Goal: Task Accomplishment & Management: Manage account settings

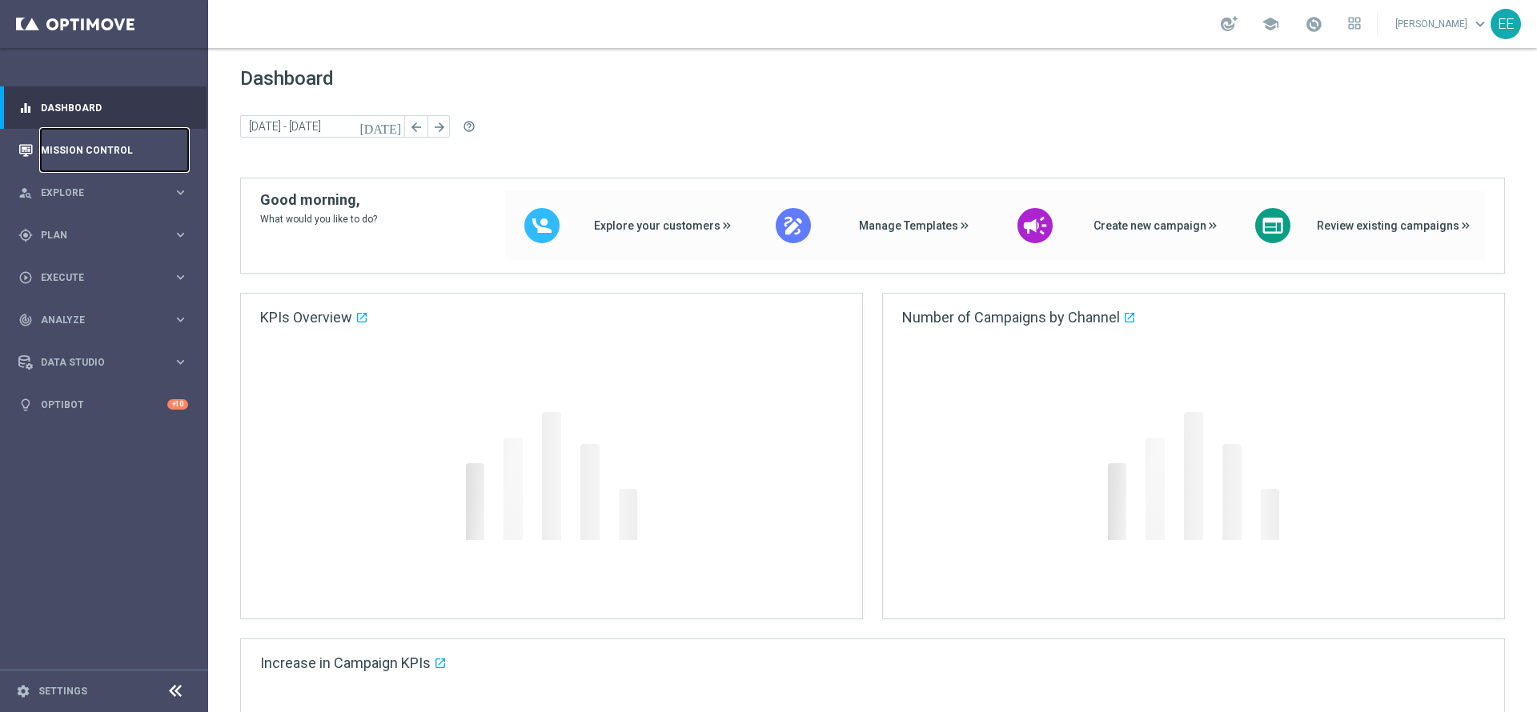
click at [141, 154] on link "Mission Control" at bounding box center [114, 150] width 147 height 42
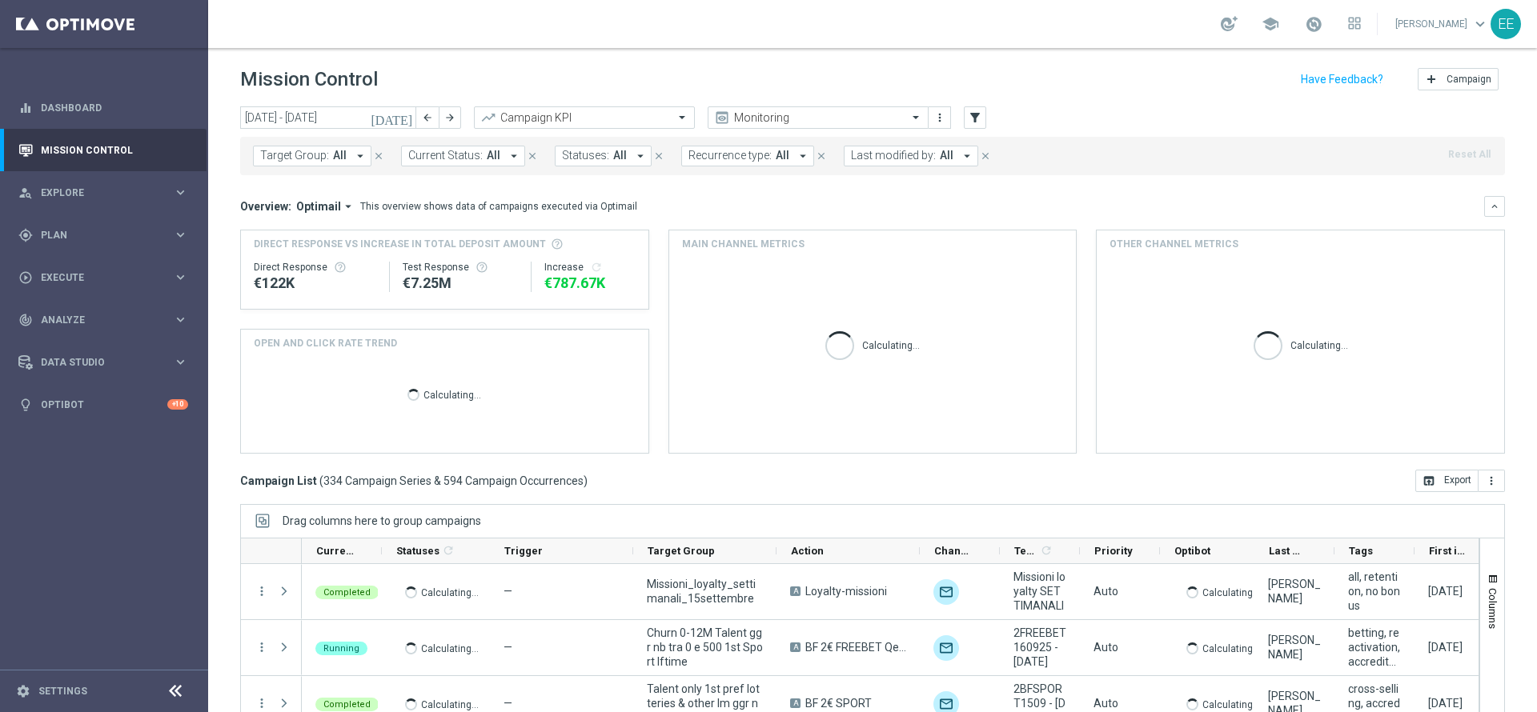
click at [903, 161] on span "Last modified by:" at bounding box center [893, 156] width 85 height 14
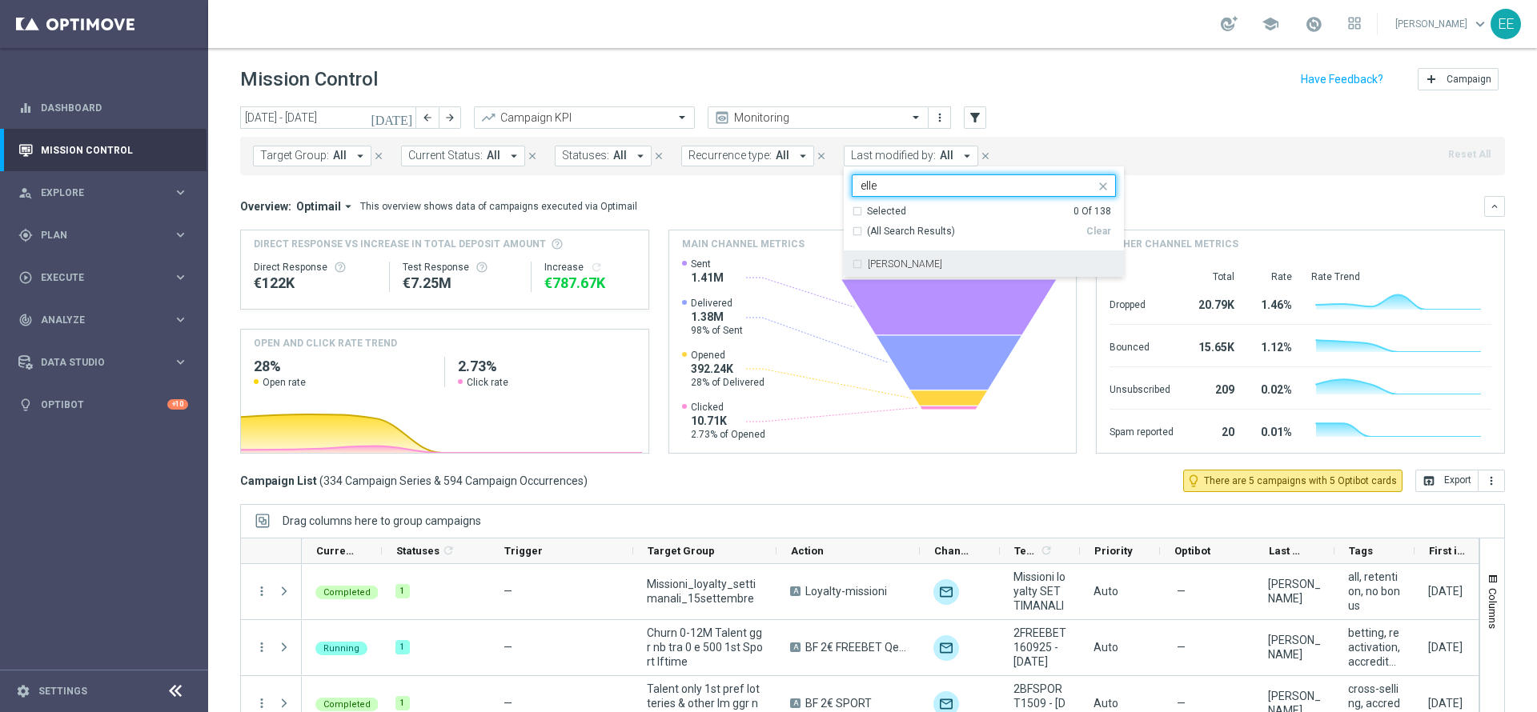
click at [907, 254] on div "[PERSON_NAME]" at bounding box center [984, 264] width 264 height 26
type input "elle"
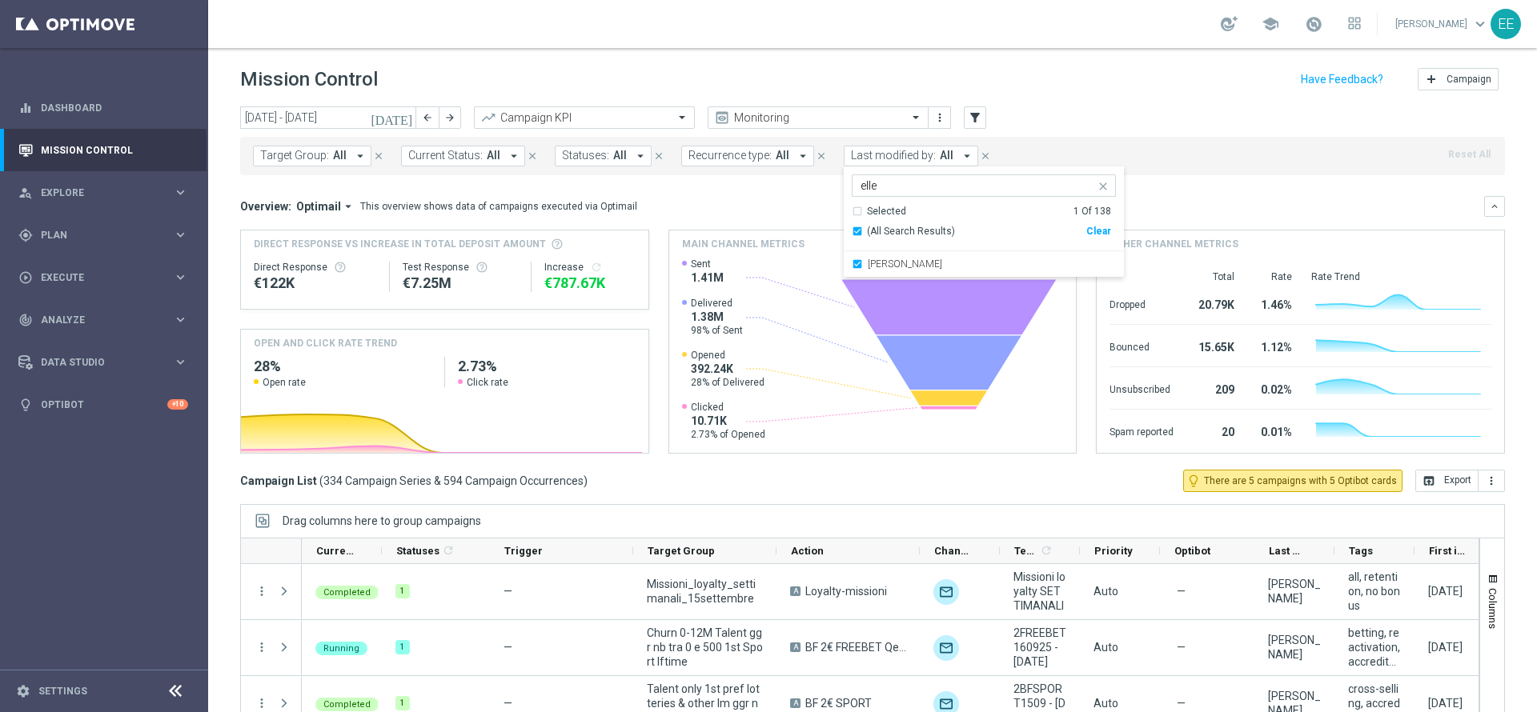
click at [1046, 101] on header "Mission Control add Campaign" at bounding box center [872, 77] width 1329 height 58
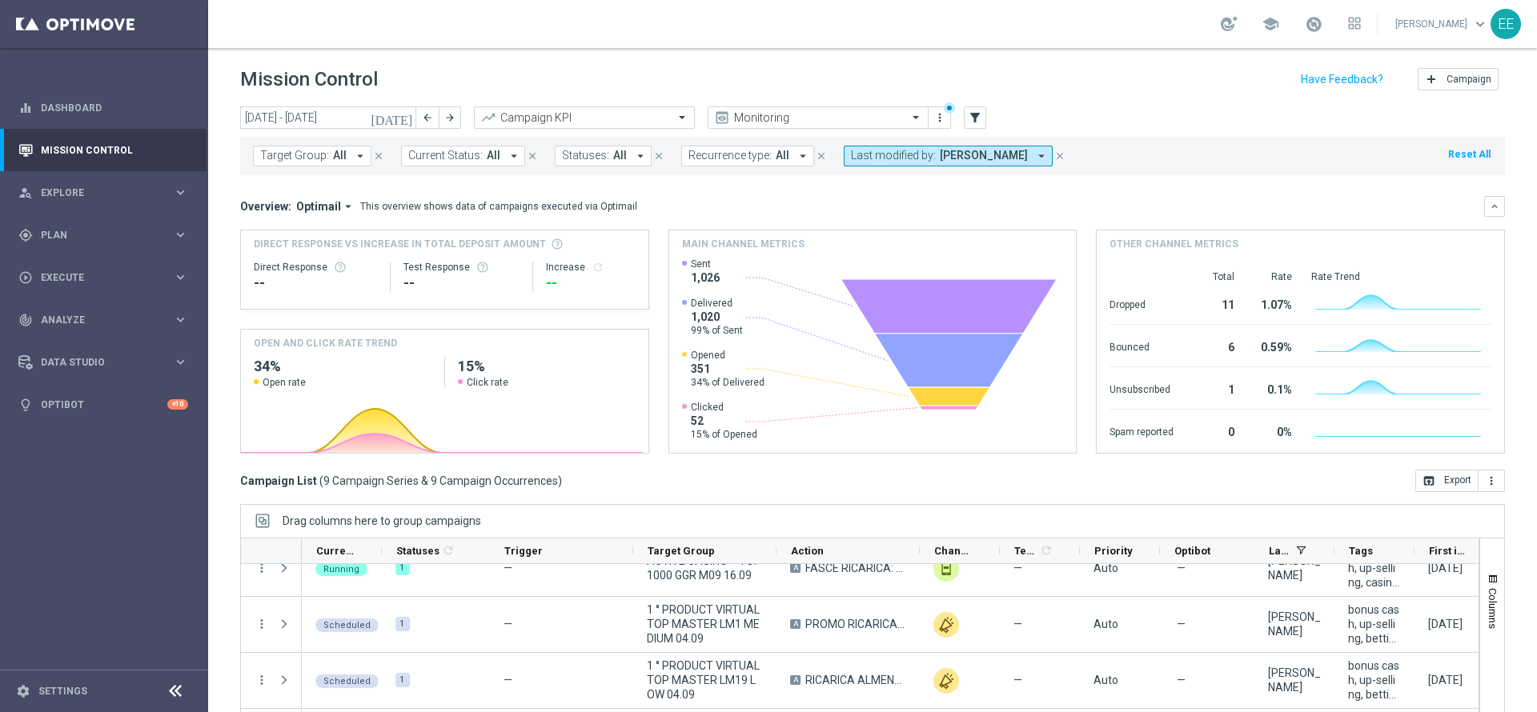
click at [962, 155] on span "[PERSON_NAME]" at bounding box center [984, 156] width 88 height 14
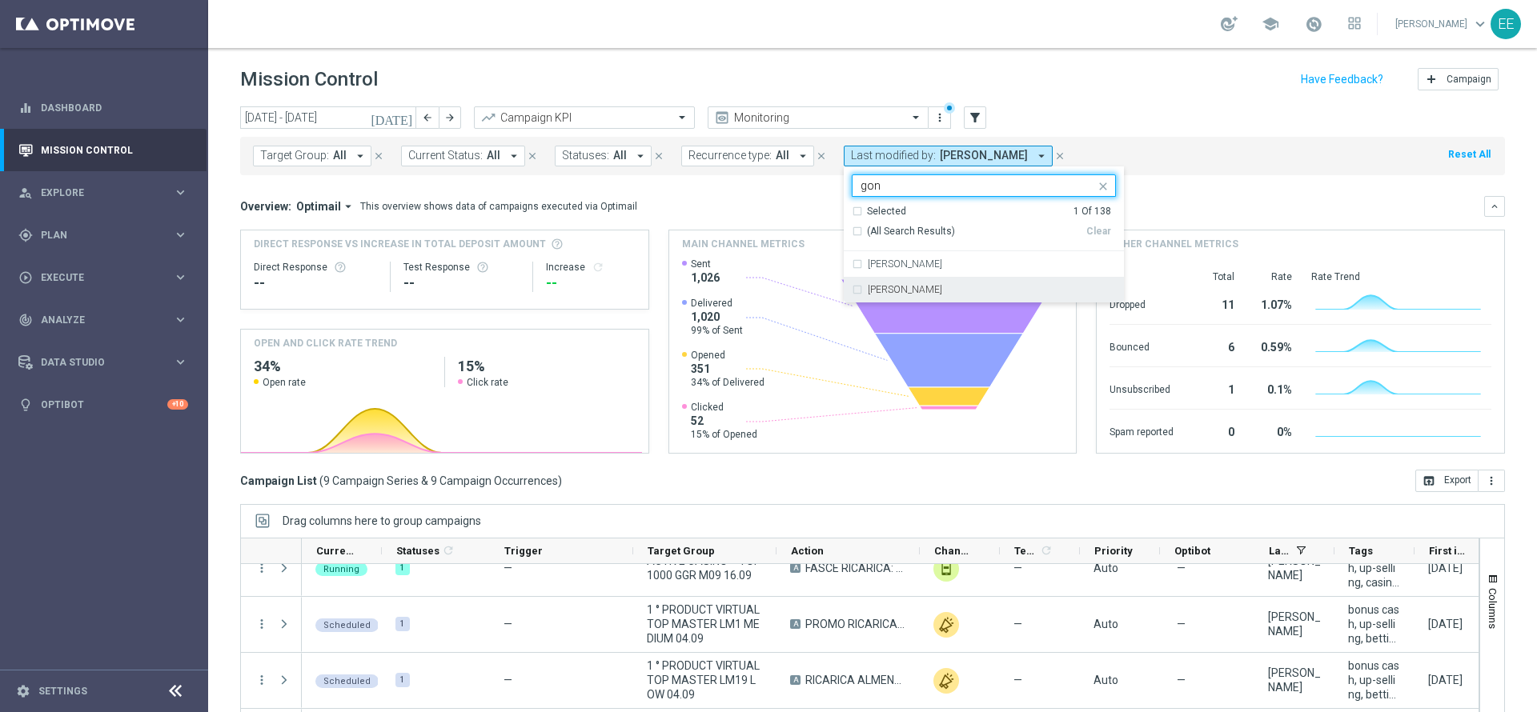
click at [989, 285] on div "[PERSON_NAME]" at bounding box center [992, 290] width 248 height 10
type input "gon"
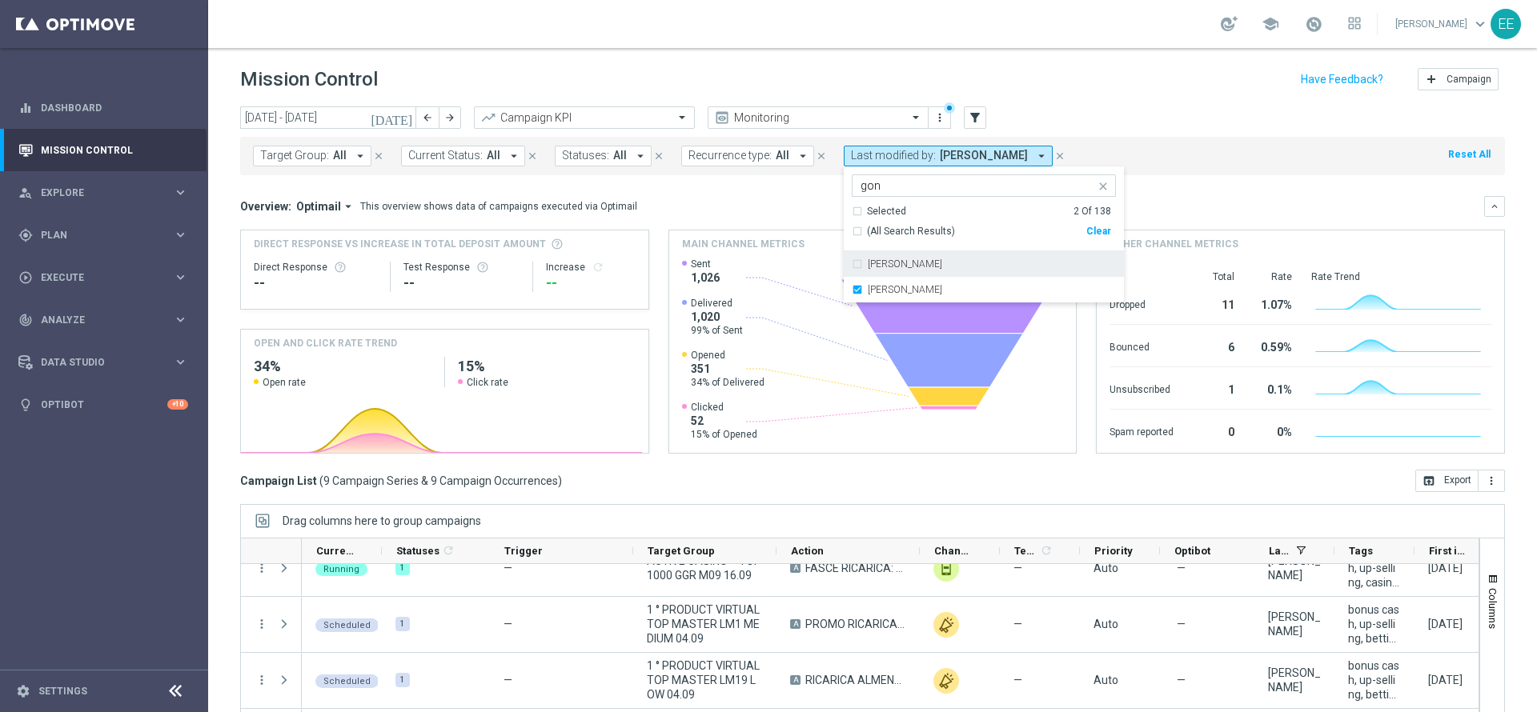
click at [1070, 99] on header "Mission Control add Campaign" at bounding box center [872, 77] width 1329 height 58
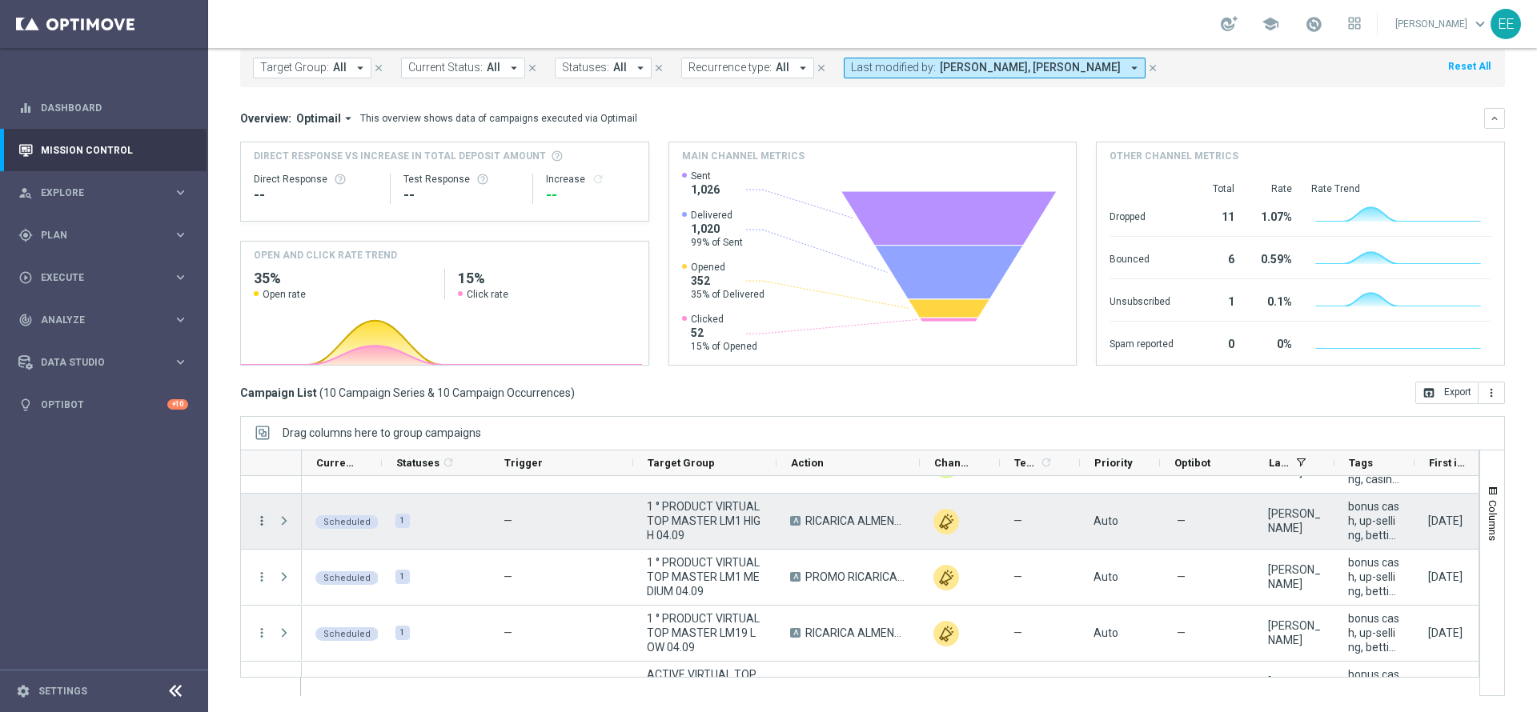
click at [260, 524] on icon "more_vert" at bounding box center [262, 521] width 14 height 14
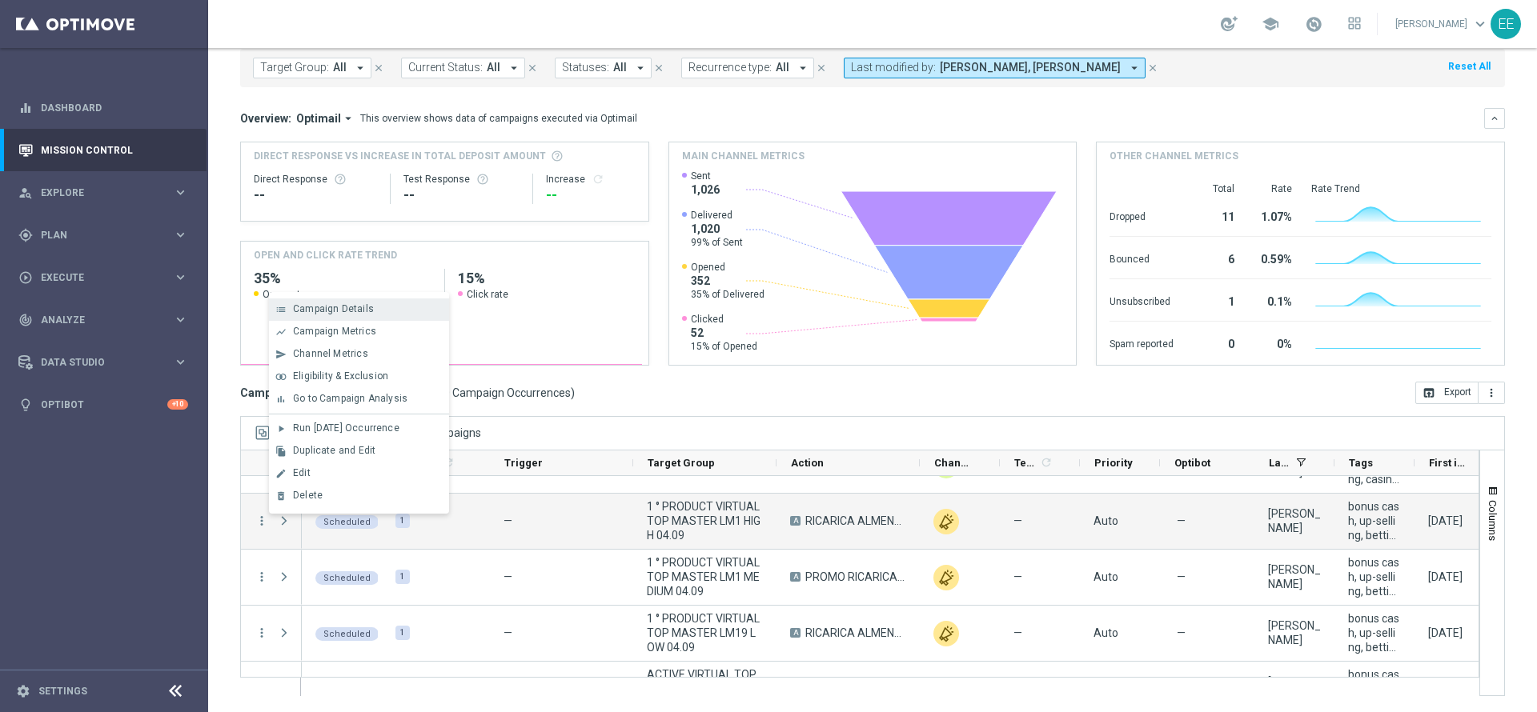
click at [374, 304] on div "Campaign Details" at bounding box center [367, 308] width 149 height 11
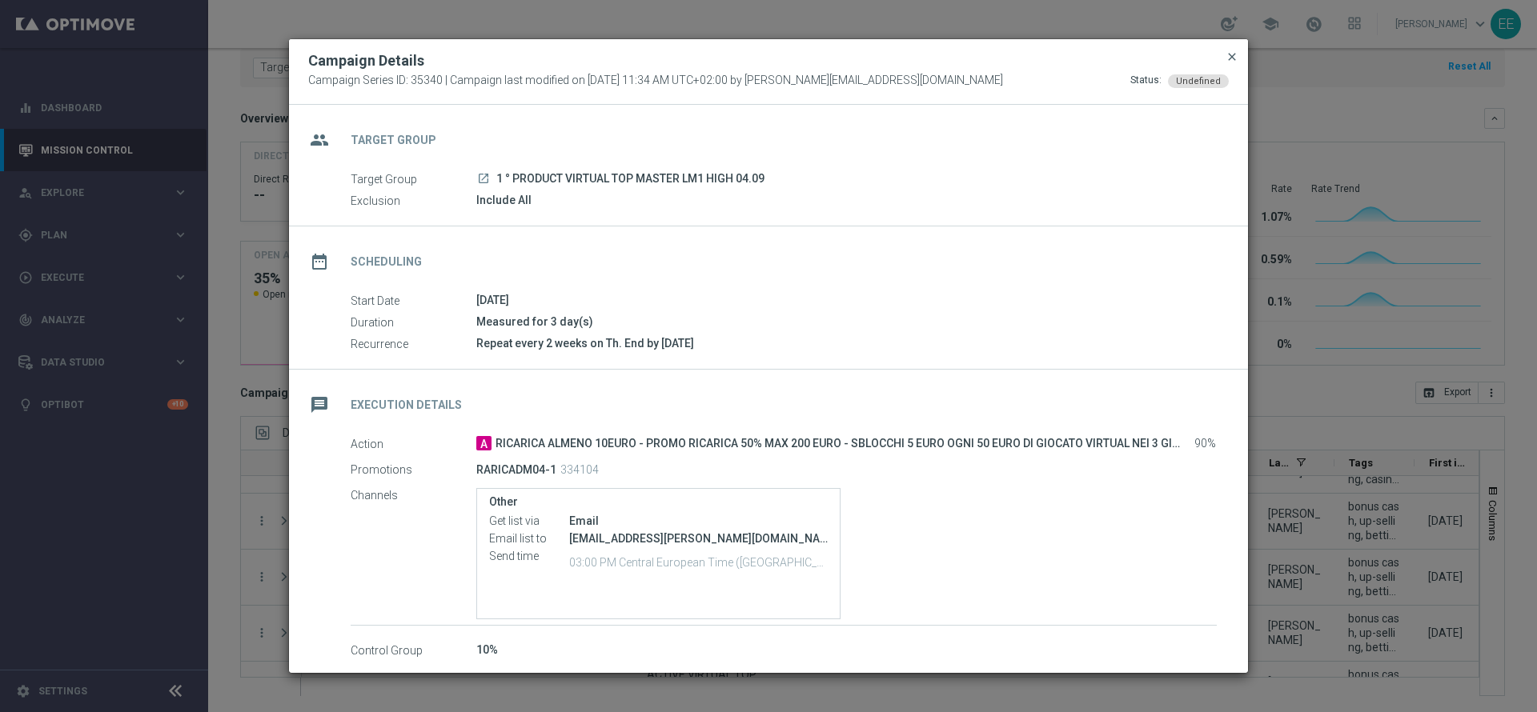
click at [1229, 58] on span "close" at bounding box center [1231, 56] width 13 height 13
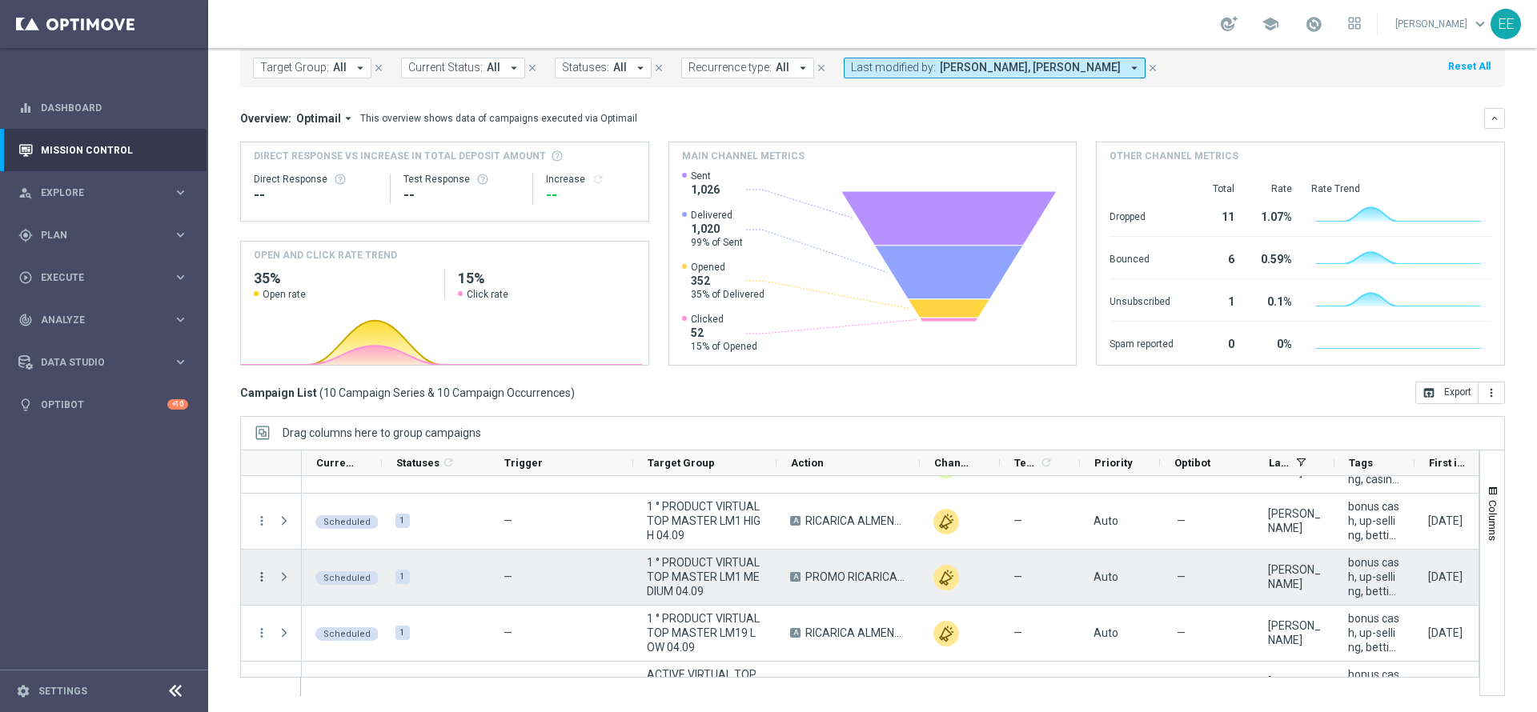
click at [260, 579] on icon "more_vert" at bounding box center [262, 577] width 14 height 14
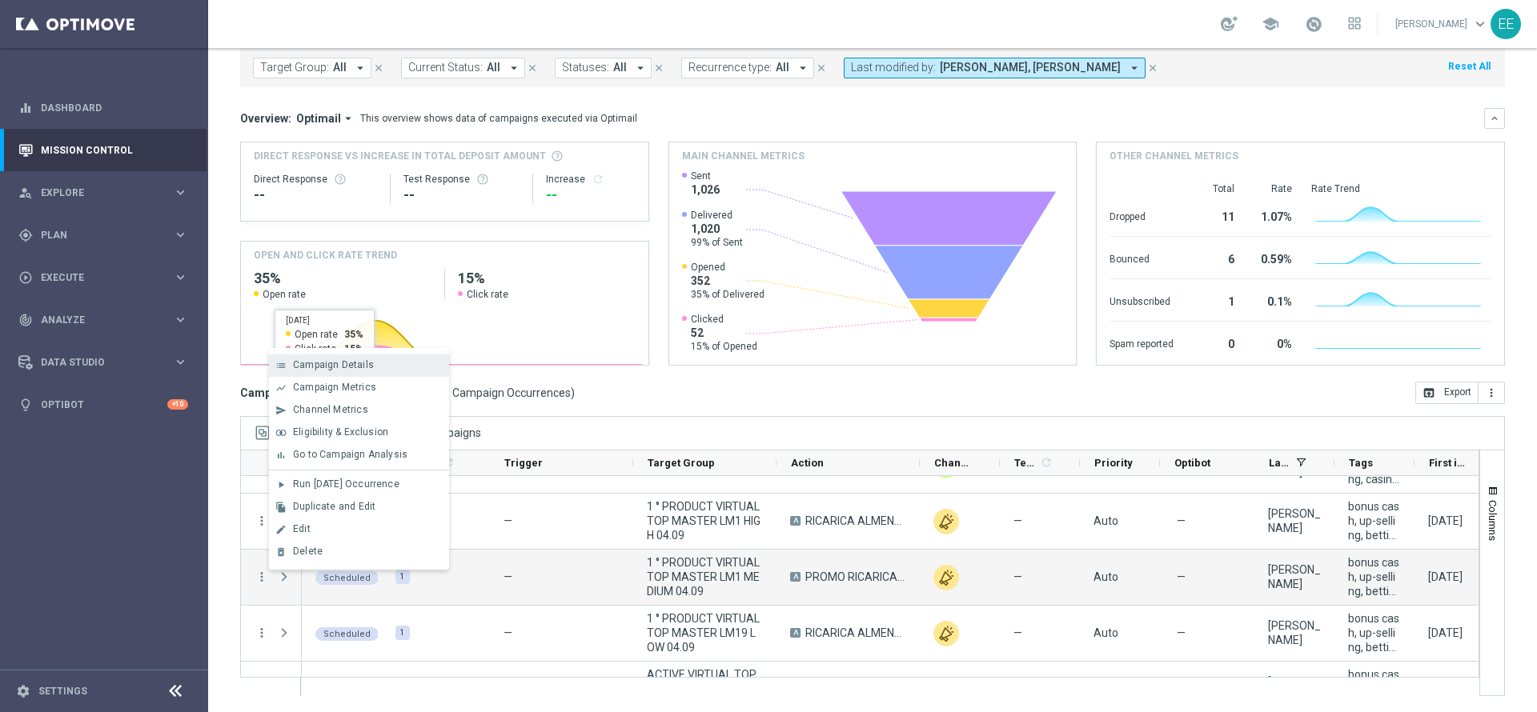
click at [355, 355] on div "list Campaign Details" at bounding box center [359, 366] width 180 height 22
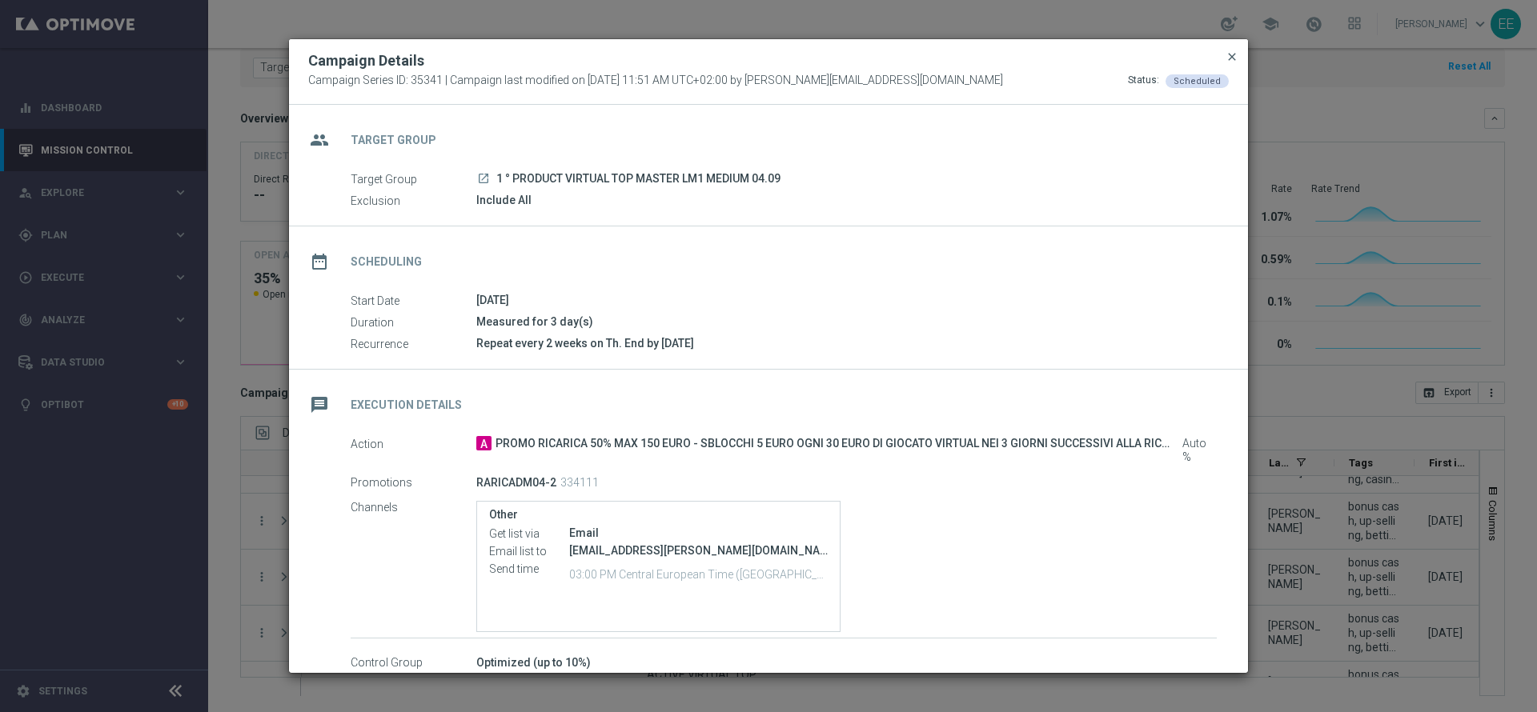
click at [1231, 54] on span "close" at bounding box center [1231, 56] width 13 height 13
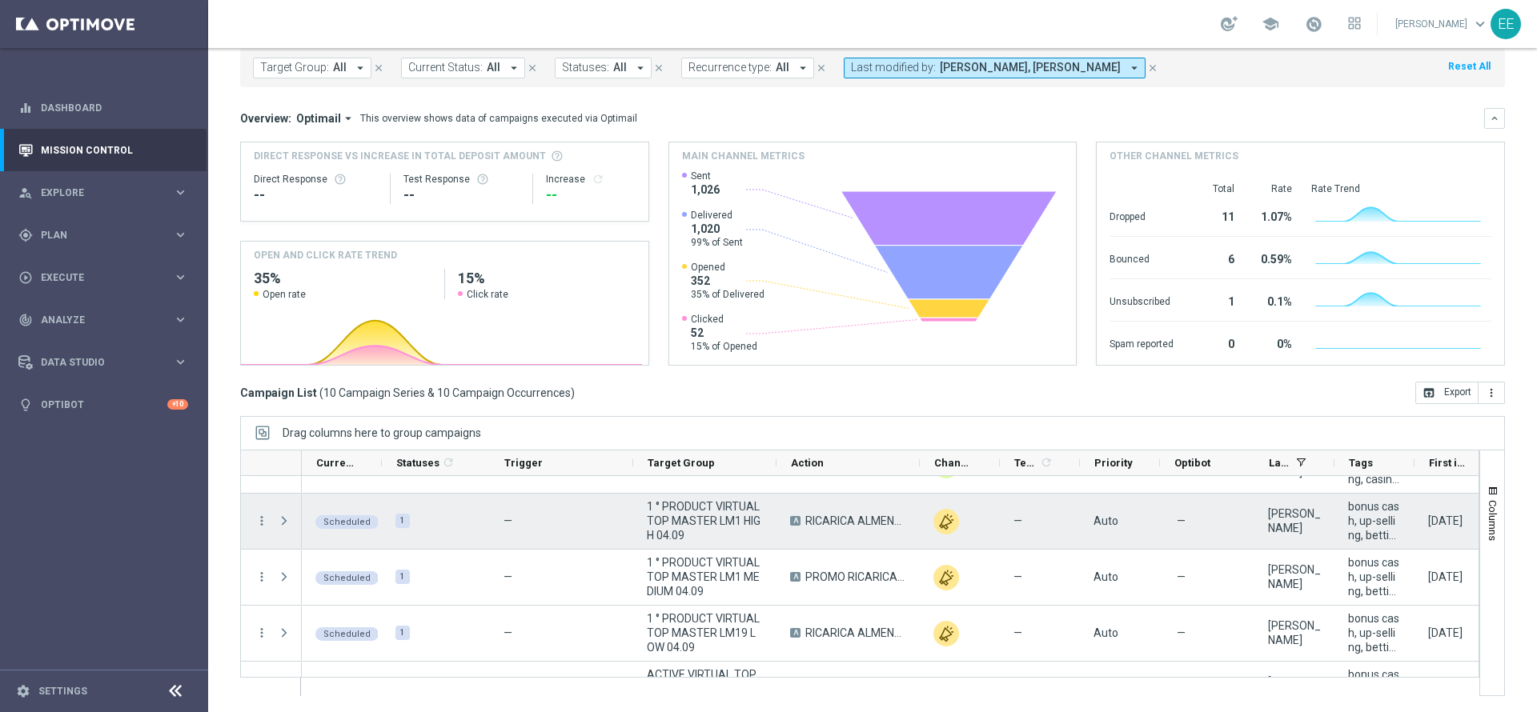
click at [875, 514] on span "RICARICA ALMENO 10EURO - PROMO RICARICA 50% MAX 200 EURO - SBLOCCHI 5 EURO OGNI…" at bounding box center [855, 521] width 101 height 14
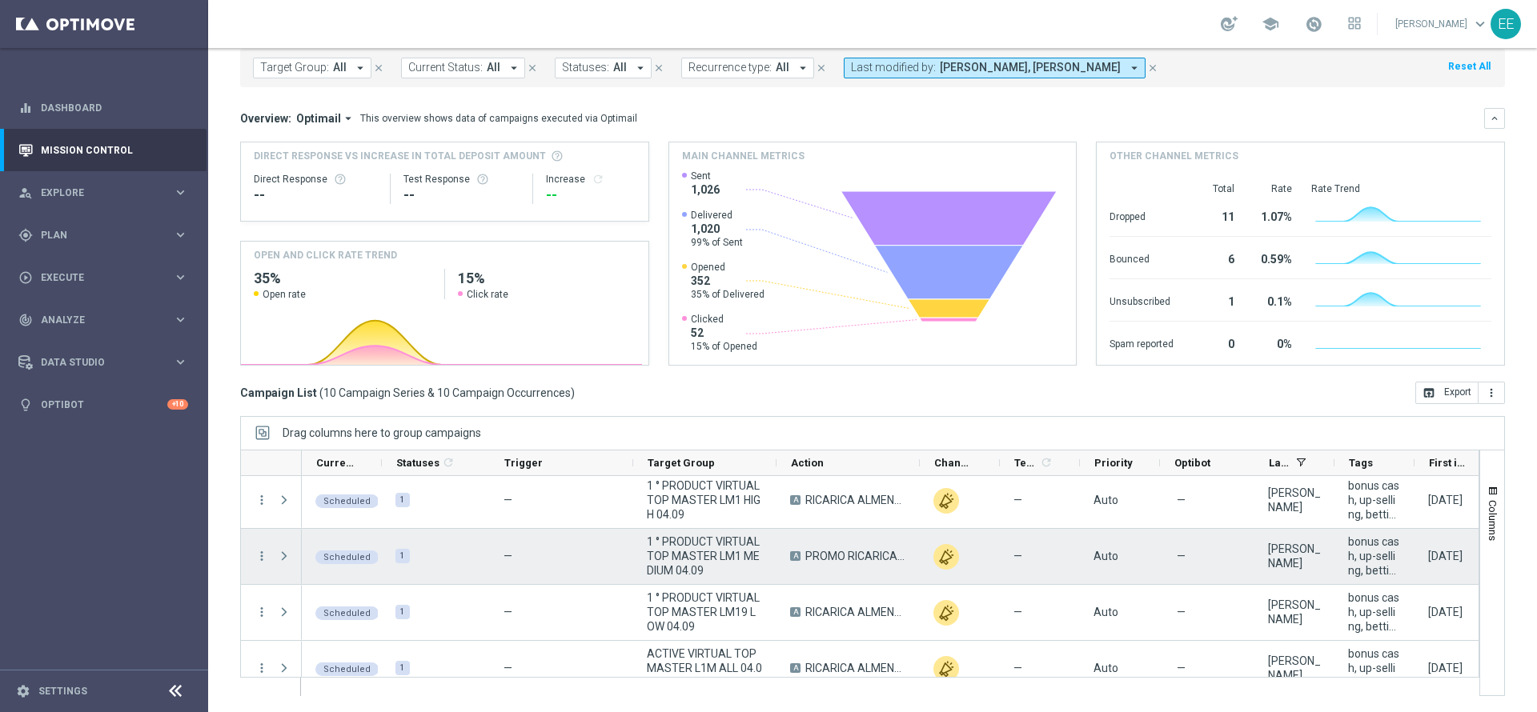
scroll to position [359, 0]
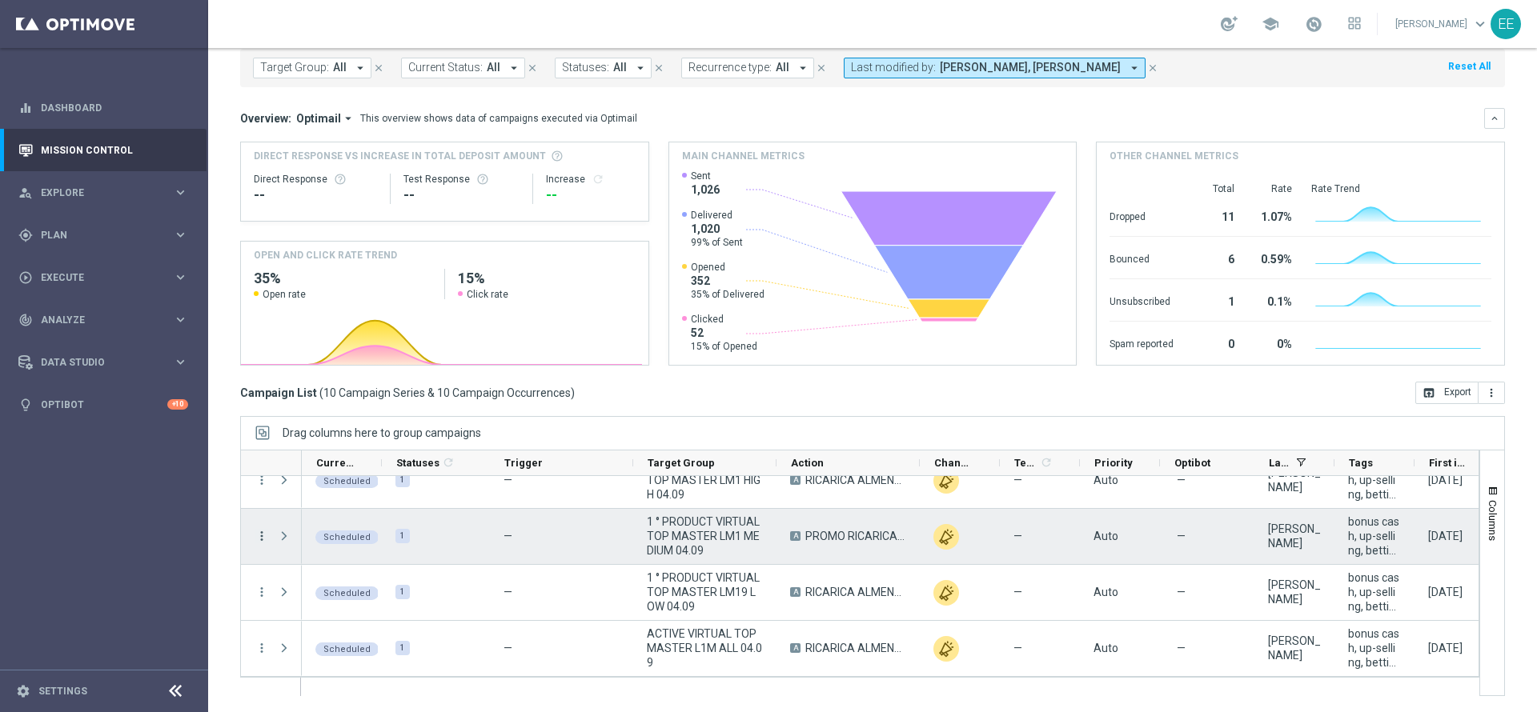
click at [260, 534] on icon "more_vert" at bounding box center [262, 536] width 14 height 14
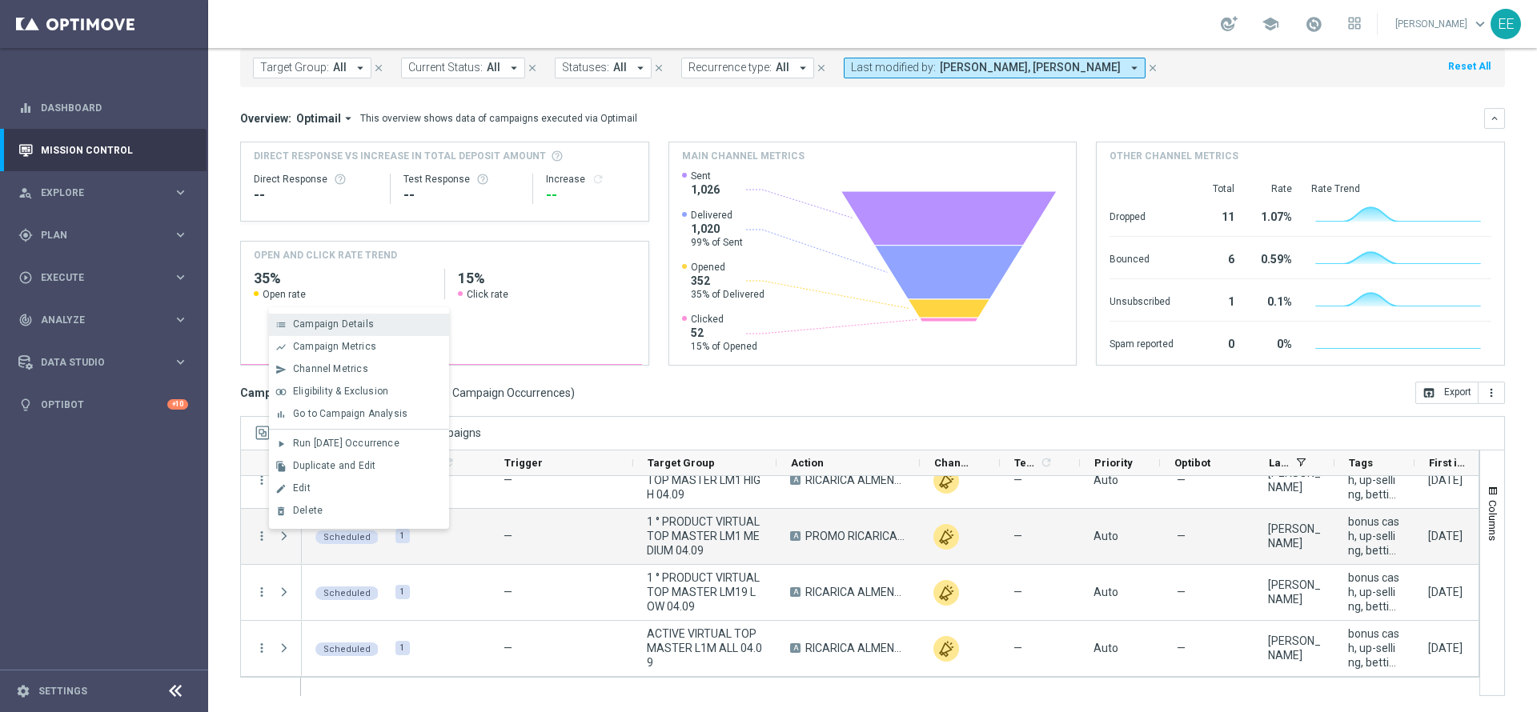
click at [354, 319] on span "Campaign Details" at bounding box center [333, 324] width 81 height 11
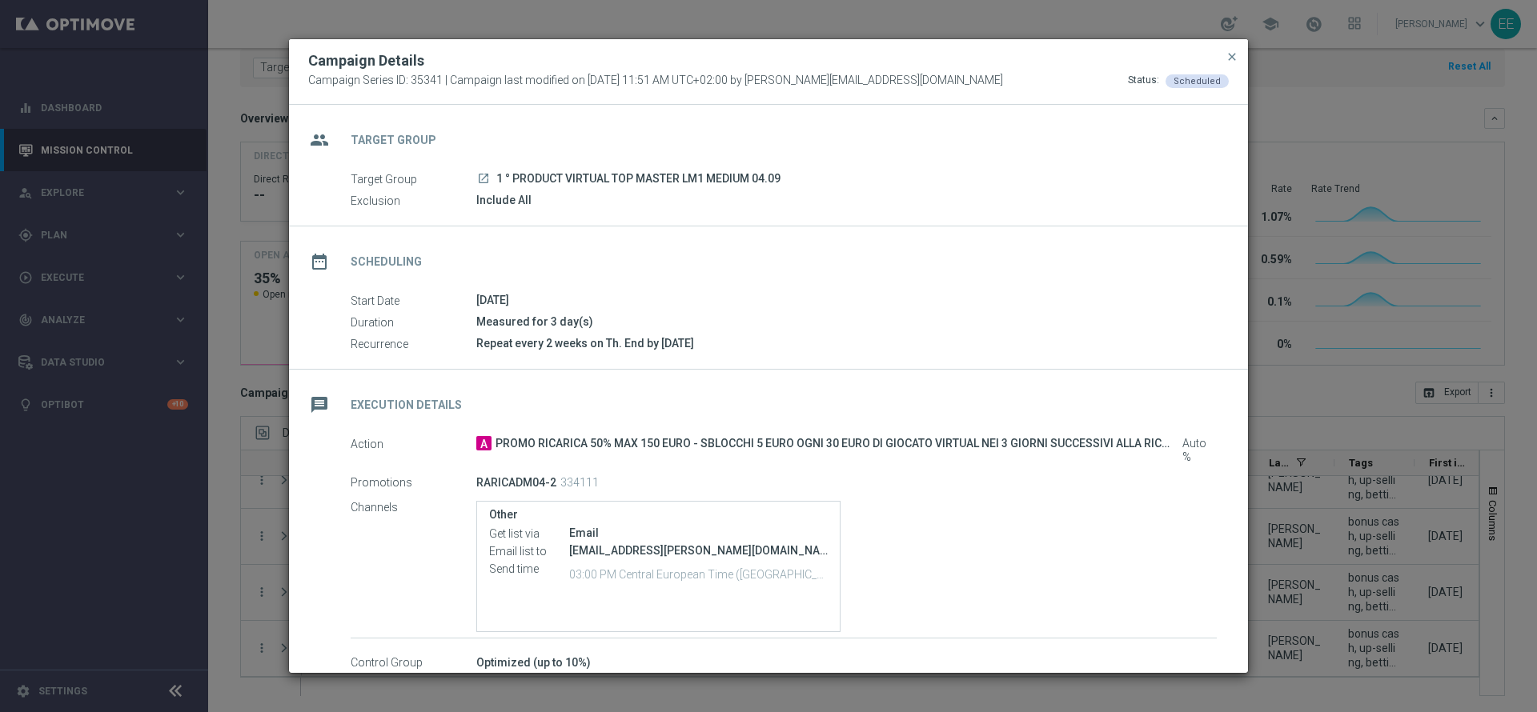
scroll to position [138, 0]
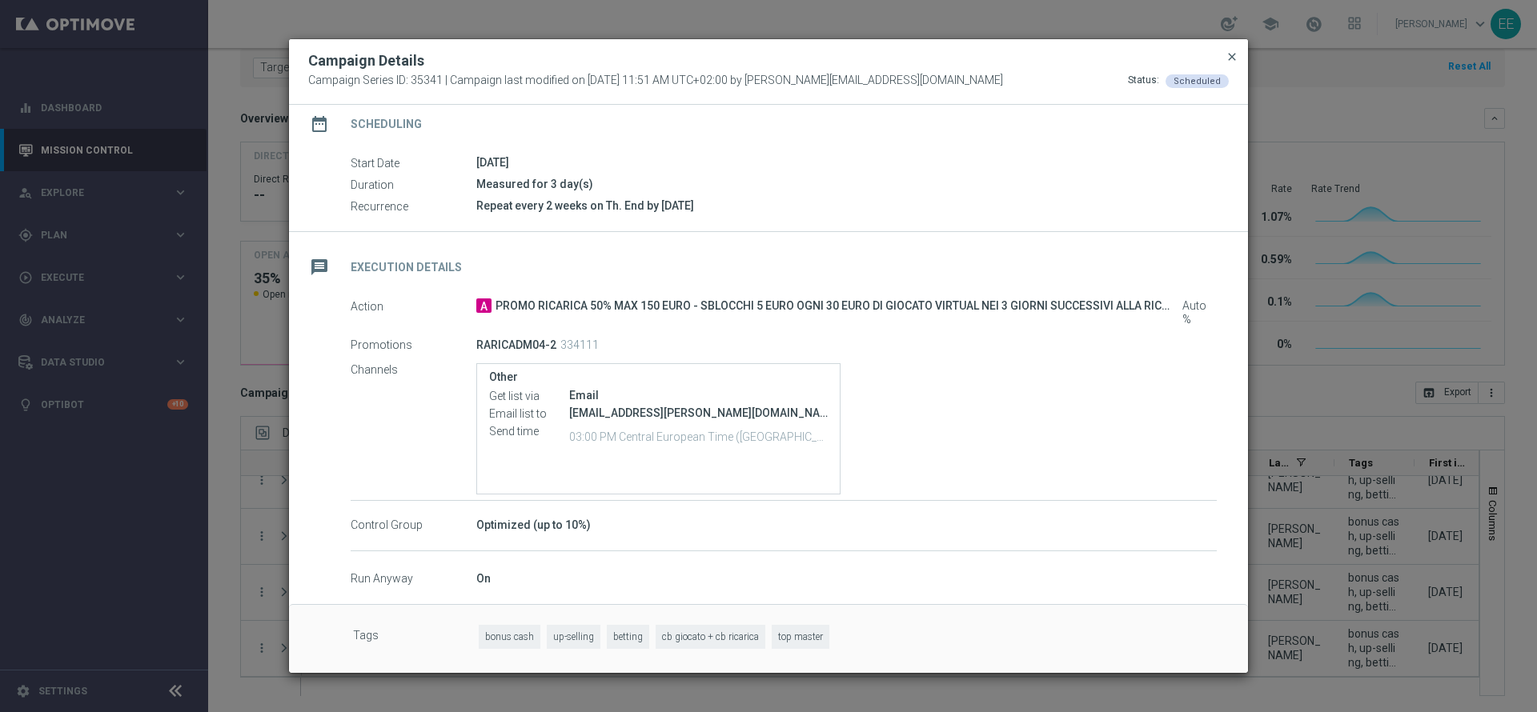
click at [1231, 57] on span "close" at bounding box center [1231, 56] width 13 height 13
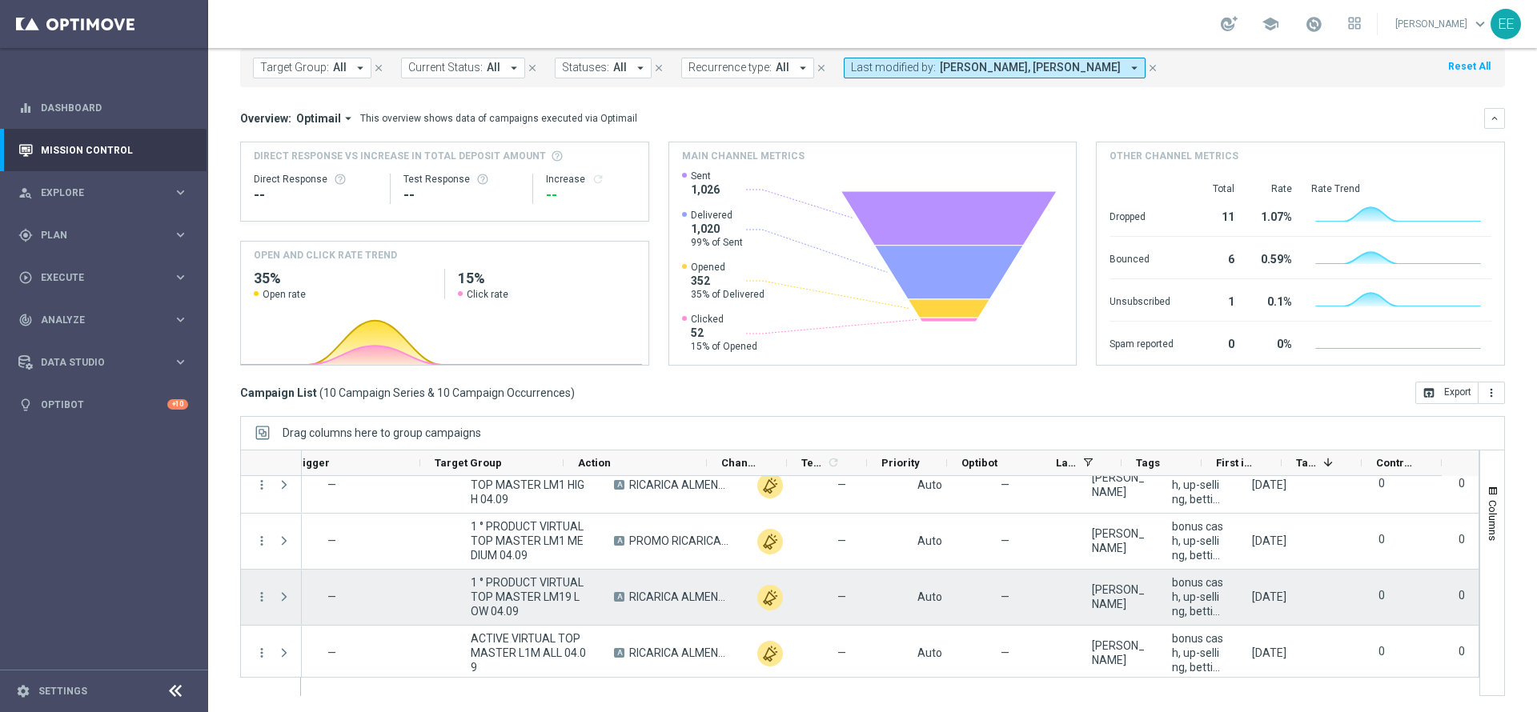
scroll to position [287, 0]
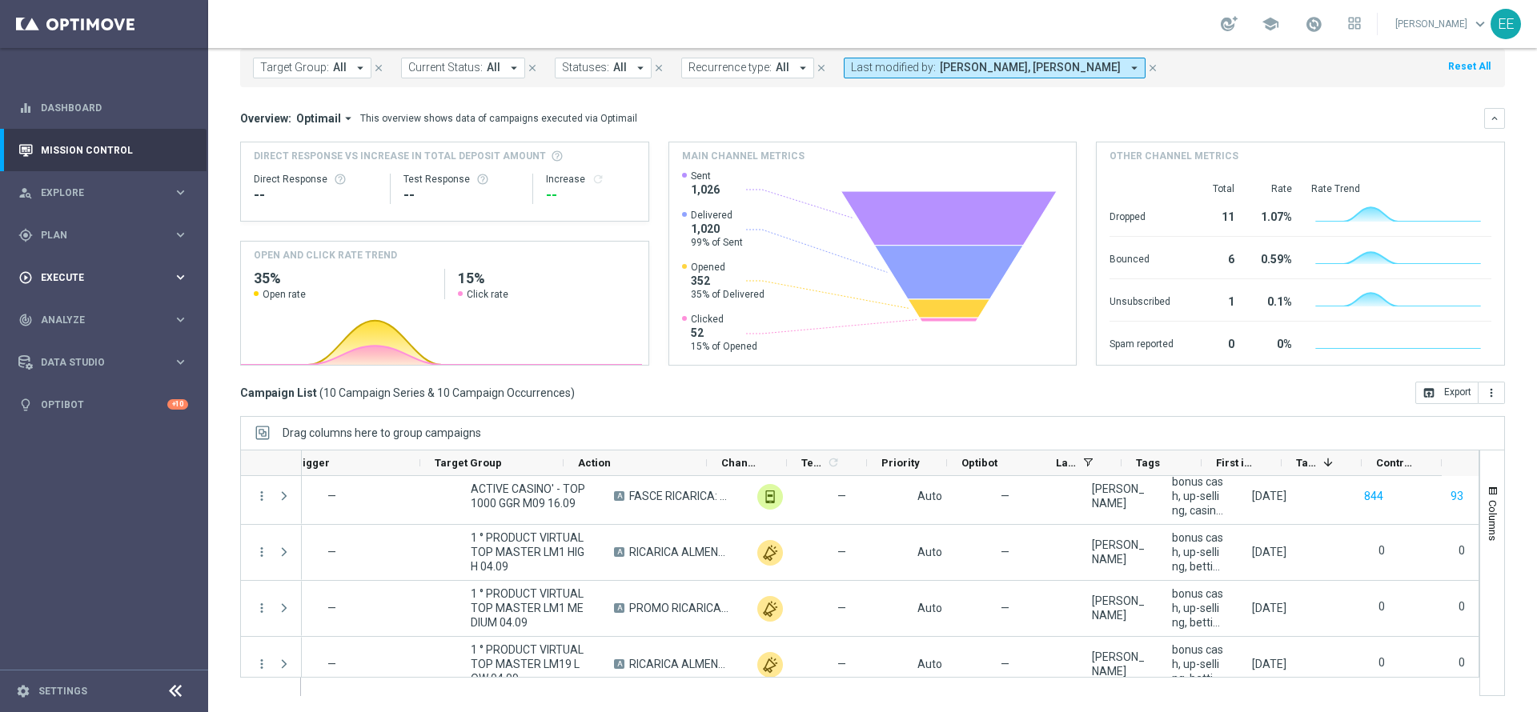
click at [82, 259] on div "play_circle_outline Execute keyboard_arrow_right" at bounding box center [103, 277] width 207 height 42
click at [72, 232] on span "Plan" at bounding box center [107, 236] width 132 height 10
click at [83, 263] on link "Target Groups" at bounding box center [104, 268] width 125 height 13
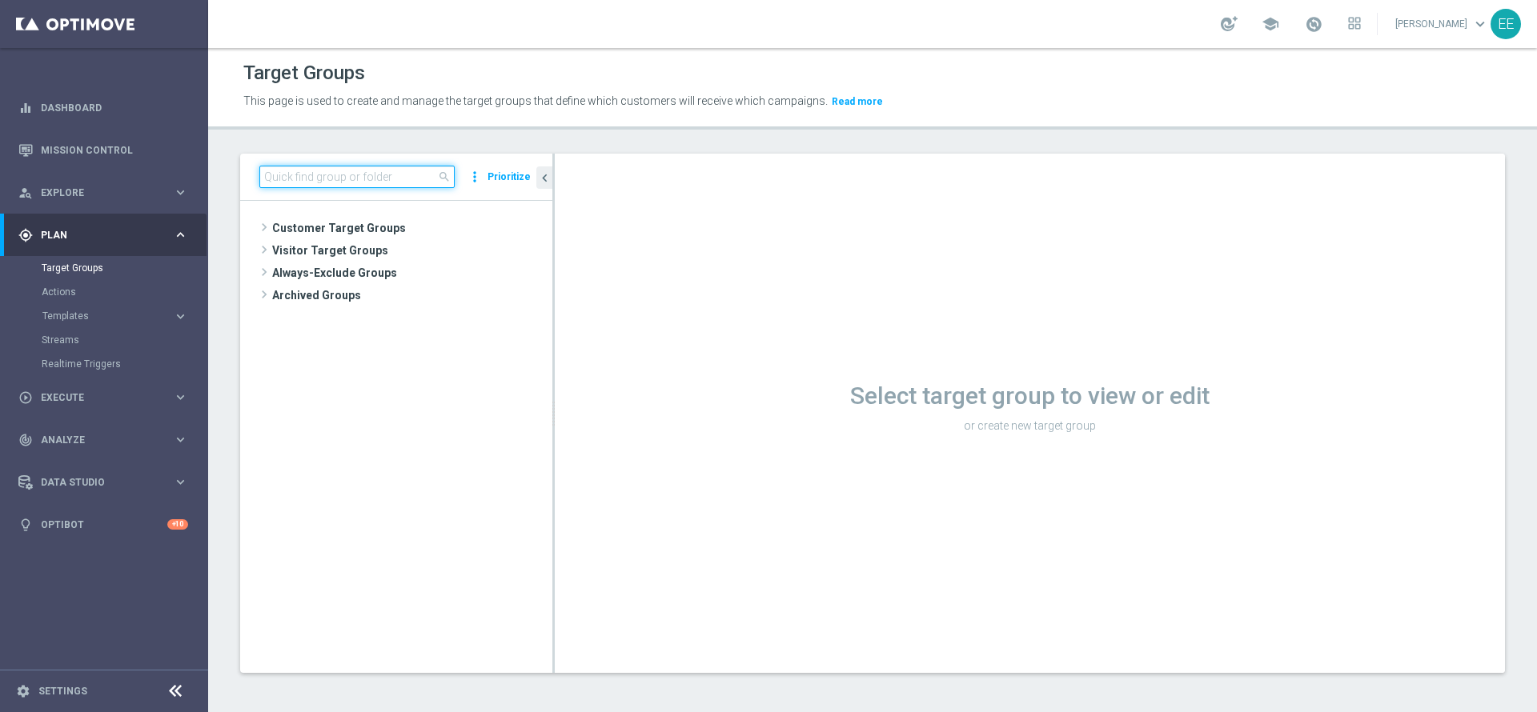
click at [326, 185] on input at bounding box center [356, 177] width 195 height 22
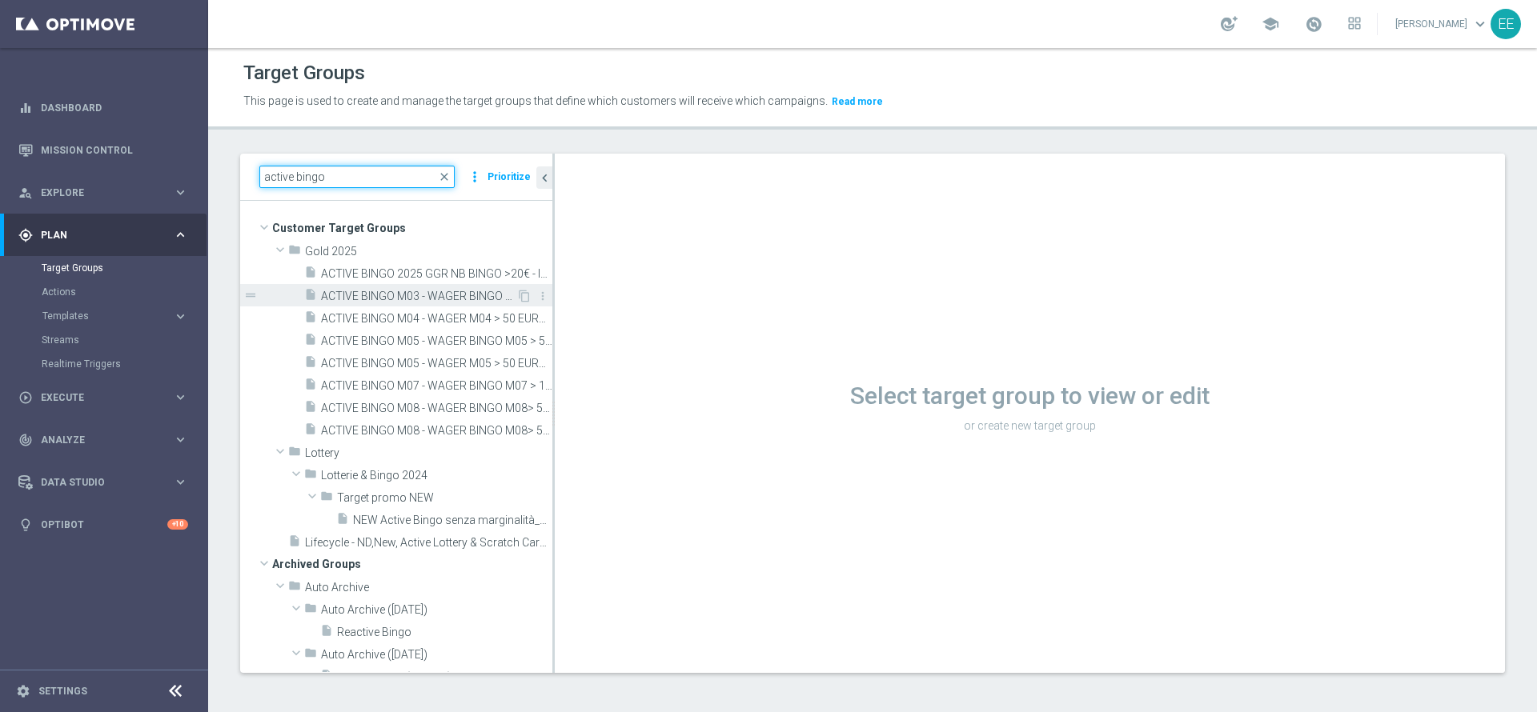
type input "active bingo"
click at [430, 299] on span "ACTIVE BINGO M03 - WAGER BINGO M03> 50 EURO 03.04" at bounding box center [418, 297] width 195 height 14
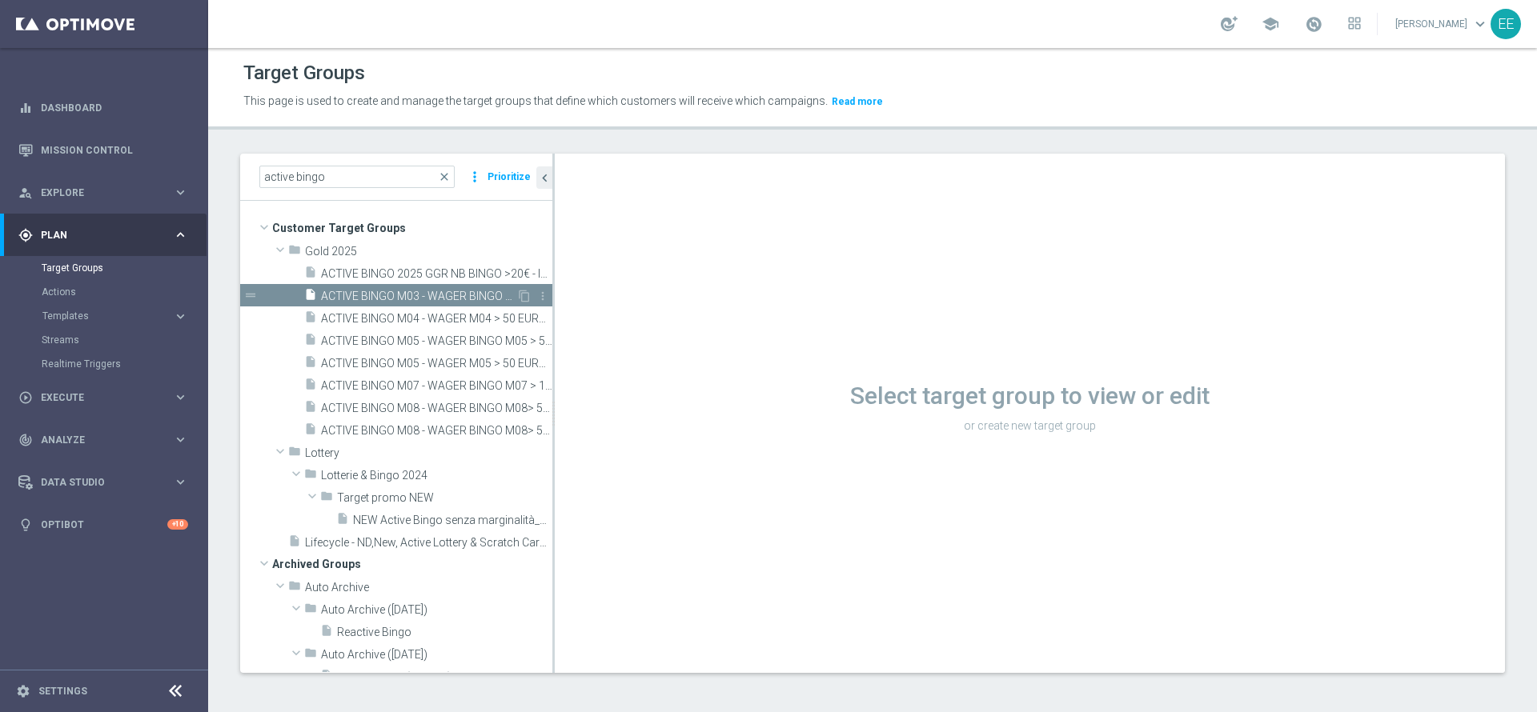
click at [430, 299] on span "ACTIVE BINGO M03 - WAGER BINGO M03> 50 EURO 03.04" at bounding box center [418, 297] width 195 height 14
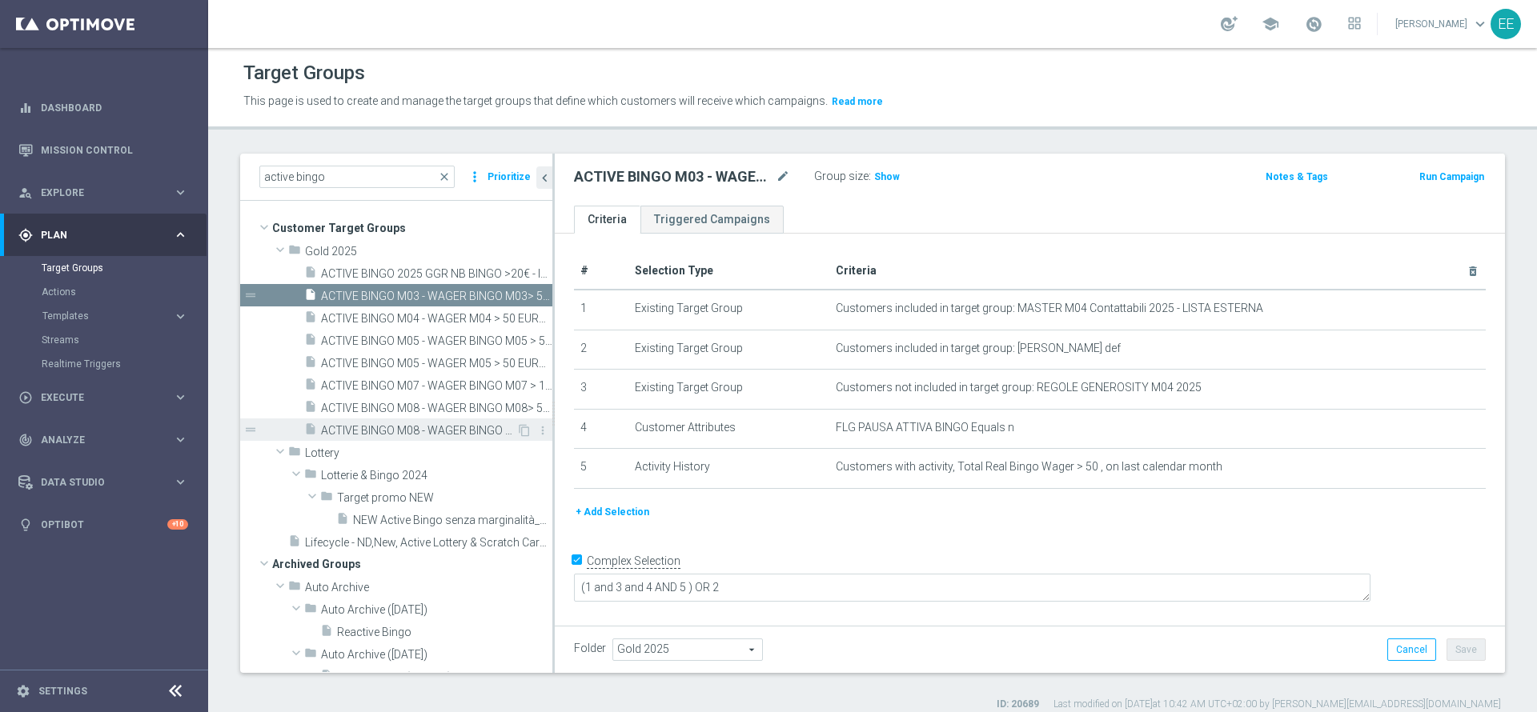
click at [445, 425] on span "ACTIVE BINGO M08 - WAGER BINGO M08> 50 EURO 25.08" at bounding box center [418, 431] width 195 height 14
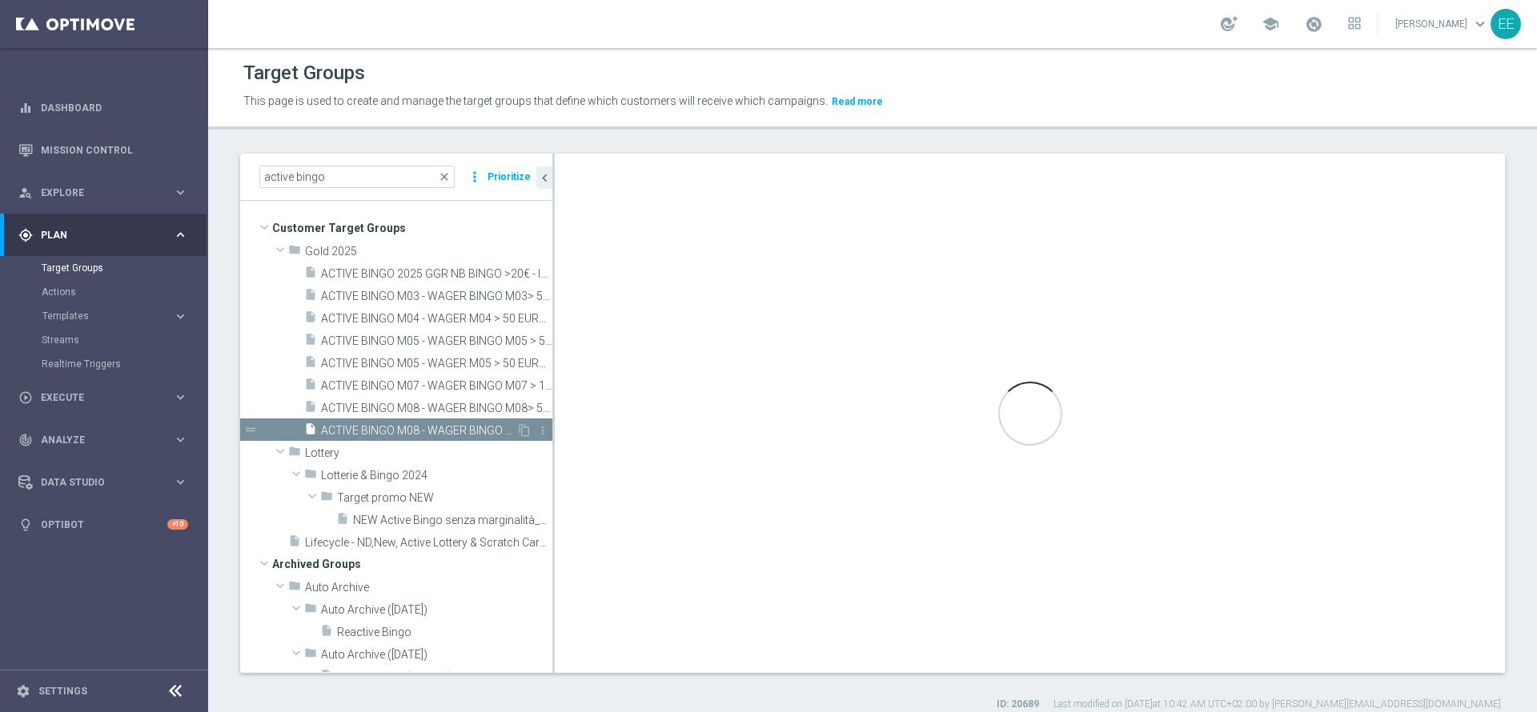
type textarea "(1 AND 2 AND 3 AND 5 and 6) or 4"
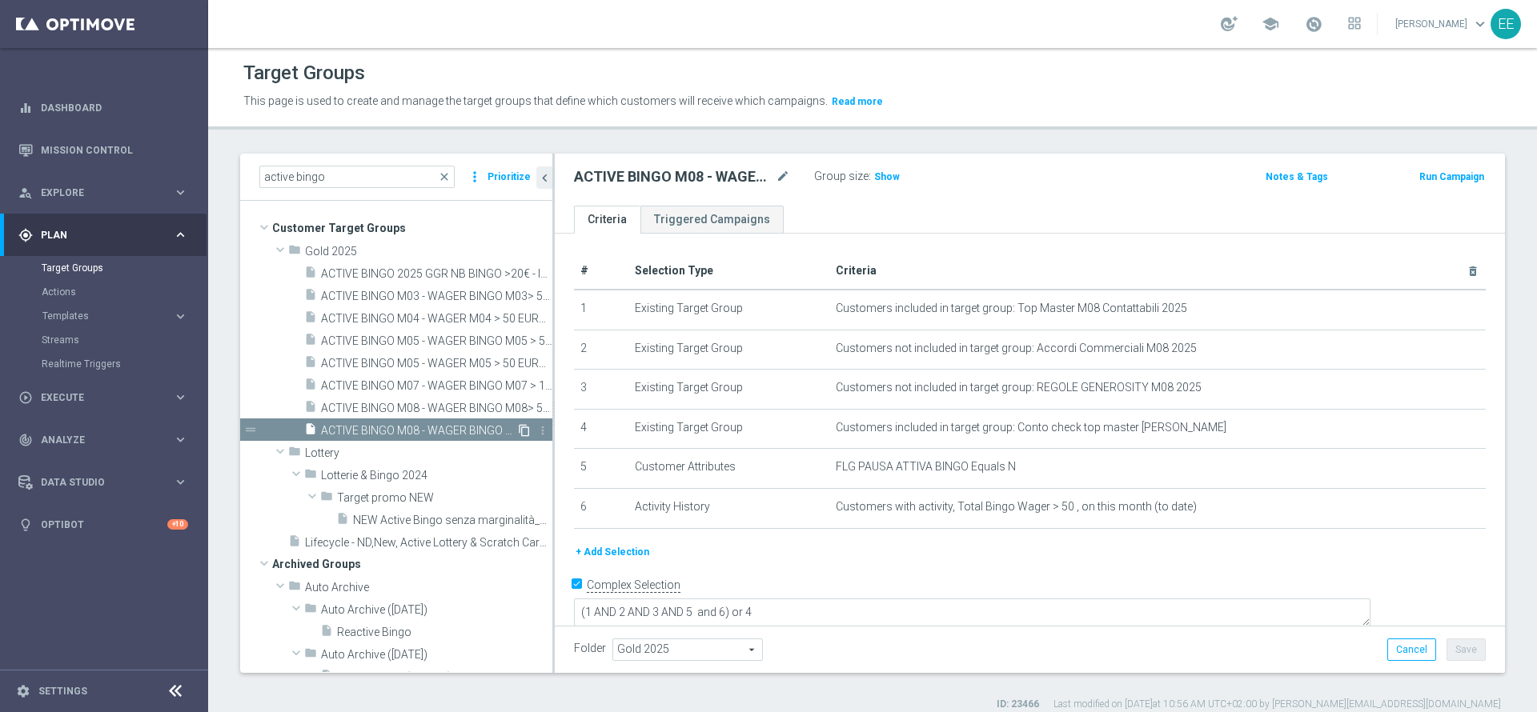
click at [518, 427] on icon "content_copy" at bounding box center [524, 430] width 13 height 13
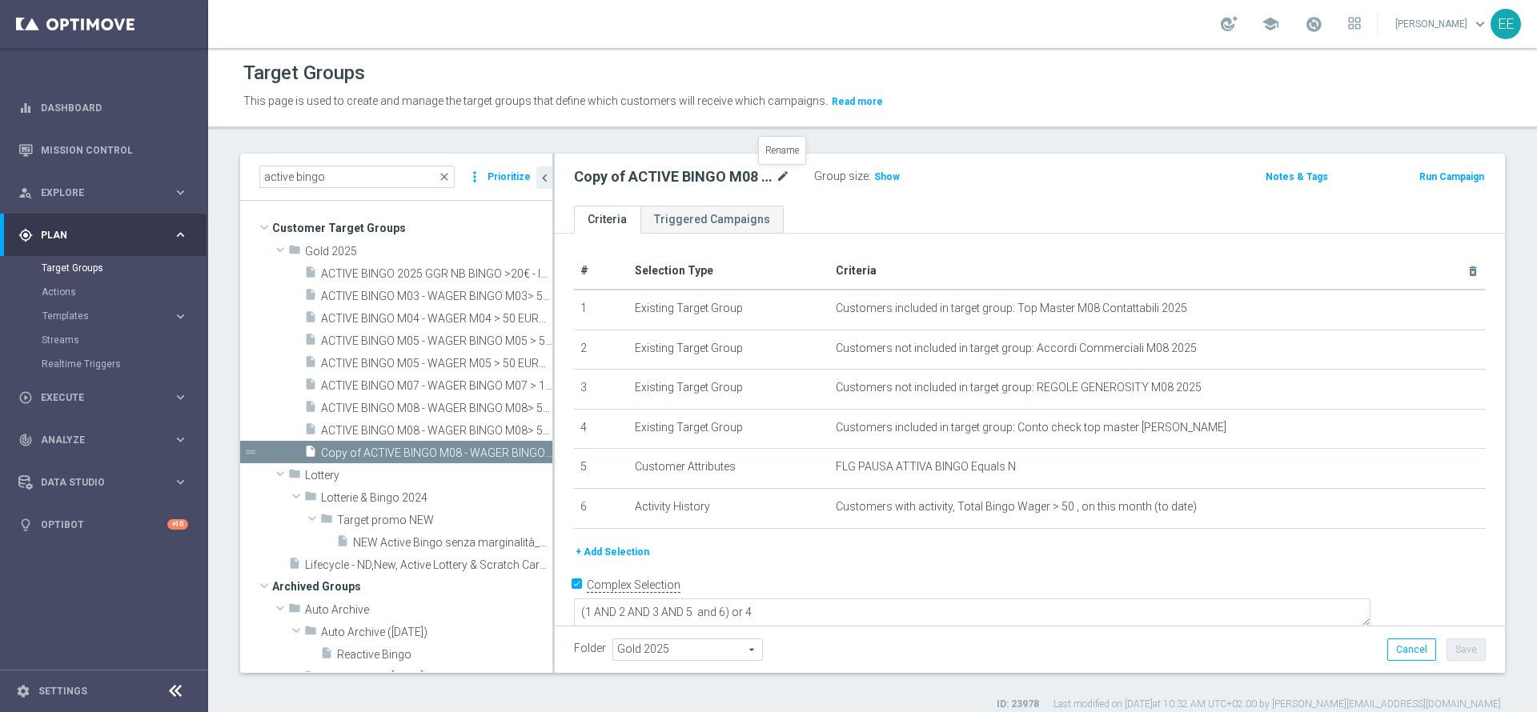
click at [783, 174] on icon "mode_edit" at bounding box center [783, 176] width 14 height 19
drag, startPoint x: 704, startPoint y: 177, endPoint x: 478, endPoint y: 162, distance: 227.0
click at [478, 162] on as-split "active bingo close more_vert Prioritize Customer Target Groups library_add crea…" at bounding box center [872, 413] width 1265 height 519
type input "ACTIVE BINGO M09 - WAGER BINGO M09 > 20 EURO"
click at [776, 177] on icon "mode_edit" at bounding box center [783, 176] width 14 height 19
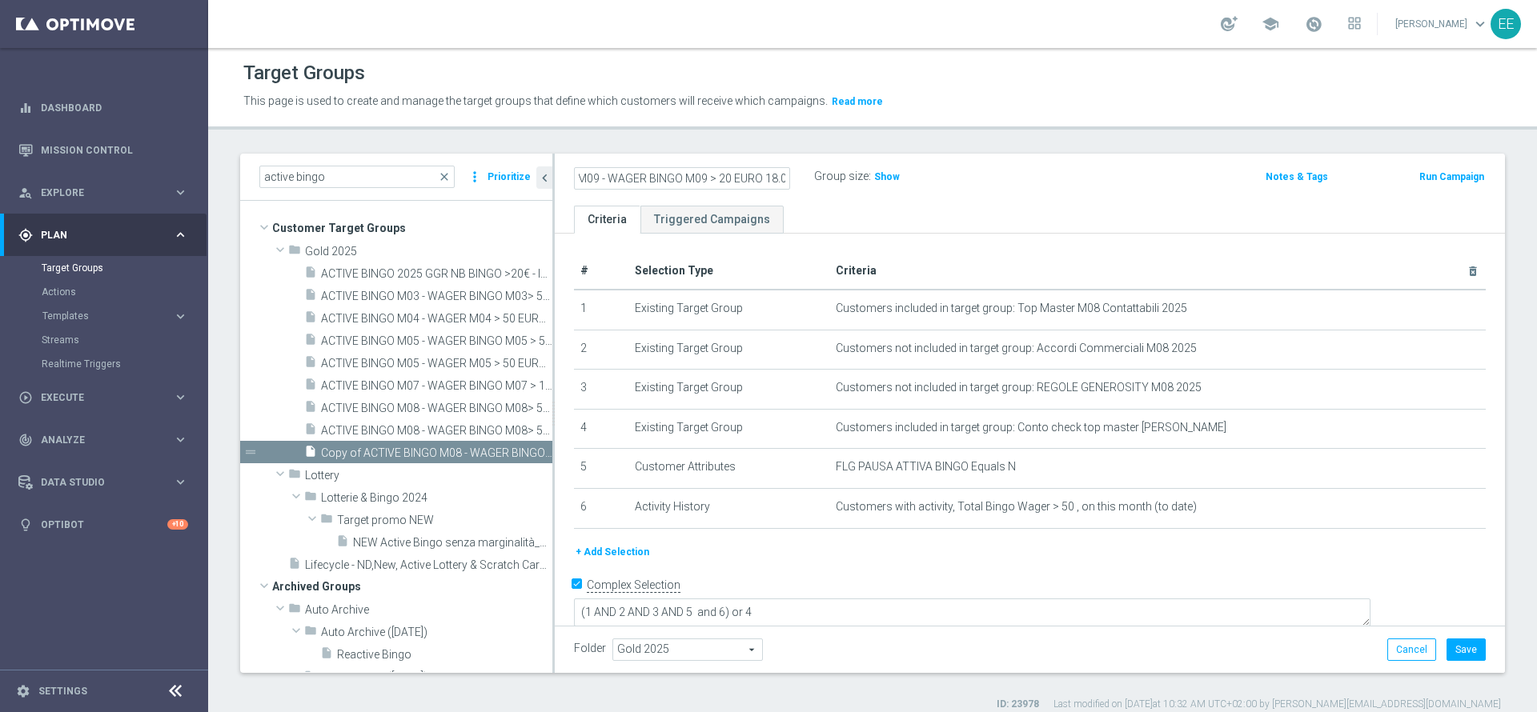
scroll to position [0, 83]
type input "ACTIVE BINGO M09 - WAGER BINGO M09 > 20 EURO 18.09"
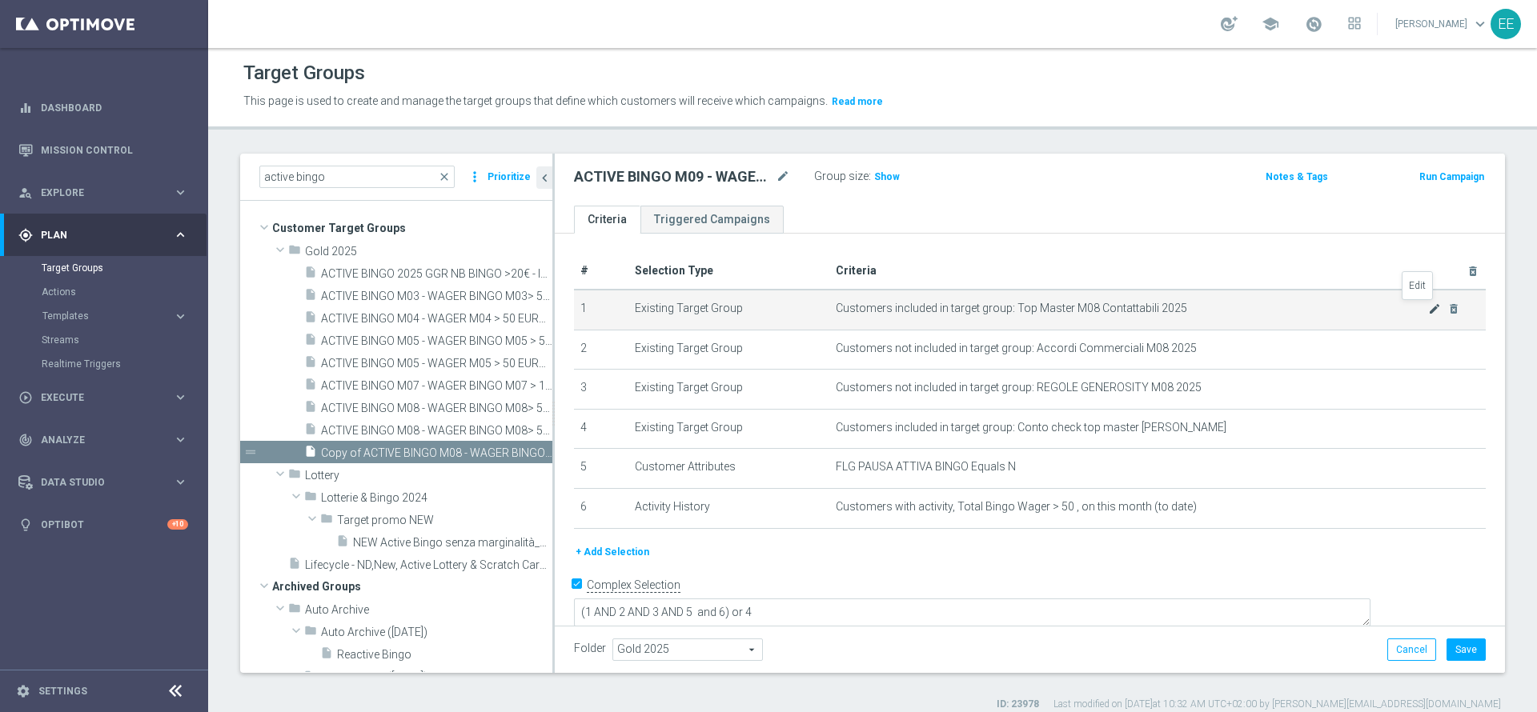
click at [1428, 305] on icon "mode_edit" at bounding box center [1434, 309] width 13 height 13
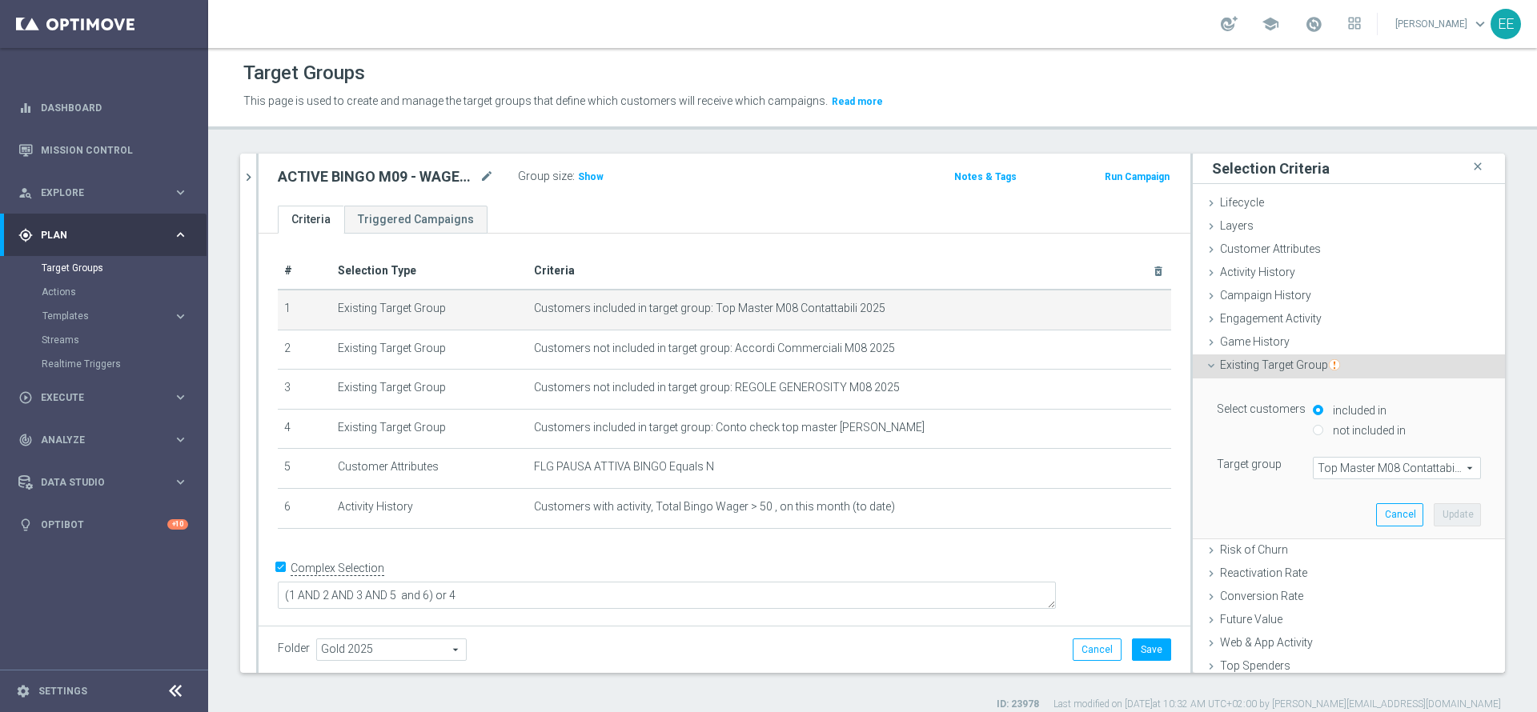
click at [1340, 473] on span "Top Master M08 Contattabili 2025" at bounding box center [1396, 468] width 166 height 21
click at [0, 0] on input "search" at bounding box center [0, 0] width 0 height 0
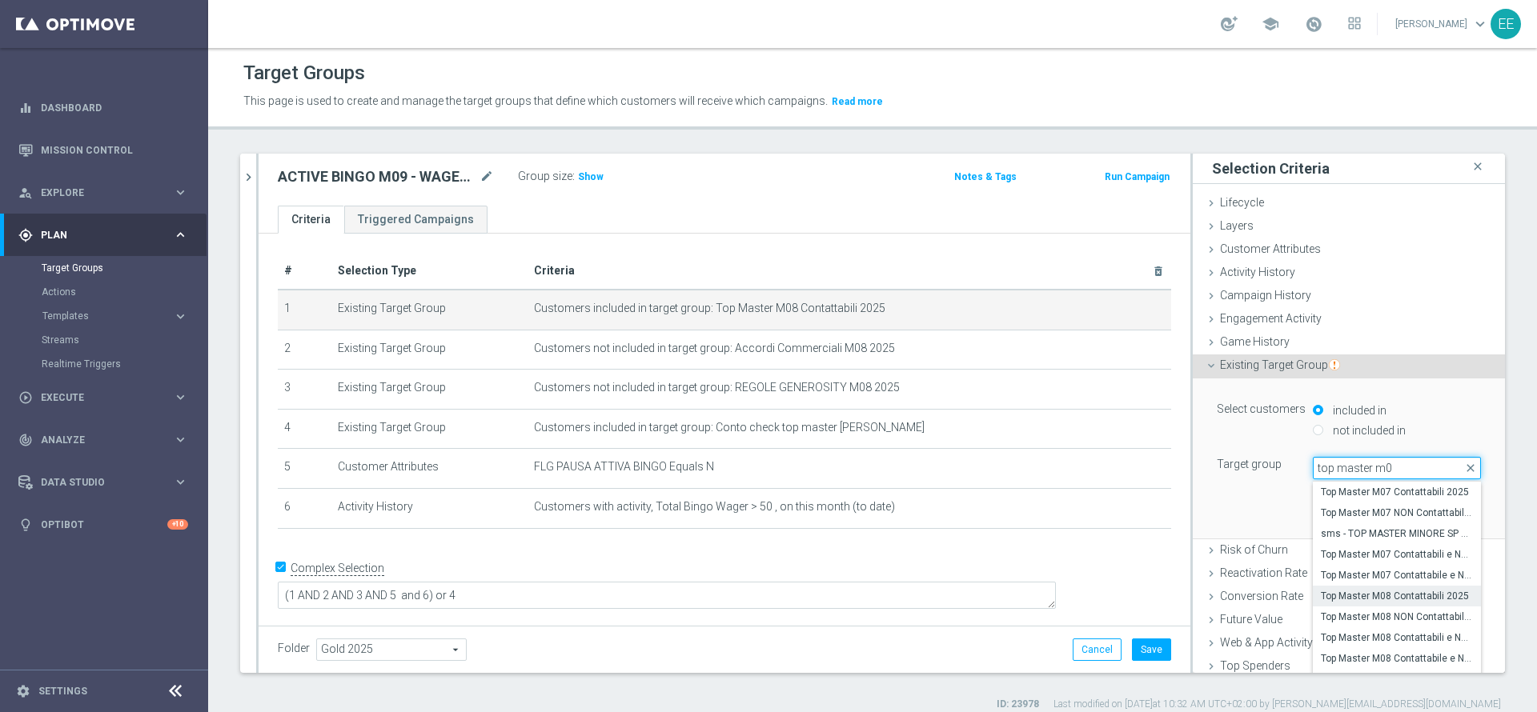
type input "top master m09"
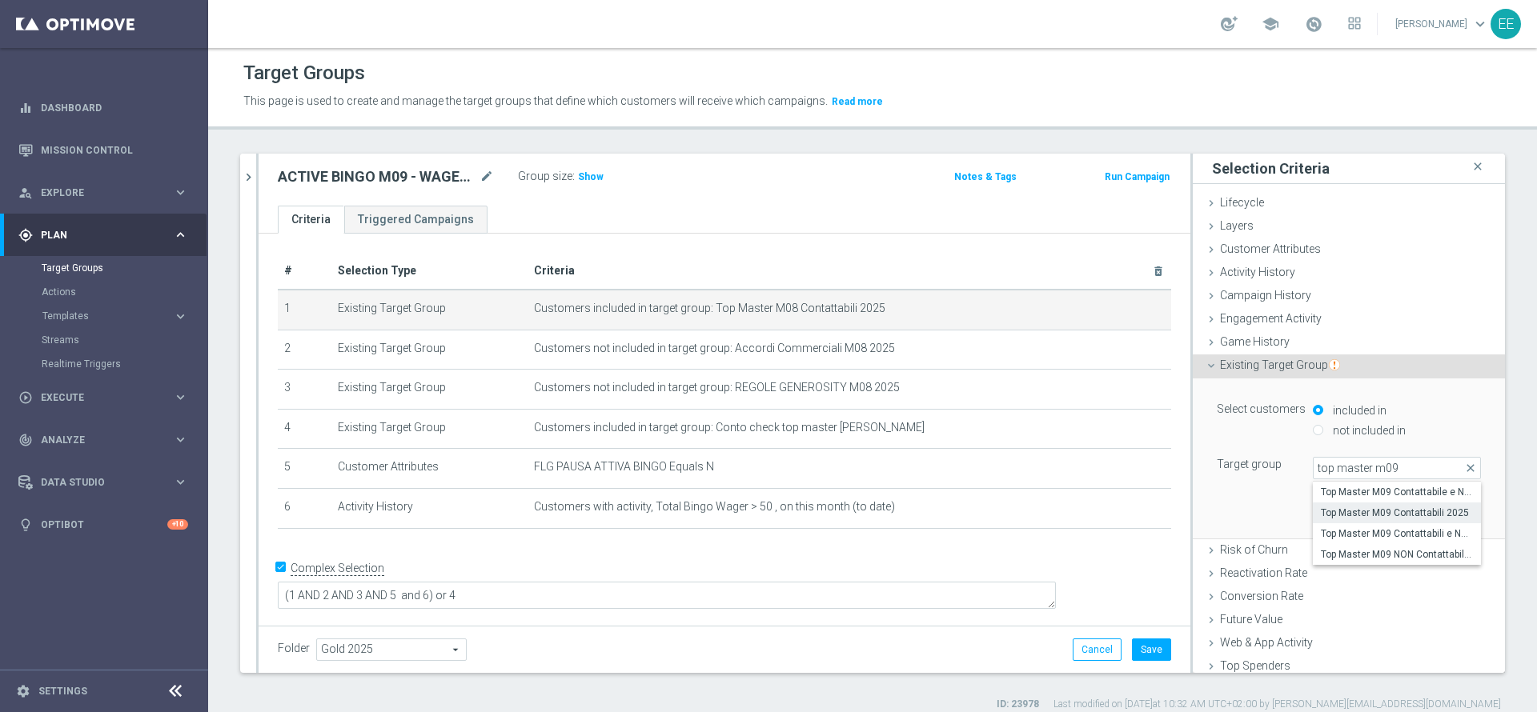
click at [1366, 513] on span "Top Master M09 Contattabili 2025" at bounding box center [1397, 513] width 152 height 13
type input "Top Master M09 Contattabili 2025"
click at [1434, 515] on button "Update" at bounding box center [1457, 514] width 47 height 22
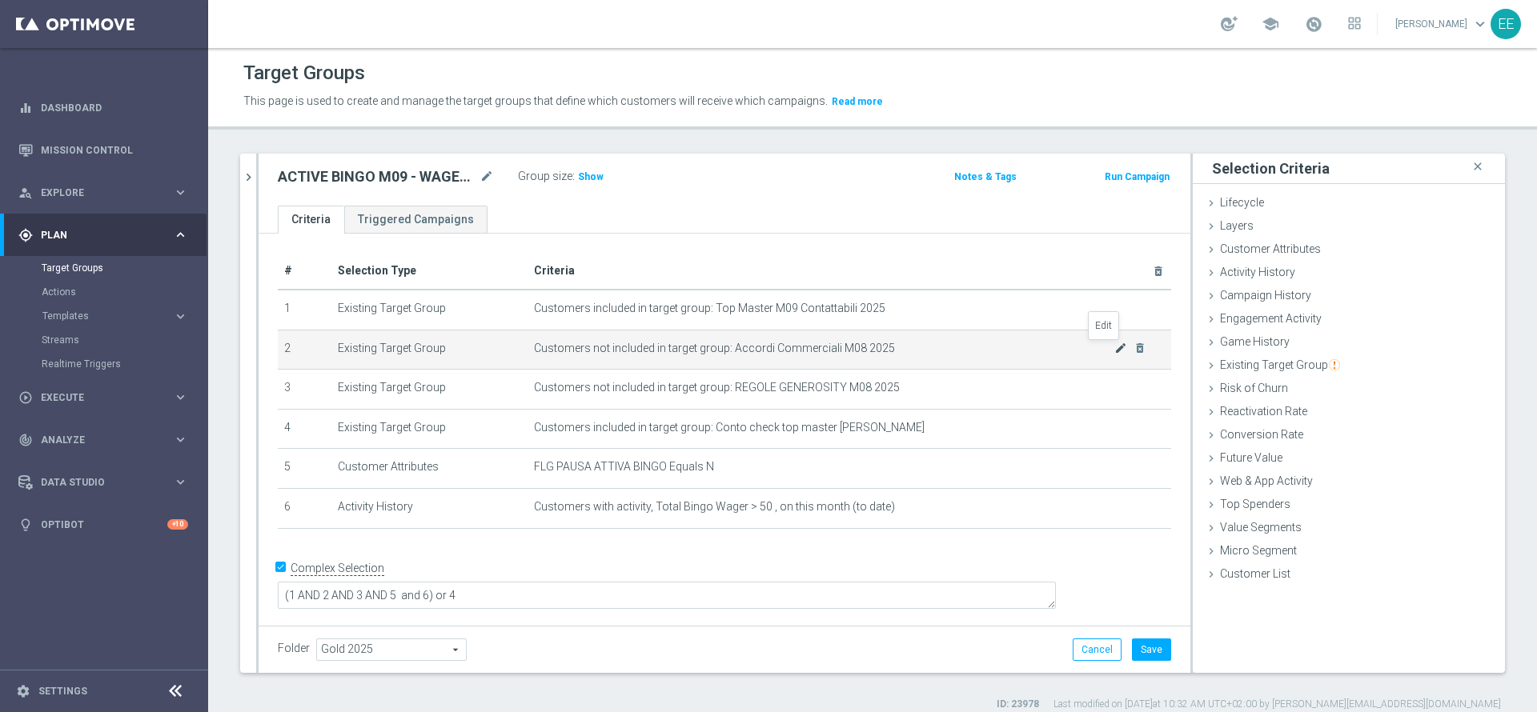
click at [1114, 345] on icon "mode_edit" at bounding box center [1120, 348] width 13 height 13
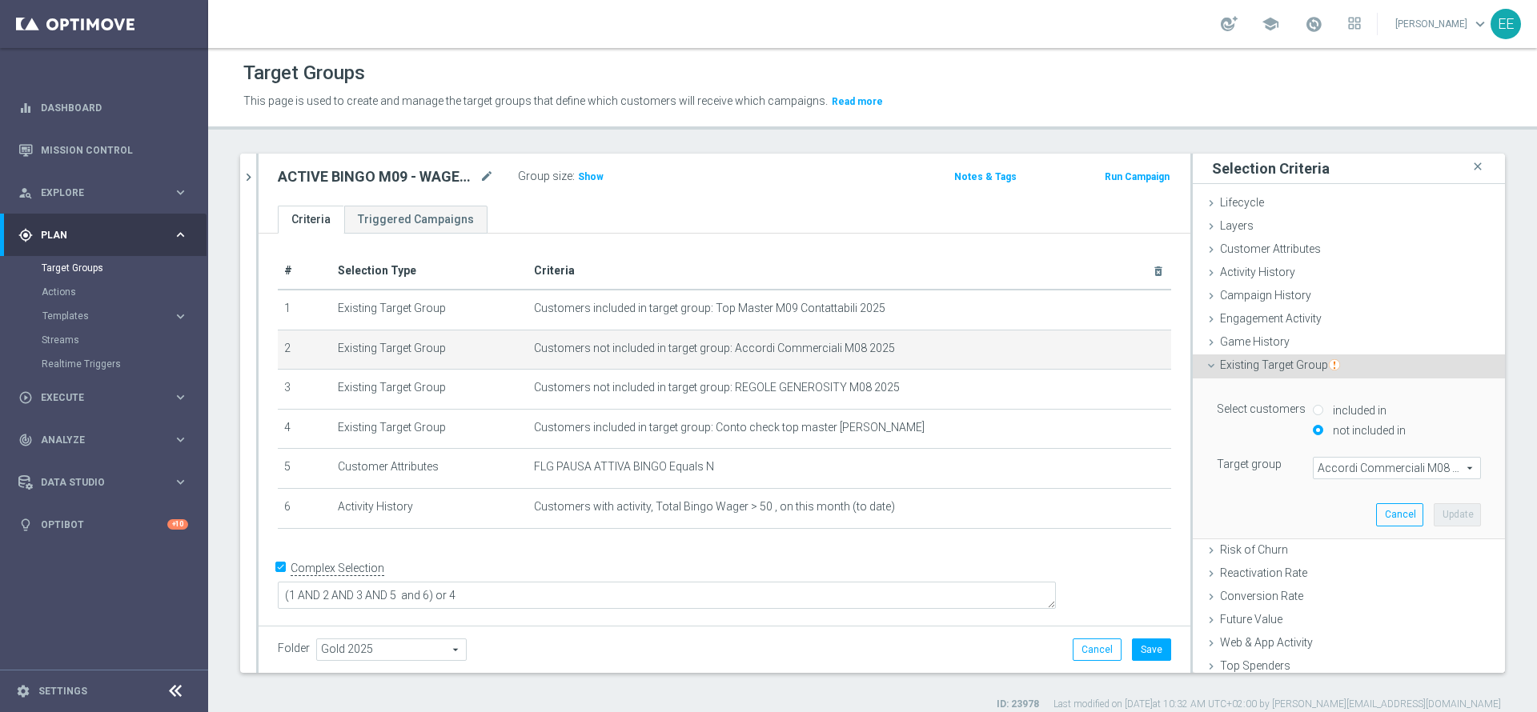
click at [1337, 467] on span "Accordi Commerciali M08 2025" at bounding box center [1396, 468] width 166 height 21
click at [0, 0] on input "search" at bounding box center [0, 0] width 0 height 0
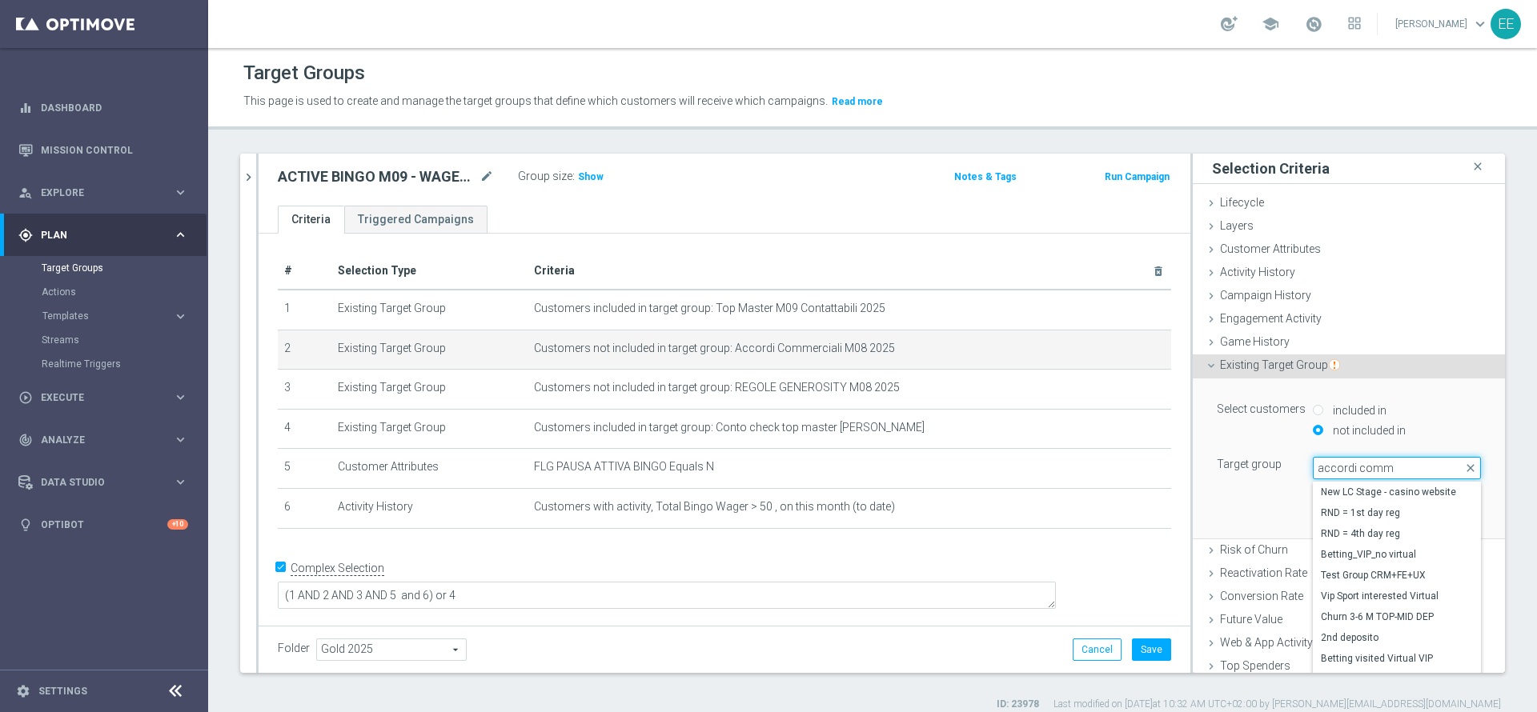
type input "accordi comme"
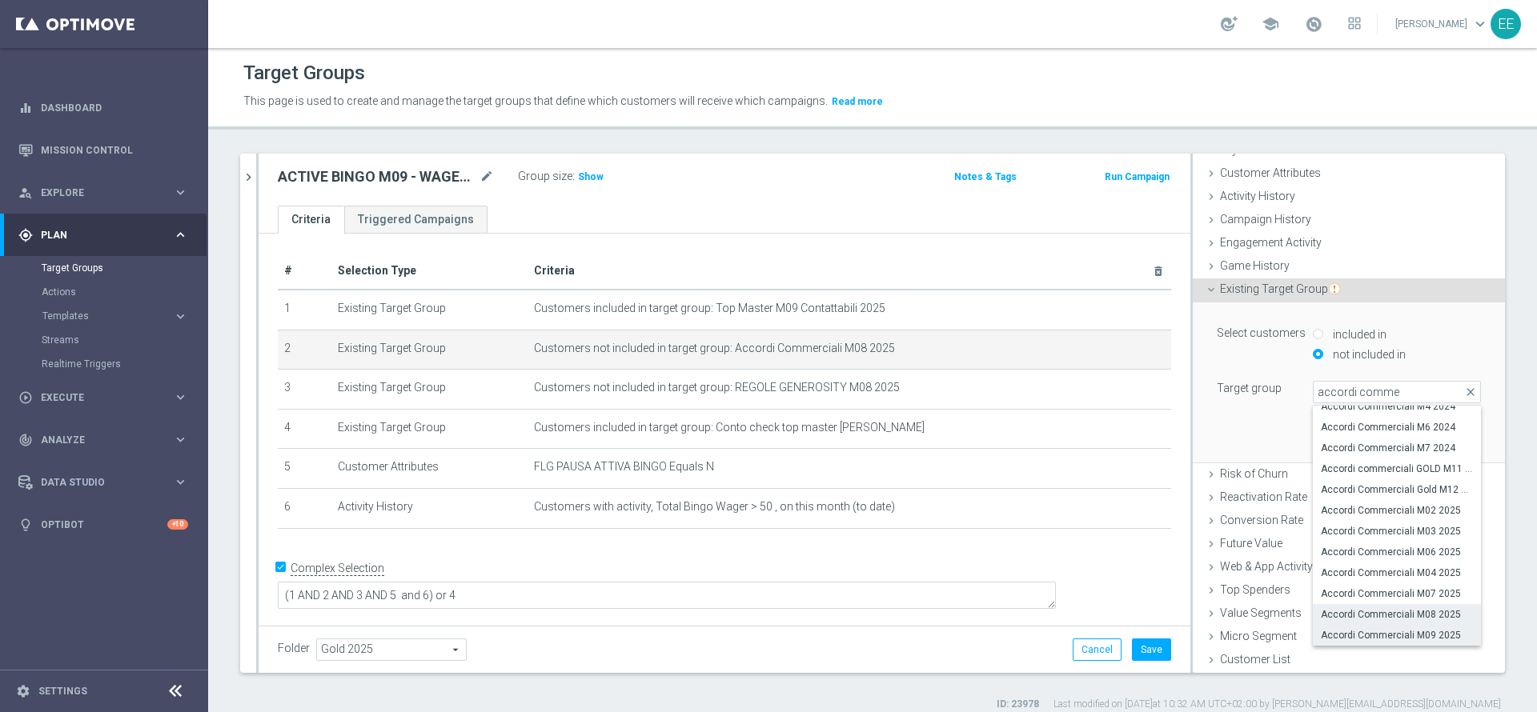
click at [1379, 637] on span "Accordi Commerciali M09 2025" at bounding box center [1397, 635] width 152 height 13
type input "Accordi Commerciali M09 2025"
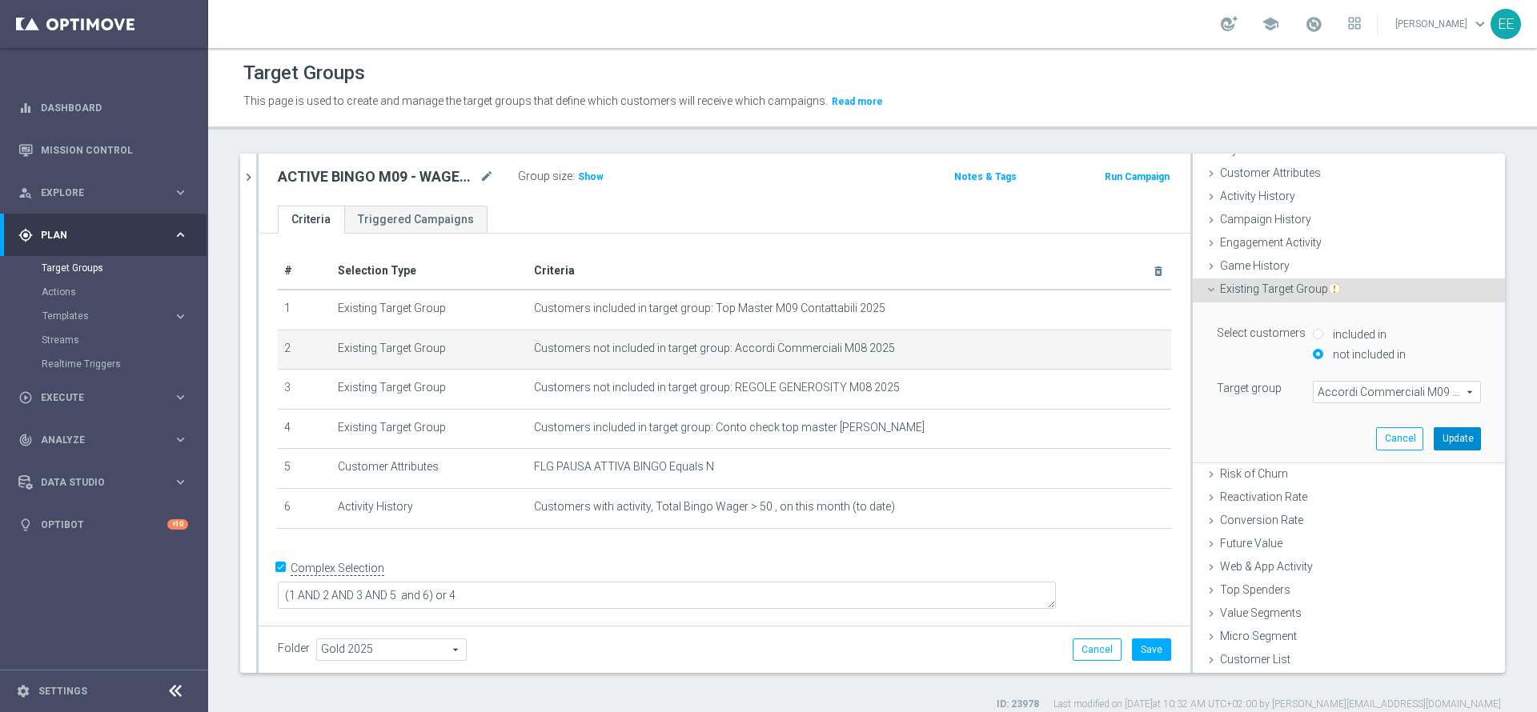
click at [1434, 439] on button "Update" at bounding box center [1457, 438] width 47 height 22
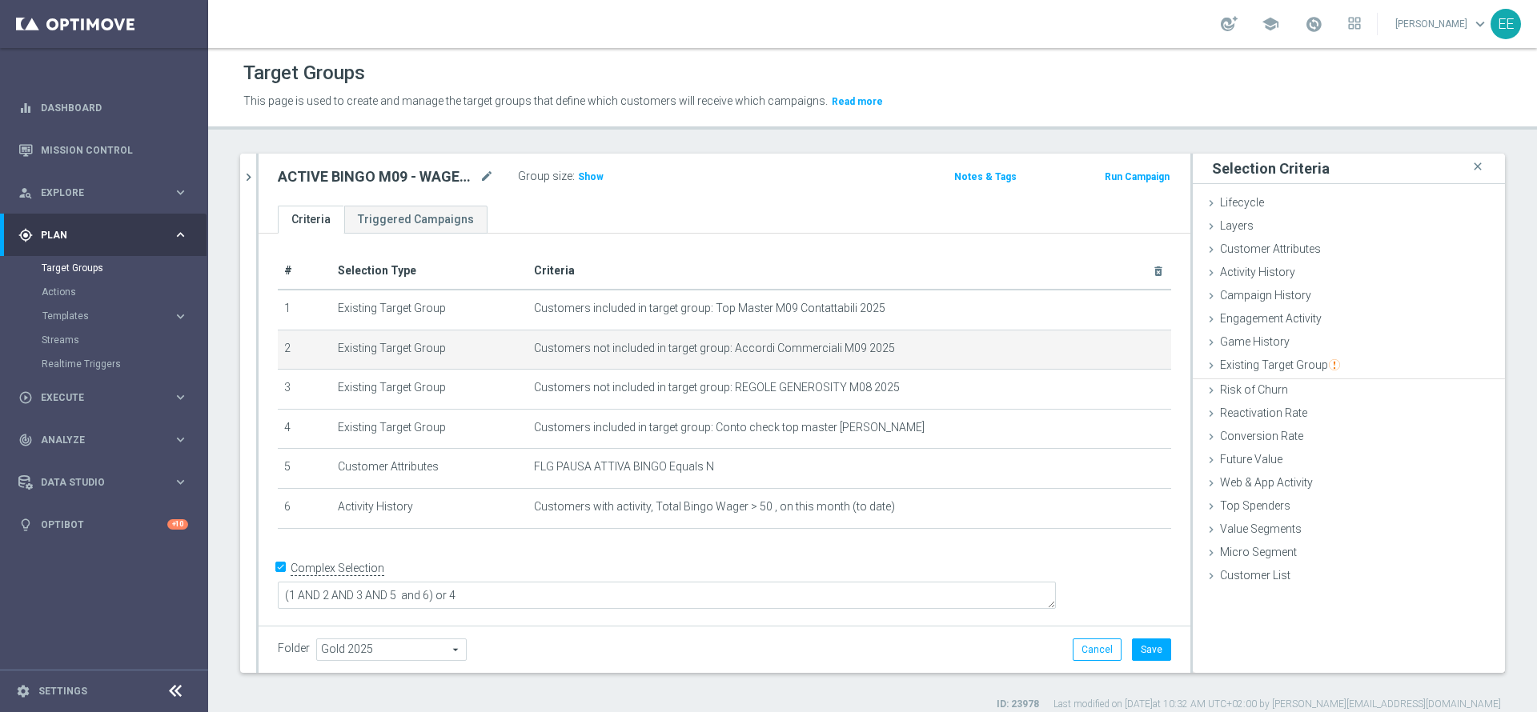
scroll to position [0, 0]
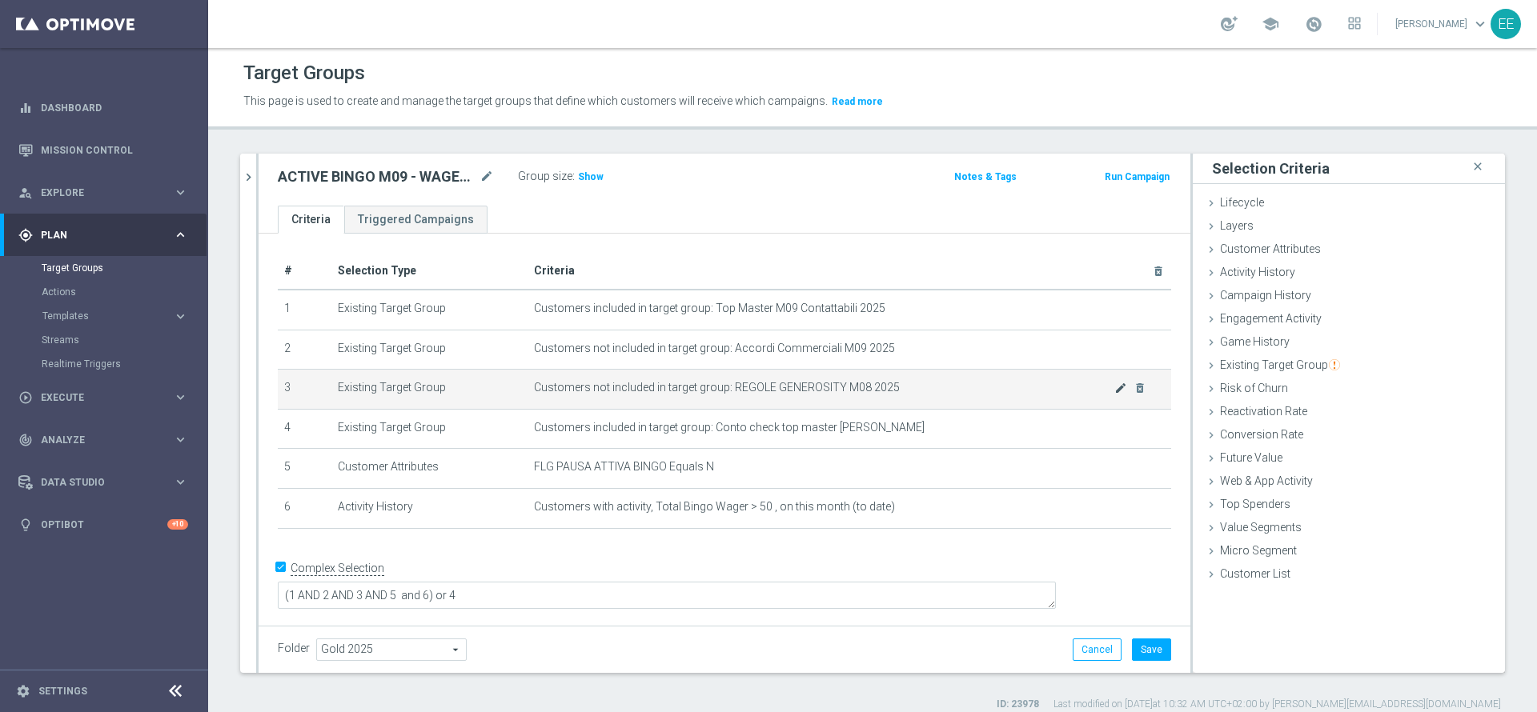
click at [1114, 395] on icon "mode_edit" at bounding box center [1120, 388] width 13 height 13
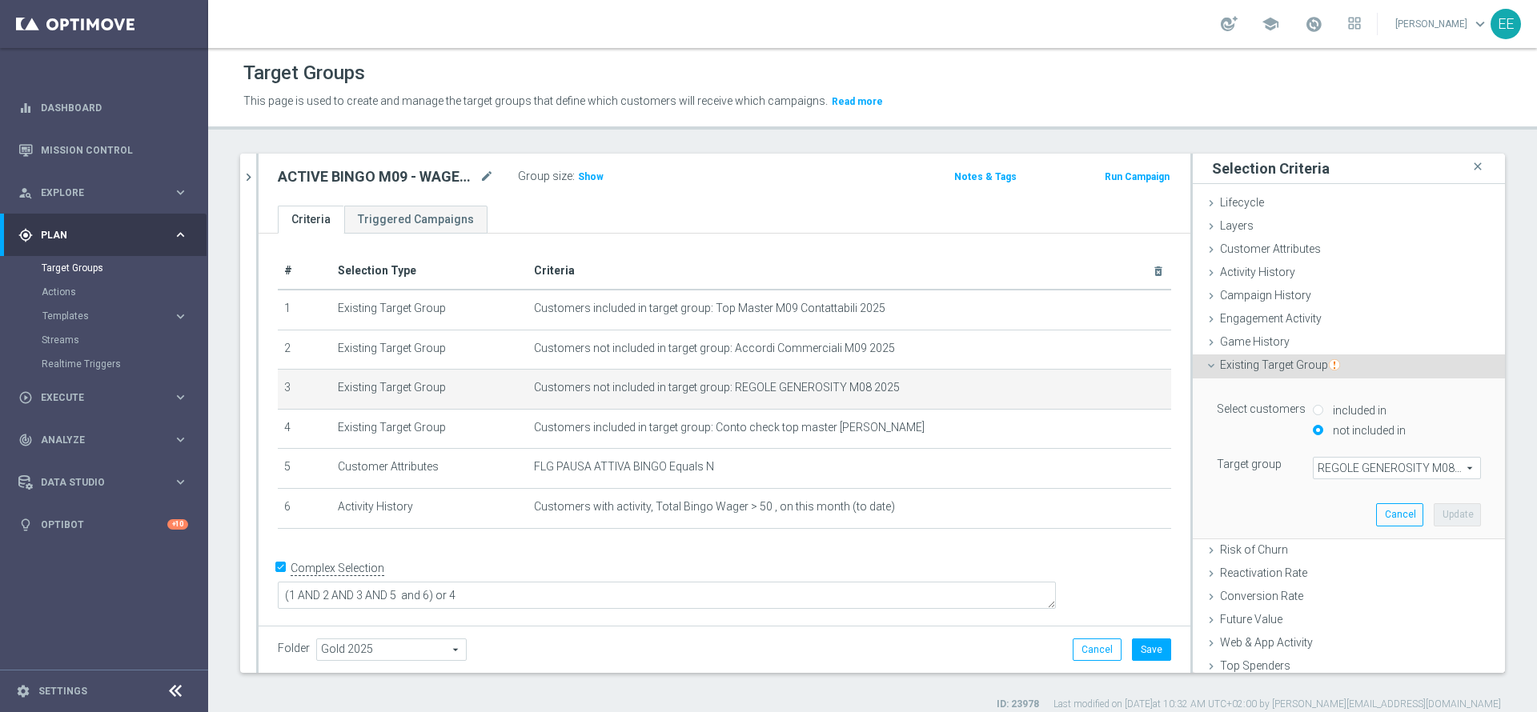
click at [1365, 469] on span "REGOLE GENEROSITY M08 2025" at bounding box center [1396, 468] width 166 height 21
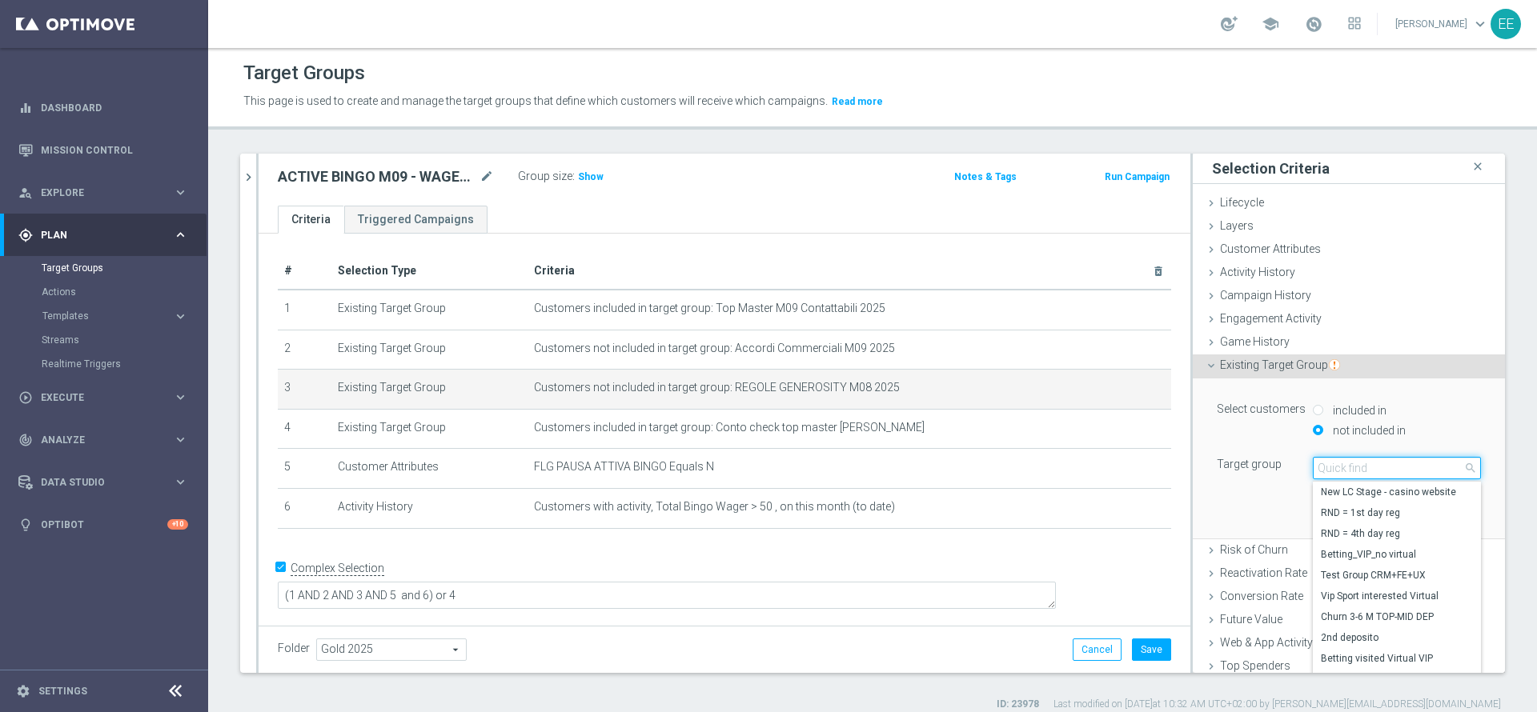
click at [1365, 469] on input "search" at bounding box center [1397, 468] width 168 height 22
type input "regole gene"
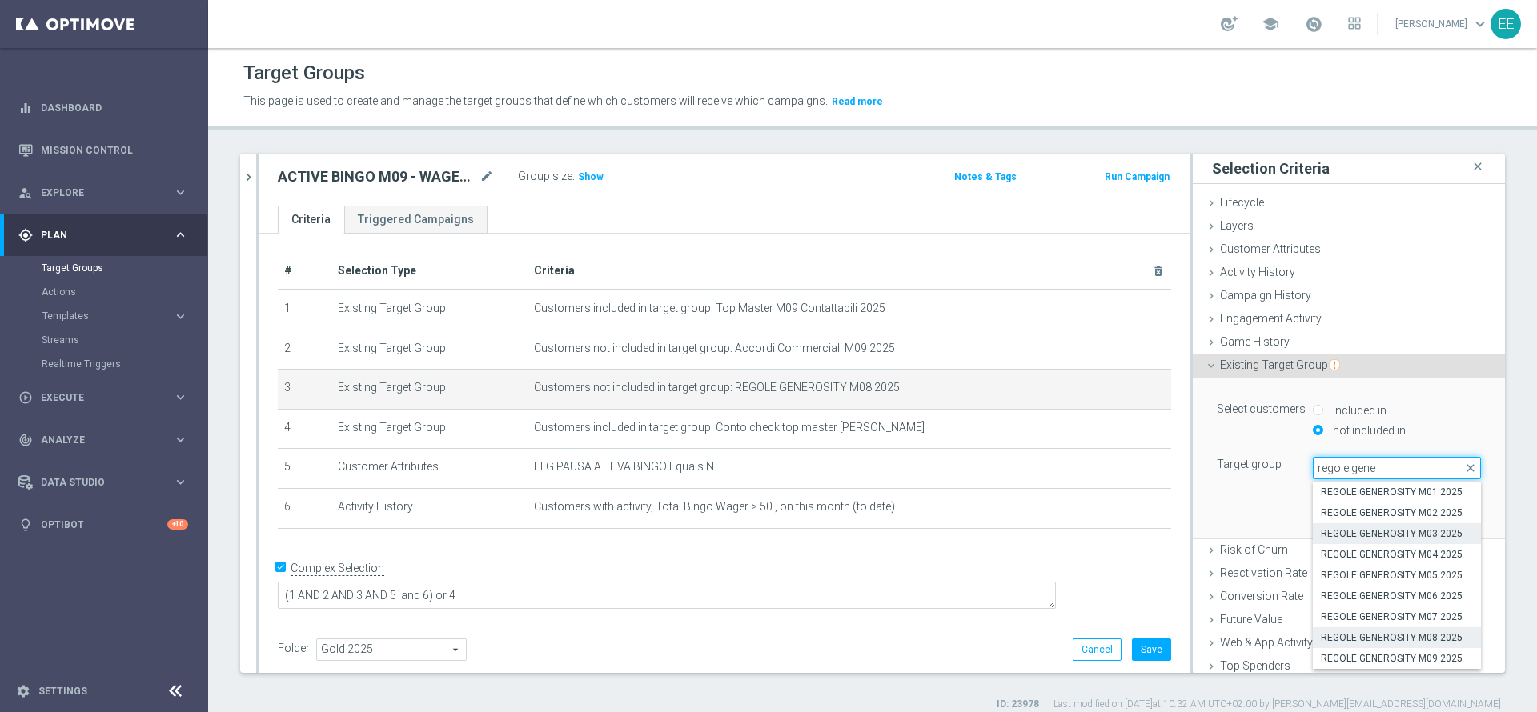
scroll to position [76, 0]
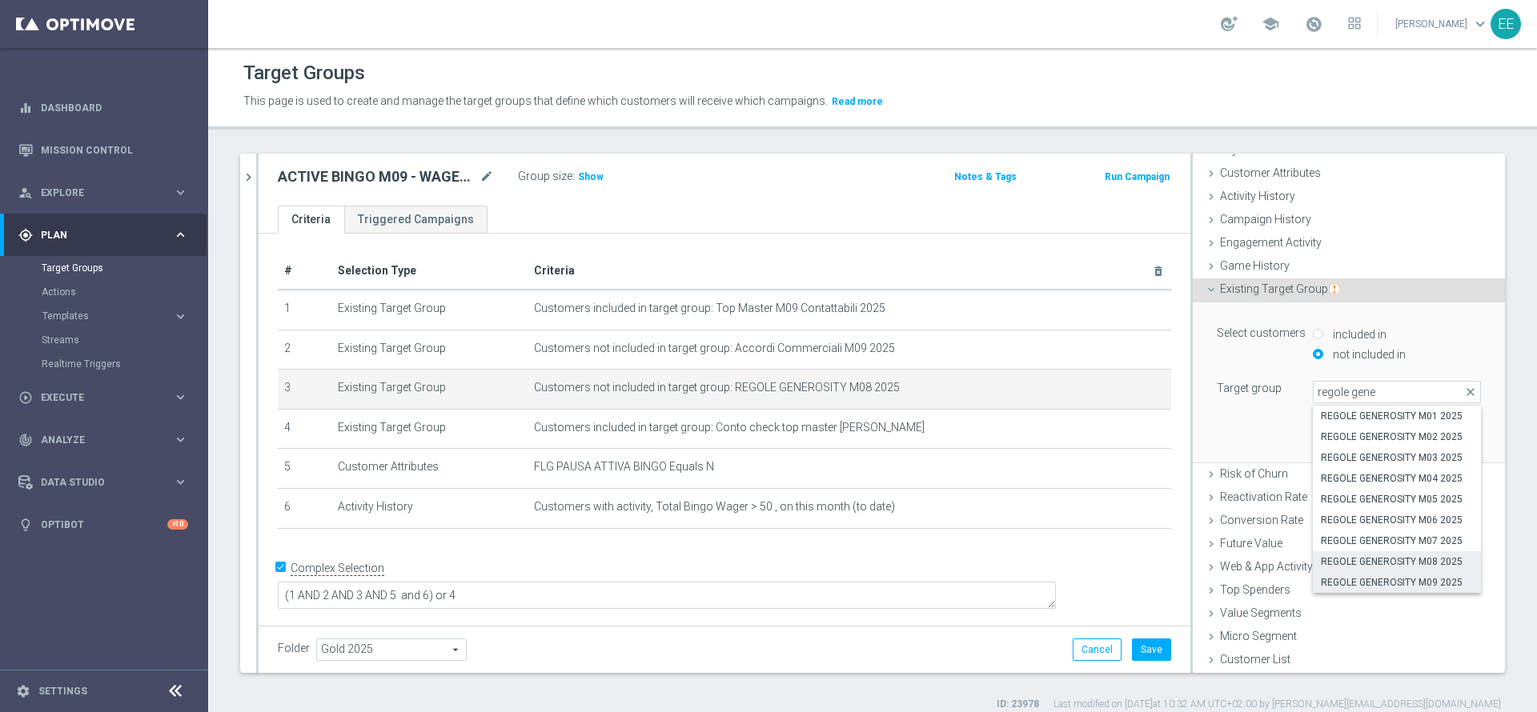
click at [1398, 579] on span "REGOLE GENEROSITY M09 2025" at bounding box center [1397, 582] width 152 height 13
type input "REGOLE GENEROSITY M09 2025"
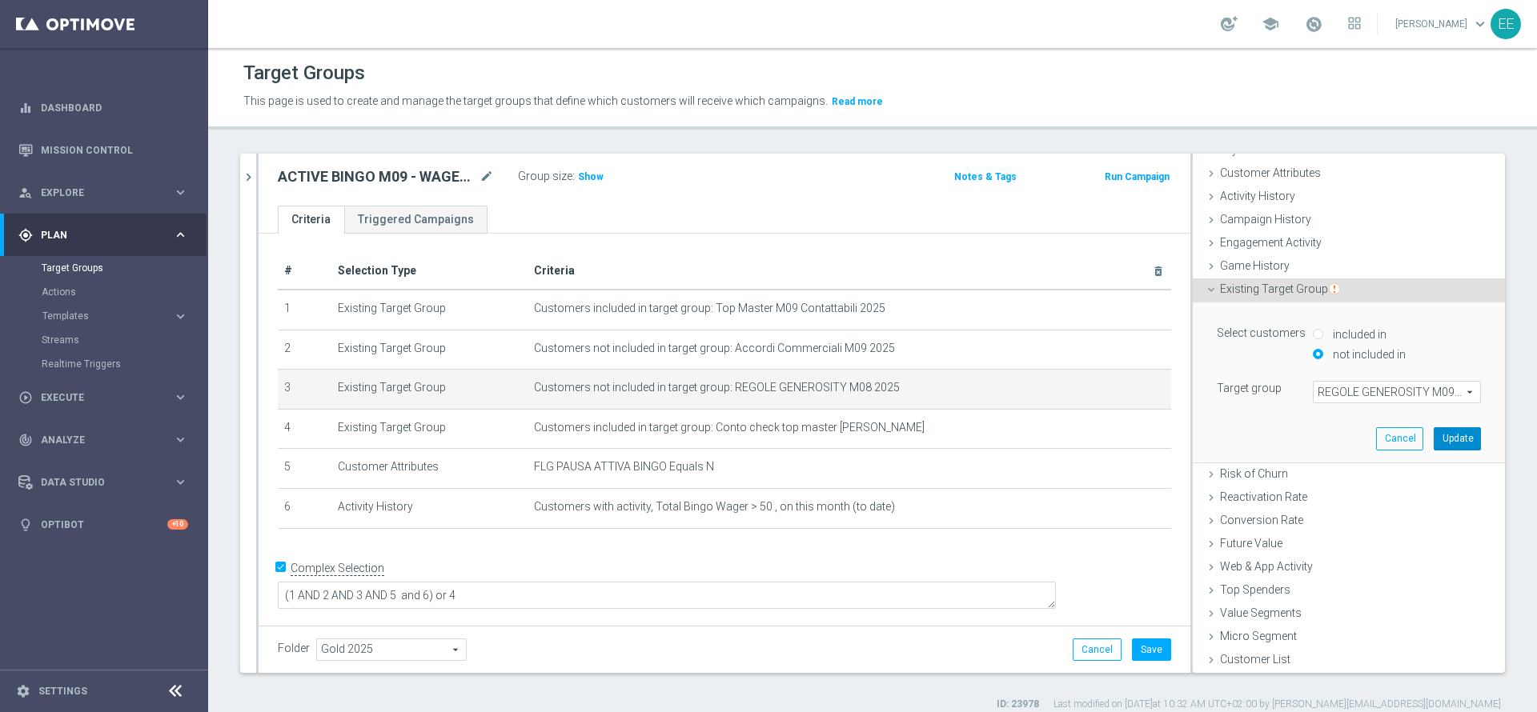
click at [1434, 436] on button "Update" at bounding box center [1457, 438] width 47 height 22
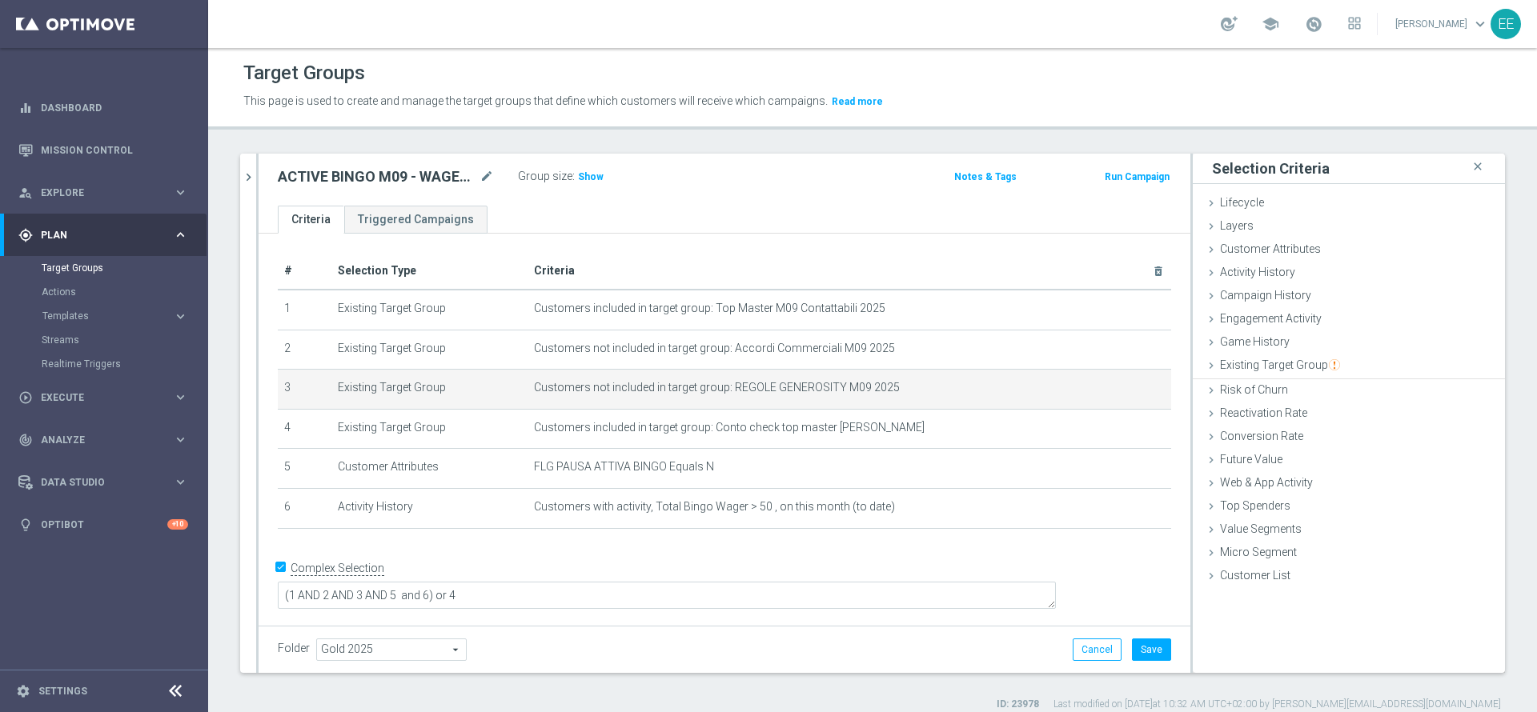
scroll to position [0, 0]
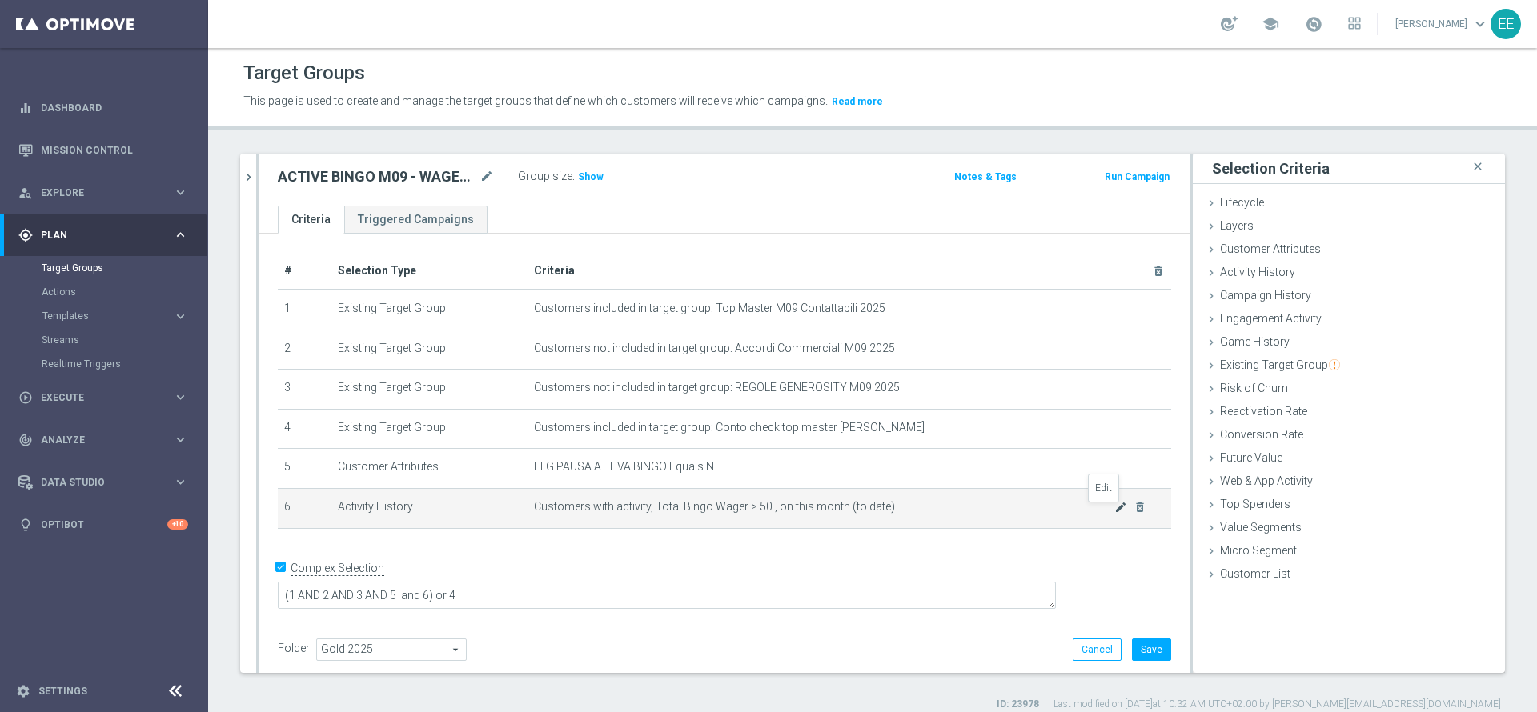
click at [1114, 507] on icon "mode_edit" at bounding box center [1120, 507] width 13 height 13
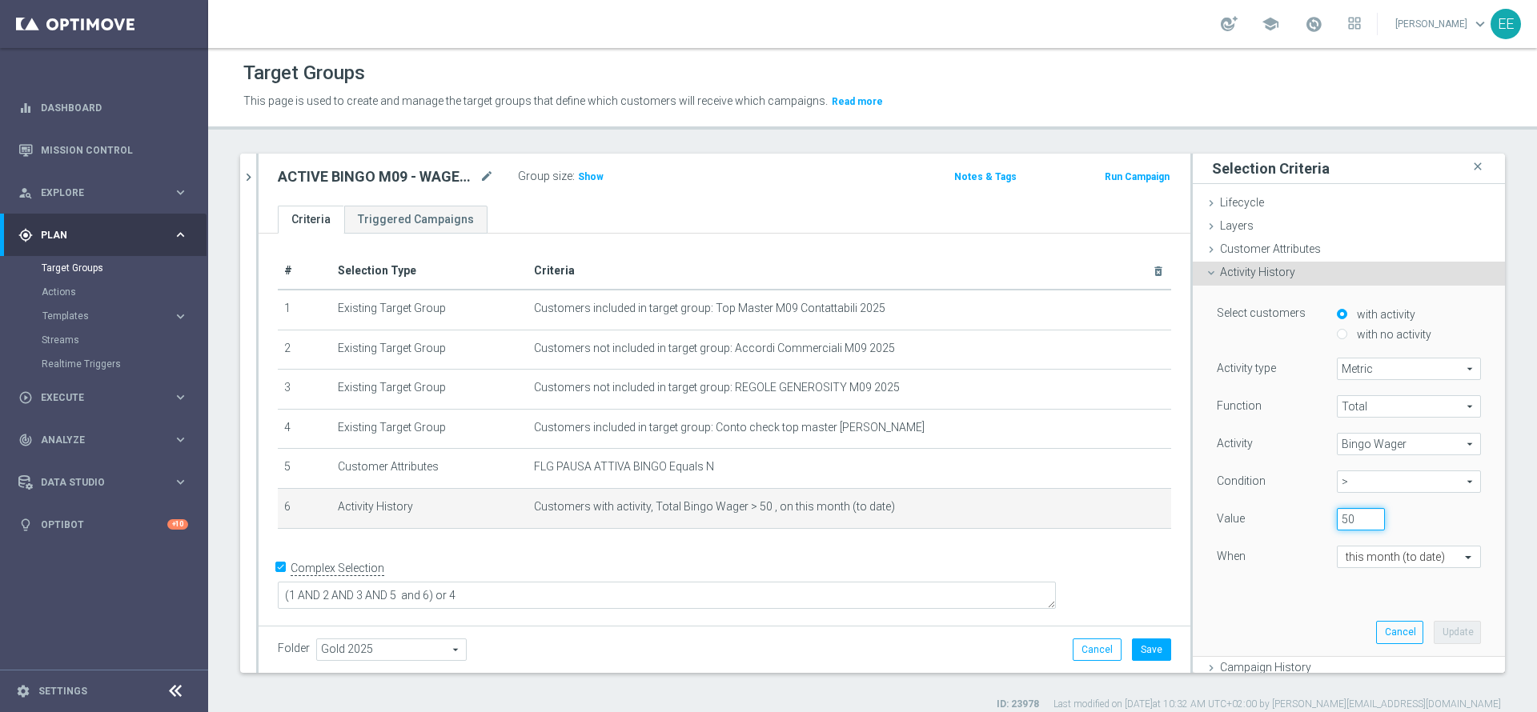
click at [1337, 518] on input "50" at bounding box center [1361, 519] width 48 height 22
type input "5"
type input "20"
click at [1434, 629] on button "Update" at bounding box center [1457, 632] width 47 height 22
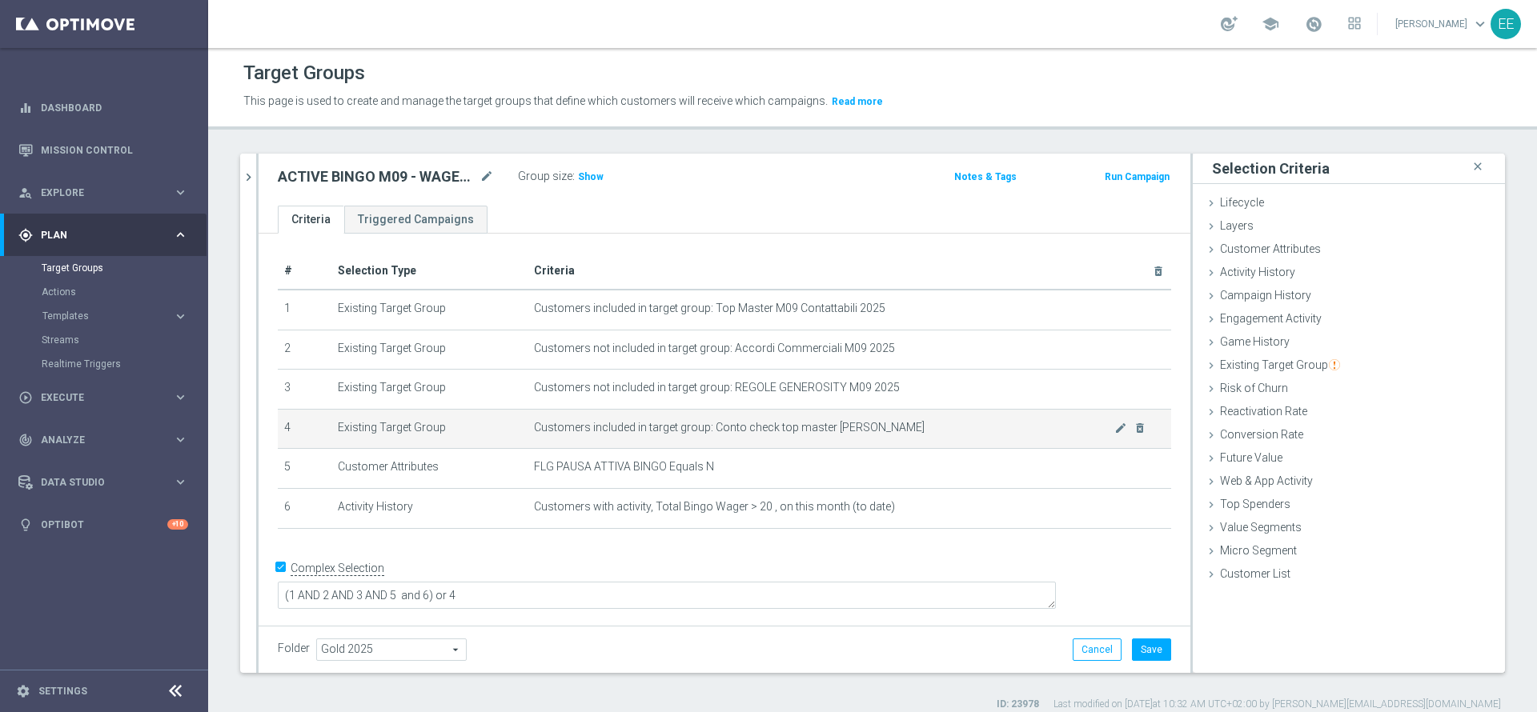
scroll to position [14, 0]
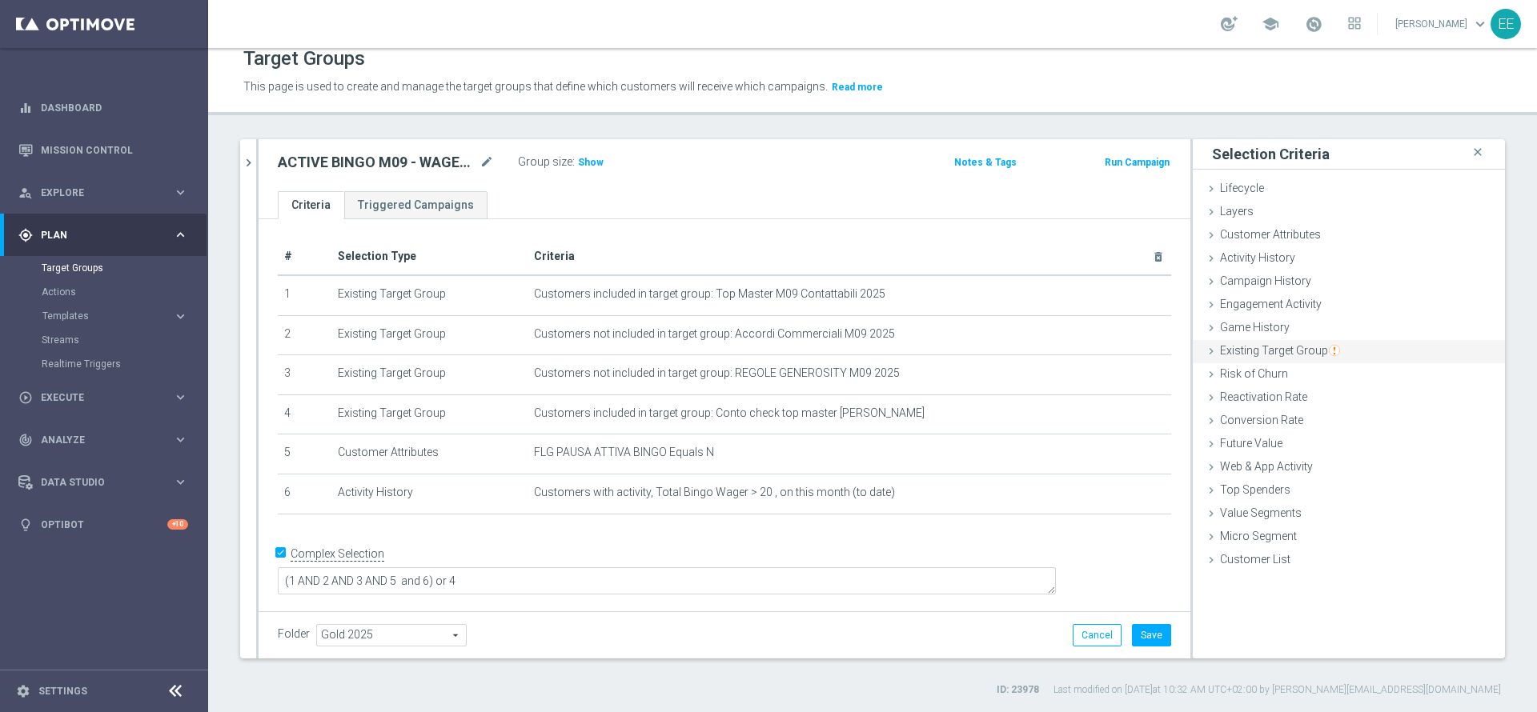
click at [1297, 348] on span "Existing Target Group" at bounding box center [1280, 350] width 120 height 13
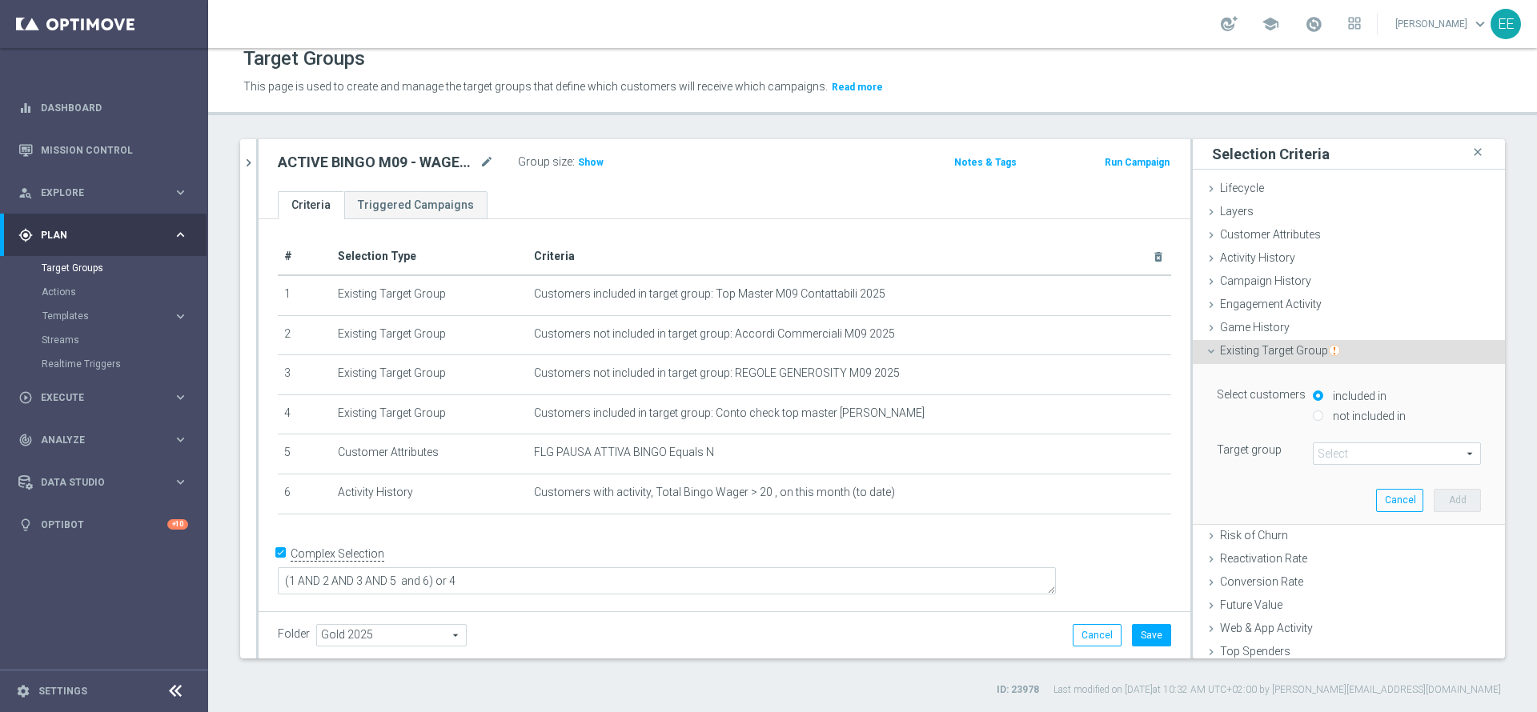
click at [1332, 409] on label "not included in" at bounding box center [1367, 416] width 77 height 14
click at [1323, 411] on input "not included in" at bounding box center [1318, 416] width 10 height 10
radio input "true"
click at [1358, 466] on div "Select customers included in not included in Target group Select arrow_drop_dow…" at bounding box center [1349, 443] width 288 height 159
click at [1359, 459] on span at bounding box center [1396, 453] width 166 height 21
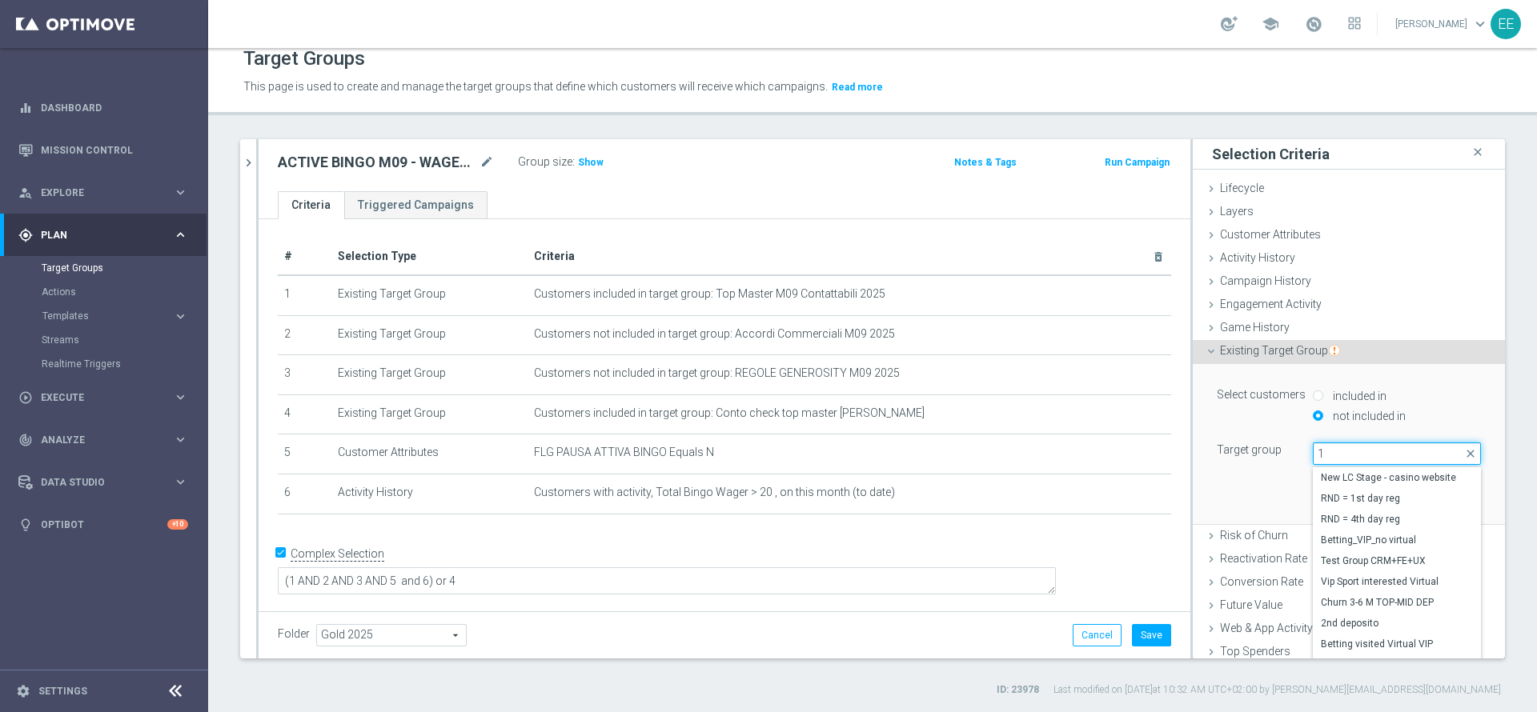
click at [1359, 459] on input "1" at bounding box center [1397, 454] width 168 height 22
type input "16.09"
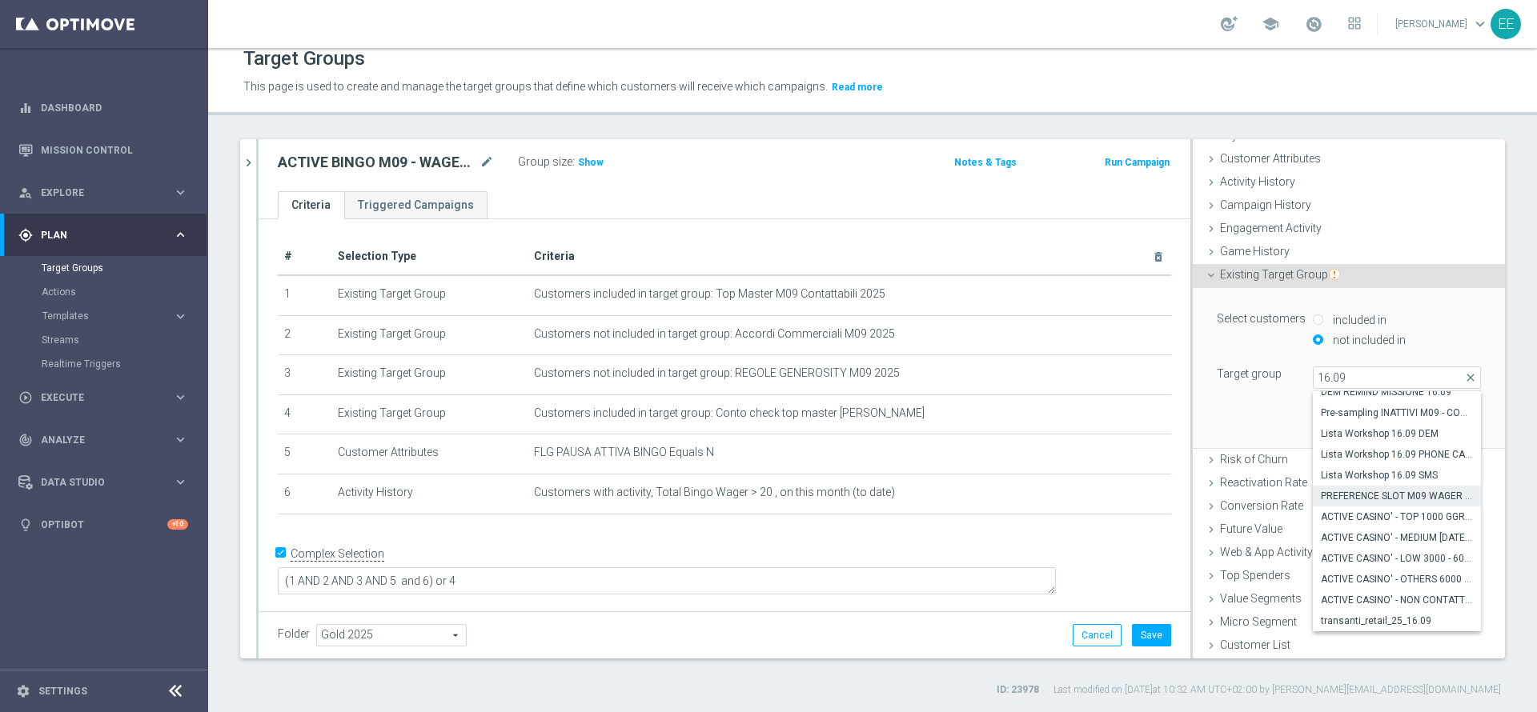
click at [1336, 491] on span "PREFERENCE SLOT M09 WAGER 100€ E GGR COMPRESO 0€ e 300€ 16.09" at bounding box center [1397, 496] width 152 height 13
type input "PREFERENCE SLOT M09 WAGER 100€ E GGR COMPRESO 0€ e 300€ 16.09"
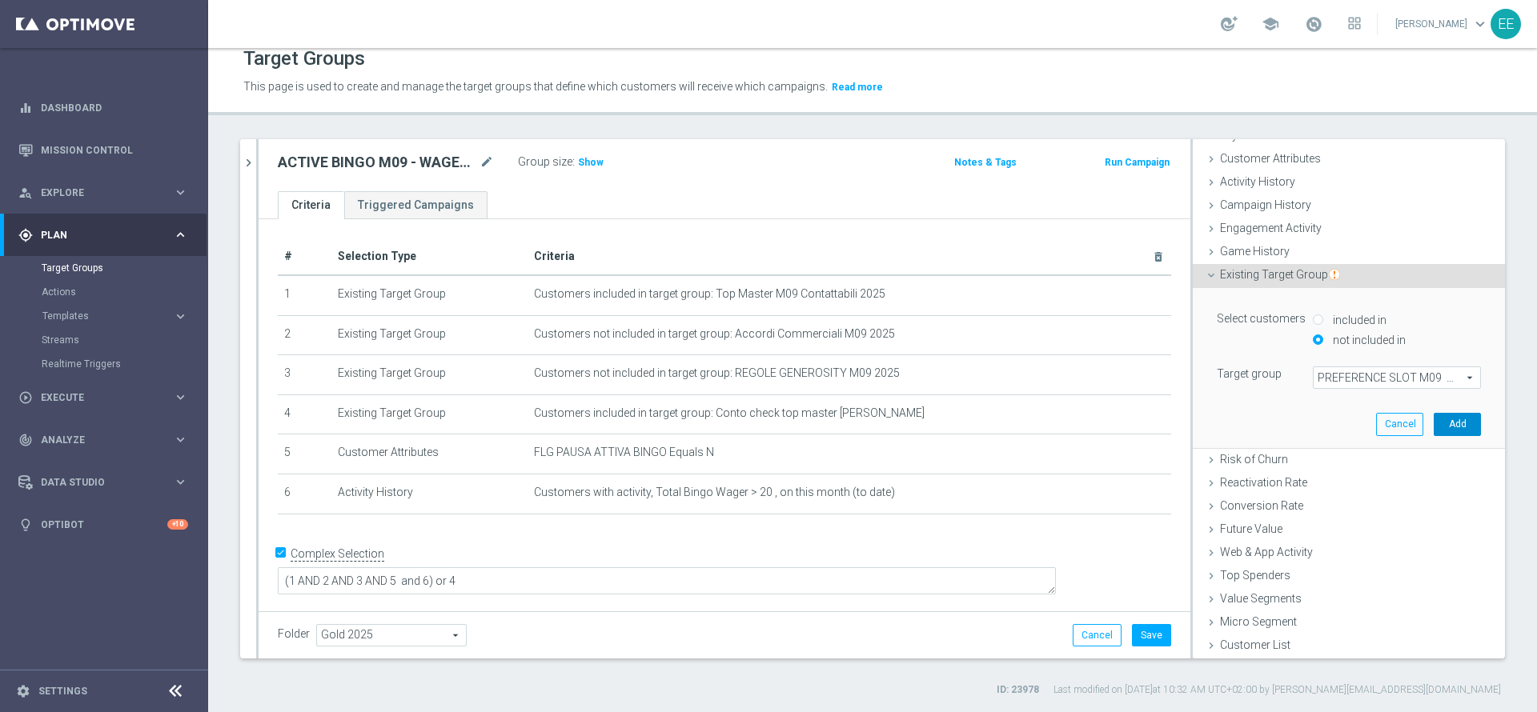
click at [1434, 426] on button "Add" at bounding box center [1457, 424] width 47 height 22
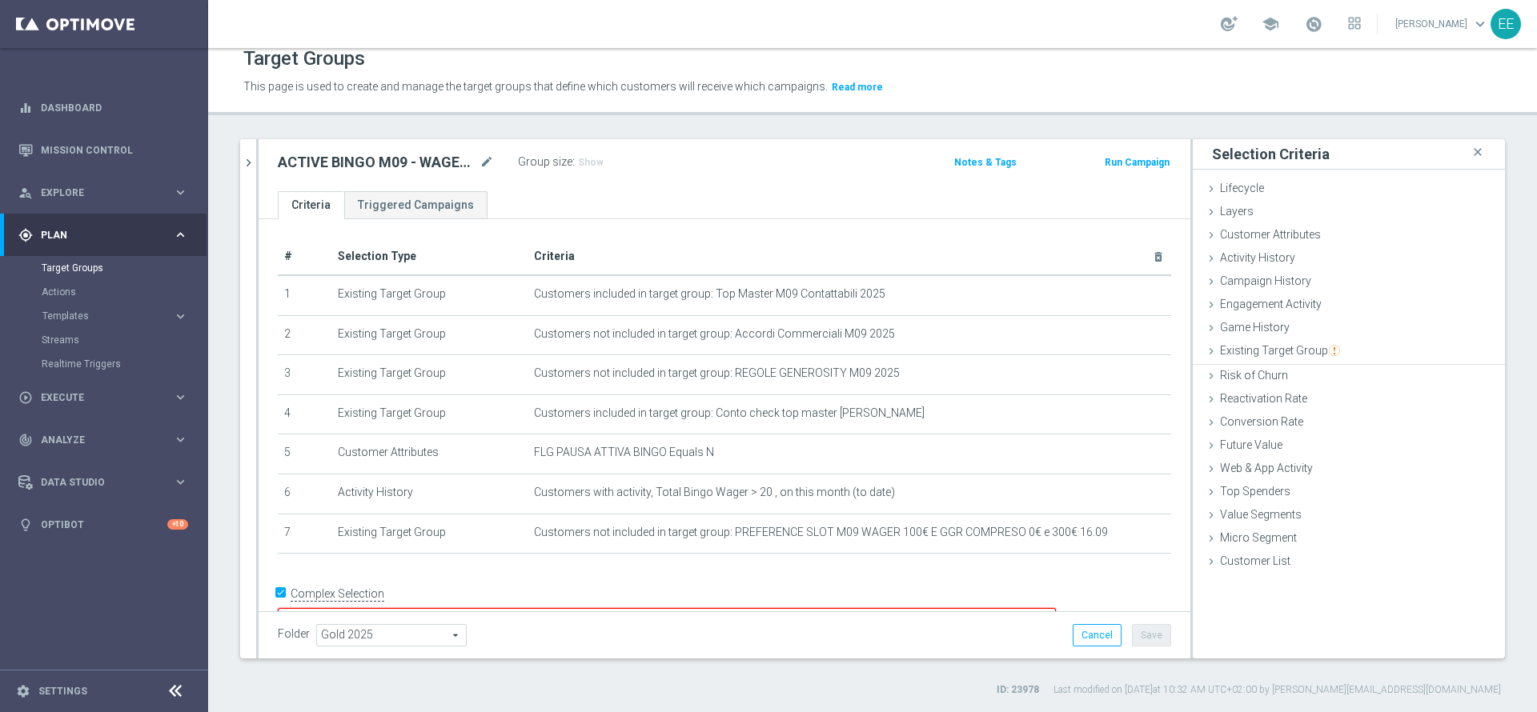
scroll to position [0, 0]
click at [538, 608] on textarea "(1 AND 2 AND 3 AND 5 and 6) or 4" at bounding box center [667, 622] width 778 height 28
type textarea "(1 AND 2 AND 3 AND 5 and 6 and 7) or 4"
click at [1133, 630] on button "Save" at bounding box center [1151, 635] width 39 height 22
click at [595, 166] on span "Show" at bounding box center [591, 162] width 26 height 11
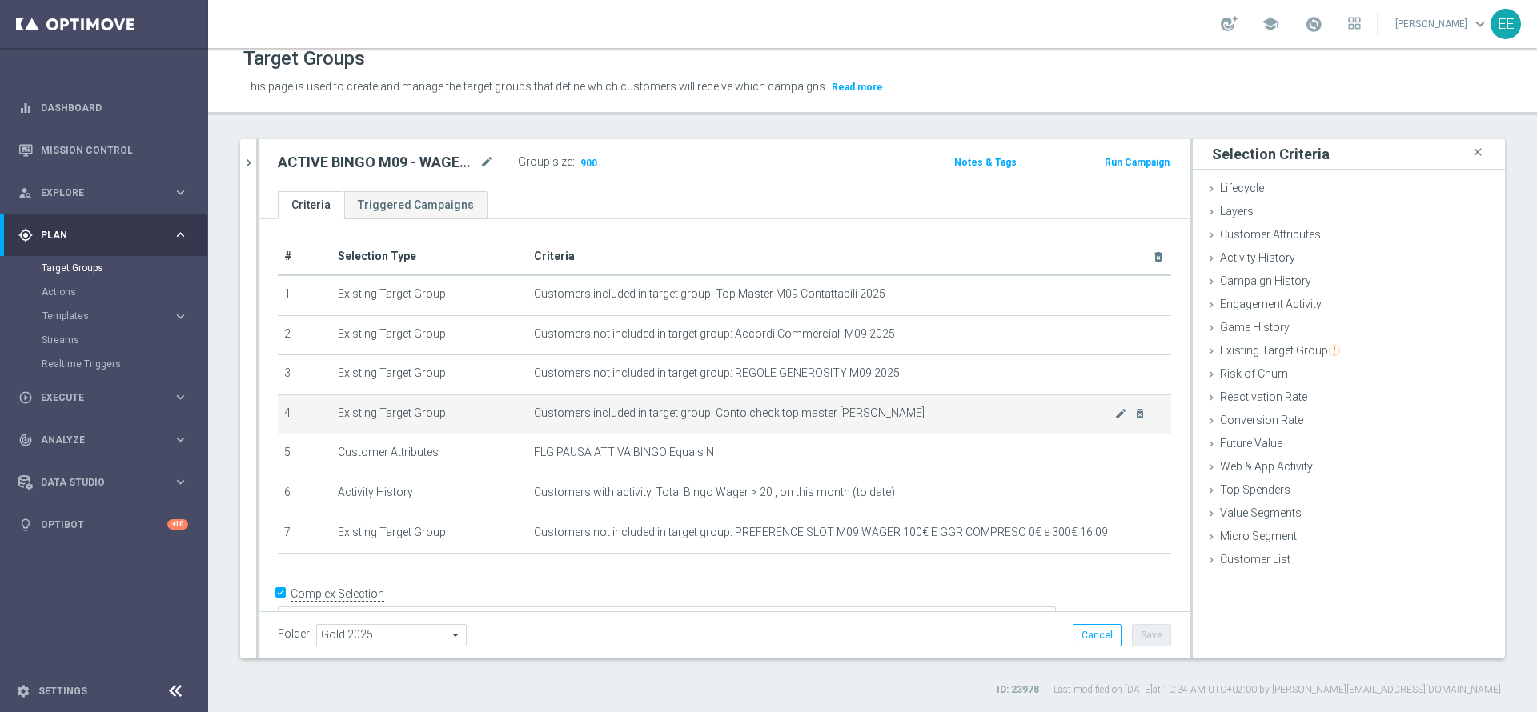
scroll to position [23, 0]
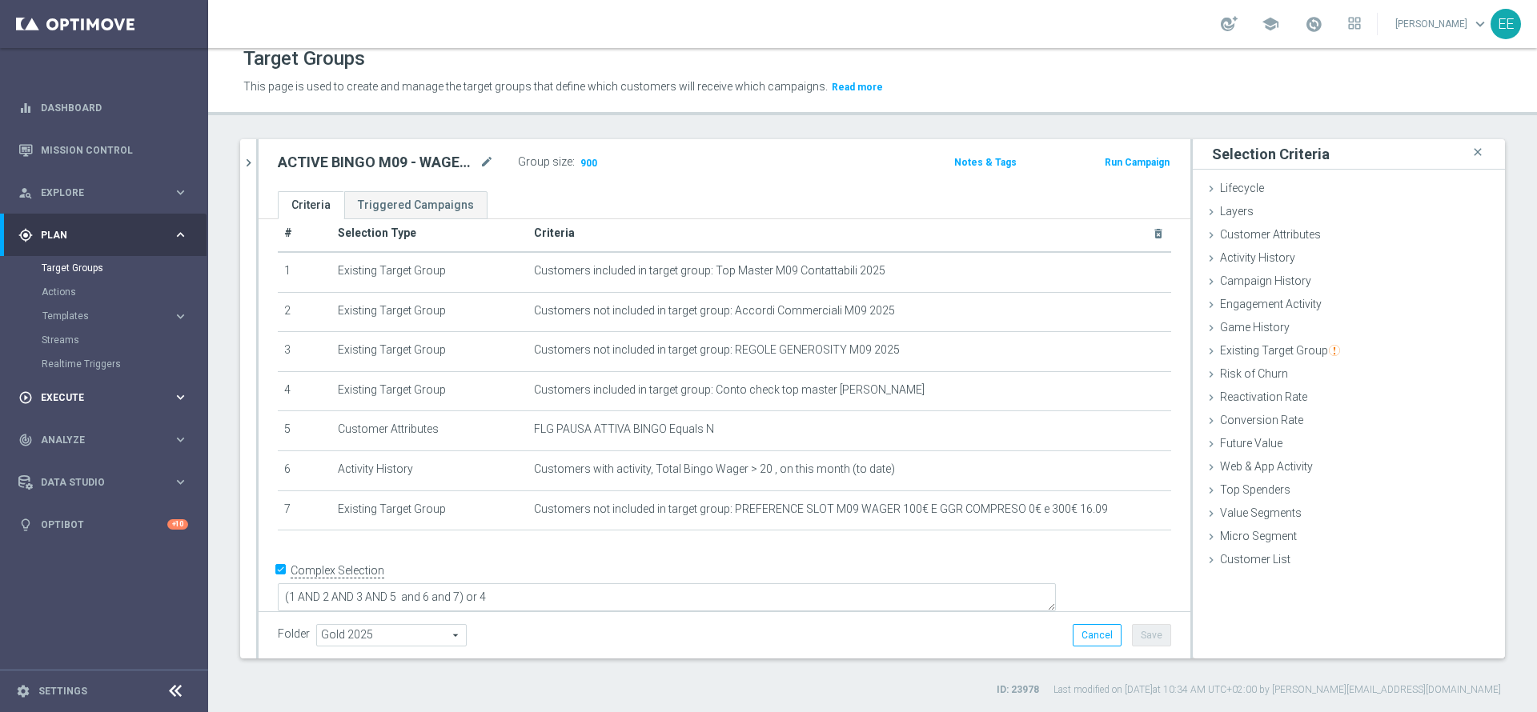
click at [78, 393] on span "Execute" at bounding box center [107, 398] width 132 height 10
click at [89, 311] on link "Campaign Builder" at bounding box center [104, 310] width 125 height 13
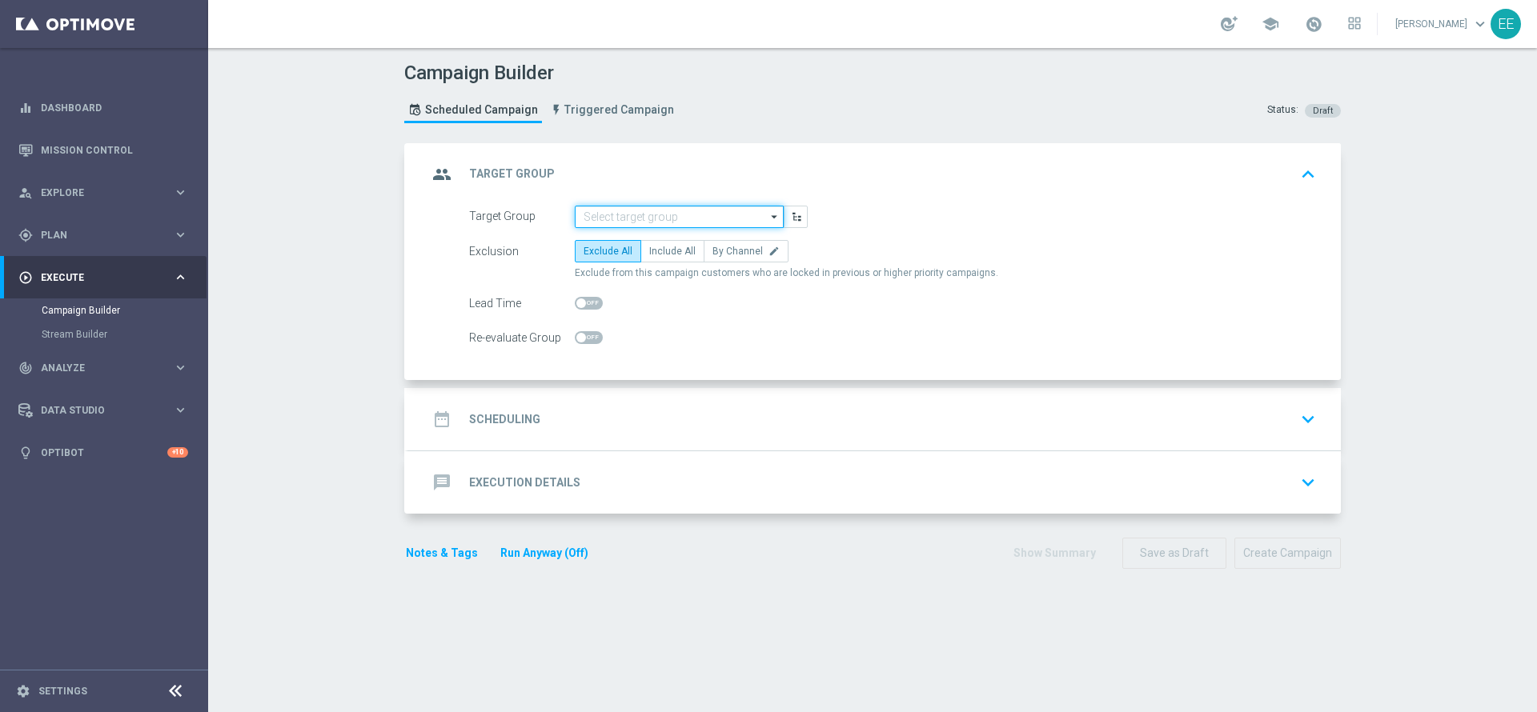
click at [686, 212] on input at bounding box center [679, 217] width 209 height 22
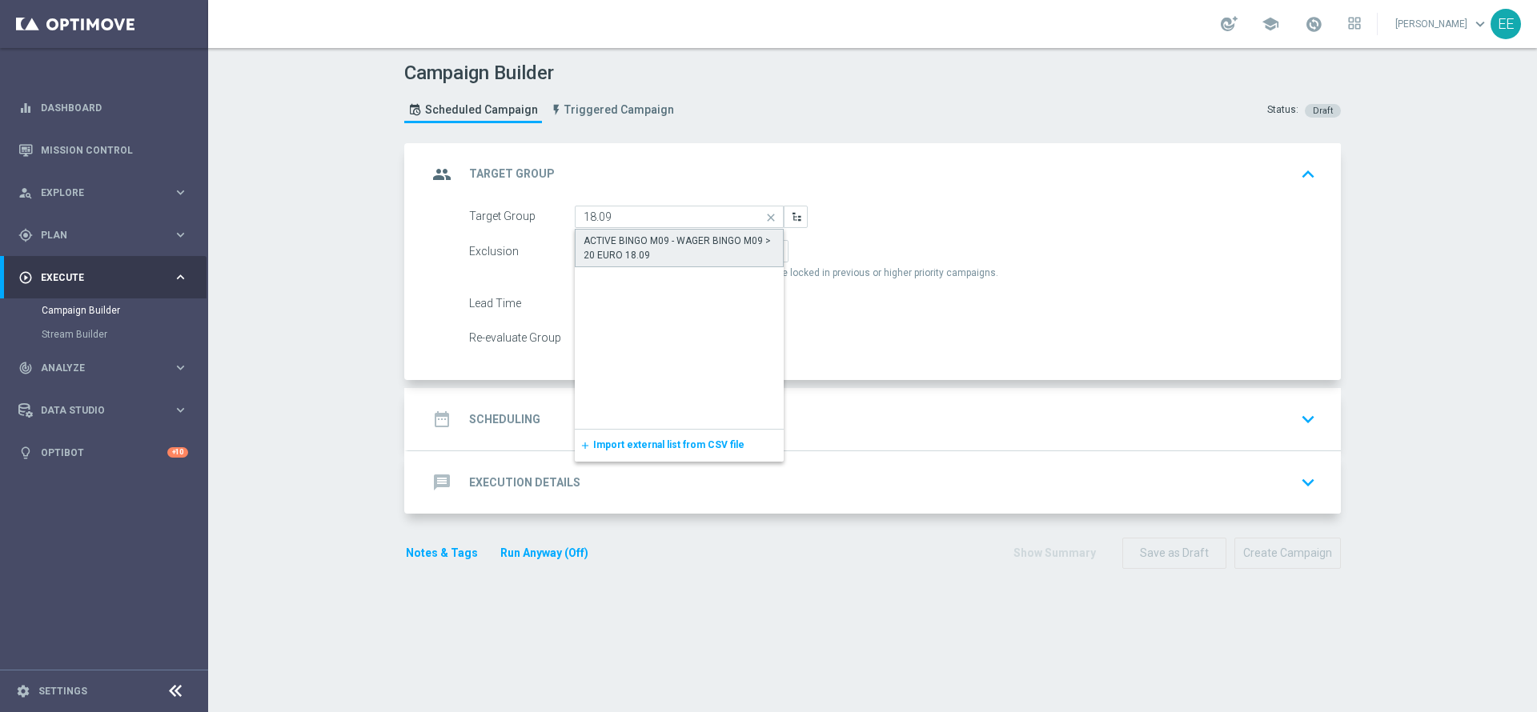
click at [640, 246] on div "ACTIVE BINGO M09 - WAGER BINGO M09 > 20 EURO 18.09" at bounding box center [679, 248] width 191 height 29
type input "ACTIVE BINGO M09 - WAGER BINGO M09 > 20 EURO 18.09"
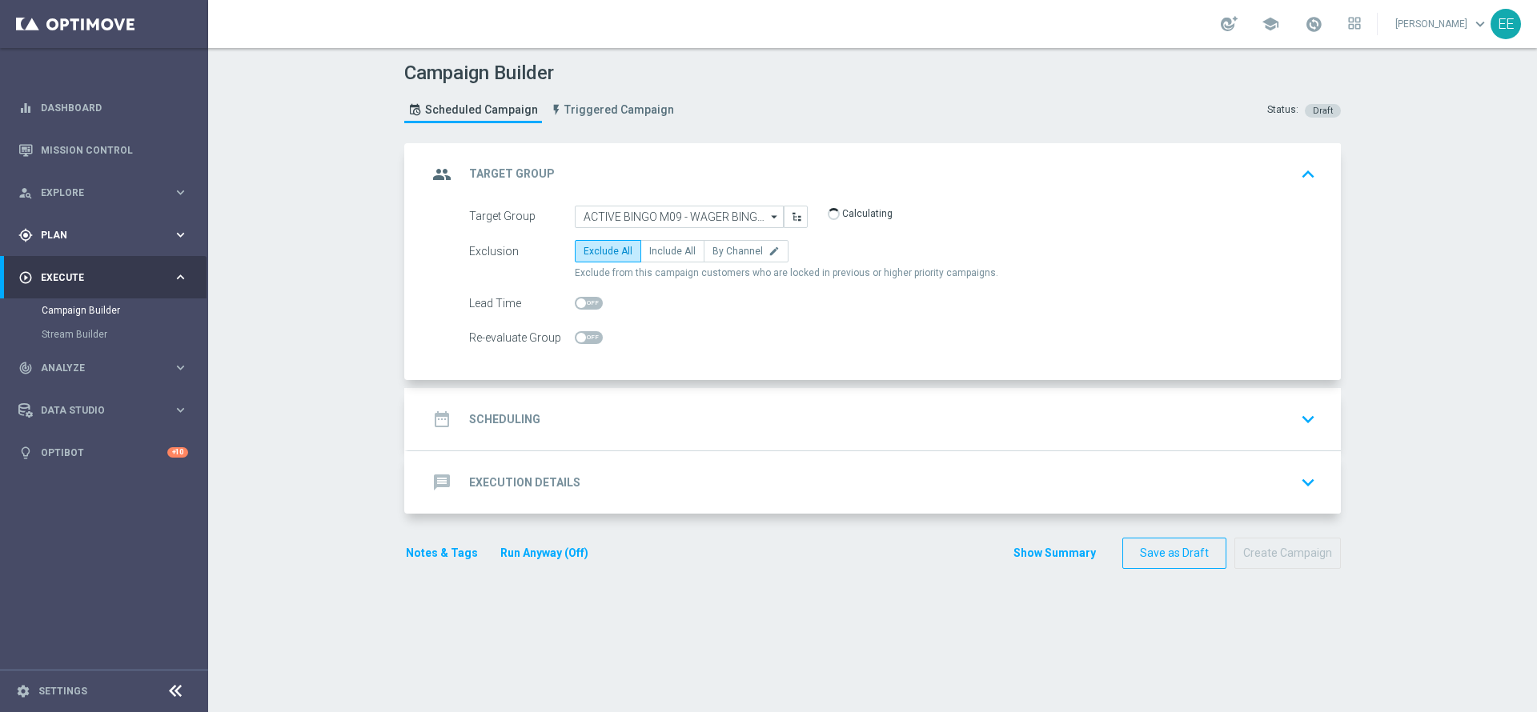
click at [123, 234] on span "Plan" at bounding box center [107, 236] width 132 height 10
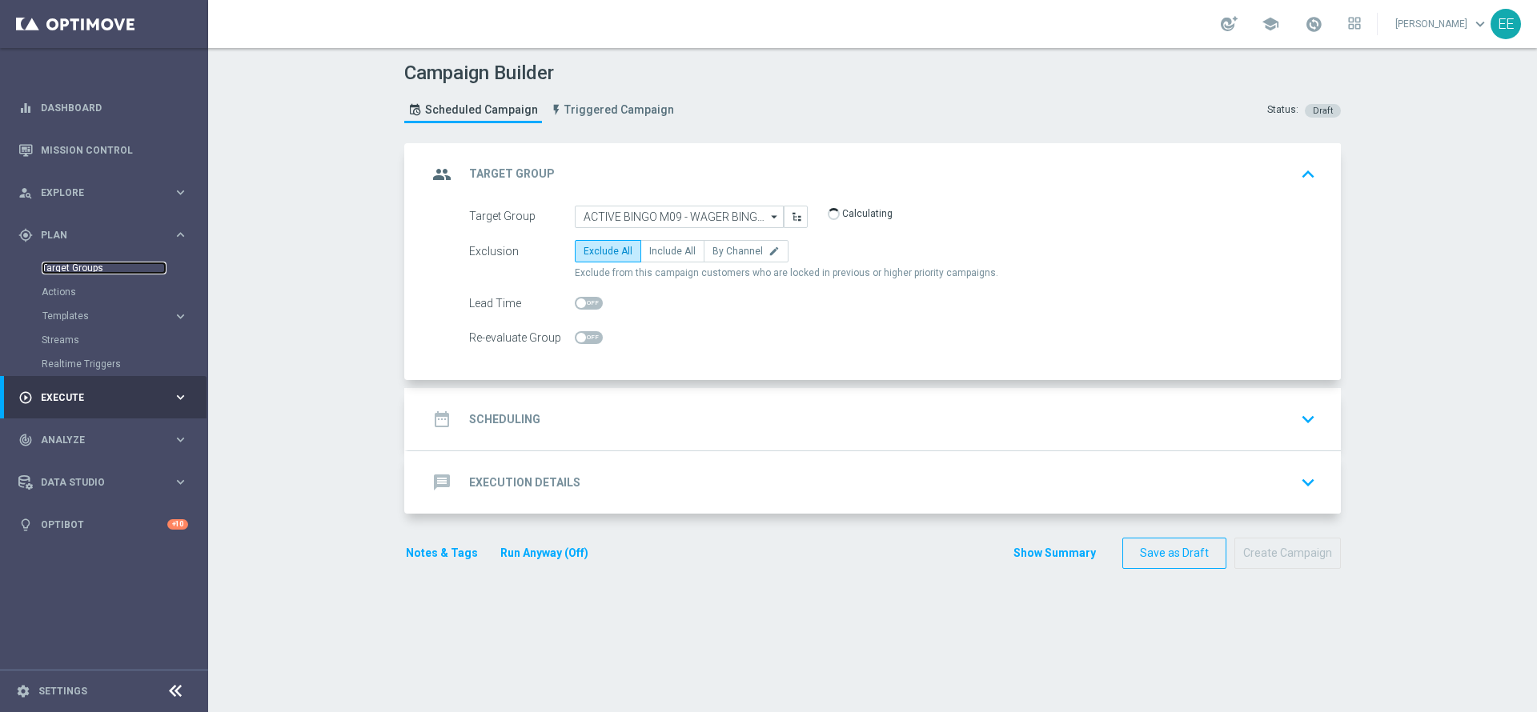
click at [59, 265] on link "Target Groups" at bounding box center [104, 268] width 125 height 13
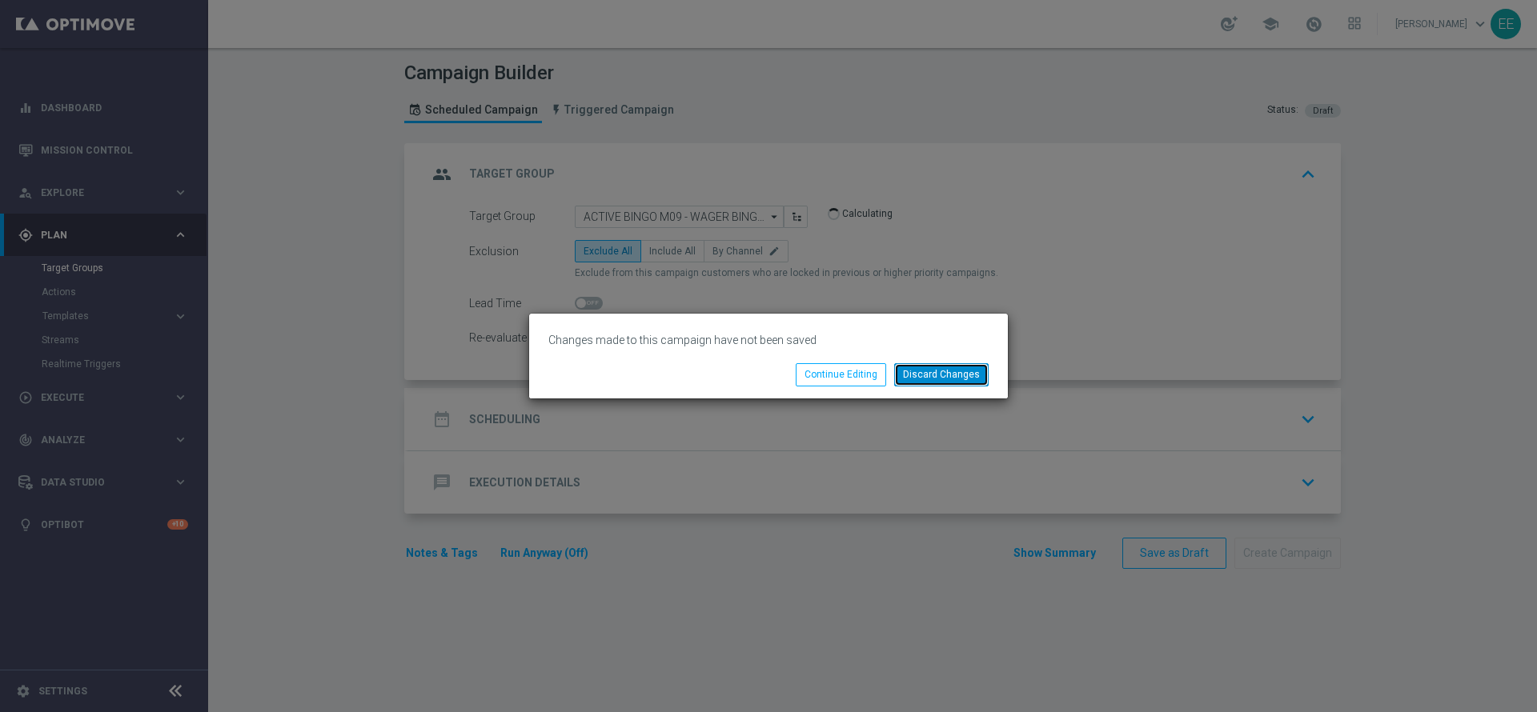
click at [916, 367] on button "Discard Changes" at bounding box center [941, 374] width 94 height 22
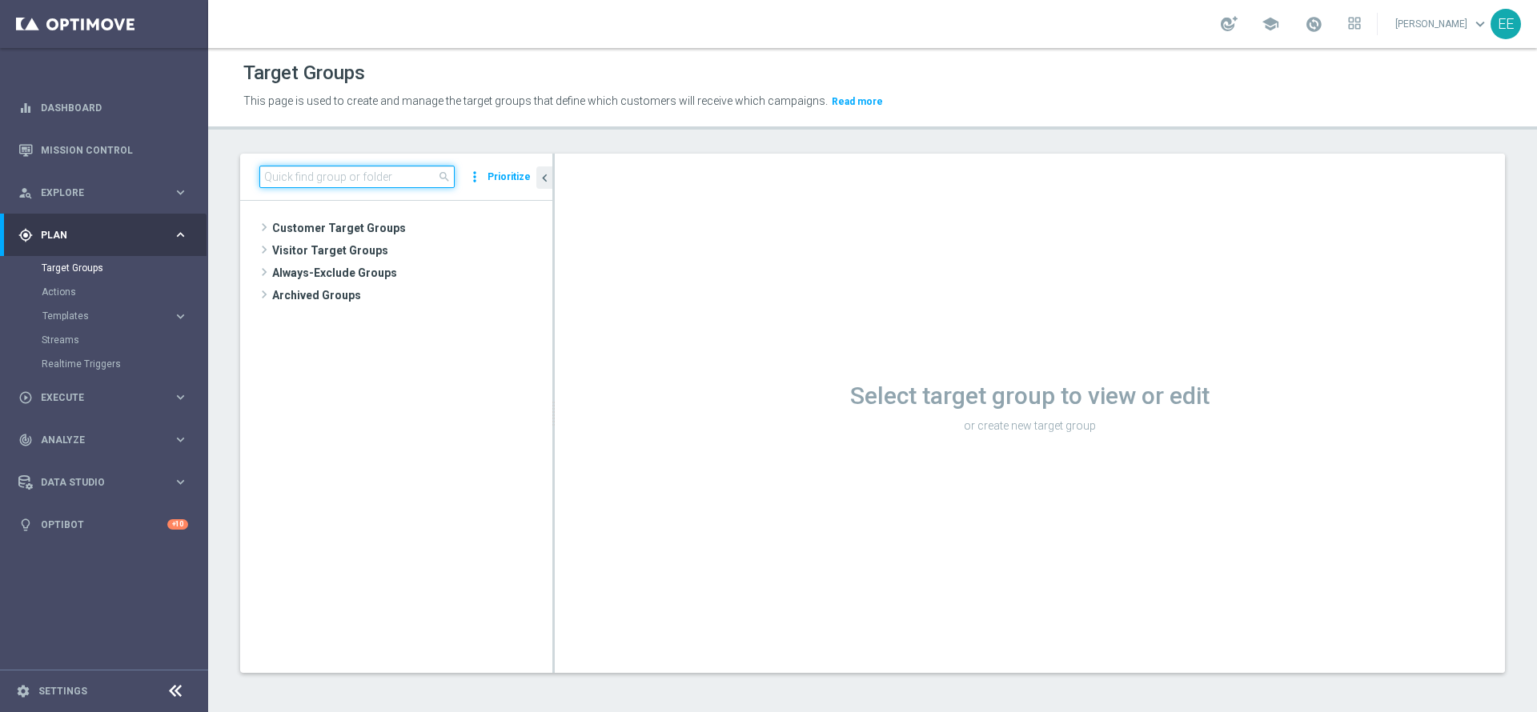
click at [330, 183] on input at bounding box center [356, 177] width 195 height 22
click at [330, 183] on input "18.09" at bounding box center [356, 177] width 195 height 22
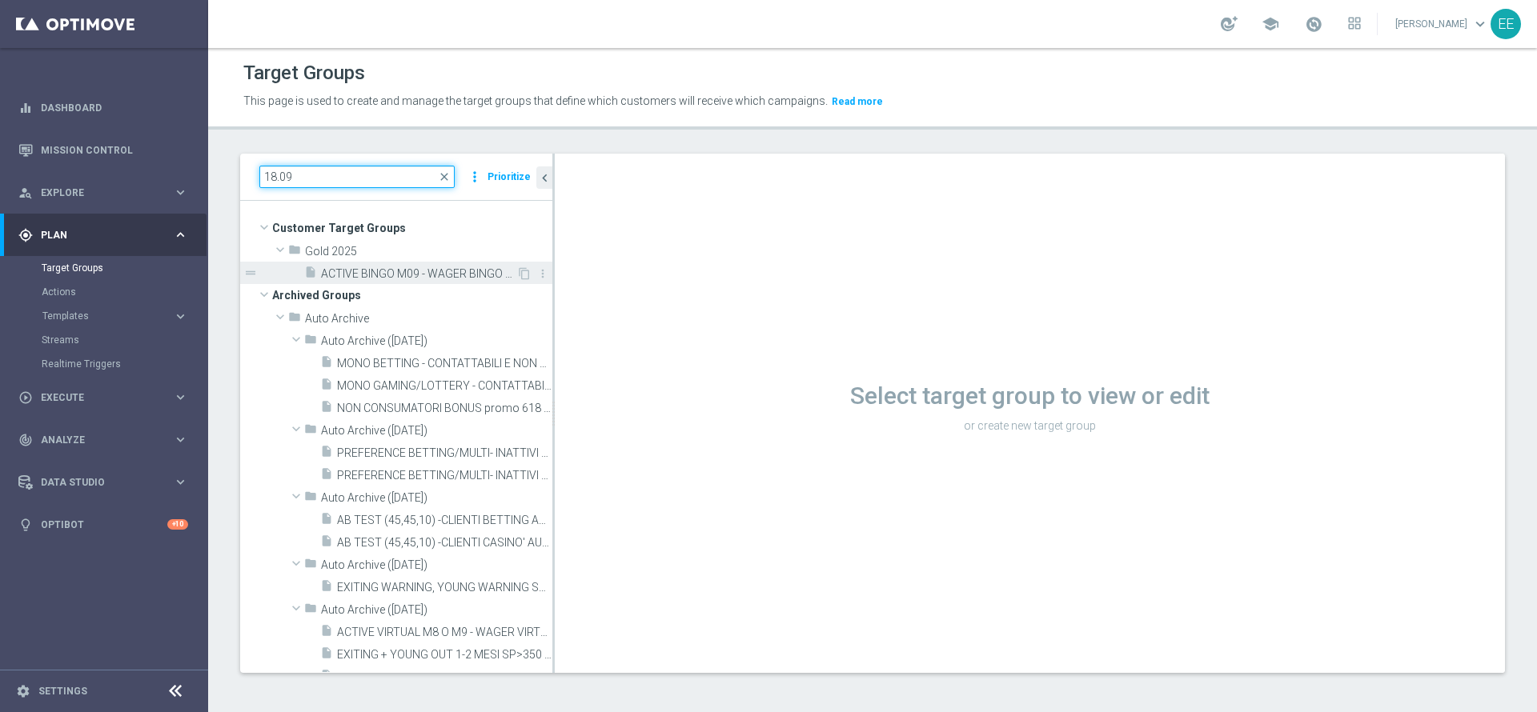
type input "18.09"
click at [395, 271] on span "ACTIVE BINGO M09 - WAGER BINGO M09 > 20 EURO 18.09" at bounding box center [418, 274] width 195 height 14
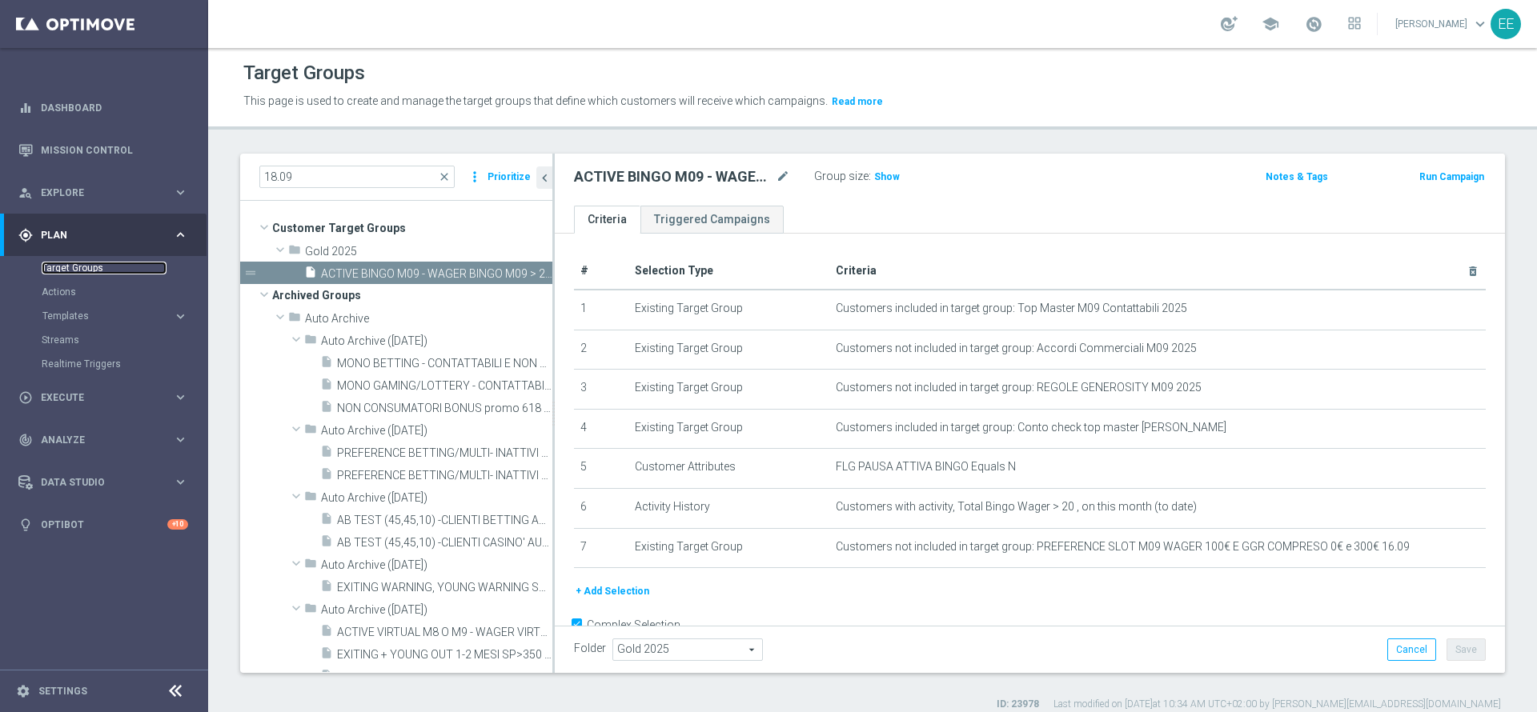
click at [70, 266] on link "Target Groups" at bounding box center [104, 268] width 125 height 13
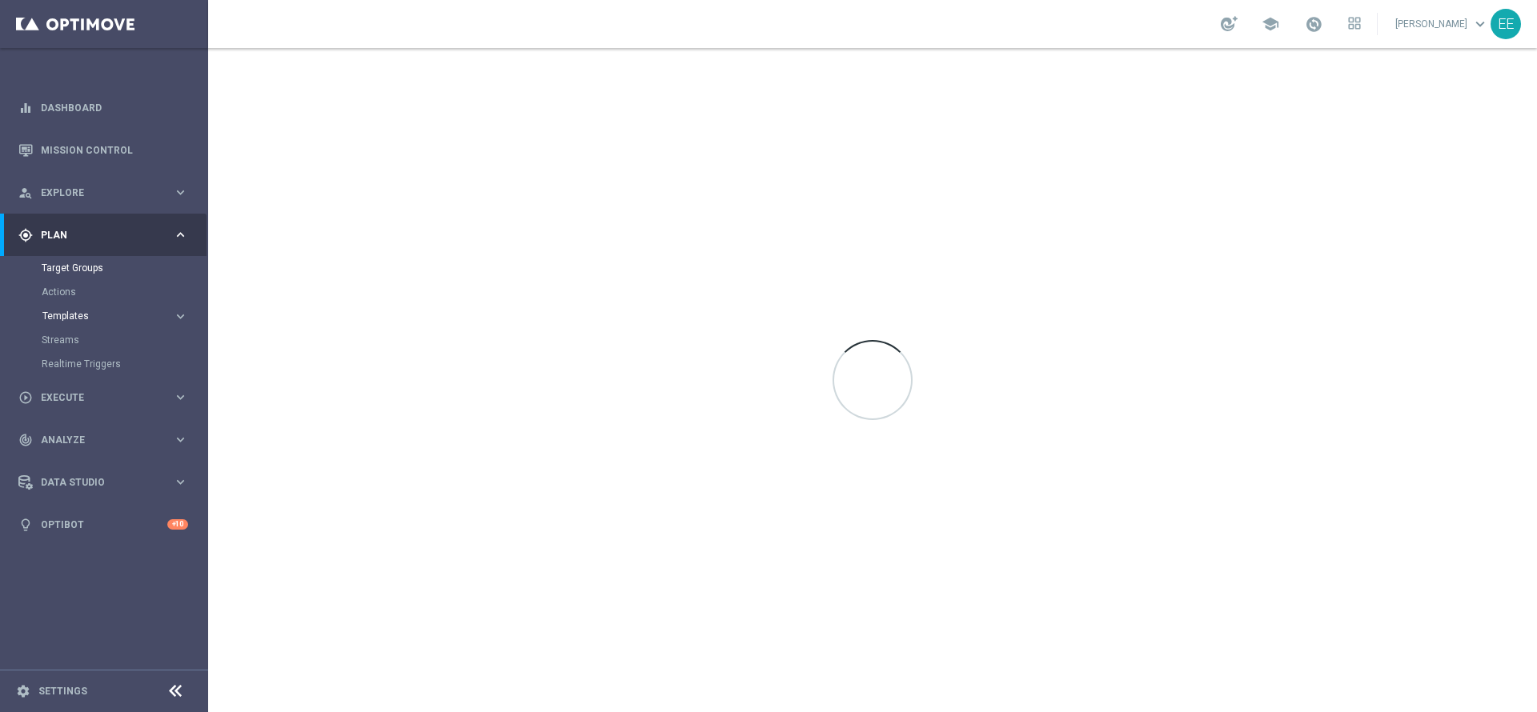
click at [60, 314] on span "Templates" at bounding box center [99, 316] width 114 height 10
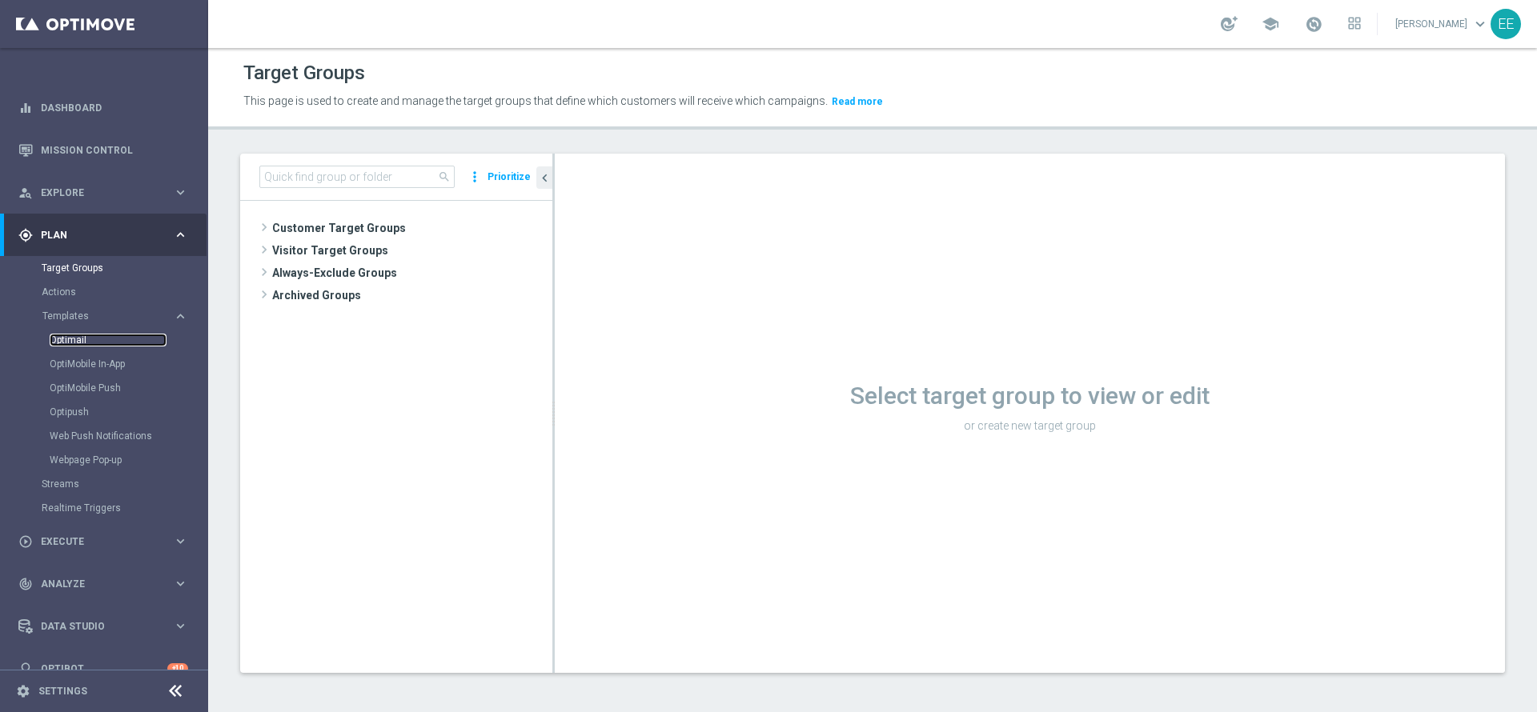
click at [78, 338] on link "Optimail" at bounding box center [108, 340] width 117 height 13
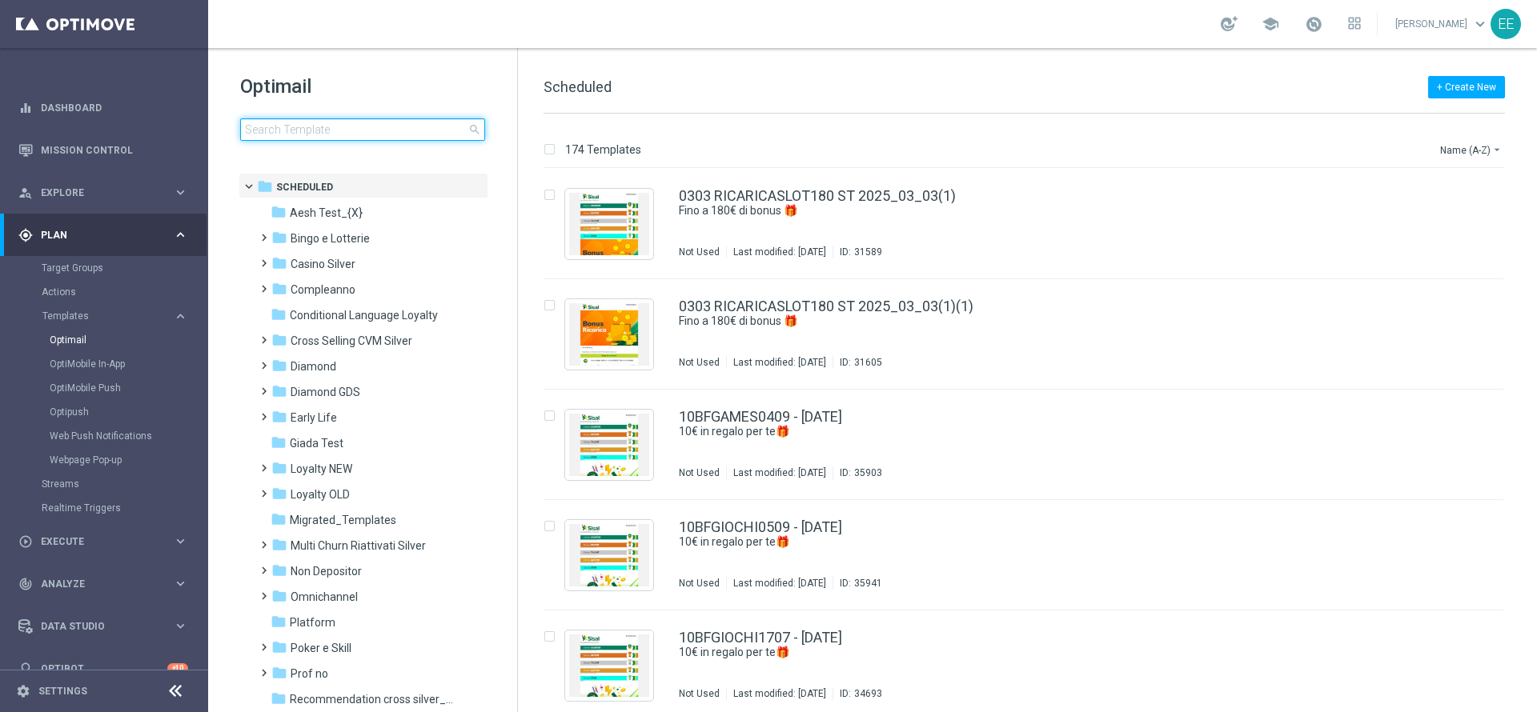
click at [347, 130] on input at bounding box center [362, 129] width 245 height 22
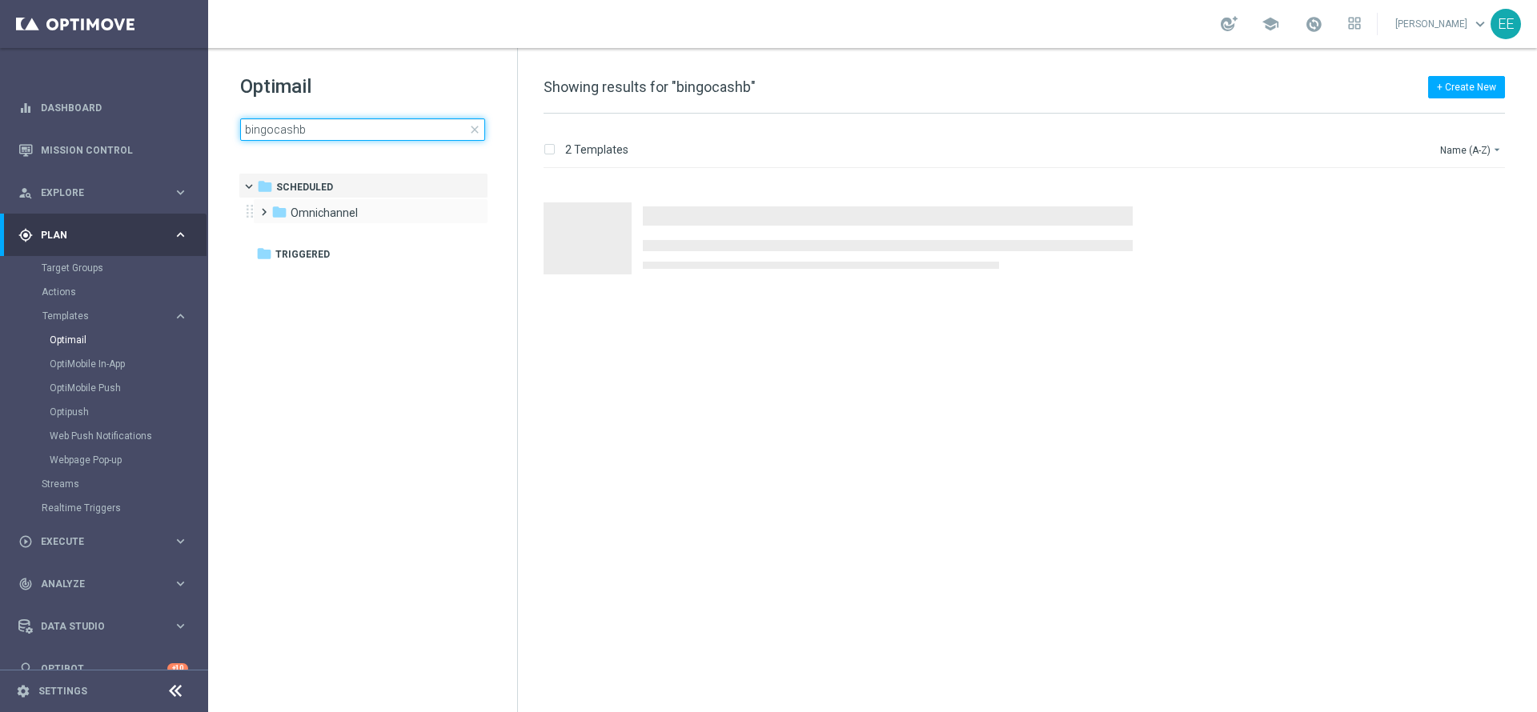
type input "bingocashb"
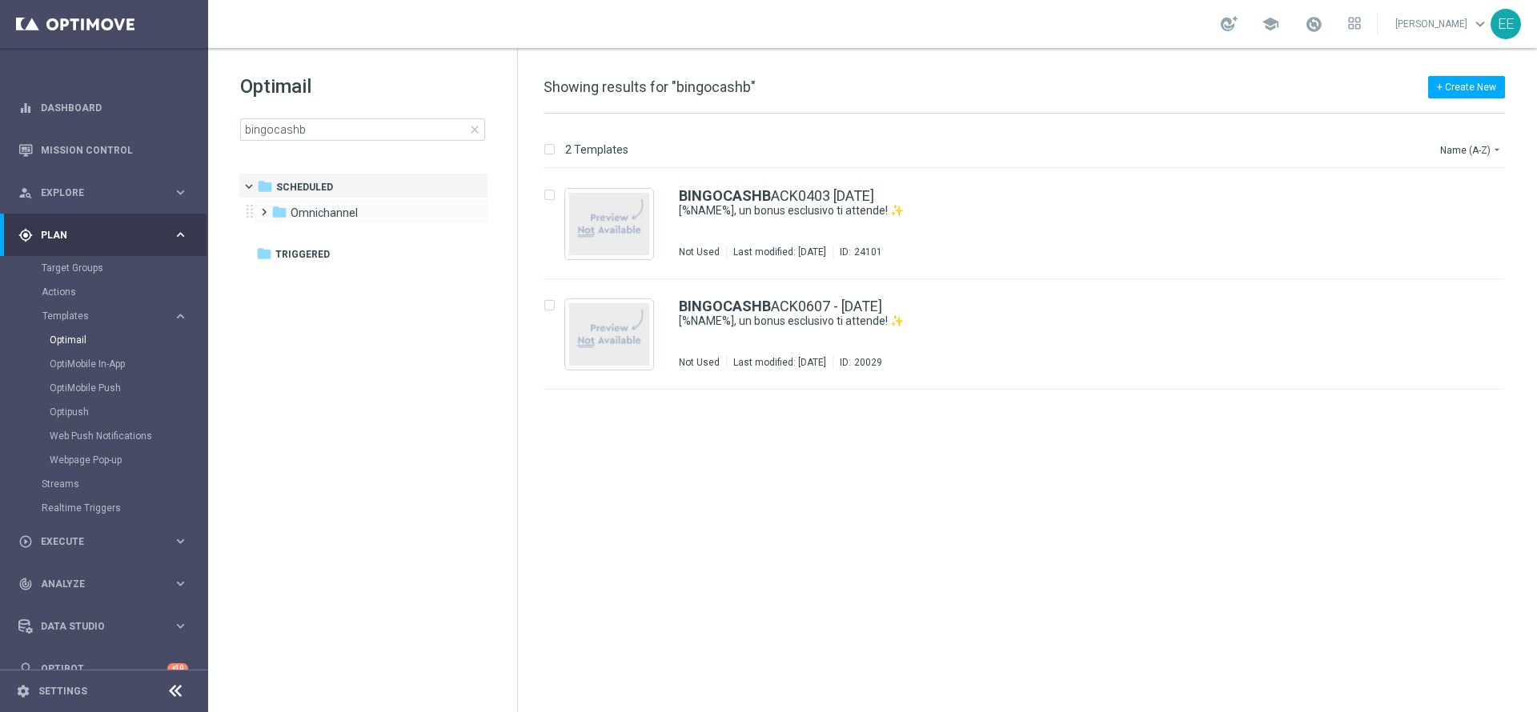
click at [336, 202] on div "folder Omnichannel more_vert" at bounding box center [370, 212] width 235 height 26
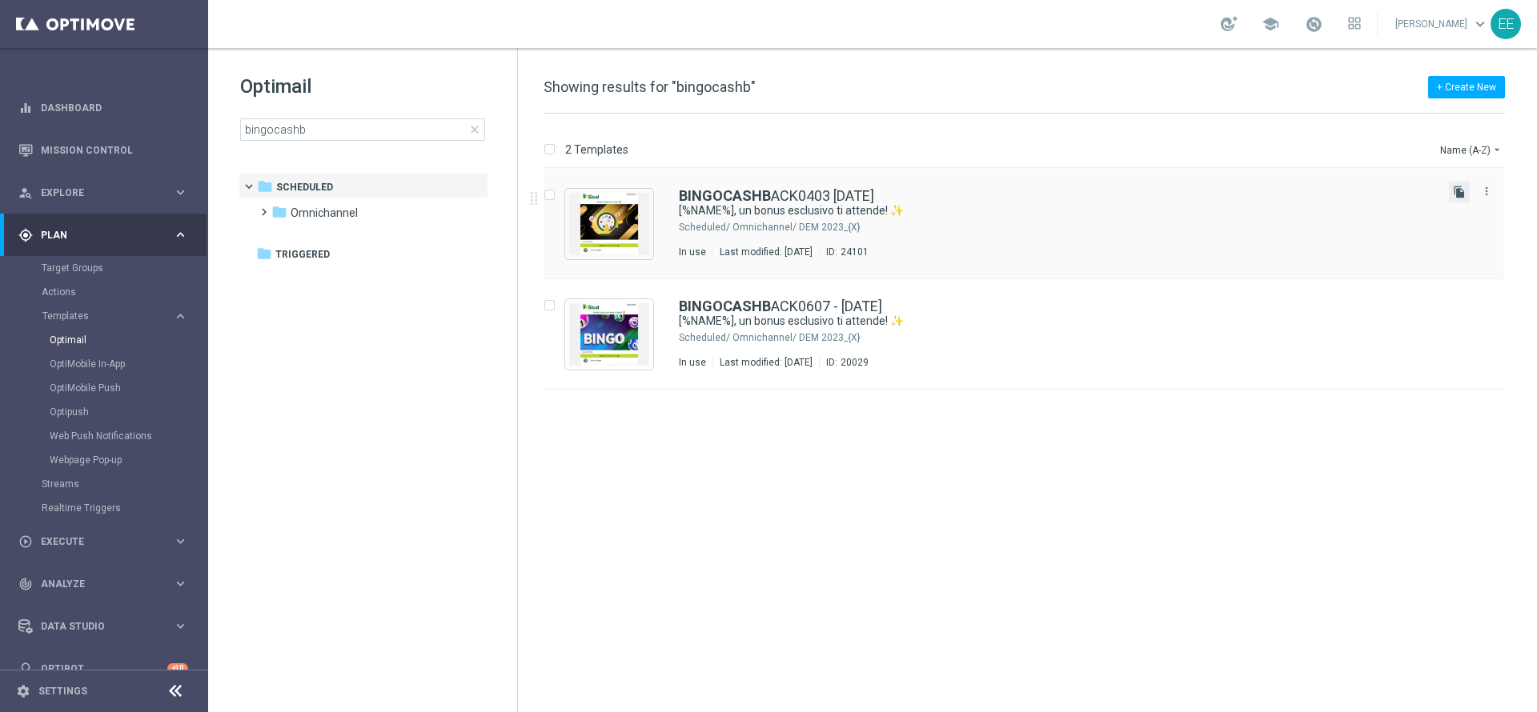
click at [1458, 191] on icon "file_copy" at bounding box center [1459, 192] width 13 height 13
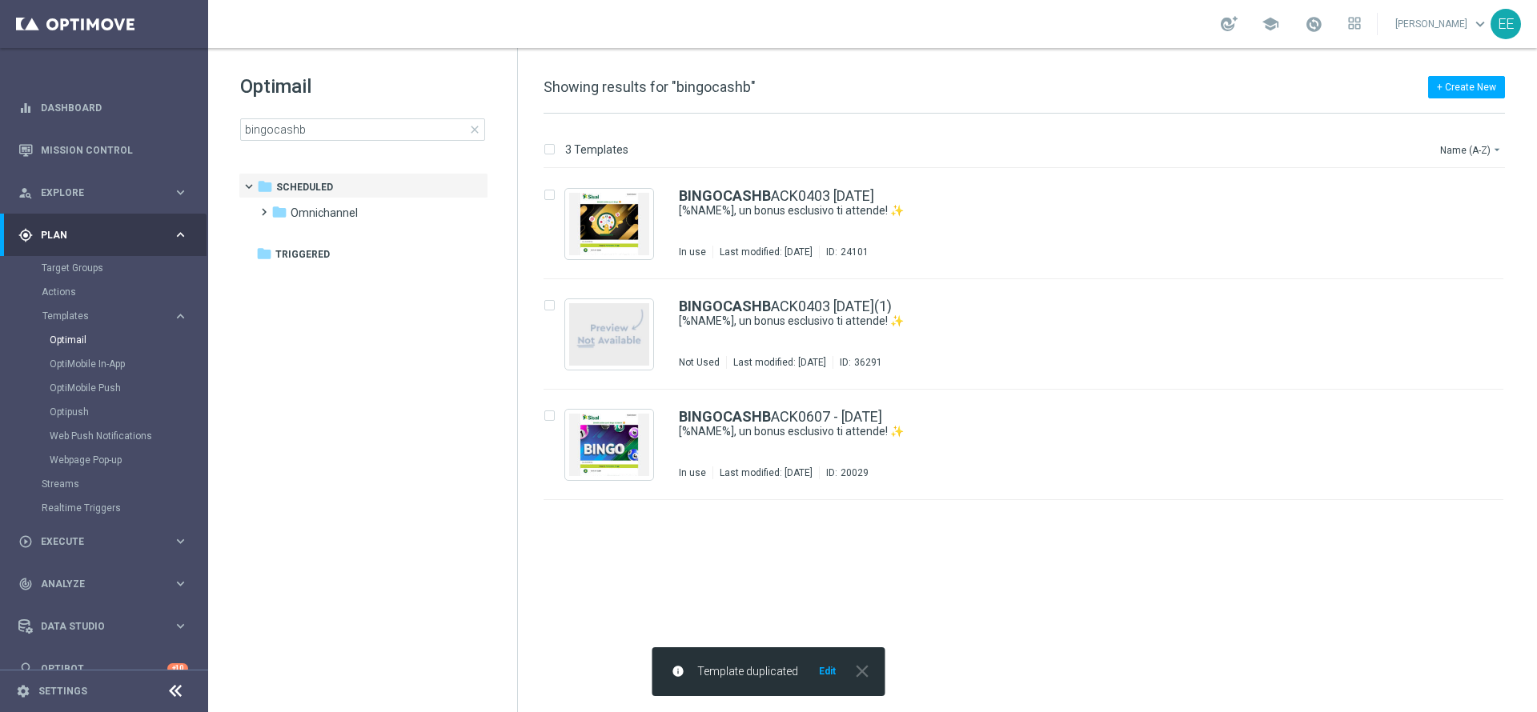
click at [823, 675] on button "Edit" at bounding box center [827, 671] width 20 height 13
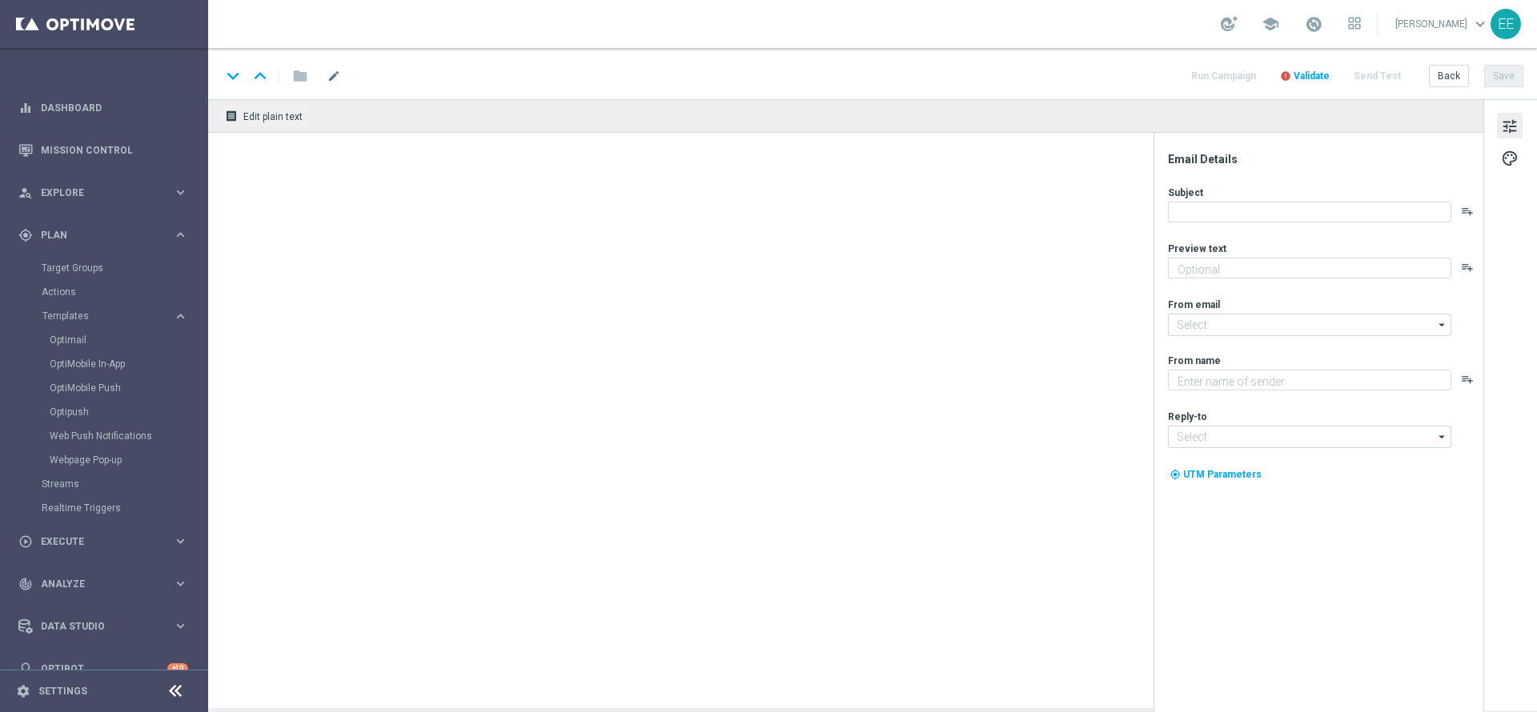
type textarea "Fino a 100 euro di Bonus."
type input "newsletter@comunicazioni.sisal.it"
type textarea "Sisal"
type input "info@sisal.it"
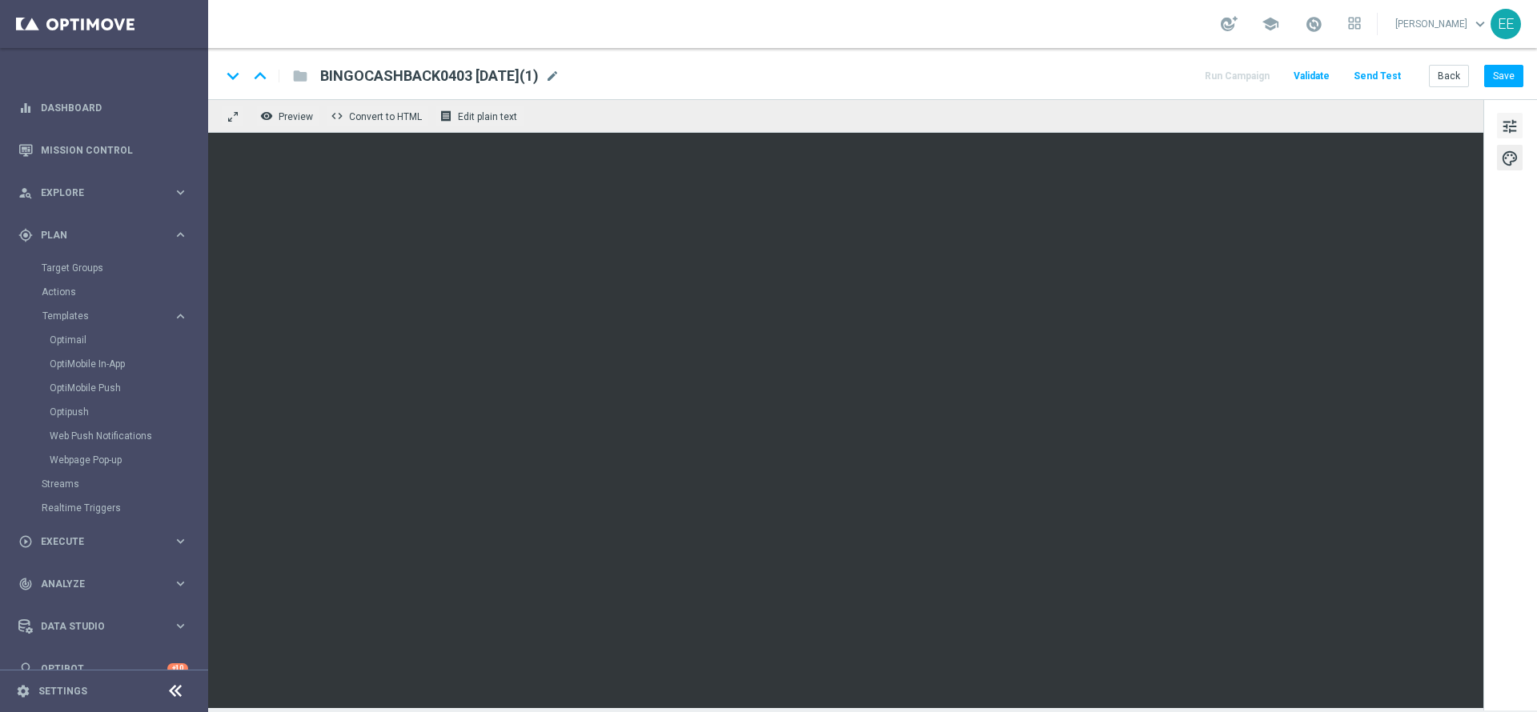
click at [1506, 118] on span "tune" at bounding box center [1510, 126] width 18 height 21
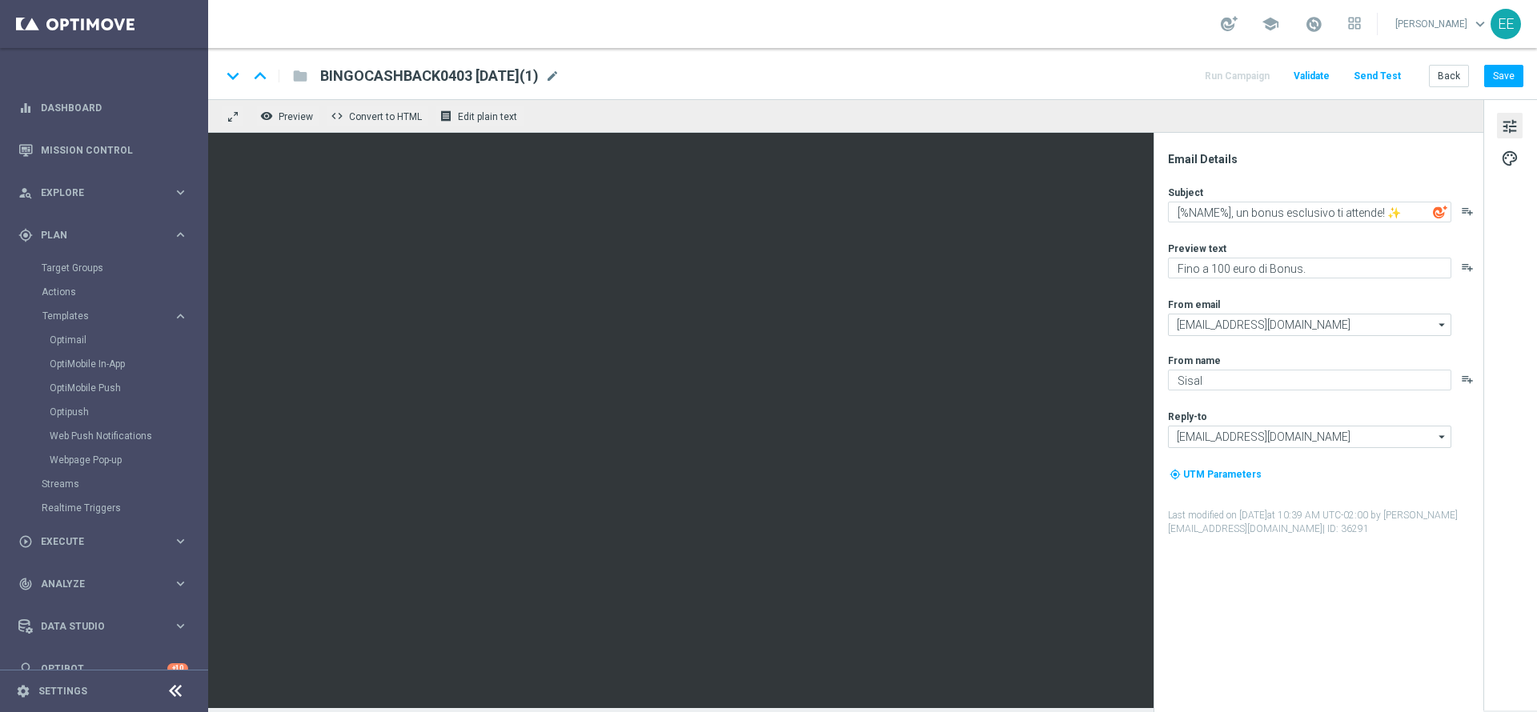
click at [1494, 157] on div "tune palette" at bounding box center [1510, 405] width 54 height 612
click at [1506, 157] on span "palette" at bounding box center [1510, 158] width 18 height 21
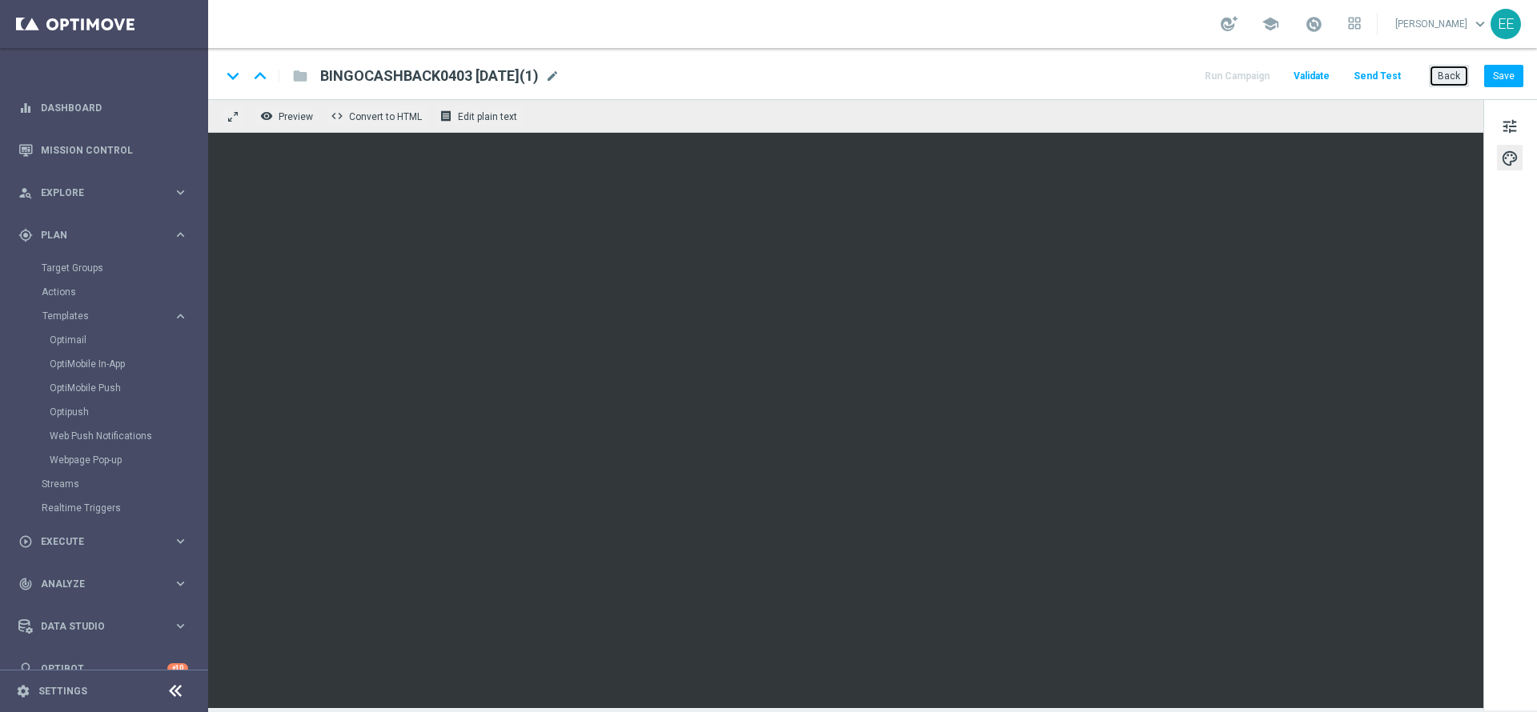
click at [1464, 78] on button "Back" at bounding box center [1449, 76] width 40 height 22
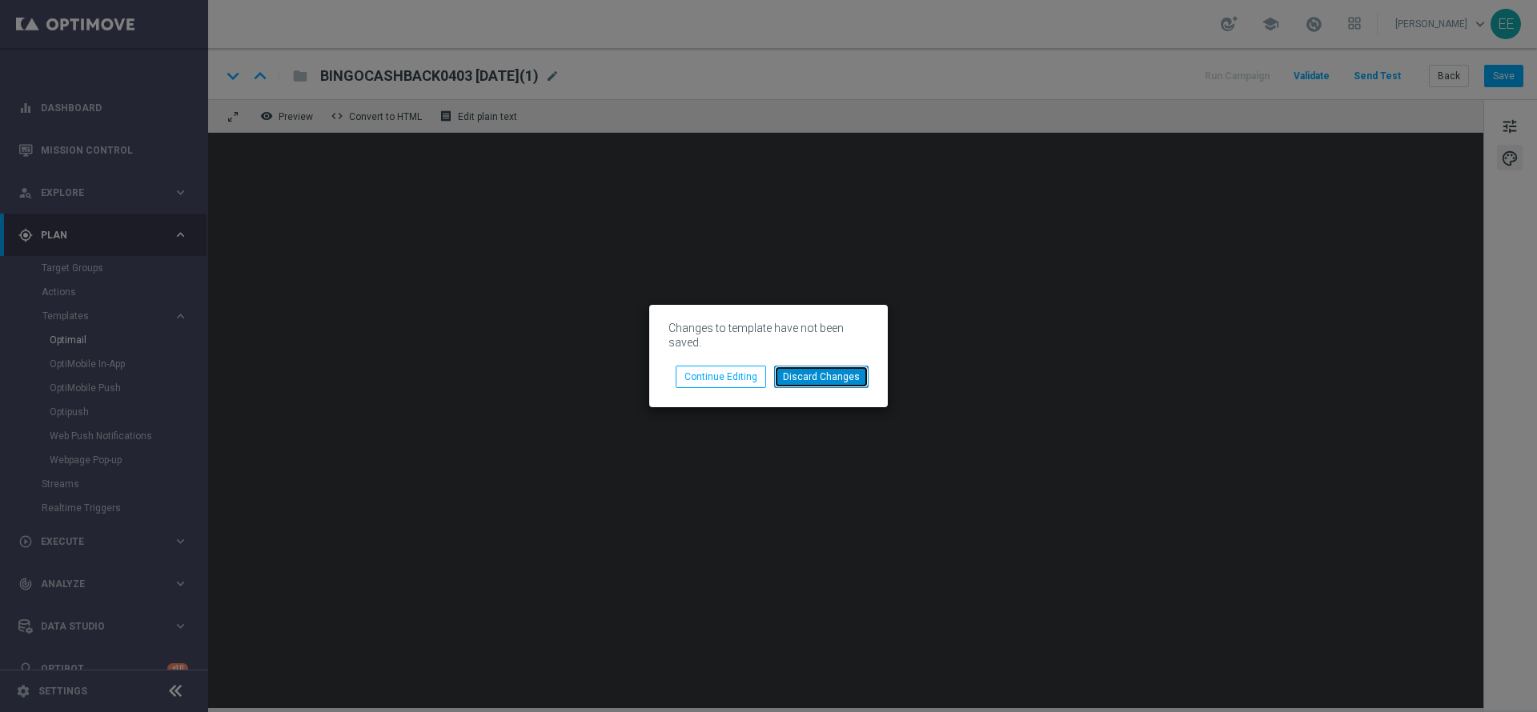
click at [833, 380] on button "Discard Changes" at bounding box center [821, 377] width 94 height 22
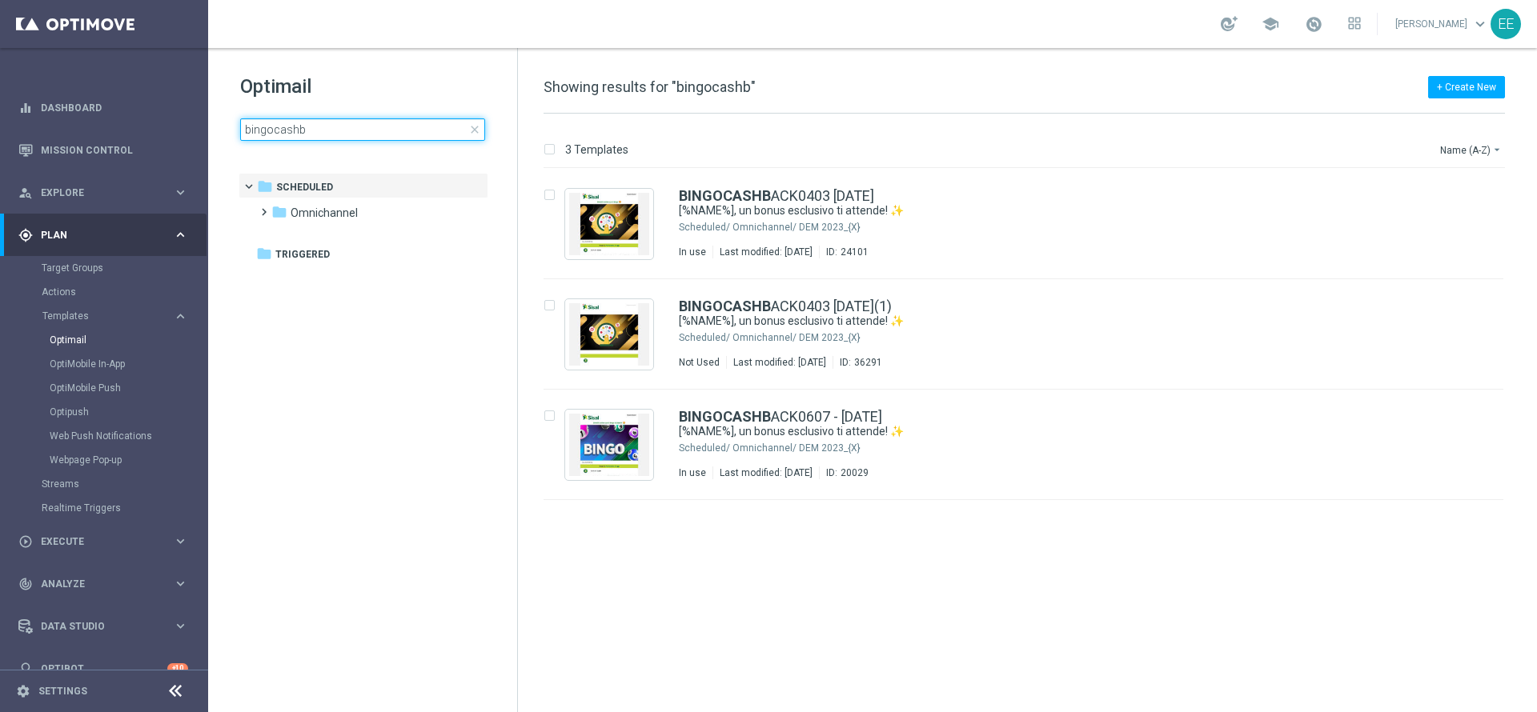
click at [355, 130] on input "bingocashb" at bounding box center [362, 129] width 245 height 22
type input "bingocash"
click at [546, 266] on div "BINGOCASH BACK0403 2024.03.04 [%NAME%], un bonus esclusivo ti attende! ✨ Schedu…" at bounding box center [1023, 224] width 960 height 110
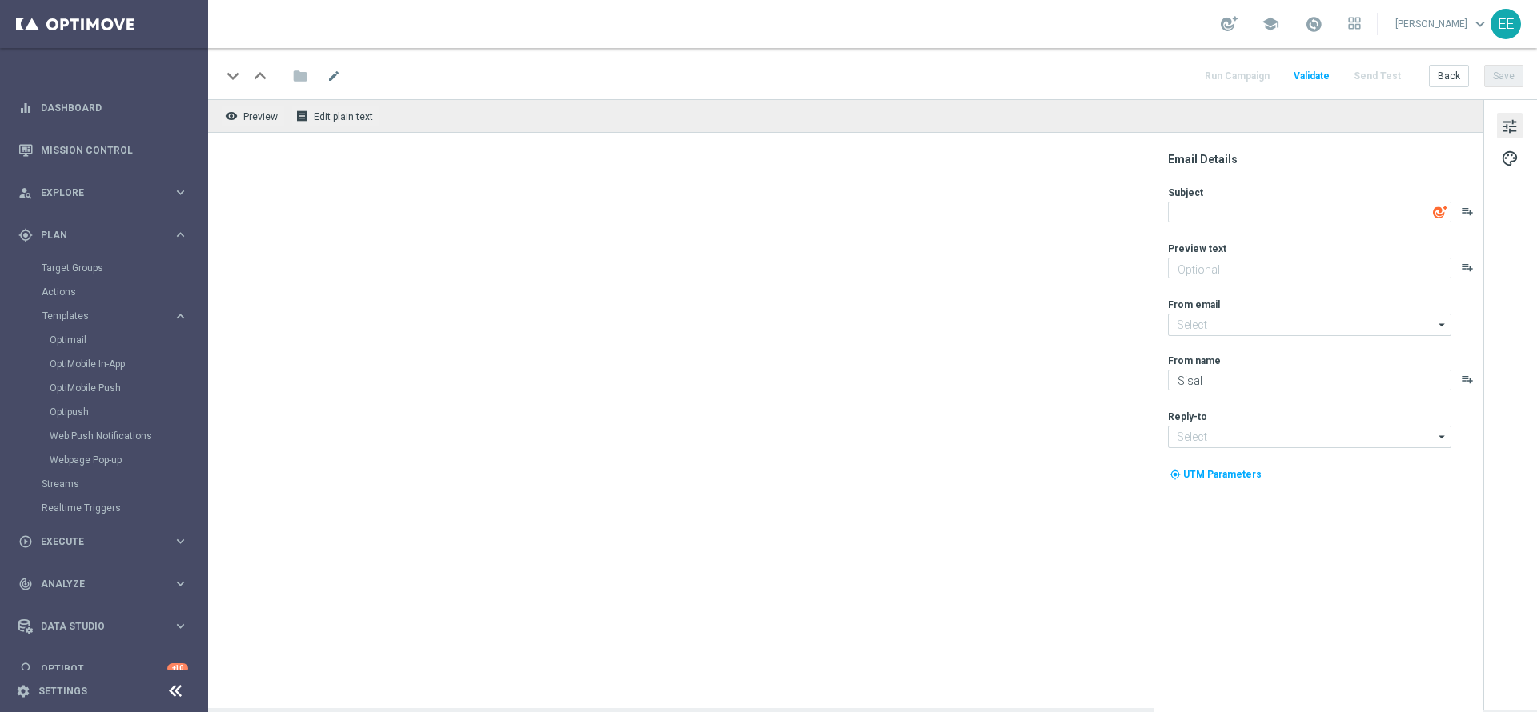
type input "bingo@comunicazioni.sisal.it"
type input "info@sisal.it"
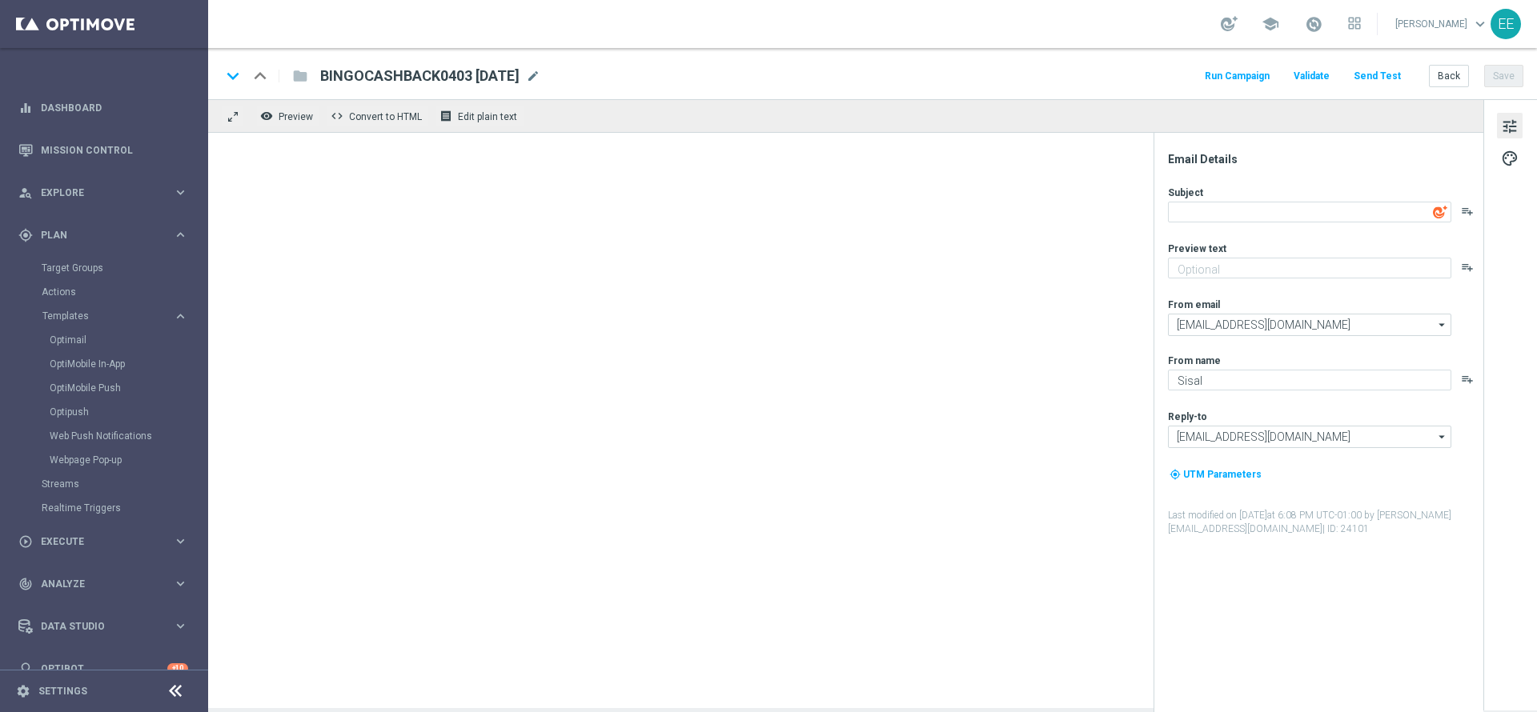
type textarea "[%NAME%], un bonus esclusivo ti attende! ✨"
type textarea "Fino a 100 euro di Bonus."
type input "newsletter@comunicazioni.sisal.it"
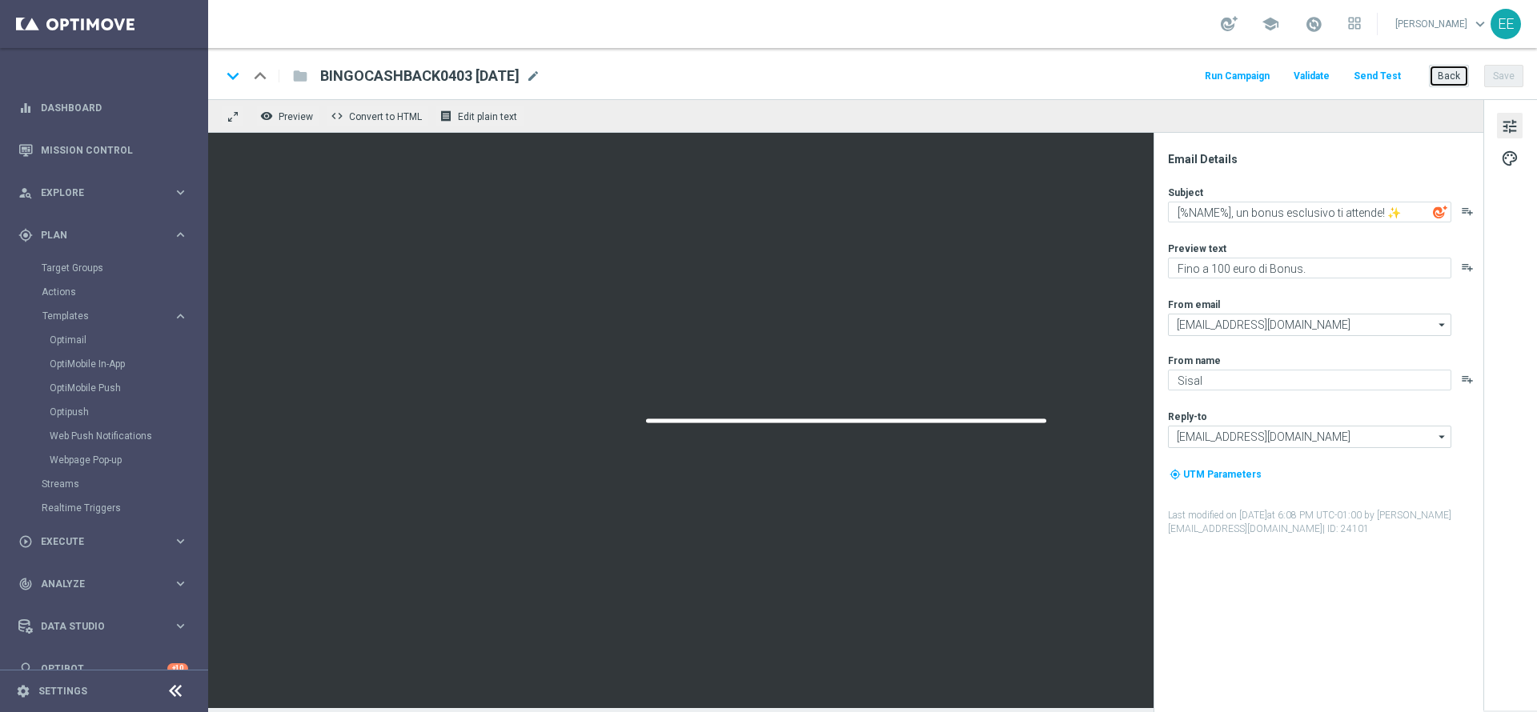
click at [1451, 74] on button "Back" at bounding box center [1449, 76] width 40 height 22
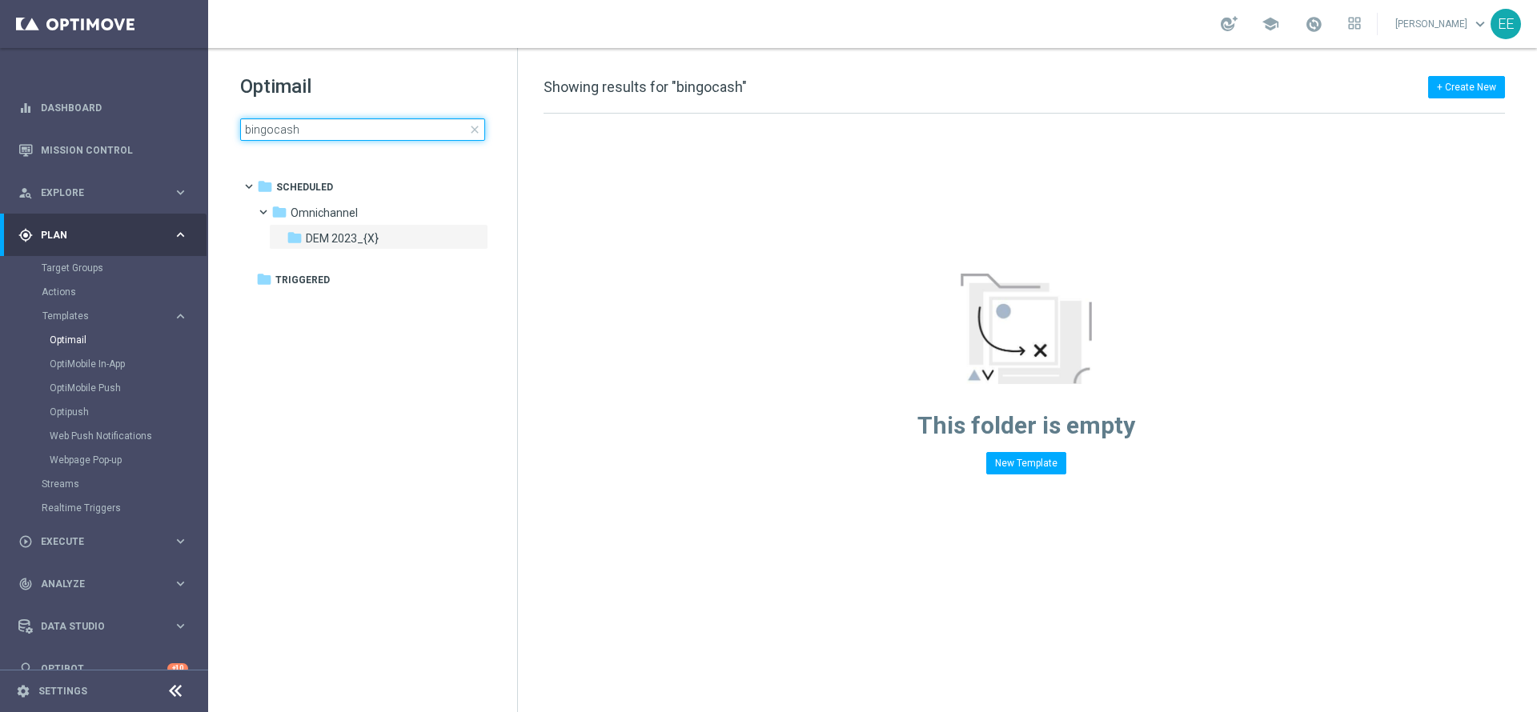
click at [322, 133] on input "bingocash" at bounding box center [362, 129] width 245 height 22
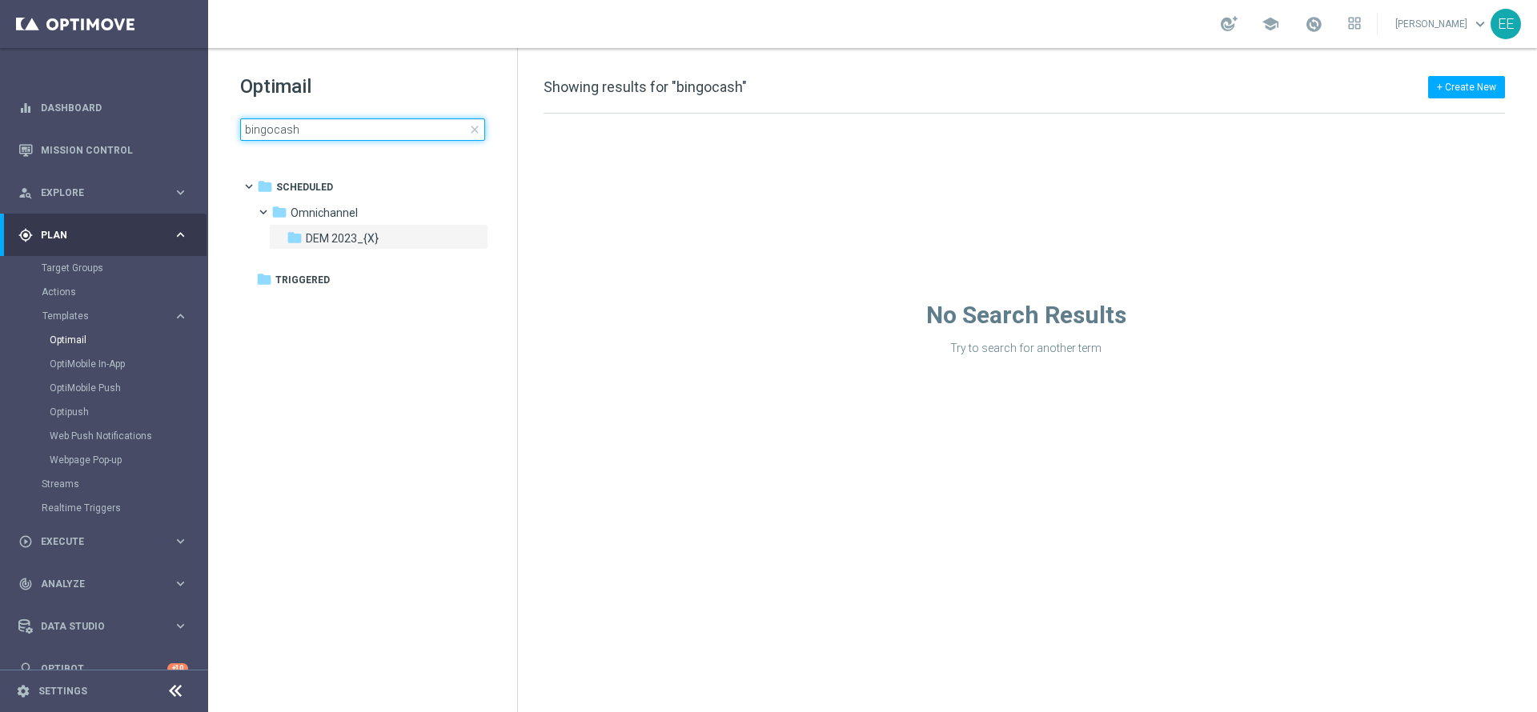
click at [322, 133] on input "bingocash" at bounding box center [362, 129] width 245 height 22
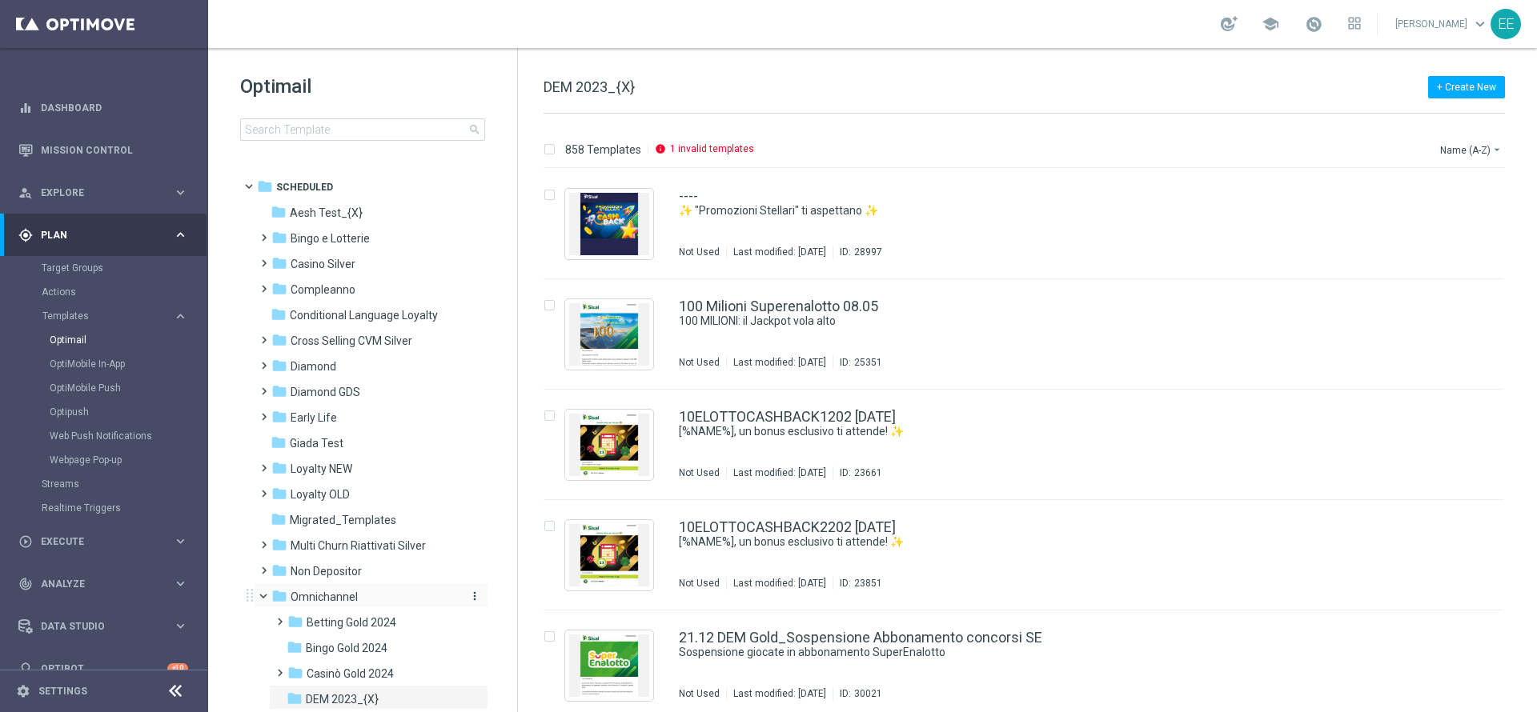
click at [337, 600] on span "Omnichannel" at bounding box center [324, 597] width 67 height 14
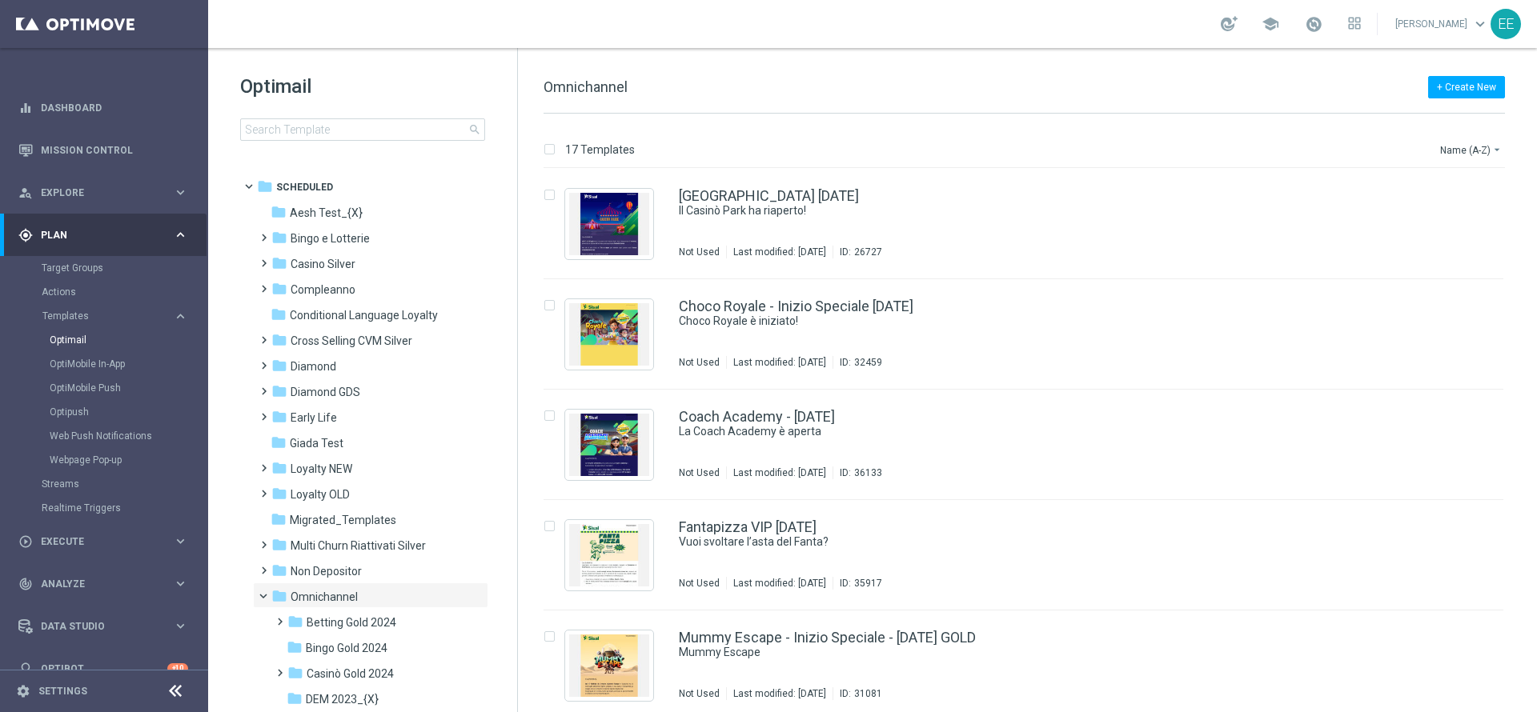
scroll to position [94, 0]
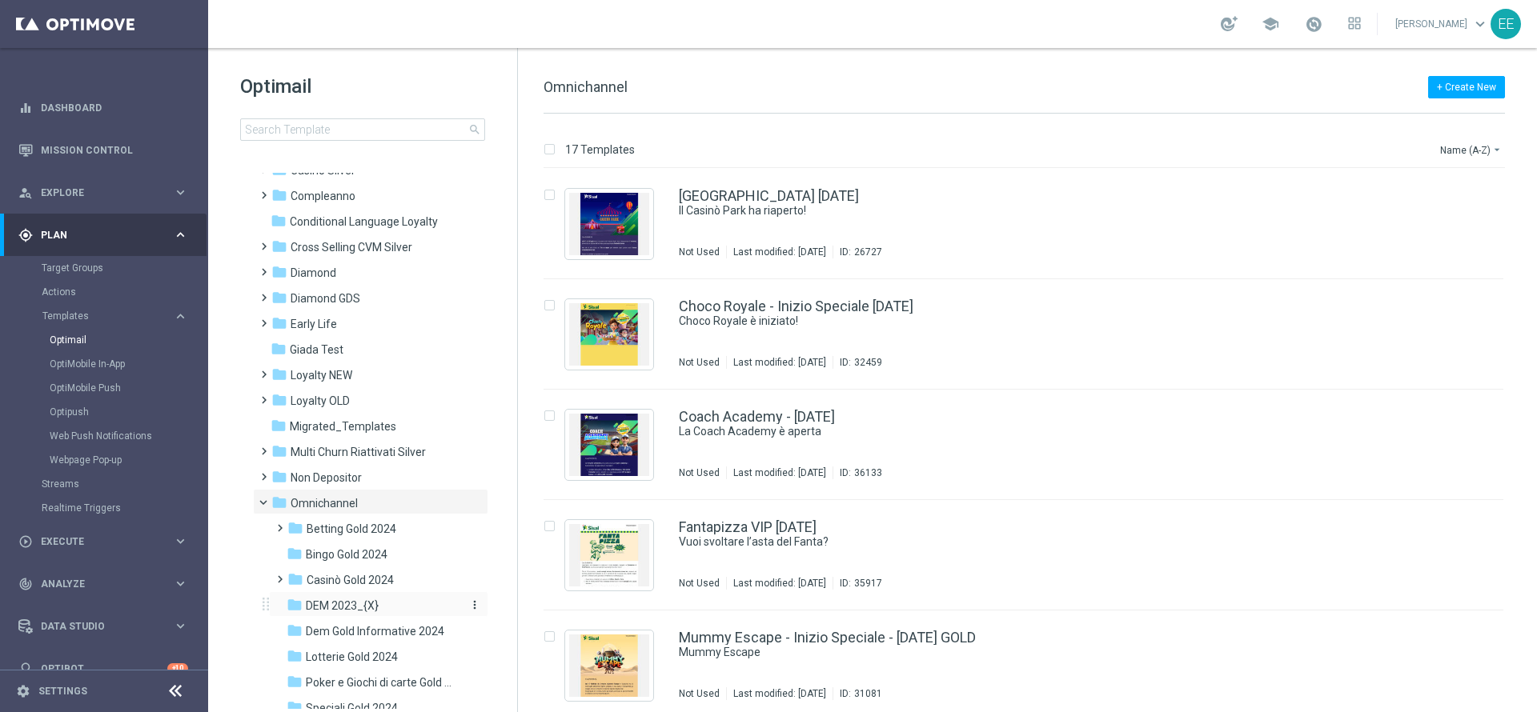
click at [360, 604] on span "DEM 2023_{X}" at bounding box center [342, 606] width 73 height 14
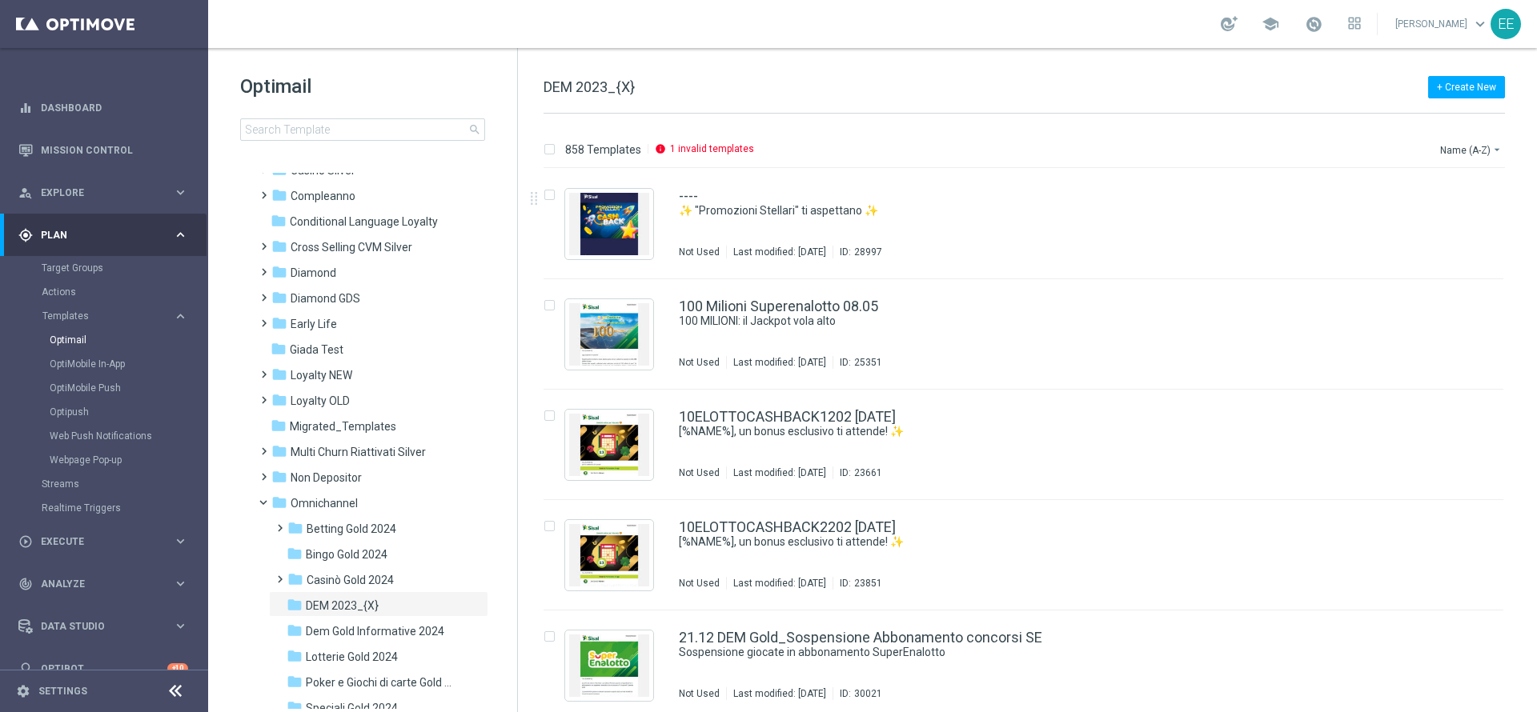
click at [1464, 138] on div "Name (A-Z) arrow_drop_down" at bounding box center [1471, 147] width 66 height 24
click at [1478, 157] on button "Name (A-Z) arrow_drop_down" at bounding box center [1471, 149] width 66 height 19
drag, startPoint x: 1456, startPoint y: 223, endPoint x: 1470, endPoint y: 219, distance: 14.2
click at [1470, 219] on span "Date Modified (Newest)" at bounding box center [1443, 220] width 107 height 11
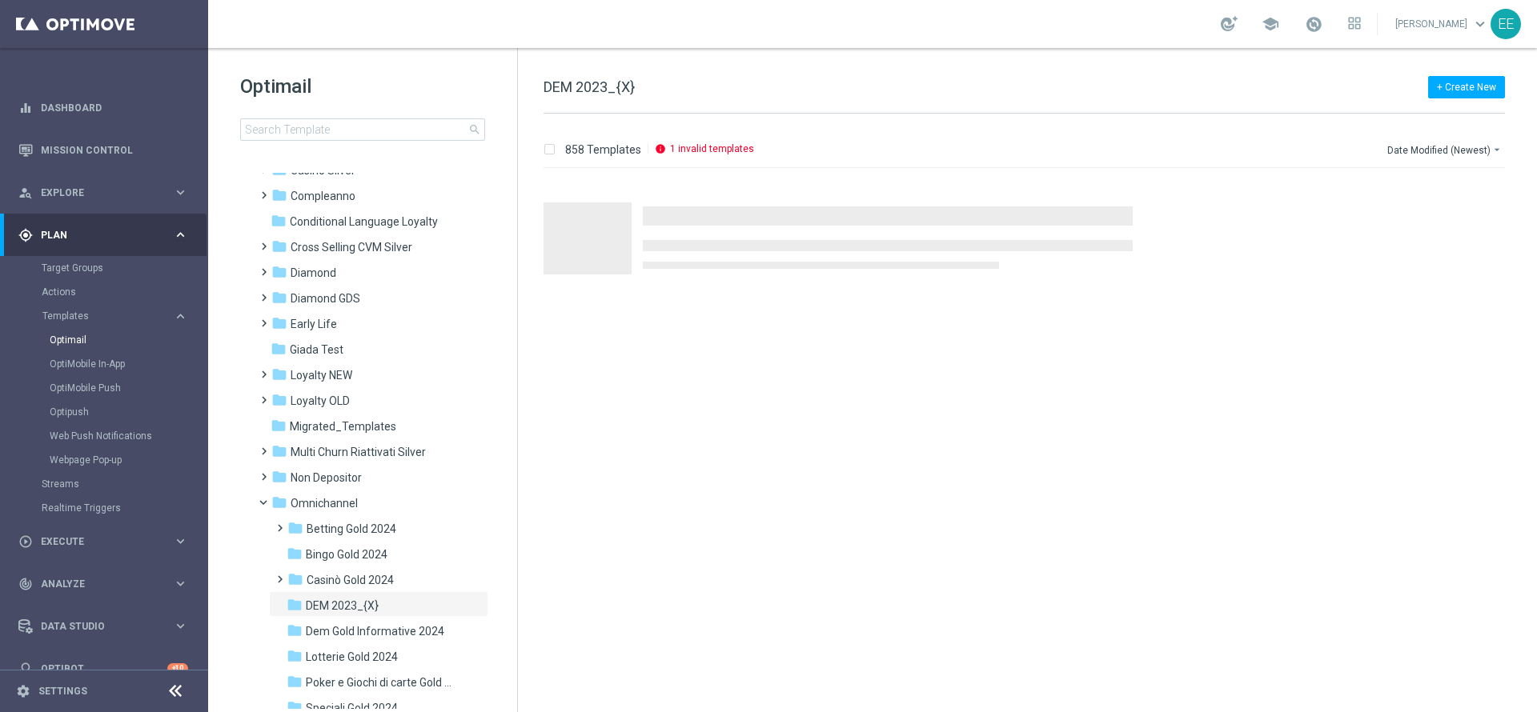
click at [1470, 219] on h3 "Press SPACE to select this row." at bounding box center [1088, 219] width 891 height 25
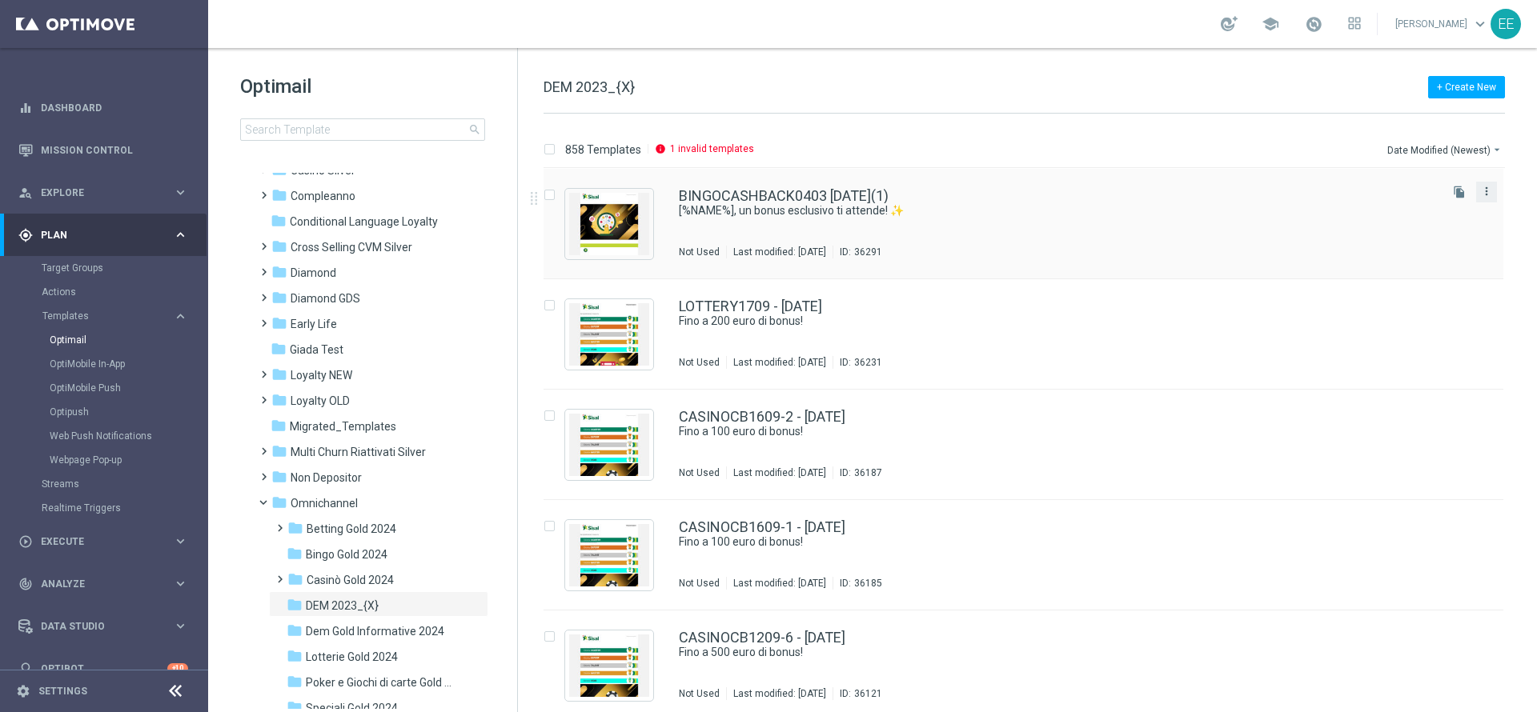
click at [1484, 189] on icon "more_vert" at bounding box center [1486, 191] width 13 height 13
click at [1389, 257] on span "Delete" at bounding box center [1386, 253] width 30 height 11
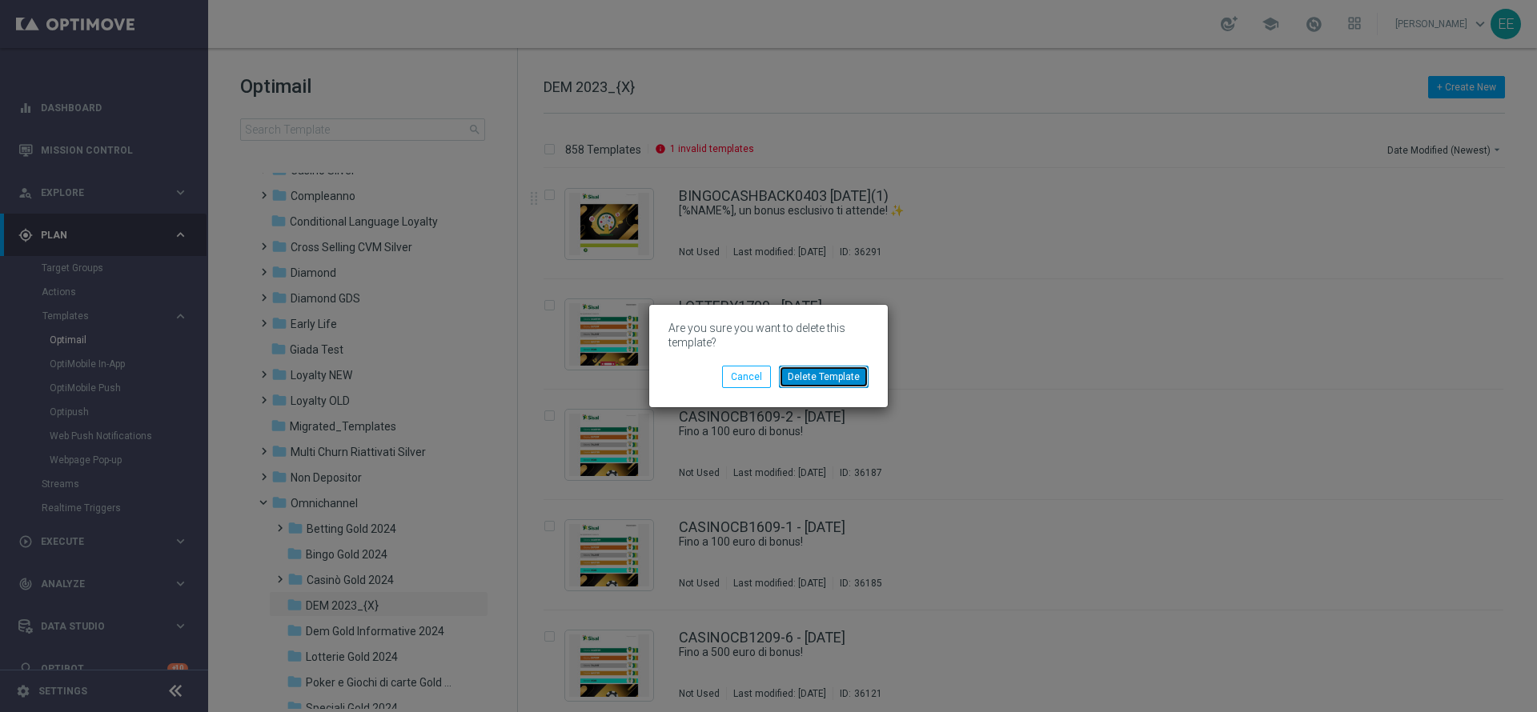
click at [833, 375] on button "Delete Template" at bounding box center [824, 377] width 90 height 22
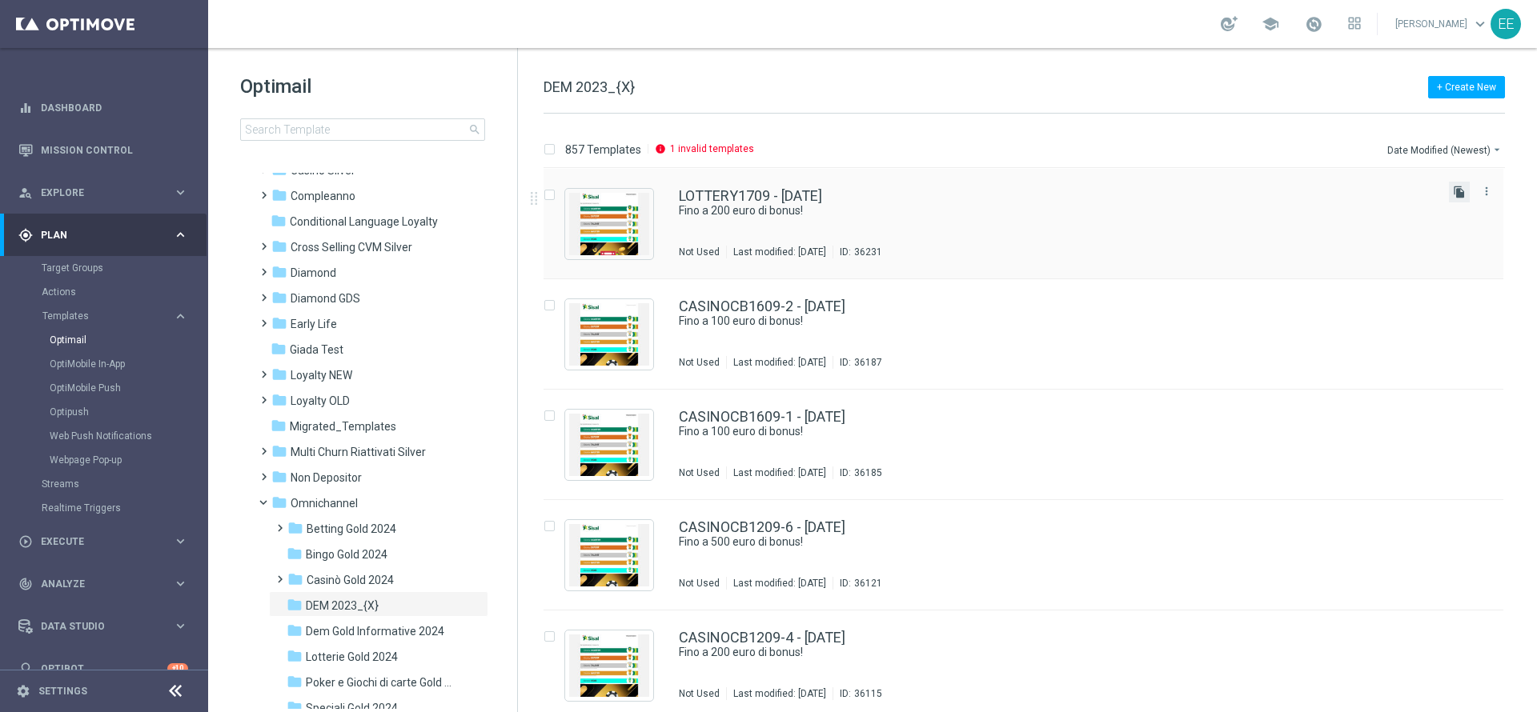
click at [1454, 190] on icon "file_copy" at bounding box center [1459, 192] width 13 height 13
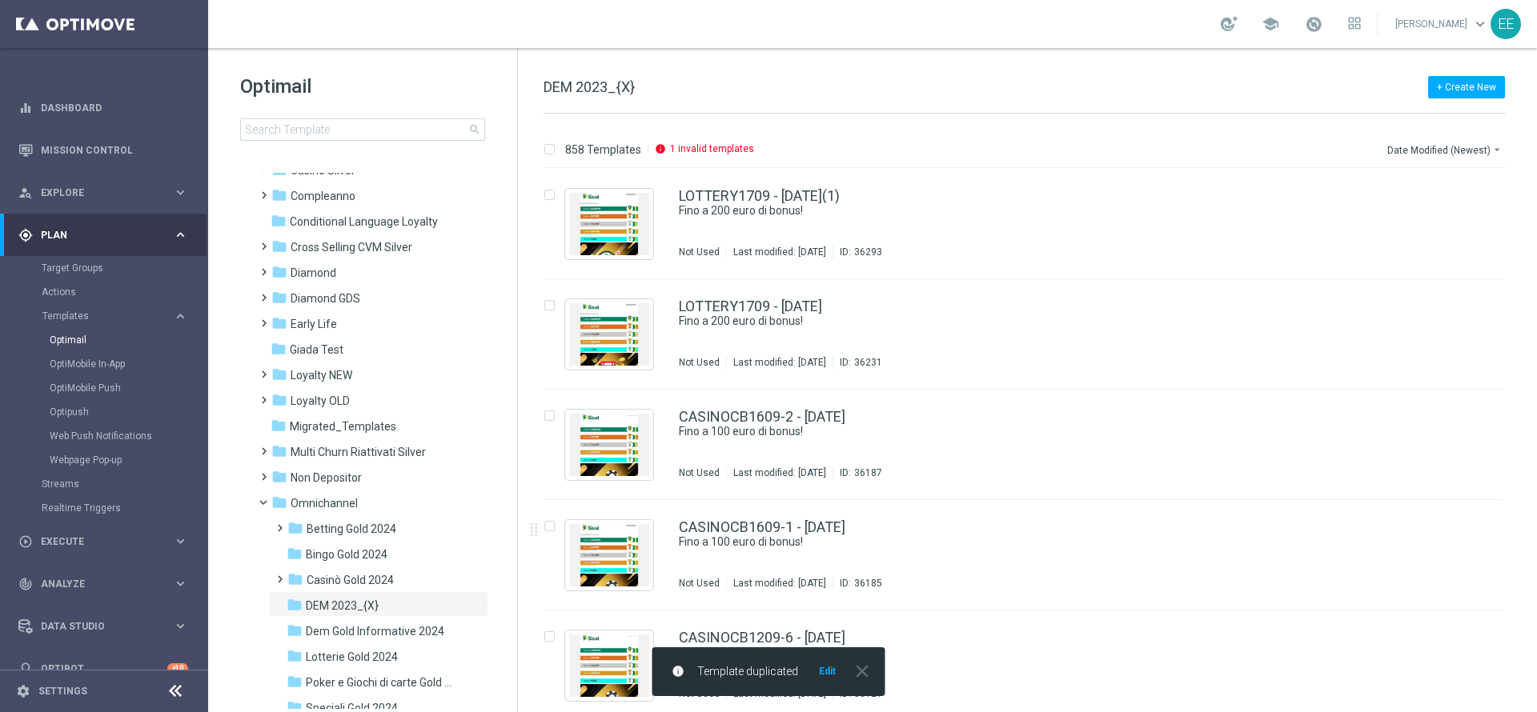
click at [827, 672] on button "Edit" at bounding box center [827, 671] width 20 height 13
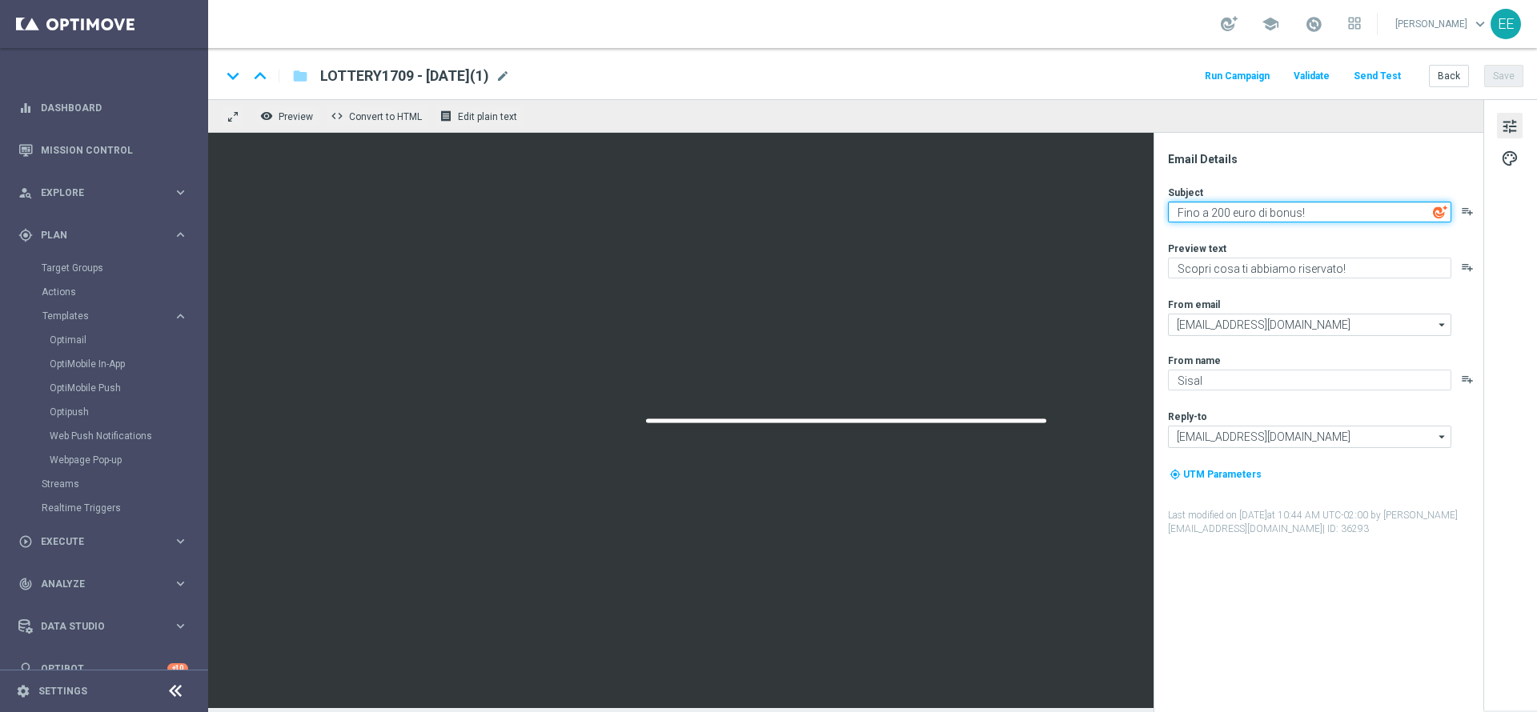
click at [1217, 209] on textarea "Fino a 200 euro di bonus!" at bounding box center [1309, 212] width 283 height 21
type textarea "Fino a 100 euro di bonus!"
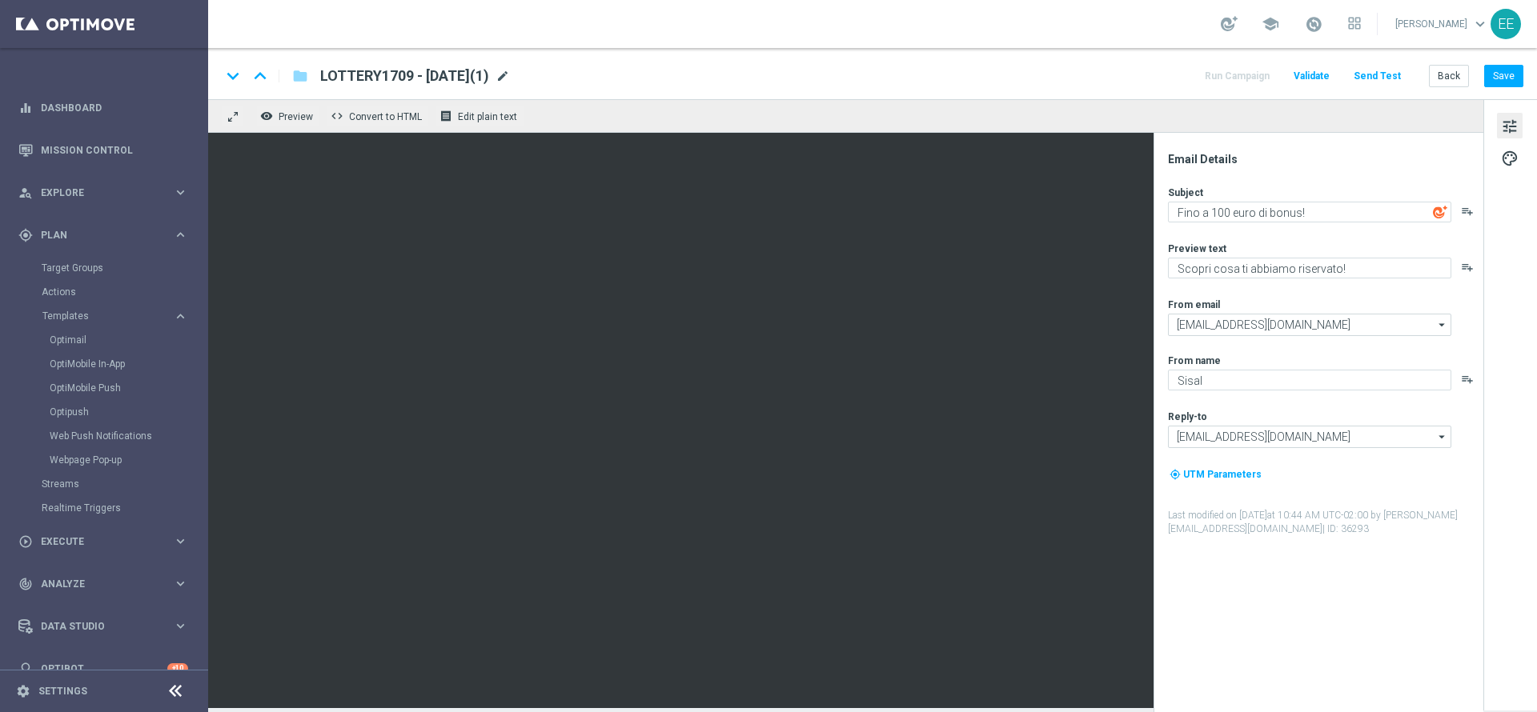
click at [510, 78] on span "mode_edit" at bounding box center [502, 76] width 14 height 14
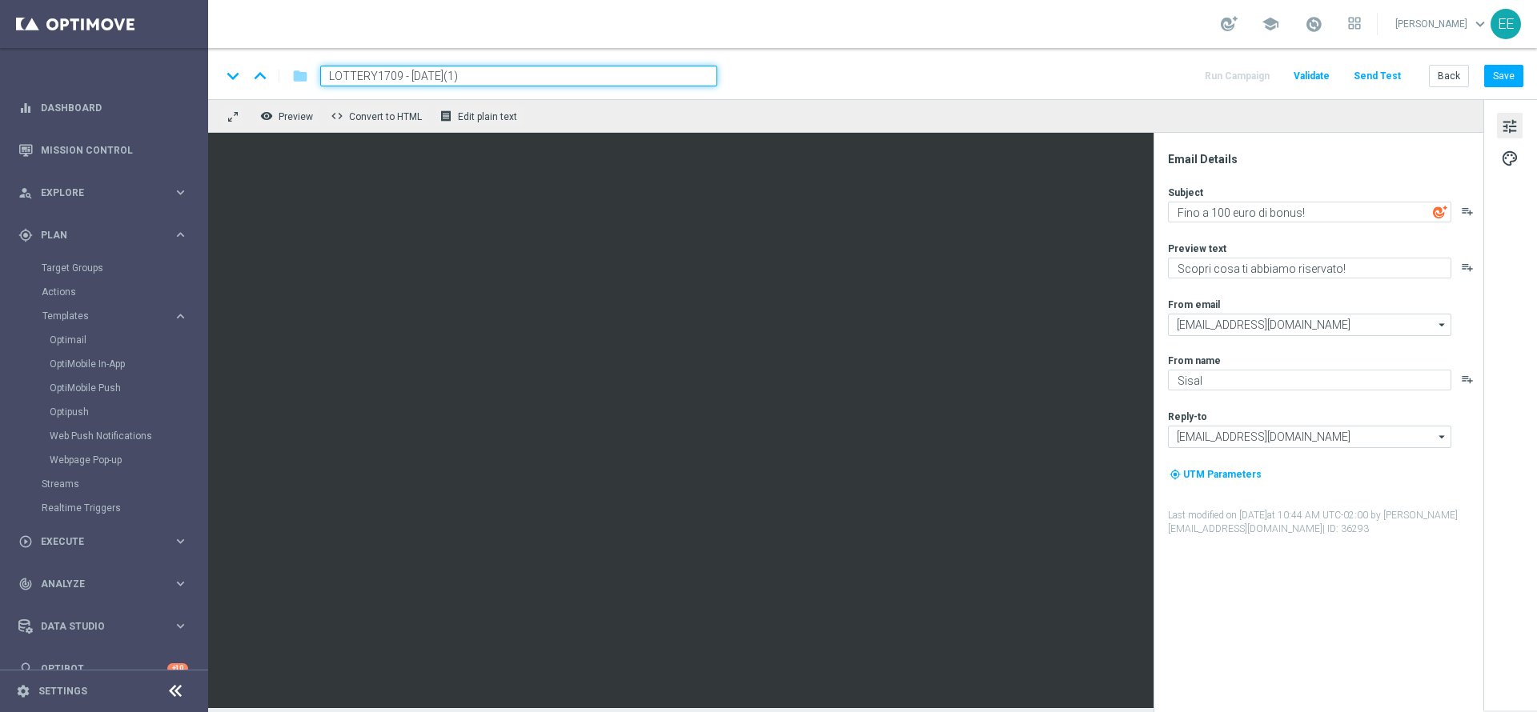
type input "LOTTERY1709 - 17.09.2025(1"
click at [536, 78] on input "BINGOCASHBACK1809" at bounding box center [518, 76] width 397 height 21
type input "BINGOCASHBACK1809 - [DATE]"
click at [1509, 74] on button "Save" at bounding box center [1503, 76] width 39 height 22
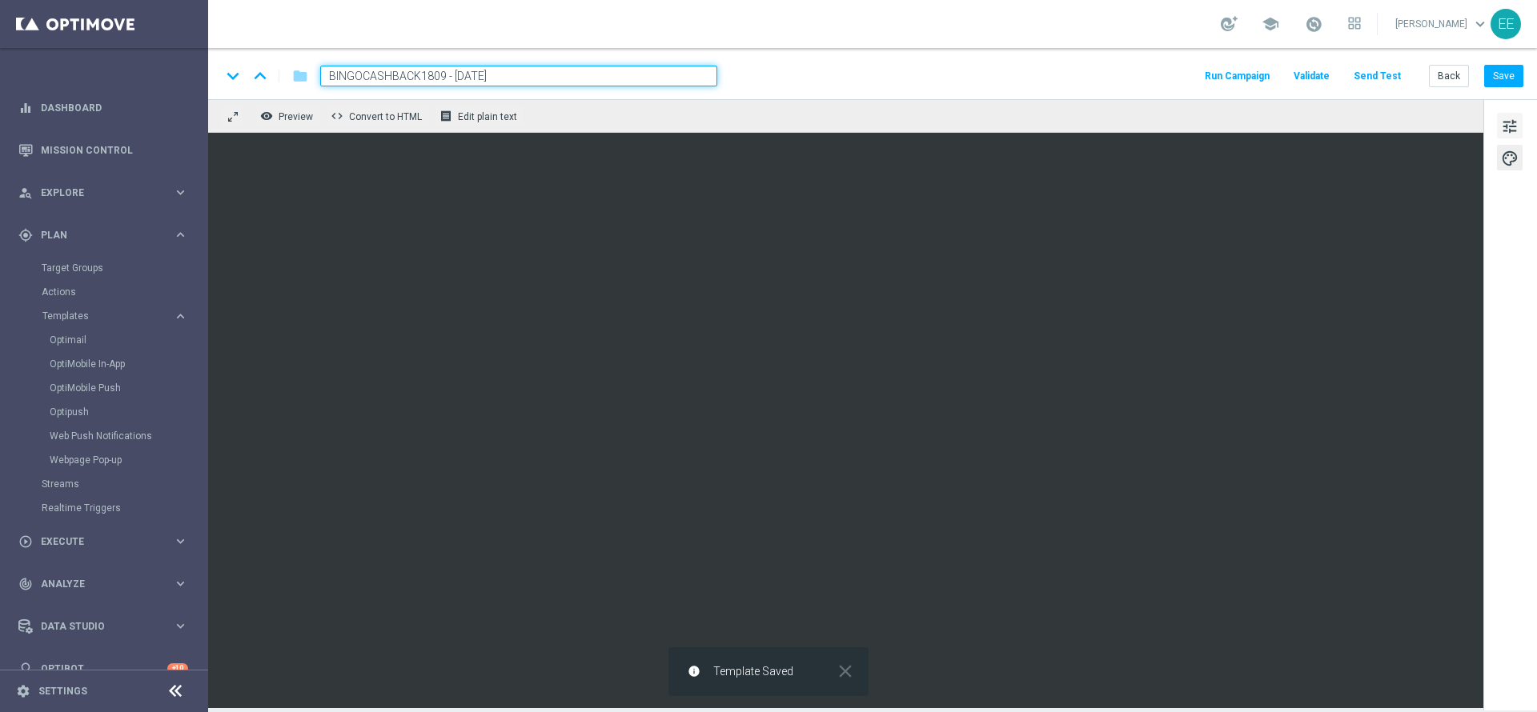
click at [1503, 120] on span "tune" at bounding box center [1510, 126] width 18 height 21
click at [1490, 81] on button "Save" at bounding box center [1503, 76] width 39 height 22
click at [1322, 19] on span at bounding box center [1314, 24] width 18 height 18
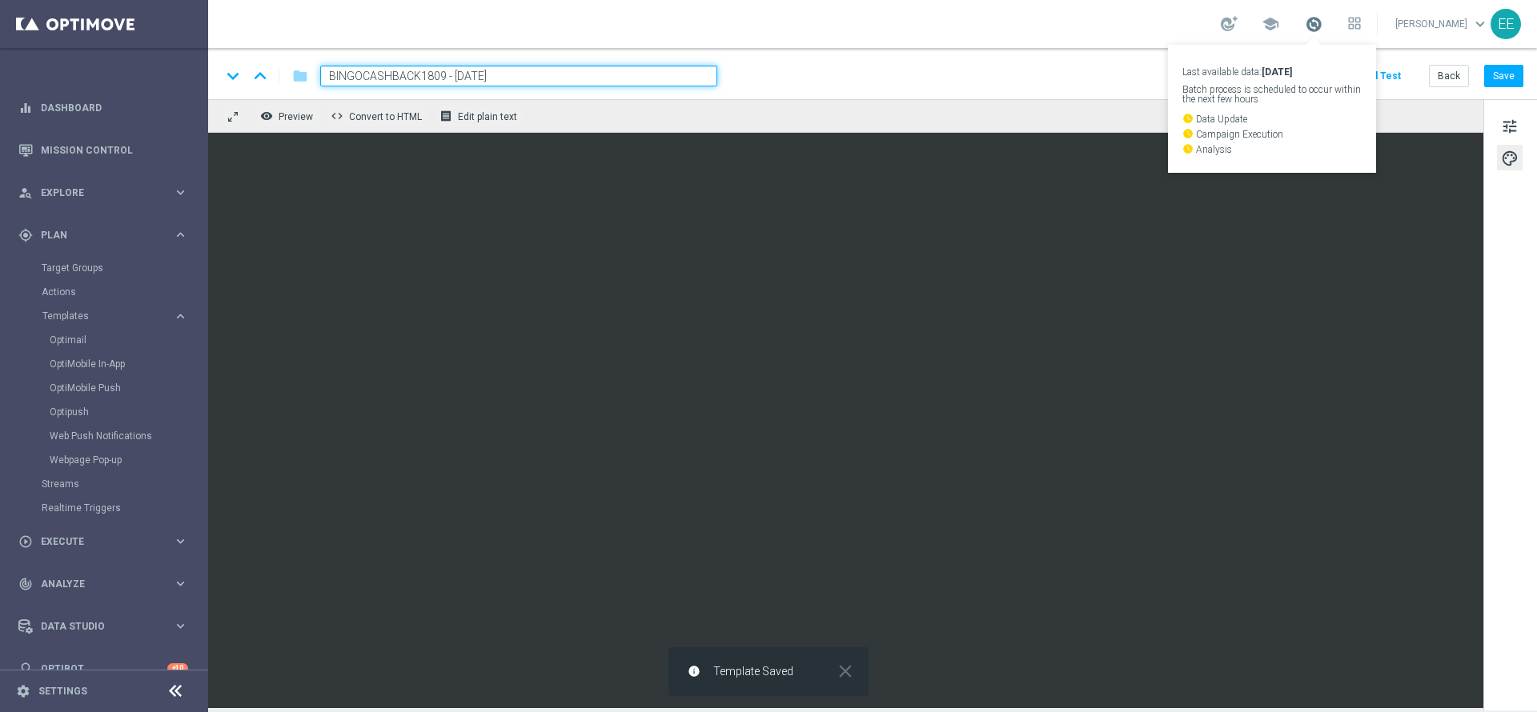
click at [1322, 19] on span at bounding box center [1314, 24] width 18 height 18
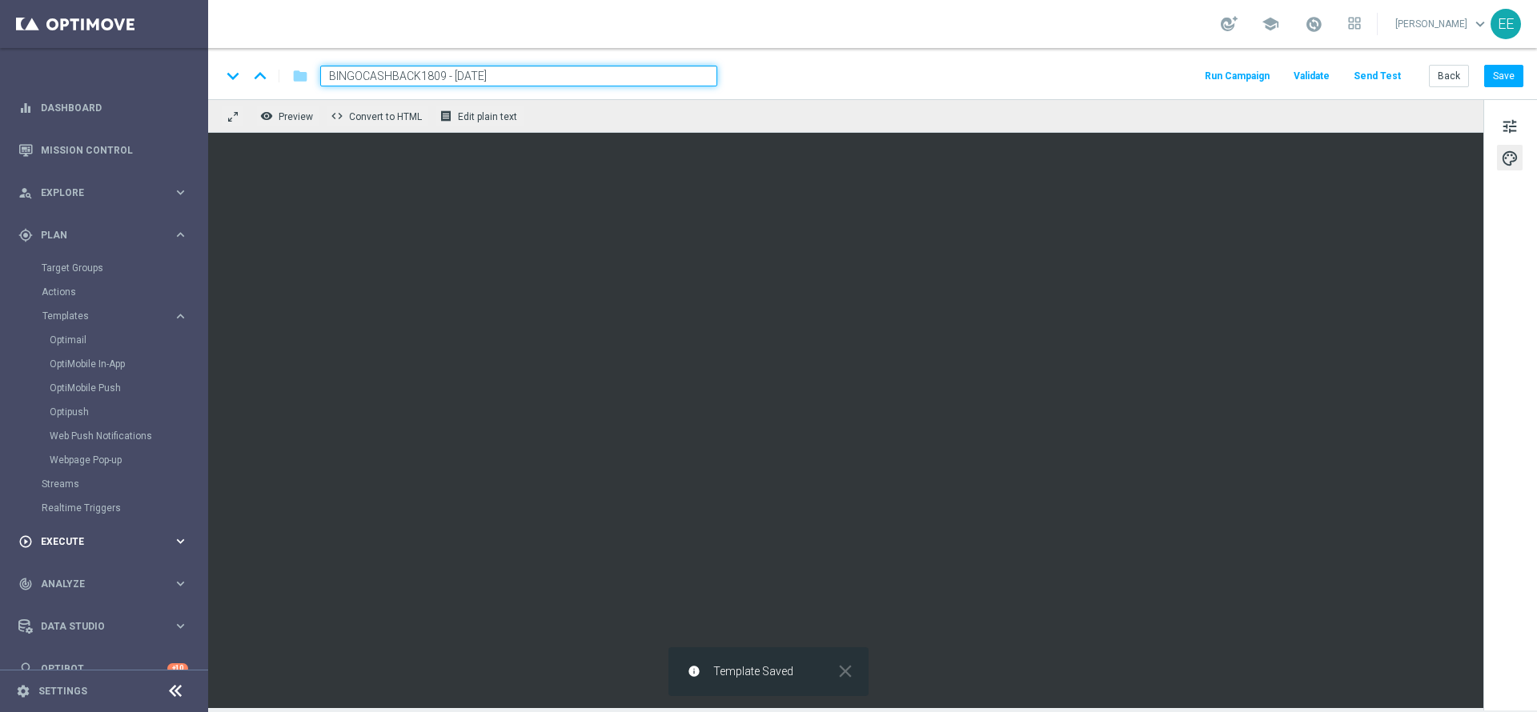
click at [58, 529] on div "play_circle_outline Execute keyboard_arrow_right" at bounding box center [103, 541] width 207 height 42
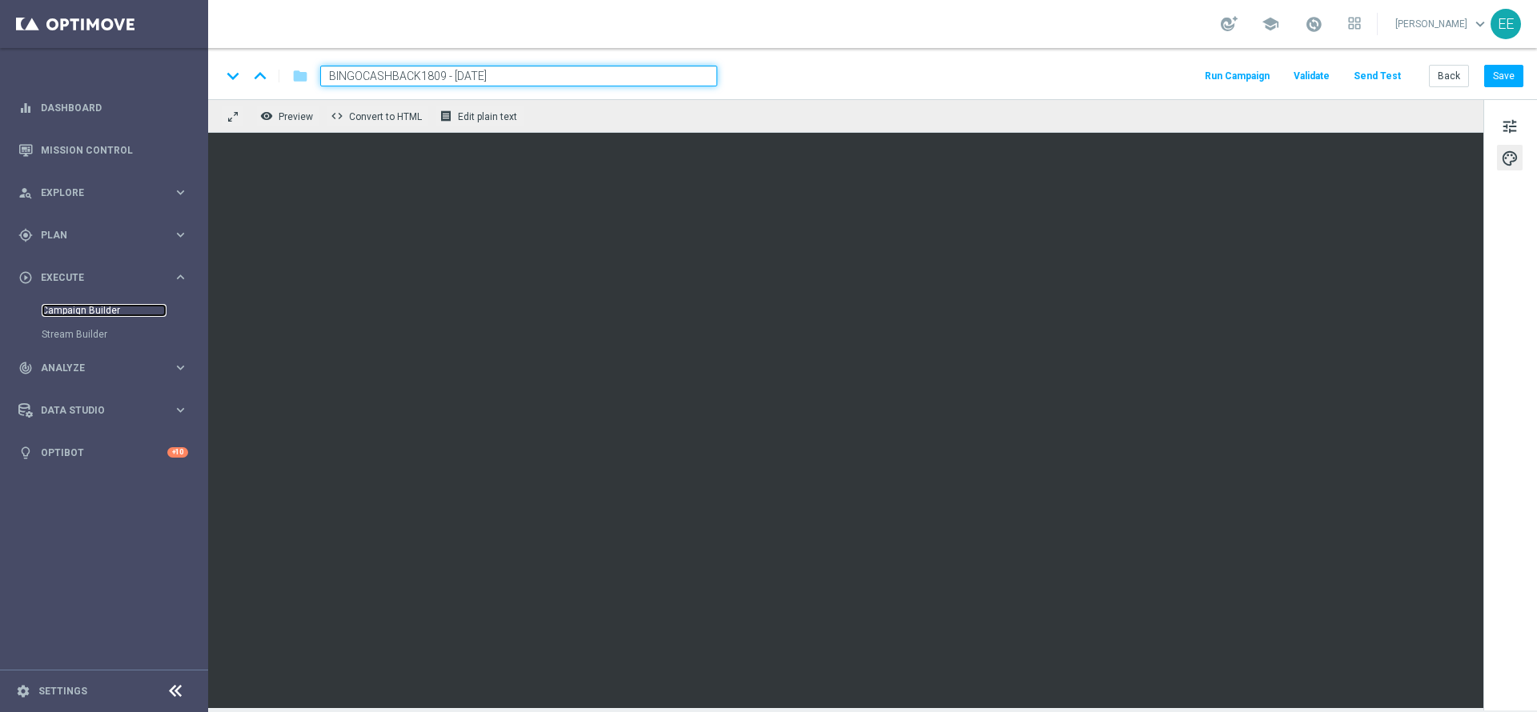
click at [102, 307] on link "Campaign Builder" at bounding box center [104, 310] width 125 height 13
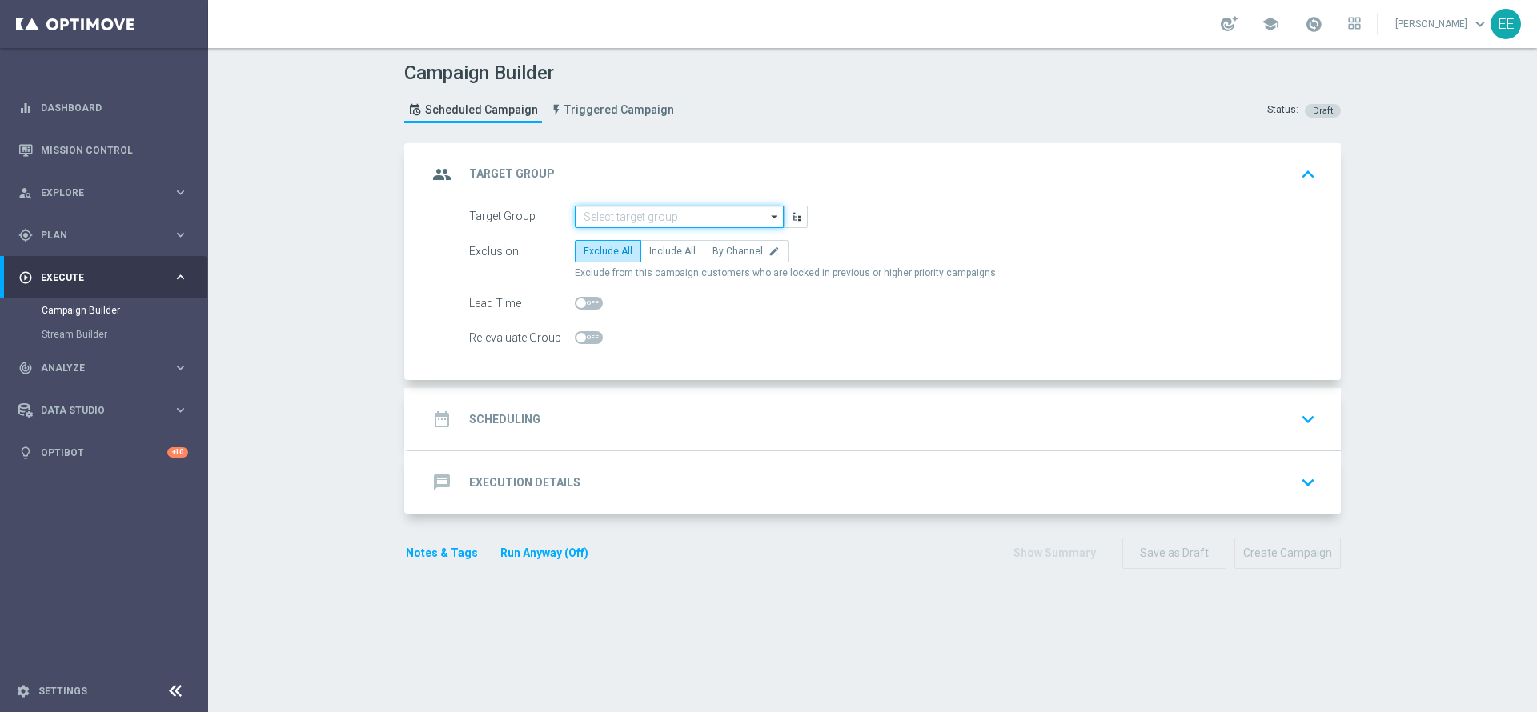
click at [612, 222] on input at bounding box center [679, 217] width 209 height 22
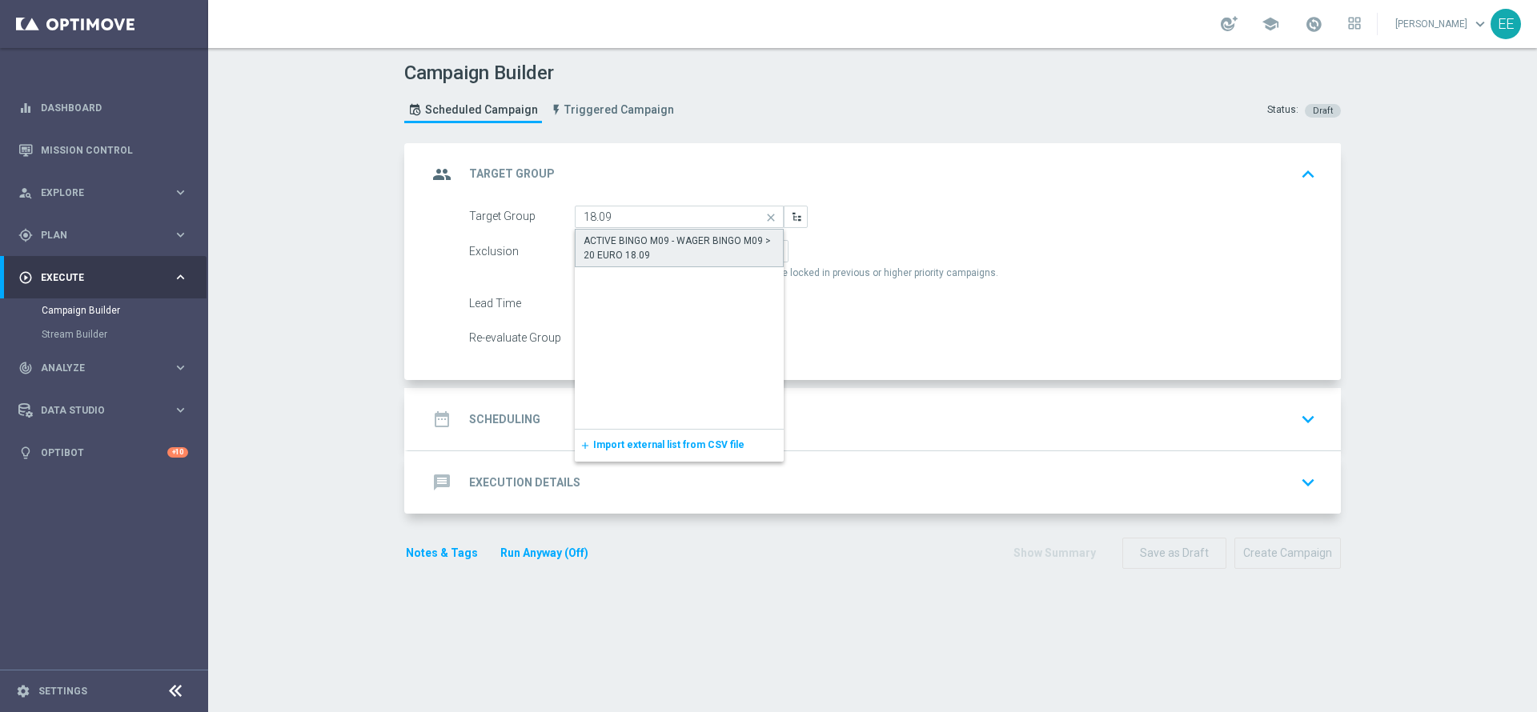
click at [643, 242] on div "ACTIVE BINGO M09 - WAGER BINGO M09 > 20 EURO 18.09" at bounding box center [679, 248] width 191 height 29
type input "ACTIVE BINGO M09 - WAGER BINGO M09 > 20 EURO 18.09"
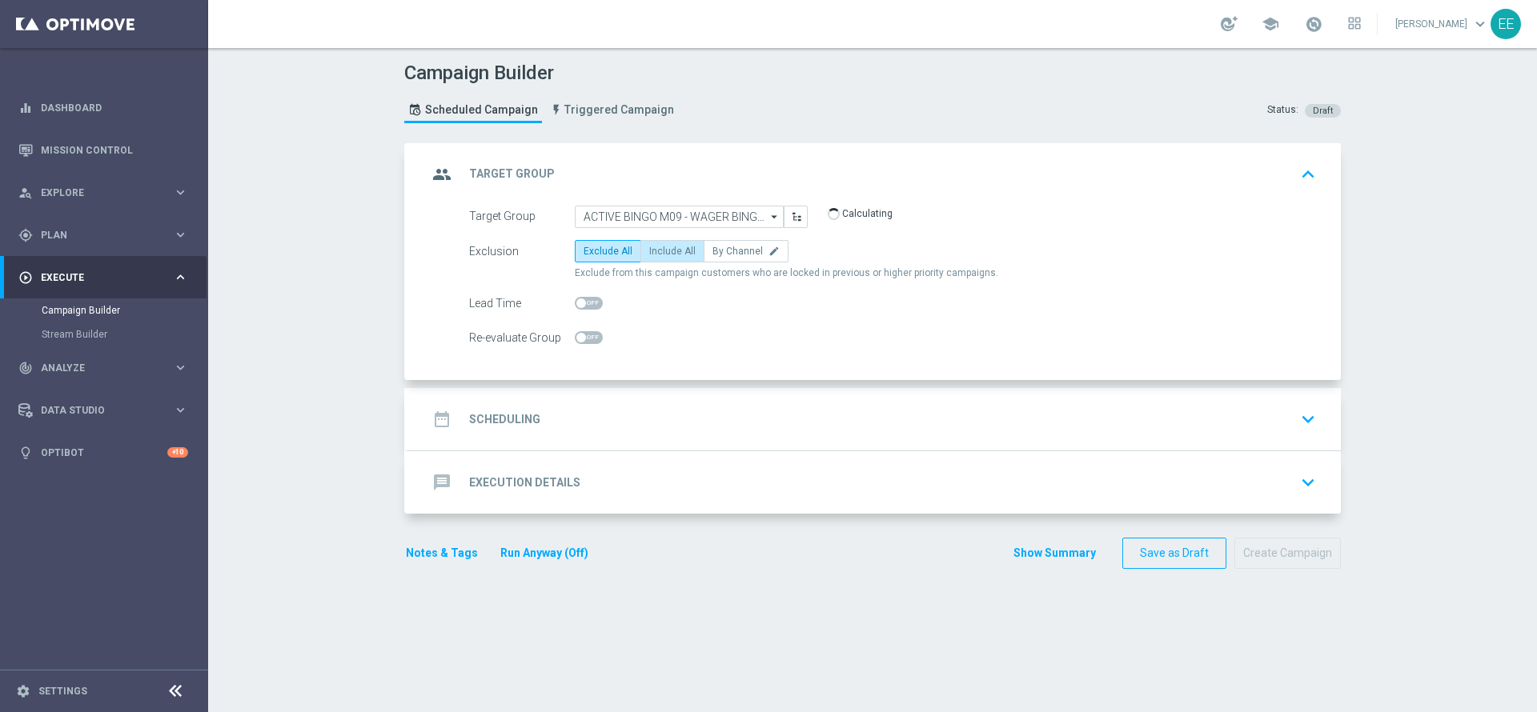
click at [661, 248] on span "Include All" at bounding box center [672, 251] width 46 height 11
click at [660, 249] on input "Include All" at bounding box center [654, 254] width 10 height 10
radio input "true"
click at [559, 419] on div "date_range Scheduling keyboard_arrow_down" at bounding box center [874, 419] width 894 height 30
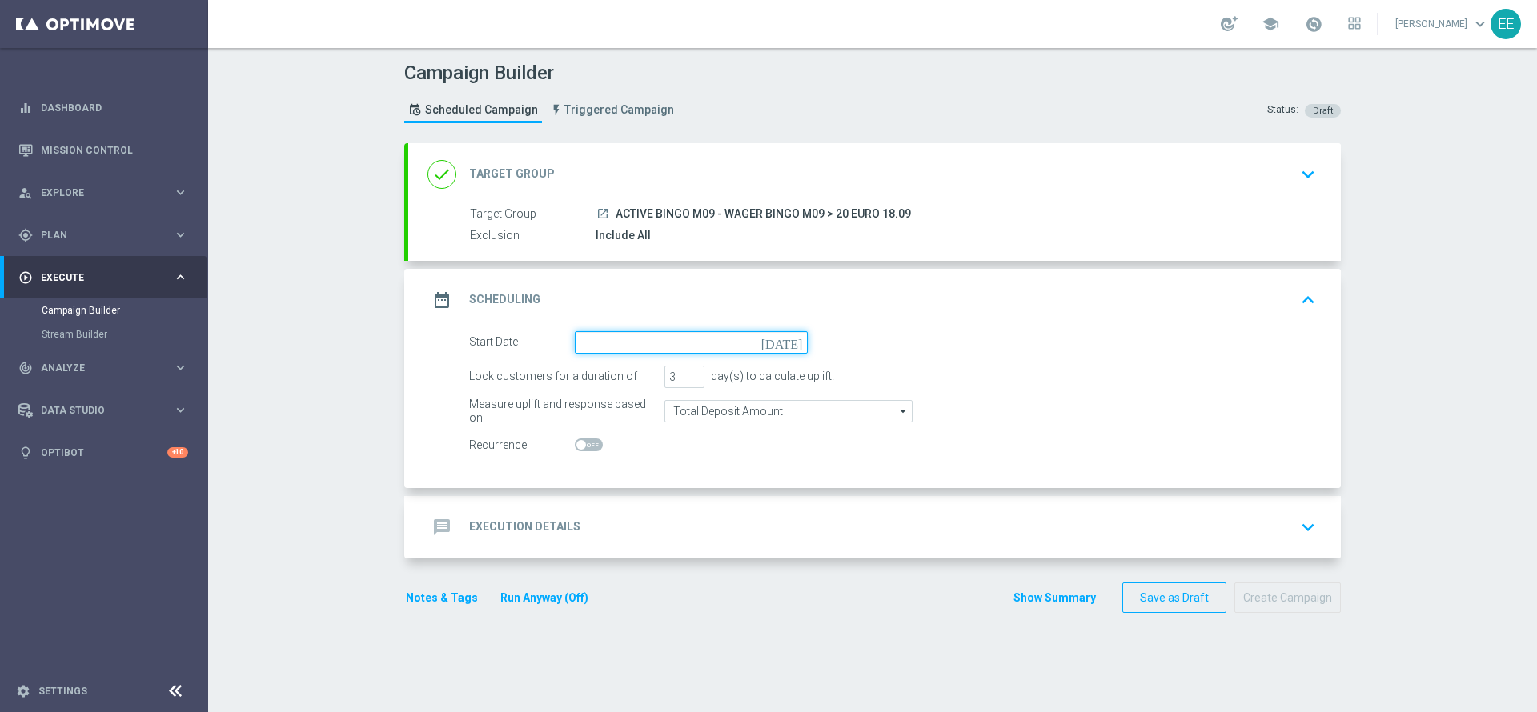
click at [633, 351] on input at bounding box center [691, 342] width 233 height 22
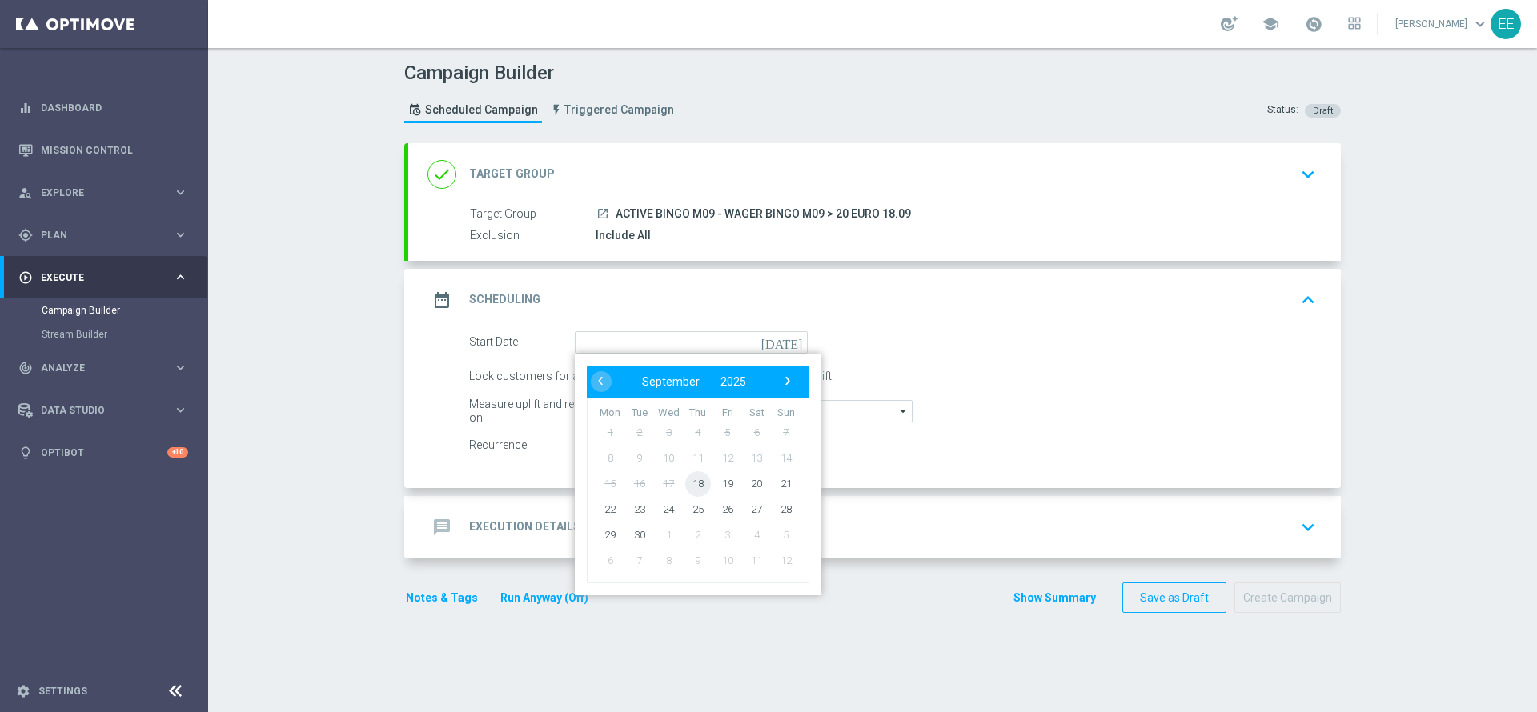
click at [691, 492] on span "18" at bounding box center [698, 484] width 26 height 26
type input "[DATE]"
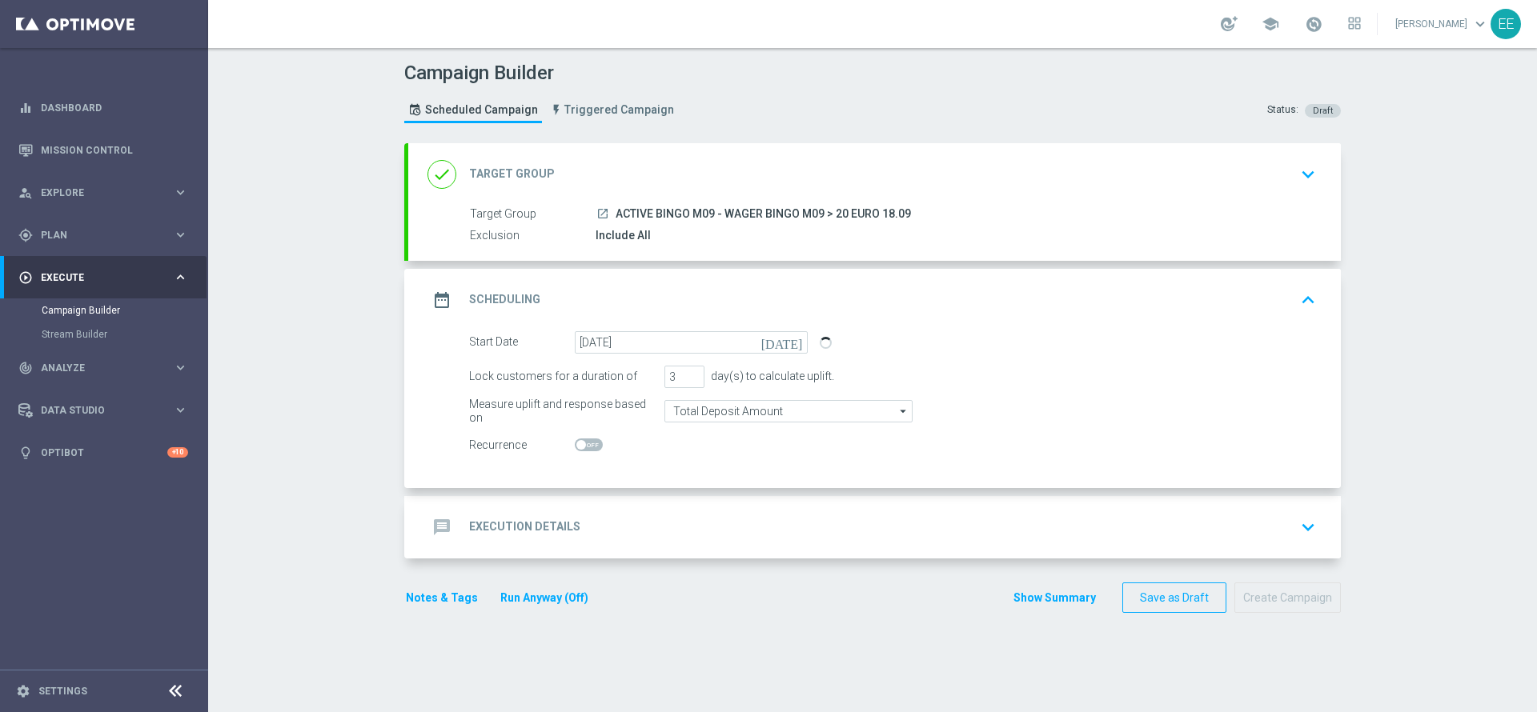
click at [655, 513] on div "message Execution Details keyboard_arrow_down" at bounding box center [874, 527] width 894 height 30
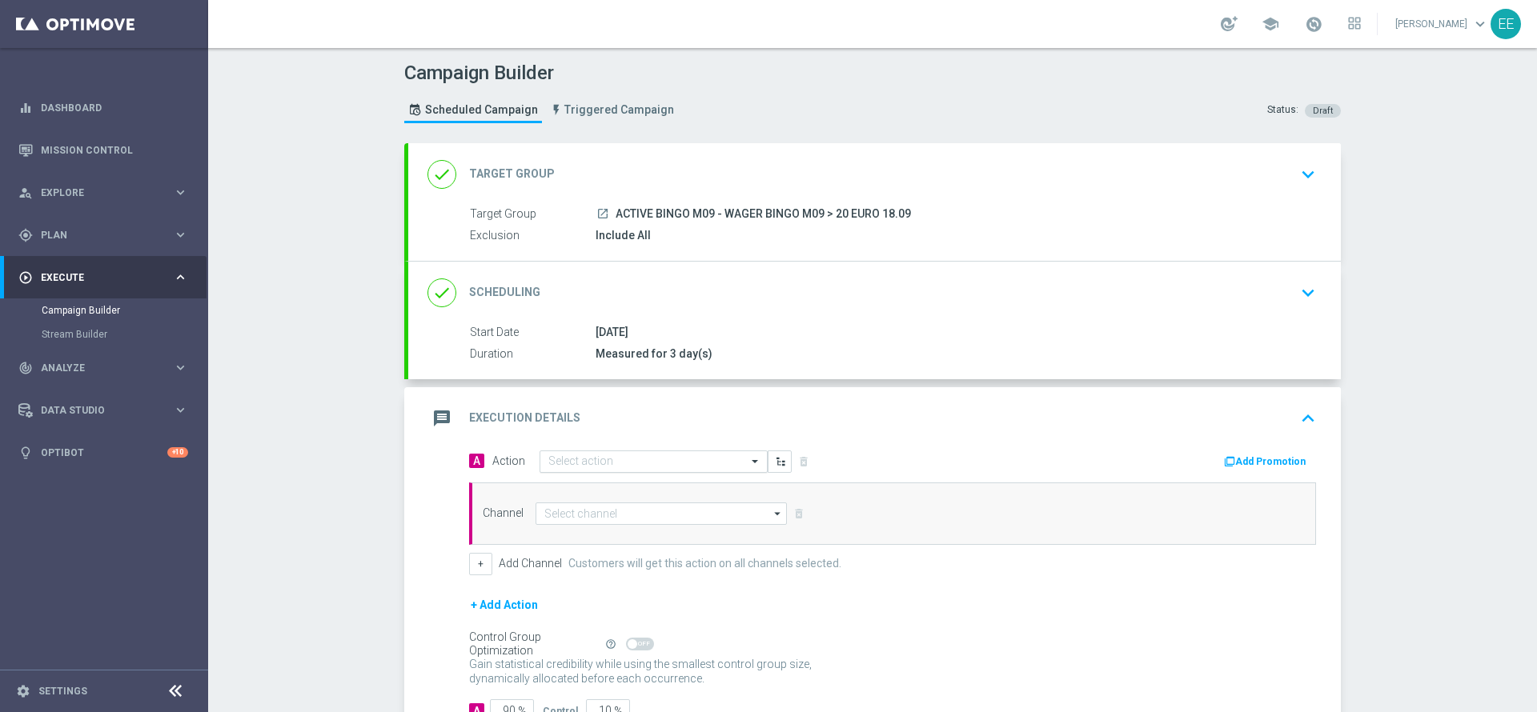
click at [603, 462] on input "text" at bounding box center [637, 462] width 178 height 14
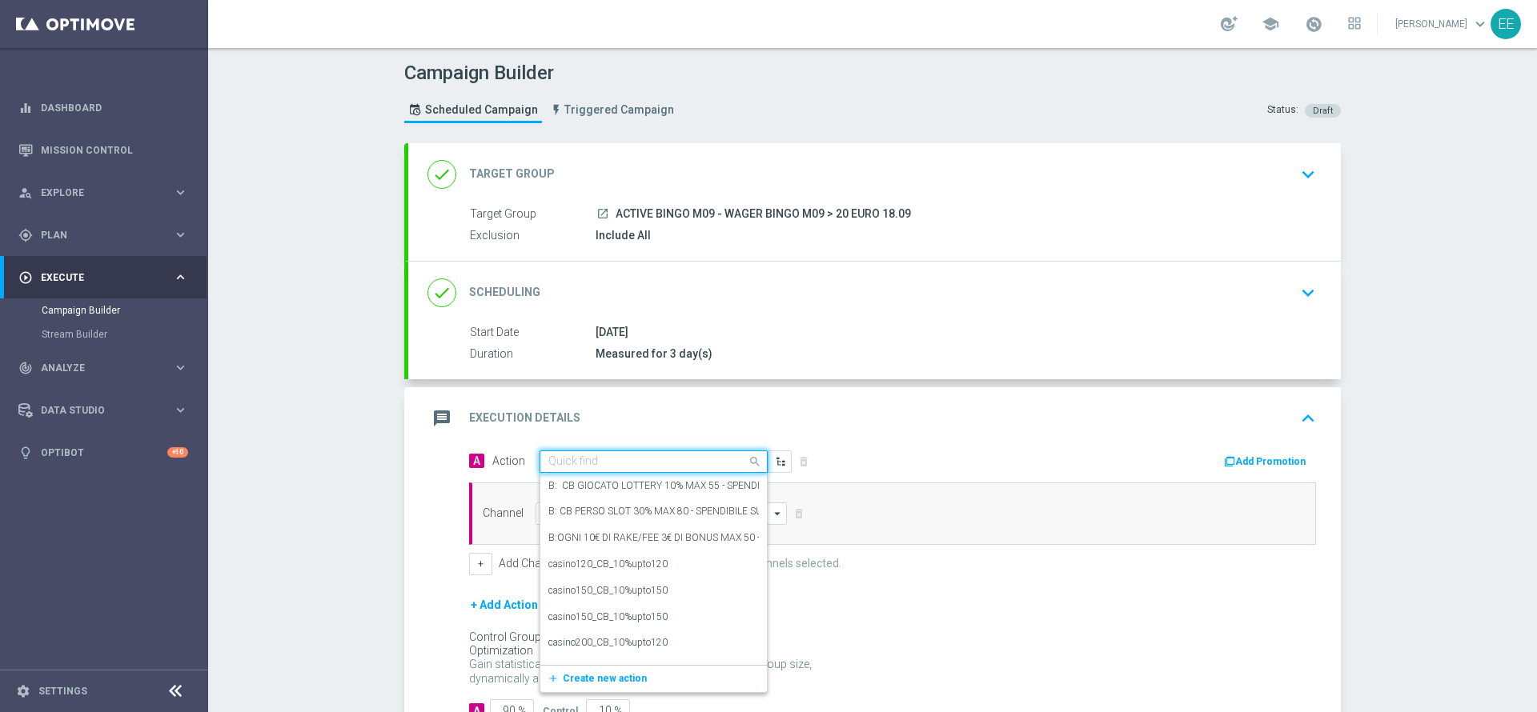
paste input "CB GIOCATO BINGO 10% MAX 100 EURO - SPENDIBILE BINGO"
type input "CB GIOCATO BINGO 10% MAX 100 EURO - SPENDIBILE BINGO"
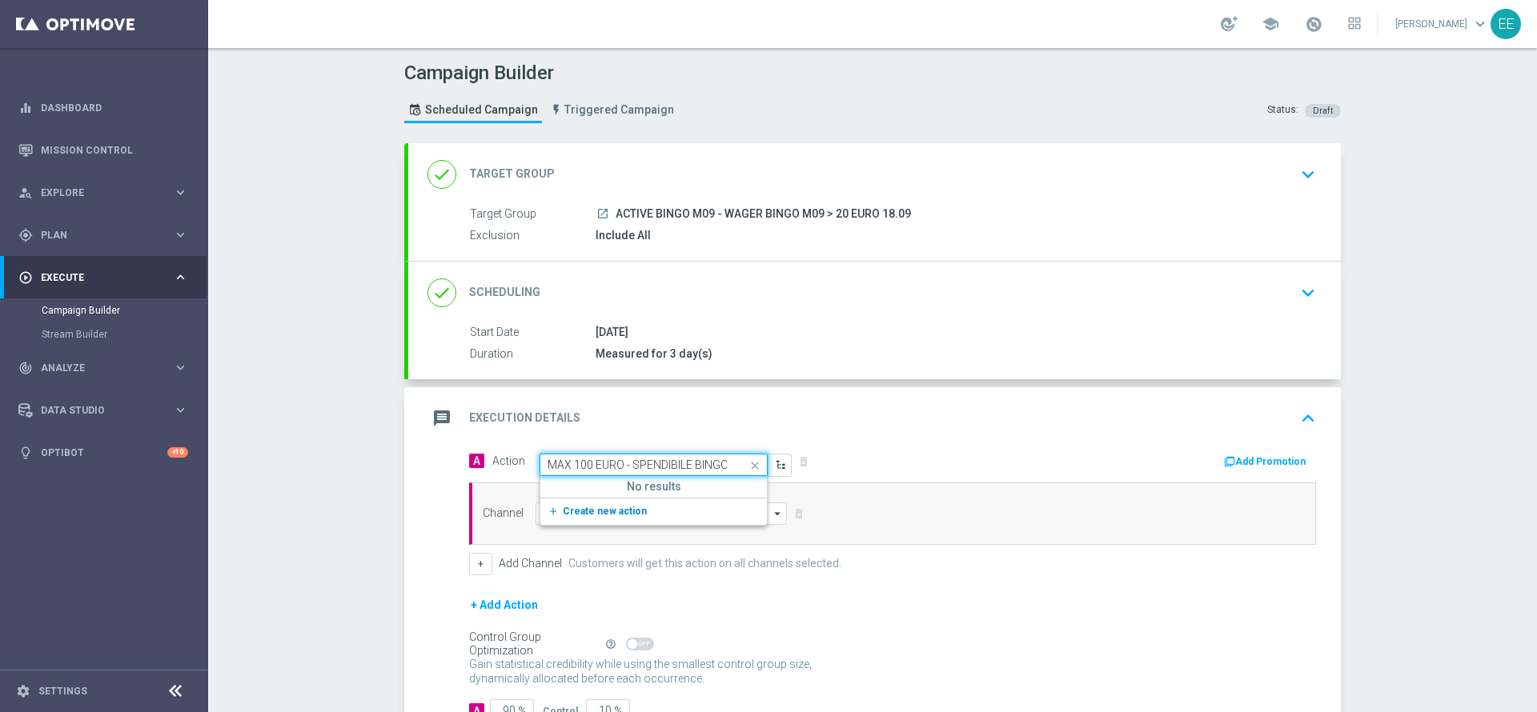
click at [592, 512] on span "Create new action" at bounding box center [605, 511] width 84 height 11
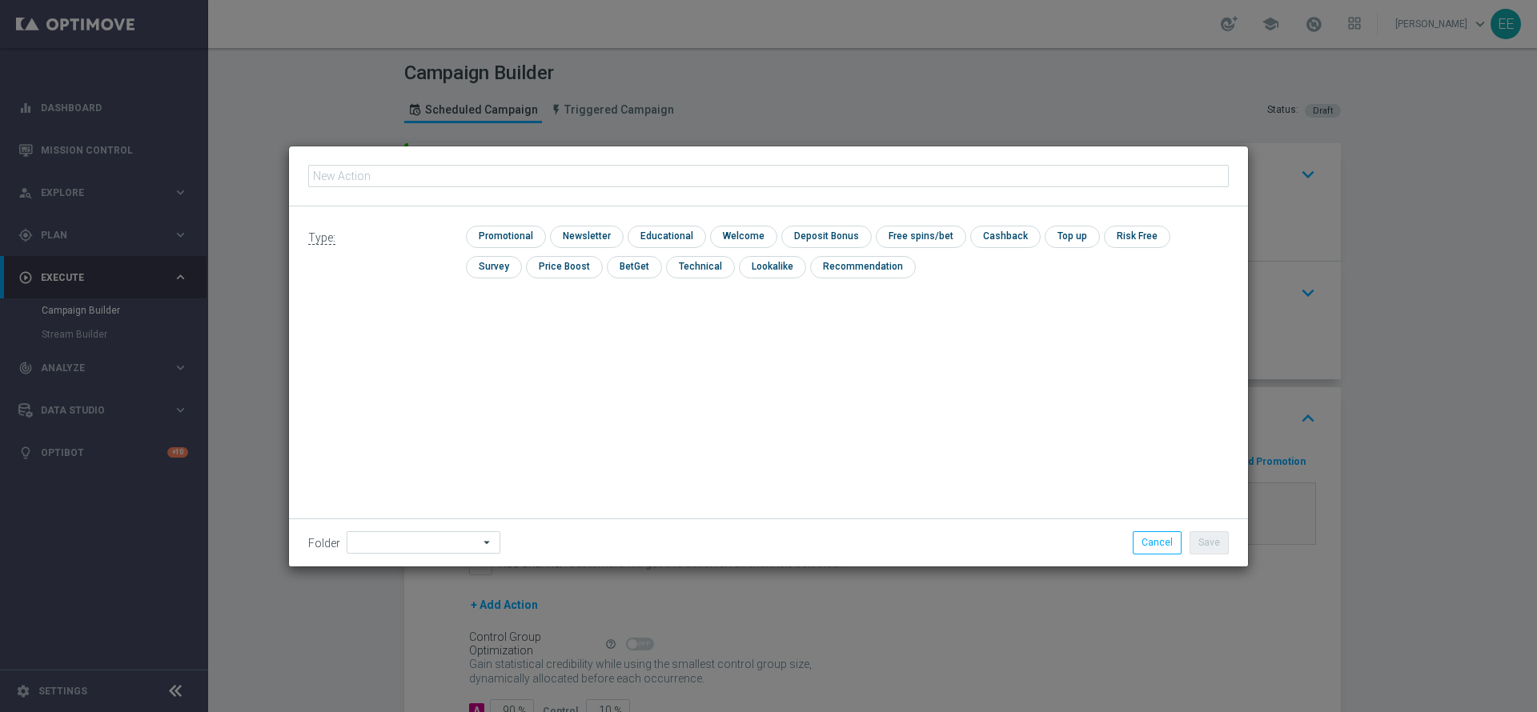
click at [667, 180] on input "text" at bounding box center [768, 176] width 920 height 22
type input "CB GIOCATO BINGO 10% MAX 100 EURO - SPENDIBILE BINGO"
click at [526, 257] on input "checkbox" at bounding box center [562, 267] width 73 height 22
checkbox input "true"
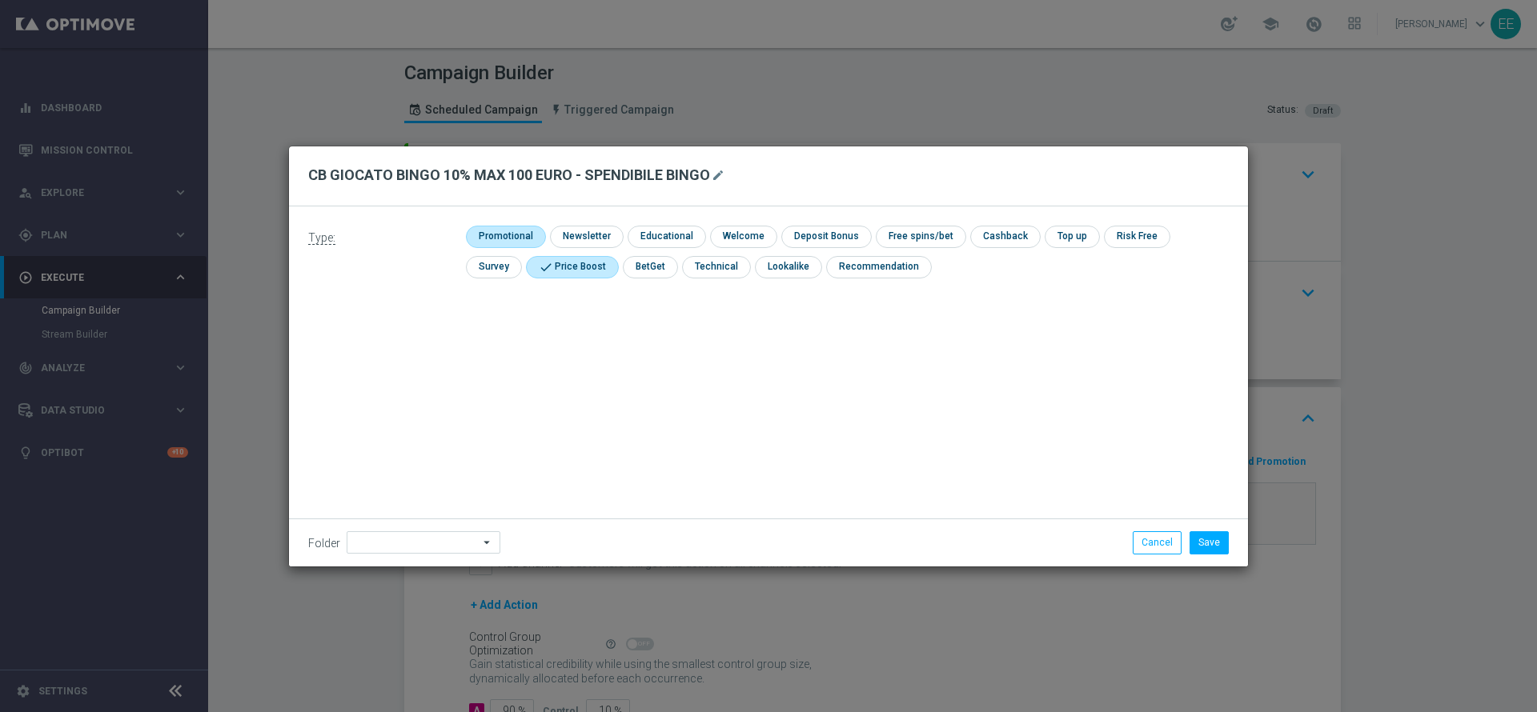
click at [496, 241] on input "checkbox" at bounding box center [504, 237] width 76 height 22
checkbox input "true"
click at [507, 266] on input "checkbox" at bounding box center [493, 267] width 54 height 22
checkbox input "true"
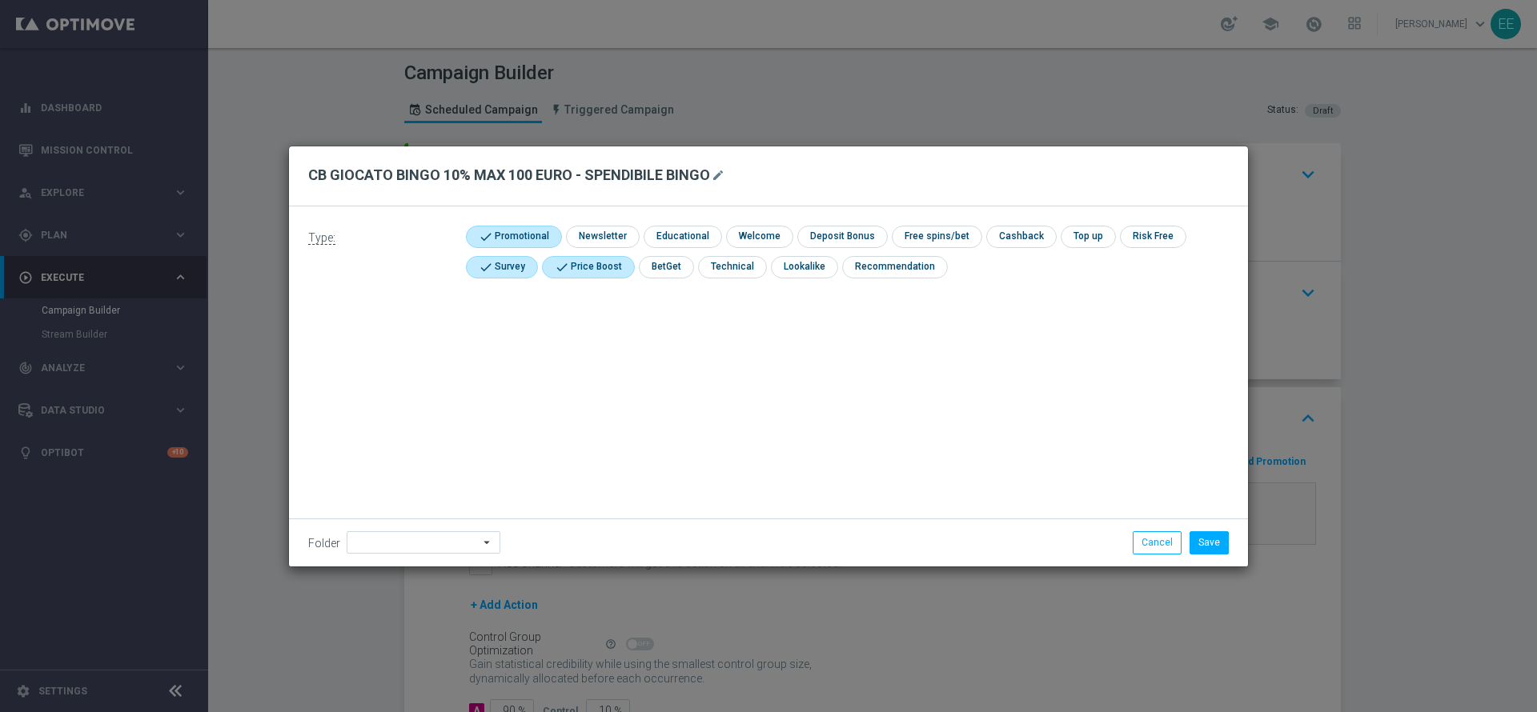
click at [1021, 253] on div "check Promotional check Newsletter check Educational check Welcome check Deposi…" at bounding box center [847, 256] width 763 height 61
click at [1011, 237] on input "checkbox" at bounding box center [1019, 237] width 67 height 22
checkbox input "true"
click at [383, 540] on input at bounding box center [424, 542] width 154 height 22
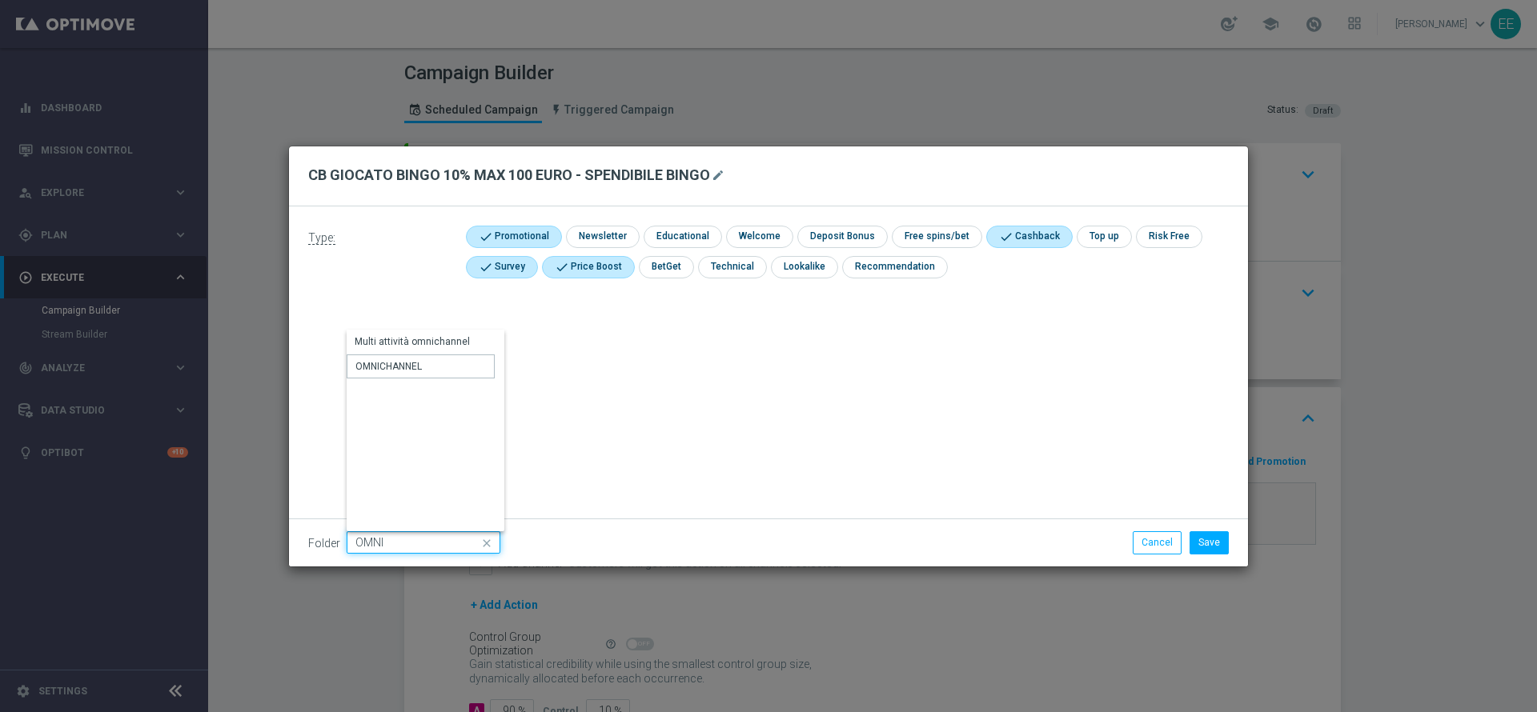
type input "OMNICHANNEL"
click at [1216, 531] on button "Save" at bounding box center [1208, 542] width 39 height 22
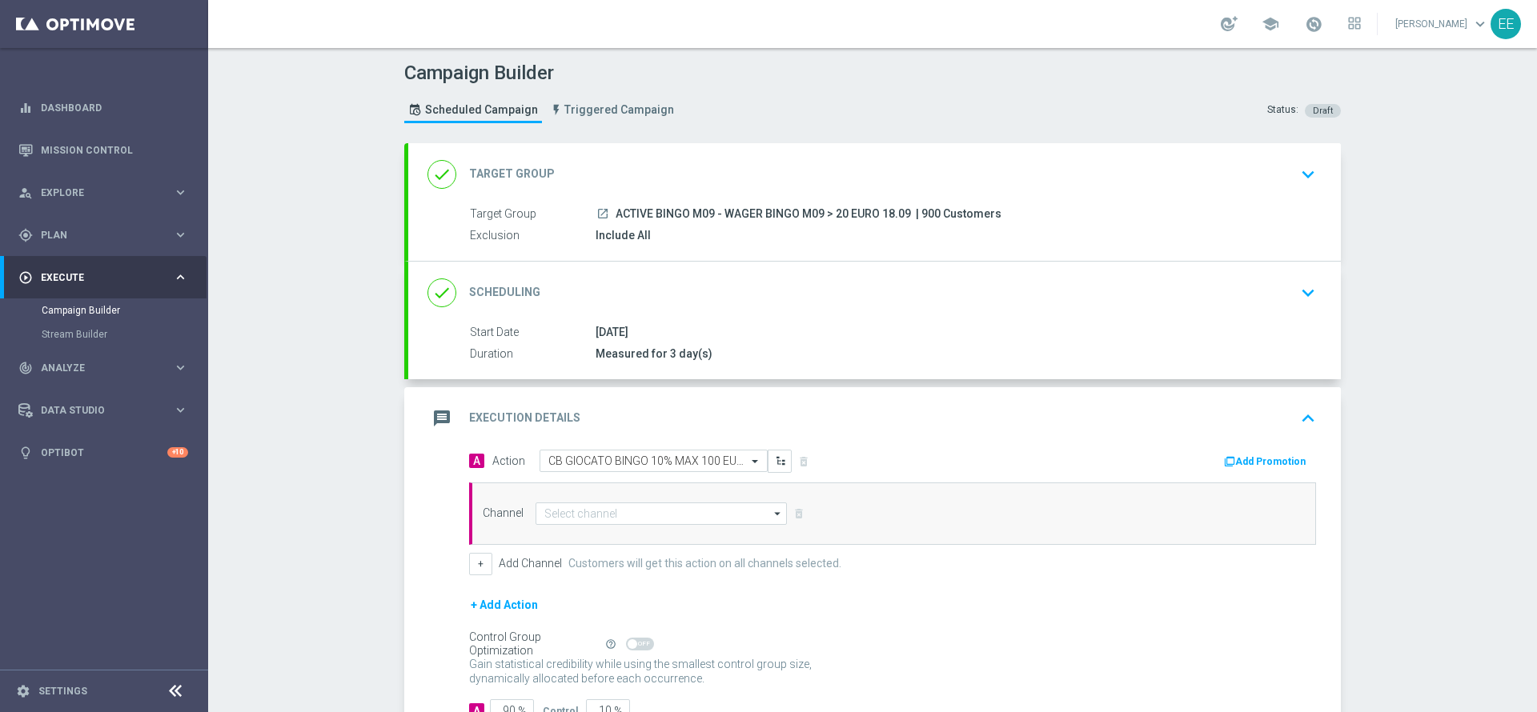
click at [1281, 454] on button "Add Promotion" at bounding box center [1266, 462] width 89 height 18
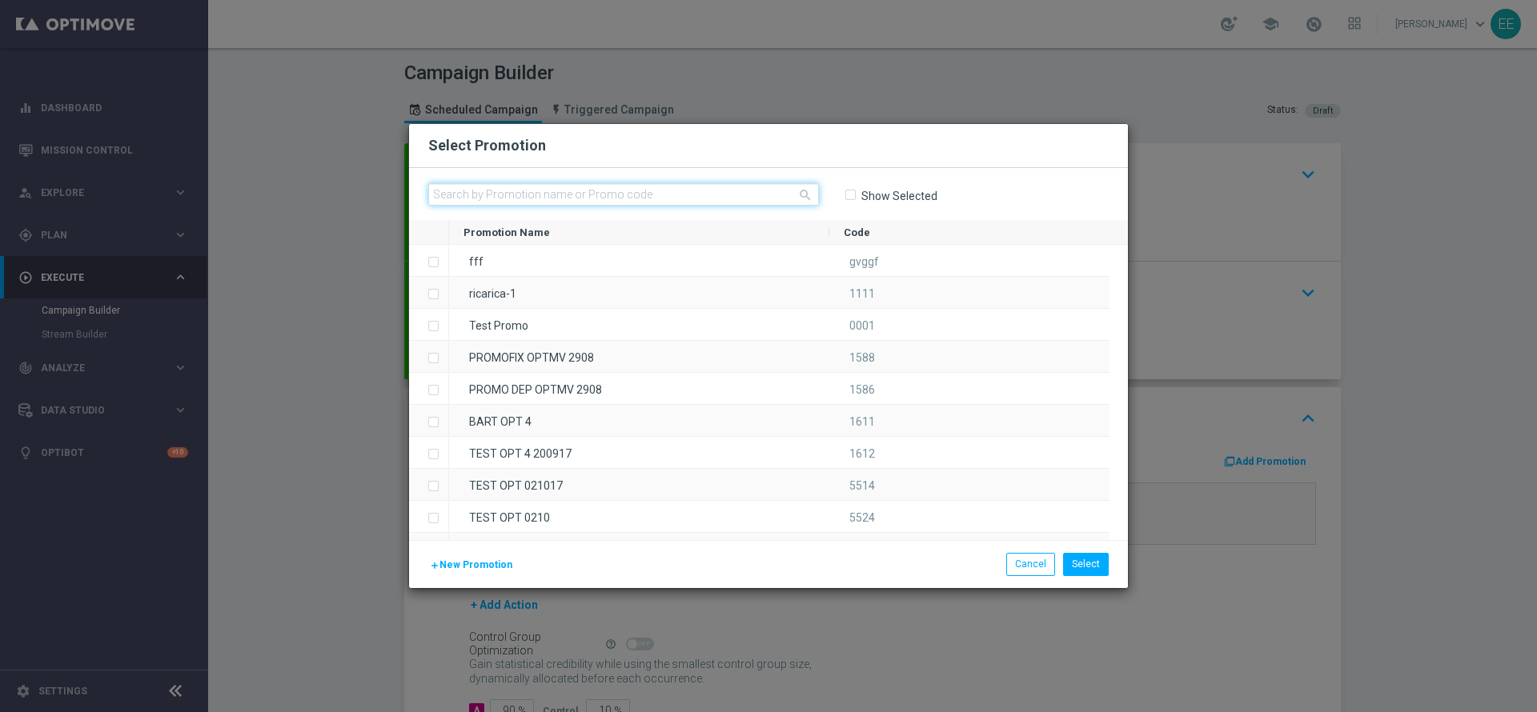
click at [652, 189] on input "text" at bounding box center [623, 194] width 391 height 22
paste input "334967"
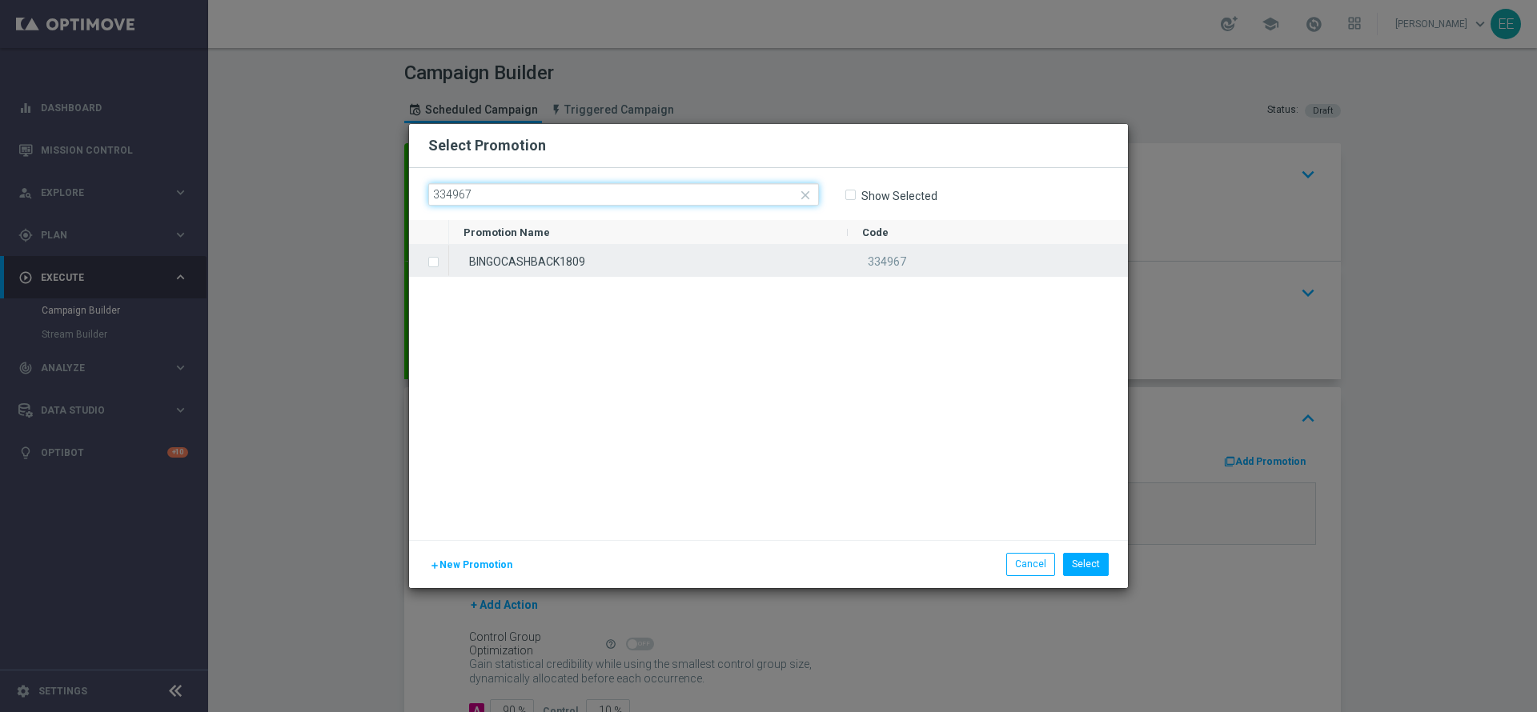
type input "334967"
click at [513, 259] on div "BINGOCASHBACK1809" at bounding box center [648, 260] width 399 height 31
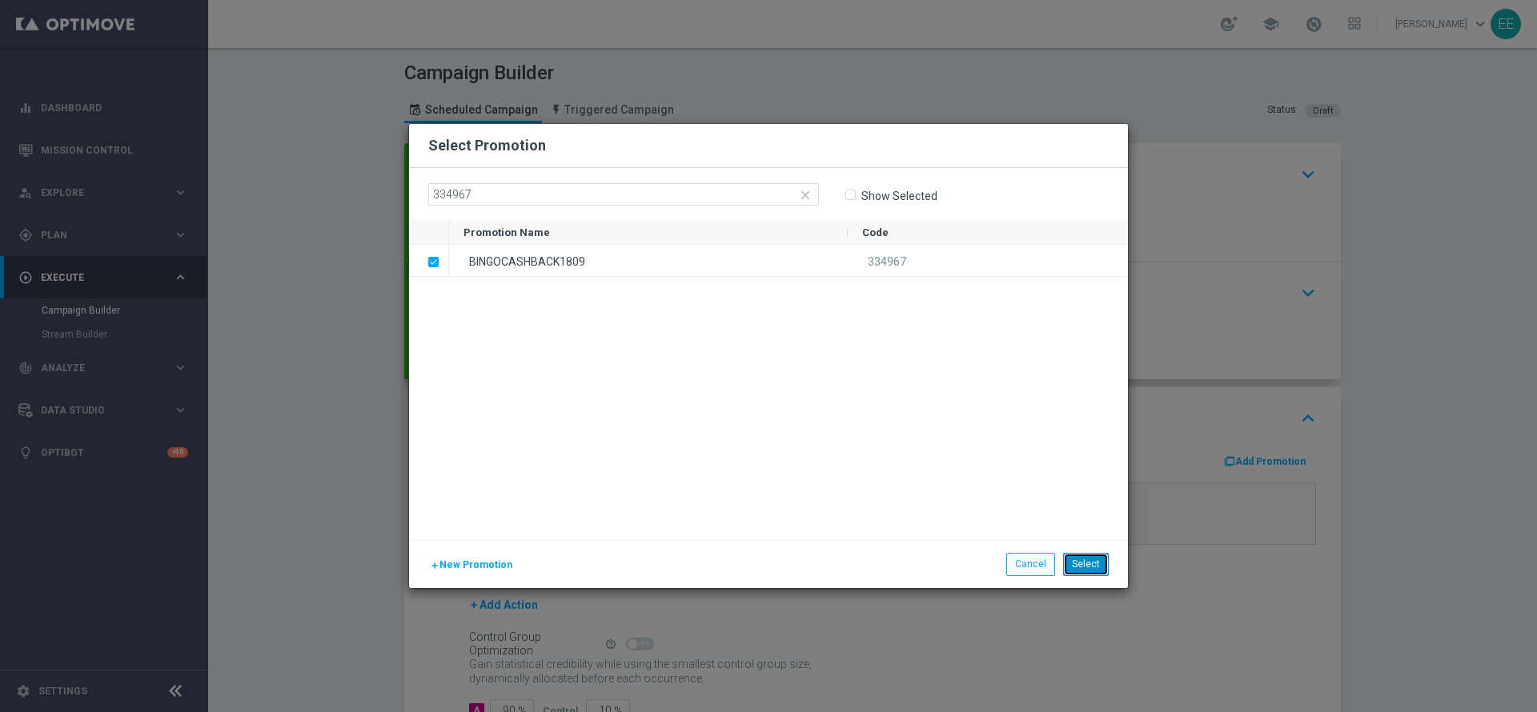
click at [1089, 558] on button "Select" at bounding box center [1086, 564] width 46 height 22
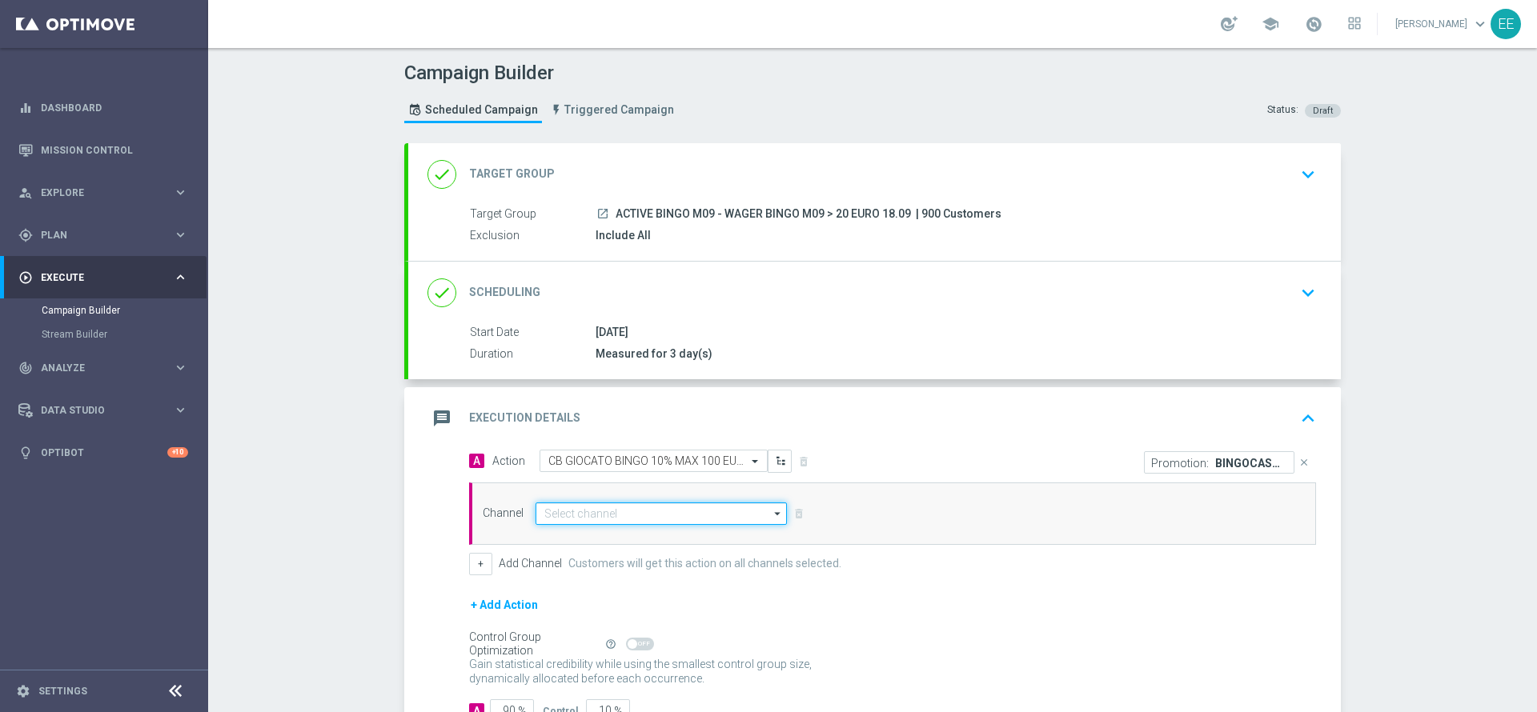
click at [662, 519] on input at bounding box center [660, 514] width 251 height 22
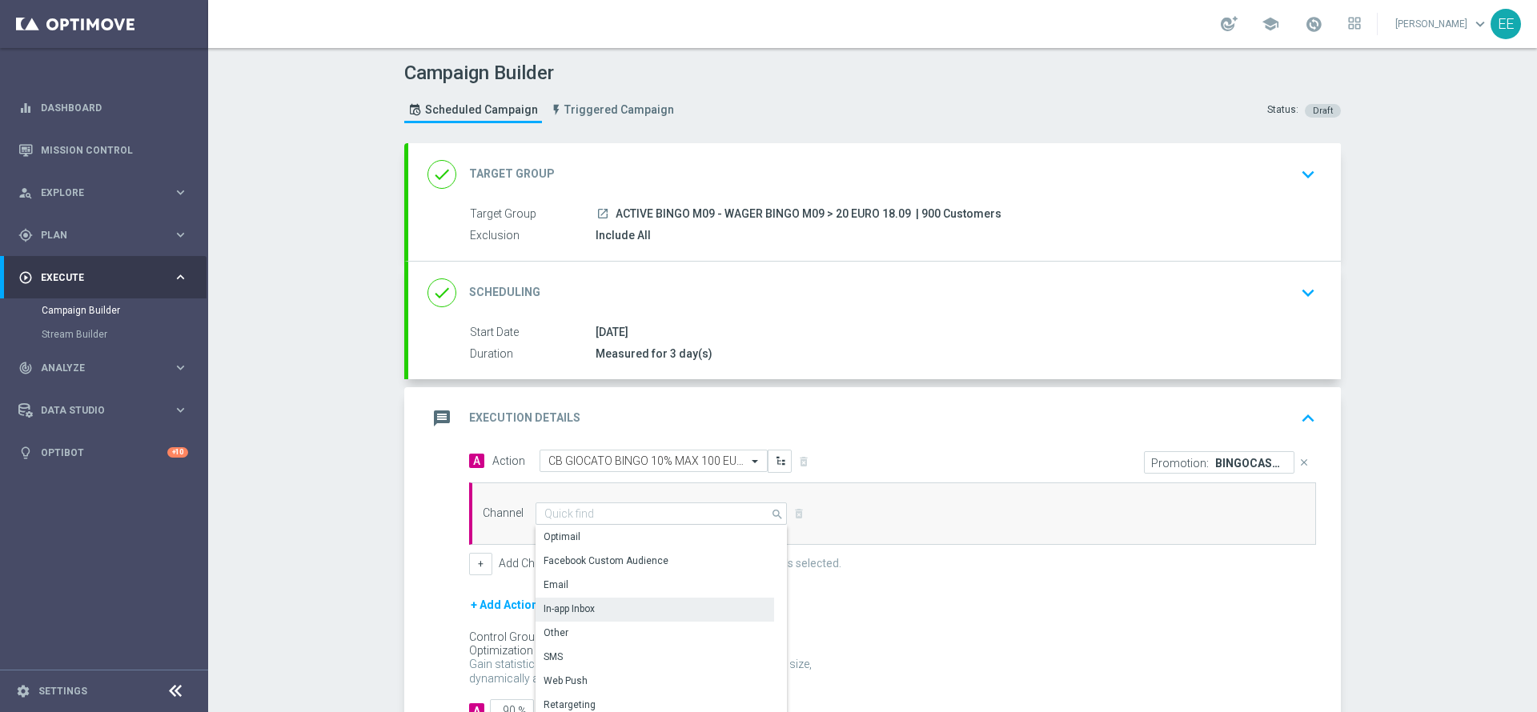
click at [582, 604] on div "In-app Inbox" at bounding box center [568, 609] width 51 height 14
type input "In-app Inbox"
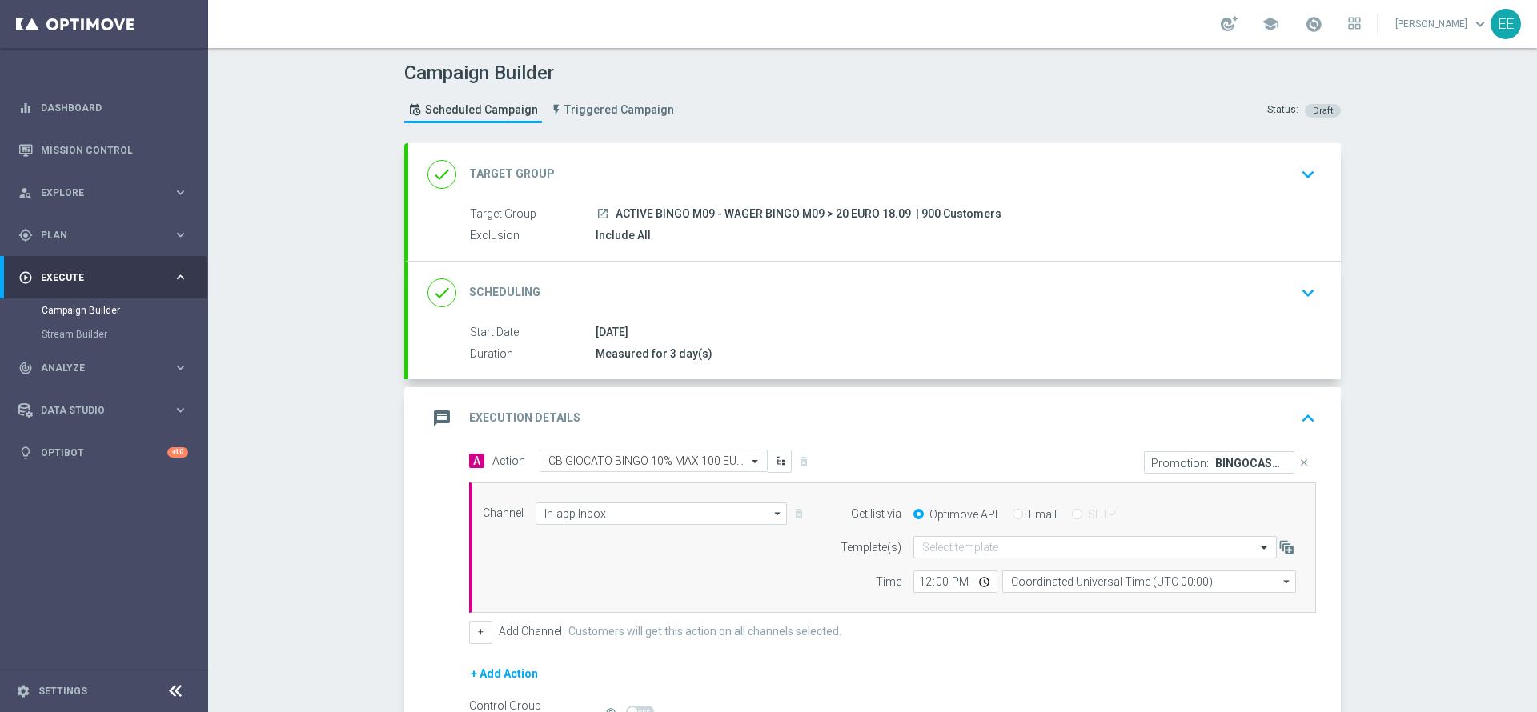
click at [1013, 511] on input "Email" at bounding box center [1018, 516] width 10 height 10
radio input "true"
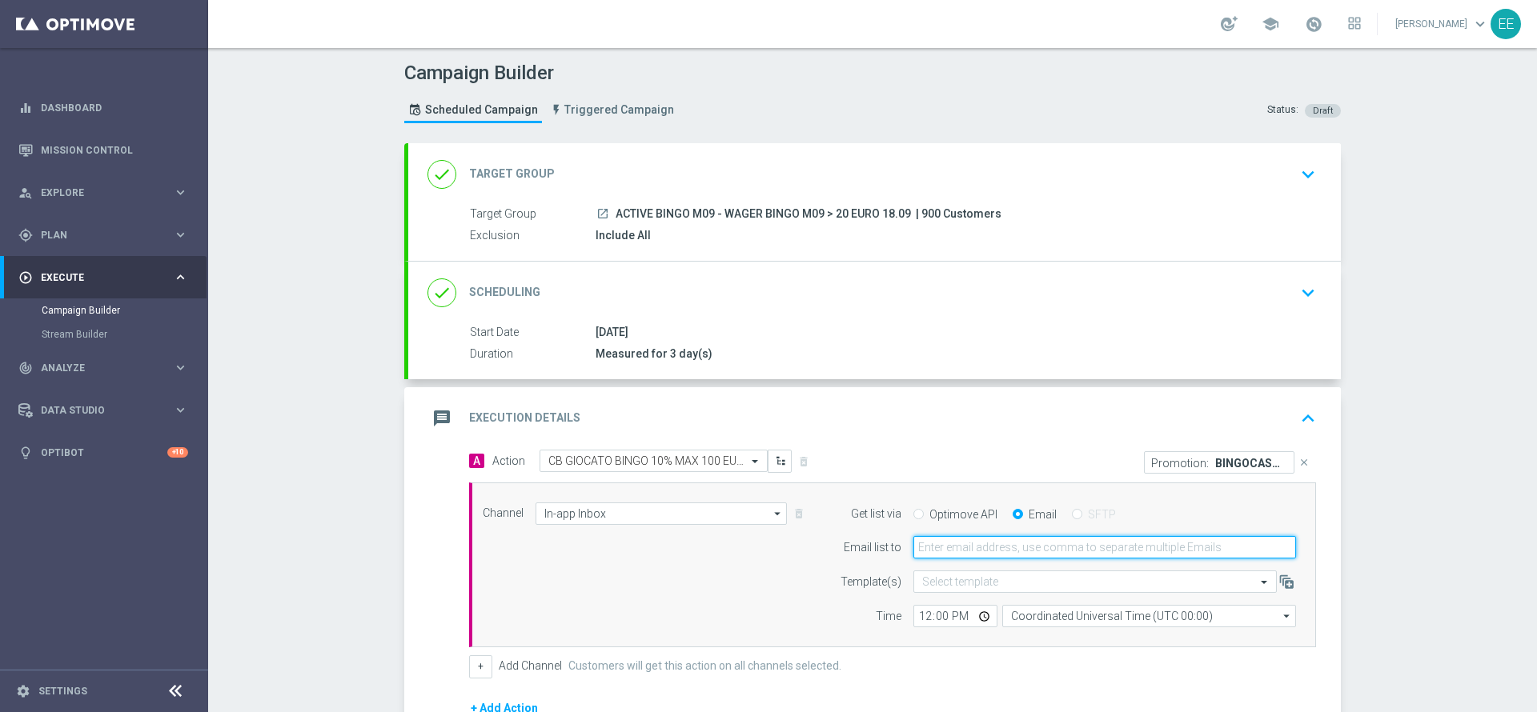
click at [992, 536] on input "email" at bounding box center [1104, 547] width 383 height 22
type input "[PERSON_NAME][EMAIL_ADDRESS][DOMAIN_NAME]"
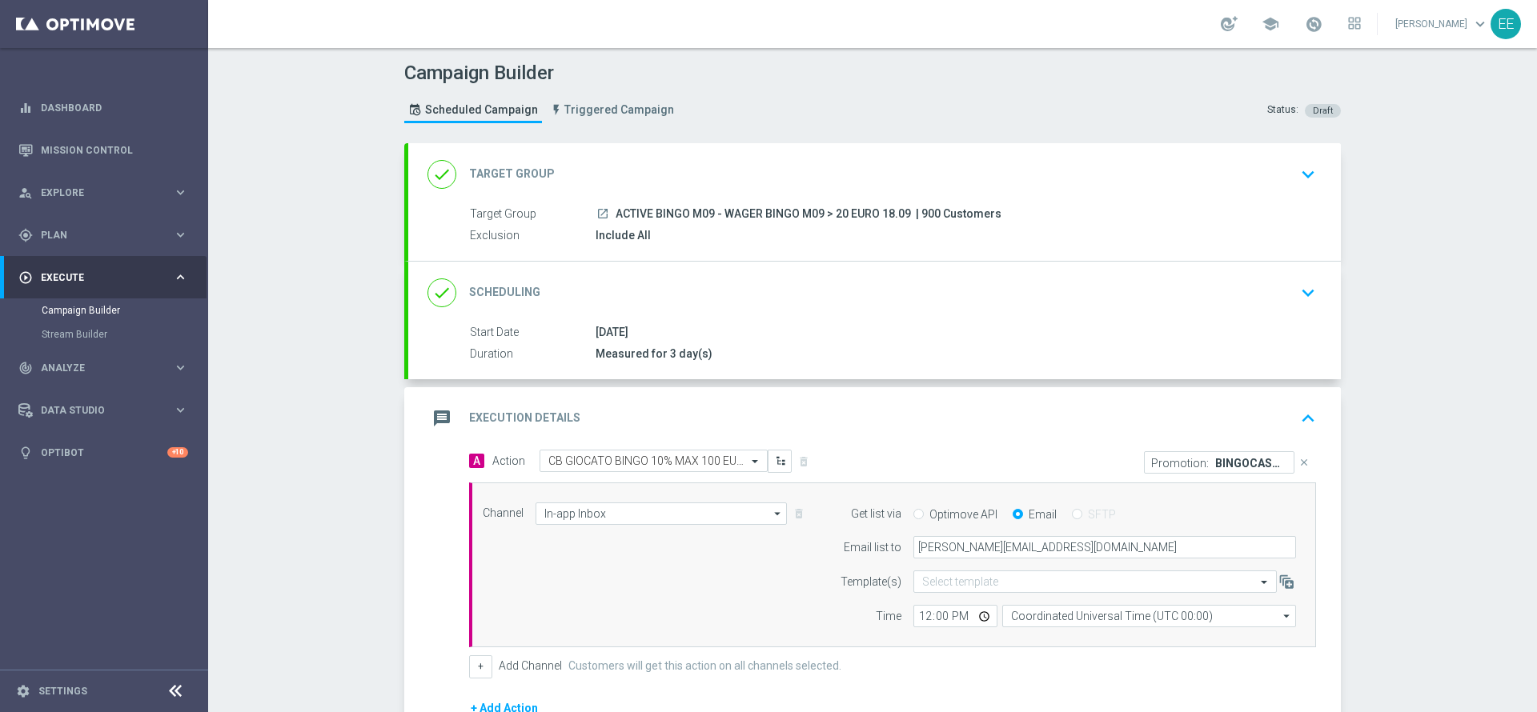
click at [1055, 664] on div "+ Add Channel Customers will get this action on all channels selected." at bounding box center [892, 667] width 847 height 22
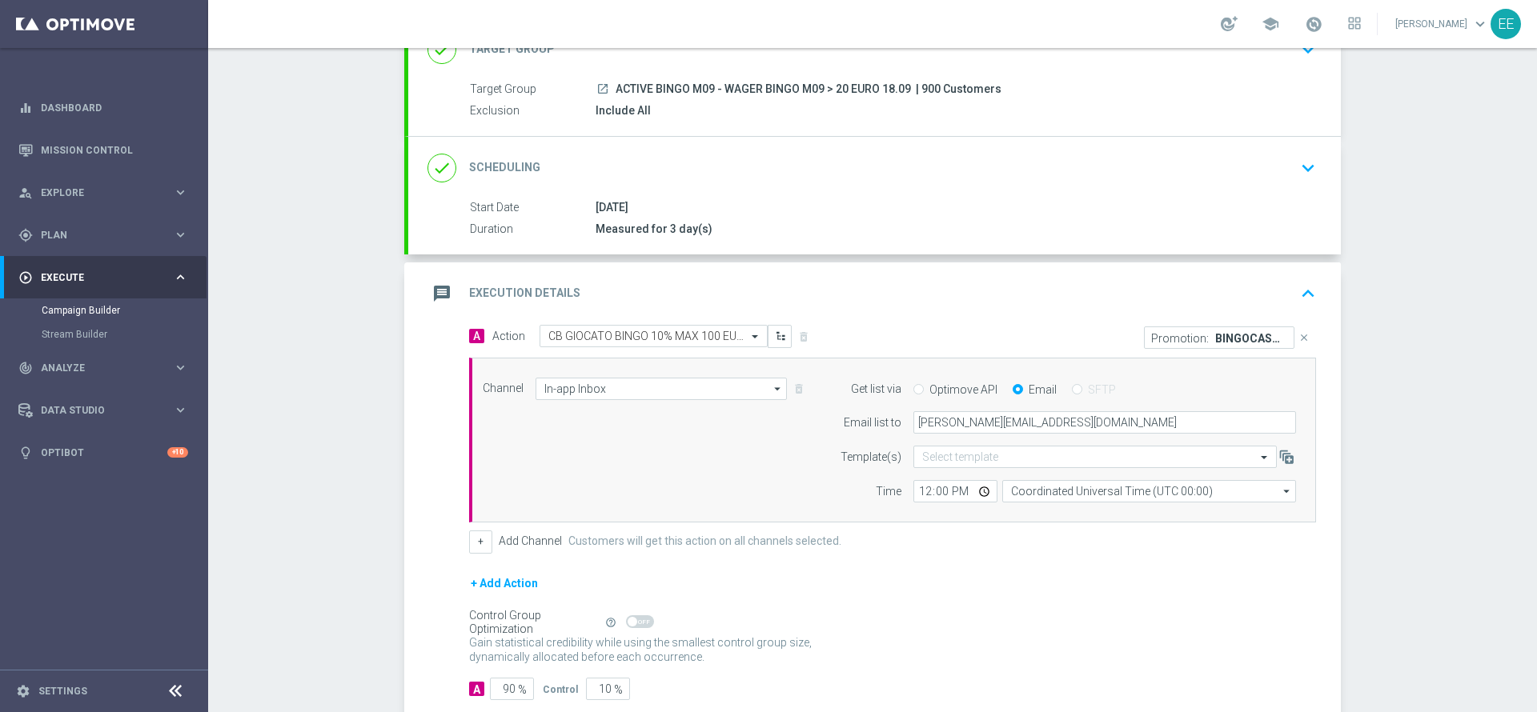
scroll to position [219, 0]
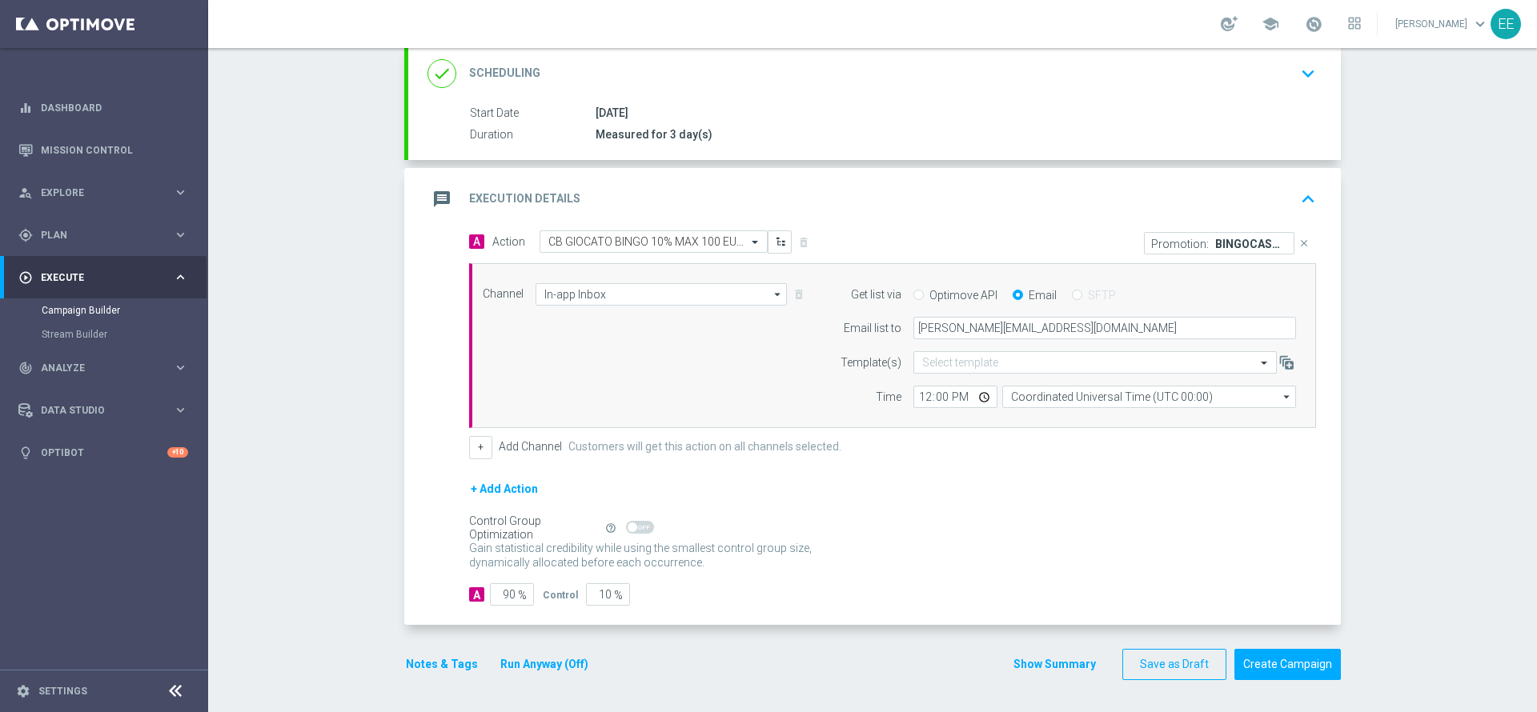
click at [432, 663] on button "Notes & Tags" at bounding box center [441, 665] width 75 height 20
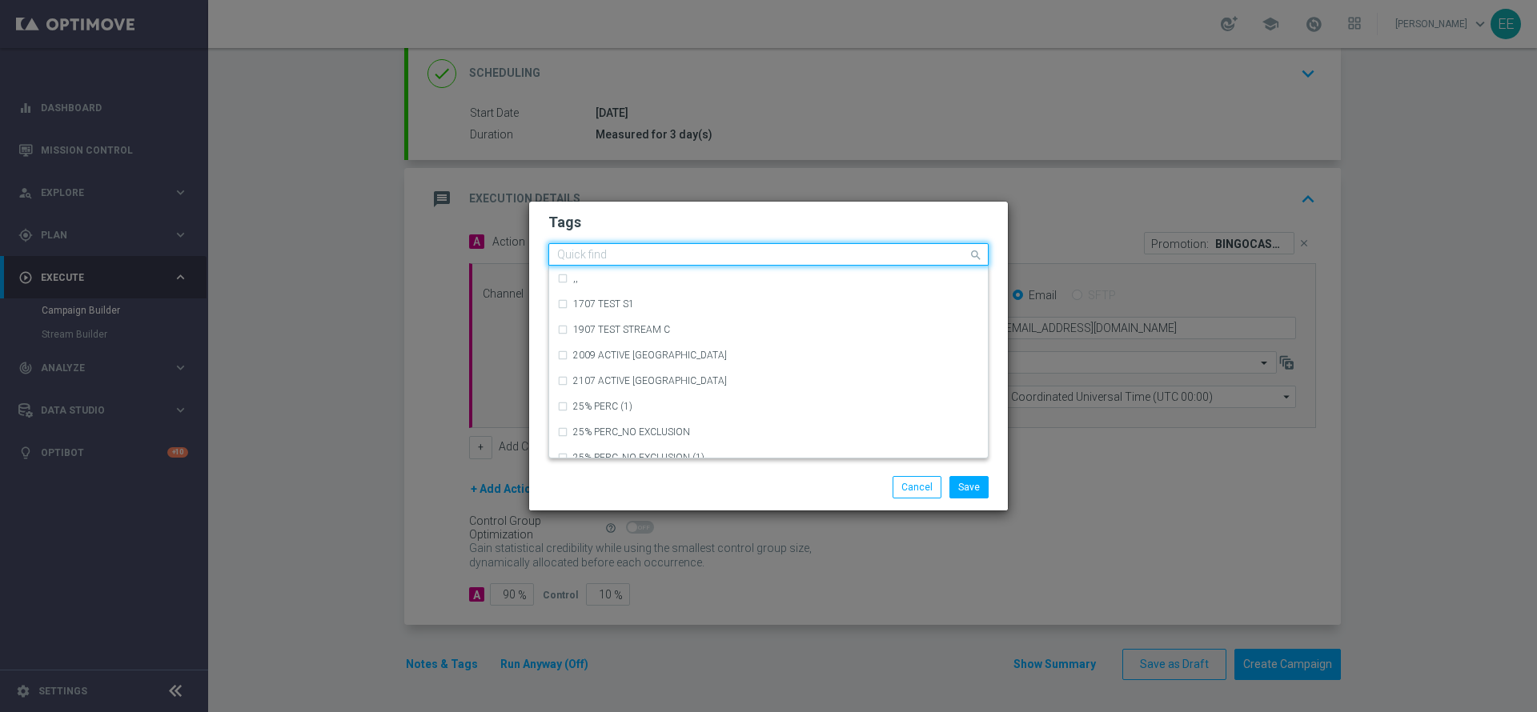
click at [624, 255] on input "text" at bounding box center [762, 256] width 411 height 14
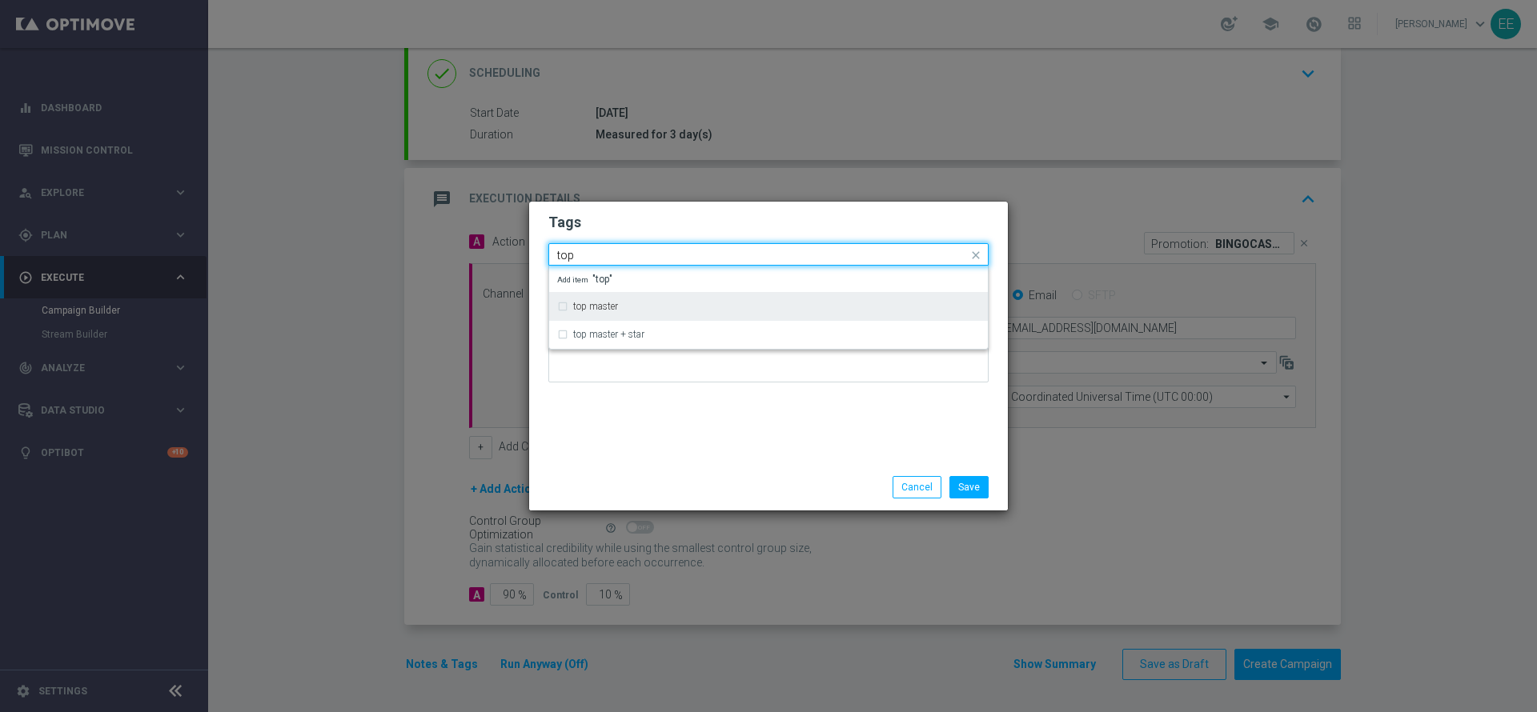
type input "top"
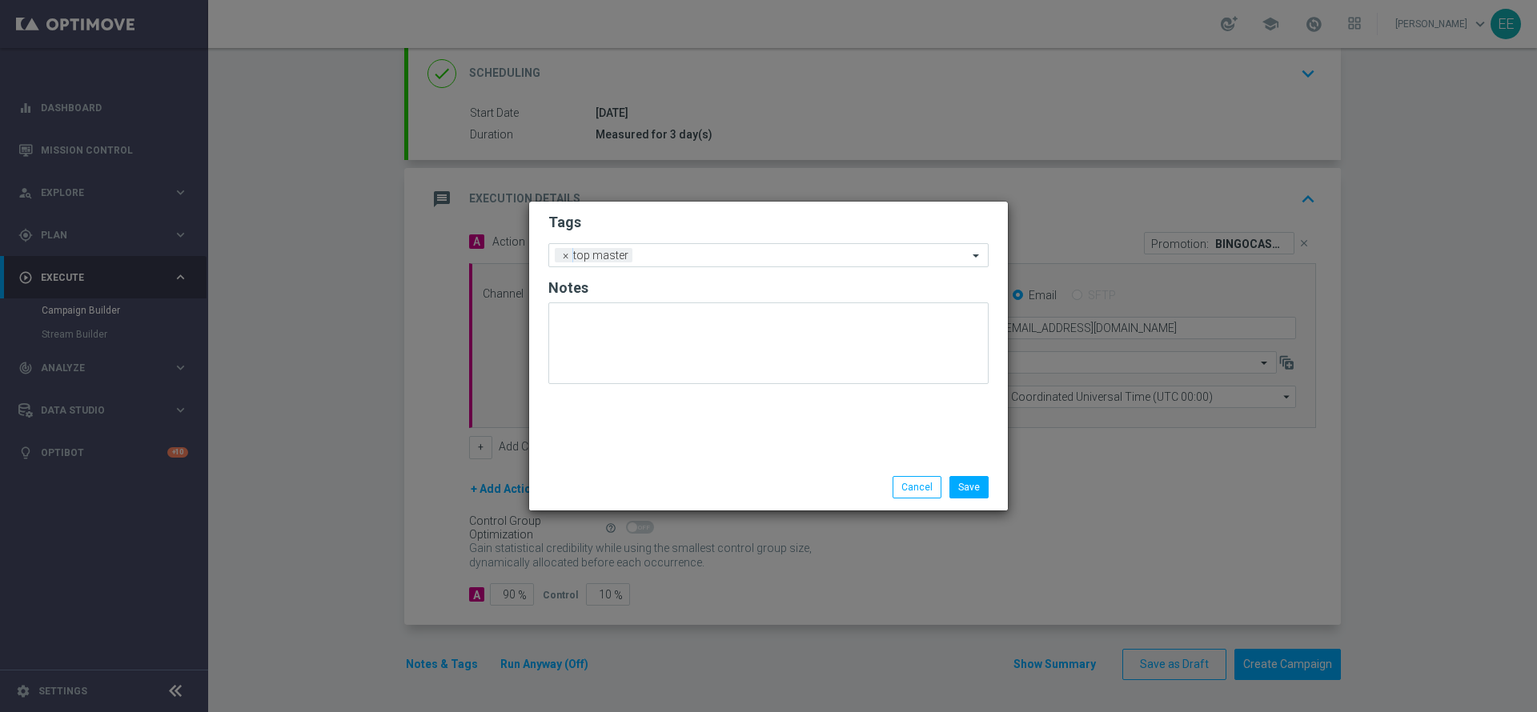
click at [640, 207] on div "Tags Add a new tag × top master Notes" at bounding box center [768, 333] width 479 height 263
click at [710, 250] on input "text" at bounding box center [803, 257] width 329 height 14
click at [711, 232] on form "Tags Add a new tag × top master Notes" at bounding box center [768, 302] width 440 height 187
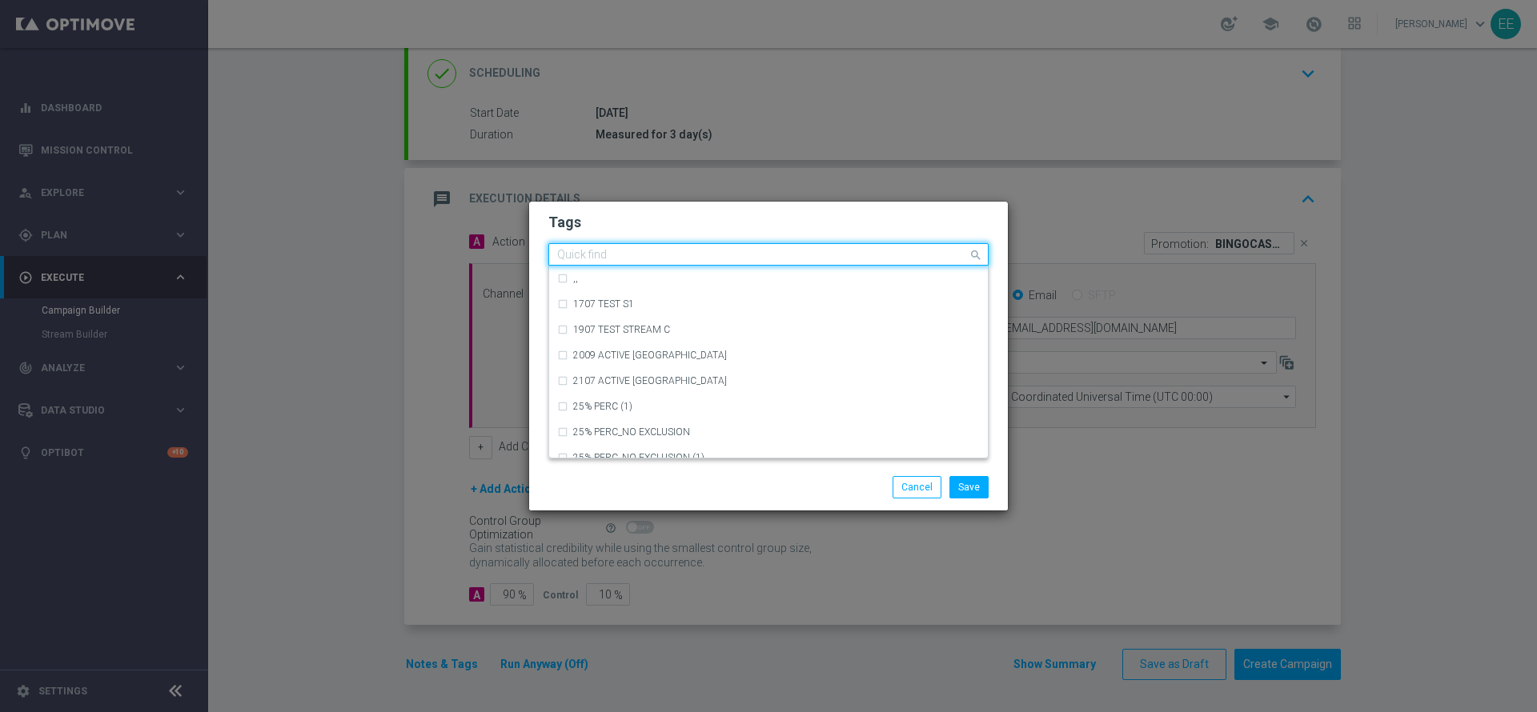
click at [740, 253] on input "text" at bounding box center [762, 256] width 411 height 14
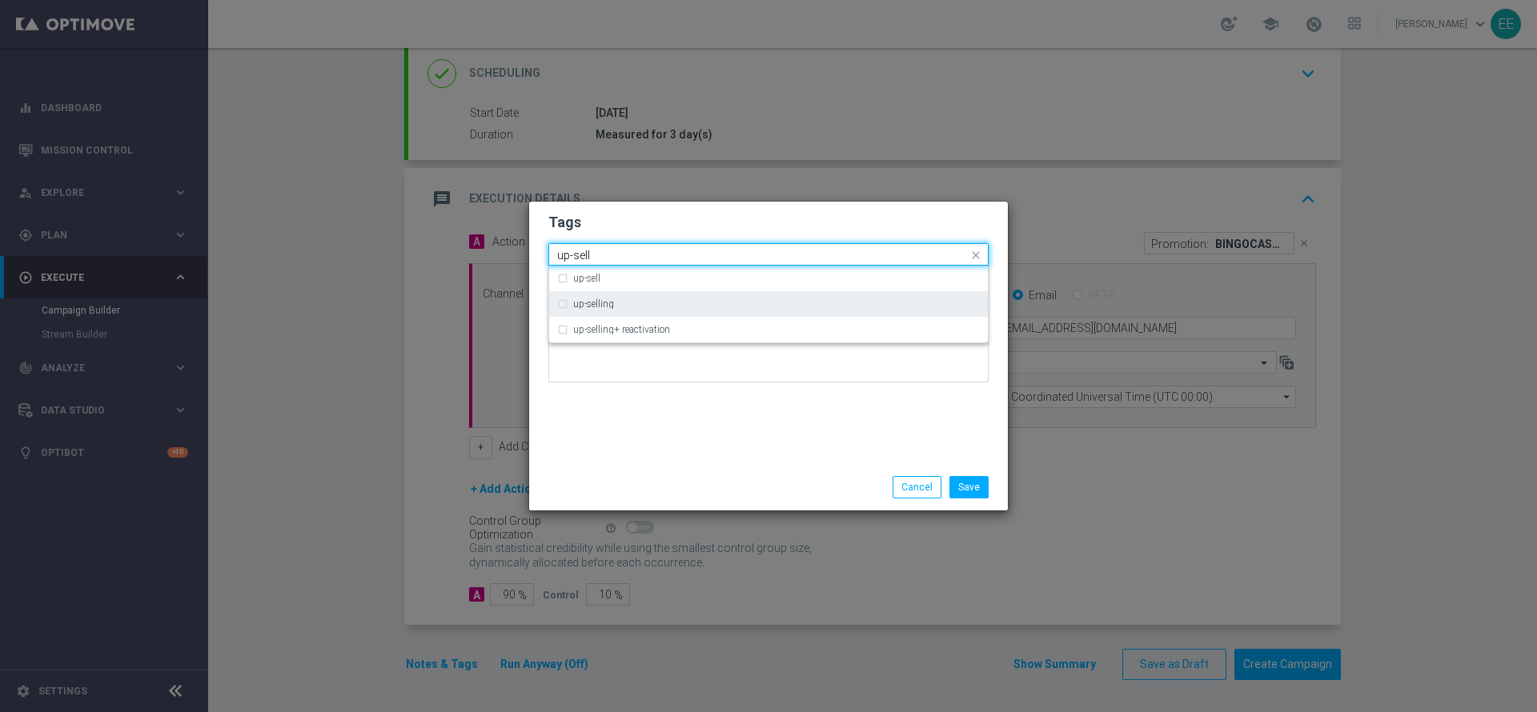
click at [653, 312] on div "up-selling" at bounding box center [768, 304] width 423 height 26
type input "up-sell"
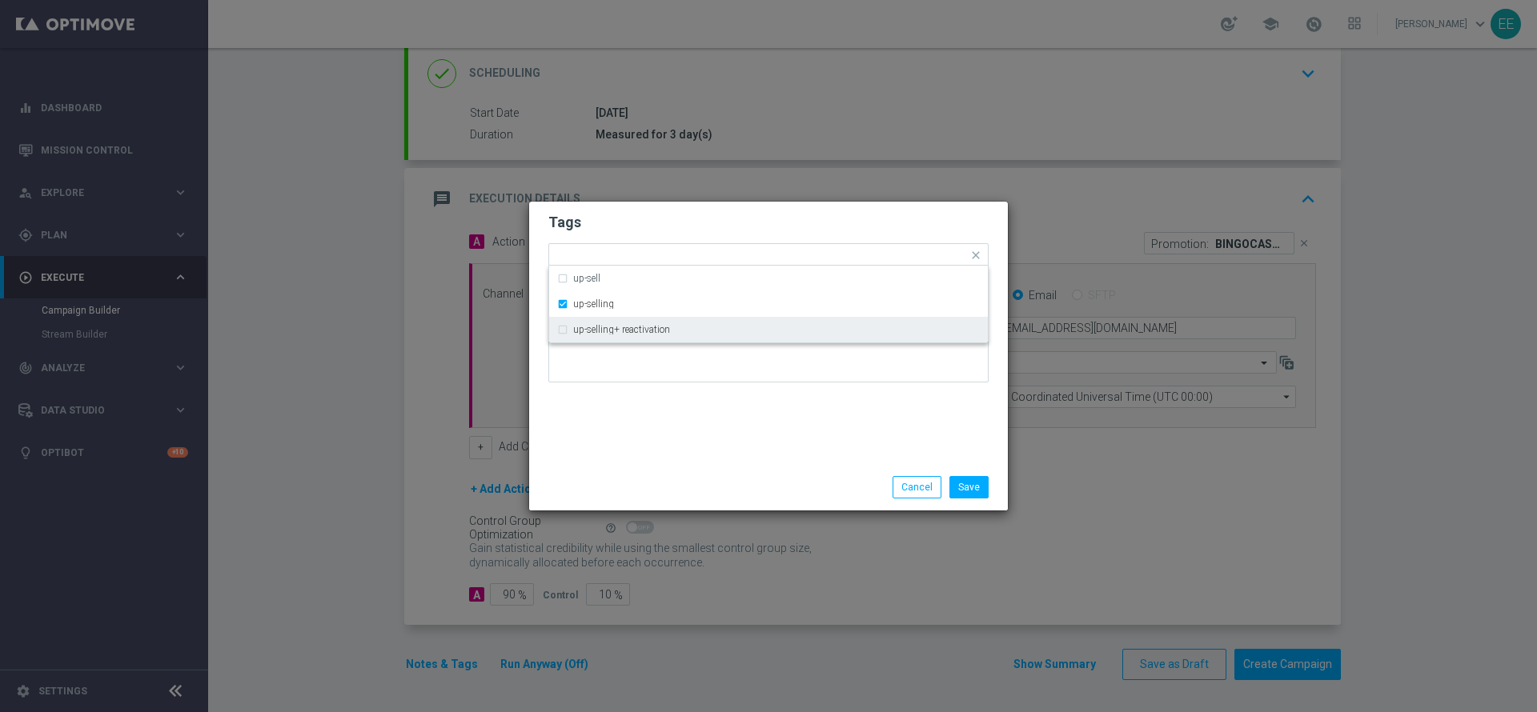
click at [680, 410] on div "Tags Quick find × top master × up-selling up-sell up-selling up-selling+ reacti…" at bounding box center [768, 333] width 479 height 263
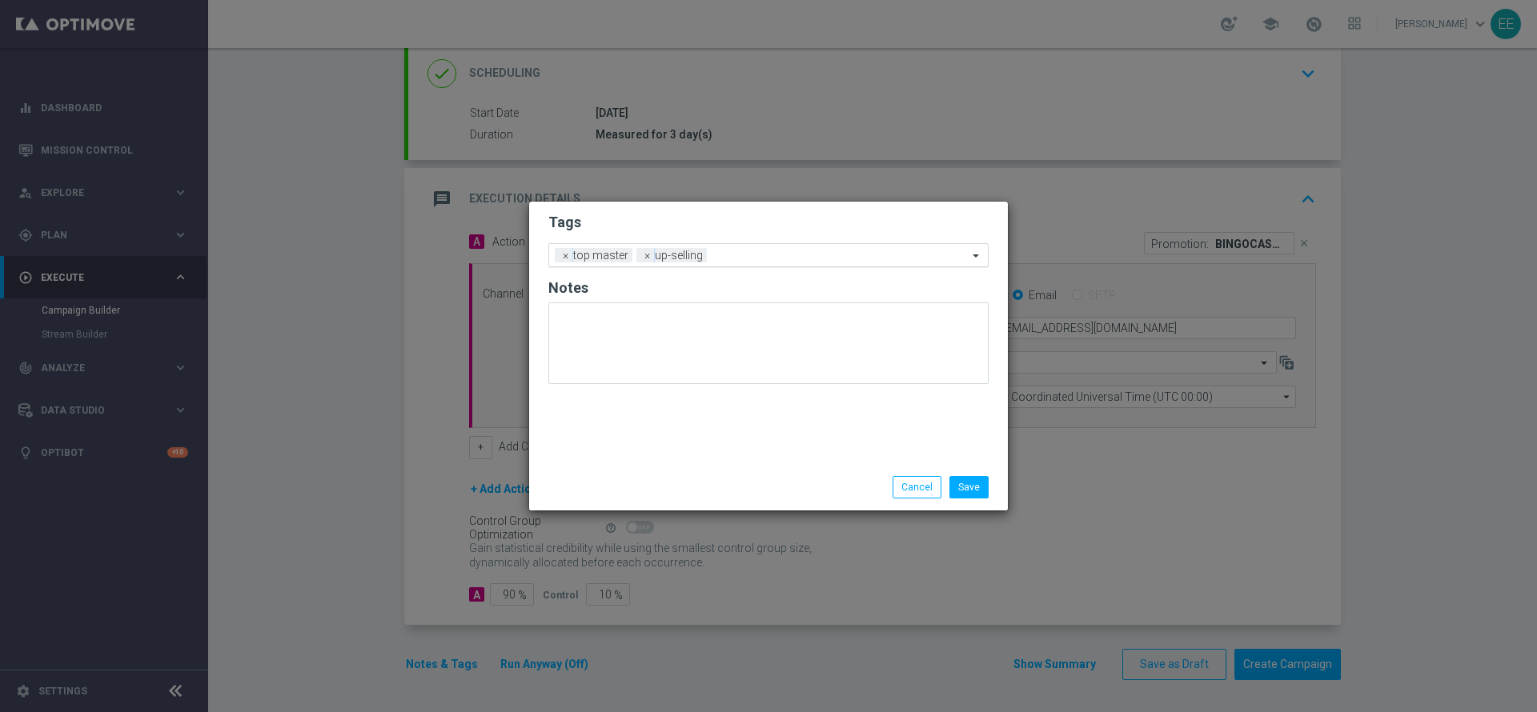
click at [772, 252] on input "text" at bounding box center [840, 257] width 255 height 14
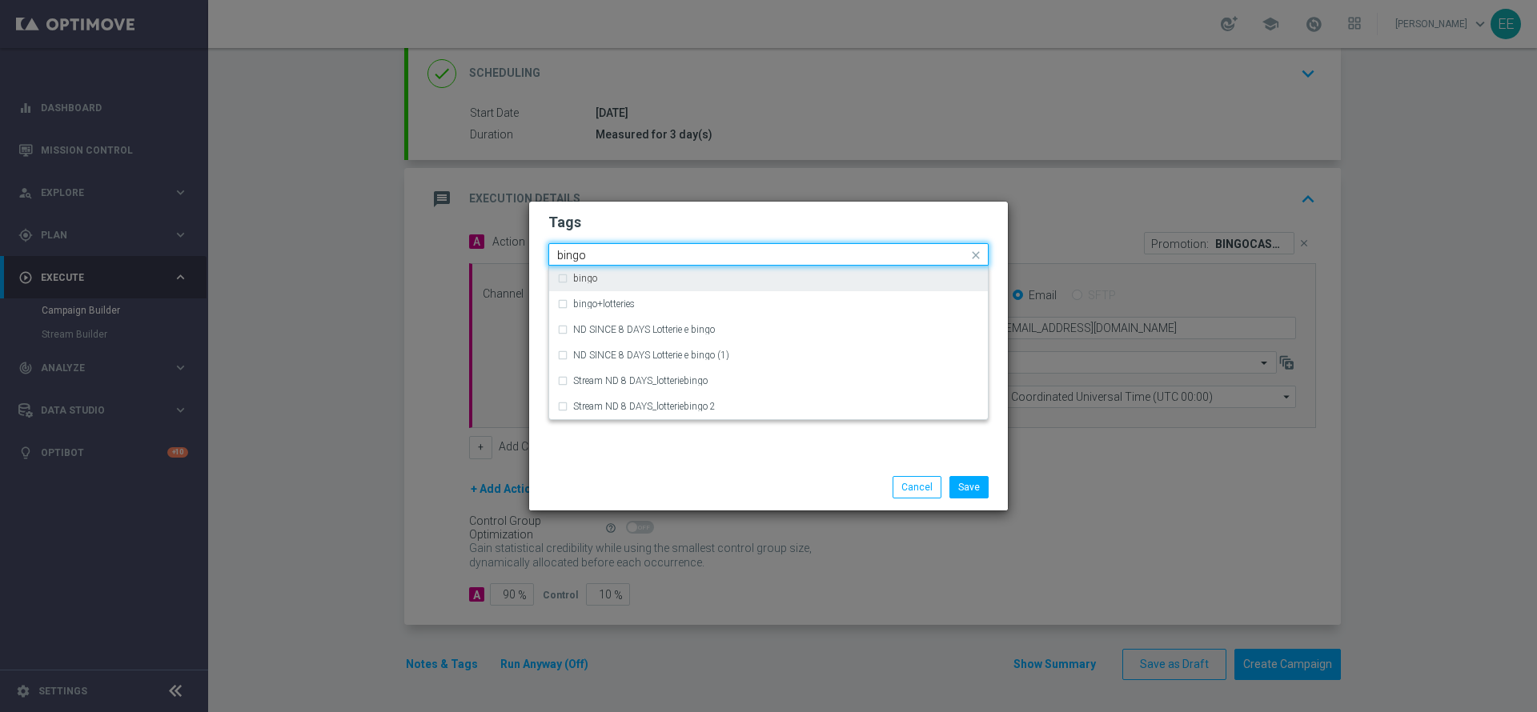
click at [704, 279] on div "bingo" at bounding box center [776, 279] width 407 height 10
type input "bingo"
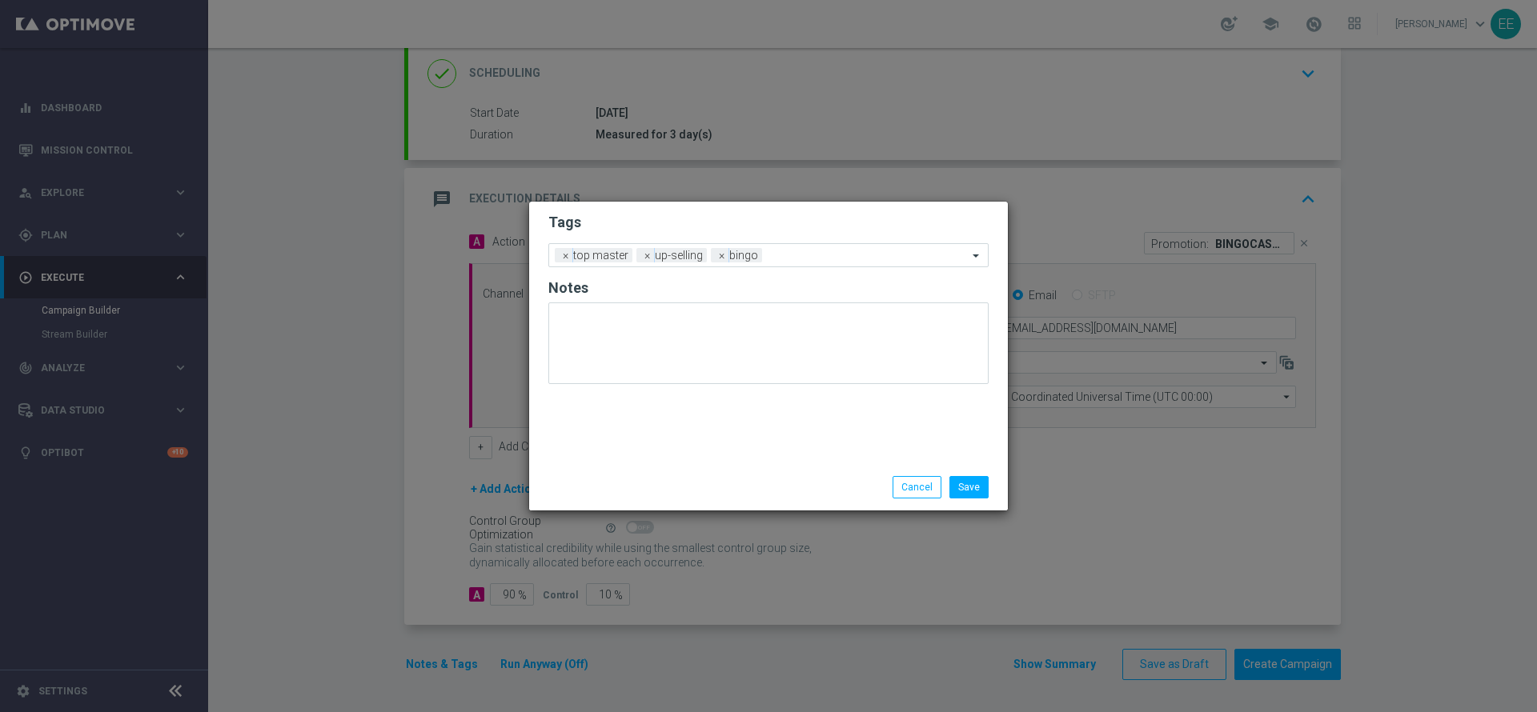
click at [774, 220] on h2 "Tags" at bounding box center [768, 222] width 440 height 19
click at [828, 261] on input "text" at bounding box center [867, 257] width 199 height 14
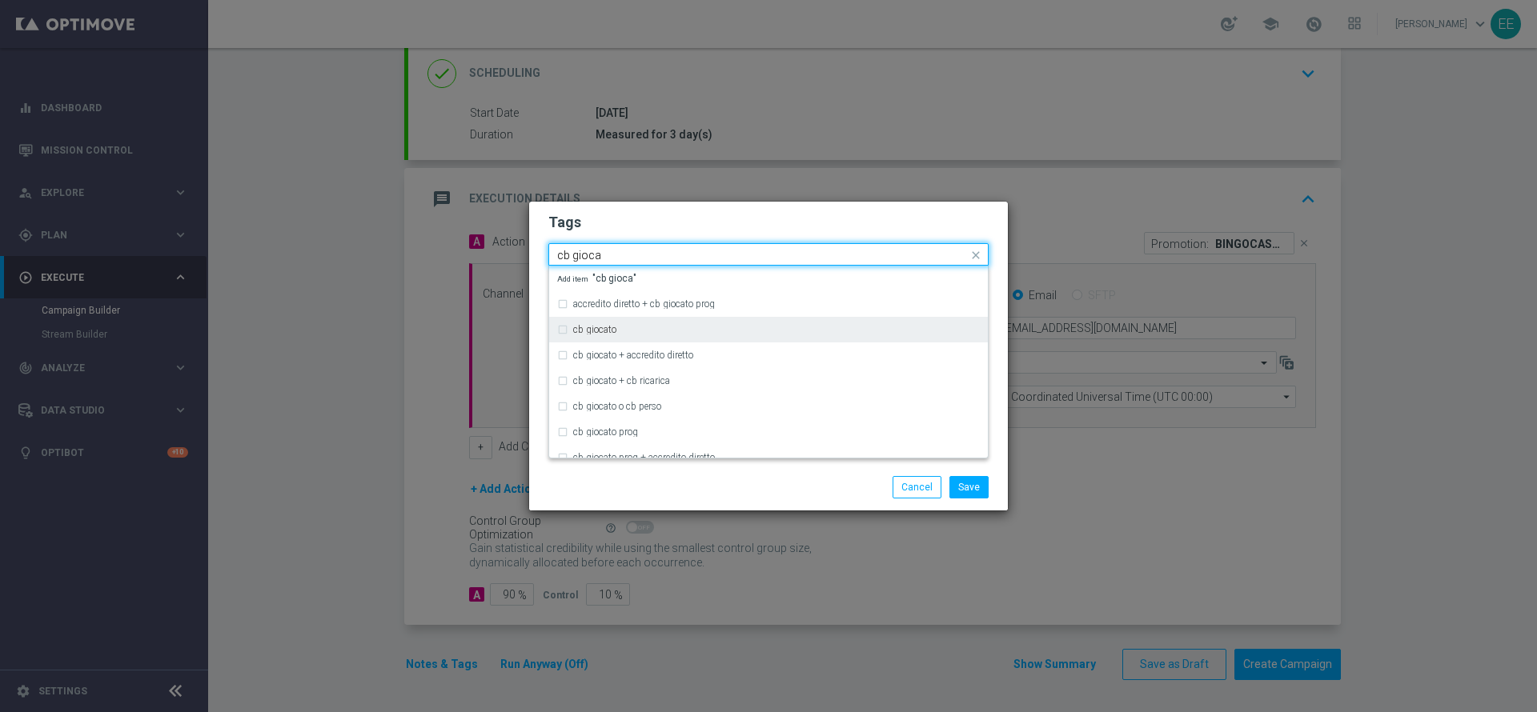
type input "cb gioca"
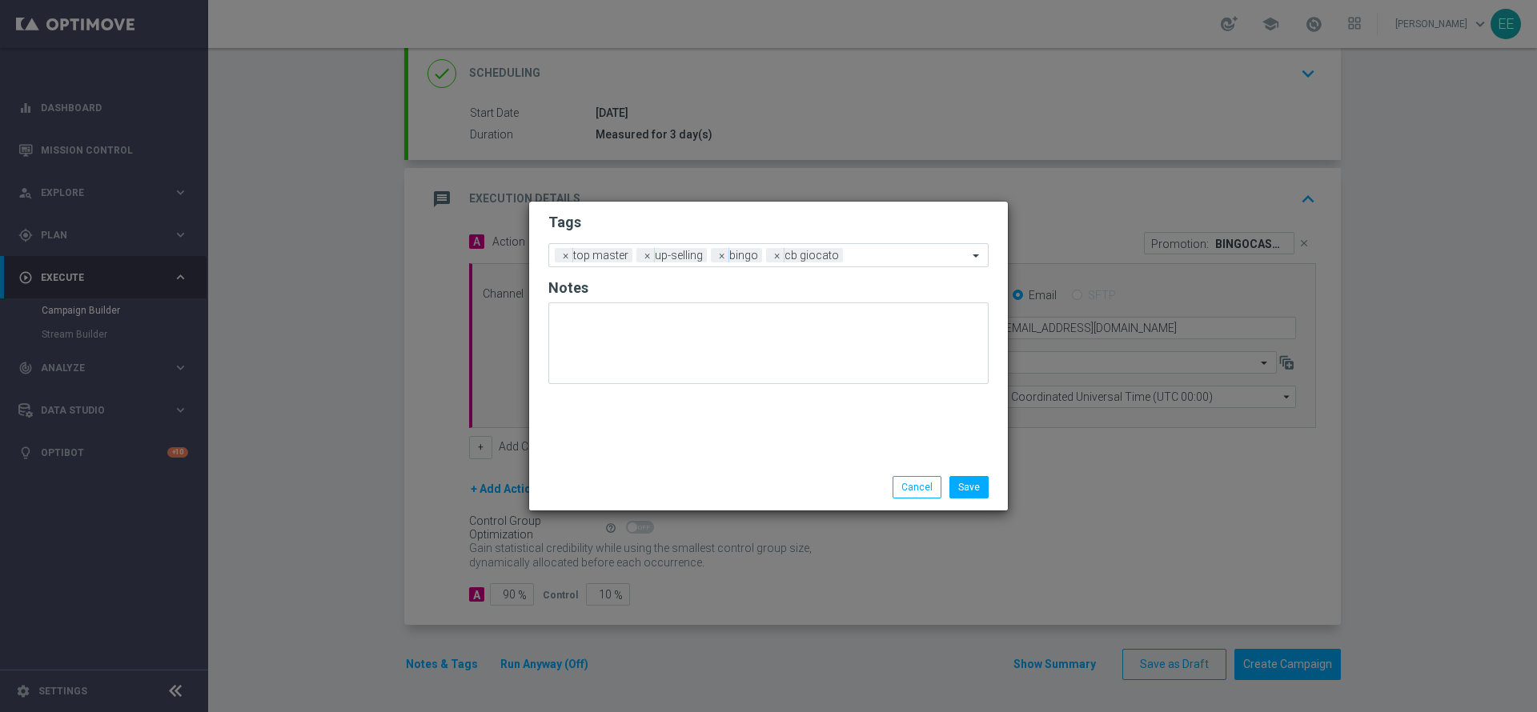
click at [804, 227] on h2 "Tags" at bounding box center [768, 222] width 440 height 19
click at [865, 250] on input "text" at bounding box center [908, 257] width 118 height 14
click at [661, 223] on h2 "Tags" at bounding box center [768, 222] width 440 height 19
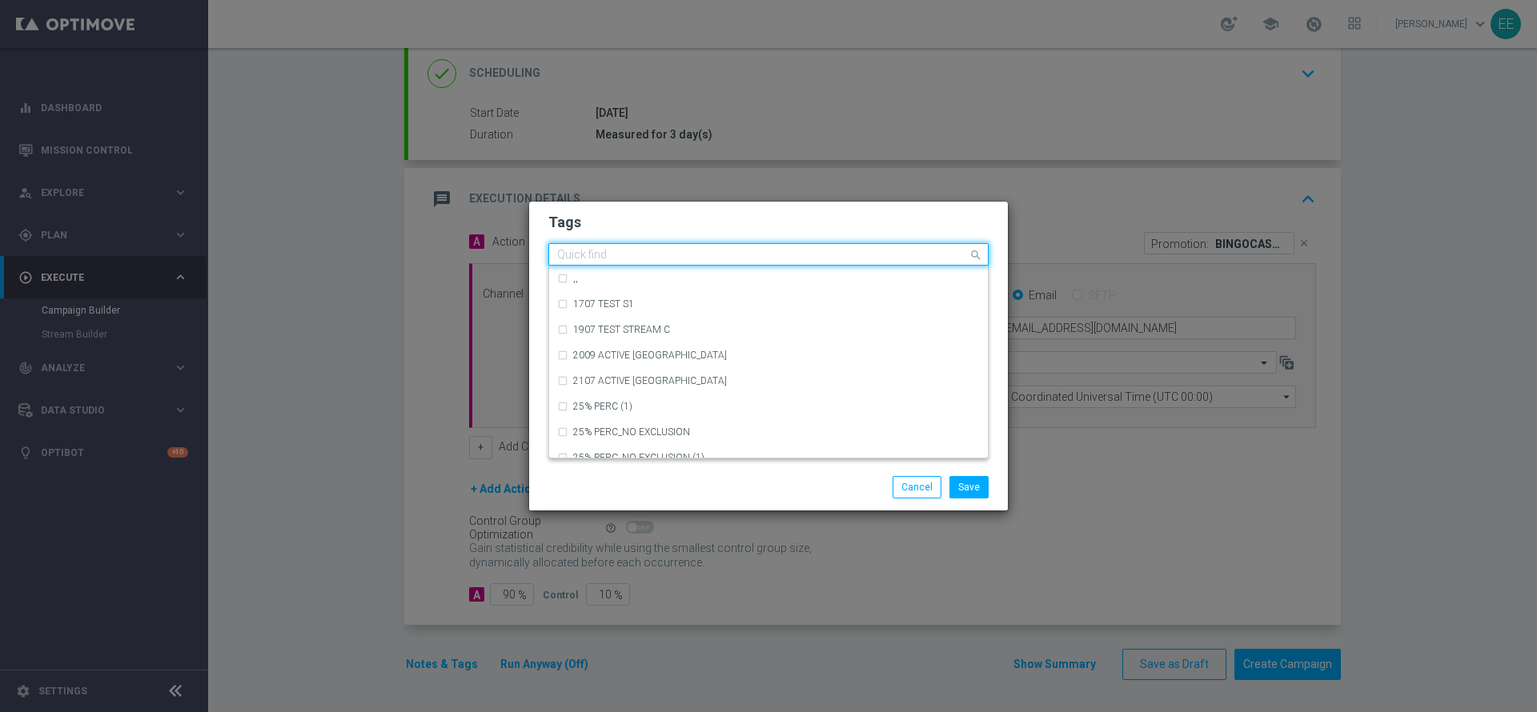
click at [874, 257] on input "text" at bounding box center [762, 256] width 411 height 14
click at [807, 275] on div "bonus cash" at bounding box center [776, 279] width 407 height 10
type input "bonus cash"
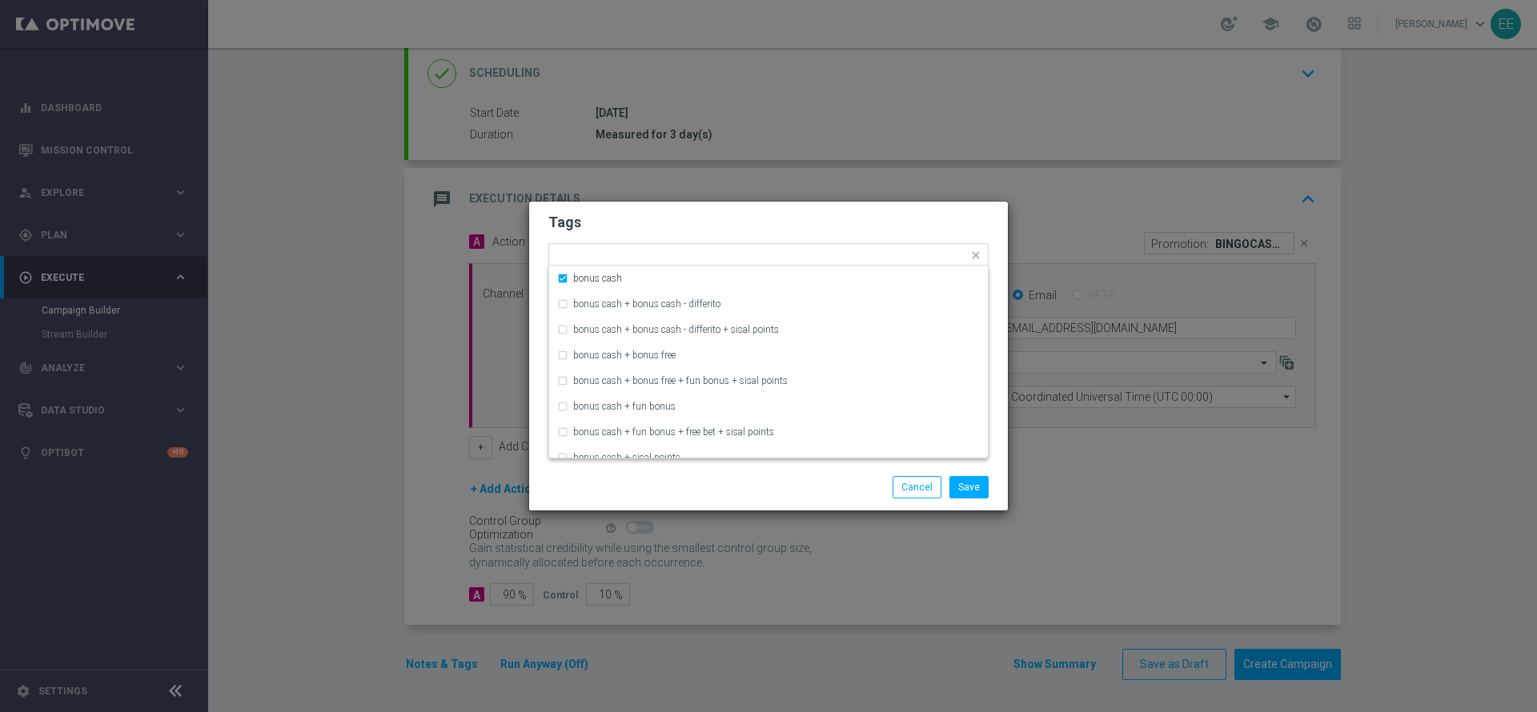
click at [858, 223] on h2 "Tags" at bounding box center [768, 222] width 440 height 19
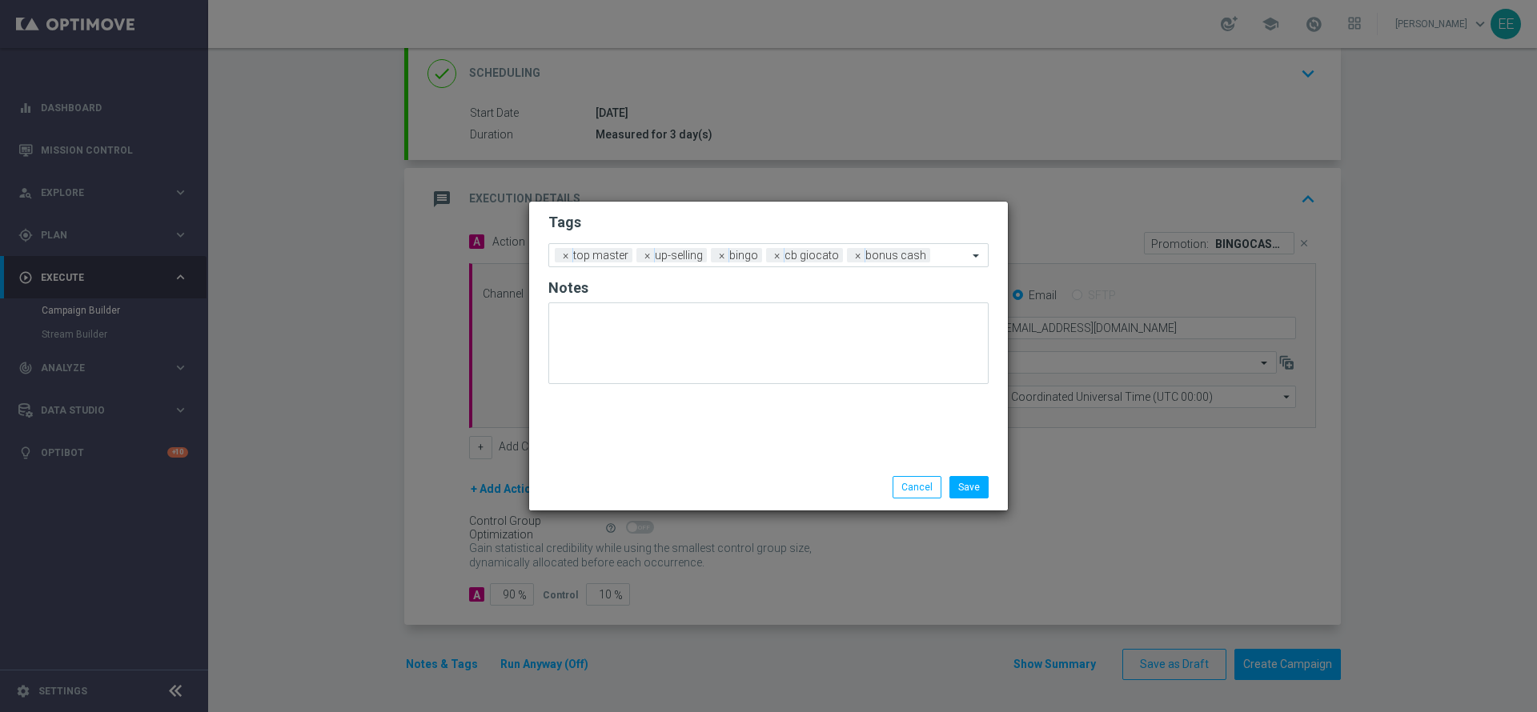
click at [978, 474] on div "Save Cancel" at bounding box center [768, 487] width 479 height 46
click at [977, 479] on button "Save" at bounding box center [968, 487] width 39 height 22
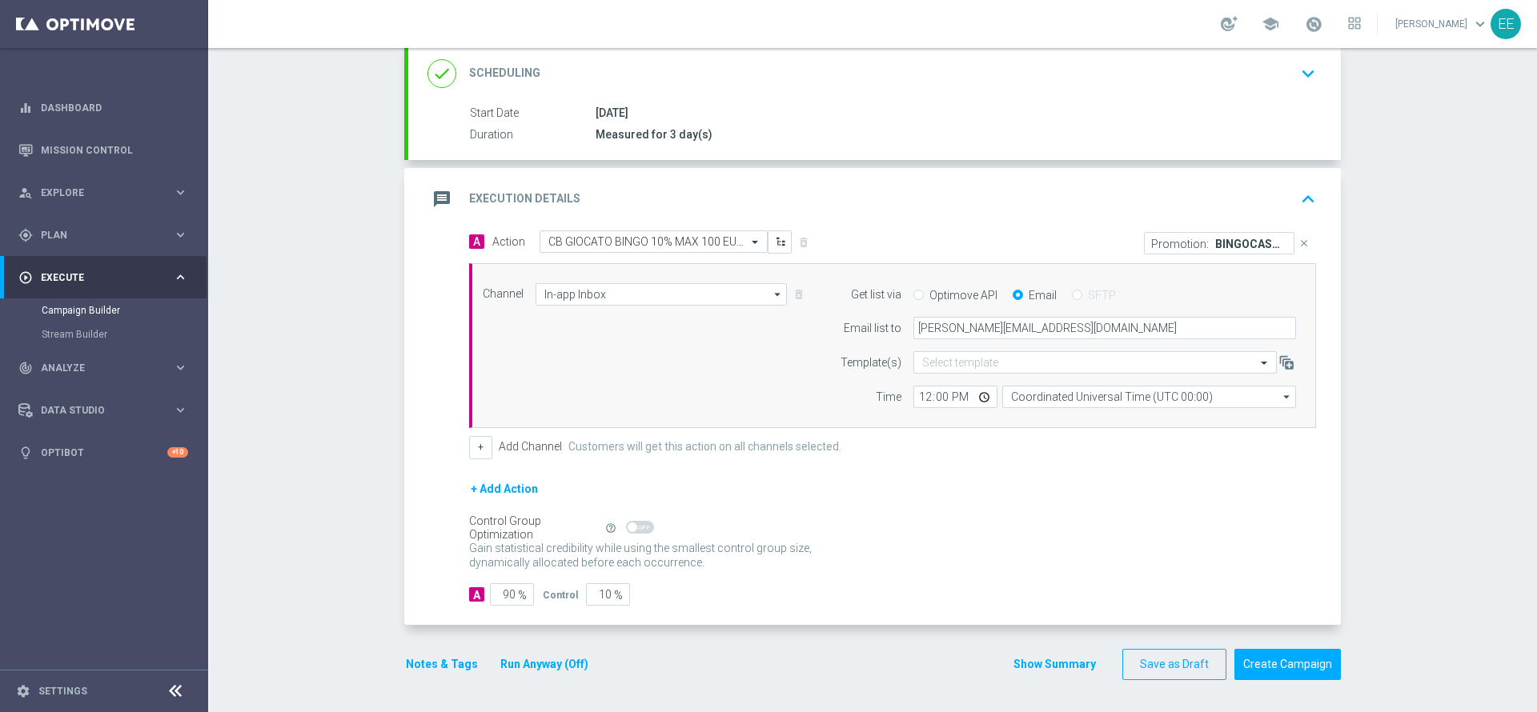
click at [539, 666] on button "Run Anyway (Off)" at bounding box center [544, 665] width 91 height 20
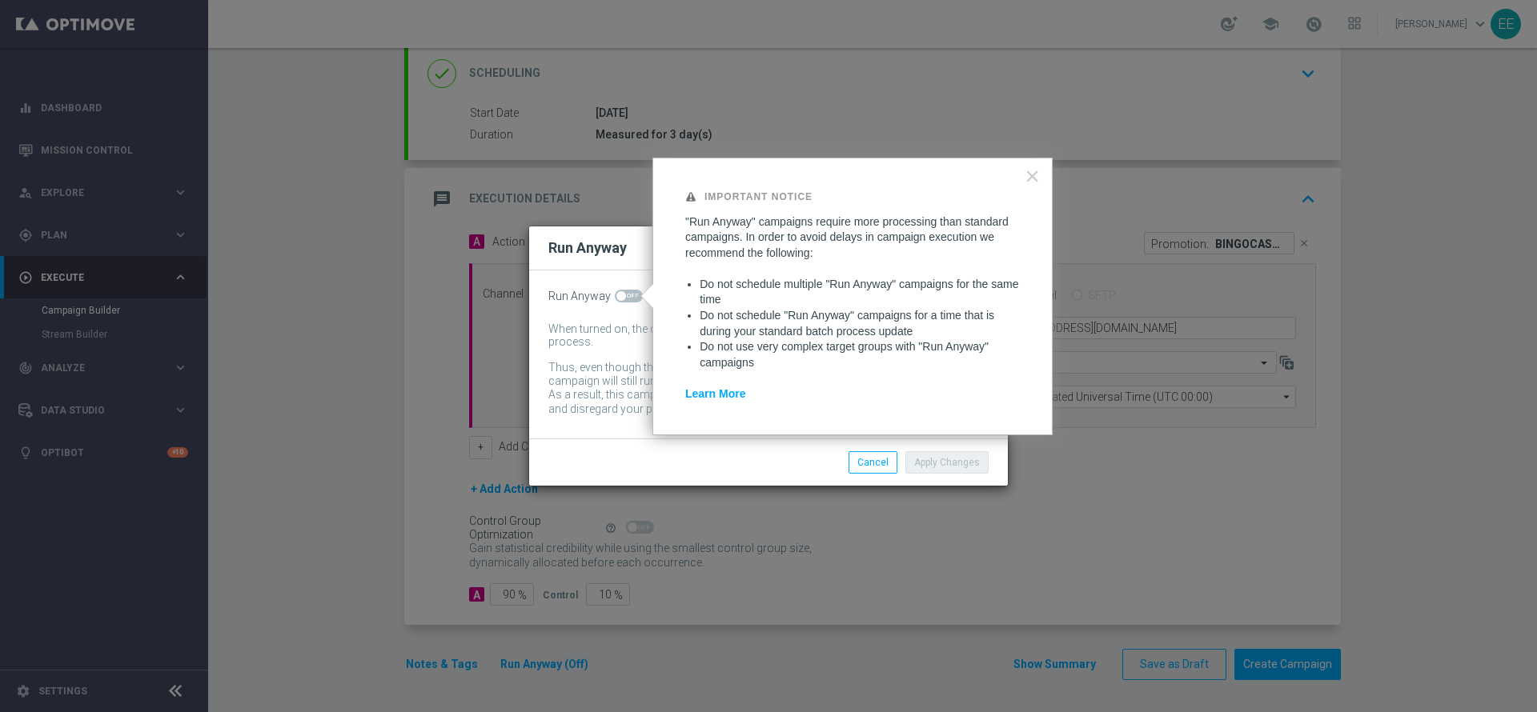
click at [629, 294] on span at bounding box center [629, 296] width 28 height 13
click at [629, 294] on input "checkbox" at bounding box center [629, 296] width 28 height 13
checkbox input "true"
click at [972, 463] on button "Apply Changes" at bounding box center [946, 462] width 83 height 22
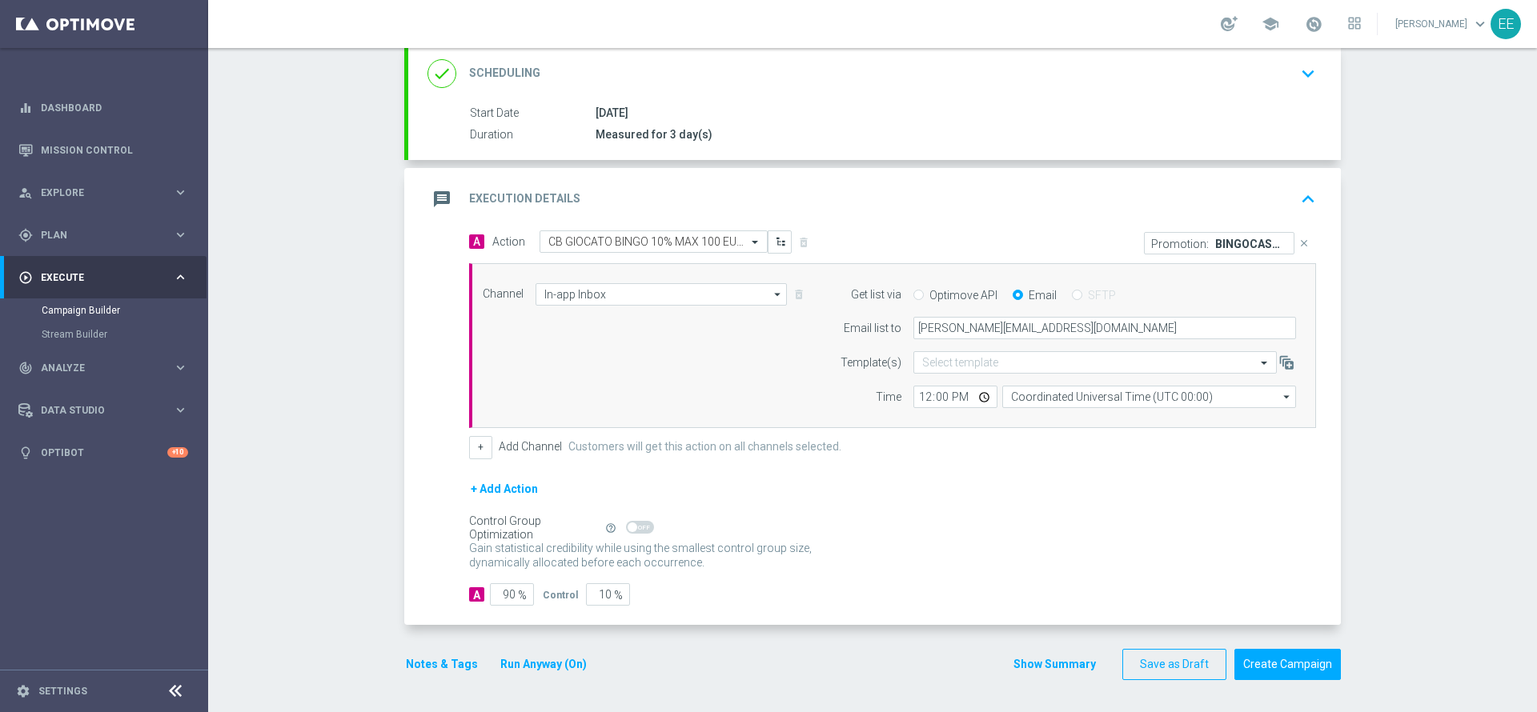
click at [1300, 203] on icon "keyboard_arrow_up" at bounding box center [1308, 199] width 24 height 24
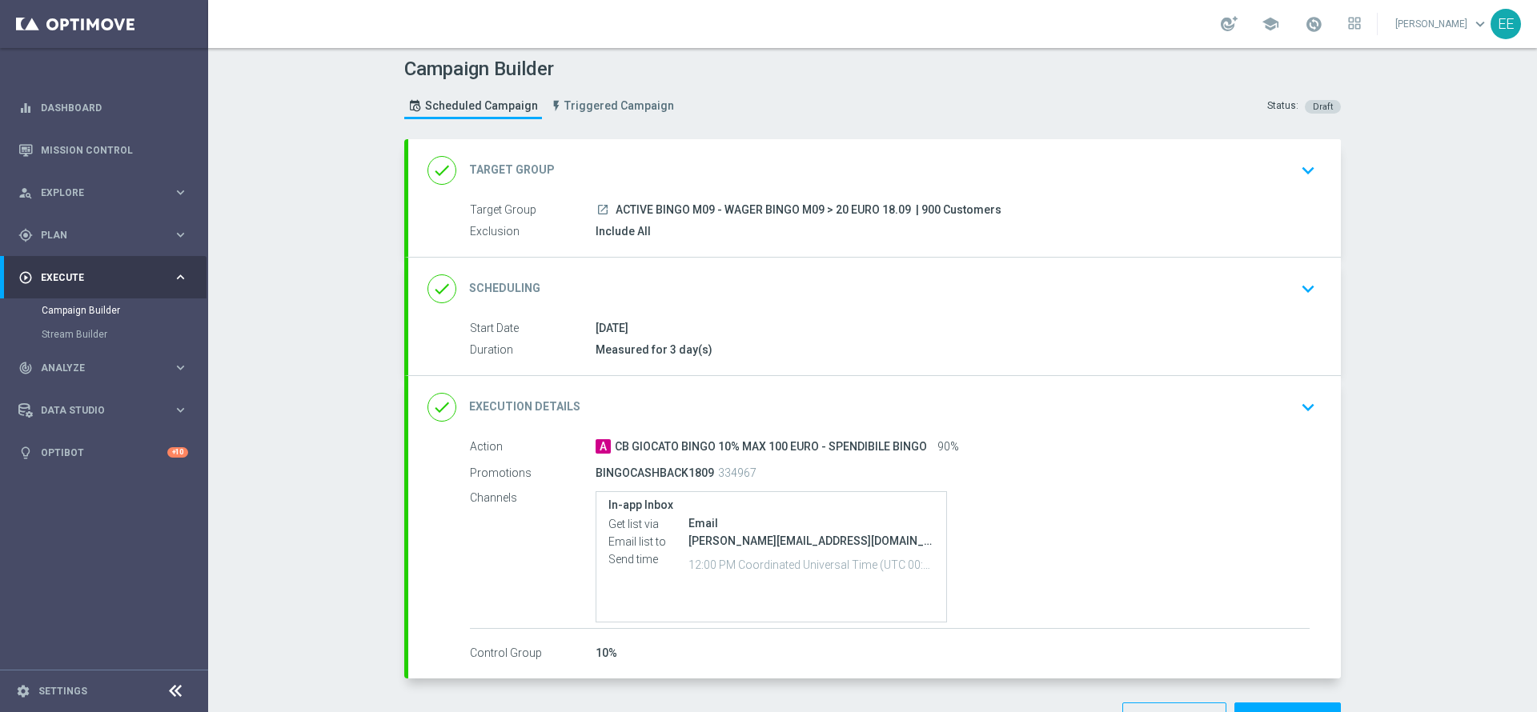
scroll to position [57, 0]
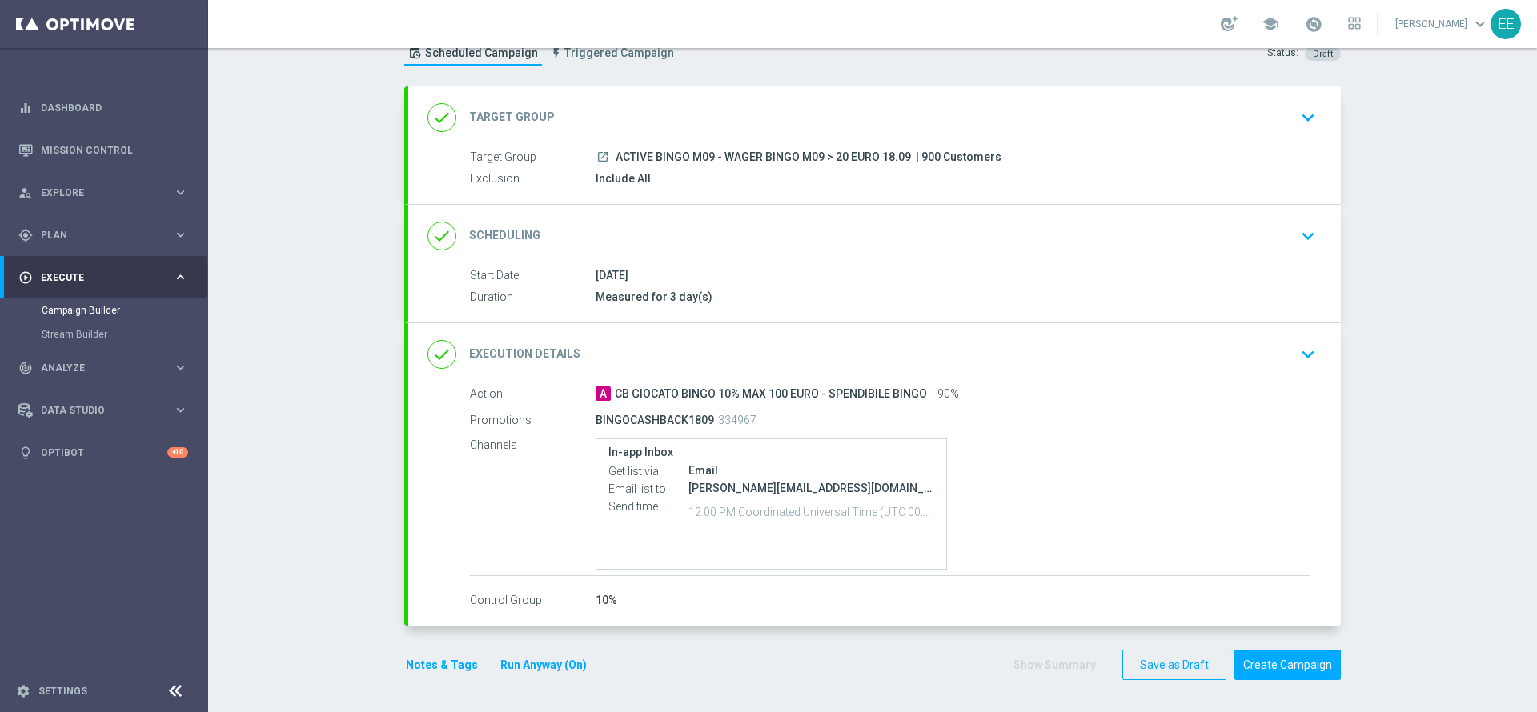
click at [436, 665] on button "Notes & Tags" at bounding box center [441, 666] width 75 height 20
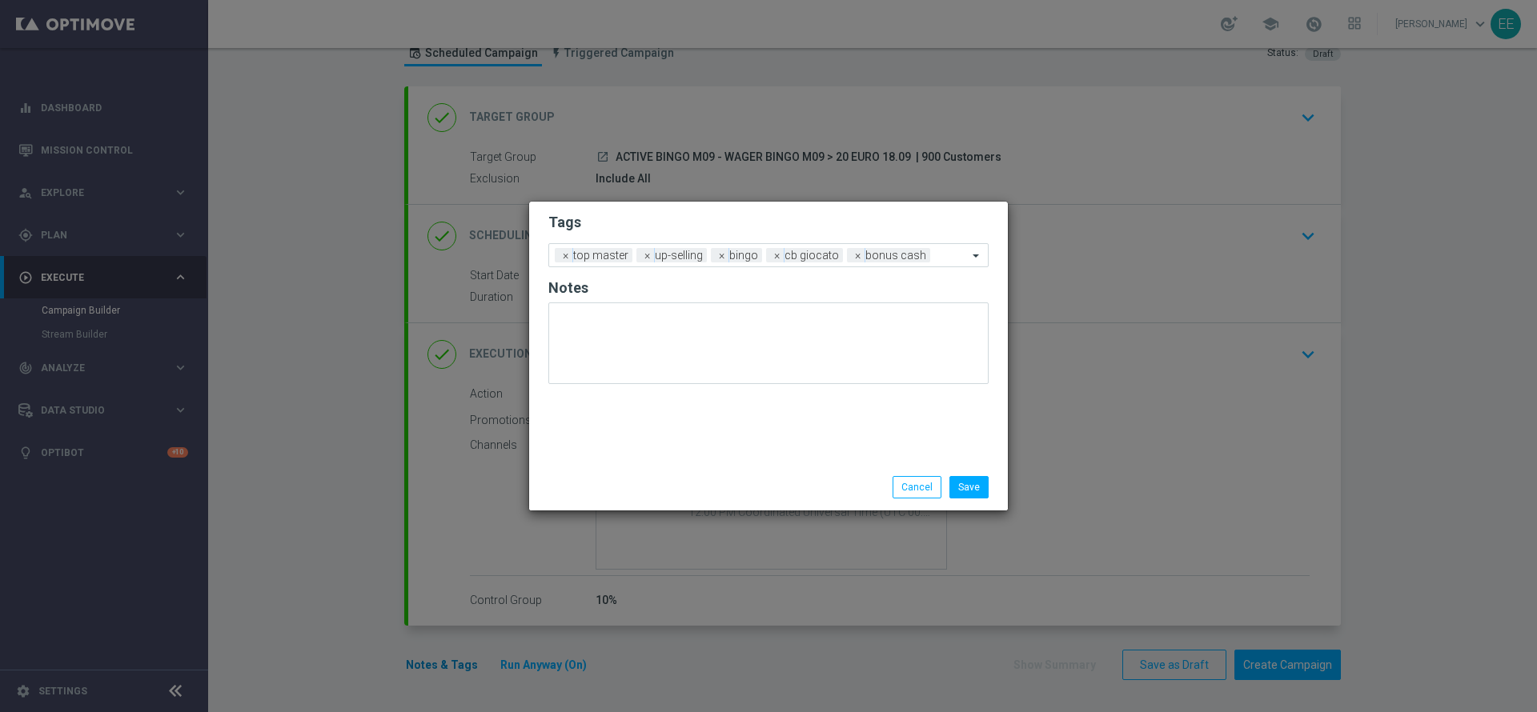
click at [436, 665] on modal-container "Tags Add a new tag × top master × up-selling × bingo × cb giocato × bonus cash …" at bounding box center [768, 356] width 1537 height 712
click at [1195, 359] on modal-container "Tags Add a new tag × top master × up-selling × bingo × cb giocato × bonus cash …" at bounding box center [768, 356] width 1537 height 712
click at [1309, 354] on modal-container "Tags Add a new tag × top master × up-selling × bingo × cb giocato × bonus cash …" at bounding box center [768, 356] width 1537 height 712
click at [924, 495] on button "Cancel" at bounding box center [916, 487] width 49 height 22
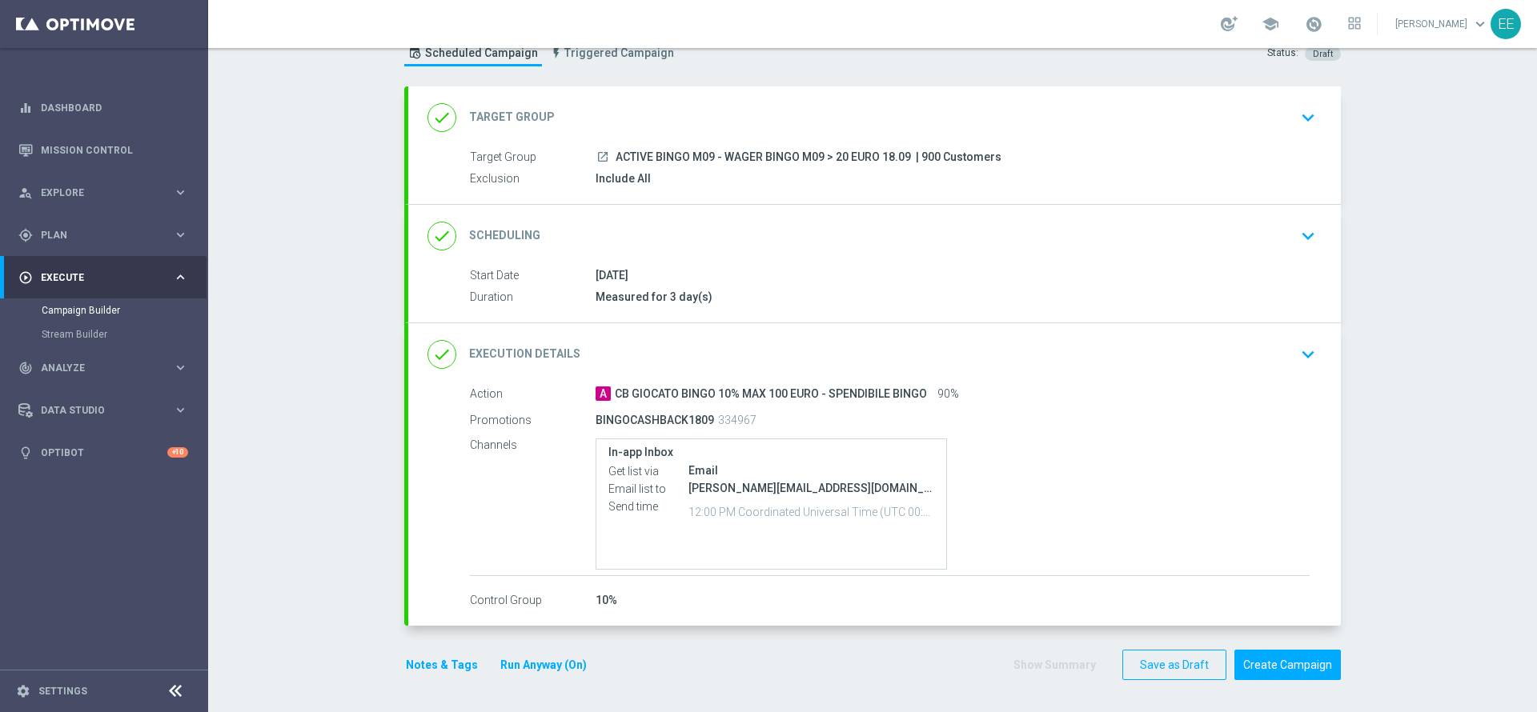
click at [844, 349] on div "done Execution Details keyboard_arrow_down" at bounding box center [874, 354] width 894 height 30
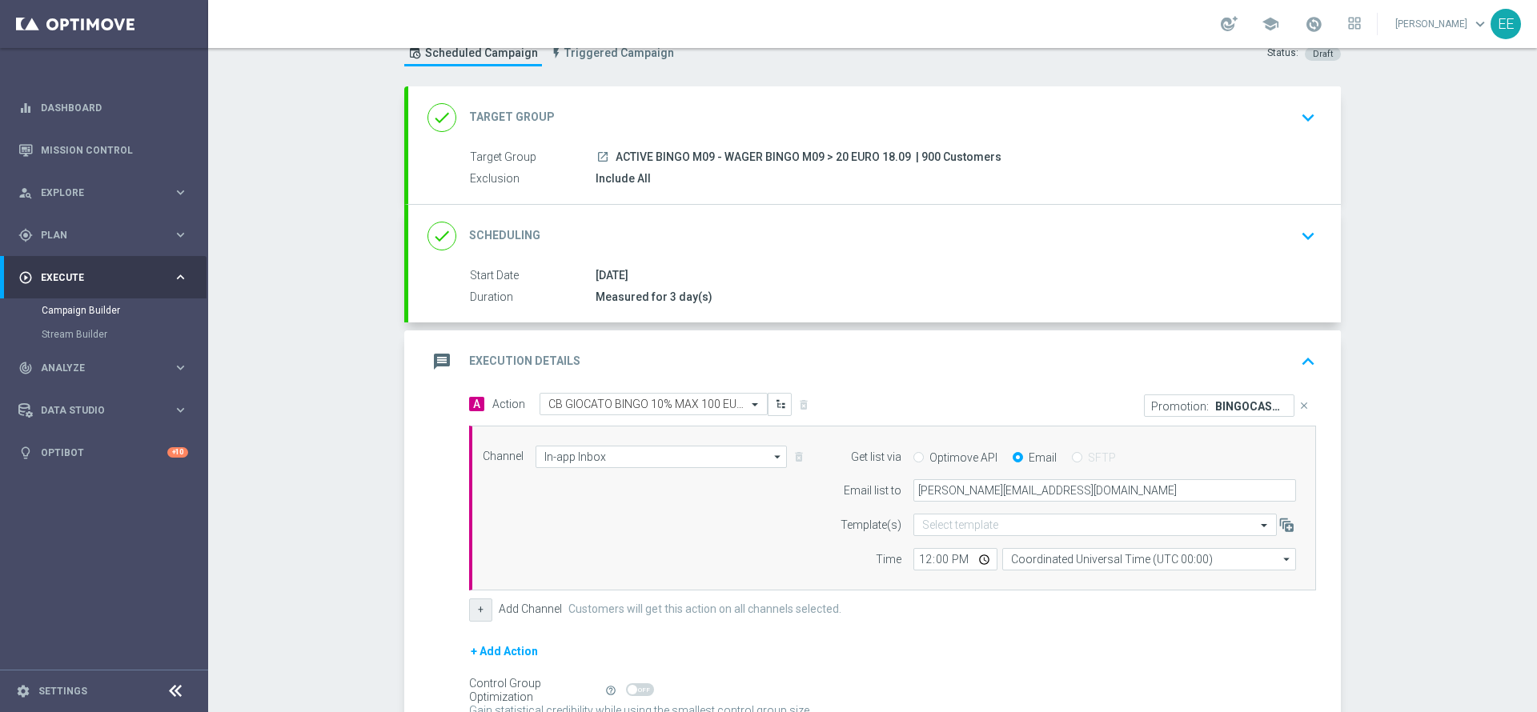
click at [479, 620] on button "+" at bounding box center [480, 610] width 23 height 22
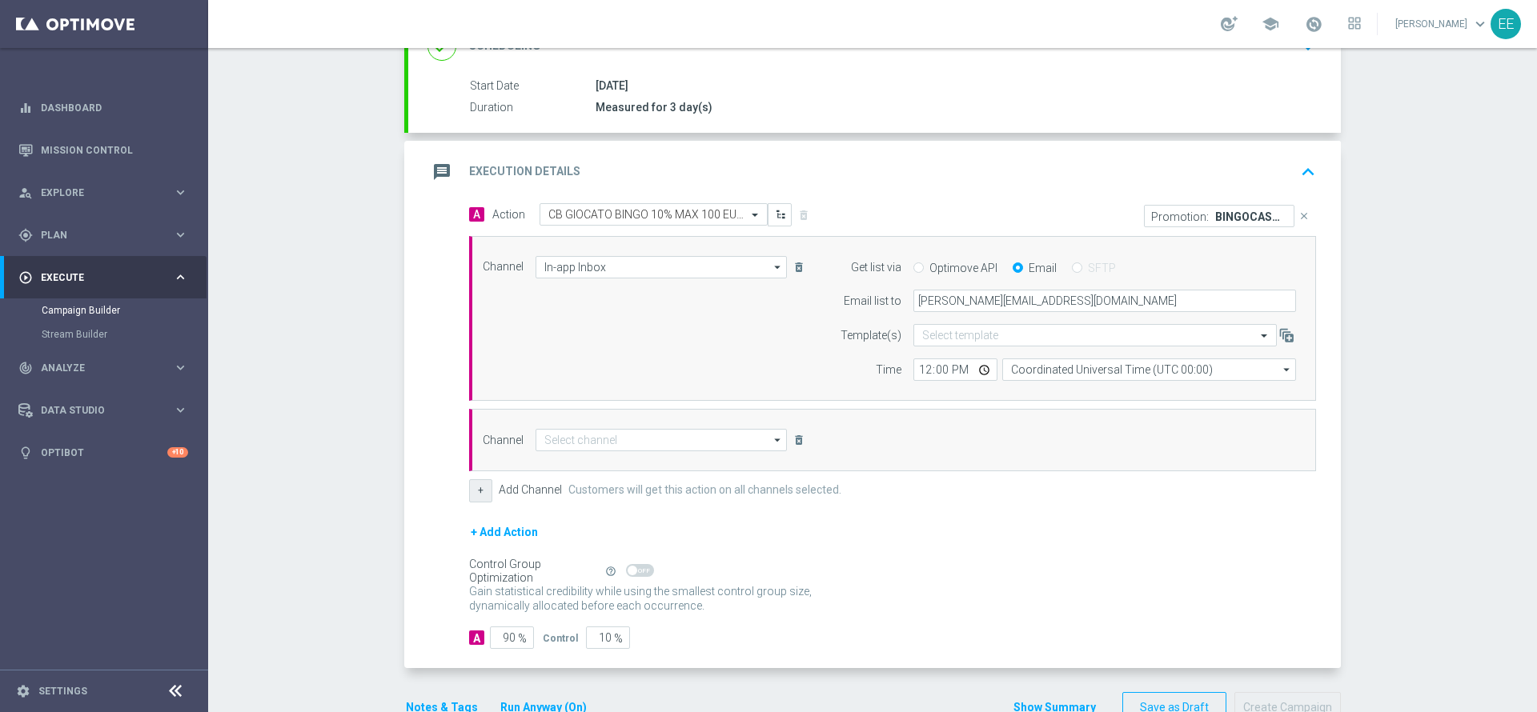
scroll to position [254, 0]
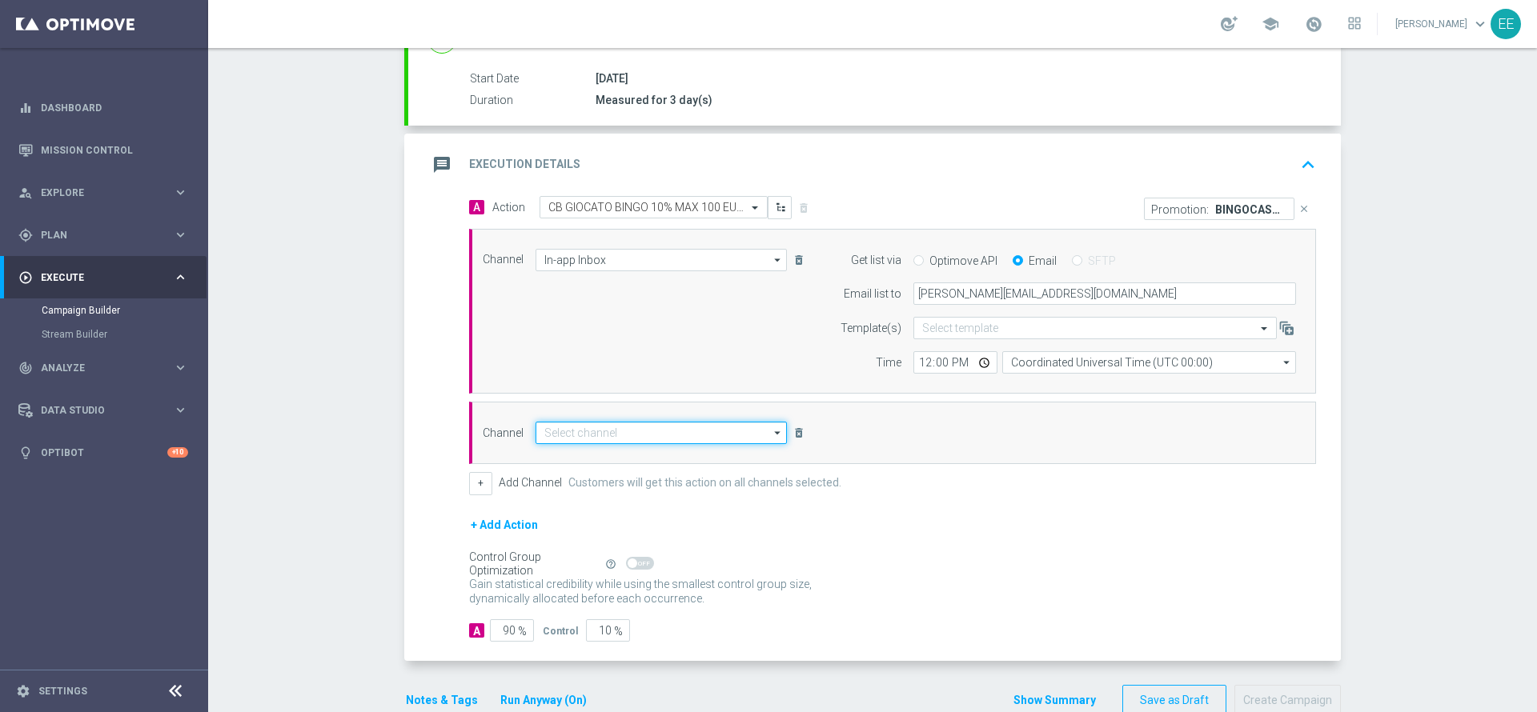
click at [576, 432] on input at bounding box center [660, 433] width 251 height 22
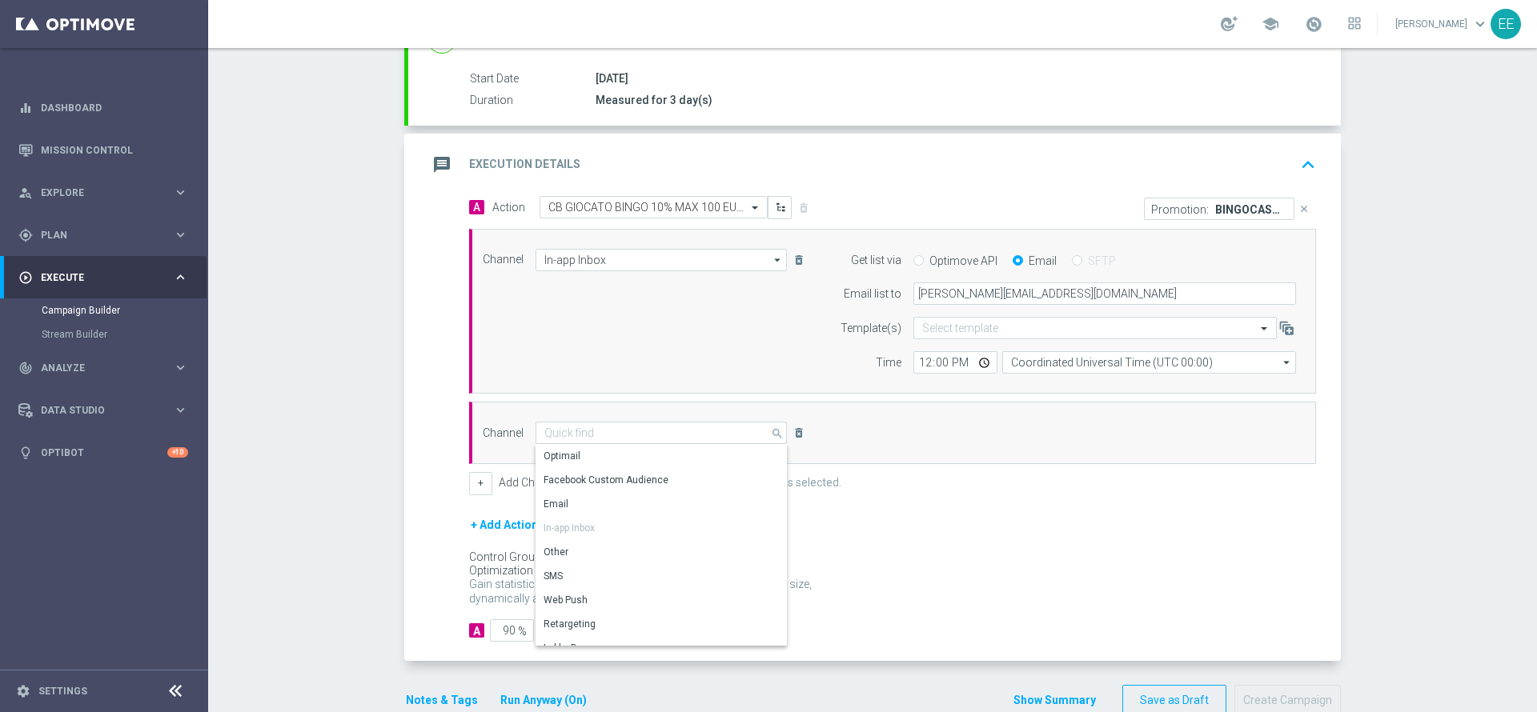
click at [586, 450] on div "Optimail" at bounding box center [654, 456] width 239 height 22
type input "Optimail"
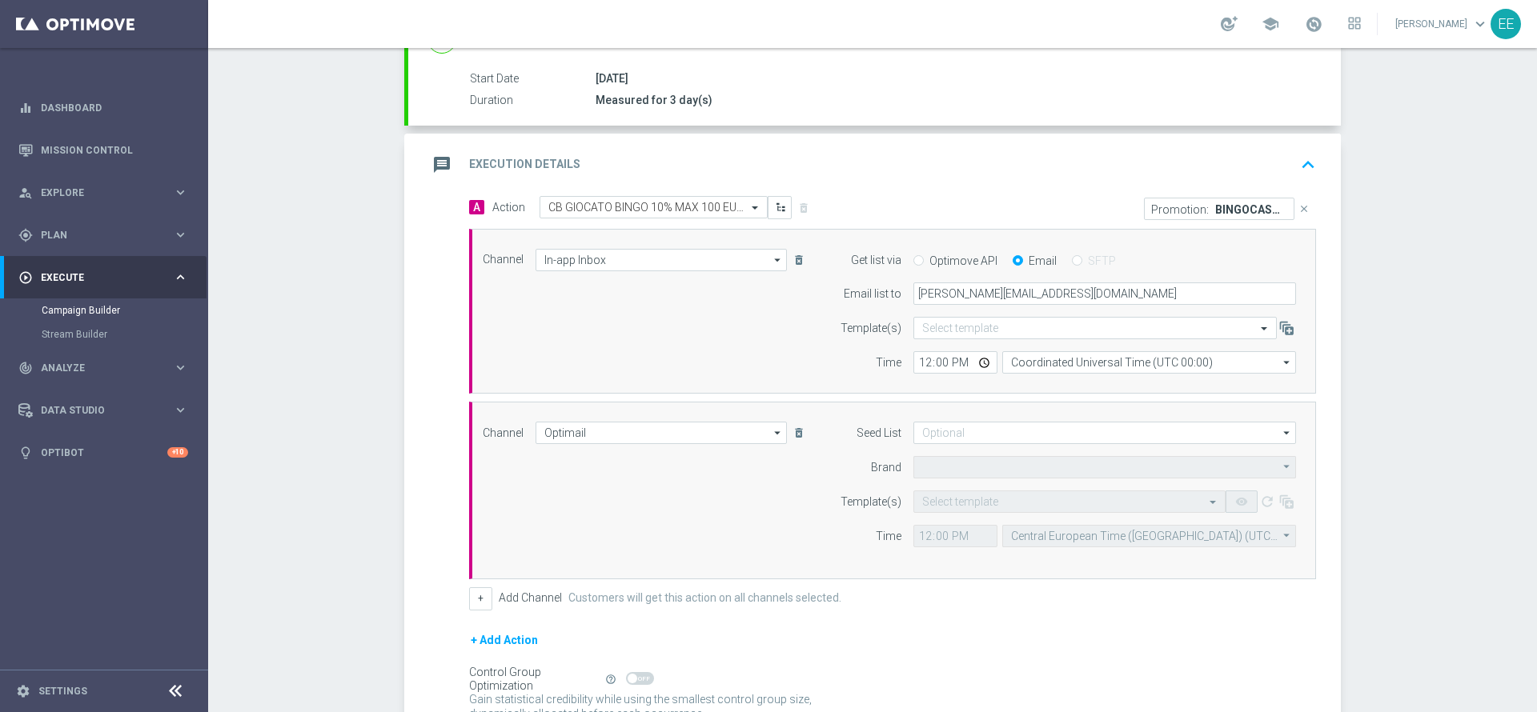
type input "Sisal Marketing"
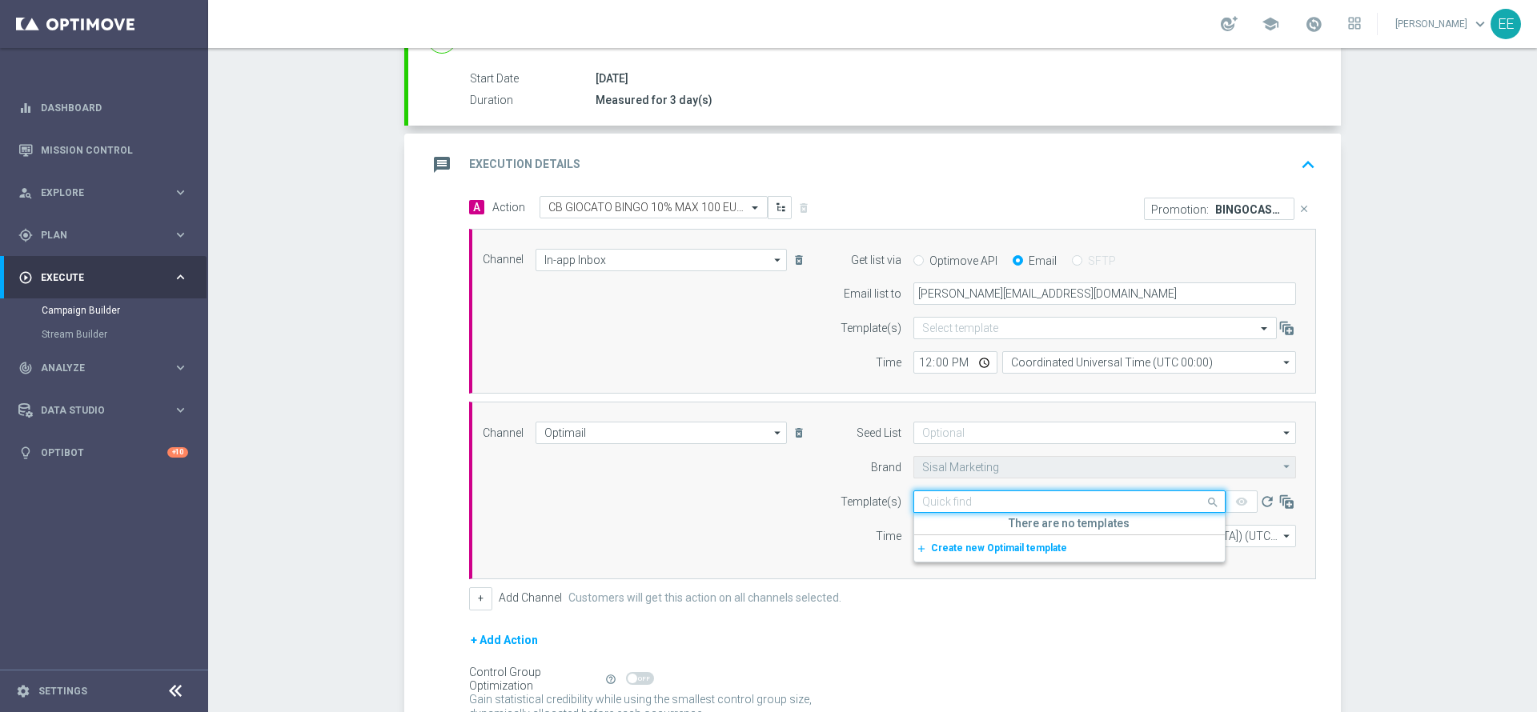
click at [969, 507] on input "text" at bounding box center [1053, 502] width 263 height 14
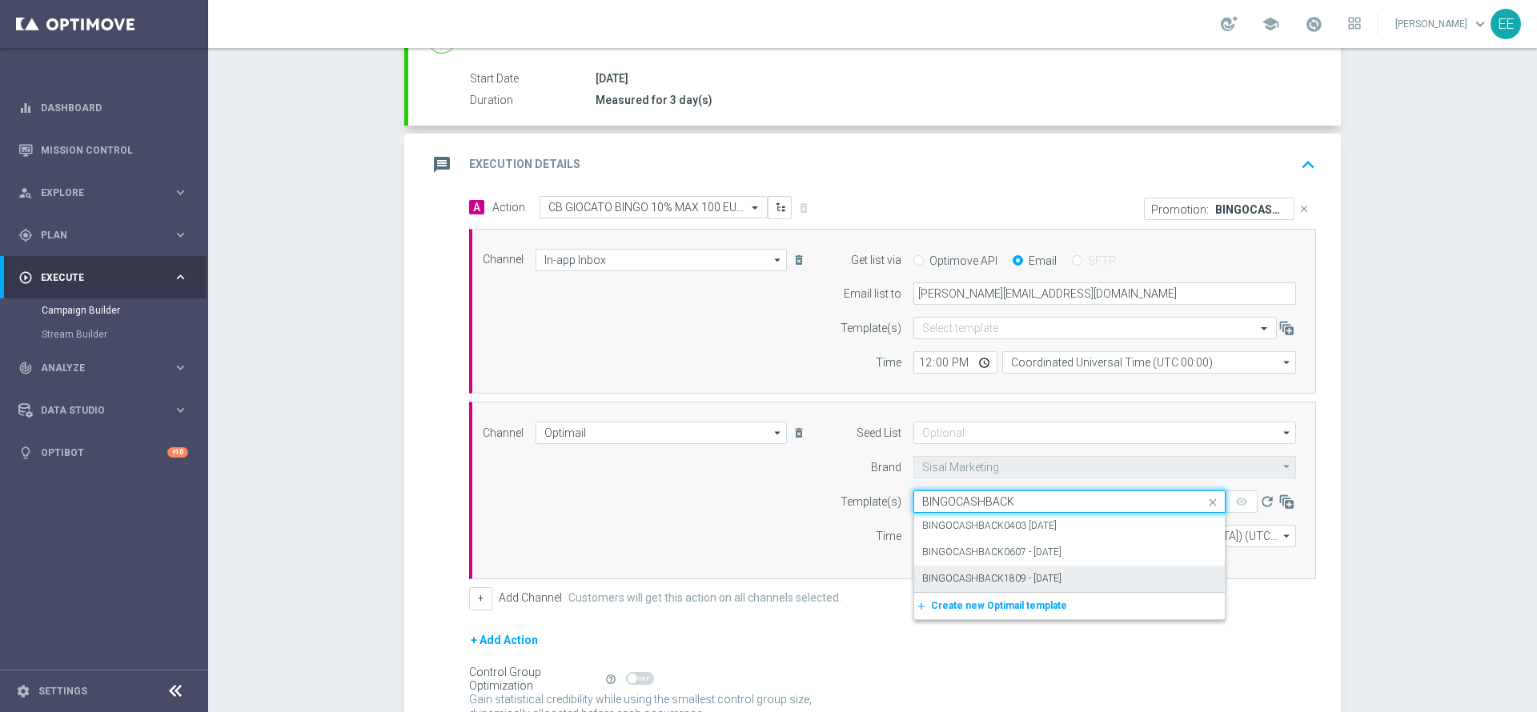
click at [1142, 575] on div "BINGOCASHBACK1809 - [DATE]" at bounding box center [1069, 579] width 295 height 26
type input "BINGOCASHBACK"
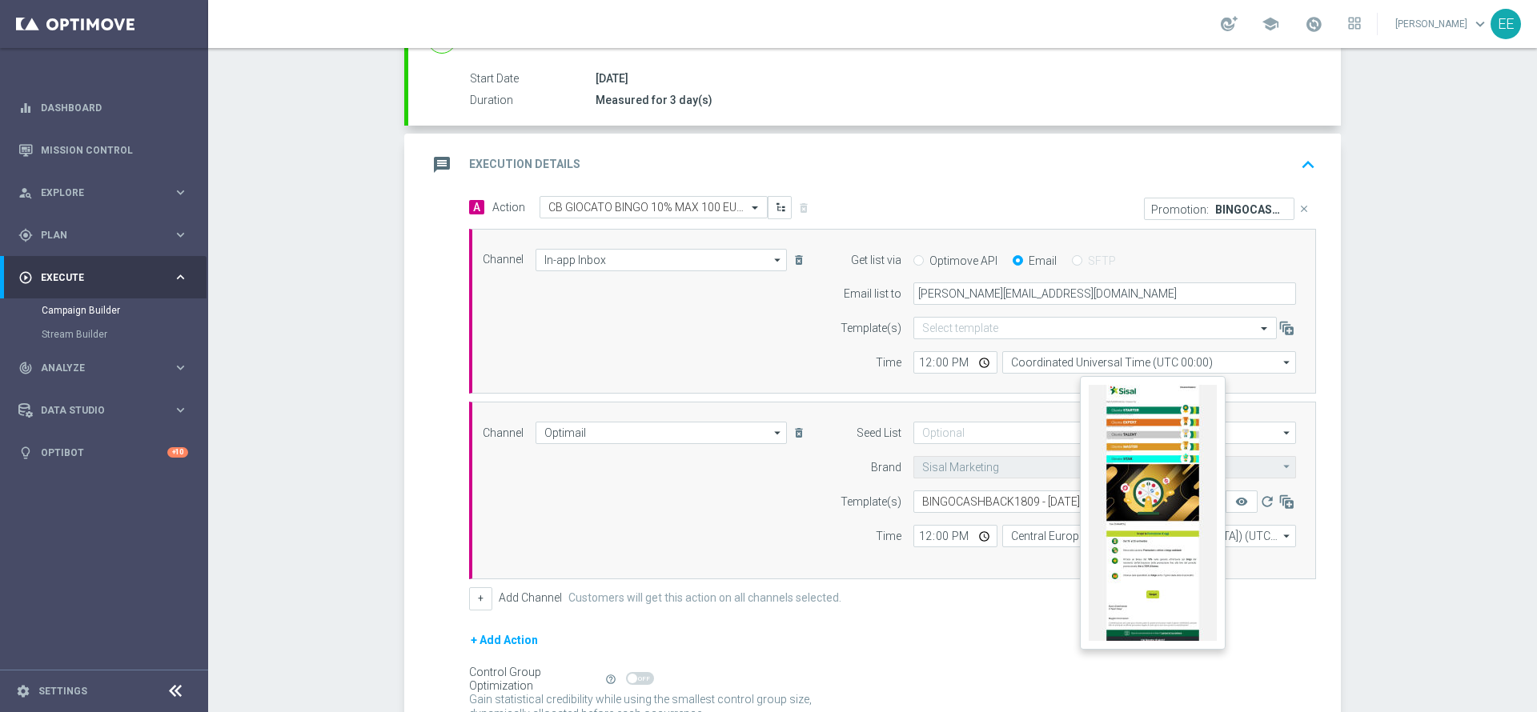
click at [1239, 499] on button "remove_red_eye" at bounding box center [1241, 502] width 32 height 22
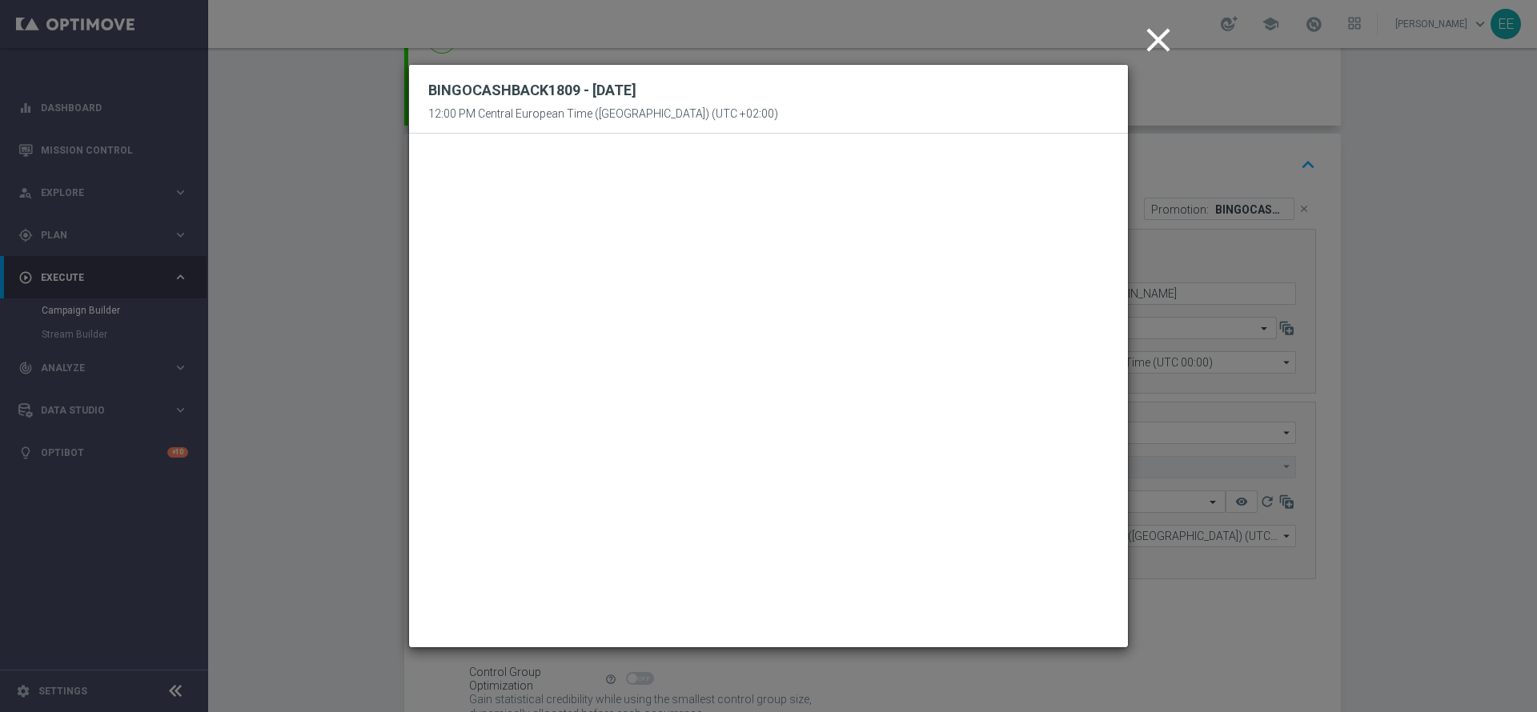
click at [1151, 39] on icon "close" at bounding box center [1158, 40] width 40 height 40
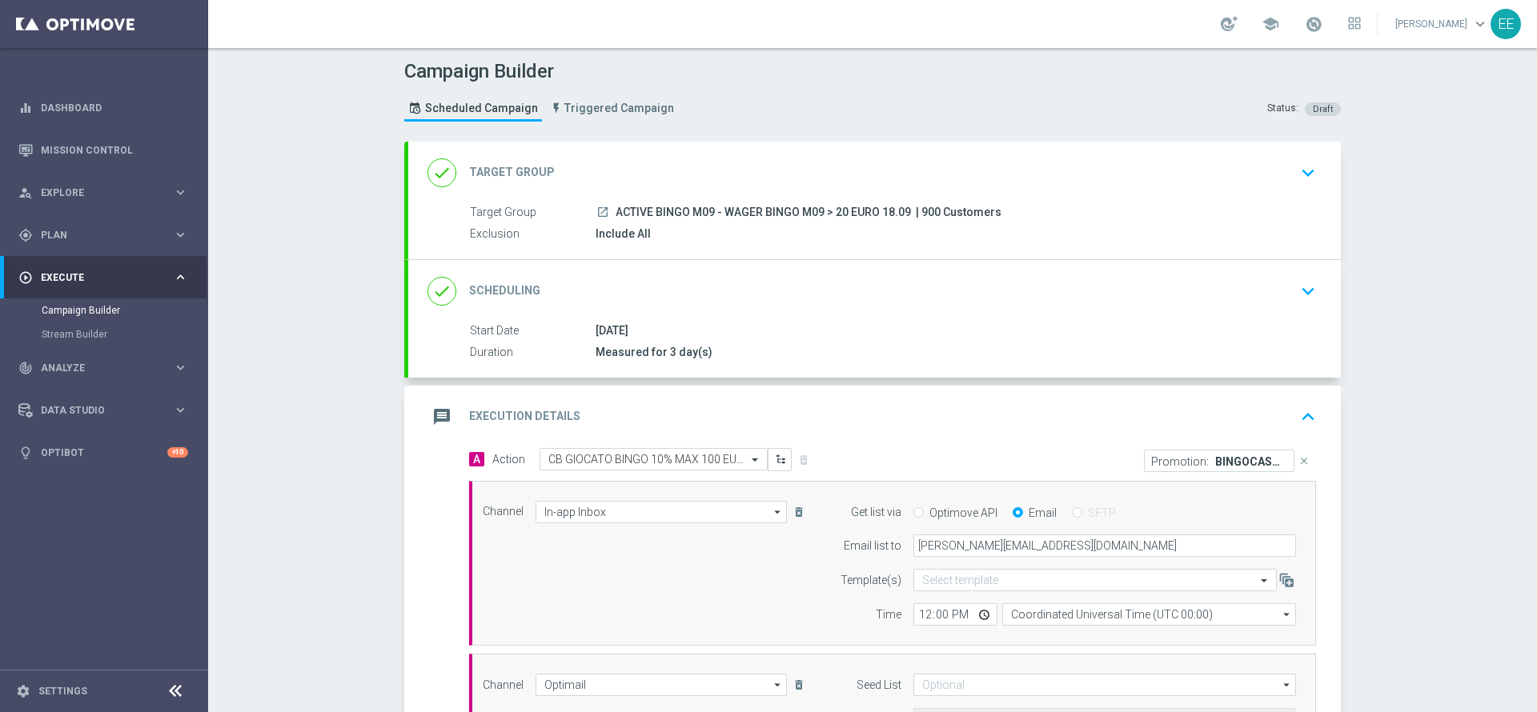
scroll to position [405, 0]
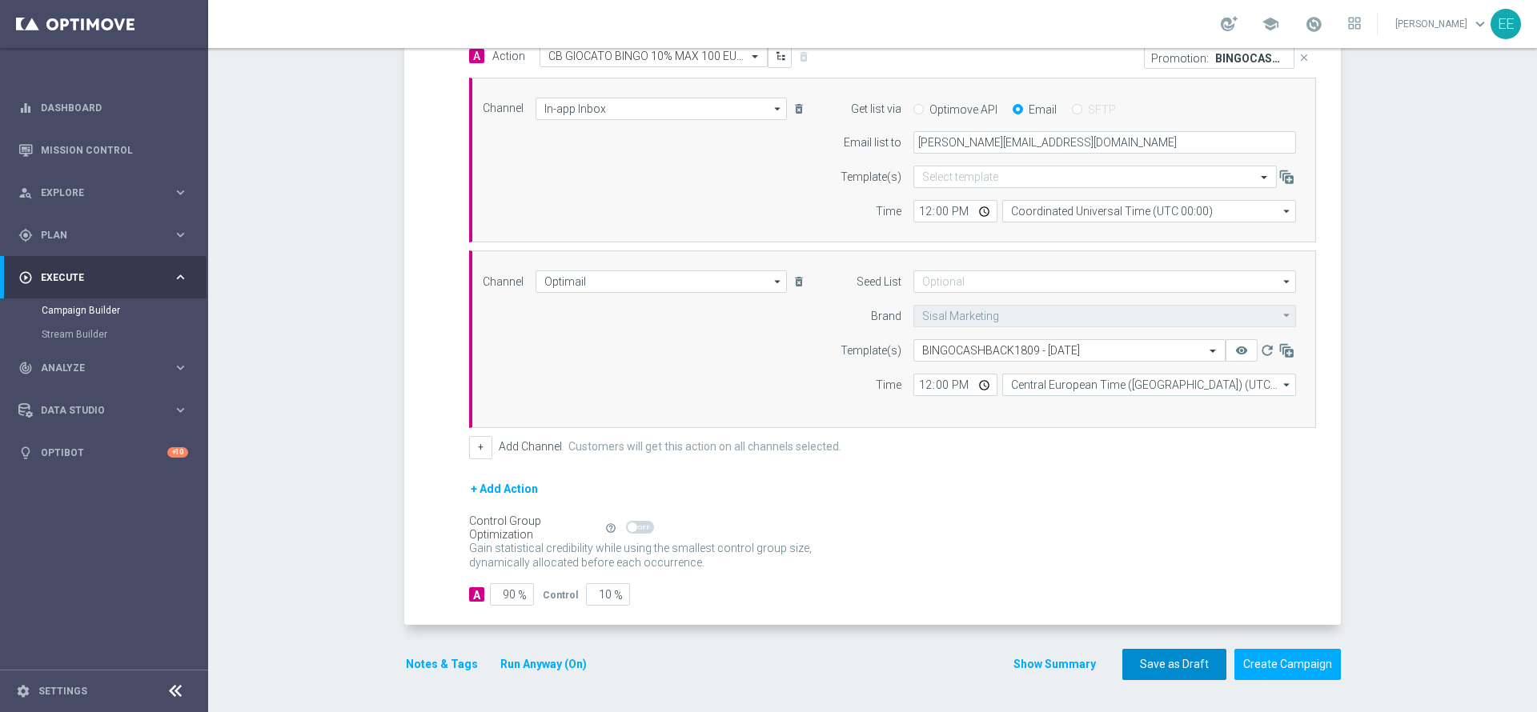
click at [1153, 652] on button "Save as Draft" at bounding box center [1174, 664] width 104 height 31
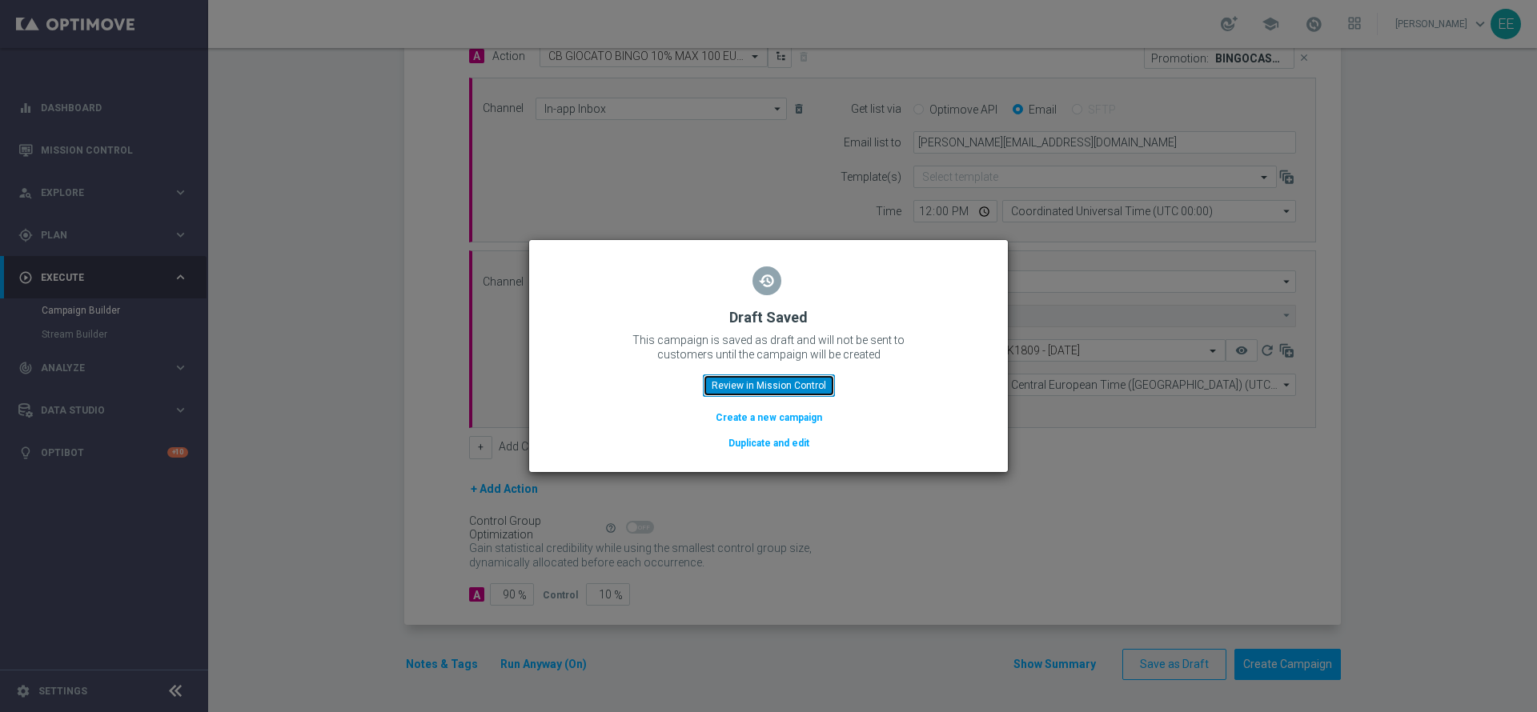
click at [782, 385] on button "Review in Mission Control" at bounding box center [769, 386] width 132 height 22
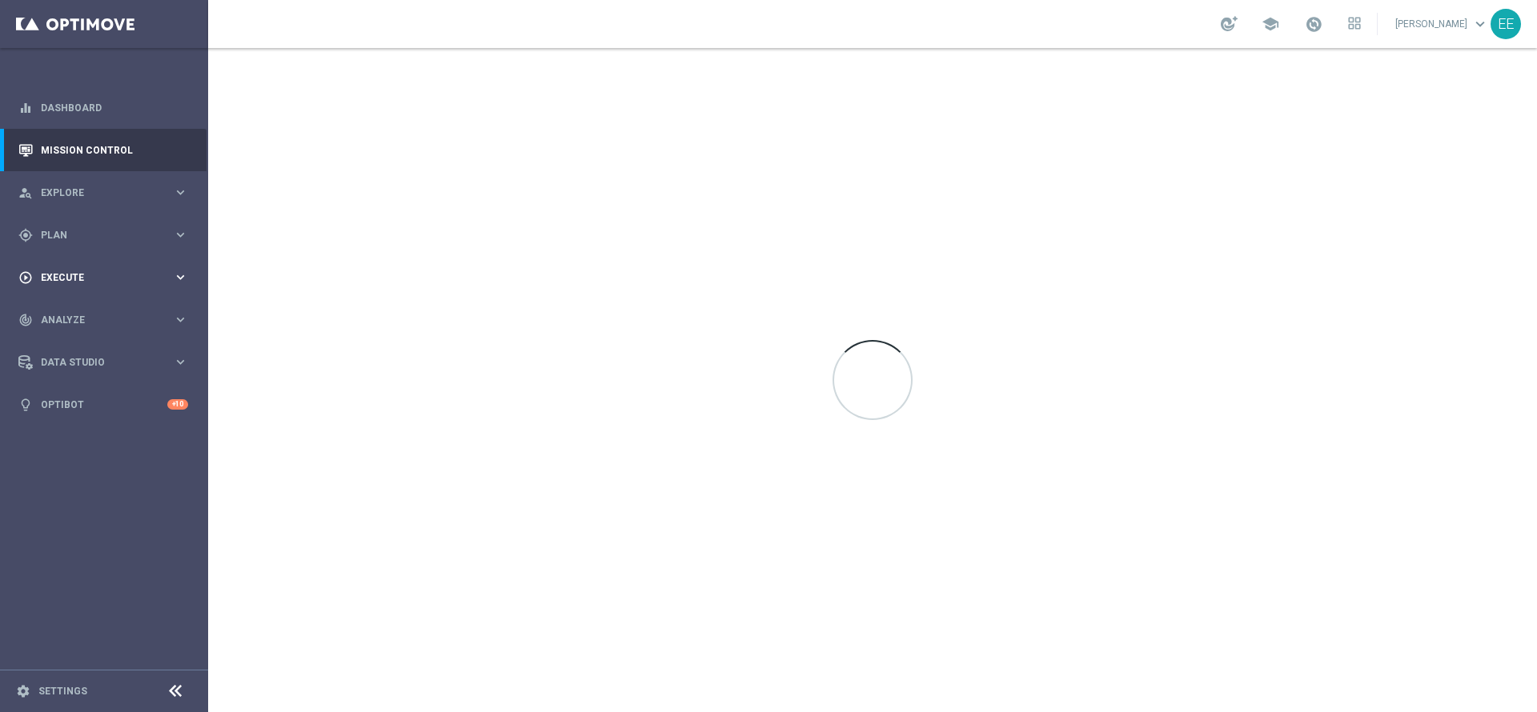
click at [57, 273] on span "Execute" at bounding box center [107, 278] width 132 height 10
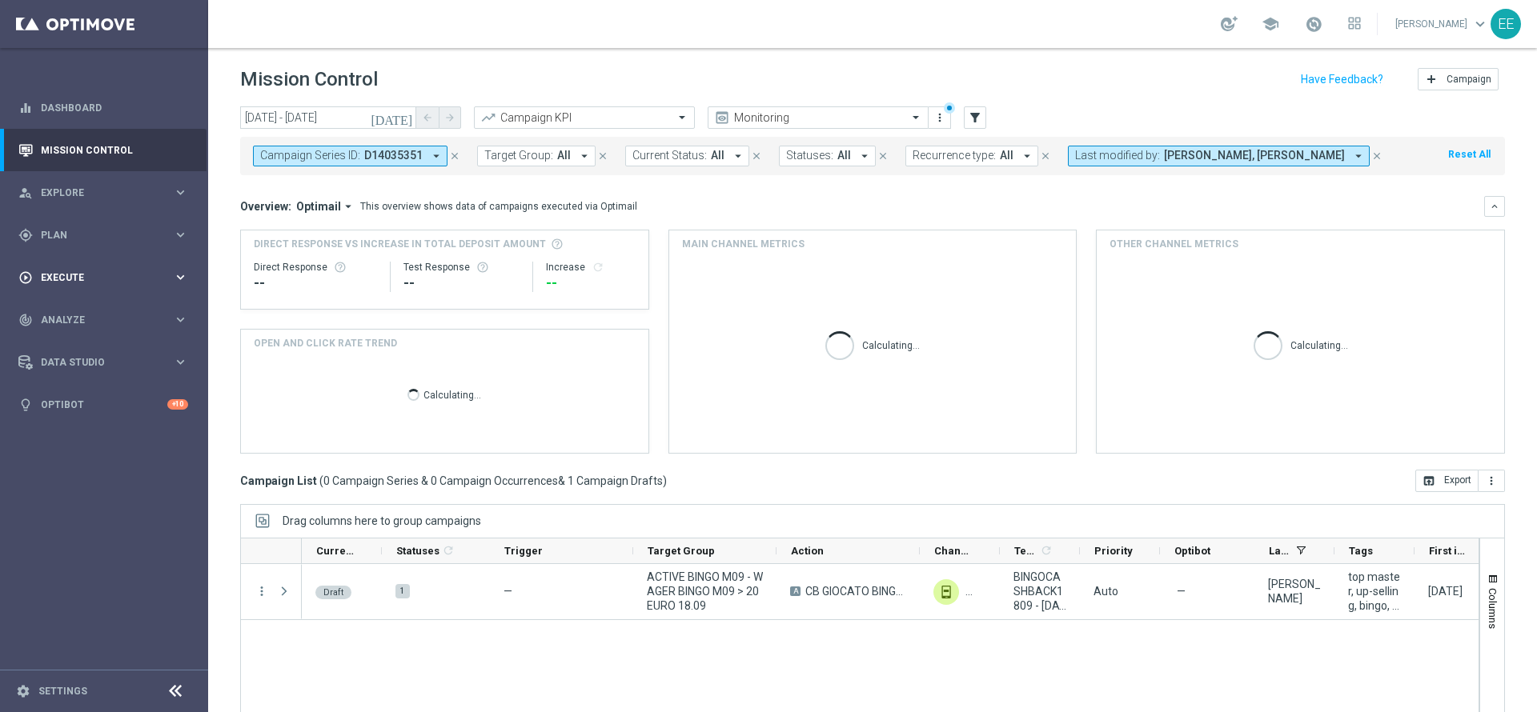
click at [82, 284] on div "play_circle_outline Execute keyboard_arrow_right" at bounding box center [103, 277] width 207 height 42
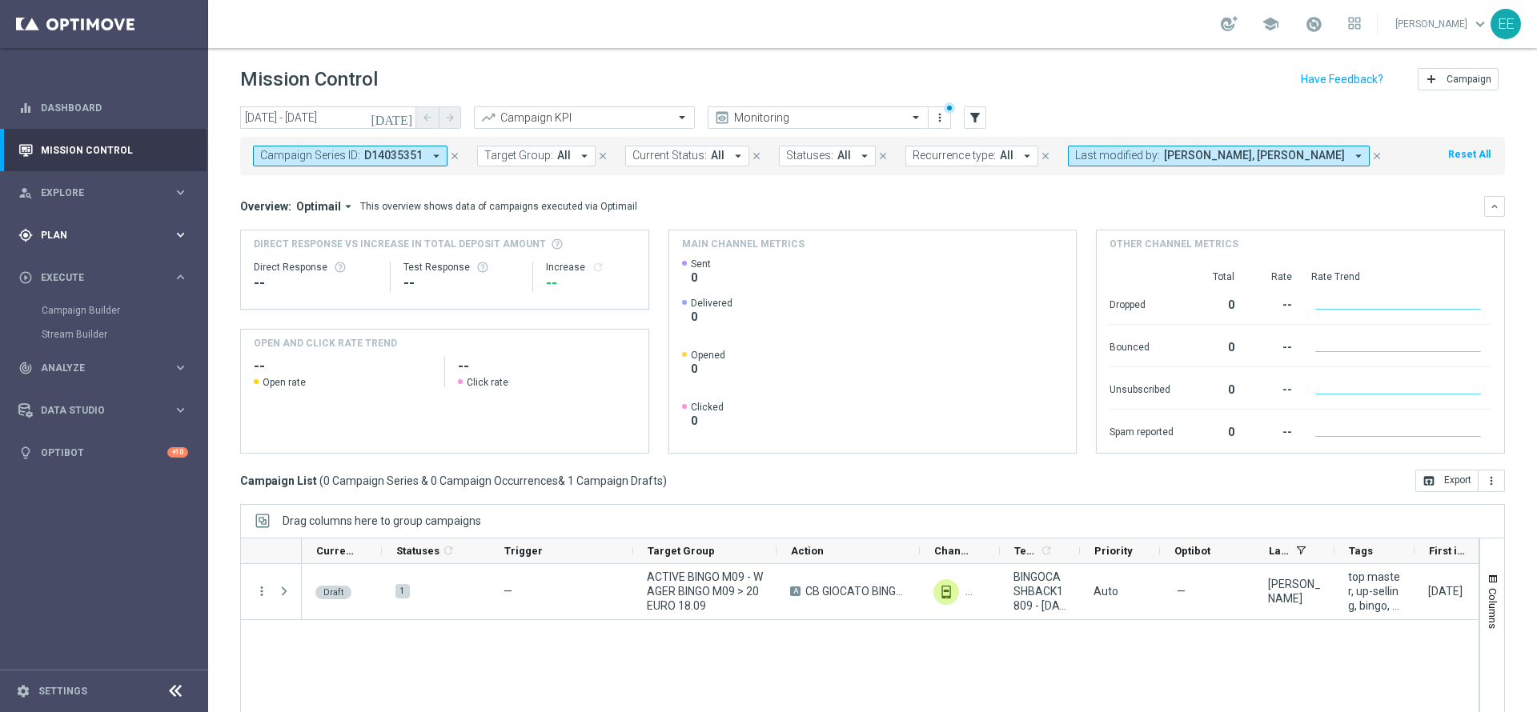
click at [81, 222] on div "gps_fixed Plan keyboard_arrow_right" at bounding box center [103, 235] width 207 height 42
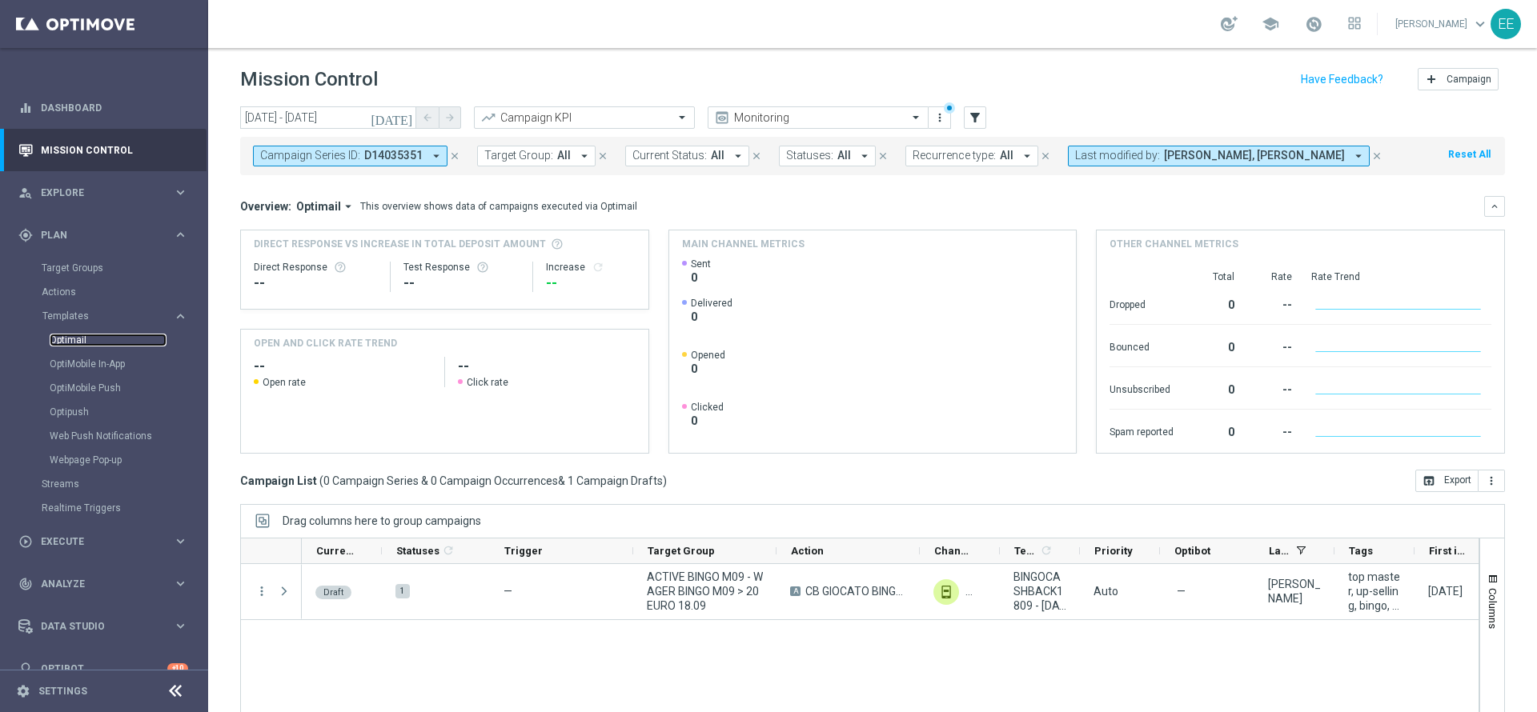
click at [74, 341] on link "Optimail" at bounding box center [108, 340] width 117 height 13
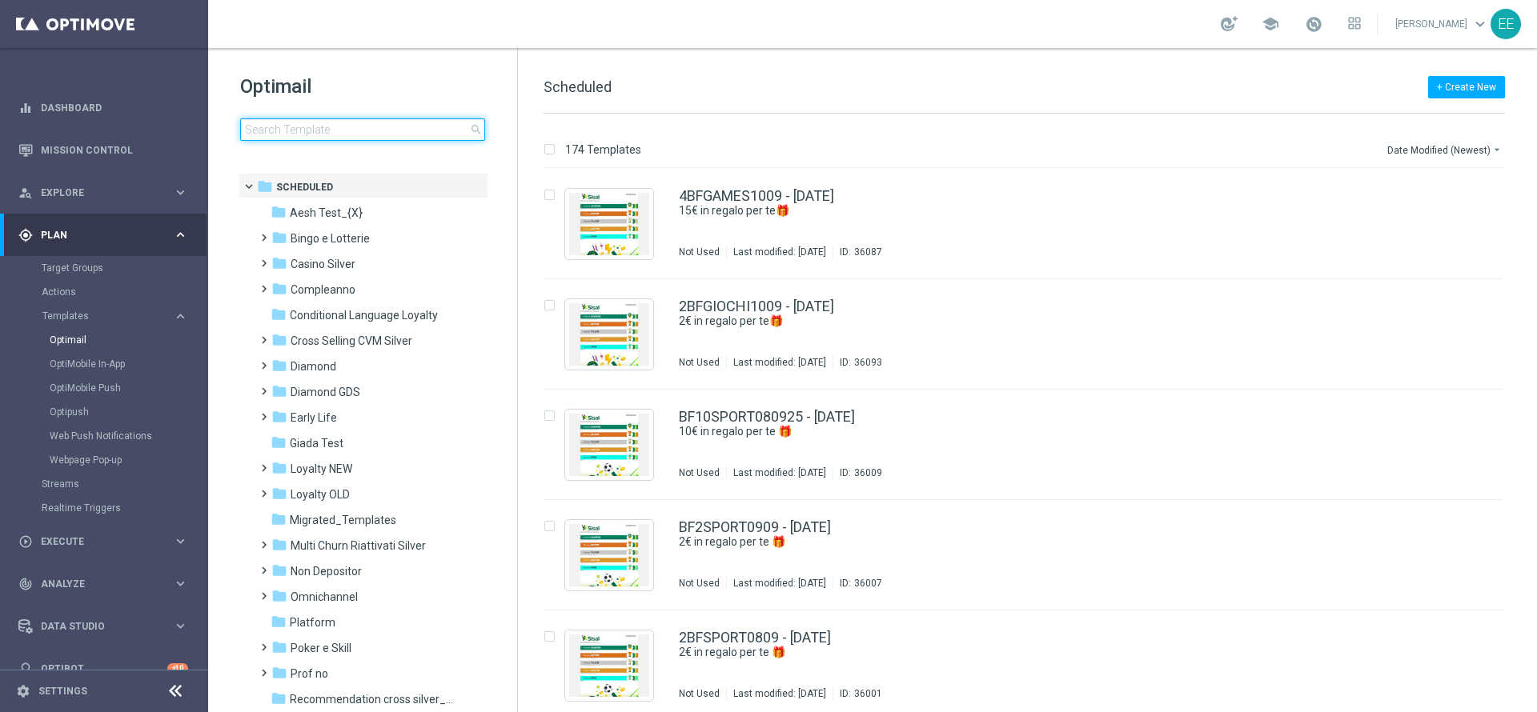
click at [315, 123] on input at bounding box center [362, 129] width 245 height 22
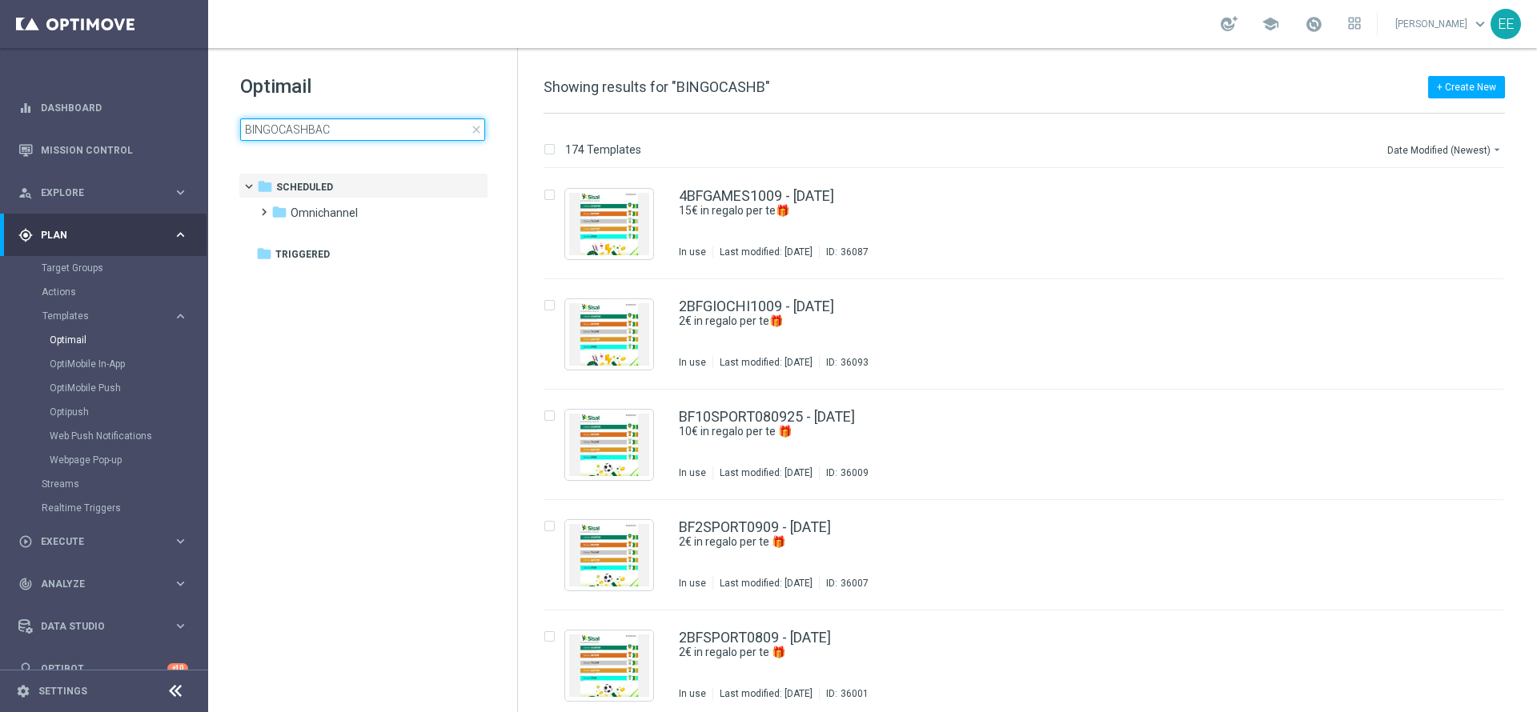
type input "BINGOCASHBACK"
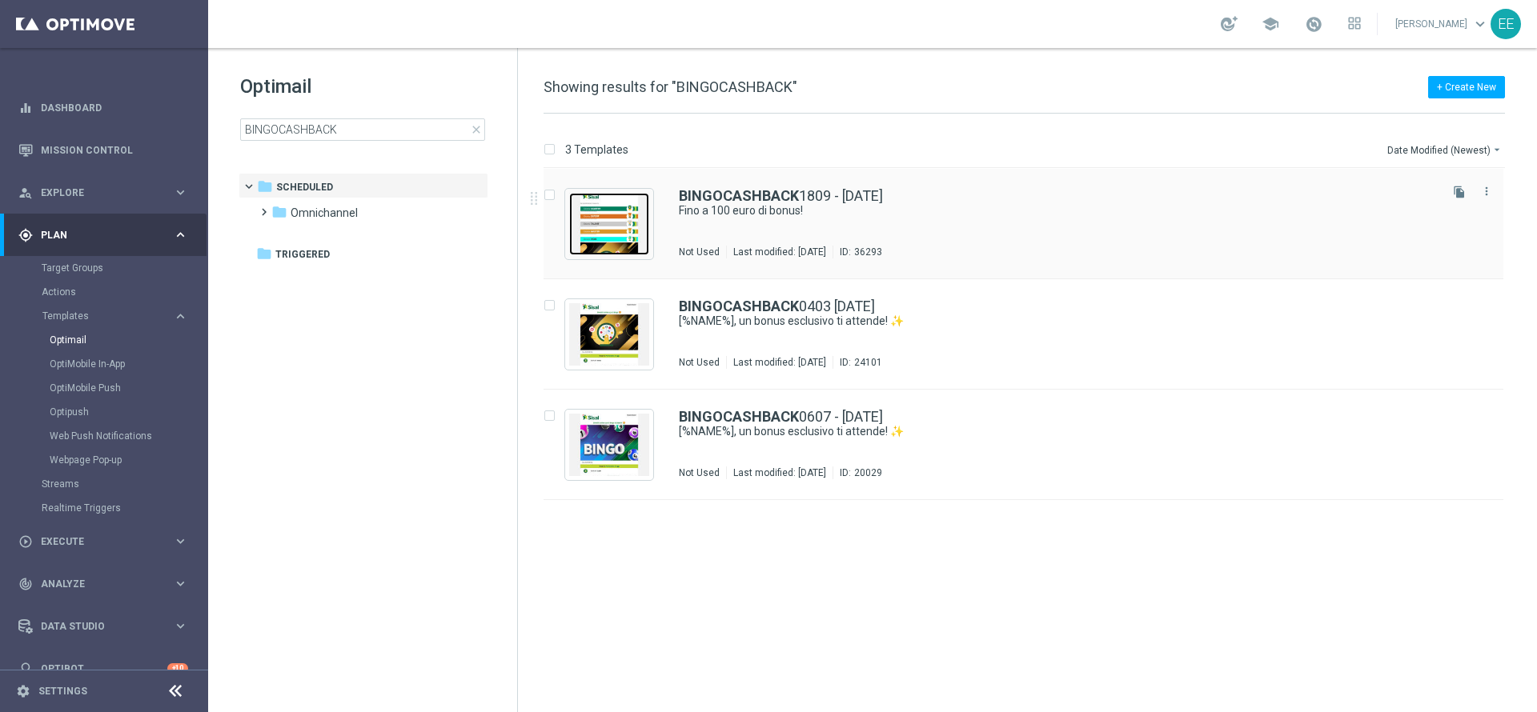
click at [611, 204] on img "Press SPACE to select this row." at bounding box center [609, 224] width 80 height 62
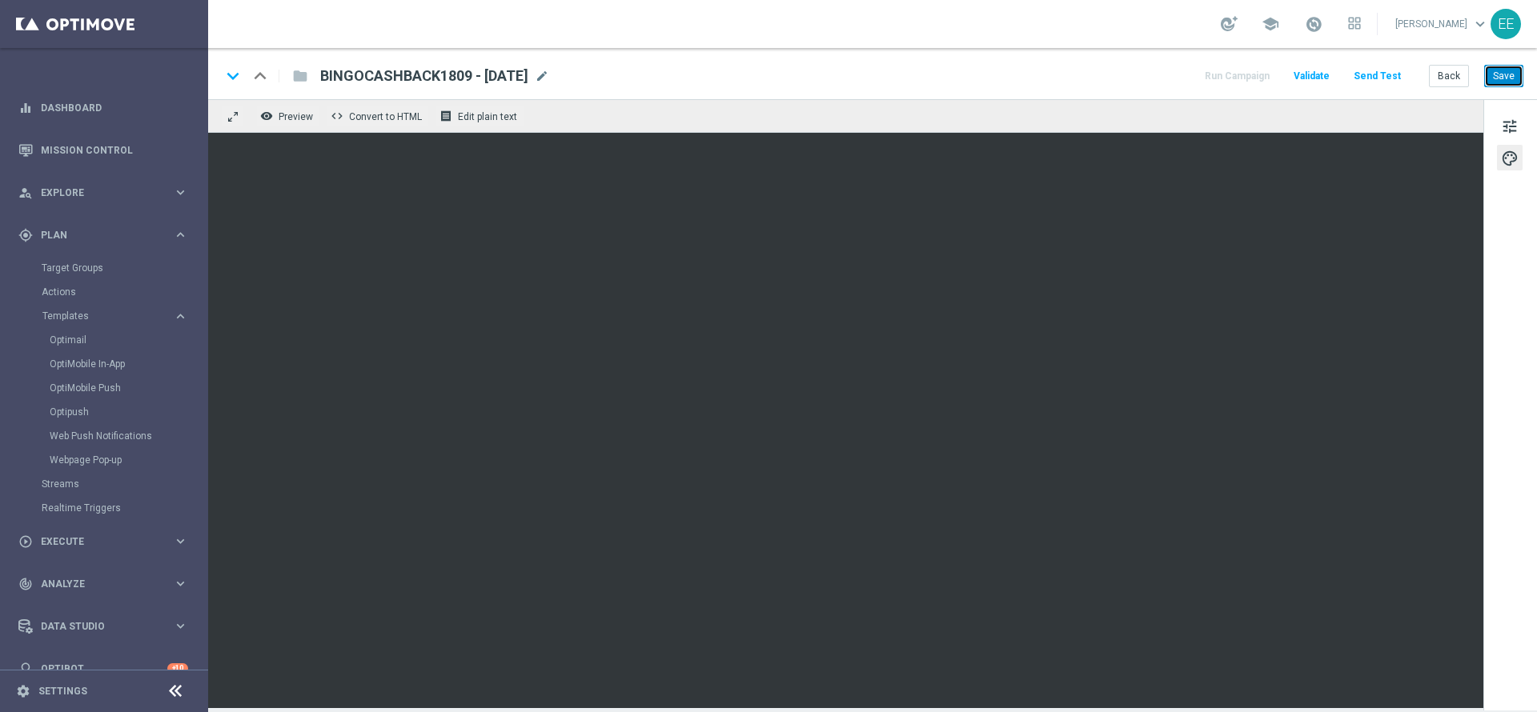
click at [1507, 75] on button "Save" at bounding box center [1503, 76] width 39 height 22
click at [1457, 74] on button "Back" at bounding box center [1449, 76] width 40 height 22
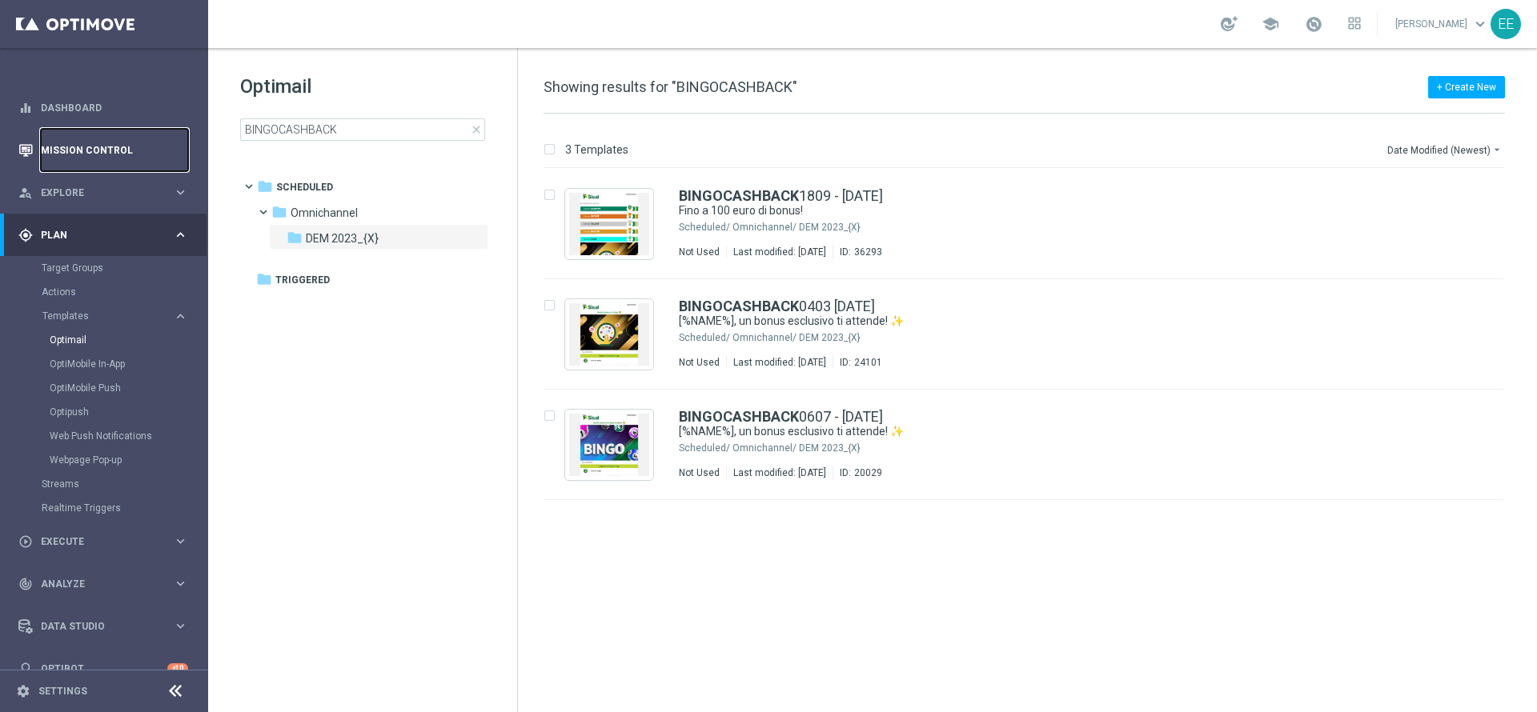
click at [78, 141] on link "Mission Control" at bounding box center [114, 150] width 147 height 42
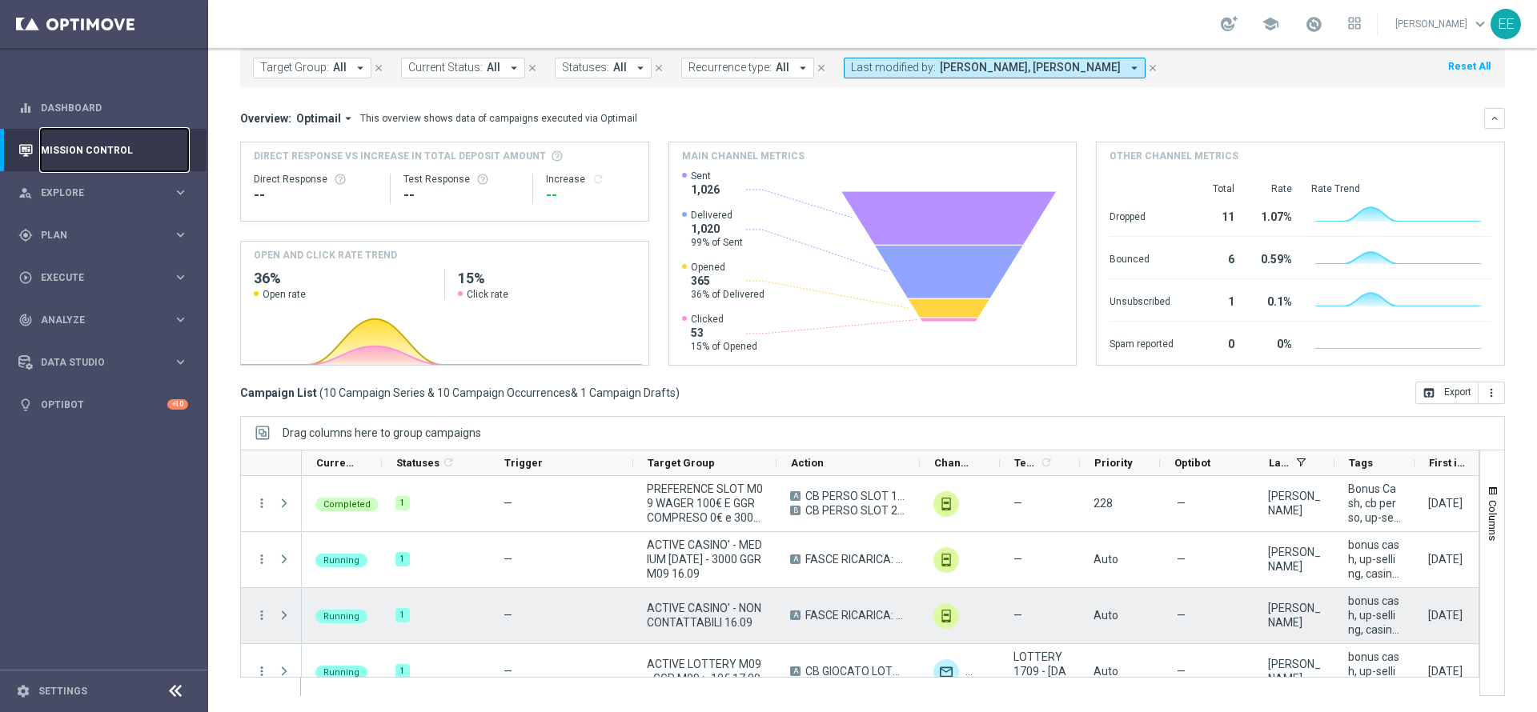
scroll to position [415, 0]
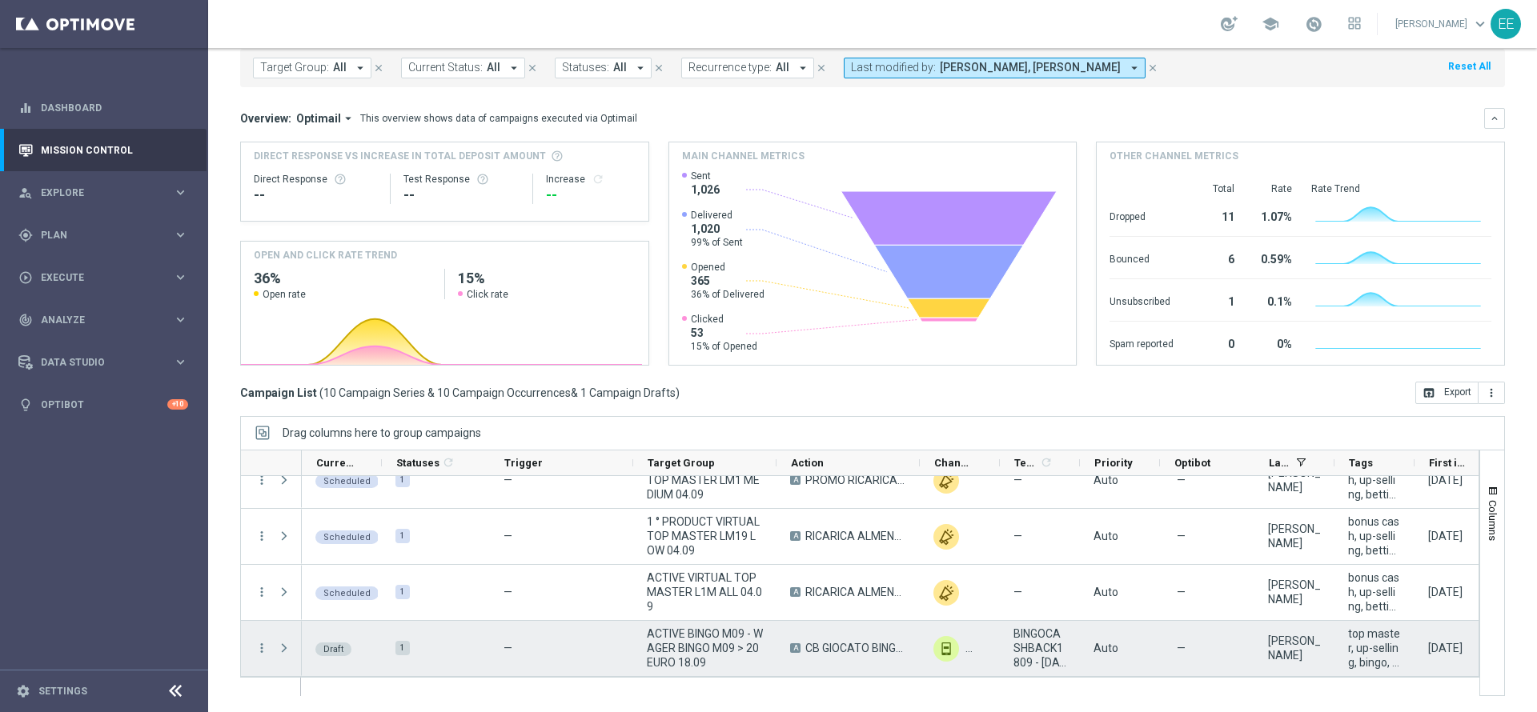
click at [259, 655] on overflow-menu "more_vert" at bounding box center [262, 649] width 14 height 13
click at [260, 644] on icon "more_vert" at bounding box center [262, 648] width 14 height 14
click at [321, 597] on div "Edit" at bounding box center [367, 600] width 149 height 11
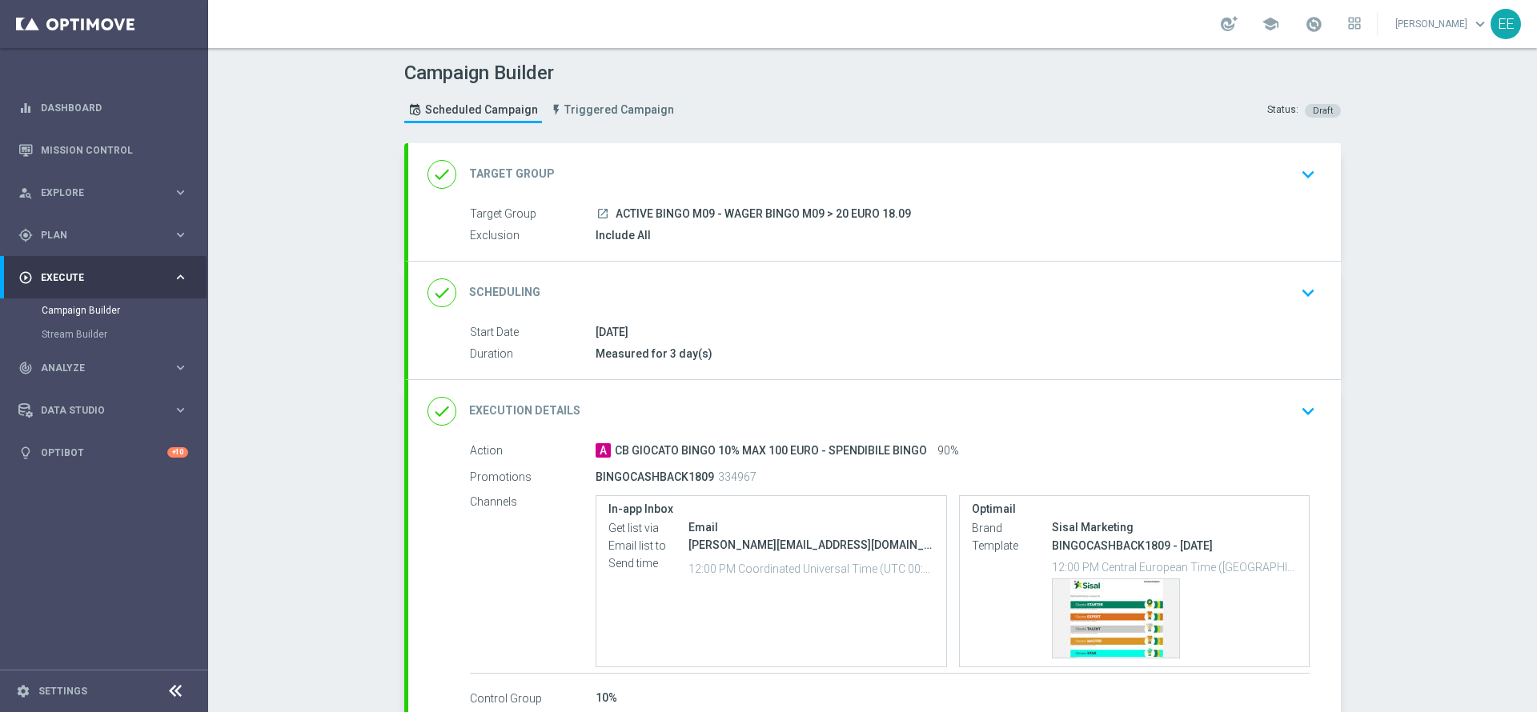
scroll to position [116, 0]
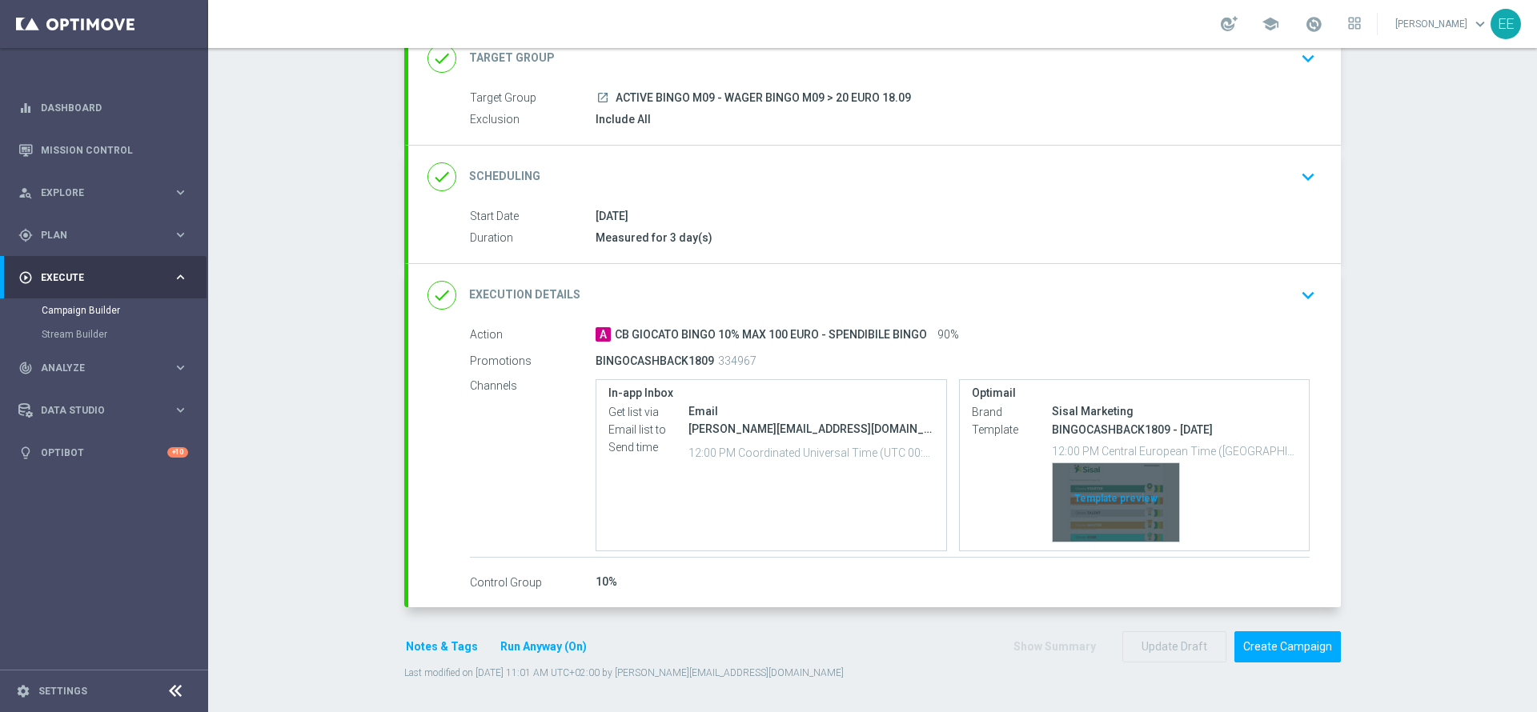
click at [1105, 507] on div "Template preview" at bounding box center [1116, 502] width 126 height 78
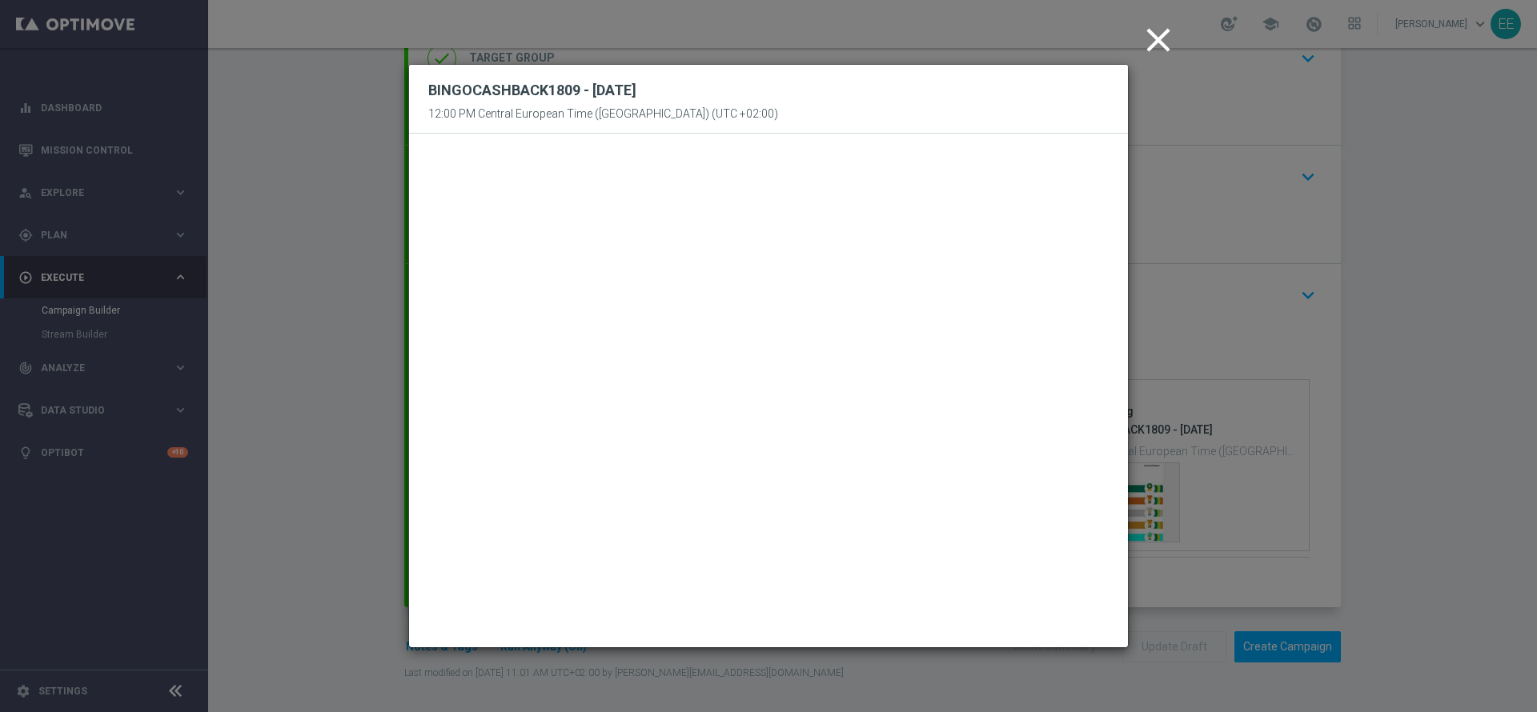
click at [1166, 54] on icon "close" at bounding box center [1158, 40] width 40 height 40
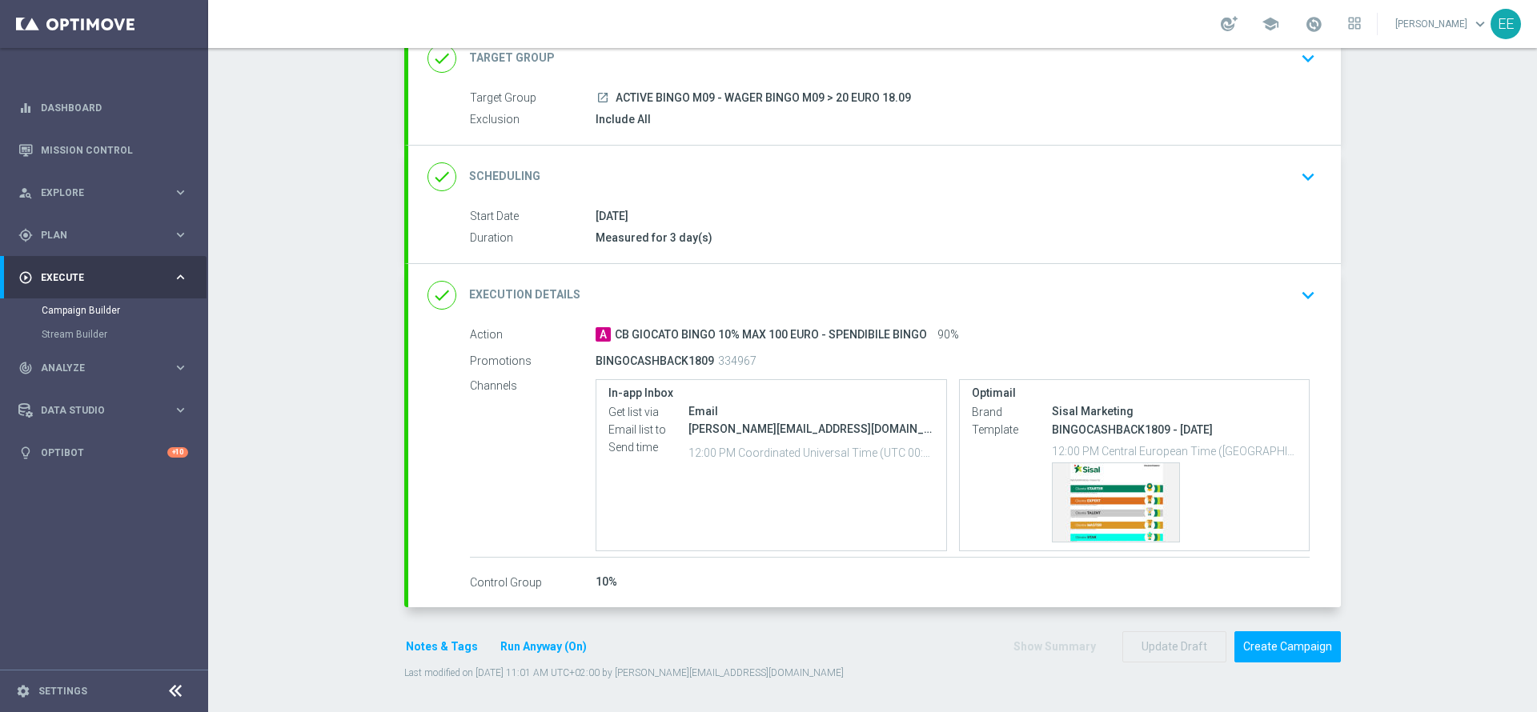
click at [1298, 307] on icon "keyboard_arrow_down" at bounding box center [1308, 295] width 24 height 24
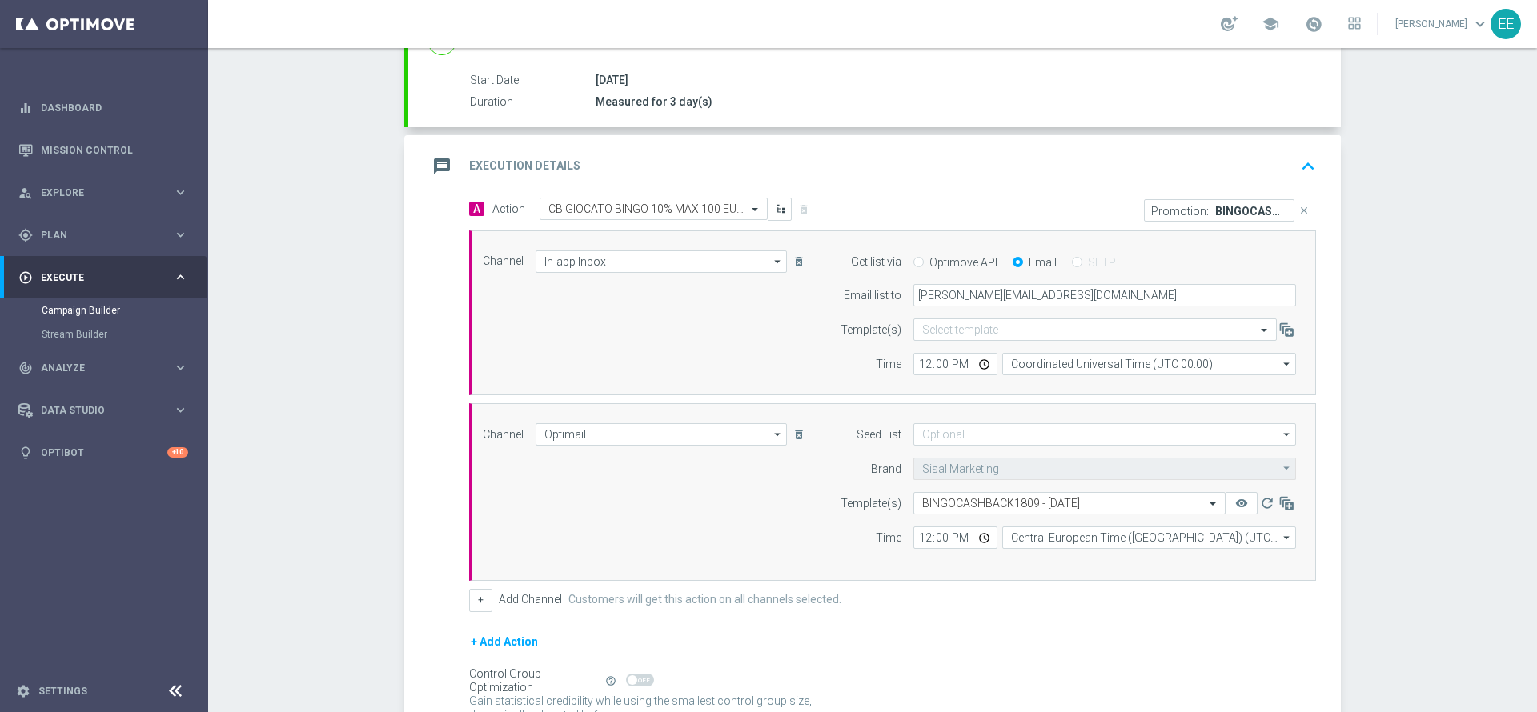
scroll to position [253, 0]
click at [1259, 507] on icon "refresh" at bounding box center [1267, 503] width 16 height 16
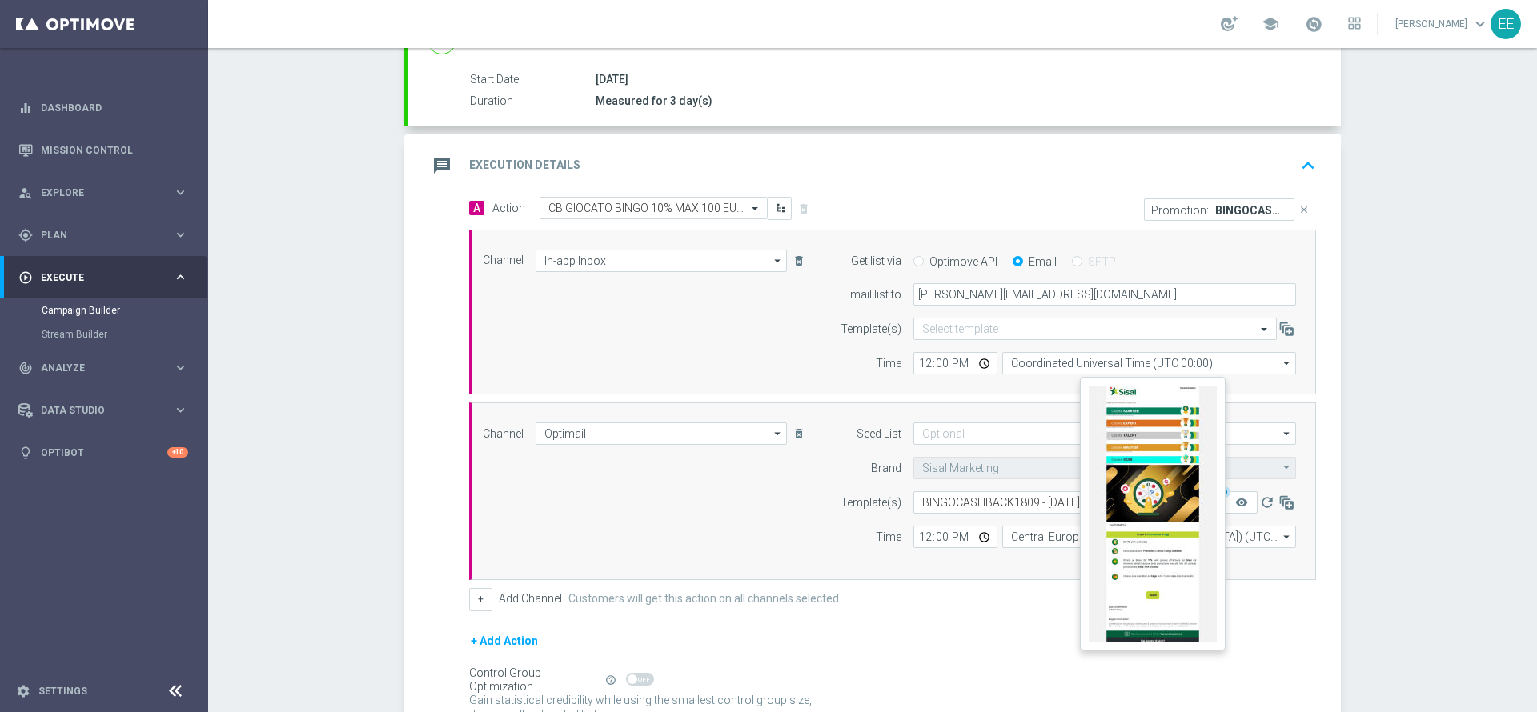
click at [1225, 499] on button "remove_red_eye" at bounding box center [1241, 502] width 32 height 22
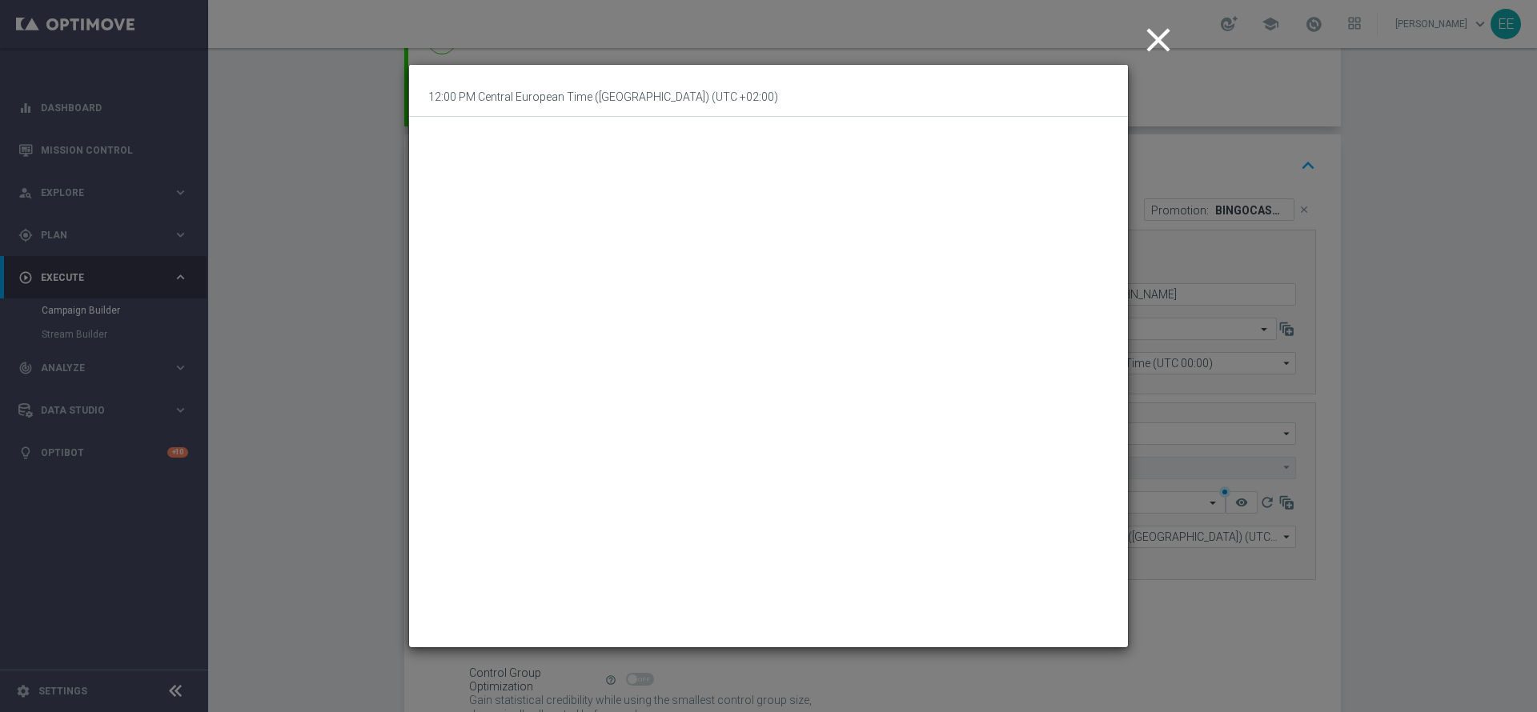
click at [1164, 39] on icon "close" at bounding box center [1158, 40] width 40 height 40
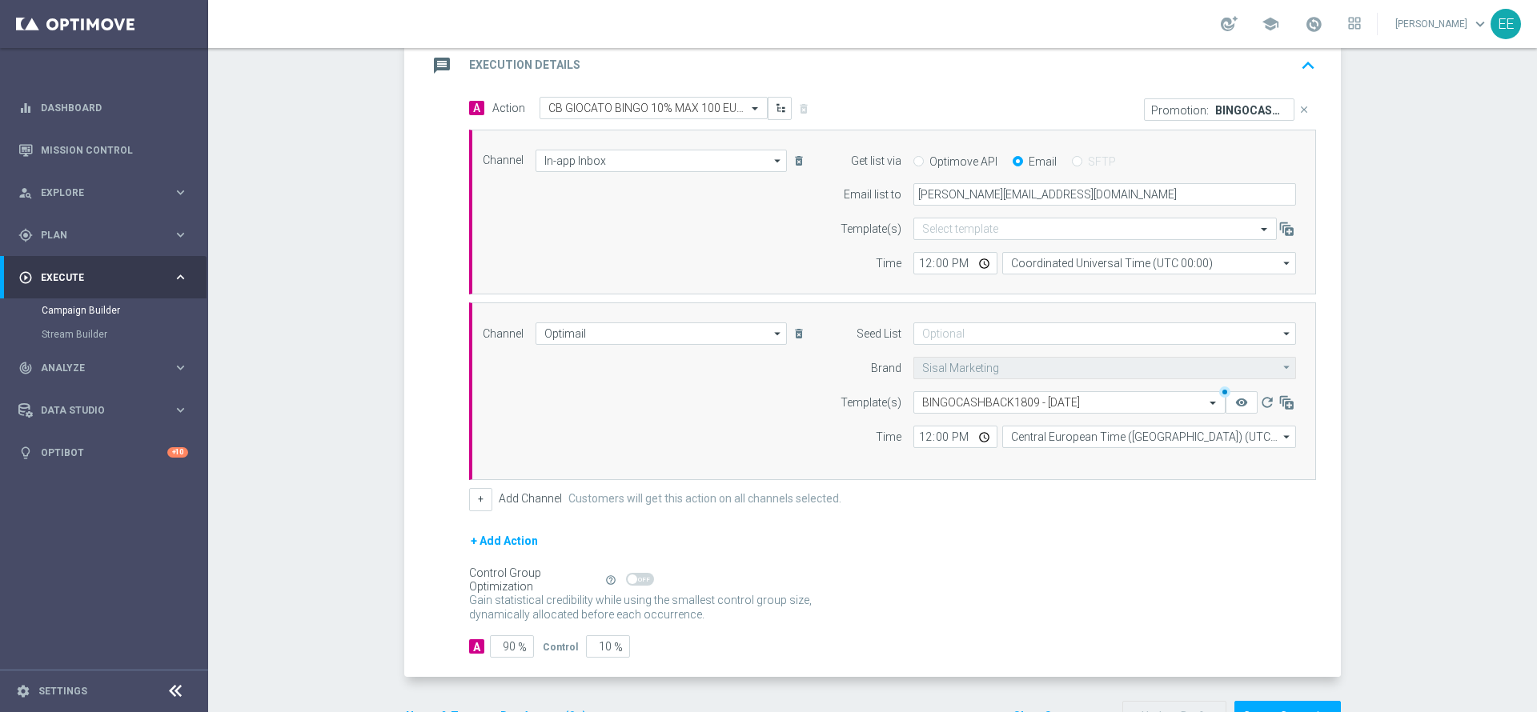
scroll to position [350, 0]
click at [923, 442] on input "12:00" at bounding box center [955, 440] width 84 height 22
type input "18:00"
click at [1151, 567] on div "+ Add Action" at bounding box center [892, 555] width 847 height 40
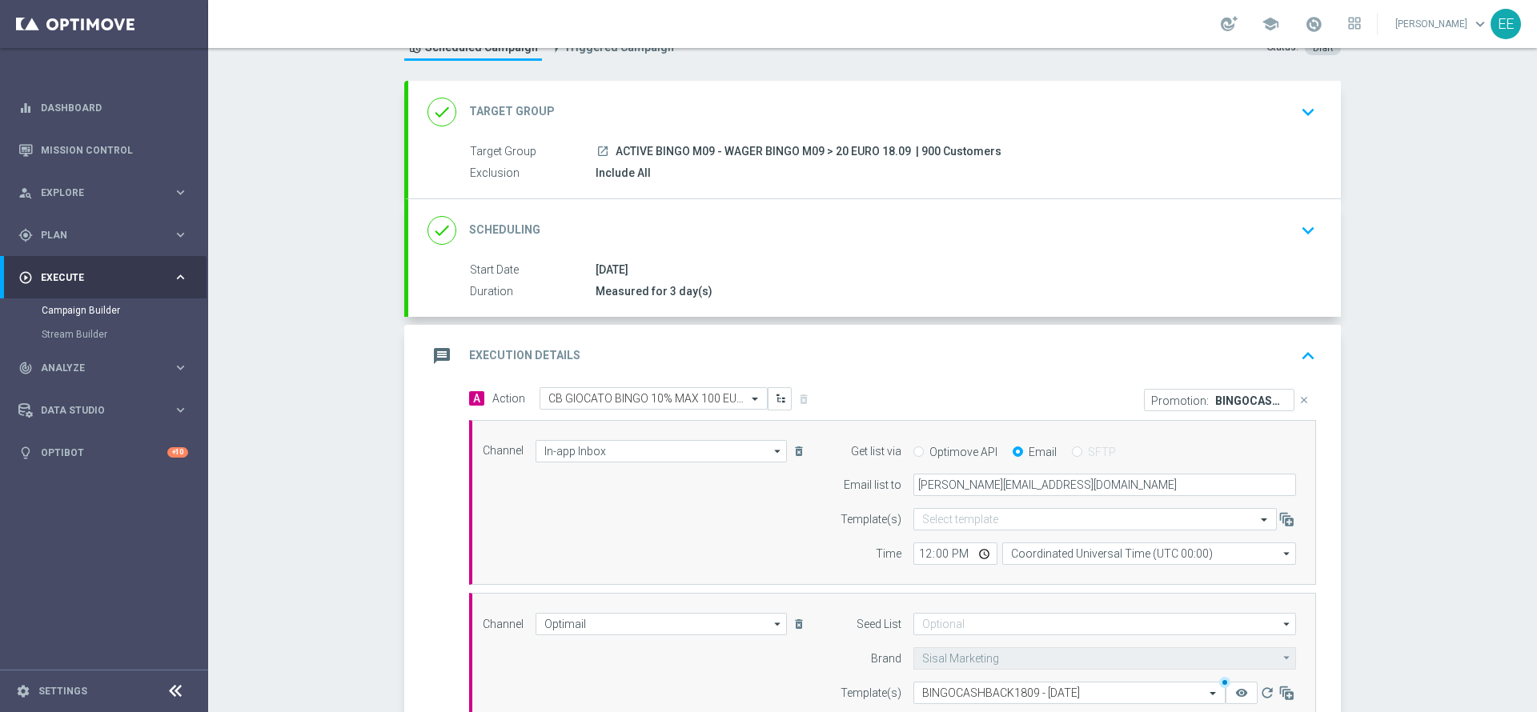
scroll to position [64, 0]
click at [1296, 227] on icon "keyboard_arrow_down" at bounding box center [1308, 229] width 24 height 24
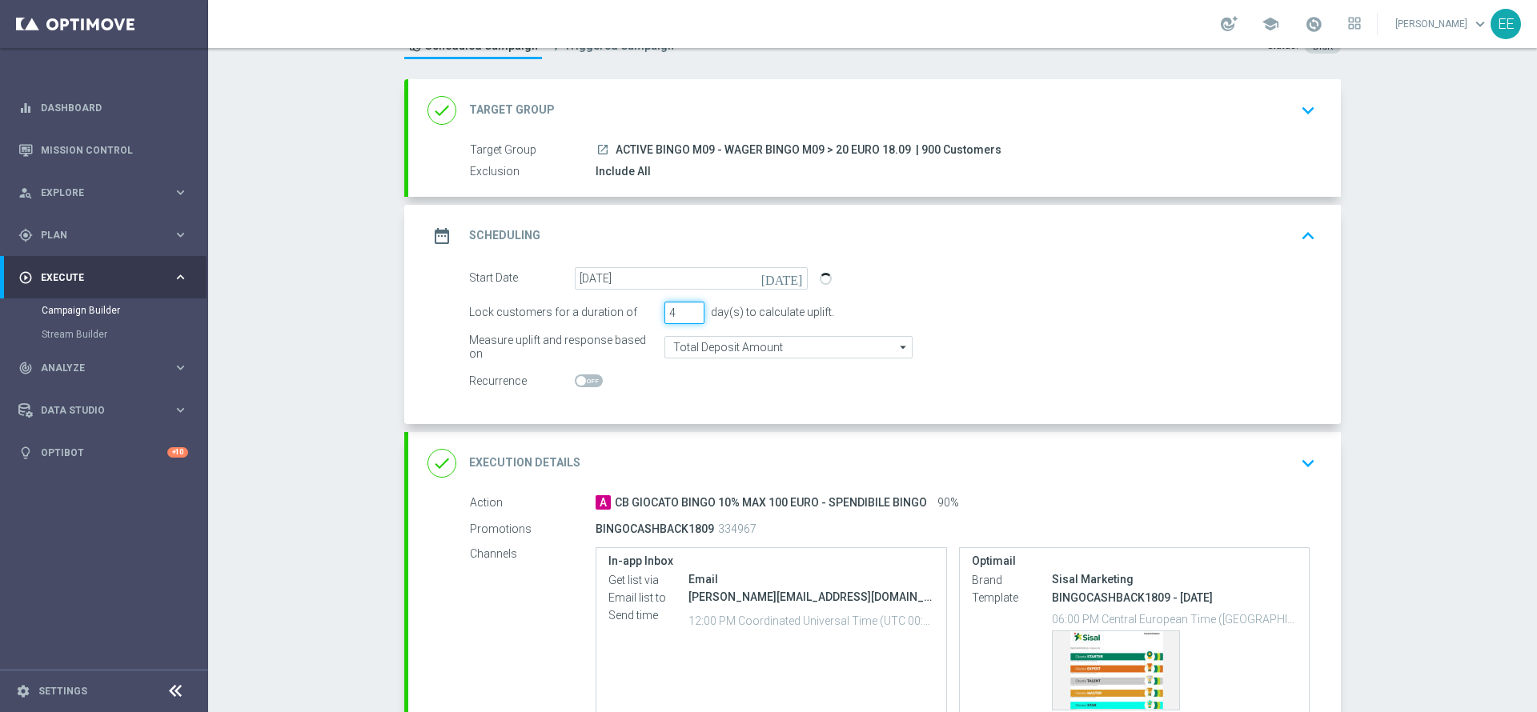
type input "4"
click at [685, 305] on input "4" at bounding box center [684, 313] width 40 height 22
click at [1311, 232] on button "keyboard_arrow_up" at bounding box center [1307, 236] width 27 height 30
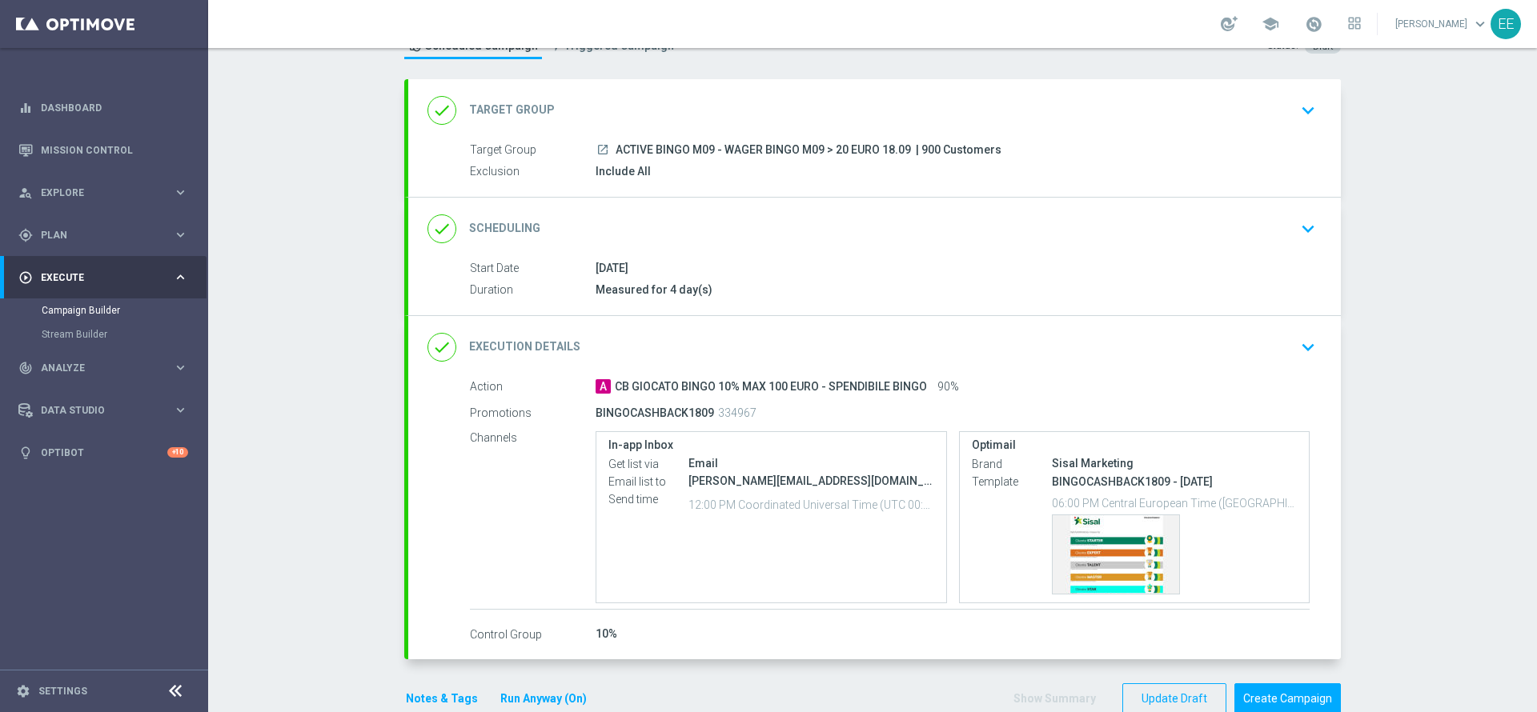
scroll to position [116, 0]
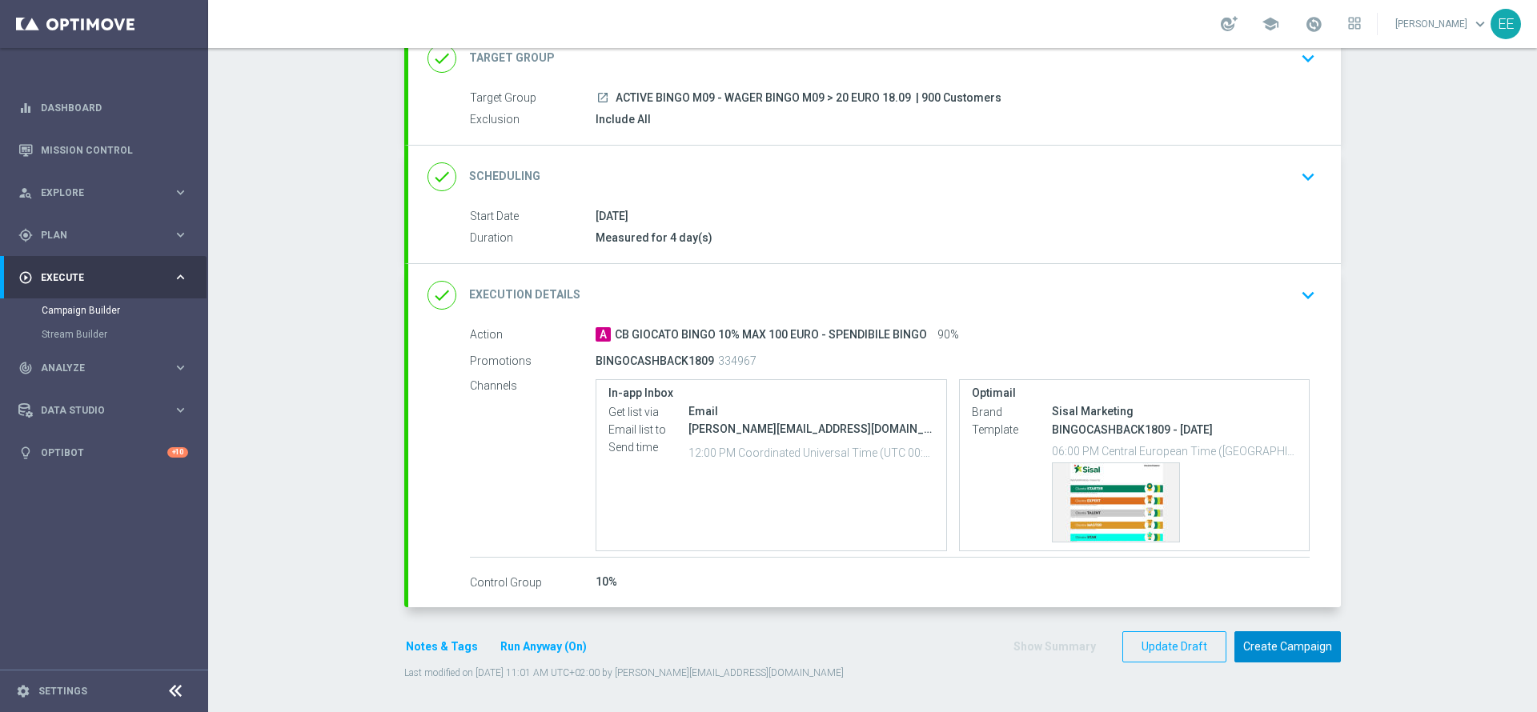
click at [1268, 640] on button "Create Campaign" at bounding box center [1287, 647] width 106 height 31
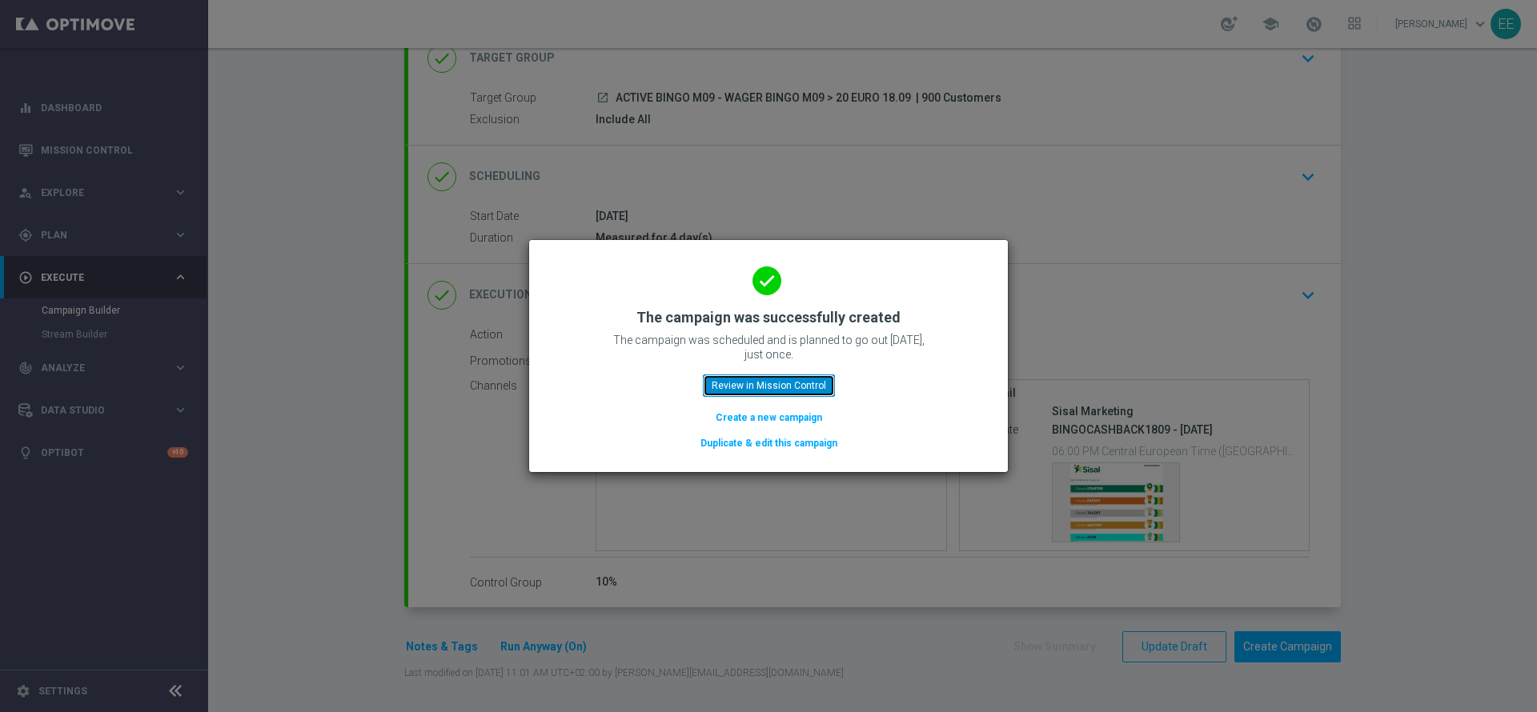
click at [779, 387] on button "Review in Mission Control" at bounding box center [769, 386] width 132 height 22
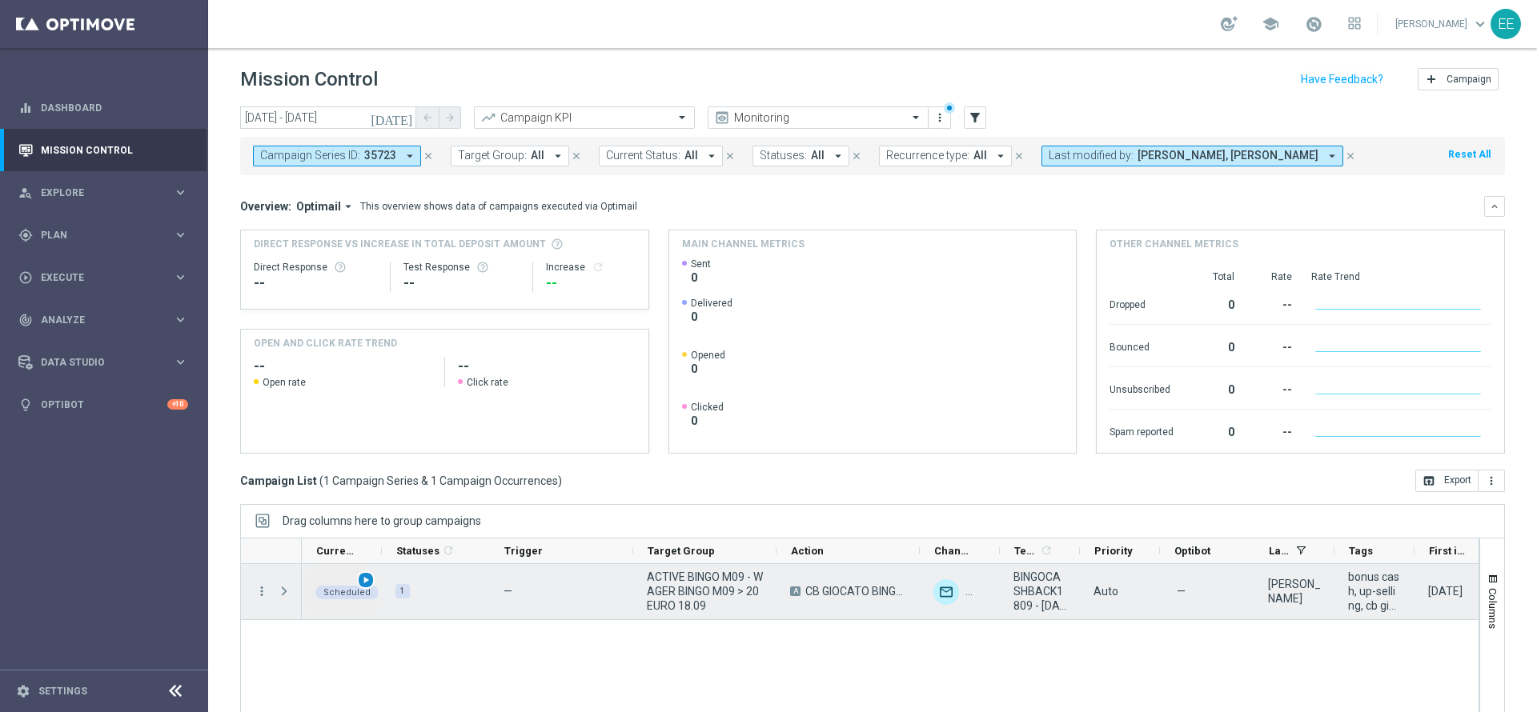
click at [363, 587] on div "play_arrow" at bounding box center [366, 580] width 18 height 18
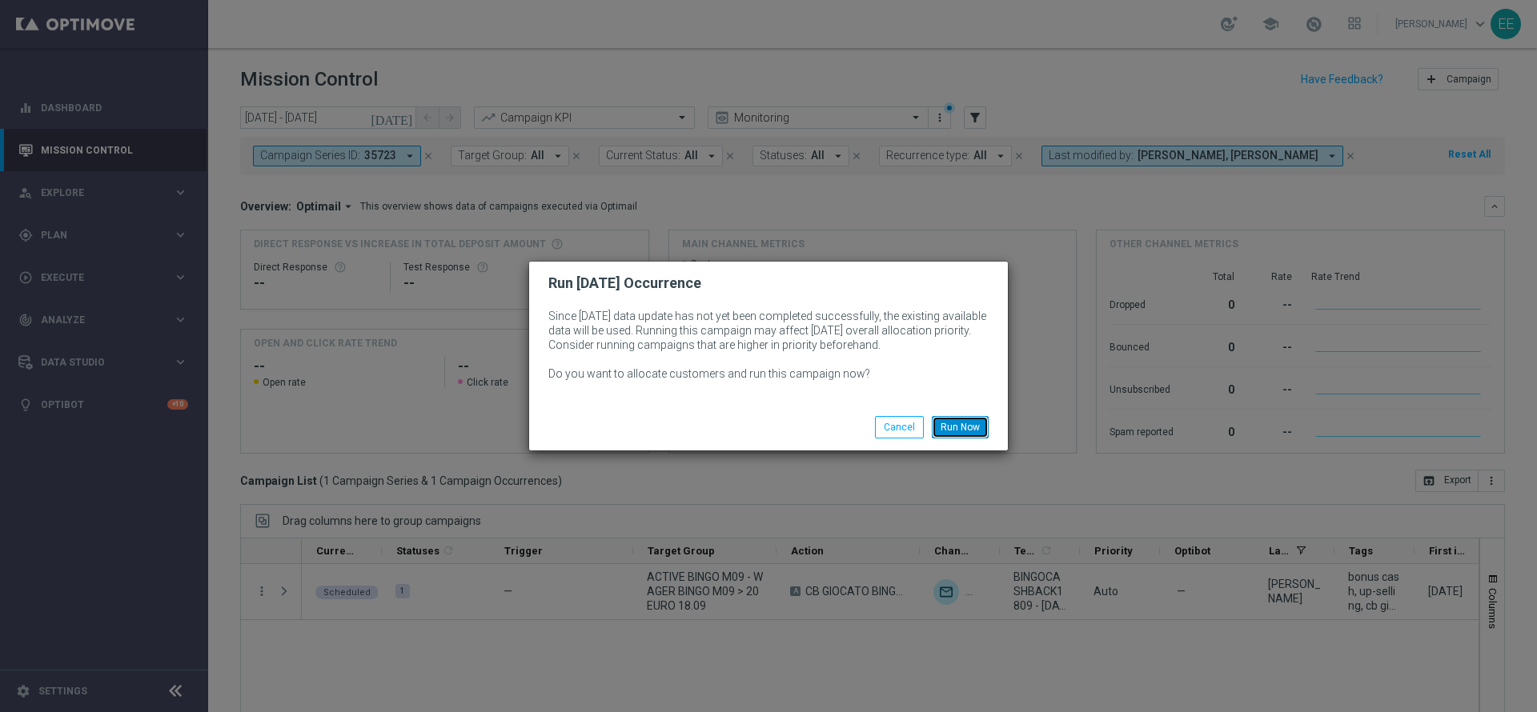
click at [962, 420] on button "Run Now" at bounding box center [960, 427] width 57 height 22
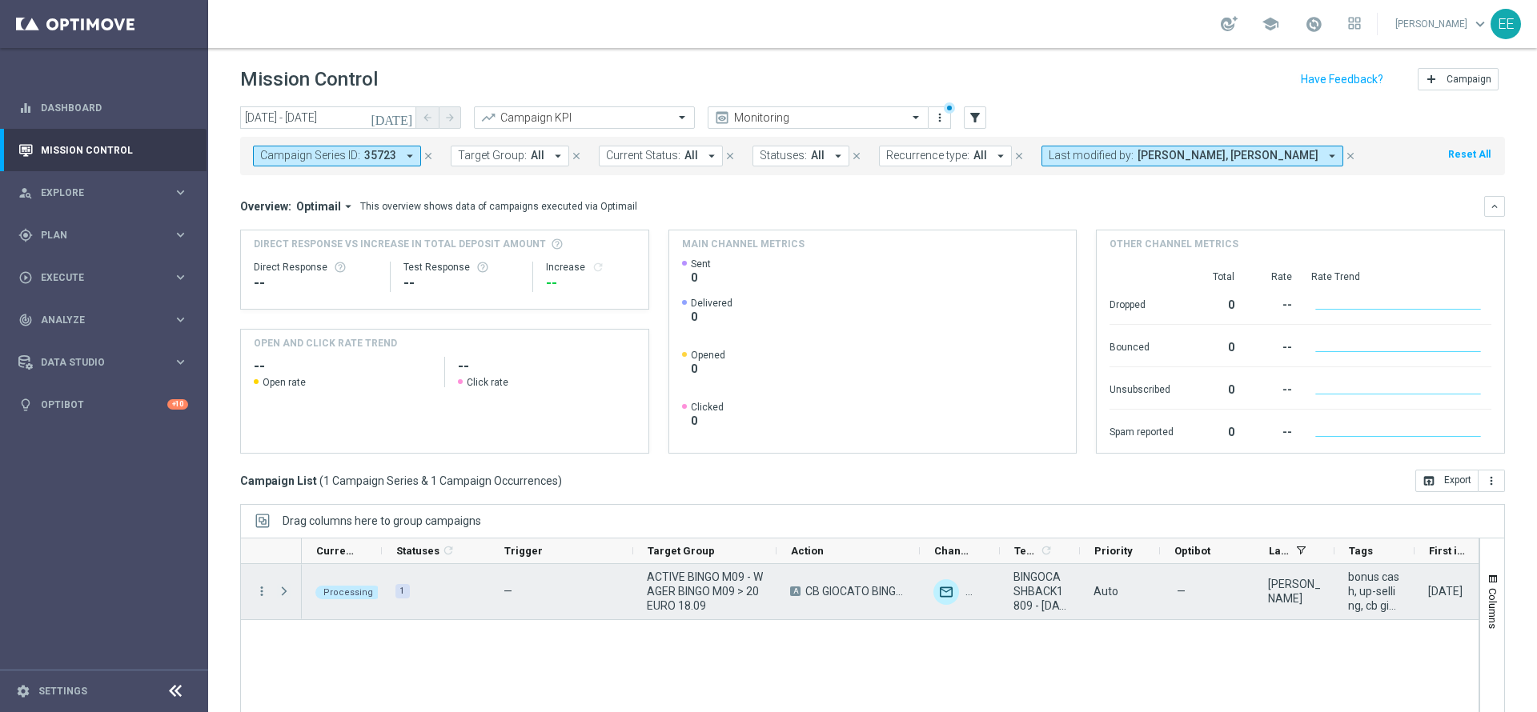
click at [285, 589] on span "Press SPACE to select this row." at bounding box center [284, 591] width 14 height 13
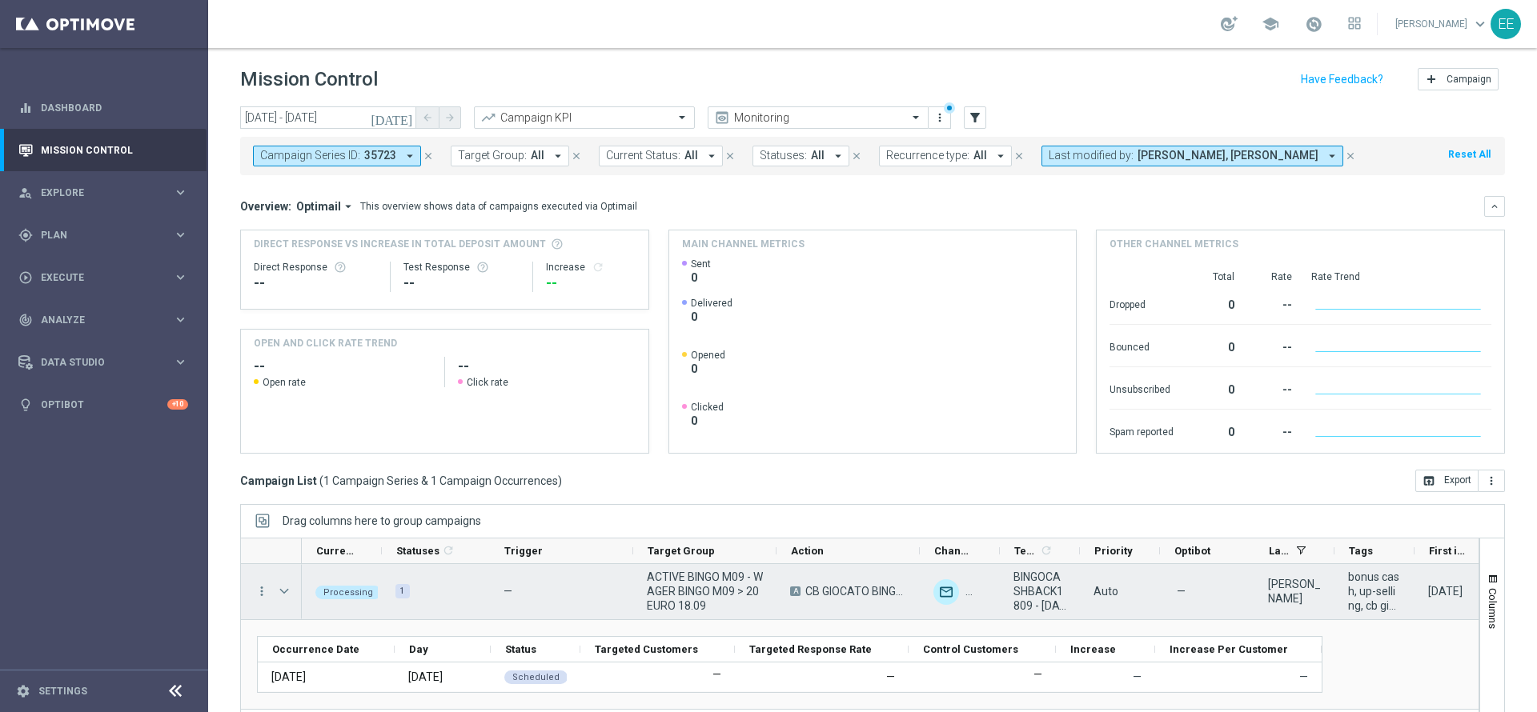
click at [285, 589] on span "Press SPACE to select this row." at bounding box center [284, 591] width 14 height 13
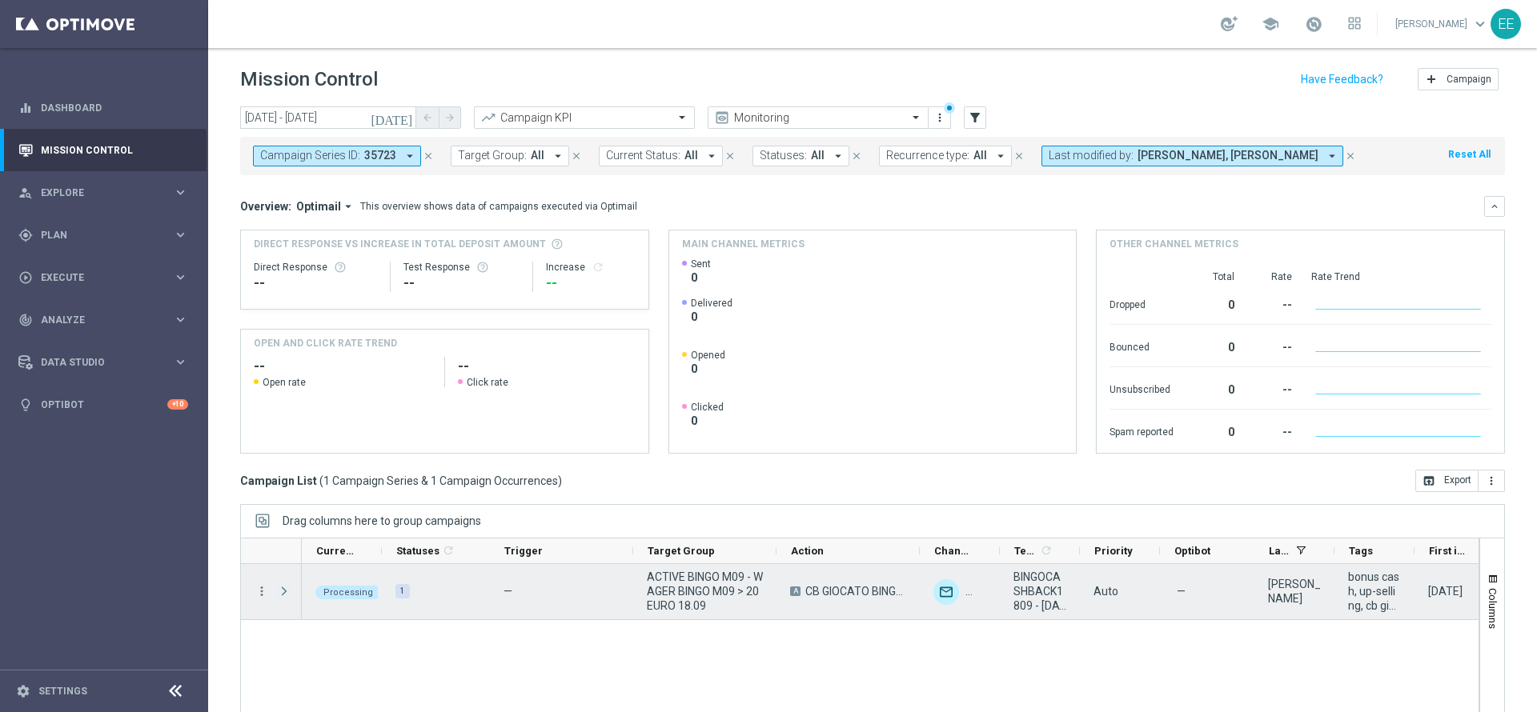
click at [285, 589] on span "Press SPACE to select this row." at bounding box center [284, 591] width 14 height 13
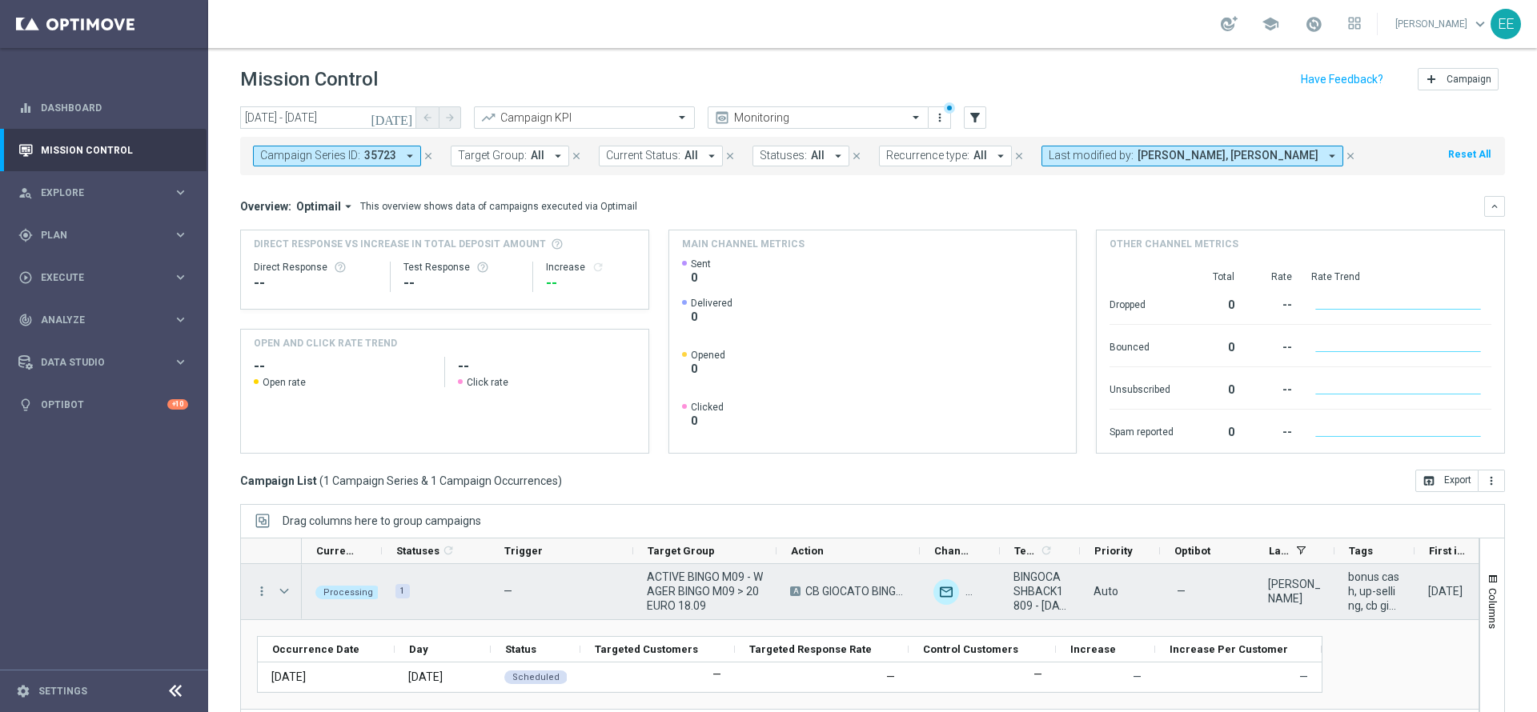
click at [285, 589] on span "Press SPACE to select this row." at bounding box center [284, 591] width 14 height 13
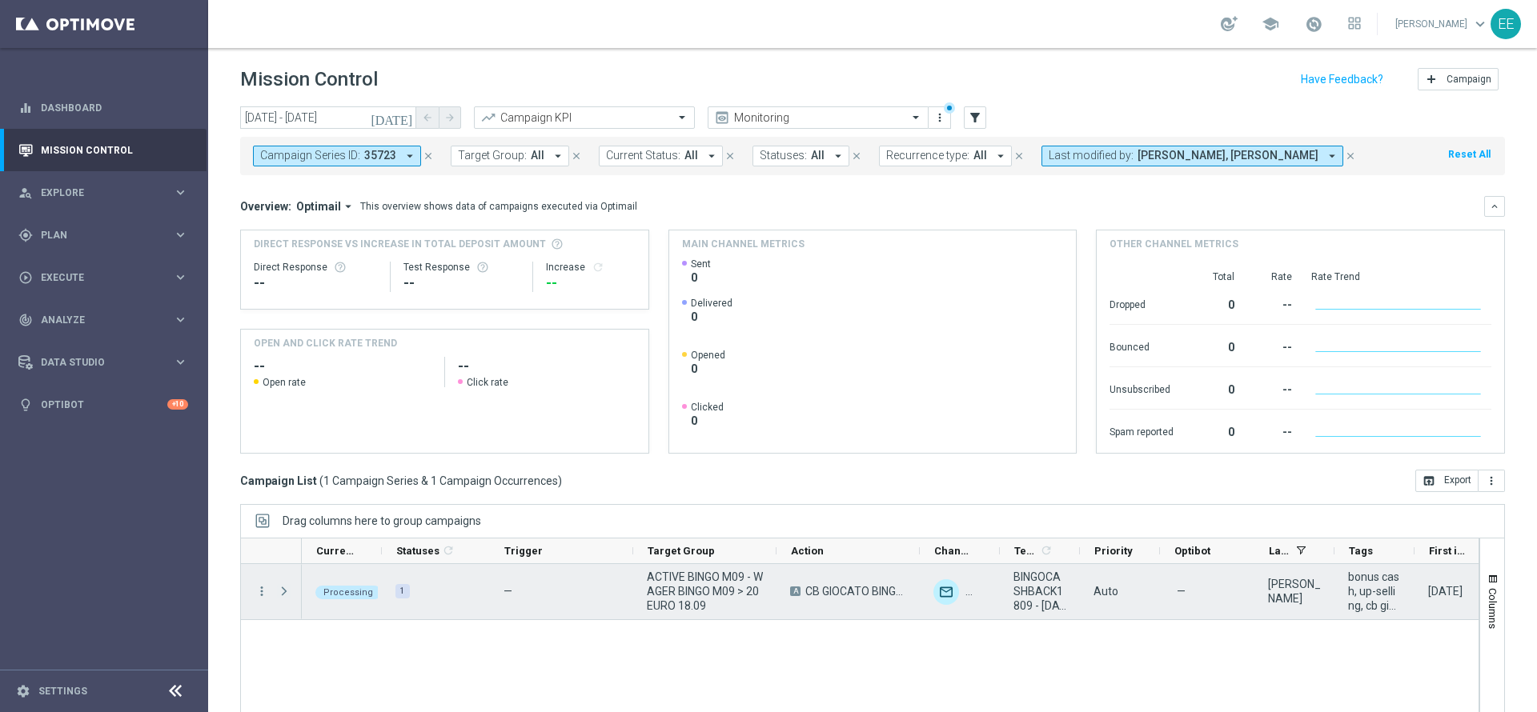
click at [285, 589] on span "Press SPACE to select this row." at bounding box center [284, 591] width 14 height 13
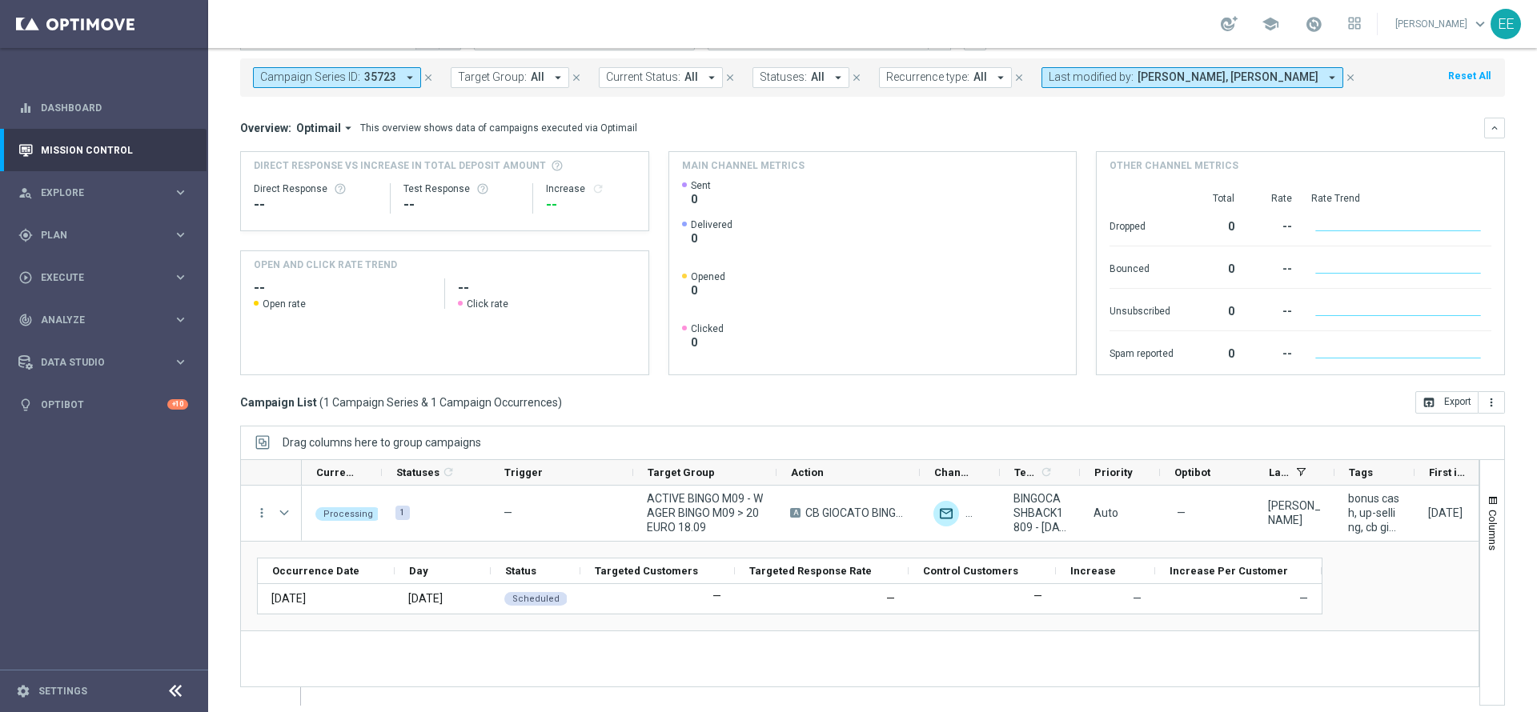
scroll to position [88, 0]
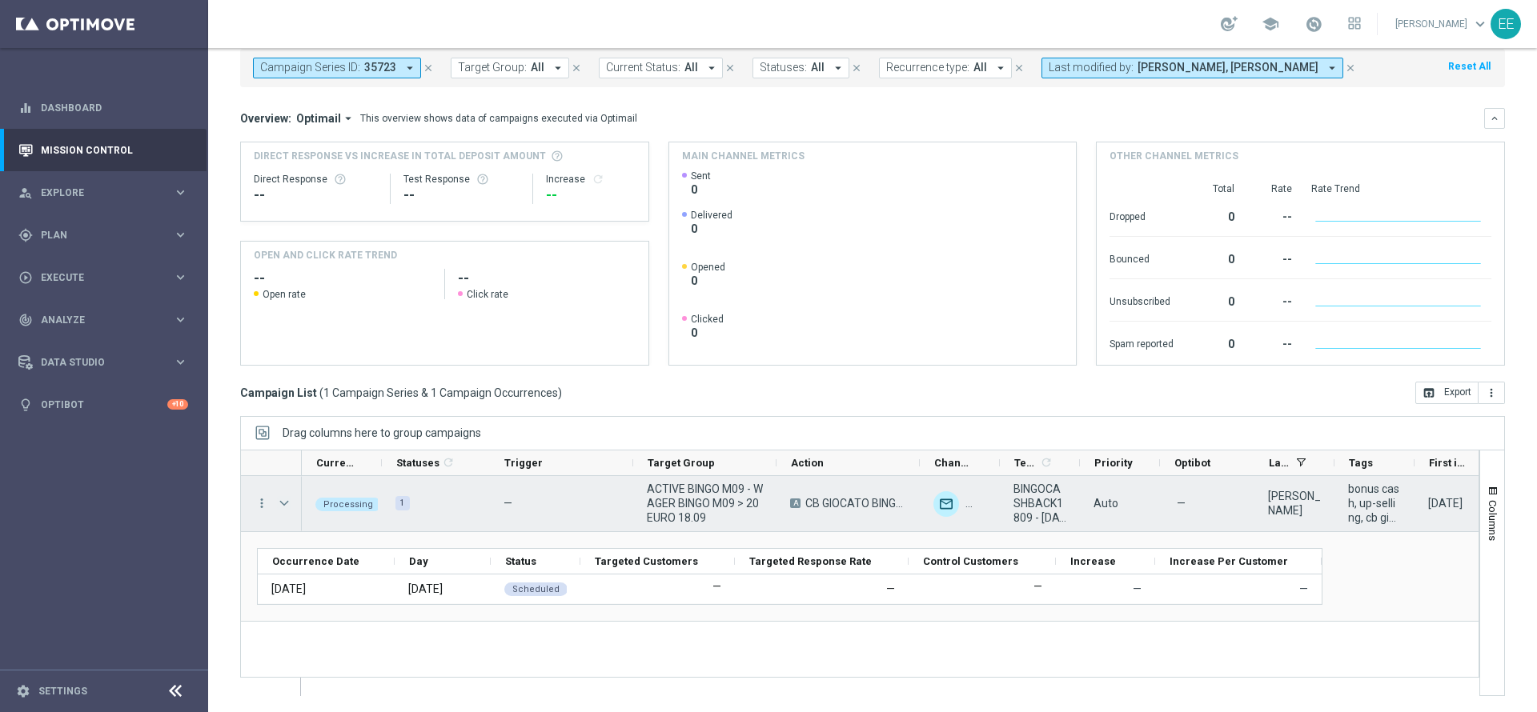
click at [284, 504] on span "Press SPACE to select this row." at bounding box center [284, 503] width 14 height 13
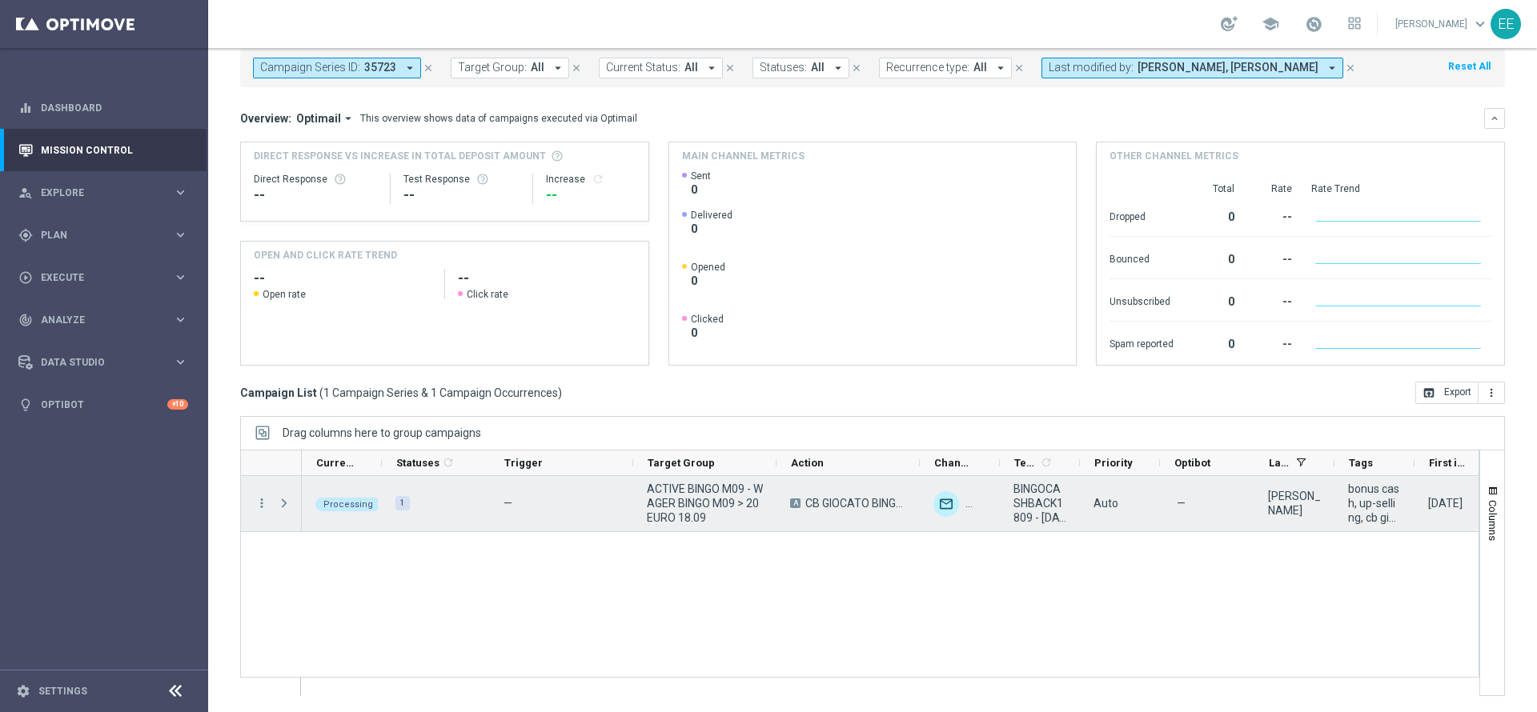
click at [284, 504] on span "Press SPACE to select this row." at bounding box center [284, 503] width 14 height 13
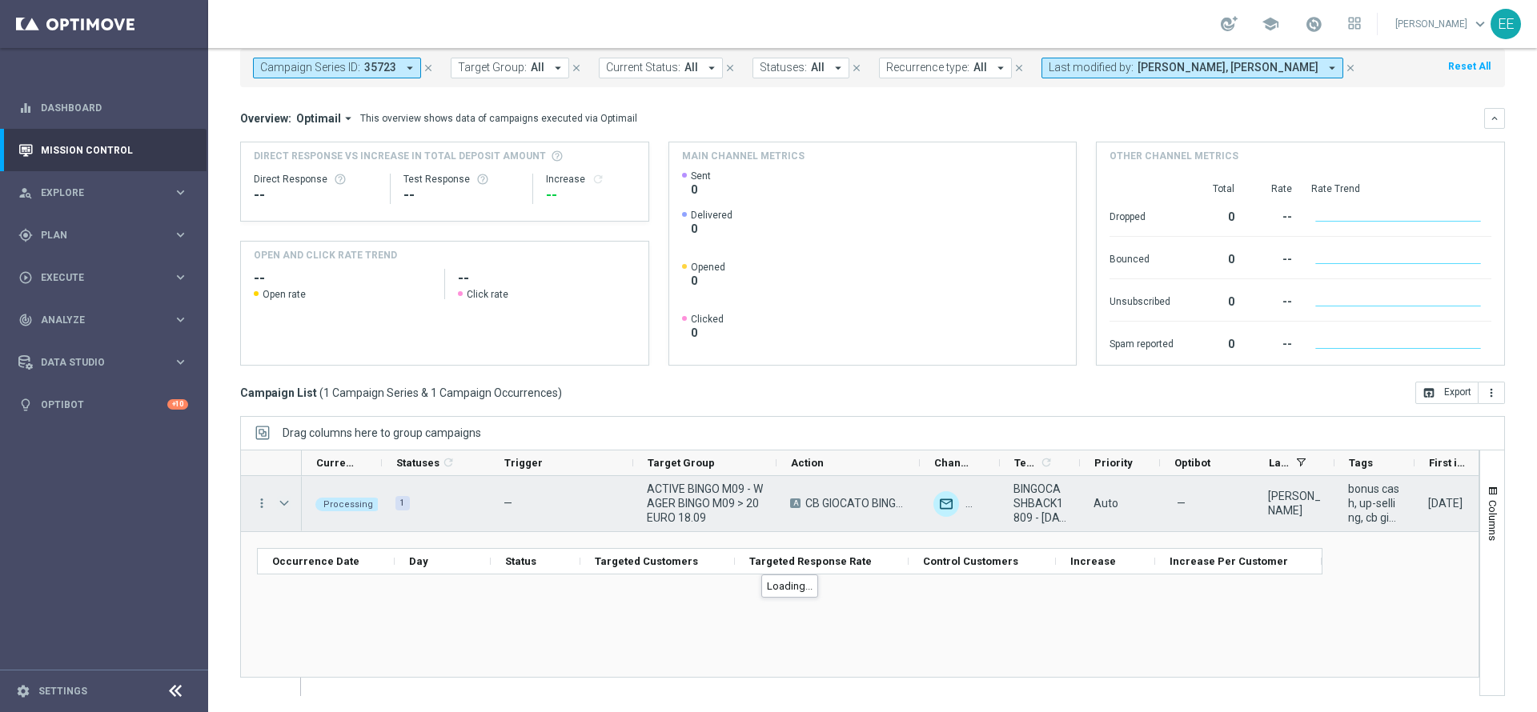
click at [284, 504] on span "Press SPACE to select this row." at bounding box center [284, 503] width 14 height 13
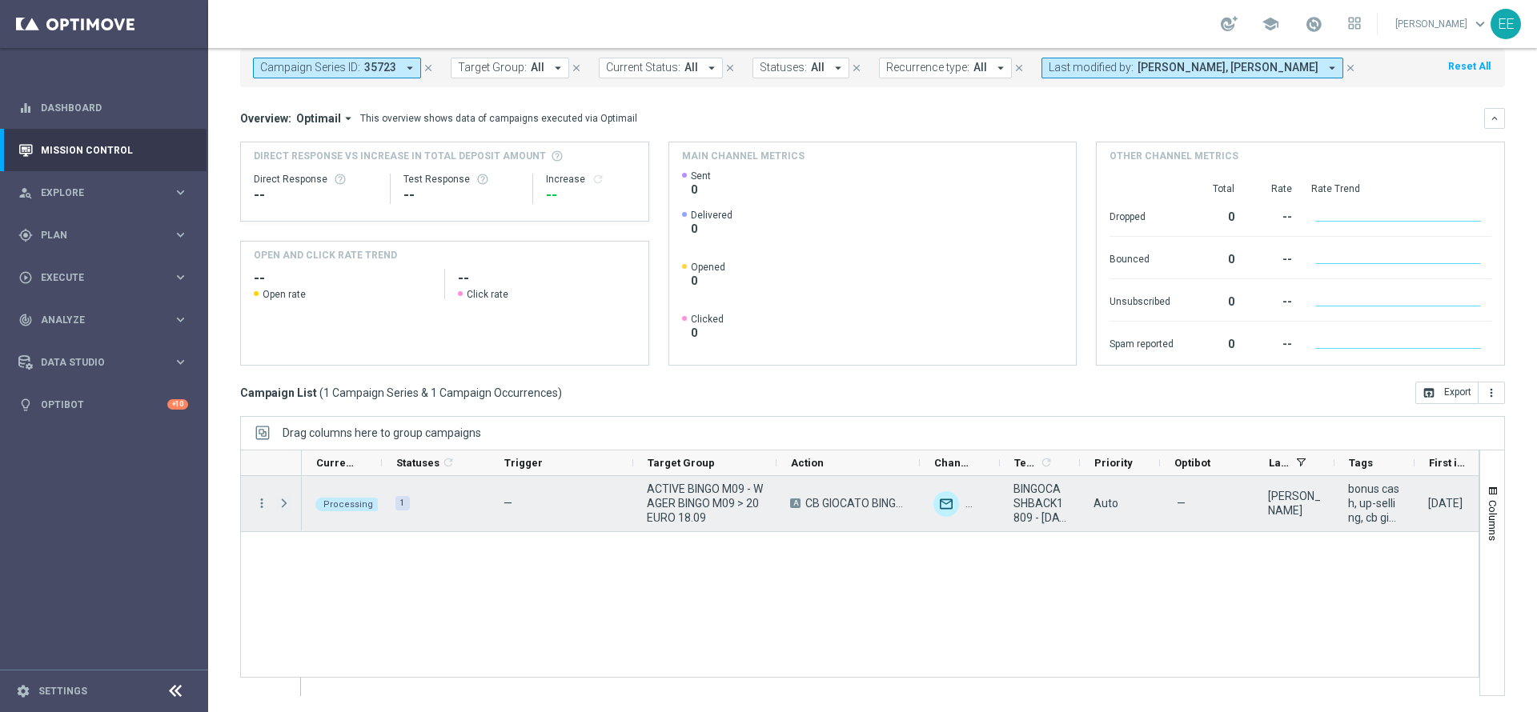
click at [283, 503] on span "Press SPACE to select this row." at bounding box center [284, 503] width 14 height 13
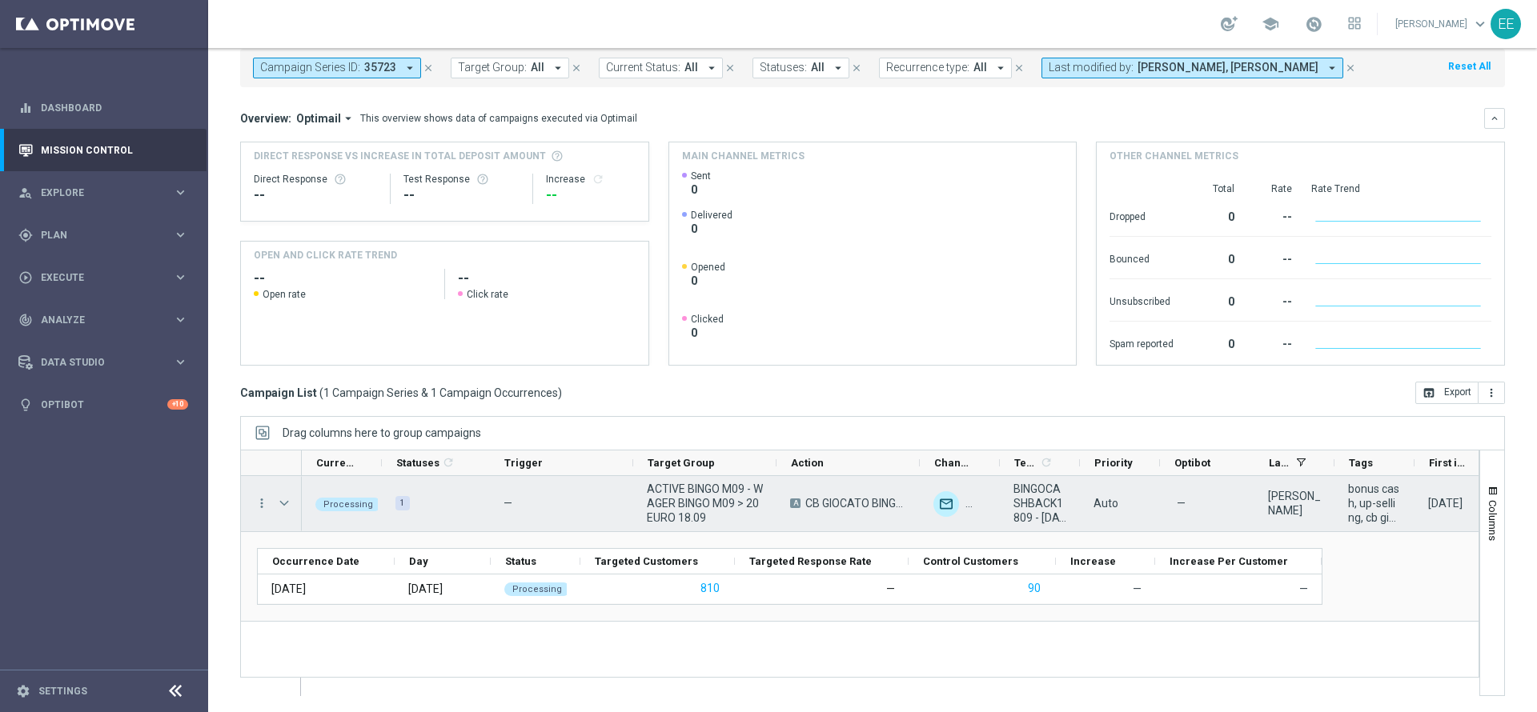
click at [700, 505] on span "ACTIVE BINGO M09 - WAGER BINGO M09 > 20 EURO 18.09" at bounding box center [705, 503] width 116 height 43
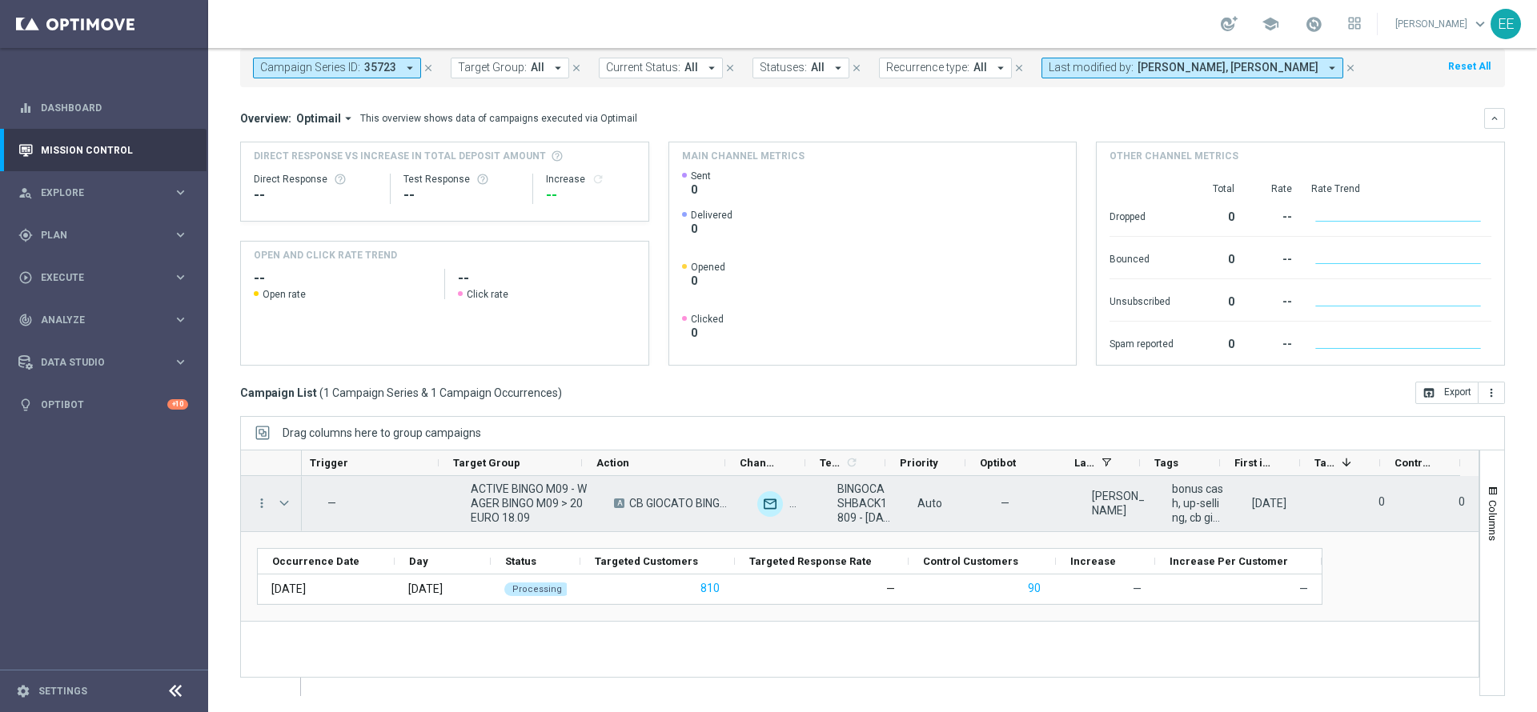
click at [850, 498] on span "BINGOCASHBACK1809 - [DATE]" at bounding box center [863, 503] width 53 height 43
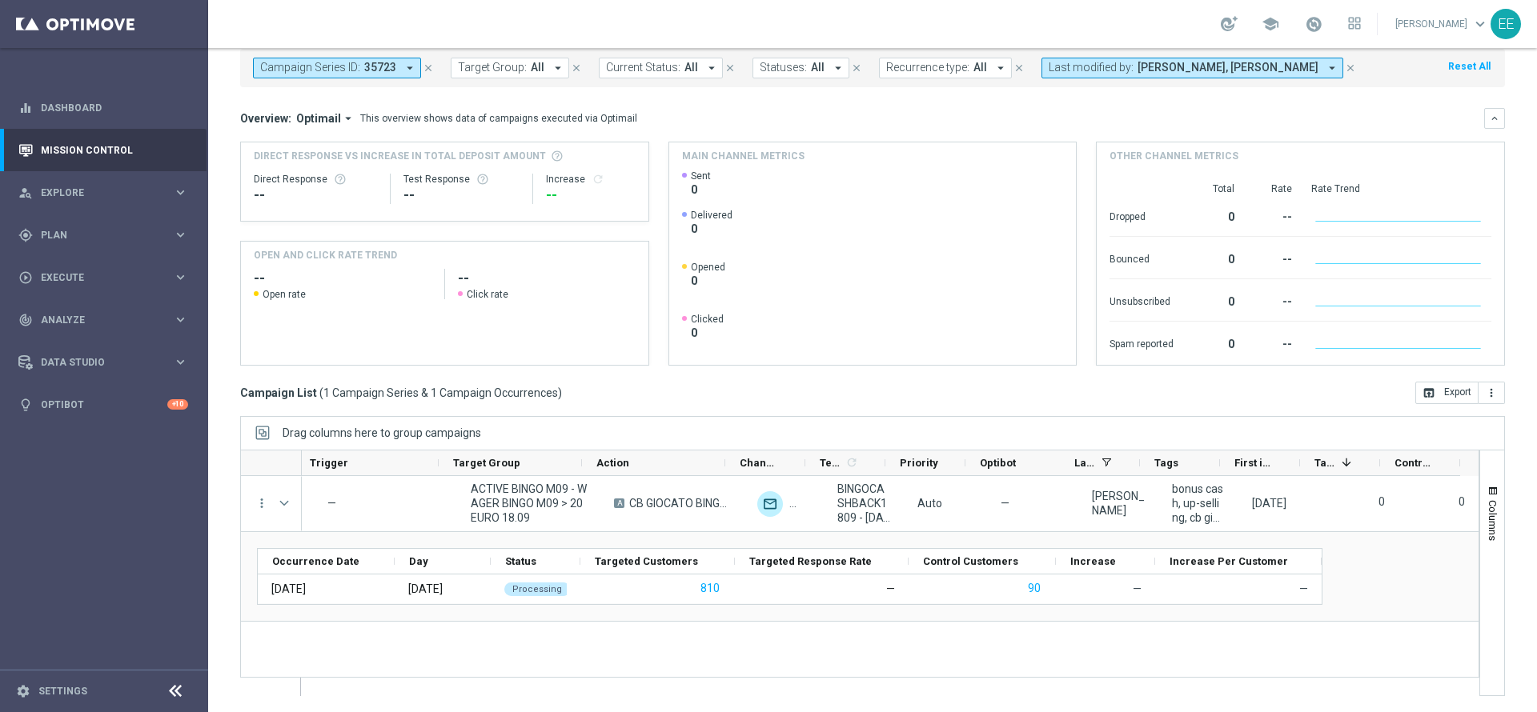
scroll to position [0, 0]
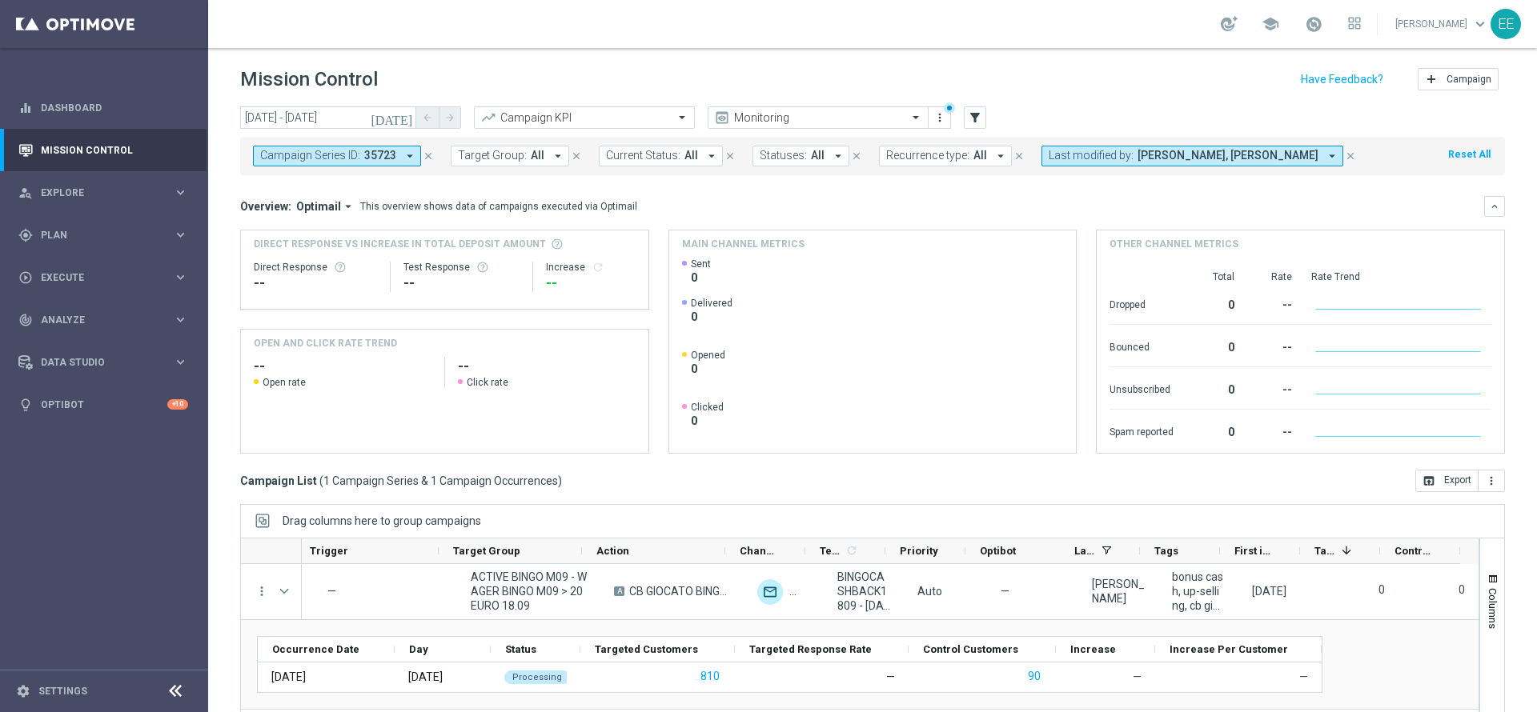
click at [1079, 157] on span "Last modified by:" at bounding box center [1091, 156] width 85 height 14
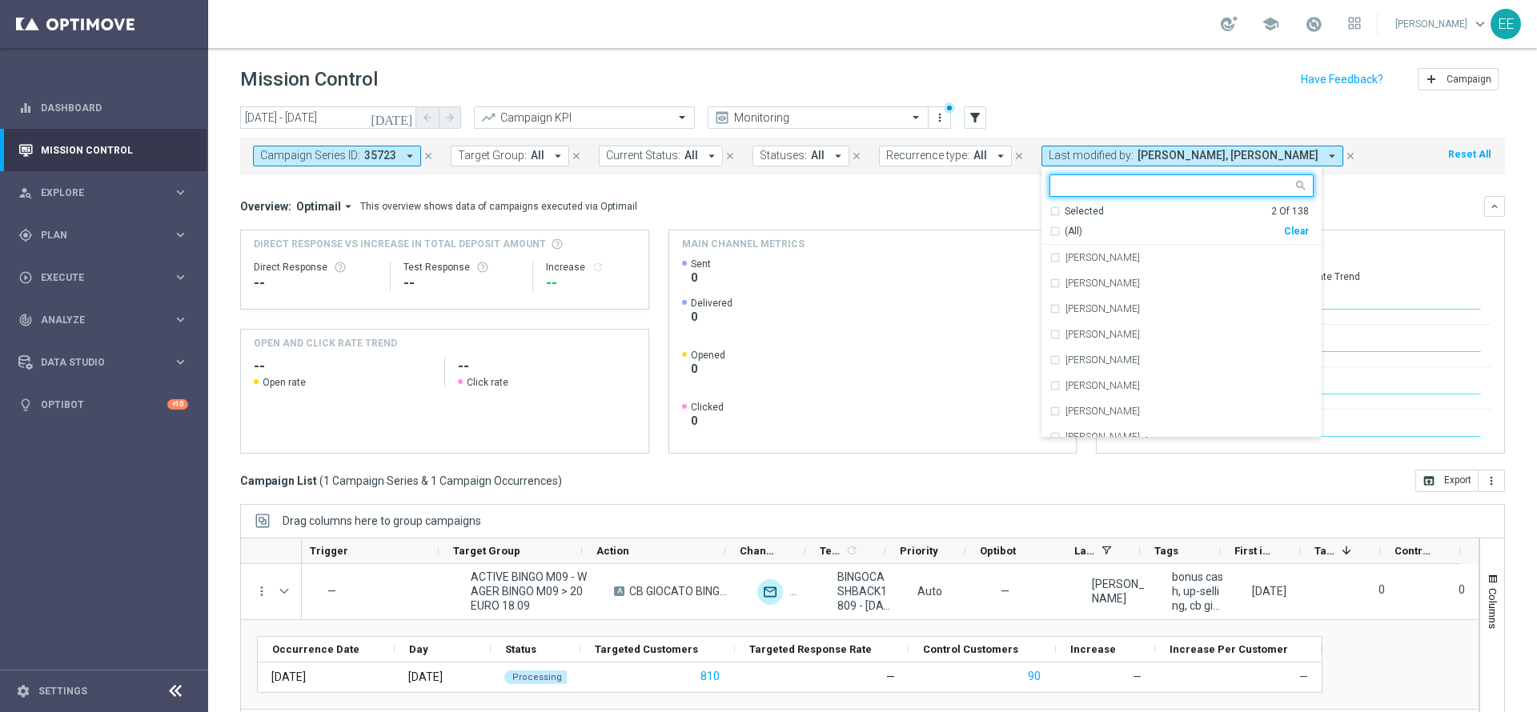
click at [1079, 157] on span "Last modified by:" at bounding box center [1091, 156] width 85 height 14
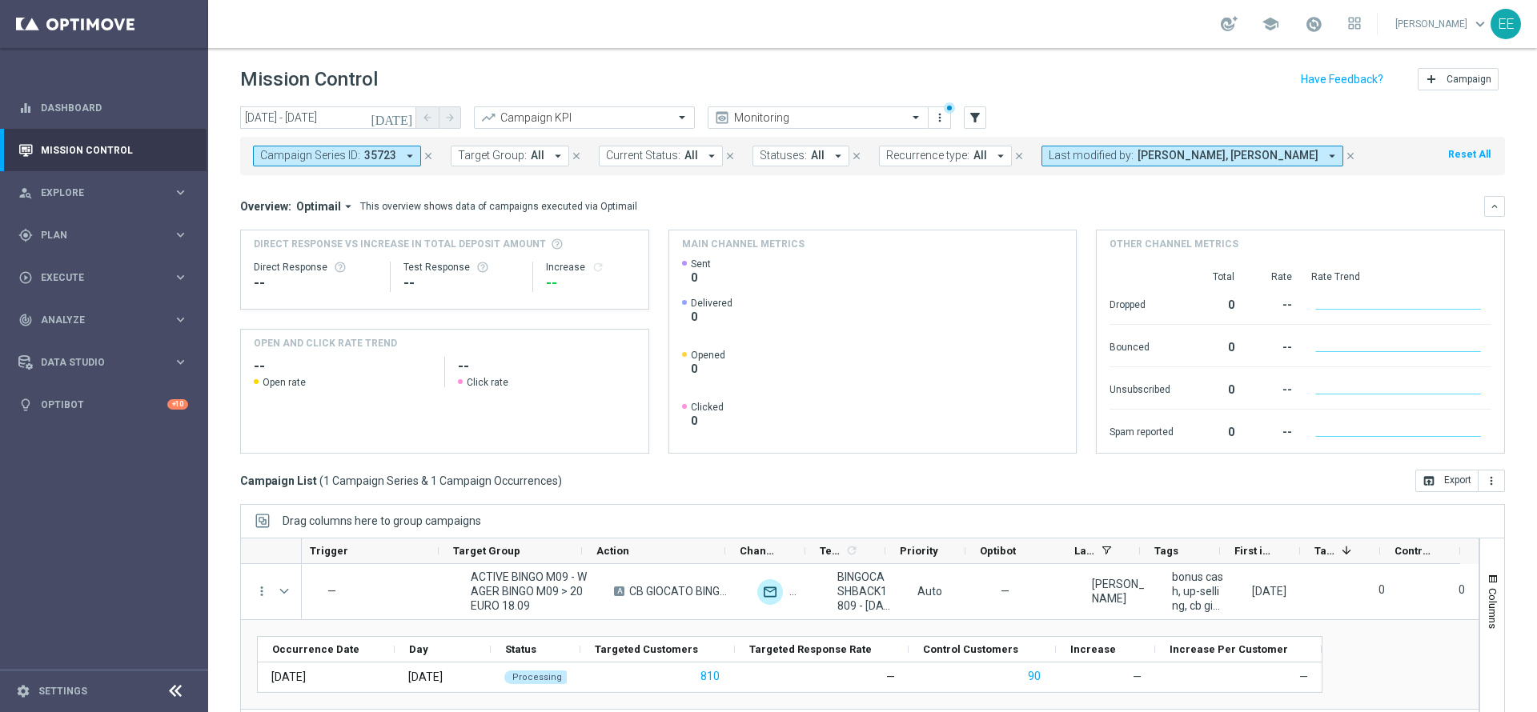
click at [408, 116] on icon "[DATE]" at bounding box center [392, 117] width 43 height 14
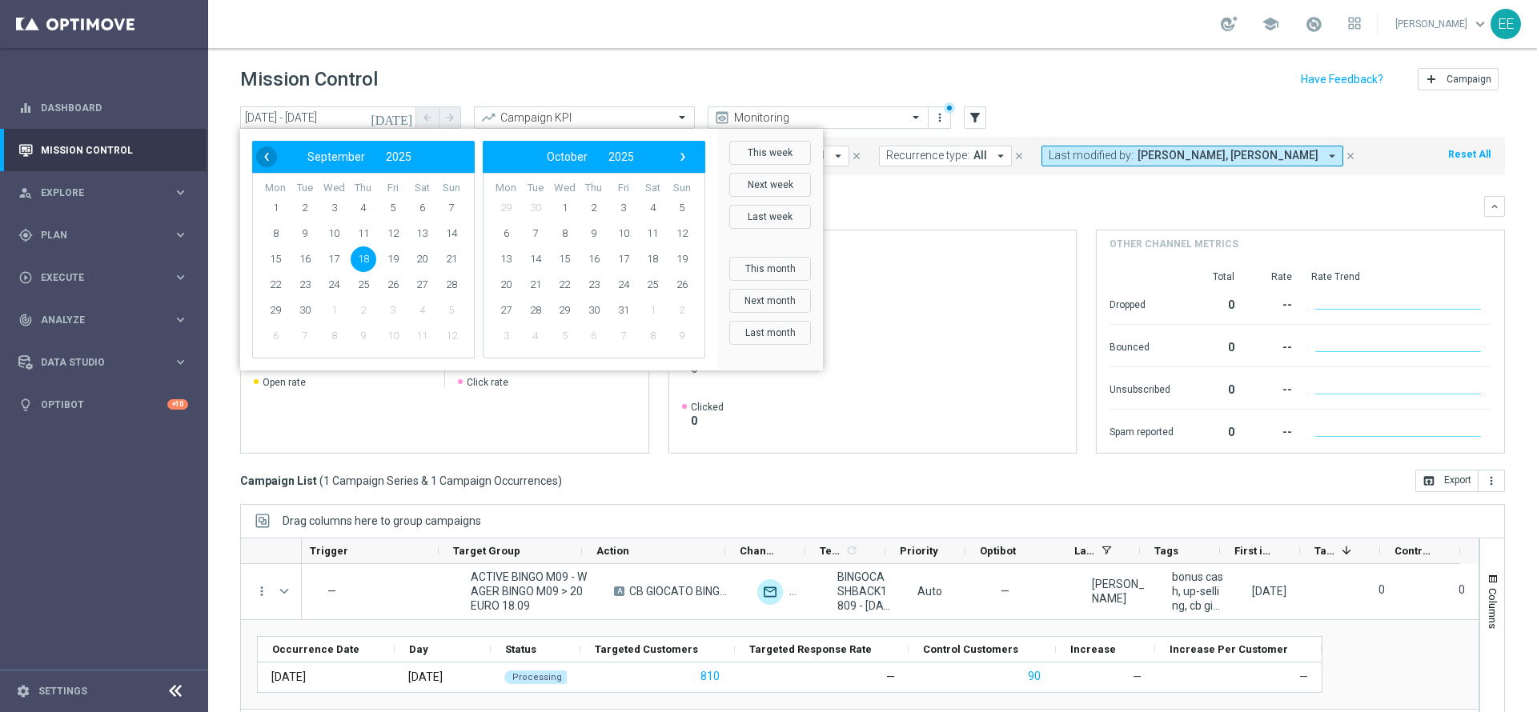
click at [274, 160] on span "‹" at bounding box center [266, 156] width 21 height 21
click at [363, 315] on span "28" at bounding box center [364, 311] width 26 height 26
click at [681, 210] on span "7" at bounding box center [682, 208] width 26 height 26
type input "28 Aug 2025 - 07 Sep 2025"
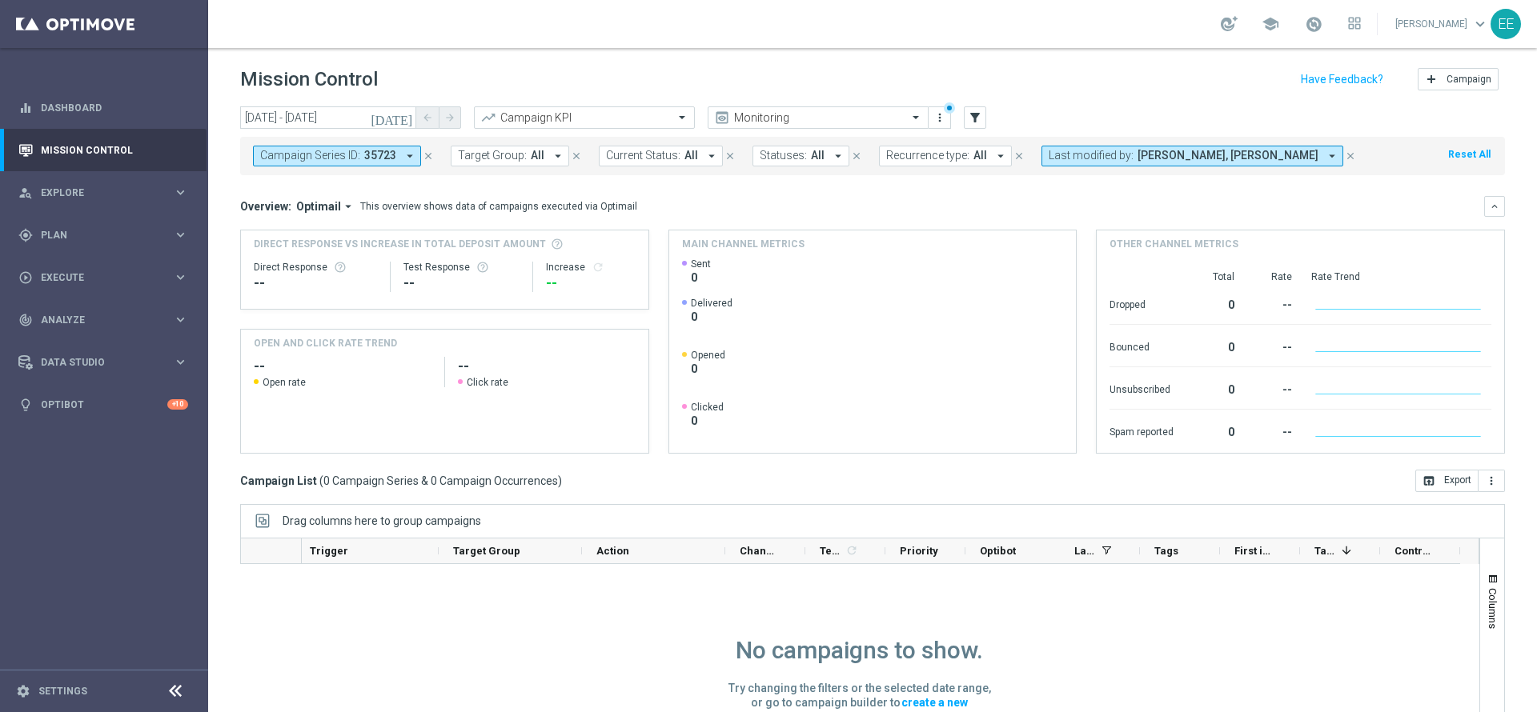
click at [828, 513] on div "Drag columns here to group campaigns" at bounding box center [872, 521] width 1265 height 34
click at [426, 164] on button "close" at bounding box center [428, 156] width 14 height 18
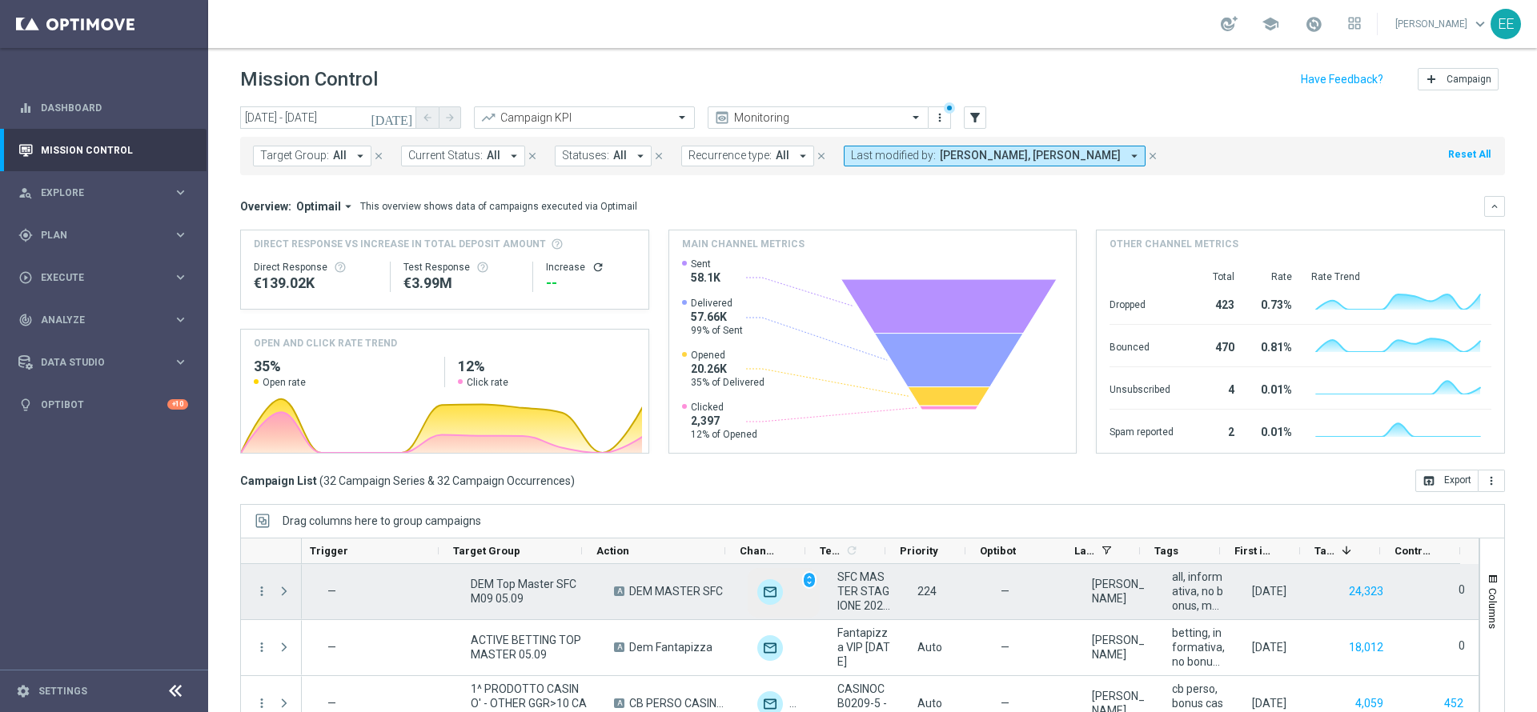
click at [757, 592] on img at bounding box center [770, 592] width 26 height 26
click at [804, 580] on span "unfold_more" at bounding box center [809, 580] width 11 height 11
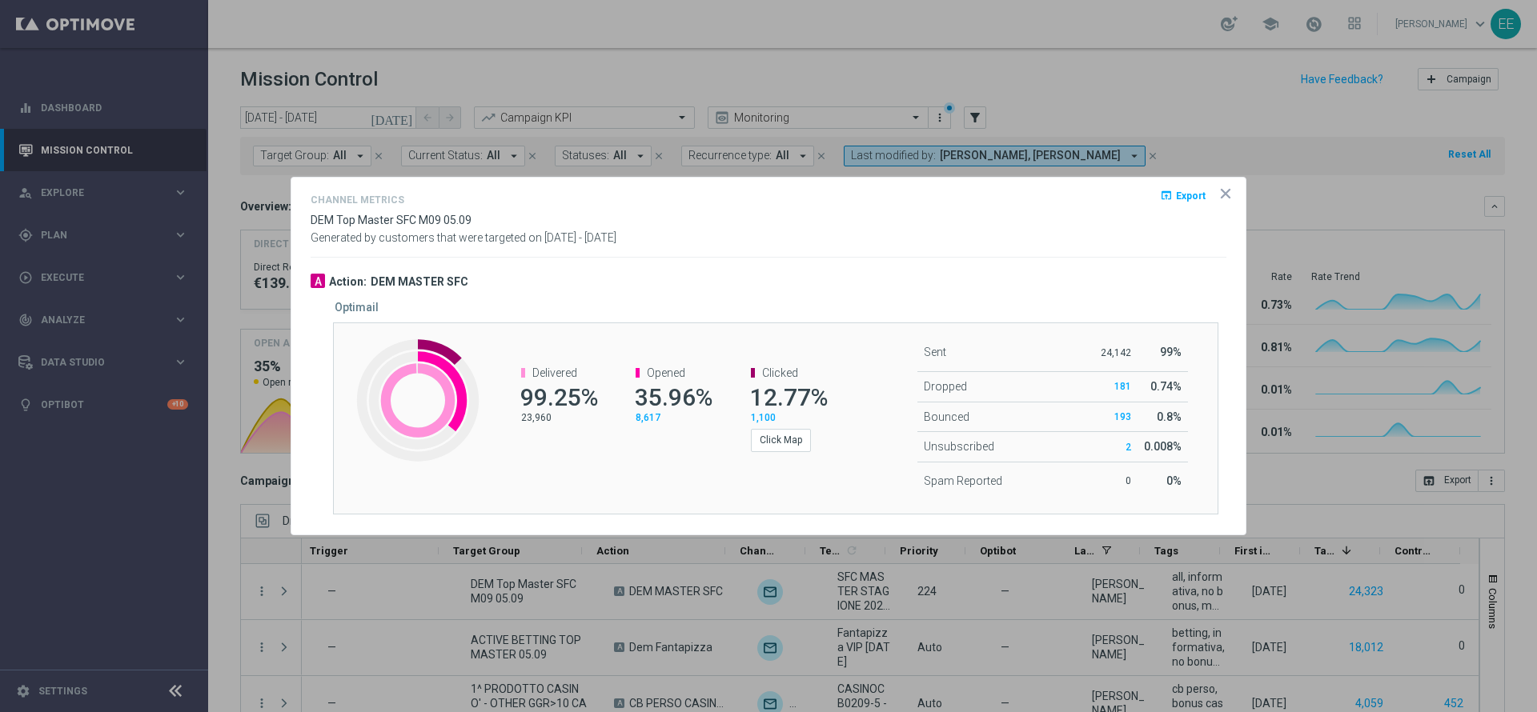
click at [1223, 198] on icon "icon" at bounding box center [1225, 194] width 16 height 16
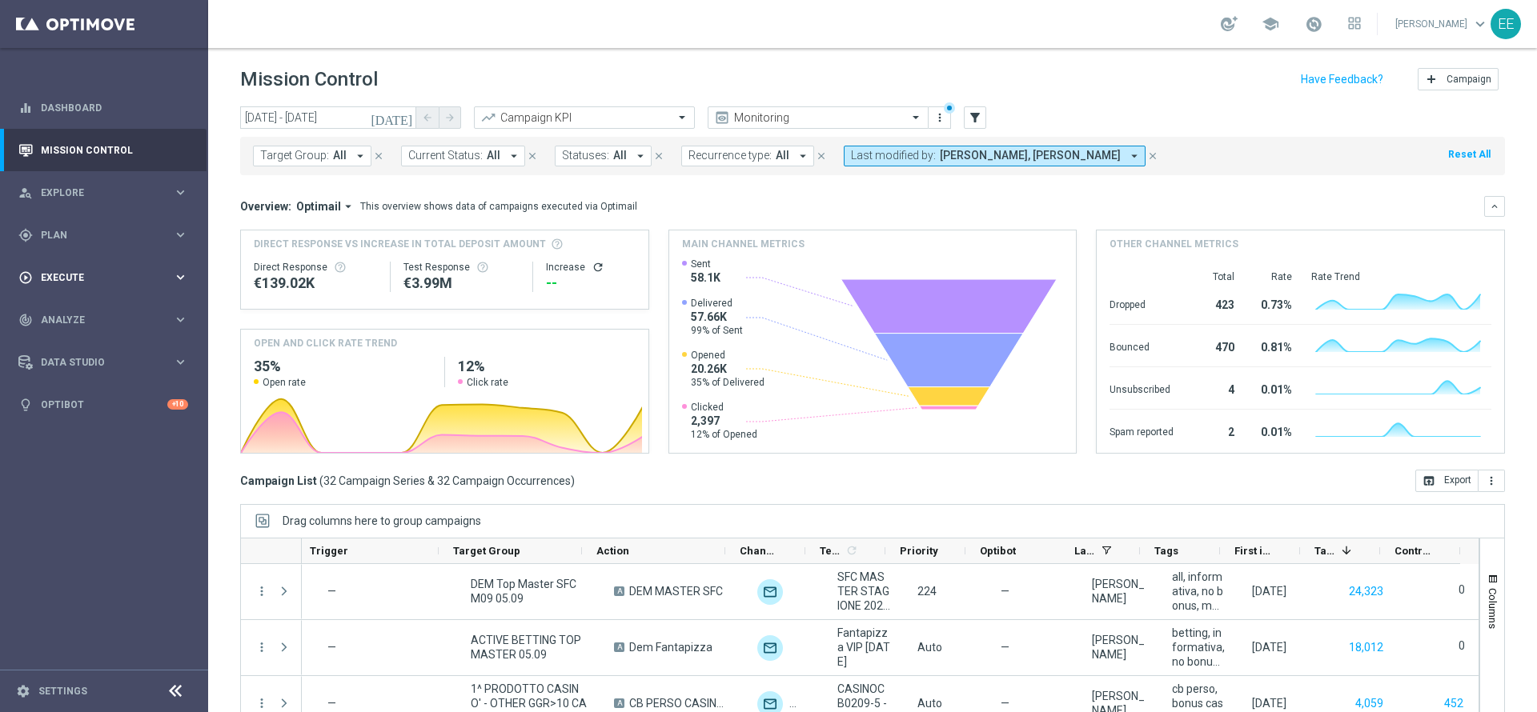
click at [70, 268] on div "play_circle_outline Execute keyboard_arrow_right" at bounding box center [103, 277] width 207 height 42
click at [85, 243] on div "gps_fixed Plan keyboard_arrow_right" at bounding box center [103, 235] width 207 height 42
click at [80, 269] on link "Target Groups" at bounding box center [104, 268] width 125 height 13
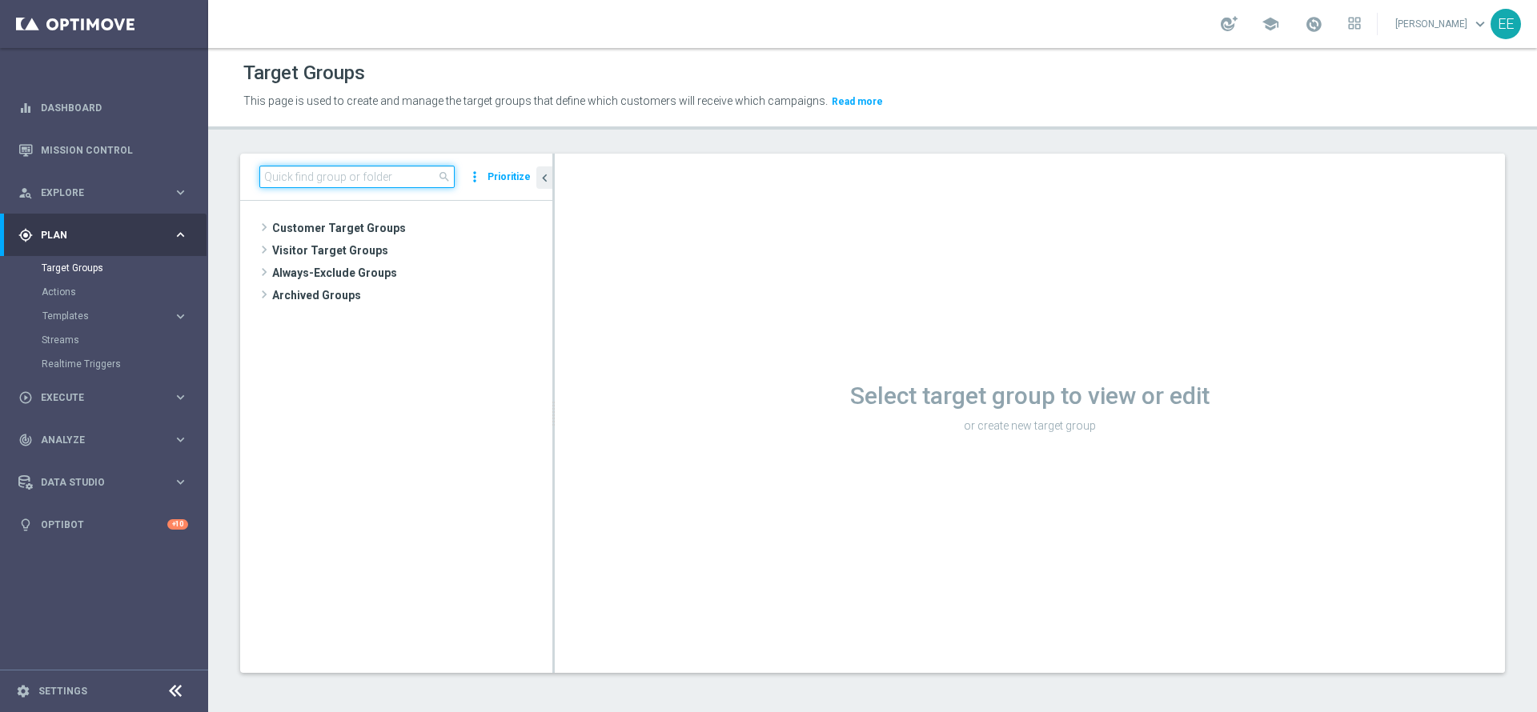
click at [336, 171] on input at bounding box center [356, 177] width 195 height 22
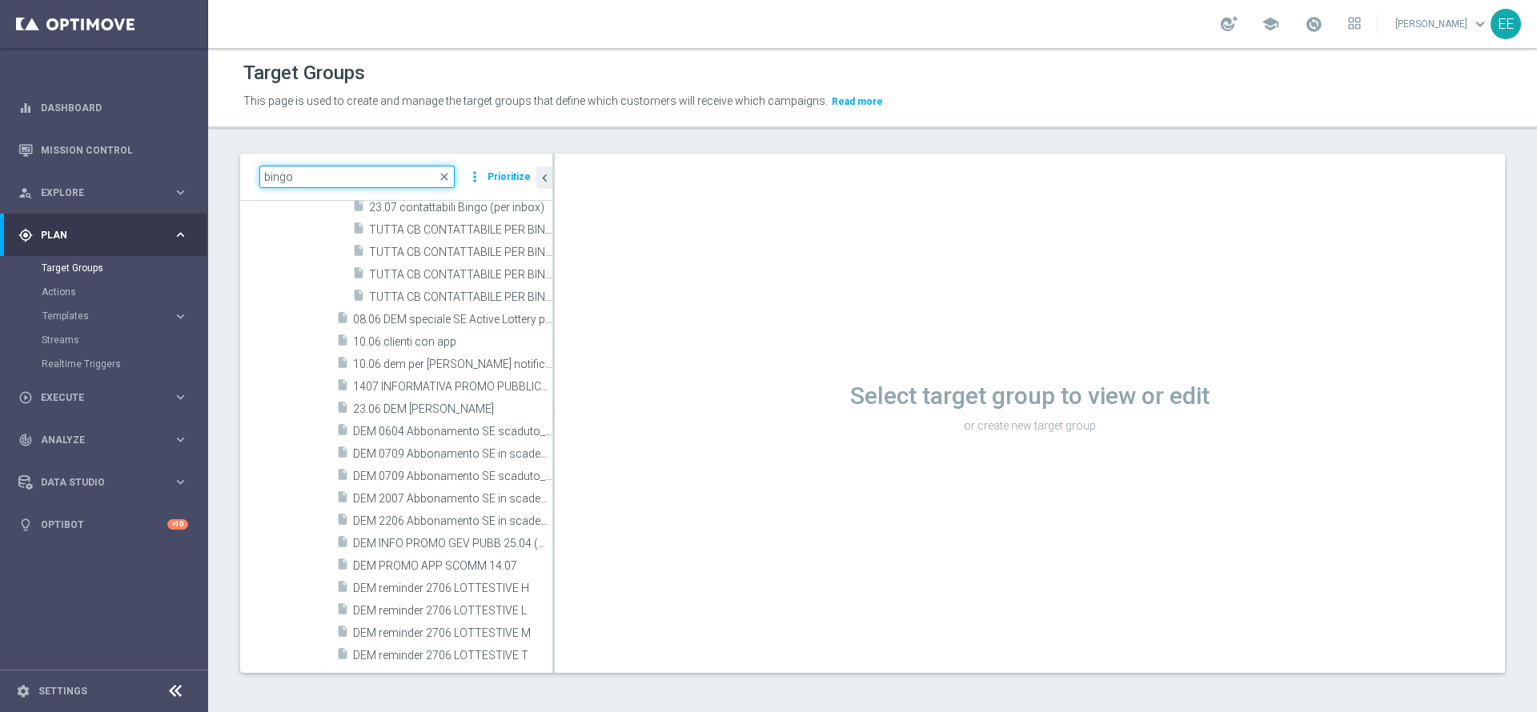
scroll to position [1582, 0]
click at [302, 167] on input "bingo" at bounding box center [356, 177] width 195 height 22
click at [328, 174] on input "18.09" at bounding box center [356, 177] width 195 height 22
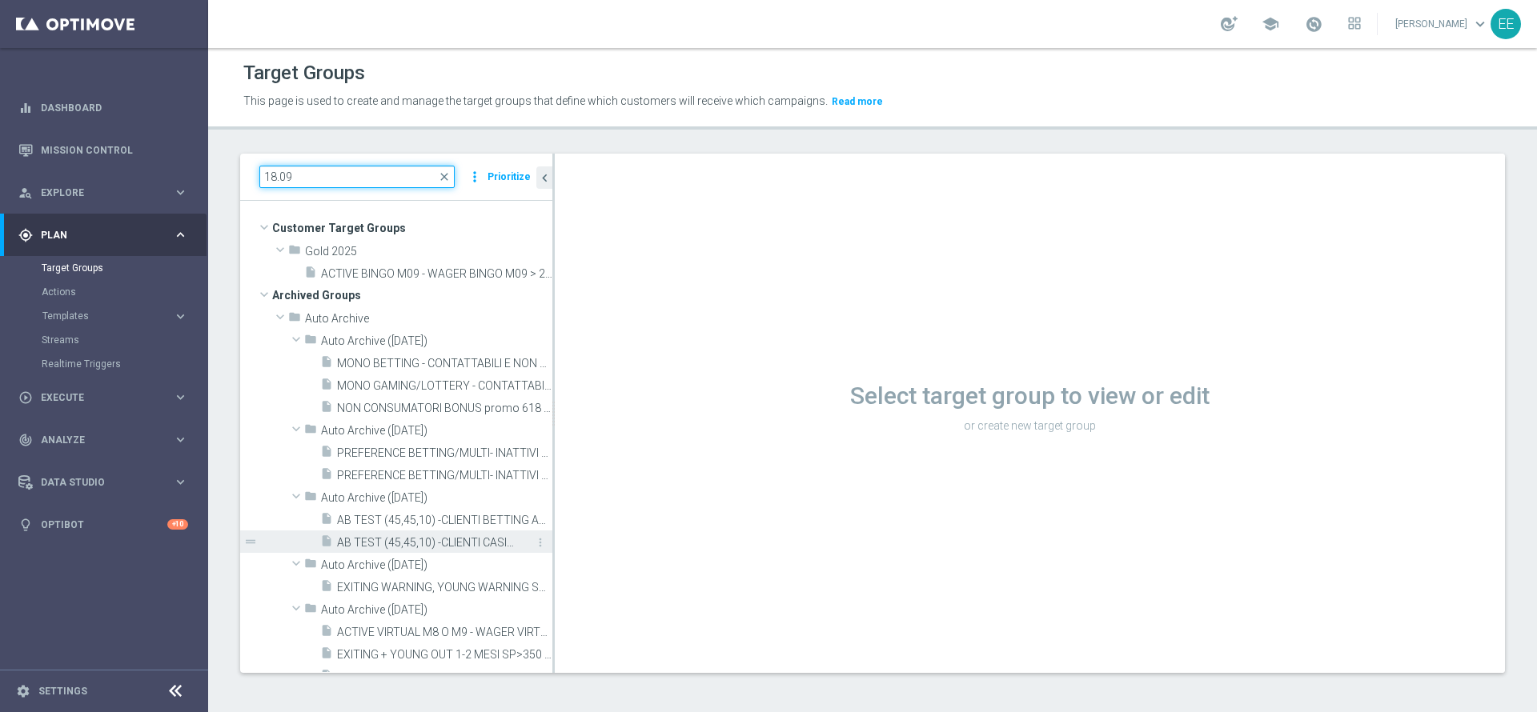
scroll to position [2, 0]
type input "18.09"
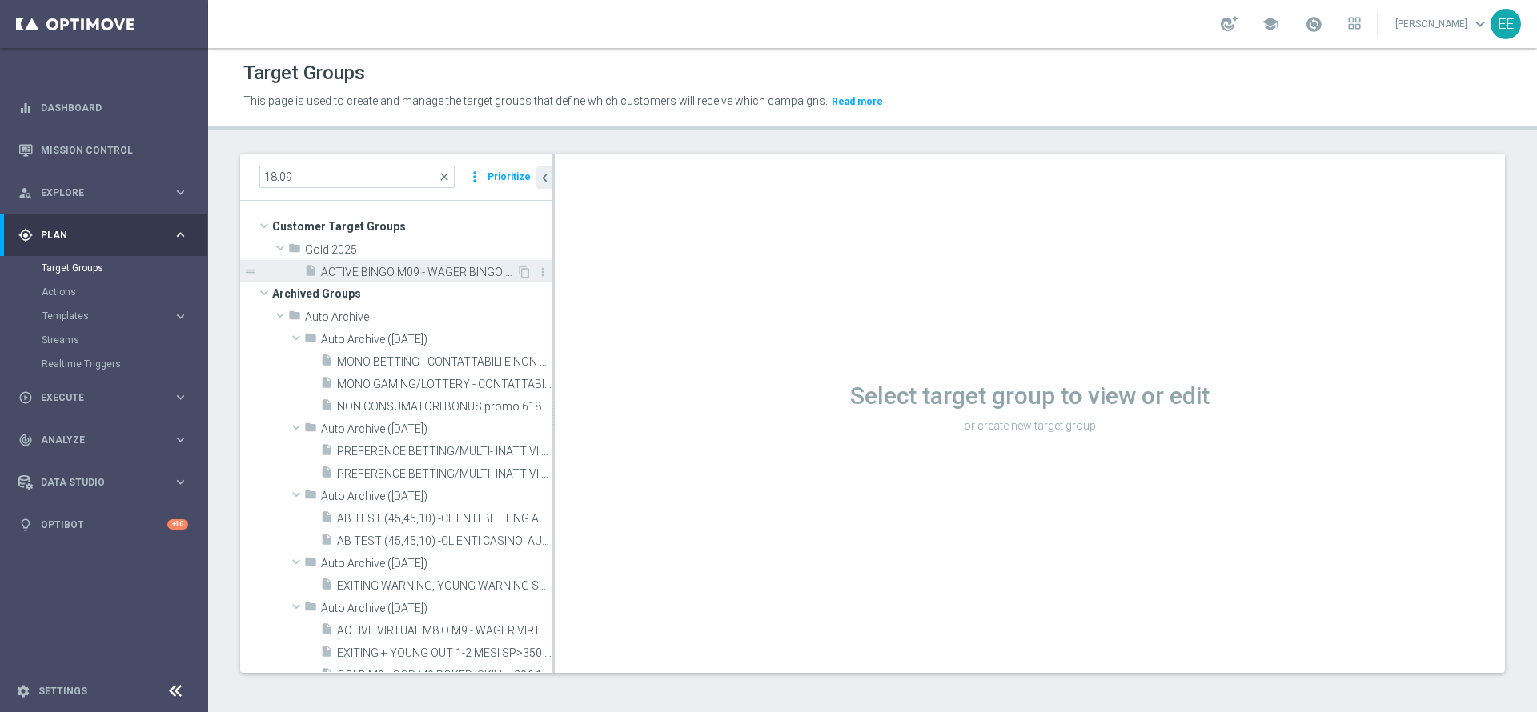
click at [435, 271] on span "ACTIVE BINGO M09 - WAGER BINGO M09 > 20 EURO 18.09" at bounding box center [418, 273] width 195 height 14
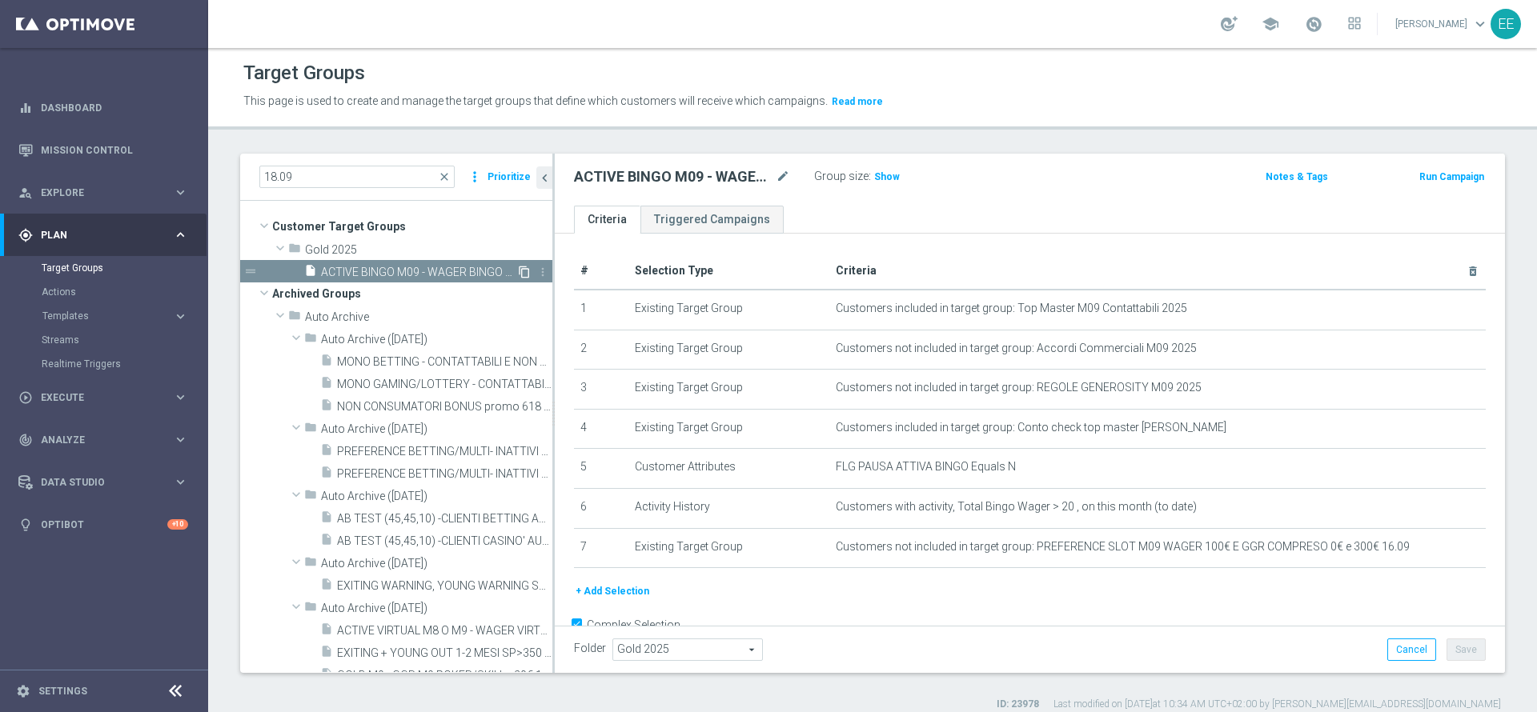
click at [518, 267] on icon "content_copy" at bounding box center [524, 272] width 13 height 13
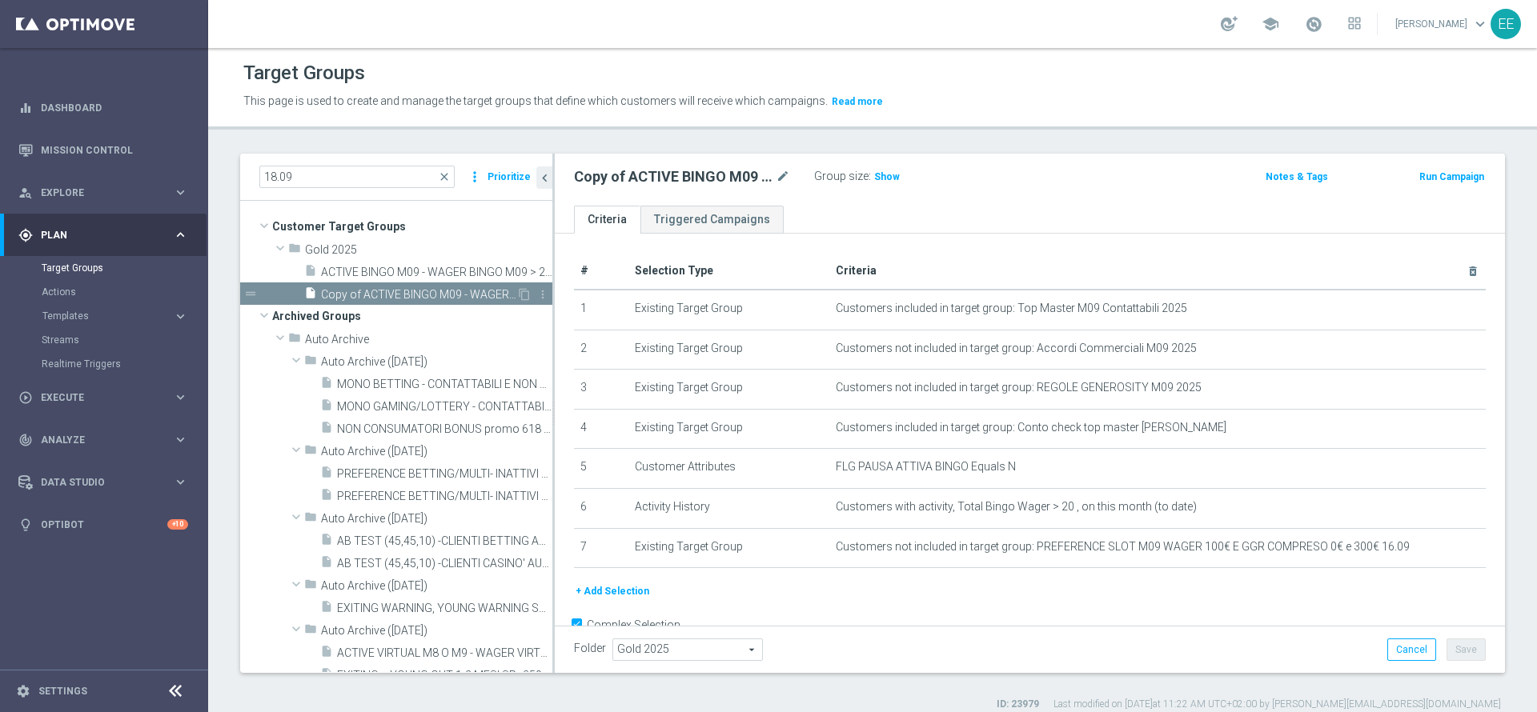
click at [402, 300] on span "Copy of ACTIVE BINGO M09 - WAGER BINGO M09 > 20 EURO 18.09" at bounding box center [418, 295] width 195 height 14
click at [777, 182] on icon "mode_edit" at bounding box center [783, 176] width 14 height 19
type input "ACTIVE IPPICA 2025 NO ACTIVE IPPICA M09 18.09"
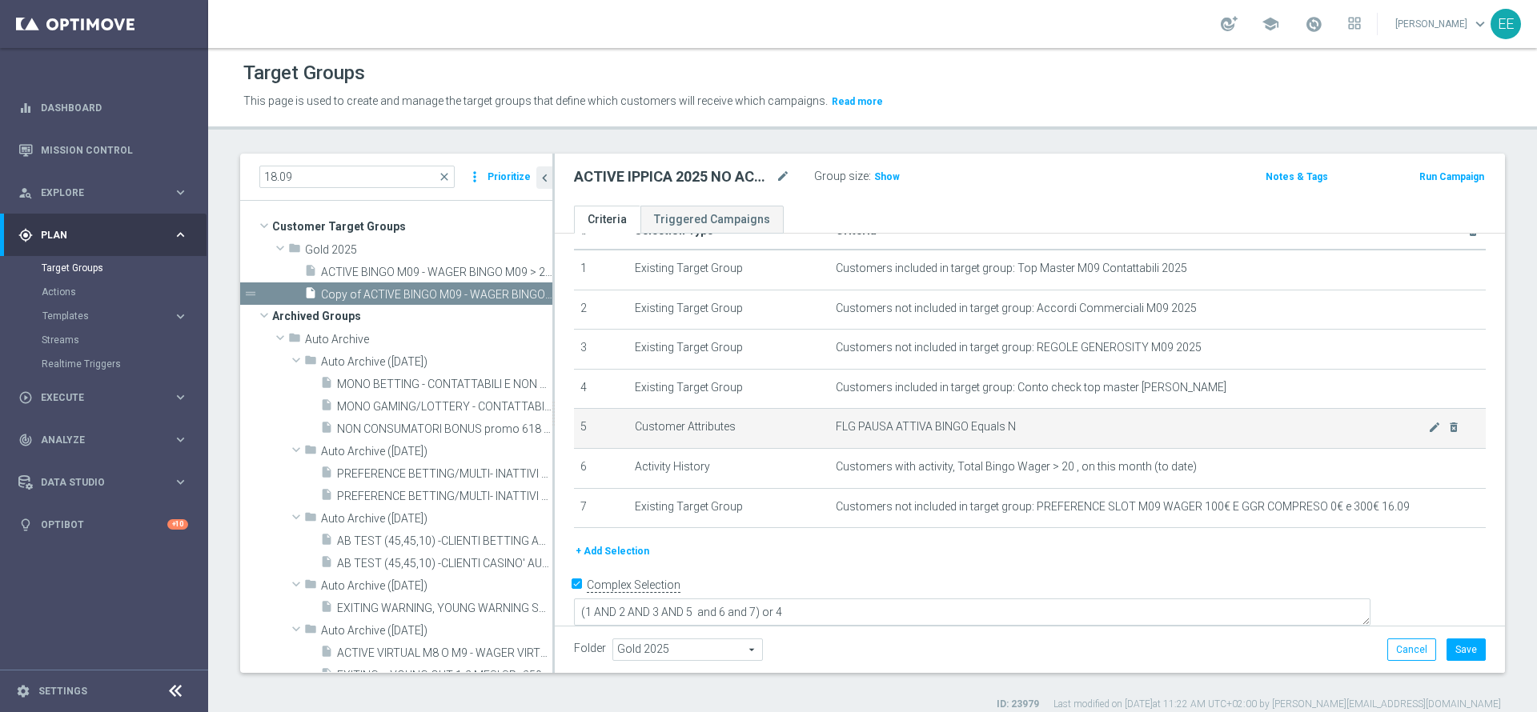
scroll to position [39, 0]
click at [1428, 431] on icon "mode_edit" at bounding box center [1434, 428] width 13 height 13
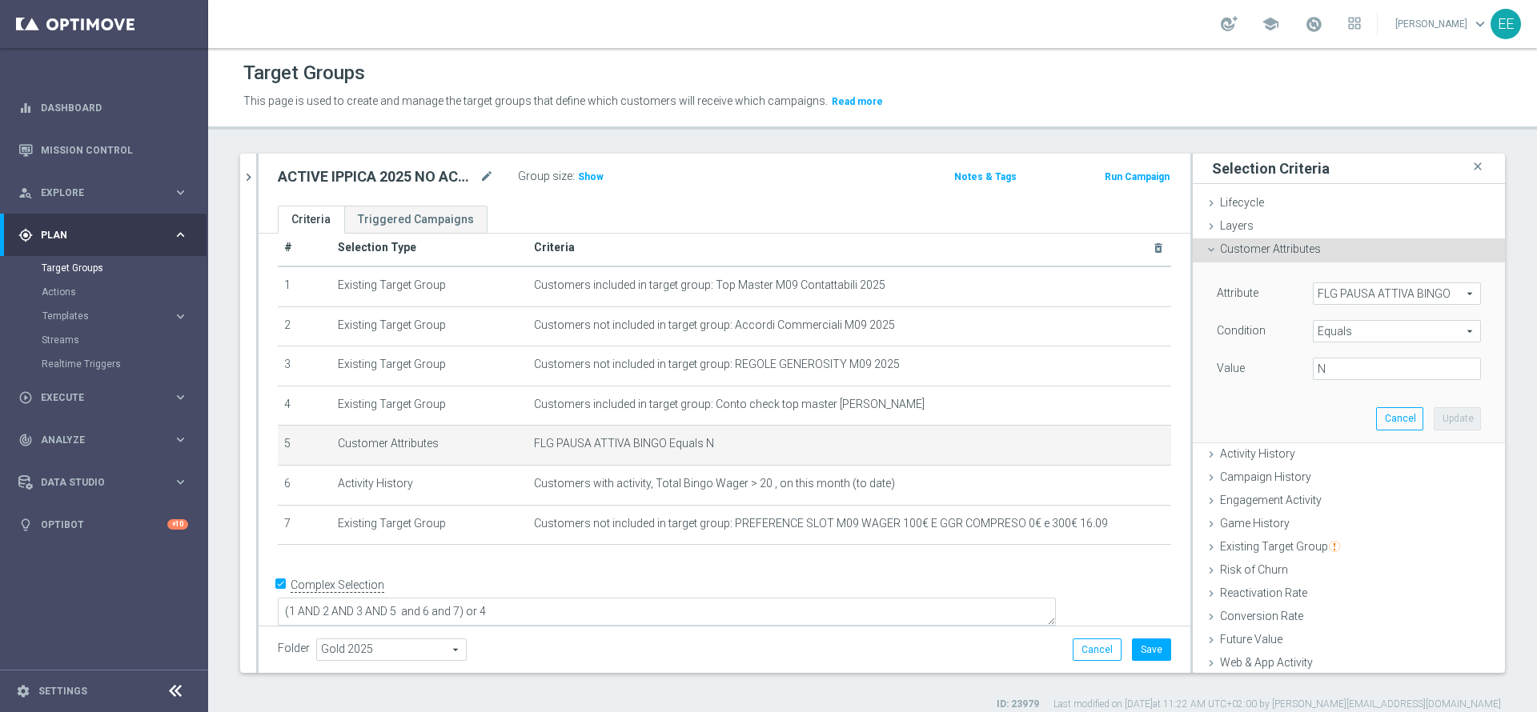
click at [1354, 295] on span "FLG PAUSA ATTIVA BINGO" at bounding box center [1396, 293] width 166 height 21
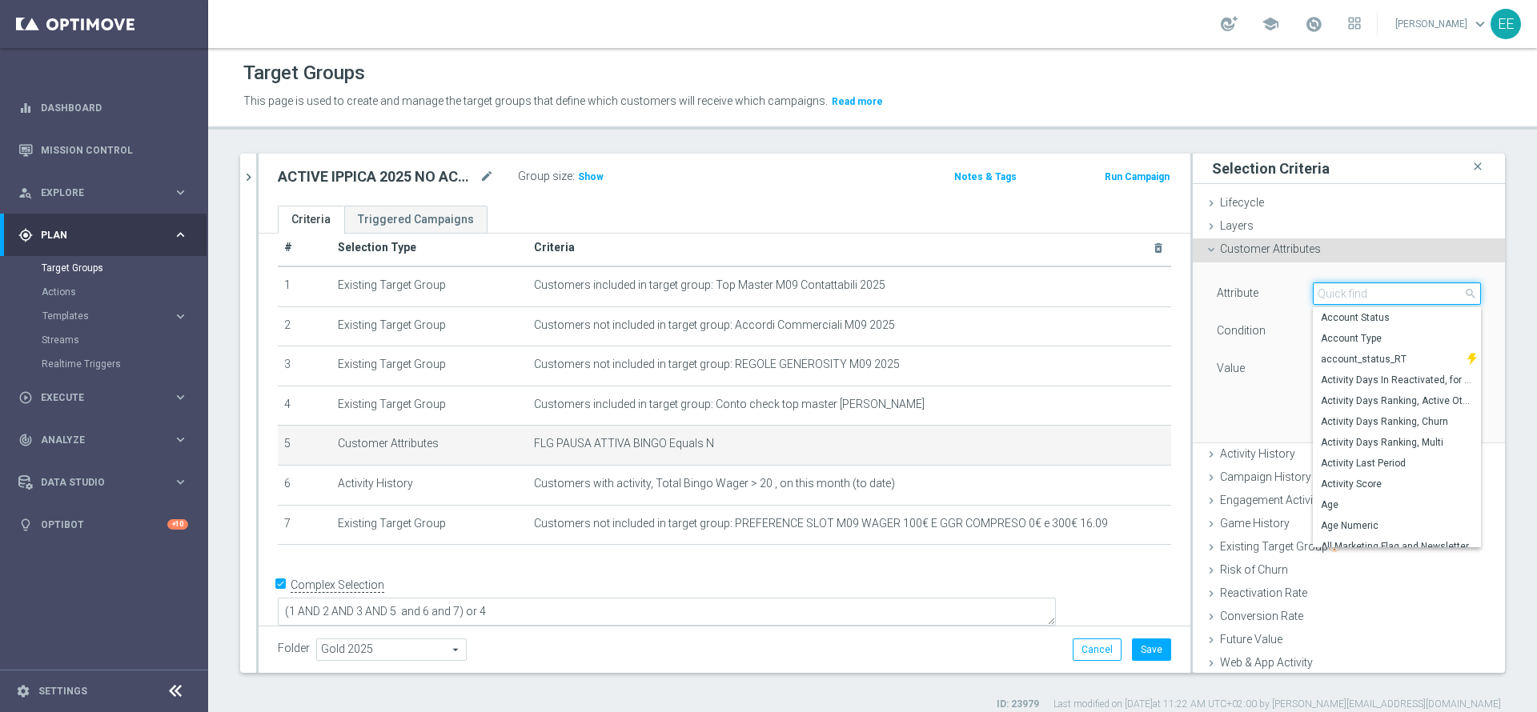
click at [1354, 295] on input "search" at bounding box center [1397, 294] width 168 height 22
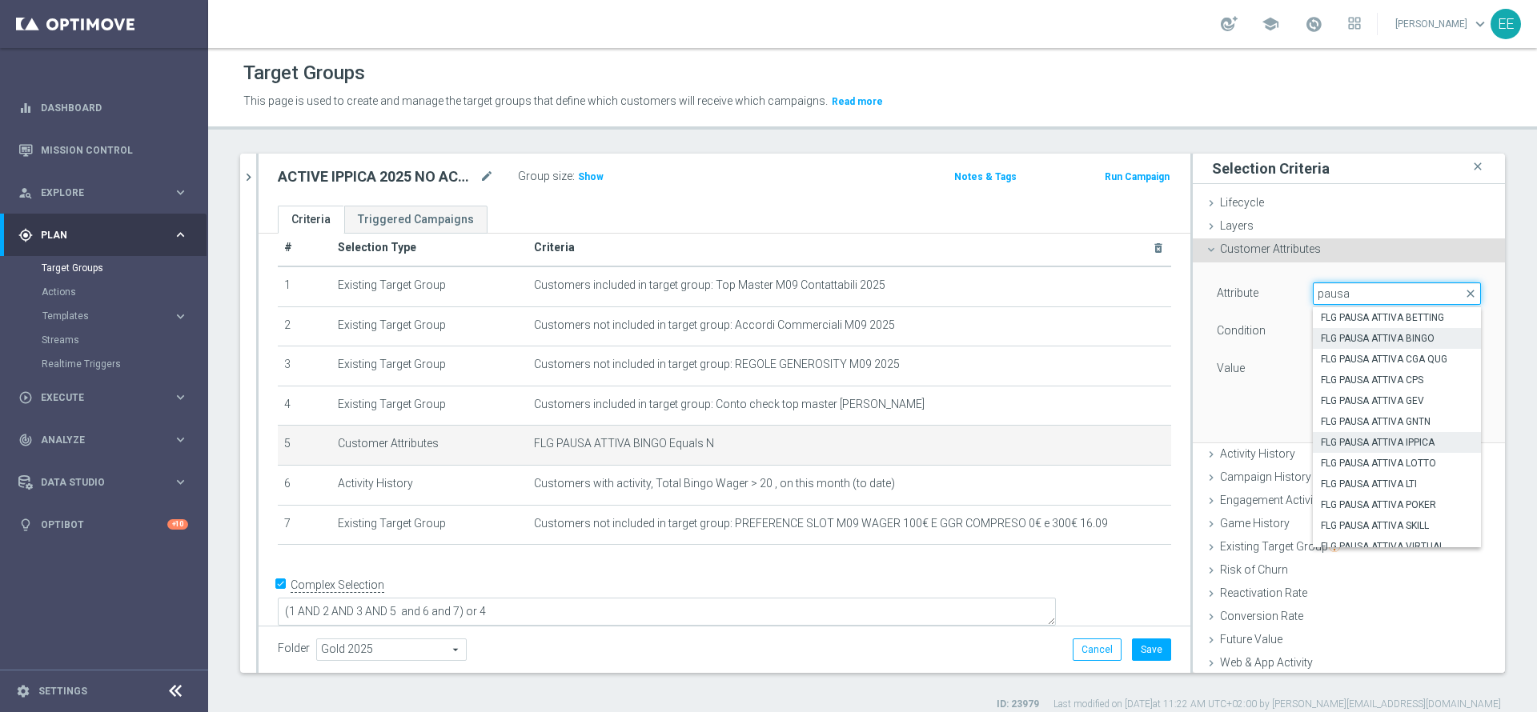
type input "pausa"
click at [1351, 433] on label "FLG PAUSA ATTIVA IPPICA" at bounding box center [1397, 442] width 168 height 21
type input "FLG PAUSA ATTIVA IPPICA"
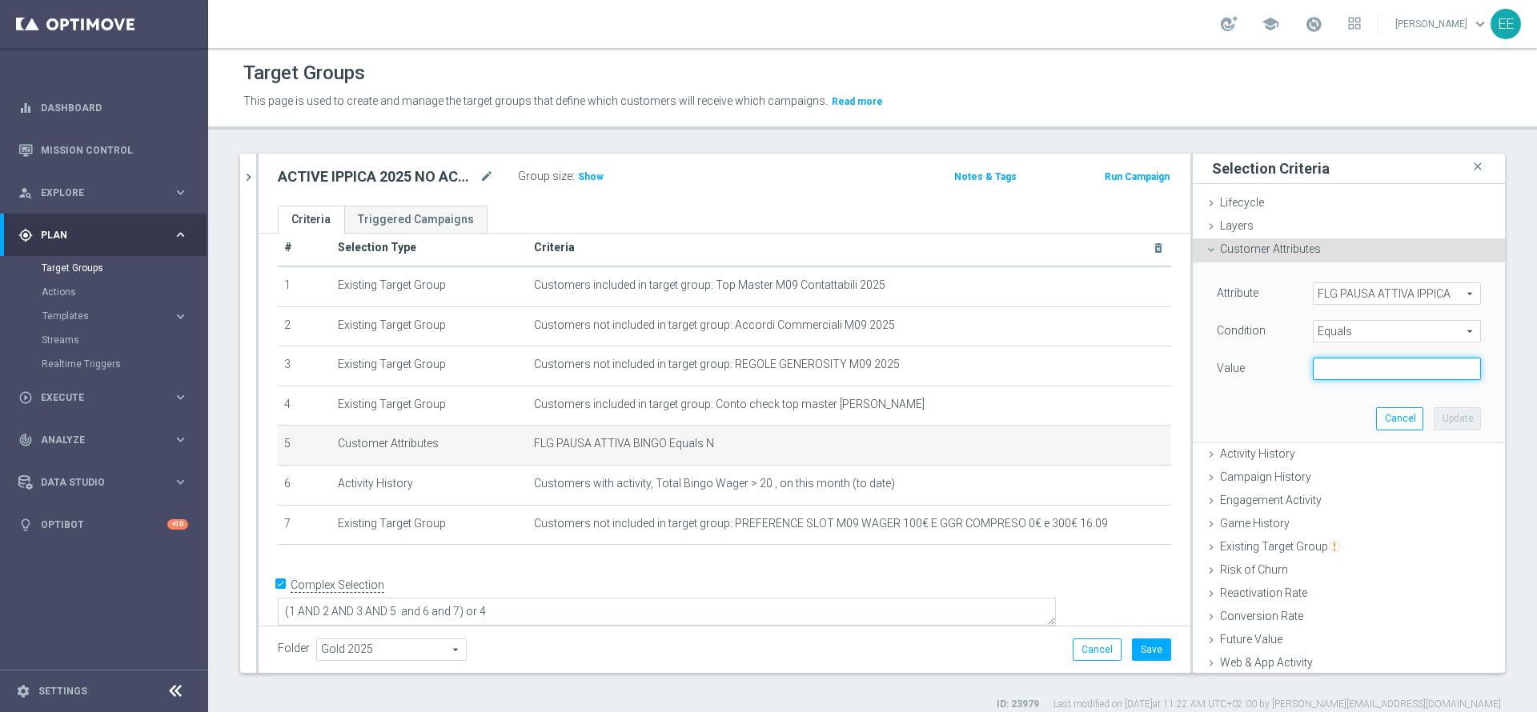
click at [1355, 373] on input "text" at bounding box center [1397, 369] width 168 height 22
type input "N"
click at [1434, 421] on button "Update" at bounding box center [1457, 418] width 47 height 22
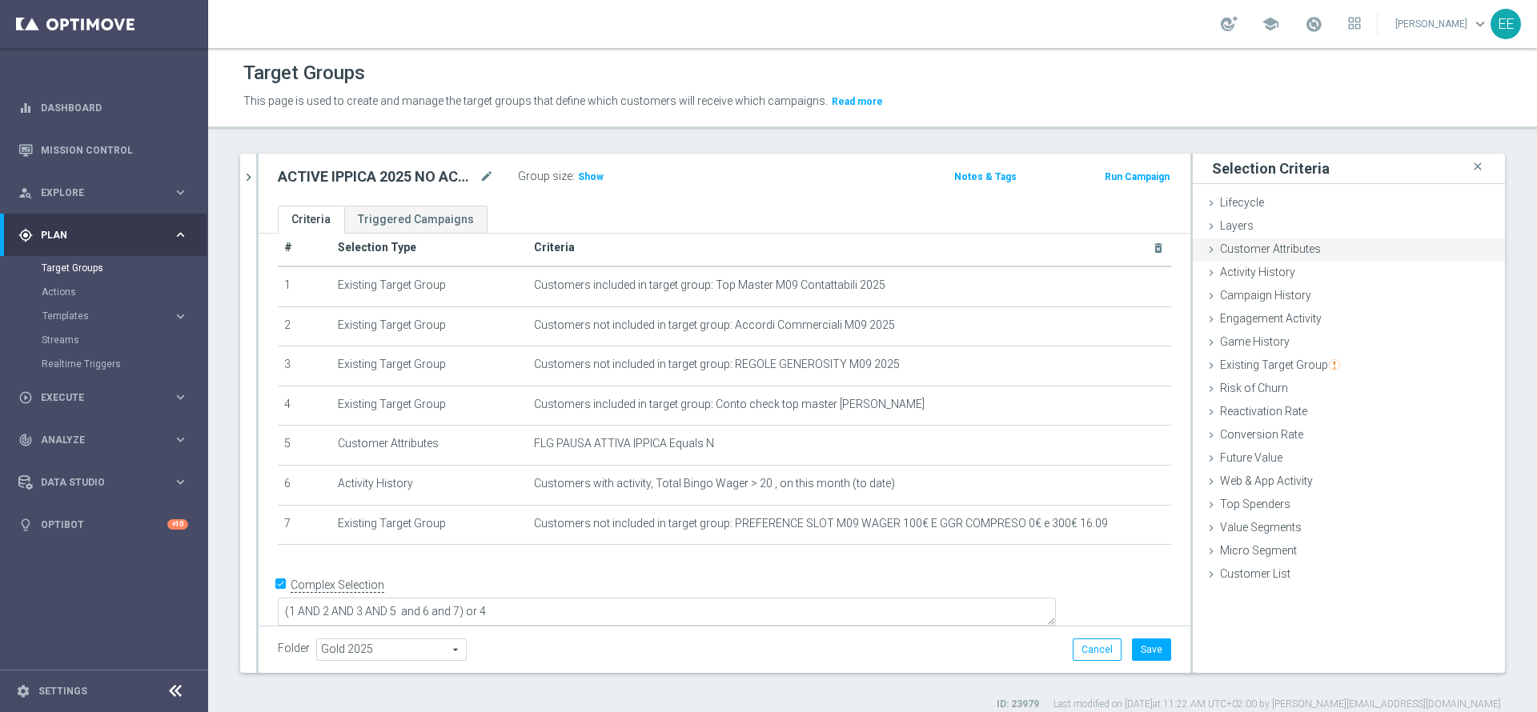
click at [1300, 251] on span "Customer Attributes" at bounding box center [1270, 249] width 101 height 13
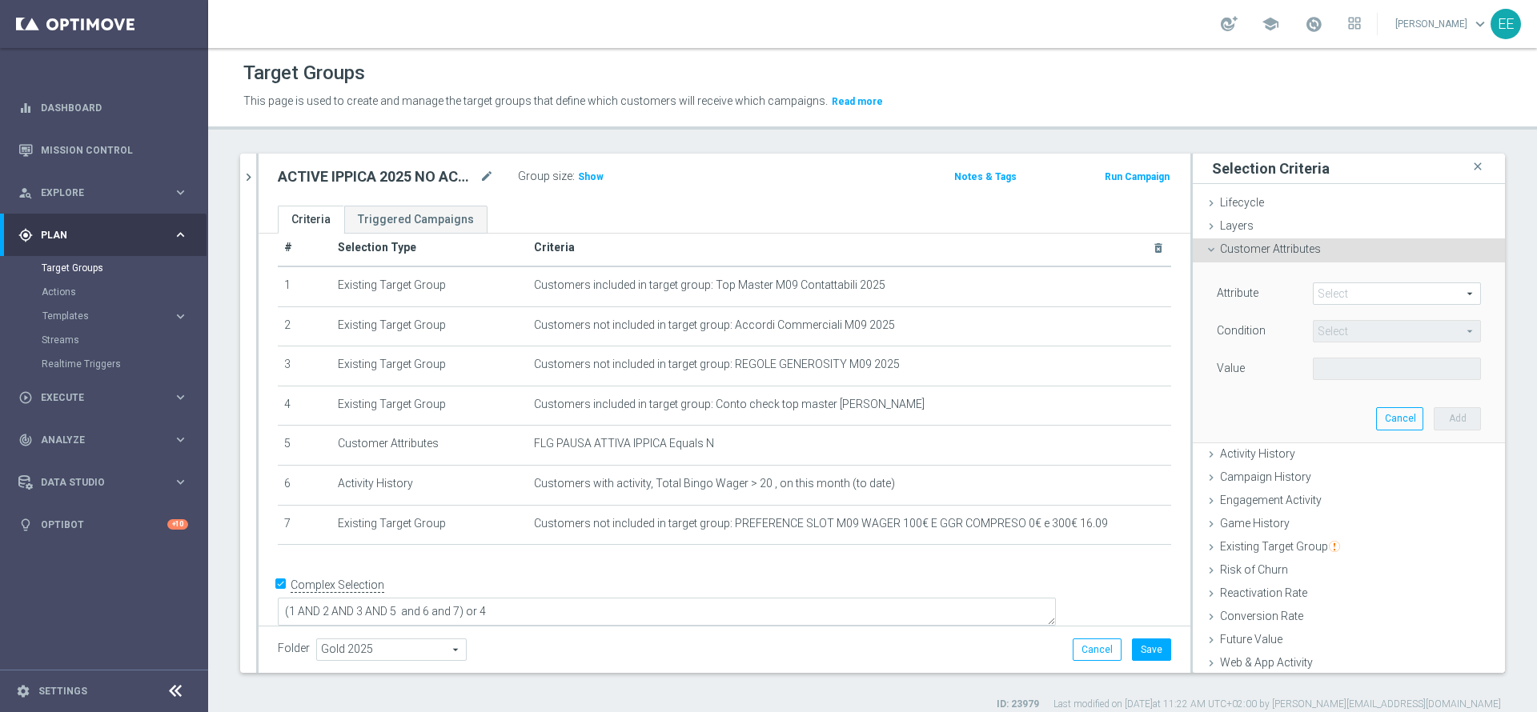
click at [1347, 291] on span at bounding box center [1396, 293] width 166 height 21
click at [0, 0] on input "search" at bounding box center [0, 0] width 0 height 0
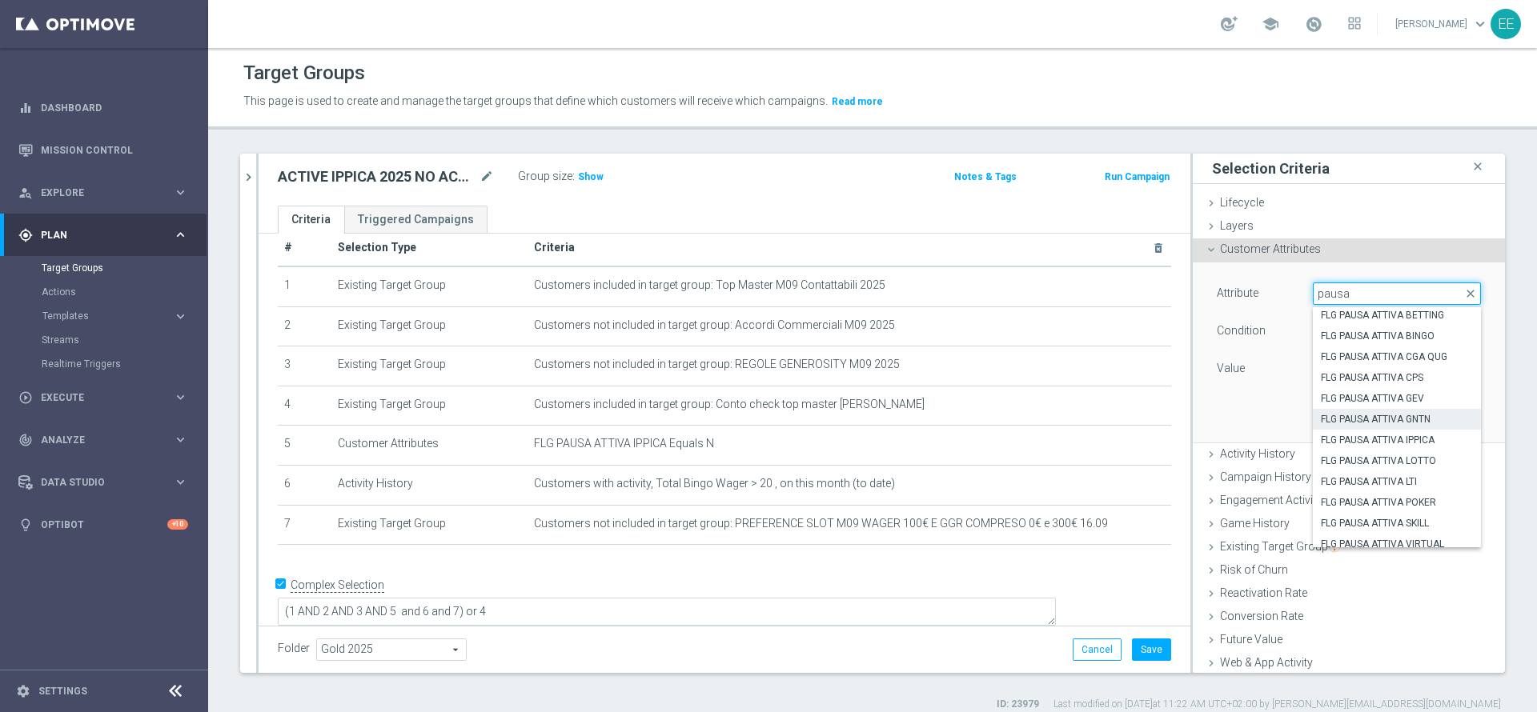
scroll to position [10, 0]
type input "pausa"
click at [1317, 253] on div "Customer Attributes done selection updated" at bounding box center [1349, 251] width 312 height 24
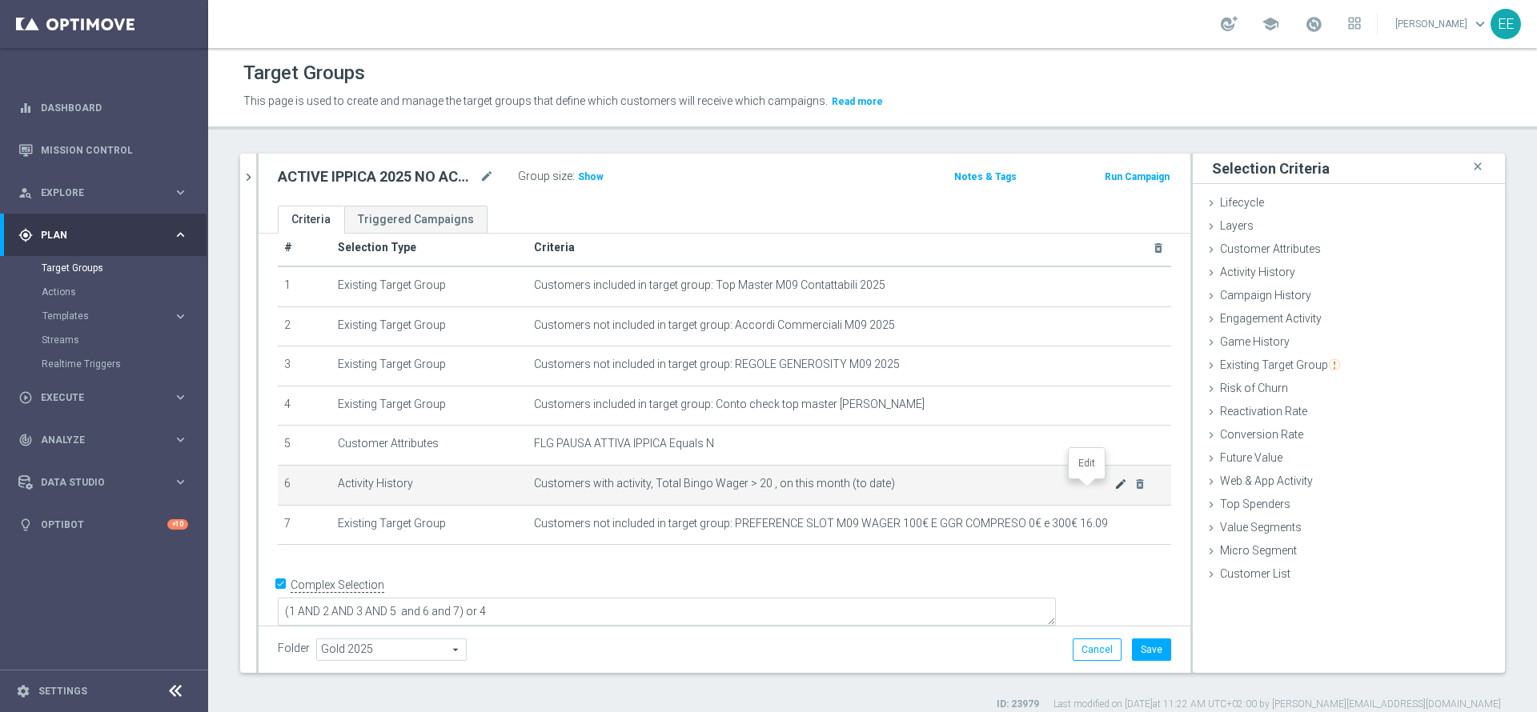
click at [1114, 488] on icon "mode_edit" at bounding box center [1120, 484] width 13 height 13
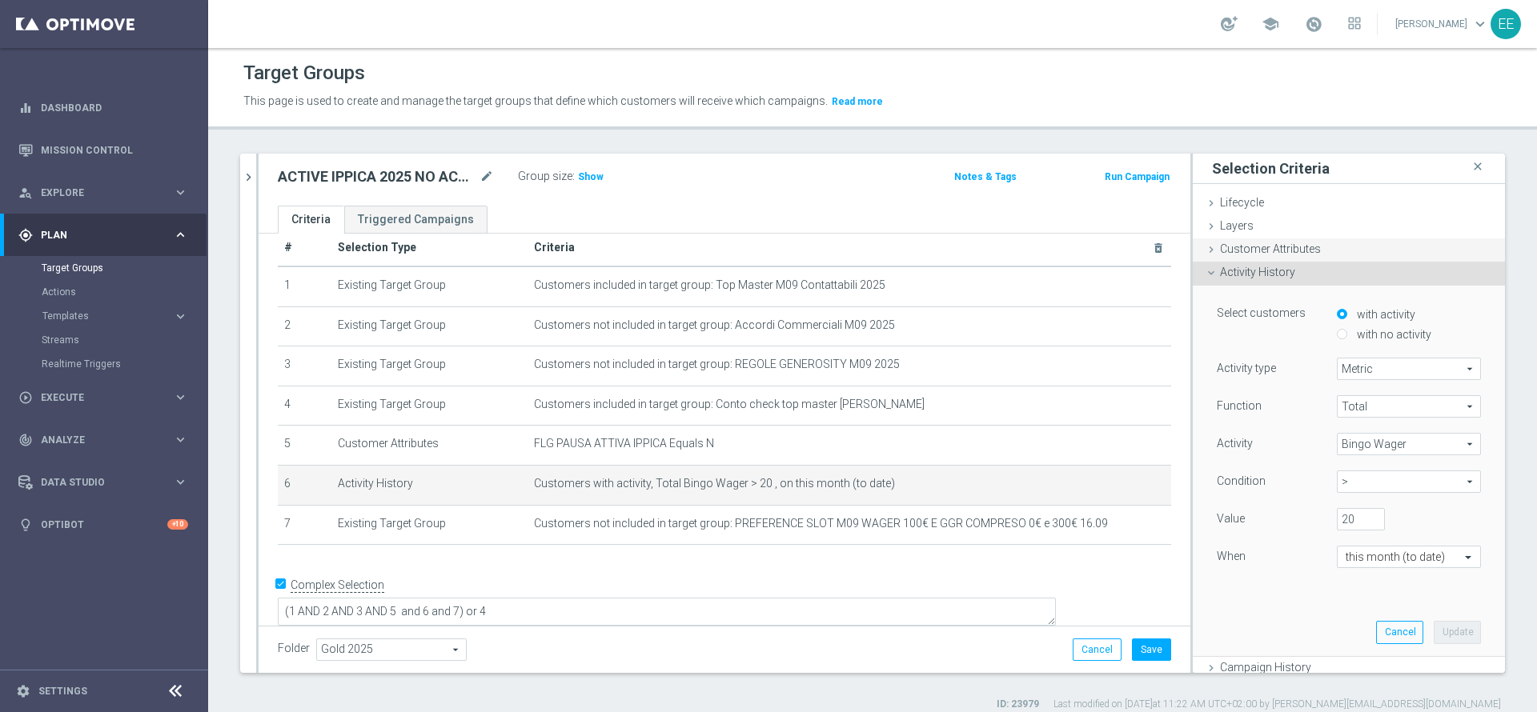
click at [1316, 257] on div "Customer Attributes done selection updated" at bounding box center [1349, 251] width 312 height 24
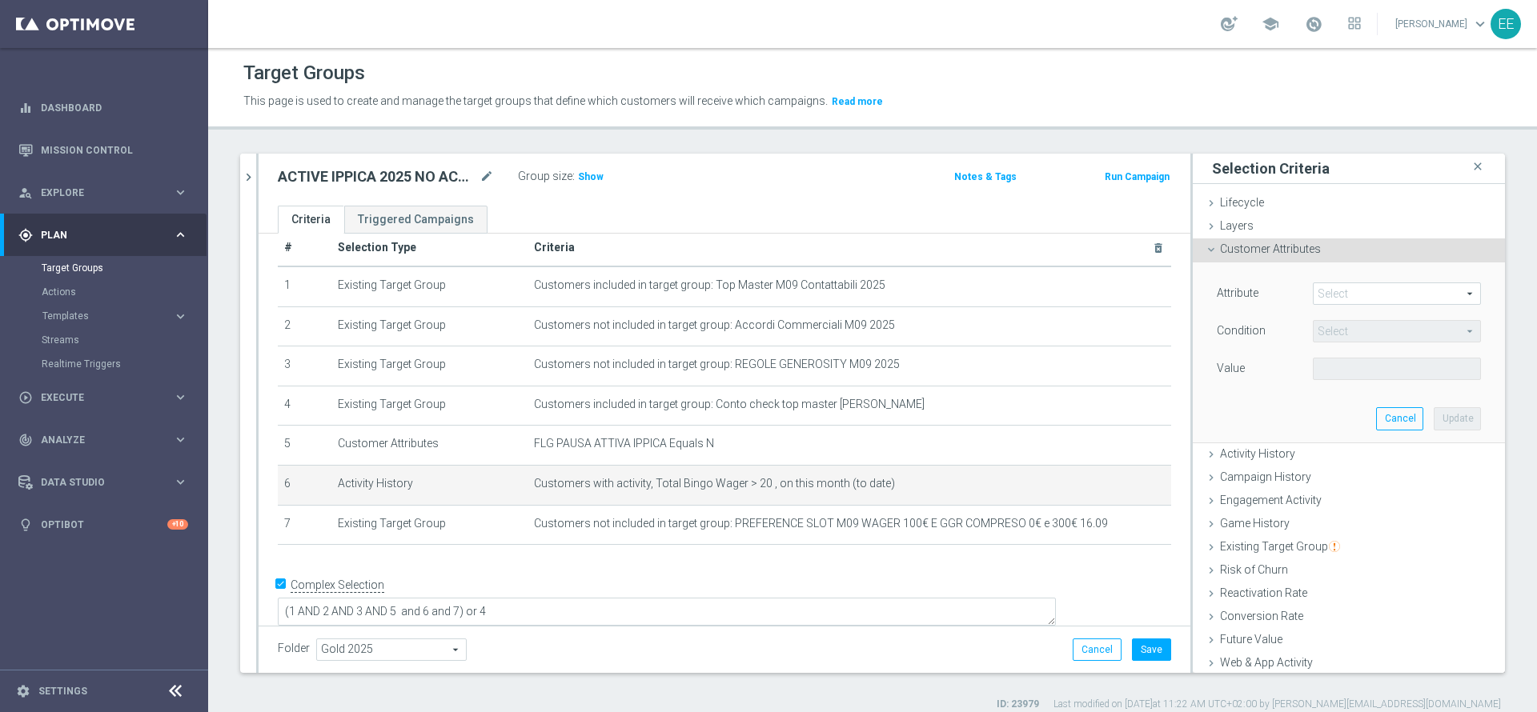
click at [1339, 291] on span at bounding box center [1396, 293] width 166 height 21
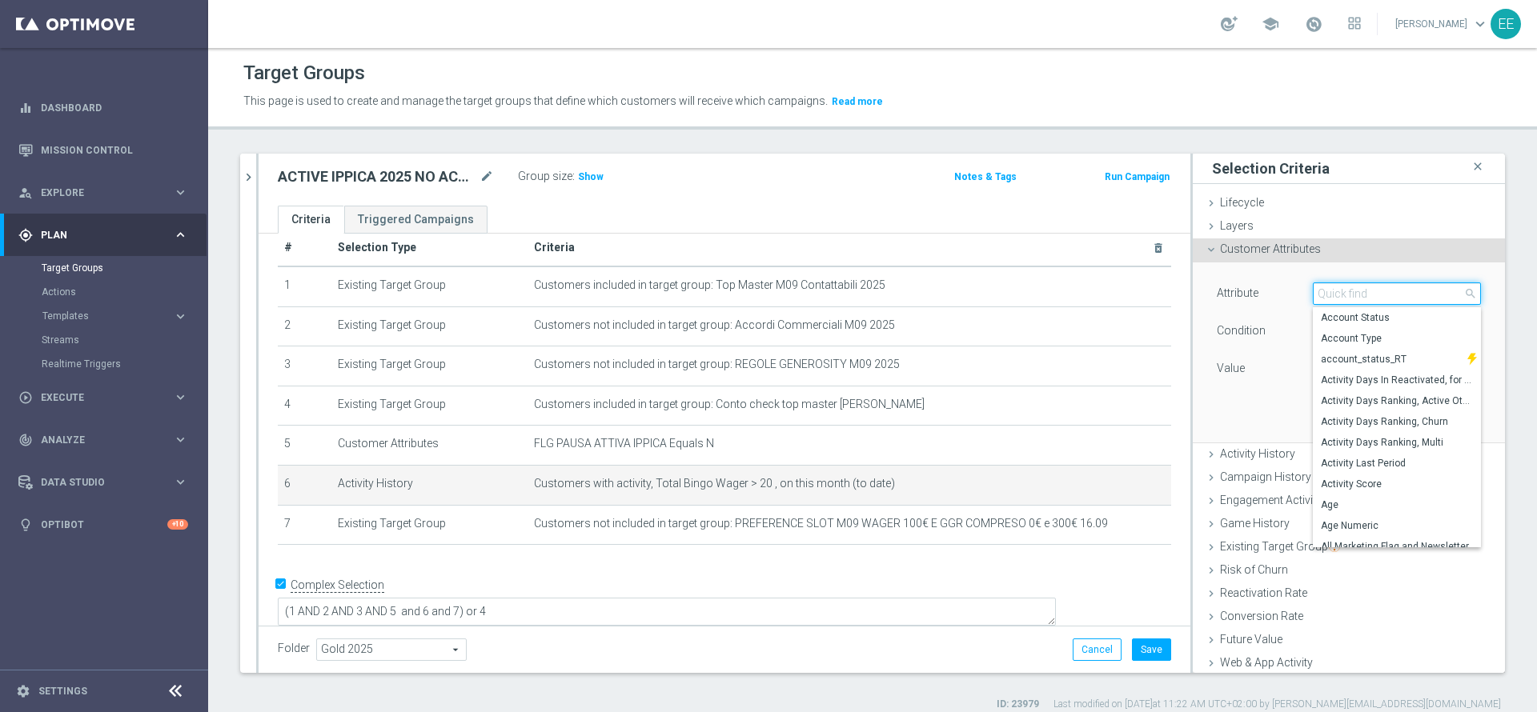
click at [1339, 291] on input "search" at bounding box center [1397, 294] width 168 height 22
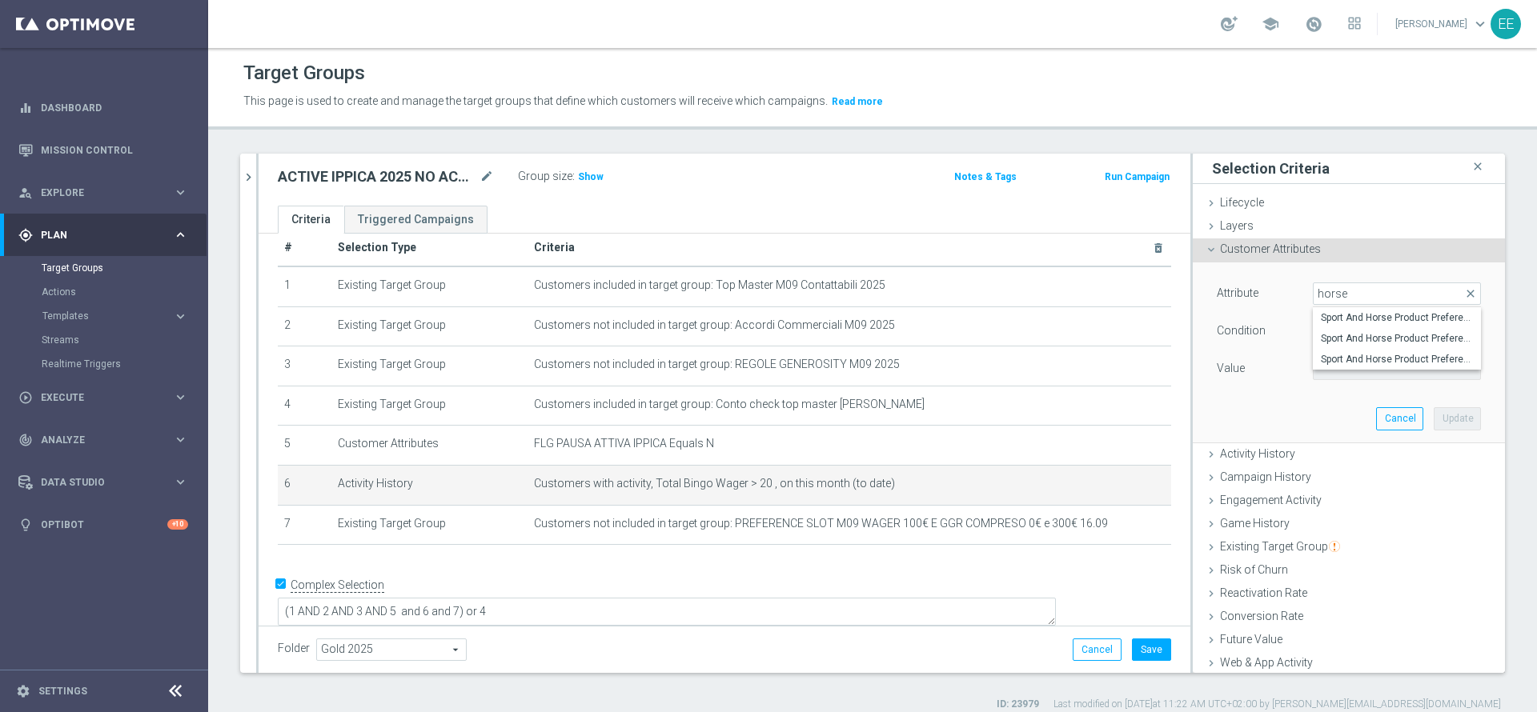
click at [1353, 256] on div "Customer Attributes done selection updated" at bounding box center [1349, 251] width 312 height 24
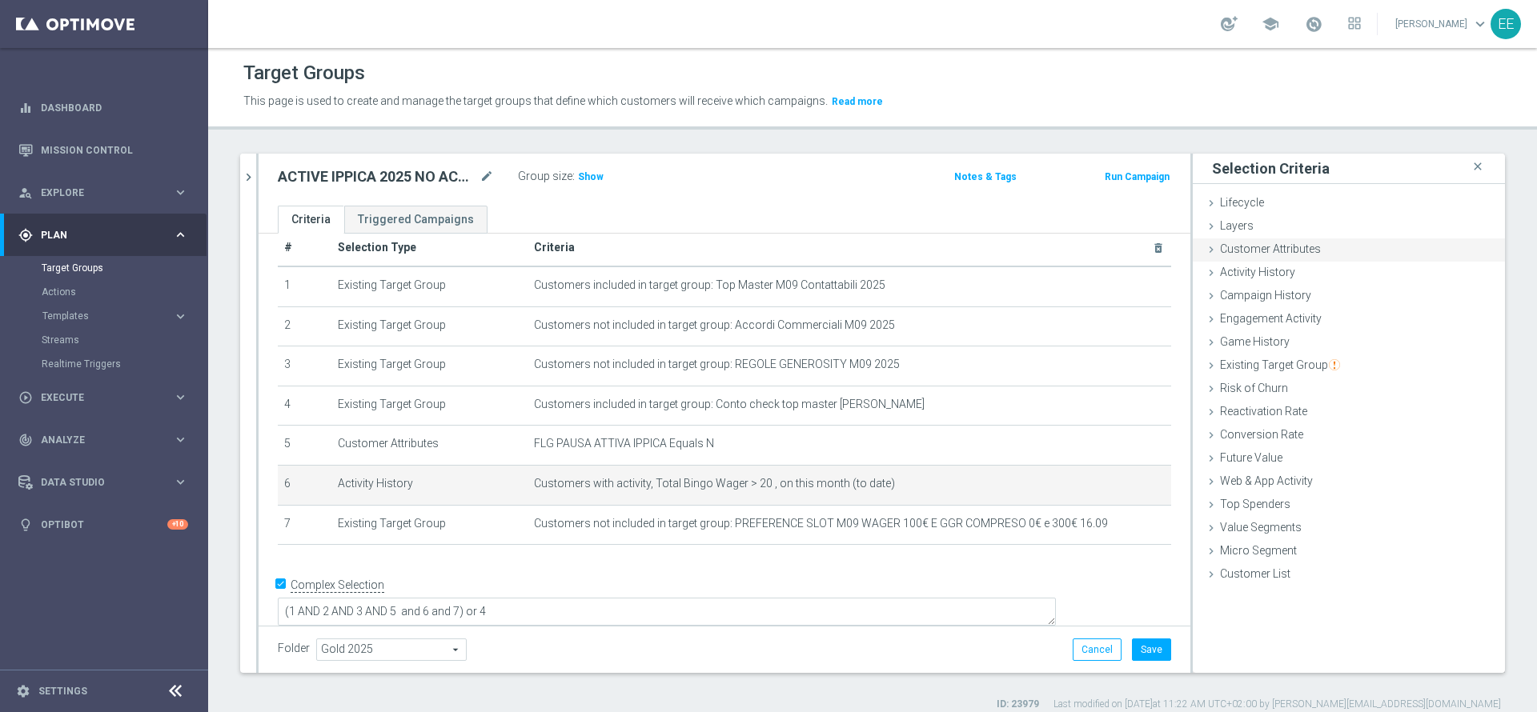
click at [1354, 257] on div "Customer Attributes done selection updated" at bounding box center [1349, 251] width 312 height 24
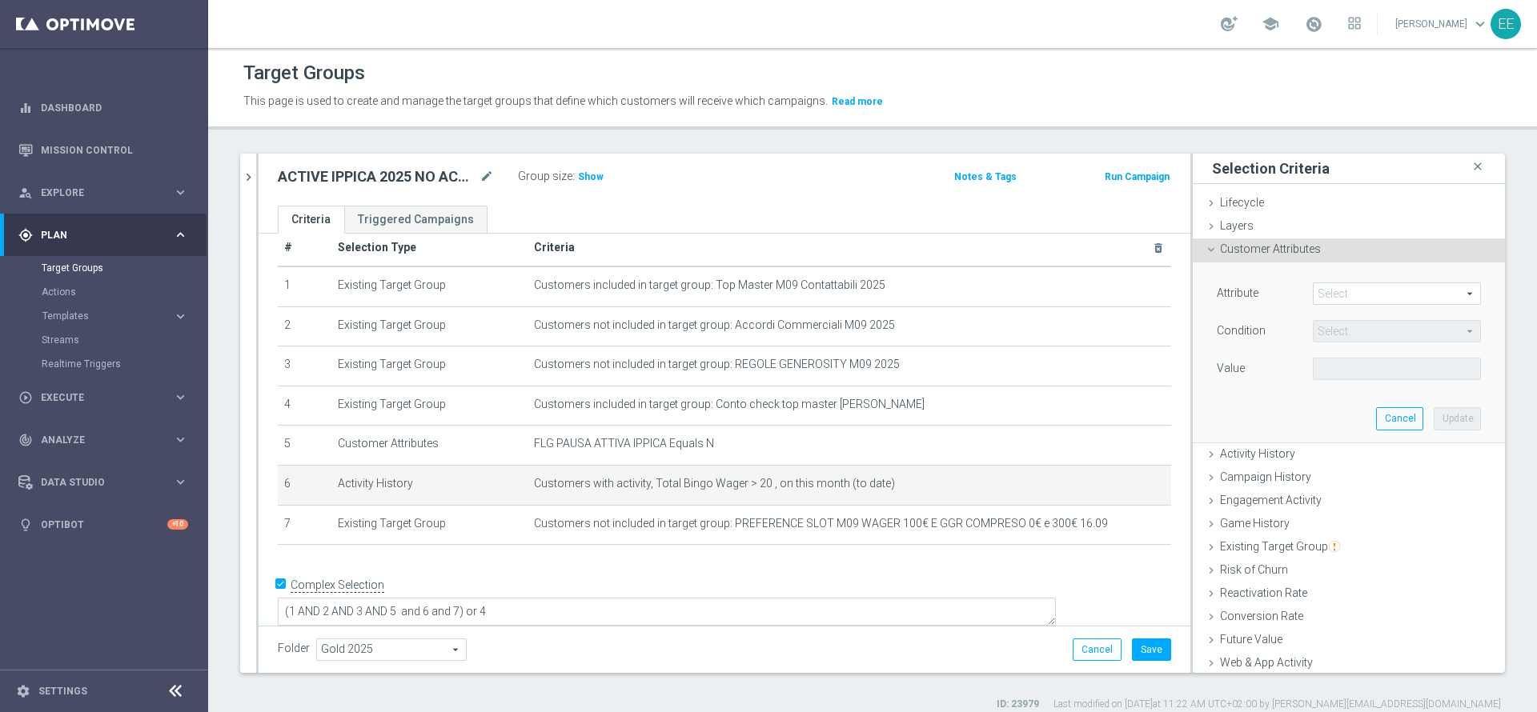
click at [1357, 295] on span at bounding box center [1396, 293] width 166 height 21
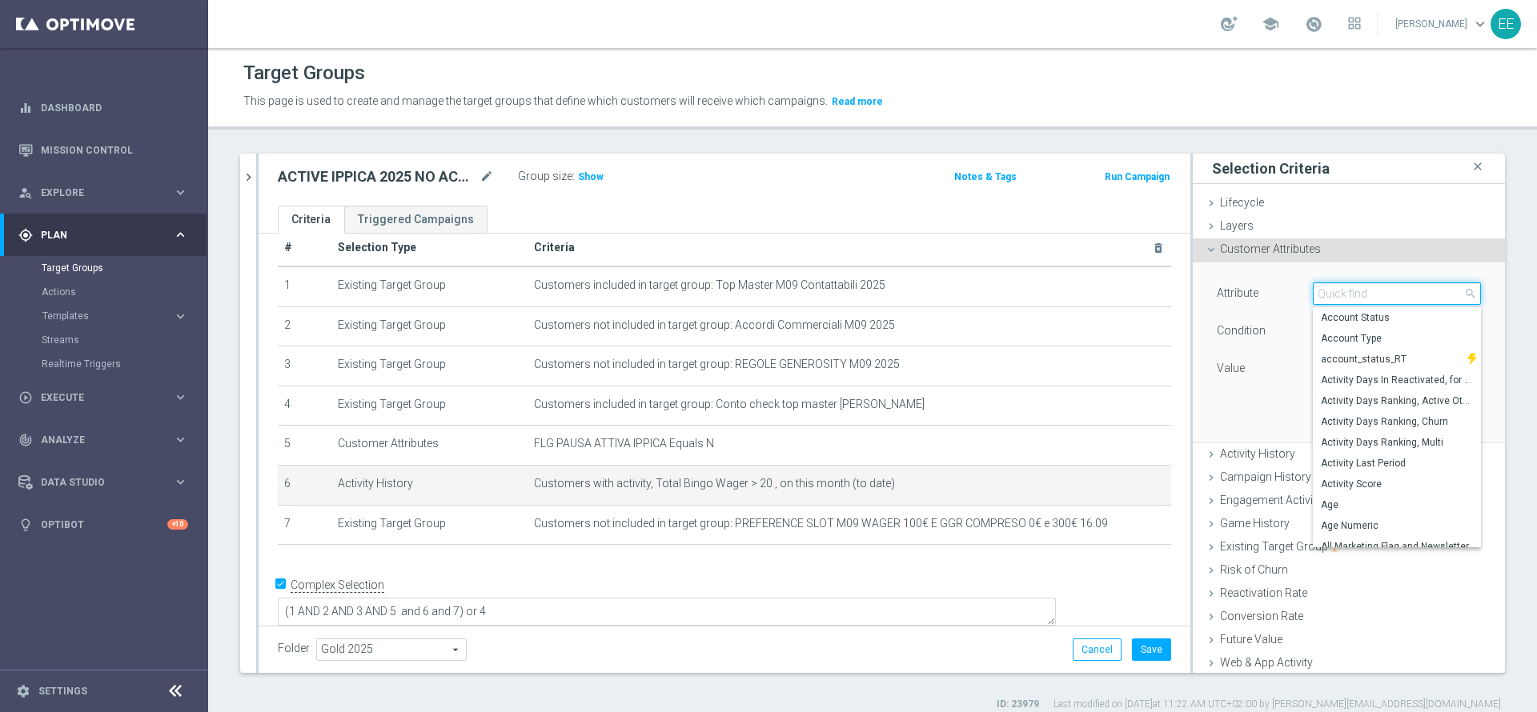
click at [1357, 295] on input "search" at bounding box center [1397, 294] width 168 height 22
type input "lifetime"
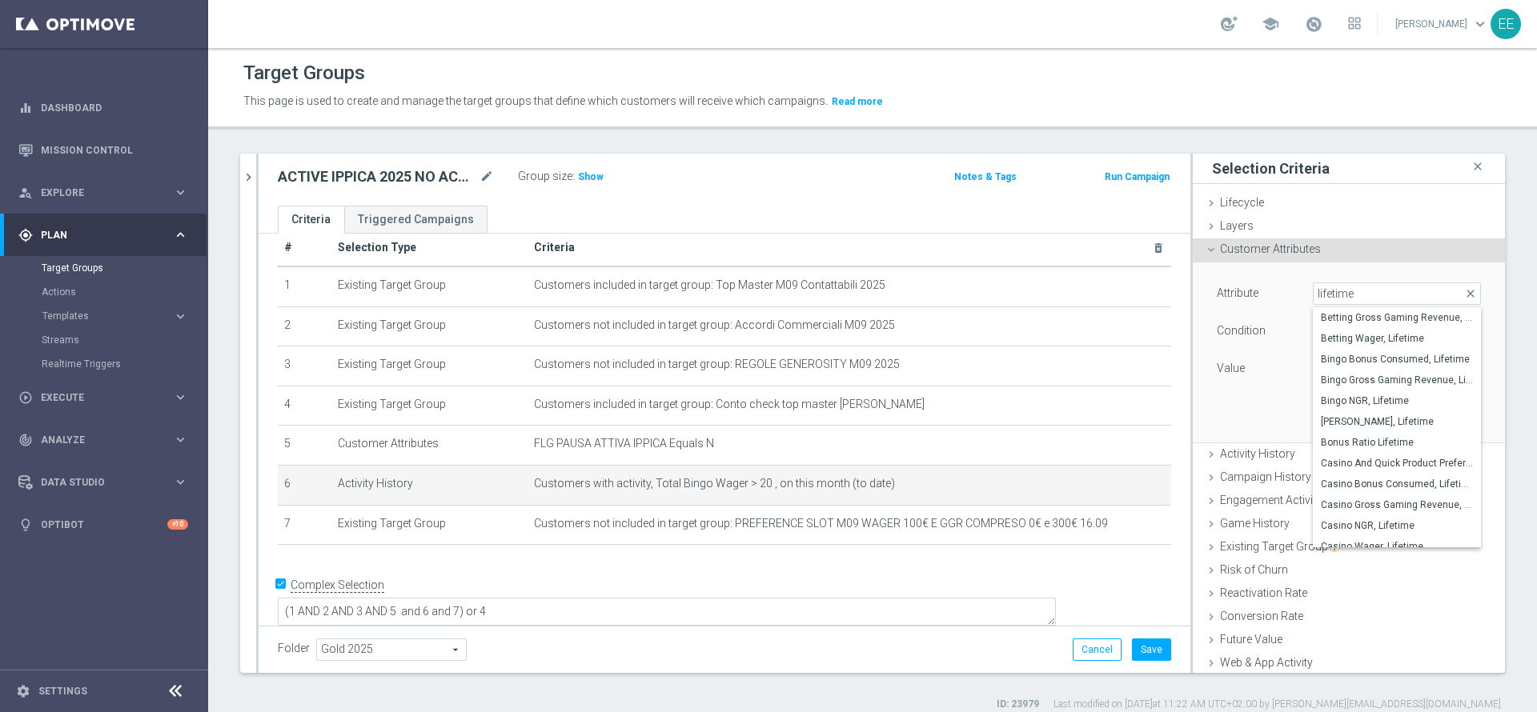
click at [1405, 255] on icon "done" at bounding box center [1411, 249] width 13 height 13
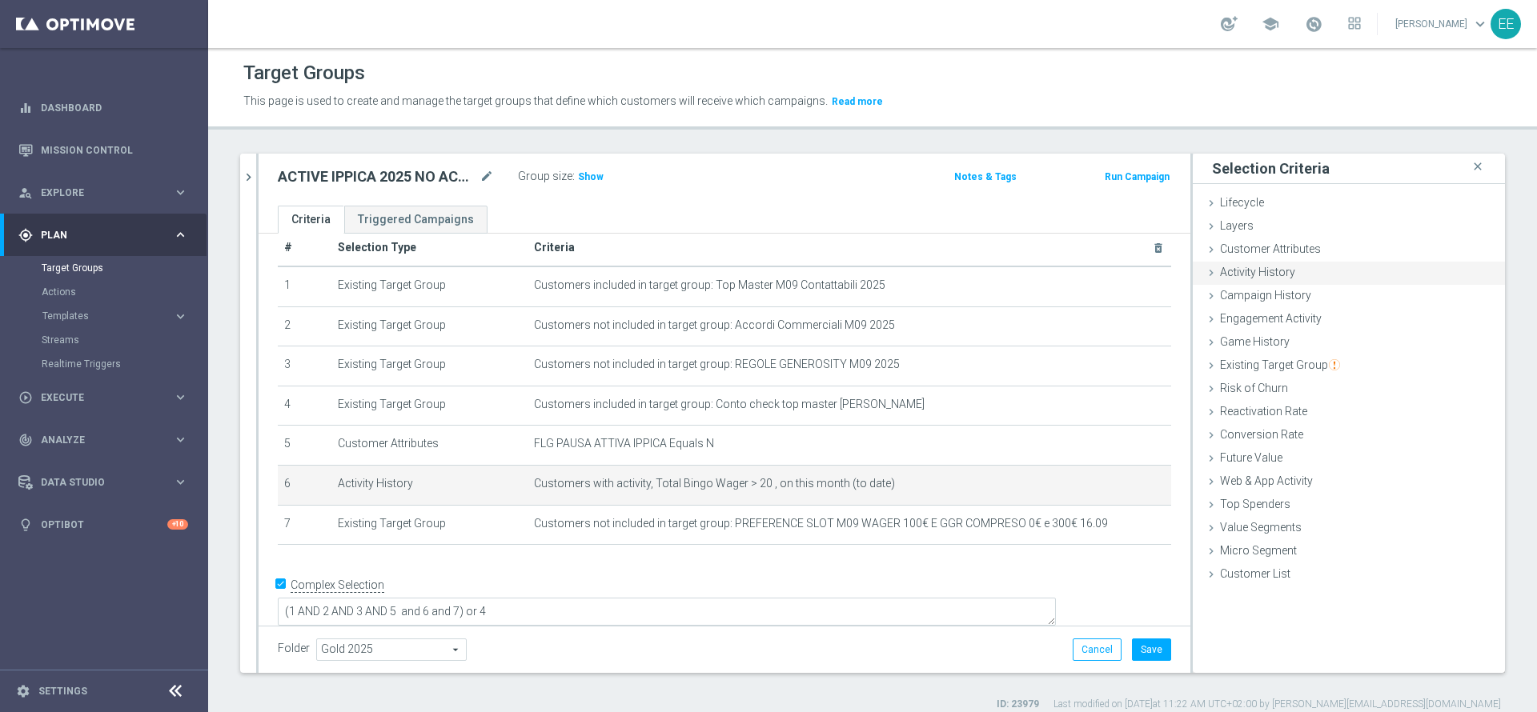
click at [1323, 263] on div "Activity History done" at bounding box center [1349, 274] width 312 height 24
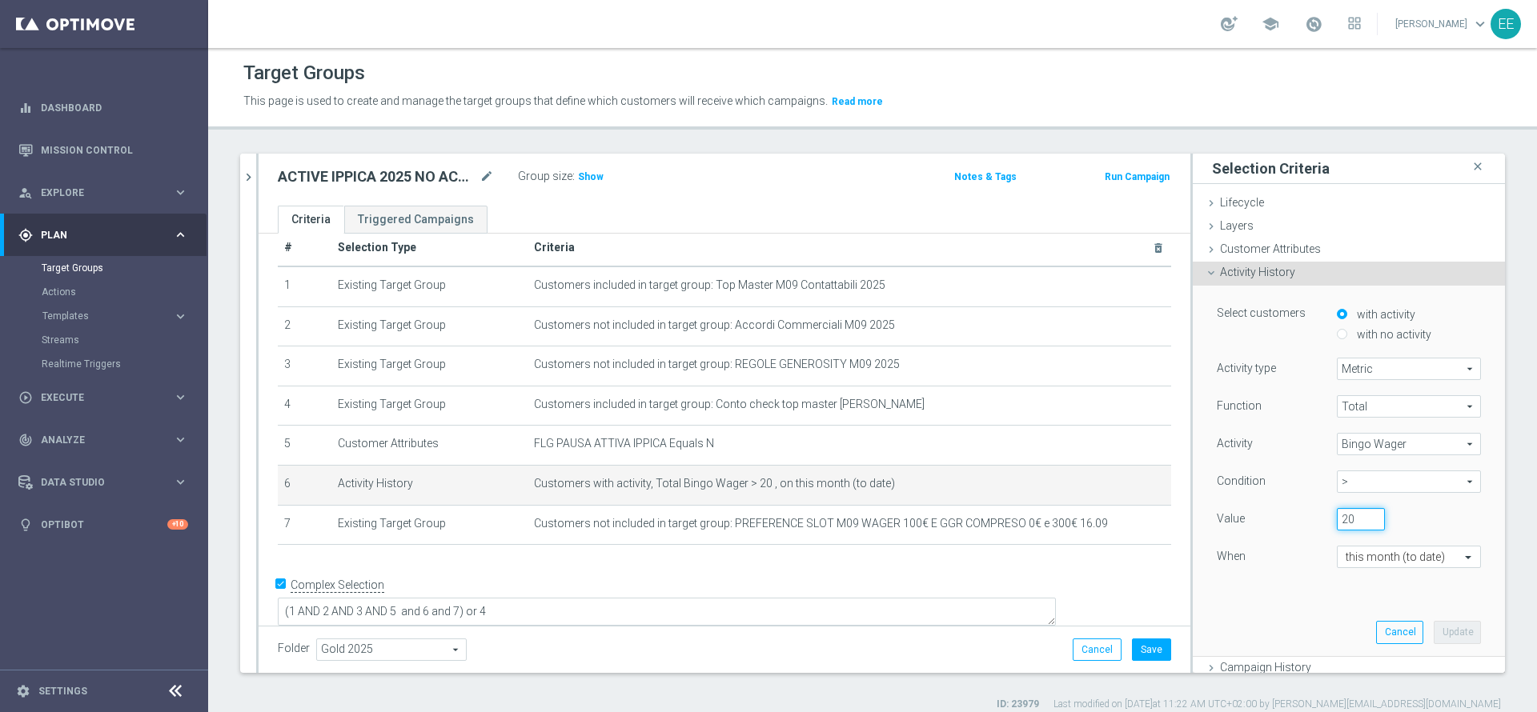
click at [1337, 515] on input "20" at bounding box center [1361, 519] width 48 height 22
type input "2"
type input "0"
click at [1349, 446] on span "Bingo Wager" at bounding box center [1408, 444] width 142 height 21
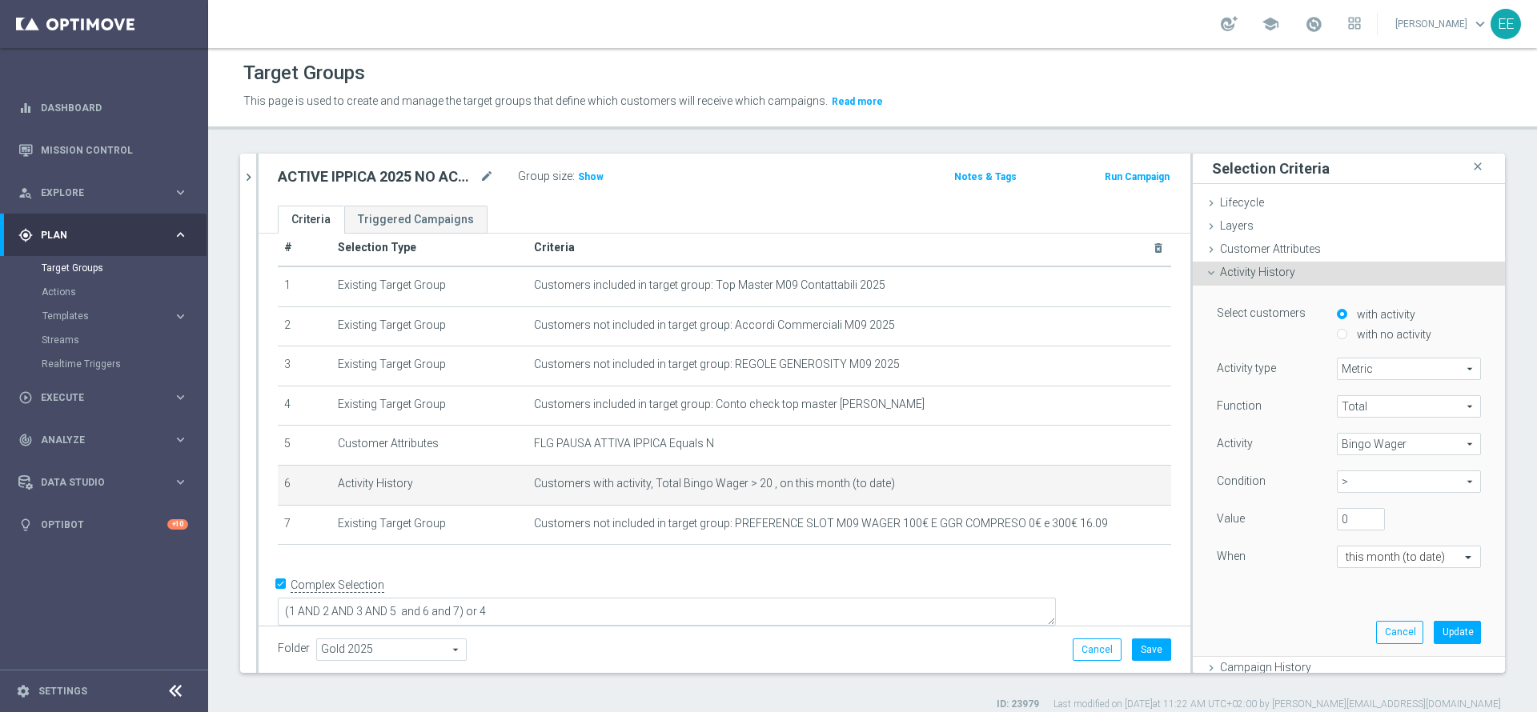
click at [0, 0] on input "search" at bounding box center [0, 0] width 0 height 0
type input "horse"
click at [1380, 474] on span "Sport Wager On Horse Betting" at bounding box center [1409, 468] width 128 height 13
type input "Sport Wager On Horse Betting"
click at [1380, 474] on span ">" at bounding box center [1408, 481] width 142 height 21
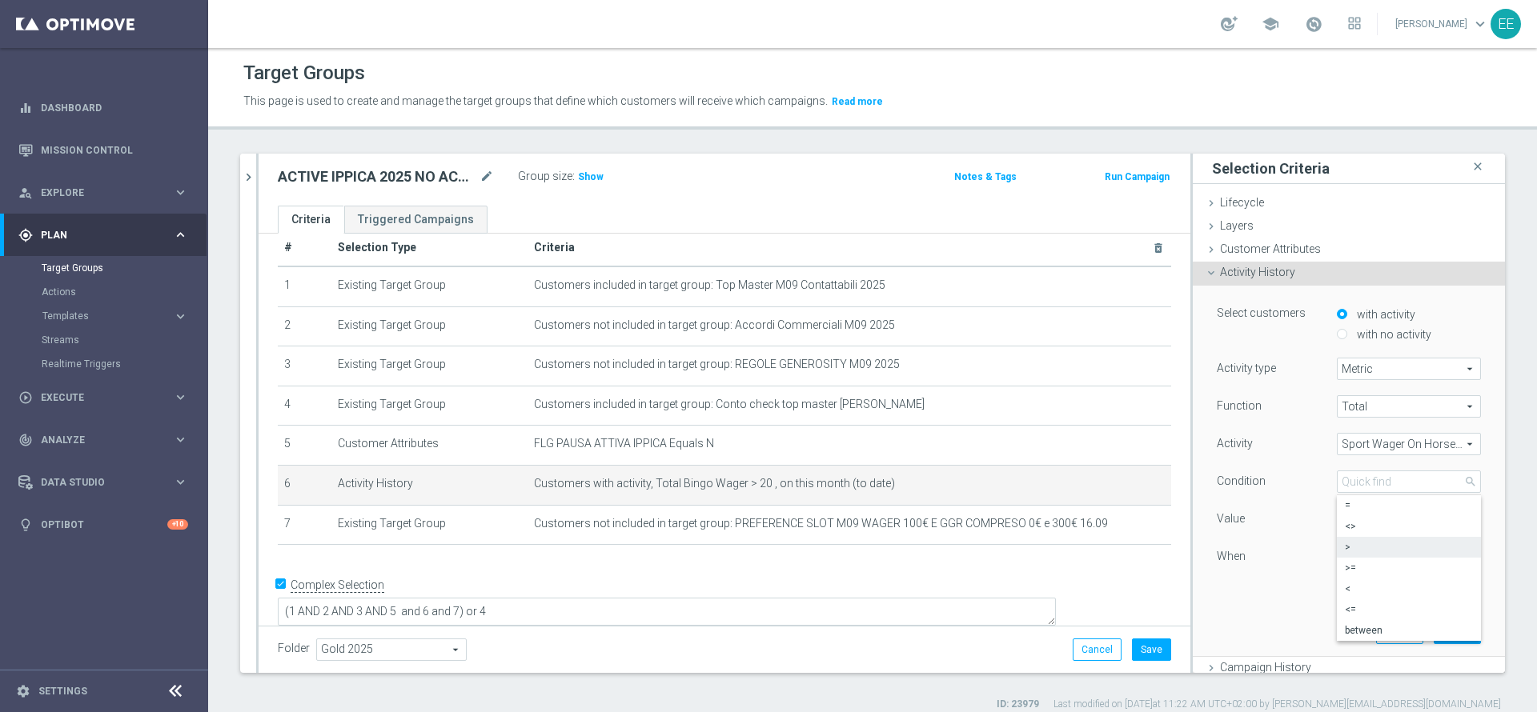
click at [1254, 584] on div at bounding box center [1265, 584] width 120 height 1
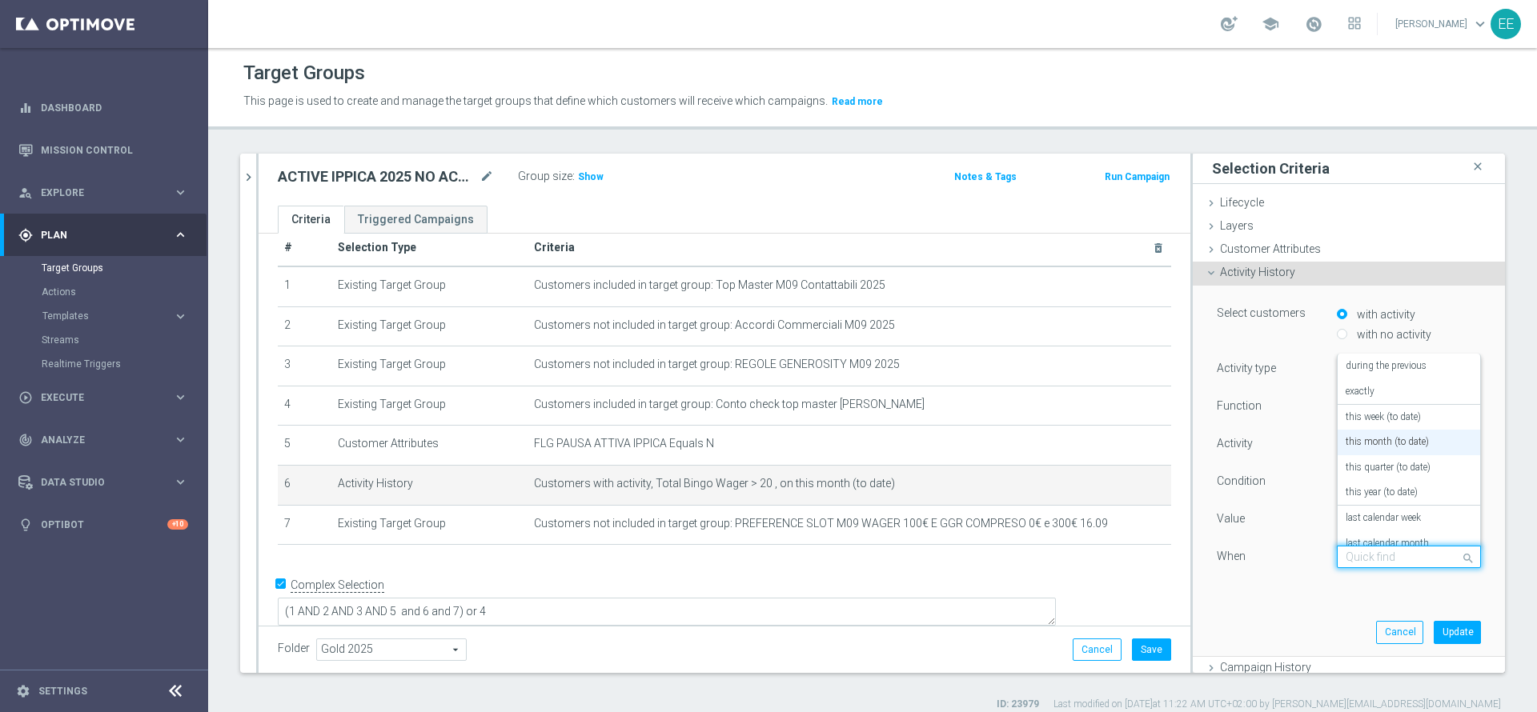
click at [1345, 554] on input "text" at bounding box center [1392, 558] width 94 height 14
click at [1370, 498] on label "this year (to date)" at bounding box center [1381, 493] width 72 height 13
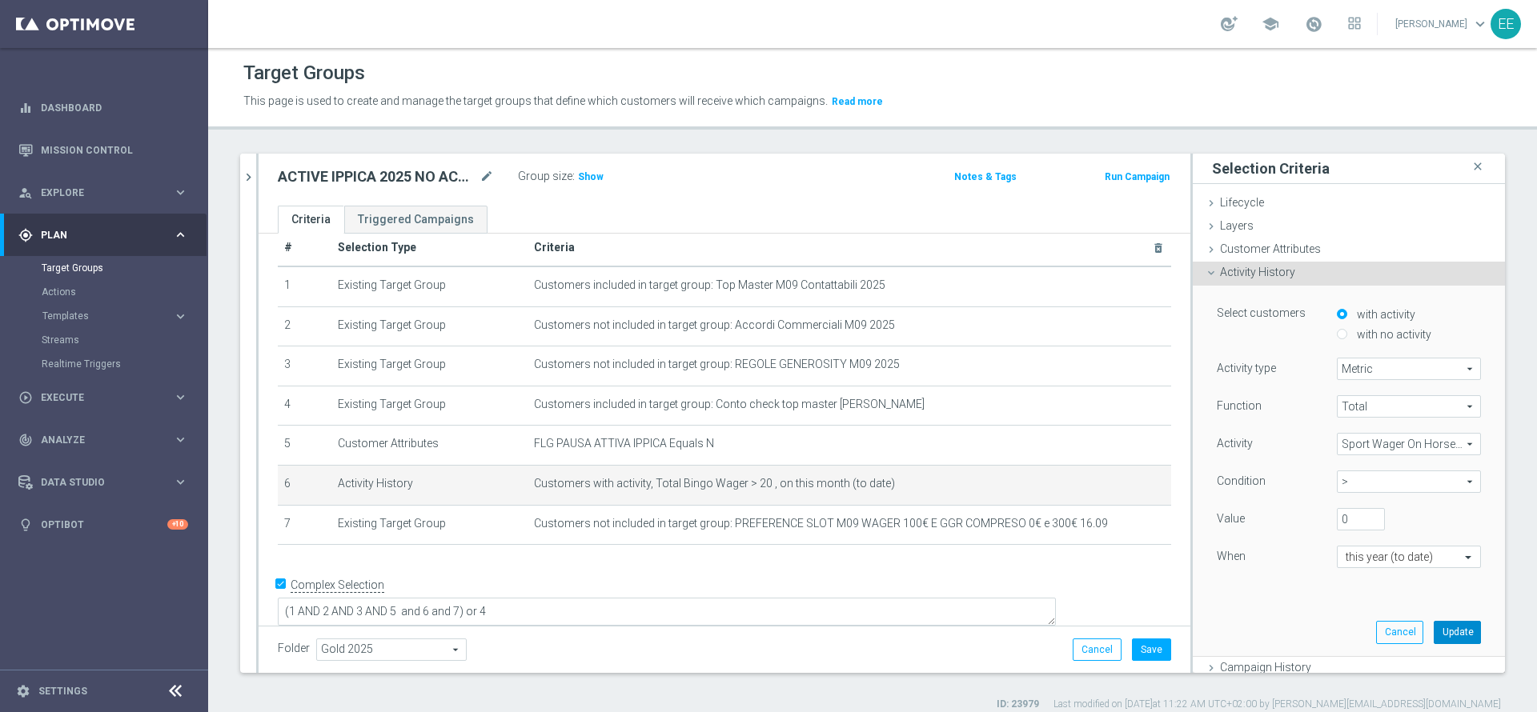
click at [1434, 621] on button "Update" at bounding box center [1457, 632] width 47 height 22
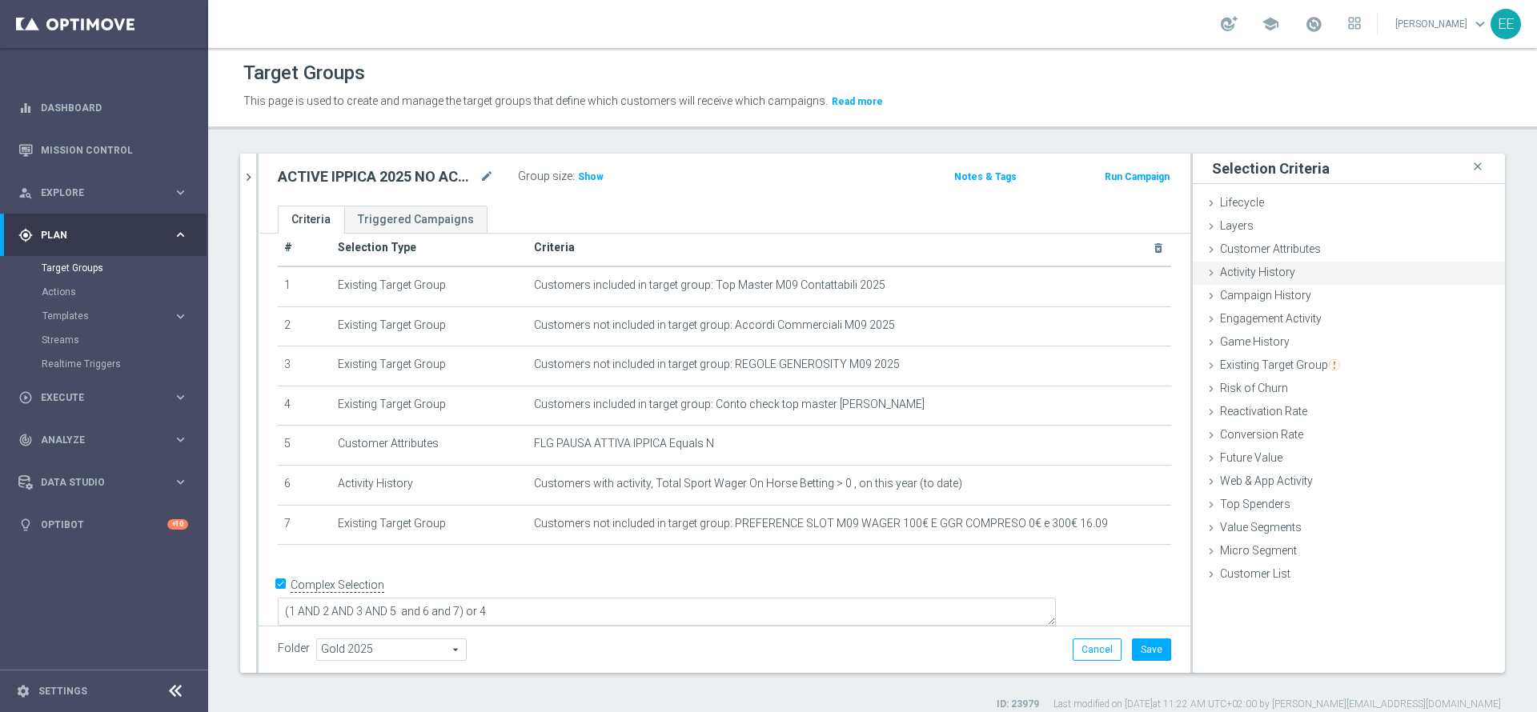
click at [1247, 268] on span "Activity History" at bounding box center [1257, 272] width 75 height 13
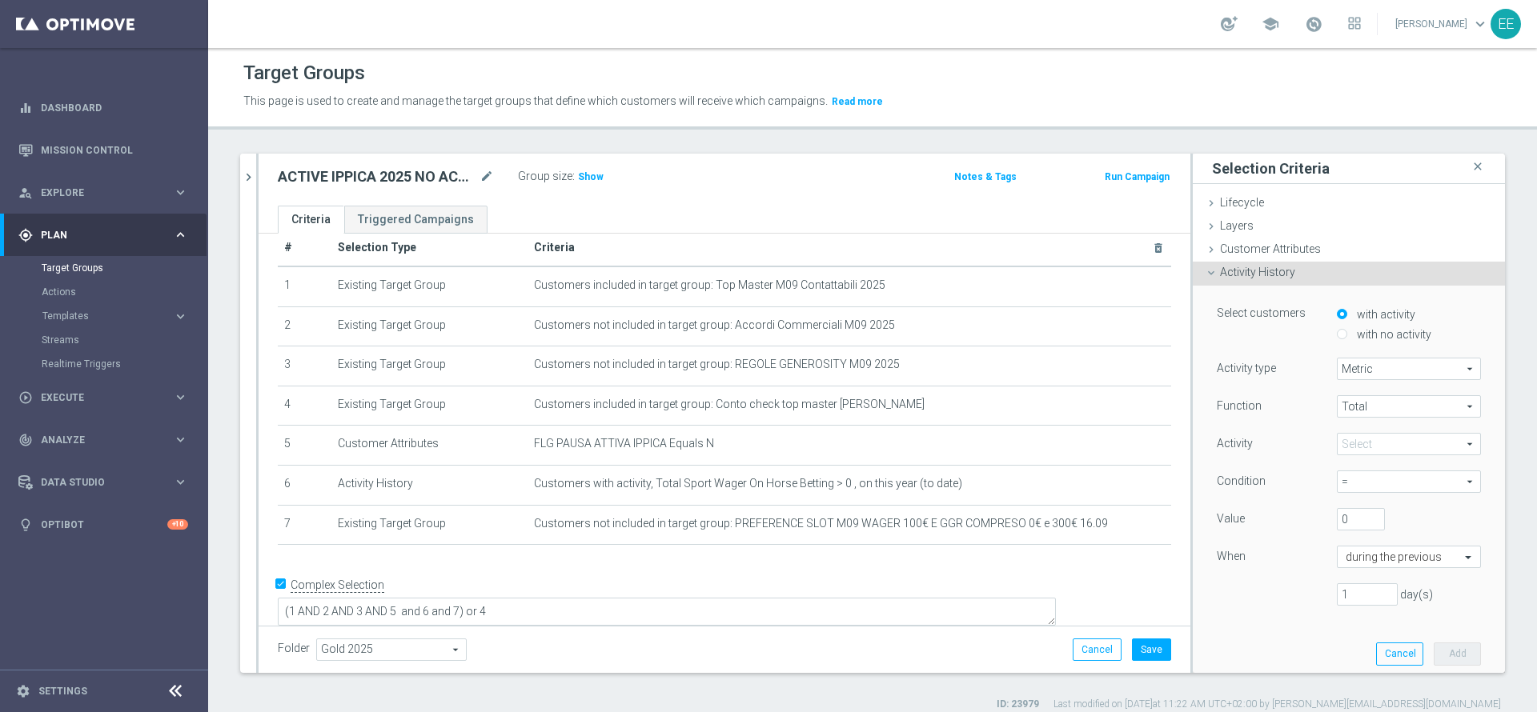
click at [1378, 340] on label "with no activity" at bounding box center [1392, 334] width 78 height 14
click at [1347, 339] on input "with no activity" at bounding box center [1342, 334] width 10 height 10
radio input "true"
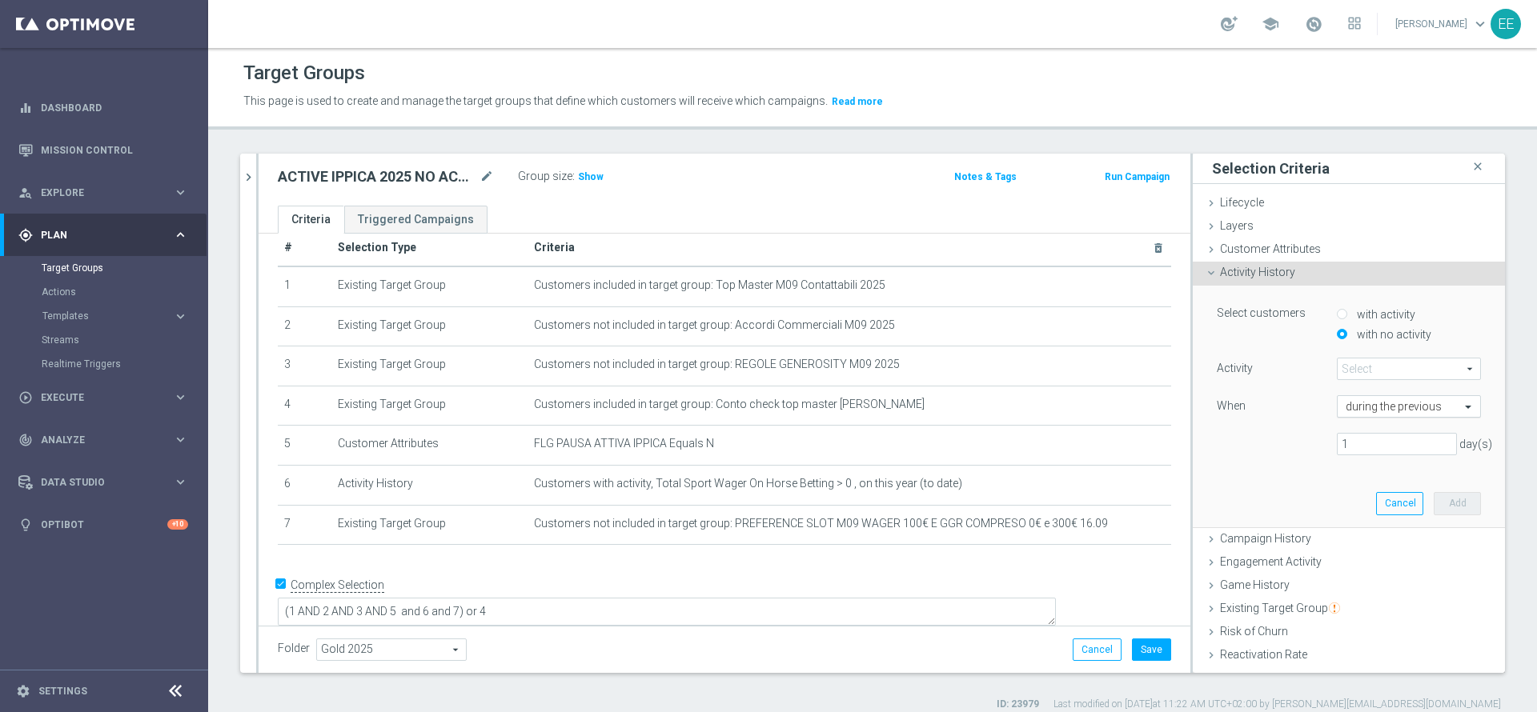
click at [1358, 407] on input "text" at bounding box center [1392, 407] width 94 height 14
type input "horse"
click at [1371, 375] on span at bounding box center [1408, 369] width 142 height 21
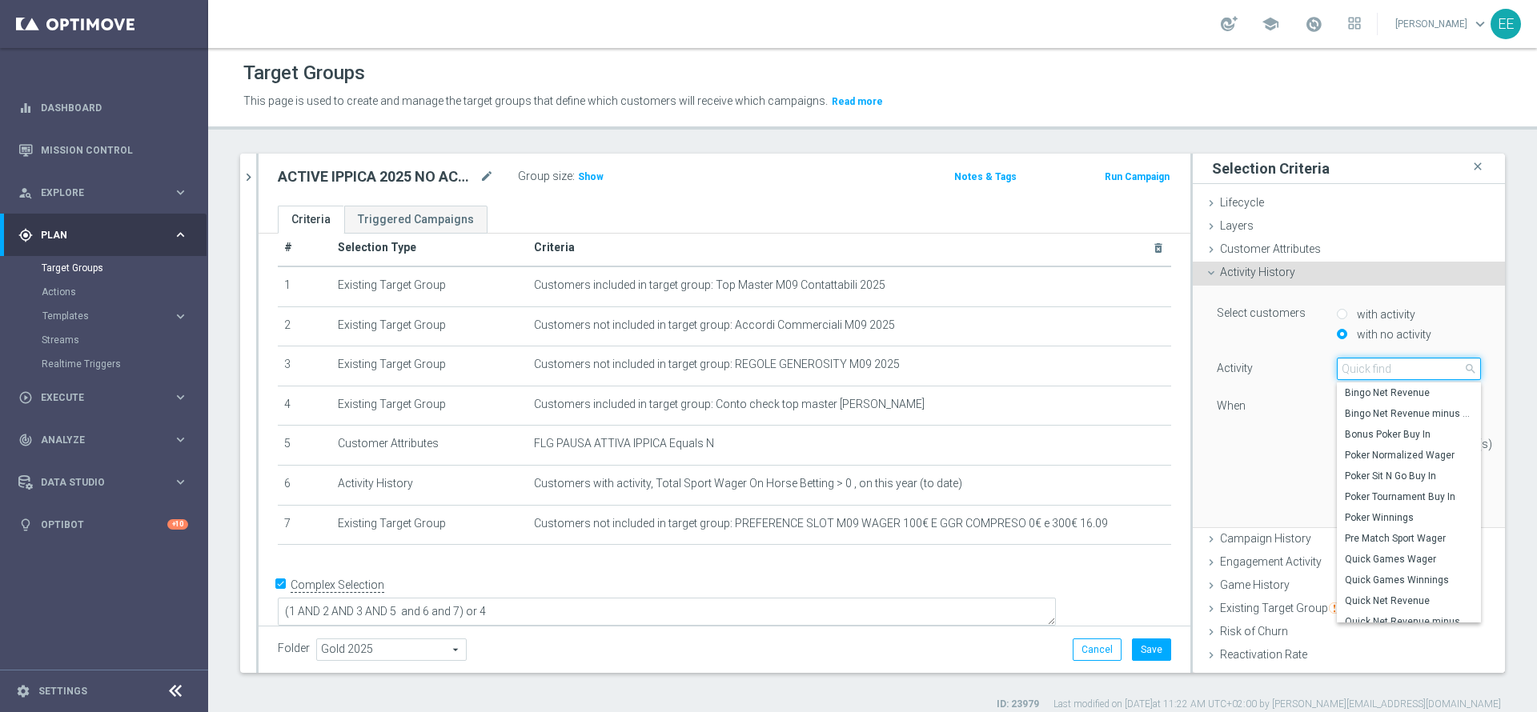
click at [1371, 375] on input "search" at bounding box center [1409, 369] width 144 height 22
type input "horse"
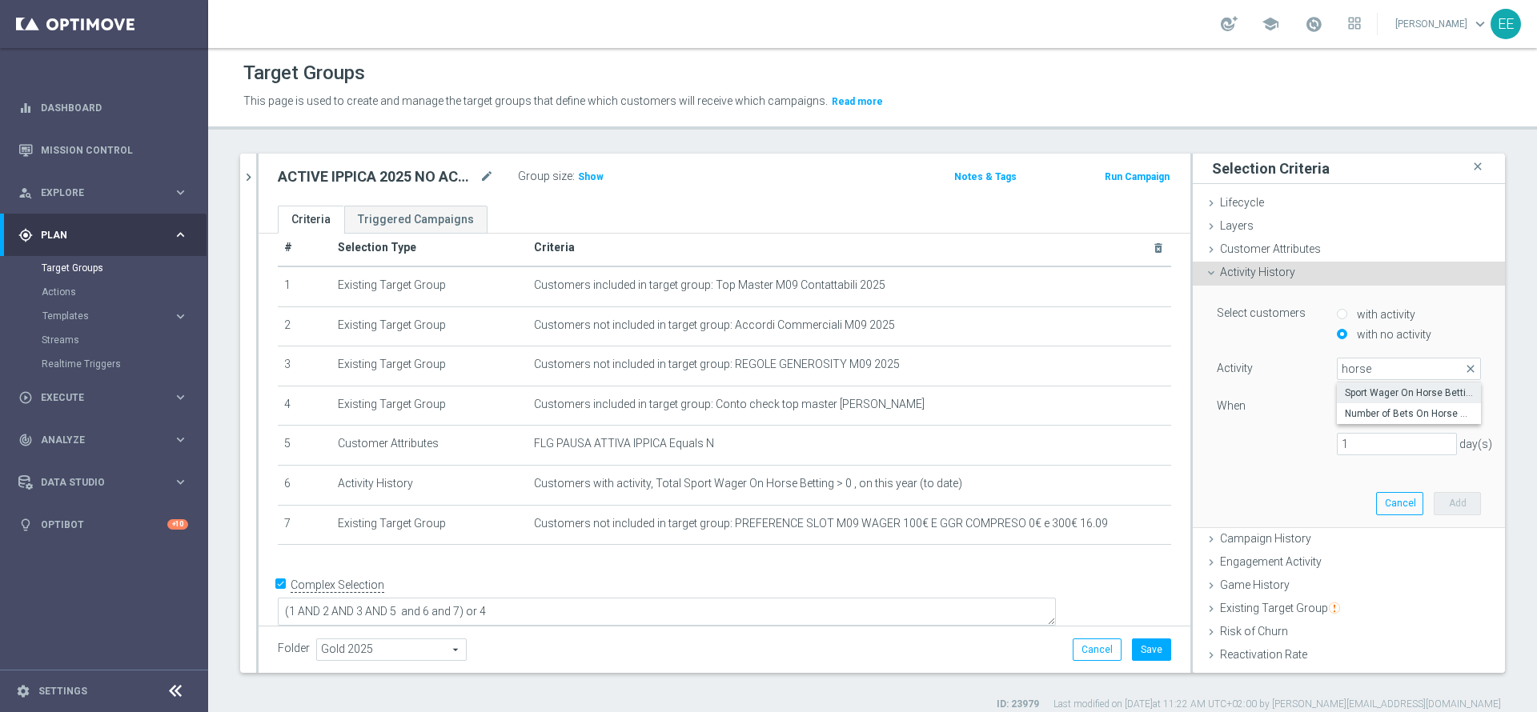
click at [1382, 385] on label "Sport Wager On Horse Betting" at bounding box center [1409, 393] width 144 height 21
type input "Sport Wager On Horse Betting"
click at [1352, 409] on input "text" at bounding box center [1392, 407] width 94 height 14
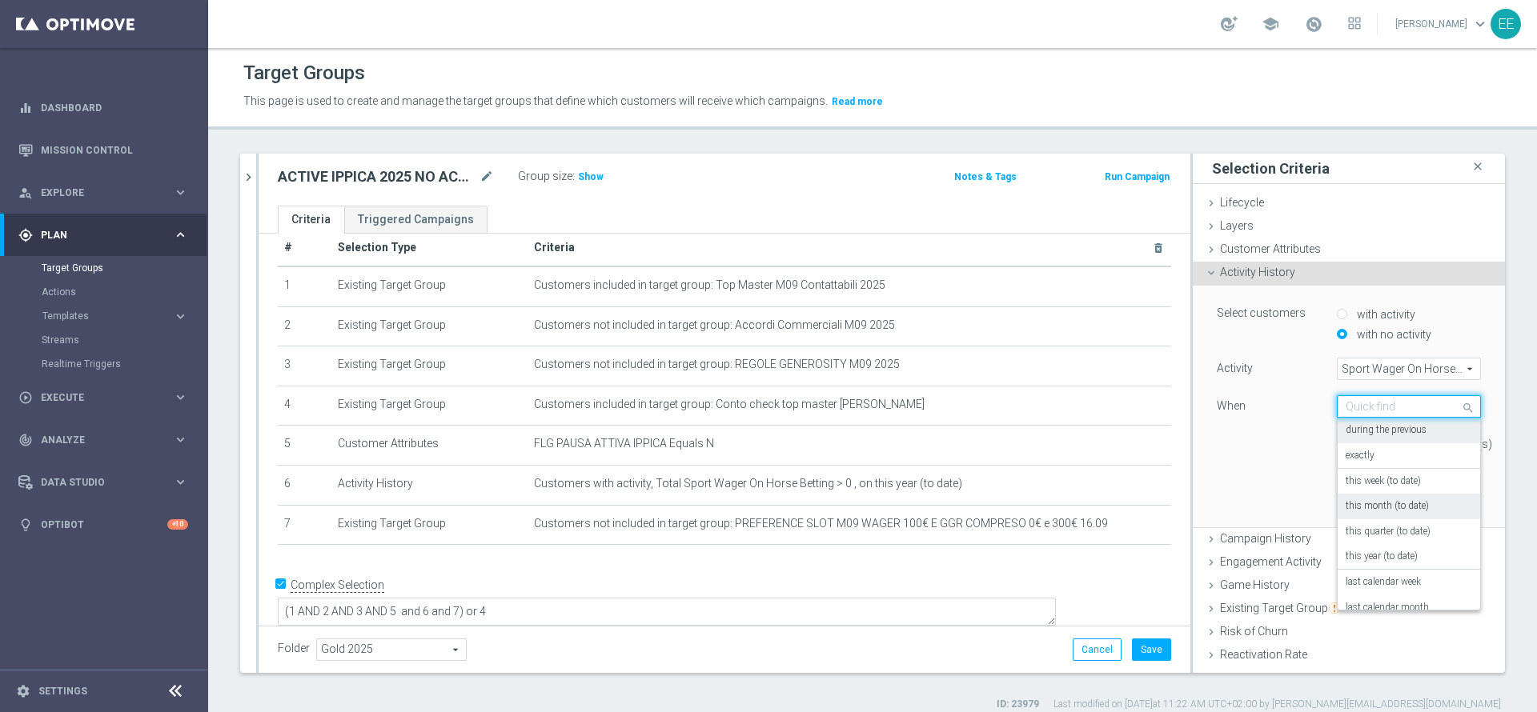
click at [1369, 504] on label "this month (to date)" at bounding box center [1386, 506] width 83 height 13
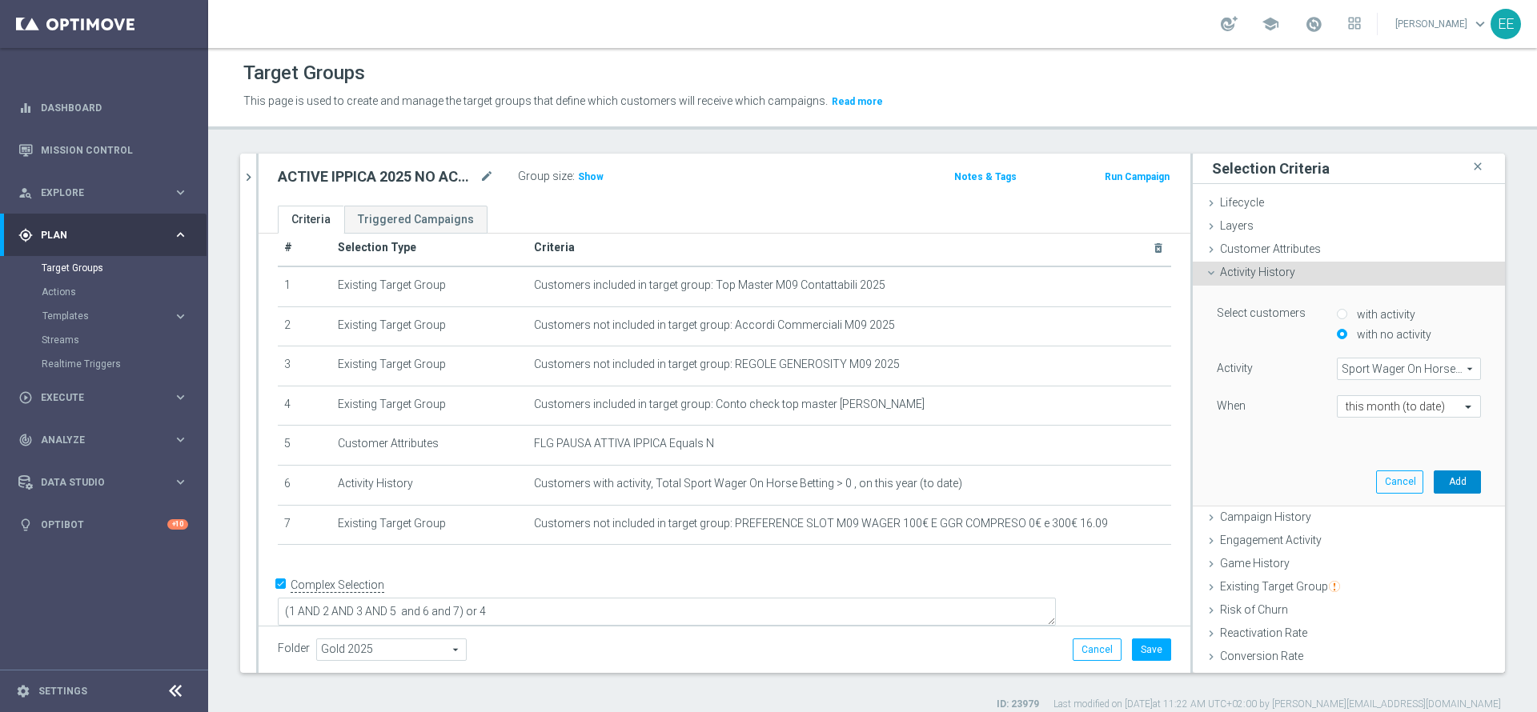
click at [1434, 481] on button "Add" at bounding box center [1457, 482] width 47 height 22
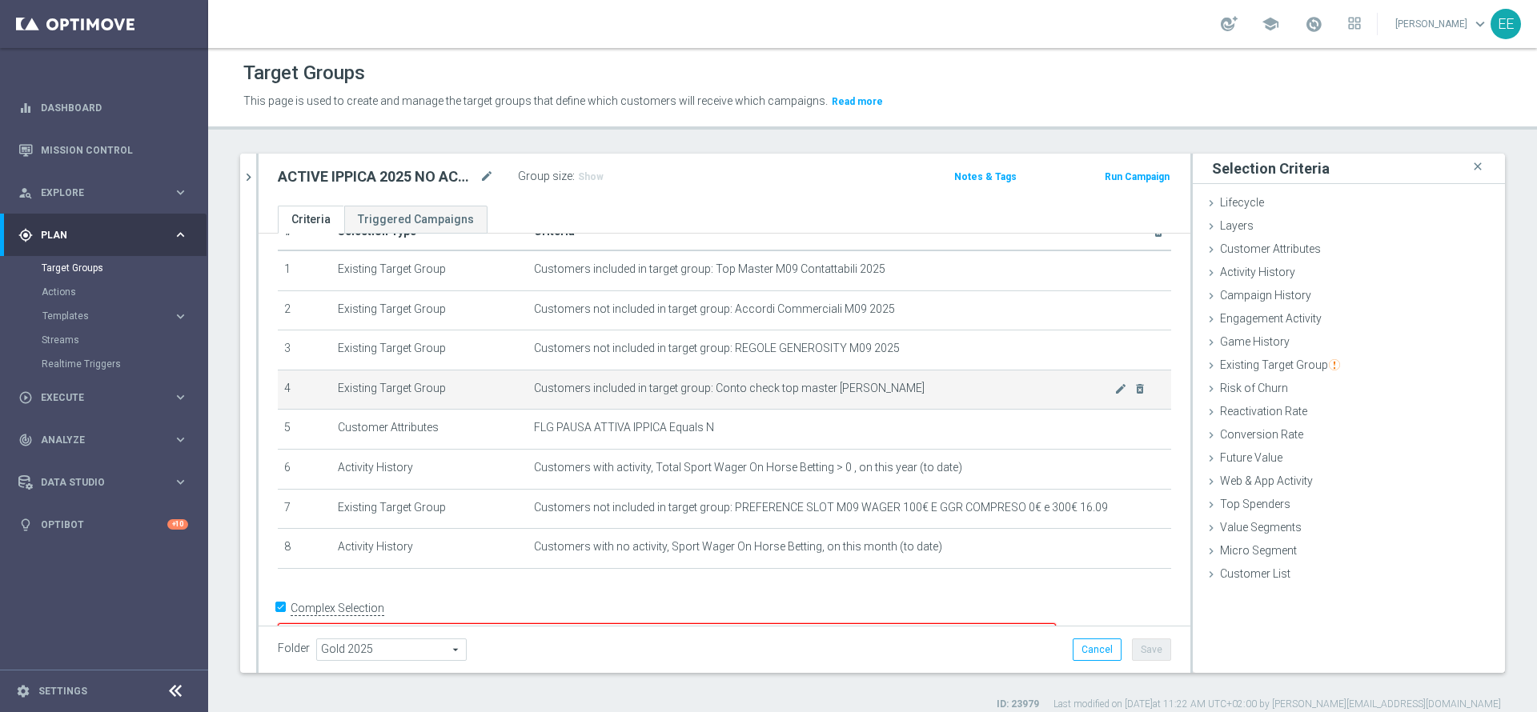
scroll to position [65, 0]
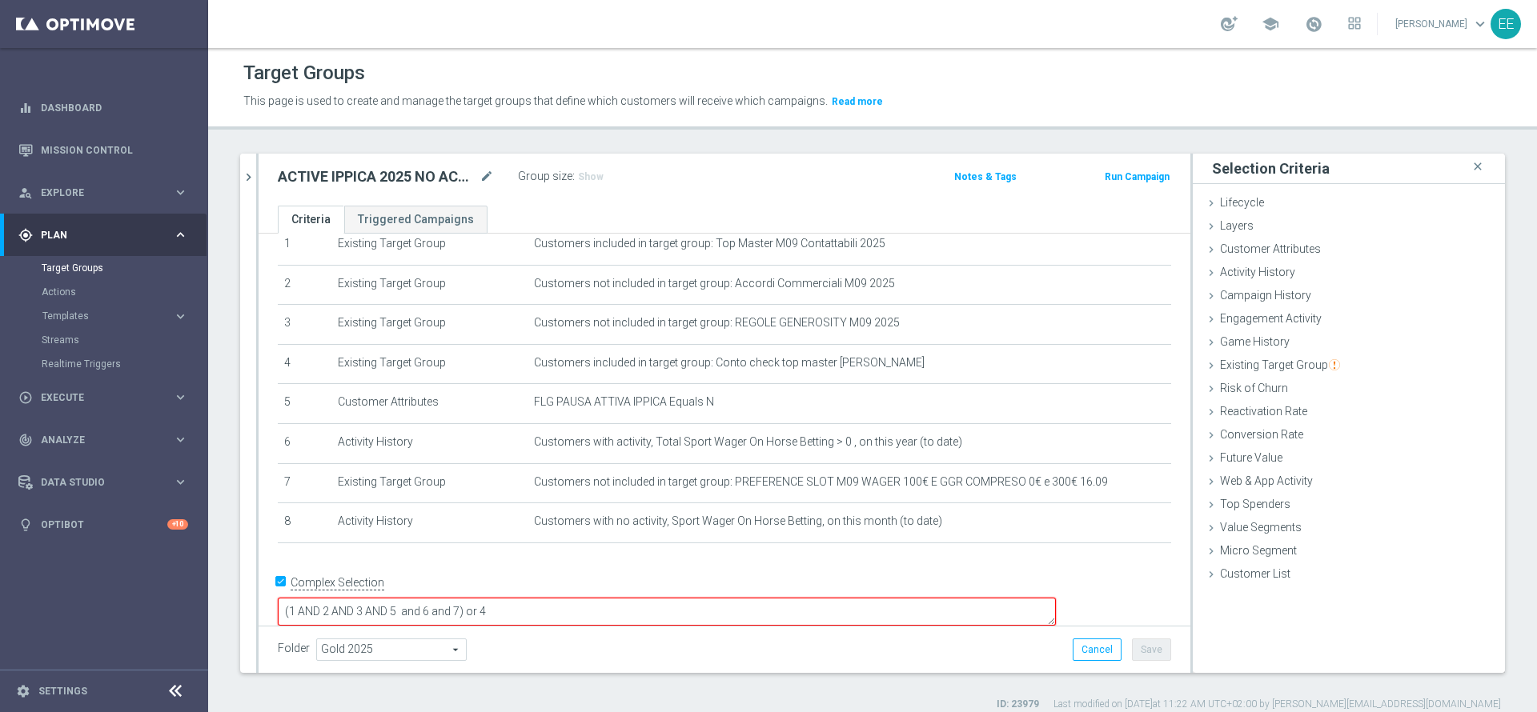
click at [573, 598] on textarea "(1 AND 2 AND 3 AND 5 and 6 and 7) or 4" at bounding box center [667, 612] width 778 height 28
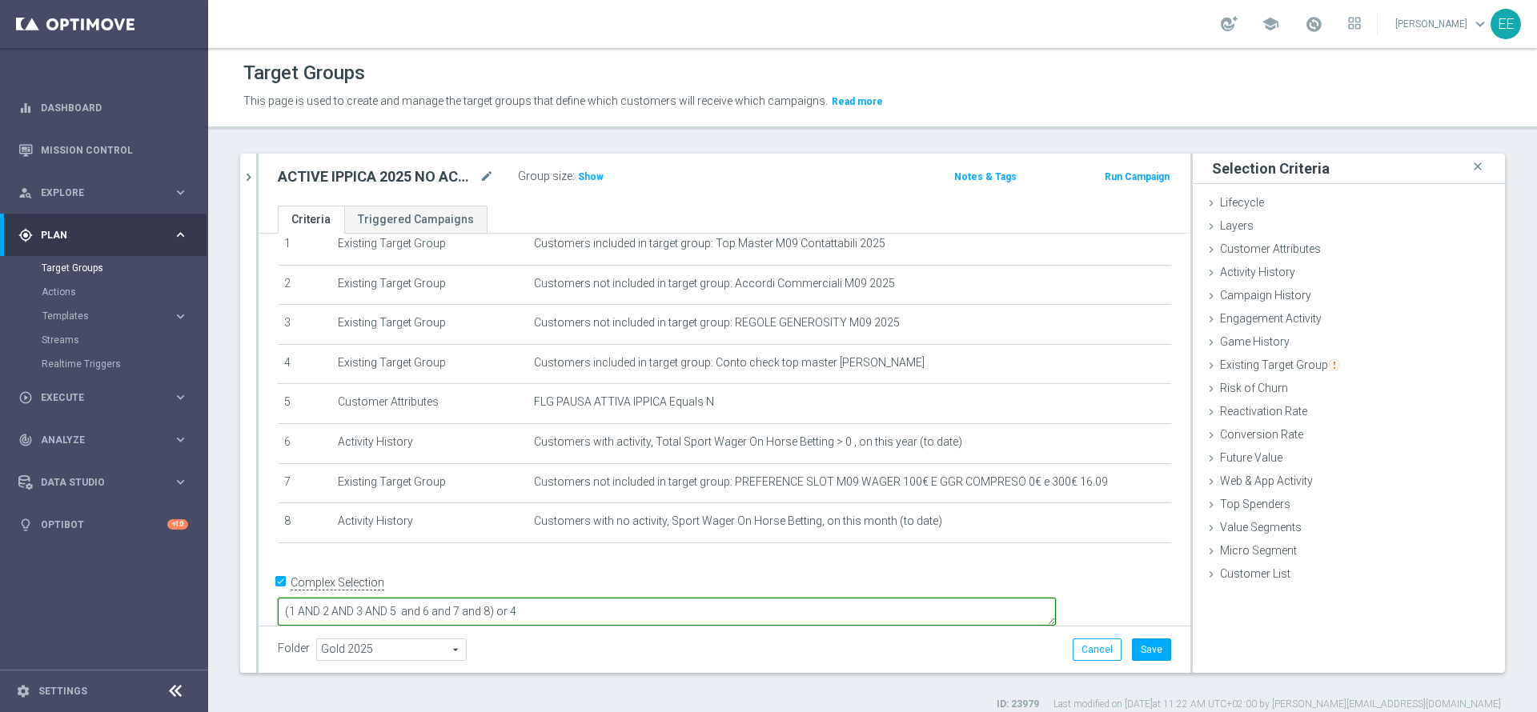
type textarea "(1 AND 2 AND 3 AND 5 and 6 and 7 and 8) or 4"
click at [981, 646] on div "Folder Gold 2025 Gold 2025 arrow_drop_down search Cancel Save Saving..." at bounding box center [724, 650] width 893 height 22
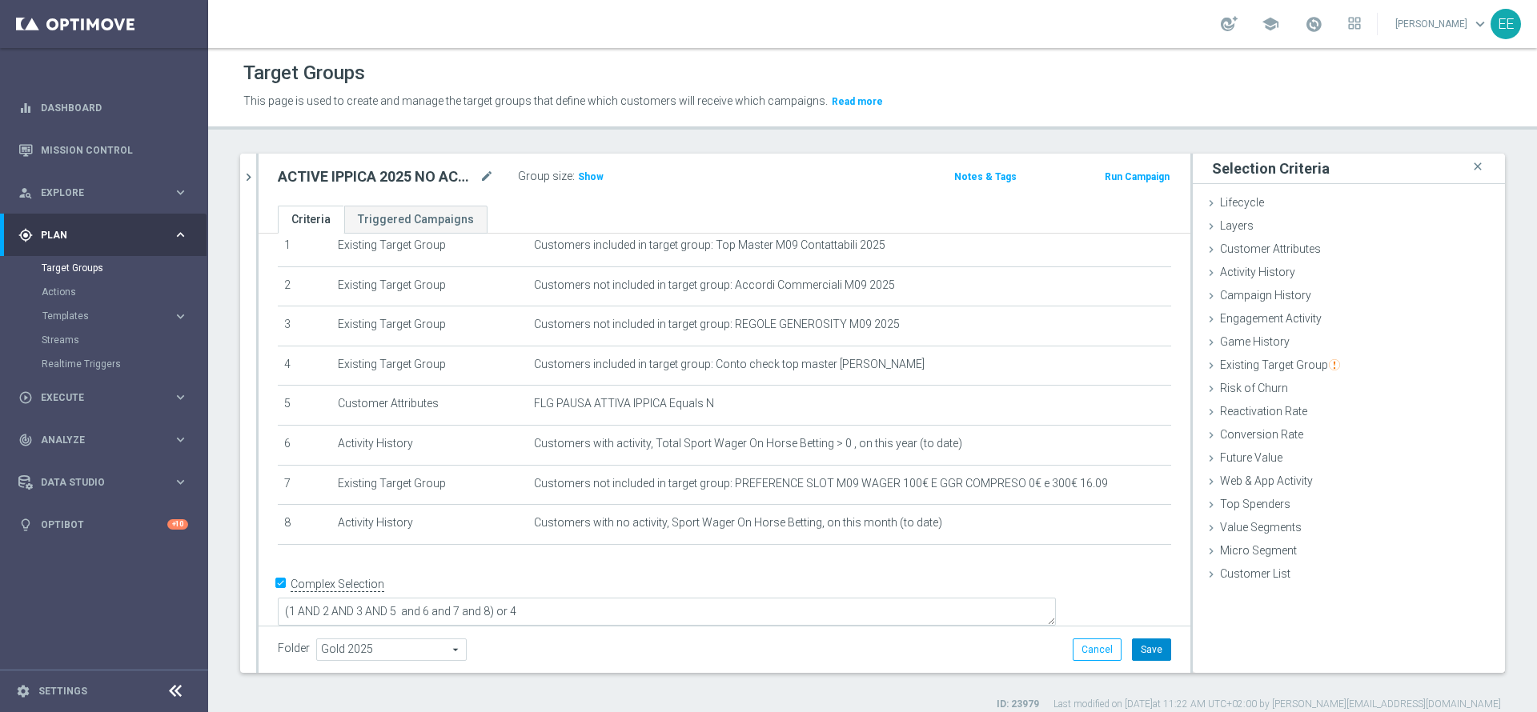
click at [1132, 646] on button "Save" at bounding box center [1151, 650] width 39 height 22
click at [592, 177] on span "Show" at bounding box center [591, 176] width 26 height 11
click at [249, 173] on icon "chevron_right" at bounding box center [248, 177] width 15 height 15
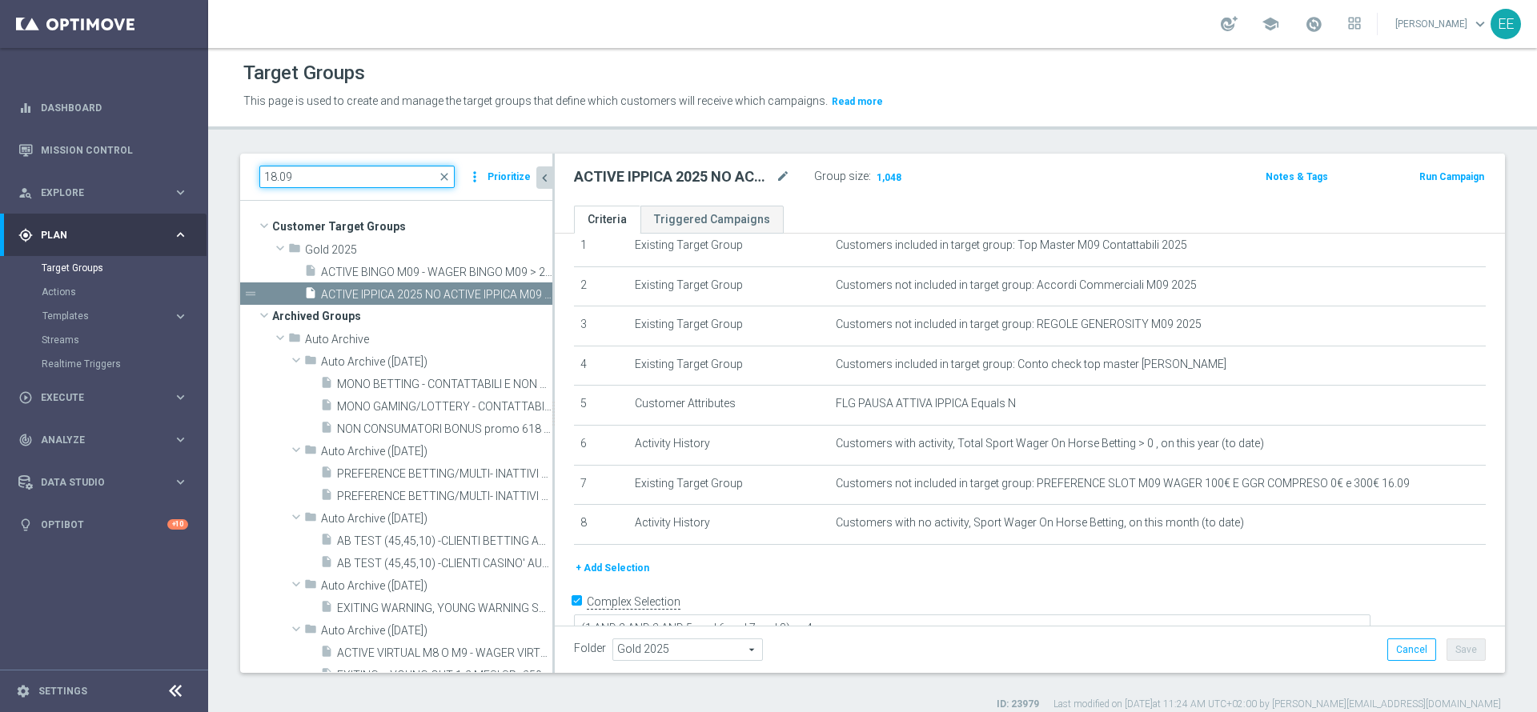
click at [350, 180] on input "18.09" at bounding box center [356, 177] width 195 height 22
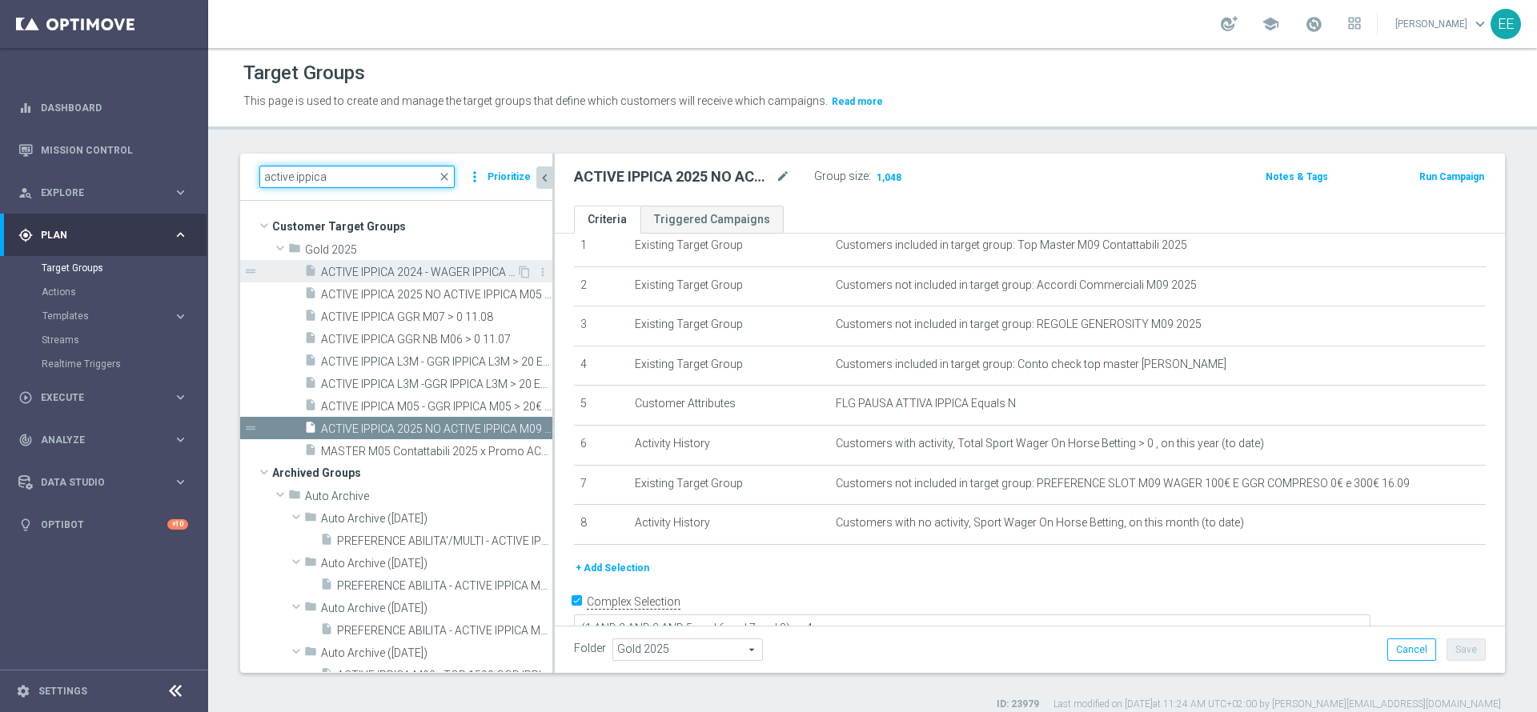
type input "active ippica"
click at [375, 274] on span "ACTIVE IPPICA 2024 - WAGER IPPICA 2024 >100 EURO- NO ACTIVE IPPICA M06 17.06" at bounding box center [418, 273] width 195 height 14
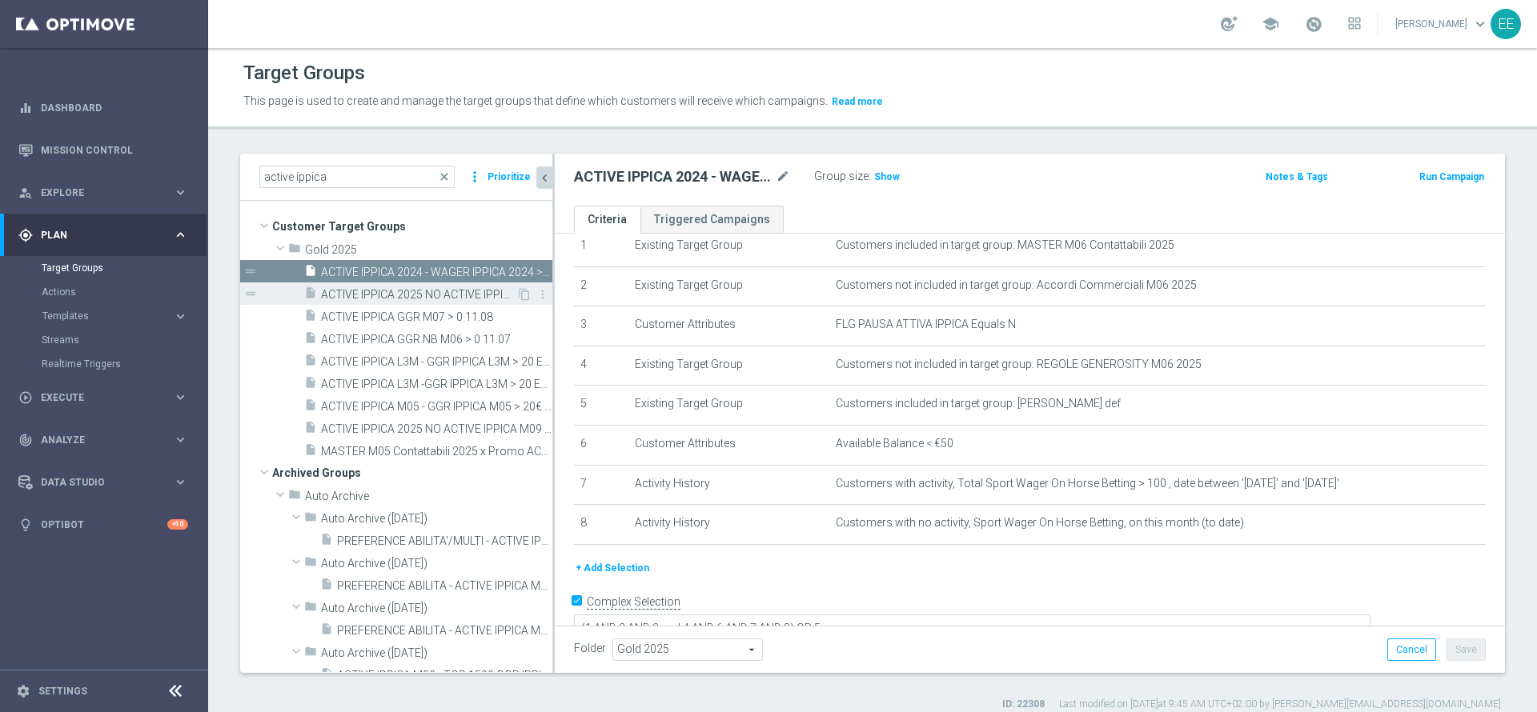
click at [363, 291] on span "ACTIVE IPPICA 2025 NO ACTIVE IPPICA M05 03.06" at bounding box center [418, 295] width 195 height 14
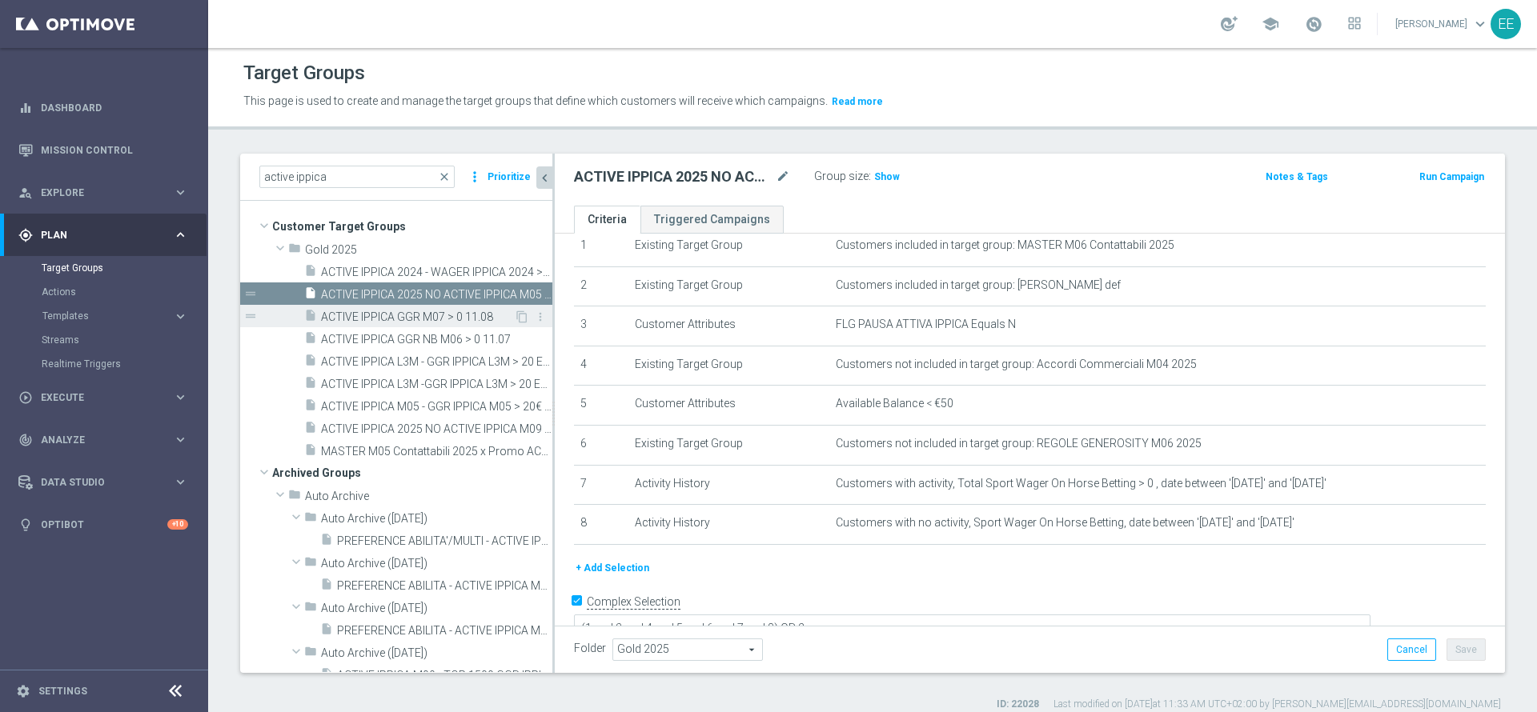
click at [364, 305] on div "insert_drive_file ACTIVE IPPICA GGR M07 > 0 11.08" at bounding box center [409, 316] width 210 height 22
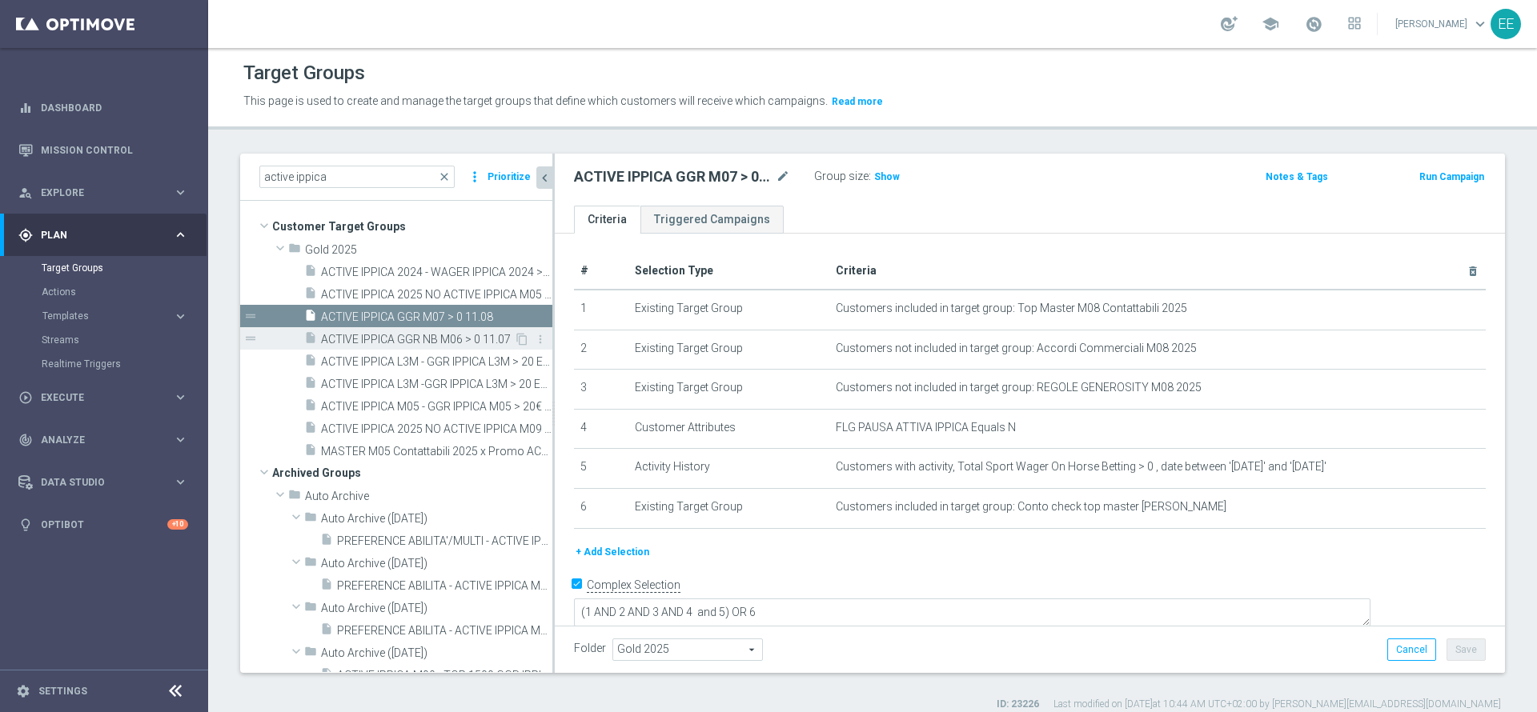
click at [360, 331] on div "insert_drive_file ACTIVE IPPICA GGR NB M06 > 0 11.07" at bounding box center [409, 338] width 210 height 22
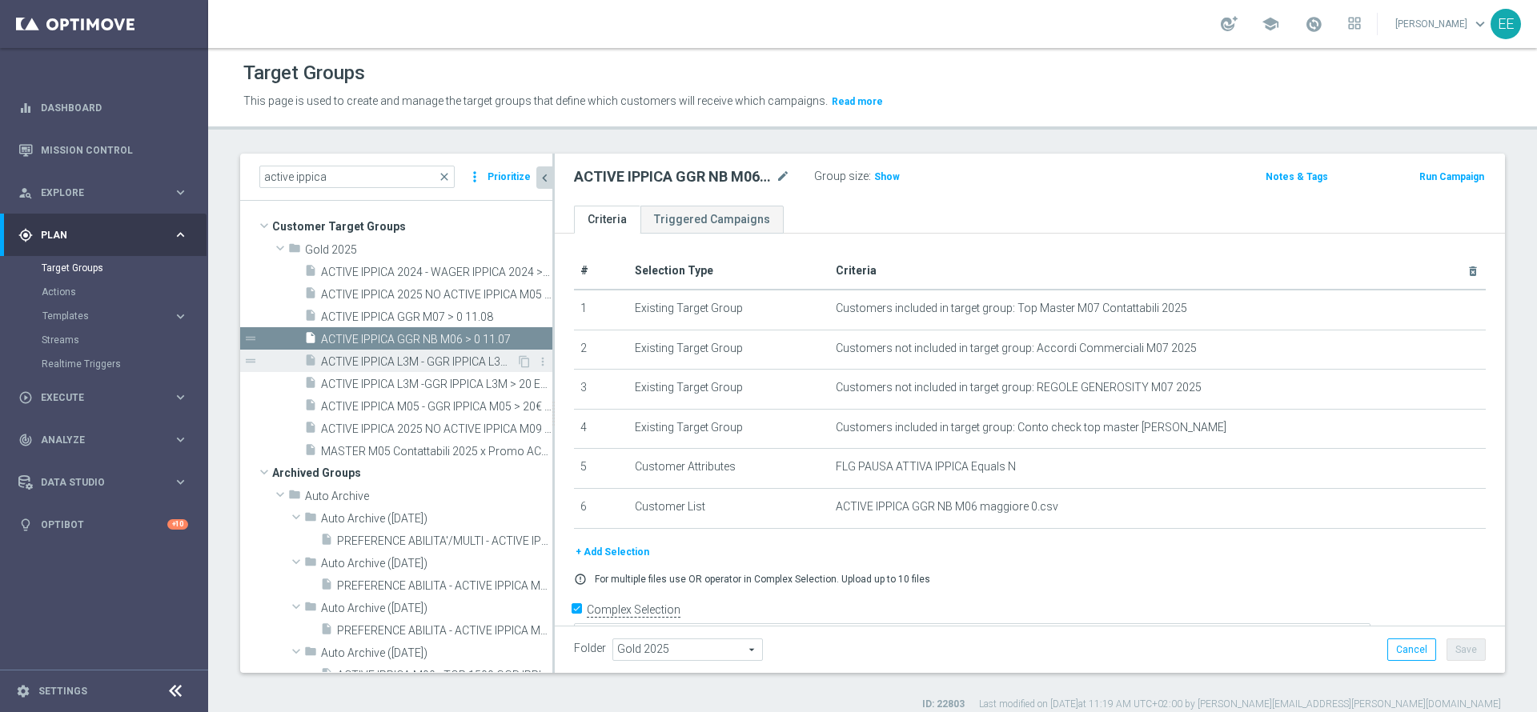
click at [340, 360] on span "ACTIVE IPPICA L3M - GGR IPPICA L3M > 20 EURO 17.06" at bounding box center [418, 362] width 195 height 14
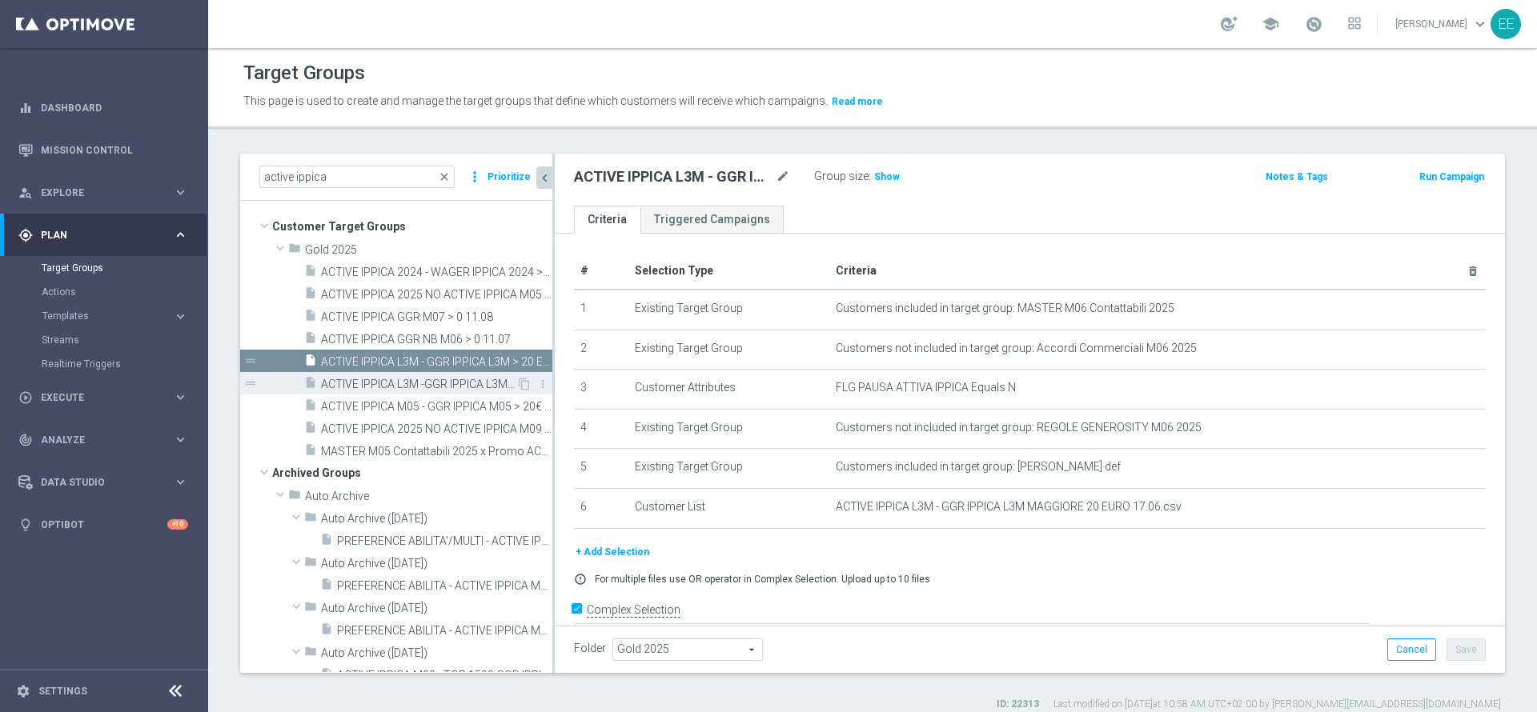
click at [331, 389] on span "ACTIVE IPPICA L3M -GGR IPPICA L3M > 20 EURO LISTA FORNITA DA NOI 13.06" at bounding box center [418, 385] width 195 height 14
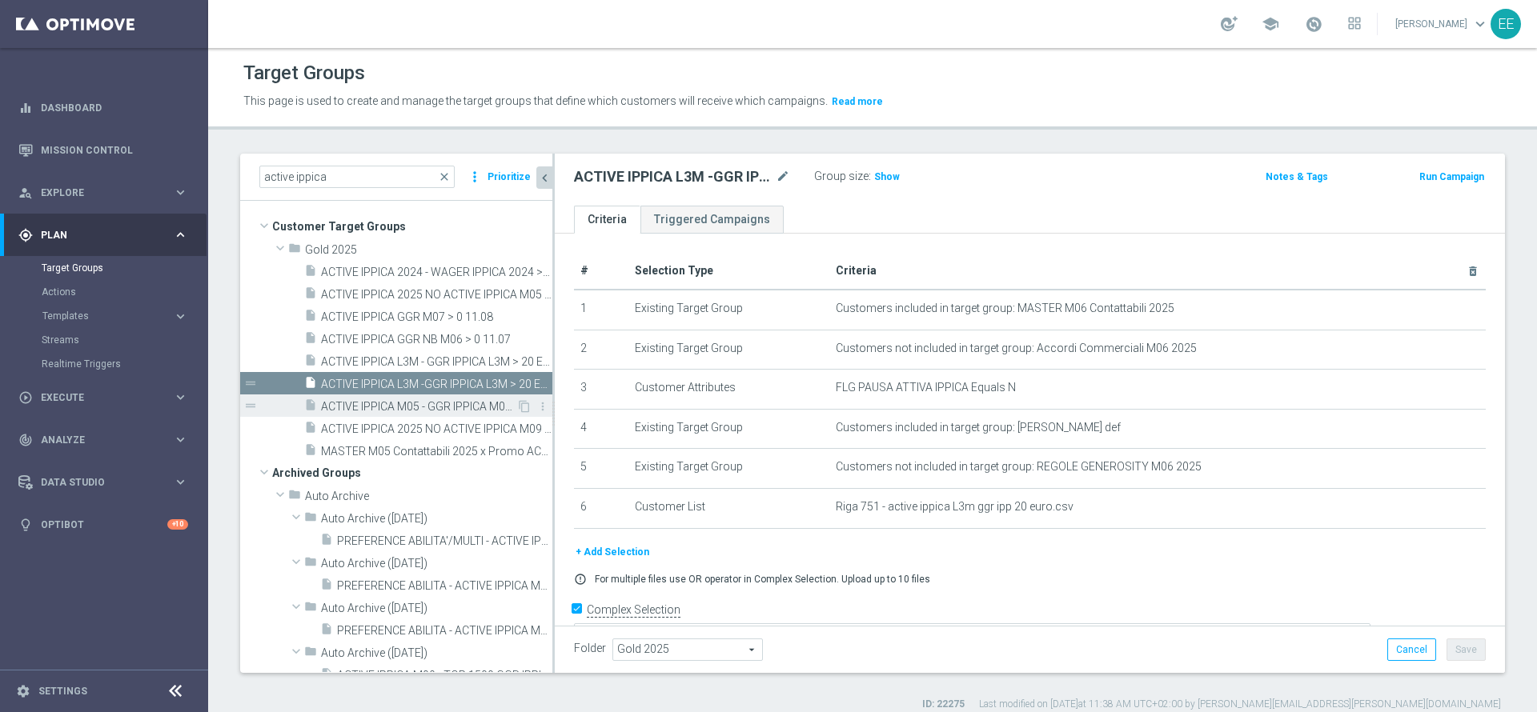
click at [387, 409] on span "ACTIVE IPPICA M05 - GGR IPPICA M05 > 20€ 02.06" at bounding box center [418, 407] width 195 height 14
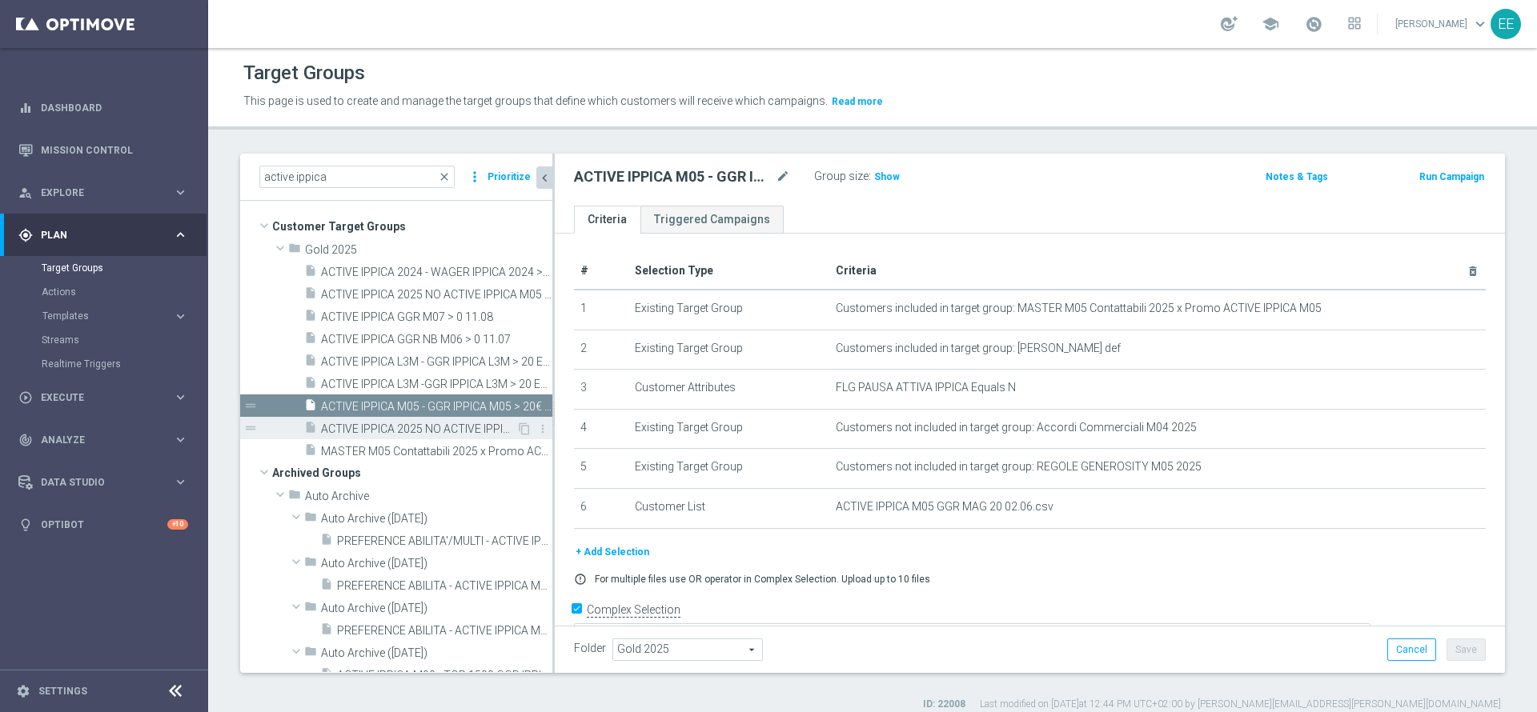
click at [419, 436] on div "insert_drive_file ACTIVE IPPICA 2025 NO ACTIVE IPPICA M09 18.09" at bounding box center [410, 428] width 212 height 22
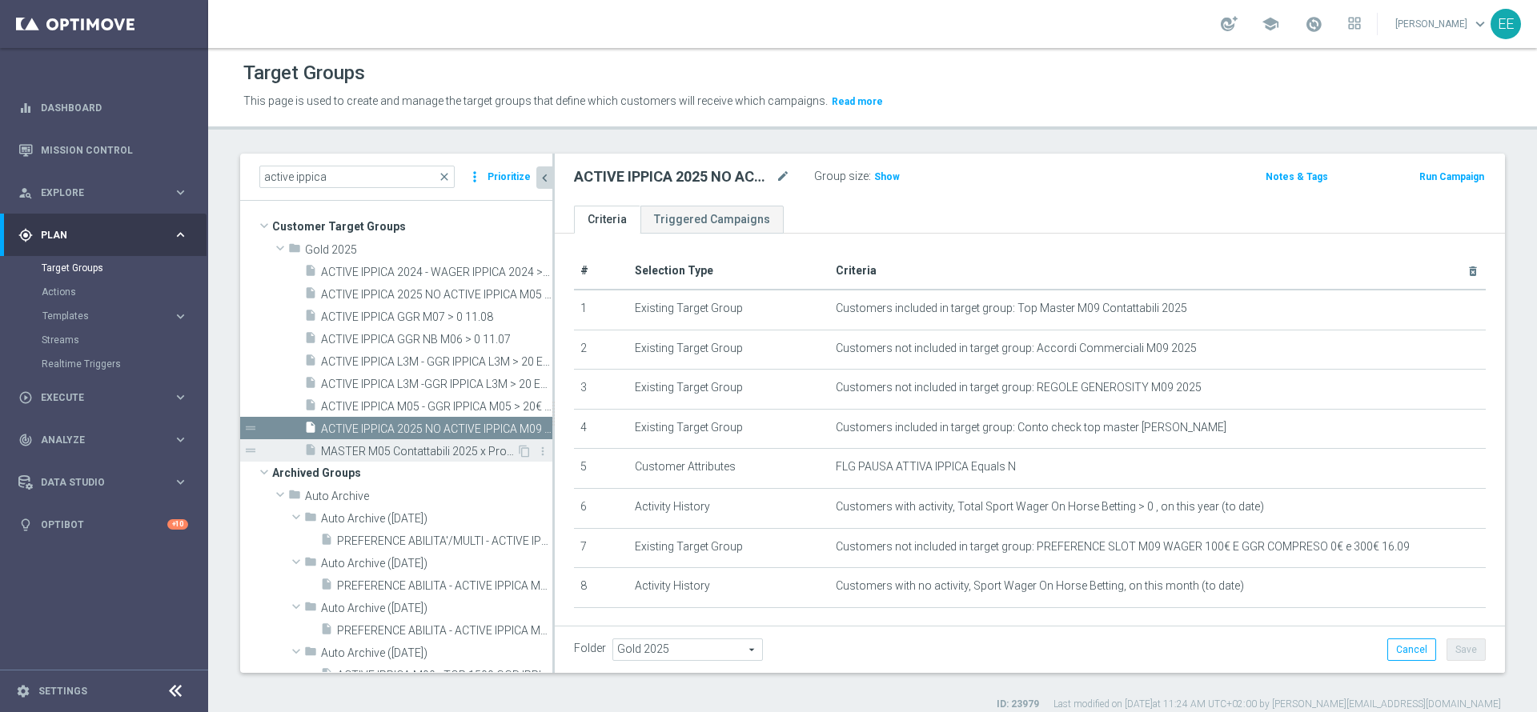
click at [406, 455] on span "MASTER M05 Contattabili 2025 x Promo ACTIVE IPPICA M05" at bounding box center [418, 452] width 195 height 14
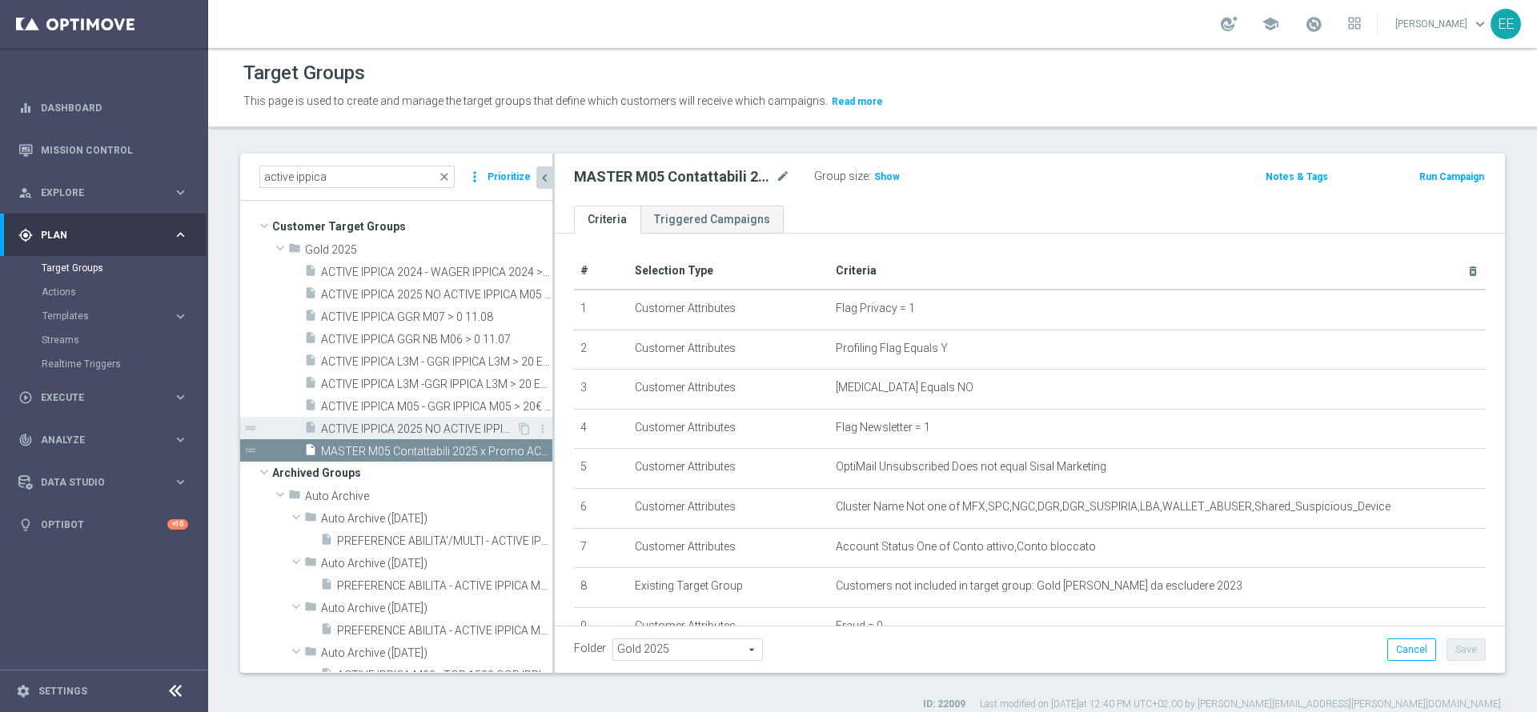
click at [380, 426] on span "ACTIVE IPPICA 2025 NO ACTIVE IPPICA M09 18.09" at bounding box center [418, 430] width 195 height 14
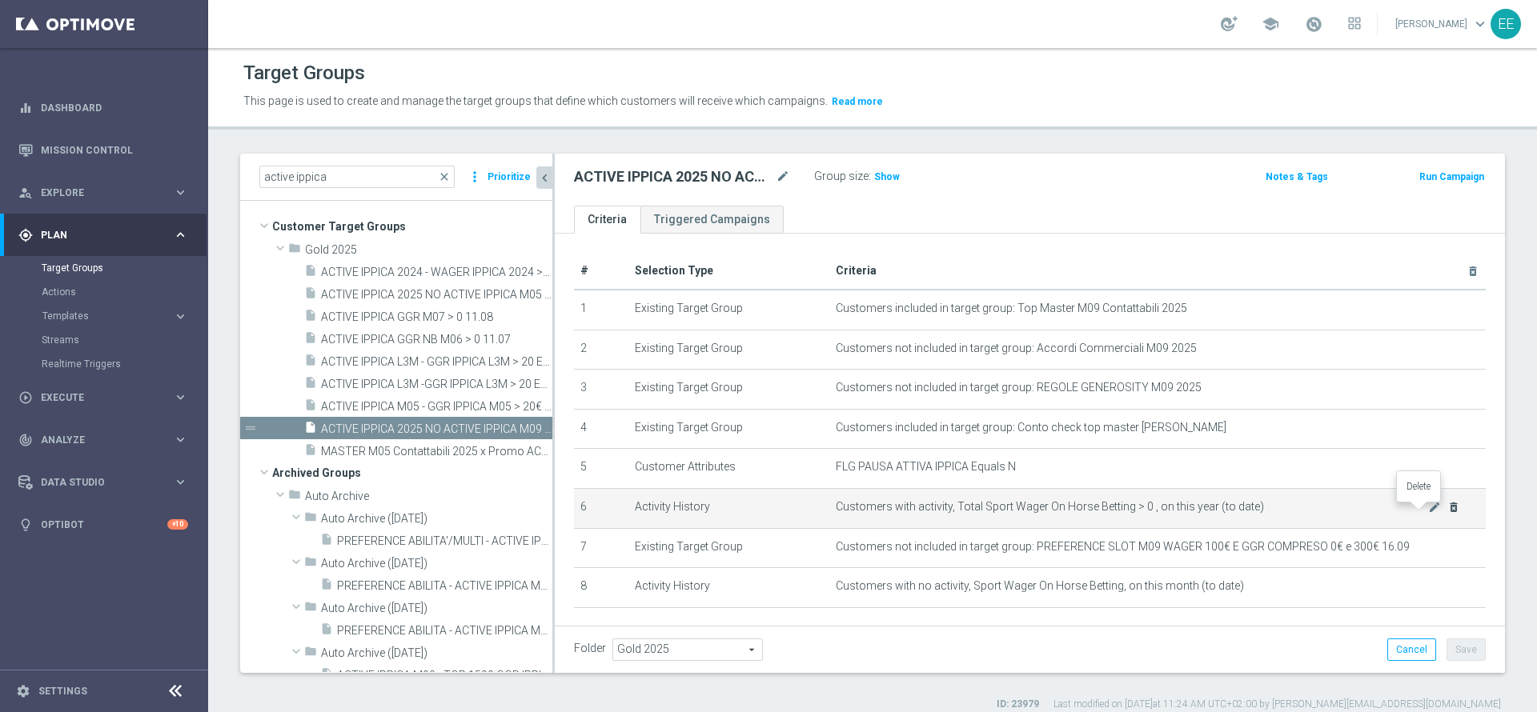
click at [1447, 514] on icon "delete_forever" at bounding box center [1453, 507] width 13 height 13
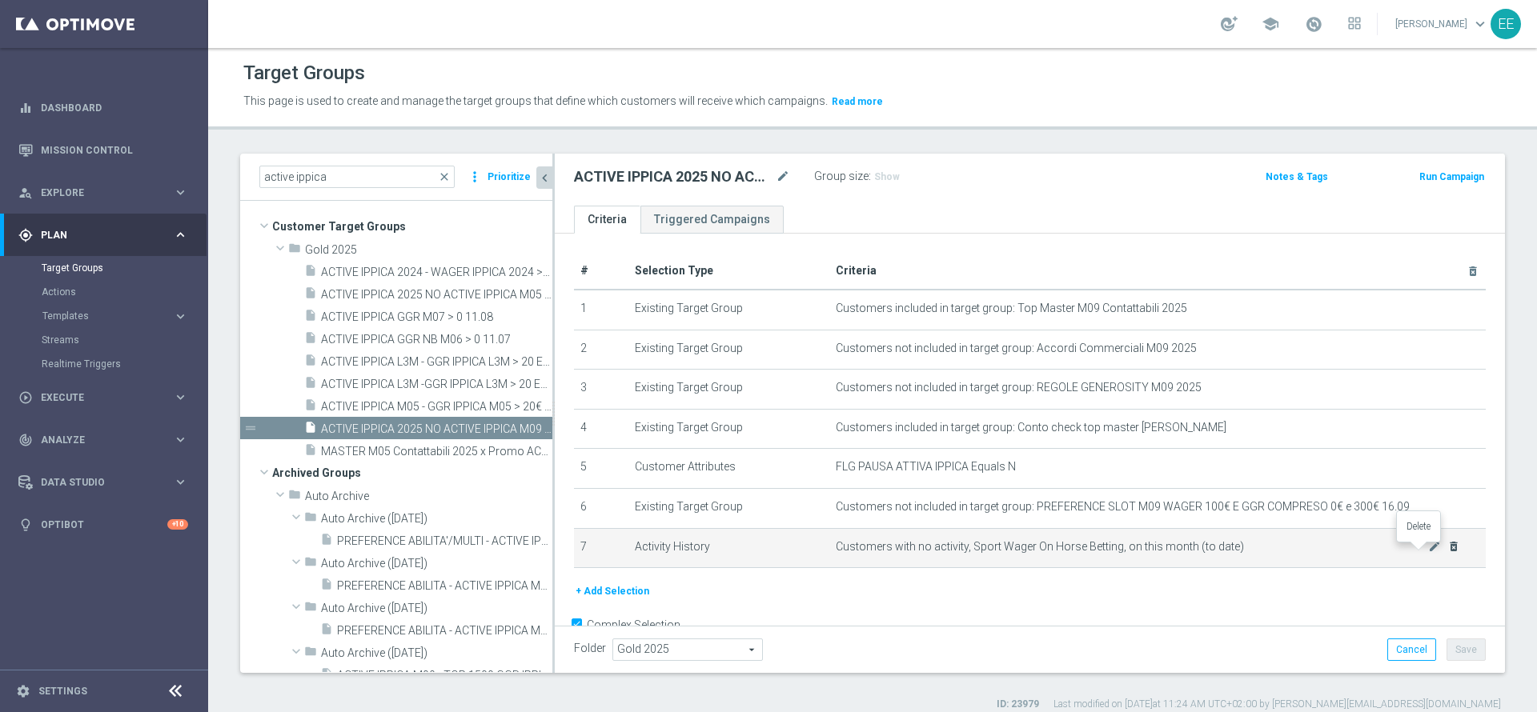
click at [1447, 553] on icon "delete_forever" at bounding box center [1453, 546] width 13 height 13
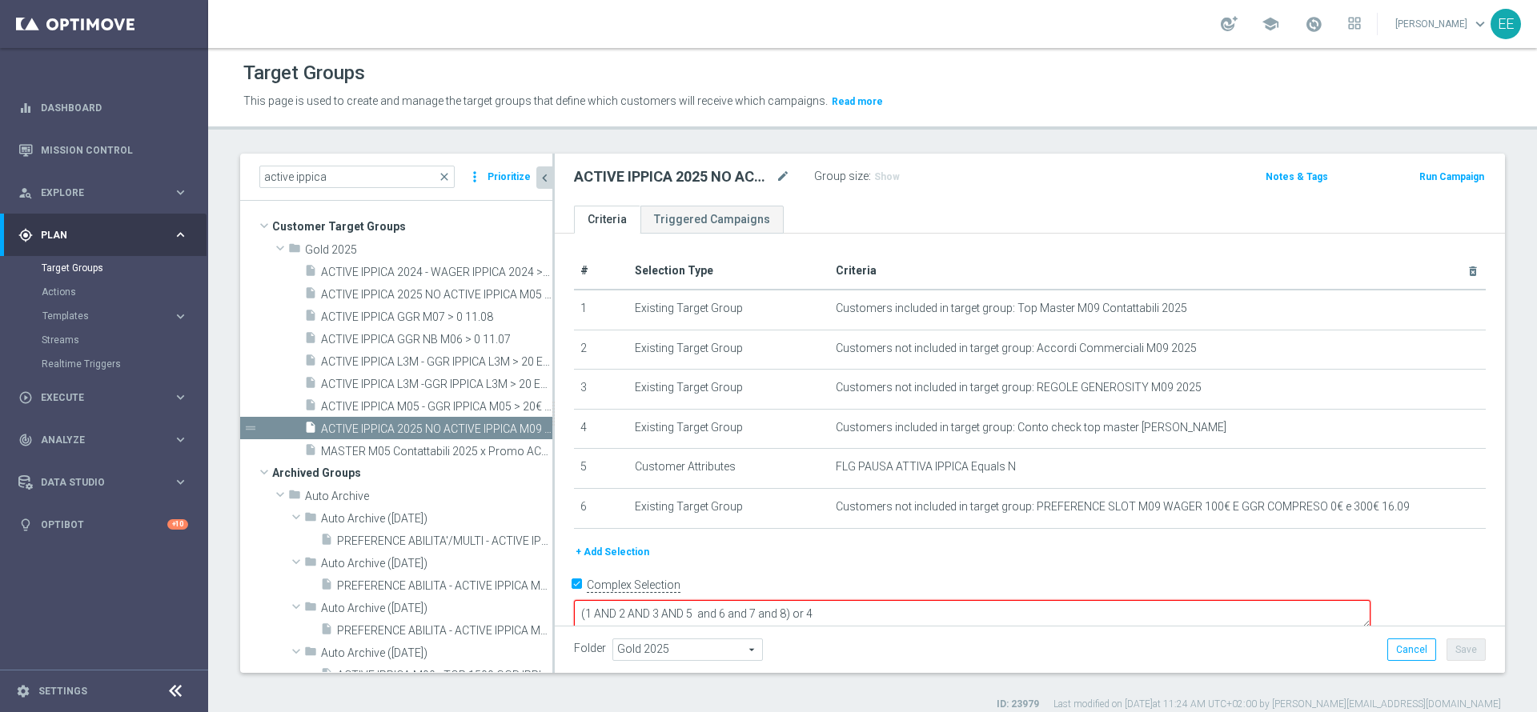
click at [620, 549] on button "+ Add Selection" at bounding box center [612, 552] width 77 height 18
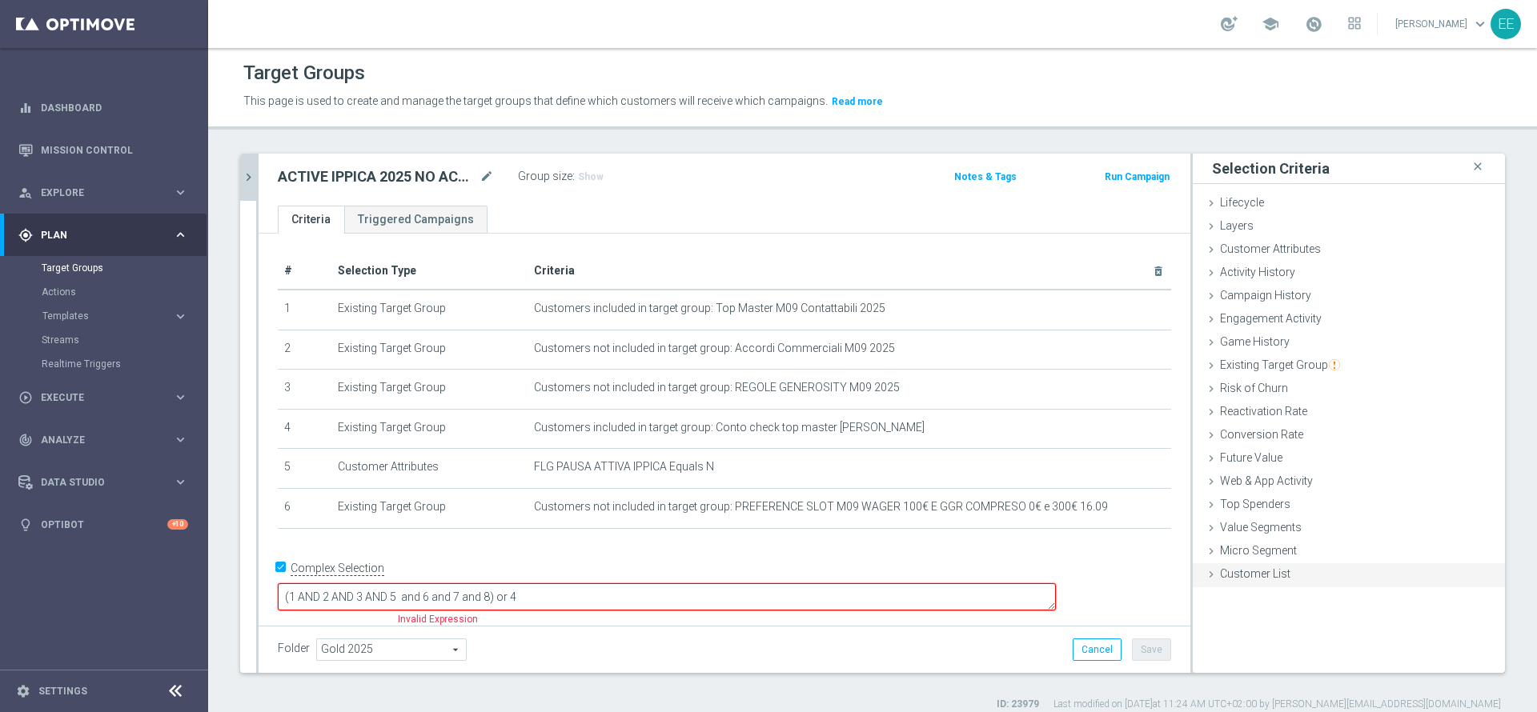
click at [1253, 573] on span "Customer List" at bounding box center [1255, 573] width 70 height 13
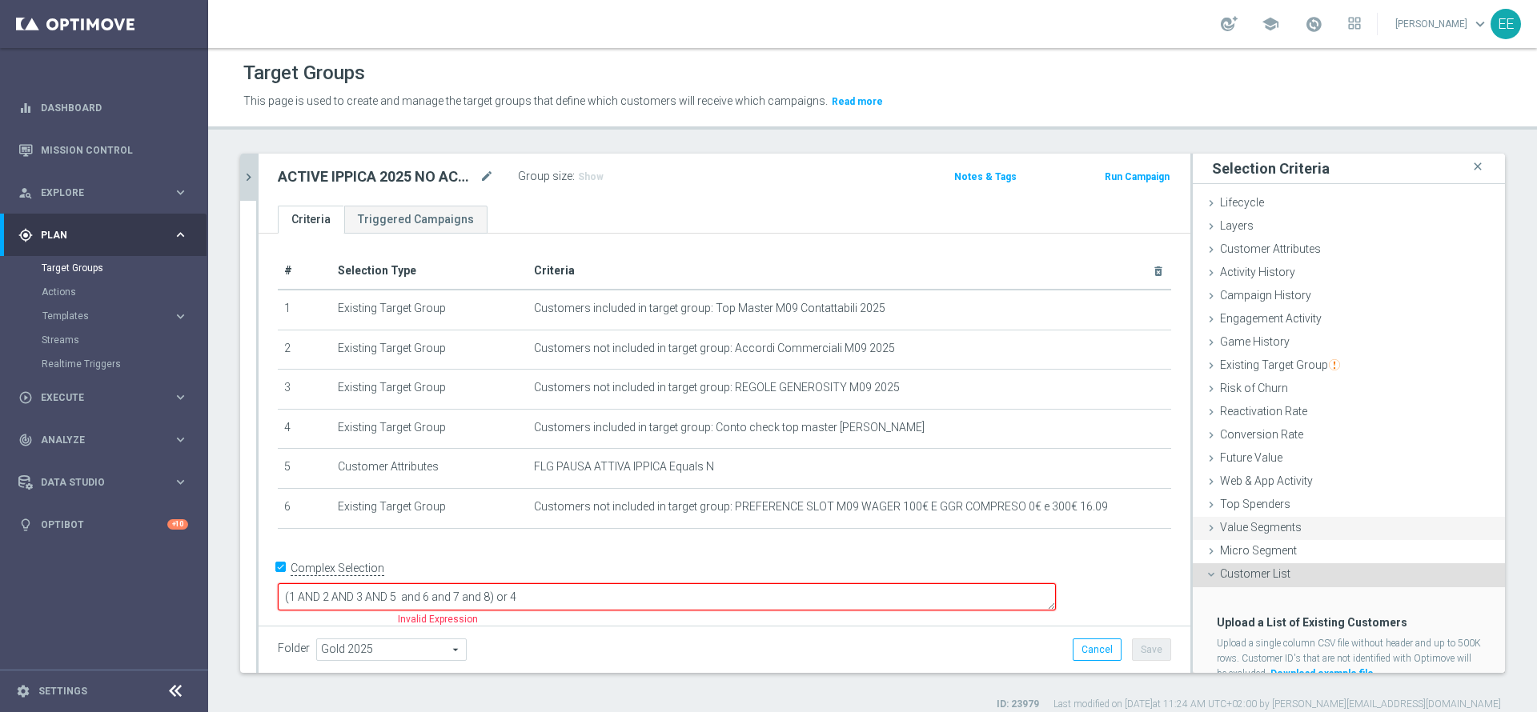
scroll to position [58, 0]
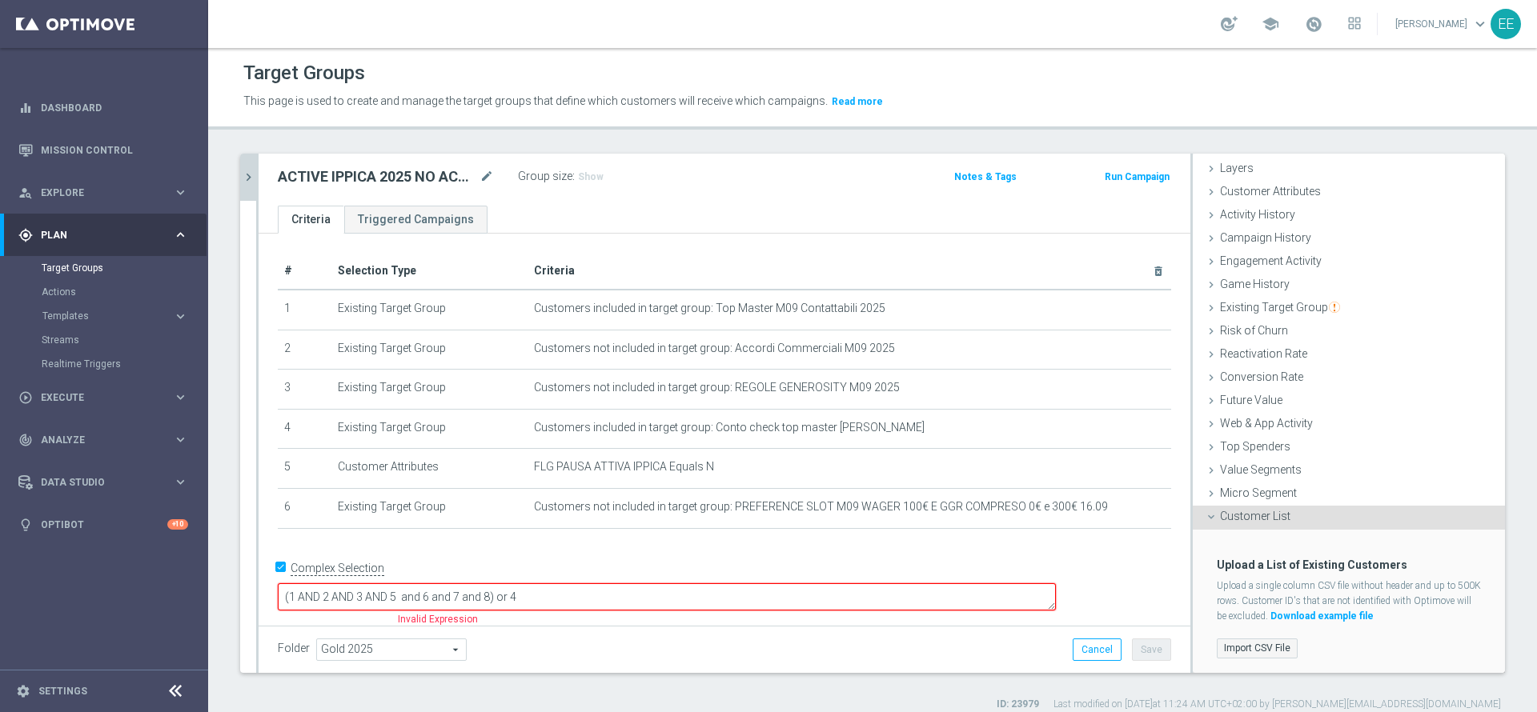
click at [1234, 641] on label "Import CSV File" at bounding box center [1257, 649] width 81 height 20
click at [0, 0] on input "Import CSV File" at bounding box center [0, 0] width 0 height 0
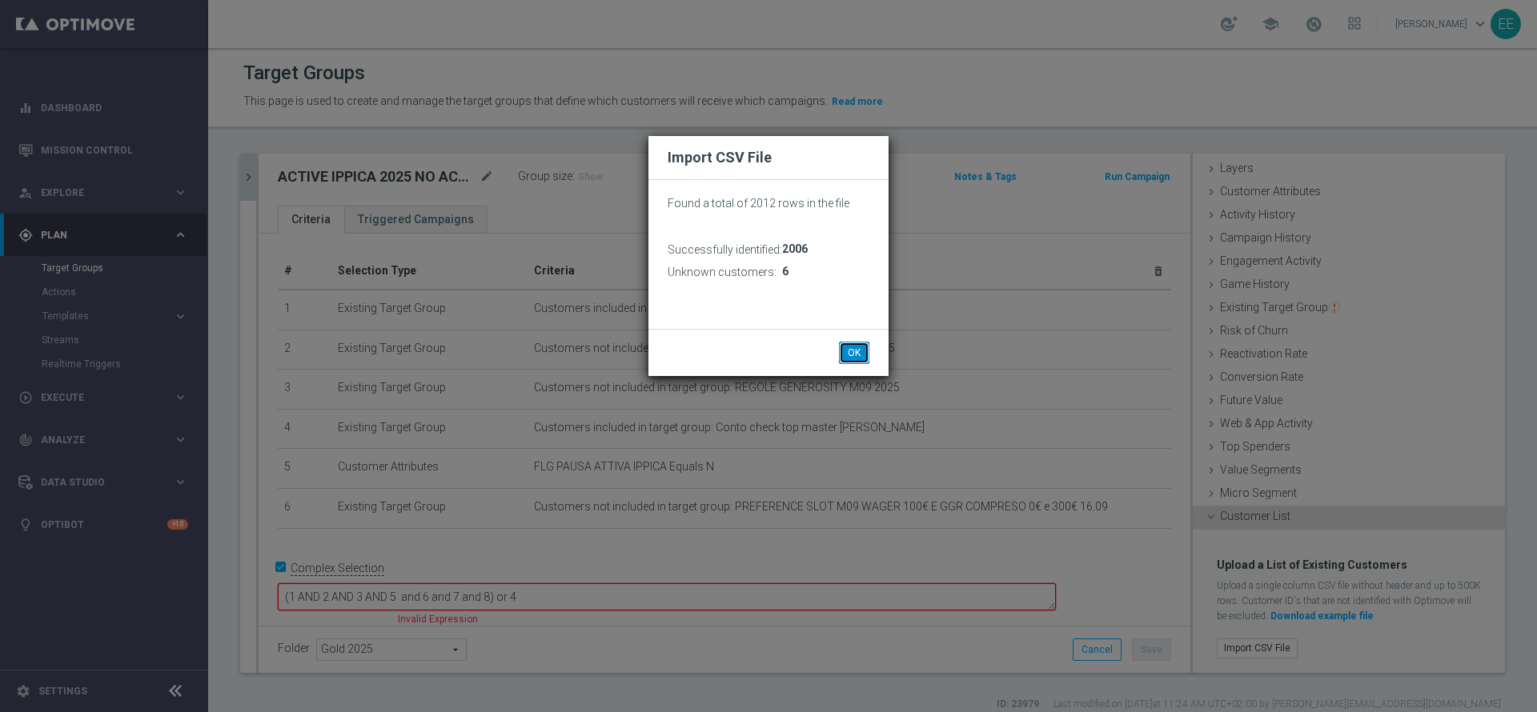
click at [854, 347] on button "OK" at bounding box center [854, 353] width 30 height 22
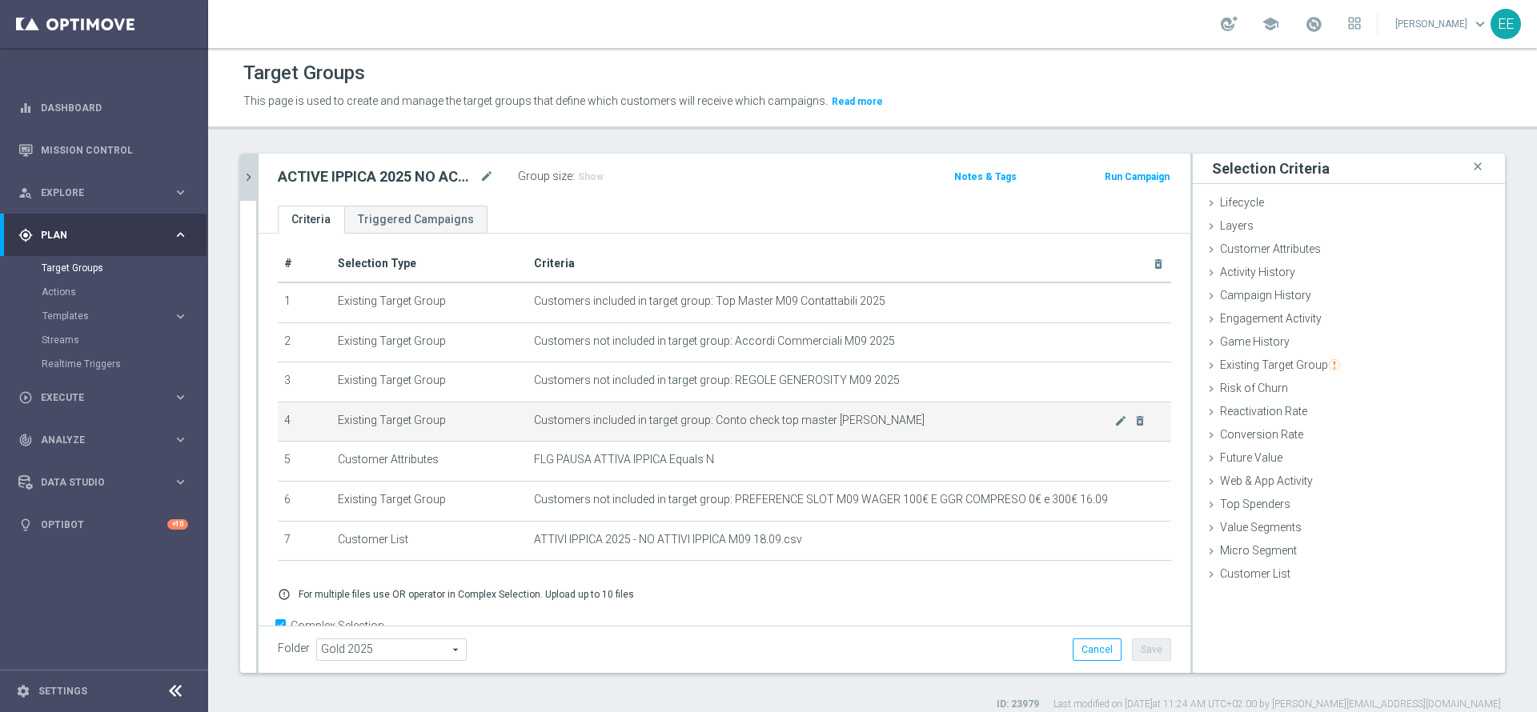
scroll to position [50, 0]
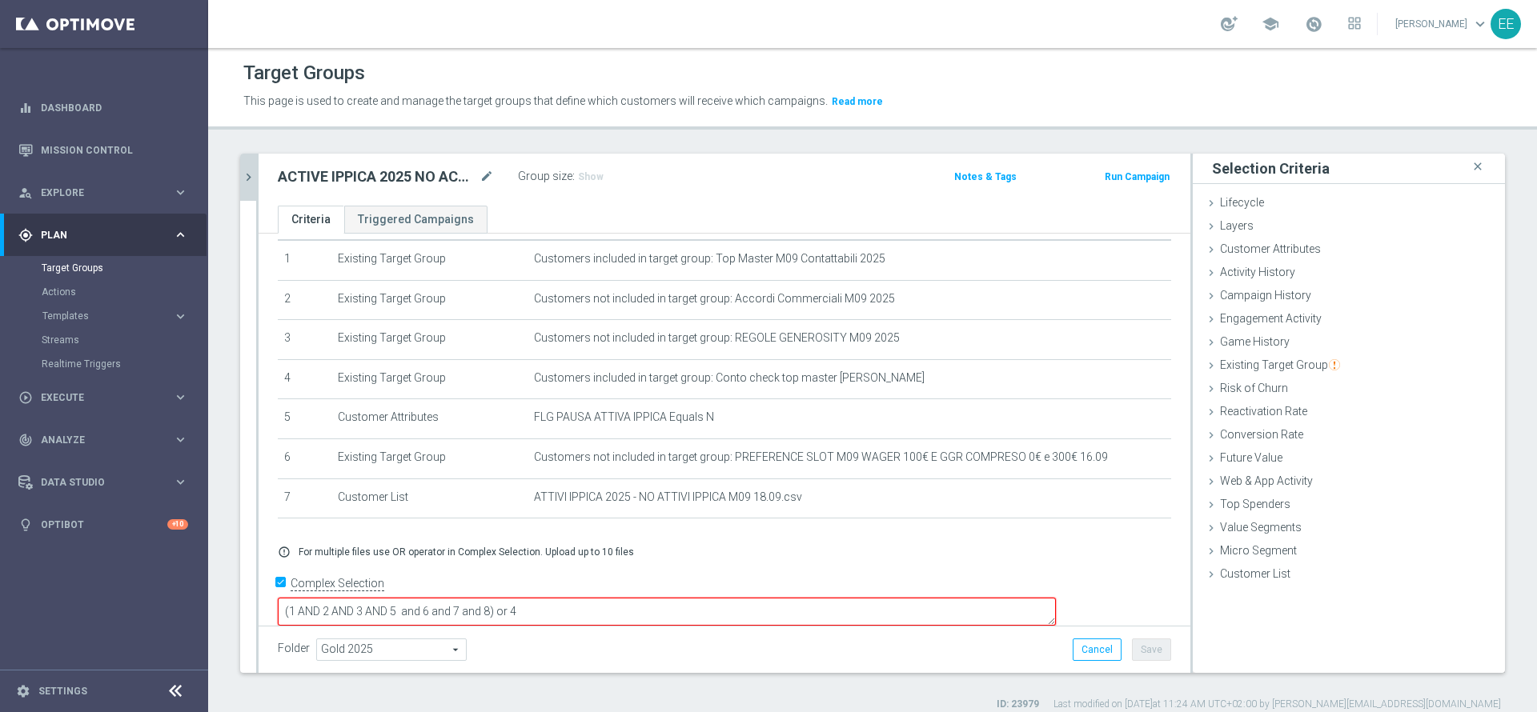
click at [603, 598] on textarea "(1 AND 2 AND 3 AND 5 and 6 and 7 and 8) or 4" at bounding box center [667, 612] width 778 height 28
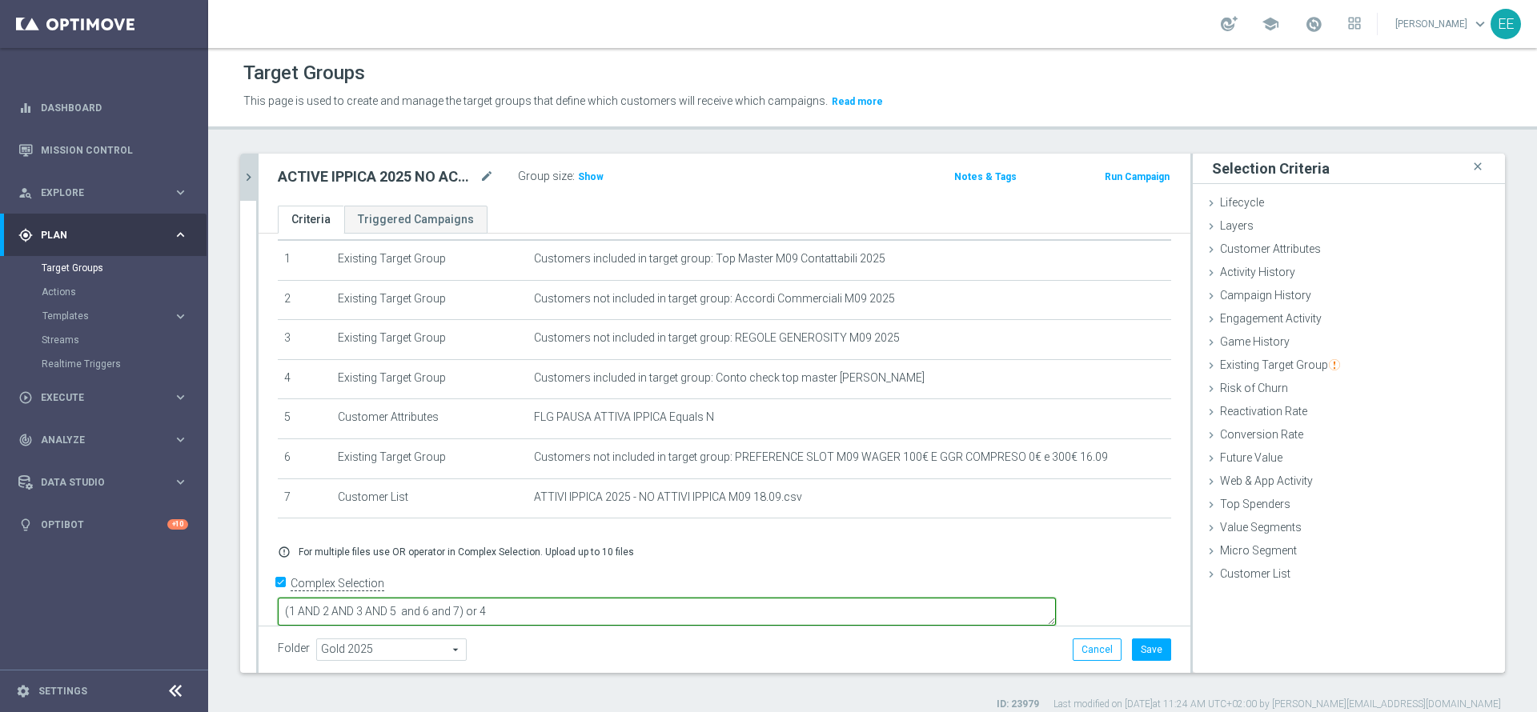
click at [643, 598] on textarea "(1 AND 2 AND 3 AND 5 and 6 and 7) or 4" at bounding box center [667, 612] width 778 height 28
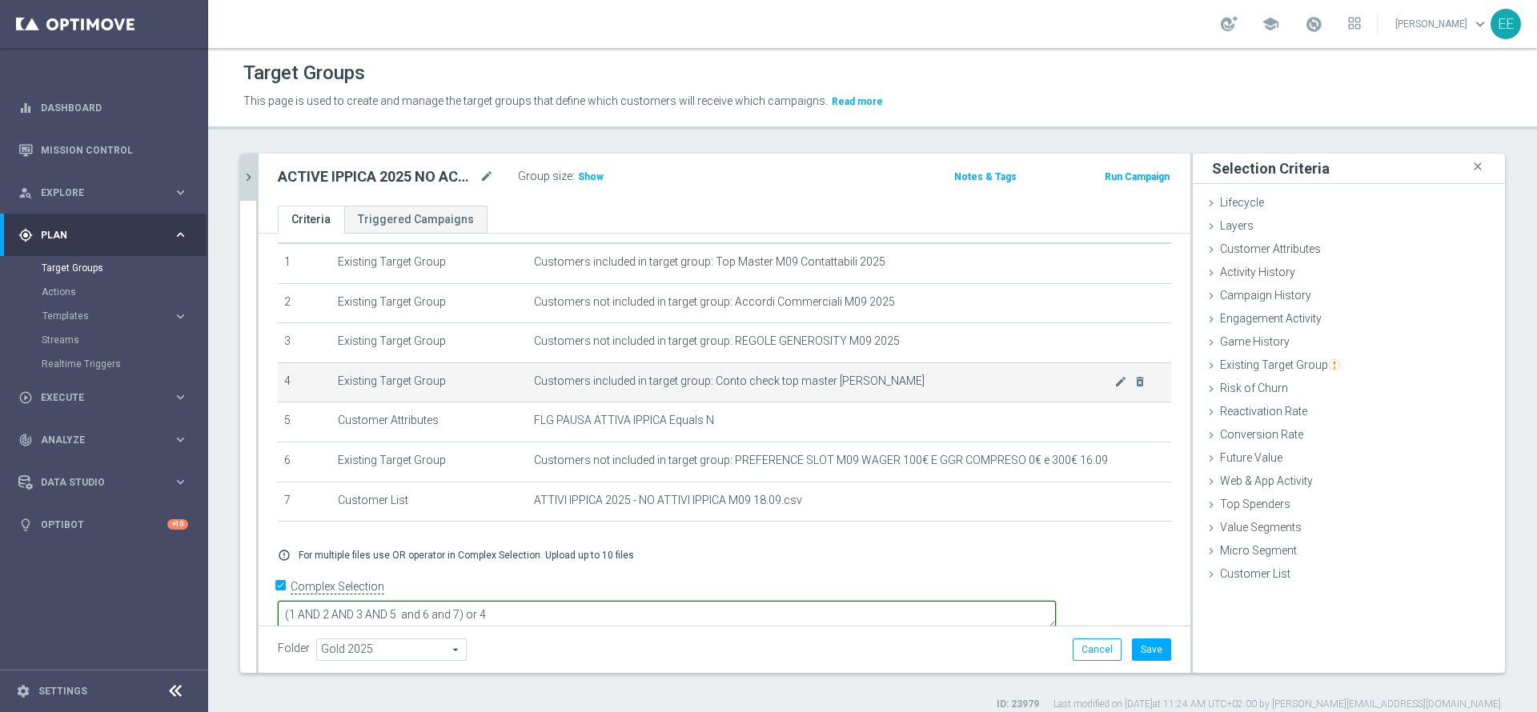
scroll to position [0, 0]
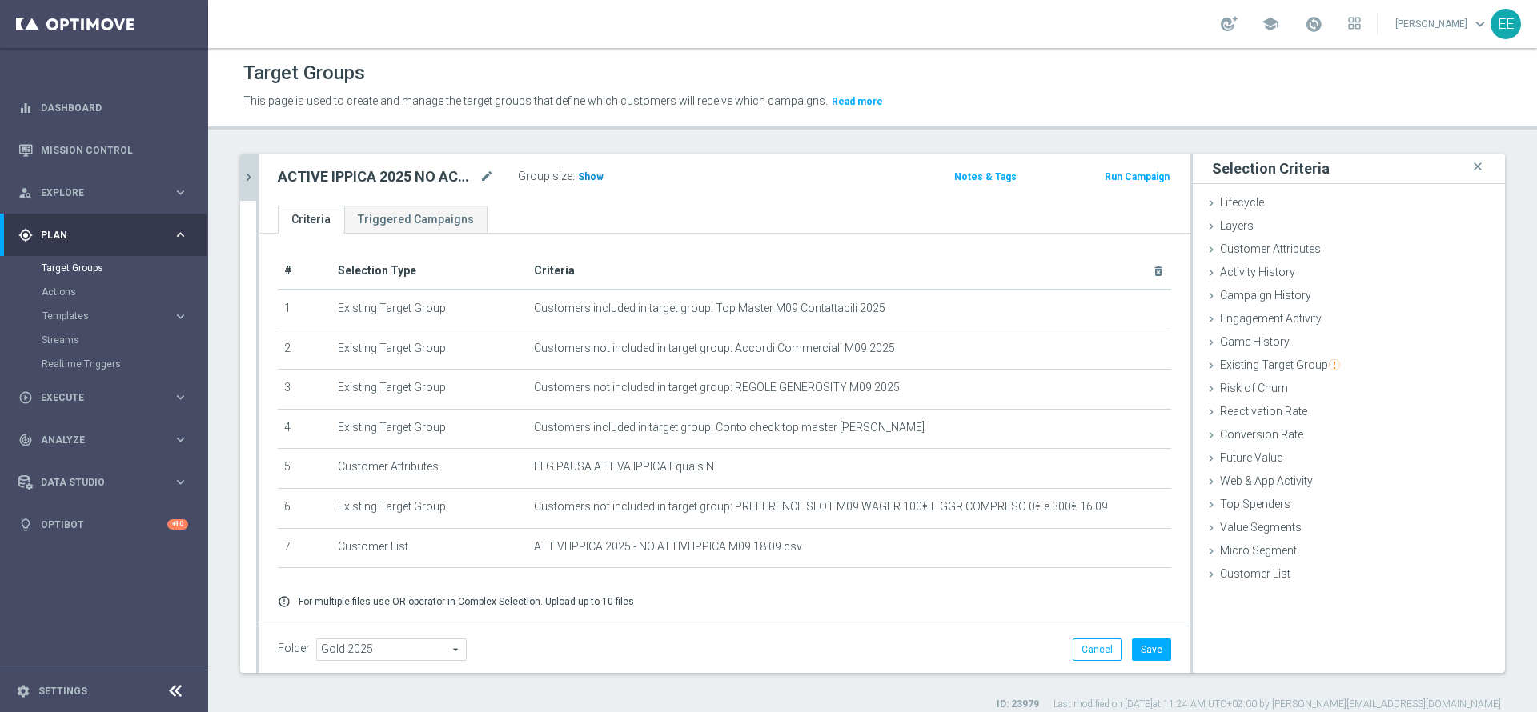
type textarea "(1 AND 2 AND 3 AND 5 and 6 and 7) or 4"
click at [588, 171] on span "Show" at bounding box center [591, 176] width 26 height 11
click at [1136, 641] on button "Save" at bounding box center [1151, 650] width 39 height 22
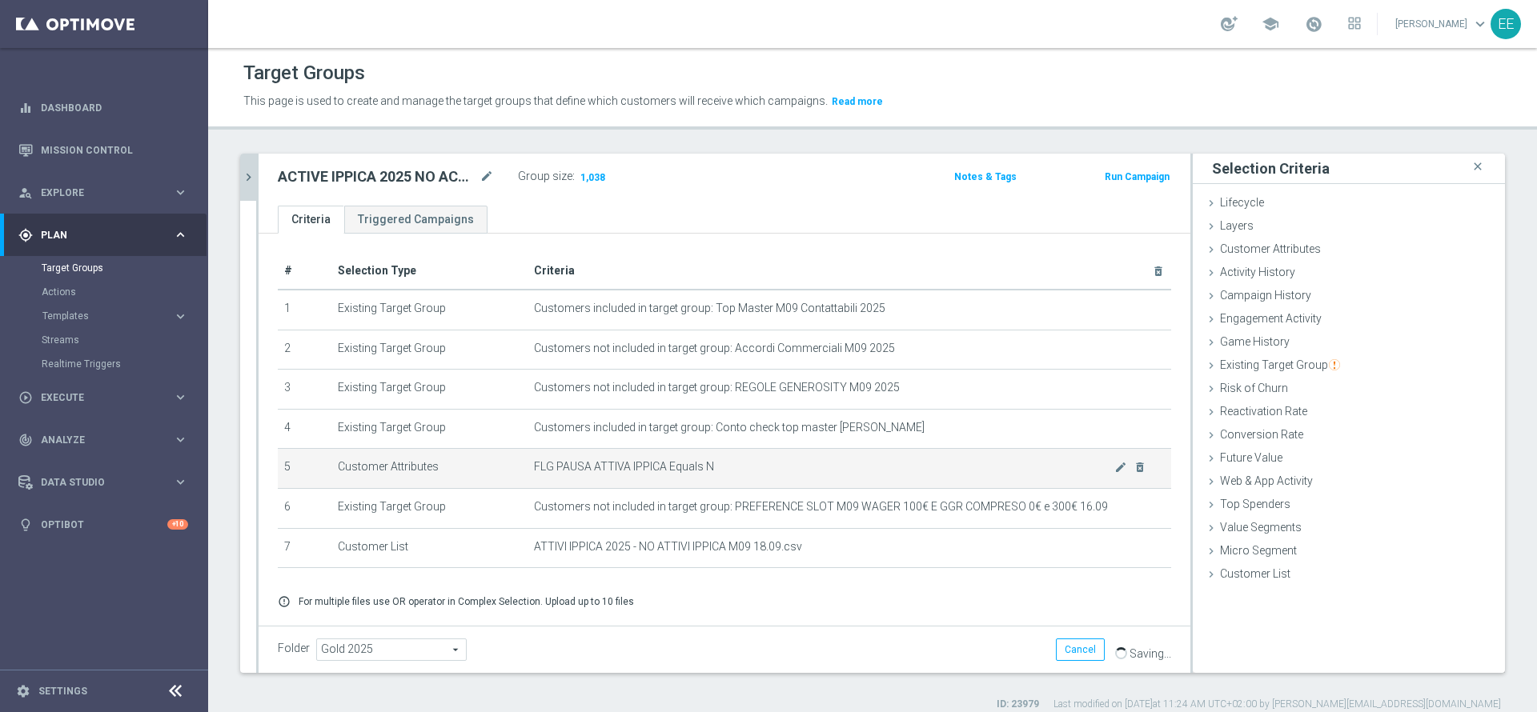
scroll to position [48, 0]
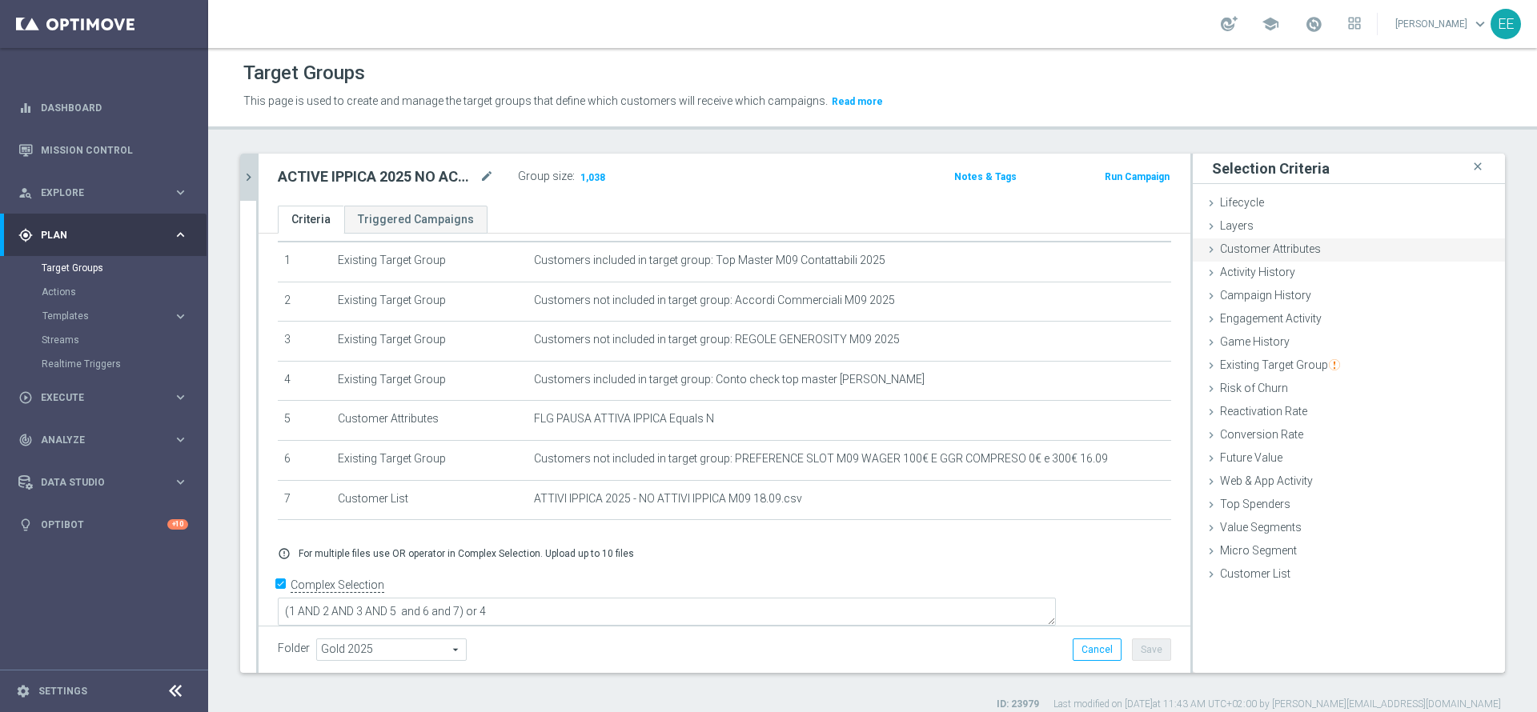
click at [1265, 243] on span "Customer Attributes" at bounding box center [1270, 249] width 101 height 13
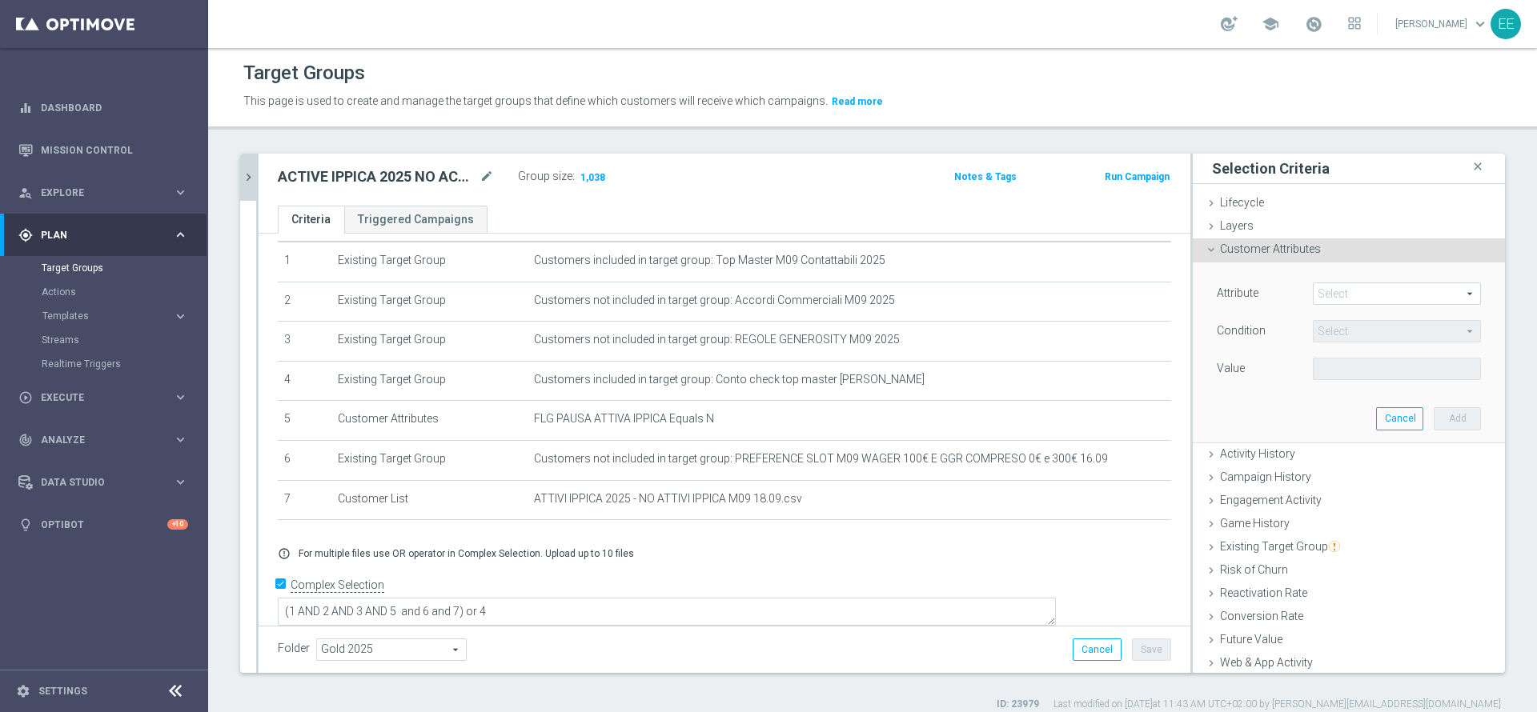
click at [1325, 291] on span at bounding box center [1396, 293] width 166 height 21
click at [0, 0] on input "search" at bounding box center [0, 0] width 0 height 0
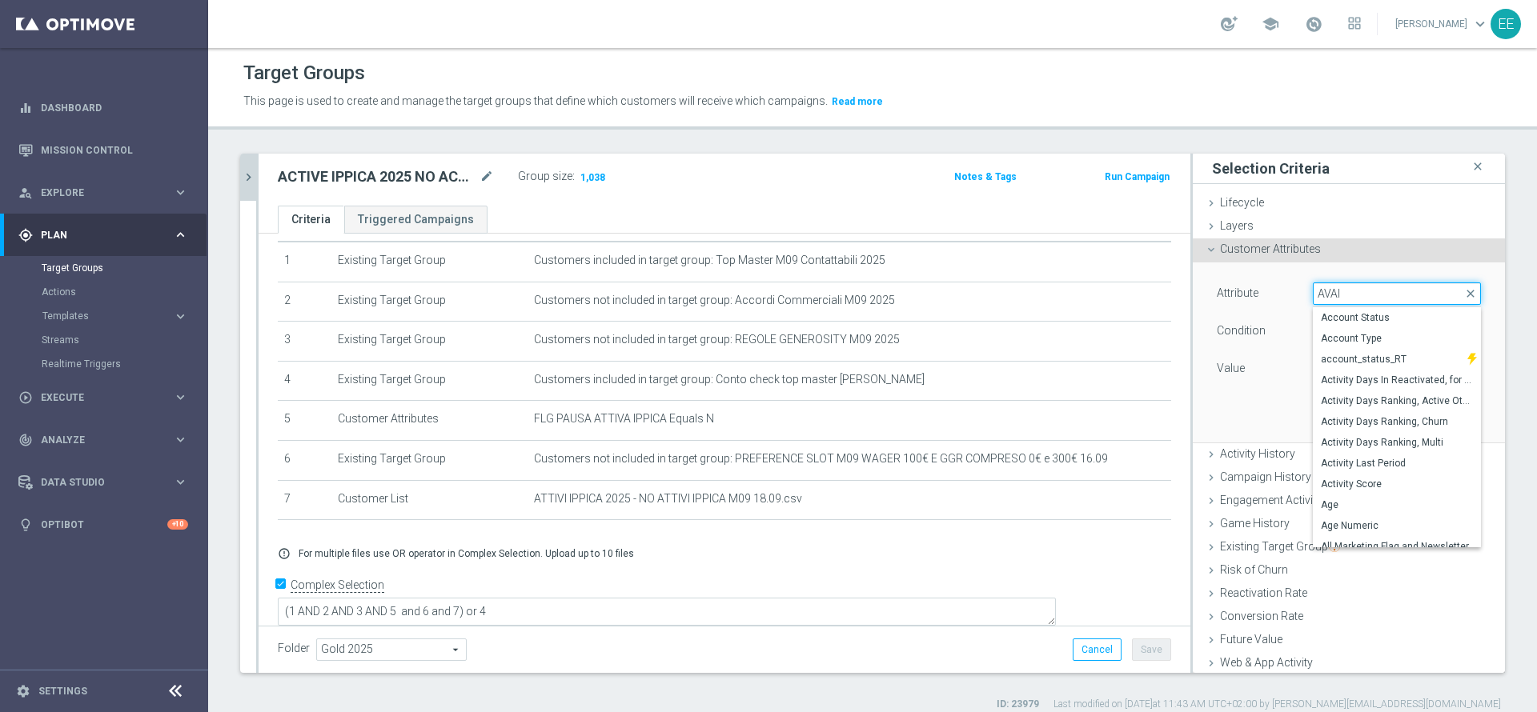
type input "AVAIL"
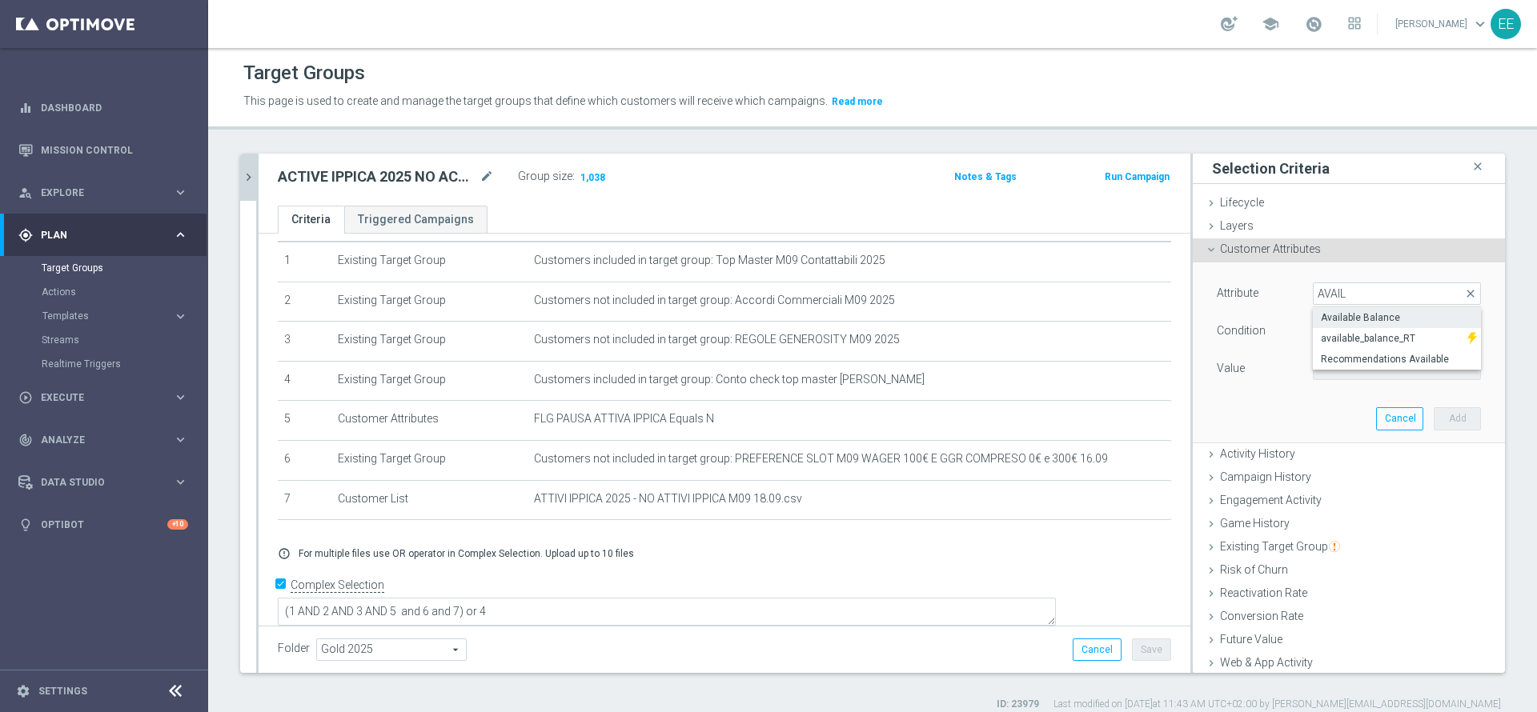
click at [1365, 323] on span "Available Balance" at bounding box center [1397, 317] width 152 height 13
type input "Available Balance"
click at [1323, 336] on span "=" at bounding box center [1396, 331] width 166 height 21
click at [1321, 358] on span "<" at bounding box center [1397, 355] width 152 height 13
type input "<"
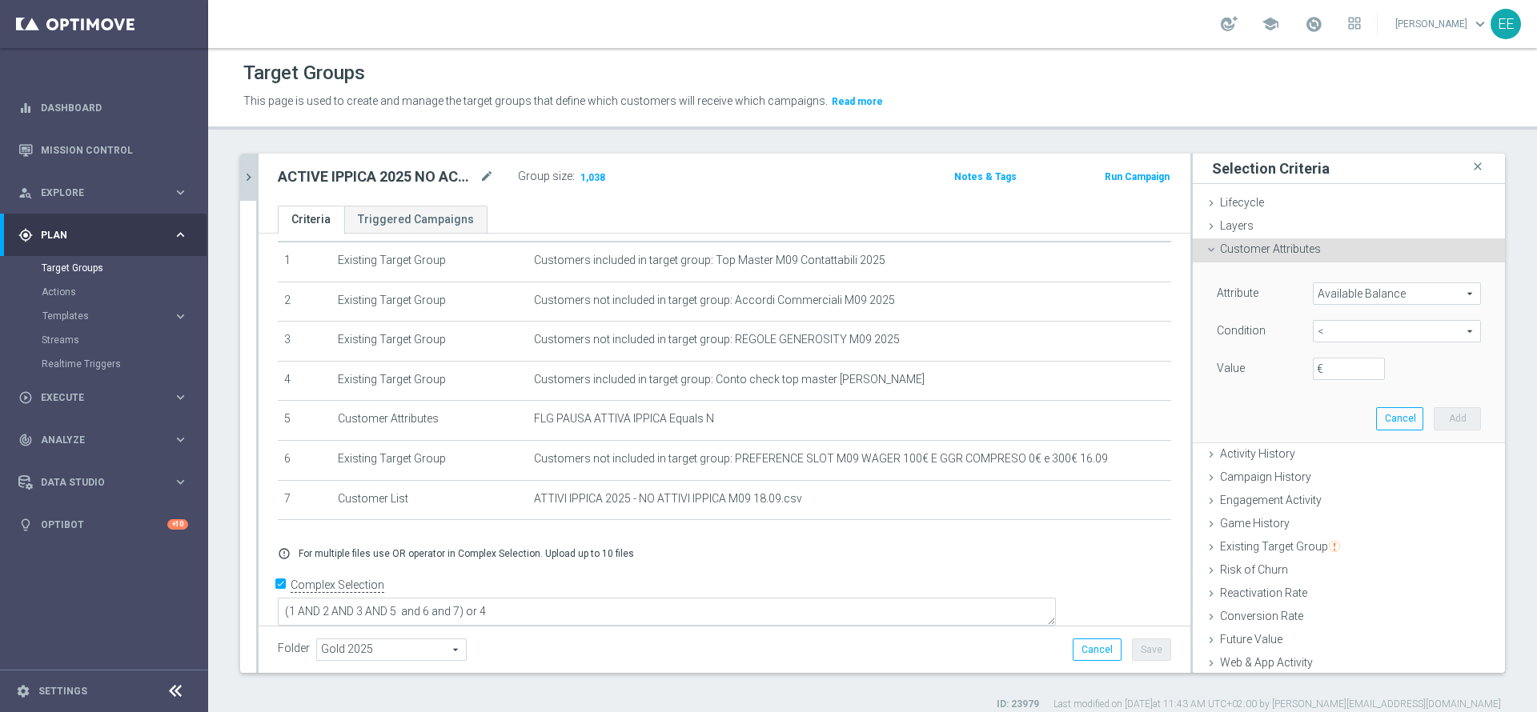
click at [1317, 367] on label "€" at bounding box center [1325, 369] width 16 height 14
click at [1313, 367] on input "€" at bounding box center [1349, 369] width 72 height 22
type input "50"
click at [1434, 420] on button "Add" at bounding box center [1457, 418] width 47 height 22
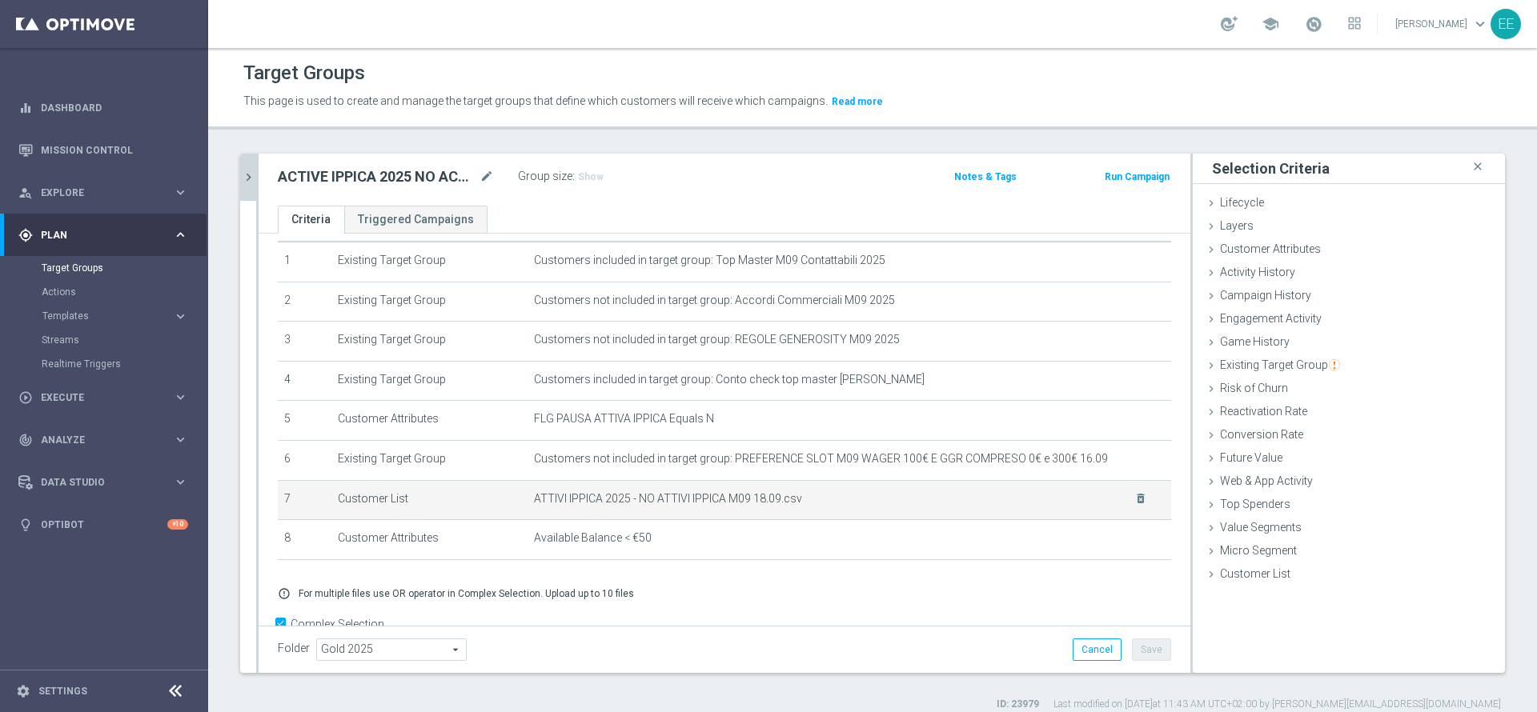
scroll to position [90, 0]
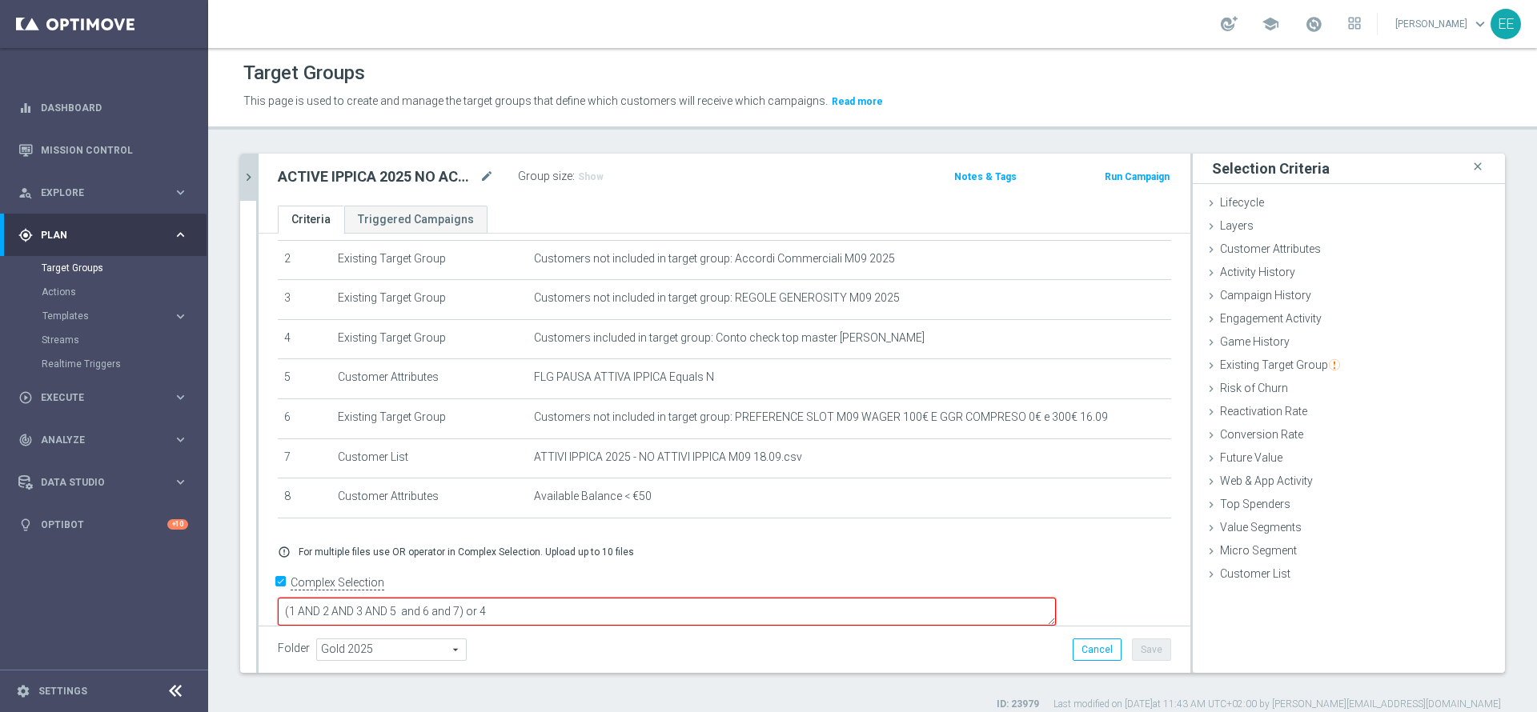
click at [571, 598] on textarea "(1 AND 2 AND 3 AND 5 and 6 and 7) or 4" at bounding box center [667, 612] width 778 height 28
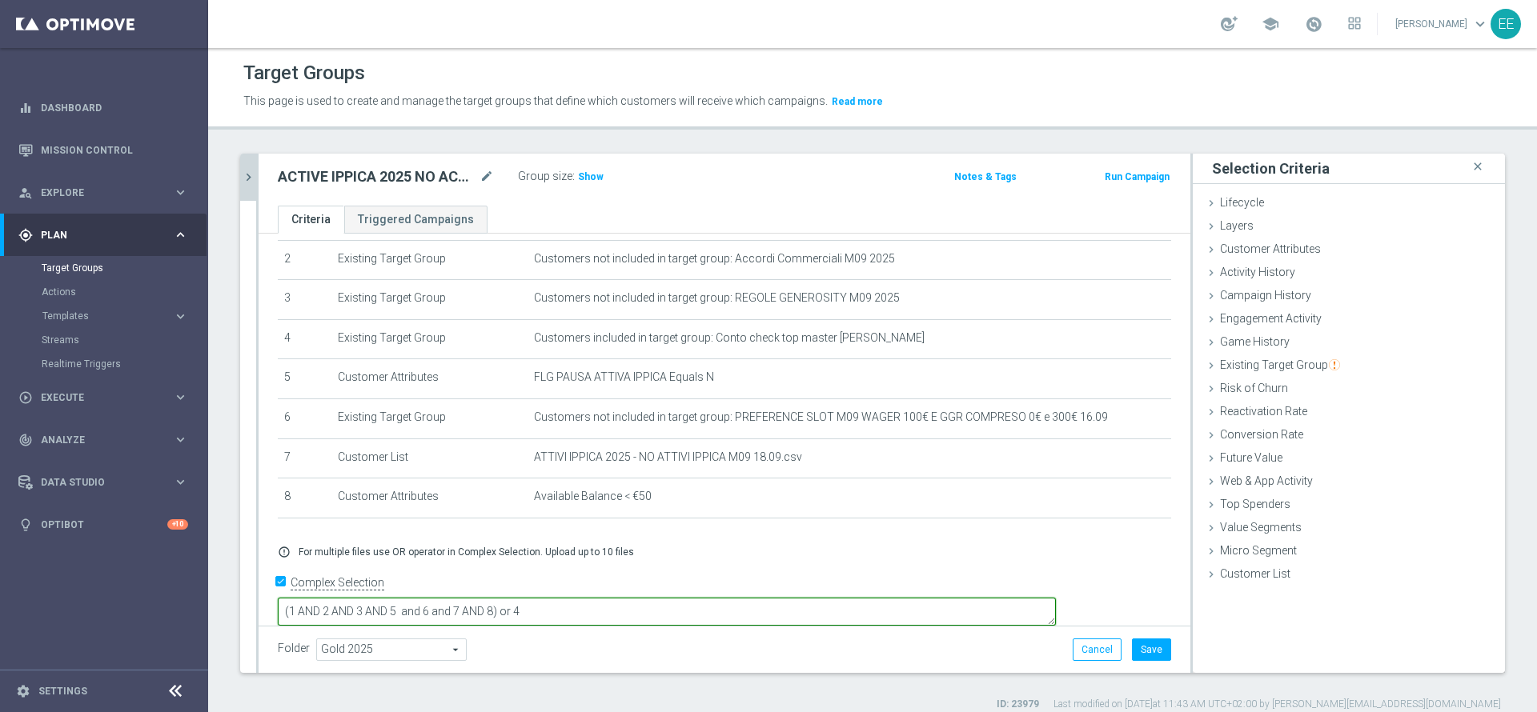
type textarea "(1 AND 2 AND 3 AND 5 and 6 and 7 AND 8) or 4"
click at [808, 654] on div "Folder Gold 2025 Gold 2025 arrow_drop_down search Cancel Save Saving..." at bounding box center [724, 650] width 893 height 22
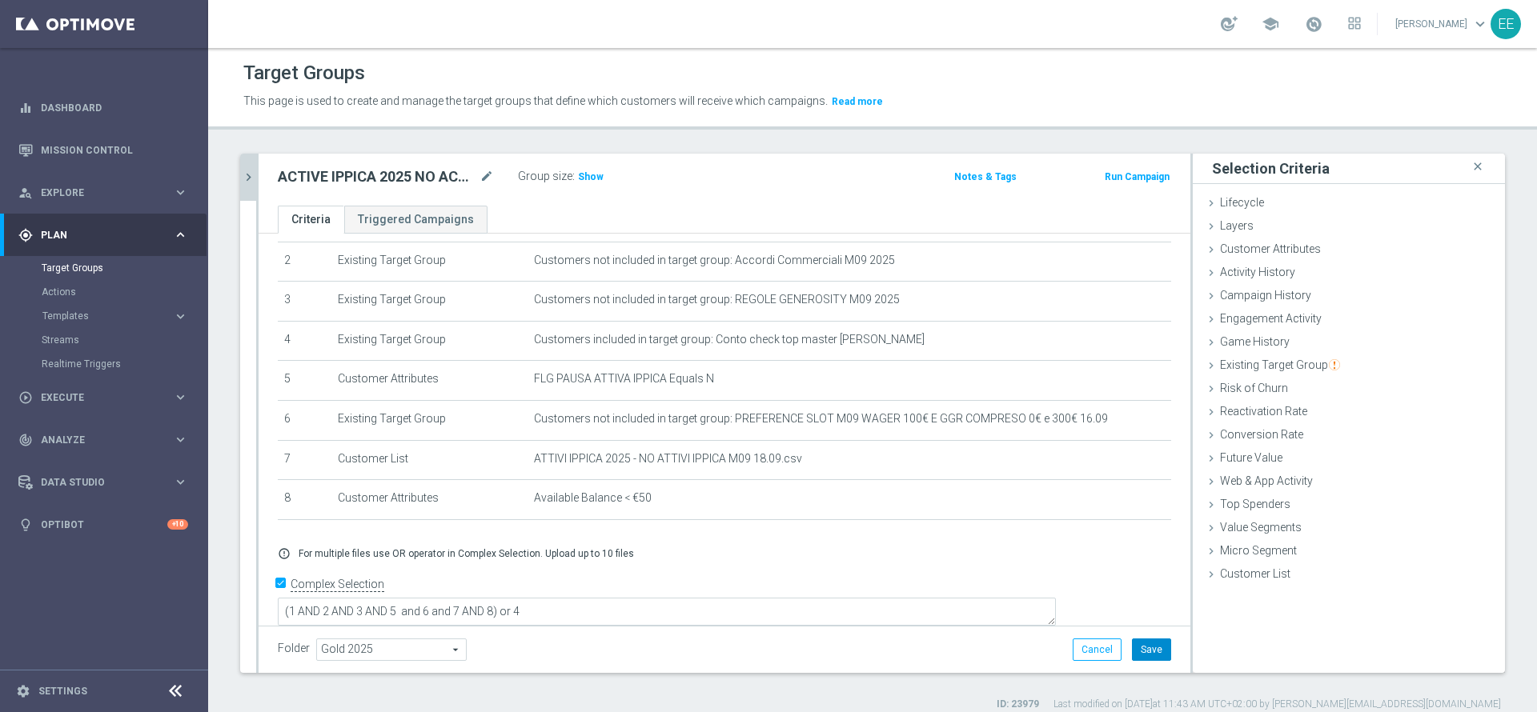
click at [1132, 651] on button "Save" at bounding box center [1151, 650] width 39 height 22
click at [586, 170] on h3 "Show" at bounding box center [590, 177] width 29 height 18
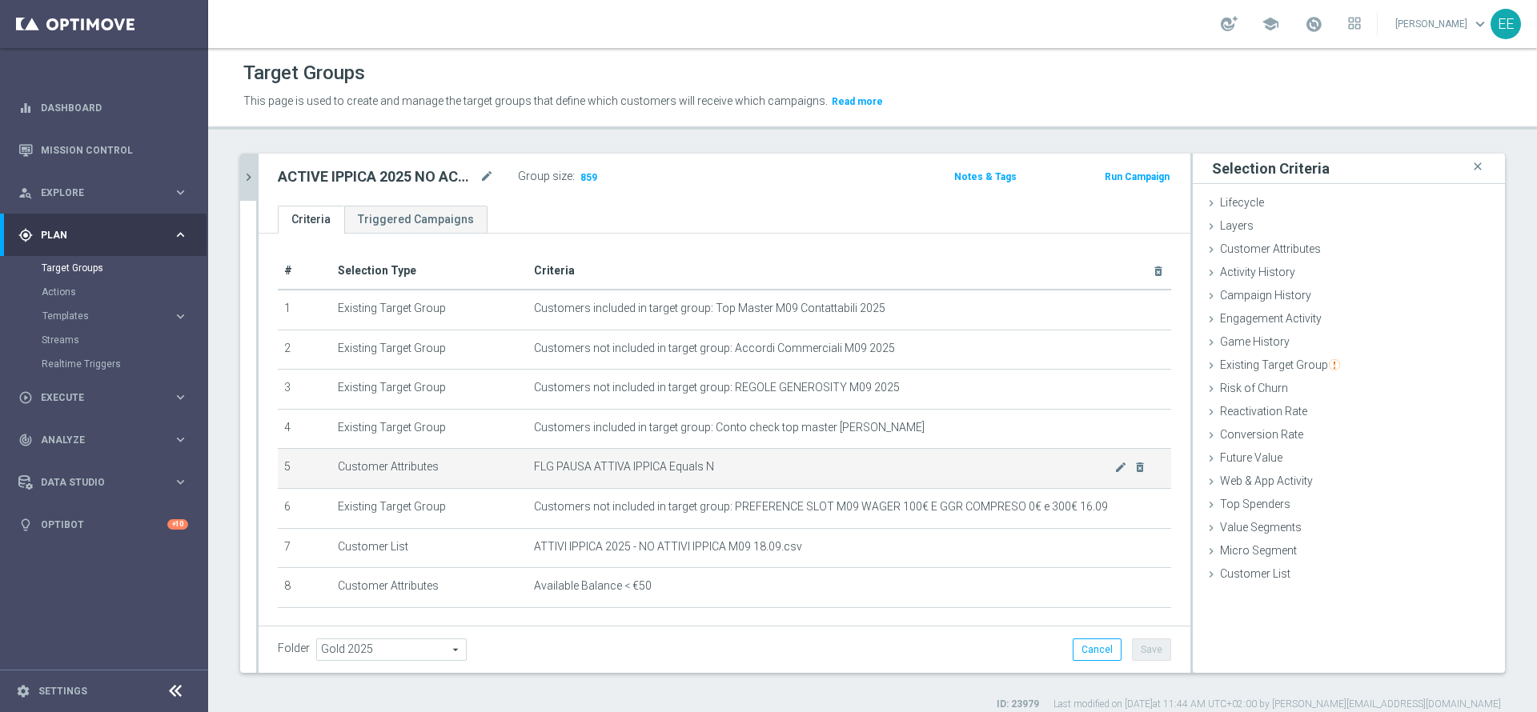
scroll to position [34, 0]
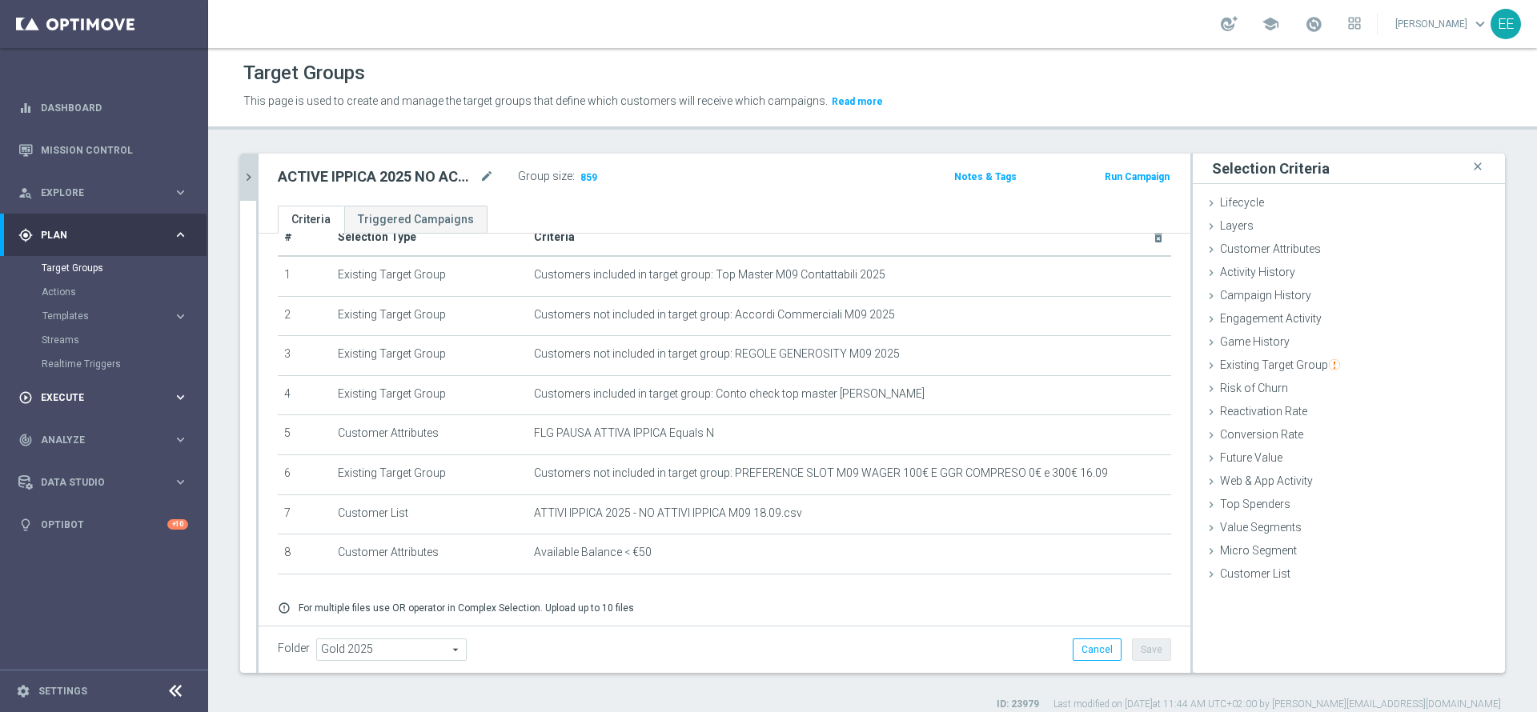
click at [70, 395] on span "Execute" at bounding box center [107, 398] width 132 height 10
click at [86, 305] on link "Campaign Builder" at bounding box center [104, 310] width 125 height 13
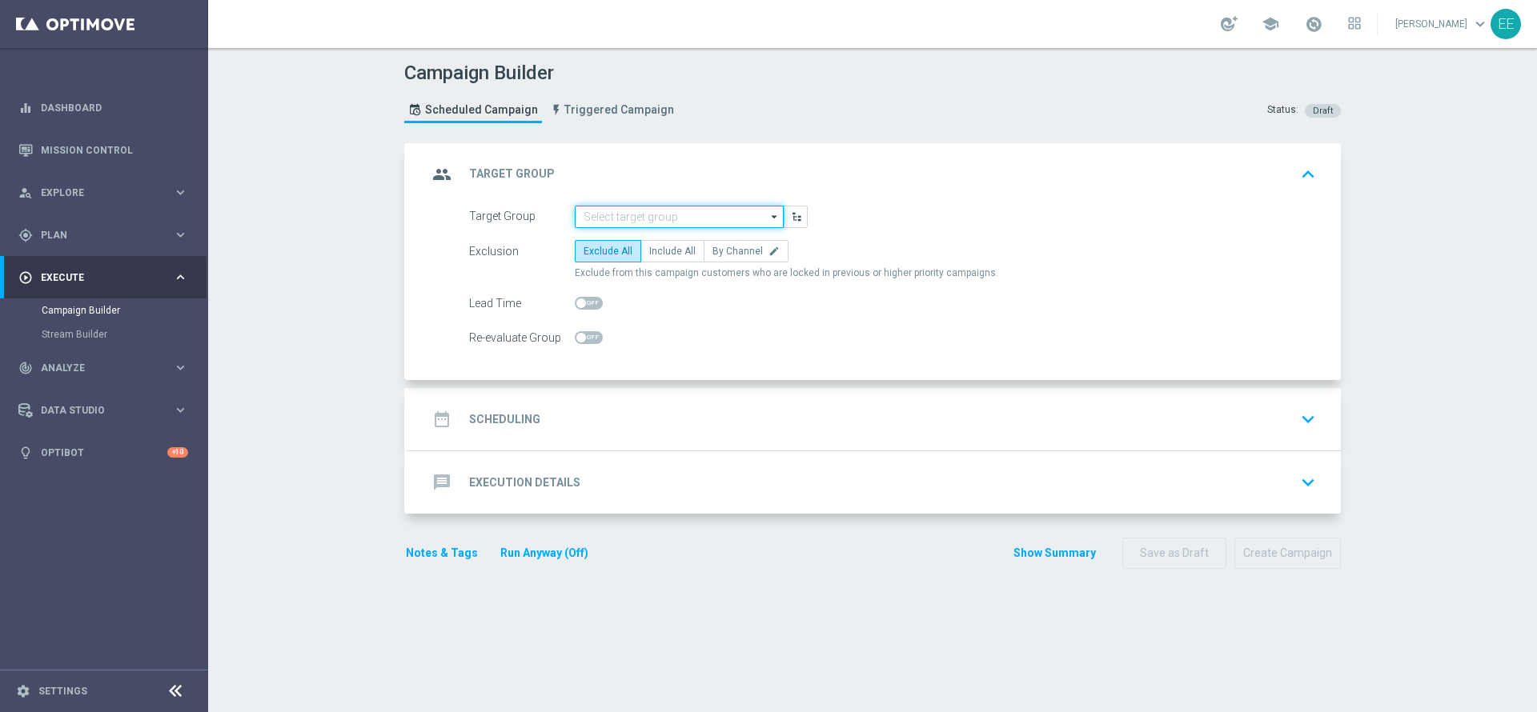
click at [664, 219] on input at bounding box center [679, 217] width 209 height 22
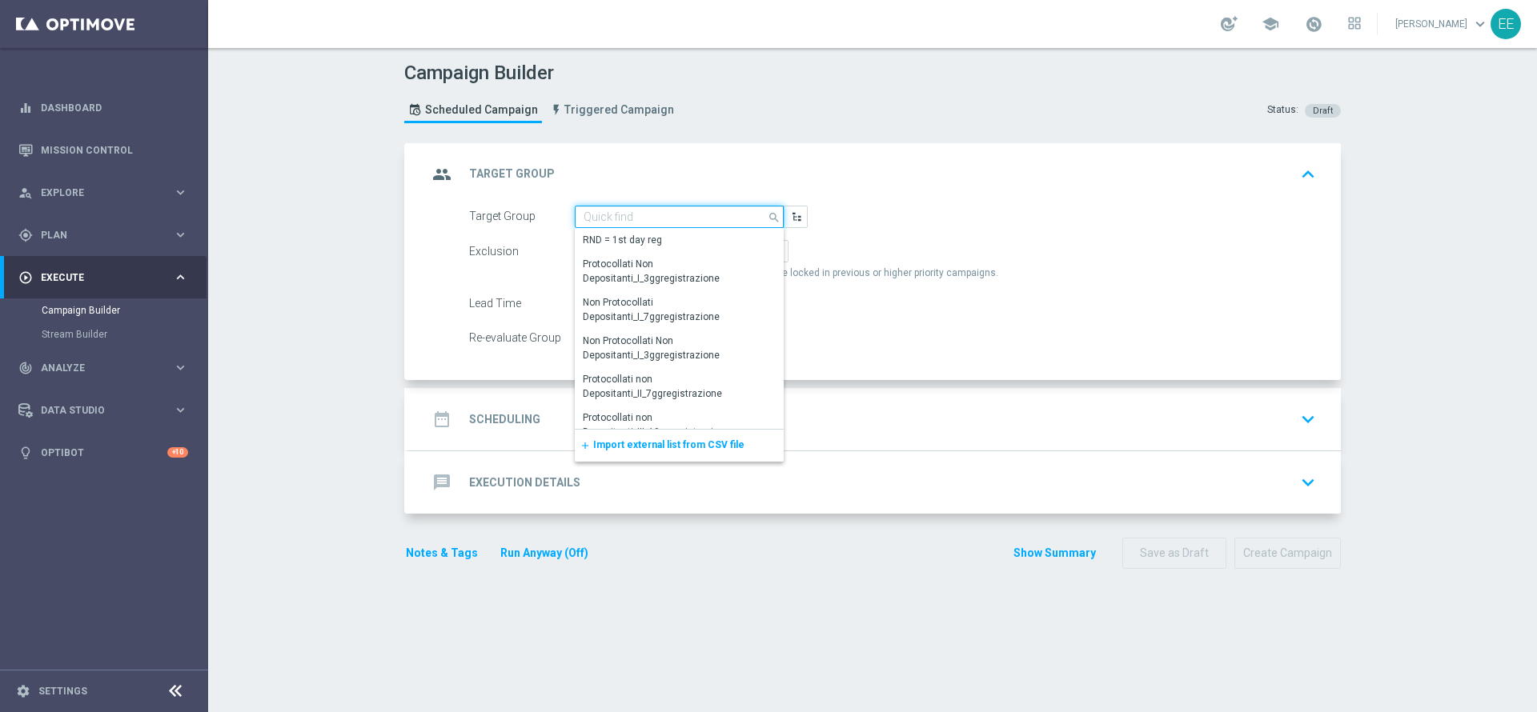
click at [664, 219] on input at bounding box center [679, 217] width 209 height 22
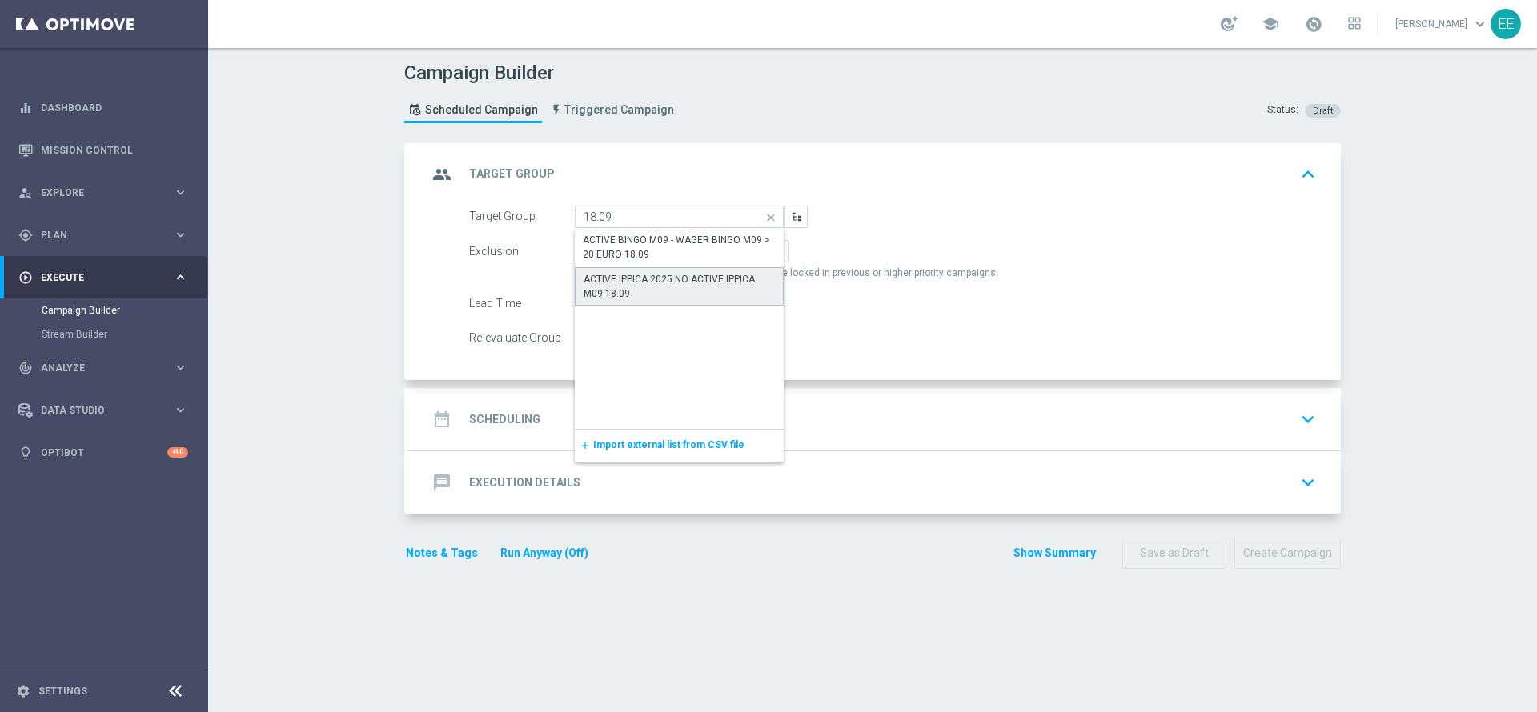
click at [664, 299] on div "ACTIVE IPPICA 2025 NO ACTIVE IPPICA M09 18.09" at bounding box center [679, 286] width 191 height 29
type input "ACTIVE IPPICA 2025 NO ACTIVE IPPICA M09 18.09"
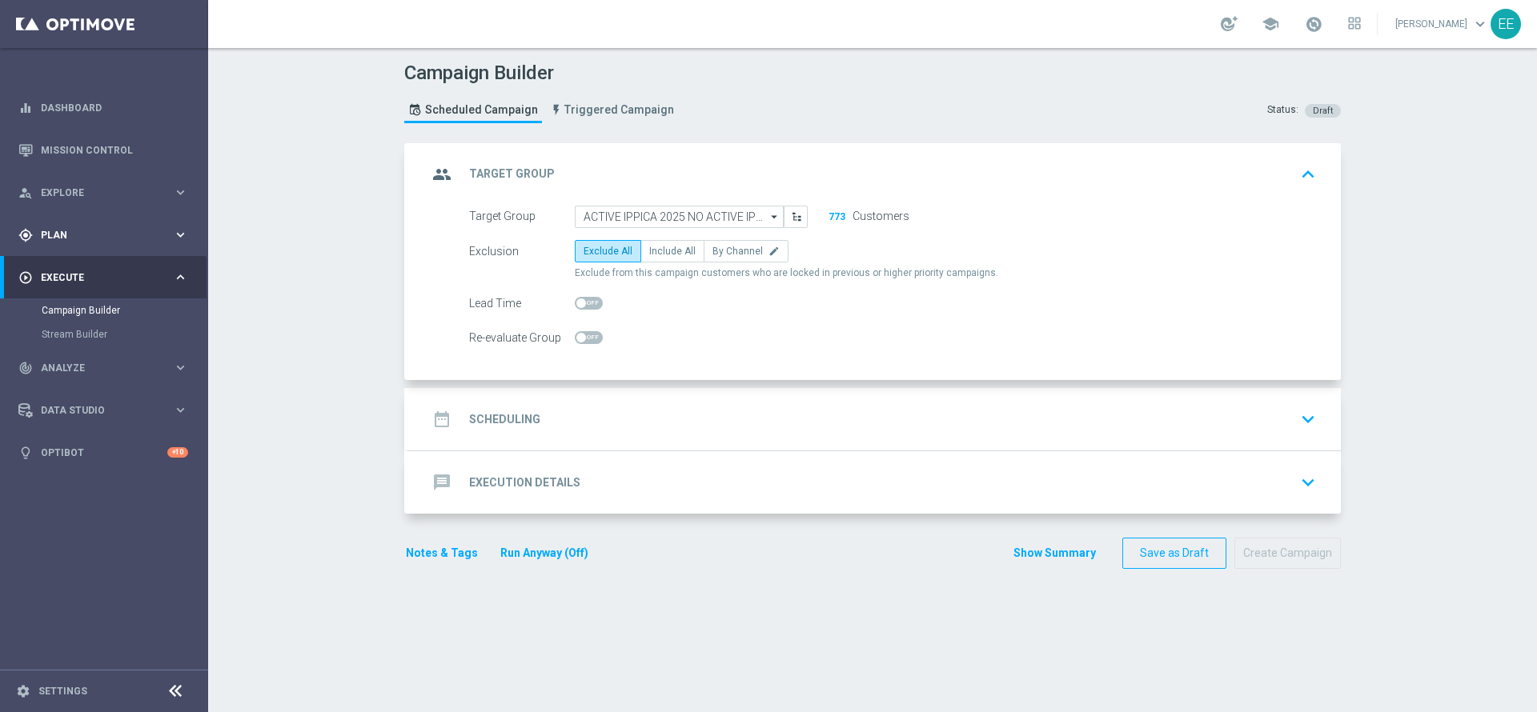
click at [51, 227] on div "gps_fixed Plan keyboard_arrow_right" at bounding box center [103, 235] width 207 height 42
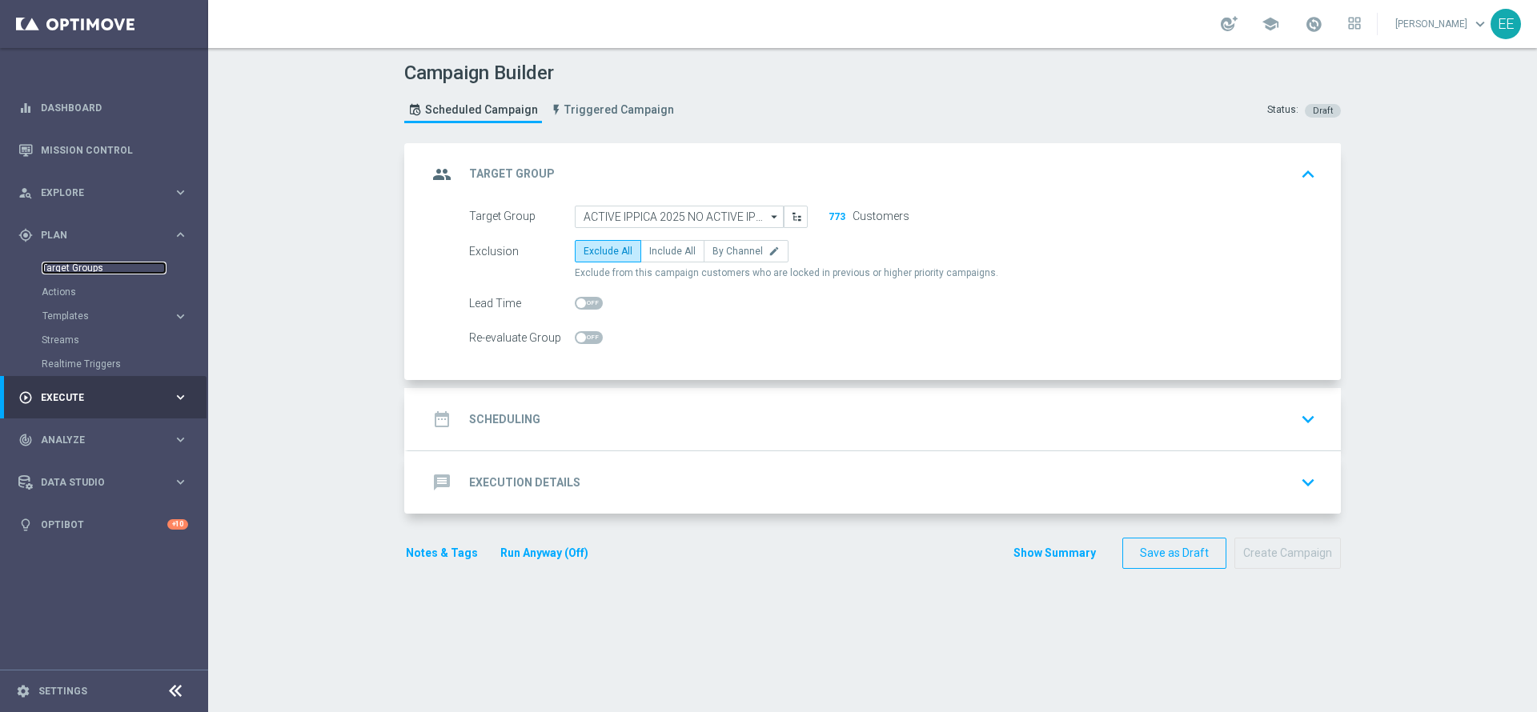
click at [90, 267] on link "Target Groups" at bounding box center [104, 268] width 125 height 13
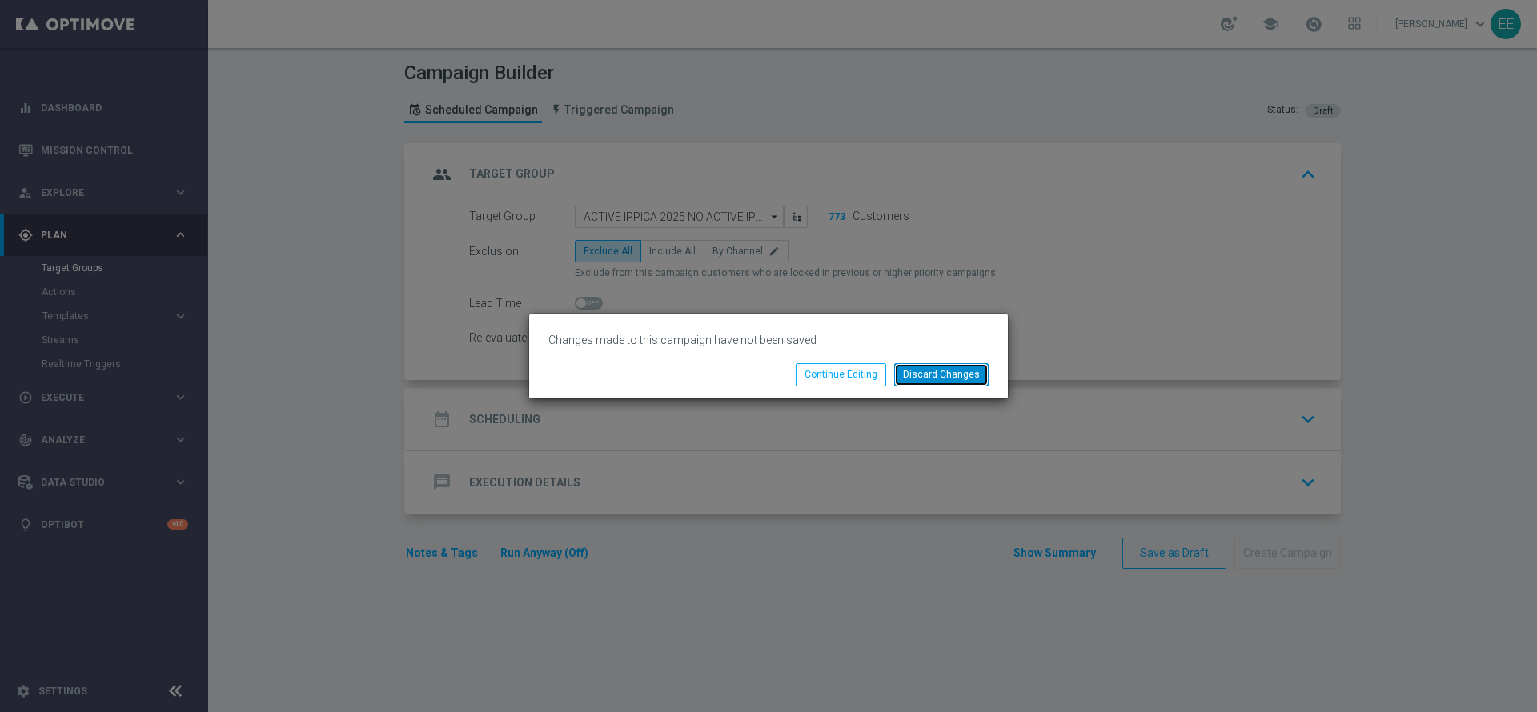
click at [920, 366] on button "Discard Changes" at bounding box center [941, 374] width 94 height 22
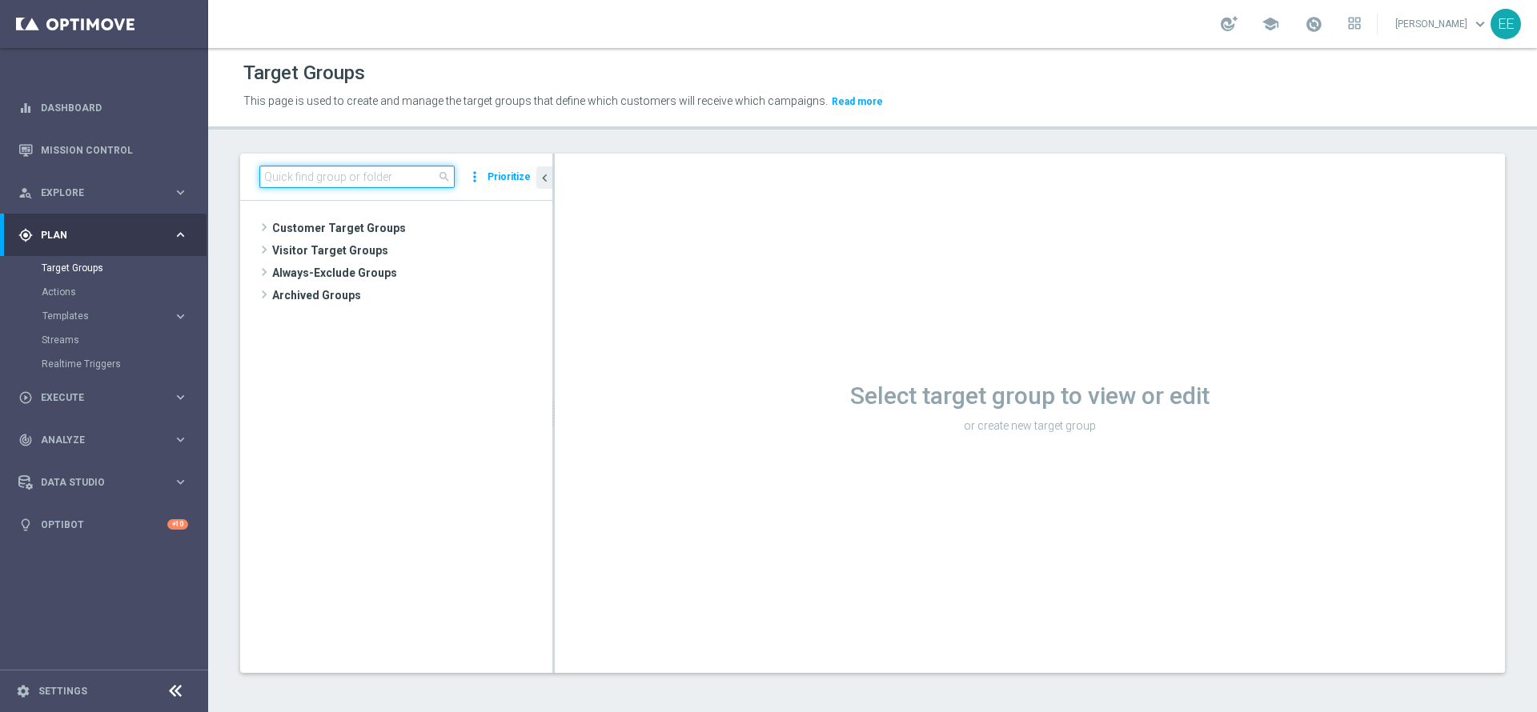
click at [377, 168] on input at bounding box center [356, 177] width 195 height 22
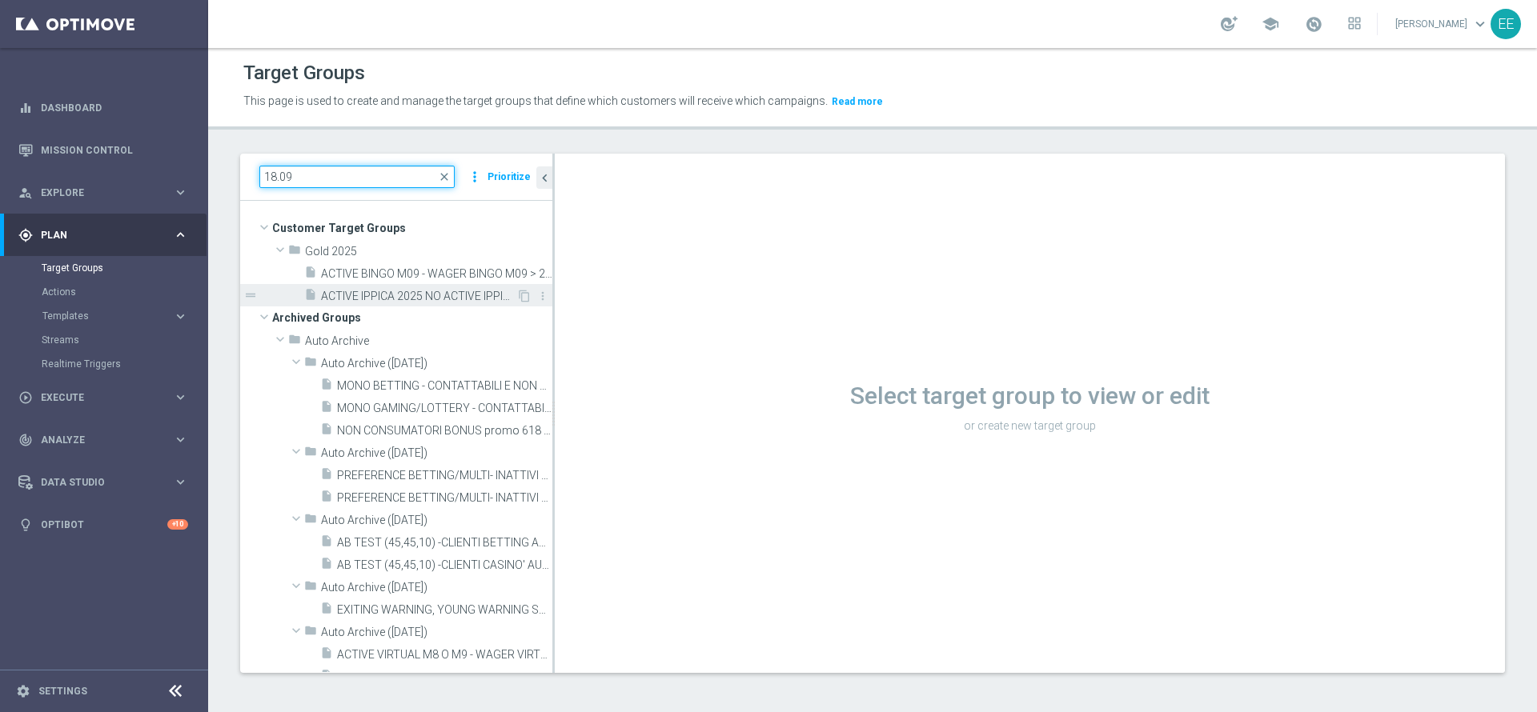
type input "18.09"
click at [411, 296] on span "ACTIVE IPPICA 2025 NO ACTIVE IPPICA M09 18.09" at bounding box center [418, 297] width 195 height 14
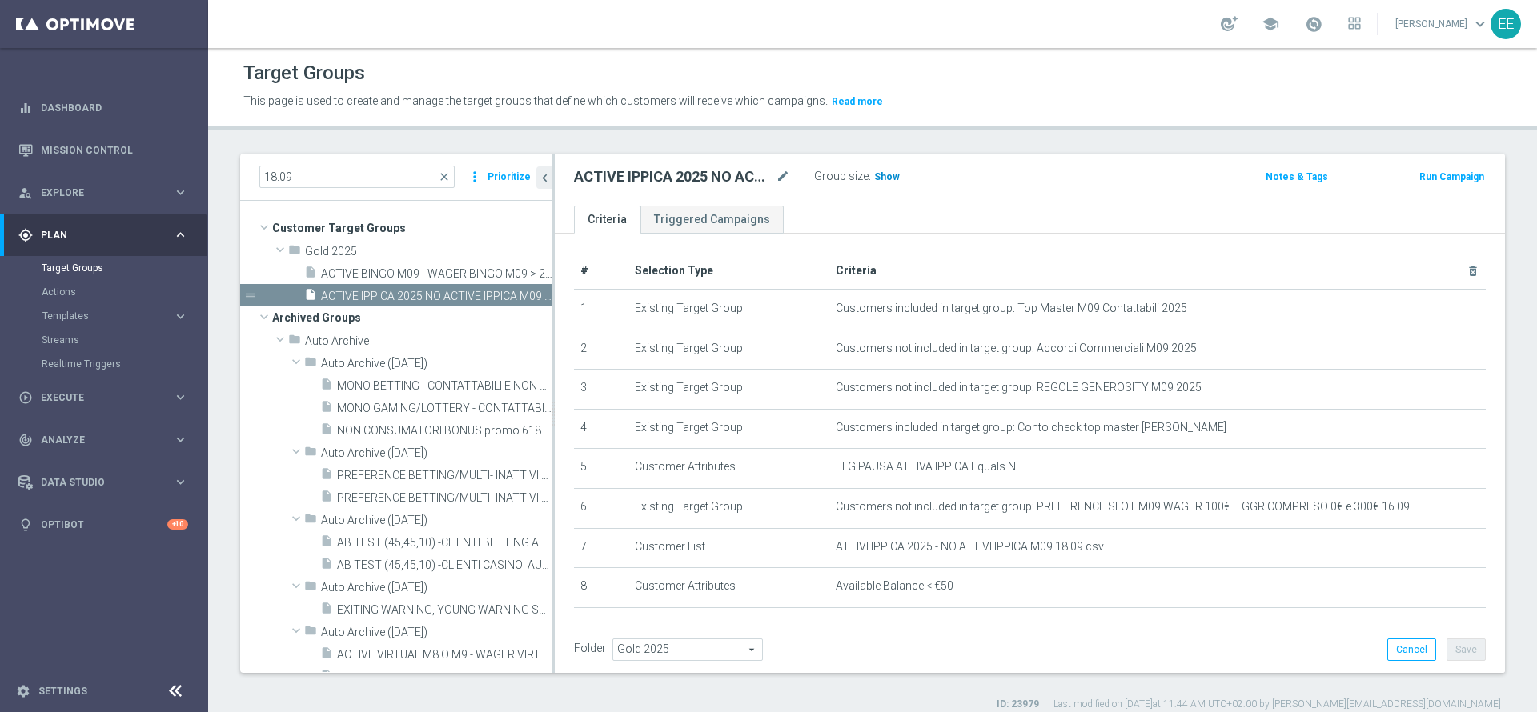
click at [885, 177] on span "Show" at bounding box center [887, 176] width 26 height 11
click at [68, 391] on div "play_circle_outline Execute" at bounding box center [95, 398] width 154 height 14
click at [105, 311] on link "Campaign Builder" at bounding box center [104, 310] width 125 height 13
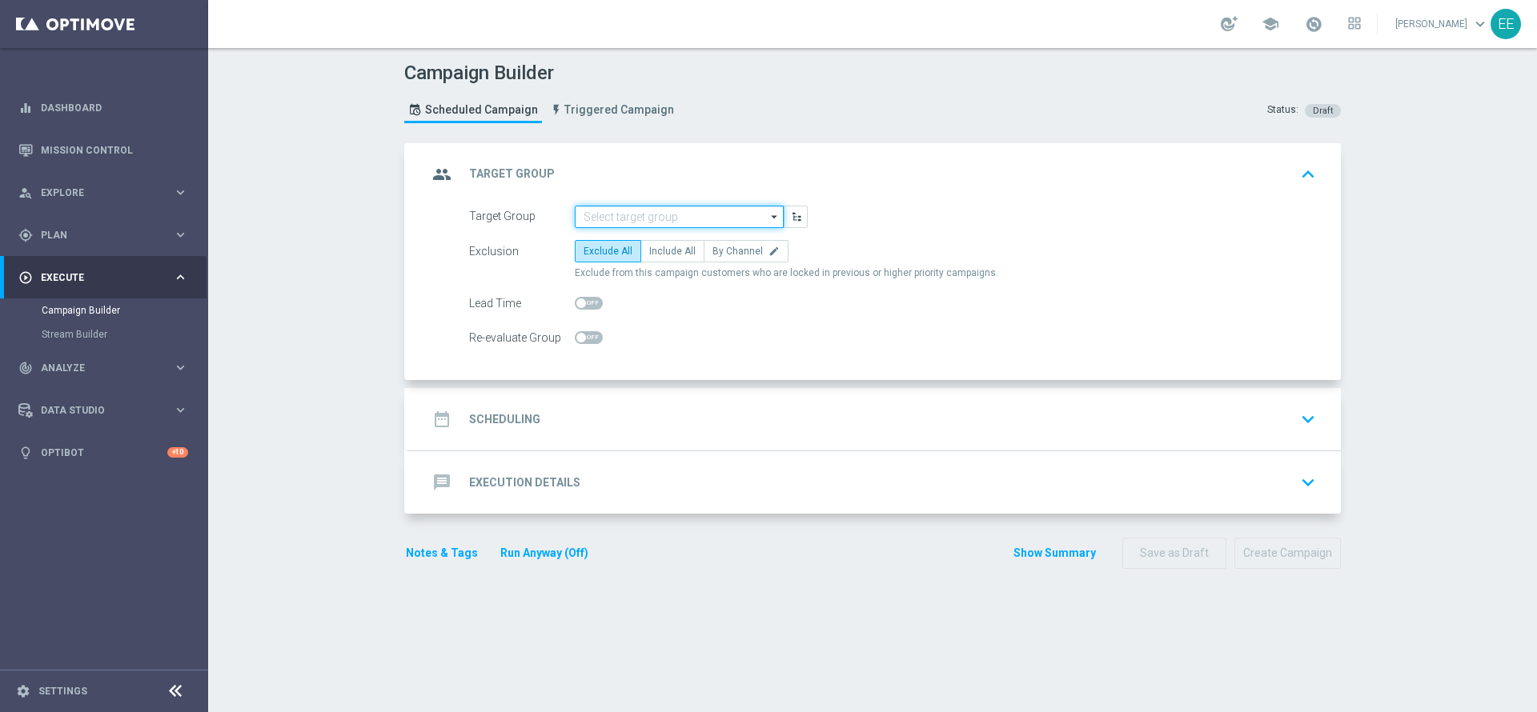
click at [633, 221] on input at bounding box center [679, 217] width 209 height 22
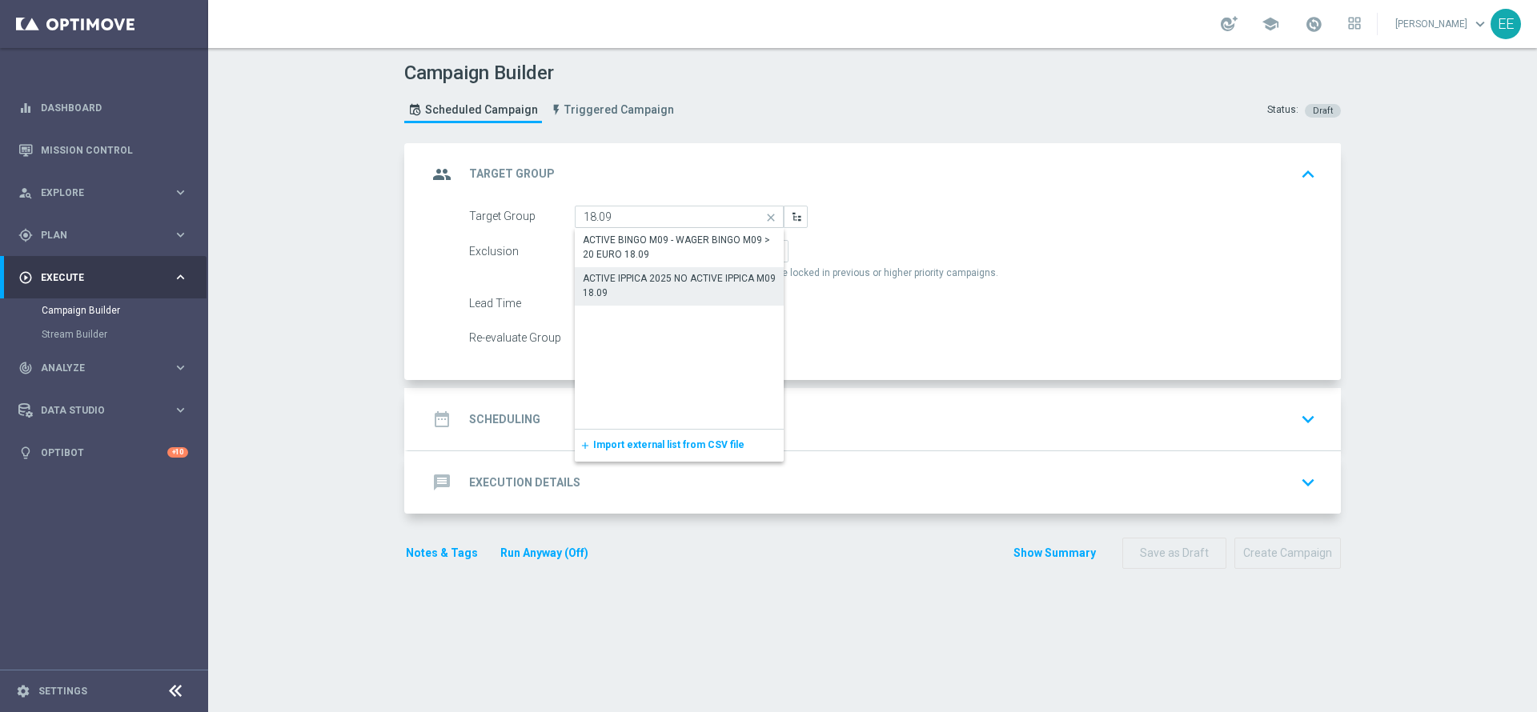
click at [660, 283] on div "ACTIVE IPPICA 2025 NO ACTIVE IPPICA M09 18.09" at bounding box center [679, 285] width 193 height 29
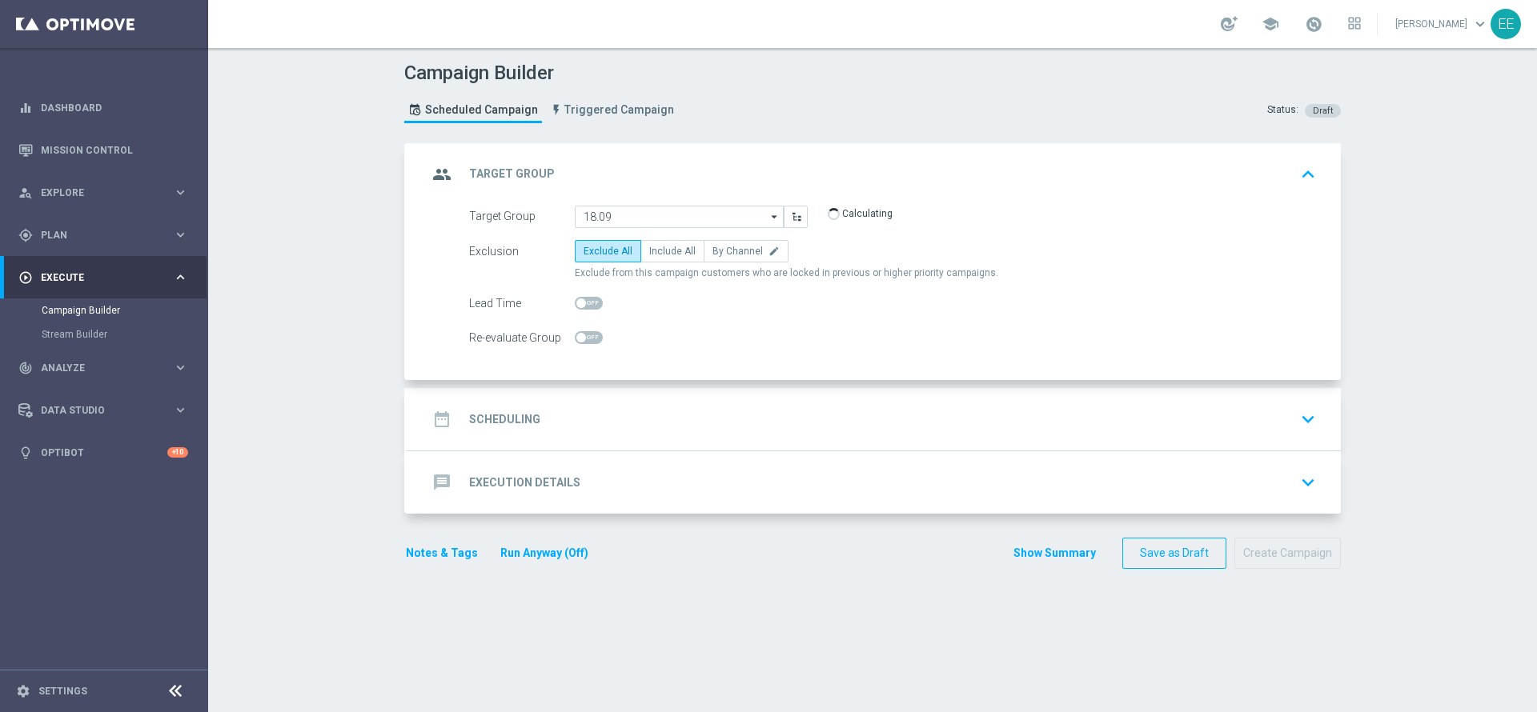
type input "ACTIVE IPPICA 2025 NO ACTIVE IPPICA M09 18.09"
click at [671, 250] on span "Include All" at bounding box center [672, 251] width 46 height 11
click at [660, 250] on input "Include All" at bounding box center [654, 254] width 10 height 10
radio input "true"
click at [636, 404] on div "date_range Scheduling keyboard_arrow_down" at bounding box center [874, 419] width 894 height 30
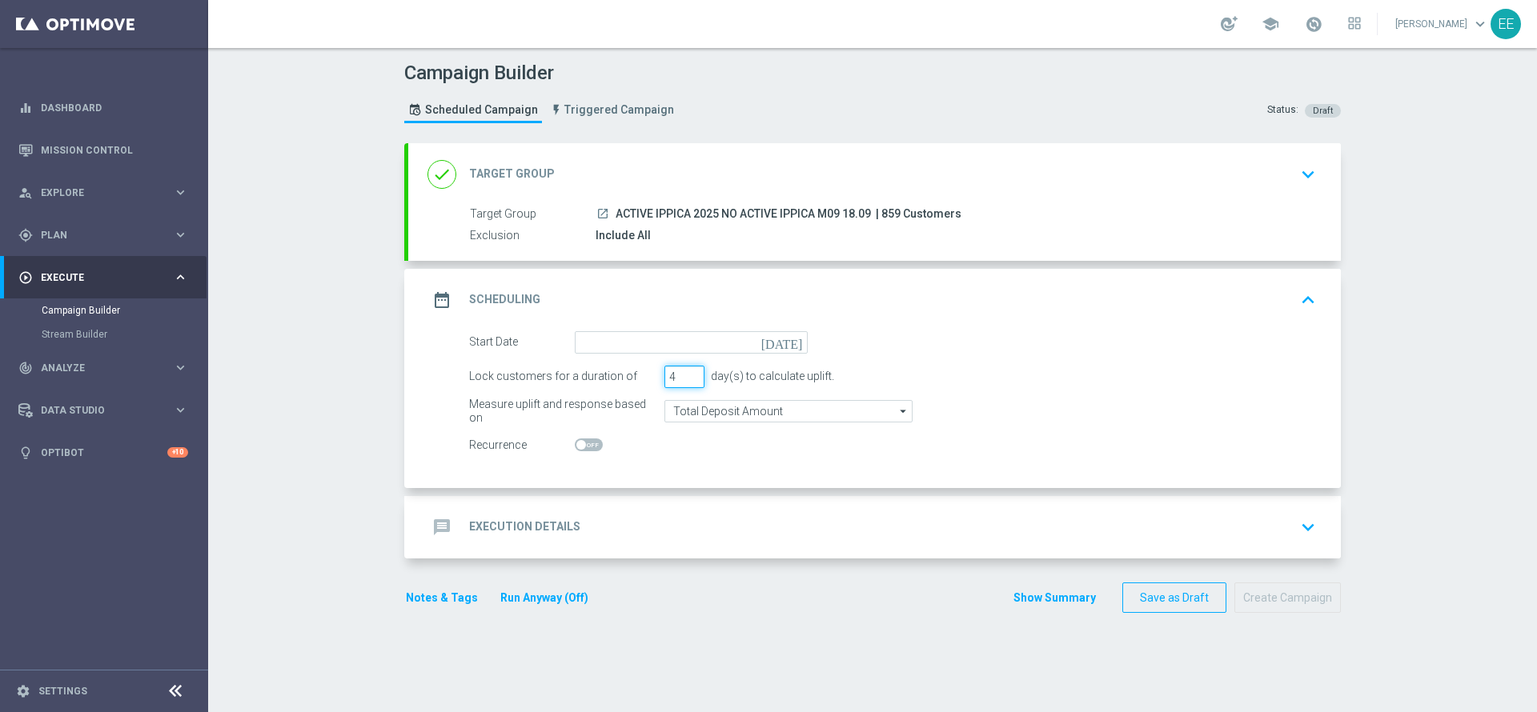
type input "4"
click at [683, 375] on input "4" at bounding box center [684, 377] width 40 height 22
click at [647, 347] on input at bounding box center [691, 342] width 233 height 22
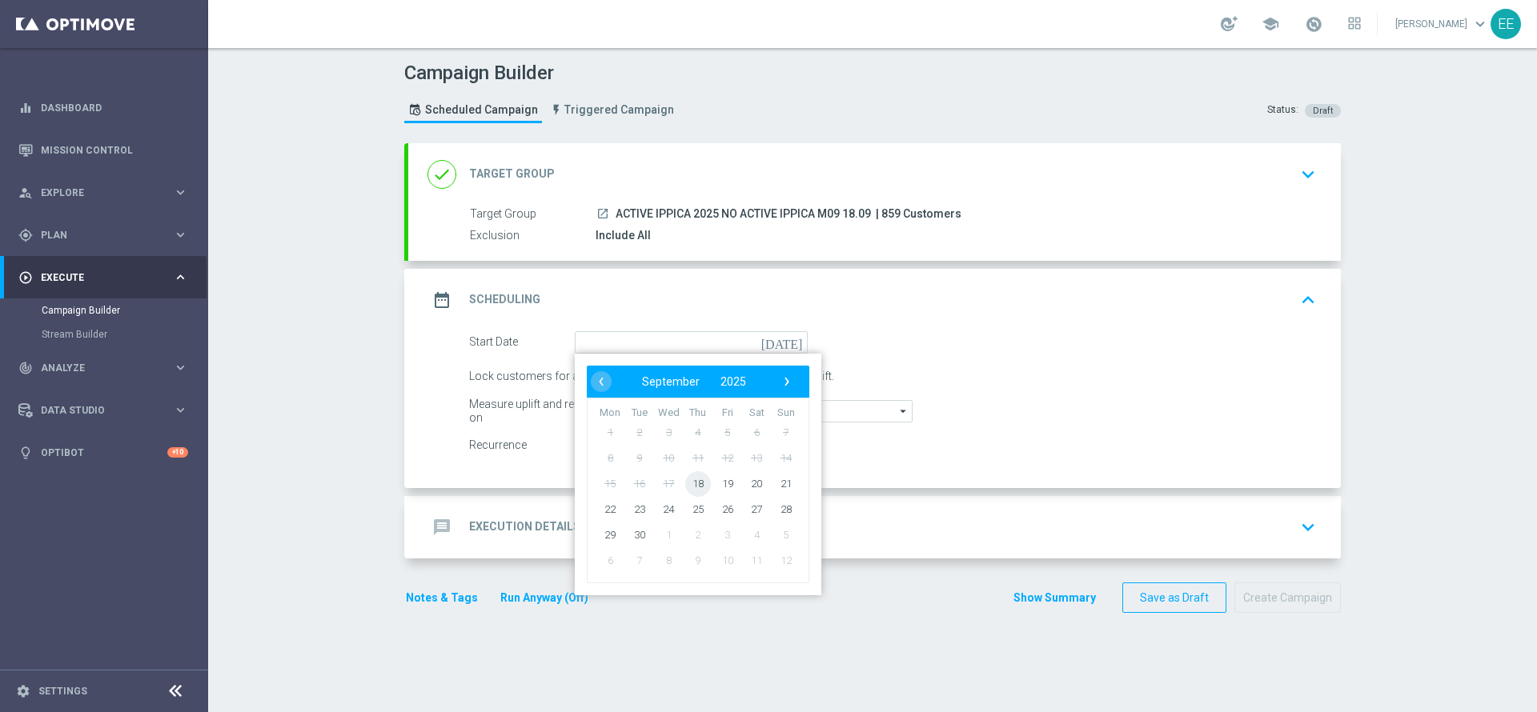
click at [692, 478] on span "18" at bounding box center [698, 484] width 26 height 26
type input "[DATE]"
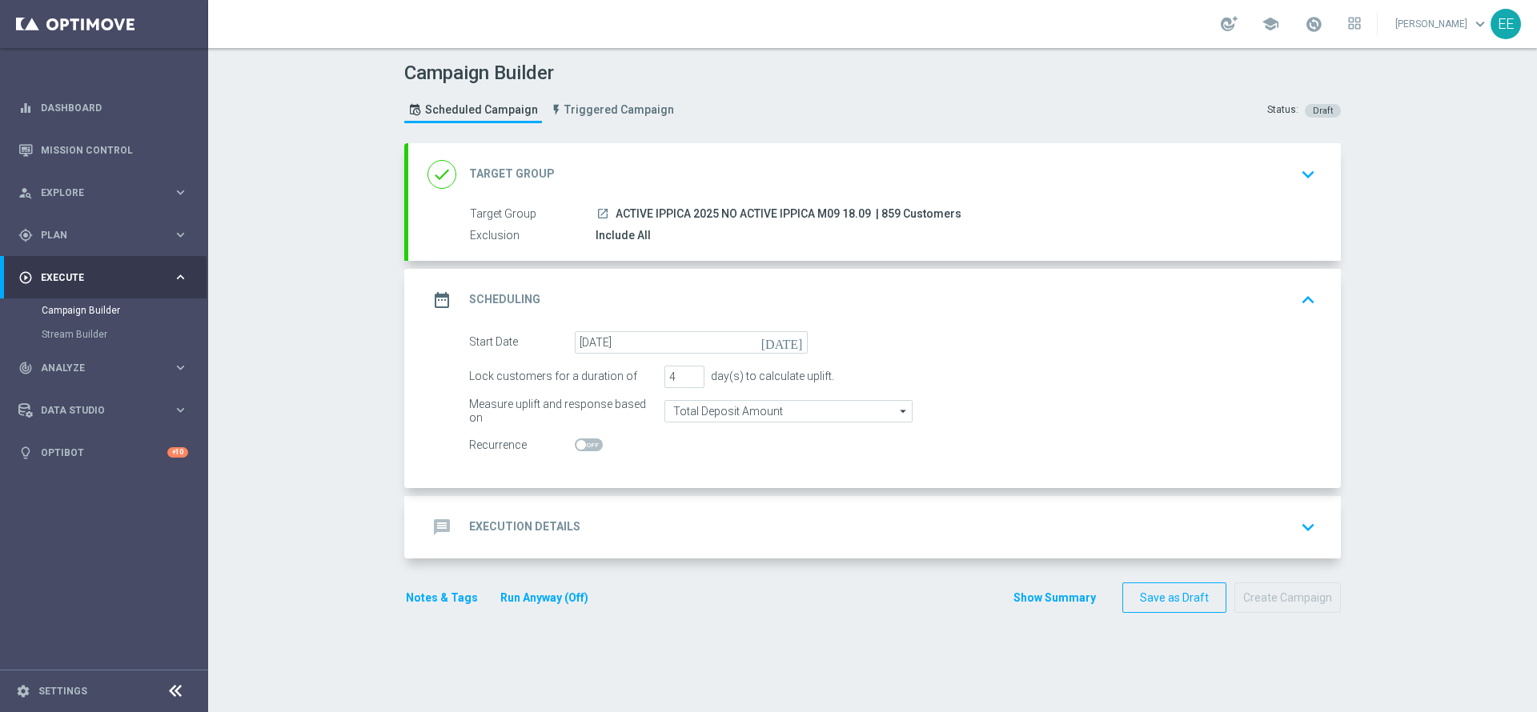
click at [612, 514] on div "message Execution Details keyboard_arrow_down" at bounding box center [874, 527] width 894 height 30
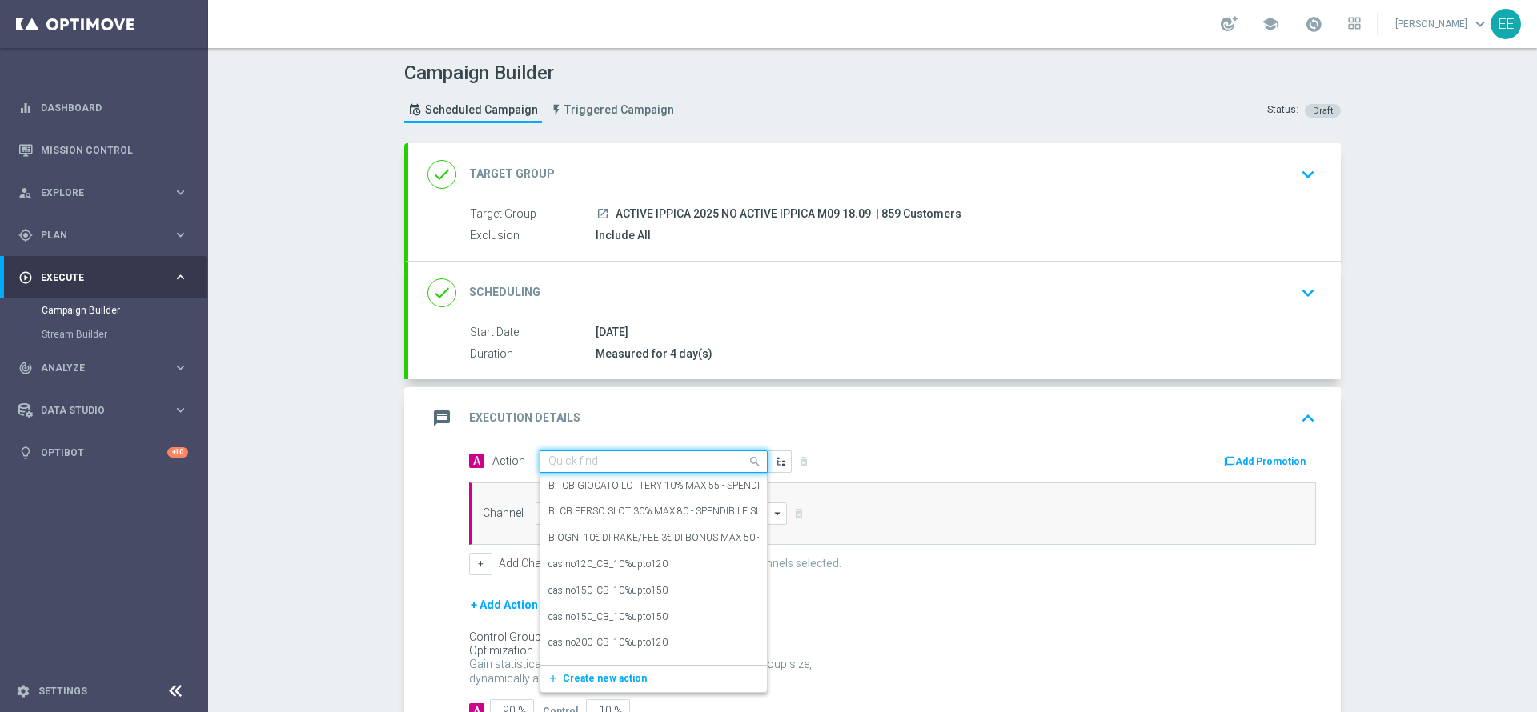
click at [627, 461] on input "text" at bounding box center [637, 462] width 178 height 14
paste input "PROMO RICARICA 25% MAX 100 EURO - SPENDIBILE IPPICA"
type input "PROMO RICARICA 25% MAX 100 EURO - SPENDIBILE IPPICA"
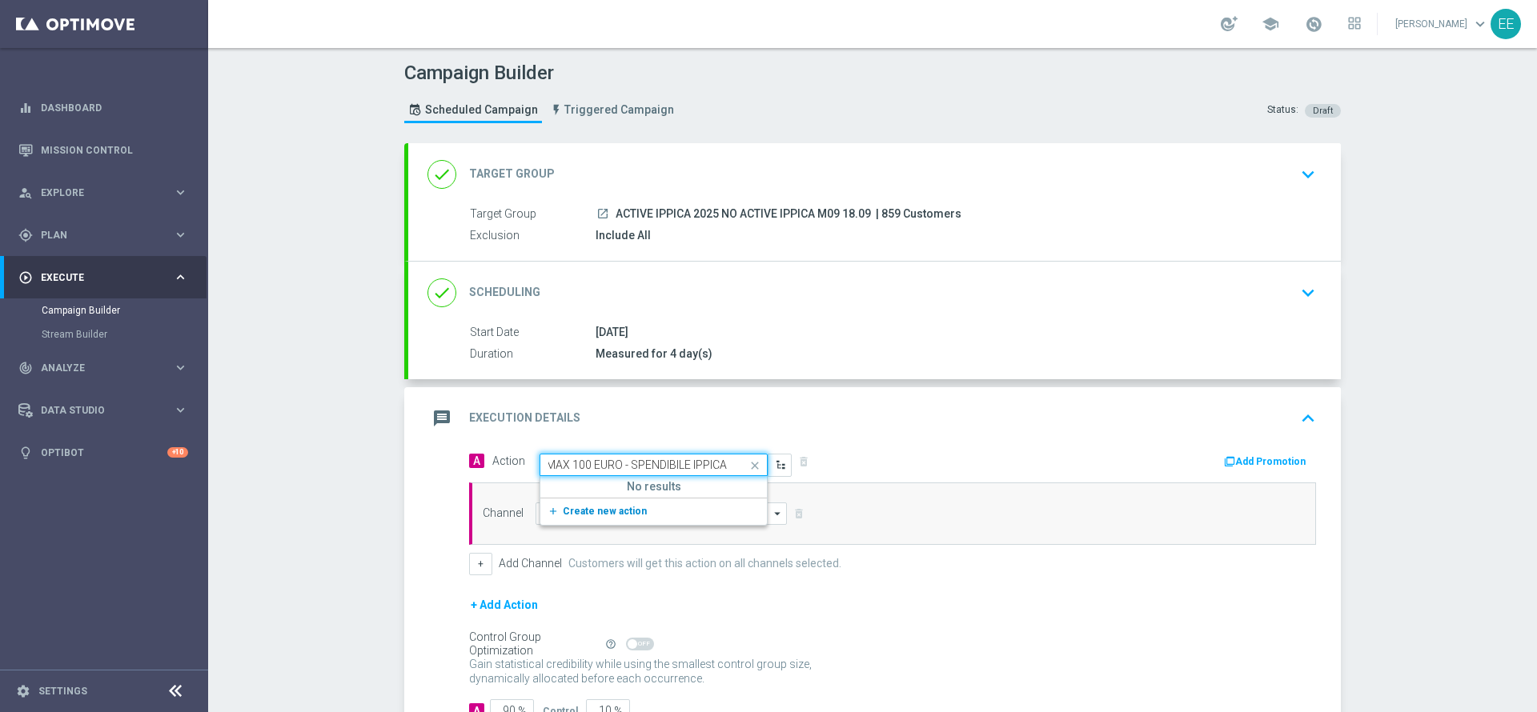
click at [602, 503] on button "add_new Create new action" at bounding box center [650, 512] width 221 height 18
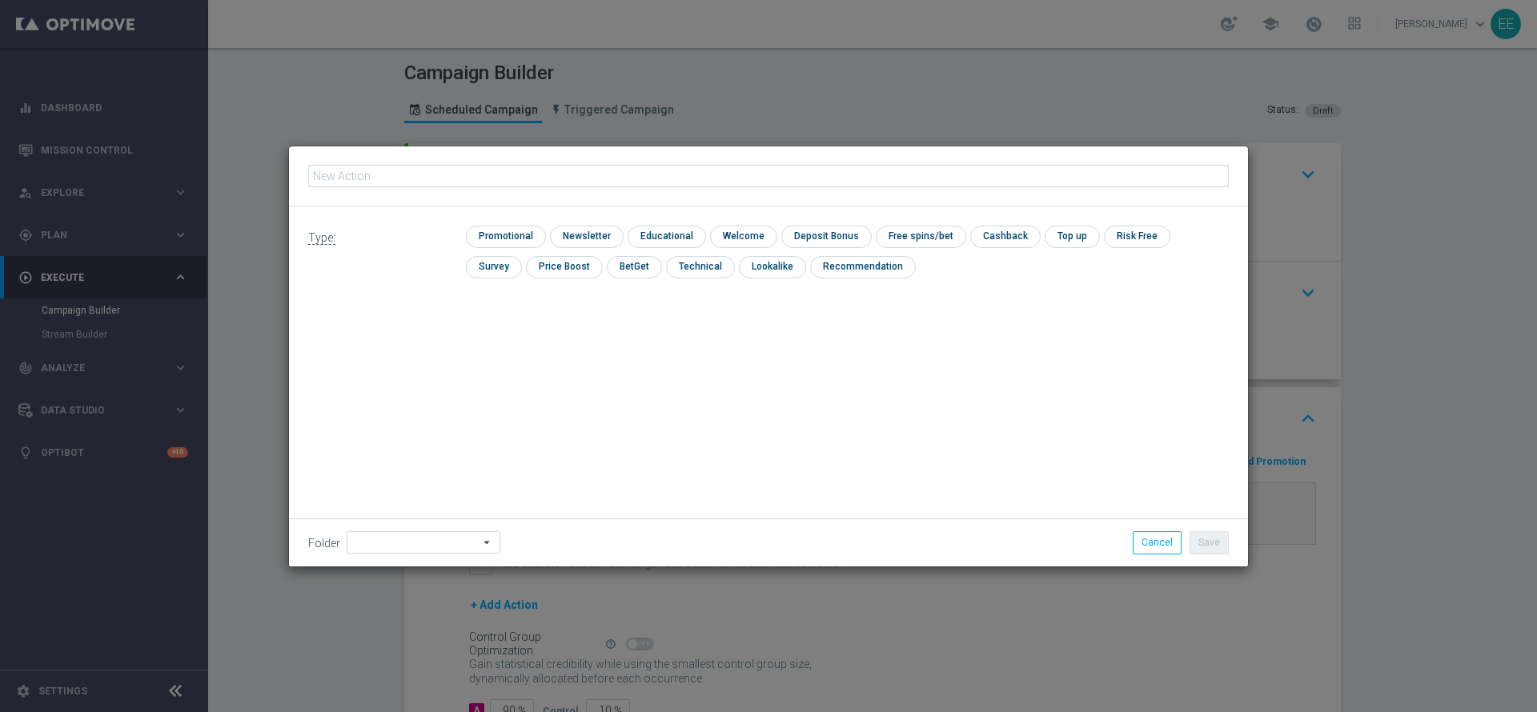
click at [499, 176] on input "text" at bounding box center [768, 176] width 920 height 22
type input "PROMO RICARICA 25% MAX 100 EURO - SPENDIBILE IPPICA"
click at [509, 223] on div "Type: check Promotional check Newsletter check Educational check Welcome check …" at bounding box center [768, 258] width 959 height 103
click at [532, 238] on input "checkbox" at bounding box center [504, 237] width 76 height 22
checkbox input "true"
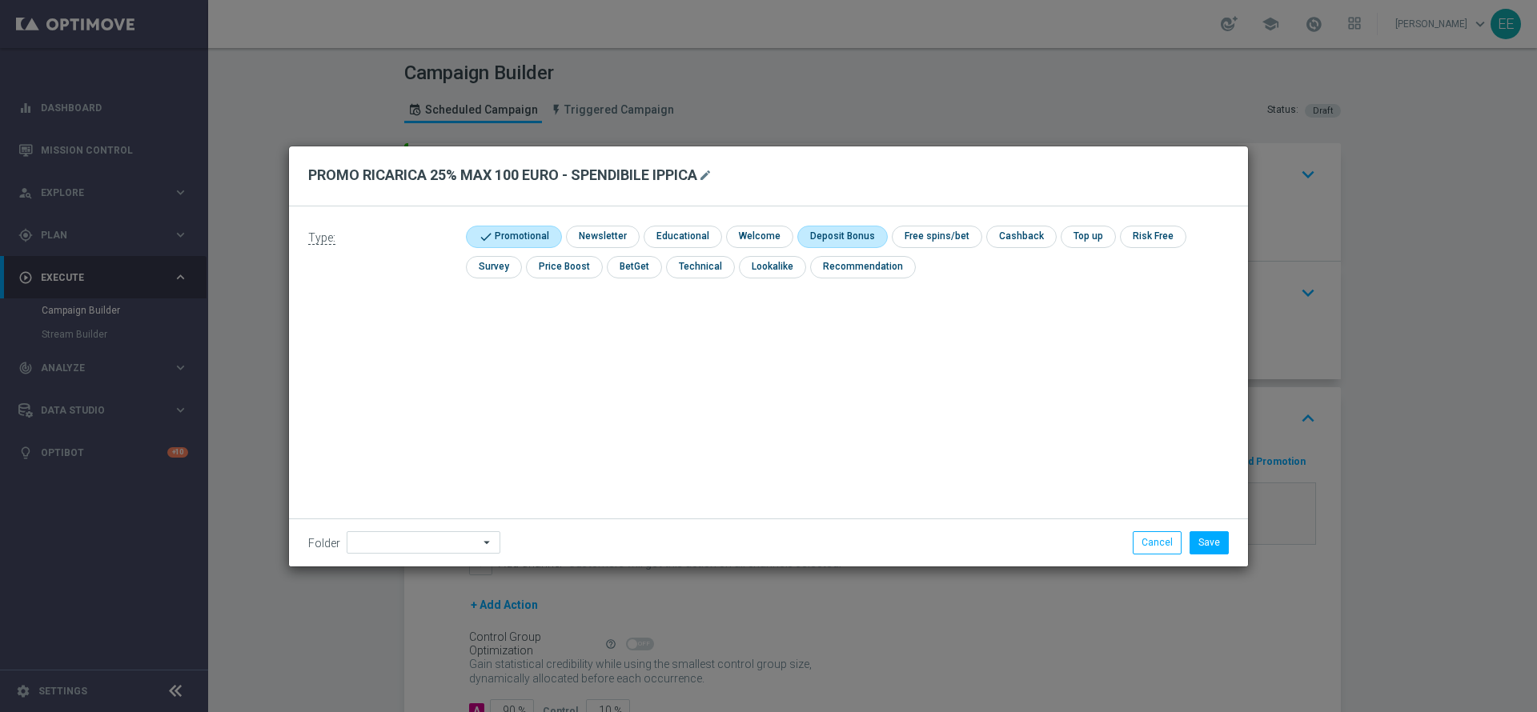
click at [832, 241] on input "checkbox" at bounding box center [840, 237] width 86 height 22
checkbox input "true"
click at [417, 533] on input at bounding box center [424, 542] width 154 height 22
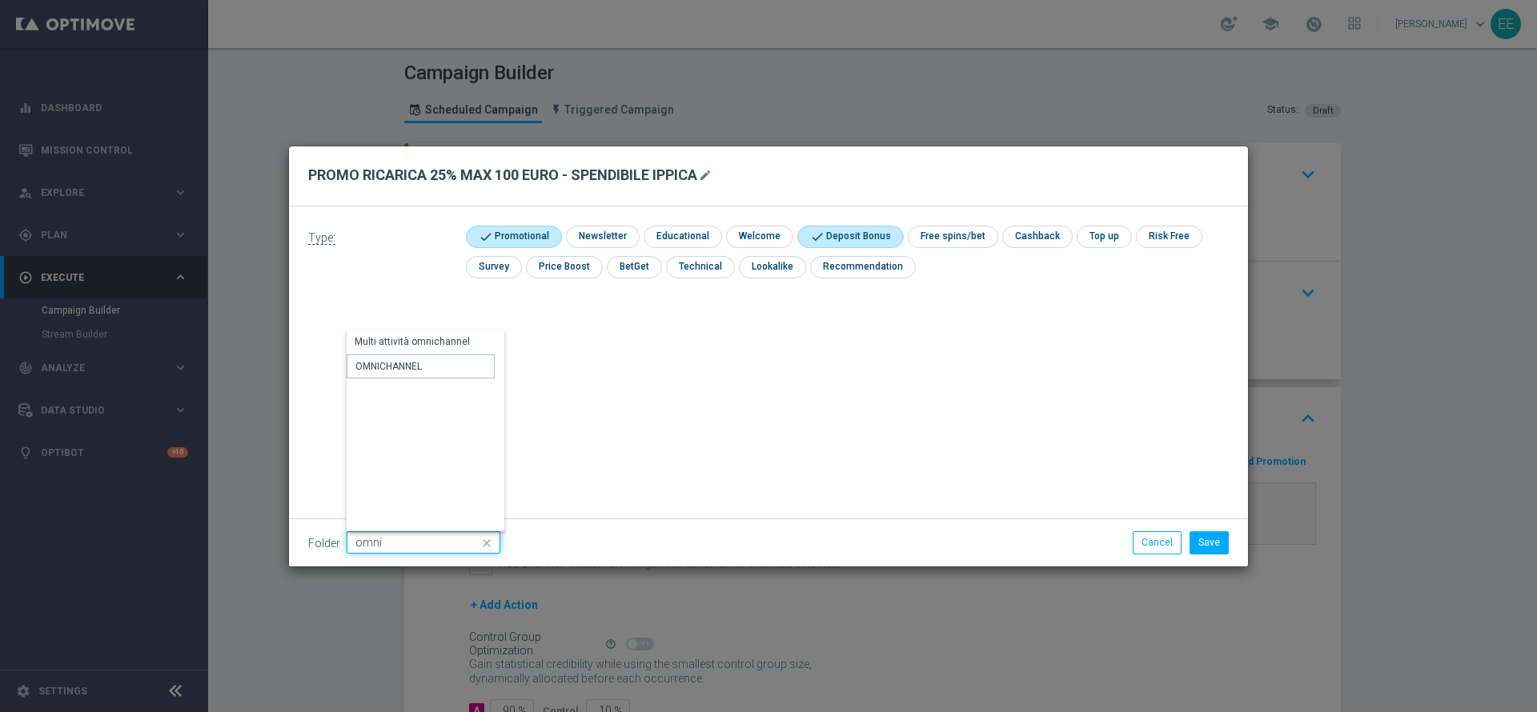
type input "OMNICHANNEL"
click at [1199, 542] on button "Save" at bounding box center [1208, 542] width 39 height 22
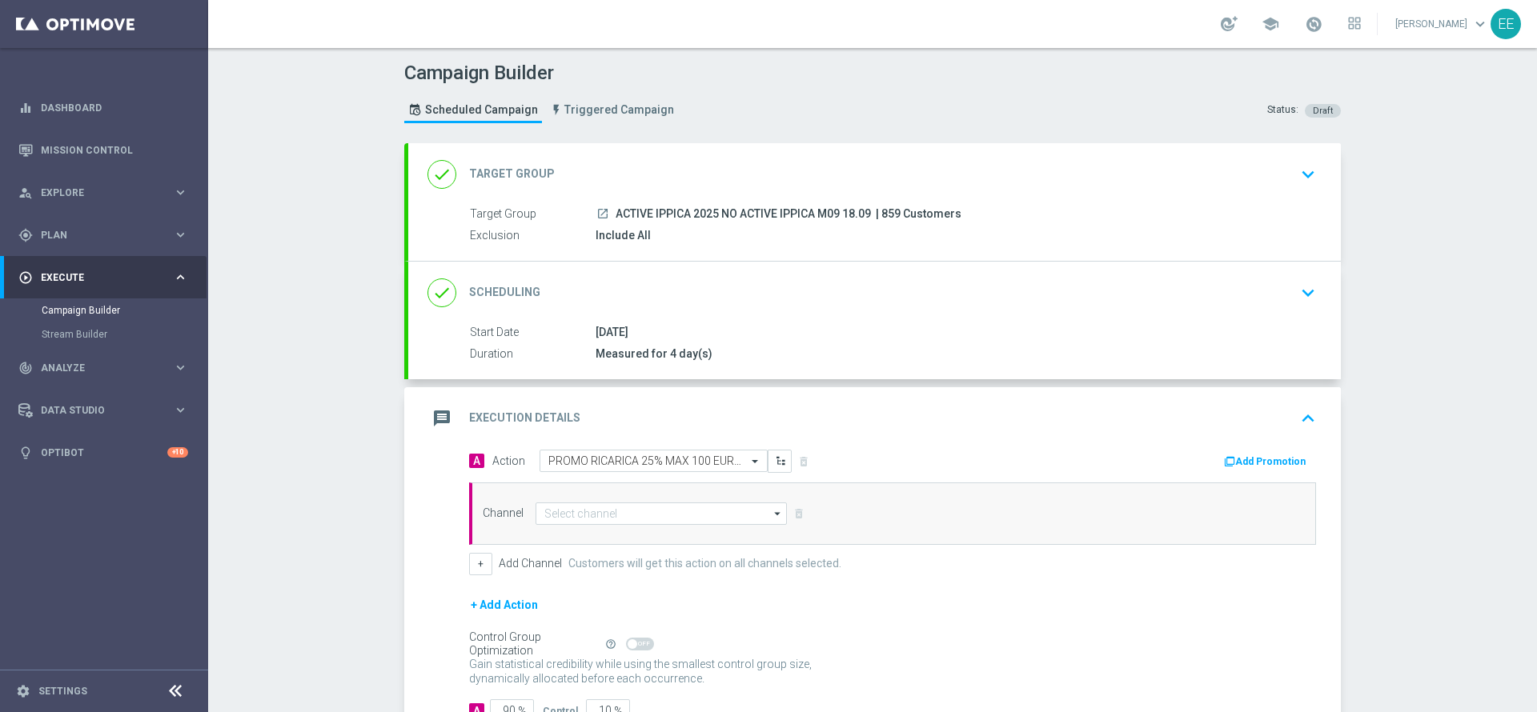
click at [1252, 457] on button "Add Promotion" at bounding box center [1266, 462] width 89 height 18
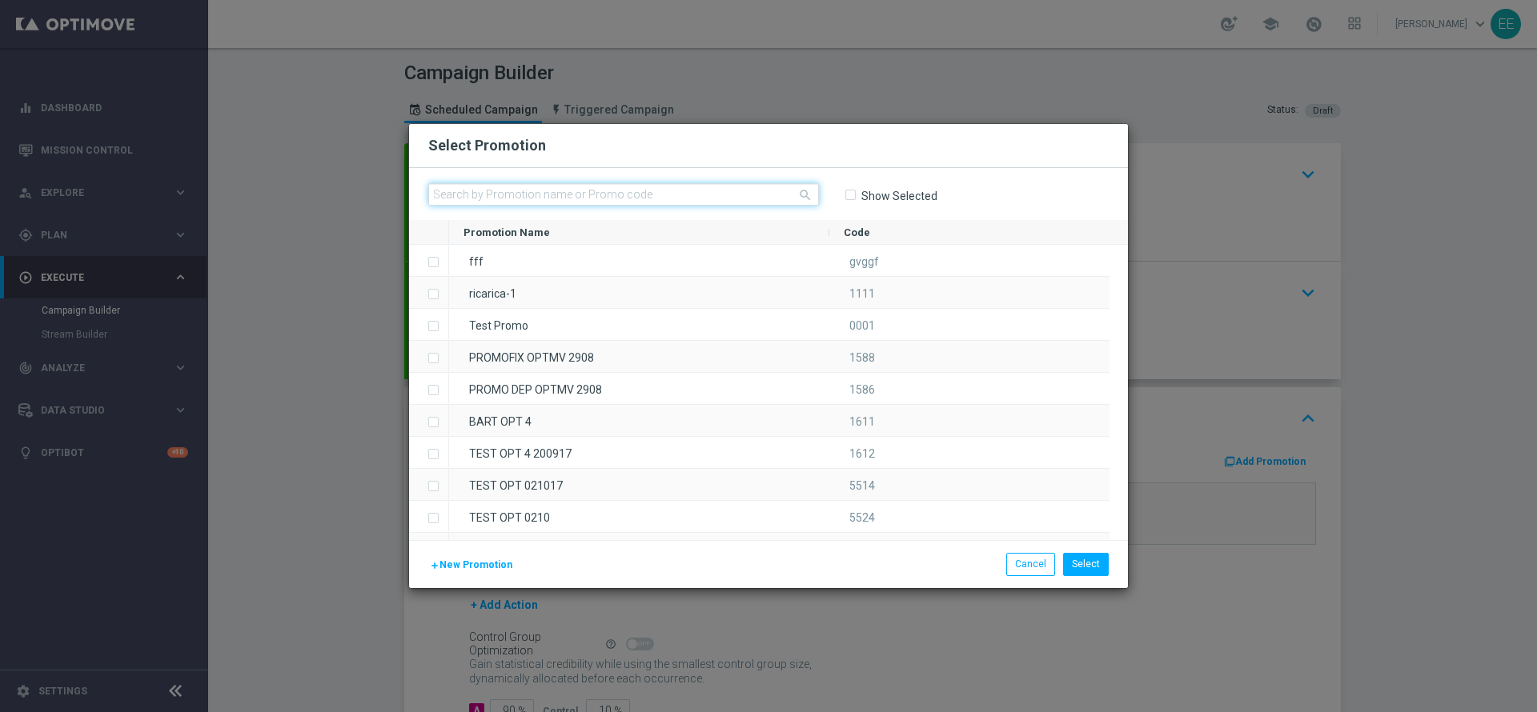
click at [530, 185] on input "text" at bounding box center [623, 194] width 391 height 22
paste input "RICARICAIPPICA1809"
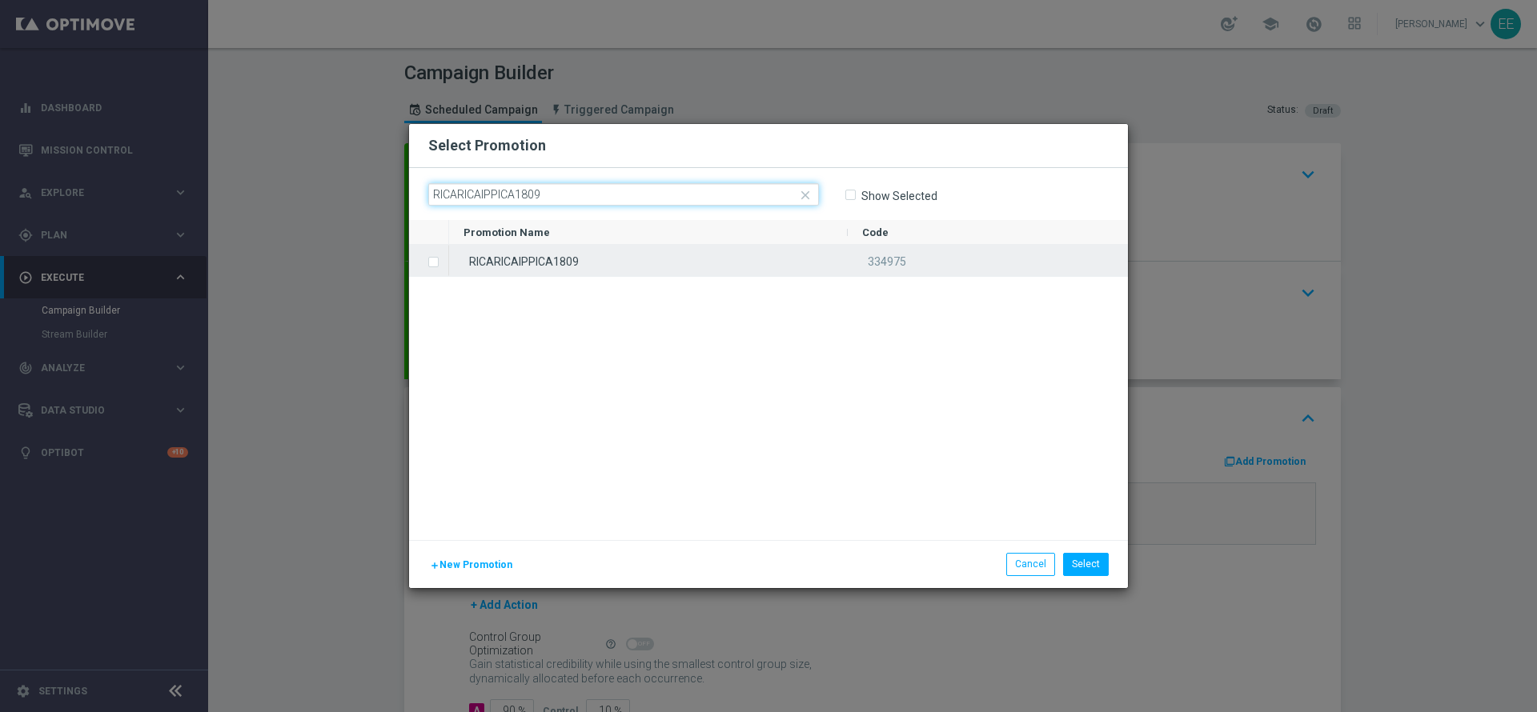
type input "RICARICAIPPICA1809"
click at [557, 259] on div "RICARICAIPPICA1809" at bounding box center [648, 260] width 399 height 31
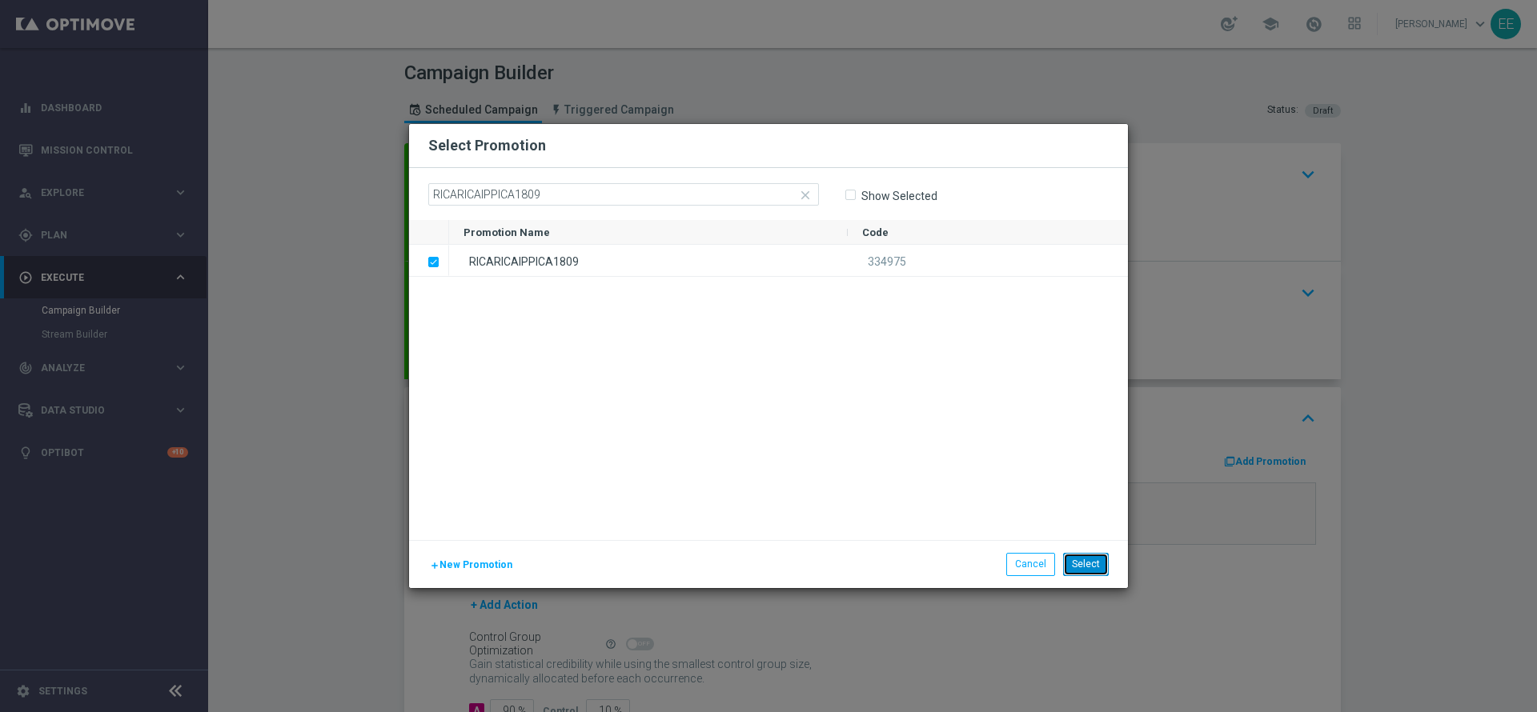
click at [1101, 567] on button "Select" at bounding box center [1086, 564] width 46 height 22
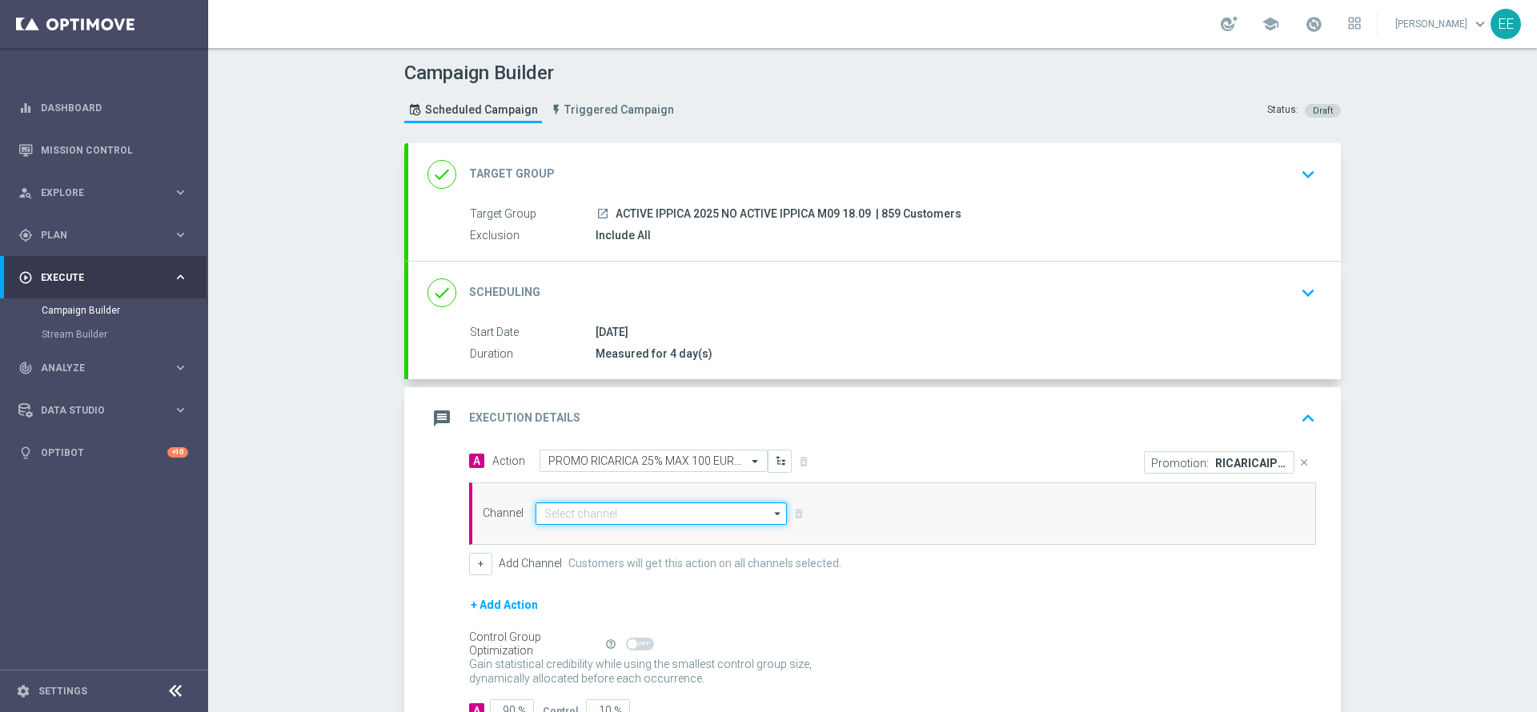
click at [546, 515] on input at bounding box center [660, 514] width 251 height 22
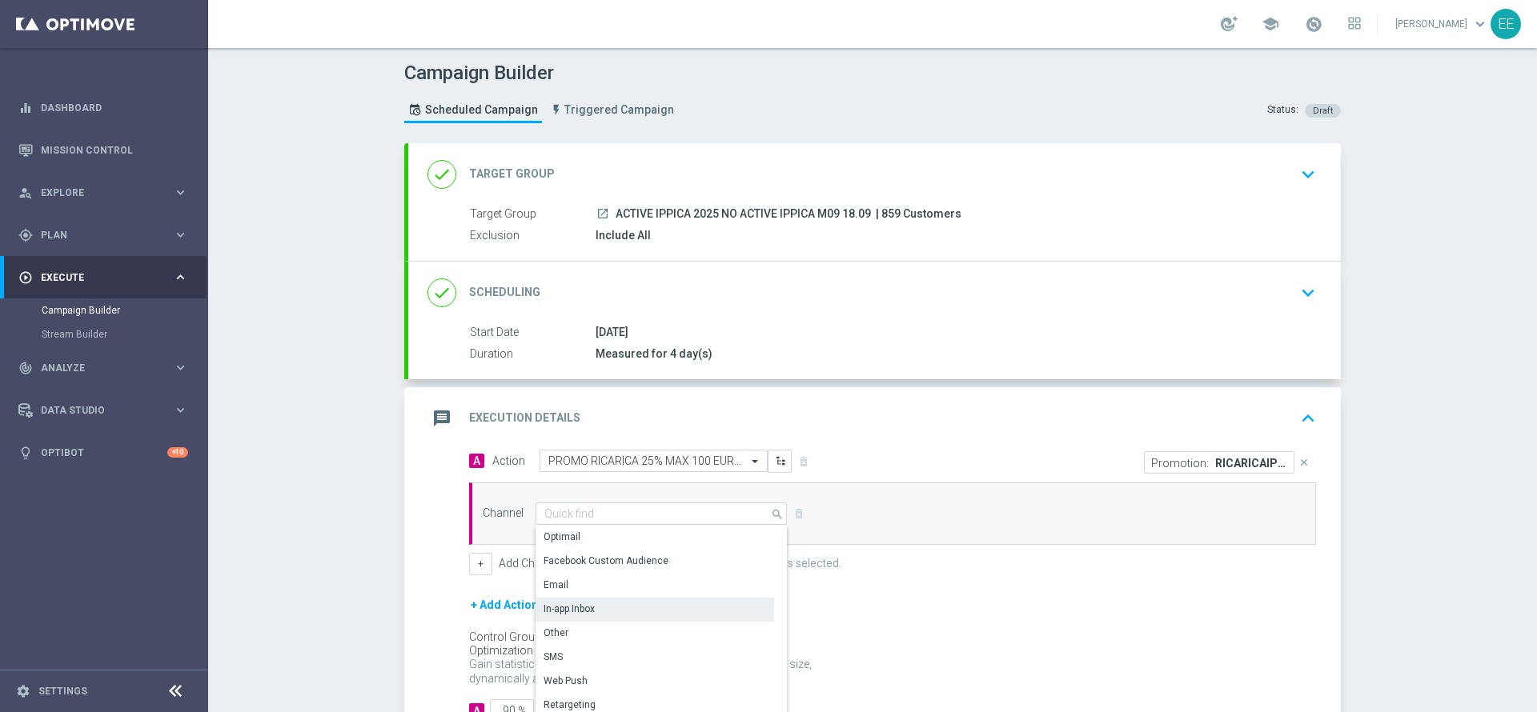
click at [660, 606] on div "In-app Inbox" at bounding box center [654, 609] width 239 height 22
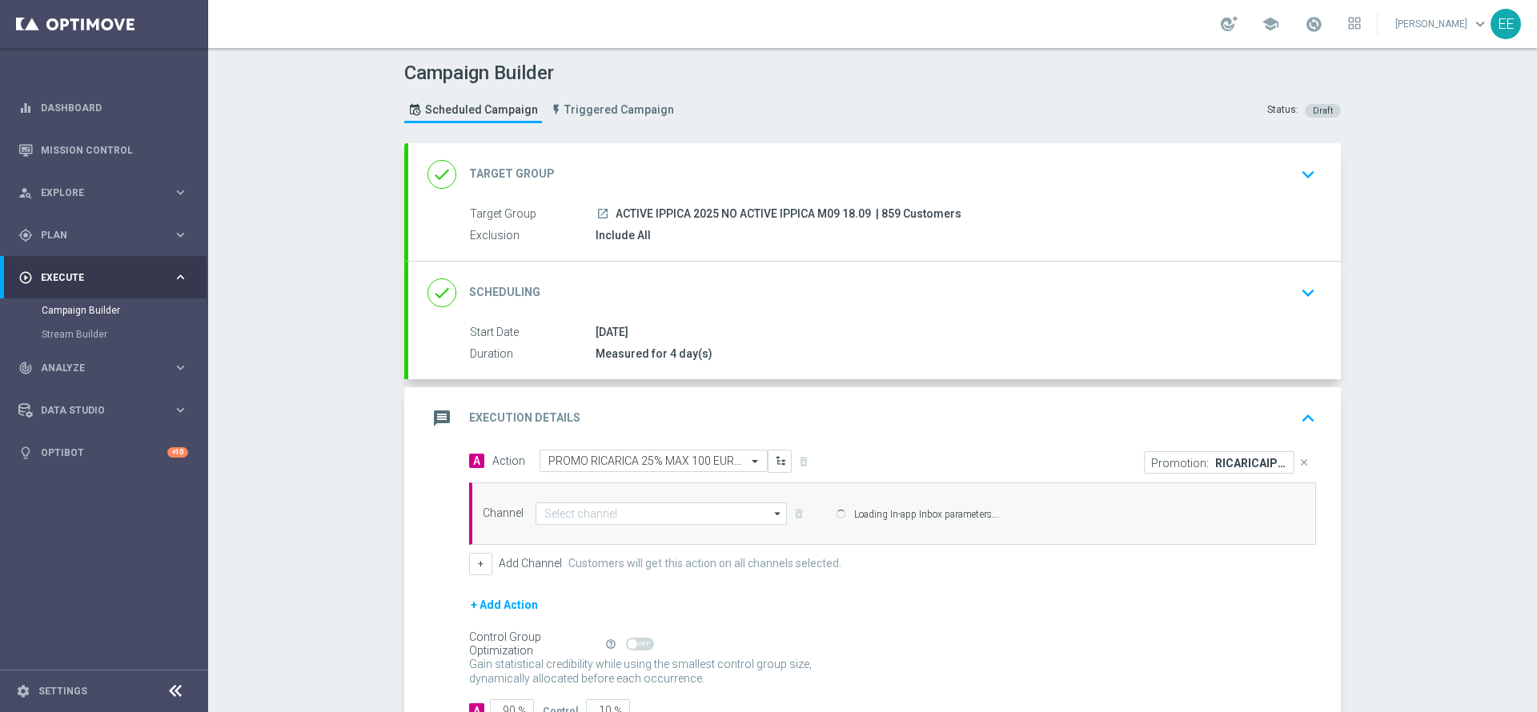
type input "In-app Inbox"
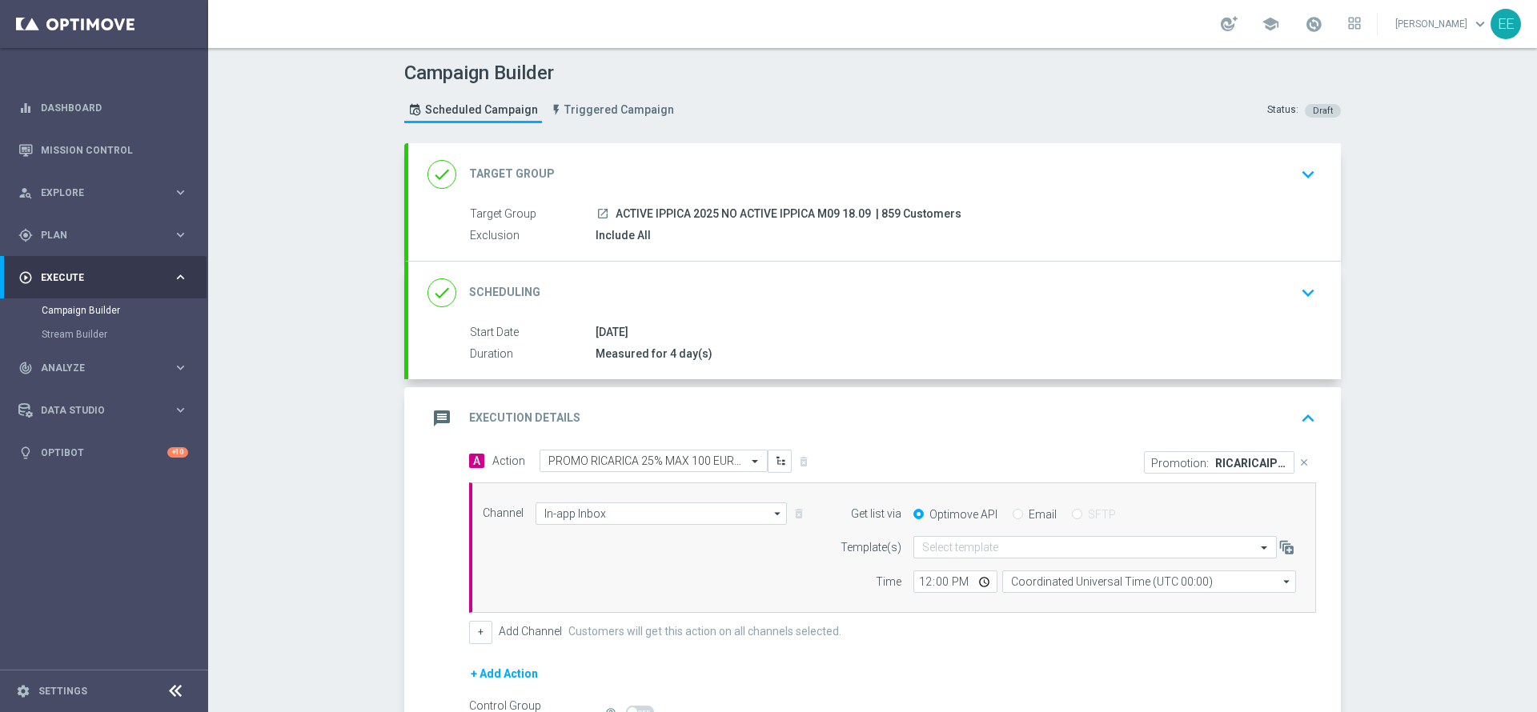
click at [1029, 511] on label "Email" at bounding box center [1043, 514] width 28 height 14
click at [1020, 511] on input "Email" at bounding box center [1018, 516] width 10 height 10
radio input "true"
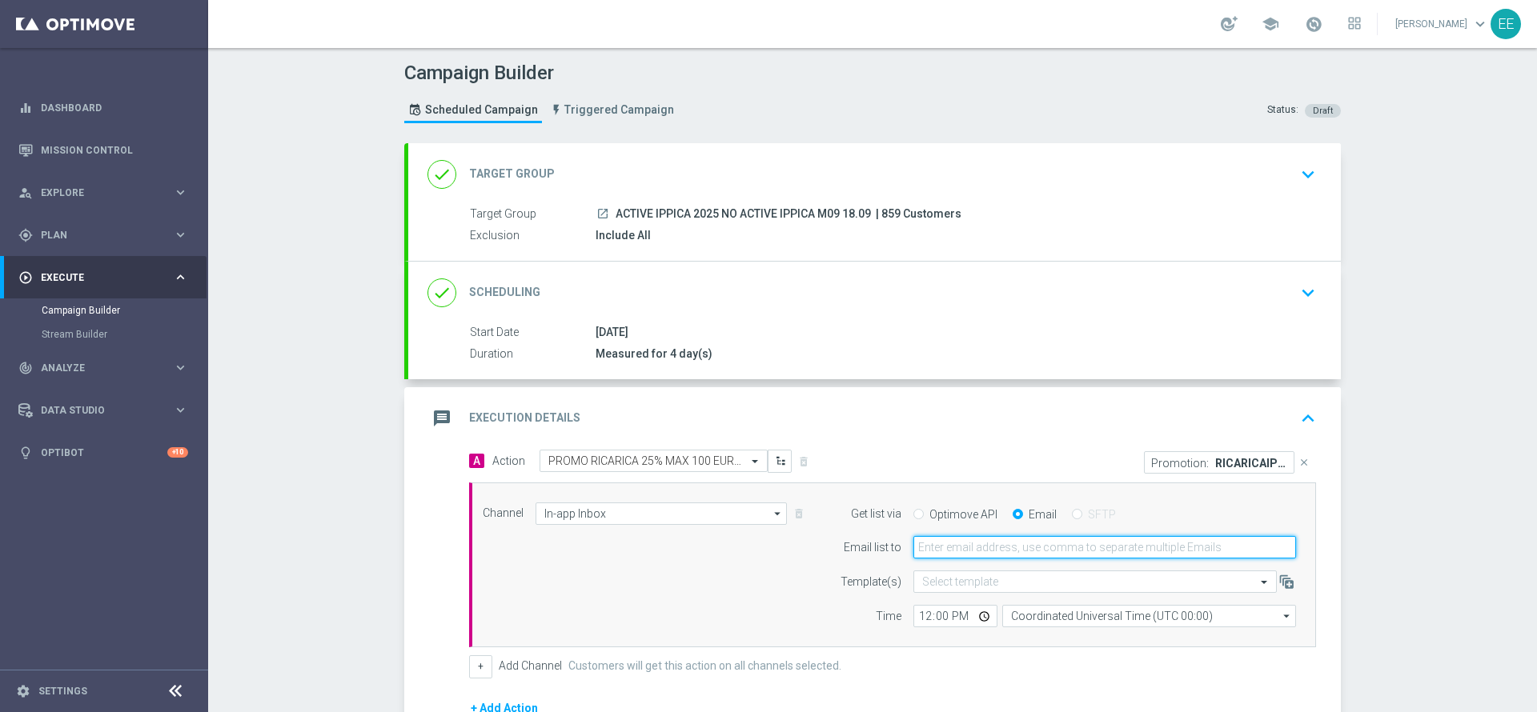
click at [971, 543] on input "email" at bounding box center [1104, 547] width 383 height 22
type input "[PERSON_NAME][EMAIL_ADDRESS][DOMAIN_NAME]"
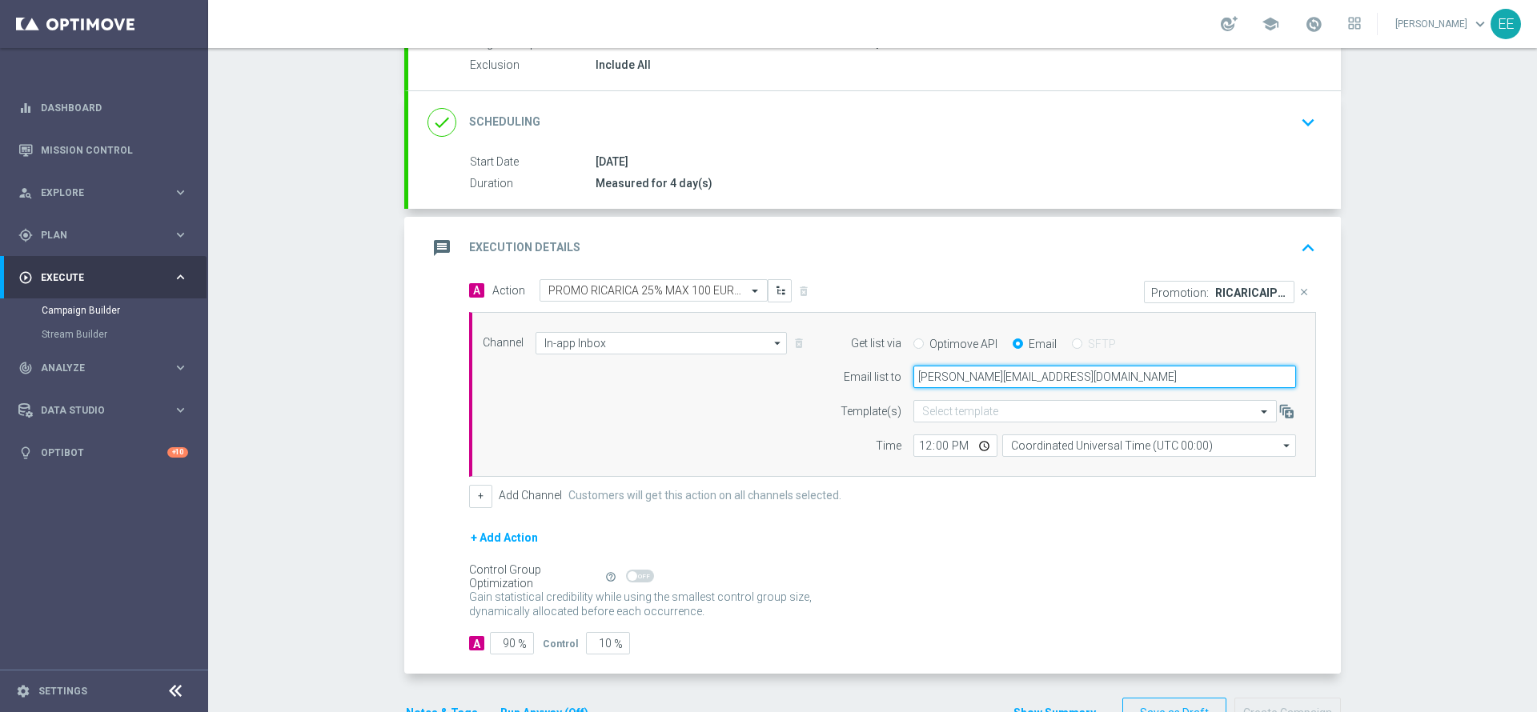
scroll to position [199, 0]
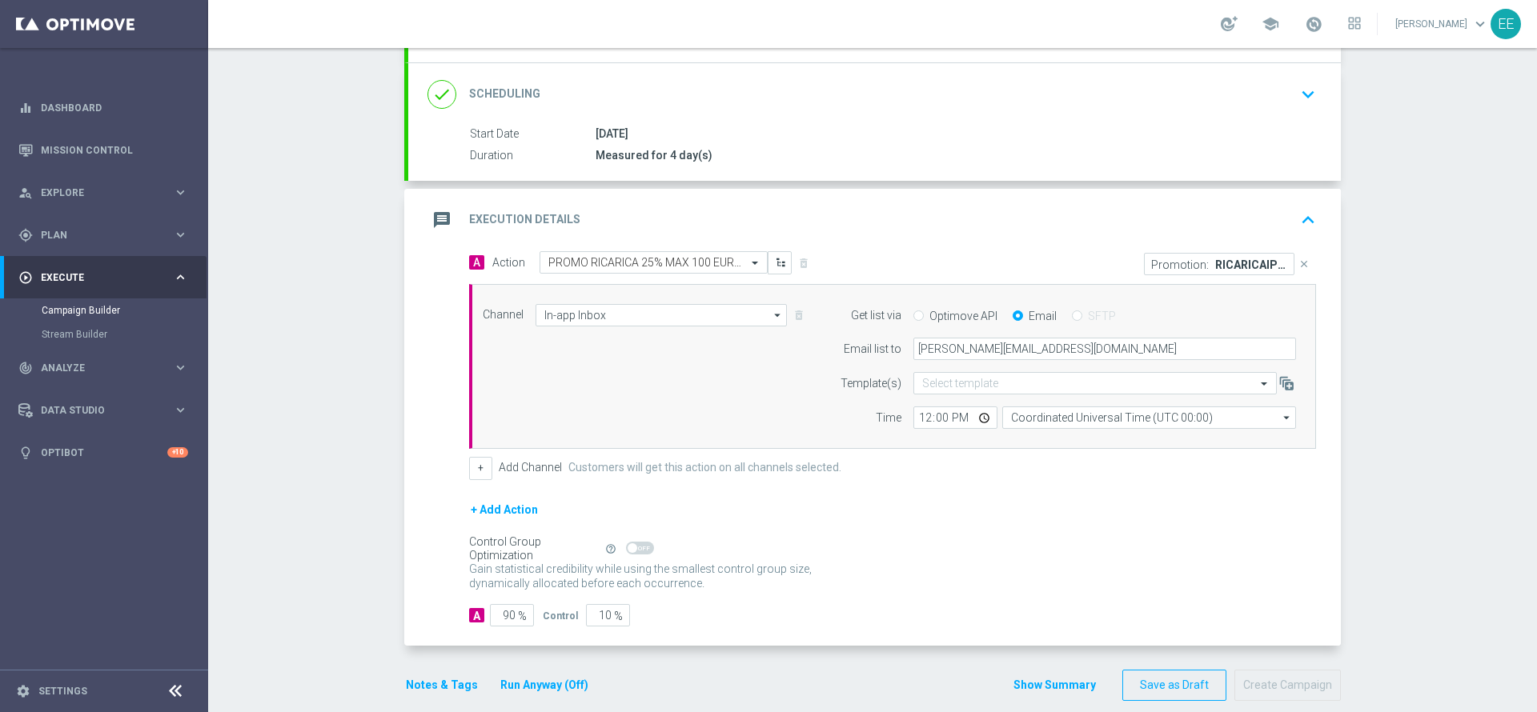
click at [920, 429] on div "Channel In-app Inbox In-app Inbox arrow_drop_down Drag here to set row groups D…" at bounding box center [892, 367] width 847 height 166
drag, startPoint x: 920, startPoint y: 429, endPoint x: 839, endPoint y: 420, distance: 82.1
click at [839, 420] on div "Channel In-app Inbox In-app Inbox arrow_drop_down Drag here to set row groups D…" at bounding box center [892, 367] width 847 height 166
click at [469, 466] on button "+" at bounding box center [480, 468] width 23 height 22
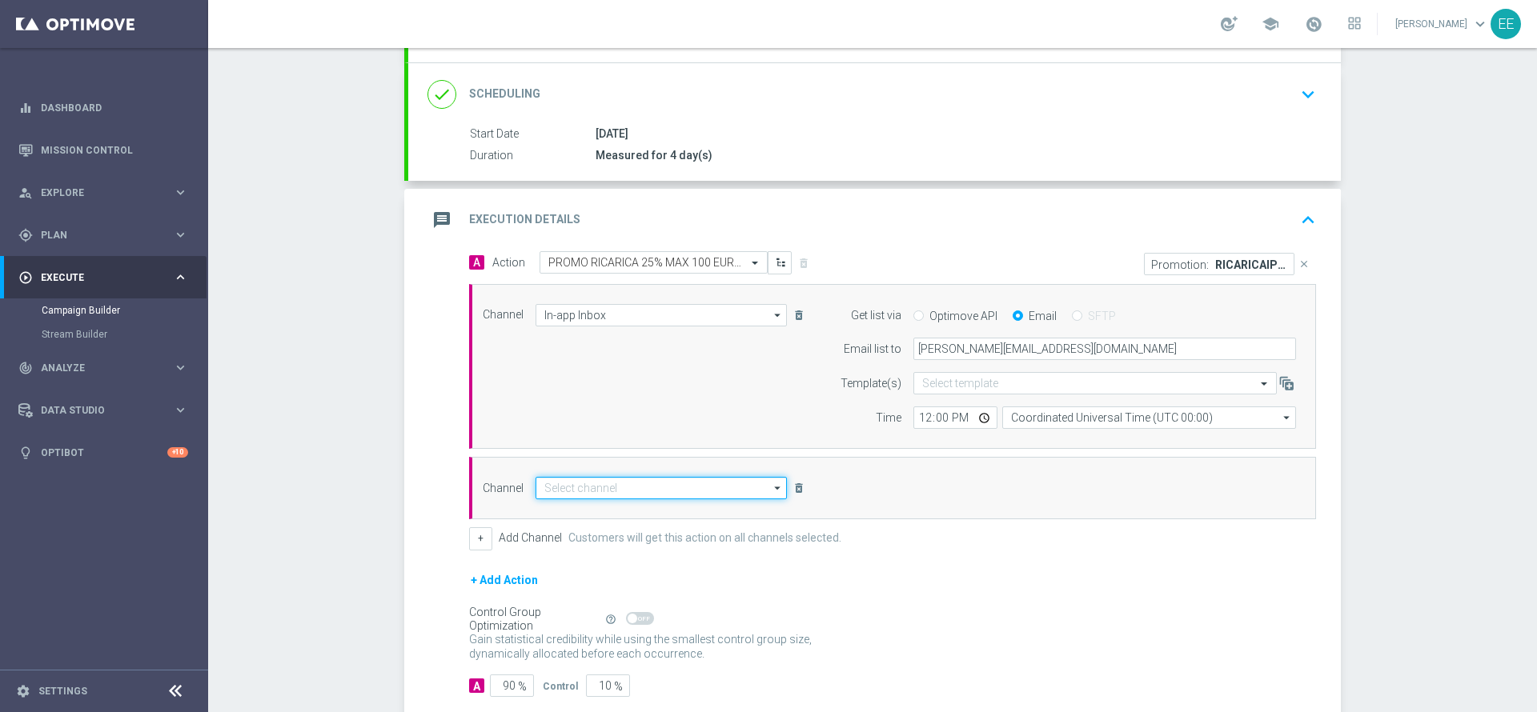
click at [576, 490] on input at bounding box center [660, 488] width 251 height 22
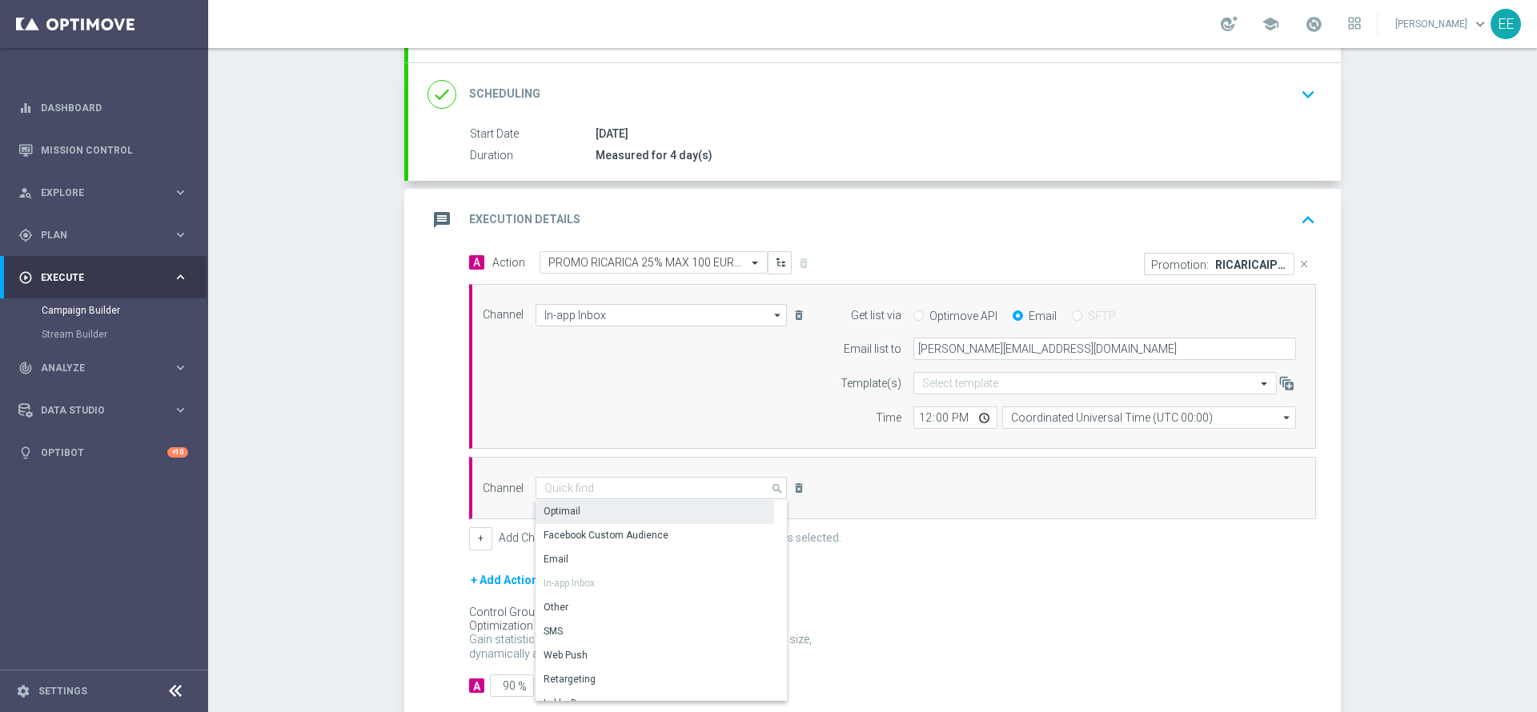
click at [596, 514] on div "Optimail" at bounding box center [654, 511] width 239 height 22
type input "Optimail"
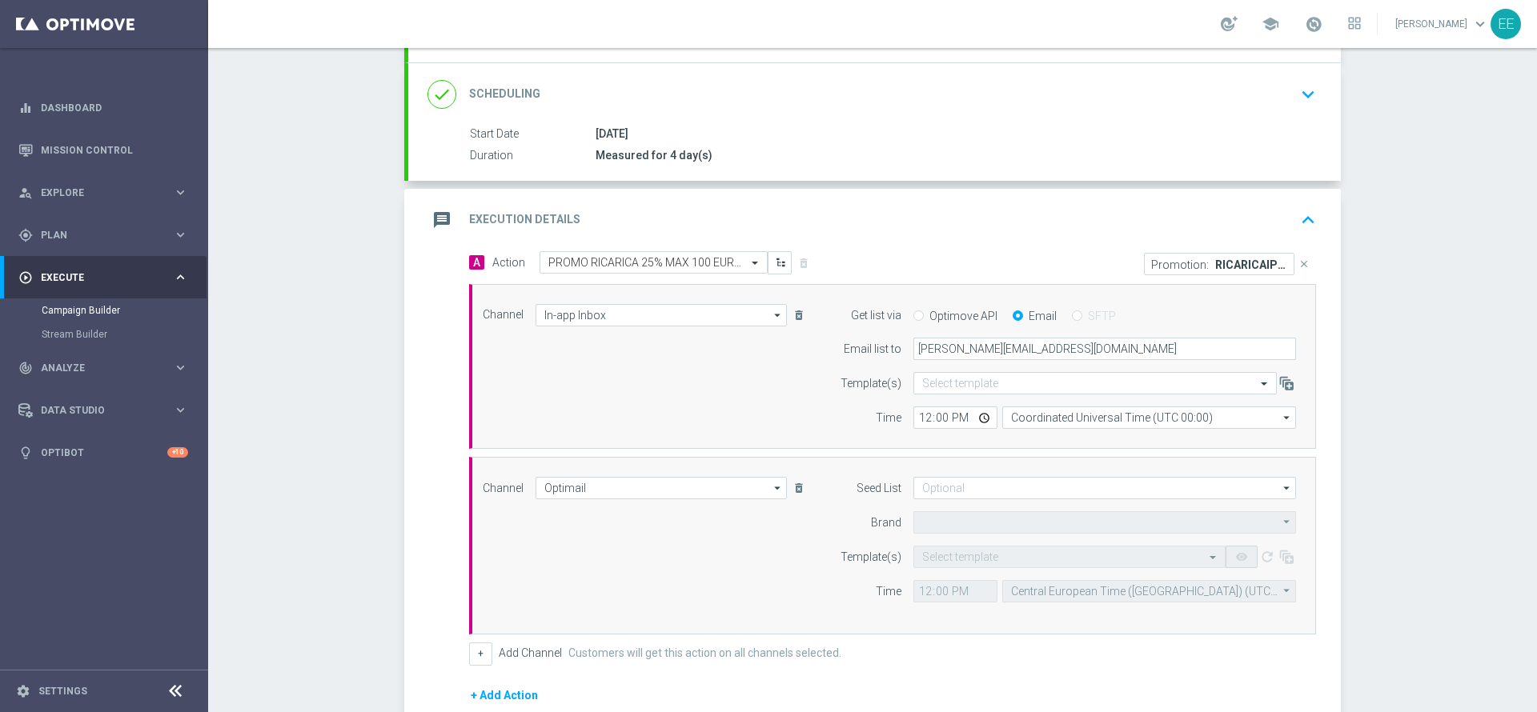
type input "Sisal Marketing"
click at [943, 574] on form "Template(s) Select template remove_red_eye refresh Time 12:00 Central European …" at bounding box center [1064, 574] width 464 height 57
click at [960, 555] on input "text" at bounding box center [1053, 558] width 263 height 14
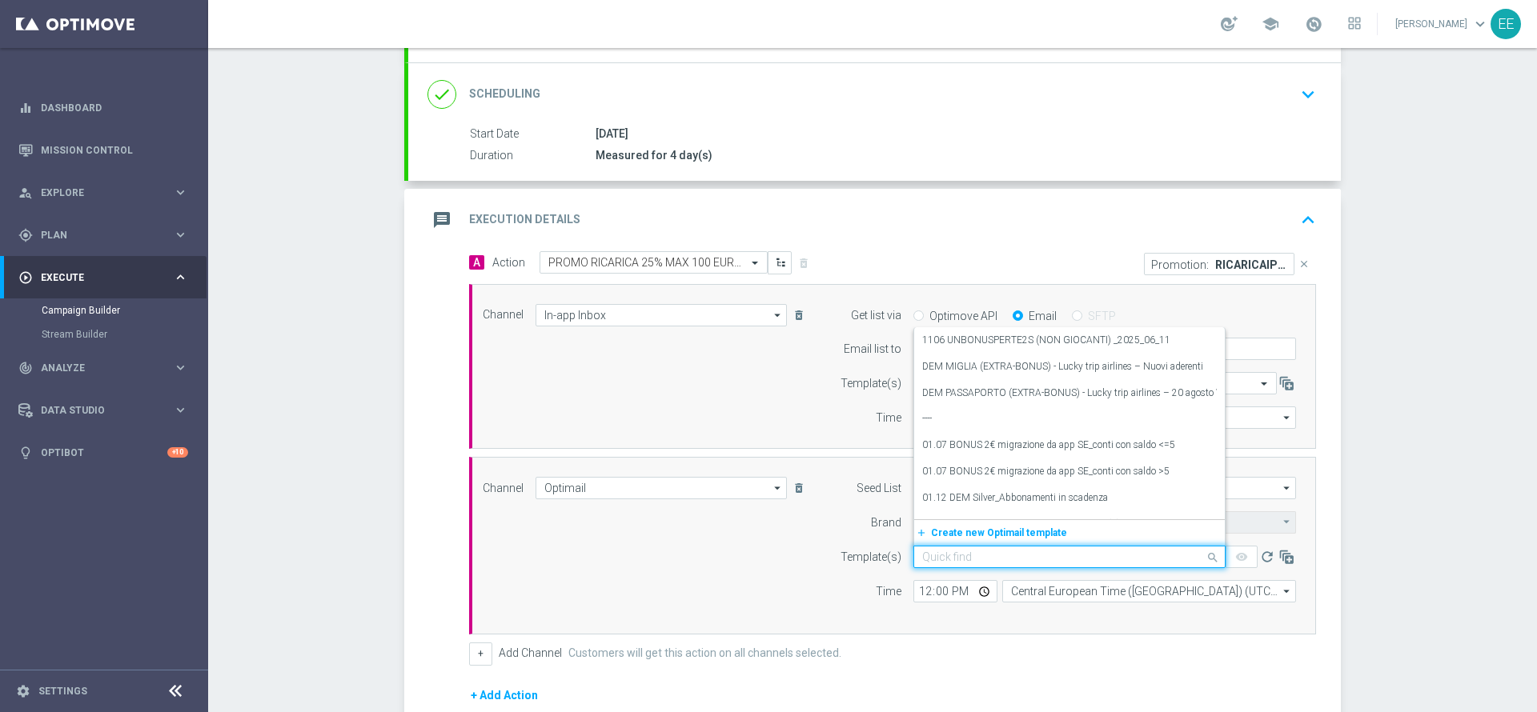
paste input "RICARICAIPPICA1809"
type input "R"
click at [588, 531] on div "Channel Optimail Optimail arrow_drop_down Drag here to set row groups Drag here…" at bounding box center [889, 546] width 837 height 138
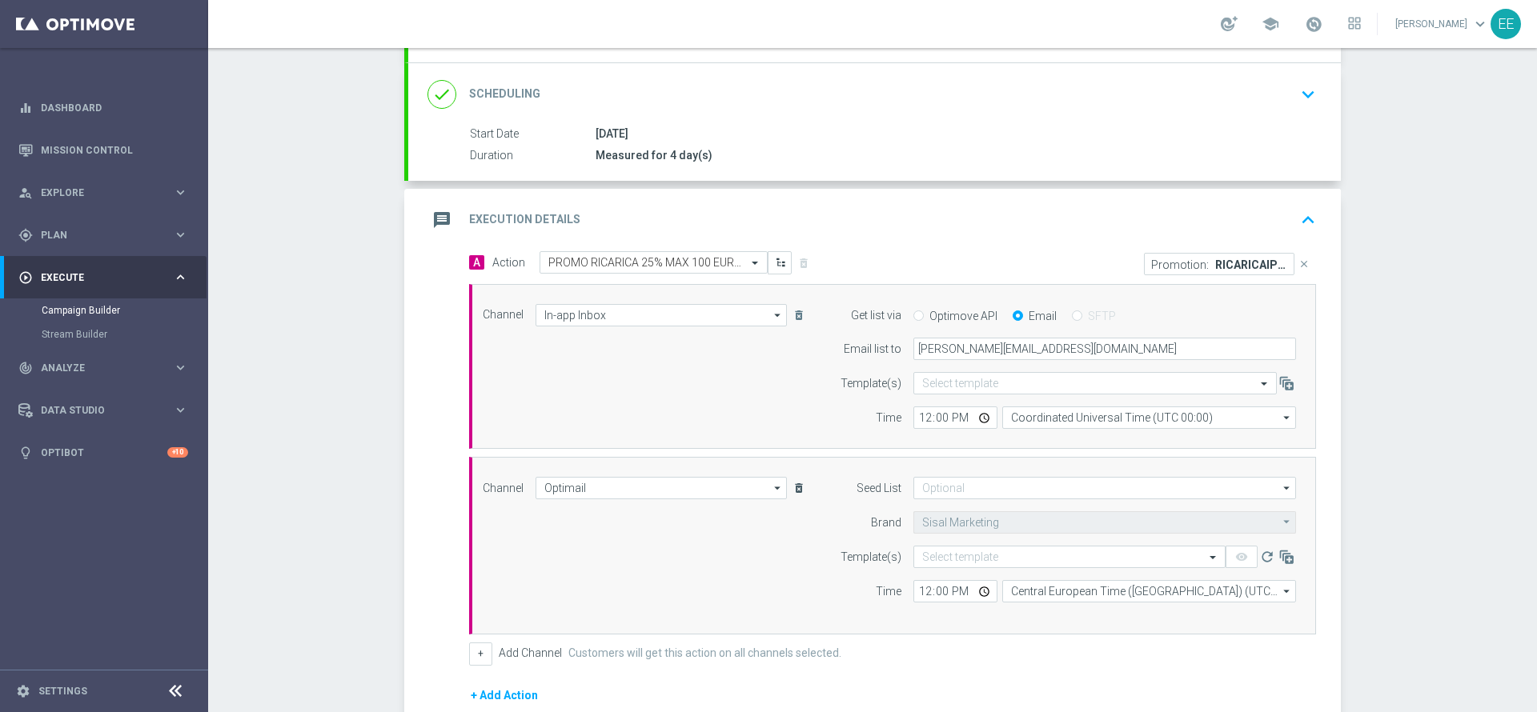
click at [792, 491] on icon "delete_forever" at bounding box center [798, 488] width 13 height 13
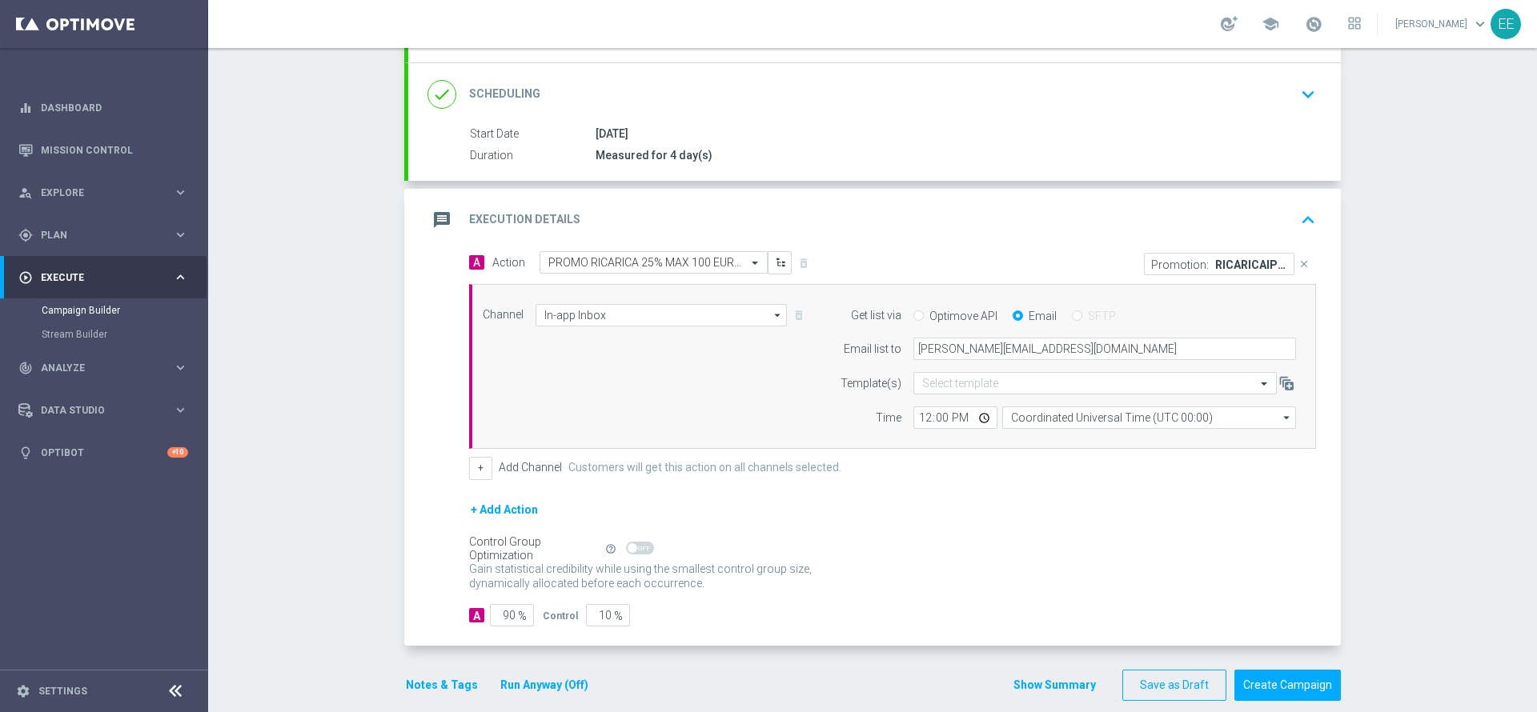
click at [441, 685] on button "Notes & Tags" at bounding box center [441, 686] width 75 height 20
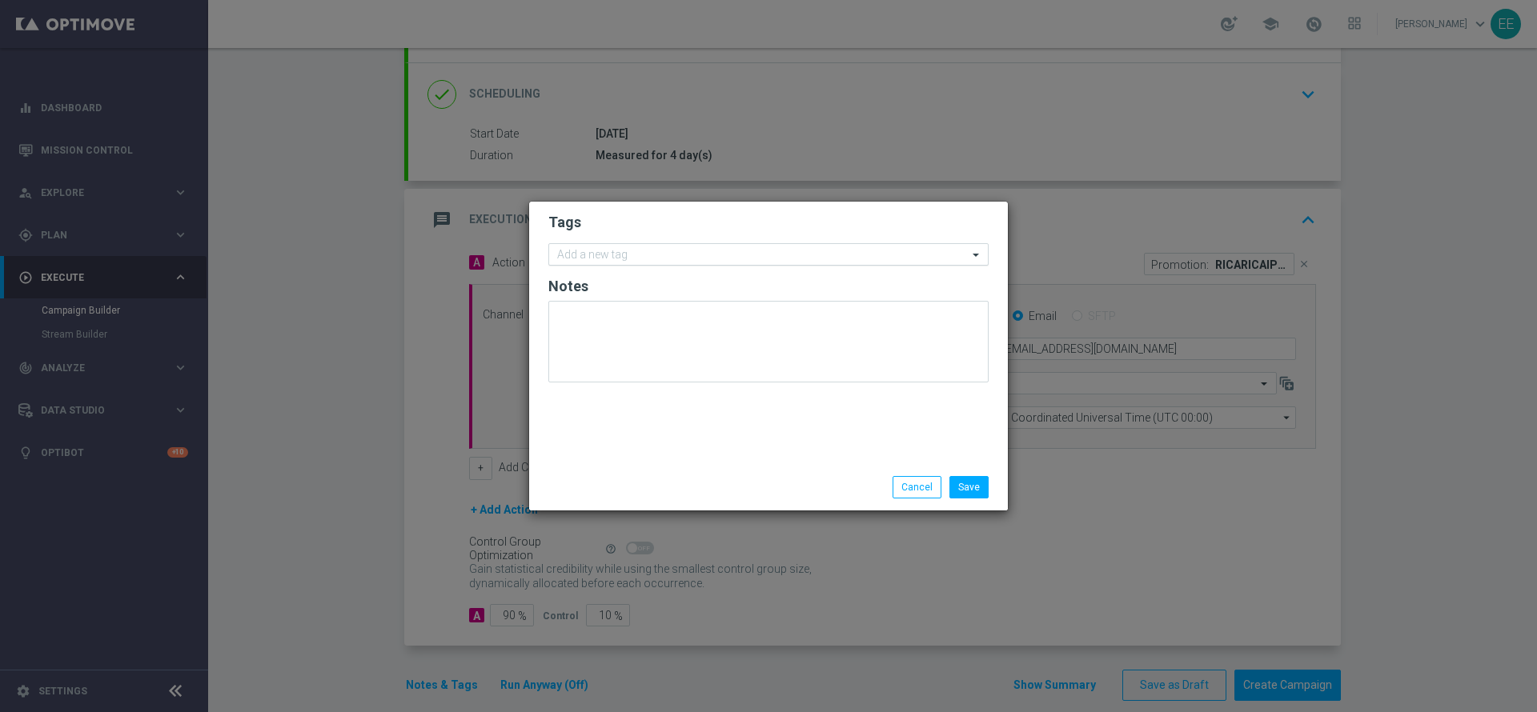
click at [643, 260] on input "text" at bounding box center [762, 256] width 411 height 14
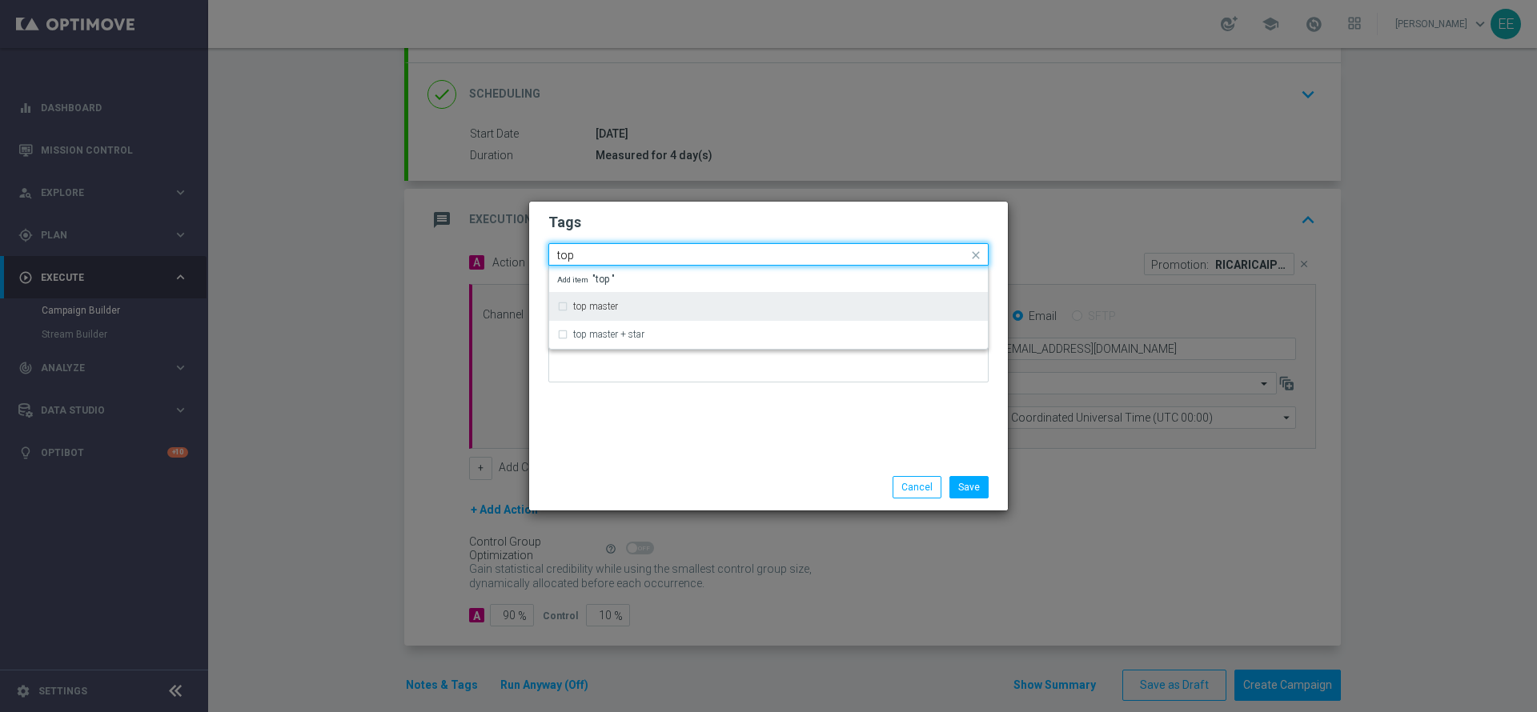
type input "top"
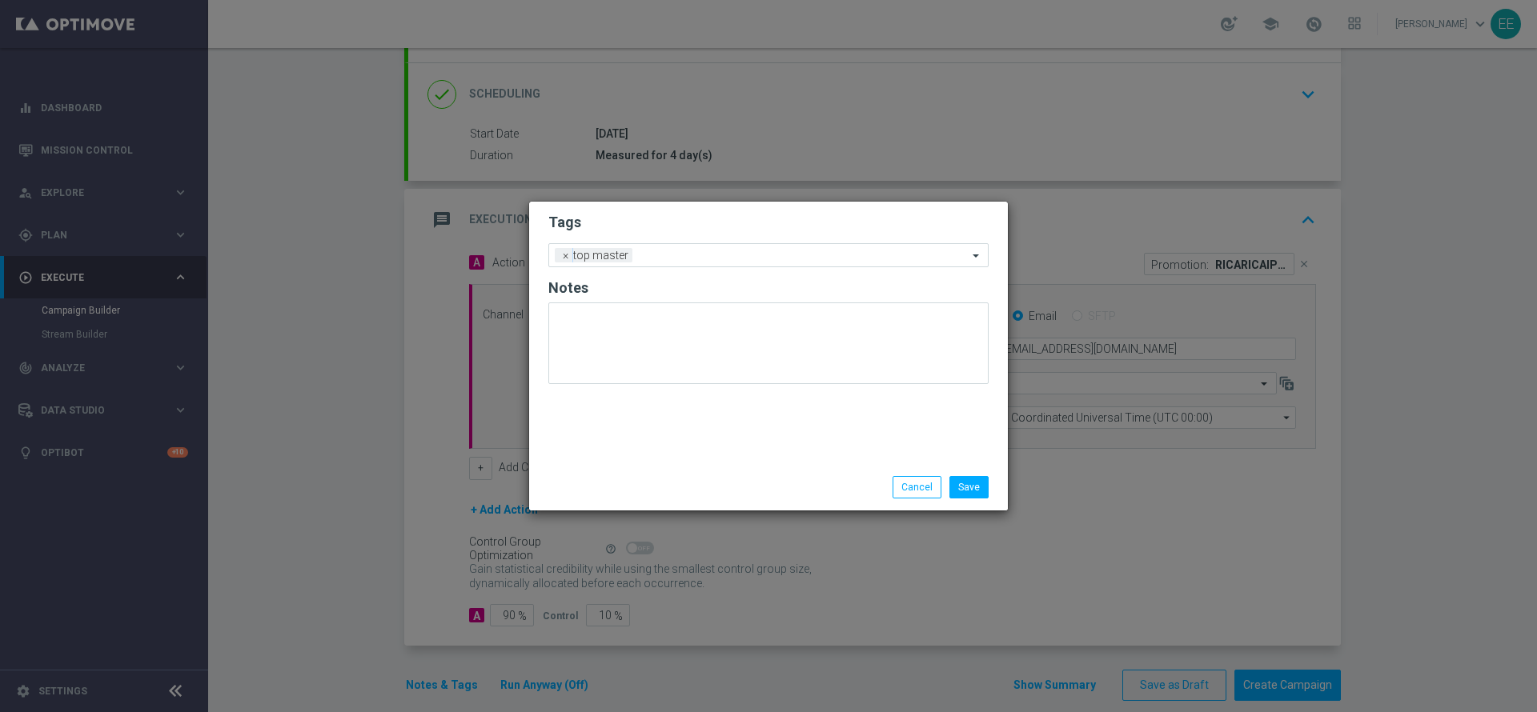
click at [660, 225] on h2 "Tags" at bounding box center [768, 222] width 440 height 19
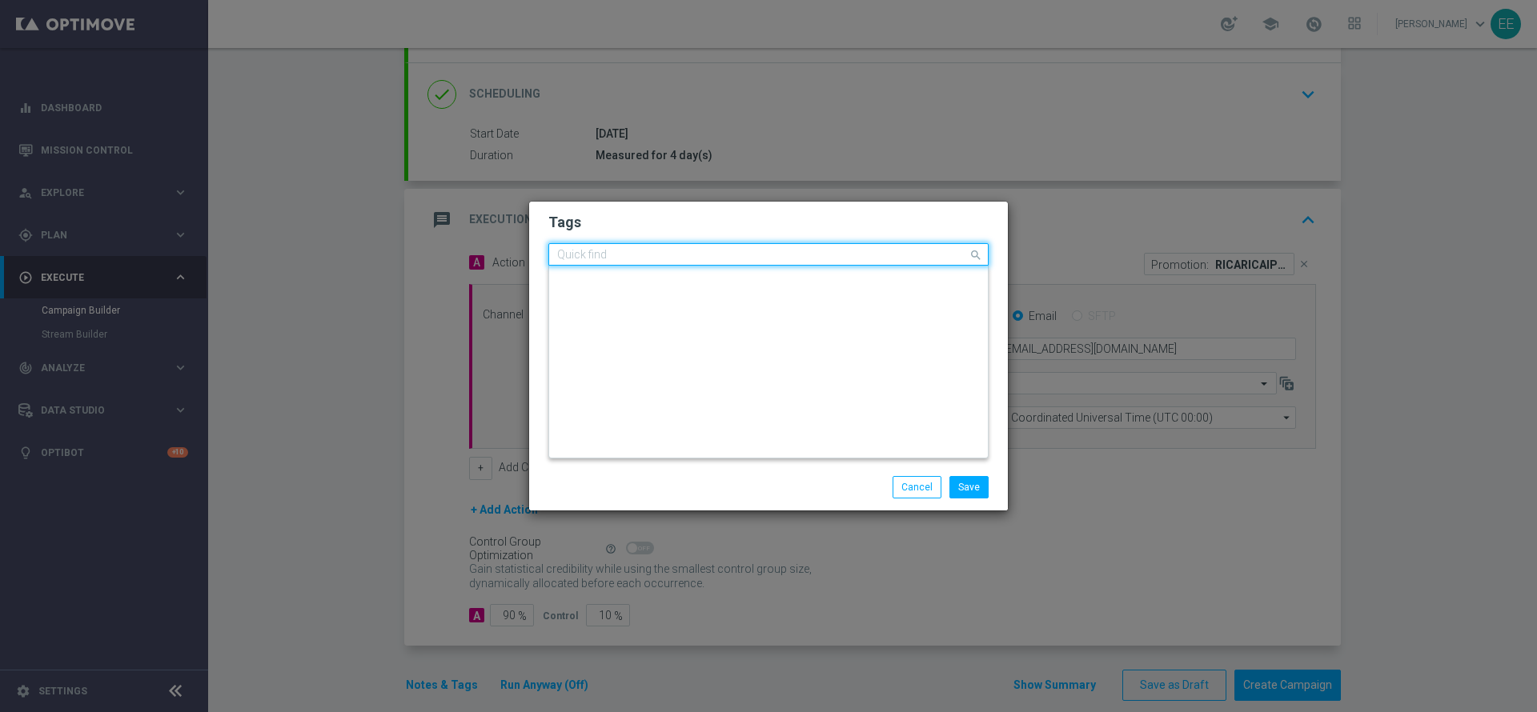
click at [711, 255] on input "text" at bounding box center [762, 256] width 411 height 14
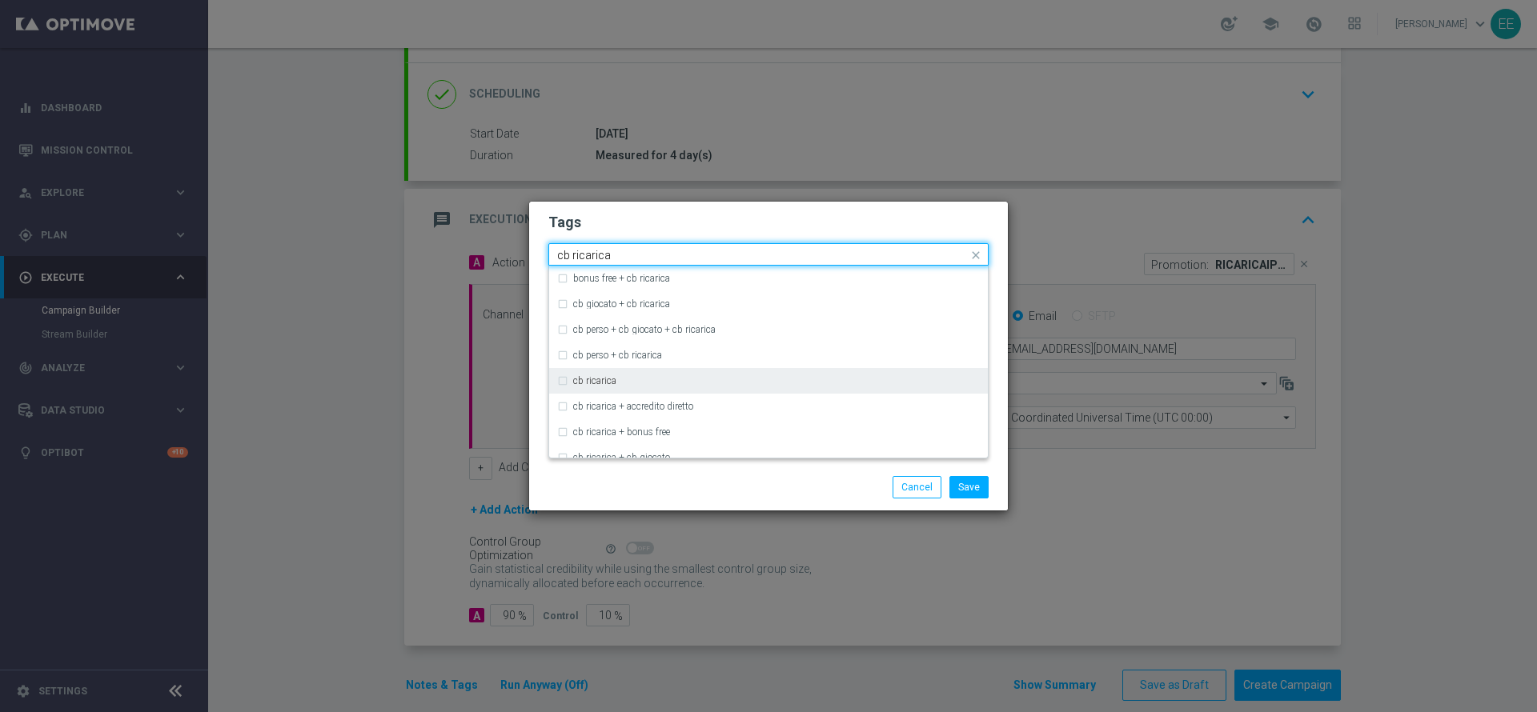
click at [637, 379] on div "cb ricarica" at bounding box center [776, 381] width 407 height 10
type input "cb ricarica"
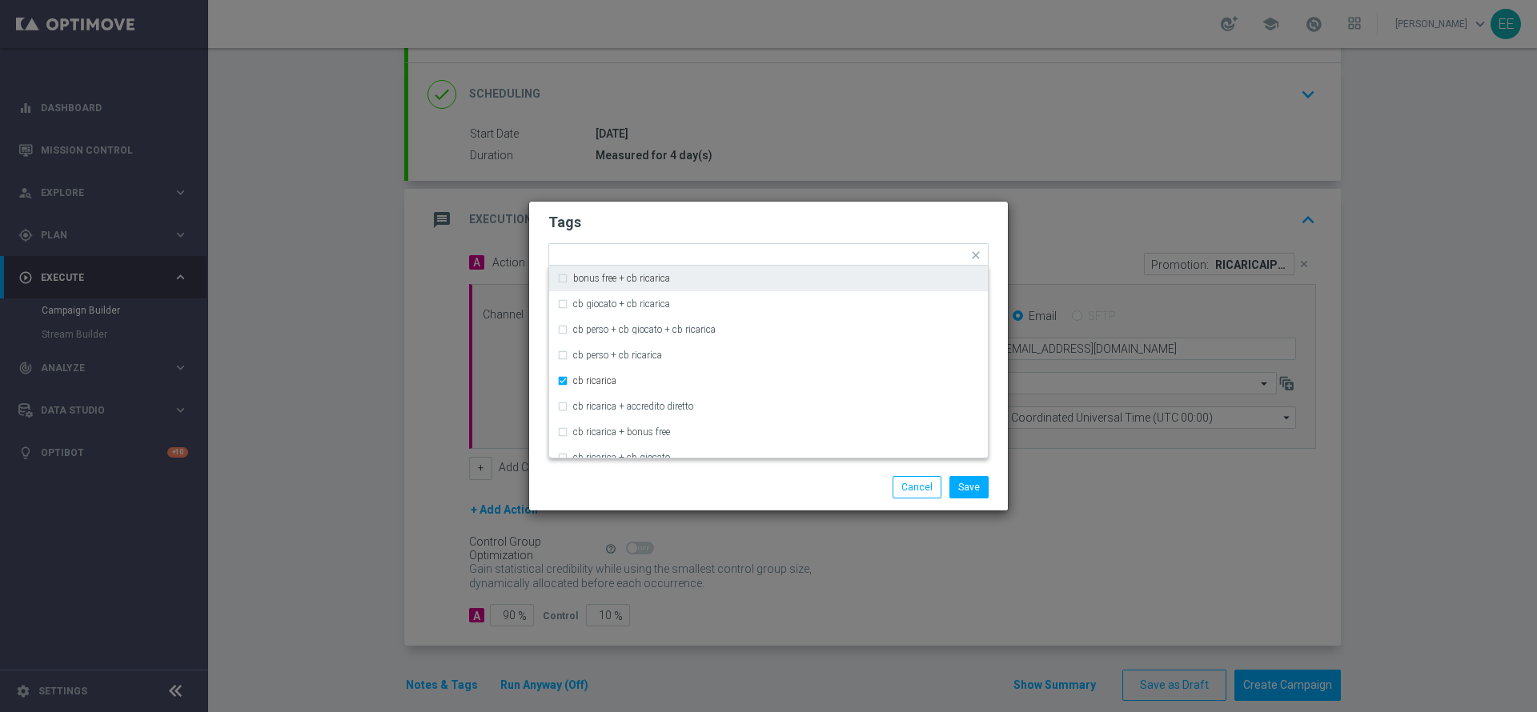
click at [819, 219] on h2 "Tags" at bounding box center [768, 222] width 440 height 19
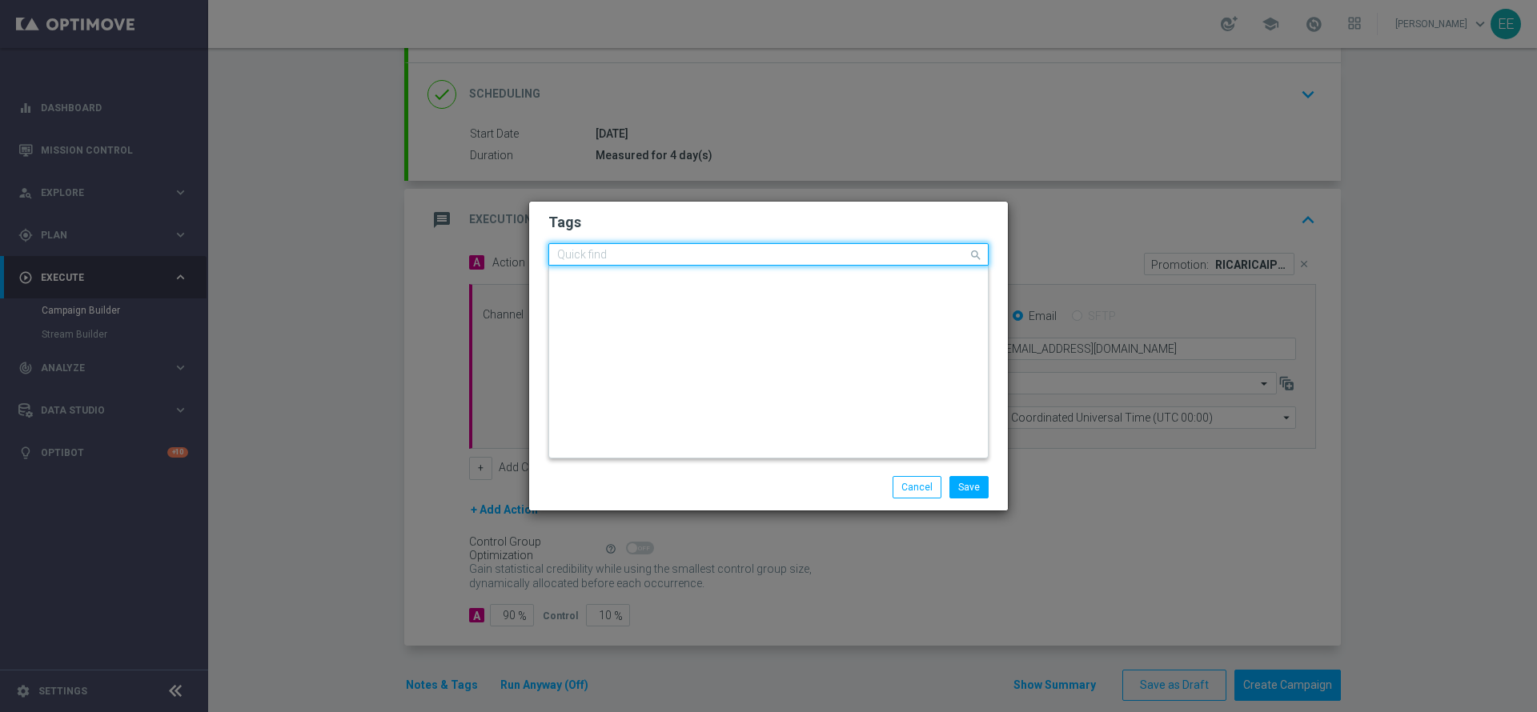
click at [752, 249] on input "text" at bounding box center [762, 256] width 411 height 14
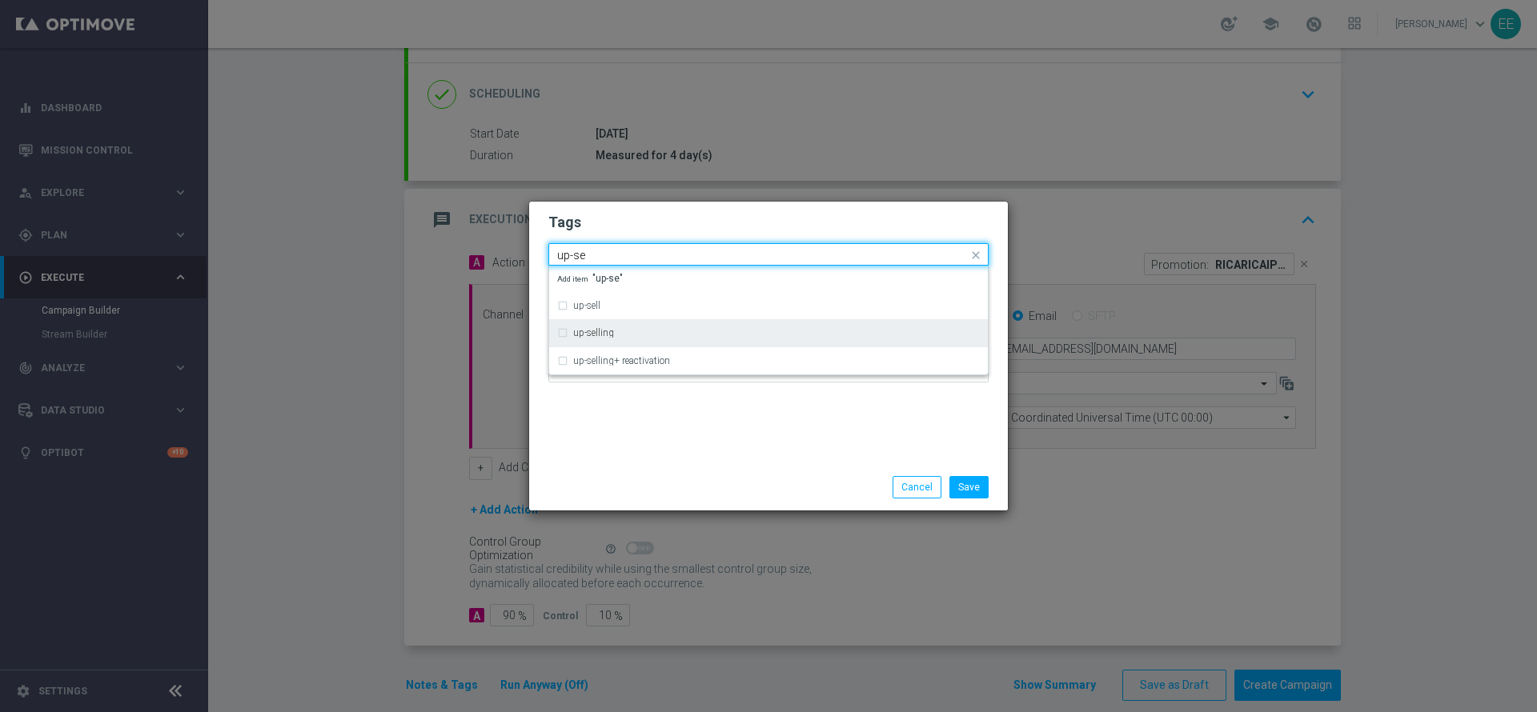
type input "up-se"
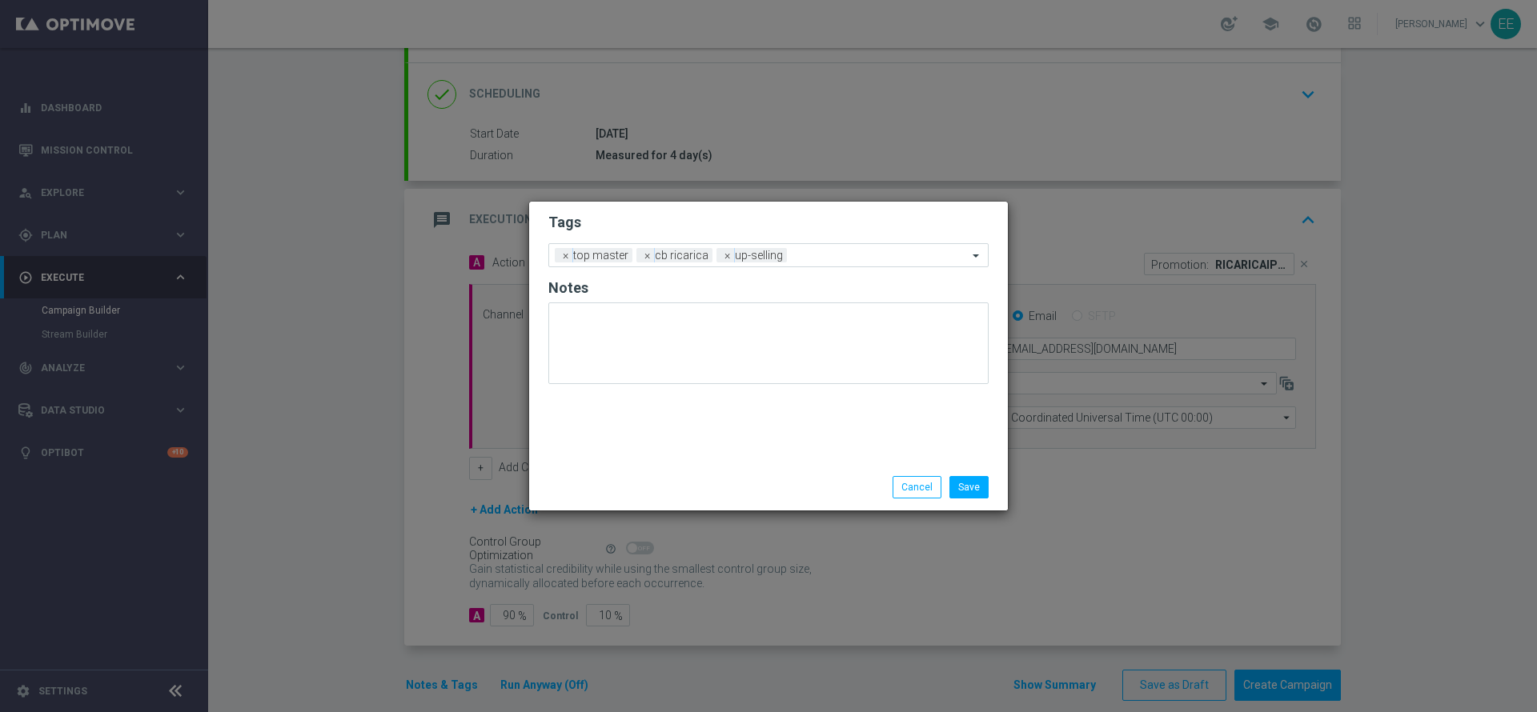
click at [721, 214] on h2 "Tags" at bounding box center [768, 222] width 440 height 19
click at [826, 251] on input "text" at bounding box center [880, 257] width 174 height 14
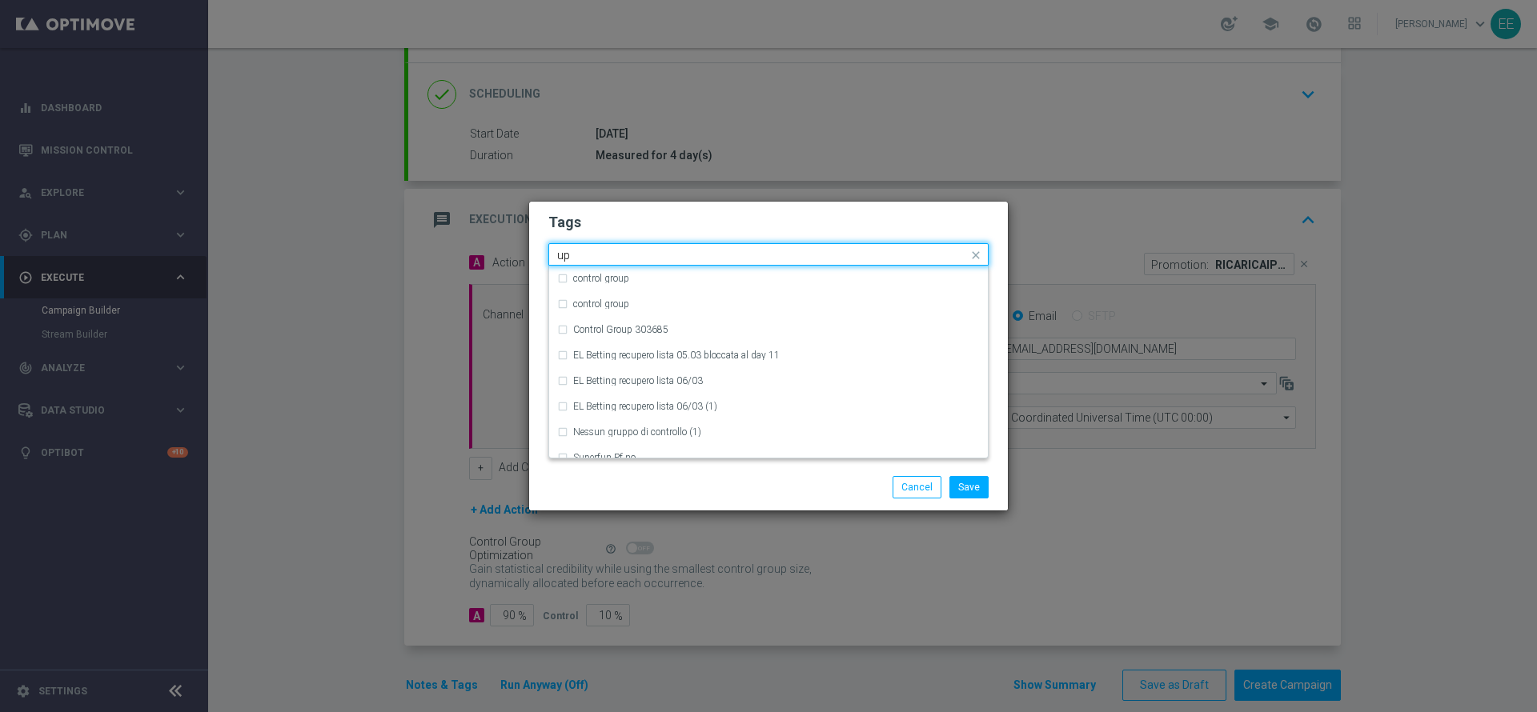
type input "u"
click at [724, 286] on div "betting" at bounding box center [768, 279] width 423 height 26
type input "betting"
click at [815, 243] on div "Quick find × top master × cb ricarica × up-selling × betting betting" at bounding box center [768, 254] width 440 height 22
click at [873, 237] on form "Tags Quick find × top master × cb ricarica × up-selling × betting betting betti…" at bounding box center [768, 302] width 440 height 186
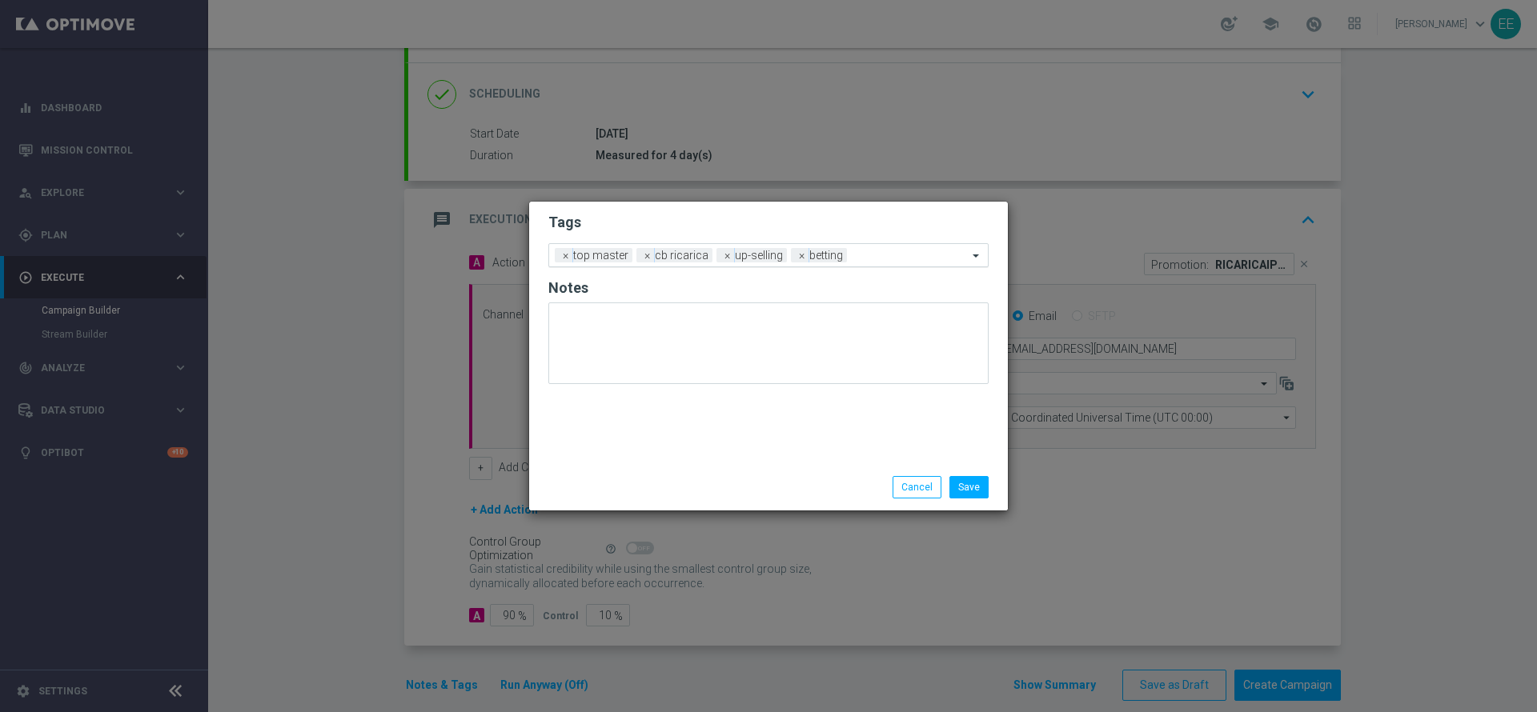
click at [892, 251] on input "text" at bounding box center [910, 257] width 114 height 14
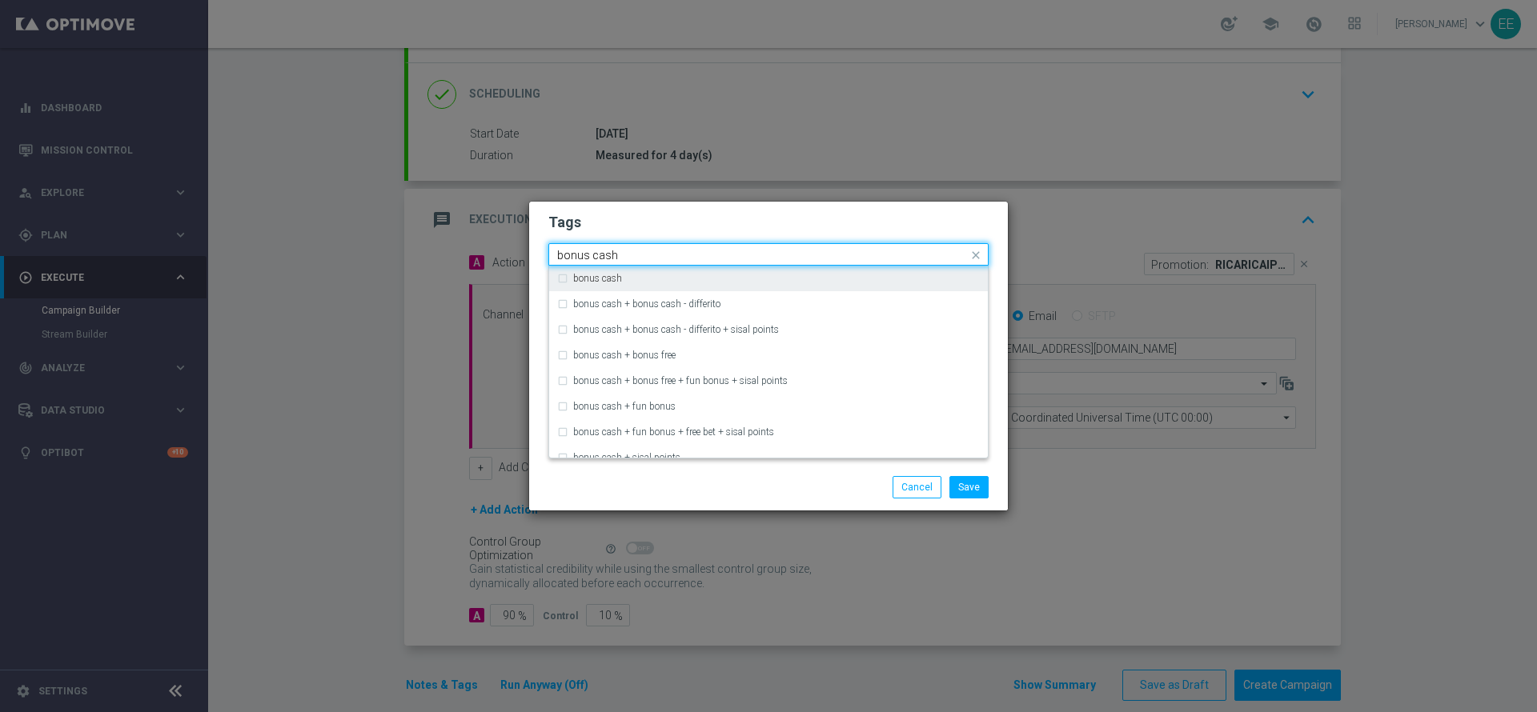
click at [820, 272] on div "bonus cash" at bounding box center [768, 279] width 423 height 26
type input "bonus cash"
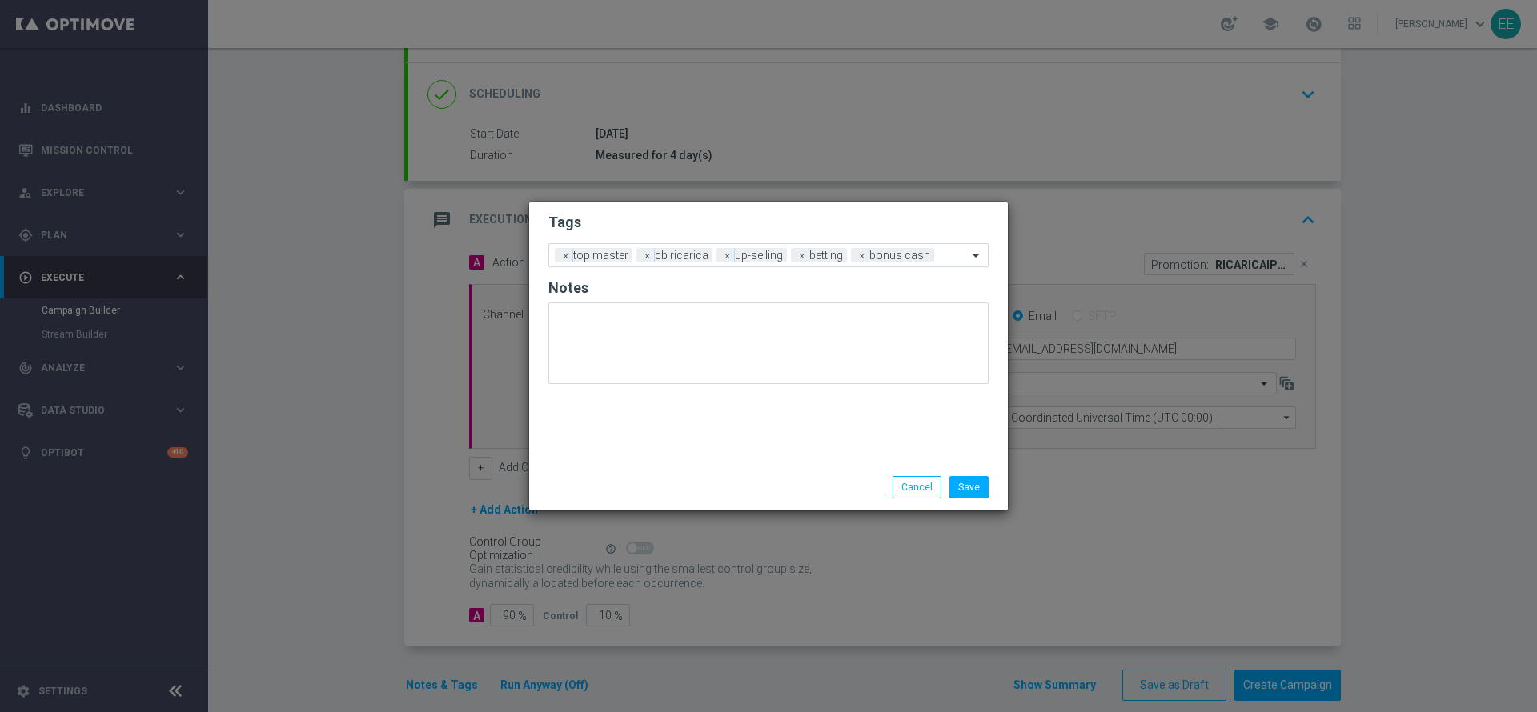
click at [858, 236] on form "Tags Add a new tag × top master × cb ricarica × up-selling × betting × bonus ca…" at bounding box center [768, 302] width 440 height 187
click at [974, 485] on button "Save" at bounding box center [968, 487] width 39 height 22
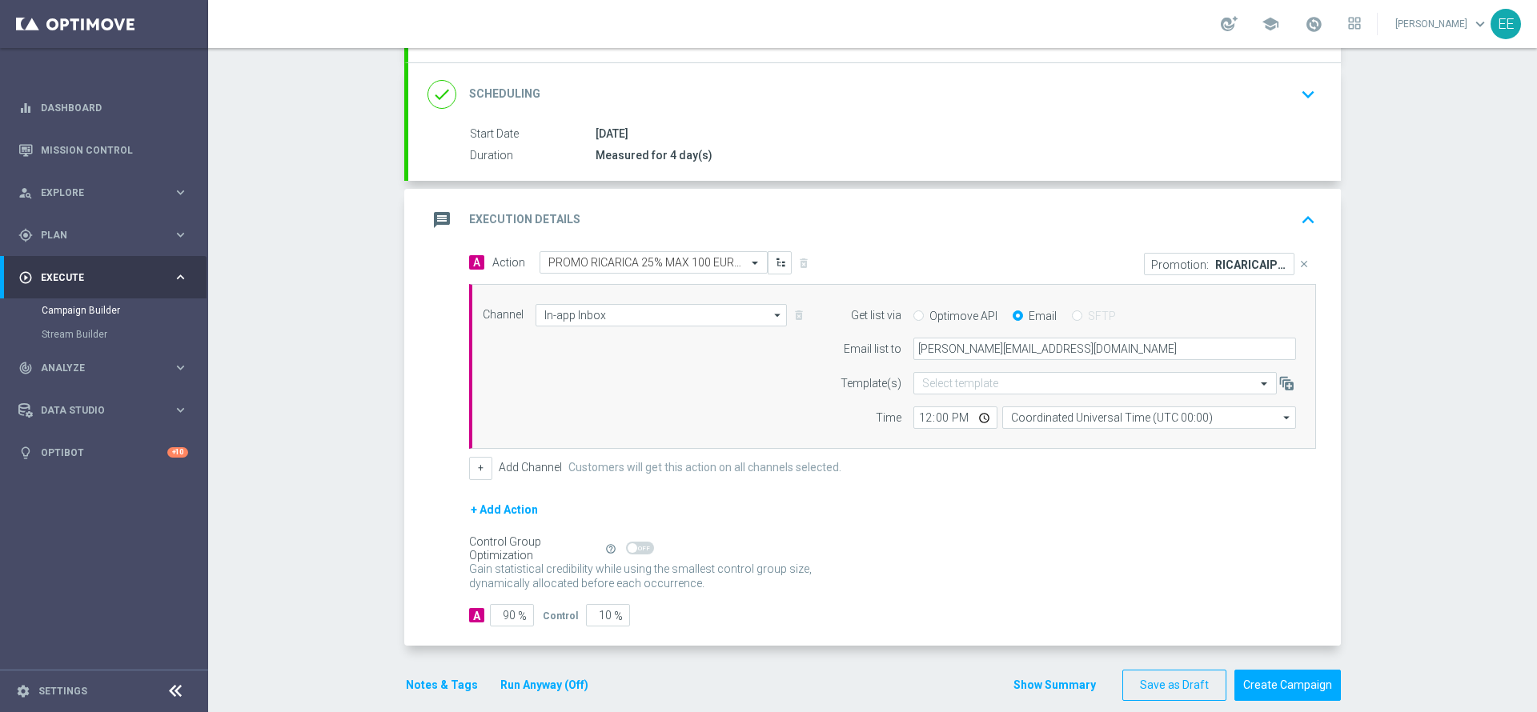
click at [1306, 217] on icon "keyboard_arrow_up" at bounding box center [1308, 220] width 24 height 24
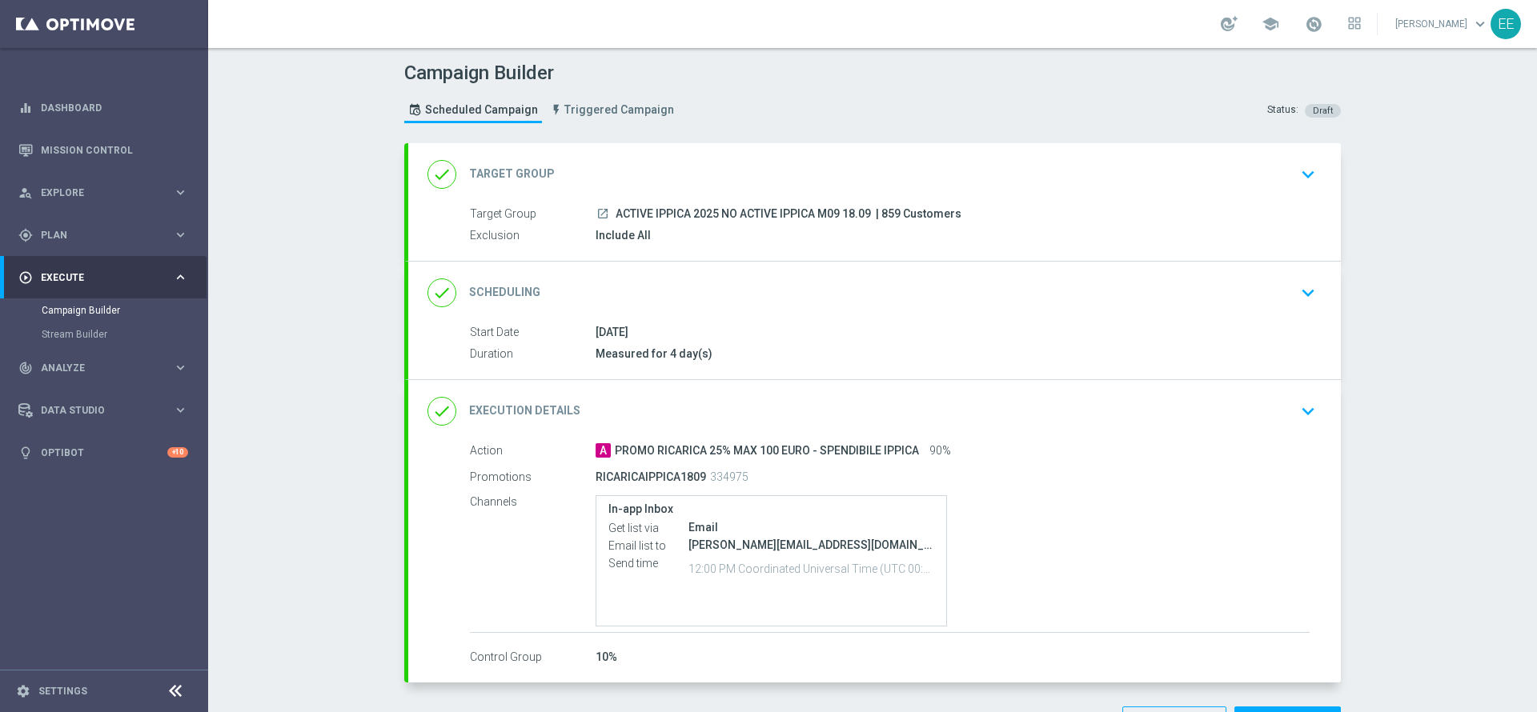
scroll to position [57, 0]
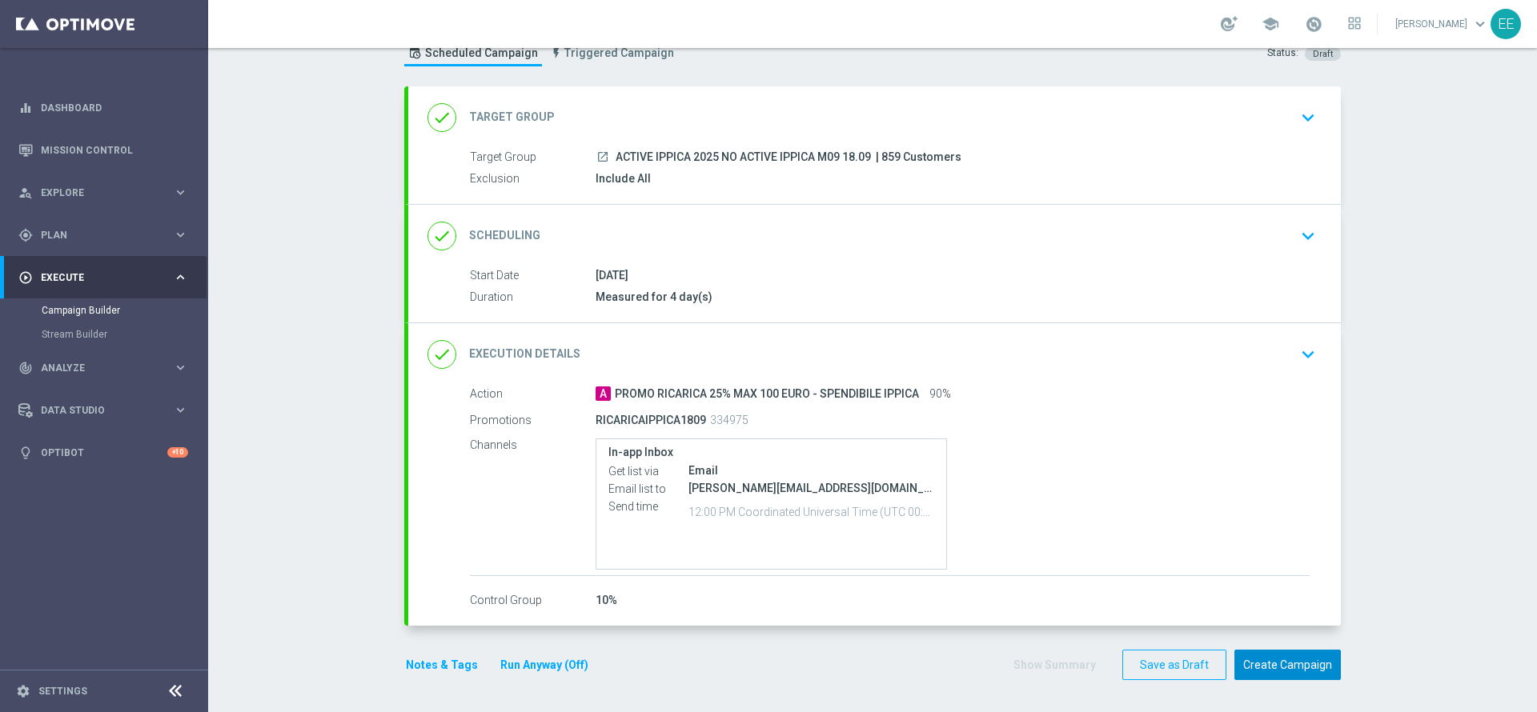
click at [1282, 679] on button "Create Campaign" at bounding box center [1287, 665] width 106 height 31
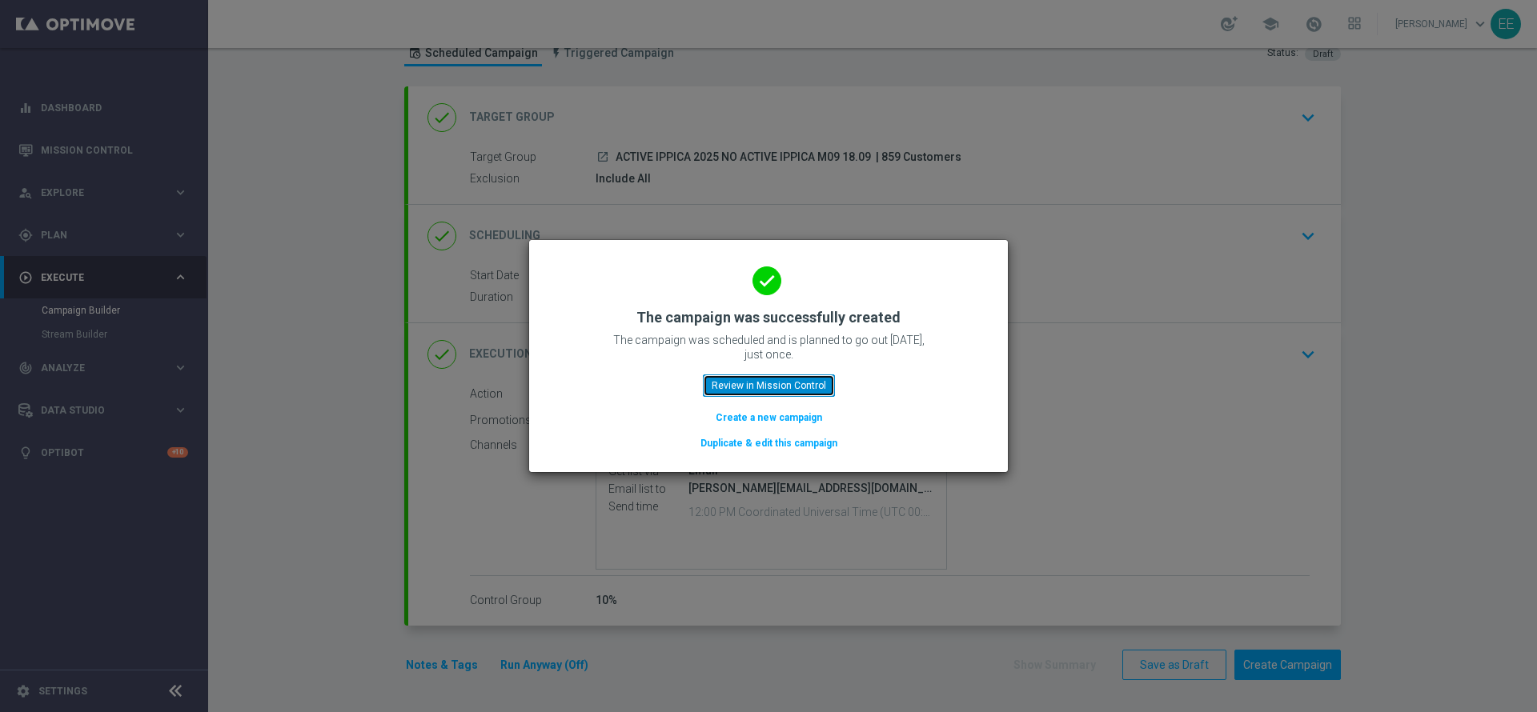
click at [808, 390] on button "Review in Mission Control" at bounding box center [769, 386] width 132 height 22
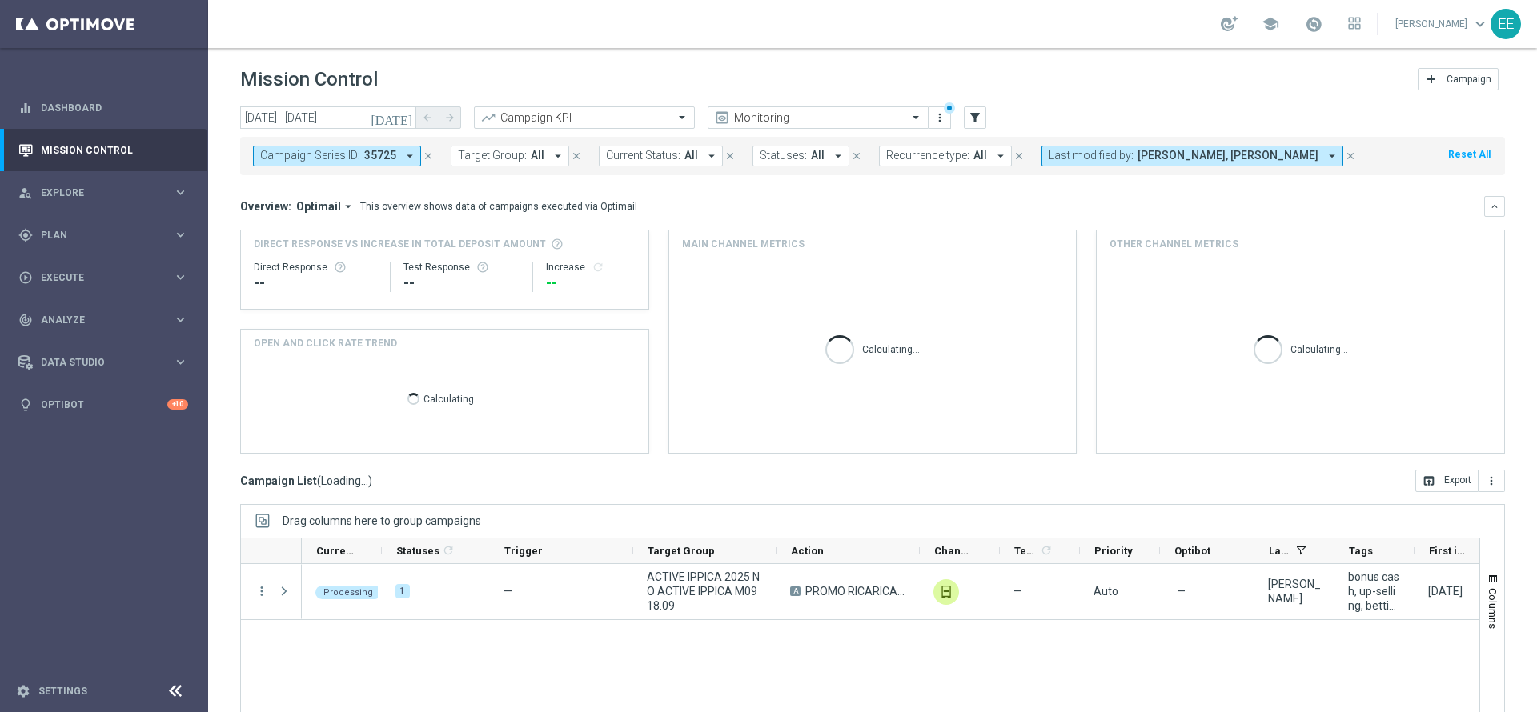
scroll to position [88, 0]
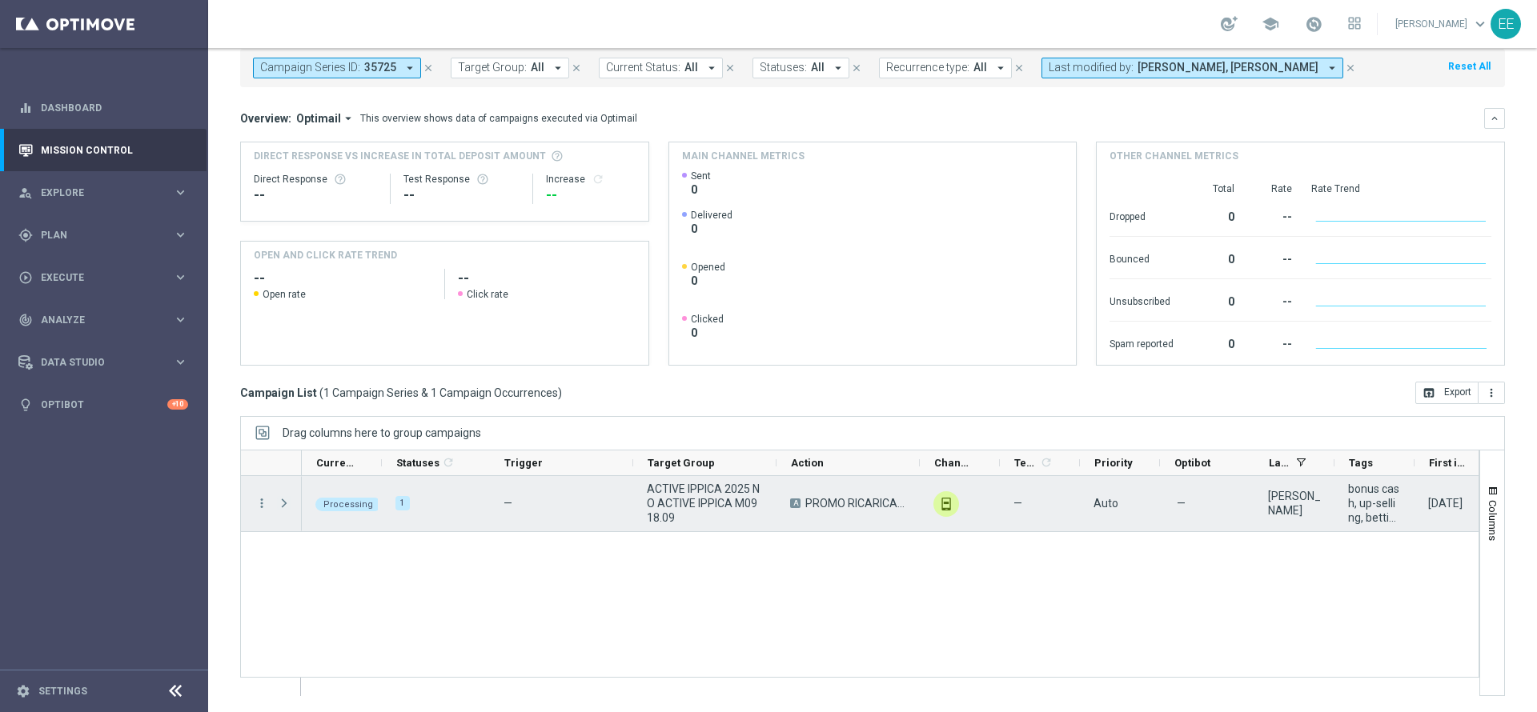
click at [282, 499] on span "Press SPACE to select this row." at bounding box center [284, 503] width 14 height 13
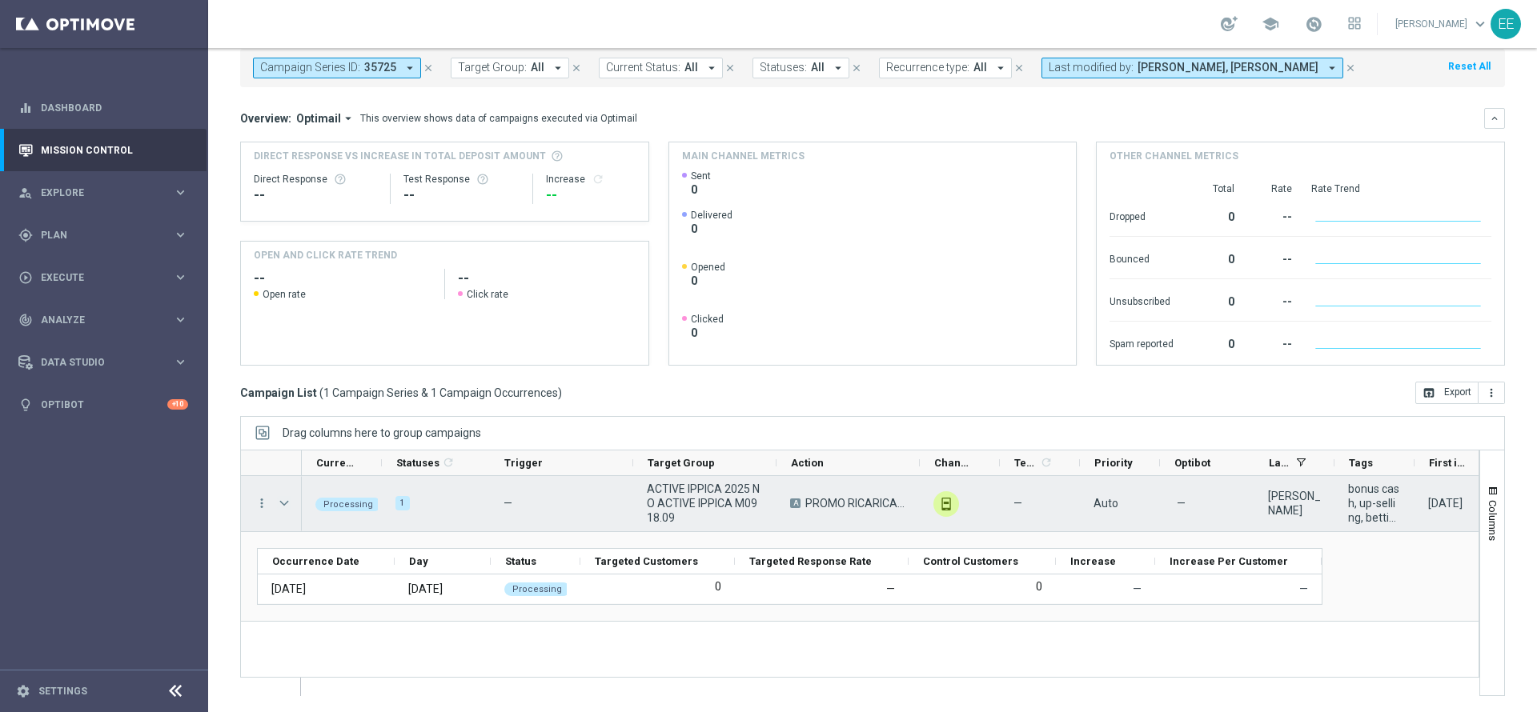
click at [283, 499] on span "Press SPACE to select this row." at bounding box center [284, 503] width 14 height 13
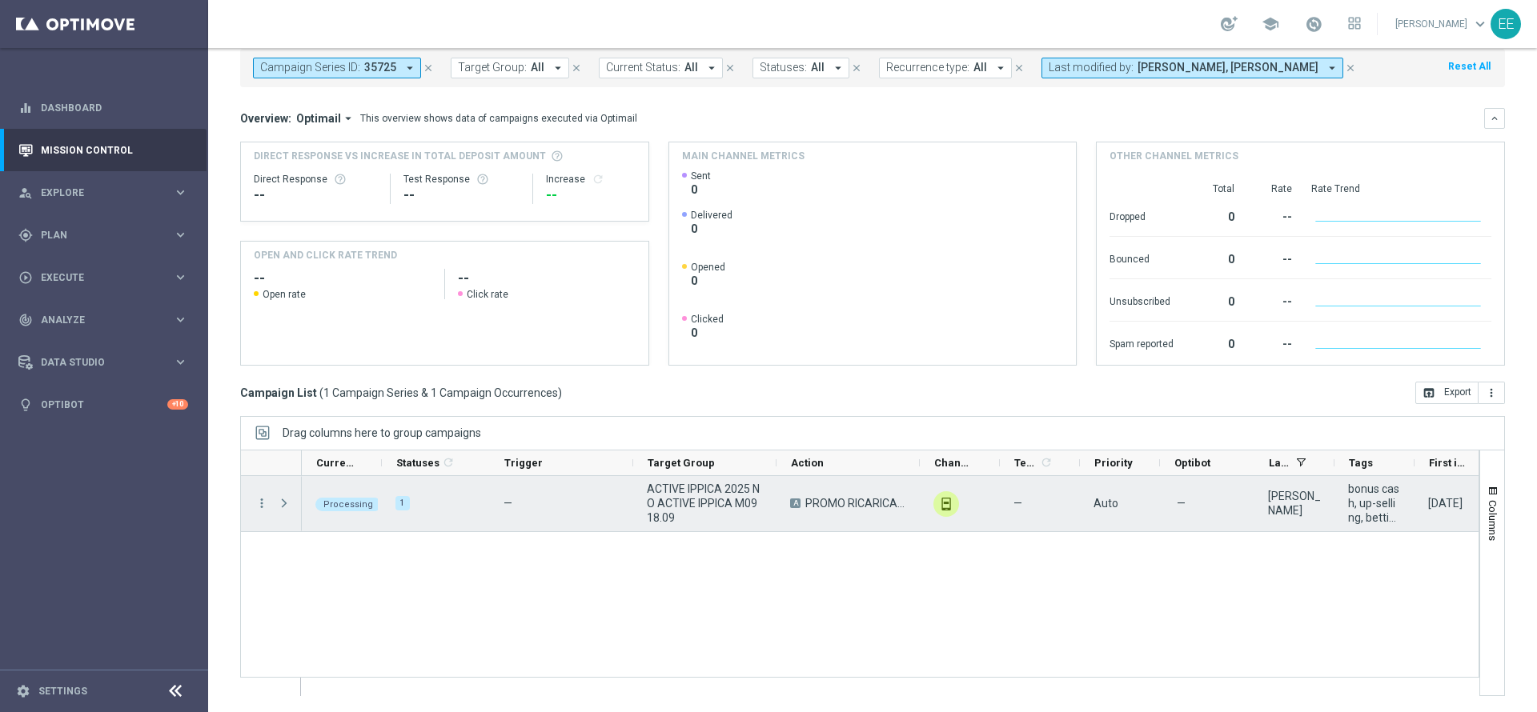
click at [283, 499] on span "Press SPACE to select this row." at bounding box center [284, 503] width 14 height 13
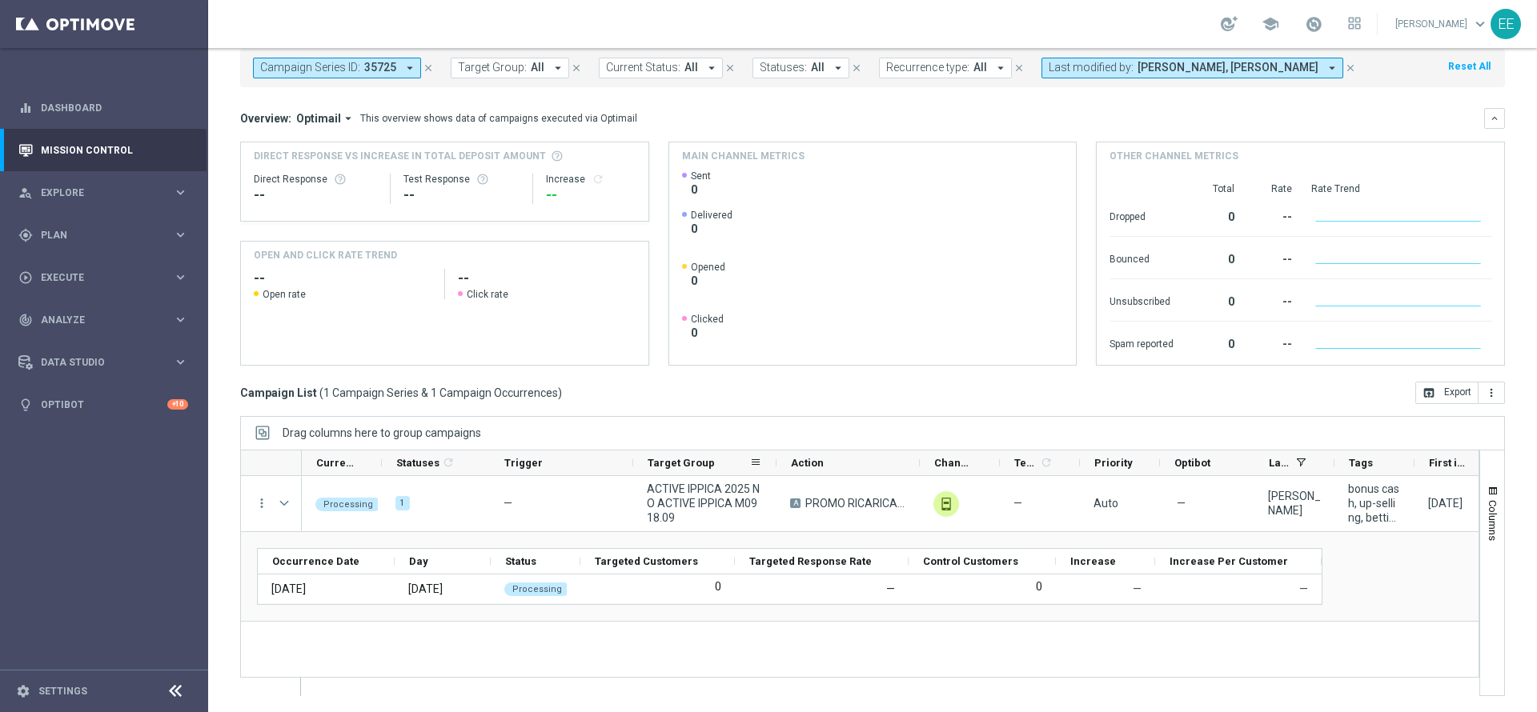
click at [675, 492] on span "ACTIVE IPPICA 2025 NO ACTIVE IPPICA M09 18.09" at bounding box center [705, 503] width 116 height 43
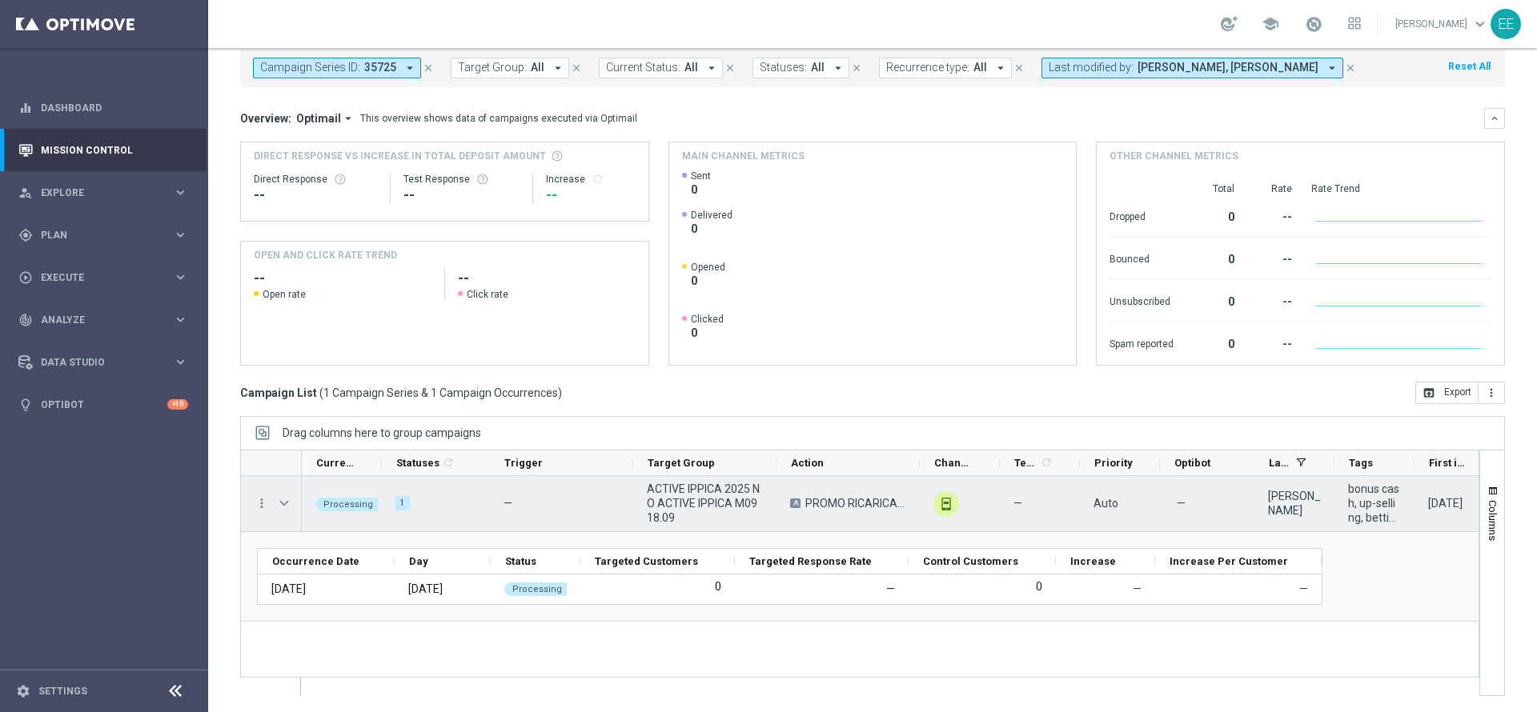
click at [693, 480] on div "ACTIVE IPPICA 2025 NO ACTIVE IPPICA M09 18.09" at bounding box center [704, 503] width 143 height 55
click at [283, 499] on span "Press SPACE to select this row." at bounding box center [284, 503] width 14 height 13
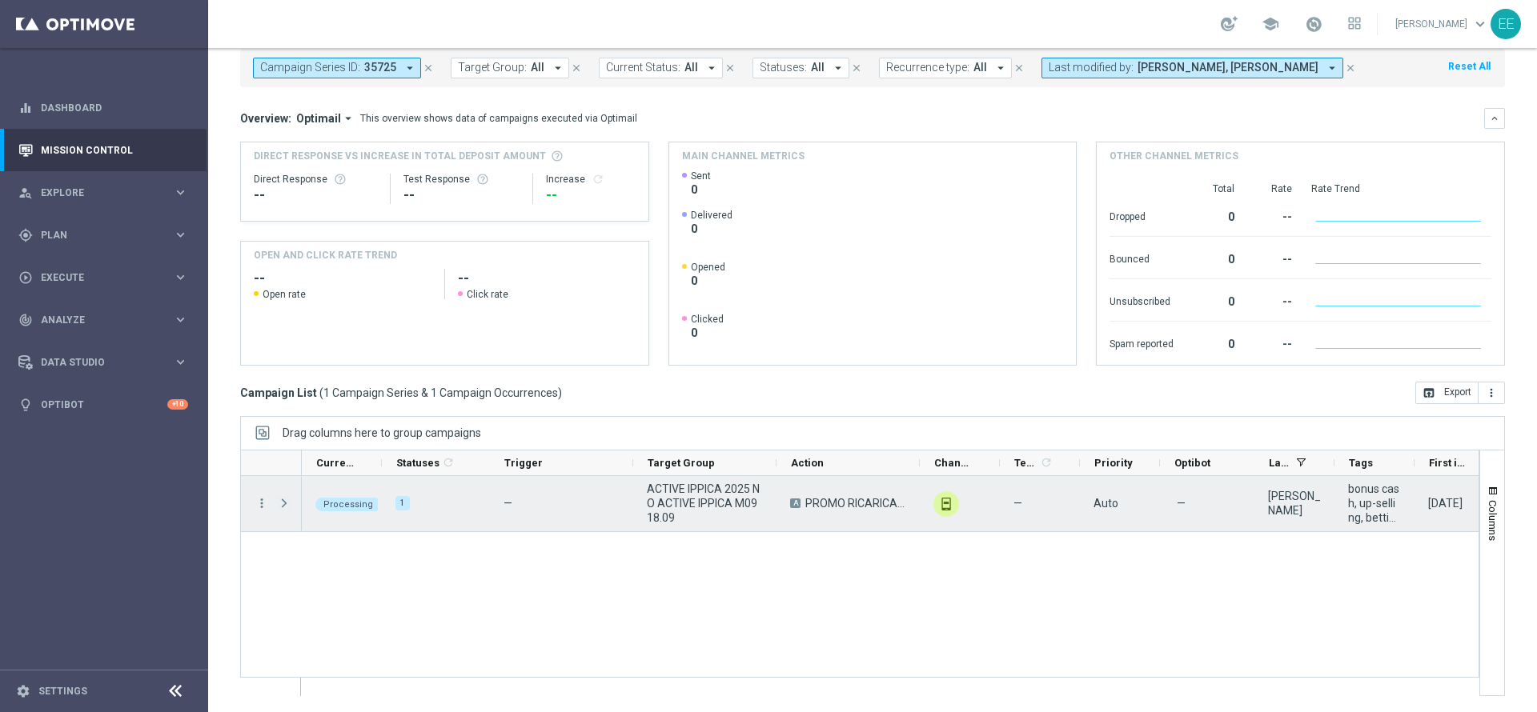
click at [283, 499] on span "Press SPACE to select this row." at bounding box center [284, 503] width 14 height 13
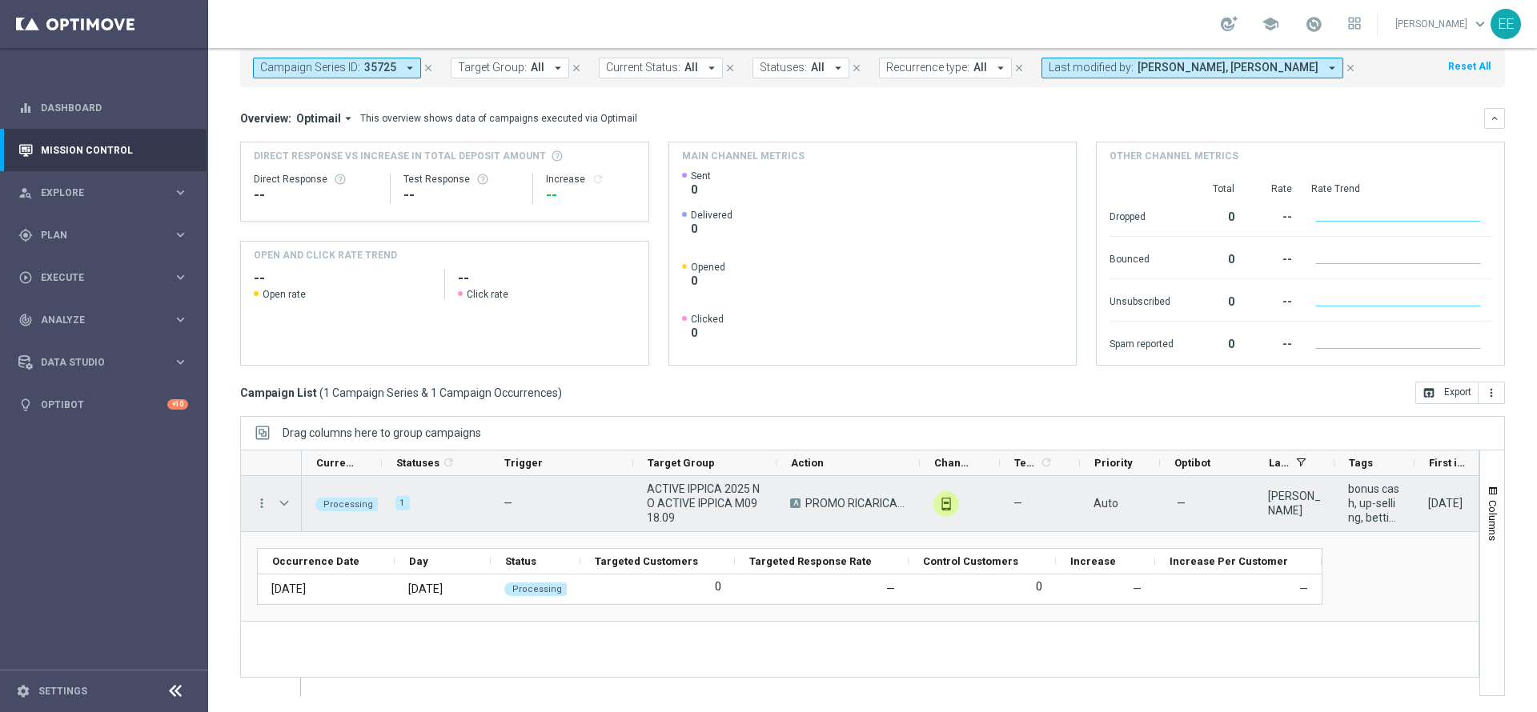
click at [283, 499] on span "Press SPACE to select this row." at bounding box center [284, 503] width 14 height 13
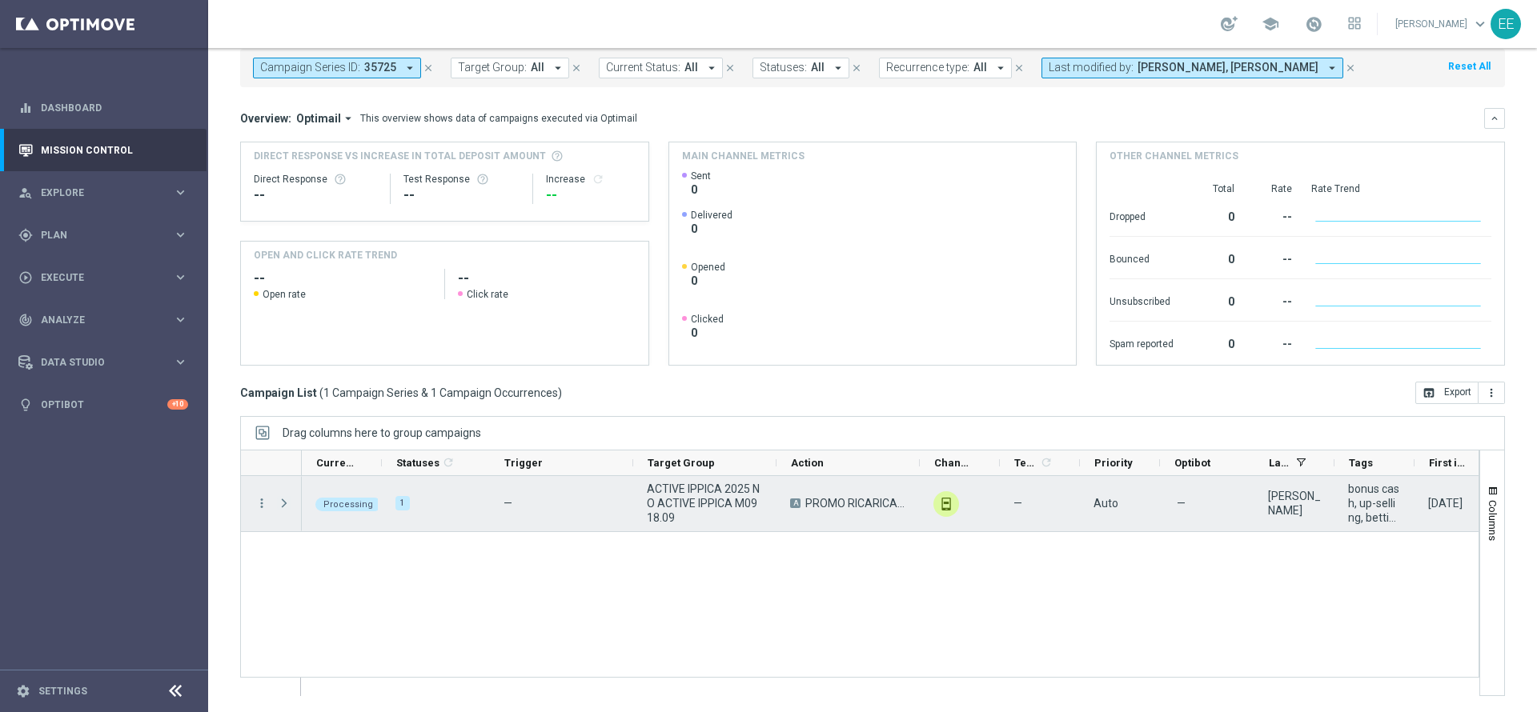
click at [283, 499] on span "Press SPACE to select this row." at bounding box center [284, 503] width 14 height 13
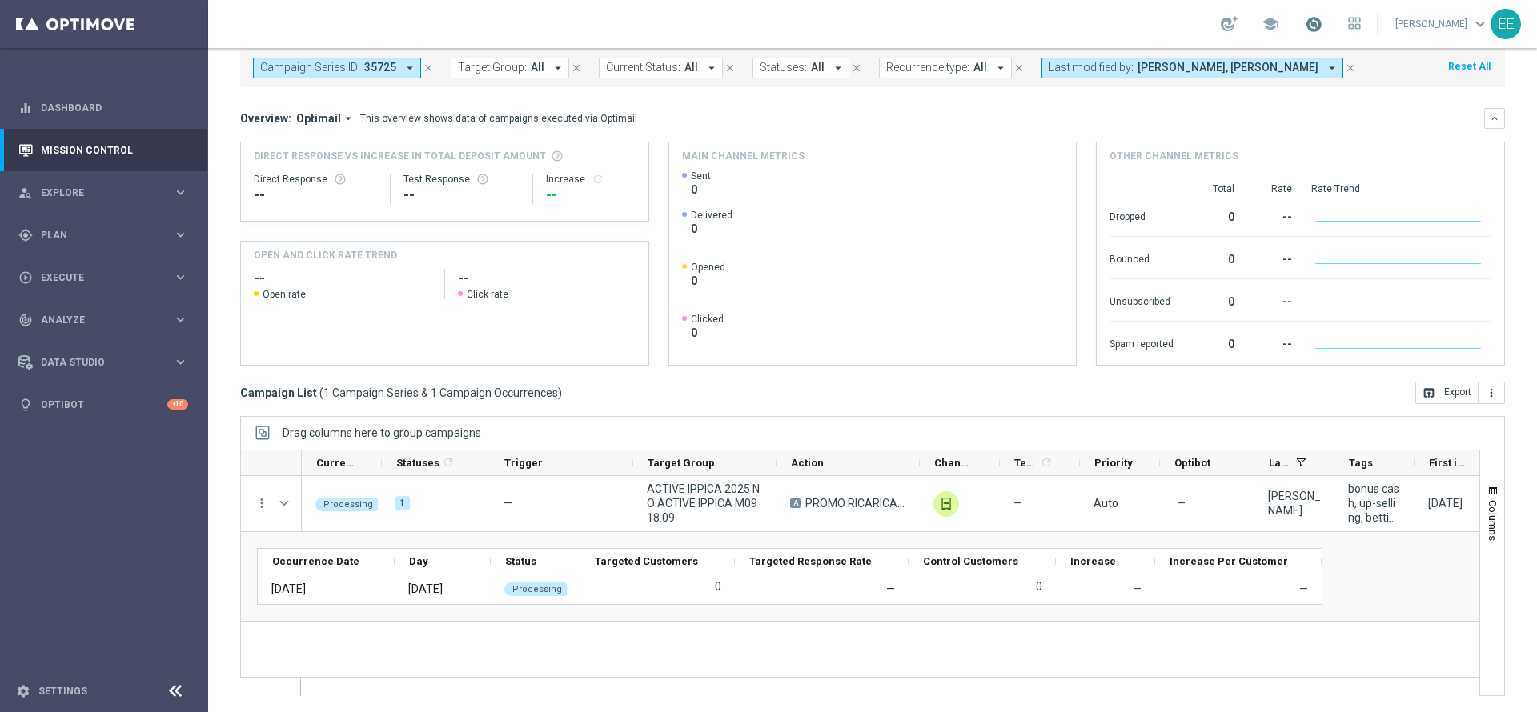
click at [1322, 26] on span at bounding box center [1314, 24] width 18 height 18
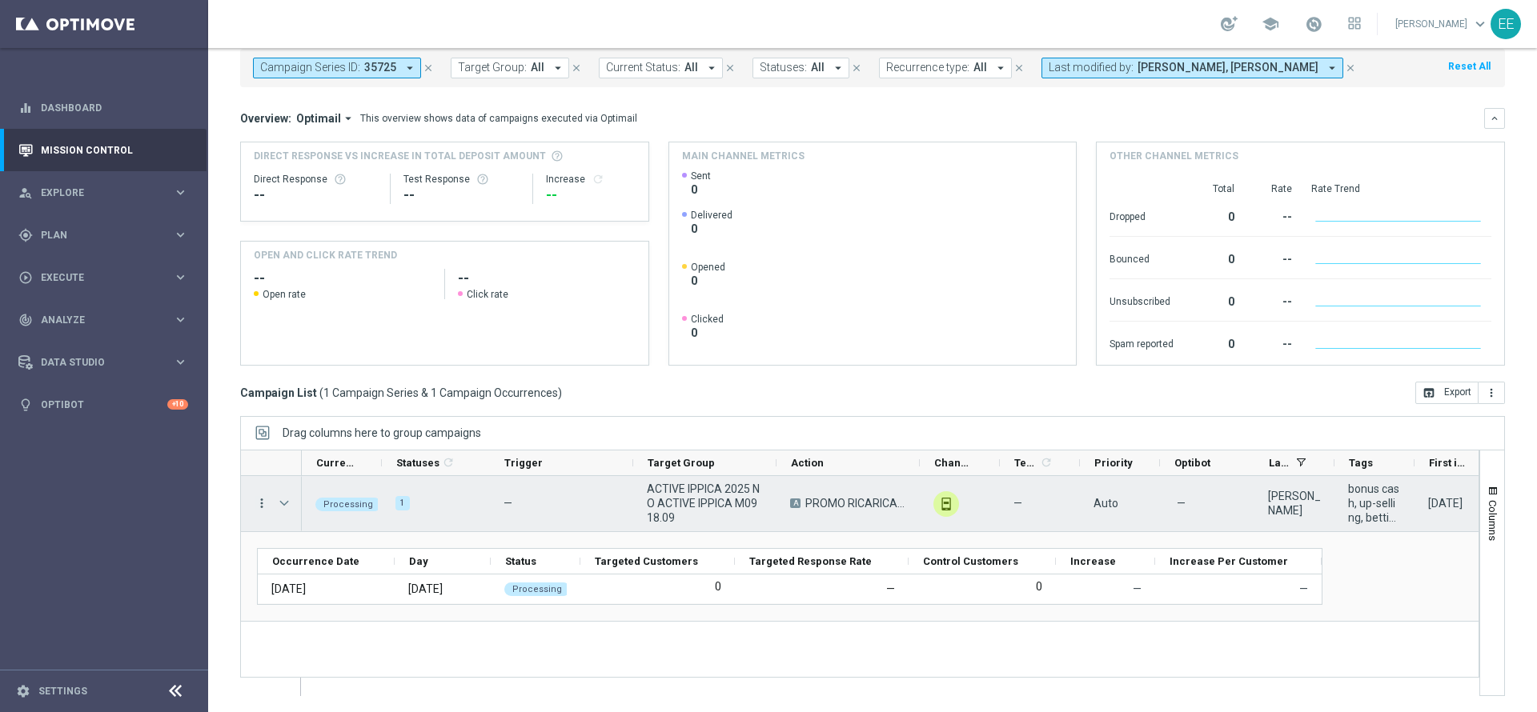
click at [258, 503] on icon "more_vert" at bounding box center [262, 503] width 14 height 14
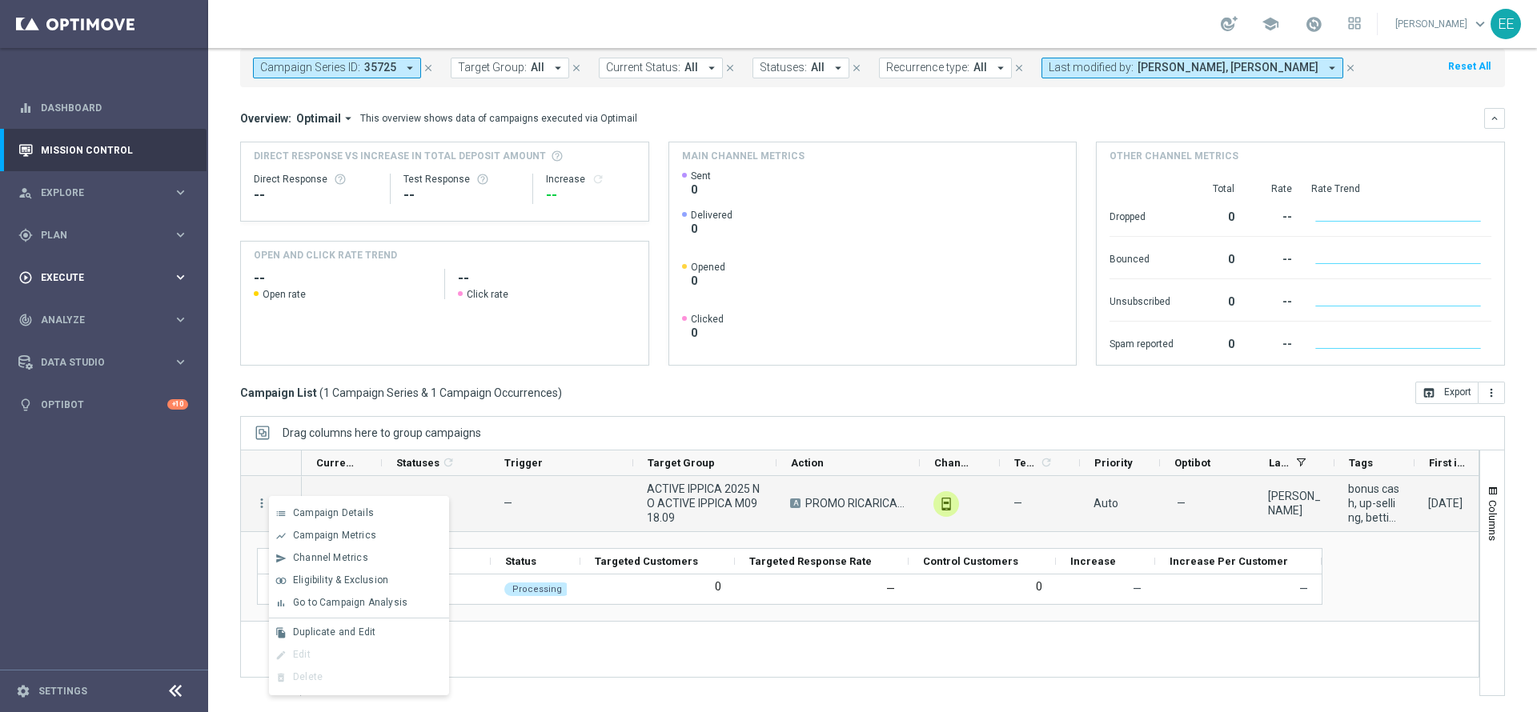
click at [81, 283] on div "play_circle_outline Execute" at bounding box center [95, 278] width 154 height 14
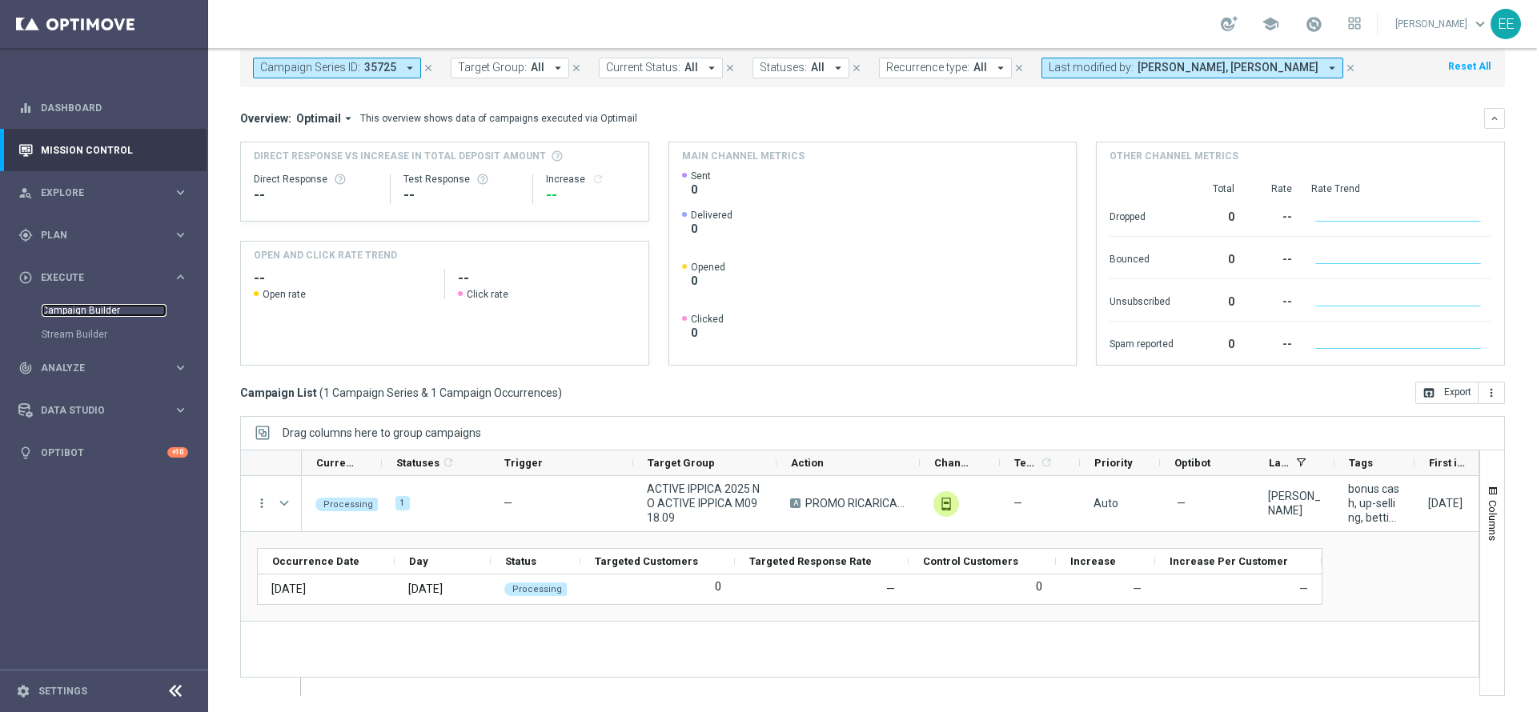
click at [102, 306] on link "Campaign Builder" at bounding box center [104, 310] width 125 height 13
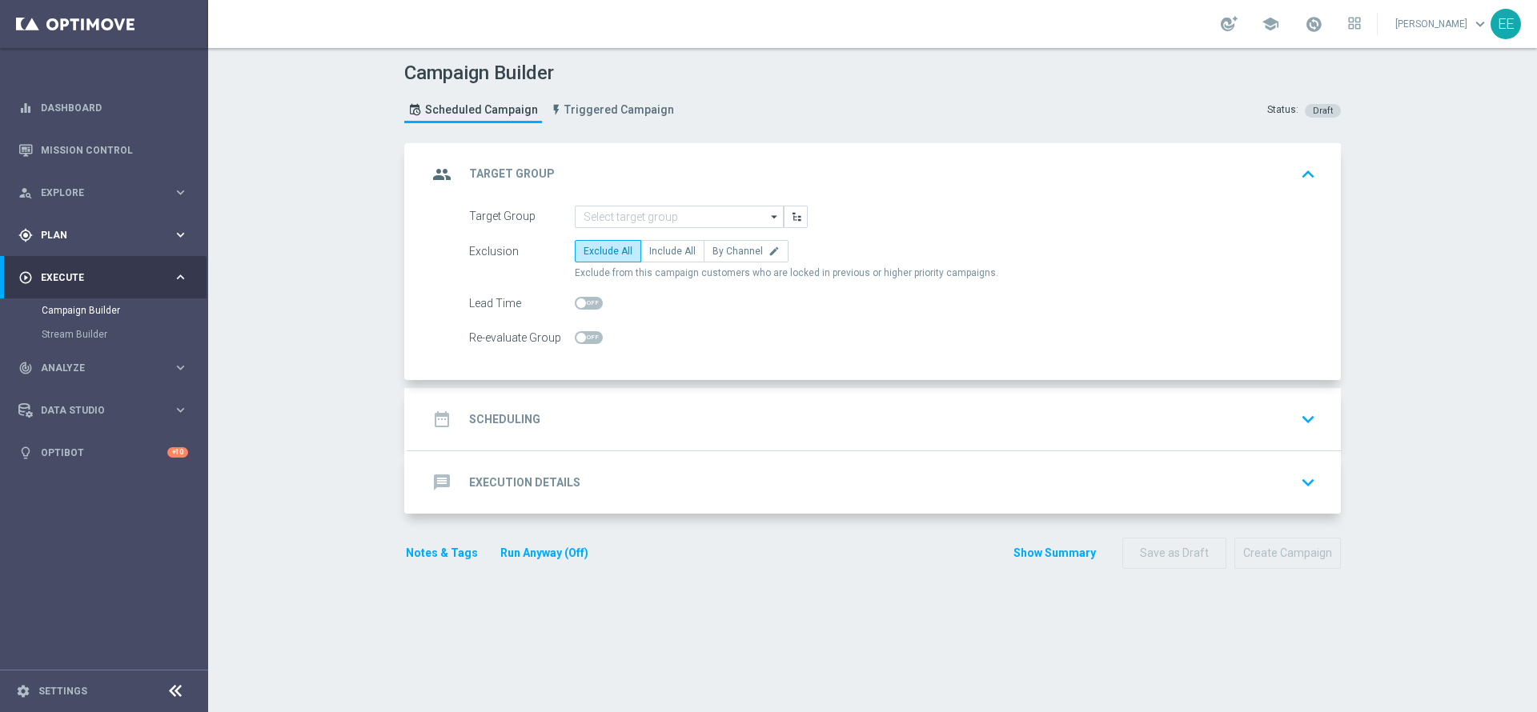
click at [58, 245] on div "gps_fixed Plan keyboard_arrow_right" at bounding box center [103, 235] width 207 height 42
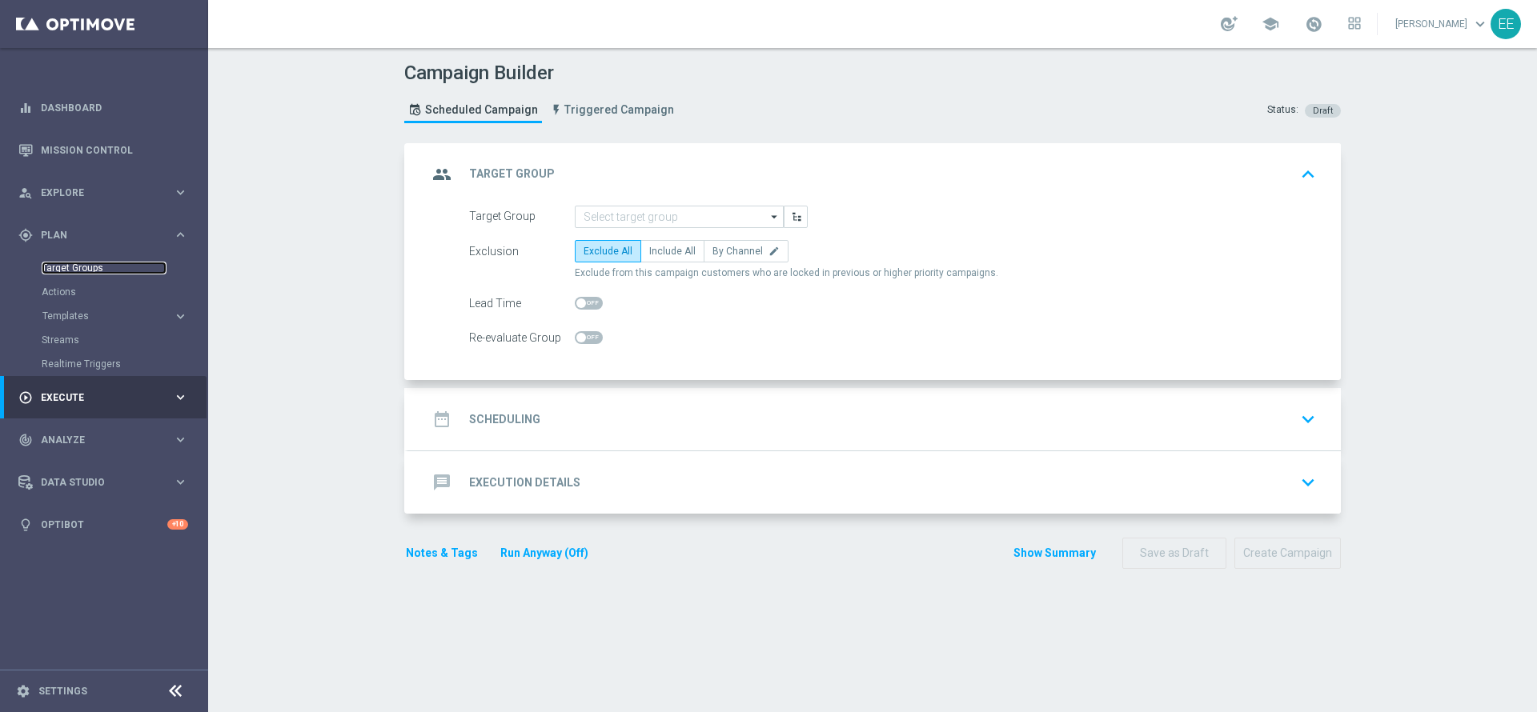
click at [86, 268] on link "Target Groups" at bounding box center [104, 268] width 125 height 13
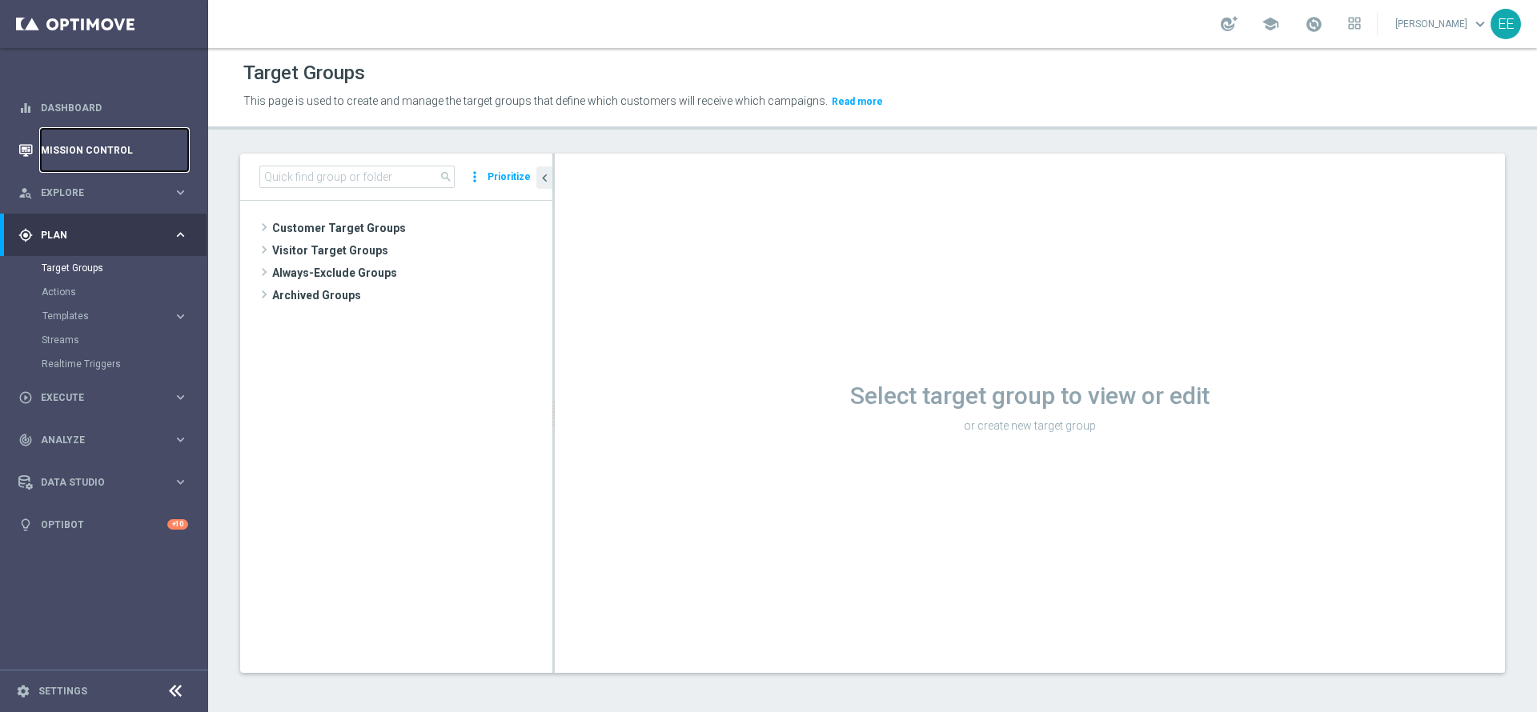
click at [86, 150] on link "Mission Control" at bounding box center [114, 150] width 147 height 42
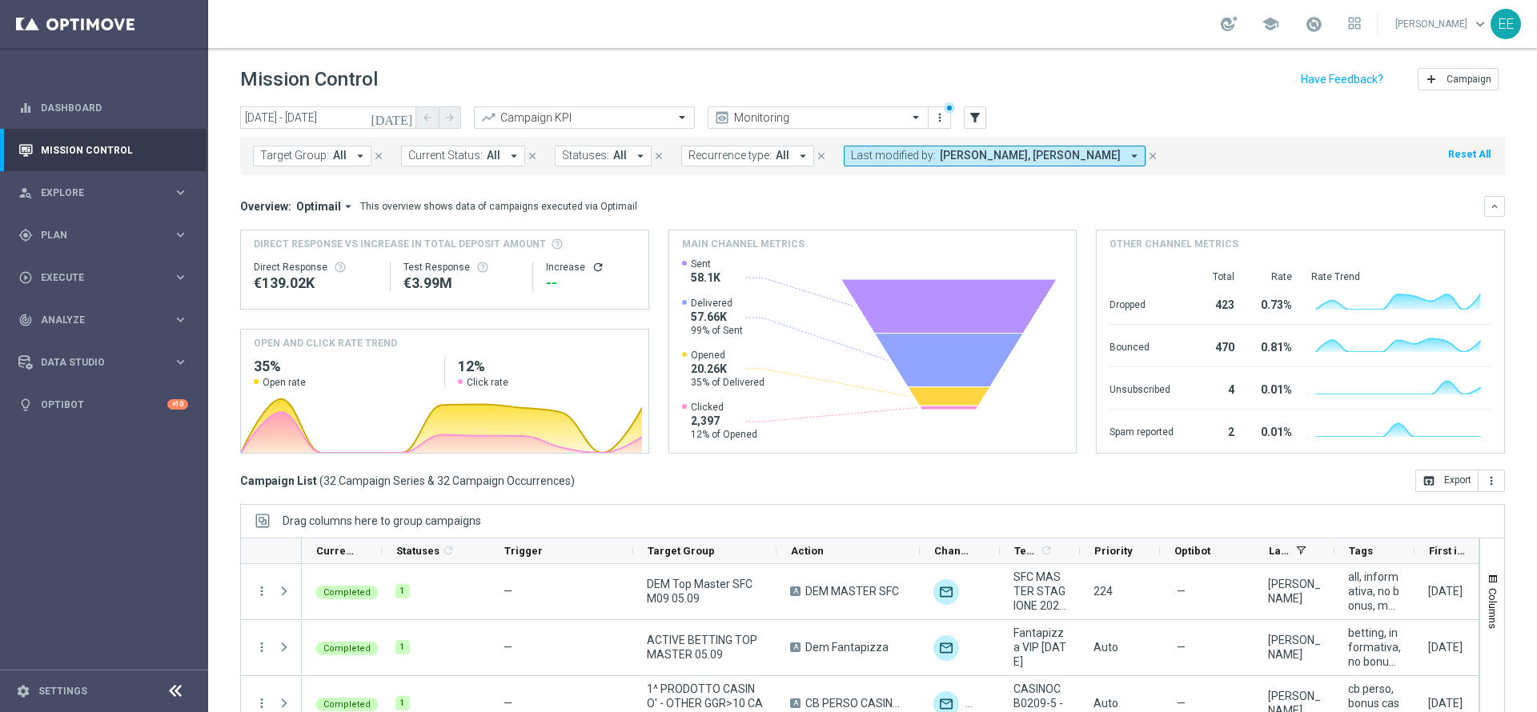
click at [408, 118] on icon "[DATE]" at bounding box center [392, 117] width 43 height 14
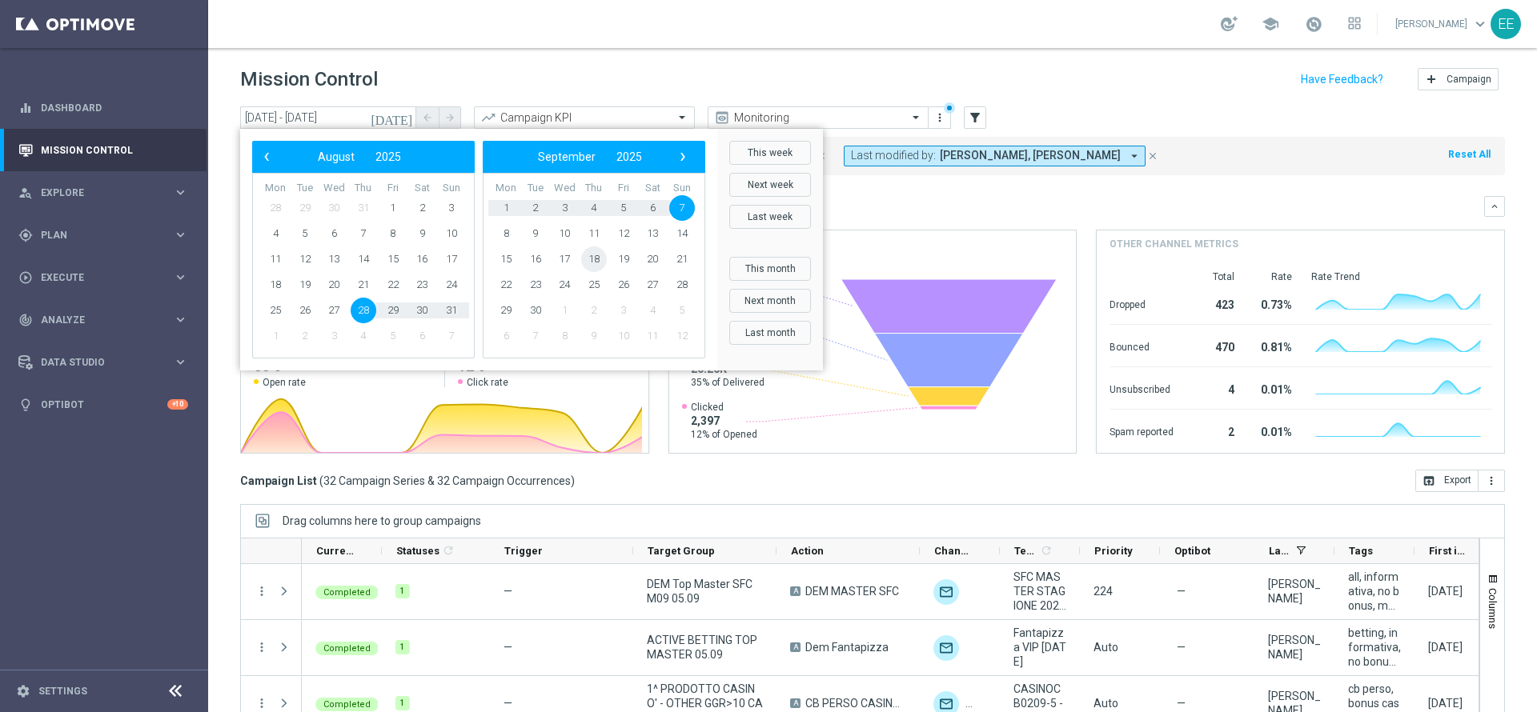
click at [592, 262] on span "18" at bounding box center [594, 260] width 26 height 26
click at [451, 263] on span "21" at bounding box center [452, 260] width 26 height 26
type input "18 Sep 2025 - 21 Sep 2025"
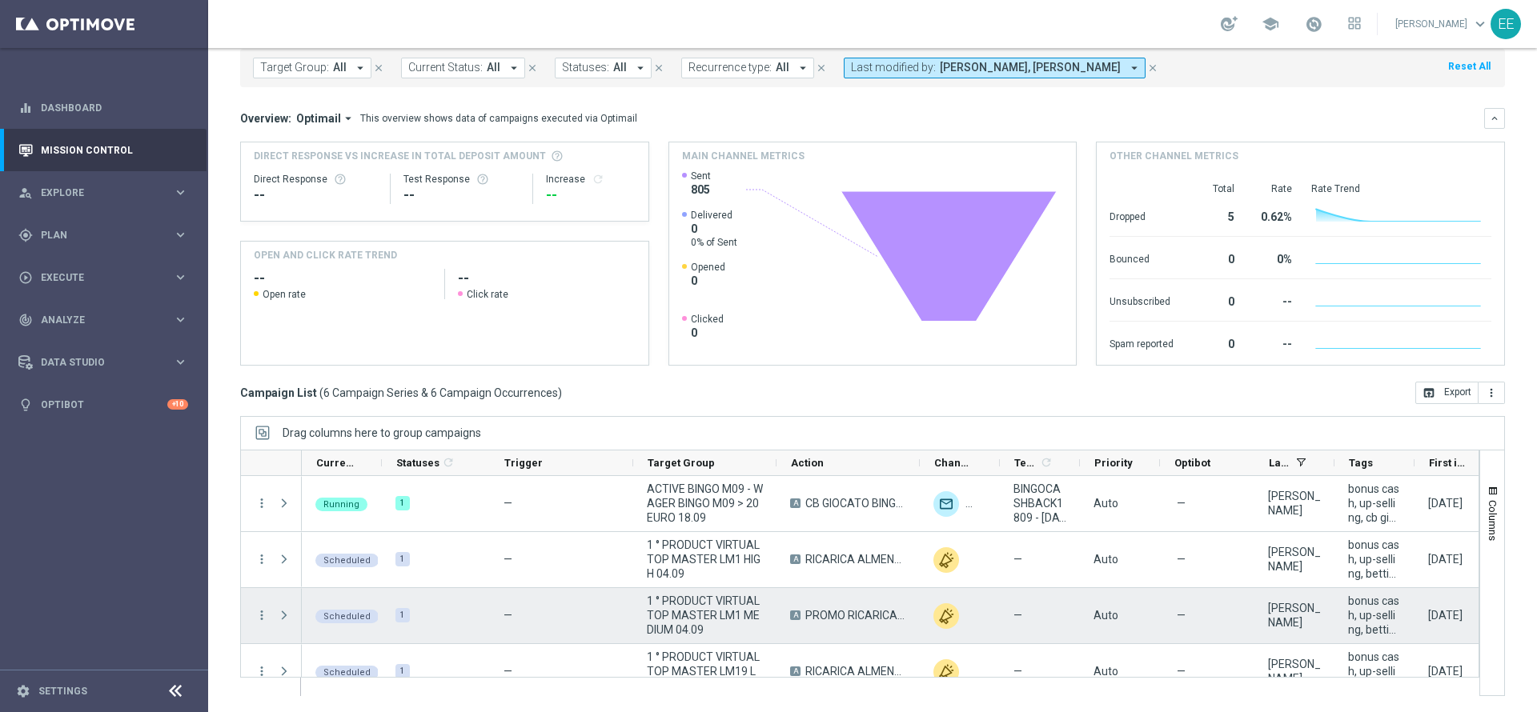
scroll to position [135, 0]
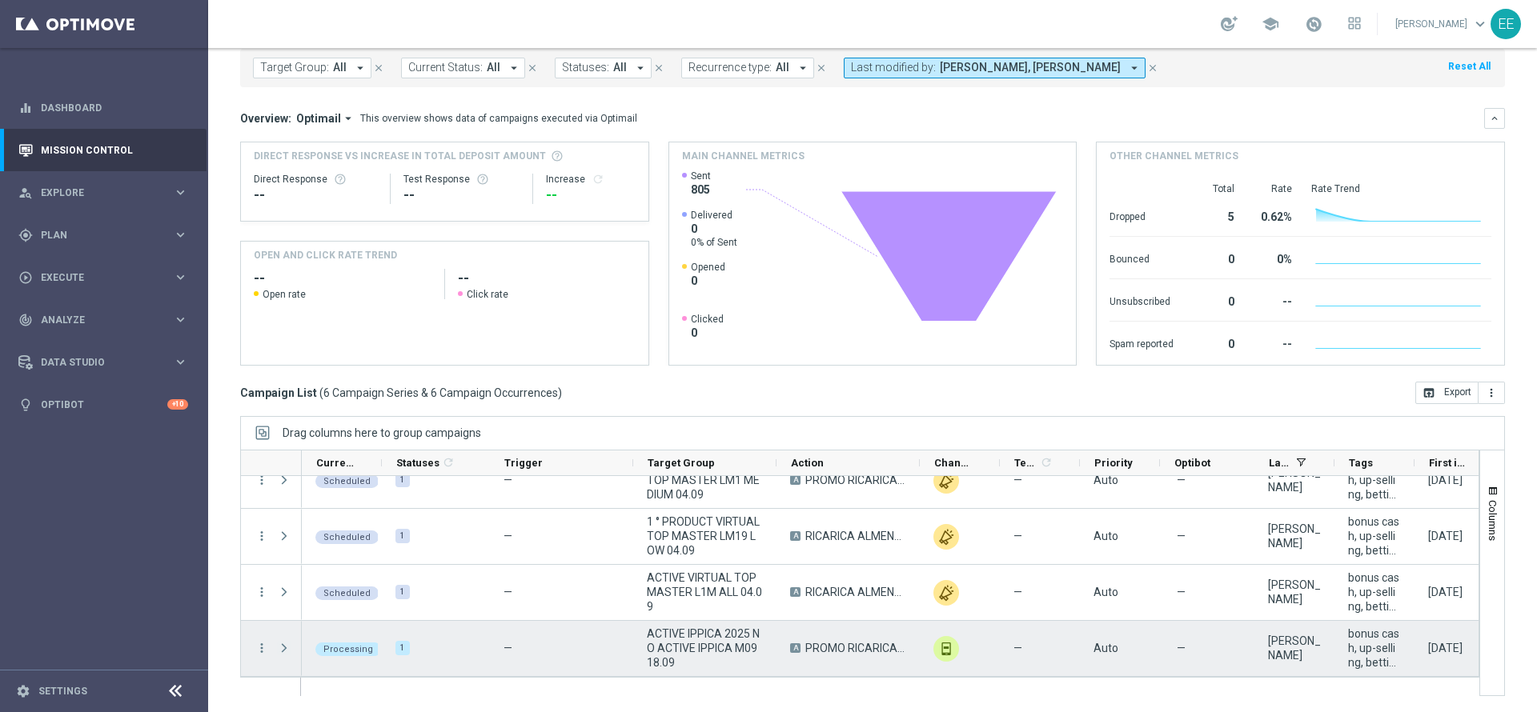
click at [287, 647] on span "Press SPACE to select this row." at bounding box center [284, 648] width 14 height 13
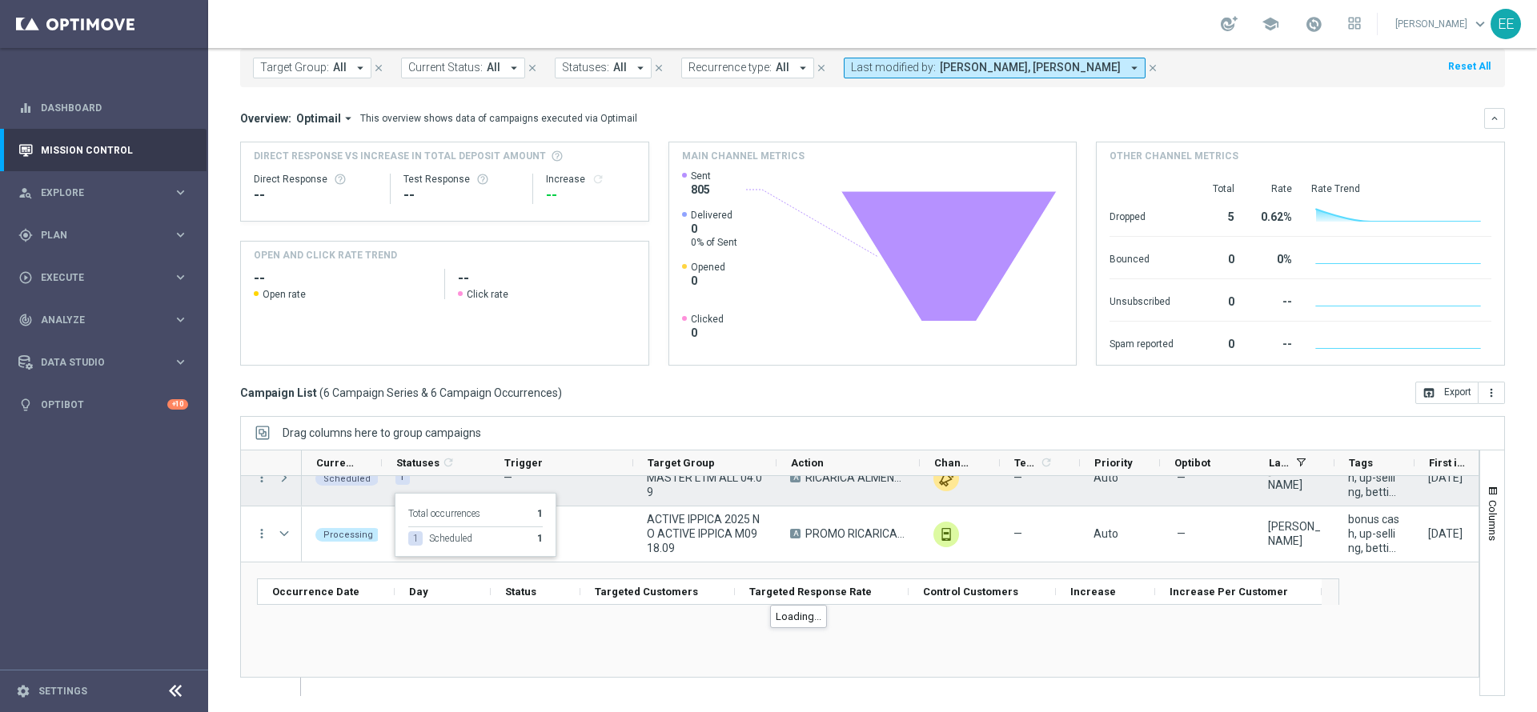
scroll to position [225, 0]
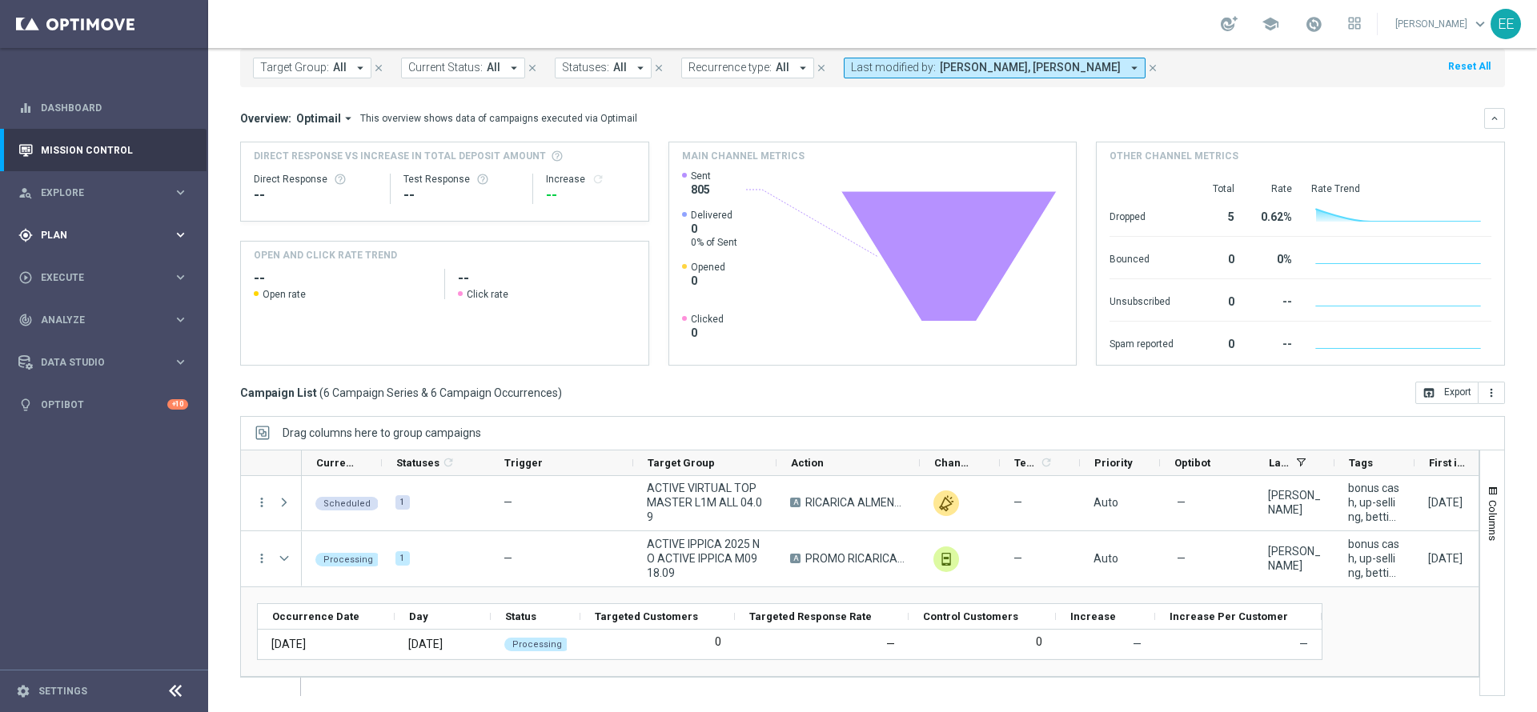
click at [79, 239] on span "Plan" at bounding box center [107, 236] width 132 height 10
click at [90, 267] on link "Target Groups" at bounding box center [104, 268] width 125 height 13
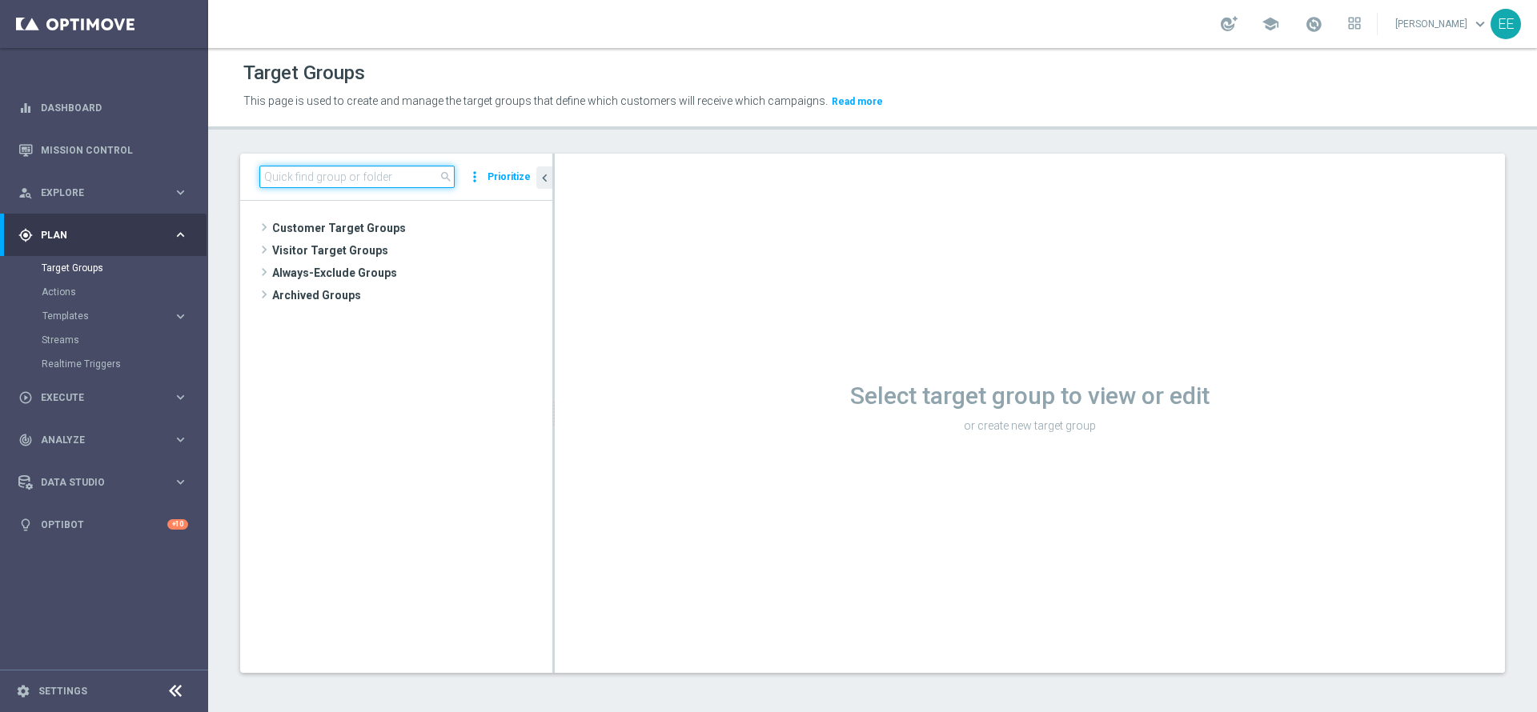
click at [381, 168] on input at bounding box center [356, 177] width 195 height 22
paste input "1^ PRODOTTO SPORT M09 - ACTIVE VIRTUAL L2M - GGR VIRTUAL L2M > 100"
type input "1^ PRODOTTO SPORT"
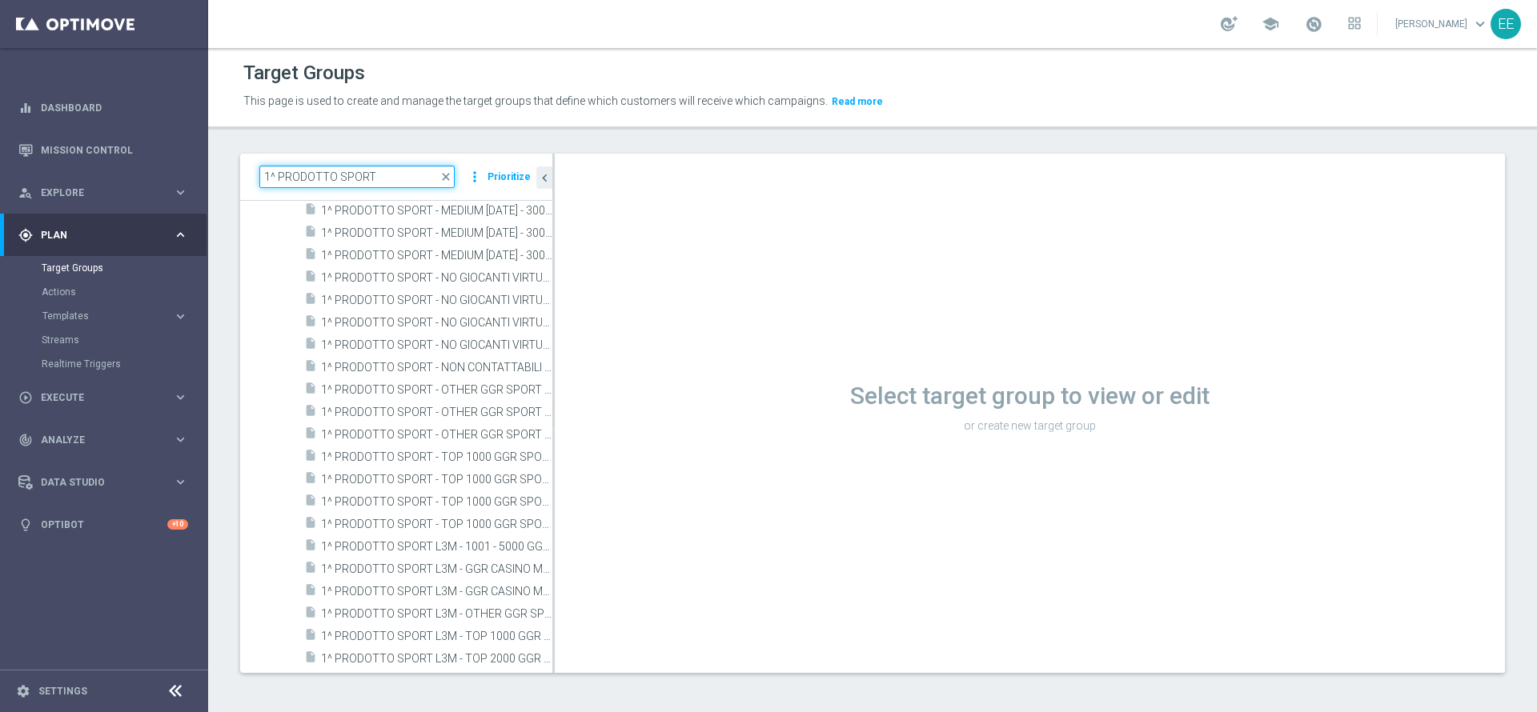
scroll to position [355, 0]
drag, startPoint x: 552, startPoint y: 259, endPoint x: 503, endPoint y: 291, distance: 59.5
click at [503, 291] on as-split "1^ PRODOTTO SPORT close more_vert Prioritize Customer Target Groups library_add…" at bounding box center [872, 413] width 1265 height 519
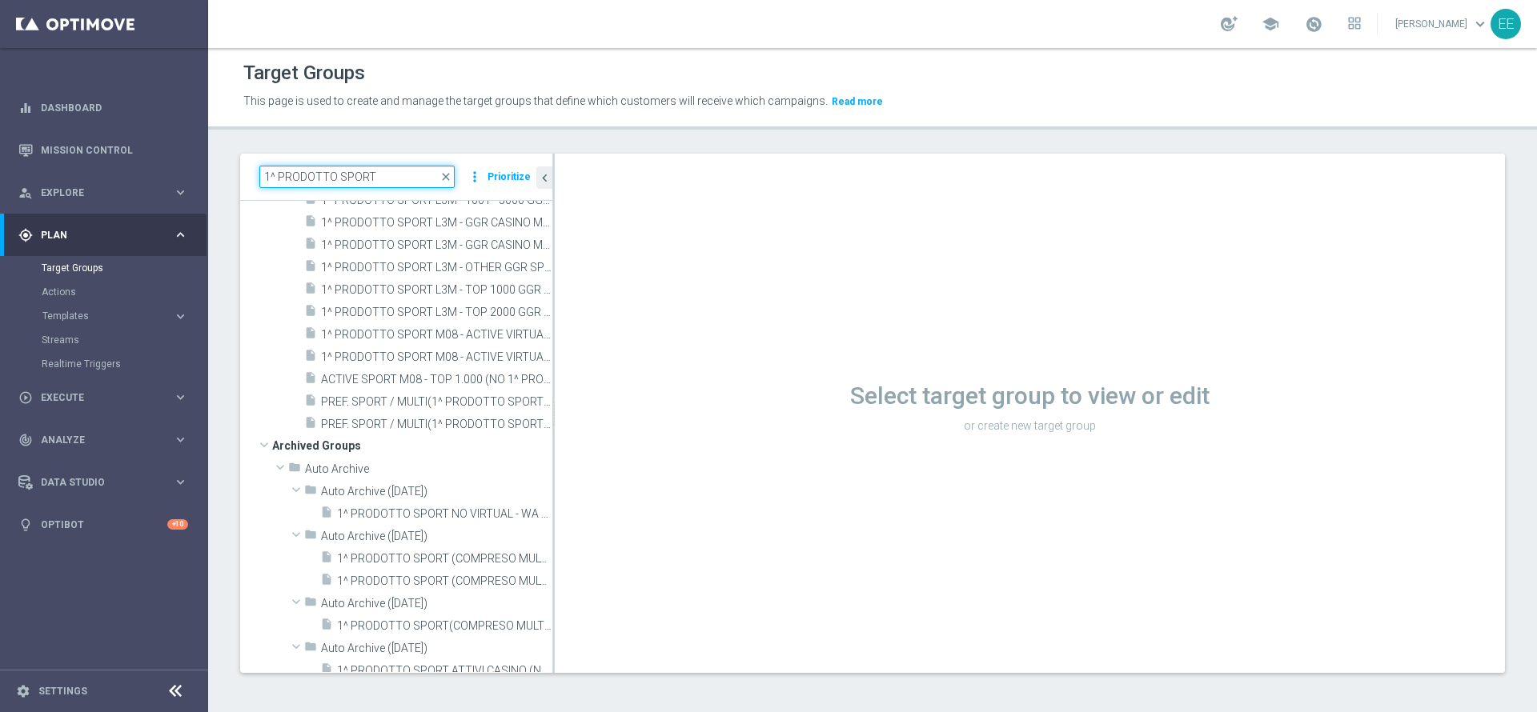
scroll to position [680, 0]
click at [382, 184] on input "1^ PRODOTTO SPORT" at bounding box center [356, 177] width 195 height 22
drag, startPoint x: 391, startPoint y: 177, endPoint x: 240, endPoint y: 164, distance: 151.0
click at [240, 164] on div "1^ PRODOTTO SPORT close more_vert Prioritize" at bounding box center [396, 177] width 312 height 47
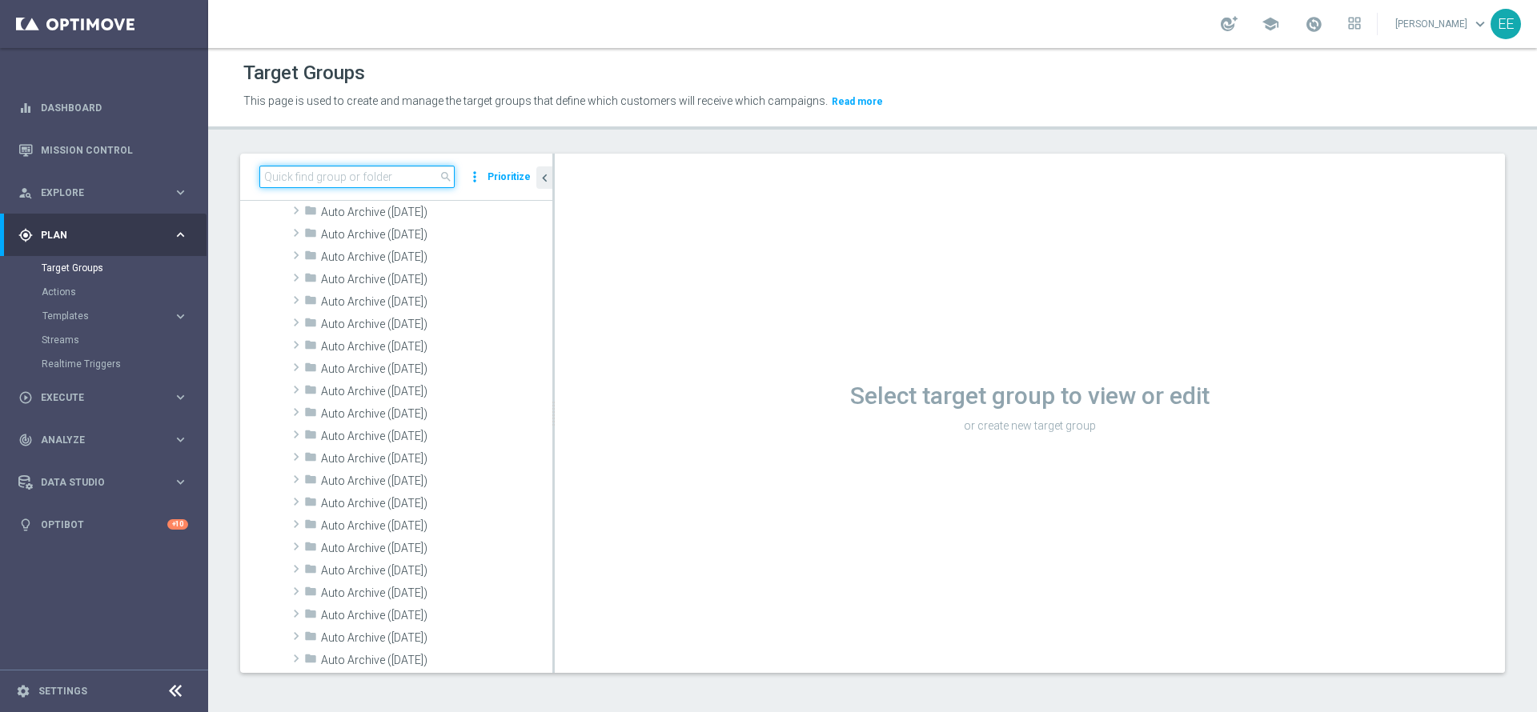
scroll to position [0, 0]
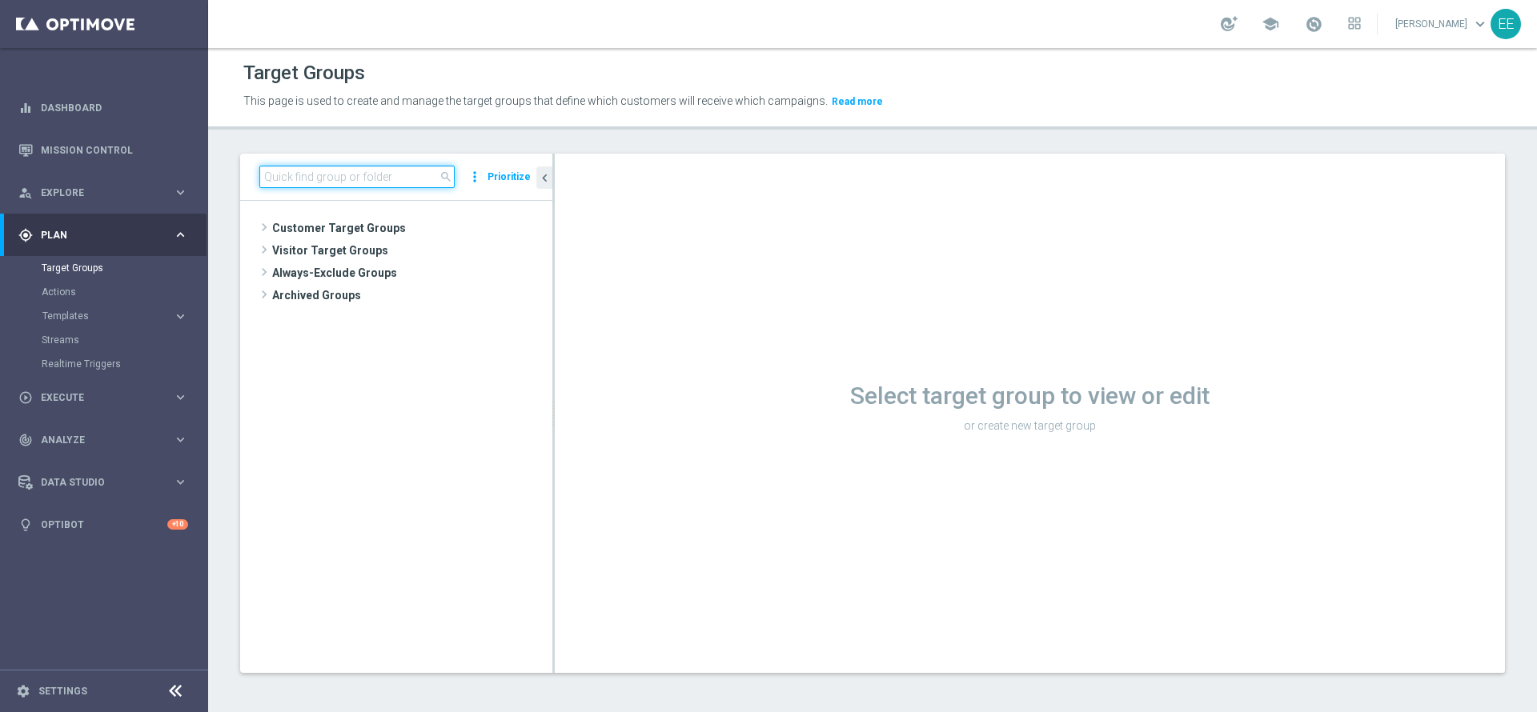
click at [341, 176] on input at bounding box center [356, 177] width 195 height 22
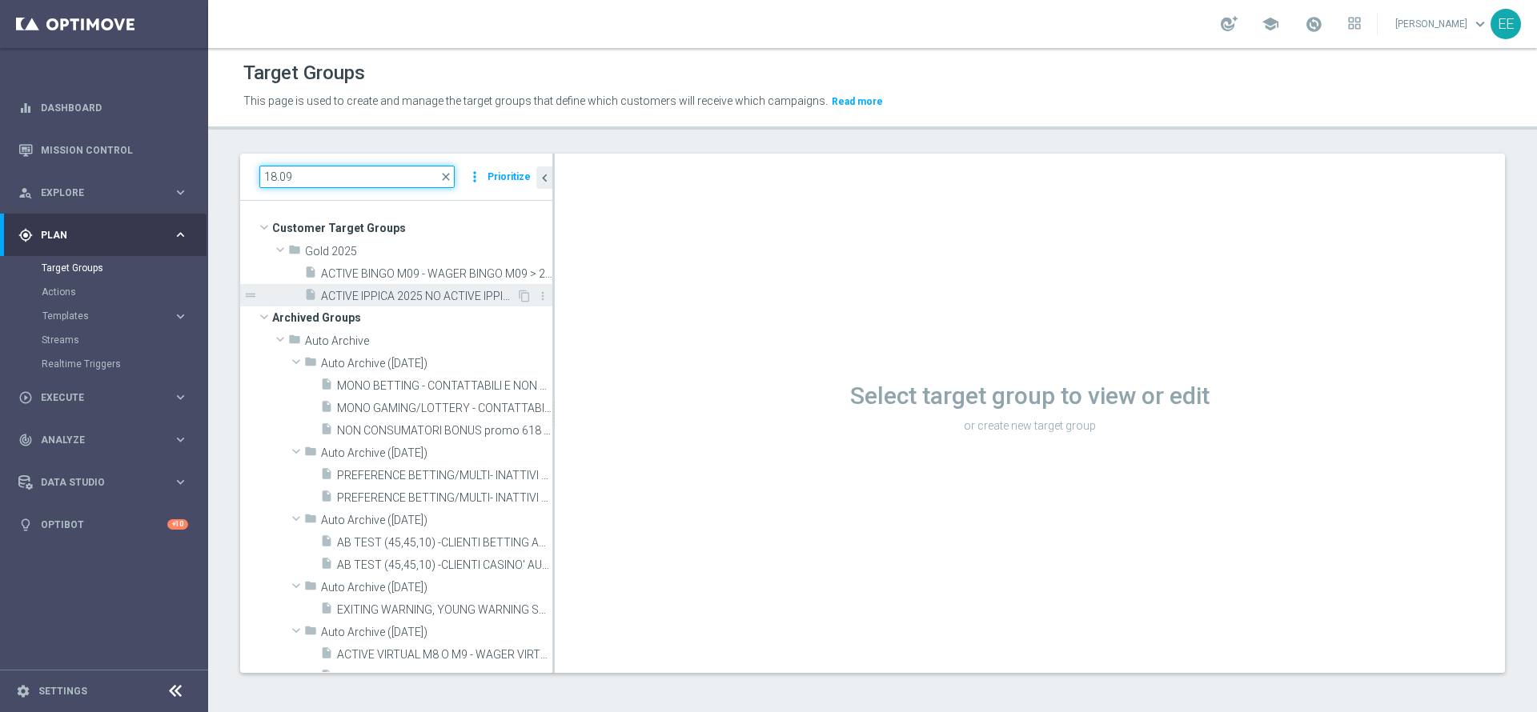
type input "18.09"
click at [410, 295] on span "ACTIVE IPPICA 2025 NO ACTIVE IPPICA M09 18.09" at bounding box center [418, 297] width 195 height 14
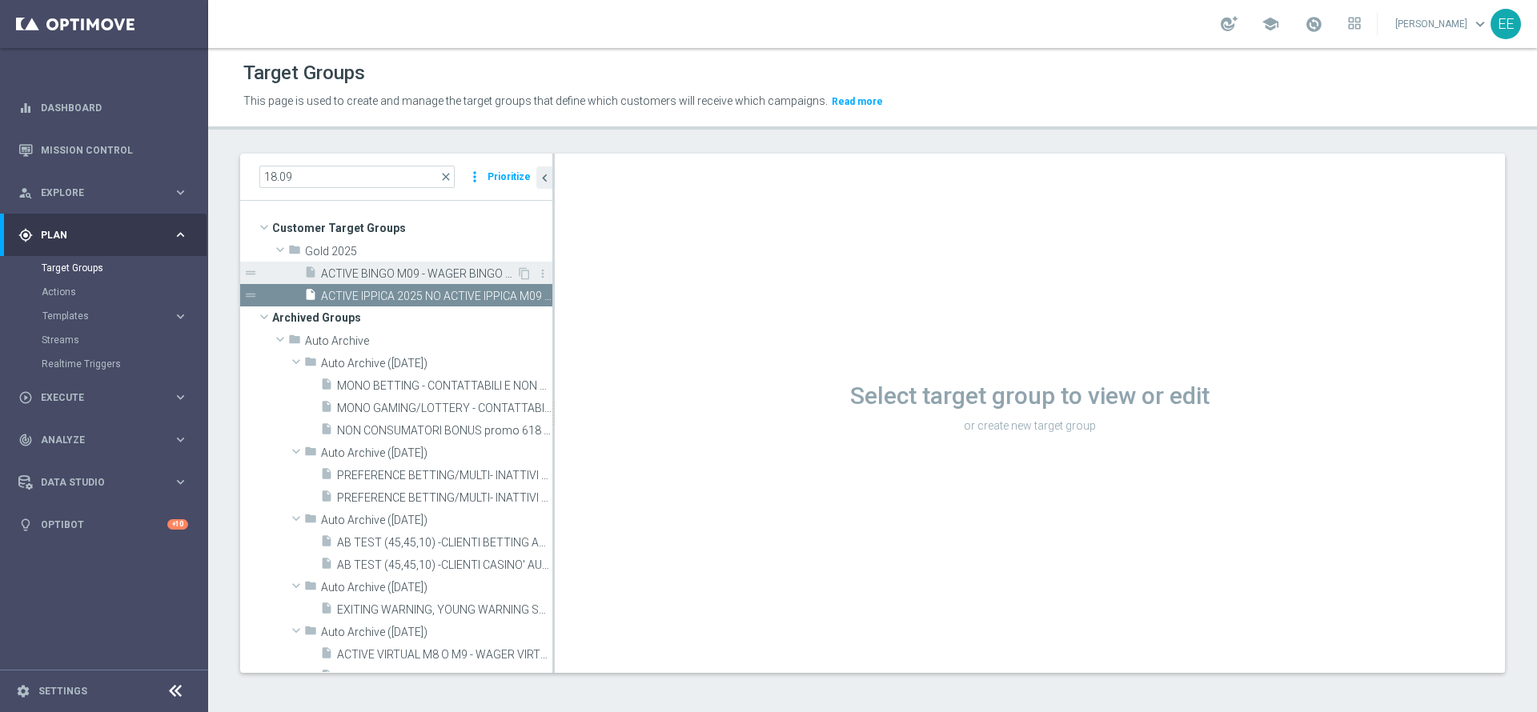
click at [408, 272] on span "ACTIVE BINGO M09 - WAGER BINGO M09 > 20 EURO 18.09" at bounding box center [418, 274] width 195 height 14
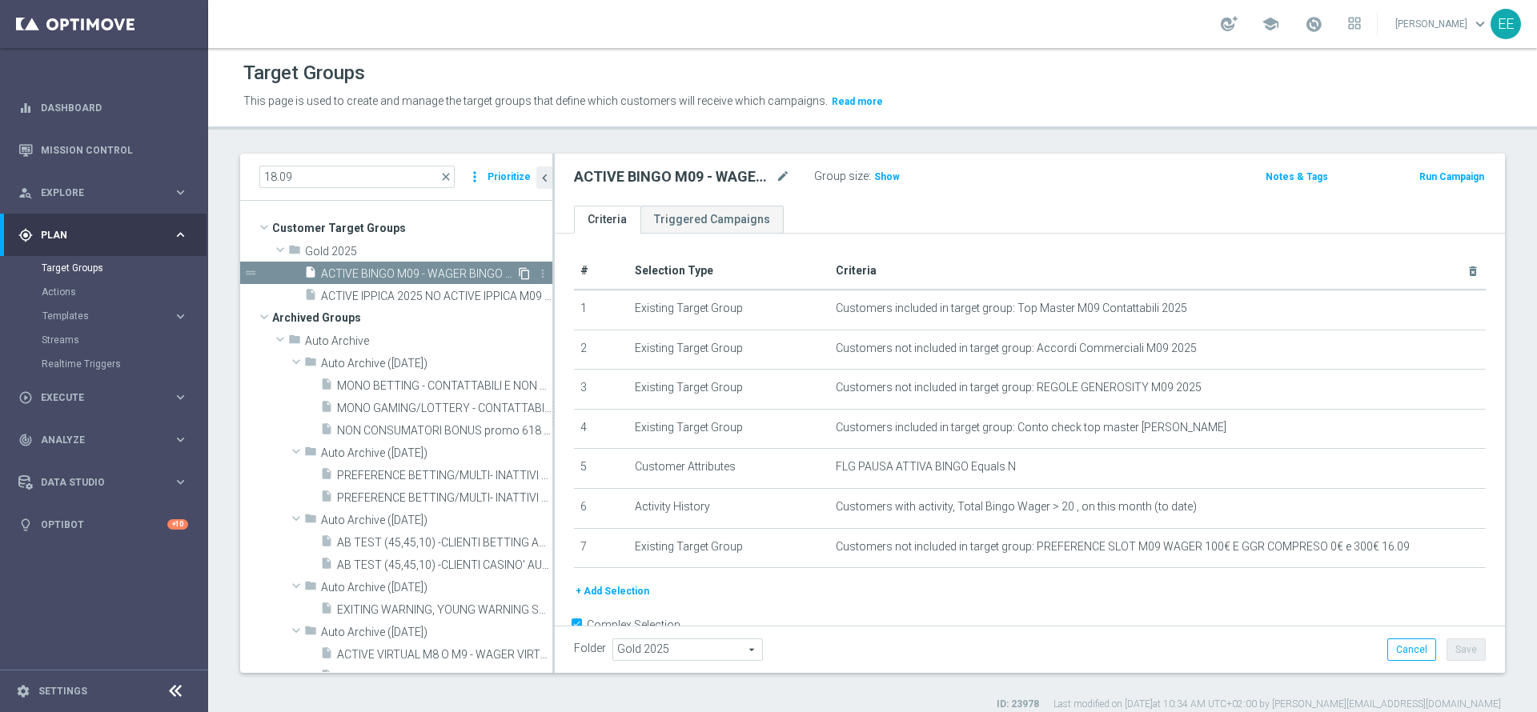
click at [518, 271] on icon "content_copy" at bounding box center [524, 273] width 13 height 13
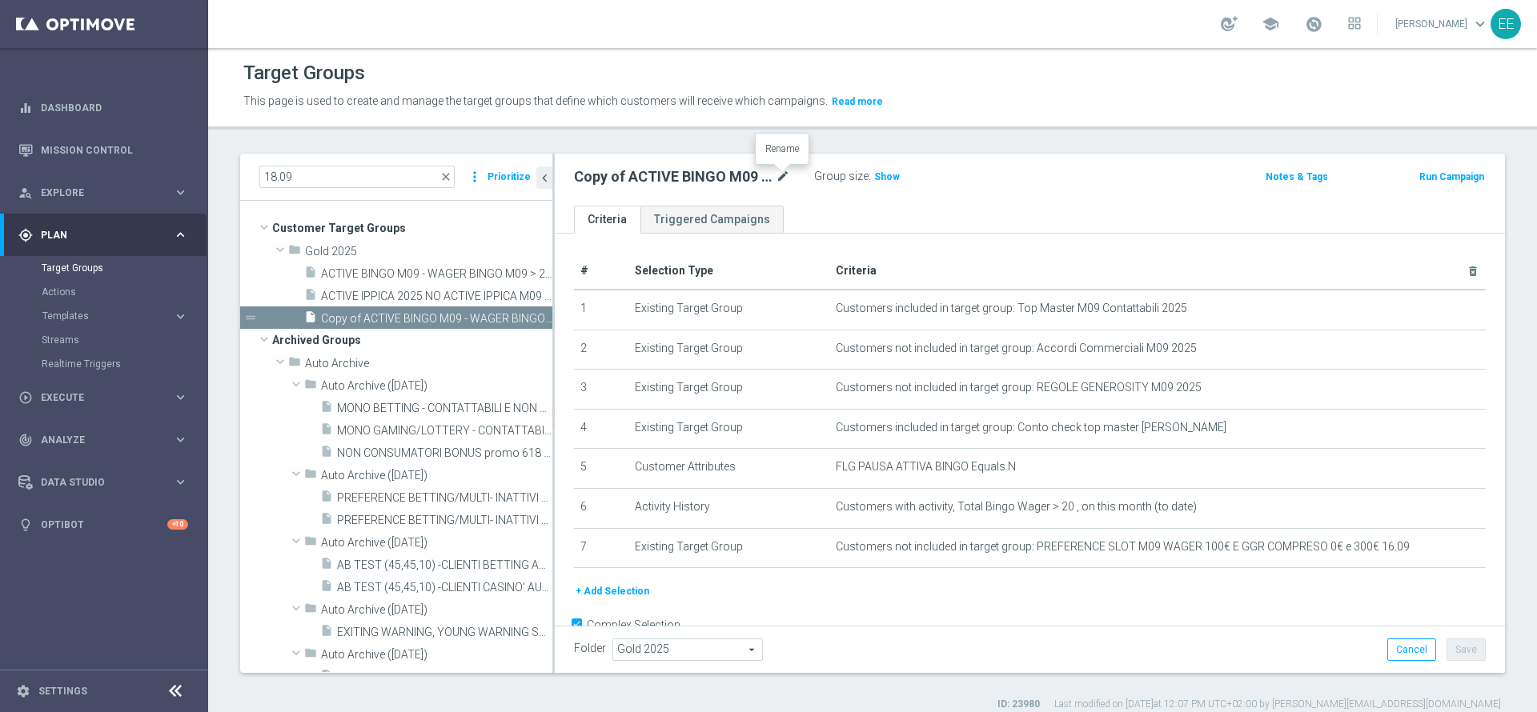
click at [786, 180] on icon "mode_edit" at bounding box center [783, 176] width 14 height 19
type input "1^ PRODOTTO SPORT M09 - ACTIVE VIRTUAL L2M - GGR VIRTUAL L2M > 100 18.09"
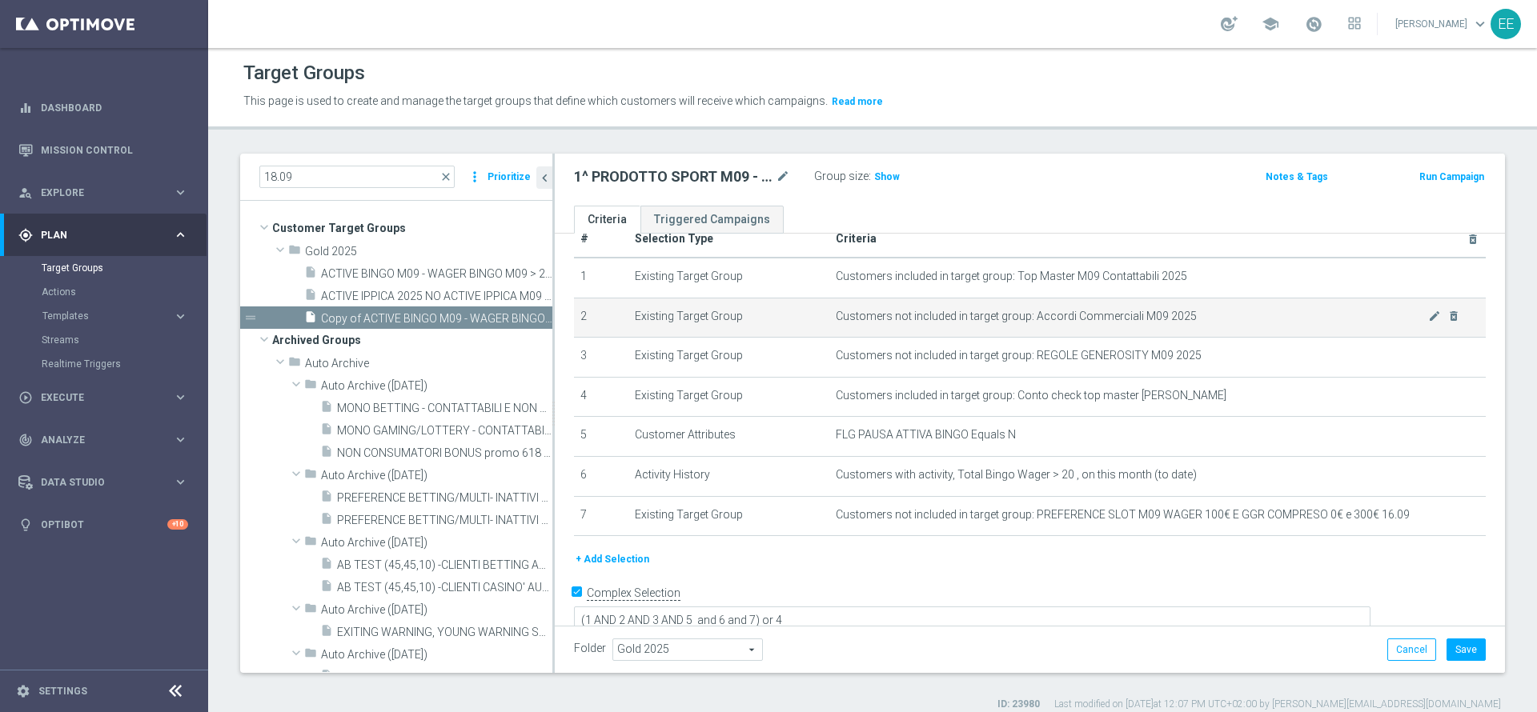
scroll to position [0, 0]
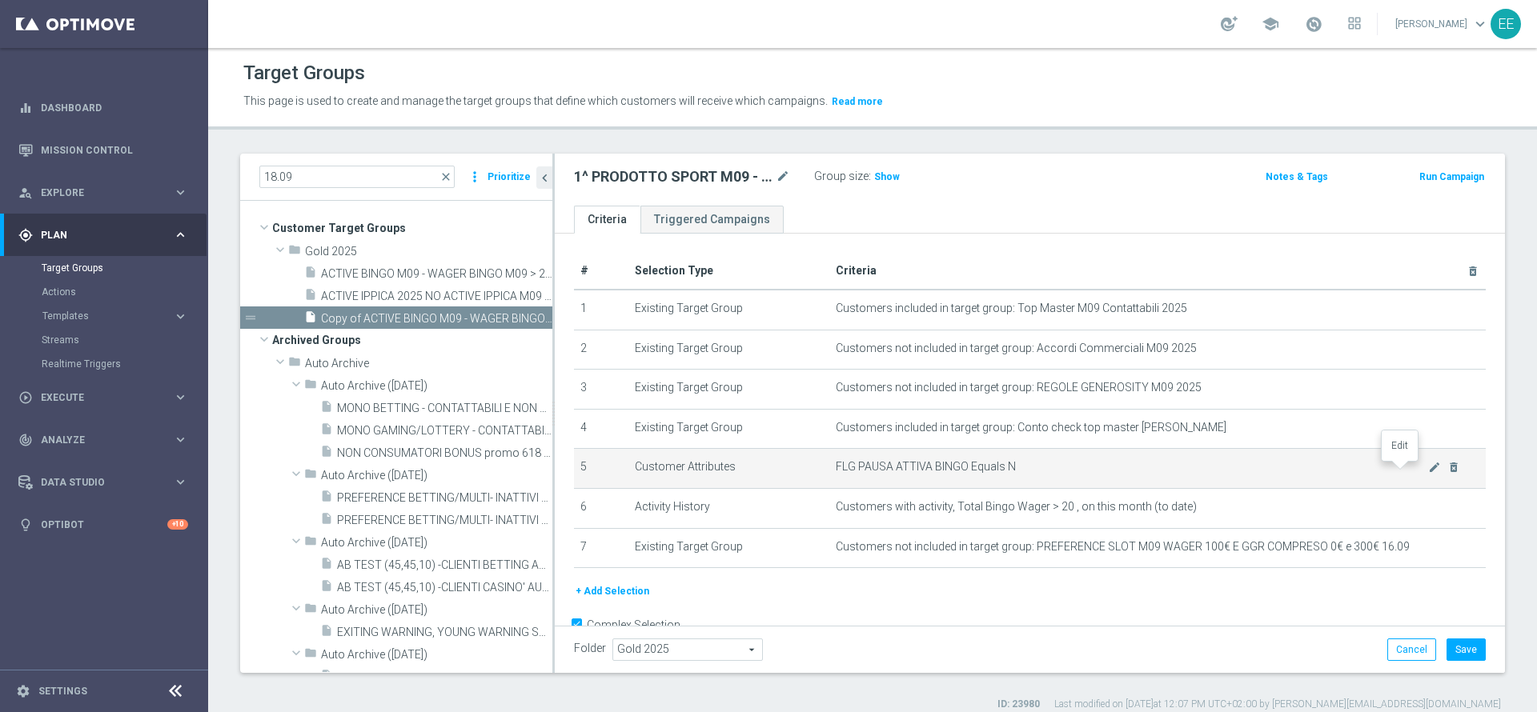
click at [1428, 471] on icon "mode_edit" at bounding box center [1434, 467] width 13 height 13
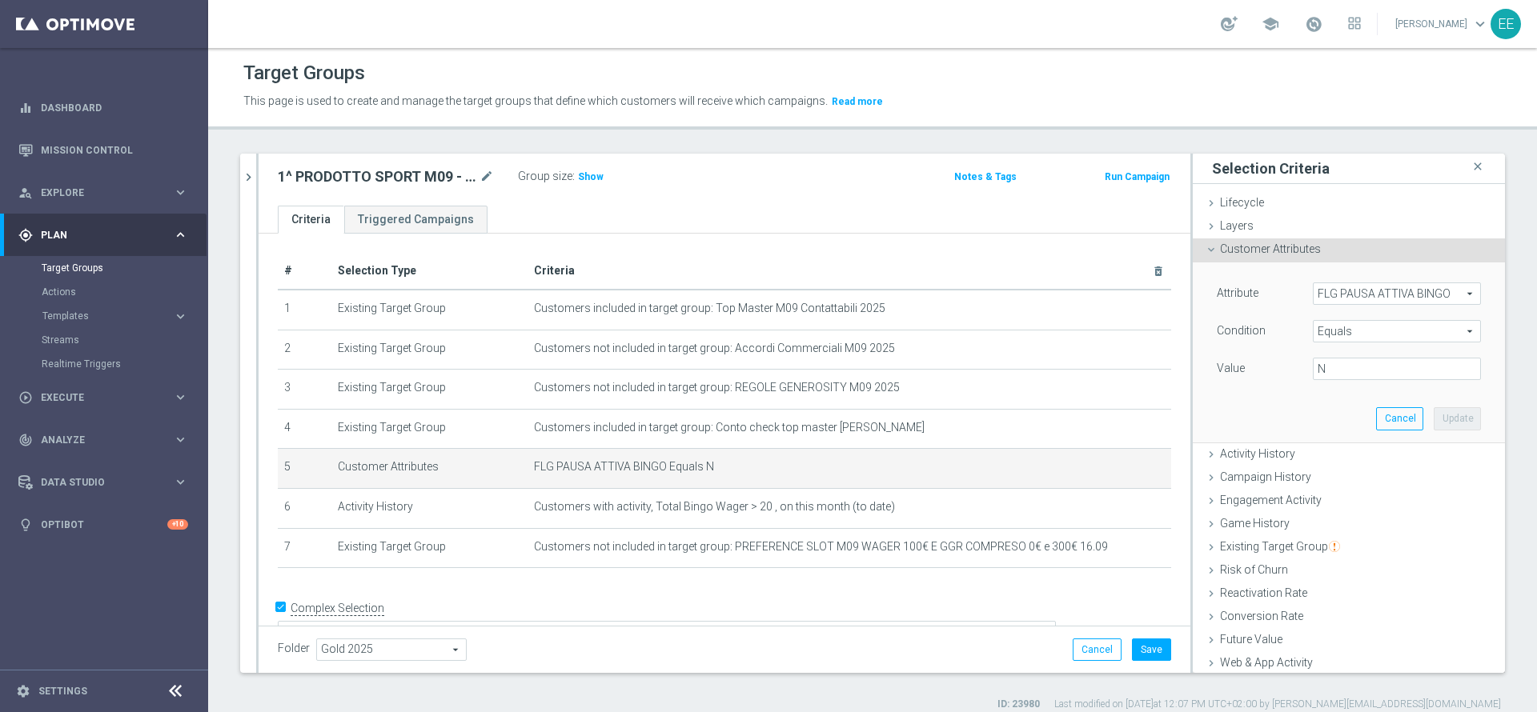
click at [1329, 301] on span "FLG PAUSA ATTIVA BINGO" at bounding box center [1396, 293] width 166 height 21
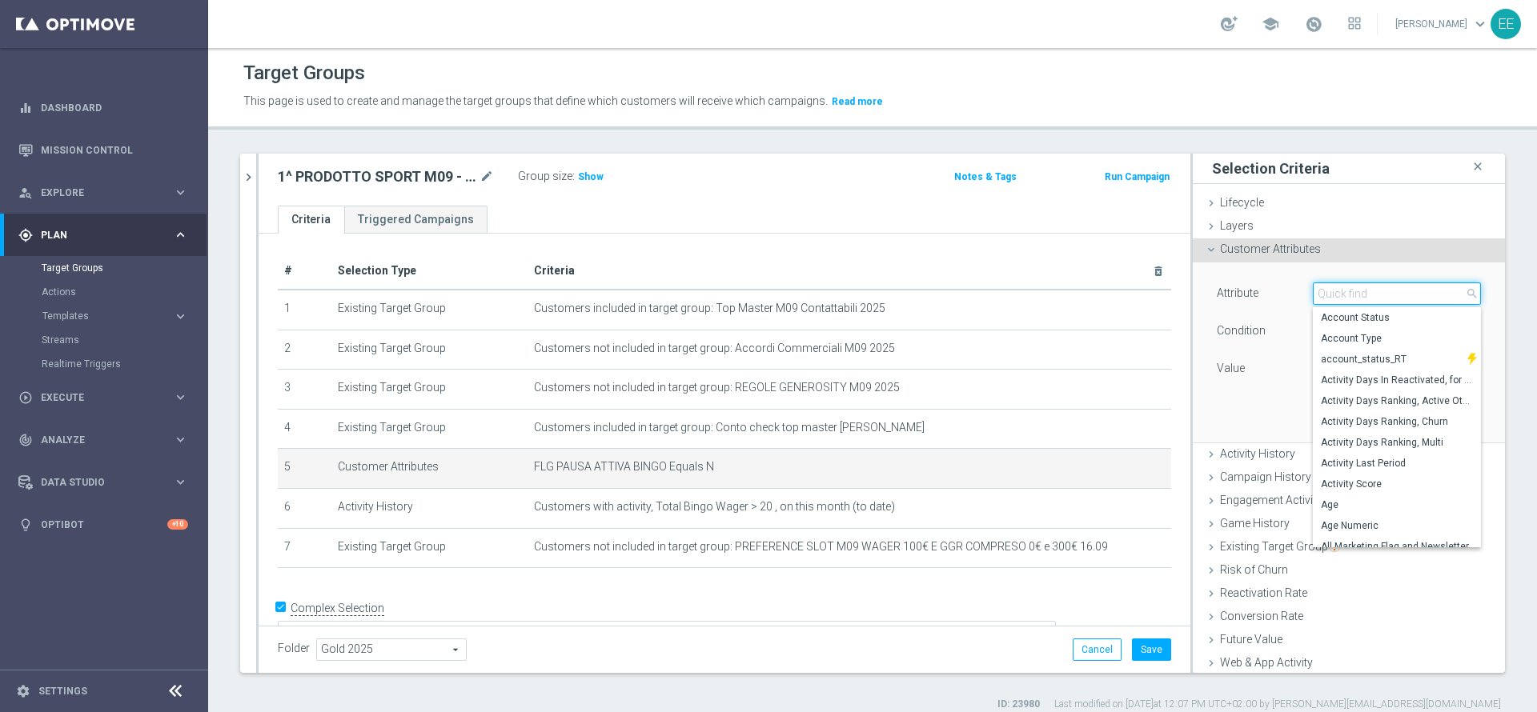
click at [1329, 301] on input "search" at bounding box center [1397, 294] width 168 height 22
type input "PAUSA"
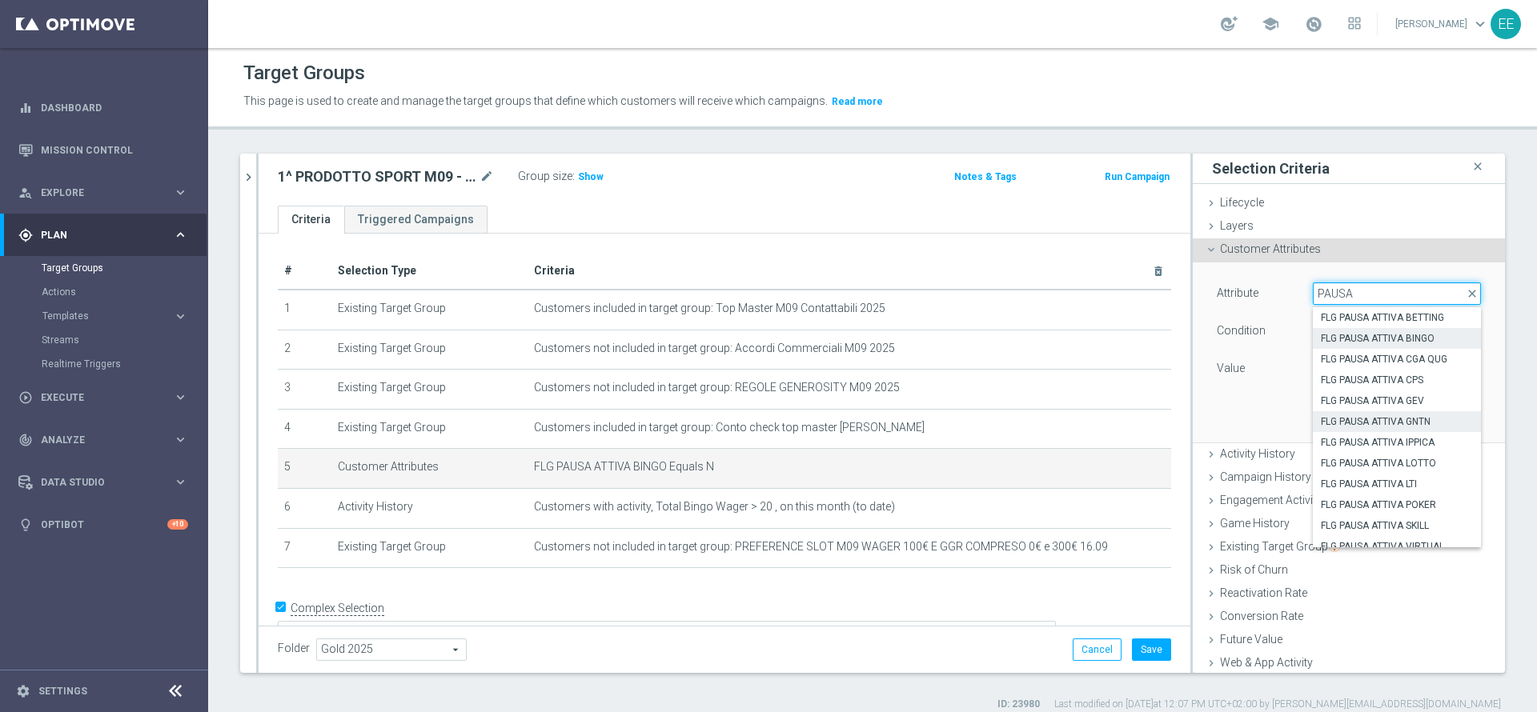
scroll to position [10, 0]
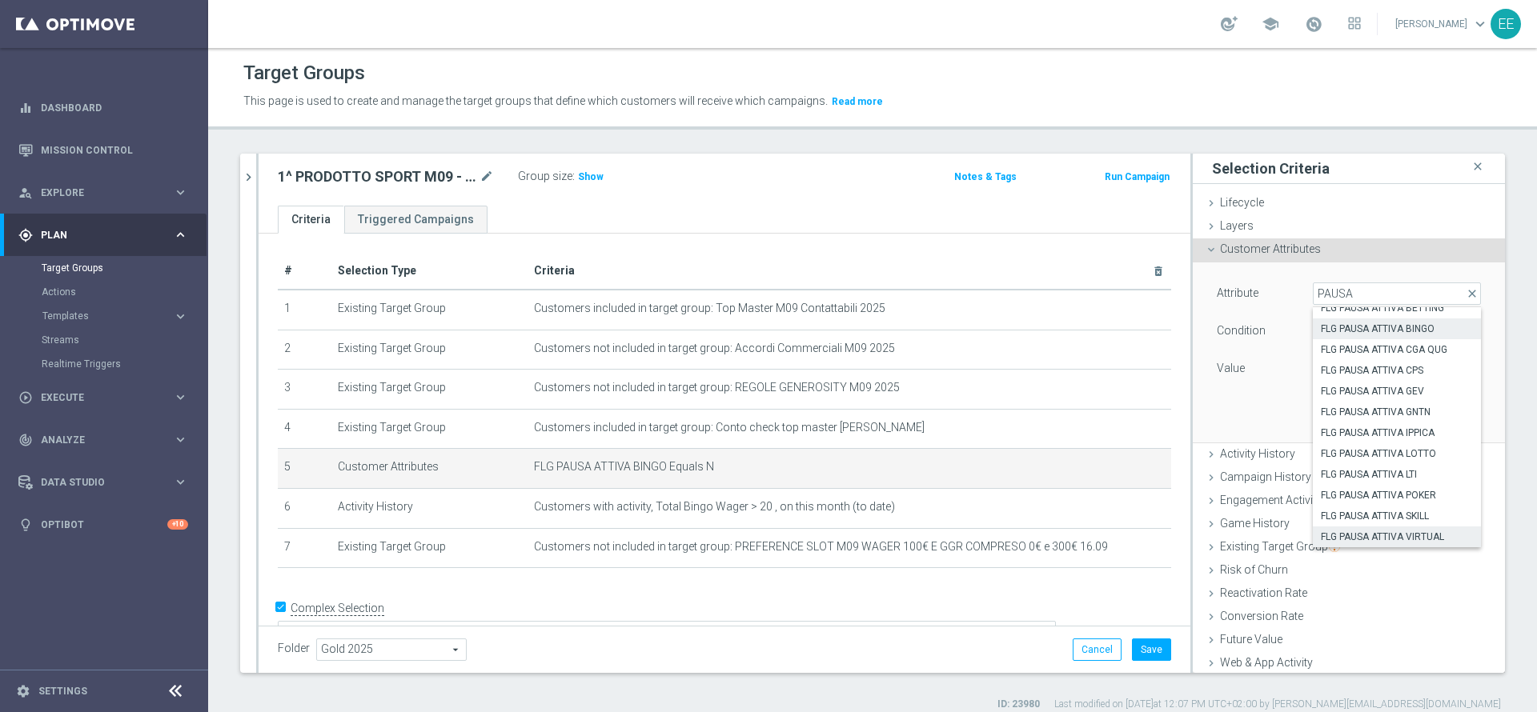
click at [1362, 541] on span "FLG PAUSA ATTIVA VIRTUAL" at bounding box center [1397, 537] width 152 height 13
type input "FLG PAUSA ATTIVA VIRTUAL"
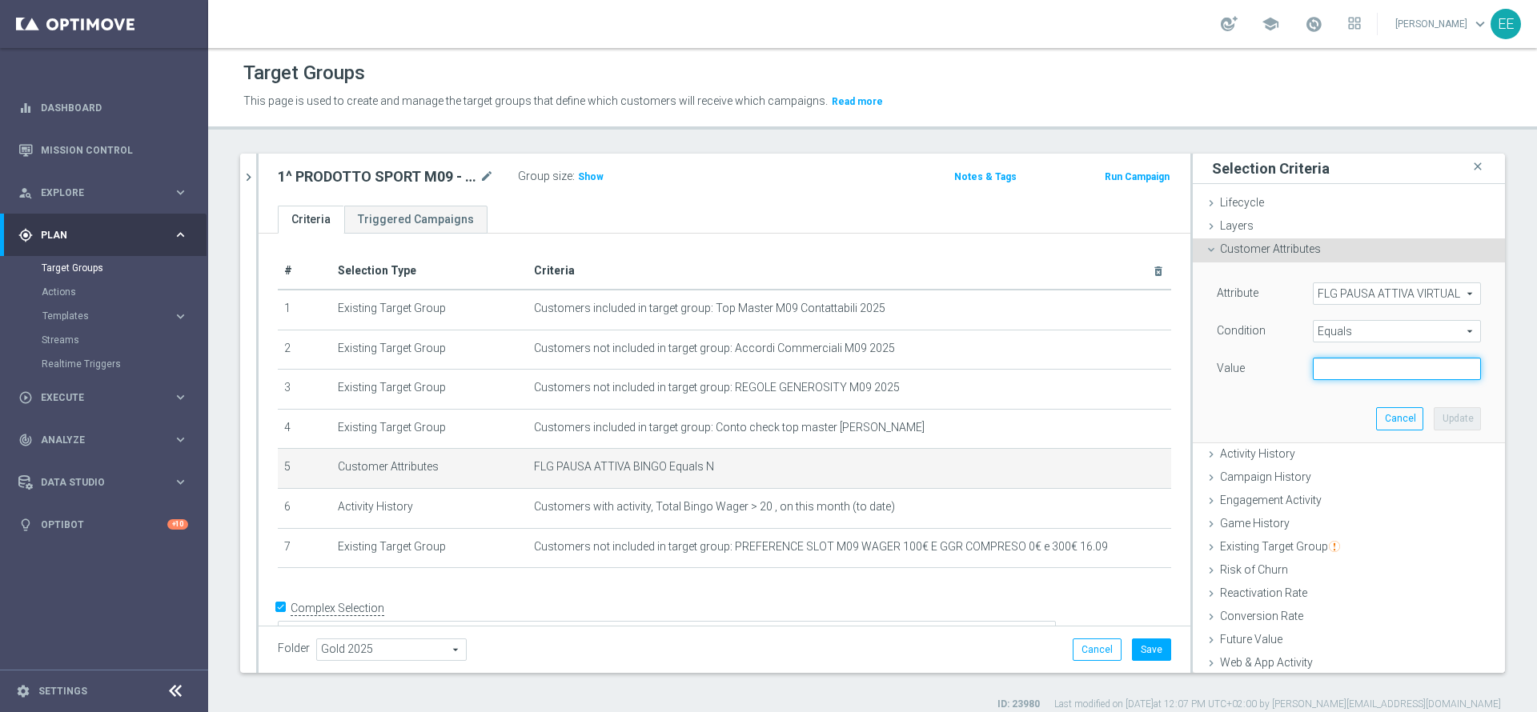
click at [1384, 369] on input "text" at bounding box center [1397, 369] width 168 height 22
type input "N"
click at [1434, 421] on button "Update" at bounding box center [1457, 418] width 47 height 22
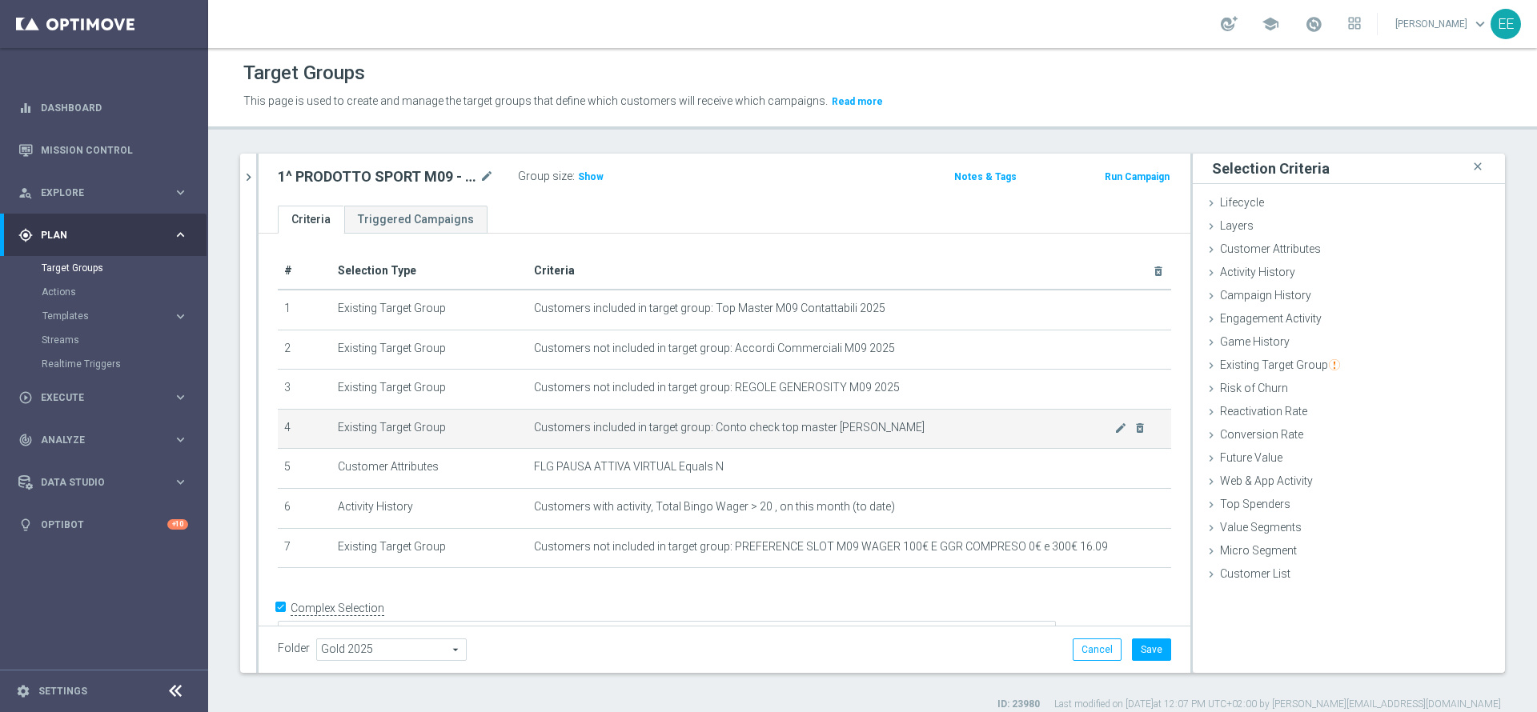
scroll to position [23, 0]
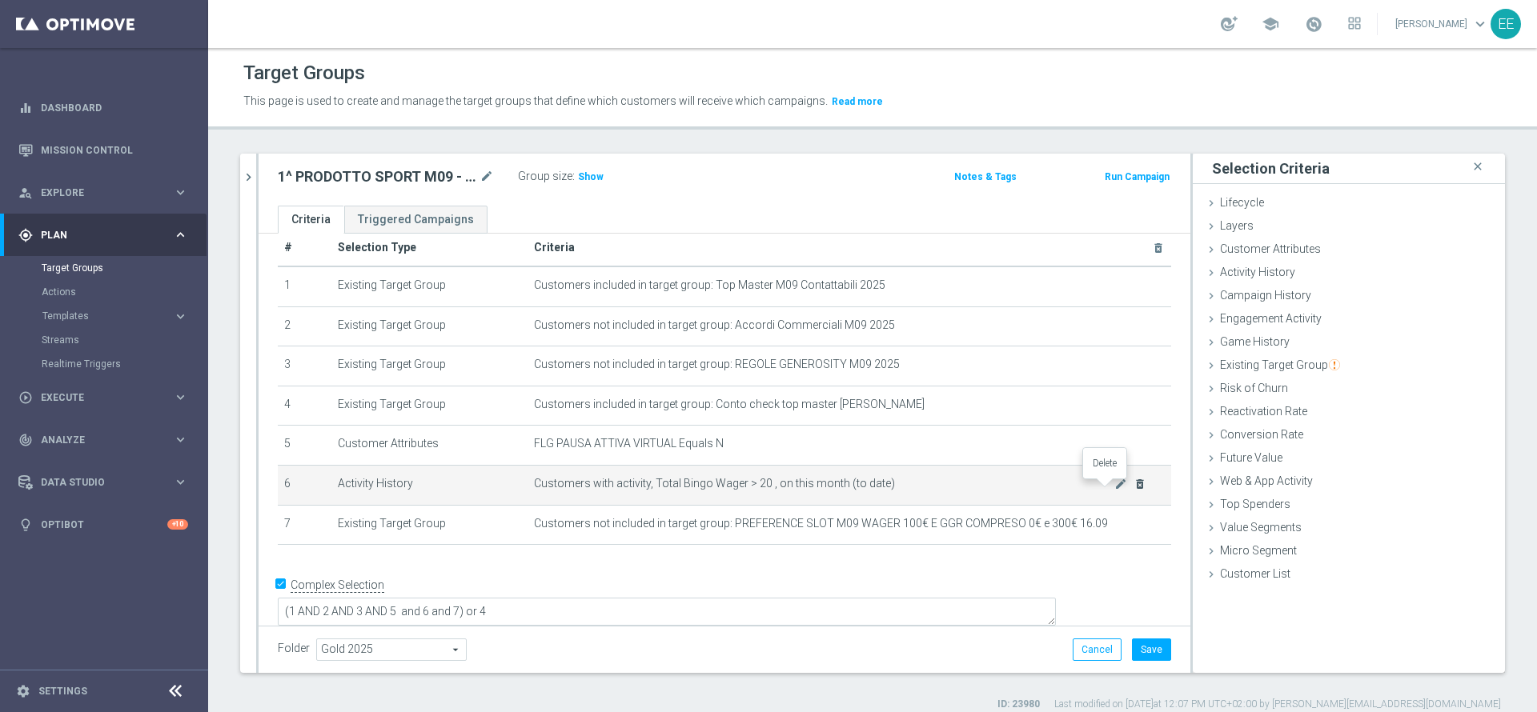
click at [1133, 487] on icon "delete_forever" at bounding box center [1139, 484] width 13 height 13
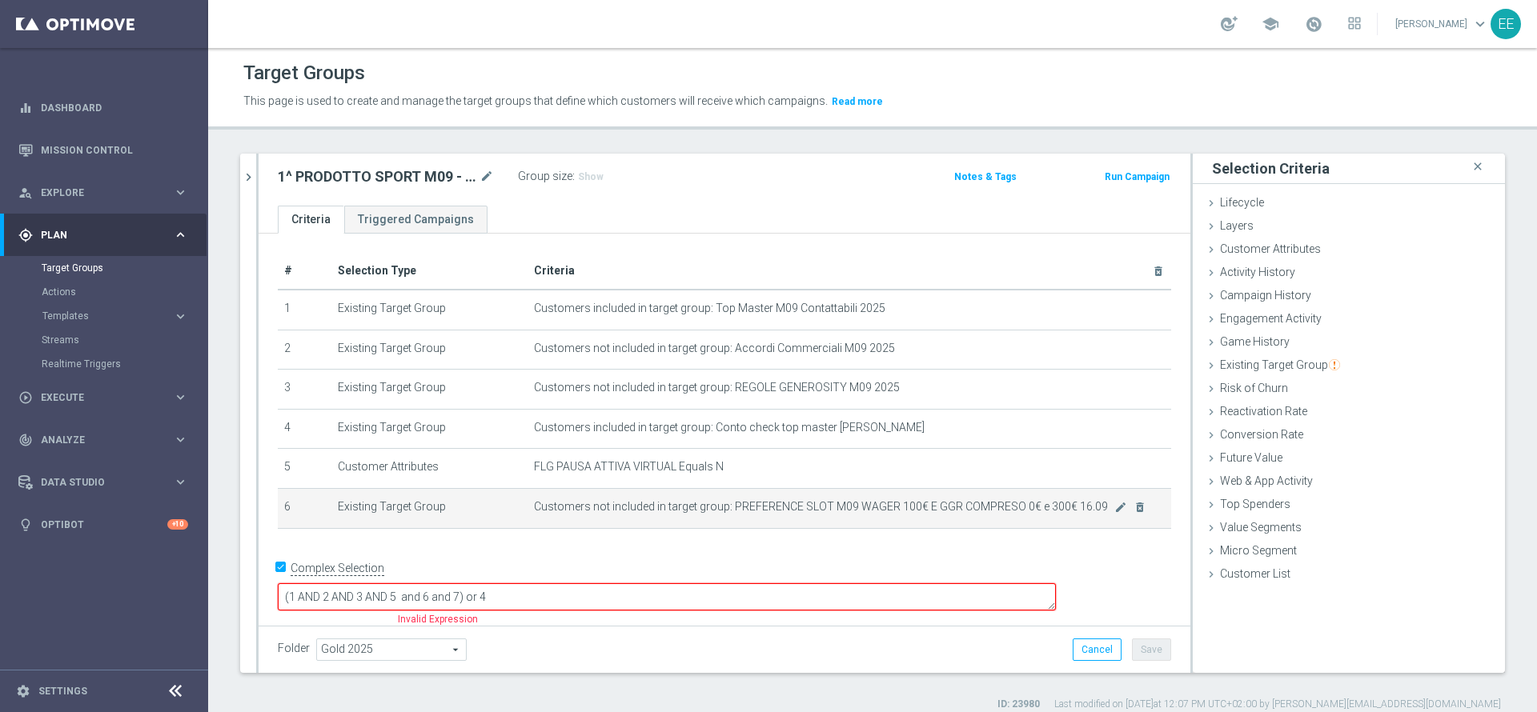
scroll to position [14, 0]
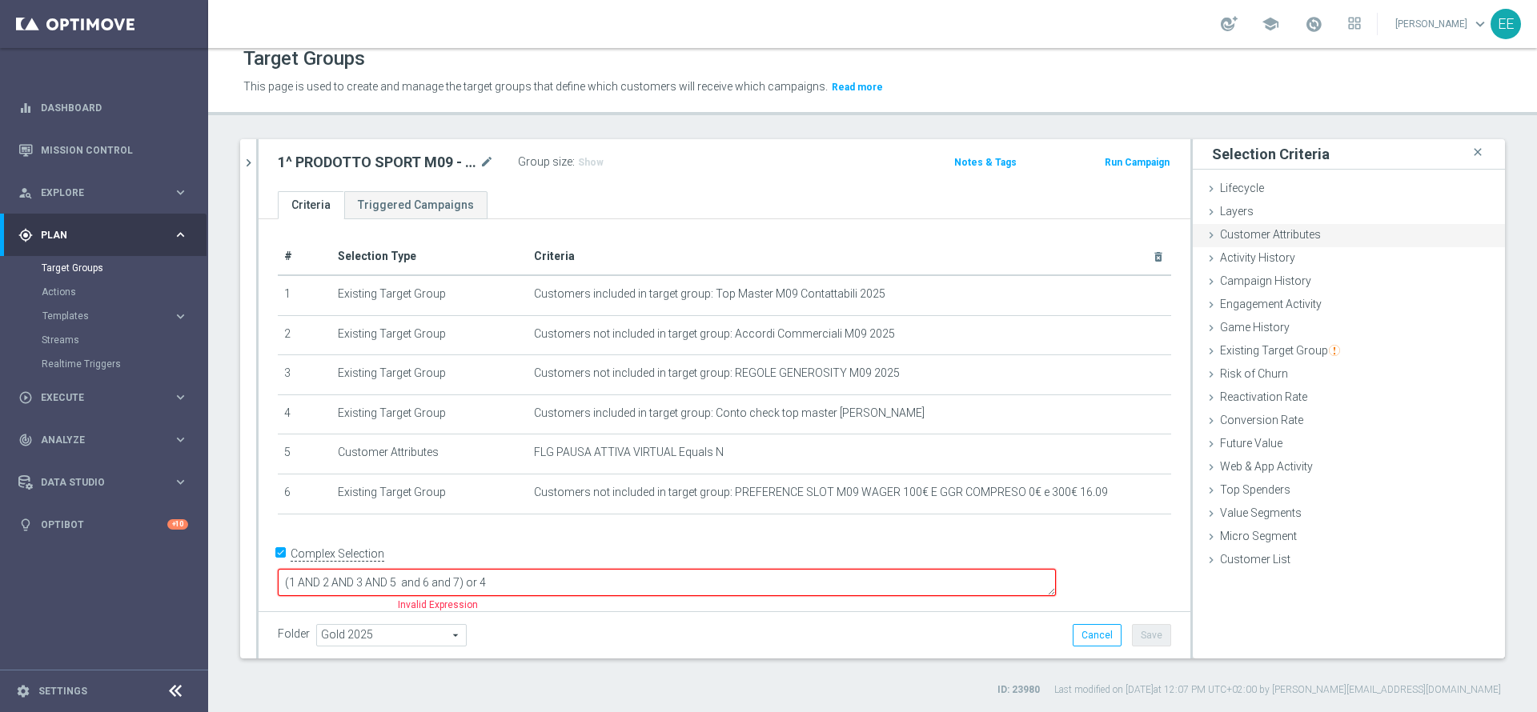
click at [1298, 239] on span "Customer Attributes" at bounding box center [1270, 234] width 101 height 13
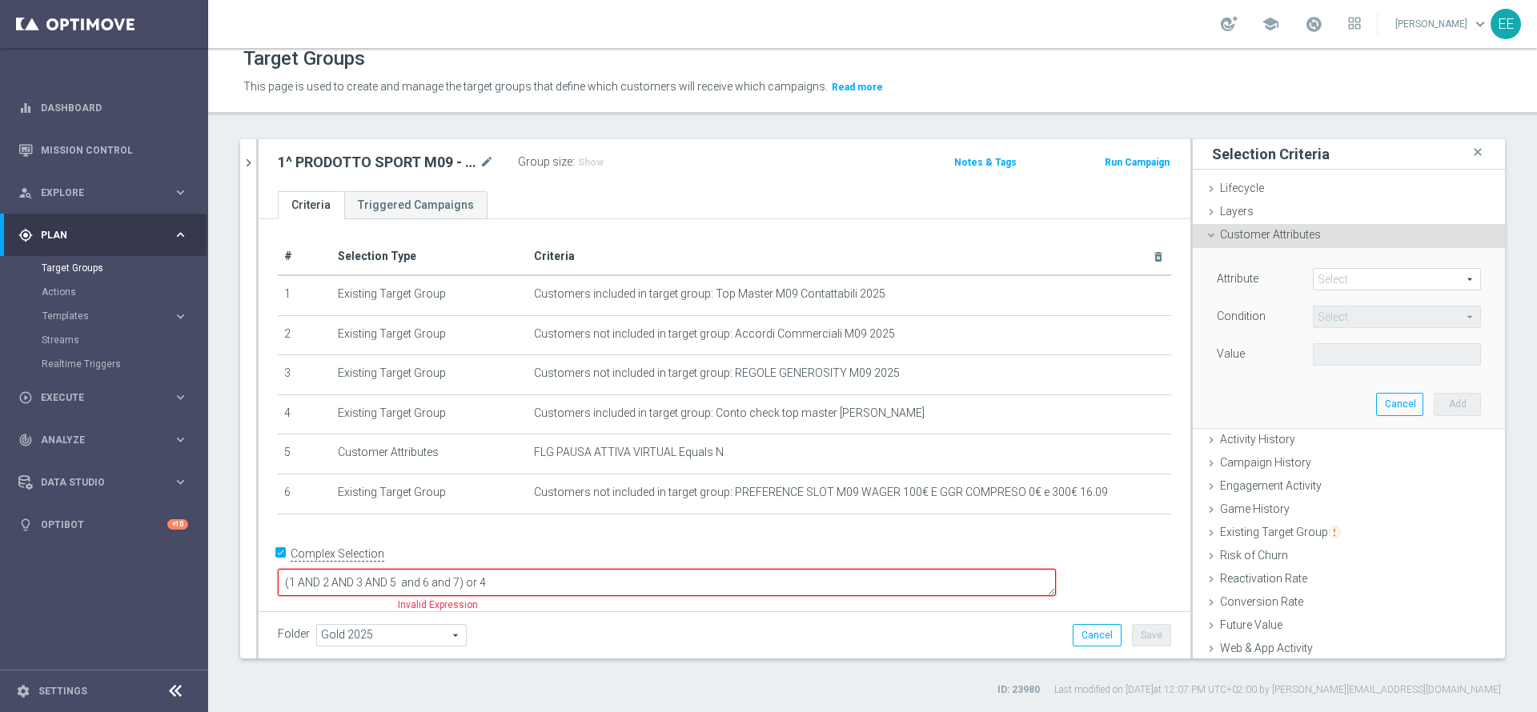
click at [1339, 278] on span at bounding box center [1396, 279] width 166 height 21
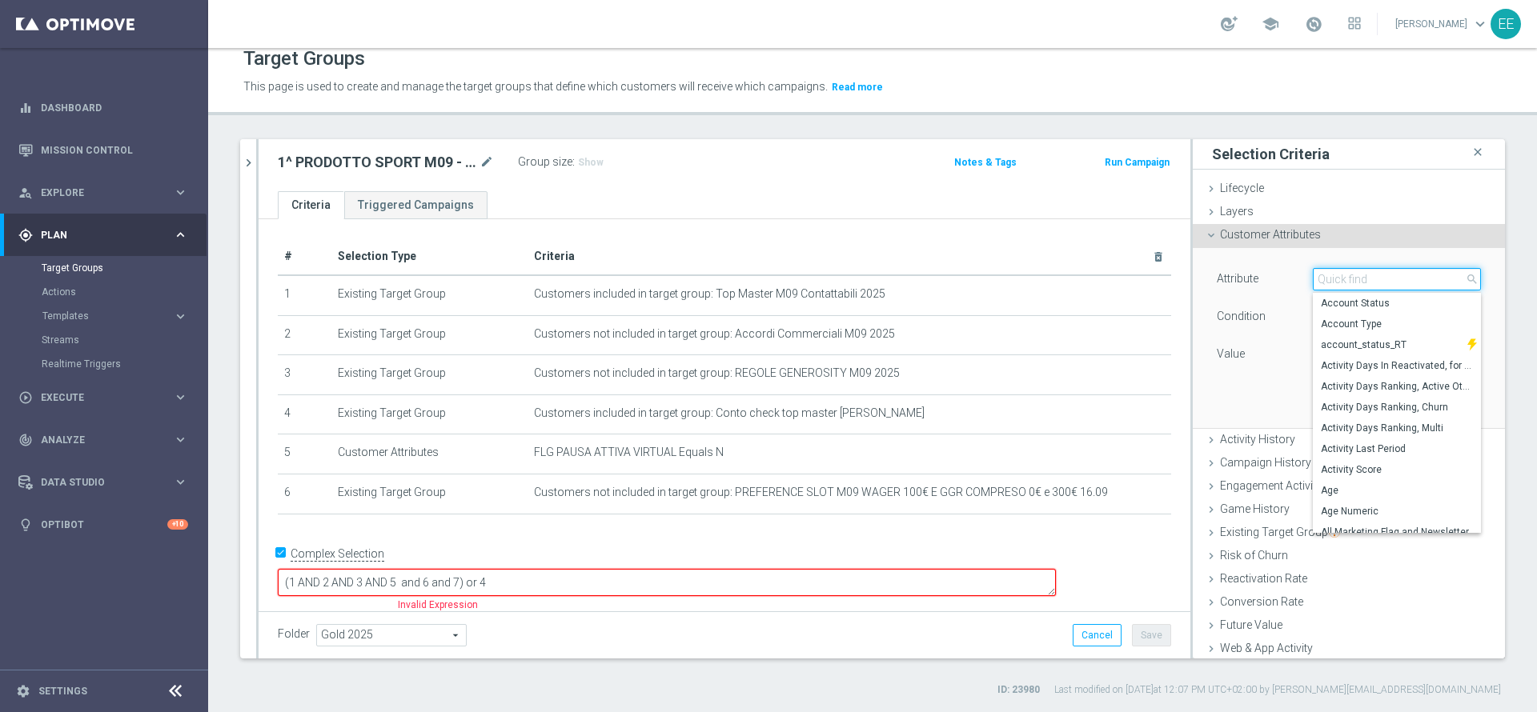
click at [1339, 278] on input "search" at bounding box center [1397, 279] width 168 height 22
type input "F"
type input "FIRST"
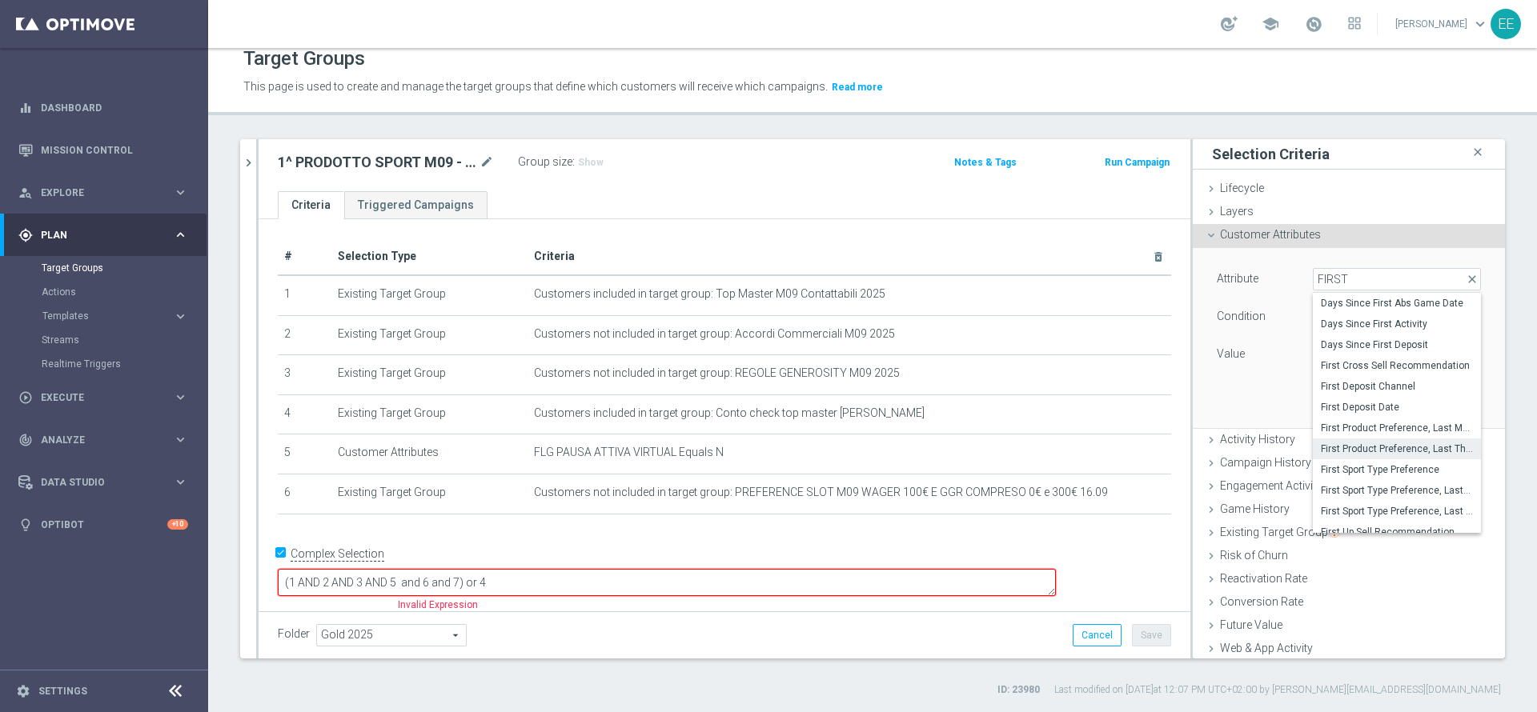
click at [1386, 444] on span "First Product Preference, Last Three Months" at bounding box center [1397, 449] width 152 height 13
type input "First Product Preference, Last Three Months"
type input "Equals"
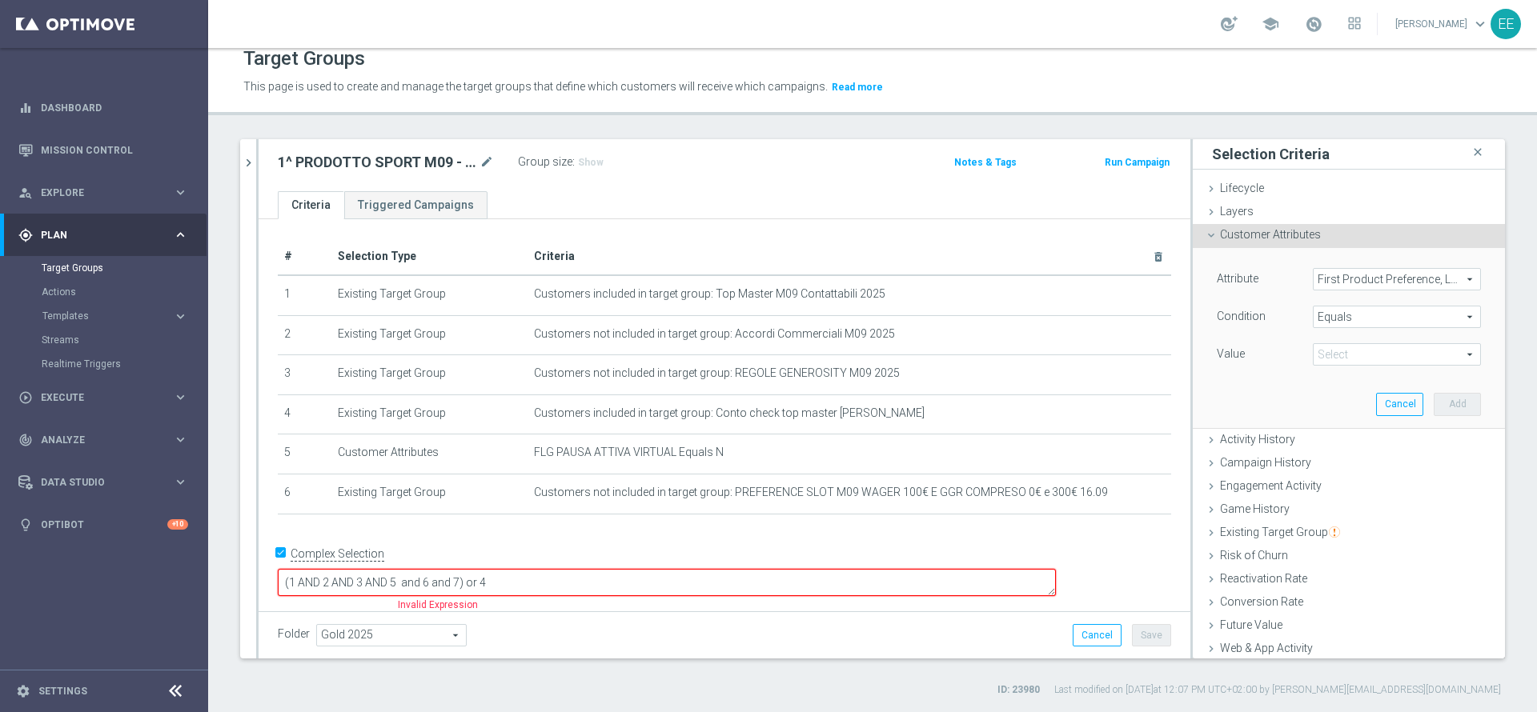
click at [1349, 355] on span at bounding box center [1396, 354] width 166 height 21
click at [0, 0] on input "search" at bounding box center [0, 0] width 0 height 0
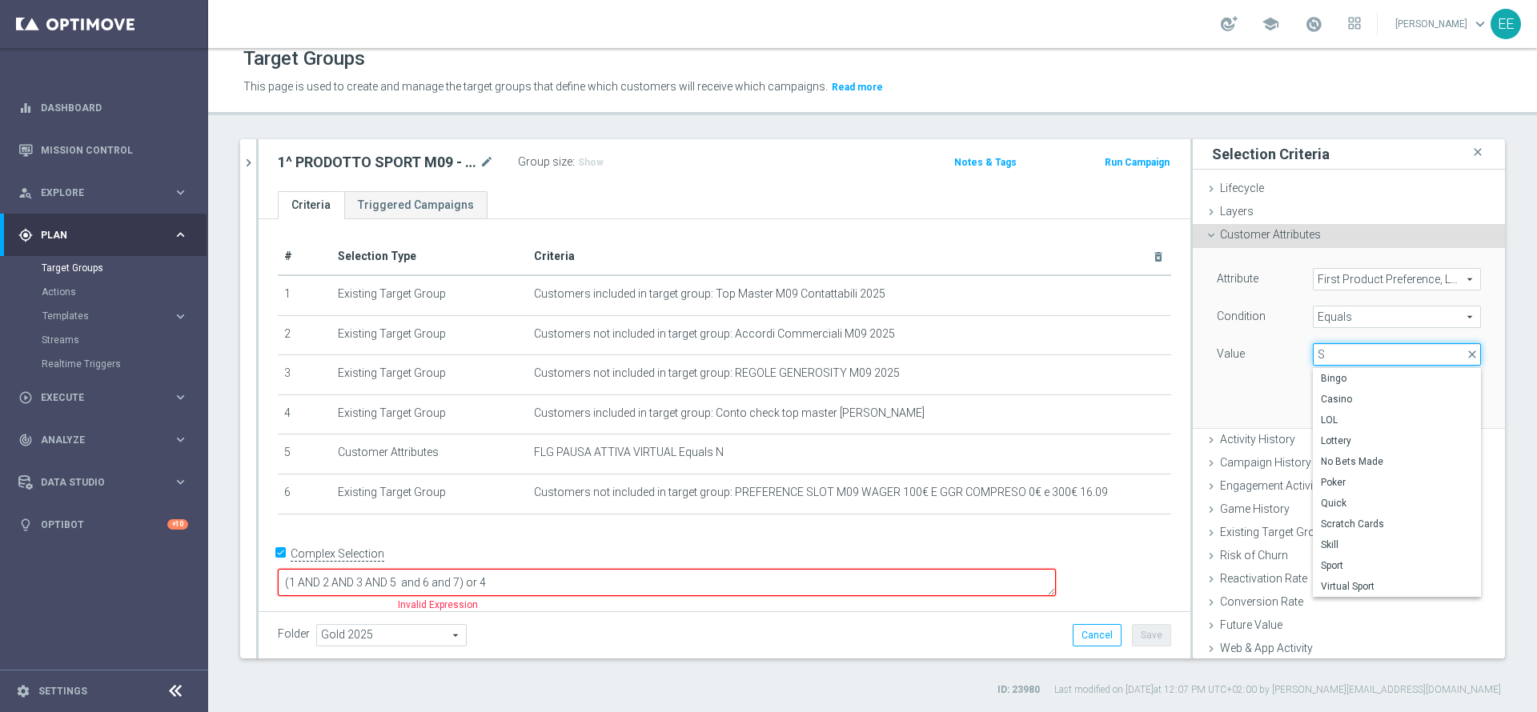
type input "SP"
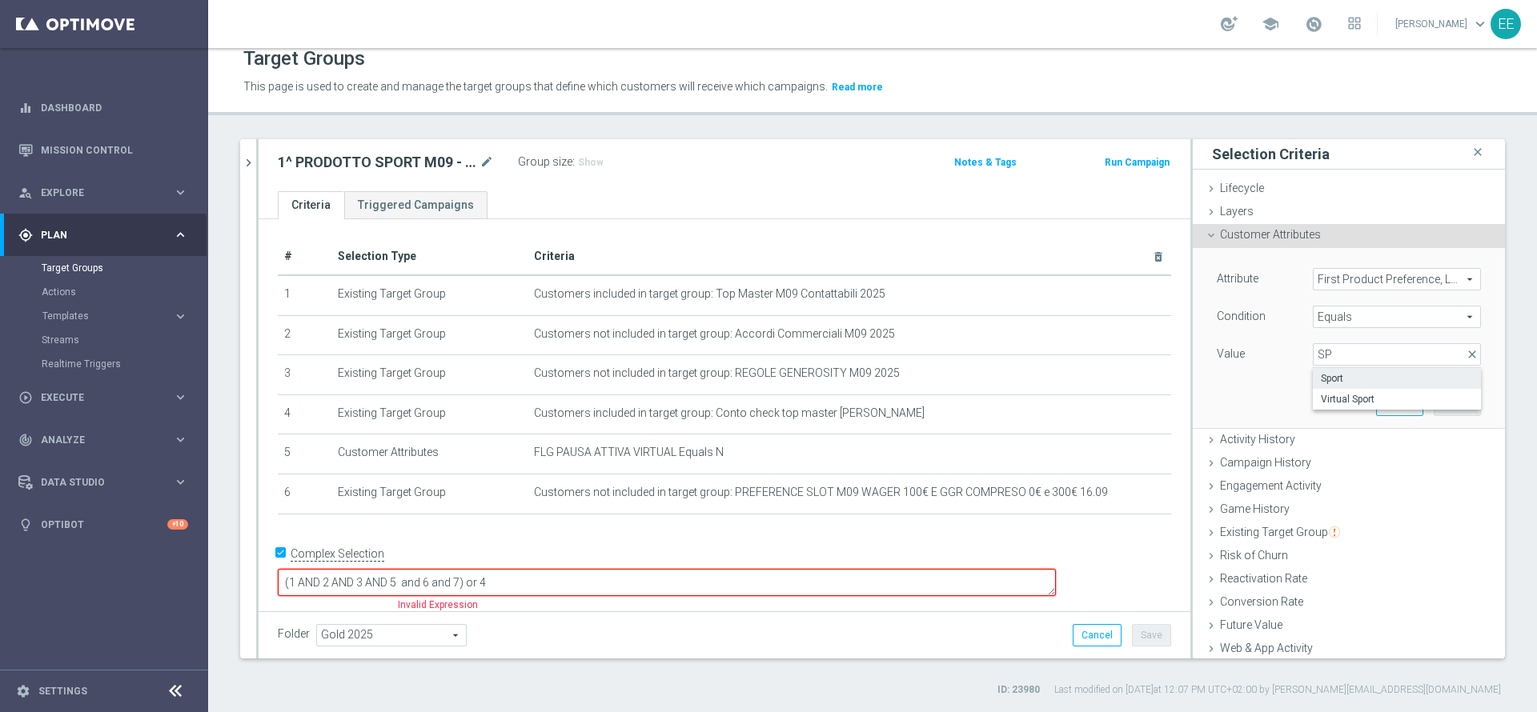
click at [1347, 375] on span "Sport" at bounding box center [1397, 378] width 152 height 13
type input "Sport"
click at [1434, 398] on button "Add" at bounding box center [1457, 404] width 47 height 22
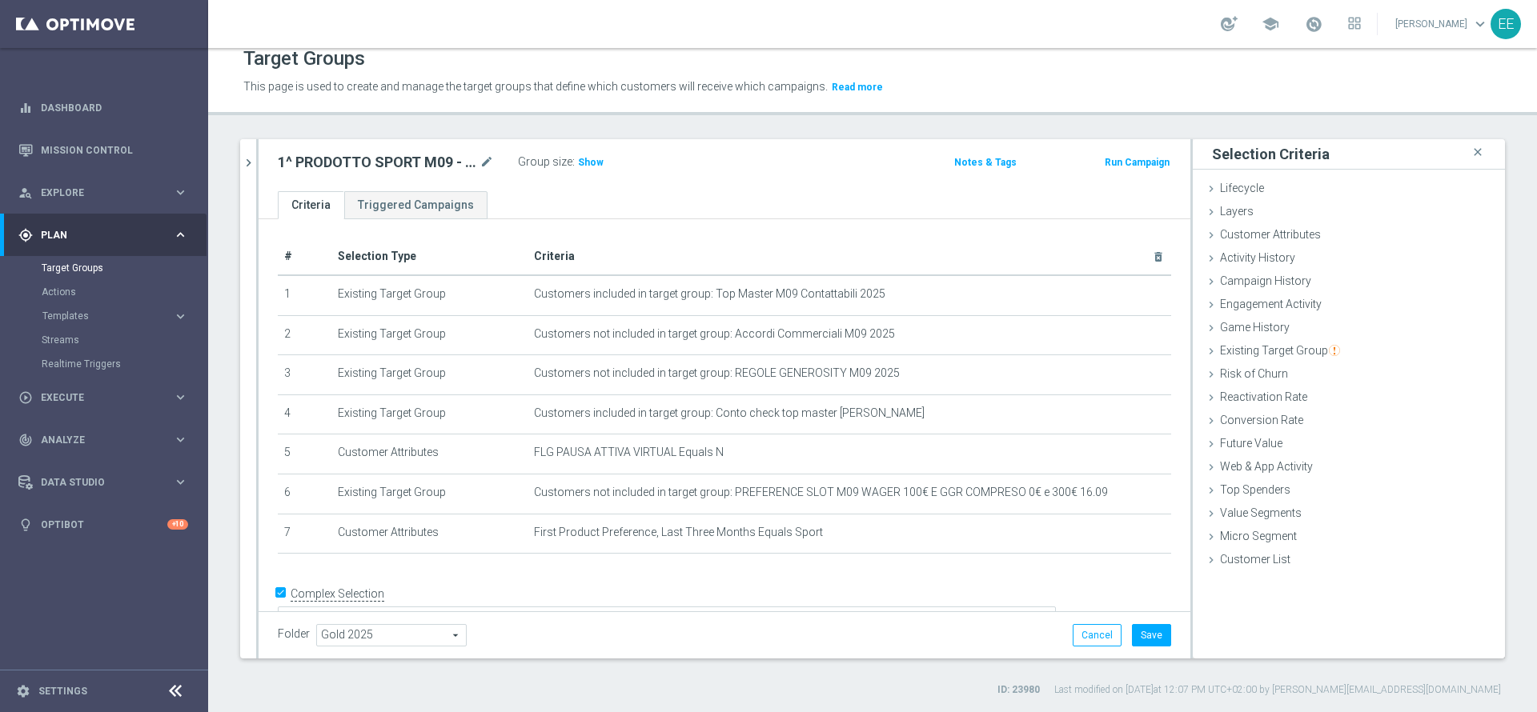
click at [537, 163] on label "Group size" at bounding box center [545, 162] width 54 height 14
click at [487, 158] on body "equalizer Dashboard Mission Control" at bounding box center [768, 356] width 1537 height 712
click at [484, 158] on icon "mode_edit" at bounding box center [486, 162] width 14 height 19
click at [378, 167] on input "1^ PRODOTTO SPORT M09 - ACTIVE VIRTUAL L2M - GGR VIRTUAL L2M > 100 18.09" at bounding box center [386, 164] width 216 height 22
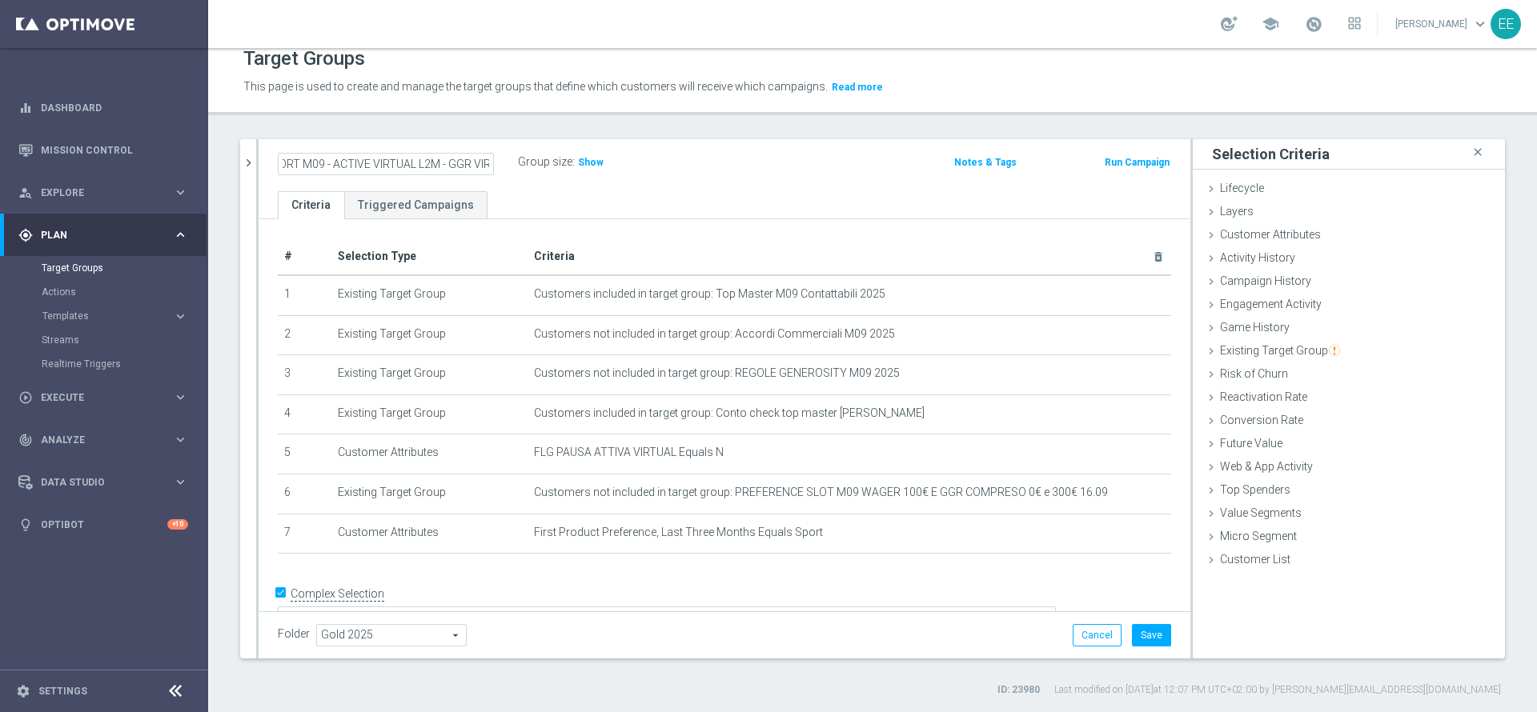
scroll to position [0, 56]
type input "1^ PRODOTTO SPORT L3M - ACTIVE VIRTUAL L2M - GGR VIRTUAL L2M > 100 18.09"
click at [1256, 261] on span "Activity History" at bounding box center [1257, 257] width 75 height 13
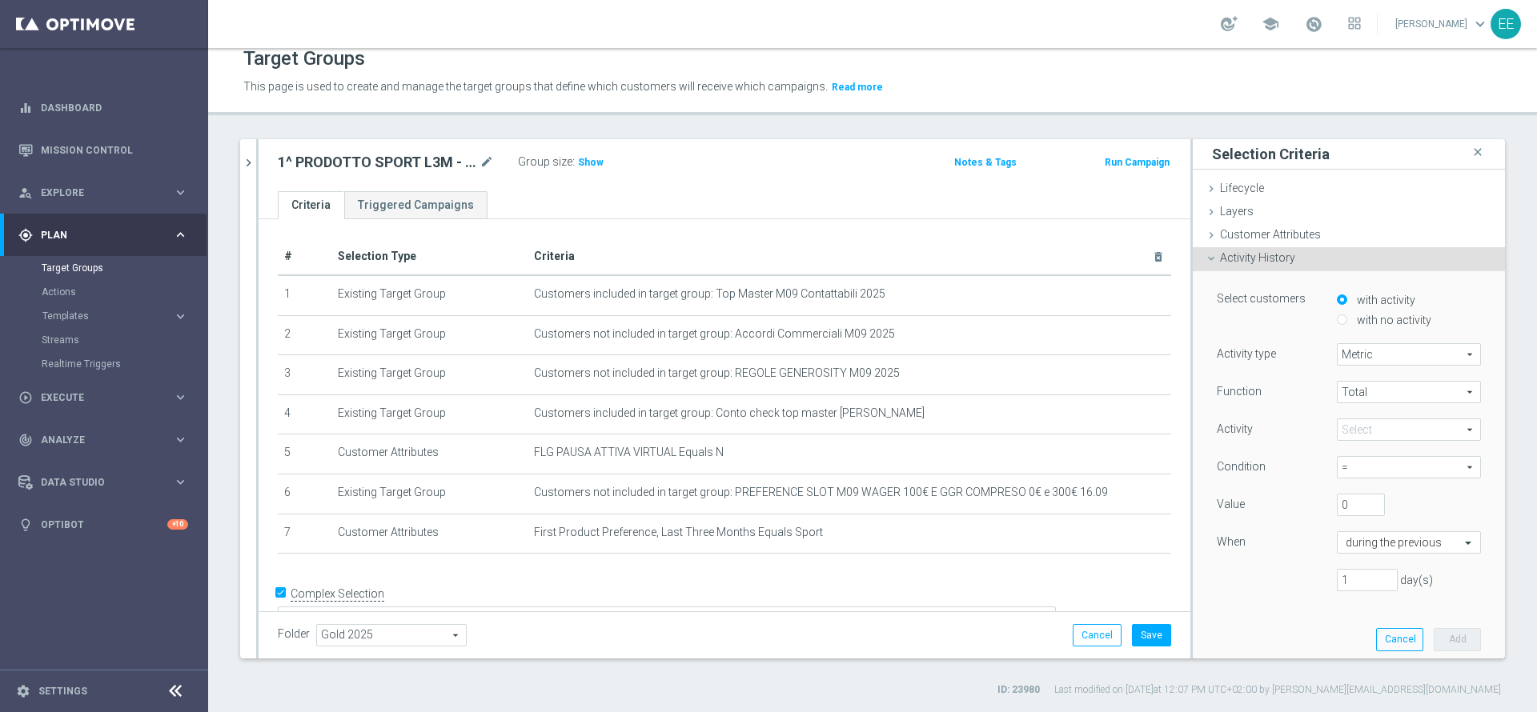
click at [1337, 438] on span at bounding box center [1408, 429] width 142 height 21
click at [0, 0] on input "search" at bounding box center [0, 0] width 0 height 0
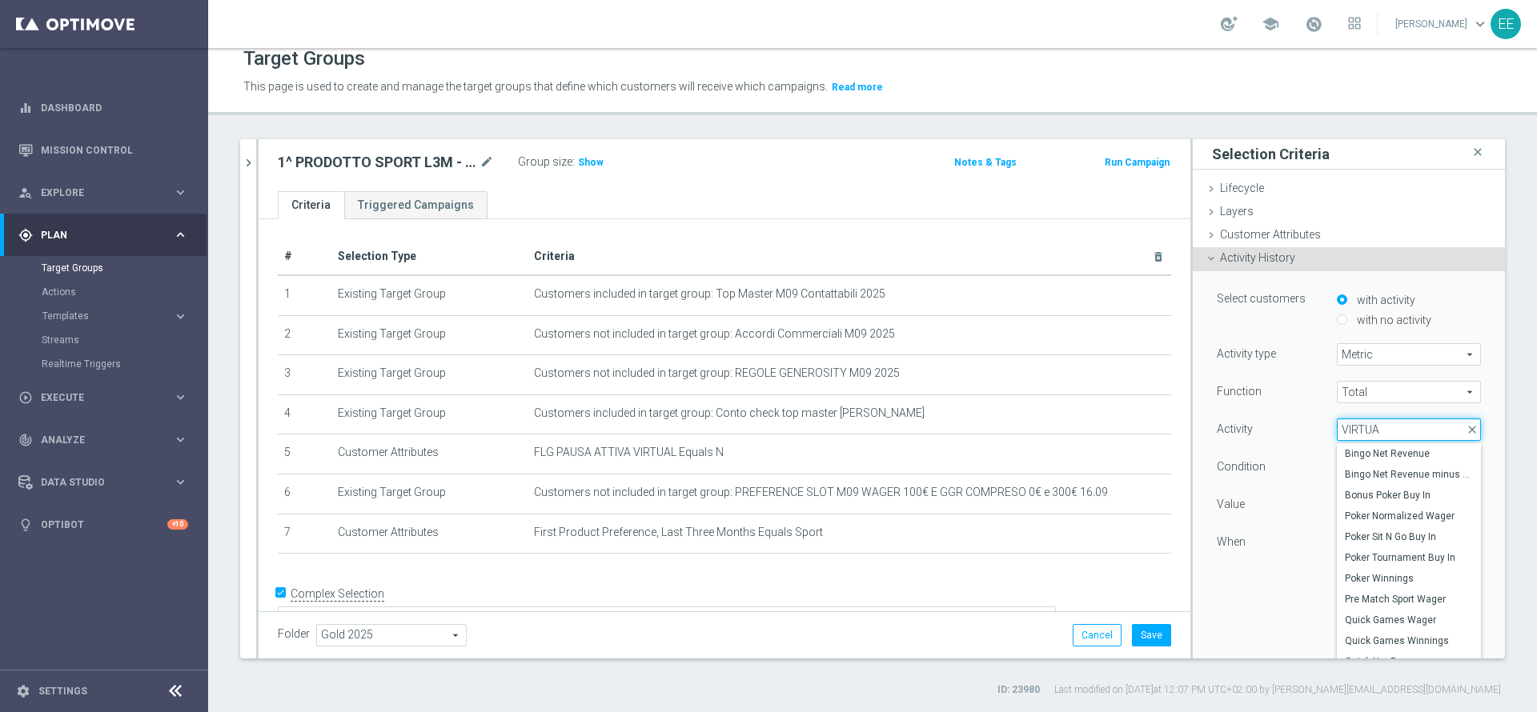
type input "VIRTUAL"
click at [1345, 461] on span "Virtual Sport Wager" at bounding box center [1409, 465] width 128 height 13
type input "Virtual Sport Wager"
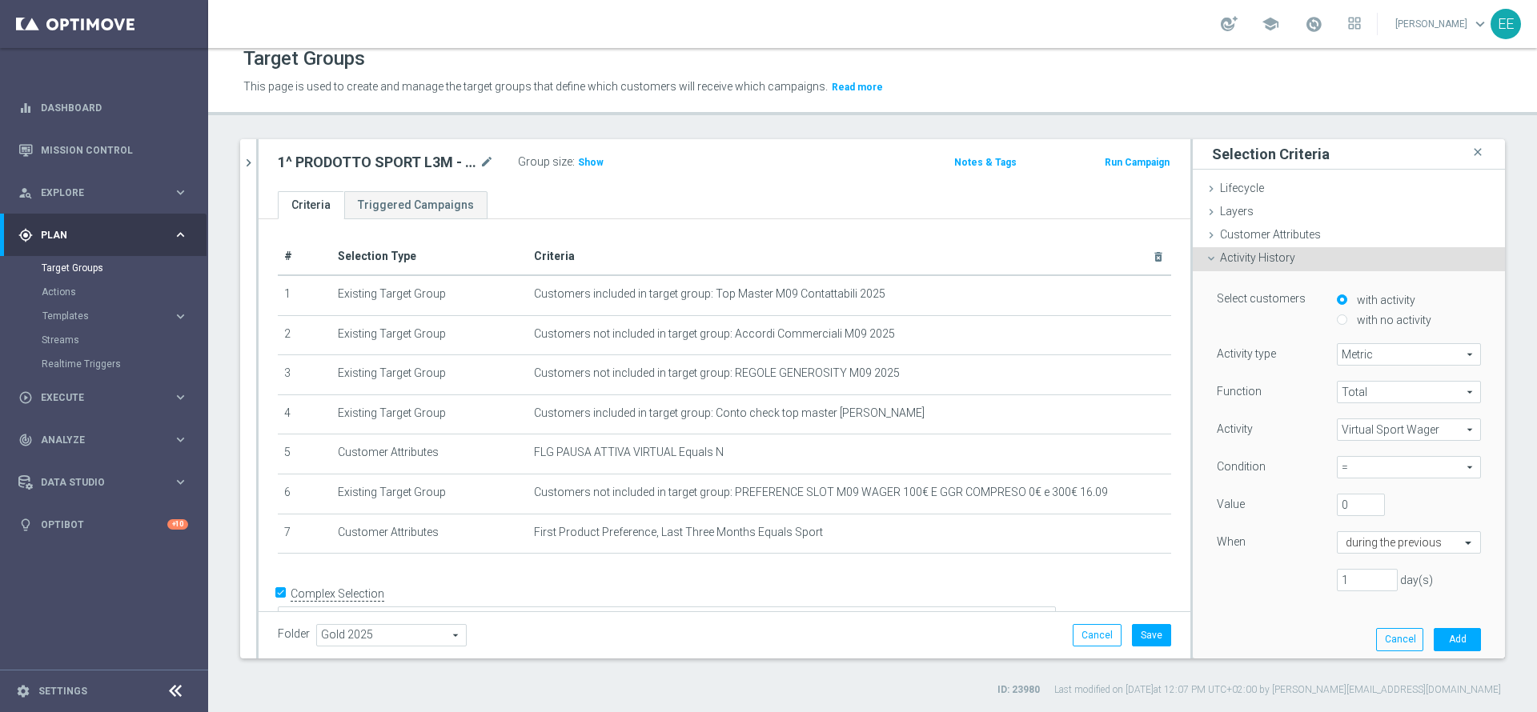
click at [1337, 457] on span "=" at bounding box center [1408, 467] width 142 height 21
click at [1345, 527] on span ">" at bounding box center [1409, 533] width 128 height 13
type input ">"
click at [1358, 534] on div "during the previous" at bounding box center [1409, 542] width 144 height 22
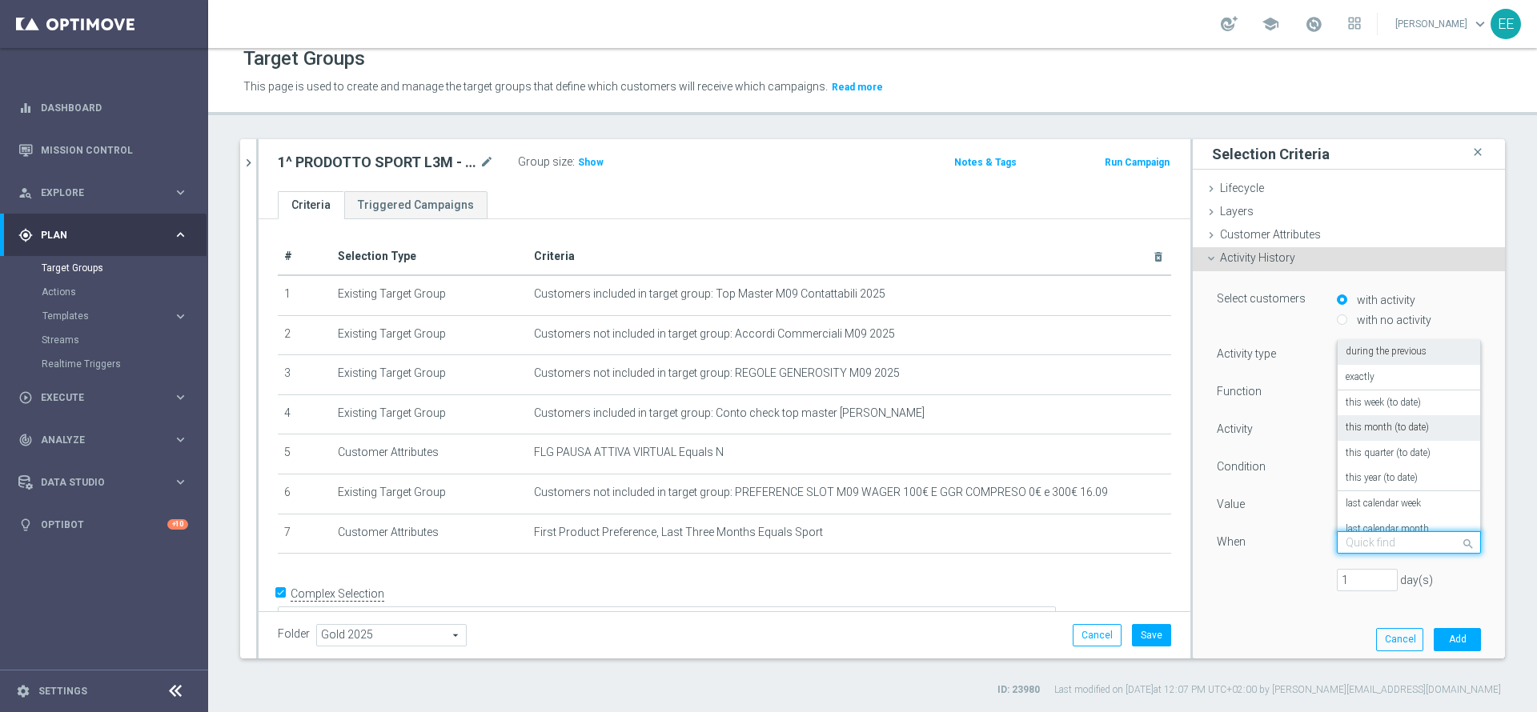
scroll to position [115, 0]
click at [1374, 512] on div "in this range" at bounding box center [1408, 516] width 126 height 26
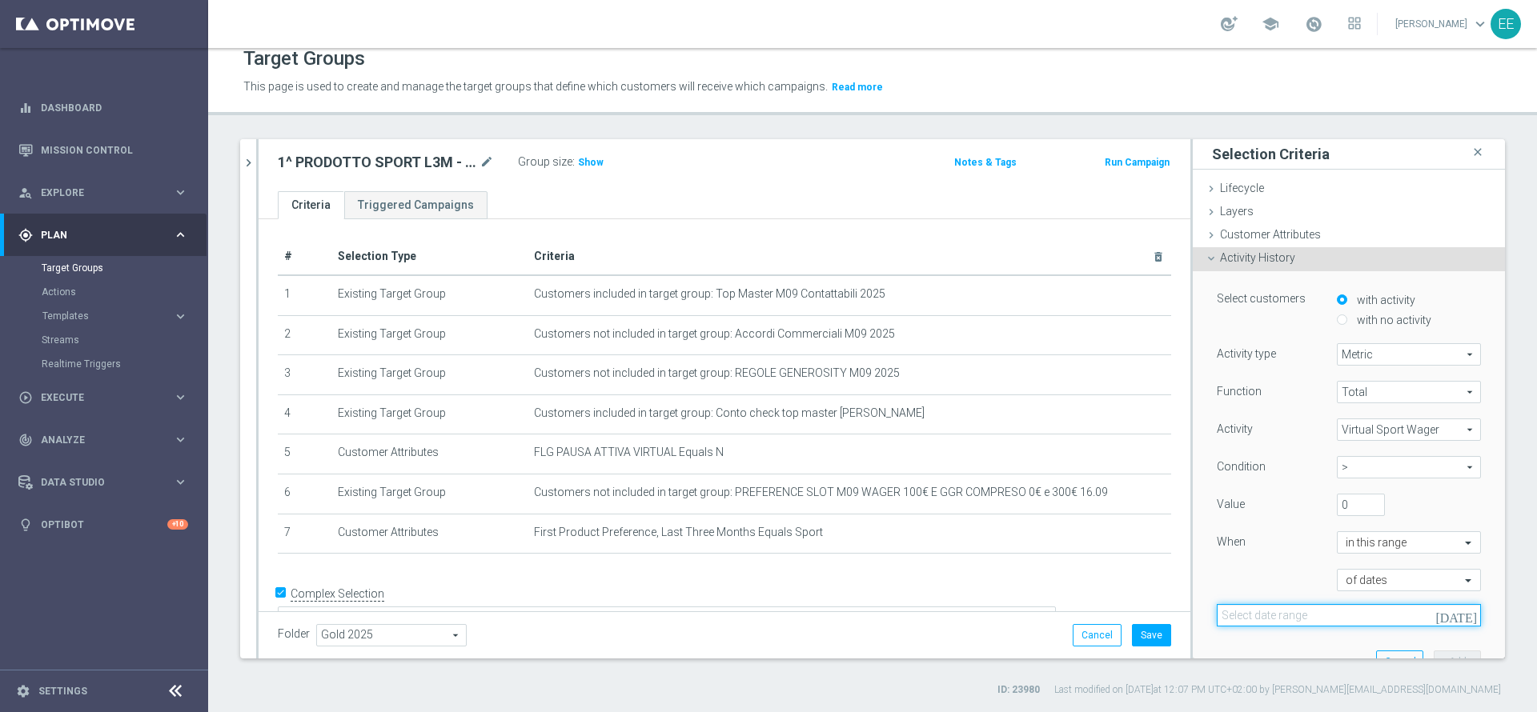
click at [1265, 620] on input at bounding box center [1349, 615] width 264 height 22
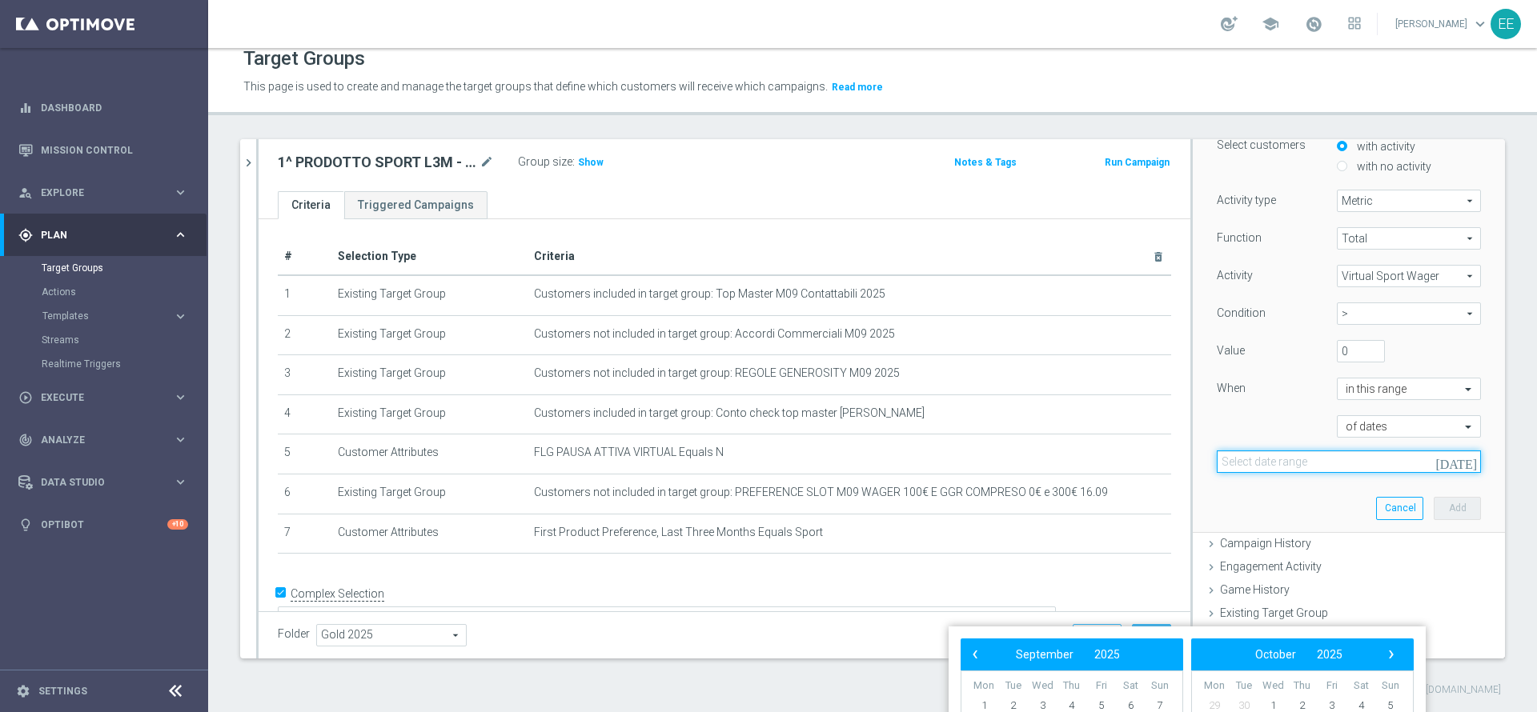
scroll to position [175, 0]
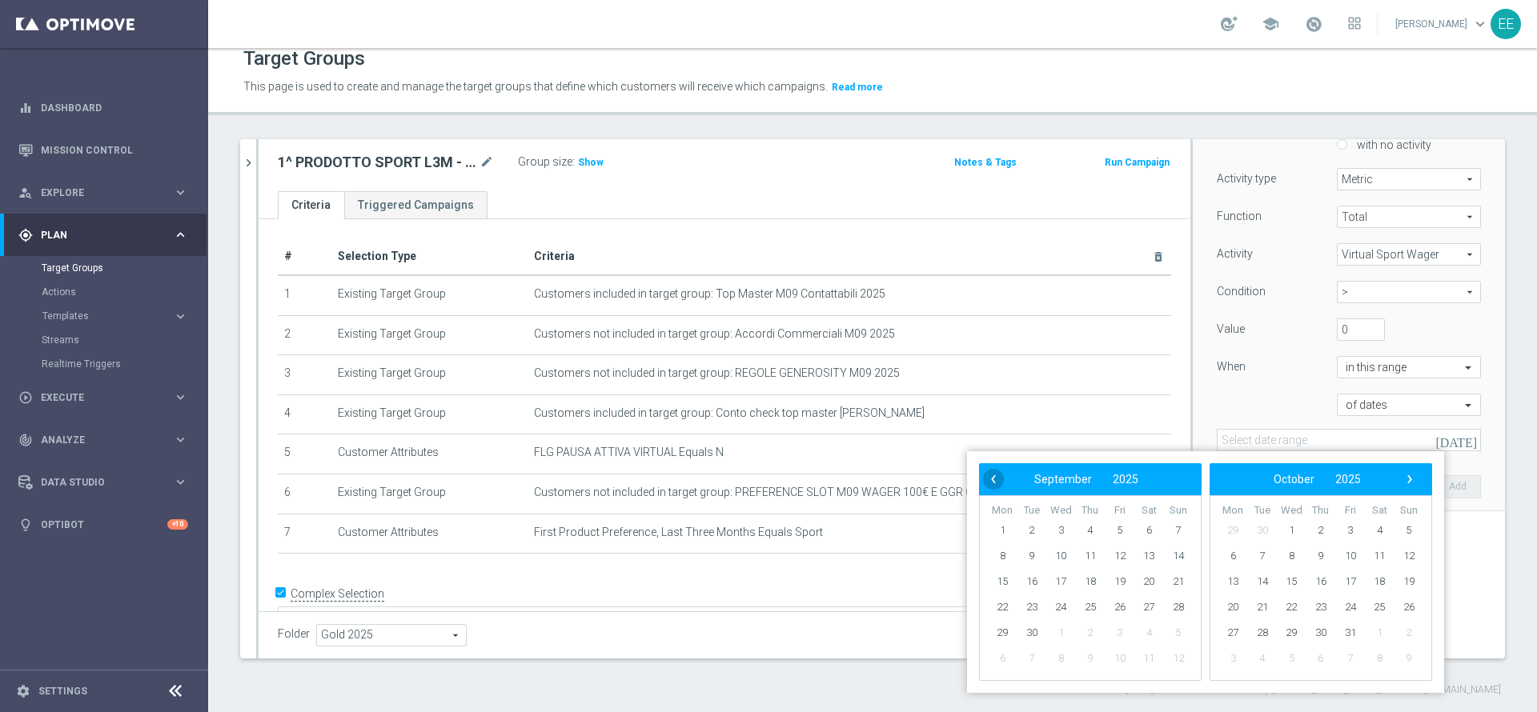
click at [989, 475] on span "‹" at bounding box center [993, 479] width 21 height 21
click at [993, 479] on span "‹" at bounding box center [993, 479] width 21 height 21
click at [1117, 581] on span "18" at bounding box center [1120, 582] width 26 height 26
click at [1058, 581] on span "16" at bounding box center [1061, 582] width 26 height 26
click at [1415, 474] on span "›" at bounding box center [1409, 479] width 21 height 21
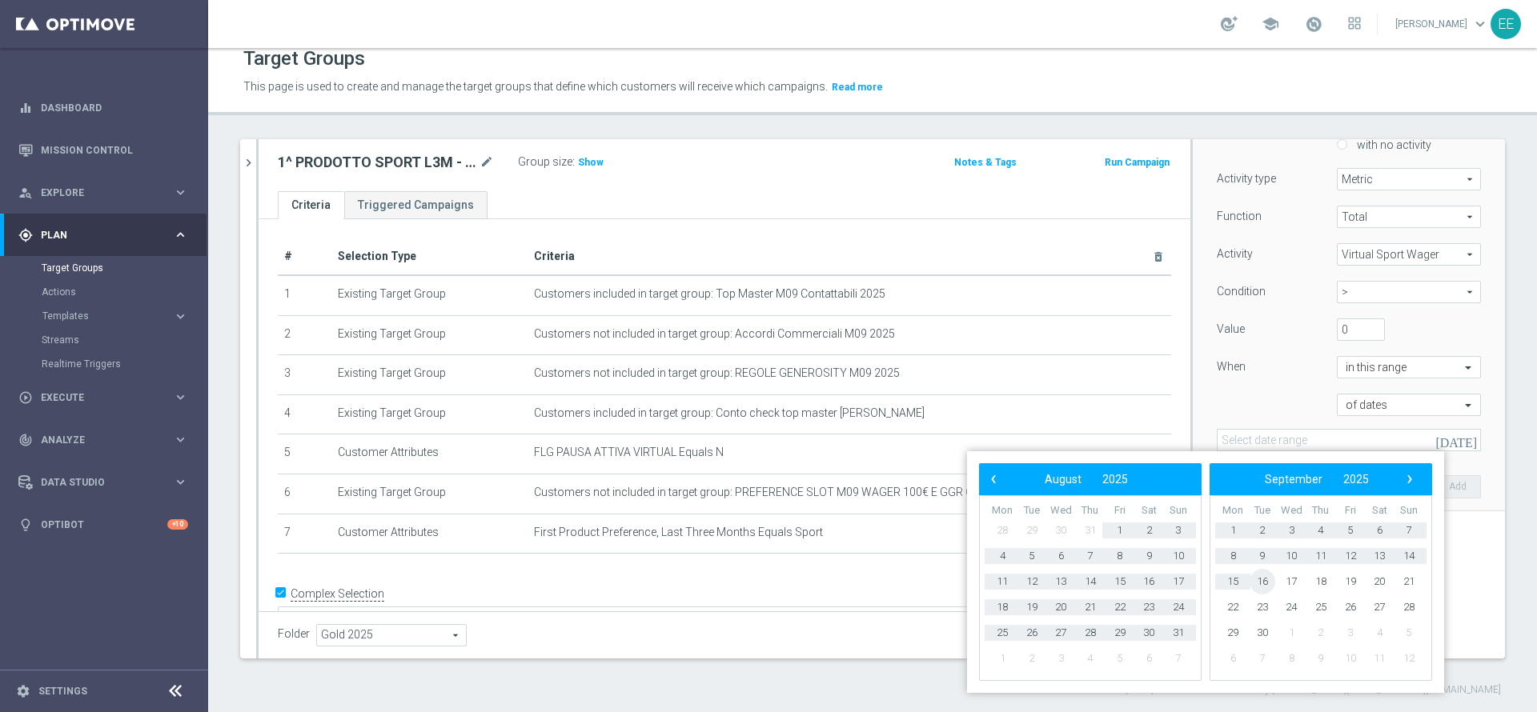
click at [1256, 579] on span "16" at bounding box center [1262, 582] width 26 height 26
type input "16 Jul 2025 - 16 Sep 2025"
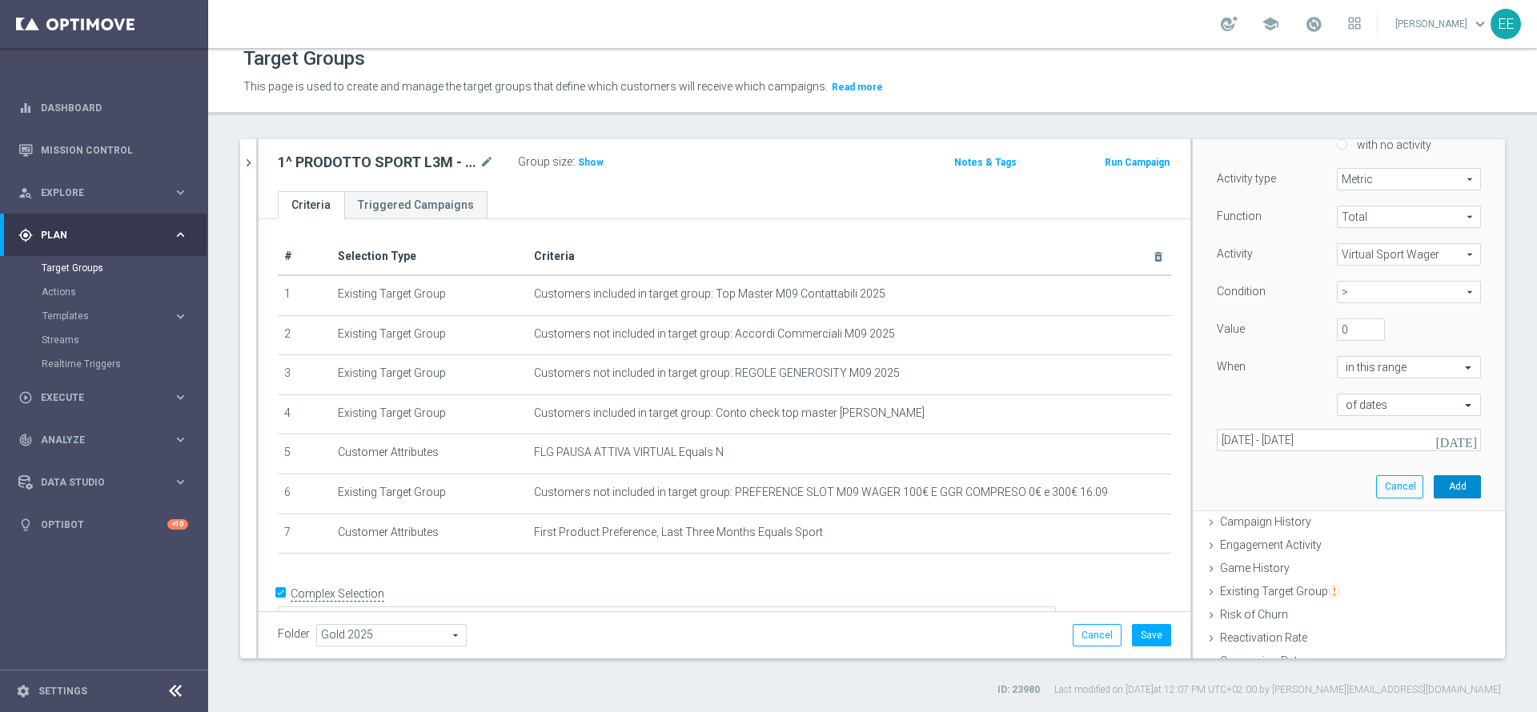
click at [1434, 479] on button "Add" at bounding box center [1457, 486] width 47 height 22
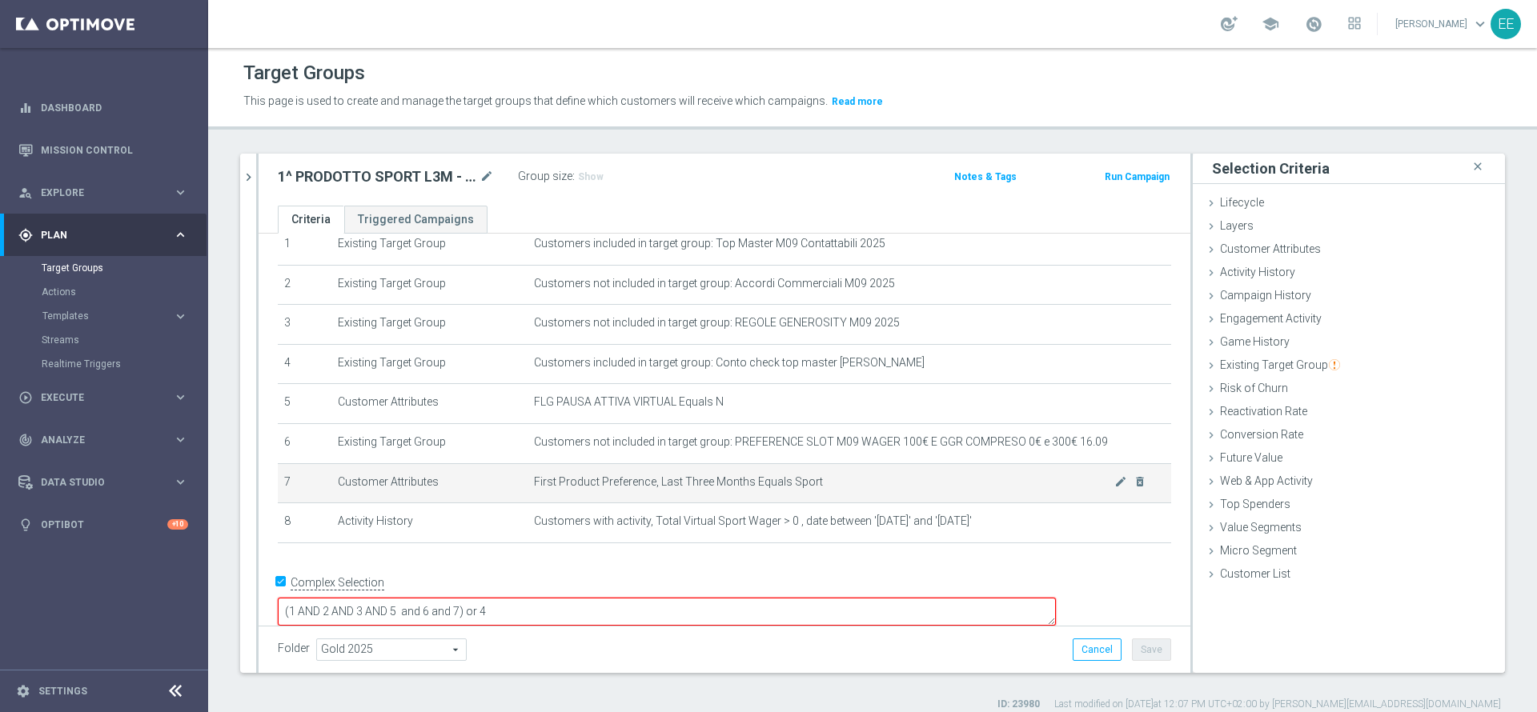
scroll to position [65, 0]
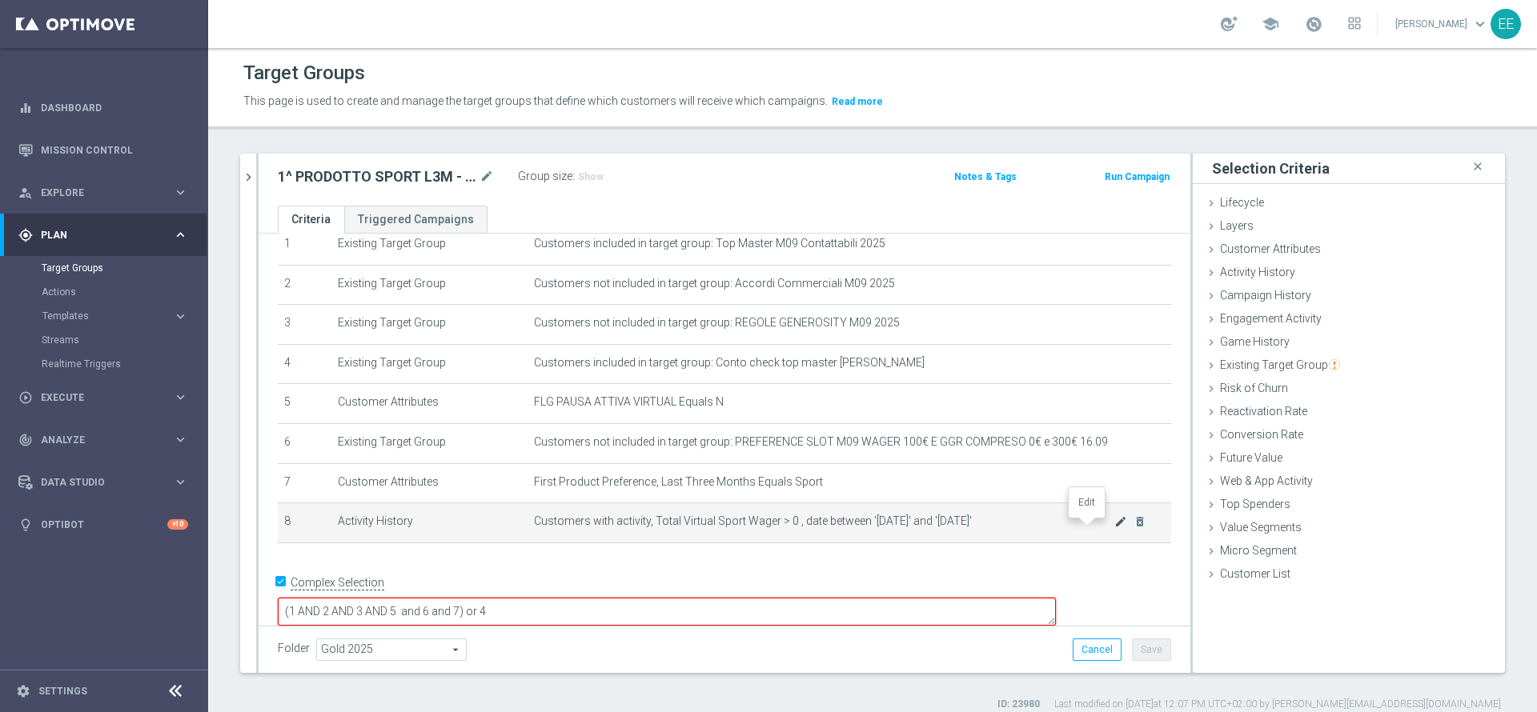
click at [1114, 527] on icon "mode_edit" at bounding box center [1120, 521] width 13 height 13
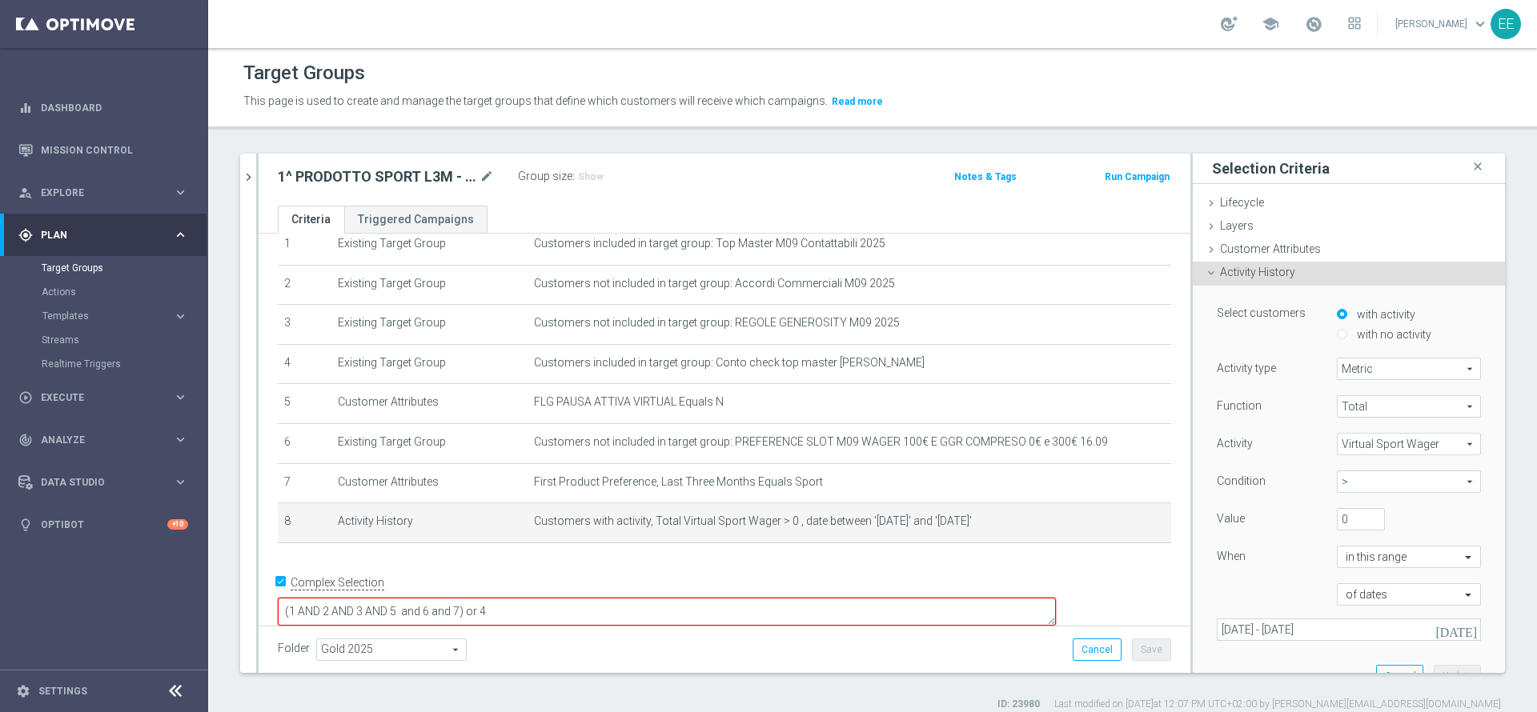
click at [1345, 455] on div "Activity Virtual Sport Wager Virtual Sport Wager arrow_drop_down search" at bounding box center [1349, 446] width 288 height 26
click at [1355, 448] on span "Virtual Sport Wager" at bounding box center [1408, 444] width 142 height 21
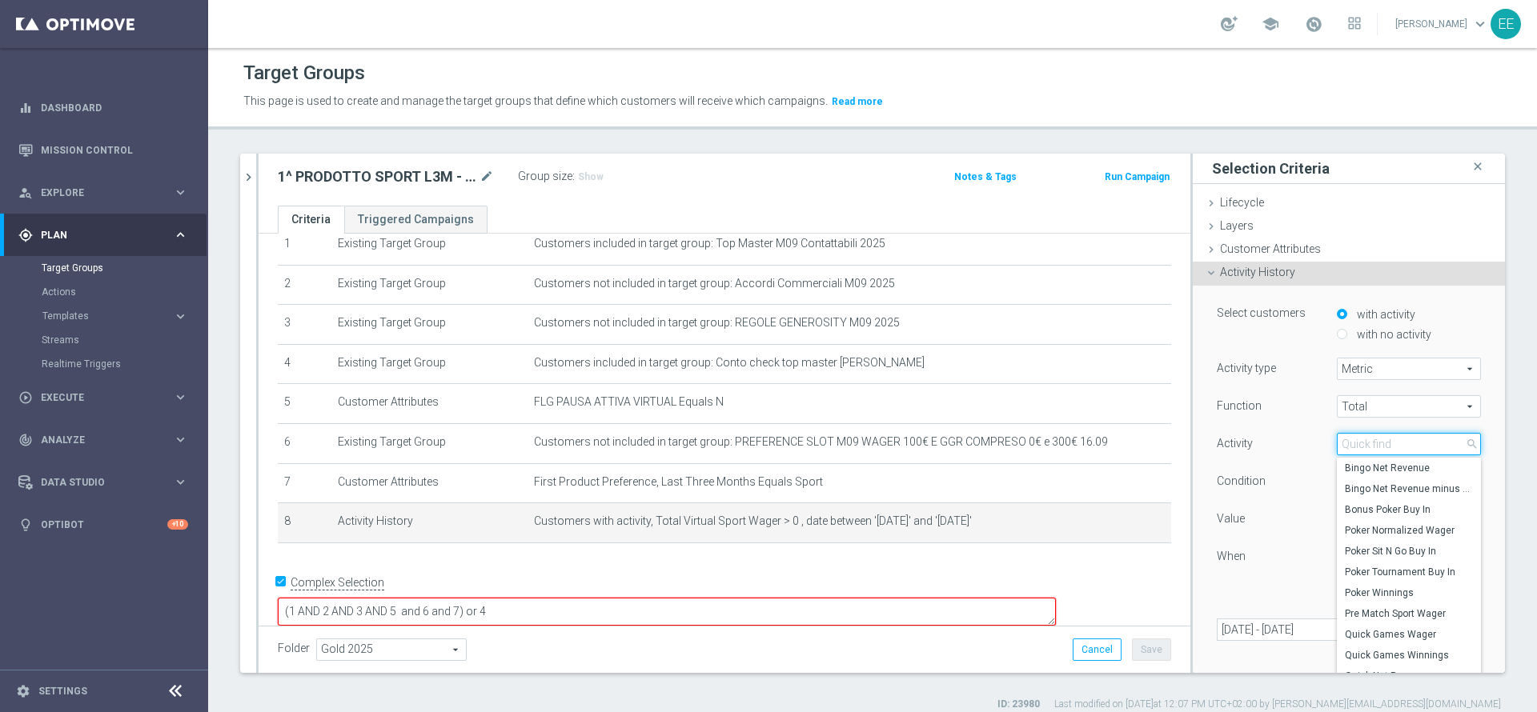
click at [1355, 448] on input "search" at bounding box center [1409, 444] width 144 height 22
type input "virtual"
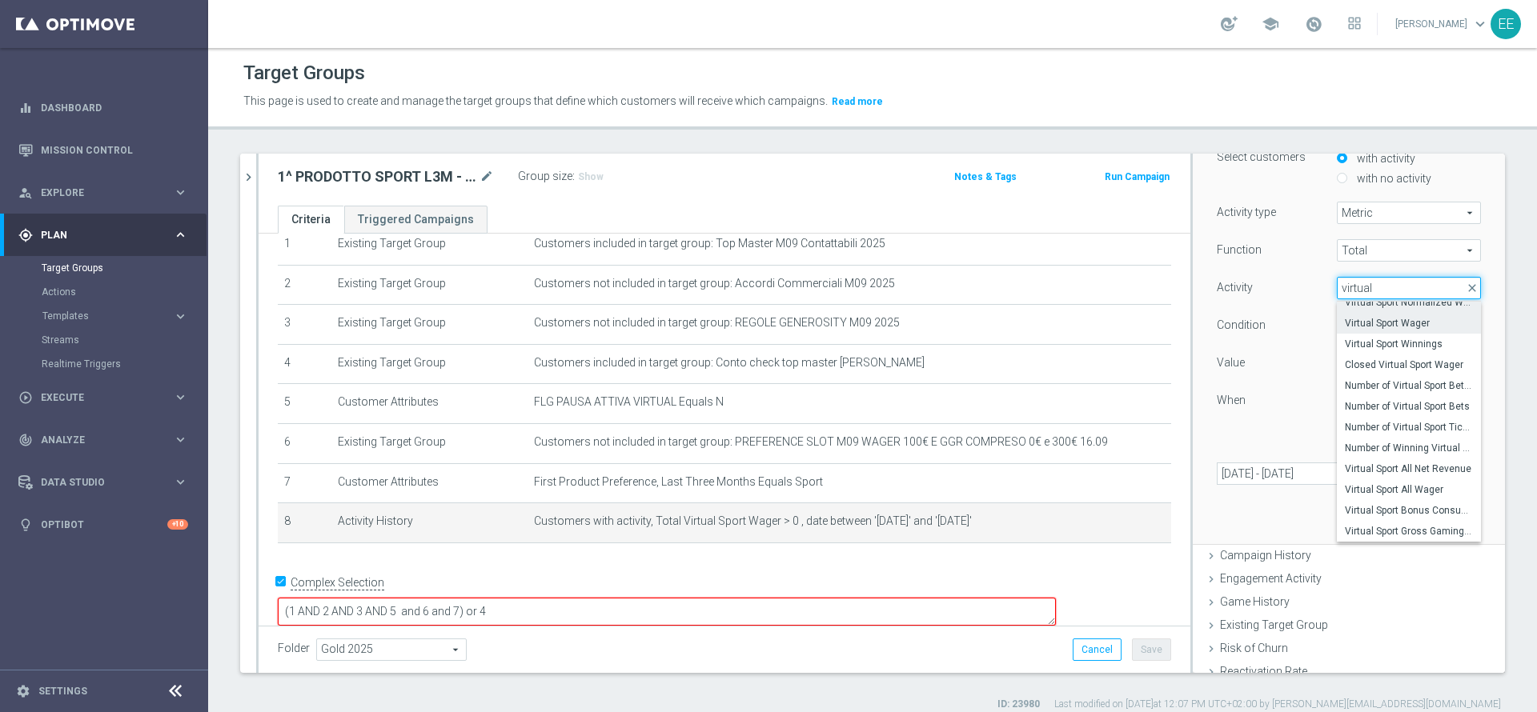
scroll to position [155, 0]
click at [1377, 533] on span "Virtual Sport Gross Gaming Revenue" at bounding box center [1409, 532] width 128 height 13
type input "Virtual Sport Gross Gaming Revenue"
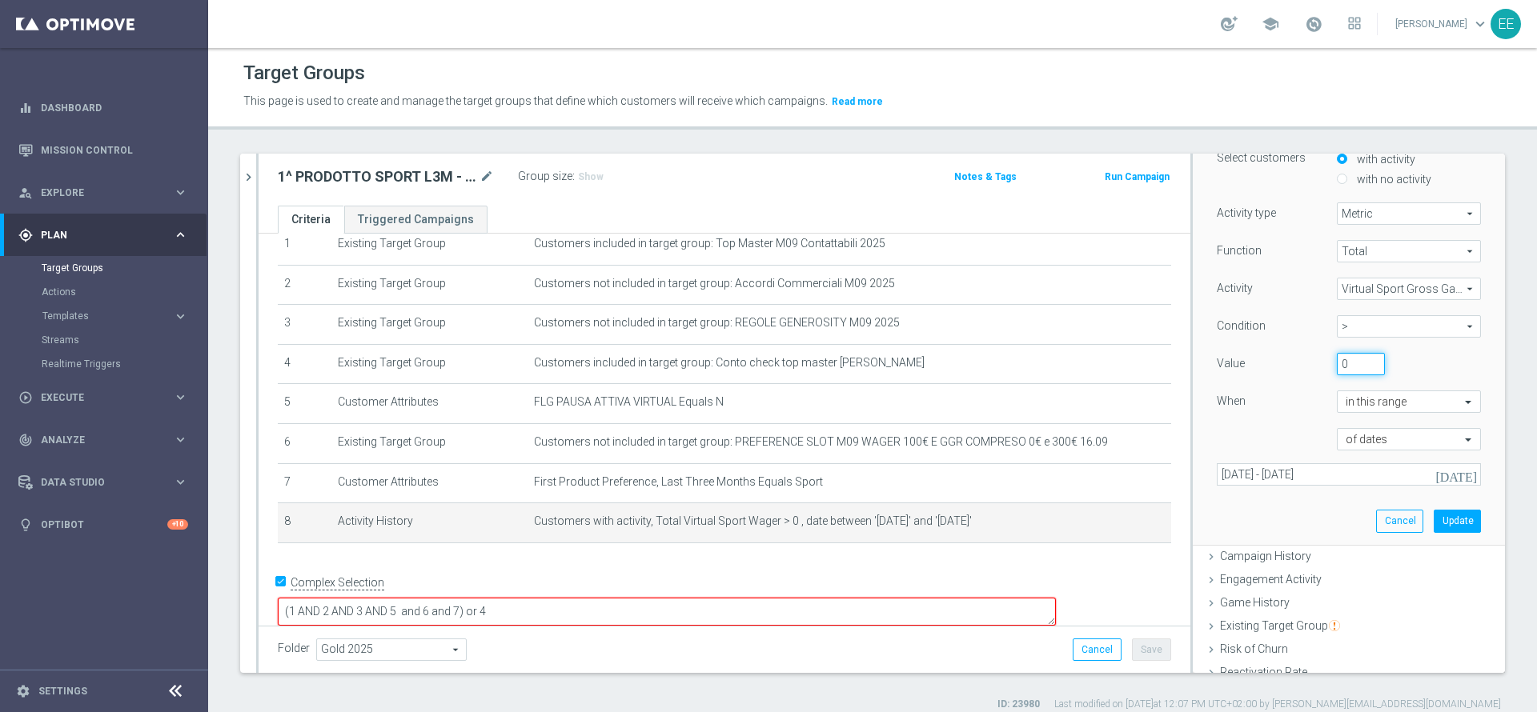
click at [1337, 369] on input "0" at bounding box center [1361, 364] width 48 height 22
type input "100"
click at [1434, 522] on button "Update" at bounding box center [1457, 521] width 47 height 22
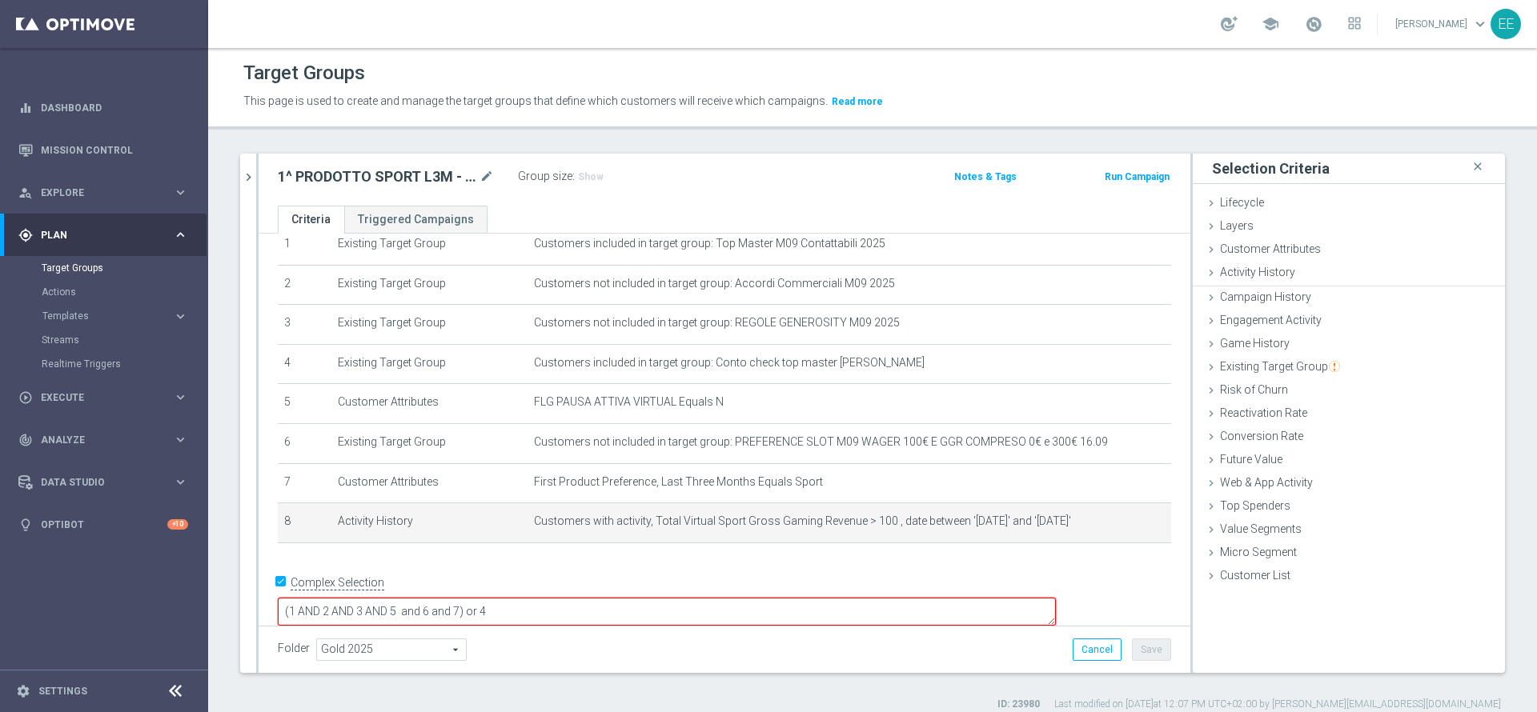
scroll to position [0, 0]
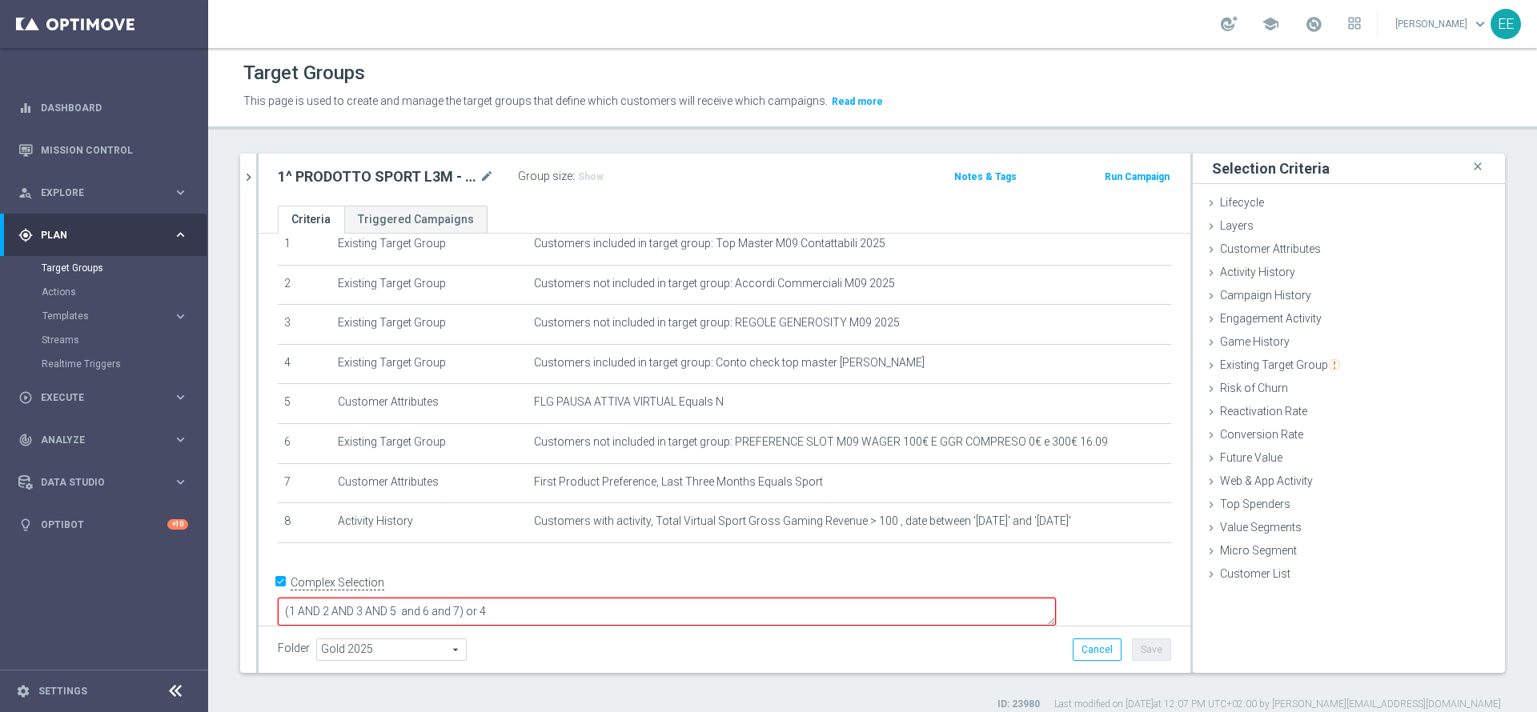
click at [575, 598] on textarea "(1 AND 2 AND 3 AND 5 and 6 and 7) or 4" at bounding box center [667, 612] width 778 height 28
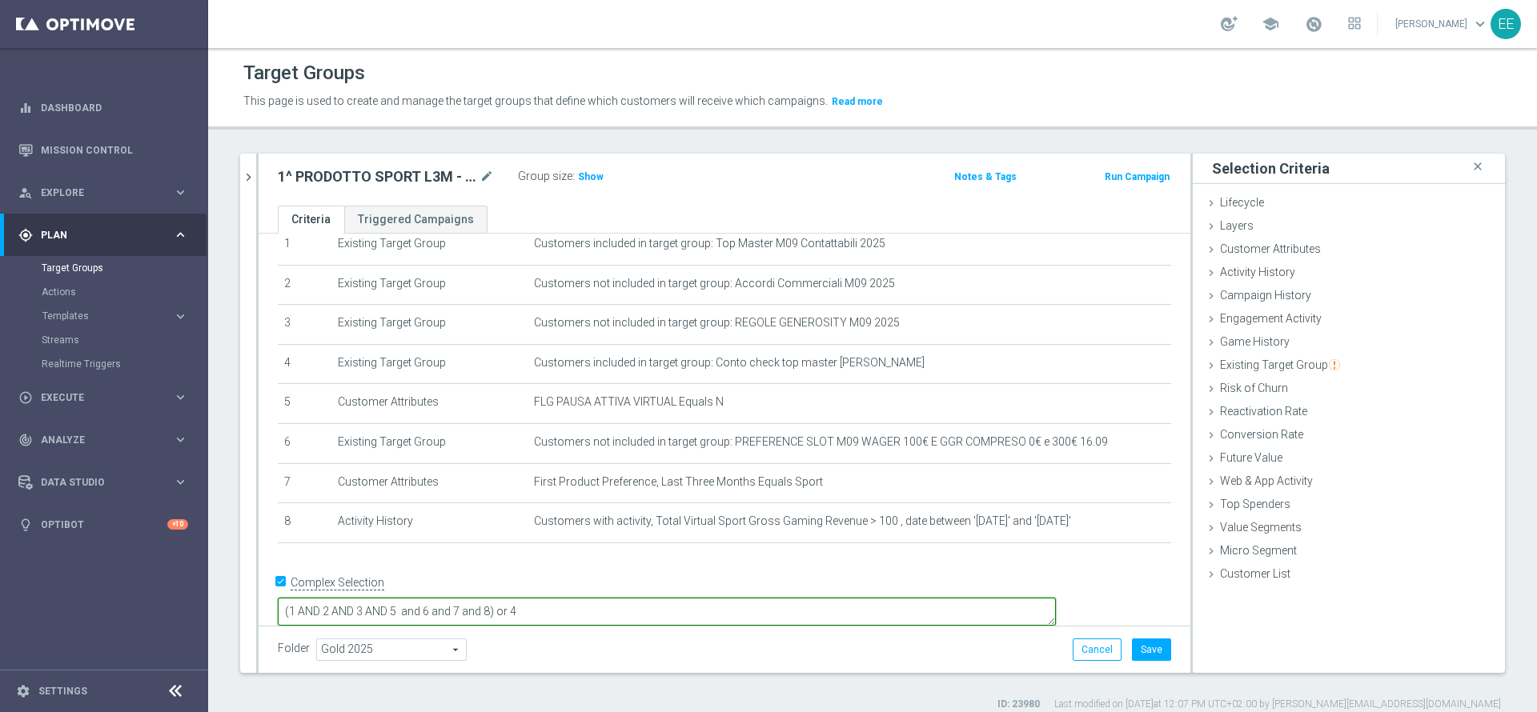
type textarea "(1 AND 2 AND 3 AND 5 and 6 and 7 and 8) or 4"
click at [795, 647] on div "Folder Gold 2025 Gold 2025 arrow_drop_down search Cancel Save Saving..." at bounding box center [724, 650] width 893 height 22
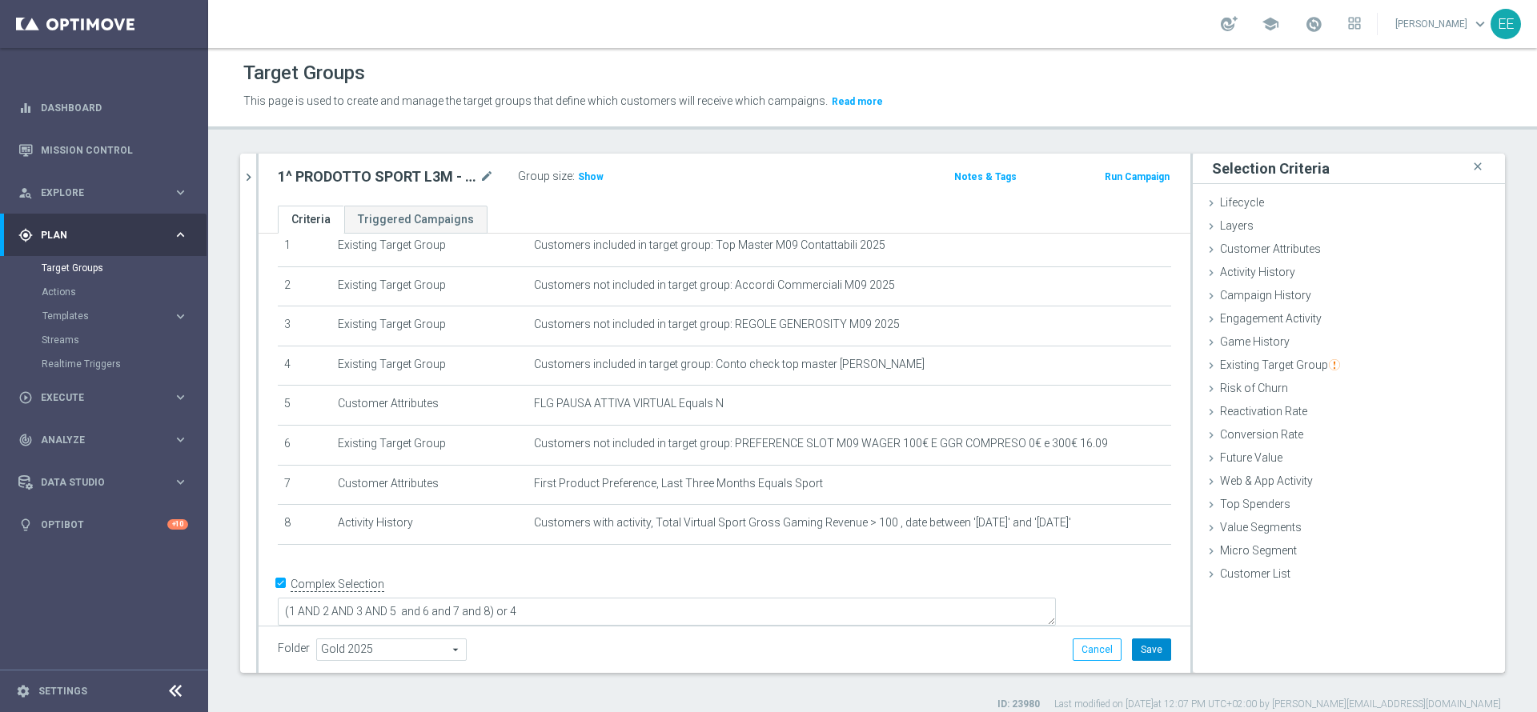
click at [1132, 646] on button "Save" at bounding box center [1151, 650] width 39 height 22
click at [582, 173] on span "Show" at bounding box center [591, 176] width 26 height 11
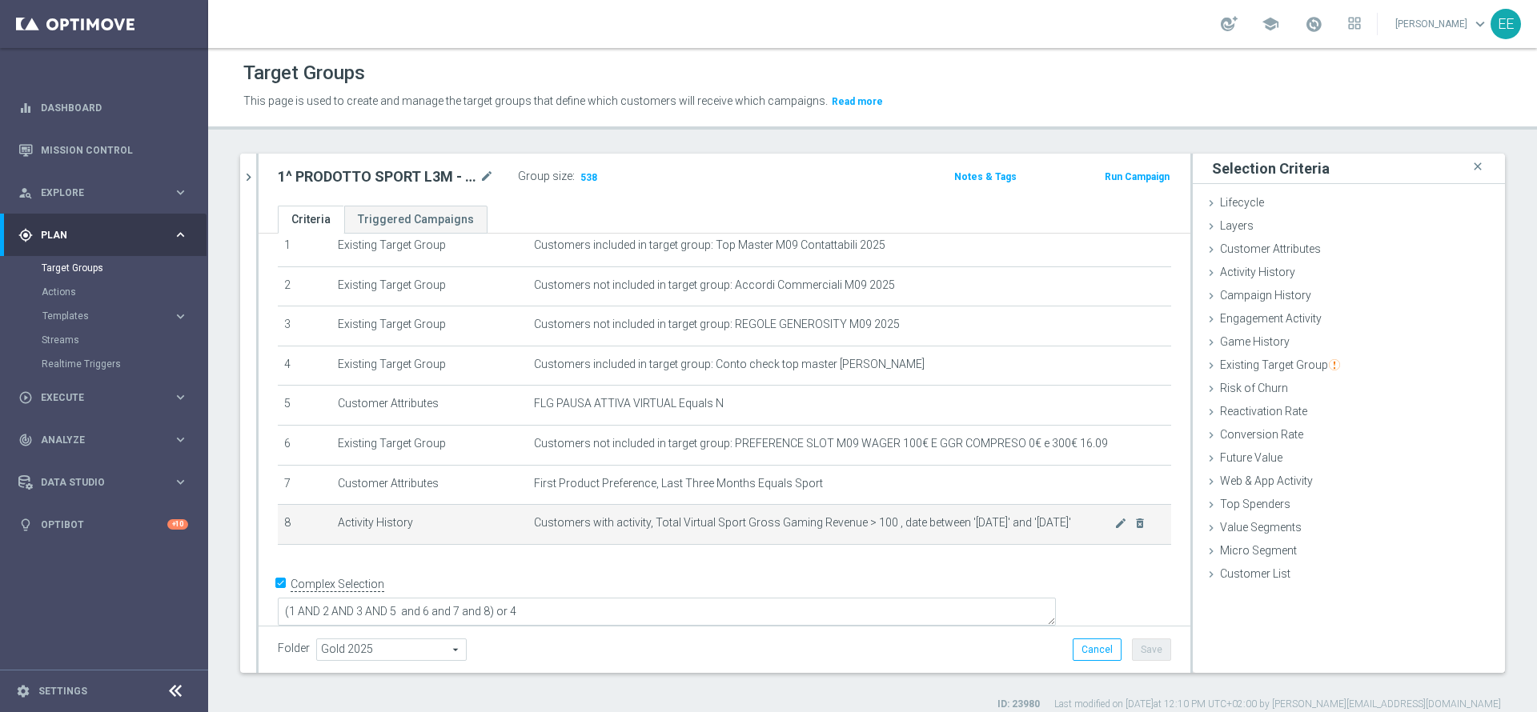
scroll to position [14, 0]
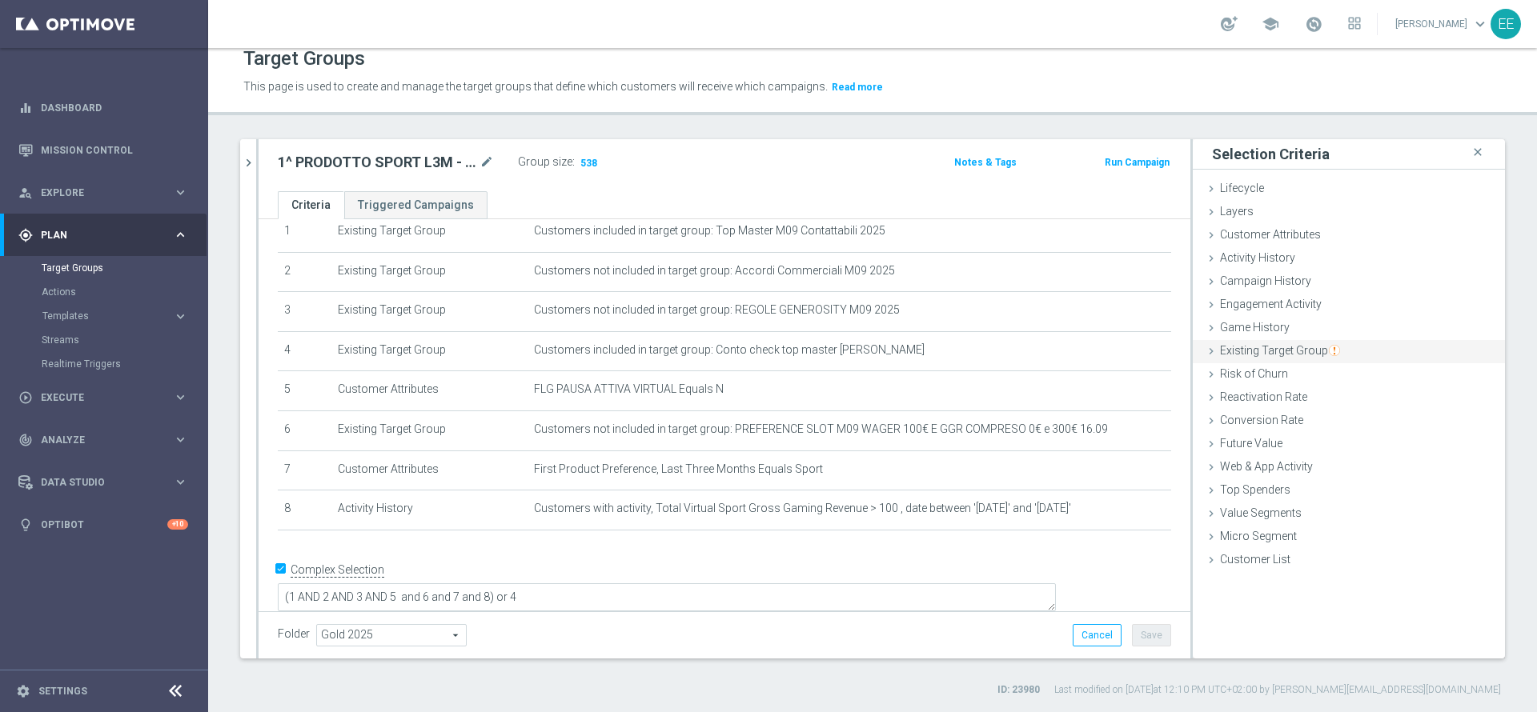
click at [1289, 346] on span "Existing Target Group" at bounding box center [1280, 350] width 120 height 13
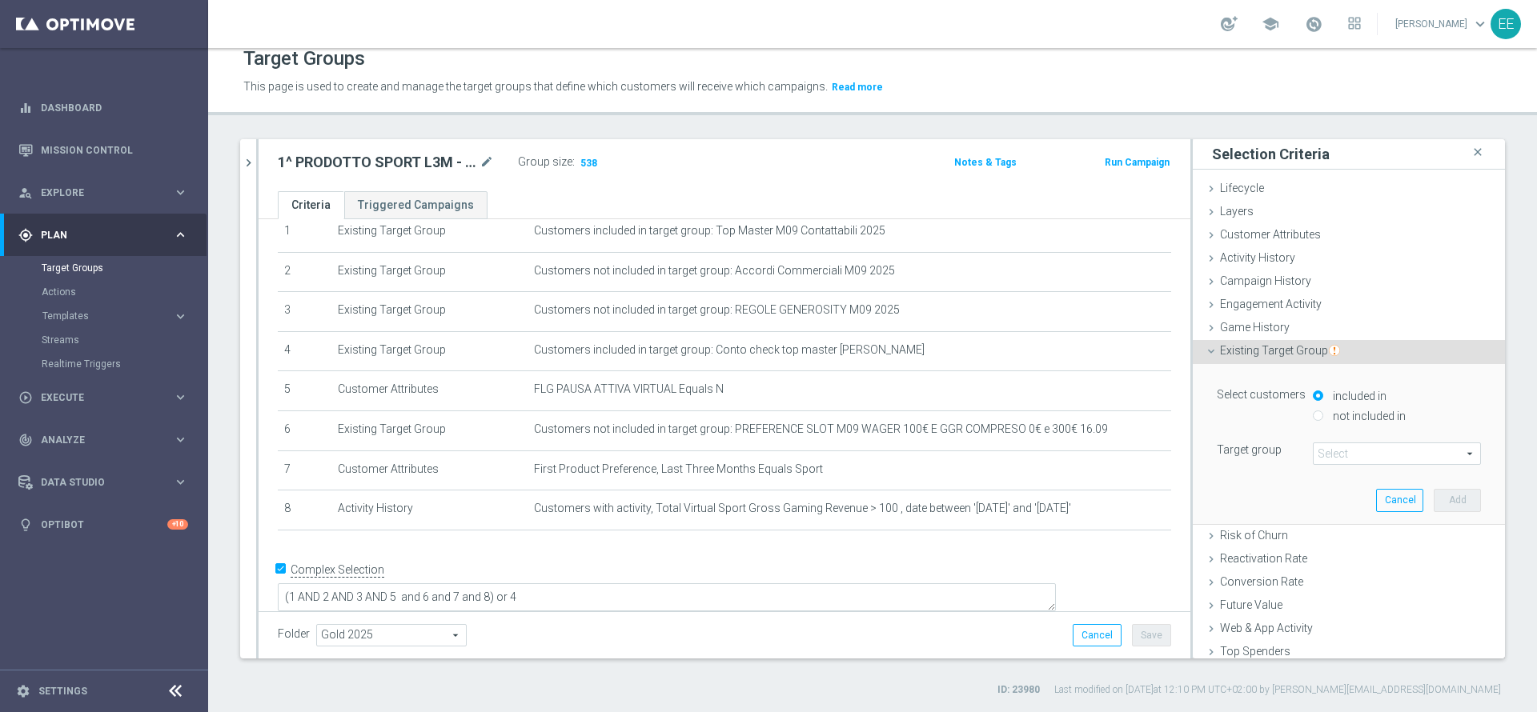
click at [1329, 417] on label "not included in" at bounding box center [1367, 416] width 77 height 14
click at [1323, 417] on input "not included in" at bounding box center [1318, 416] width 10 height 10
radio input "true"
click at [1324, 454] on span at bounding box center [1396, 453] width 166 height 21
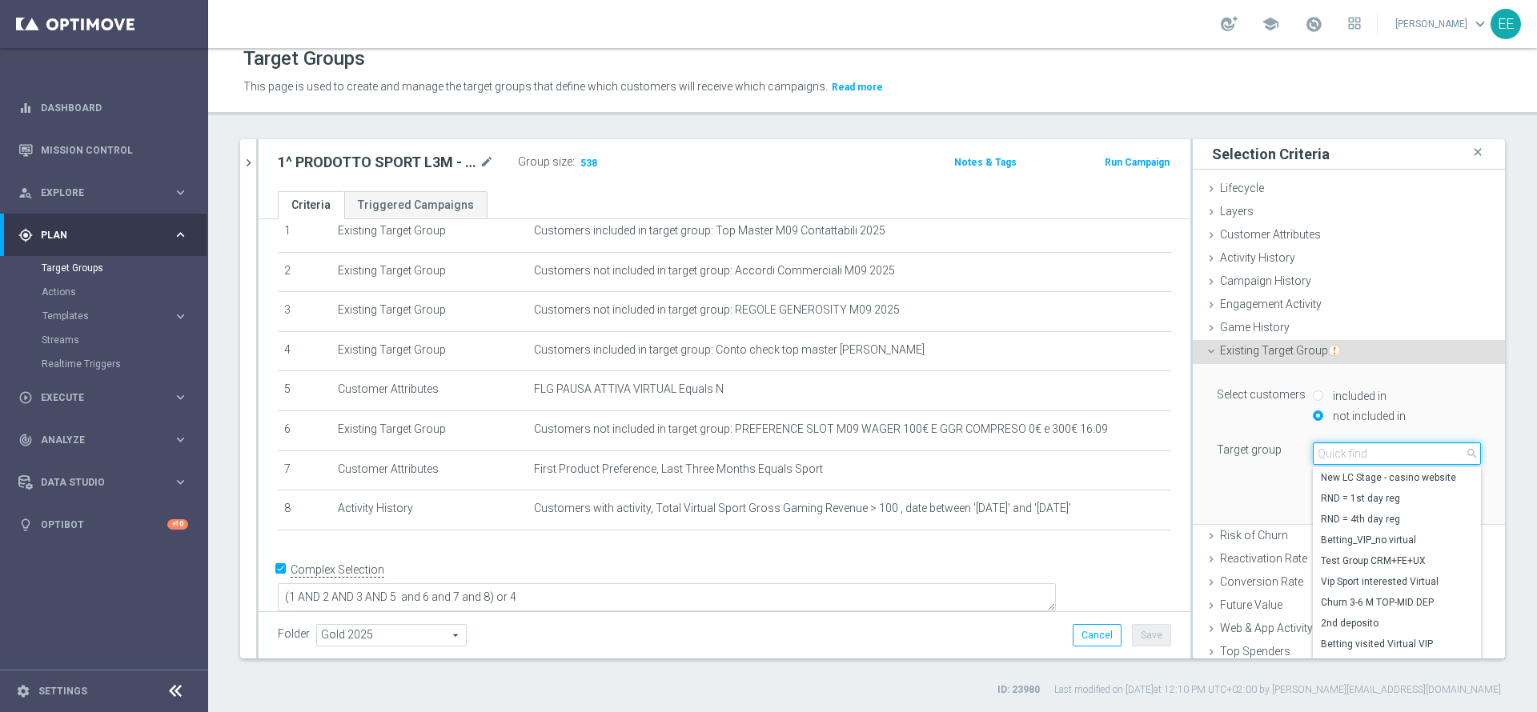
click at [1324, 454] on input "search" at bounding box center [1397, 454] width 168 height 22
type input "04.09"
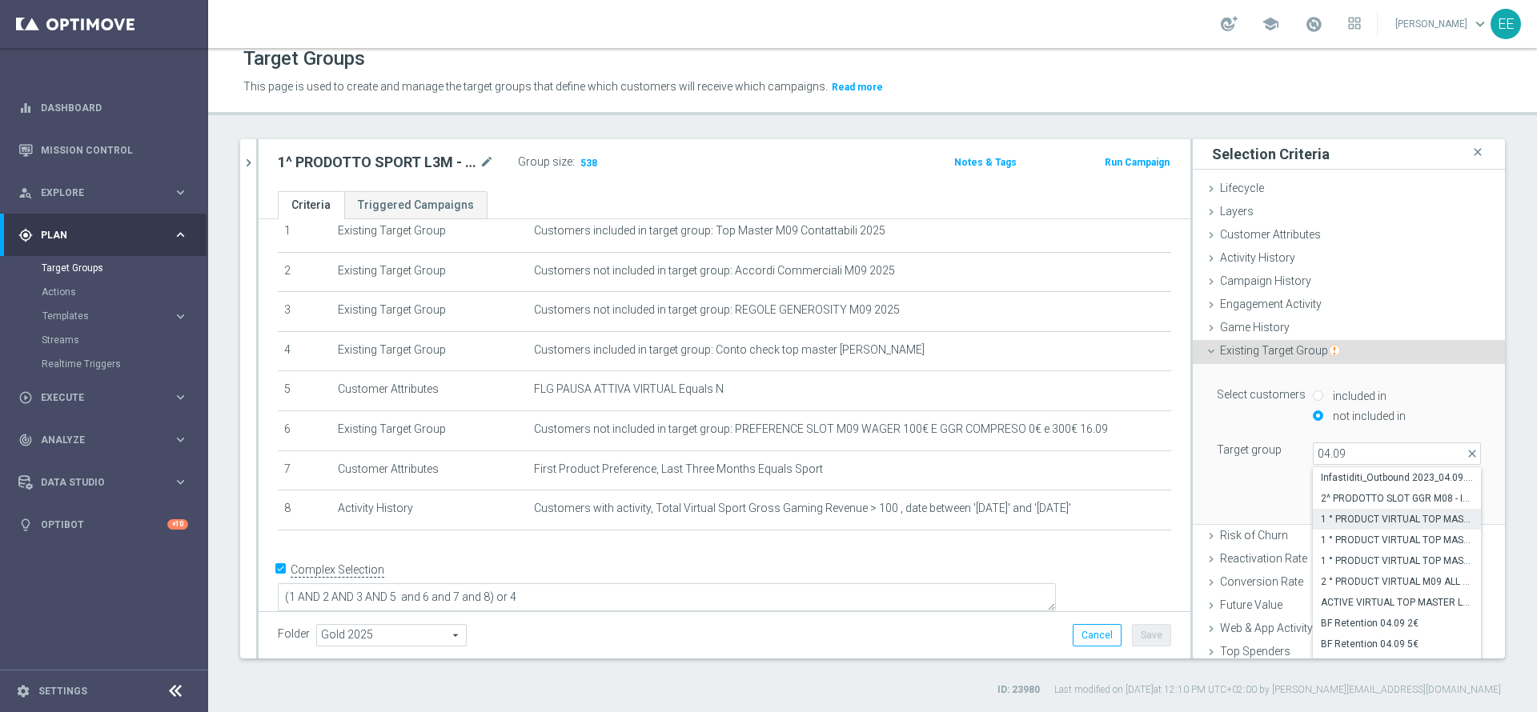
click at [1397, 522] on span "1 ° PRODUCT VIRTUAL TOP MASTER LM1 HIGH 04.09" at bounding box center [1397, 519] width 152 height 13
type input "1 ° PRODUCT VIRTUAL TOP MASTER LM1 HIGH 04.09"
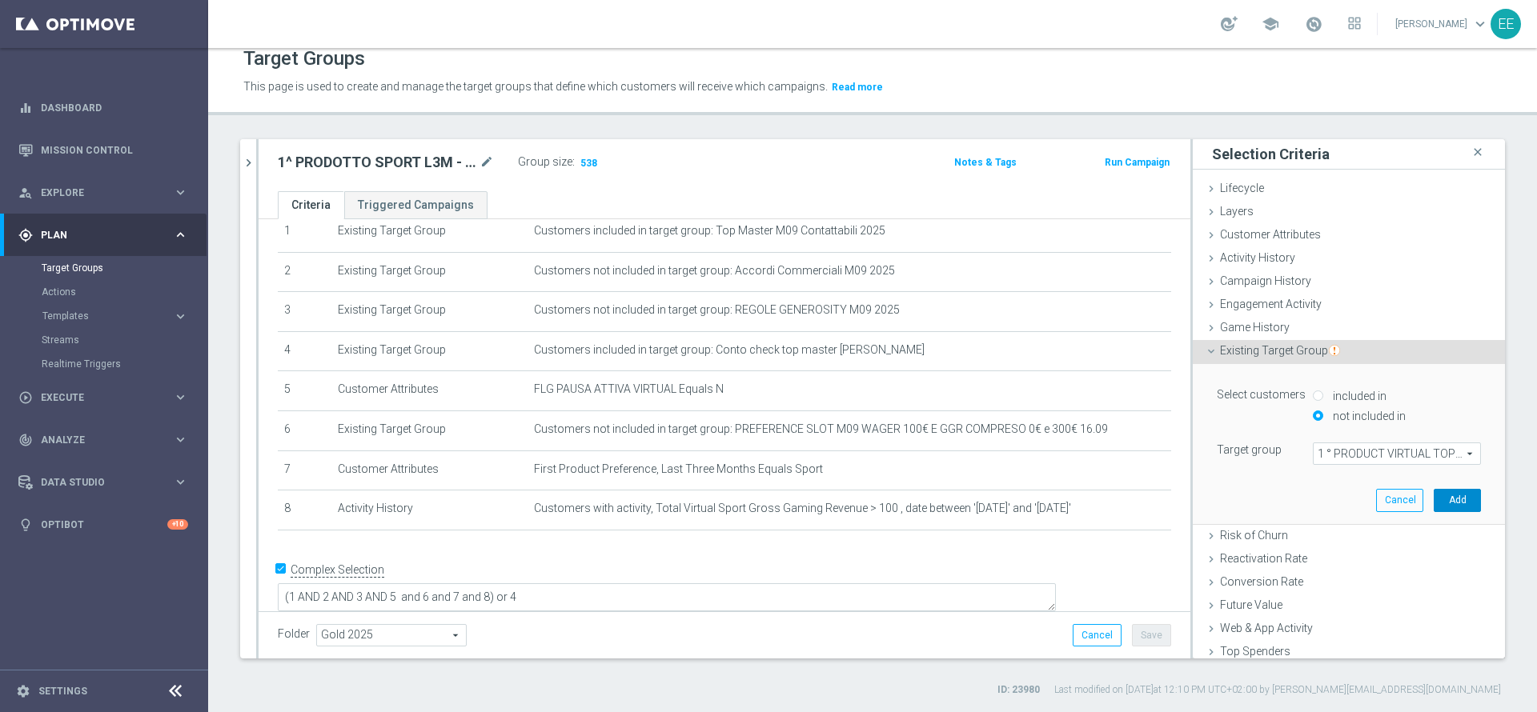
click at [1434, 499] on button "Add" at bounding box center [1457, 500] width 47 height 22
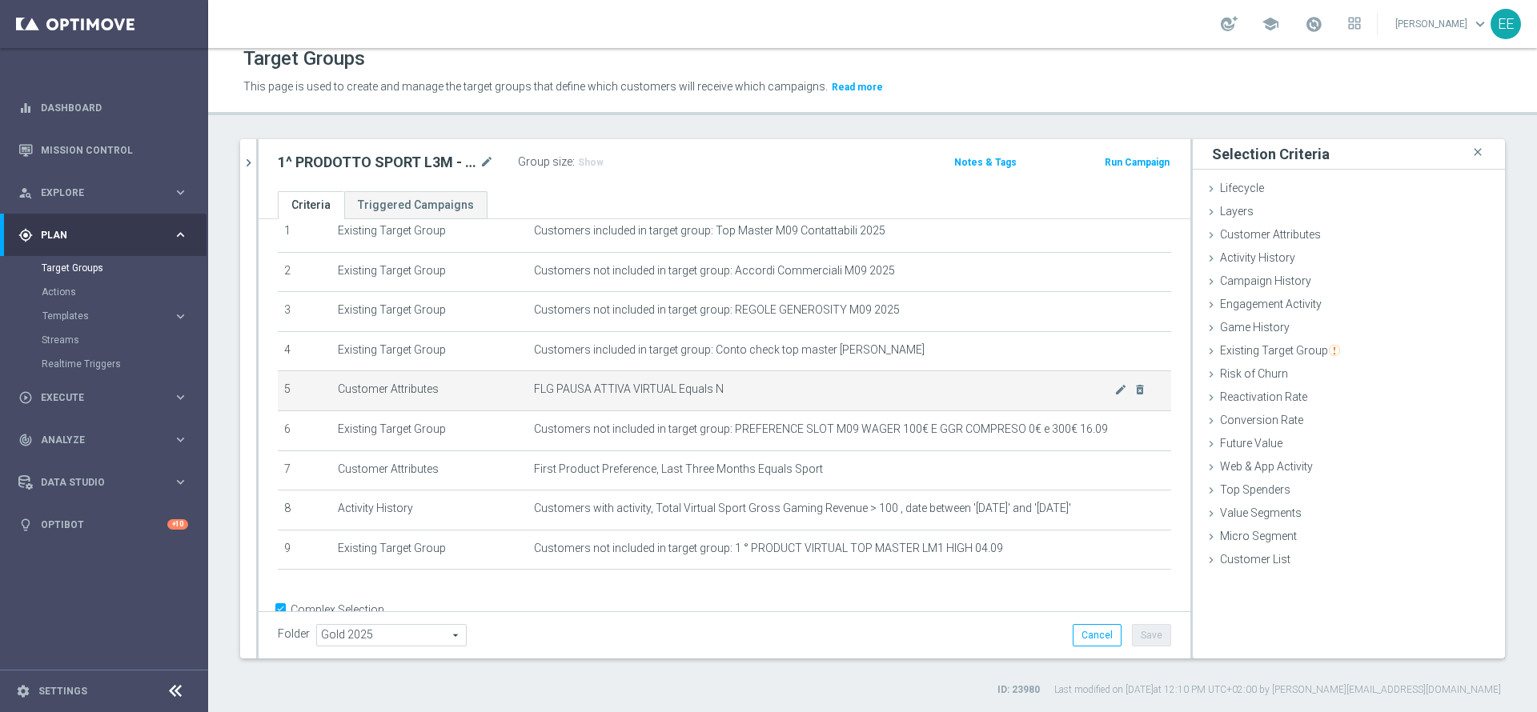
scroll to position [106, 0]
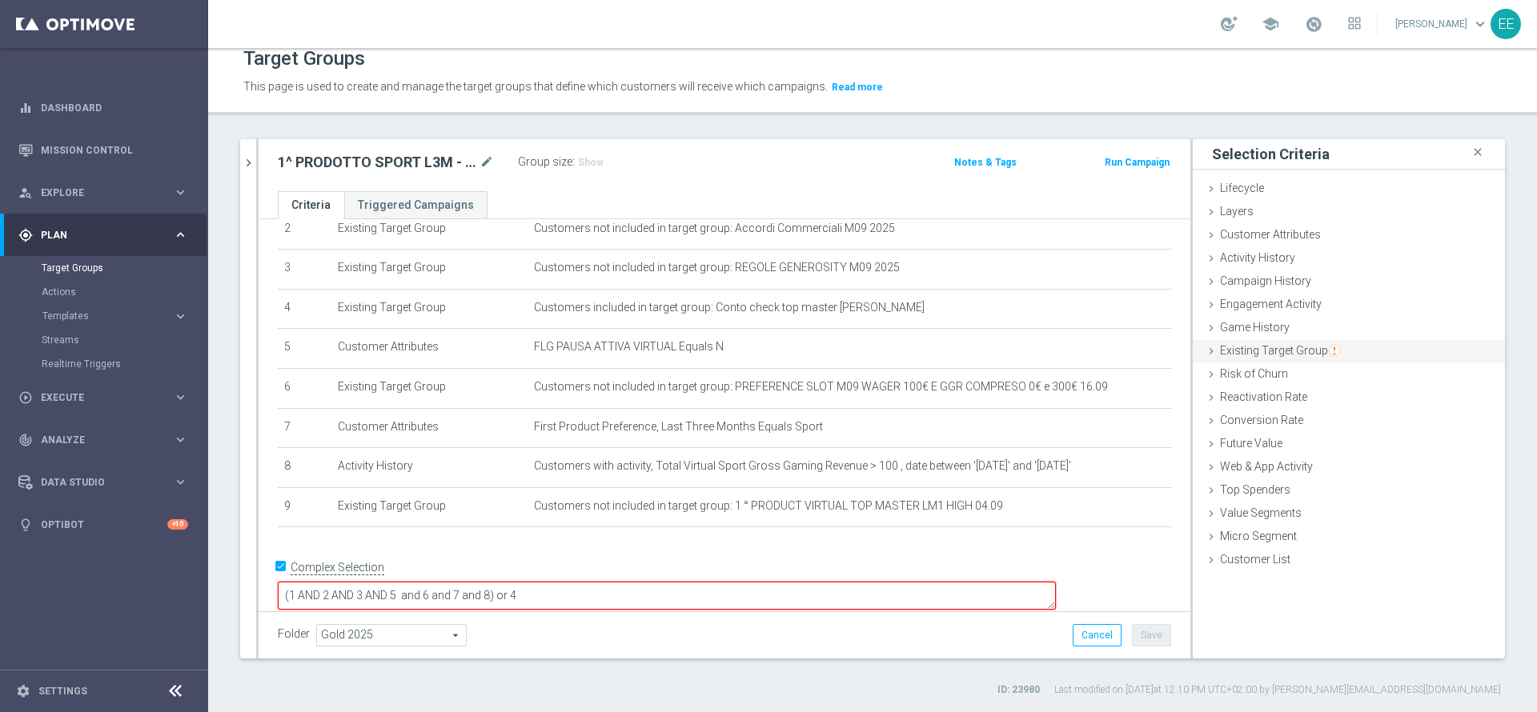
click at [1249, 351] on span "Existing Target Group" at bounding box center [1280, 350] width 120 height 13
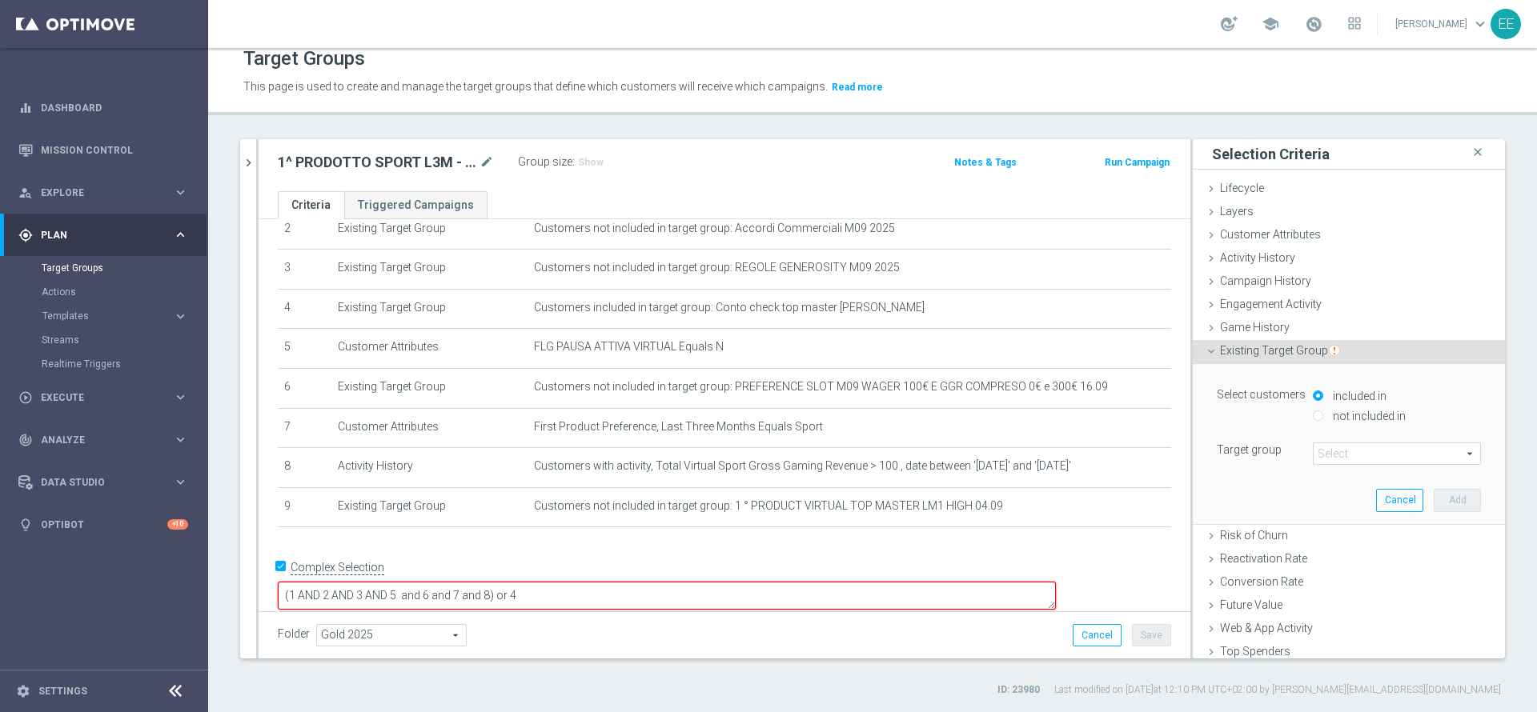
click at [1365, 419] on label "not included in" at bounding box center [1367, 416] width 77 height 14
click at [1323, 419] on input "not included in" at bounding box center [1318, 416] width 10 height 10
radio input "true"
click at [1338, 463] on span at bounding box center [1396, 453] width 166 height 21
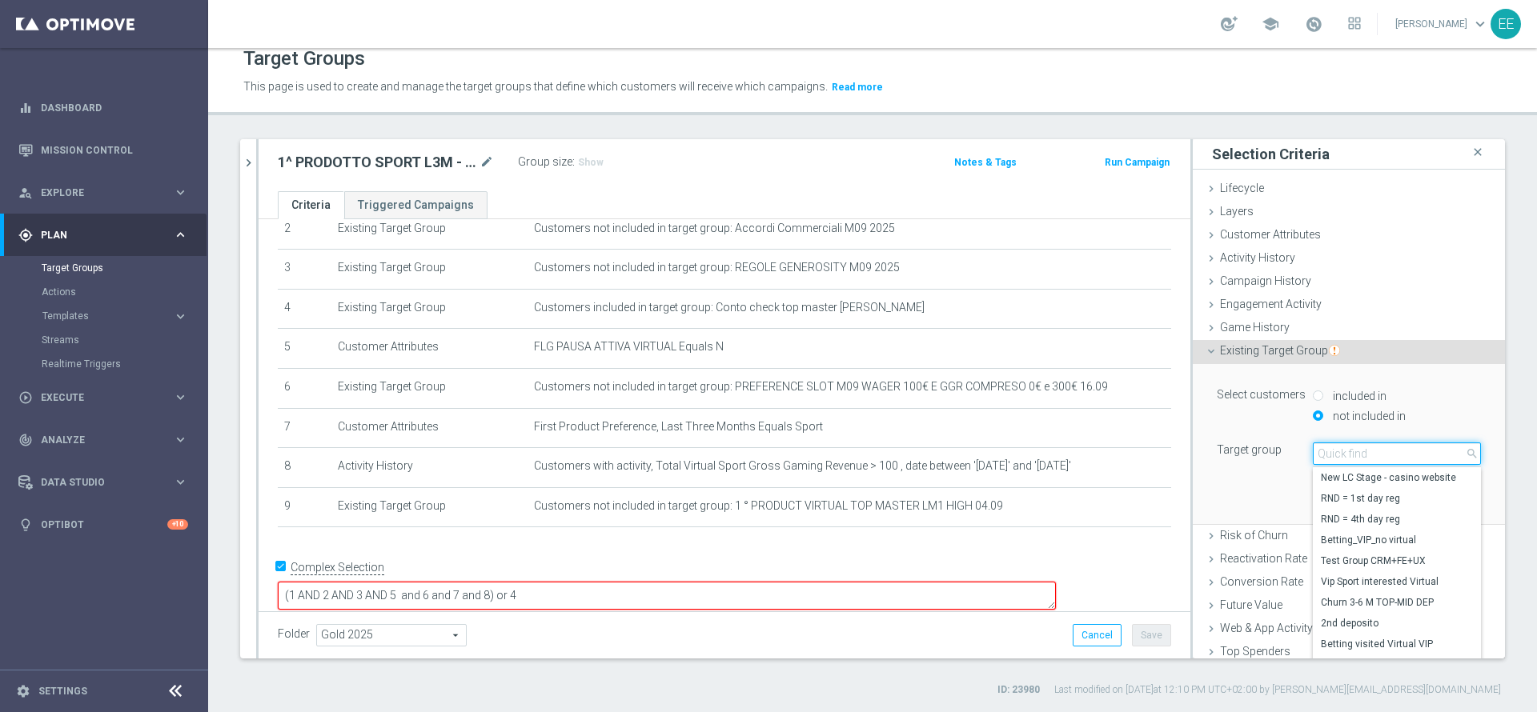
click at [1341, 455] on input "search" at bounding box center [1397, 454] width 168 height 22
type input "04.09"
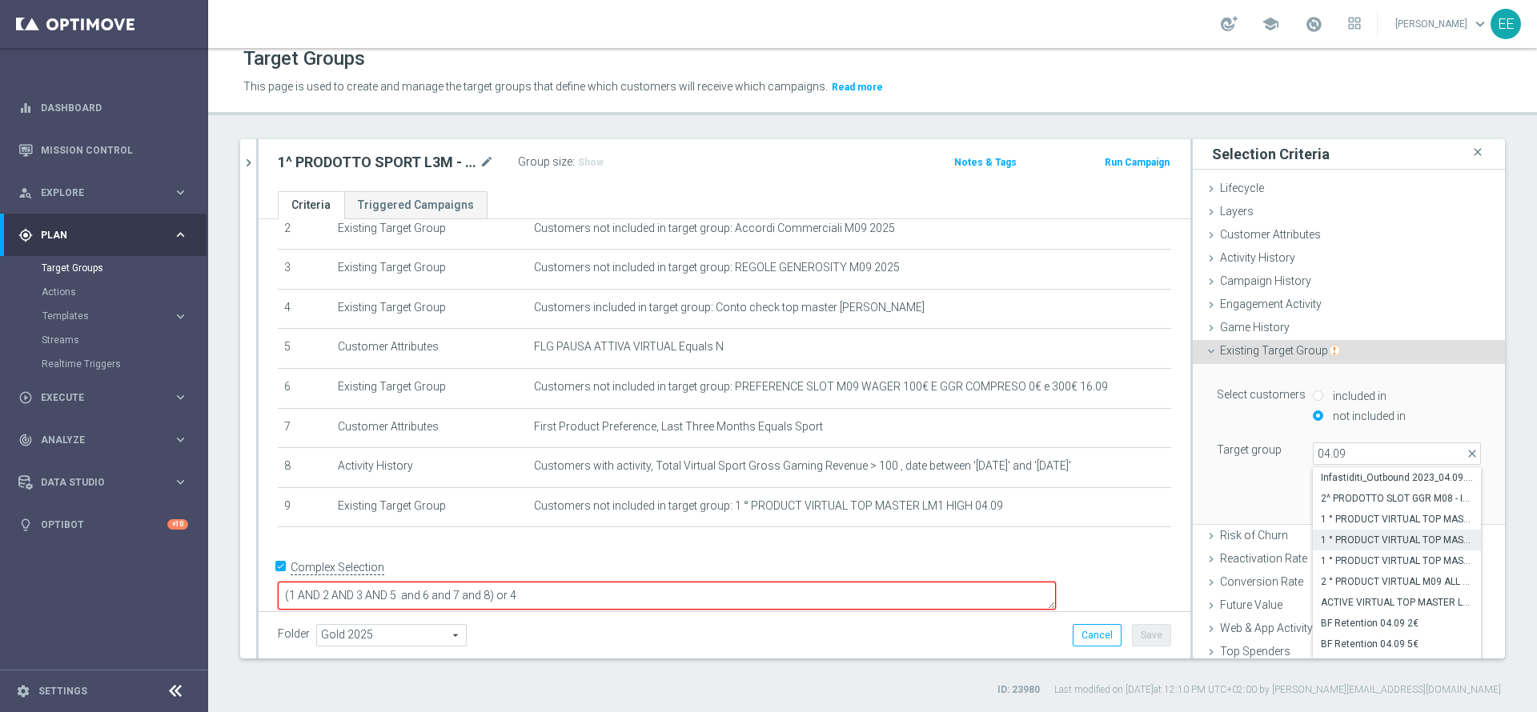
click at [1384, 540] on span "1 ° PRODUCT VIRTUAL TOP MASTER LM1 MEDIUM 04.09" at bounding box center [1397, 540] width 152 height 13
type input "1 ° PRODUCT VIRTUAL TOP MASTER LM1 MEDIUM 04.09"
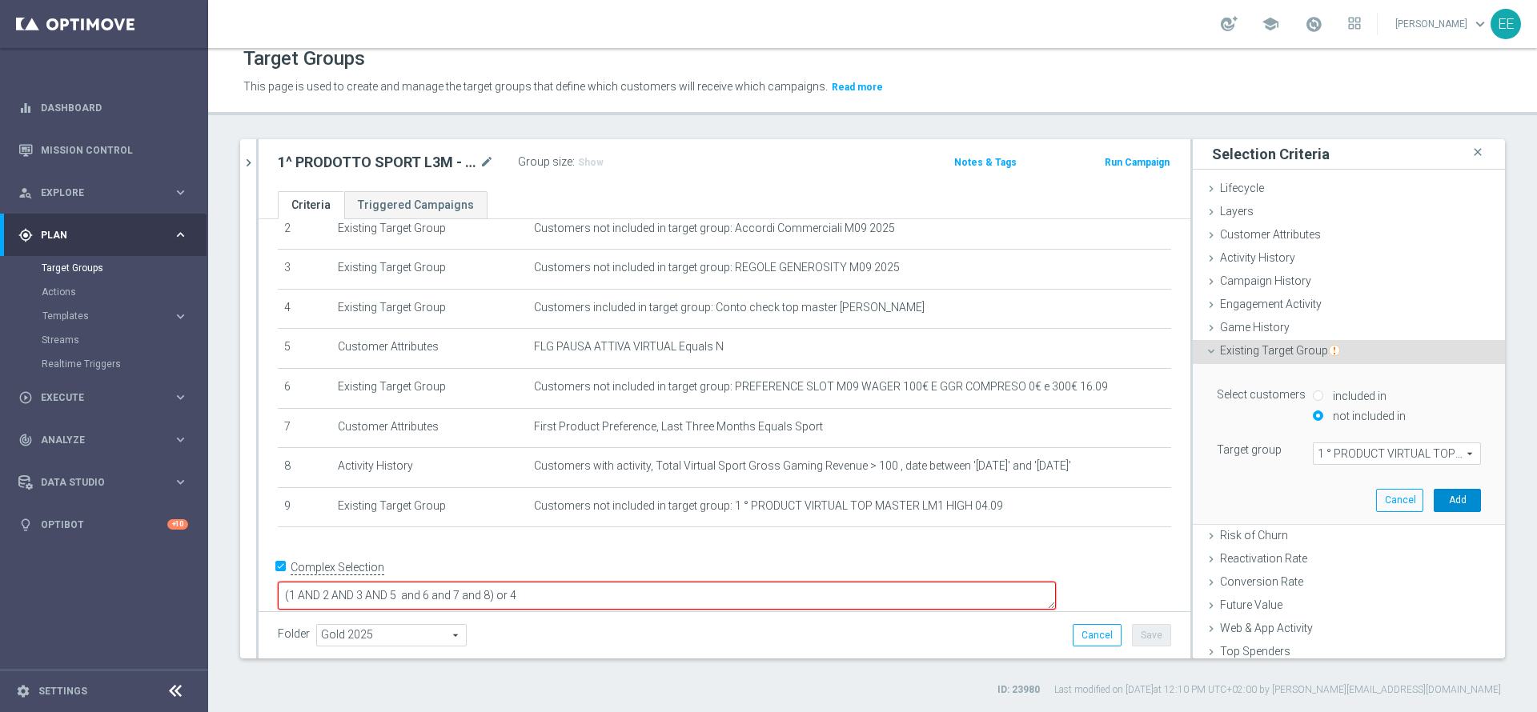
click at [1434, 495] on button "Add" at bounding box center [1457, 500] width 47 height 22
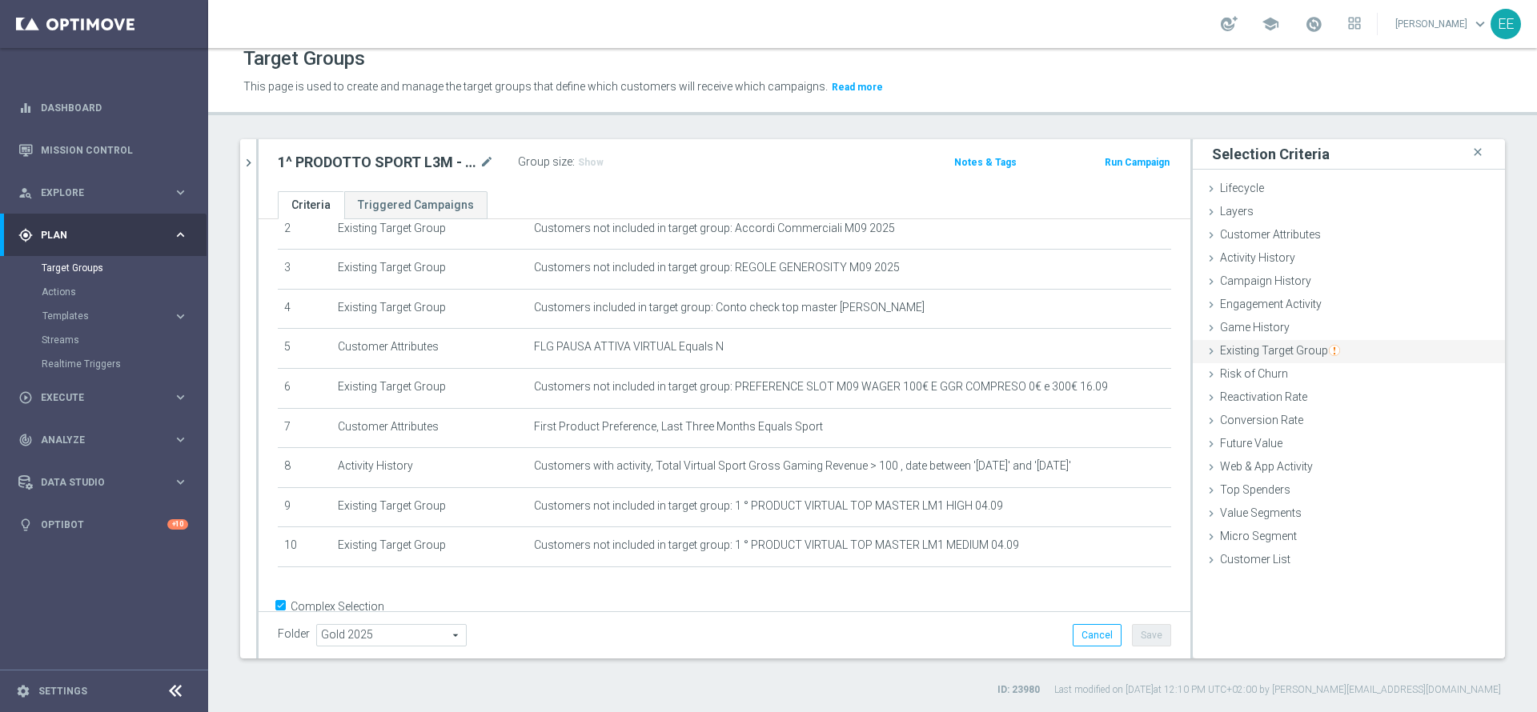
click at [1275, 343] on div "Existing Target Group done selection saved" at bounding box center [1349, 352] width 312 height 24
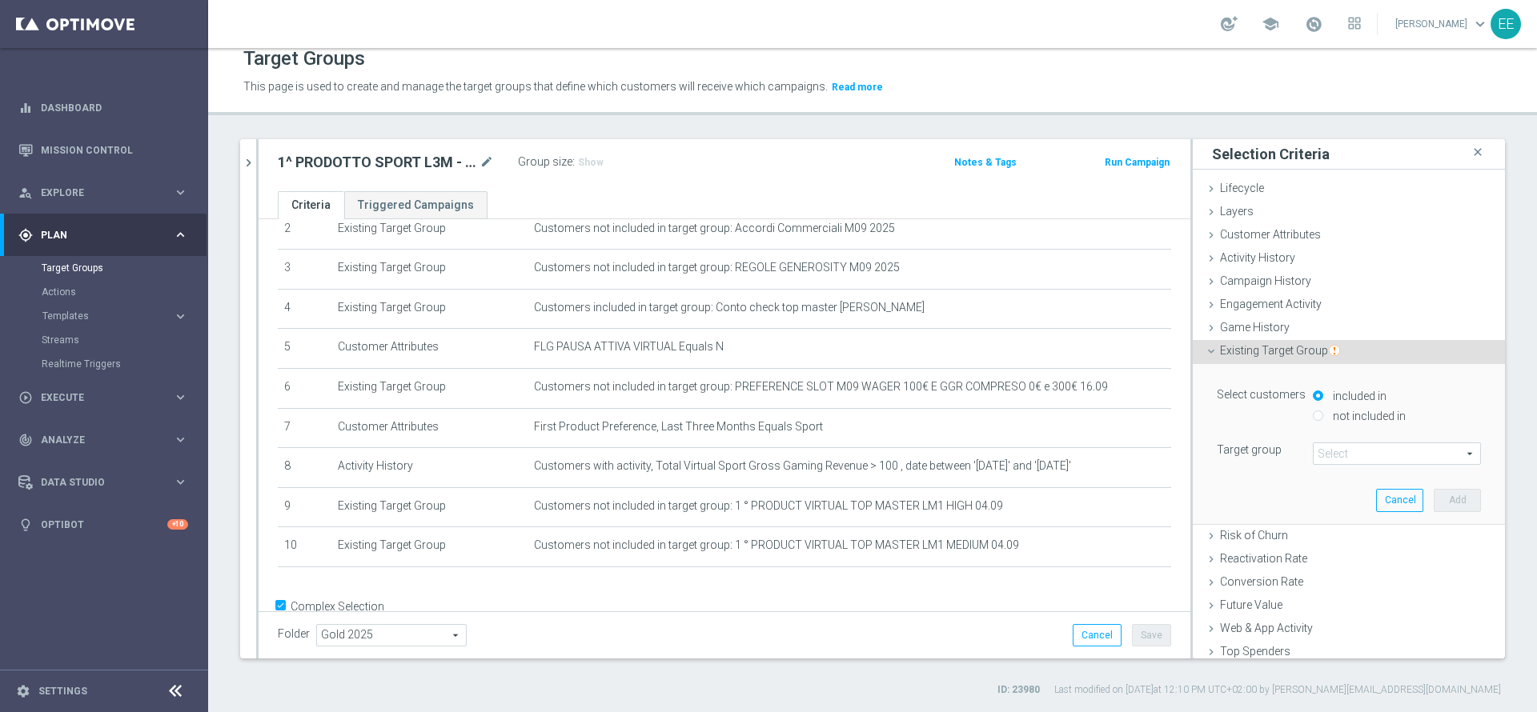
click at [1358, 419] on label "not included in" at bounding box center [1367, 416] width 77 height 14
click at [1339, 429] on div "Select customers included in not included in" at bounding box center [1349, 407] width 288 height 46
click at [1343, 409] on label "not included in" at bounding box center [1367, 416] width 77 height 14
click at [1323, 411] on input "not included in" at bounding box center [1318, 416] width 10 height 10
radio input "true"
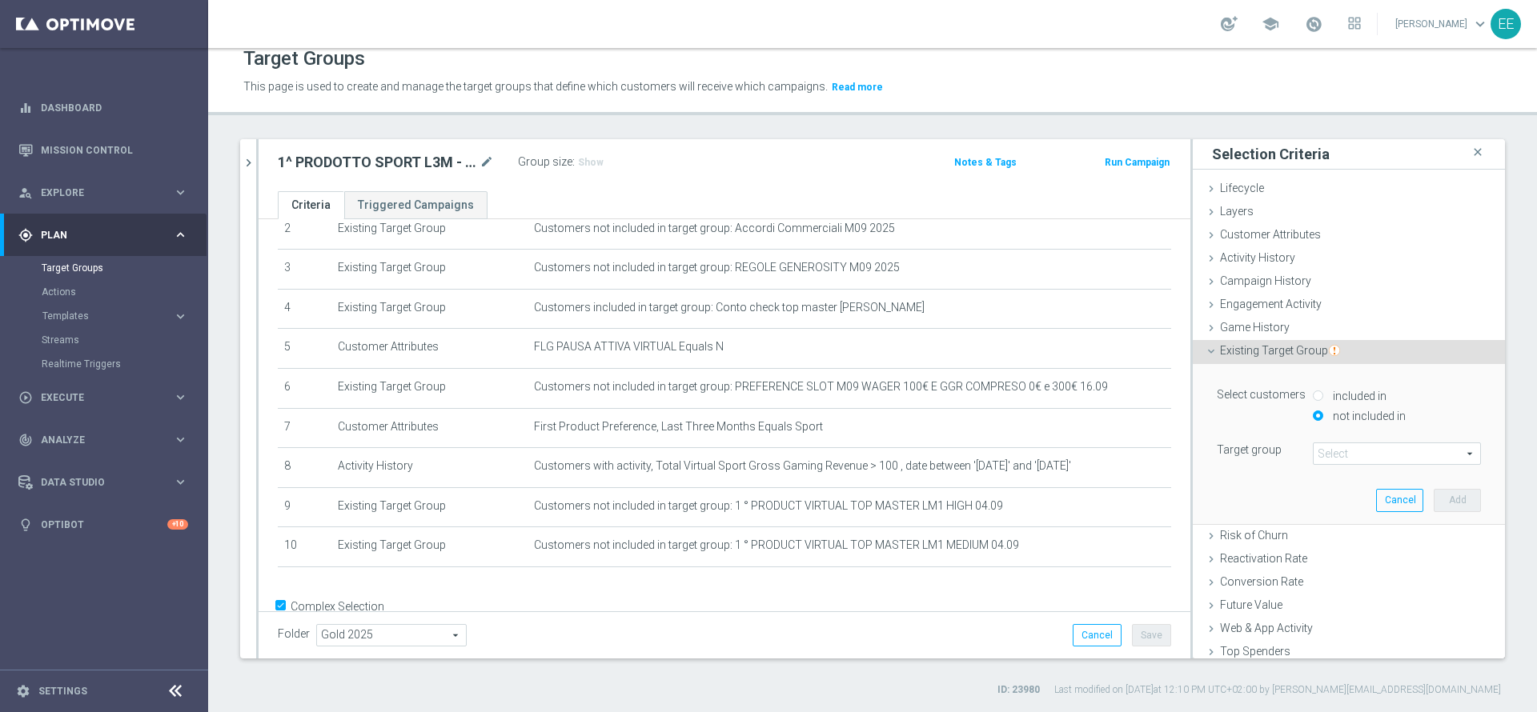
click at [1337, 419] on label "not included in" at bounding box center [1367, 416] width 77 height 14
click at [1323, 419] on input "not included in" at bounding box center [1318, 416] width 10 height 10
click at [1335, 456] on span at bounding box center [1396, 453] width 166 height 21
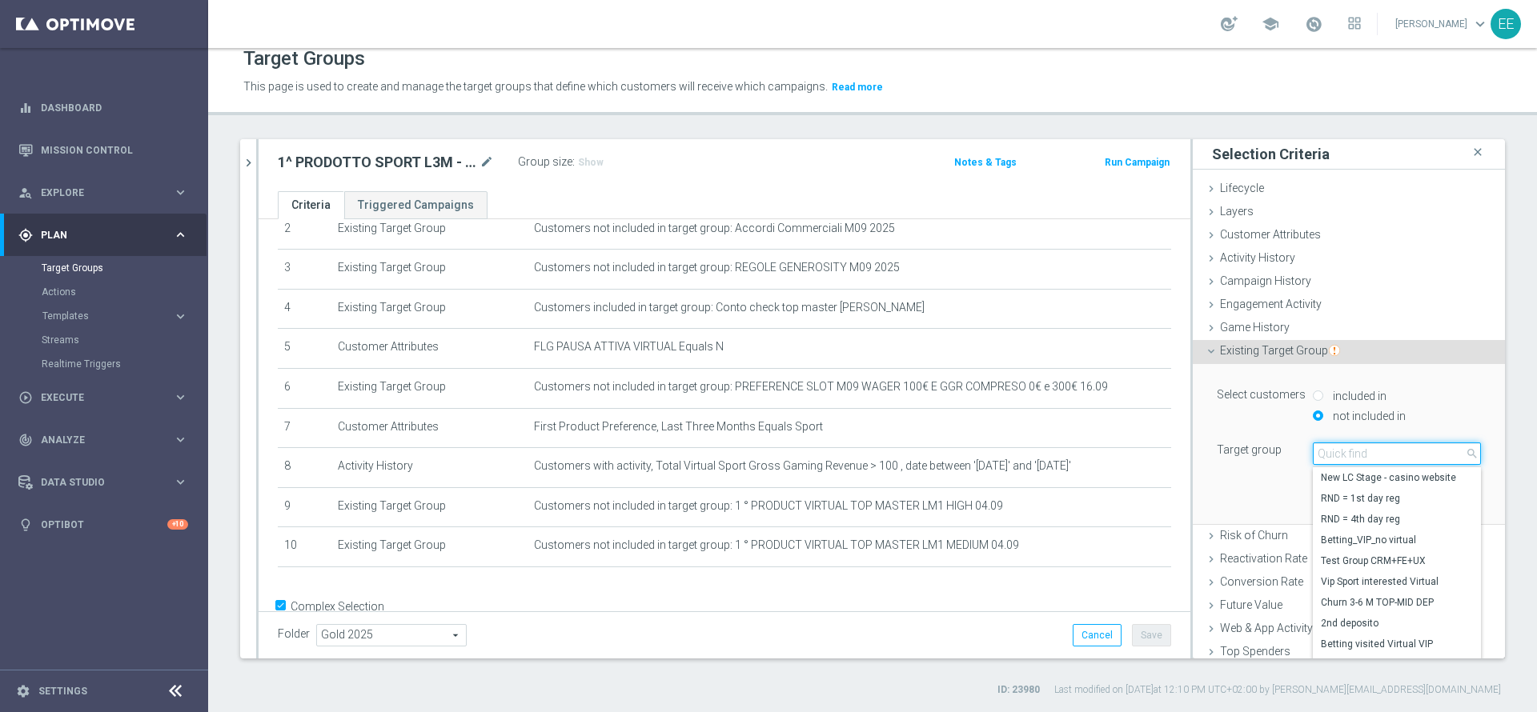
click at [1335, 456] on input "search" at bounding box center [1397, 454] width 168 height 22
paste input "04.09"
type input "04.09"
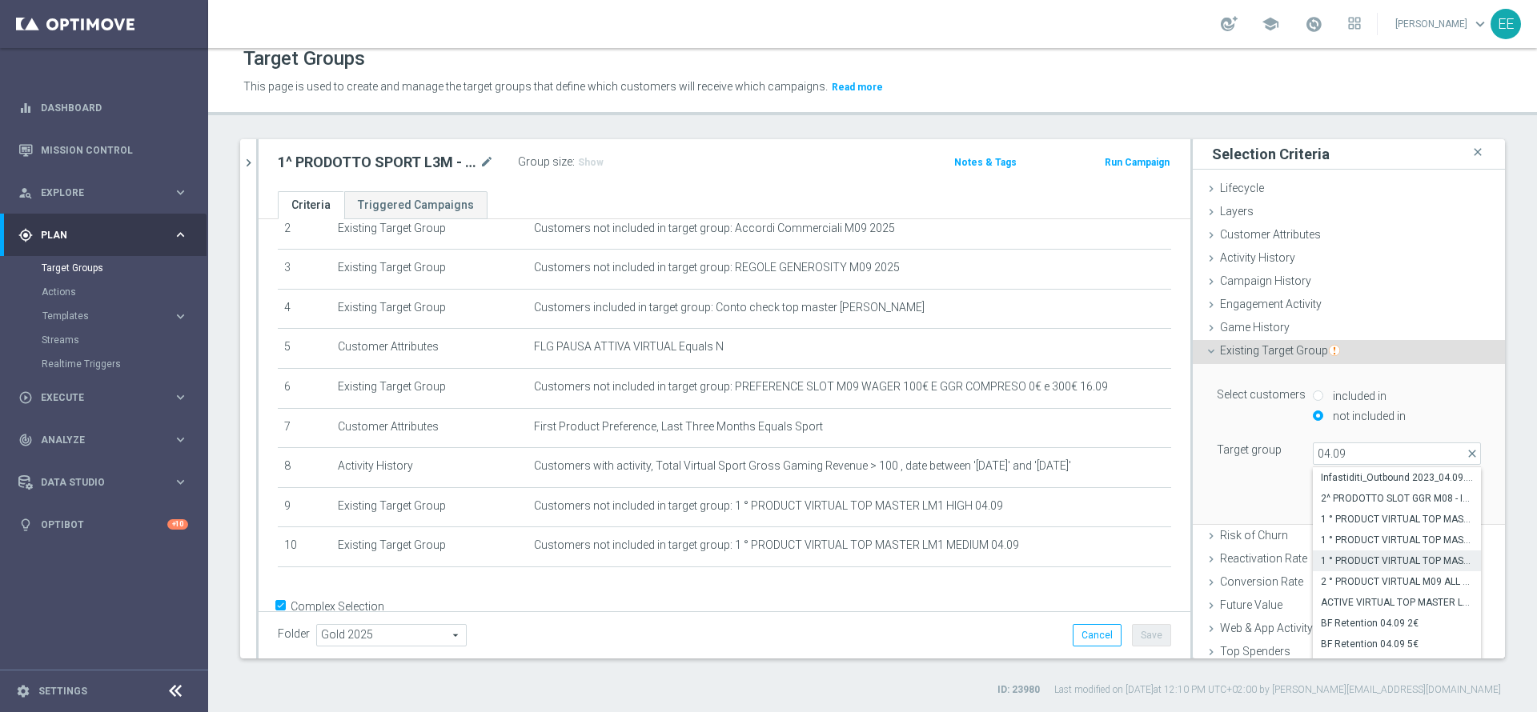
click at [1386, 561] on span "1 ° PRODUCT VIRTUAL TOP MASTER LM19 LOW 04.09" at bounding box center [1397, 561] width 152 height 13
type input "1 ° PRODUCT VIRTUAL TOP MASTER LM19 LOW 04.09"
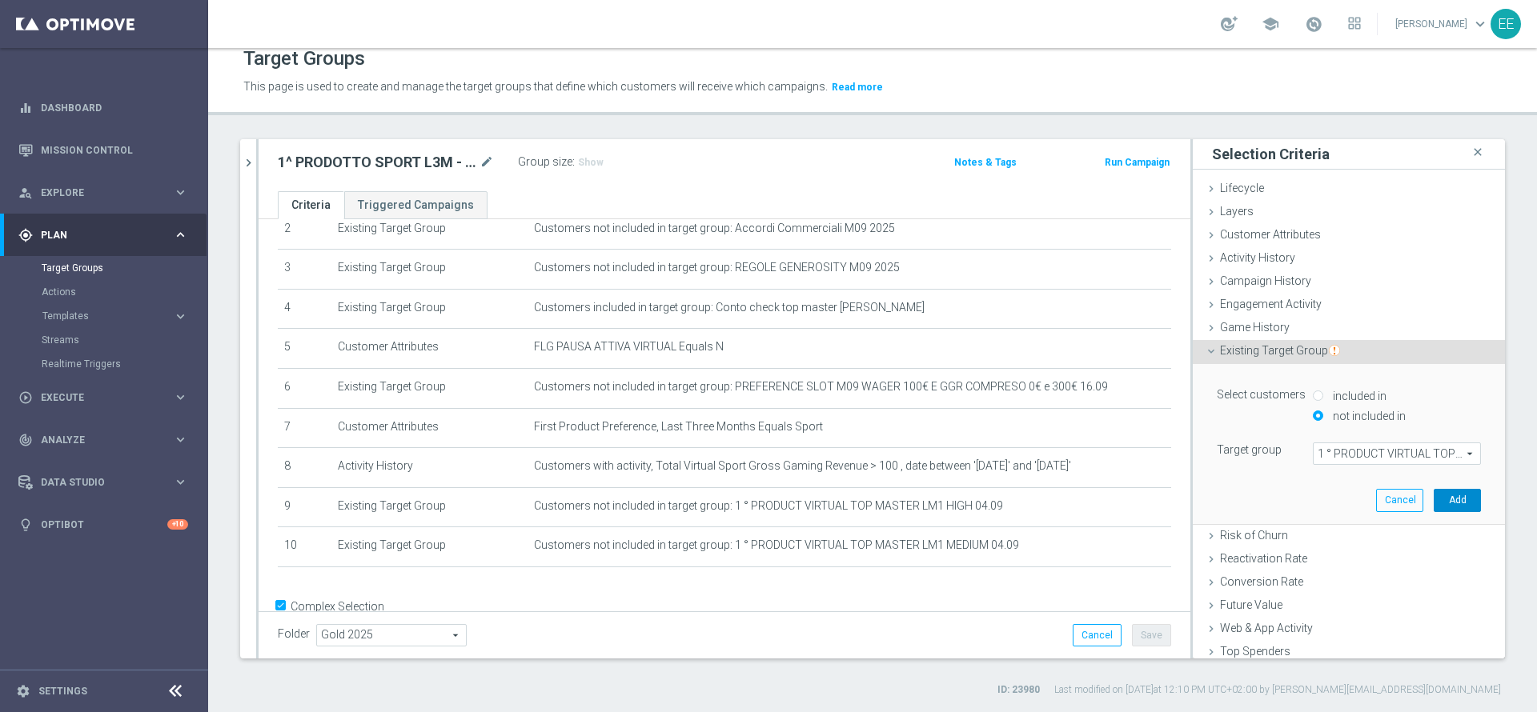
click at [1434, 503] on button "Add" at bounding box center [1457, 500] width 47 height 22
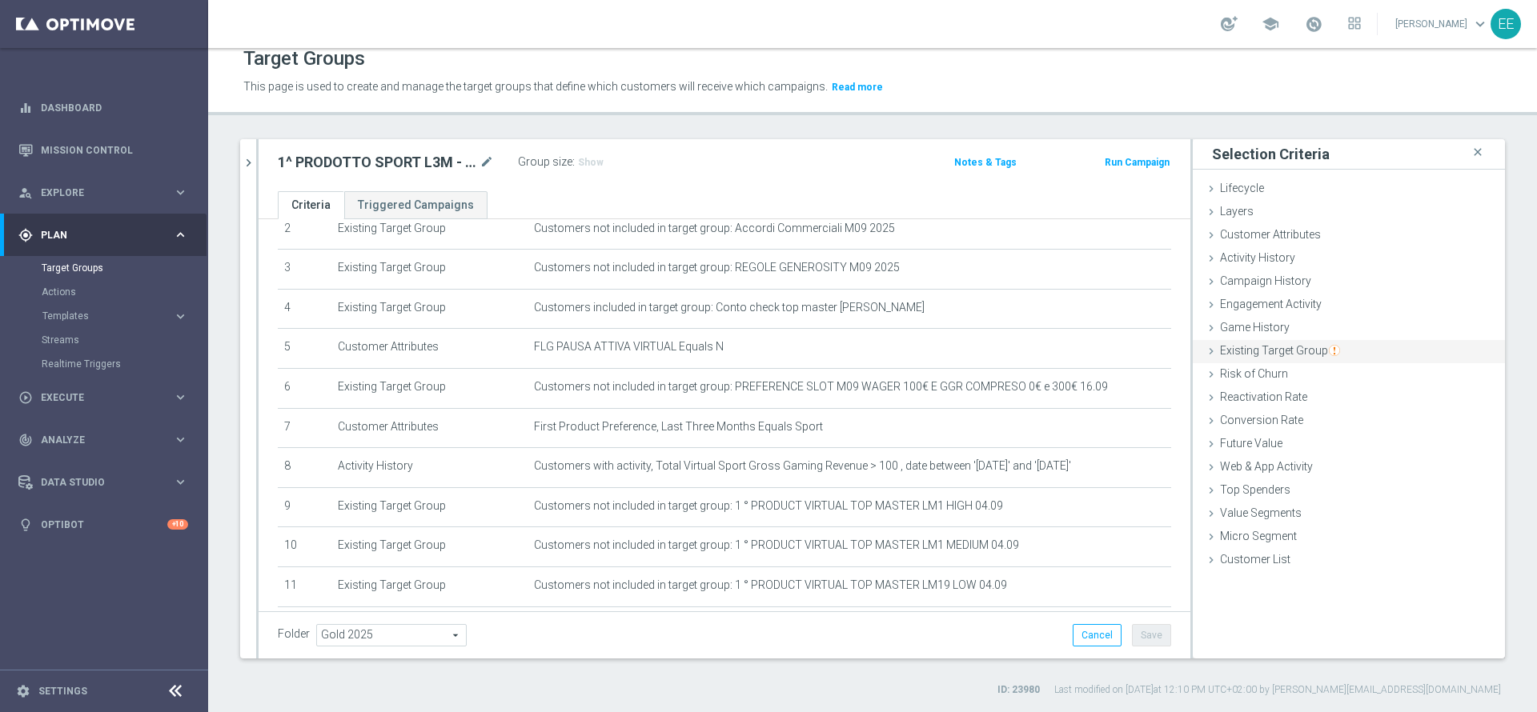
click at [1294, 352] on span "Existing Target Group" at bounding box center [1280, 350] width 120 height 13
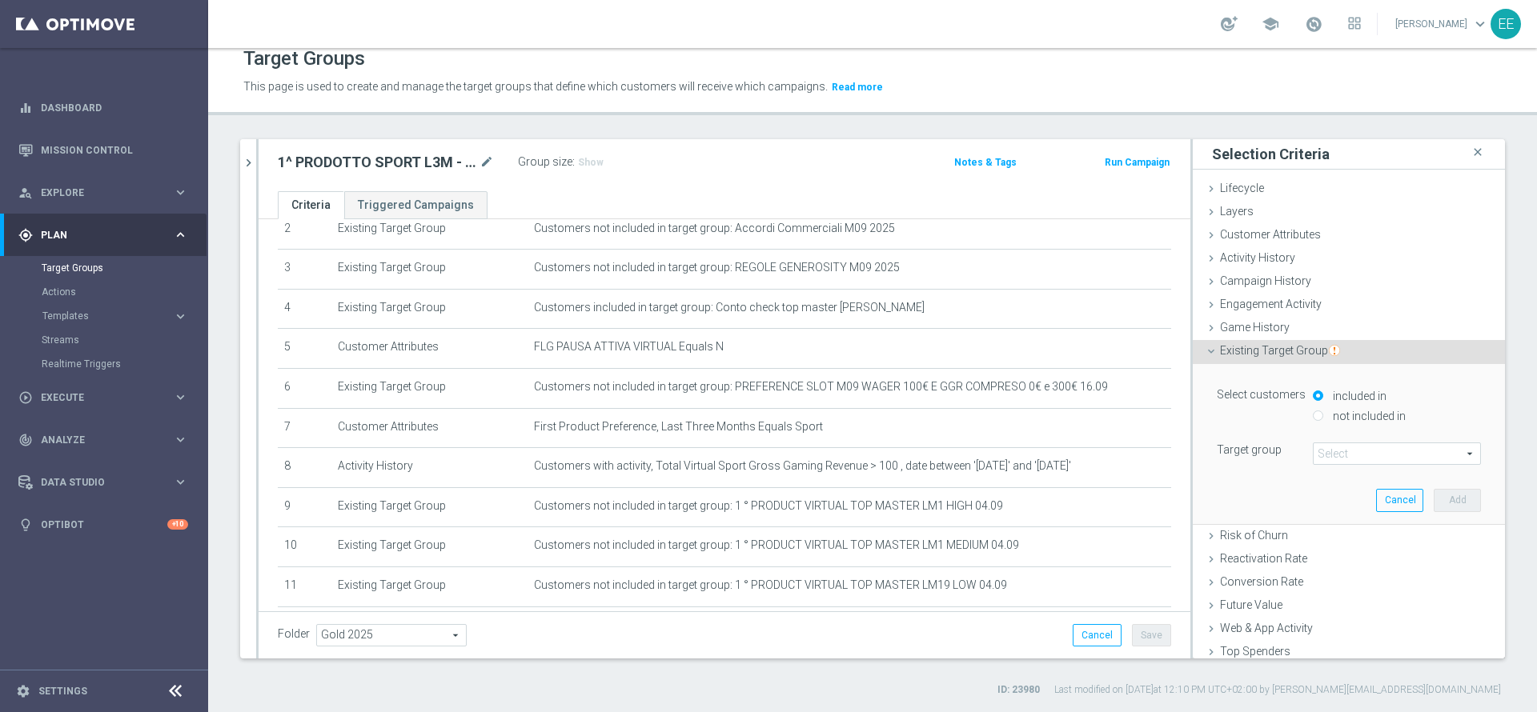
click at [1364, 419] on label "not included in" at bounding box center [1367, 416] width 77 height 14
click at [1343, 410] on label "not included in" at bounding box center [1367, 416] width 77 height 14
click at [1323, 411] on input "not included in" at bounding box center [1318, 416] width 10 height 10
radio input "true"
click at [1332, 455] on span at bounding box center [1396, 453] width 166 height 21
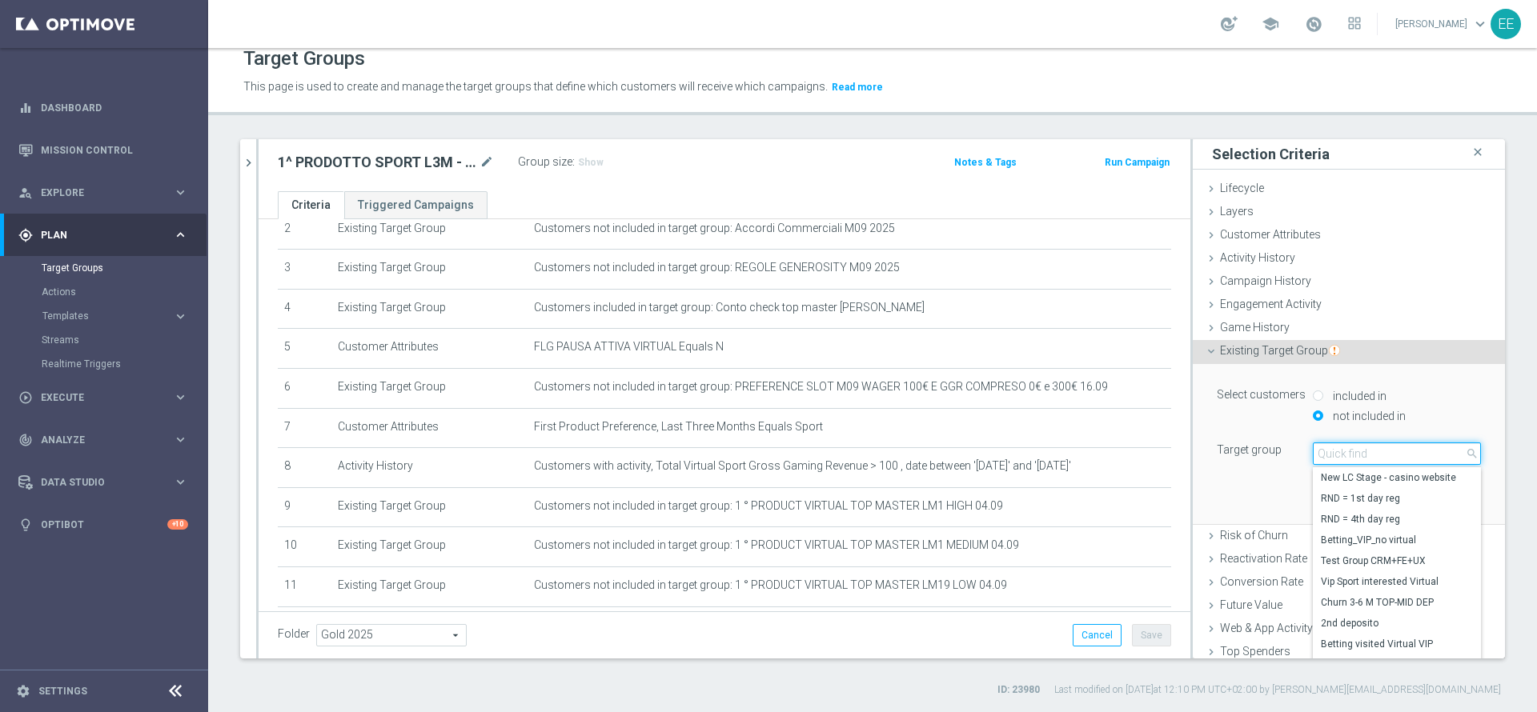
click at [1332, 455] on input "search" at bounding box center [1397, 454] width 168 height 22
paste input "04.09"
type input "04.09"
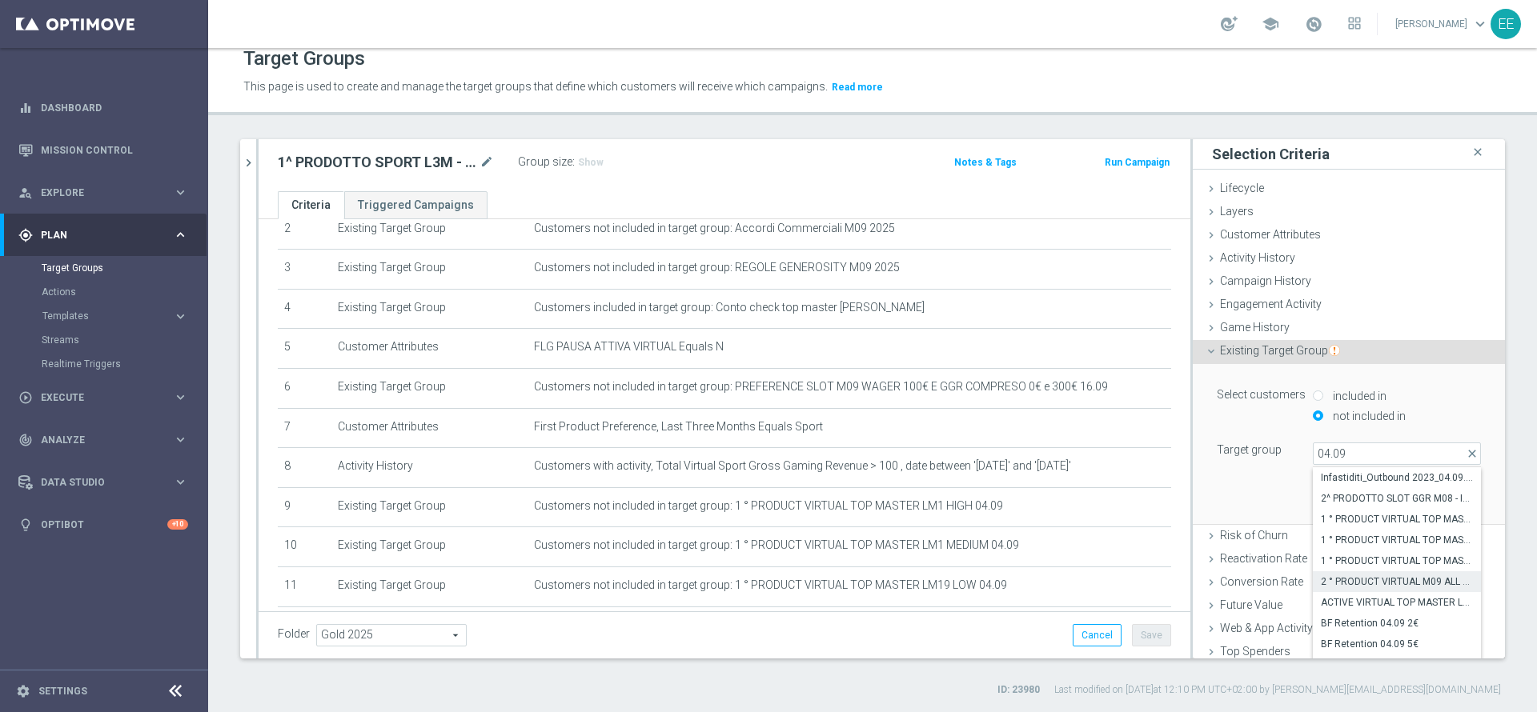
click at [1398, 580] on span "2 ° PRODUCT VIRTUAL M09 ALL 04.09" at bounding box center [1397, 581] width 152 height 13
type input "2 ° PRODUCT VIRTUAL M09 ALL 04.09"
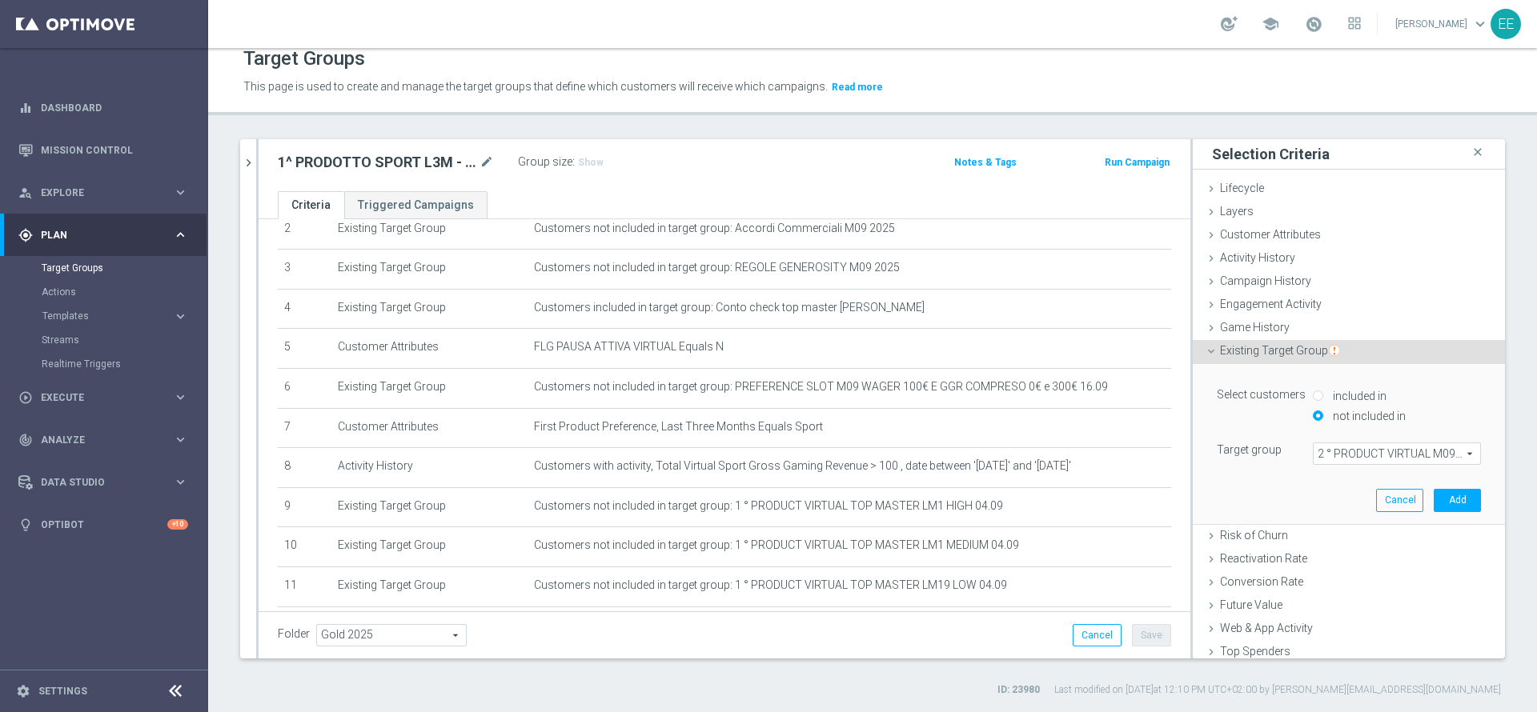
click at [1418, 450] on span "2 ° PRODUCT VIRTUAL M09 ALL 04.09" at bounding box center [1396, 453] width 166 height 21
click at [0, 0] on input "search" at bounding box center [0, 0] width 0 height 0
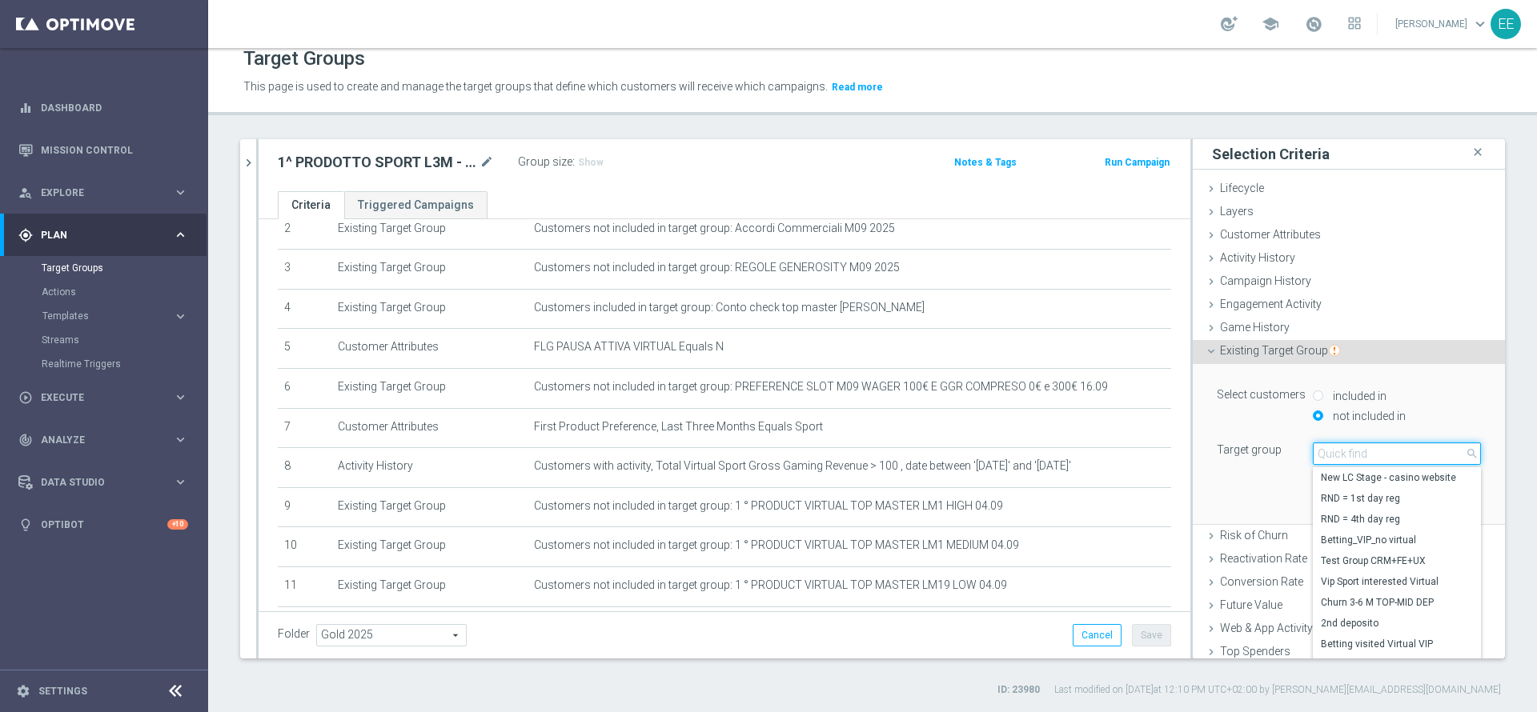
click at [1418, 450] on input "search" at bounding box center [1397, 454] width 168 height 22
paste input "04.09"
type input "04.09"
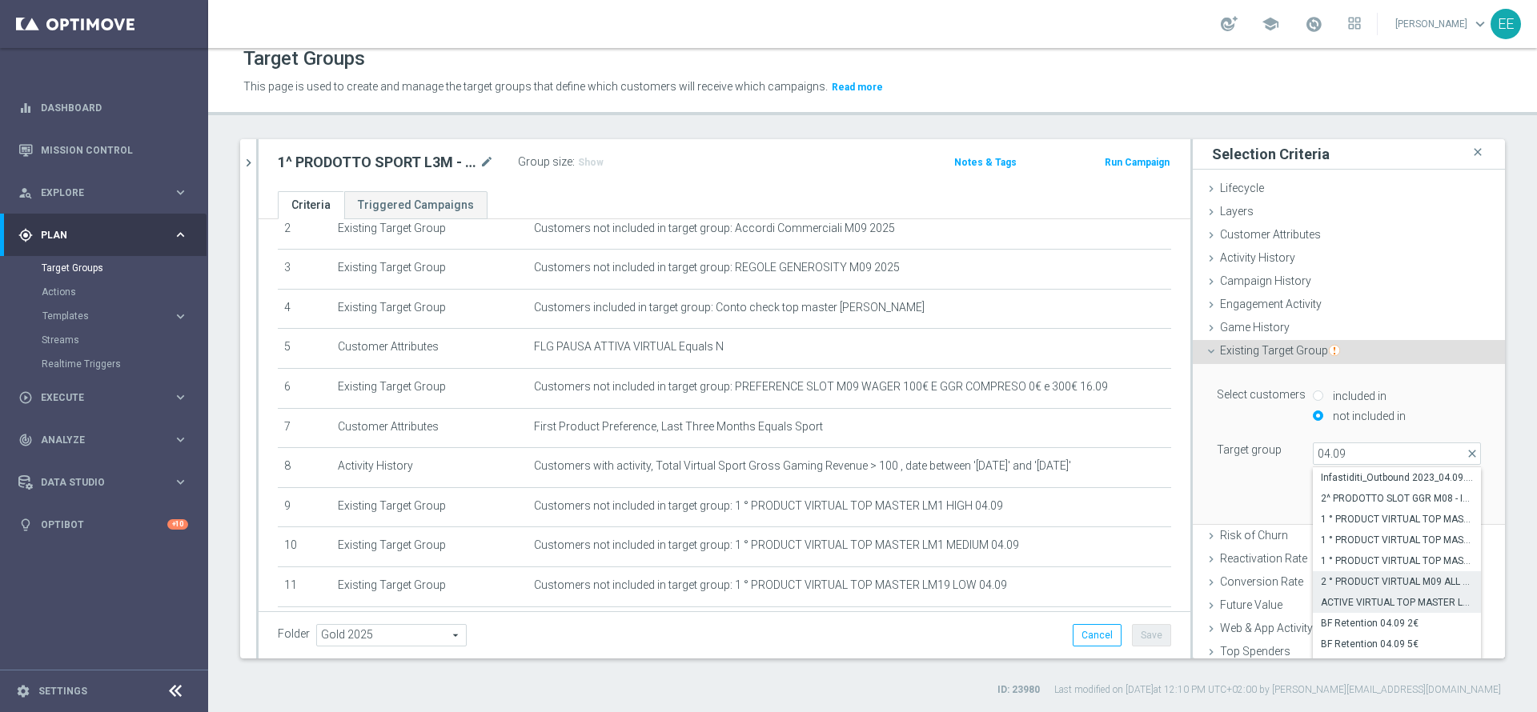
click at [1388, 603] on span "ACTIVE VIRTUAL TOP MASTER L1M ALL 04.09" at bounding box center [1397, 602] width 152 height 13
type input "ACTIVE VIRTUAL TOP MASTER L1M ALL 04.09"
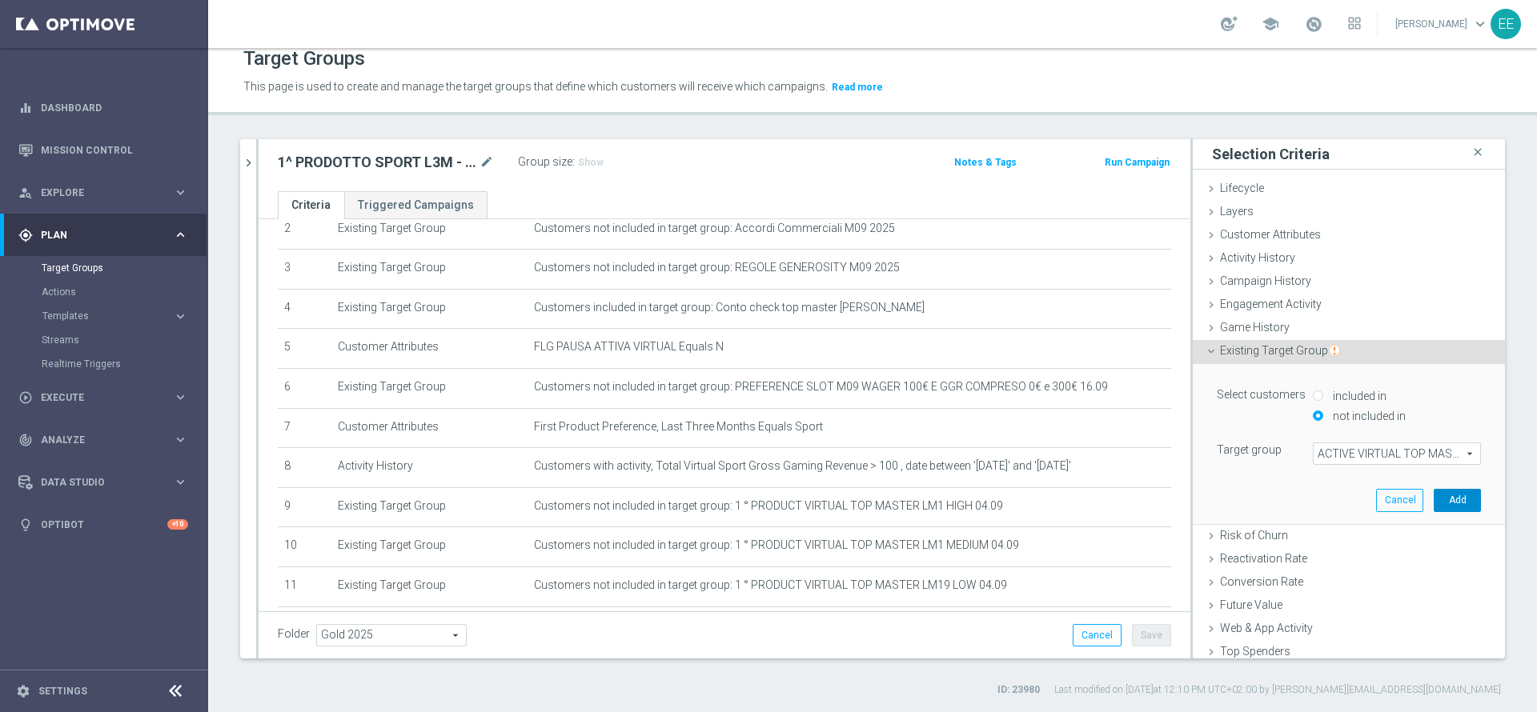
click at [1434, 503] on button "Add" at bounding box center [1457, 500] width 47 height 22
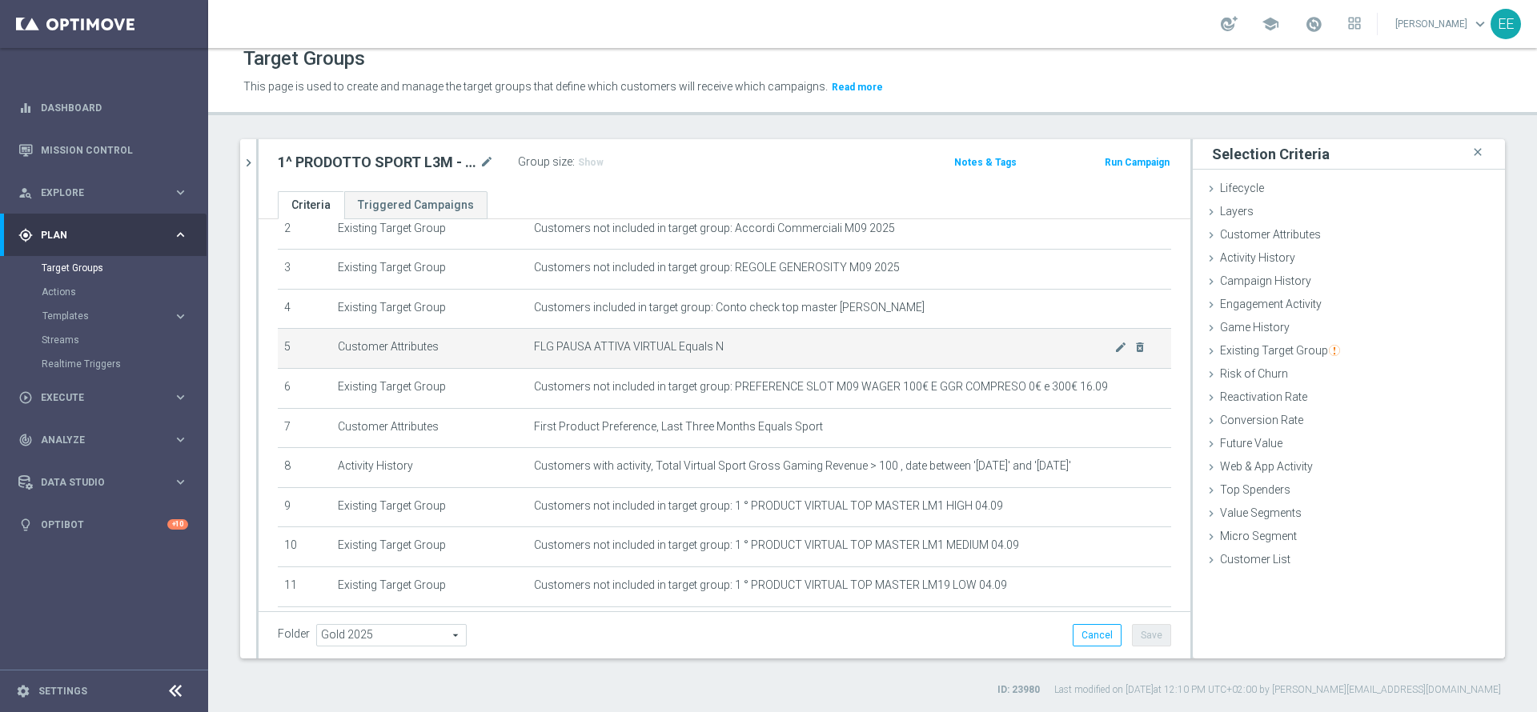
scroll to position [227, 0]
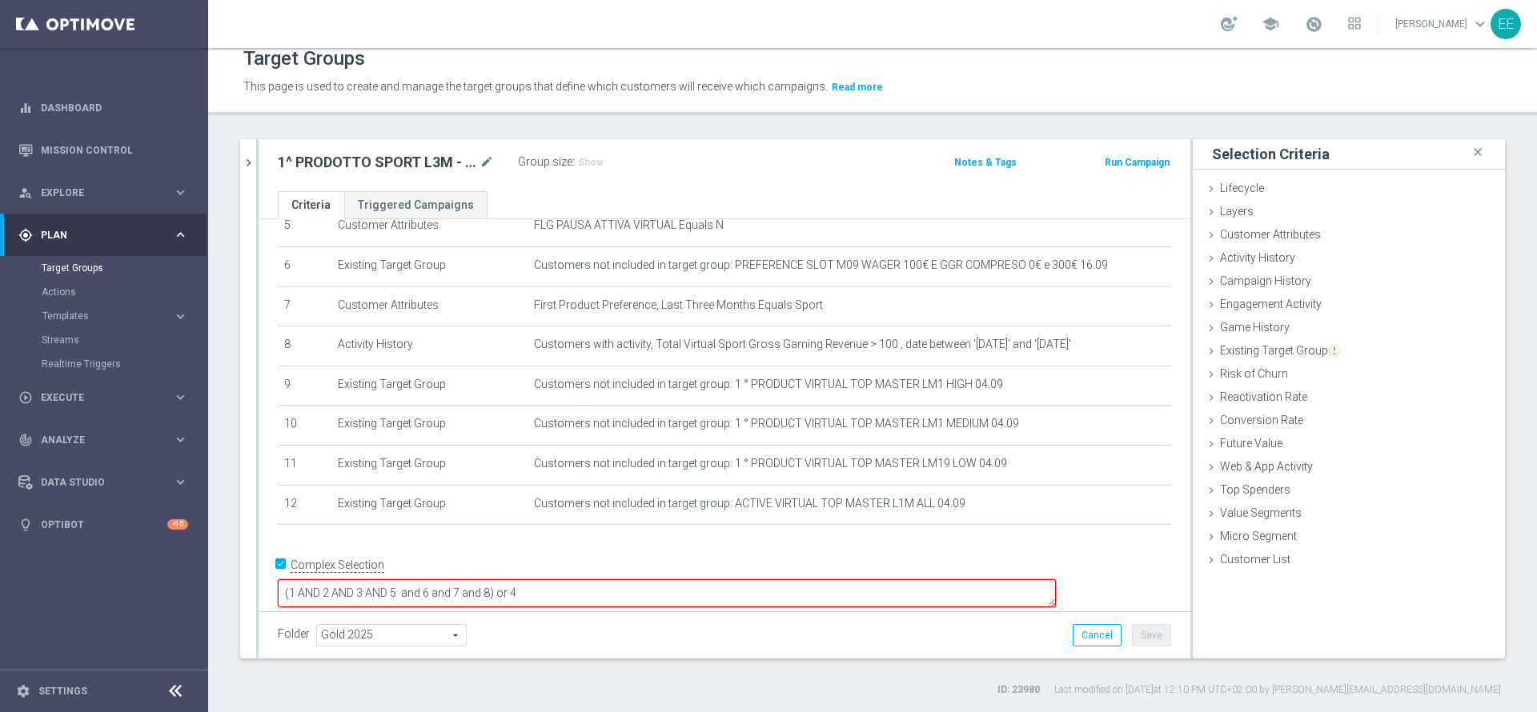
click at [605, 579] on textarea "(1 AND 2 AND 3 AND 5 and 6 and 7 and 8) or 4" at bounding box center [667, 593] width 778 height 28
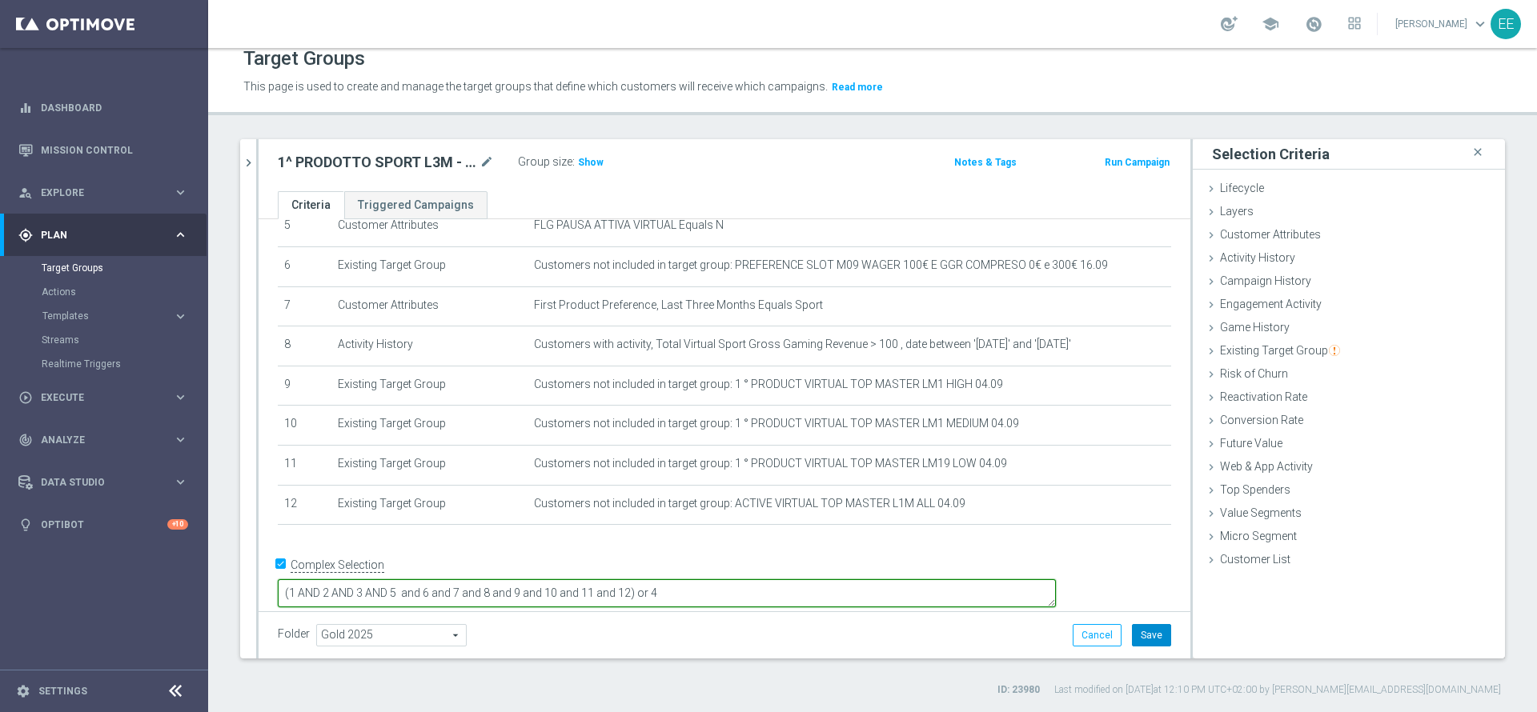
type textarea "(1 AND 2 AND 3 AND 5 and 6 and 7 and 8 and 9 and 10 and 11 and 12) or 4"
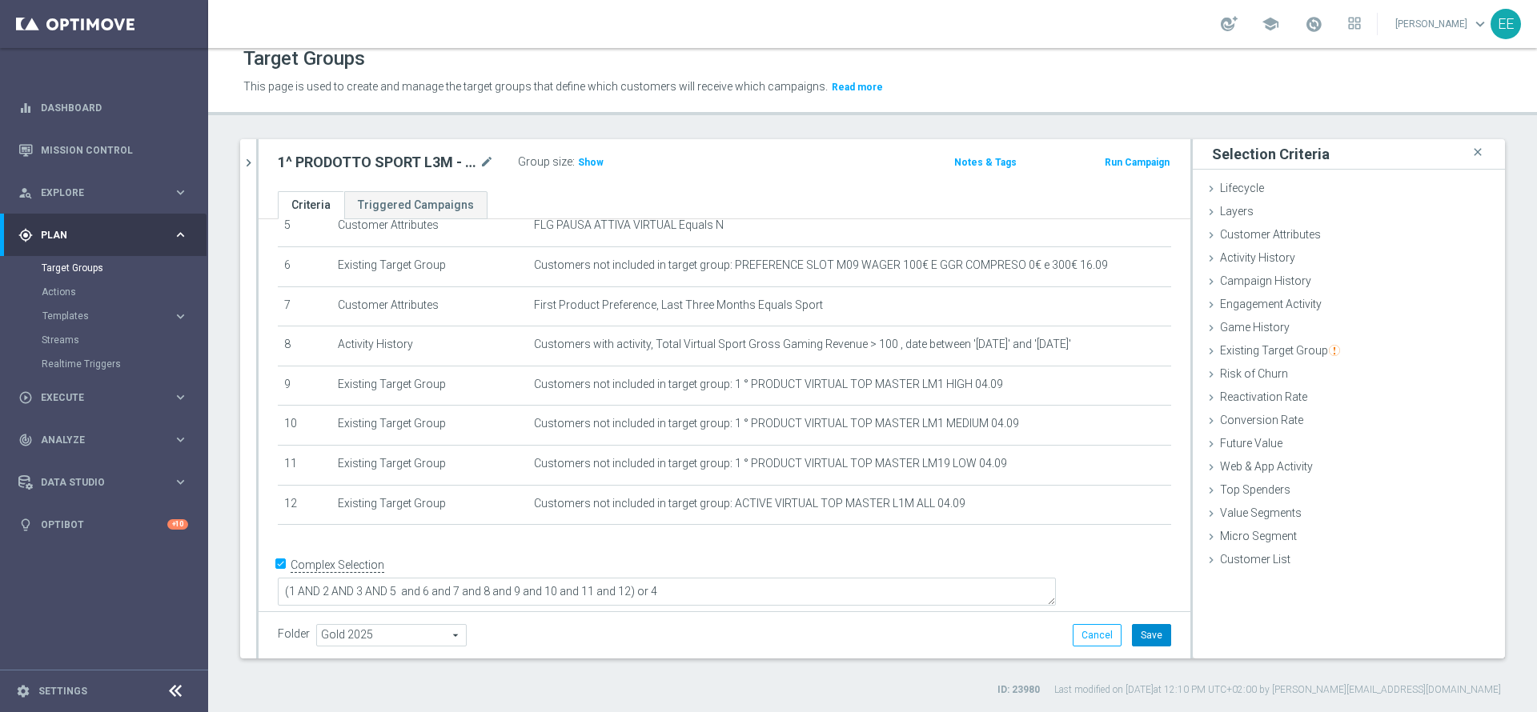
click at [1132, 636] on button "Save" at bounding box center [1151, 635] width 39 height 22
click at [593, 155] on h3 "Show" at bounding box center [590, 163] width 29 height 18
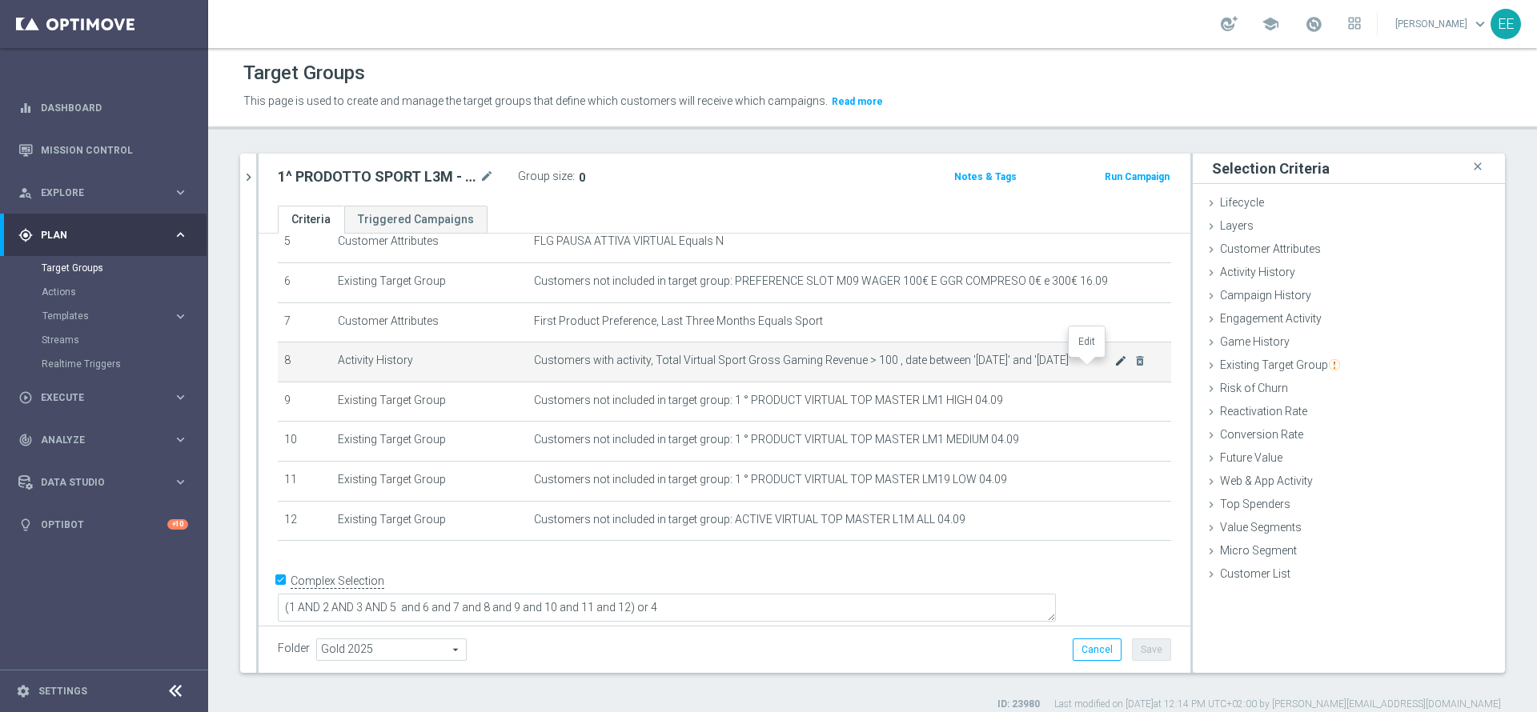
click at [1114, 367] on icon "mode_edit" at bounding box center [1120, 361] width 13 height 13
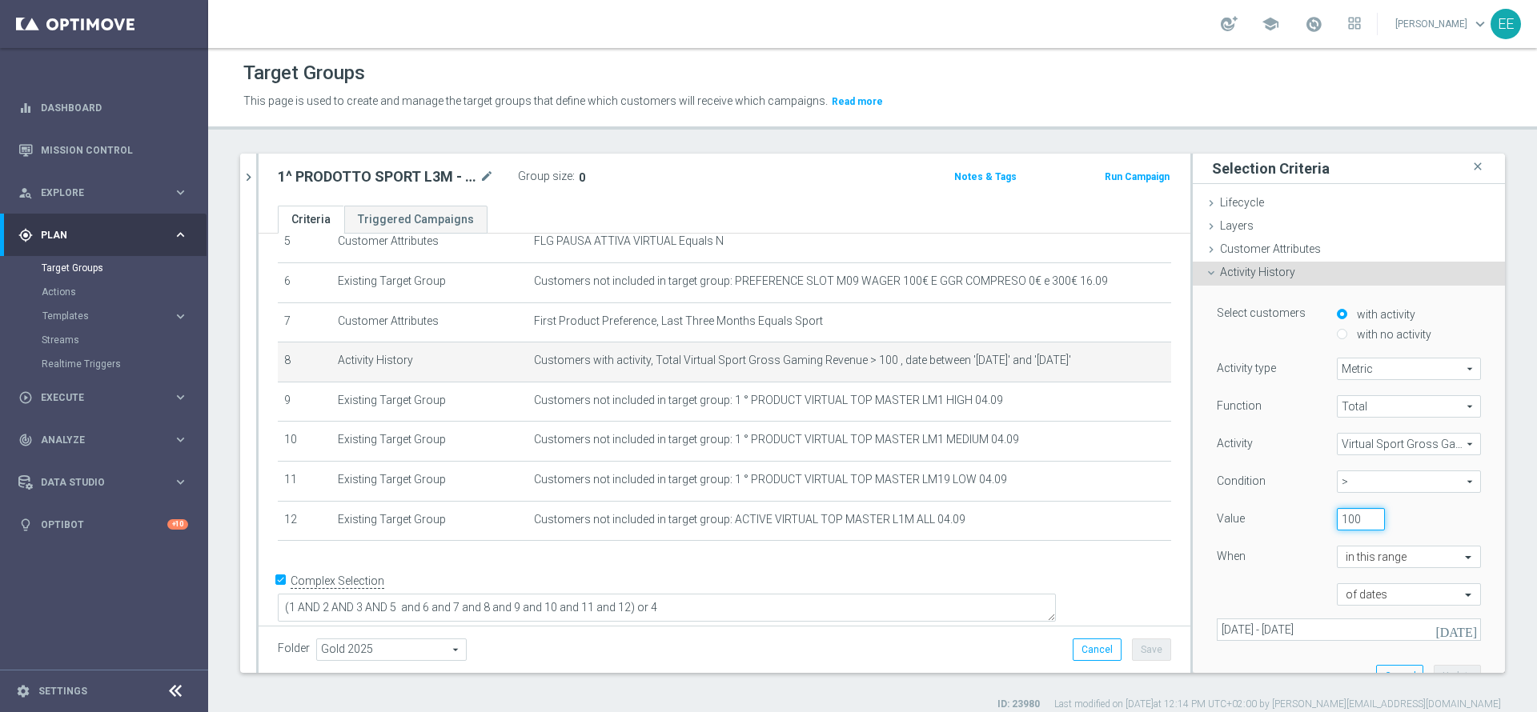
click at [1337, 523] on input "100" at bounding box center [1361, 519] width 48 height 22
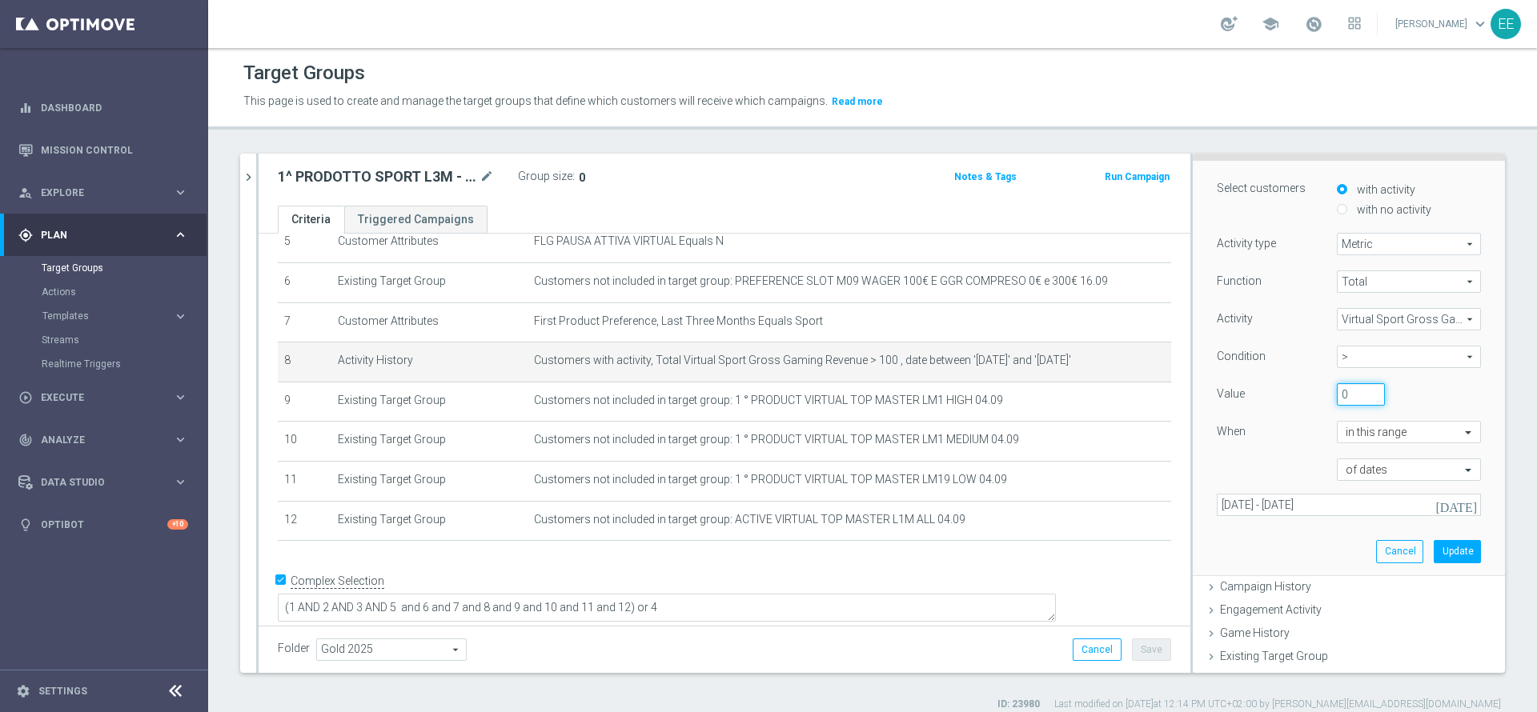
scroll to position [137, 0]
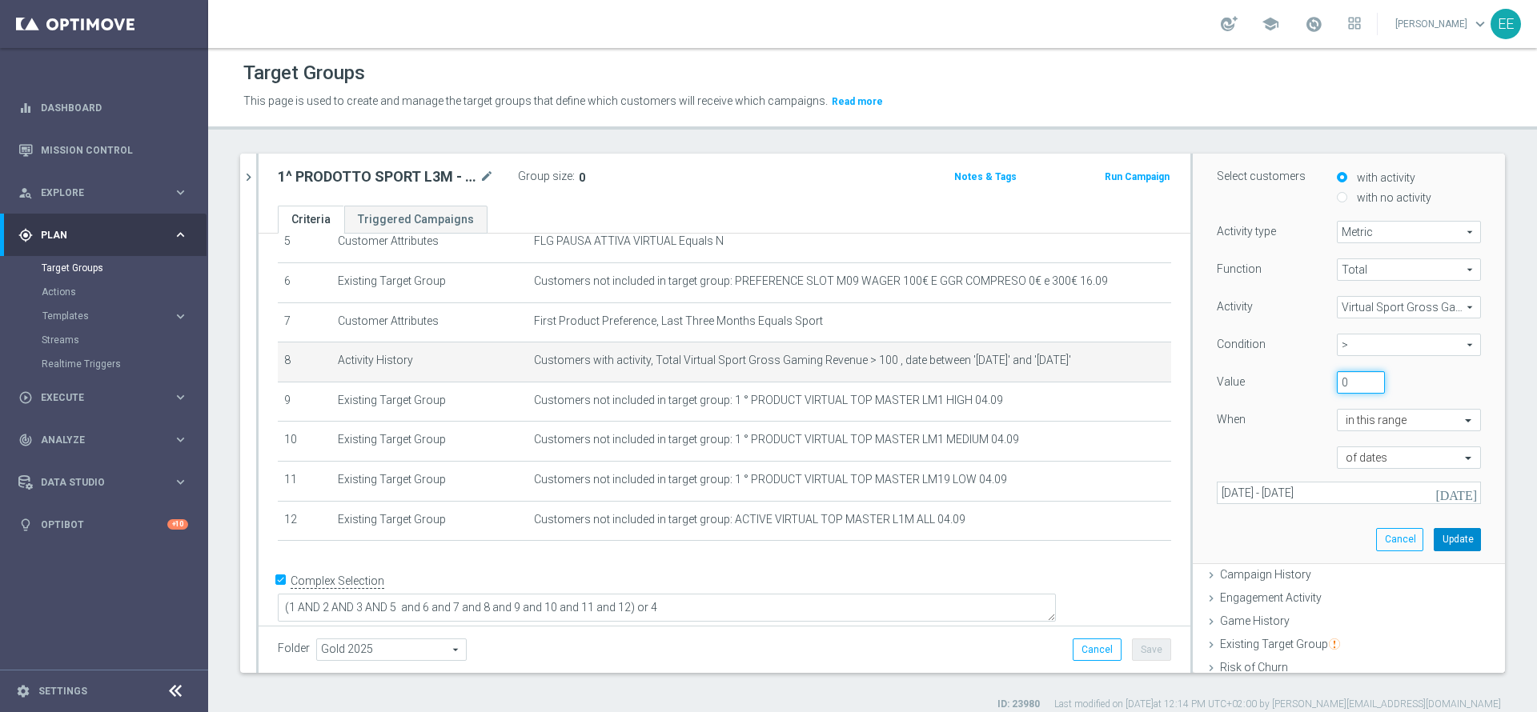
type input "0"
click at [1434, 538] on button "Update" at bounding box center [1457, 539] width 47 height 22
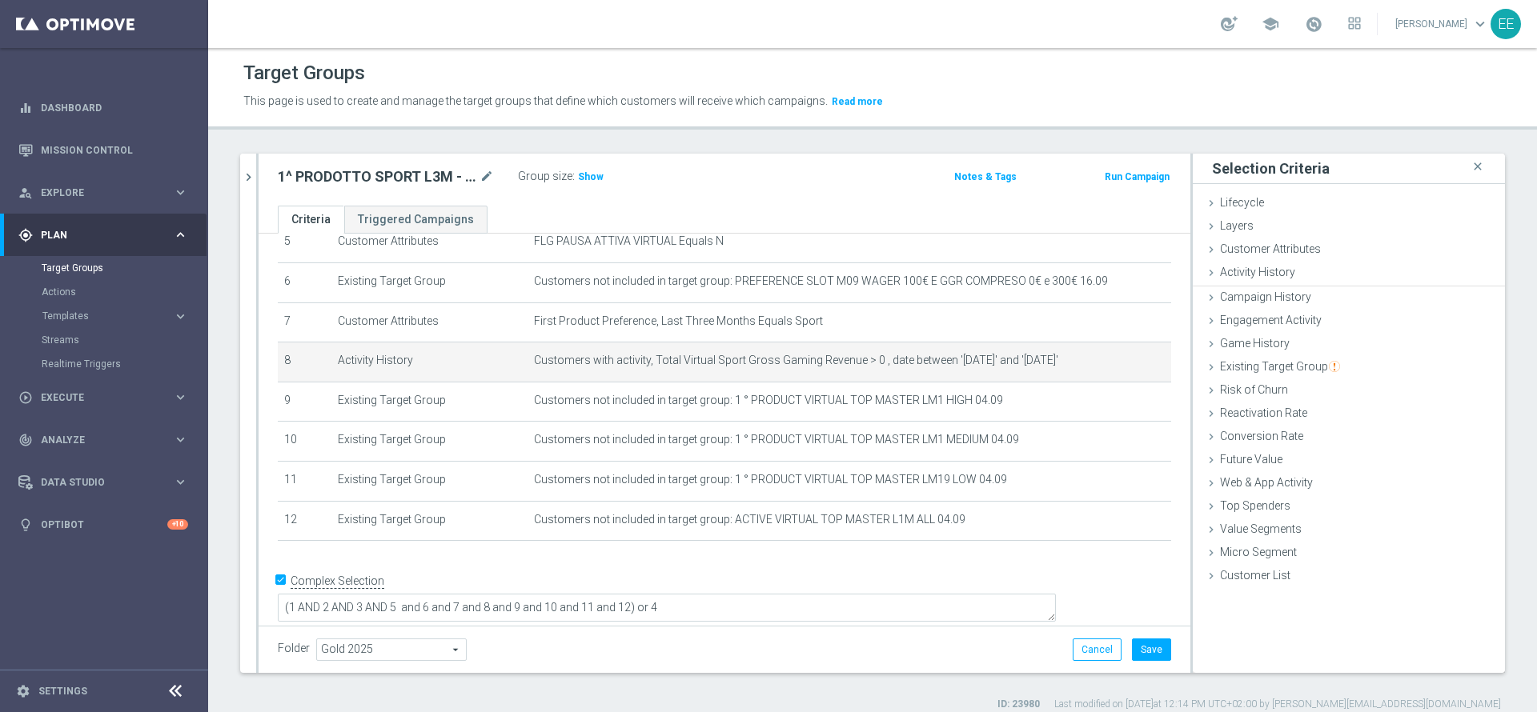
scroll to position [0, 0]
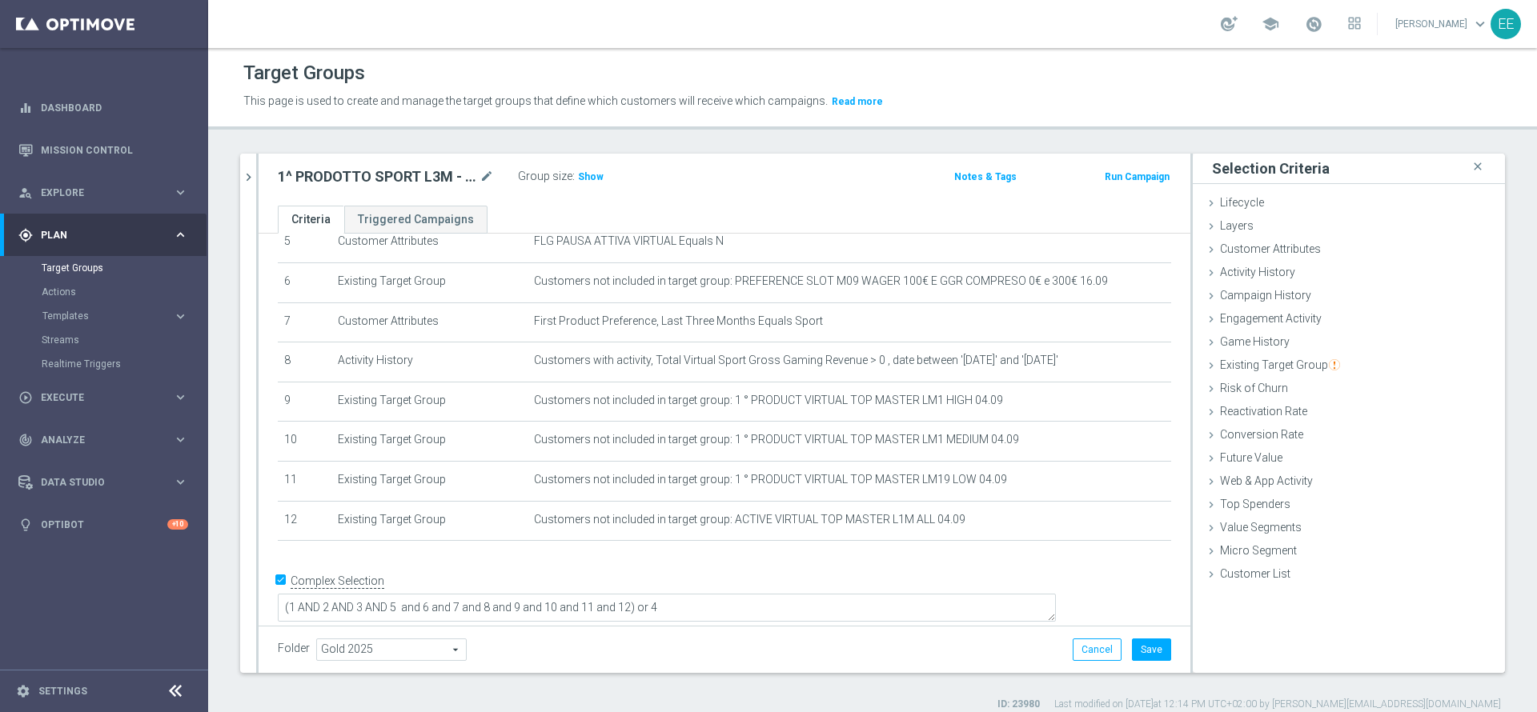
click at [604, 182] on div "Group size : Show" at bounding box center [598, 175] width 160 height 19
click at [600, 181] on h3 "Show" at bounding box center [590, 177] width 29 height 18
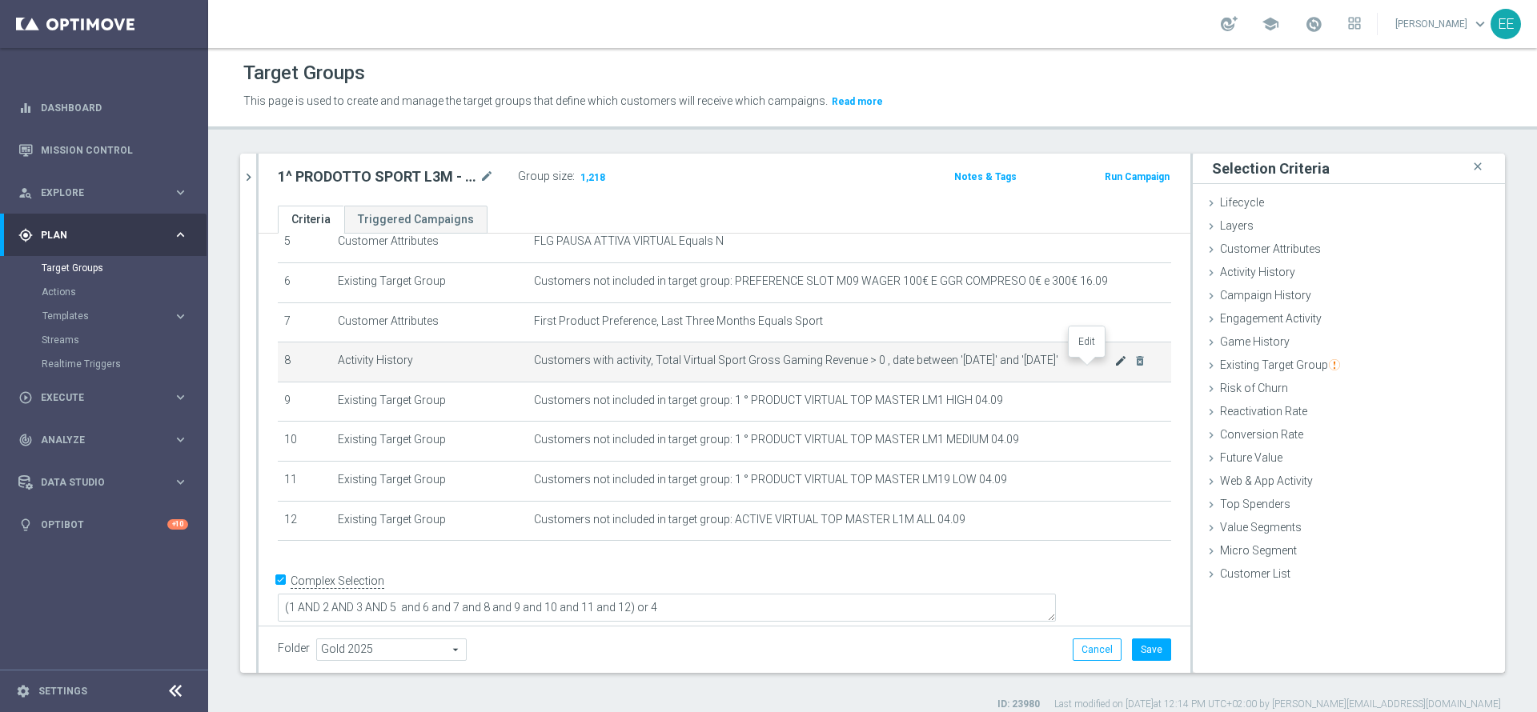
click at [1114, 367] on icon "mode_edit" at bounding box center [1120, 361] width 13 height 13
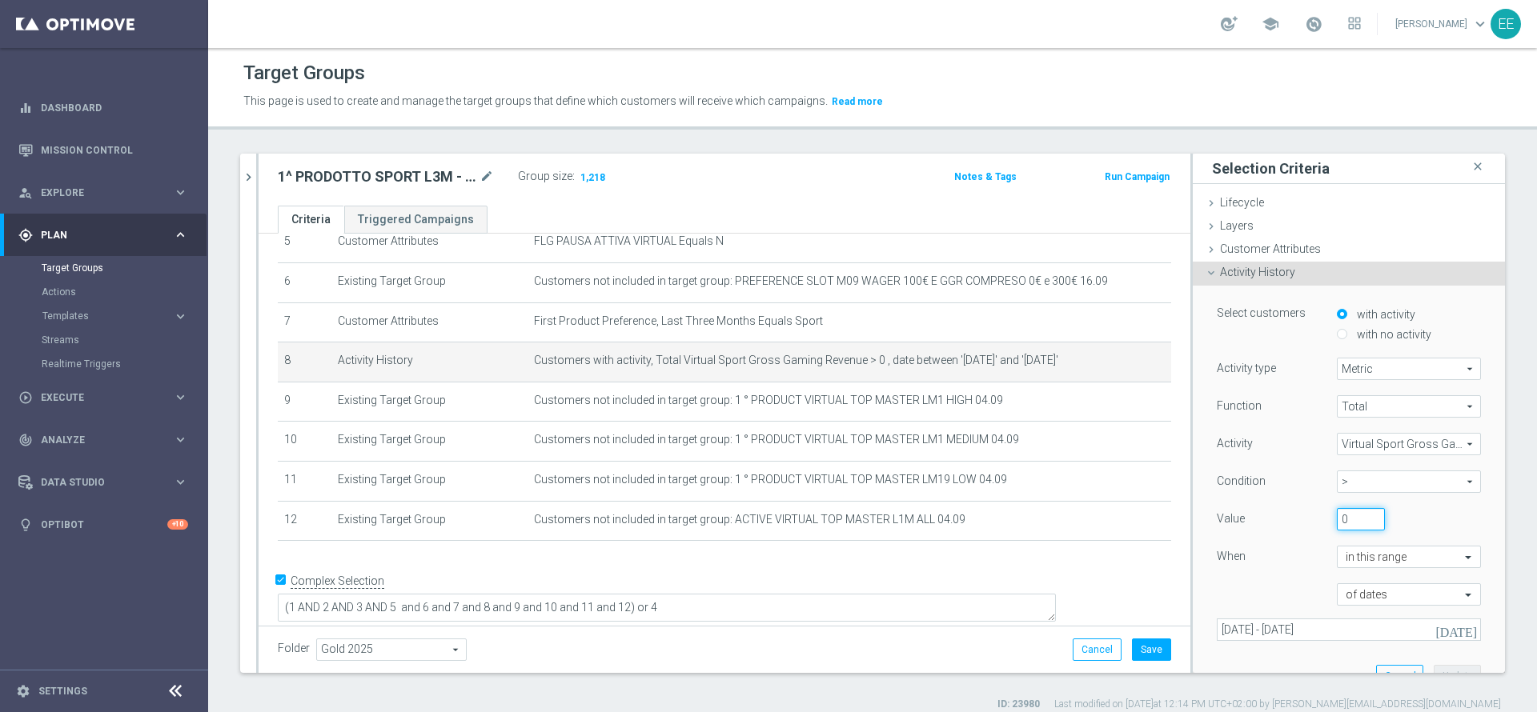
click at [1337, 508] on input "0" at bounding box center [1361, 519] width 48 height 22
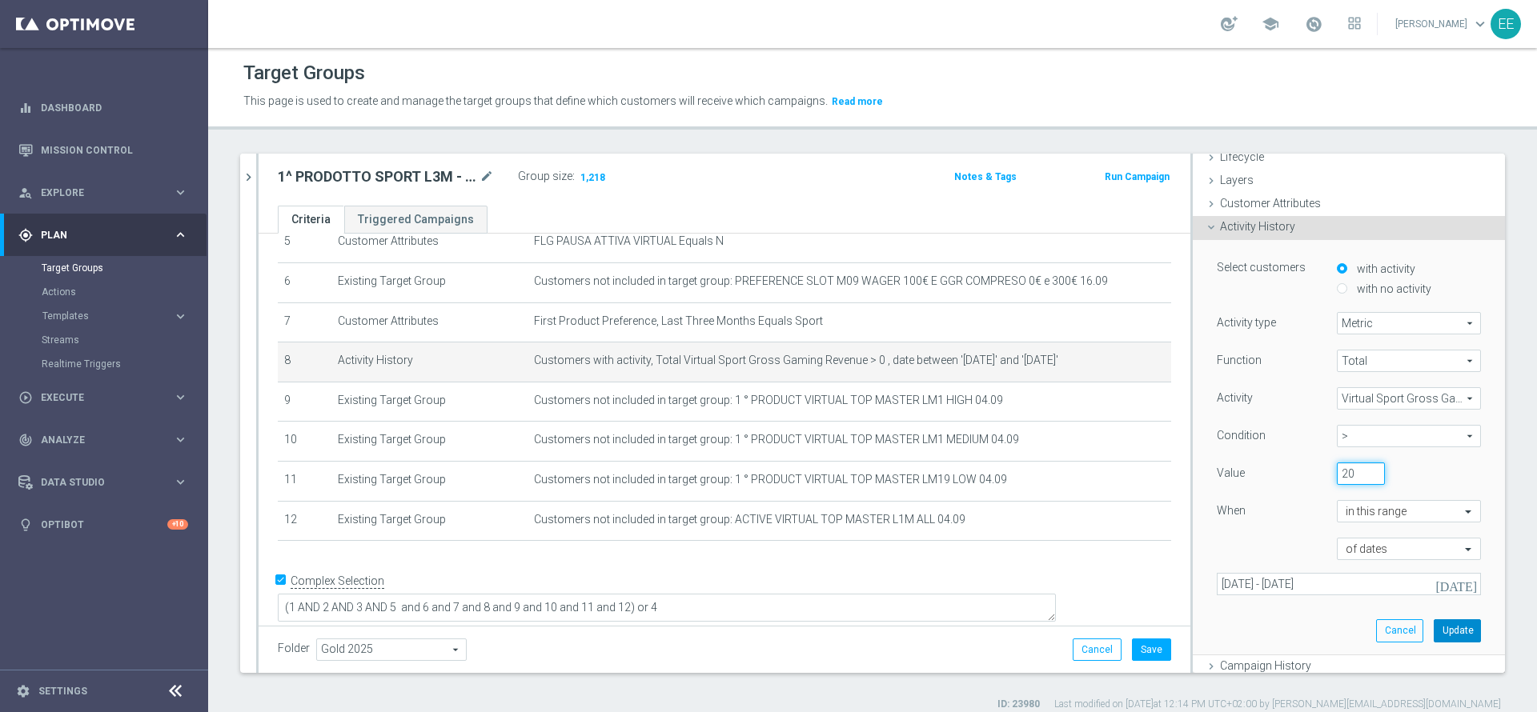
type input "20"
click at [1434, 635] on button "Update" at bounding box center [1457, 631] width 47 height 22
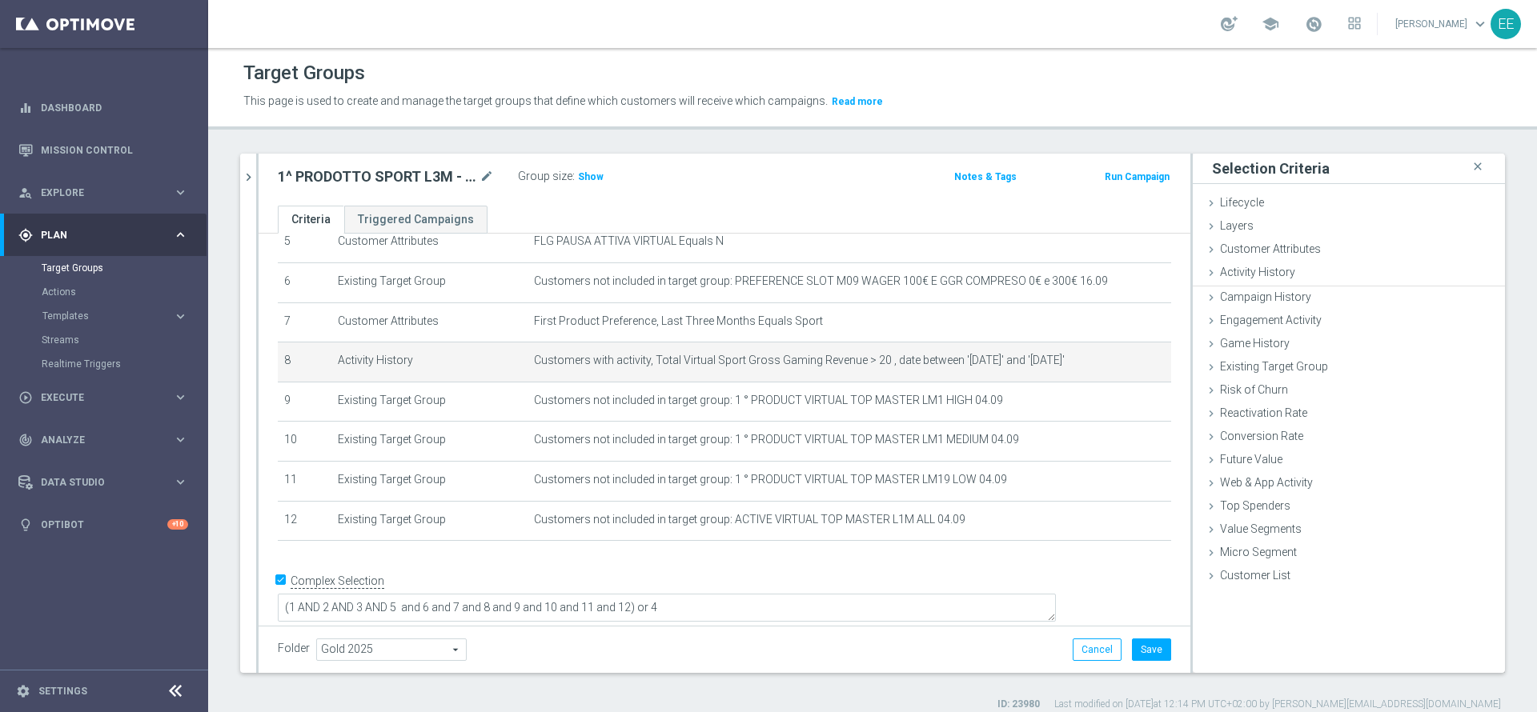
scroll to position [0, 0]
click at [1114, 367] on icon "mode_edit" at bounding box center [1120, 361] width 13 height 13
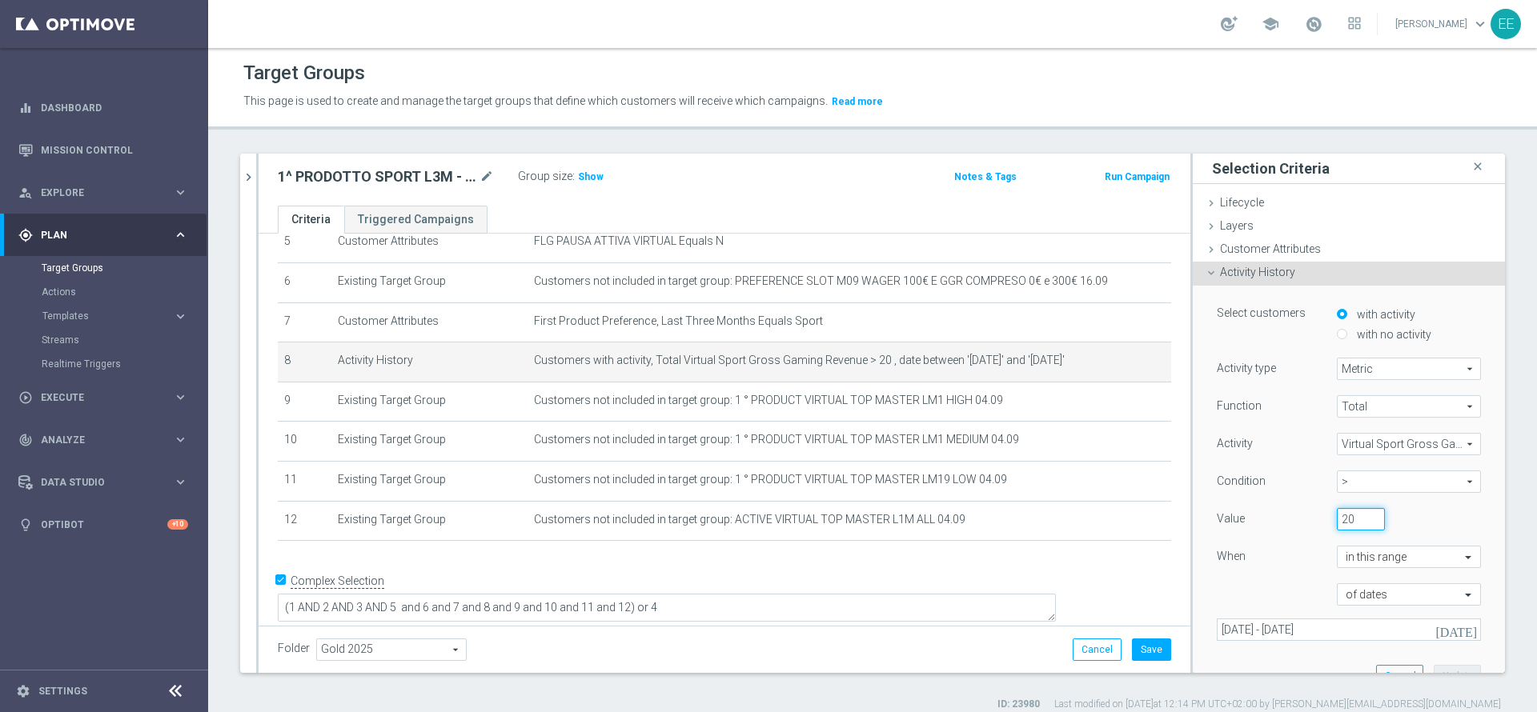
click at [1337, 523] on input "20" at bounding box center [1361, 519] width 48 height 22
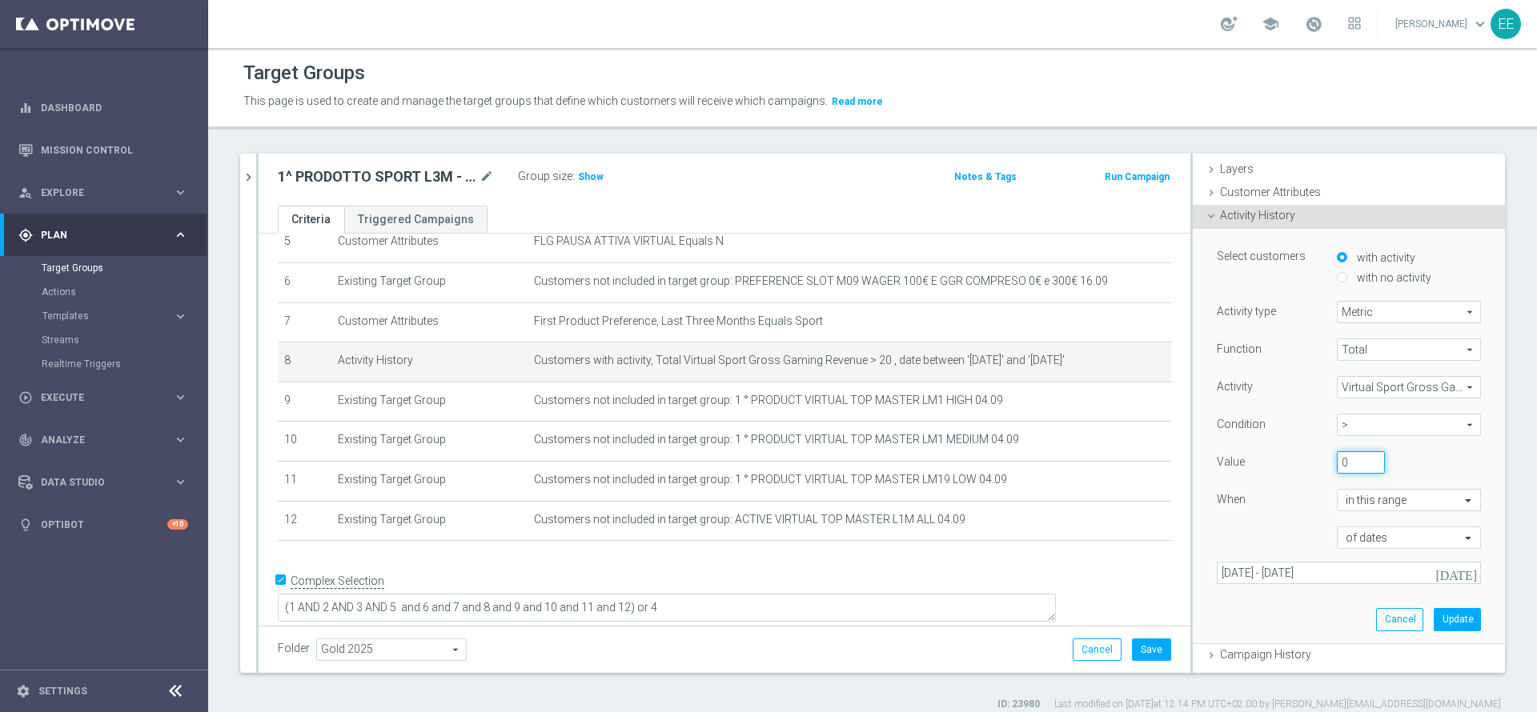
scroll to position [58, 0]
type input "0"
click at [1434, 614] on button "Update" at bounding box center [1457, 619] width 47 height 22
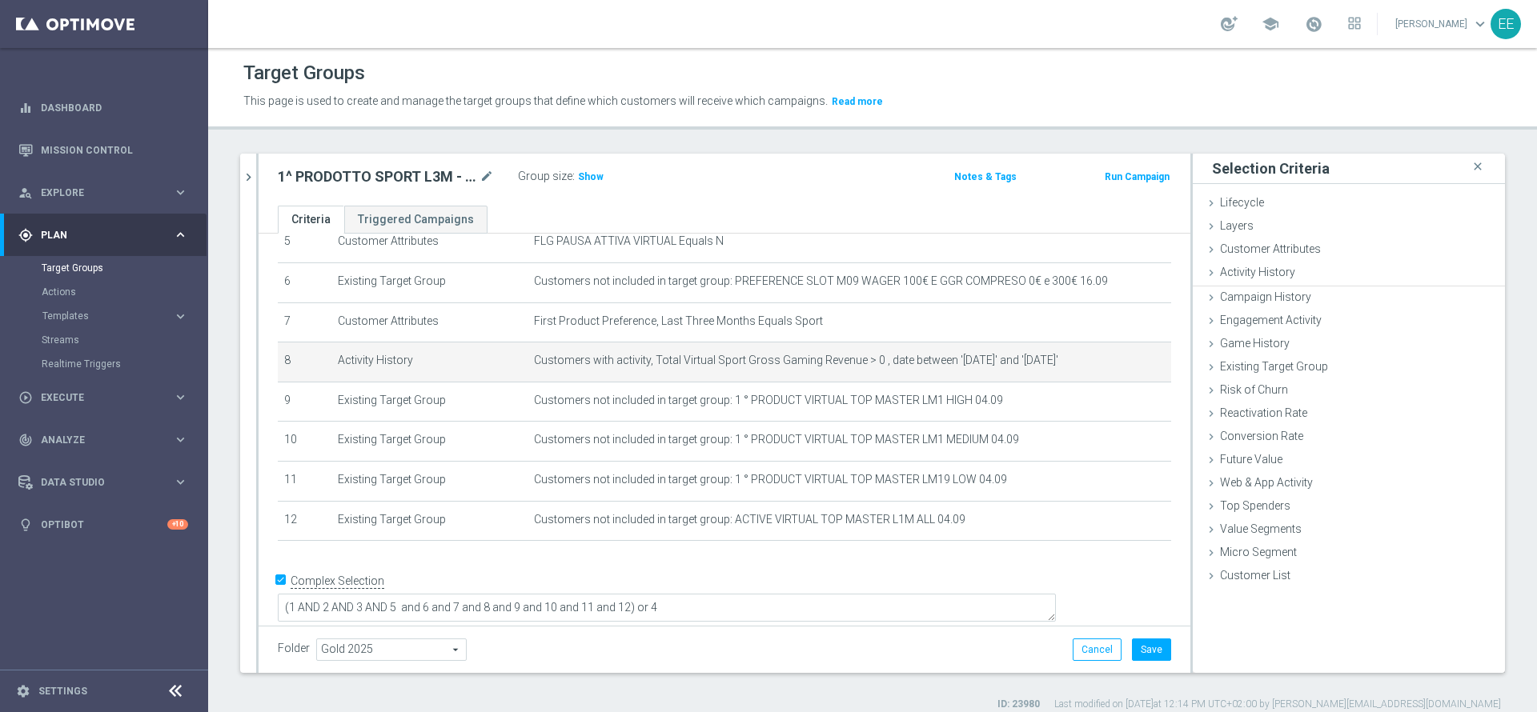
scroll to position [0, 0]
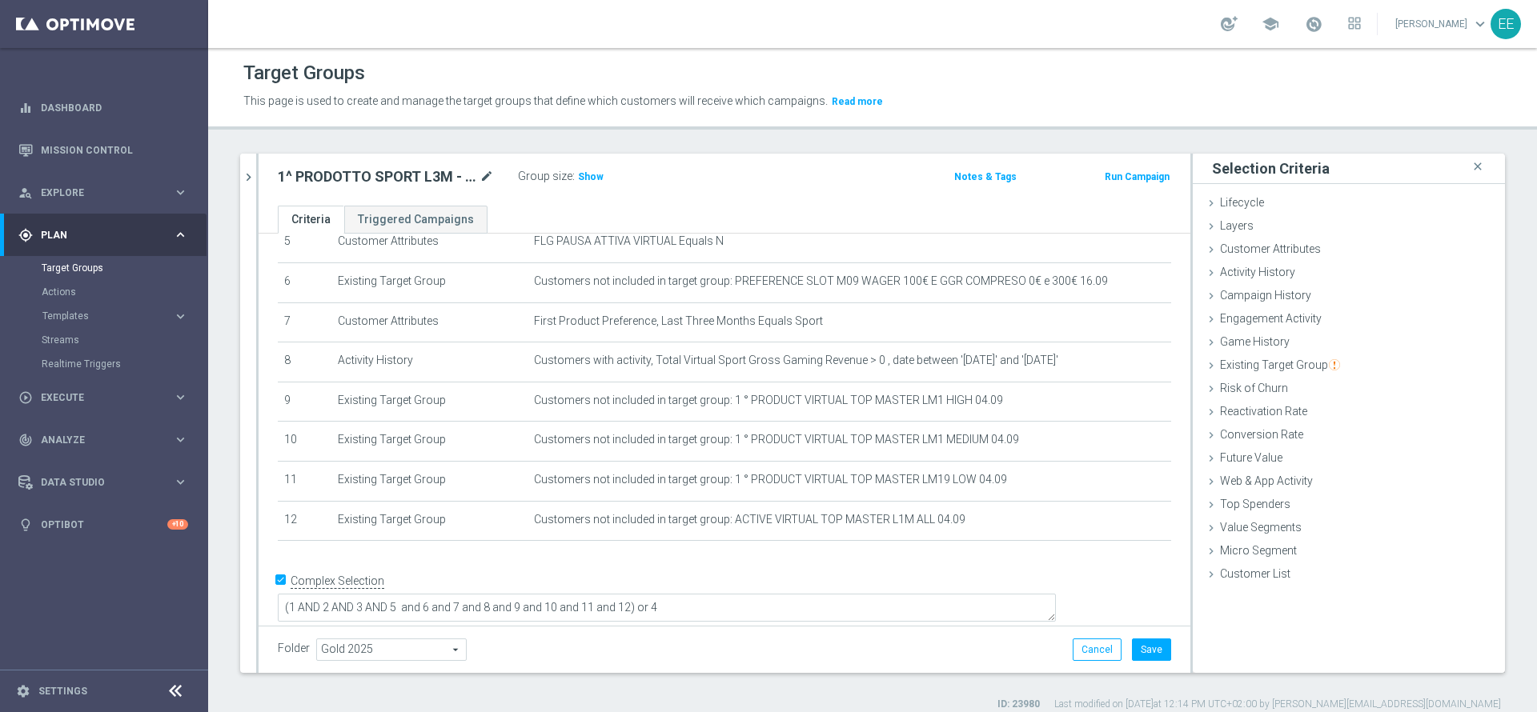
click at [483, 171] on div at bounding box center [486, 169] width 16 height 8
click at [484, 181] on icon "mode_edit" at bounding box center [486, 176] width 14 height 19
click at [455, 173] on input "1^ PRODOTTO SPORT L3M - ACTIVE VIRTUAL L2M - GGR VIRTUAL L2M > 100 18.09" at bounding box center [386, 178] width 216 height 22
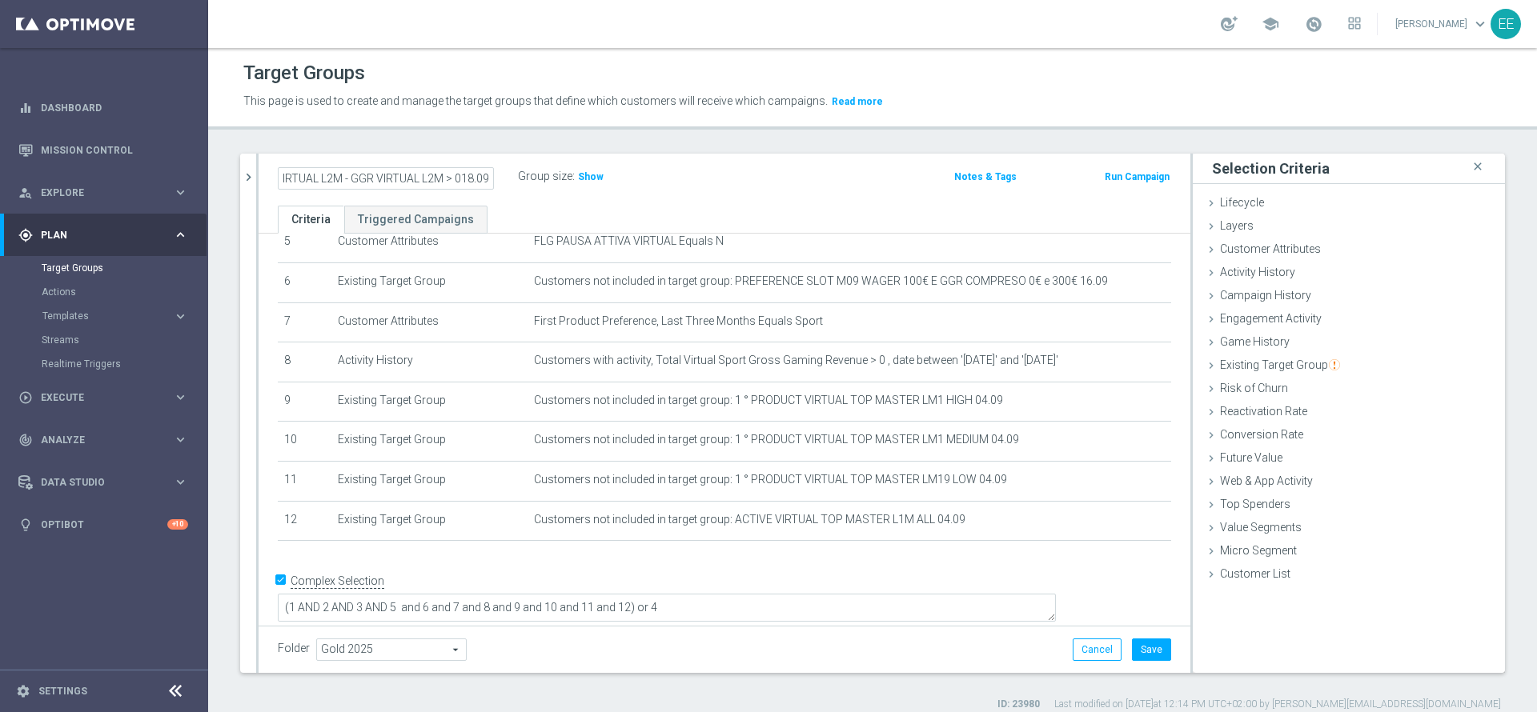
scroll to position [0, 189]
type input "1^ PRODOTTO SPORT L3M - ACTIVE VIRTUAL L2M - GGR VIRTUAL L2M > 0 18.09"
click at [1145, 644] on button "Save" at bounding box center [1151, 650] width 39 height 22
click at [1322, 29] on span at bounding box center [1314, 24] width 18 height 18
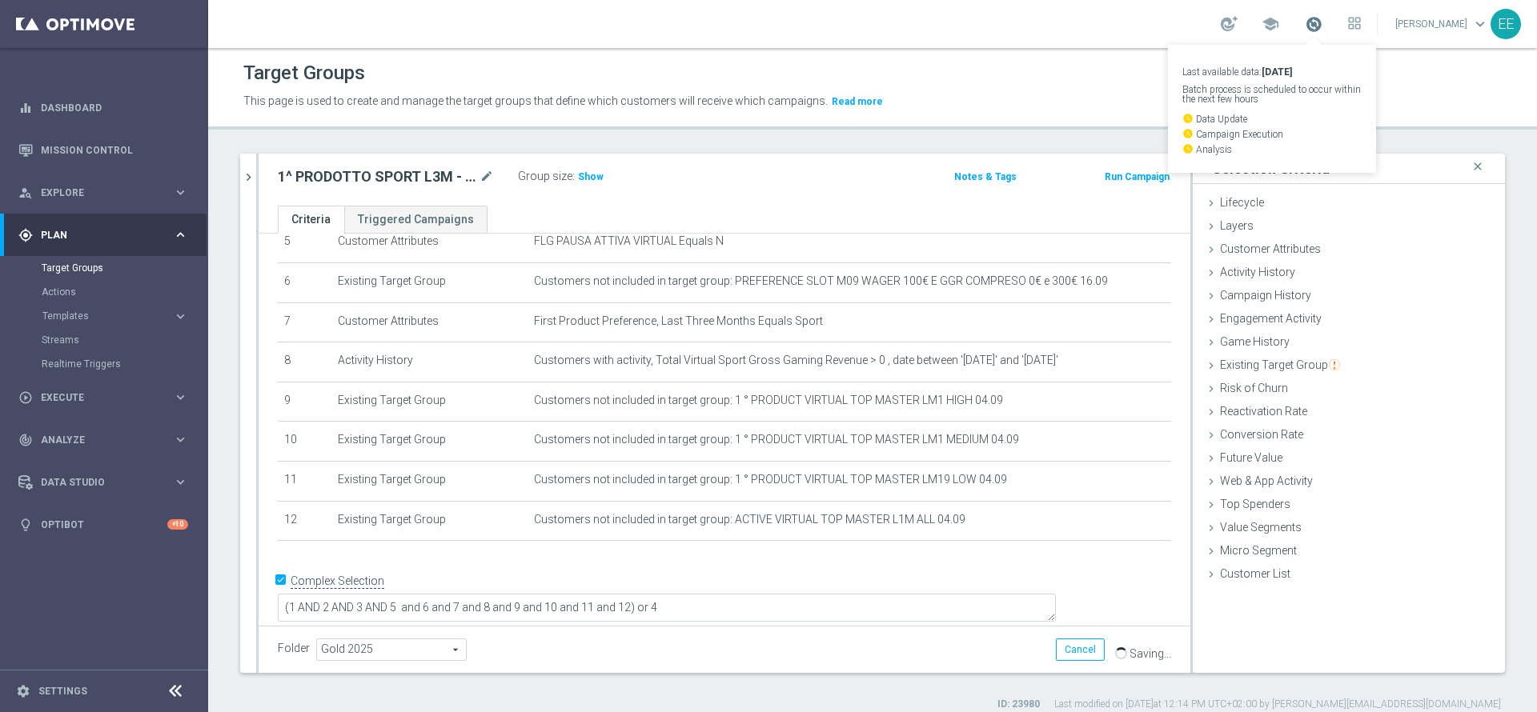
click at [1322, 29] on span at bounding box center [1314, 24] width 18 height 18
click at [1322, 25] on span at bounding box center [1314, 24] width 18 height 18
click at [243, 173] on icon "chevron_right" at bounding box center [248, 177] width 15 height 15
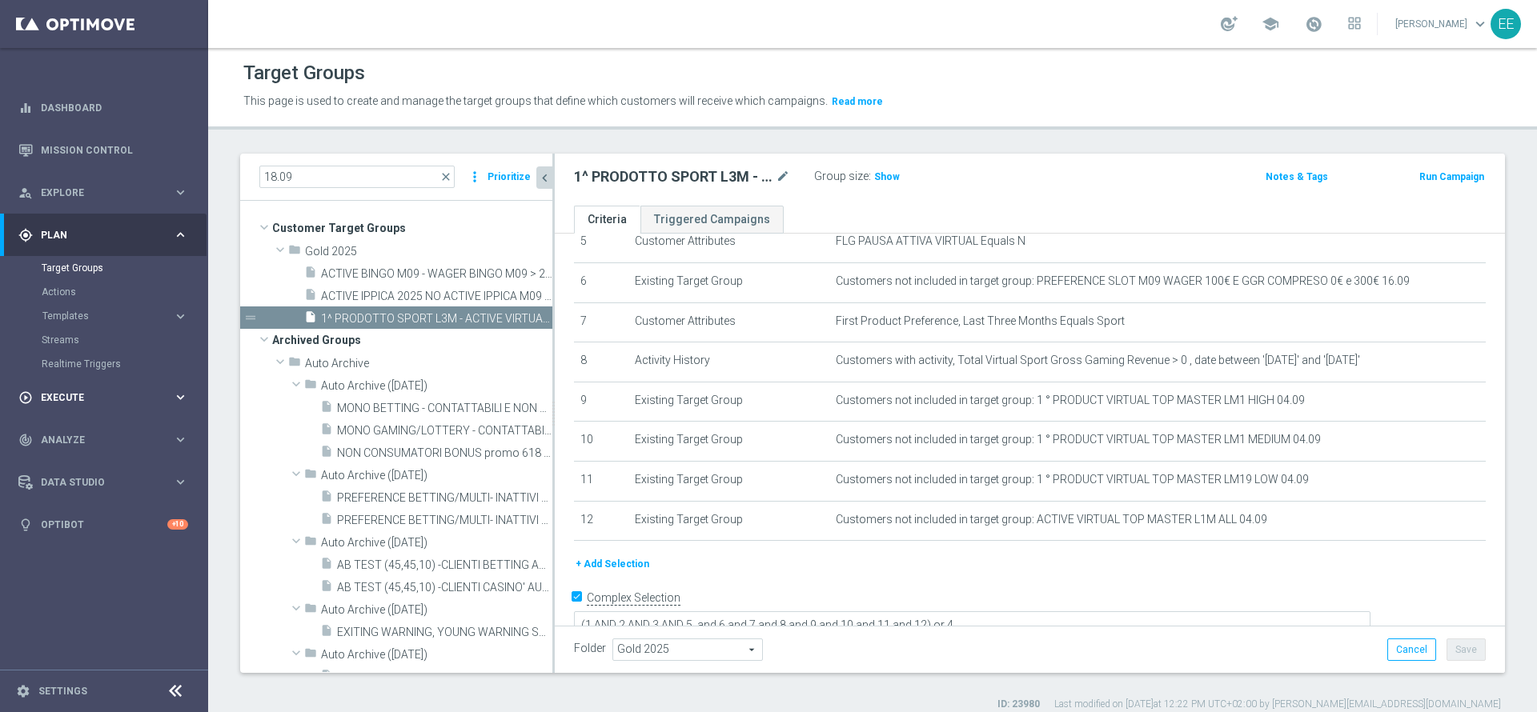
click at [48, 400] on span "Execute" at bounding box center [107, 398] width 132 height 10
click at [102, 311] on link "Campaign Builder" at bounding box center [104, 310] width 125 height 13
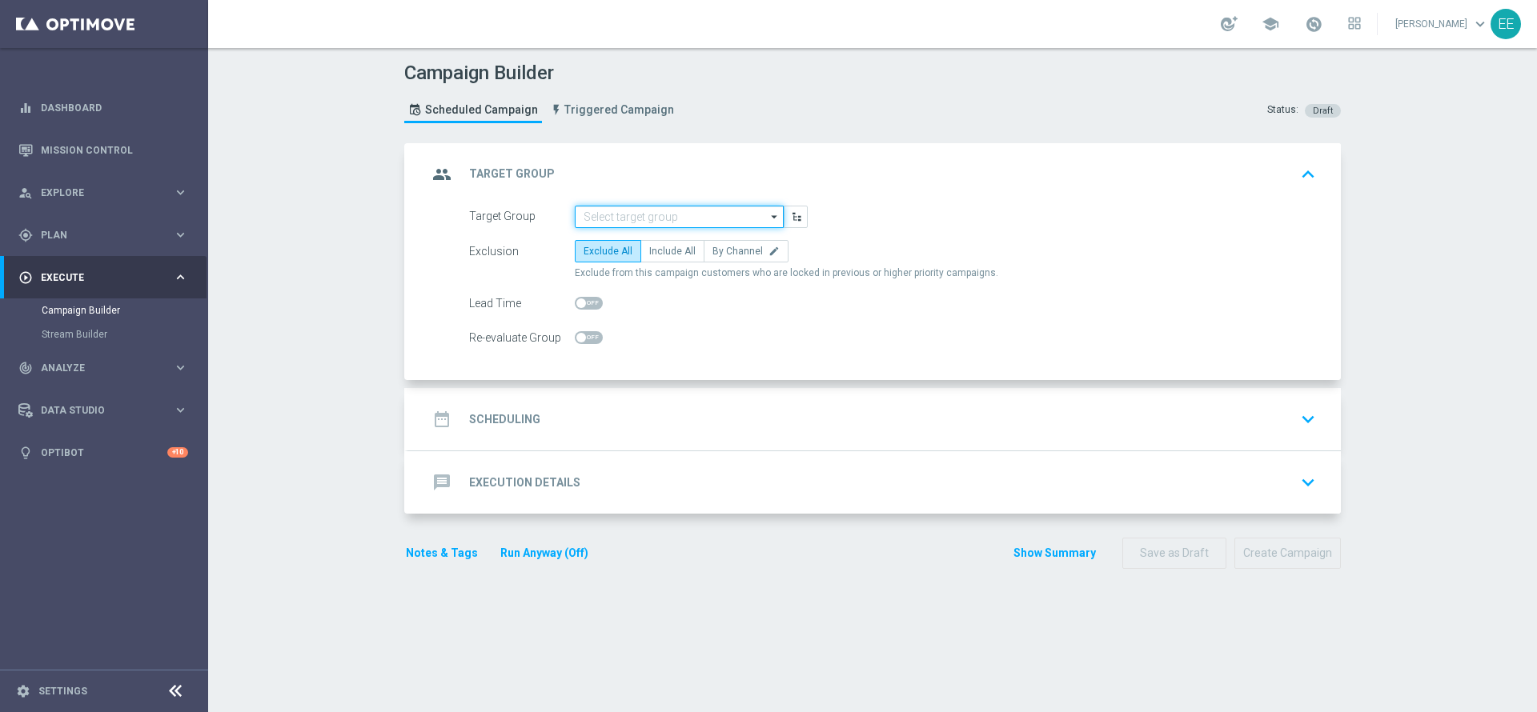
click at [647, 208] on input at bounding box center [679, 217] width 209 height 22
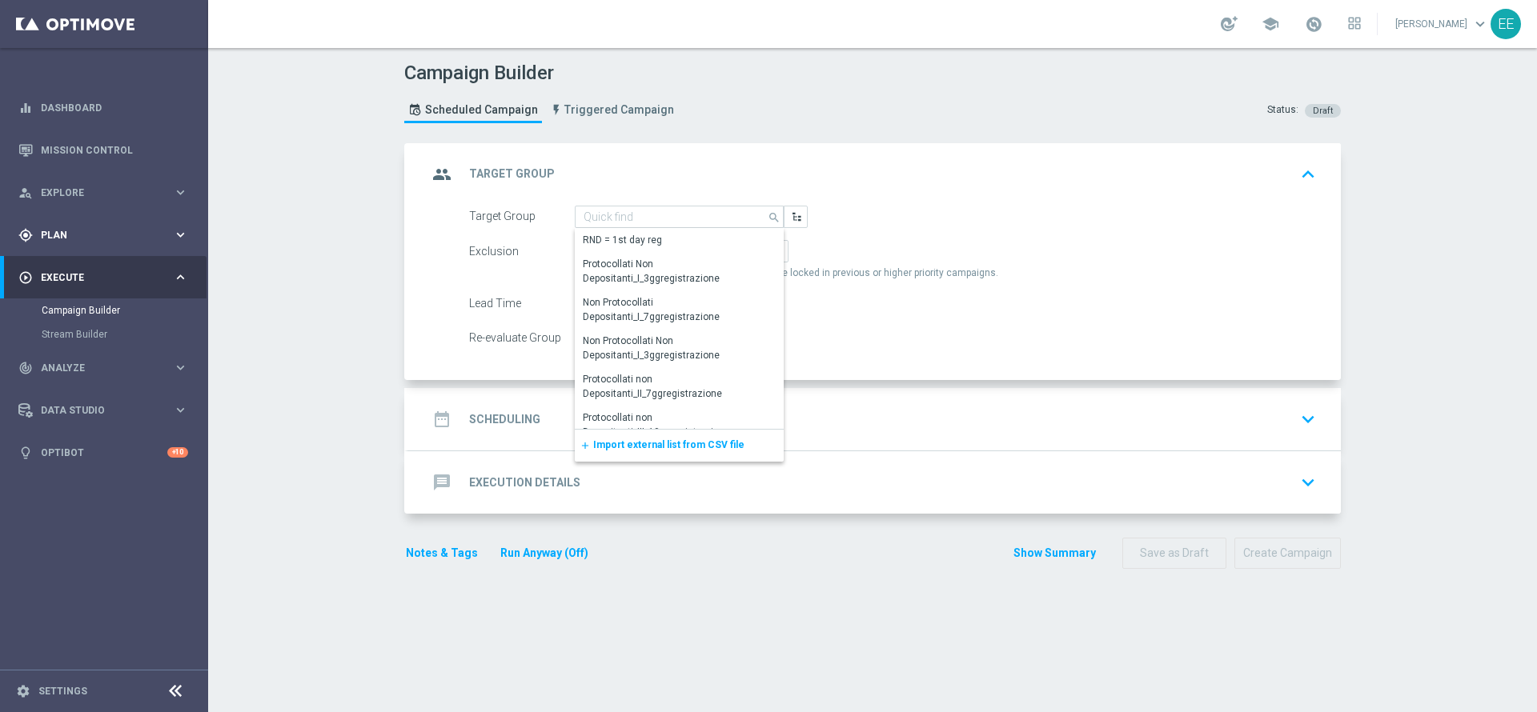
click at [82, 216] on div "gps_fixed Plan keyboard_arrow_right" at bounding box center [103, 235] width 207 height 42
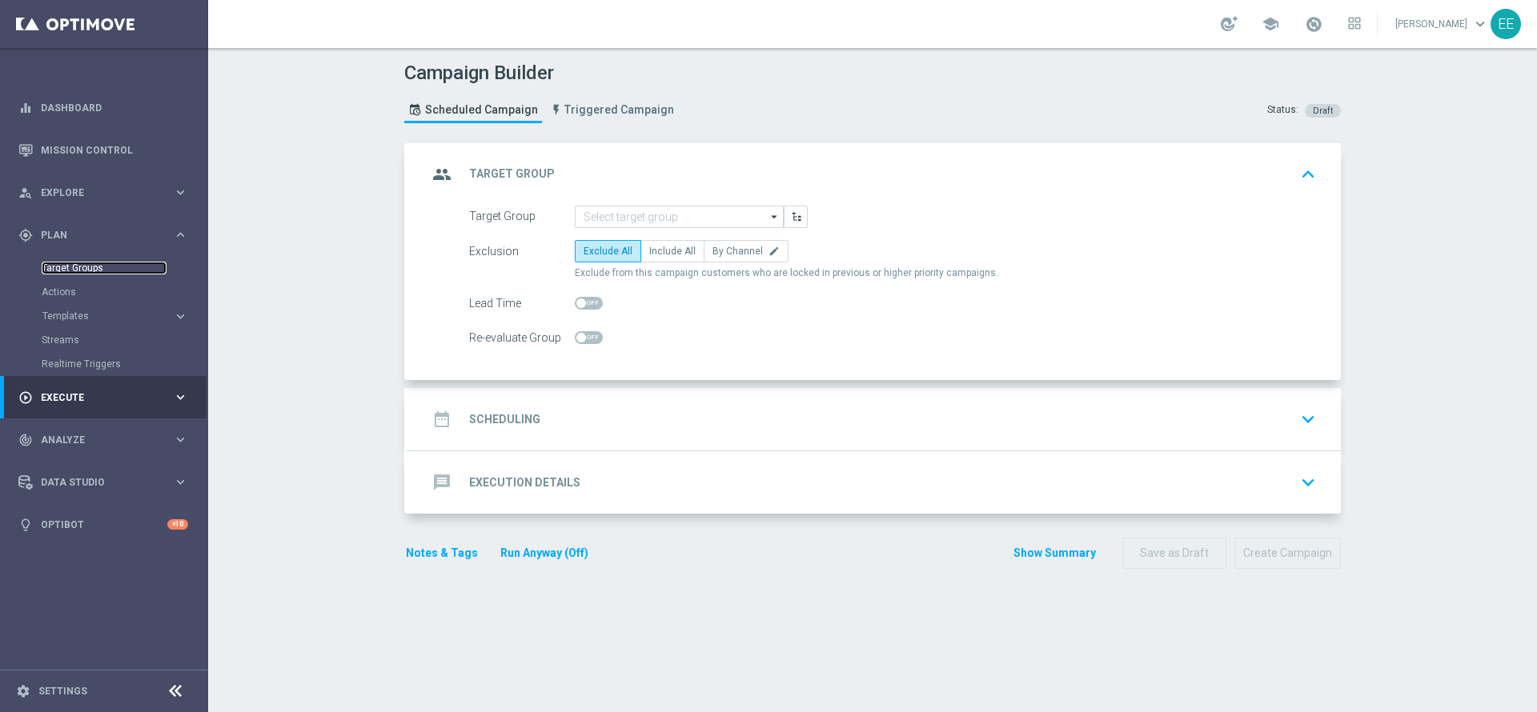
click at [90, 262] on link "Target Groups" at bounding box center [104, 268] width 125 height 13
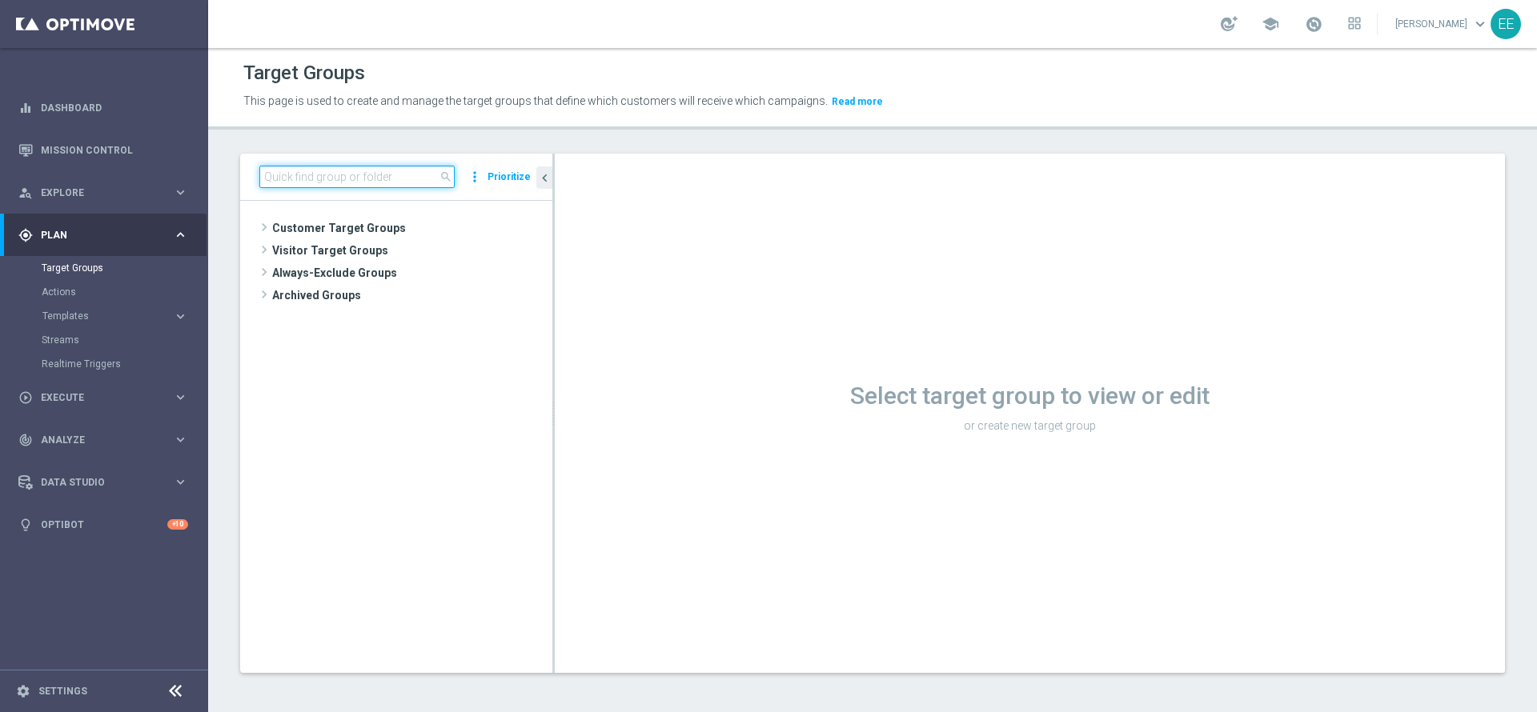
click at [359, 179] on input at bounding box center [356, 177] width 195 height 22
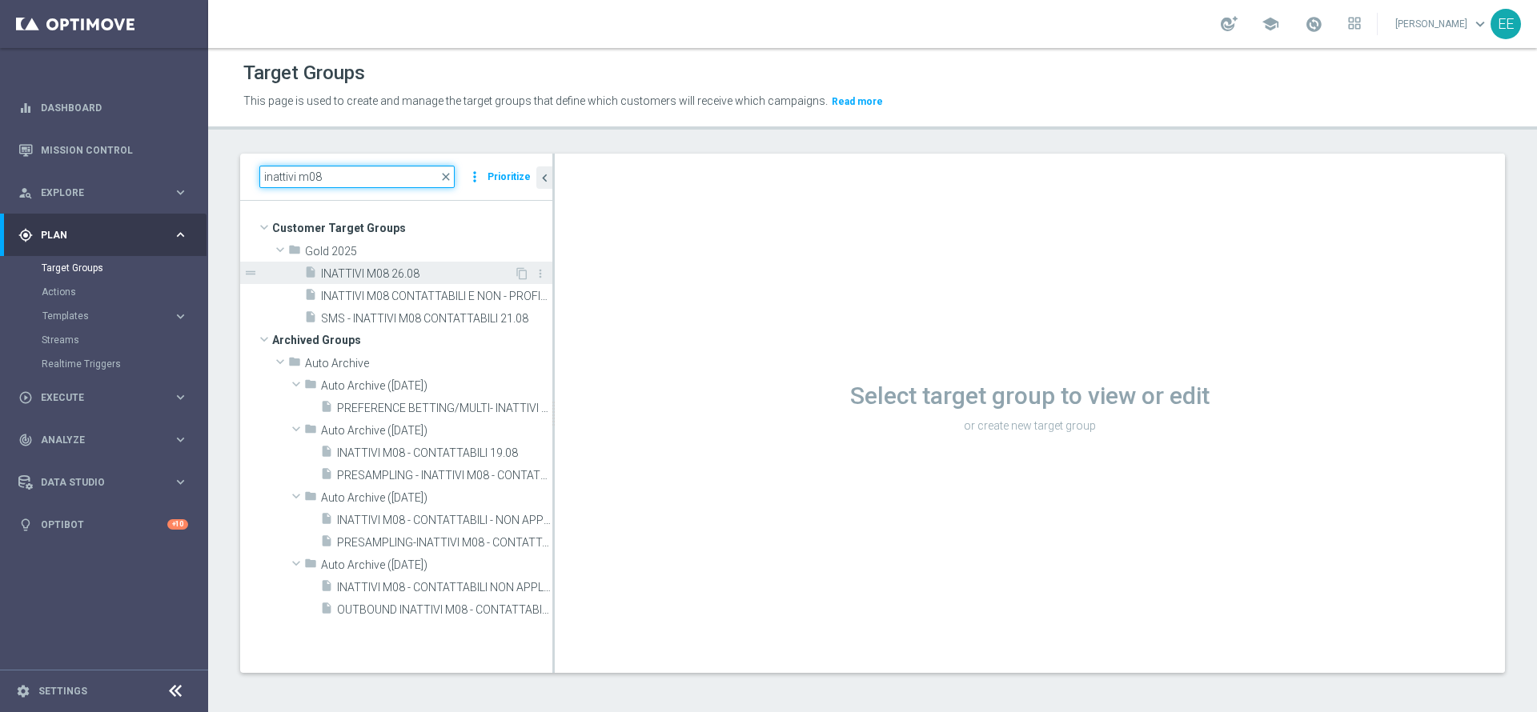
type input "inattivi m08"
click at [429, 277] on span "INATTIVI M08 26.08" at bounding box center [417, 274] width 193 height 14
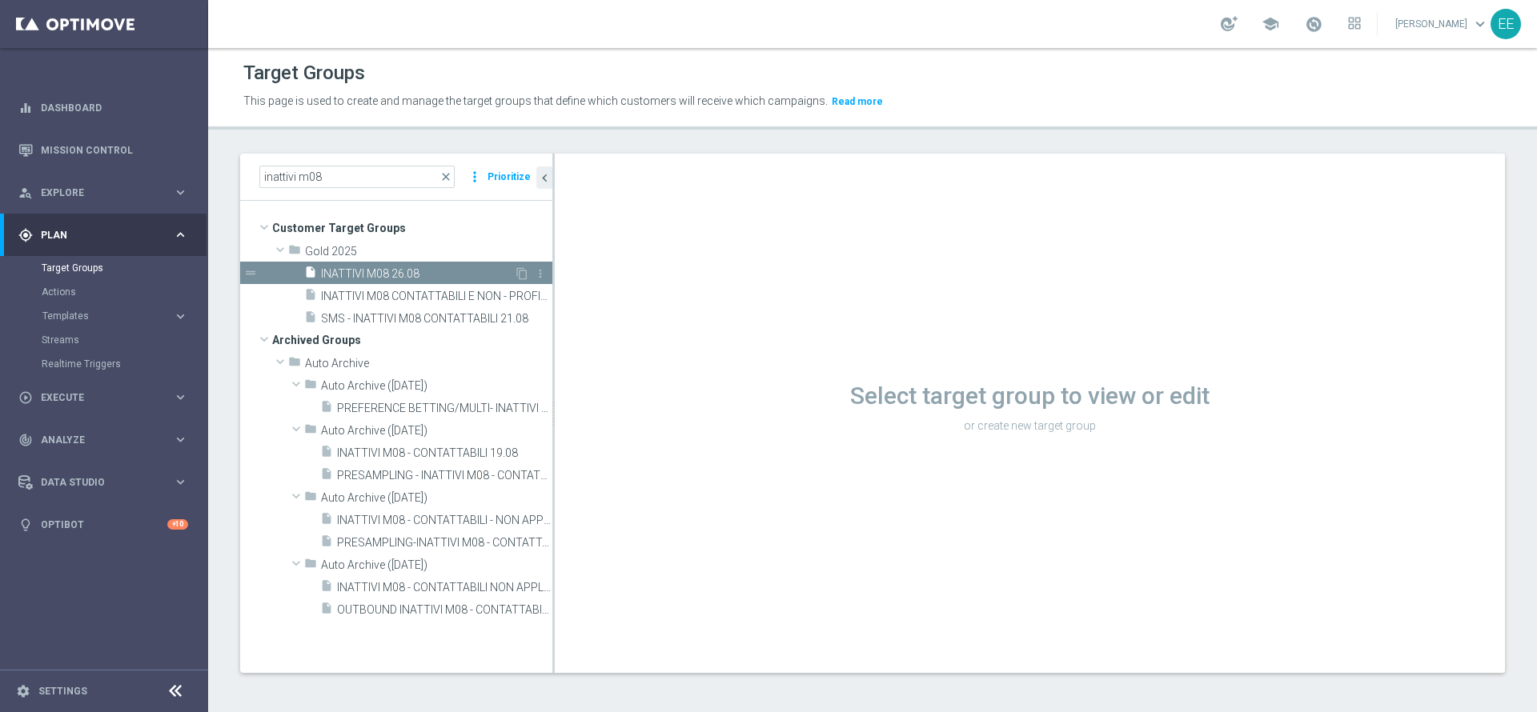
click at [477, 271] on span "INATTIVI M08 26.08" at bounding box center [417, 274] width 193 height 14
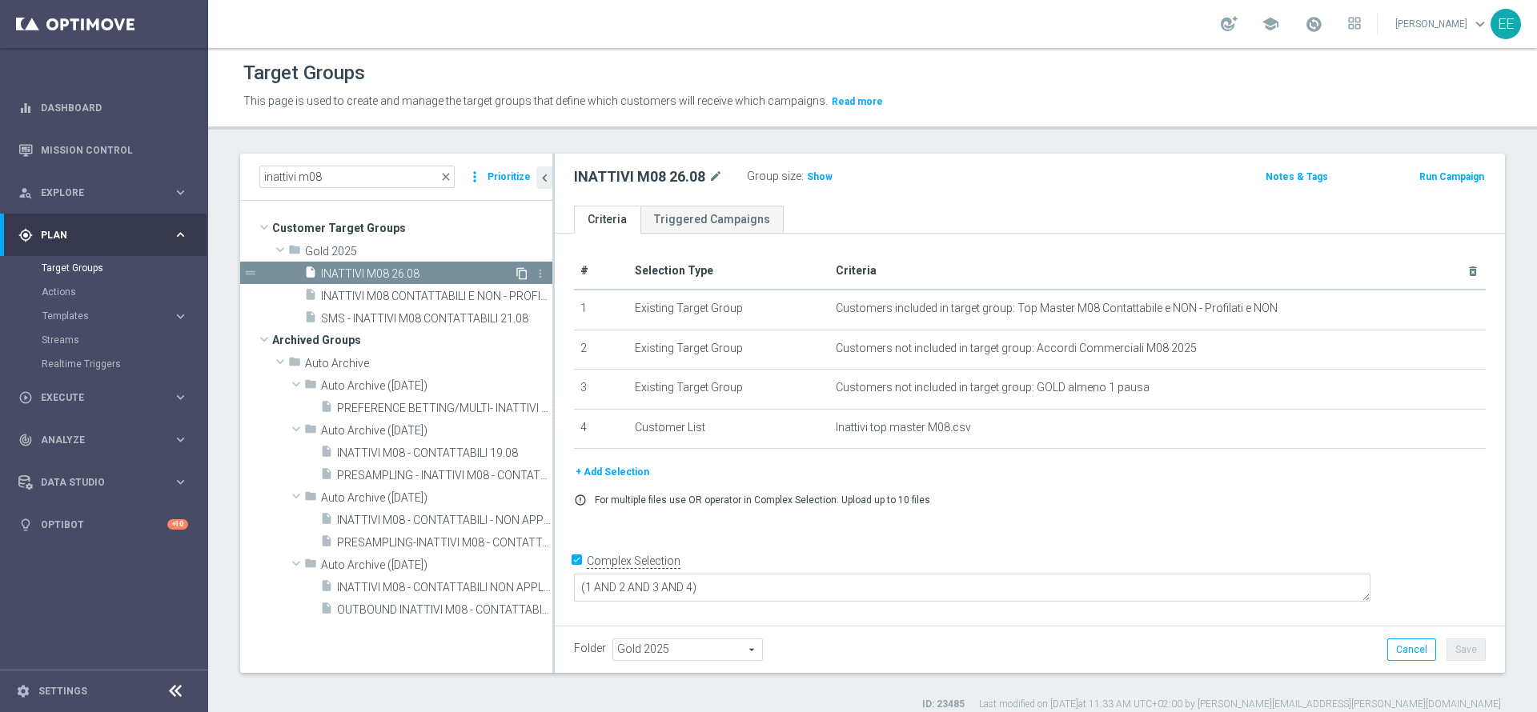
click at [520, 276] on icon "content_copy" at bounding box center [521, 273] width 13 height 13
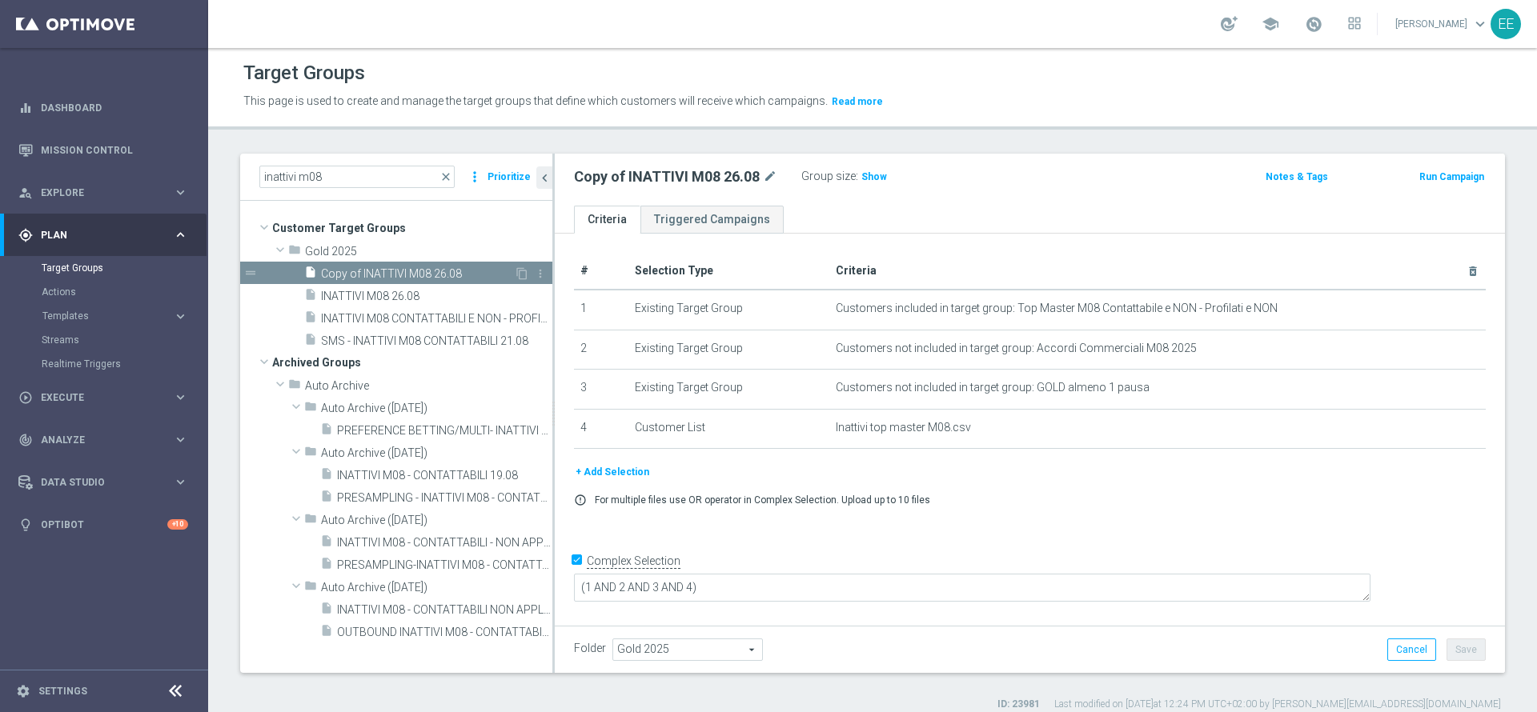
click at [429, 262] on div "insert_drive_file Copy of INATTIVI M08 26.08" at bounding box center [409, 273] width 210 height 22
click at [767, 177] on icon "mode_edit" at bounding box center [770, 176] width 14 height 19
type input "INATTIVI M09 - CONTATTABILI E NON 18.09"
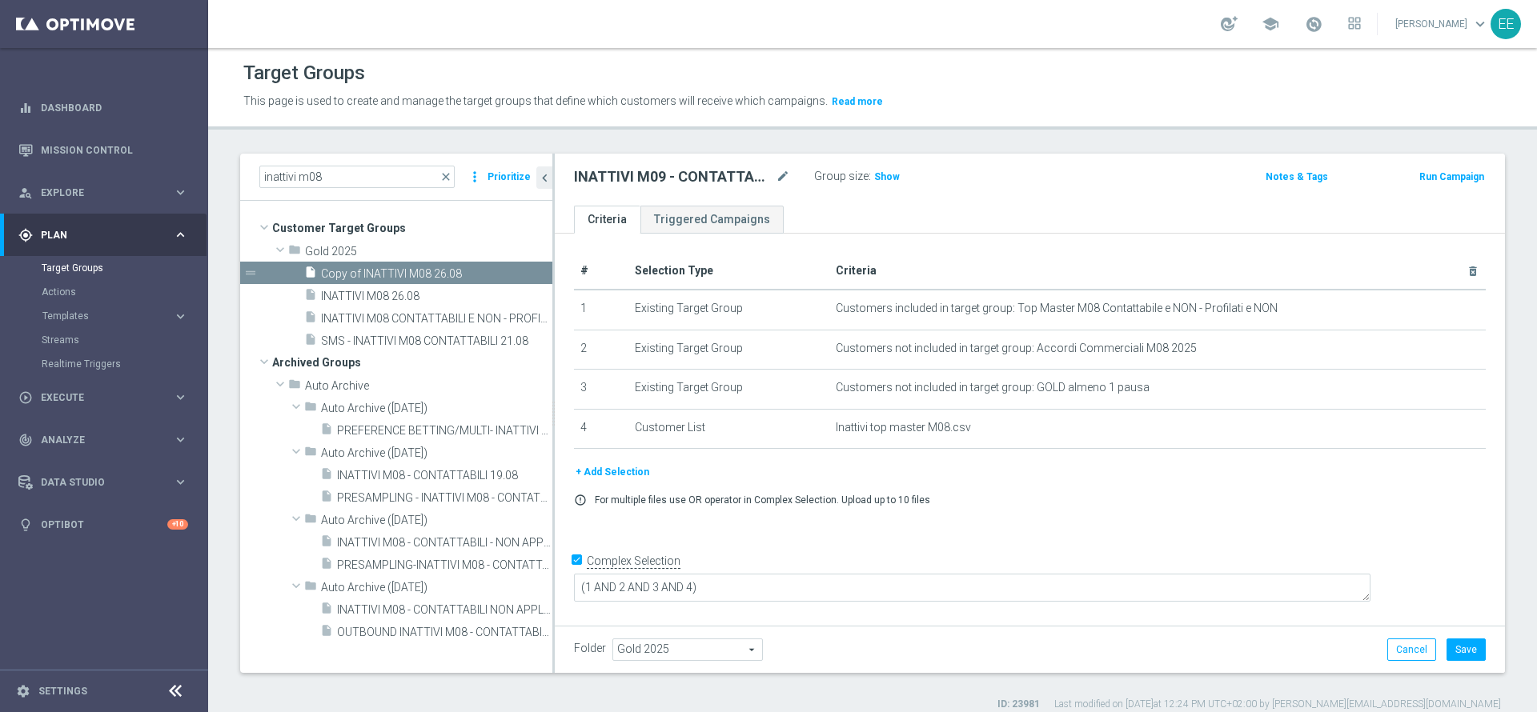
click at [1414, 307] on div at bounding box center [1418, 304] width 16 height 8
click at [1428, 311] on icon "mode_edit" at bounding box center [1434, 309] width 13 height 13
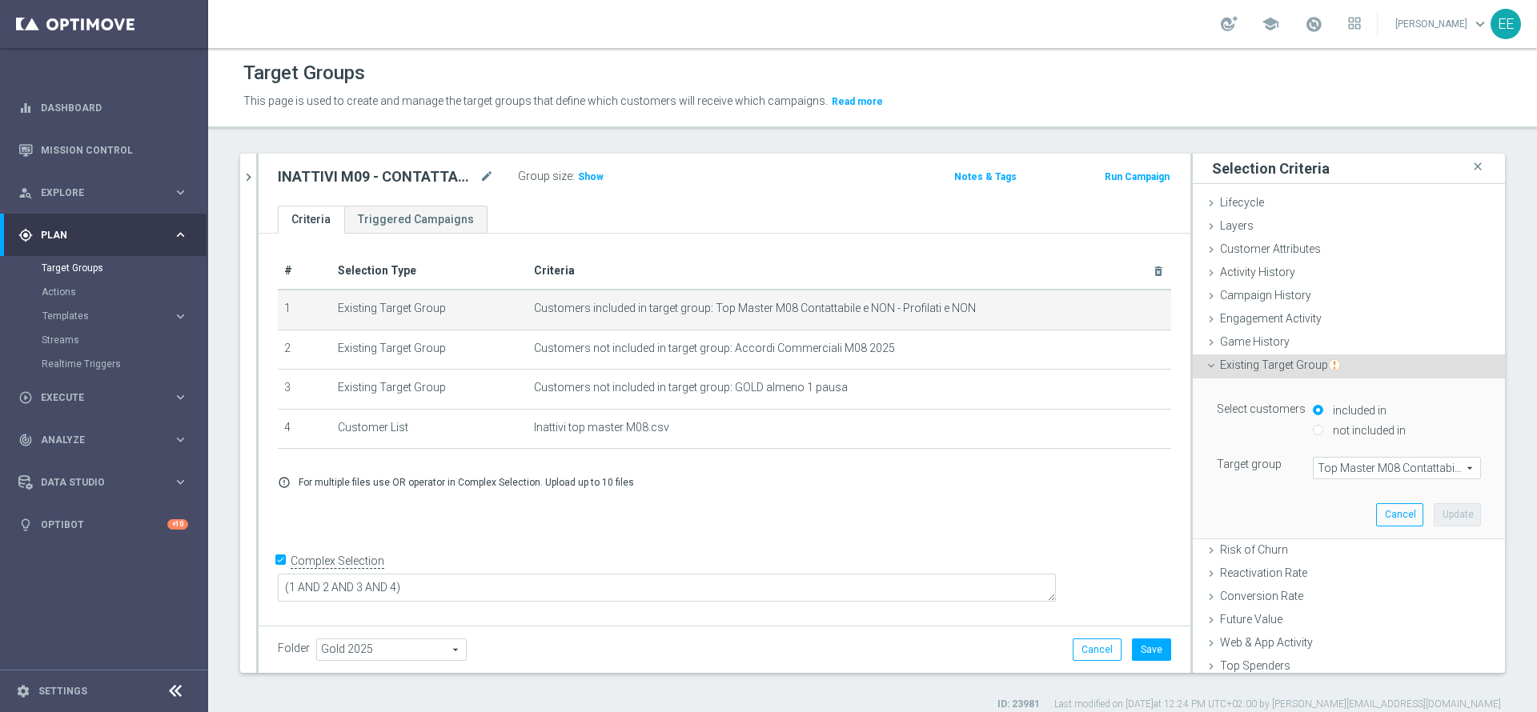
click at [1333, 478] on span "Top Master M08 Contattabile e NON - Profilati e NON" at bounding box center [1396, 468] width 166 height 21
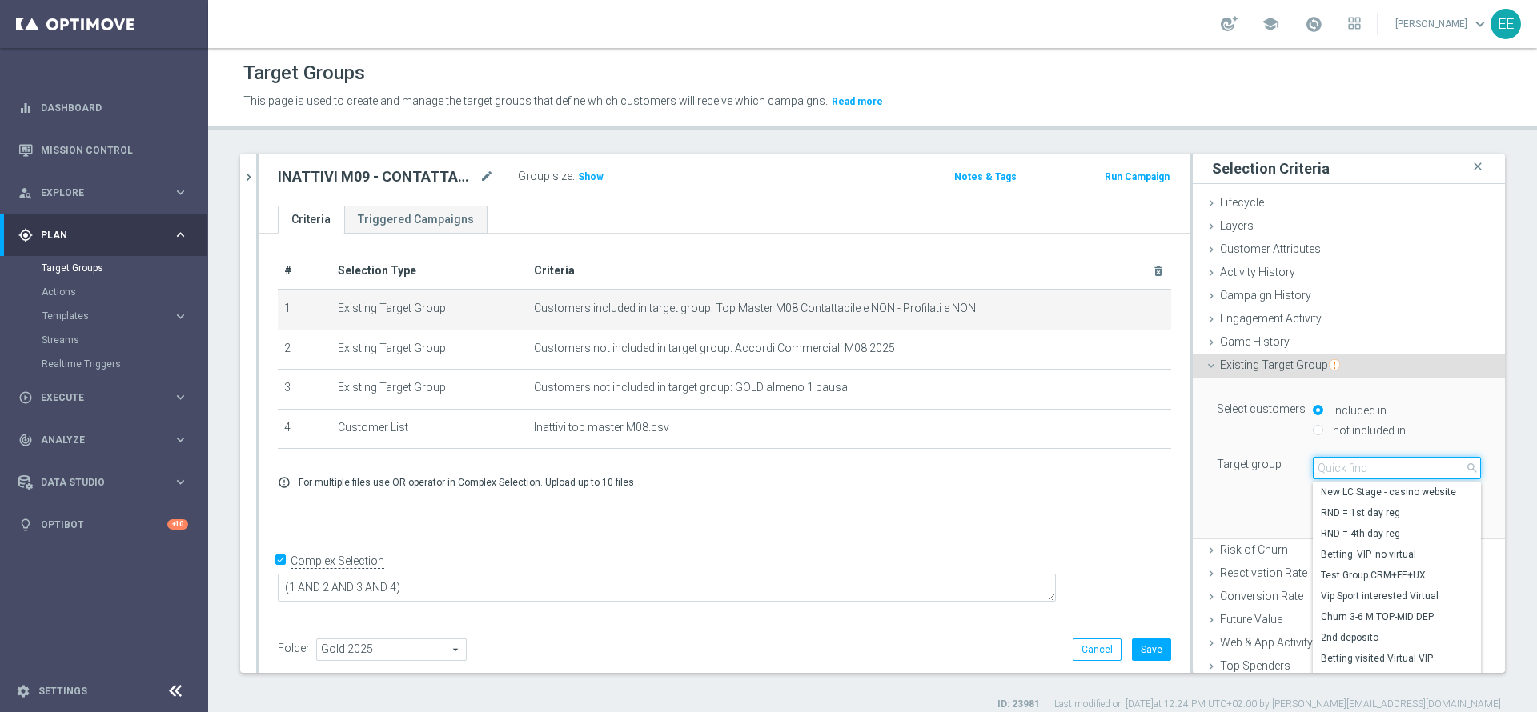
click at [1337, 471] on input "search" at bounding box center [1397, 468] width 168 height 22
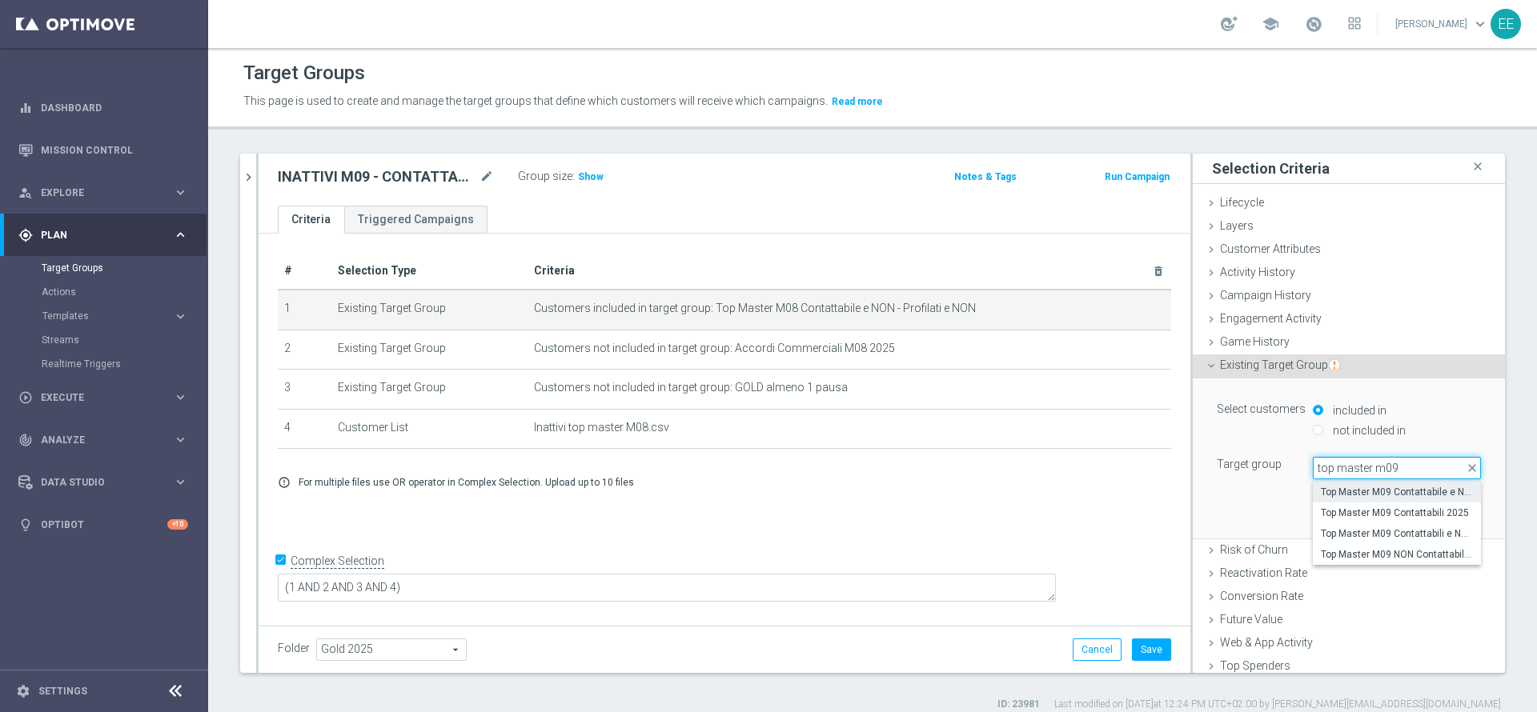
type input "top master m09"
click at [1386, 492] on span "Top Master M09 Contattabile e NON - Profilati e NON" at bounding box center [1397, 492] width 152 height 13
type input "Top Master M09 Contattabile e NON - Profilati e NON"
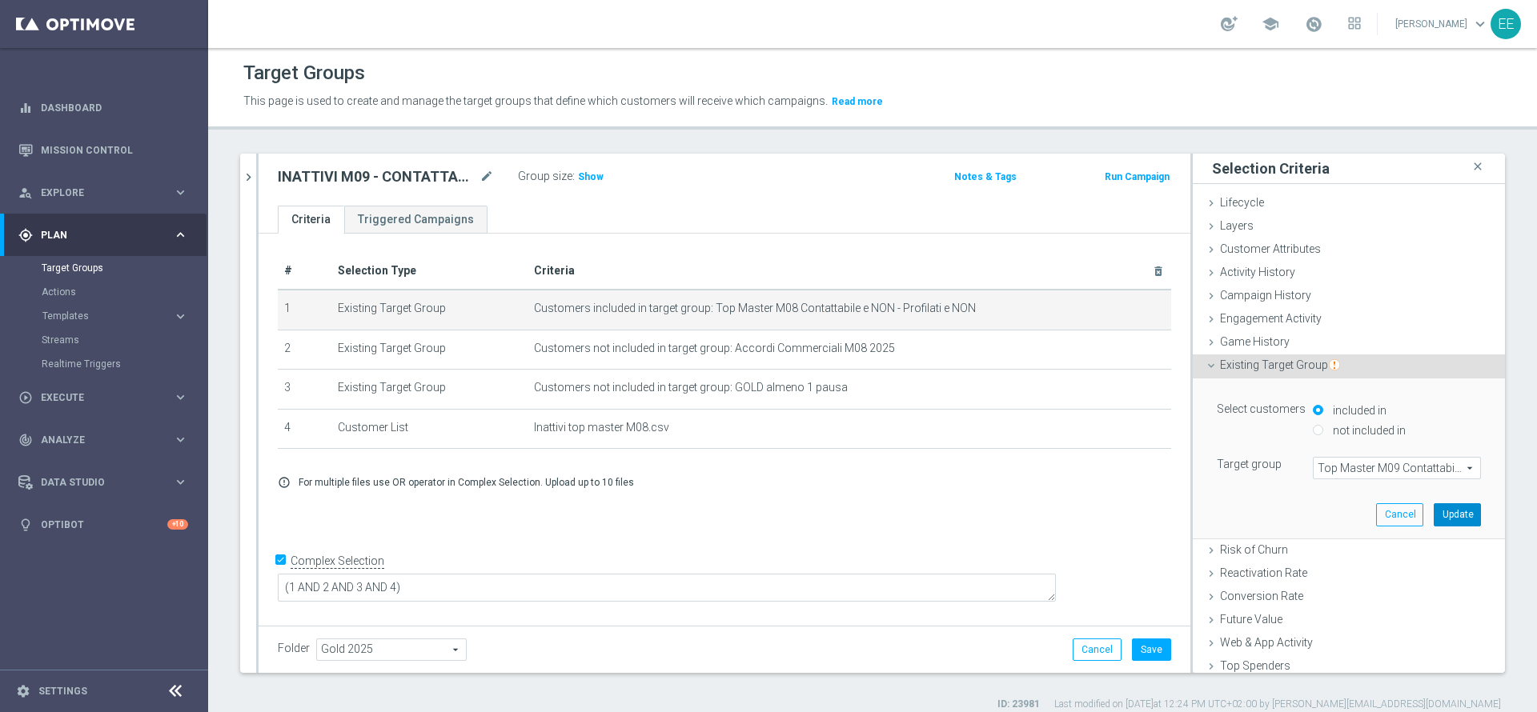
click at [1434, 512] on button "Update" at bounding box center [1457, 514] width 47 height 22
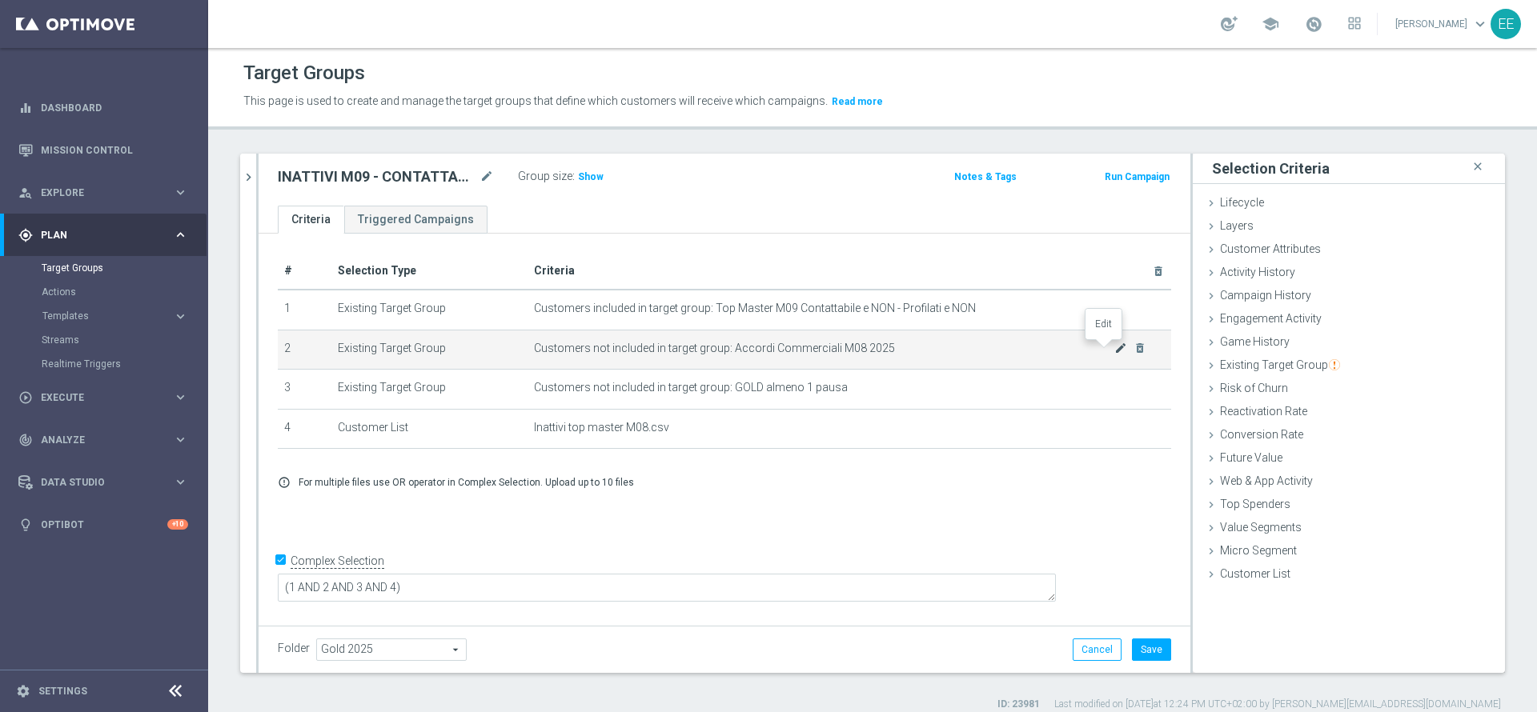
click at [1114, 353] on icon "mode_edit" at bounding box center [1120, 348] width 13 height 13
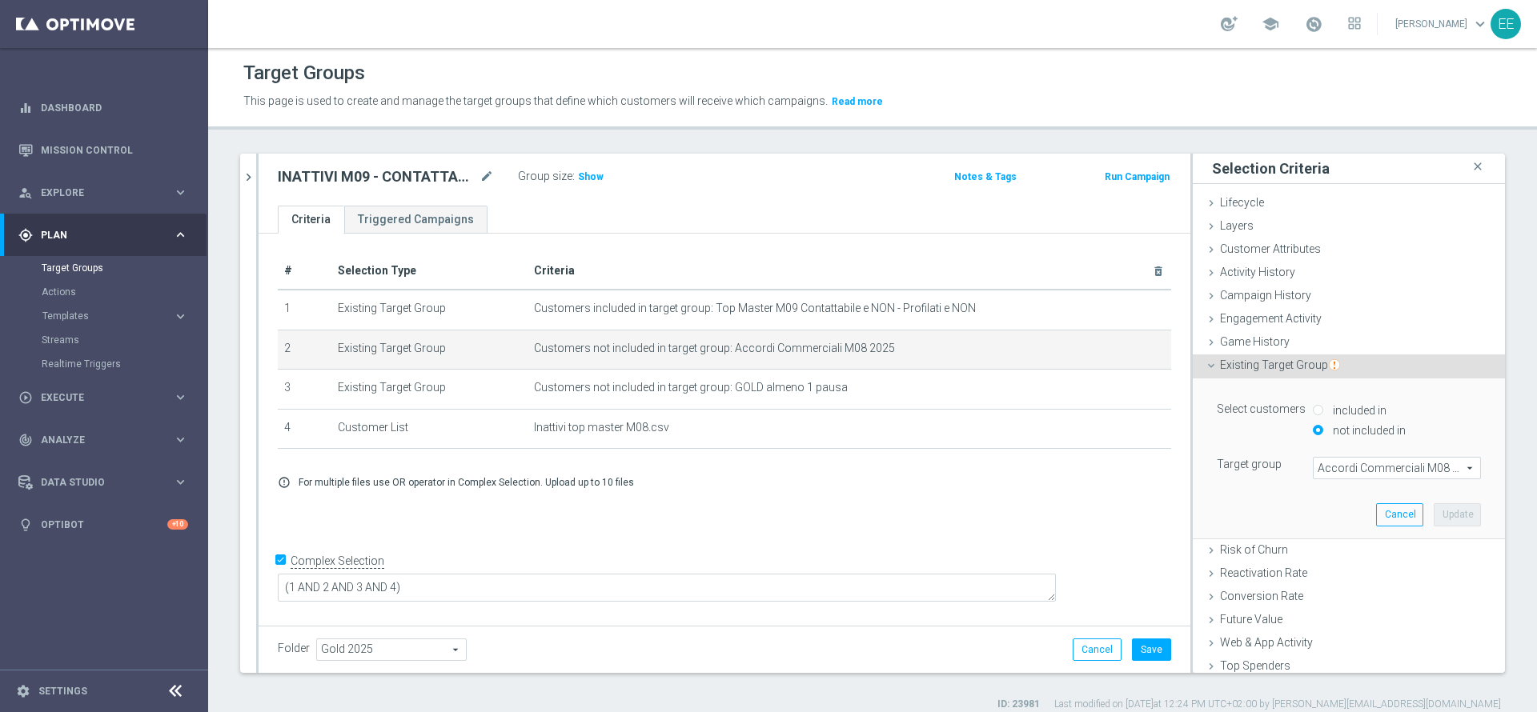
click at [1340, 468] on span "Accordi Commerciali M08 2025" at bounding box center [1396, 468] width 166 height 21
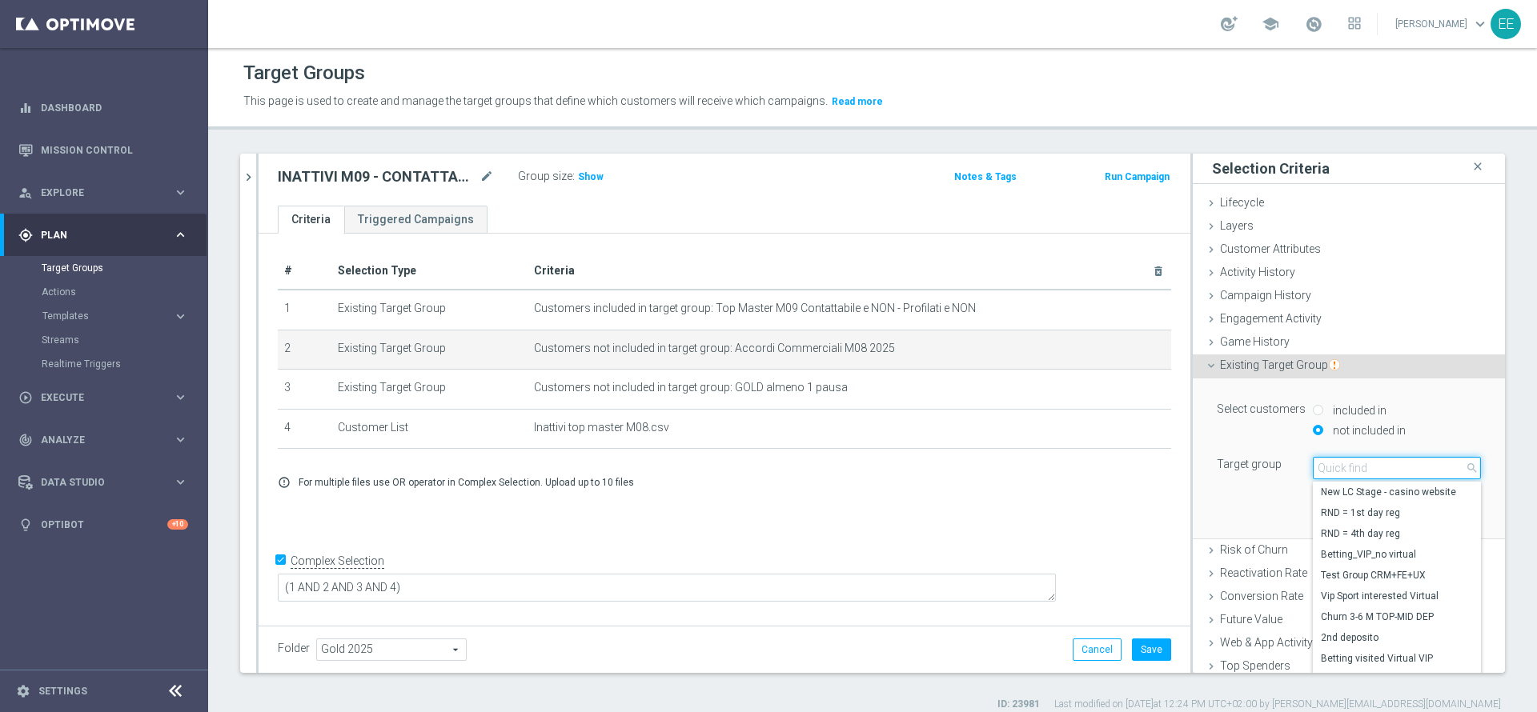
click at [1340, 468] on input "search" at bounding box center [1397, 468] width 168 height 22
type input "Accordi comme"
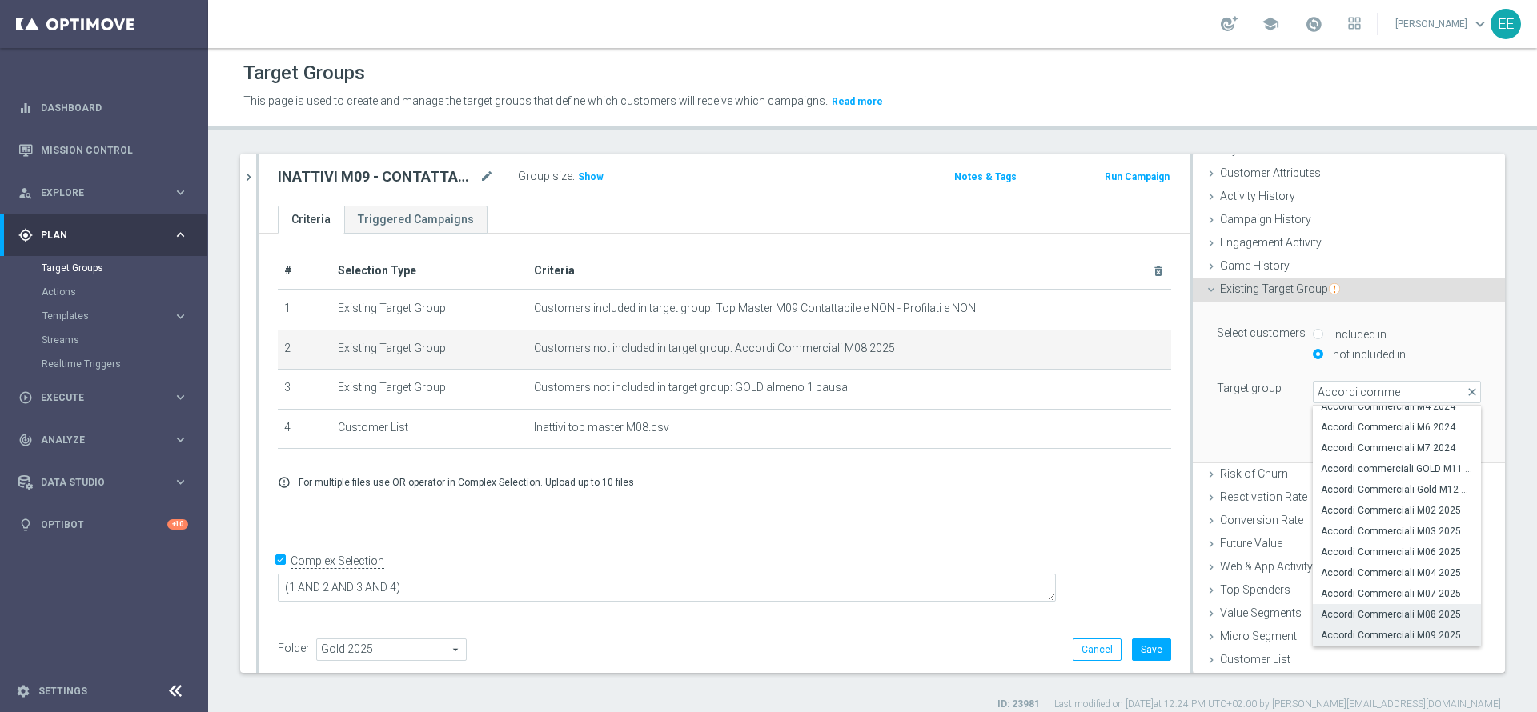
click at [1361, 633] on span "Accordi Commerciali M09 2025" at bounding box center [1397, 635] width 152 height 13
type input "Accordi Commerciali M09 2025"
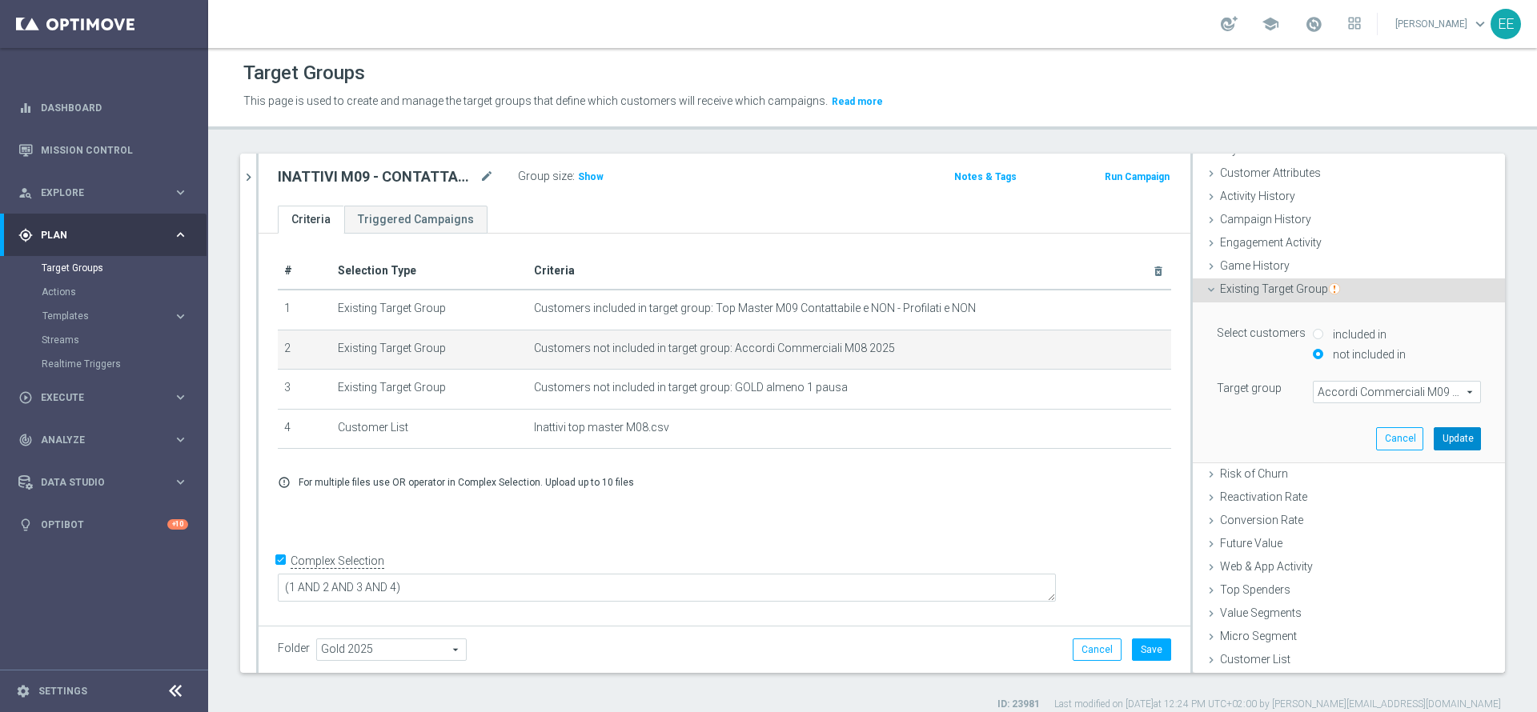
click at [1434, 431] on button "Update" at bounding box center [1457, 438] width 47 height 22
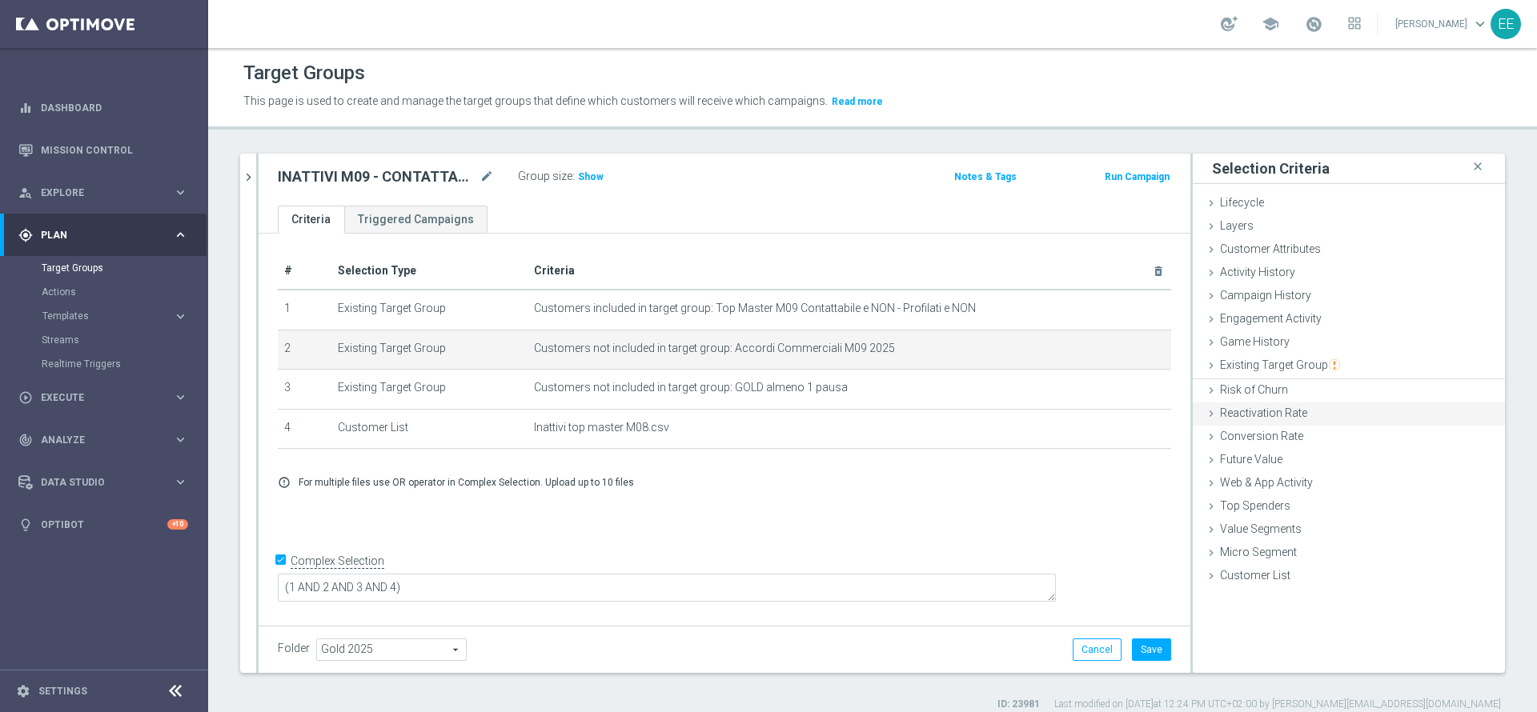
scroll to position [0, 0]
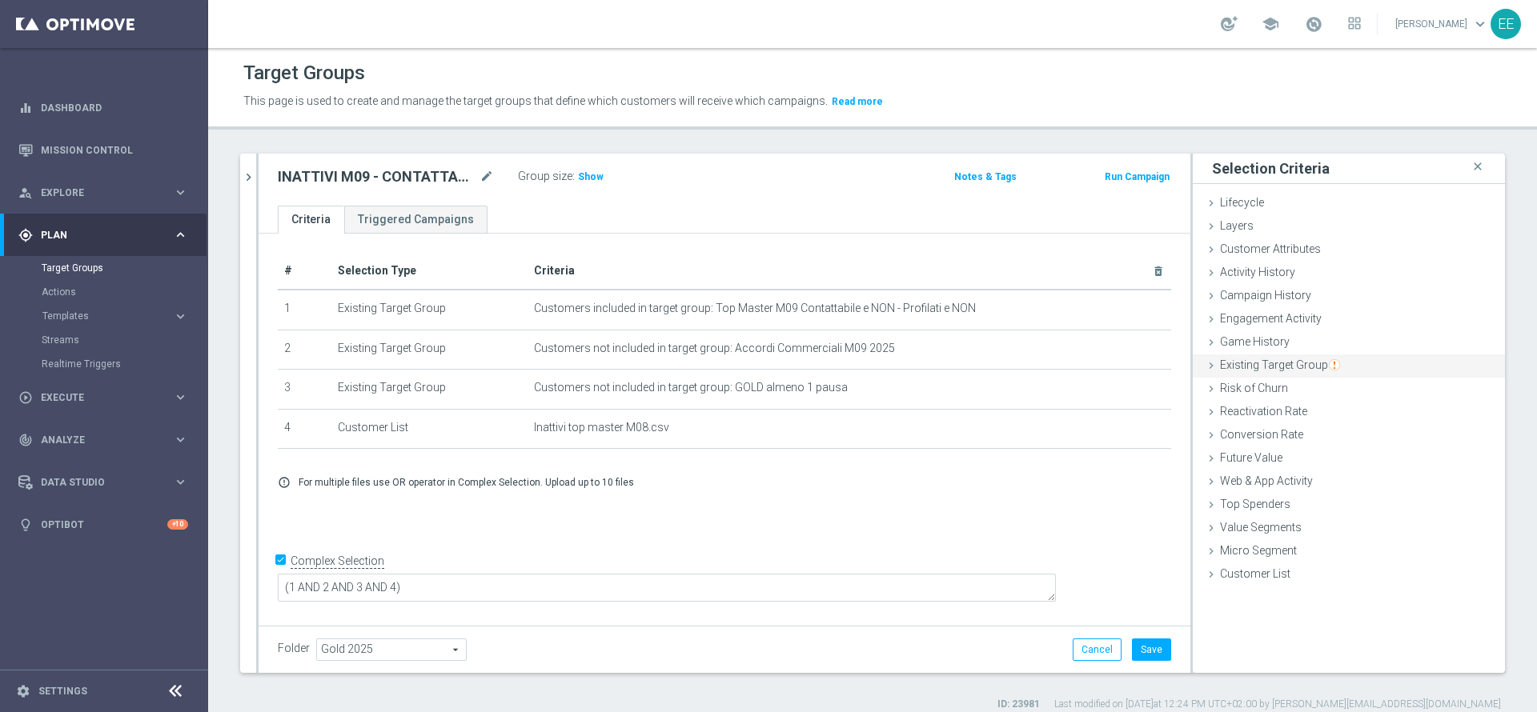
click at [1257, 370] on span "Existing Target Group" at bounding box center [1280, 365] width 120 height 13
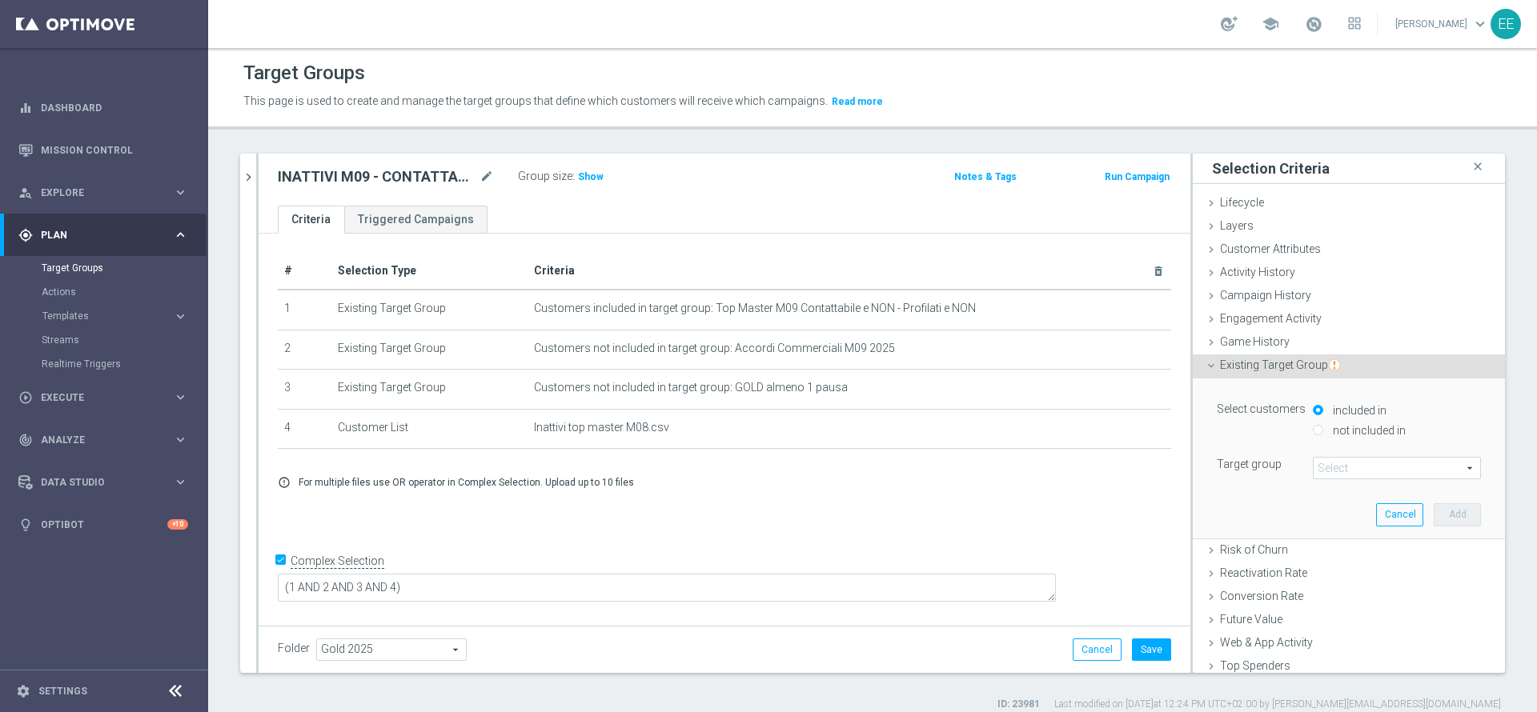
click at [1329, 431] on label "not included in" at bounding box center [1367, 430] width 77 height 14
click at [1323, 431] on input "not included in" at bounding box center [1318, 430] width 10 height 10
radio input "true"
click at [1317, 464] on span at bounding box center [1396, 468] width 166 height 21
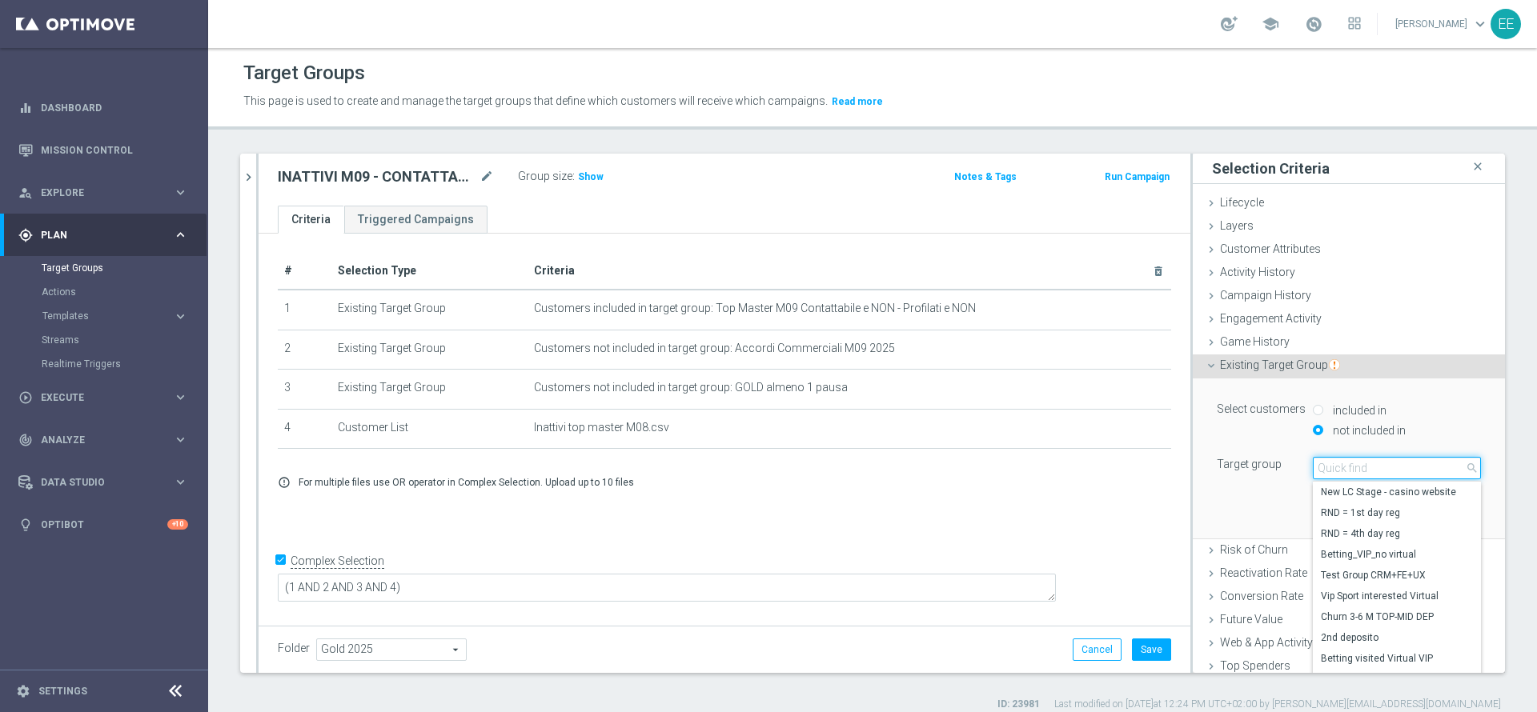
click at [1317, 464] on input "search" at bounding box center [1397, 468] width 168 height 22
type input "a"
type input "regole gene"
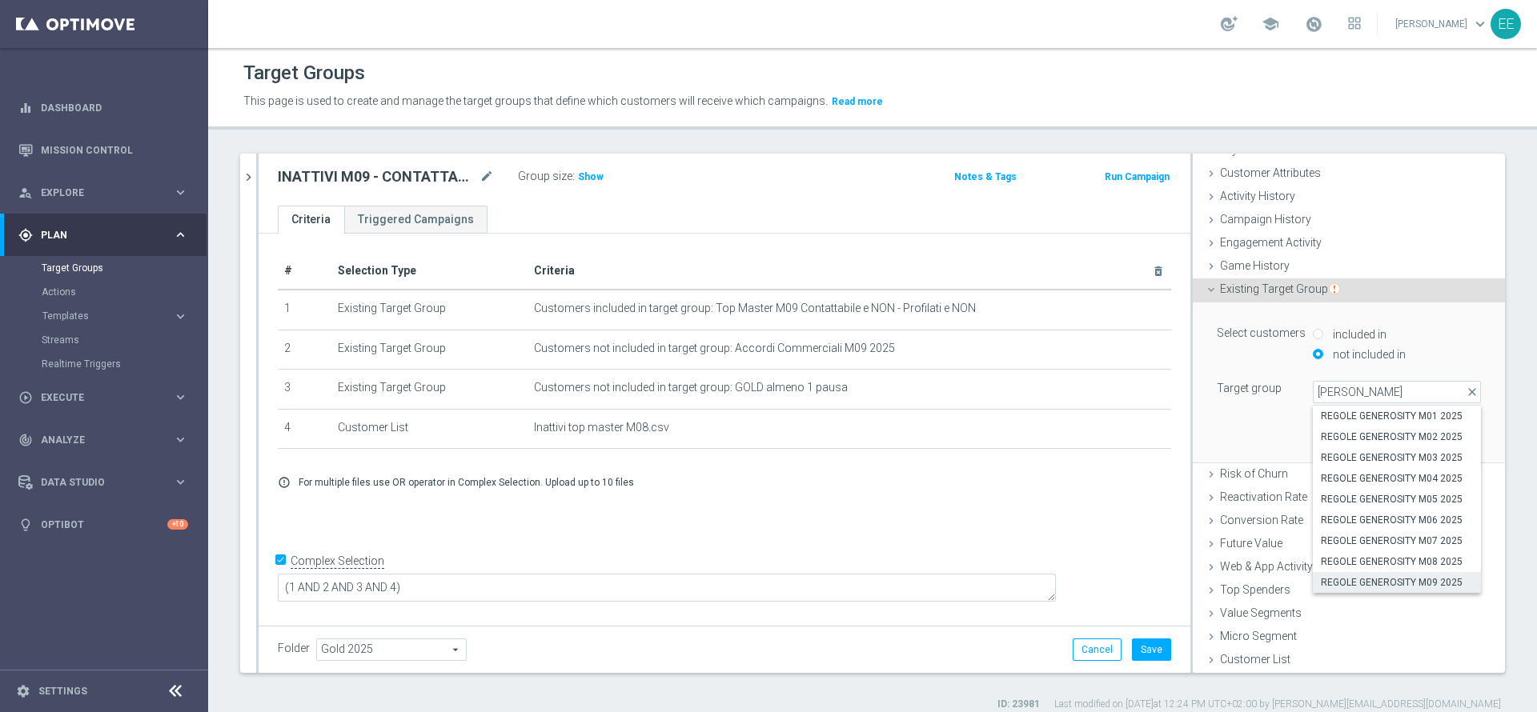
click at [1395, 586] on span "REGOLE GENEROSITY M09 2025" at bounding box center [1397, 582] width 152 height 13
type input "REGOLE GENEROSITY M09 2025"
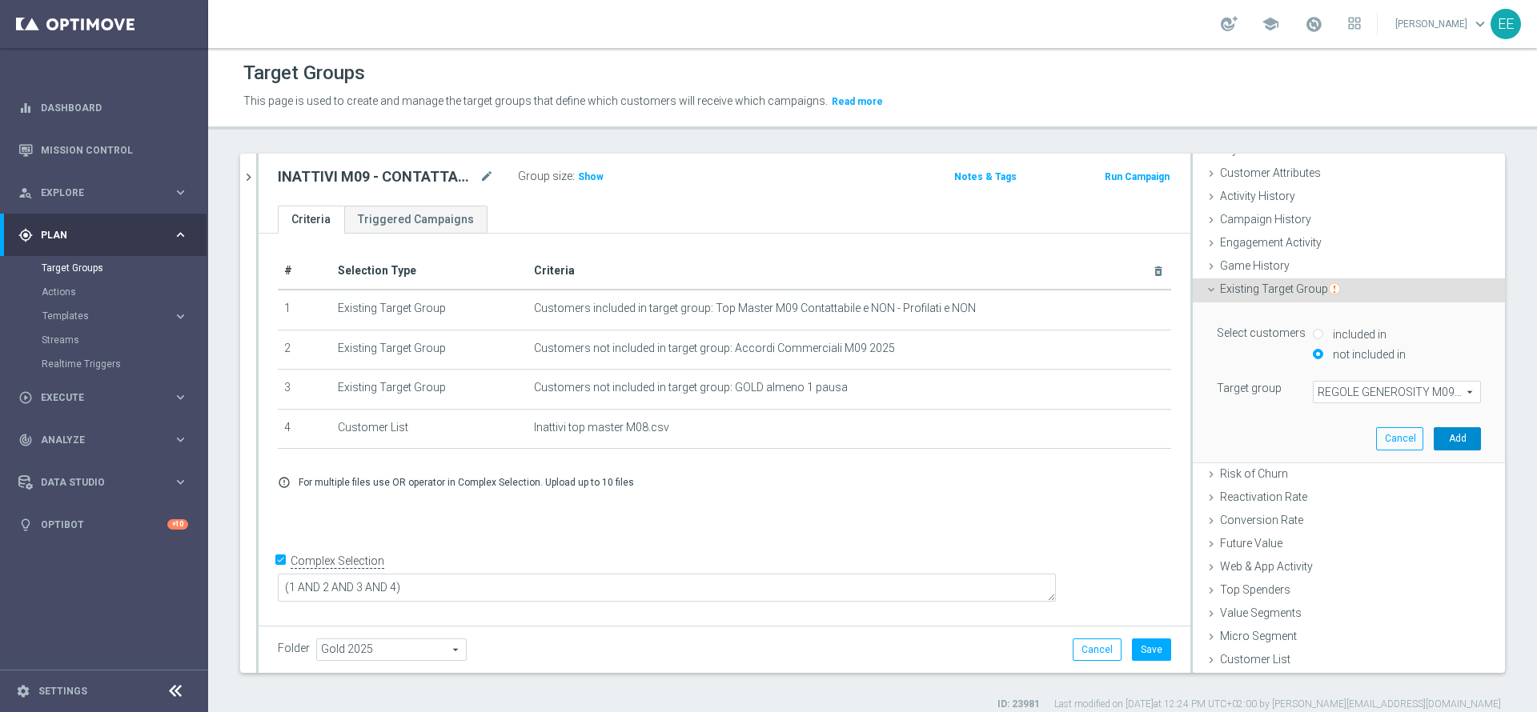
click at [1434, 435] on button "Add" at bounding box center [1457, 438] width 47 height 22
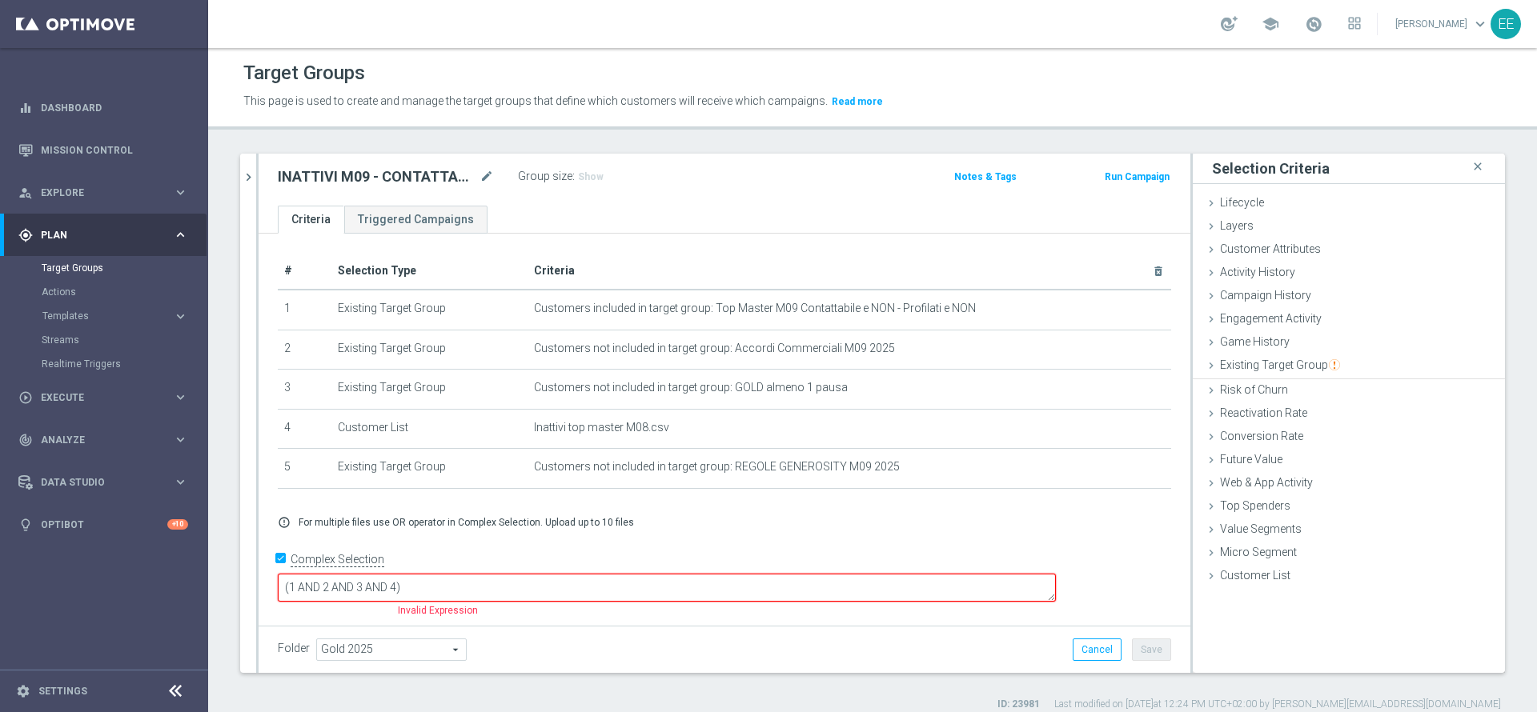
scroll to position [0, 0]
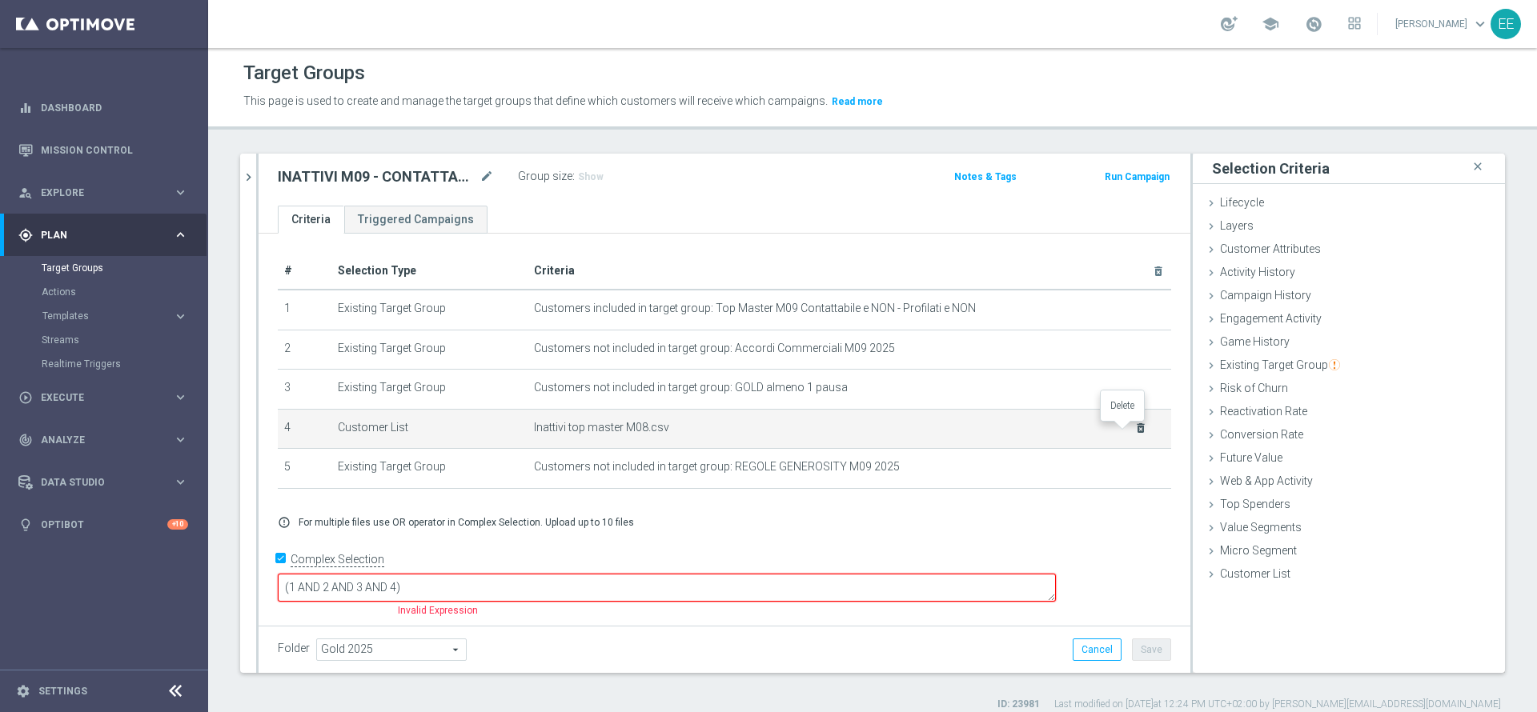
click at [1134, 433] on icon "delete_forever" at bounding box center [1140, 428] width 13 height 13
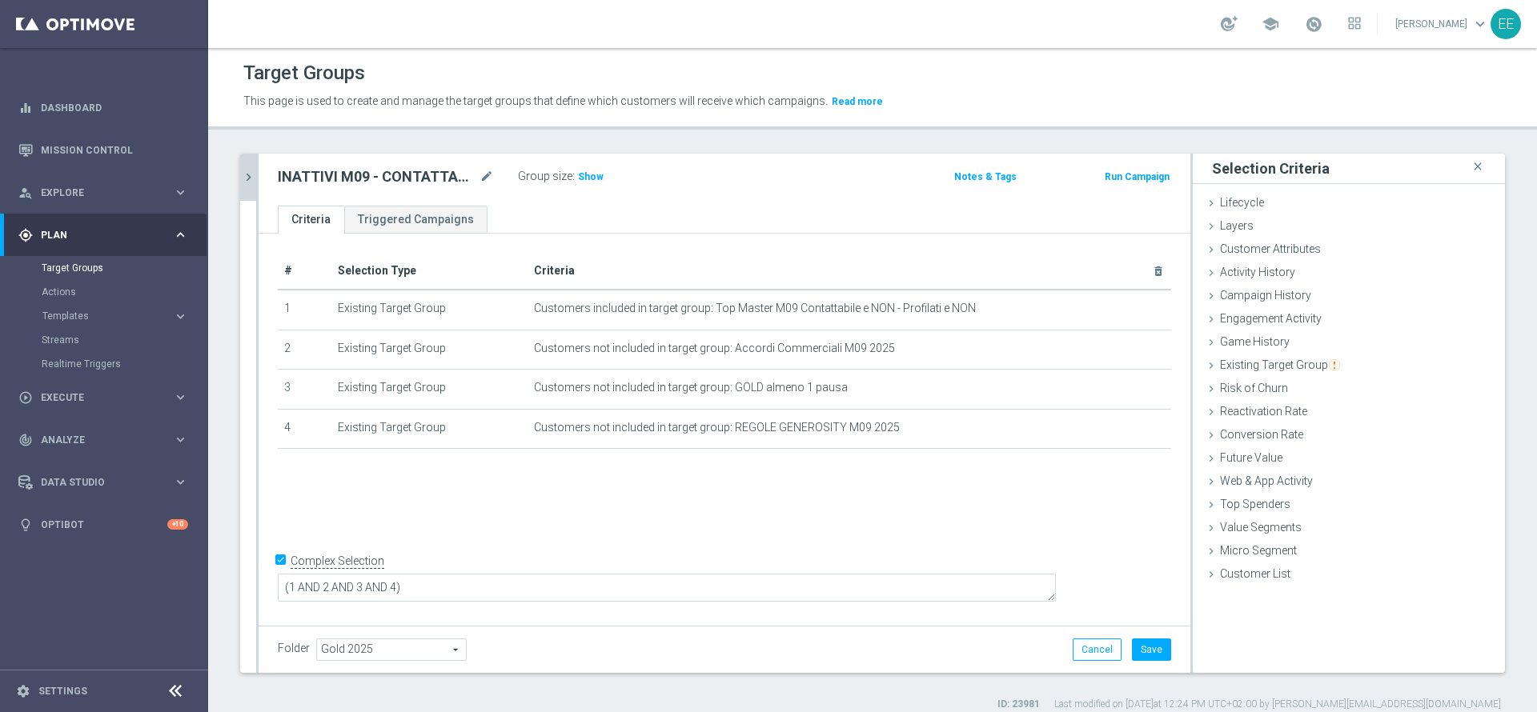
click at [249, 182] on icon "chevron_right" at bounding box center [248, 177] width 15 height 15
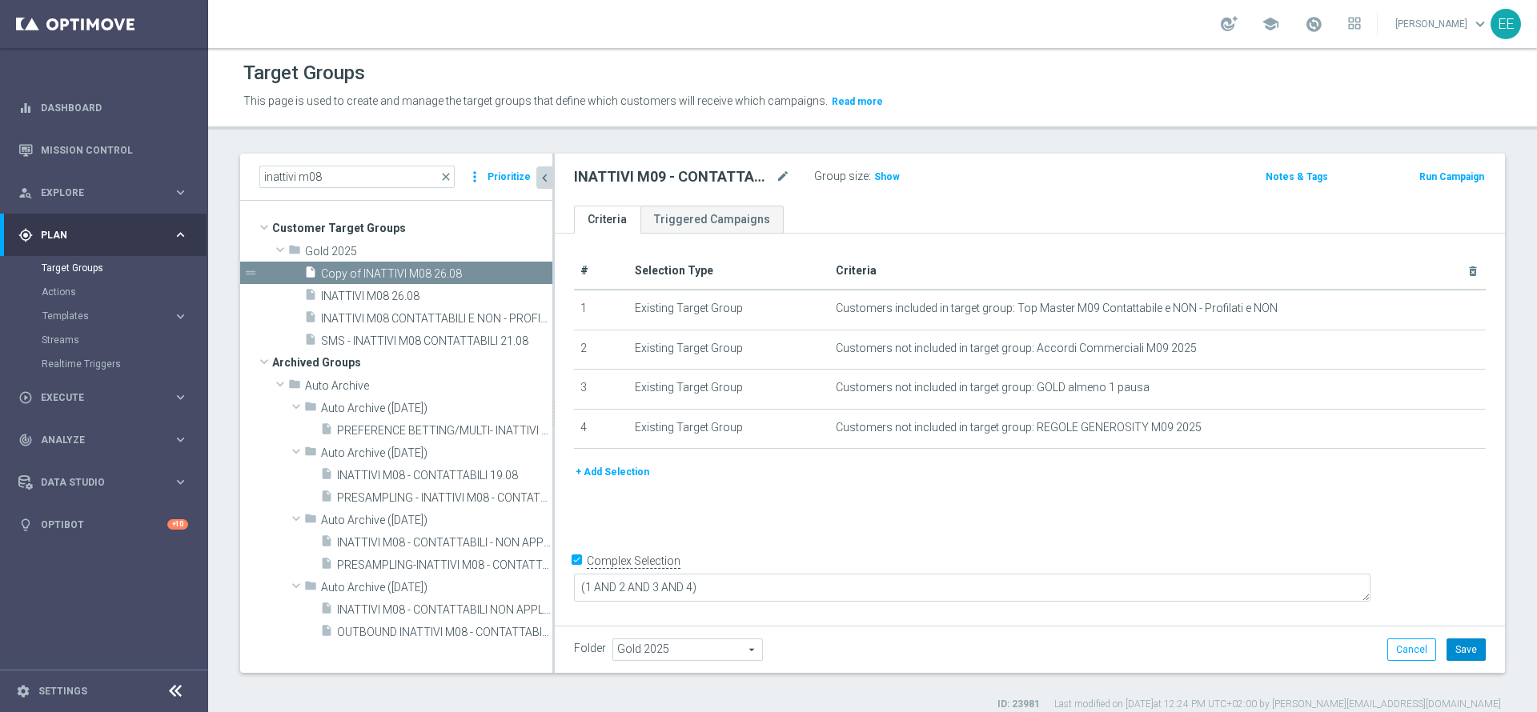
click at [1452, 650] on button "Save" at bounding box center [1465, 650] width 39 height 22
click at [407, 170] on input "inattivi m08" at bounding box center [356, 177] width 195 height 22
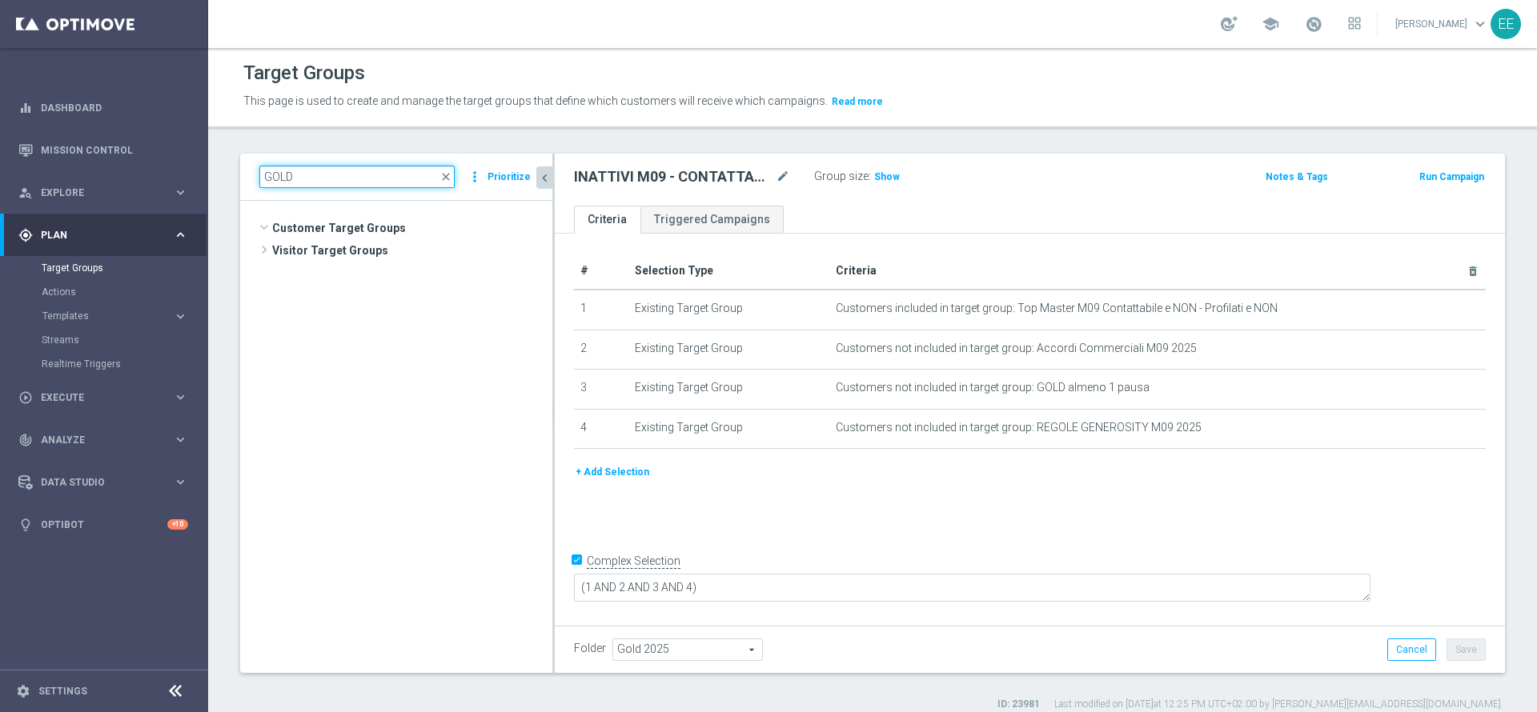
scroll to position [48483, 0]
type input "GOLD ALM"
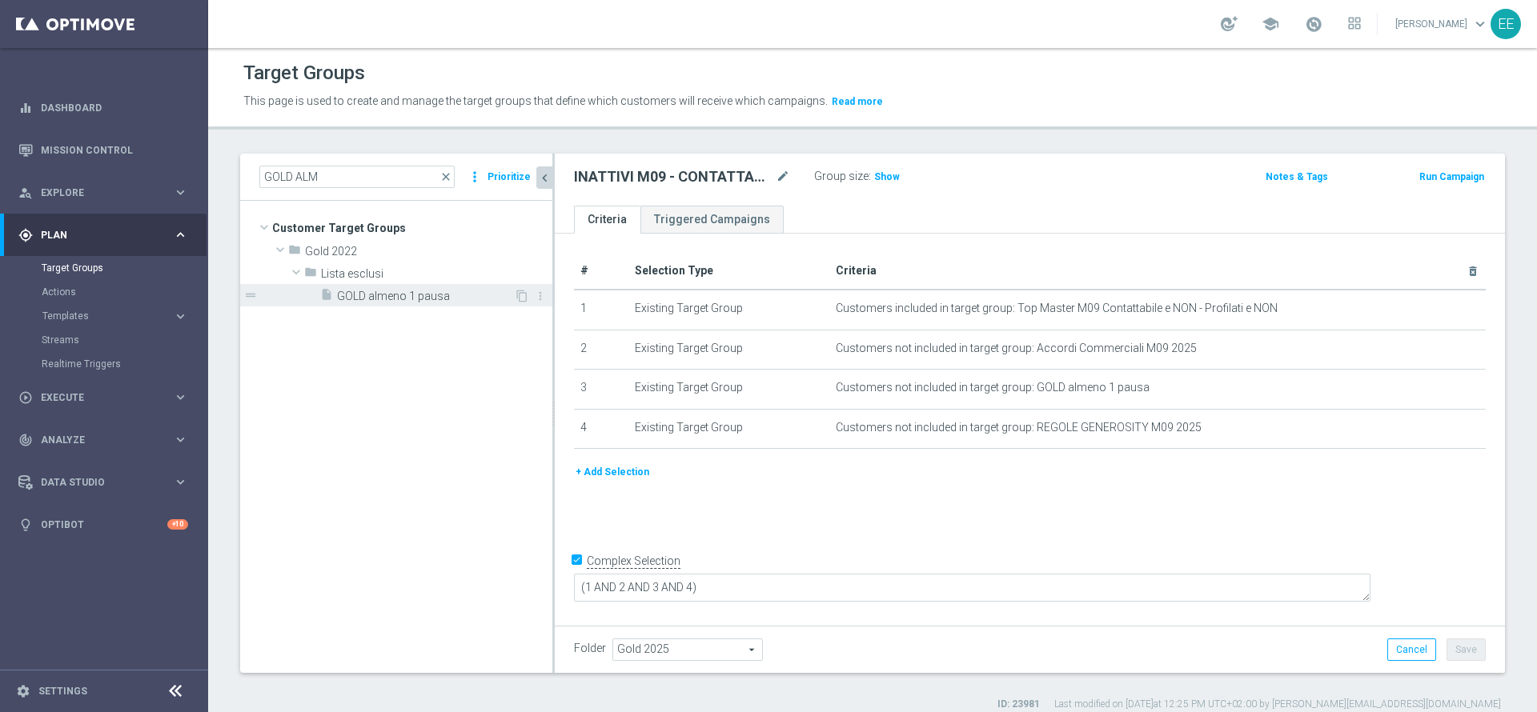
click at [409, 303] on div "insert_drive_file GOLD almeno 1 pausa" at bounding box center [417, 295] width 194 height 22
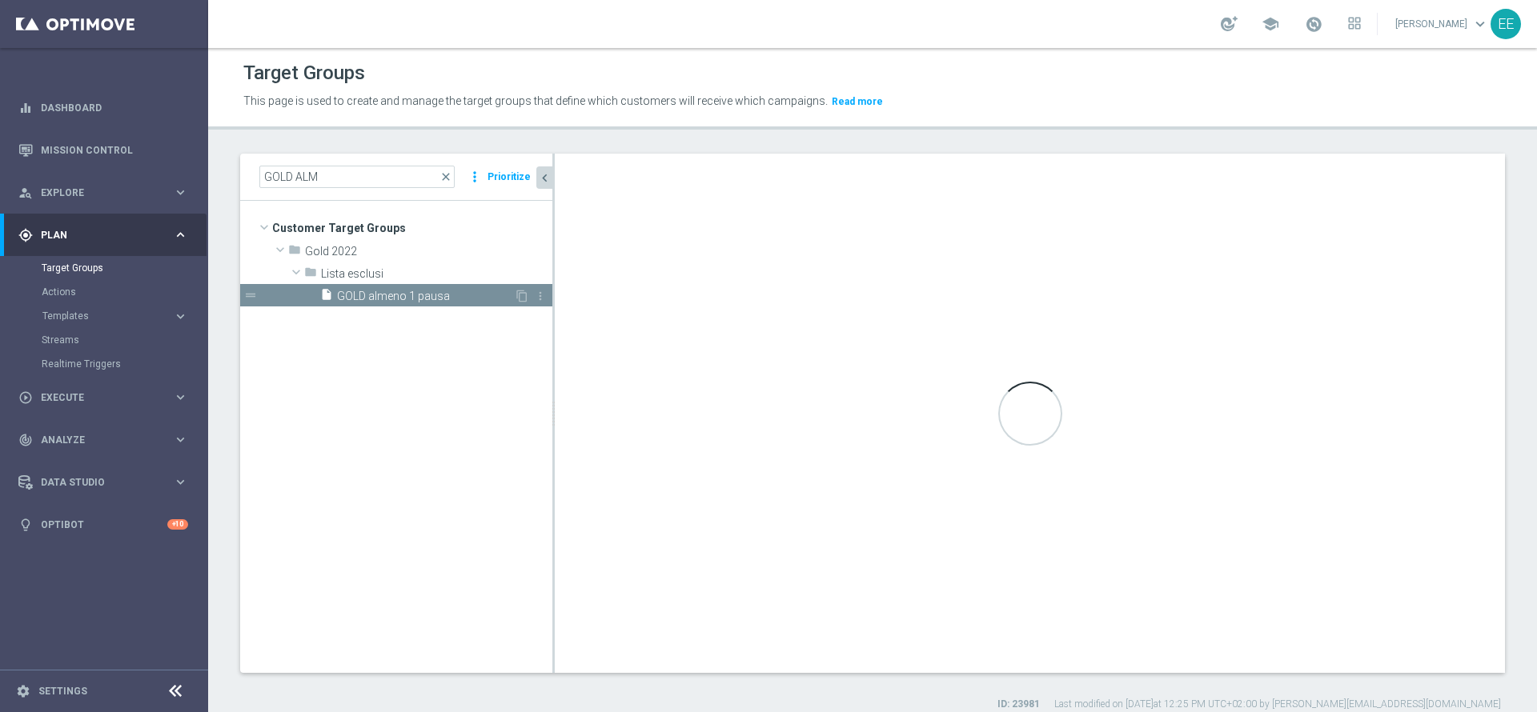
type textarea "1 OR 2 OR 3 OR 4 OR 5 OR 6 OR 7 OR 8 OR 9 OR 10 OR 11 OR 12"
type input "Lista esclusi"
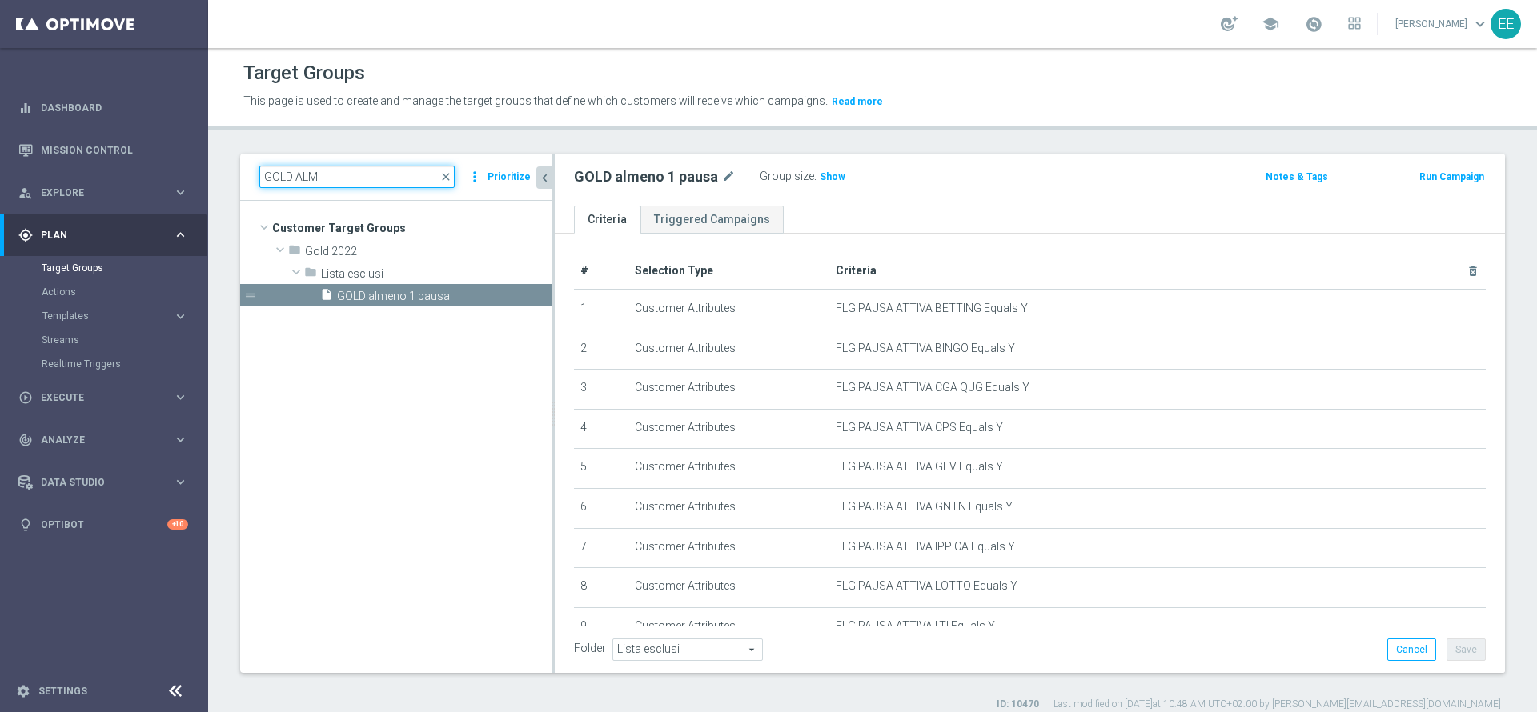
click at [380, 169] on input "GOLD ALM" at bounding box center [356, 177] width 195 height 22
type input "G"
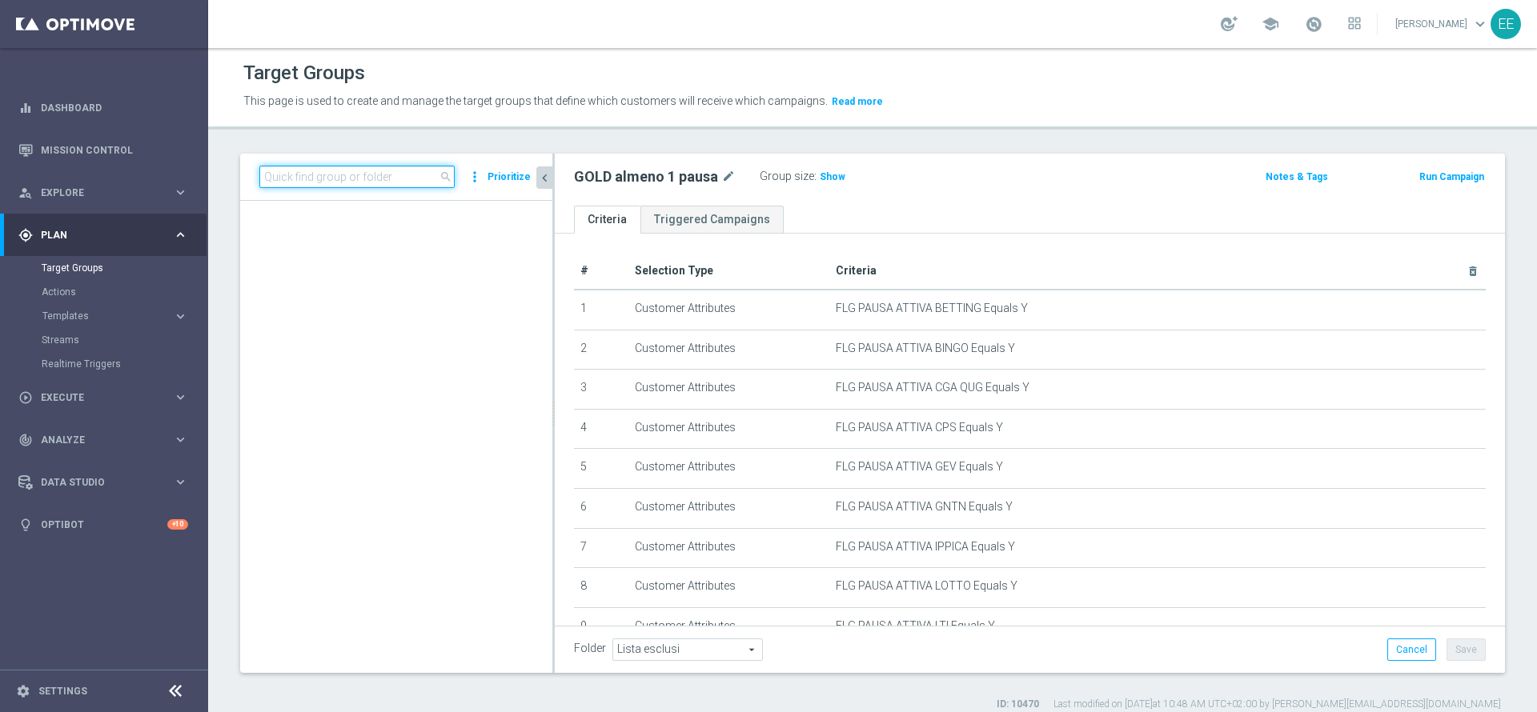
scroll to position [28047, 0]
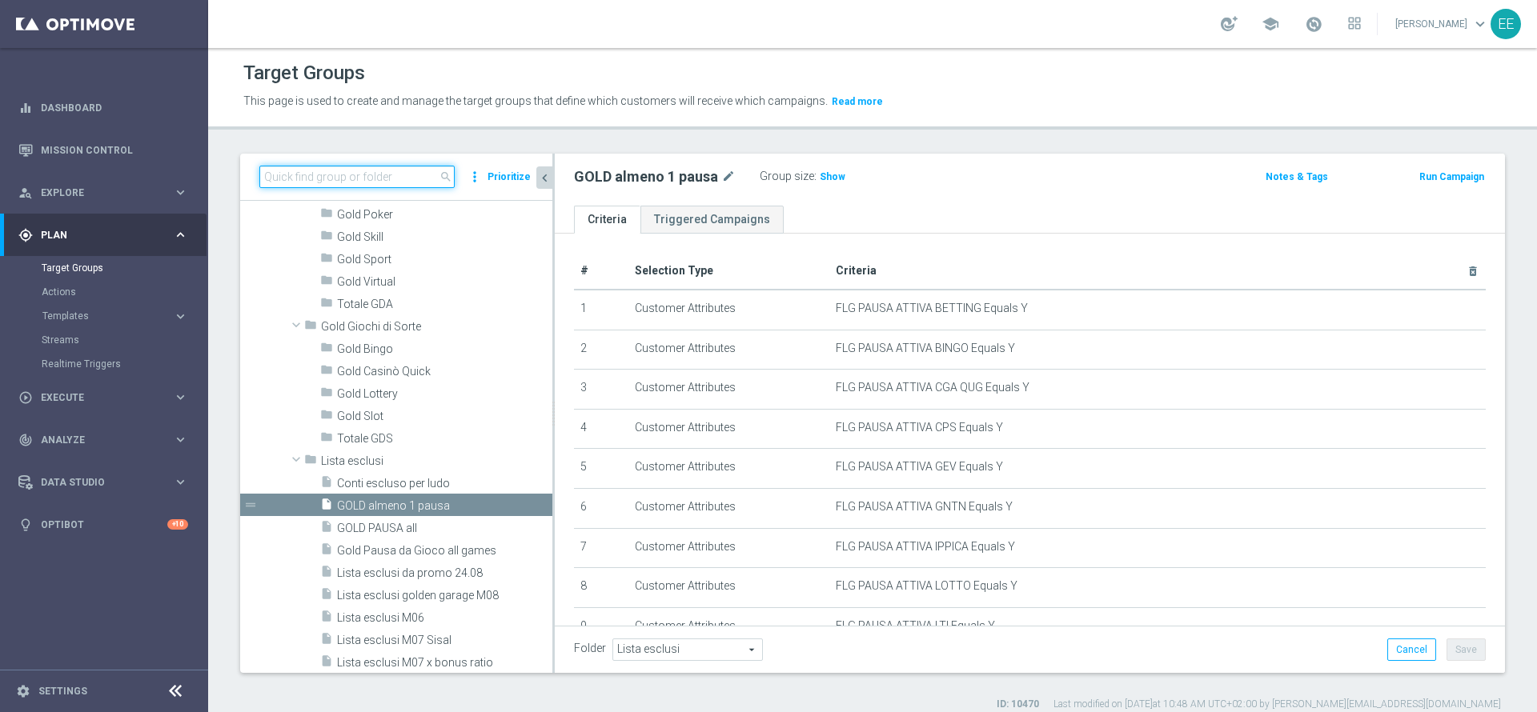
click at [380, 169] on input at bounding box center [356, 177] width 195 height 22
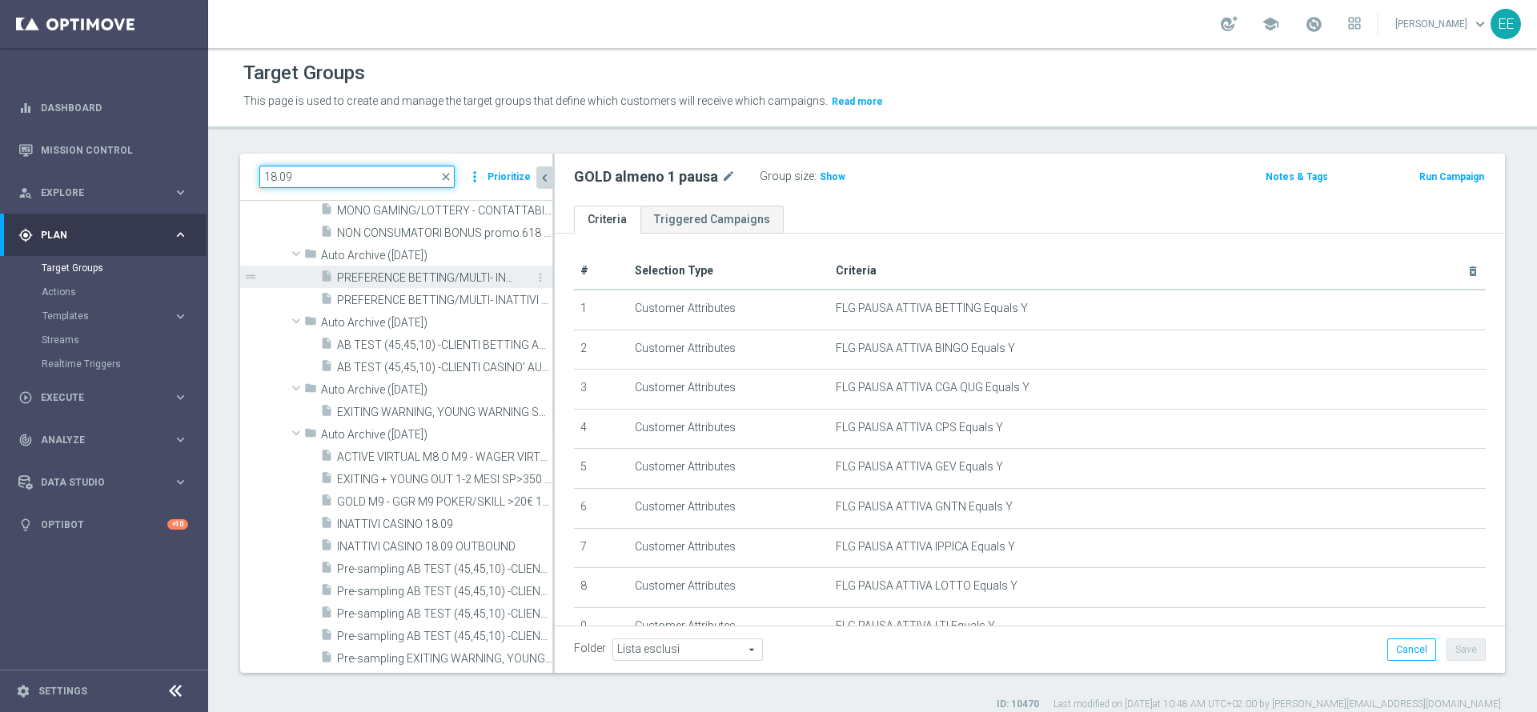
scroll to position [0, 0]
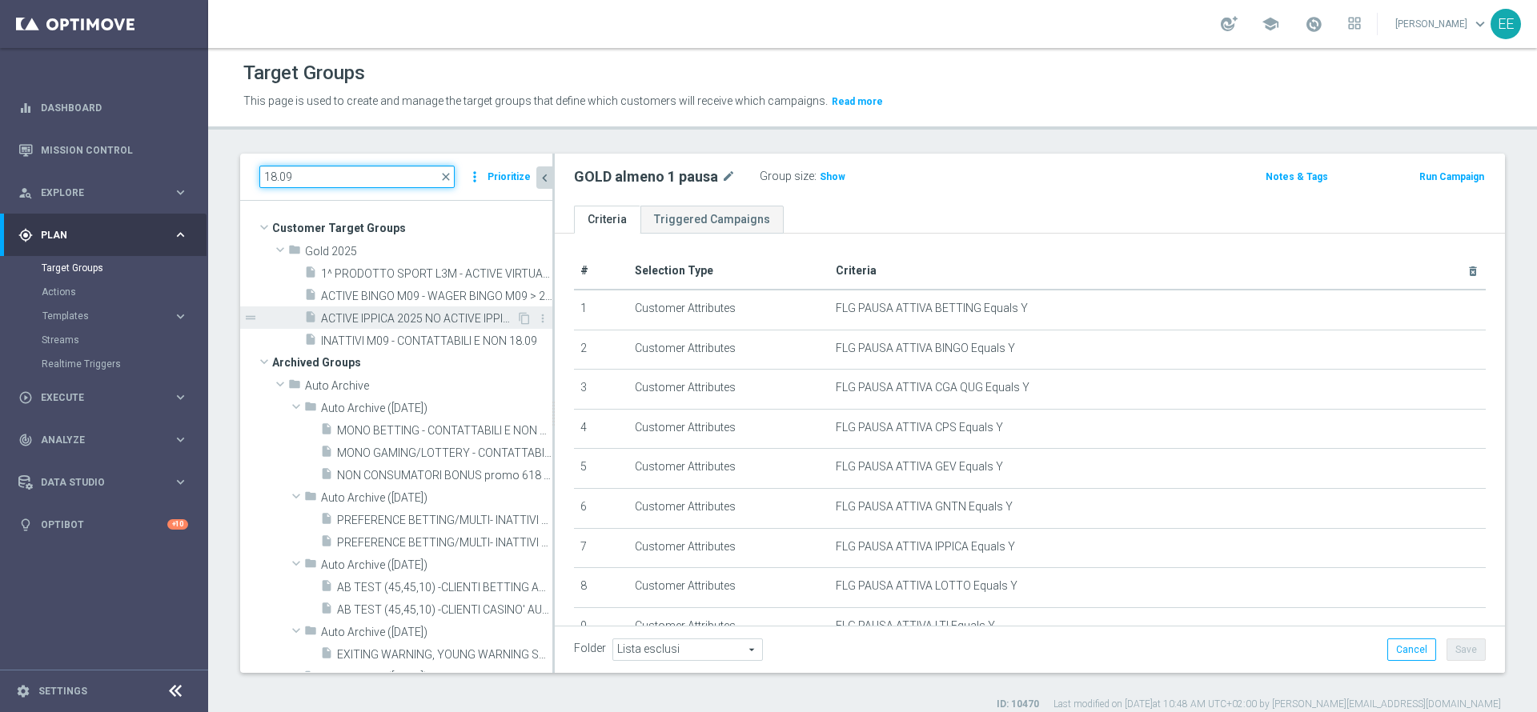
type input "18.09"
click at [402, 322] on span "ACTIVE IPPICA 2025 NO ACTIVE IPPICA M09 18.09" at bounding box center [418, 319] width 195 height 14
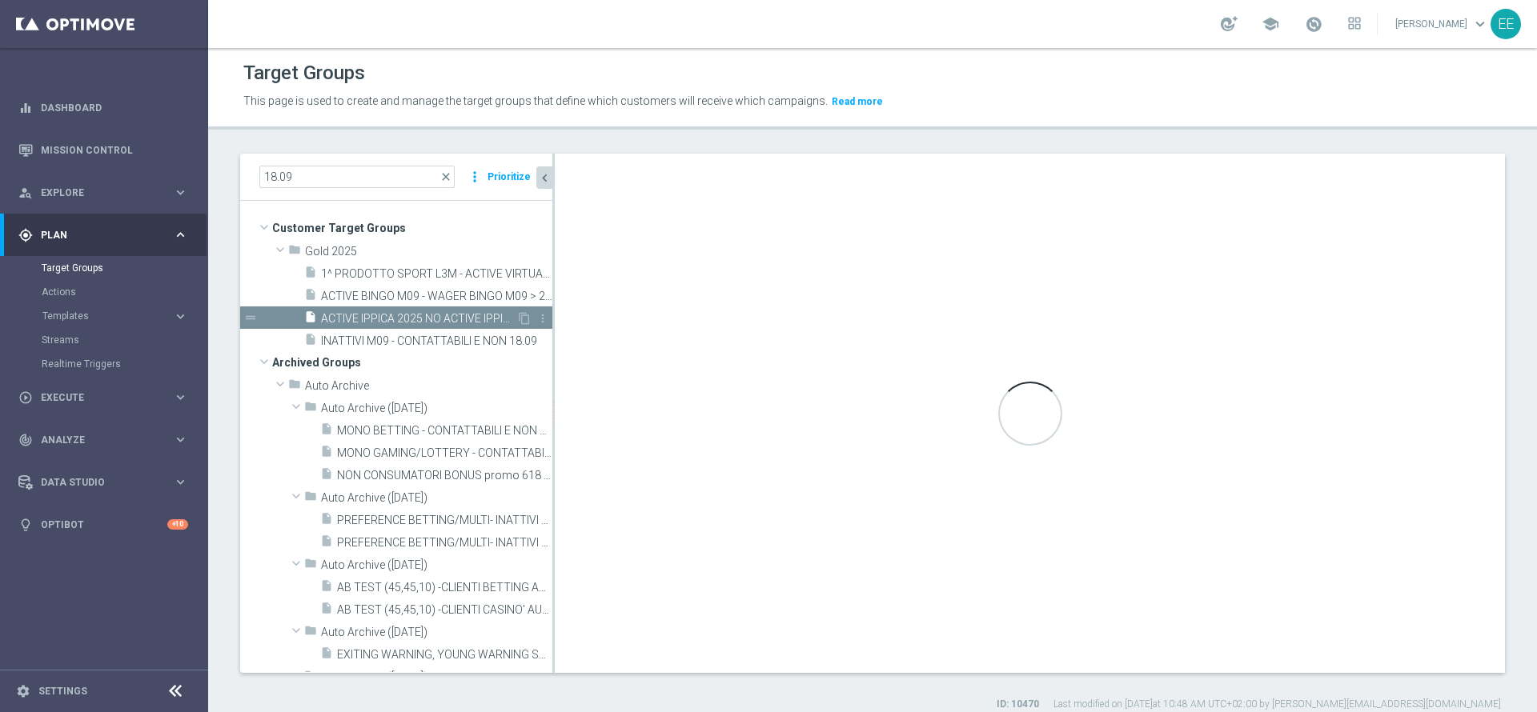
type textarea "(1 AND 2 AND 3 AND 5 and 6 and 7 AND 8) or 4"
type input "Gold 2025"
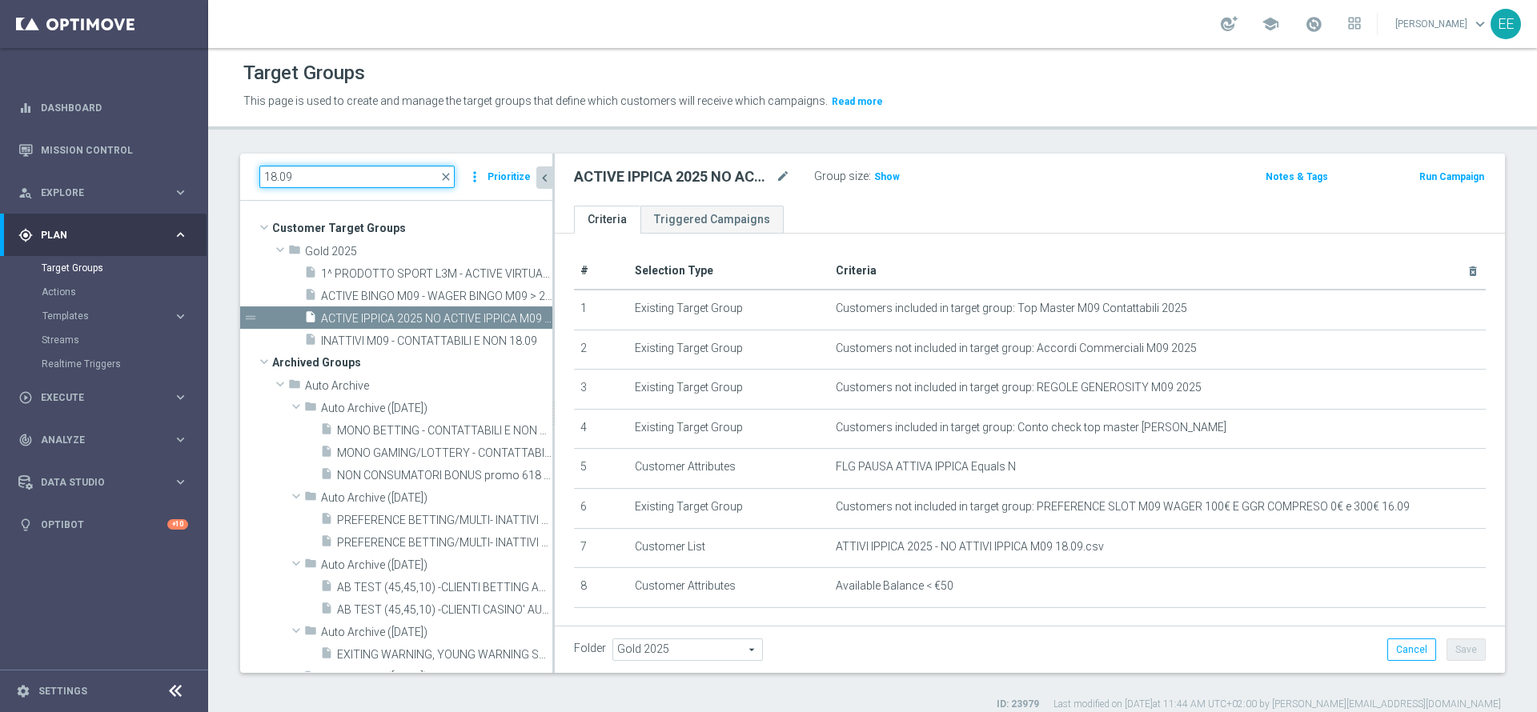
drag, startPoint x: 340, startPoint y: 178, endPoint x: 220, endPoint y: 171, distance: 120.2
click at [220, 171] on div "18.09 close more_vert Prioritize Customer Target Groups library_add create_new_…" at bounding box center [872, 433] width 1329 height 558
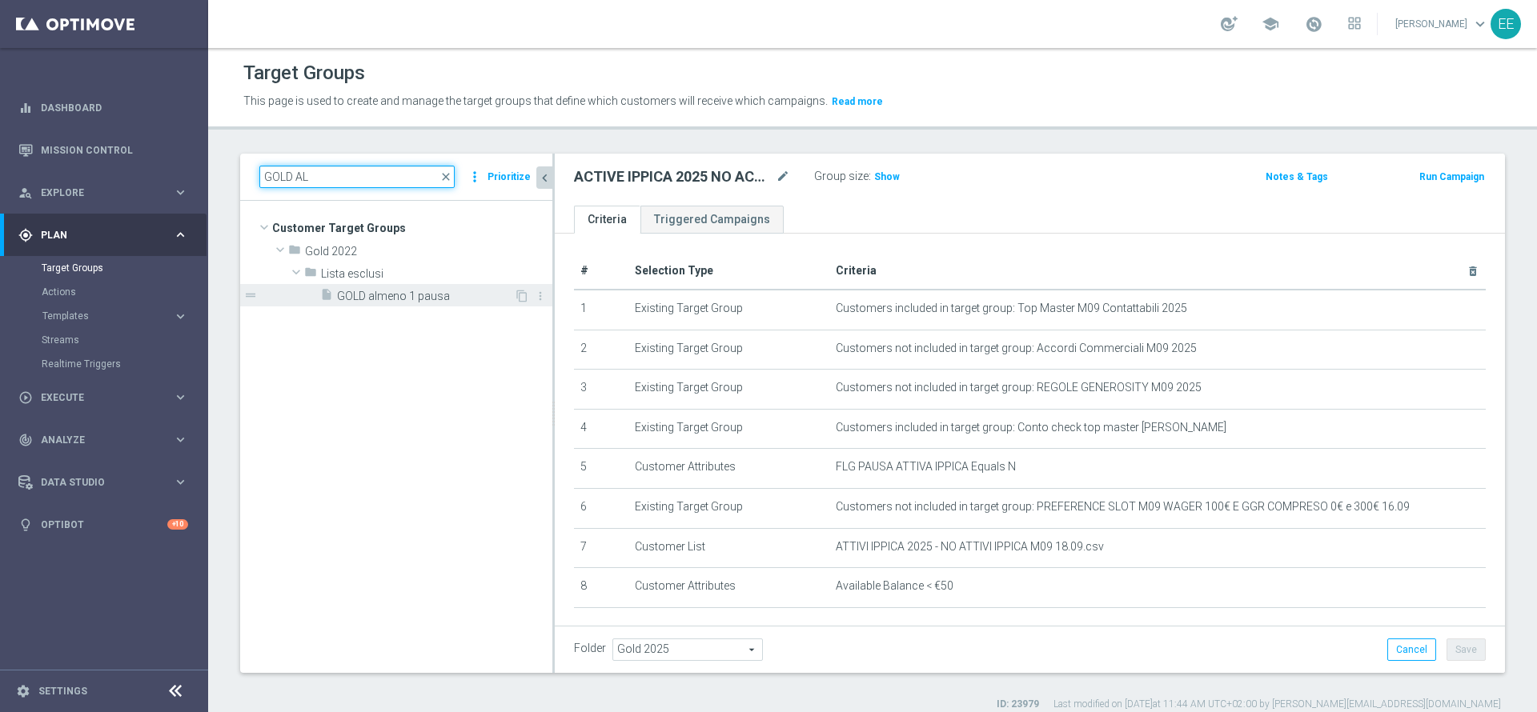
type input "GOLD AL"
click at [395, 300] on span "GOLD almeno 1 pausa" at bounding box center [425, 297] width 177 height 14
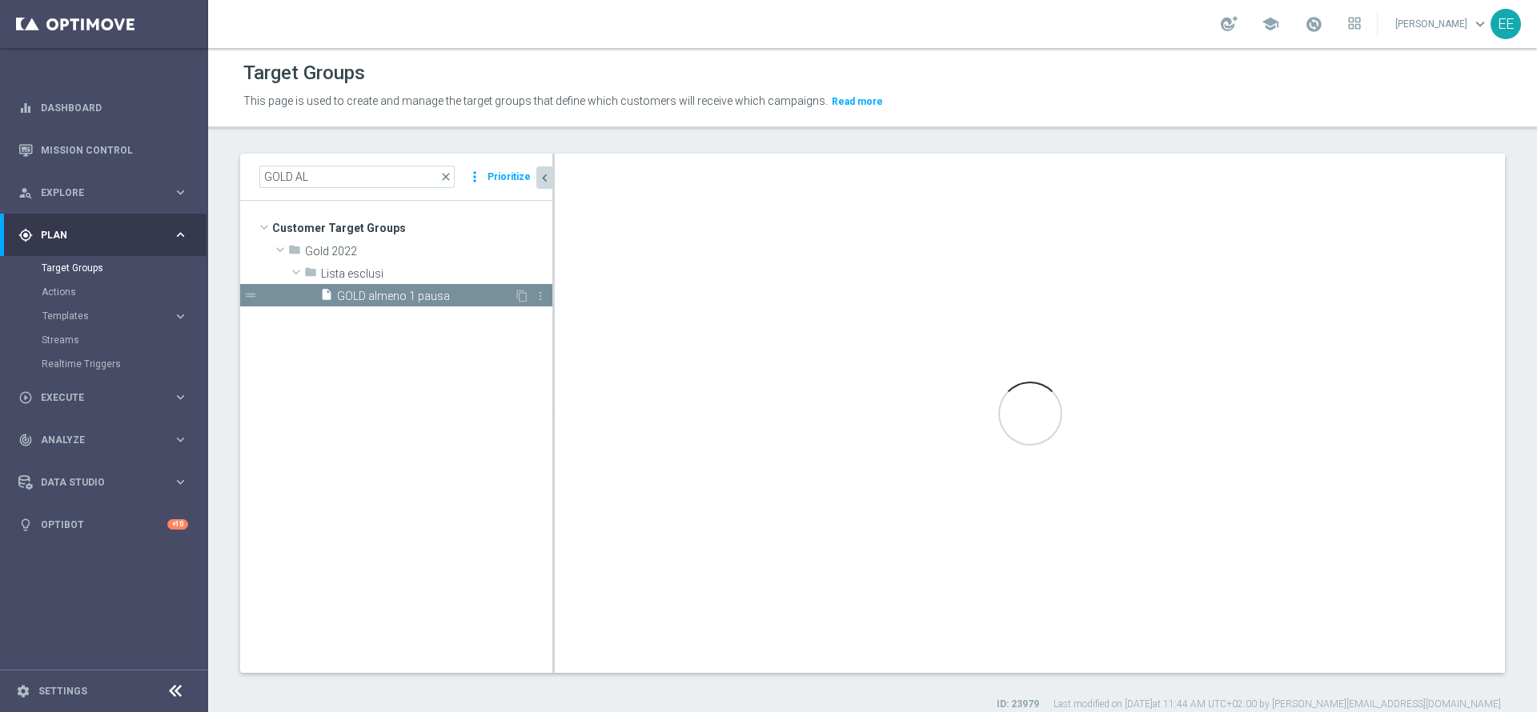
type textarea "1 OR 2 OR 3 OR 4 OR 5 OR 6 OR 7 OR 8 OR 9 OR 10 OR 11 OR 12"
type input "Lista esclusi"
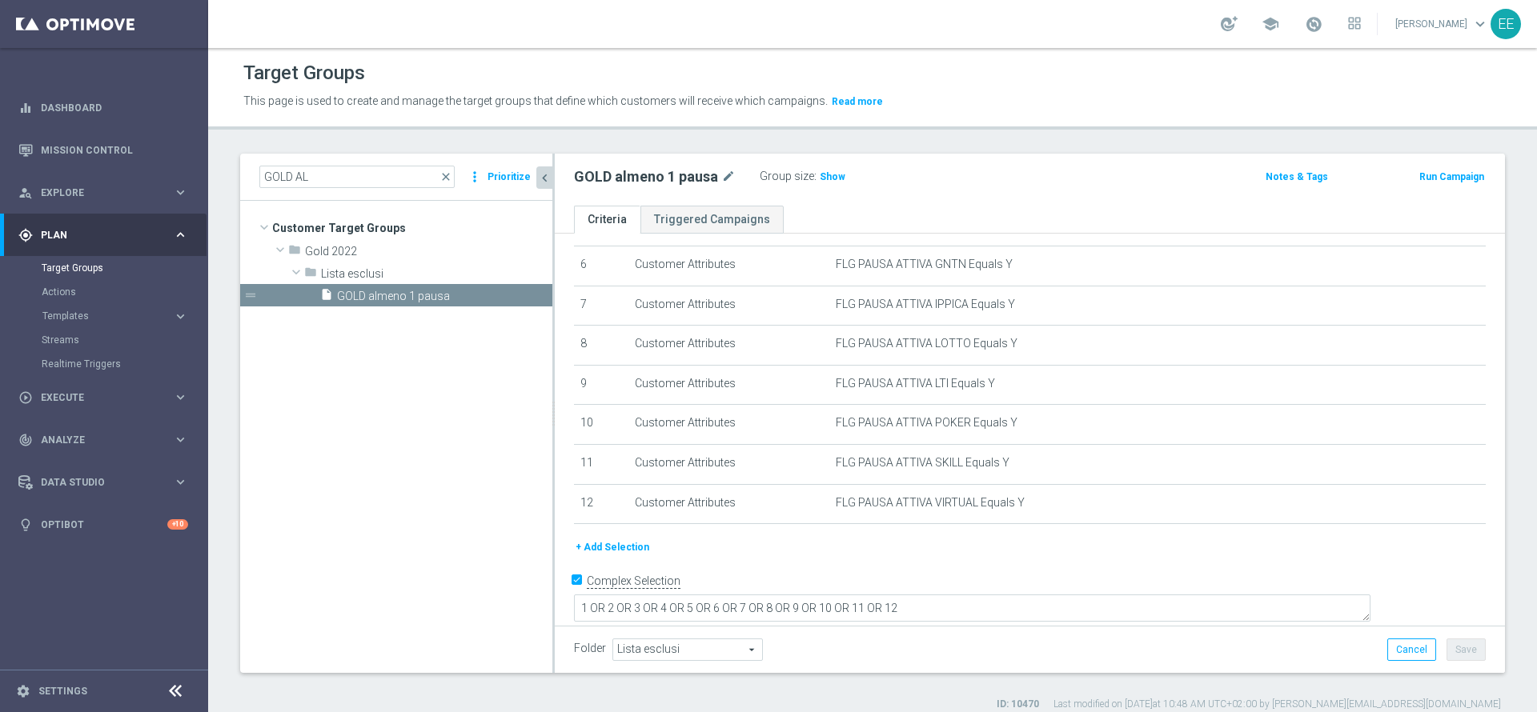
scroll to position [240, 0]
click at [343, 170] on input "GOLD AL" at bounding box center [356, 177] width 195 height 22
type input "2"
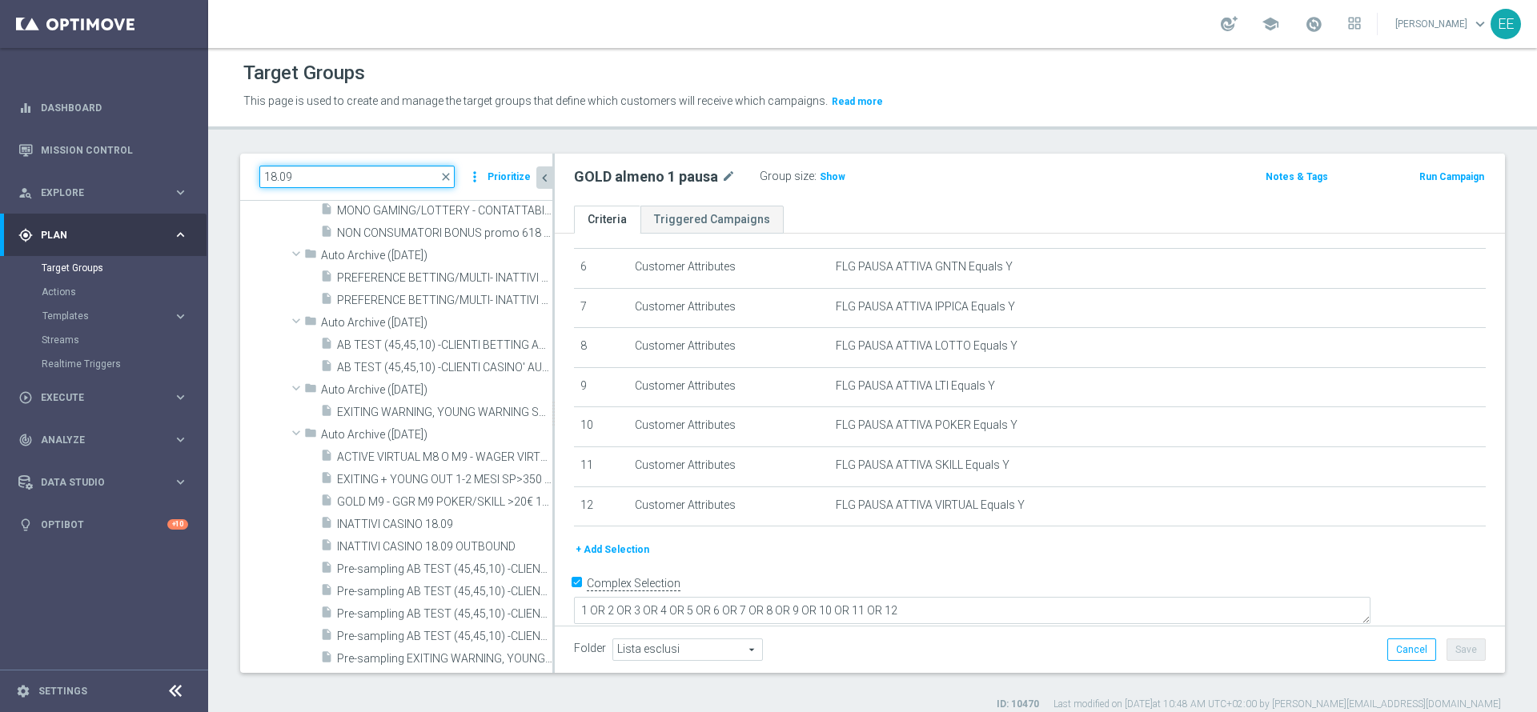
scroll to position [243, 0]
type input "18.09"
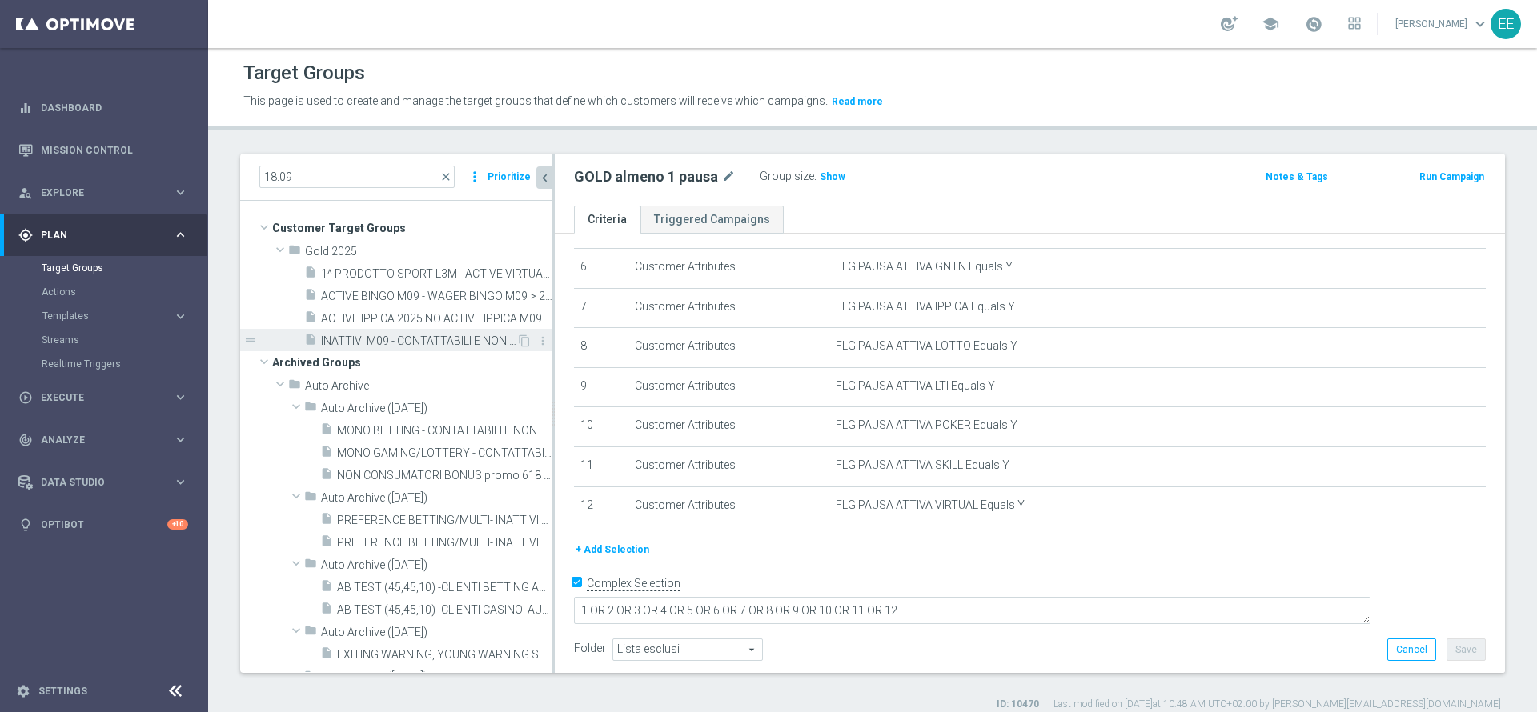
click at [418, 339] on span "INATTIVI M09 - CONTATTABILI E NON 18.09" at bounding box center [418, 342] width 195 height 14
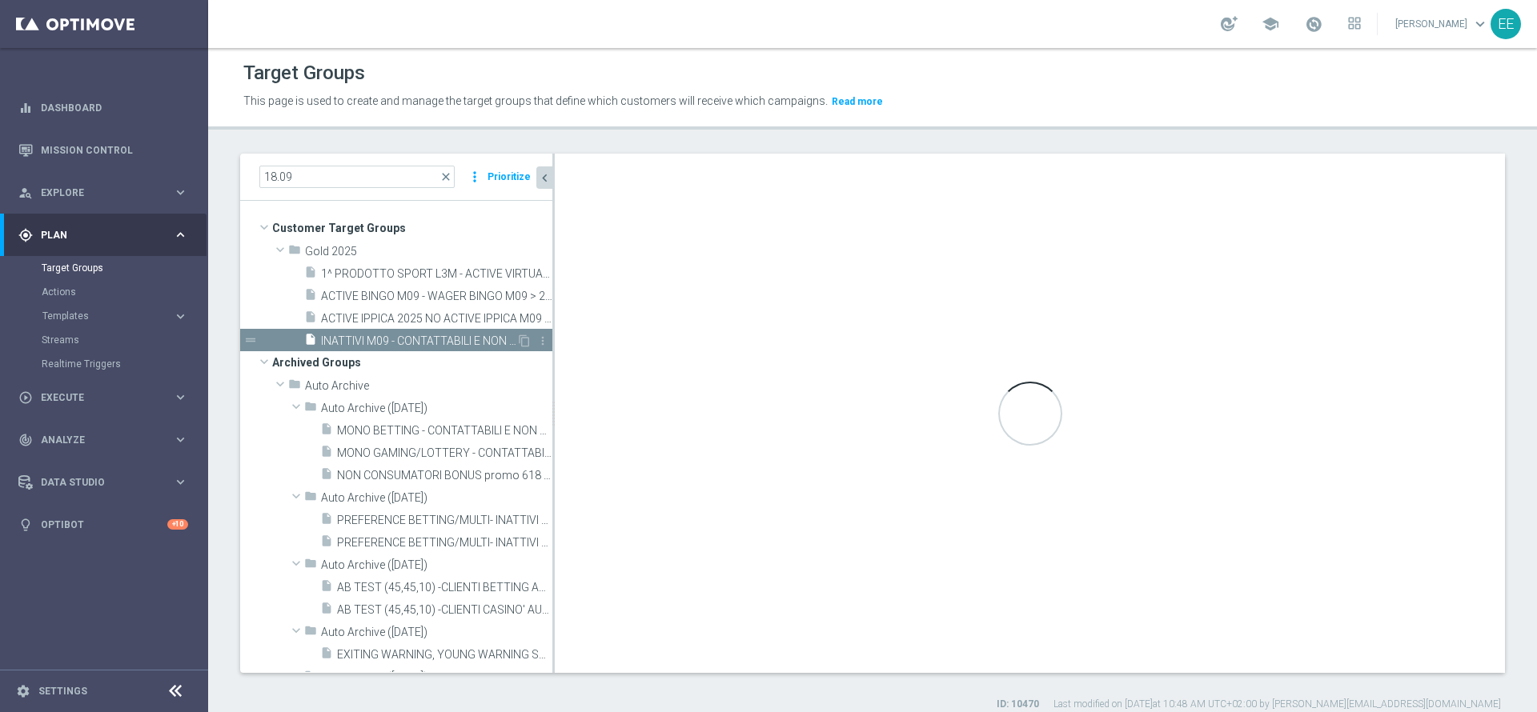
type textarea "(1 AND 2 AND 3 AND 4)"
type input "Gold 2025"
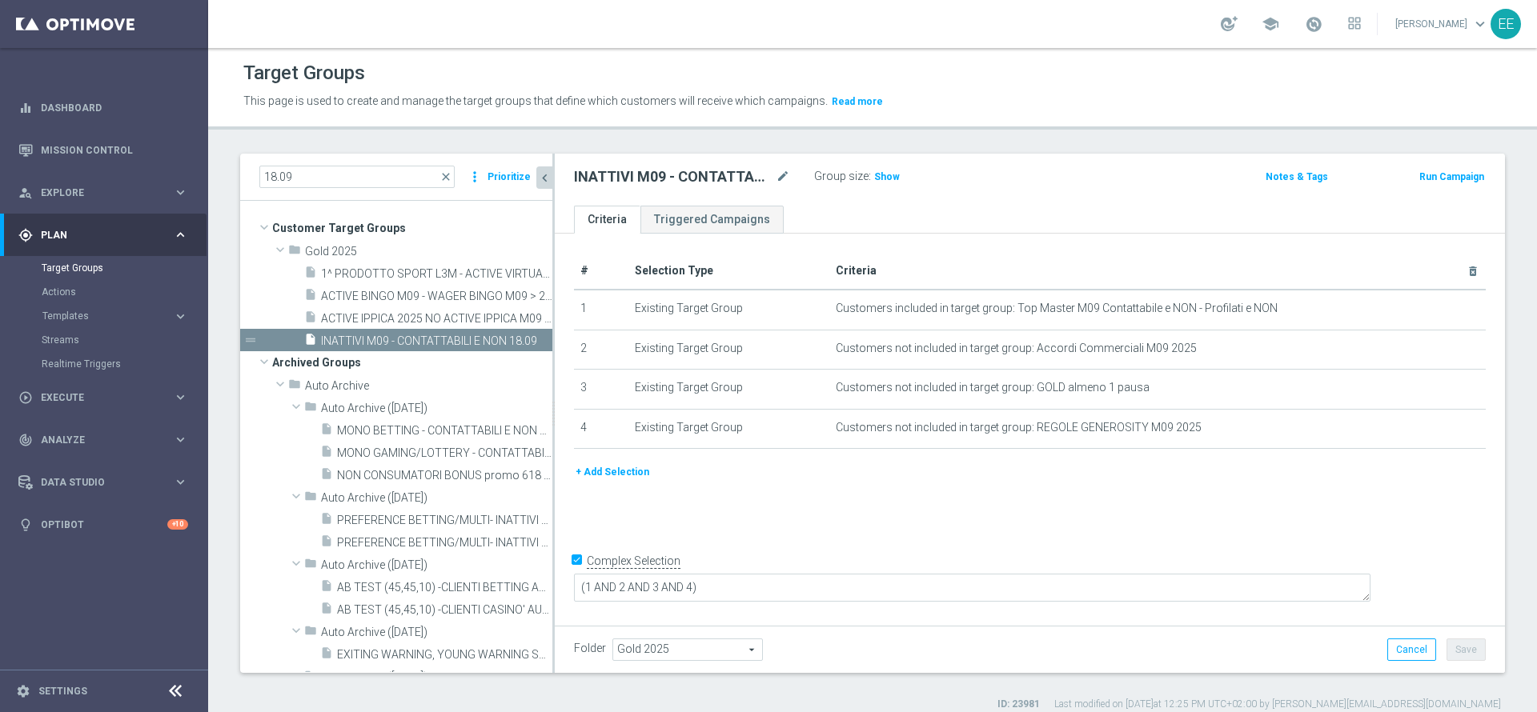
click at [637, 481] on button "+ Add Selection" at bounding box center [612, 472] width 77 height 18
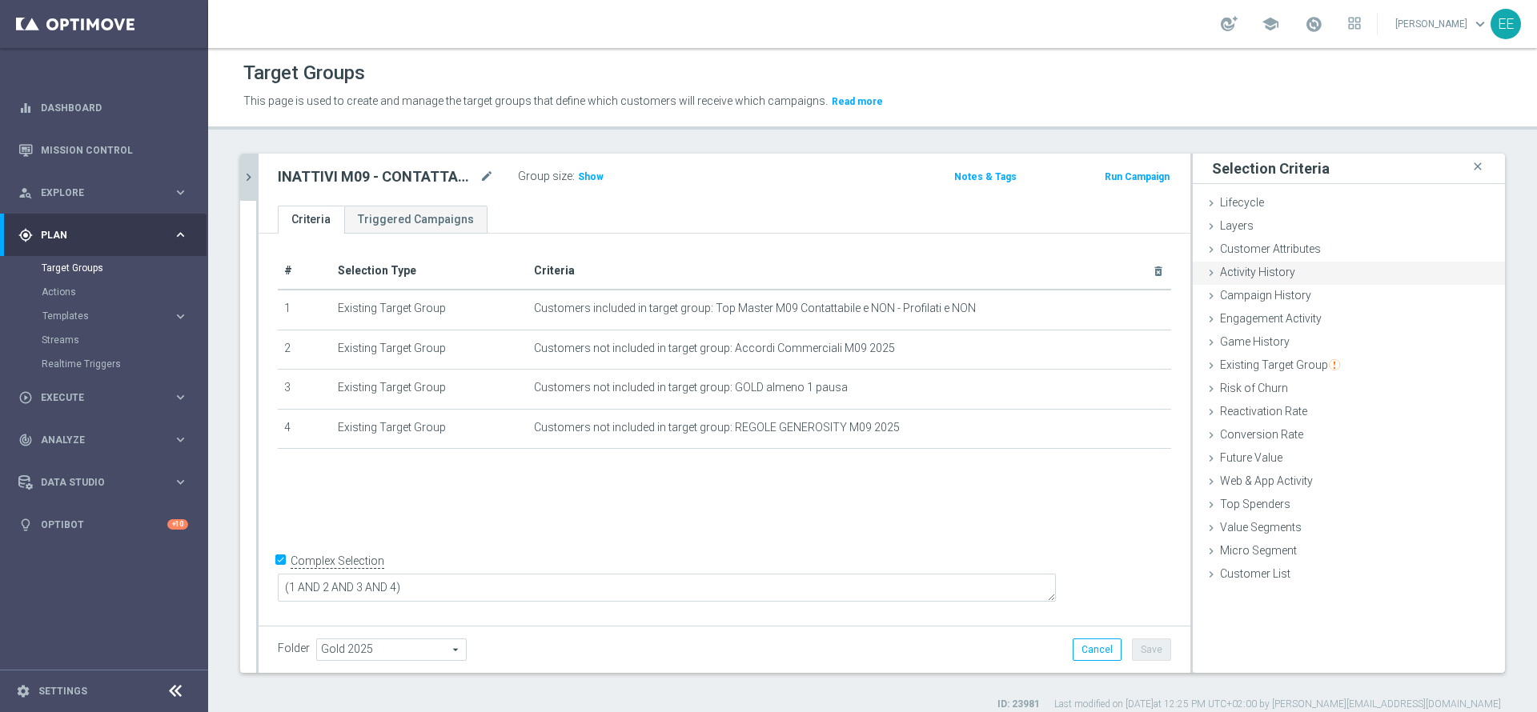
click at [1271, 271] on span "Activity History" at bounding box center [1257, 272] width 75 height 13
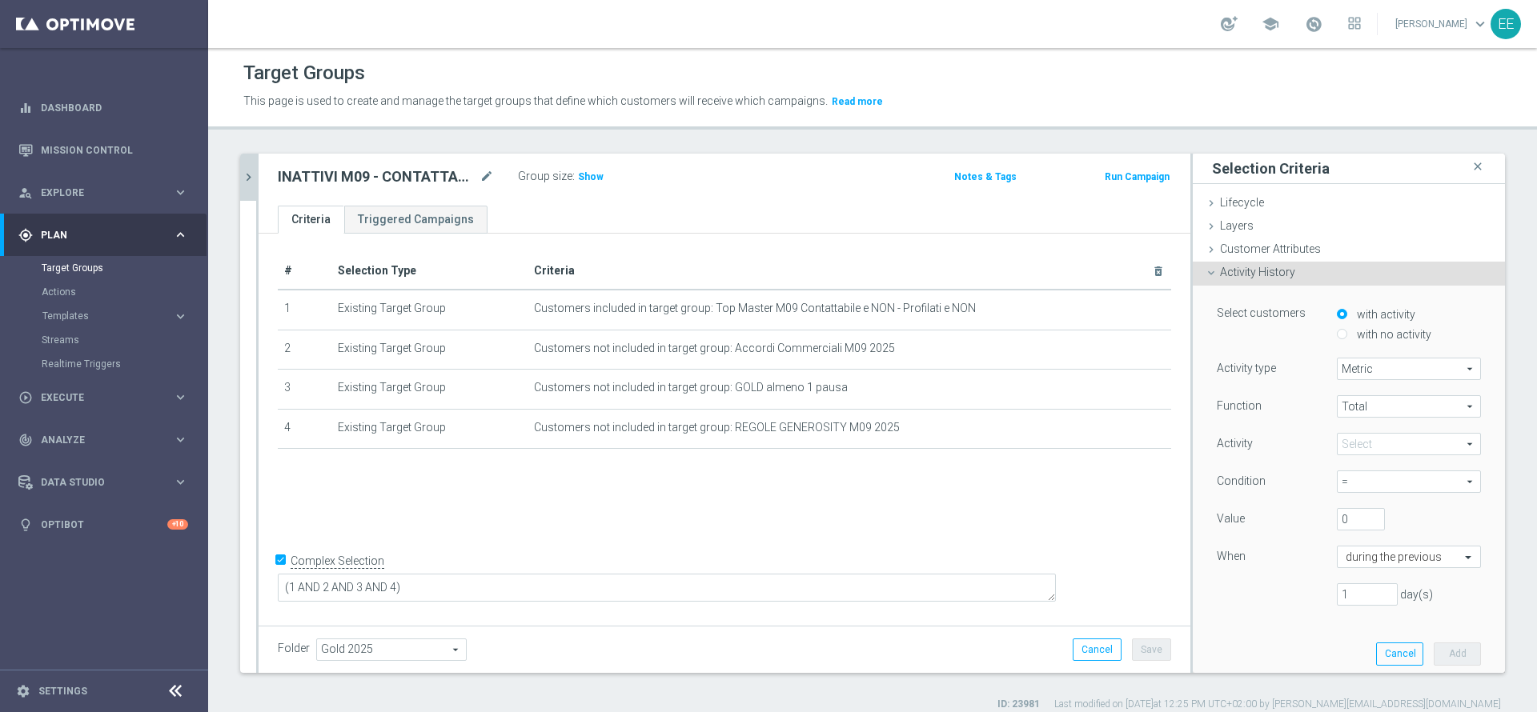
click at [1353, 335] on label "with no activity" at bounding box center [1392, 334] width 78 height 14
click at [1342, 335] on input "with no activity" at bounding box center [1342, 334] width 10 height 10
radio input "true"
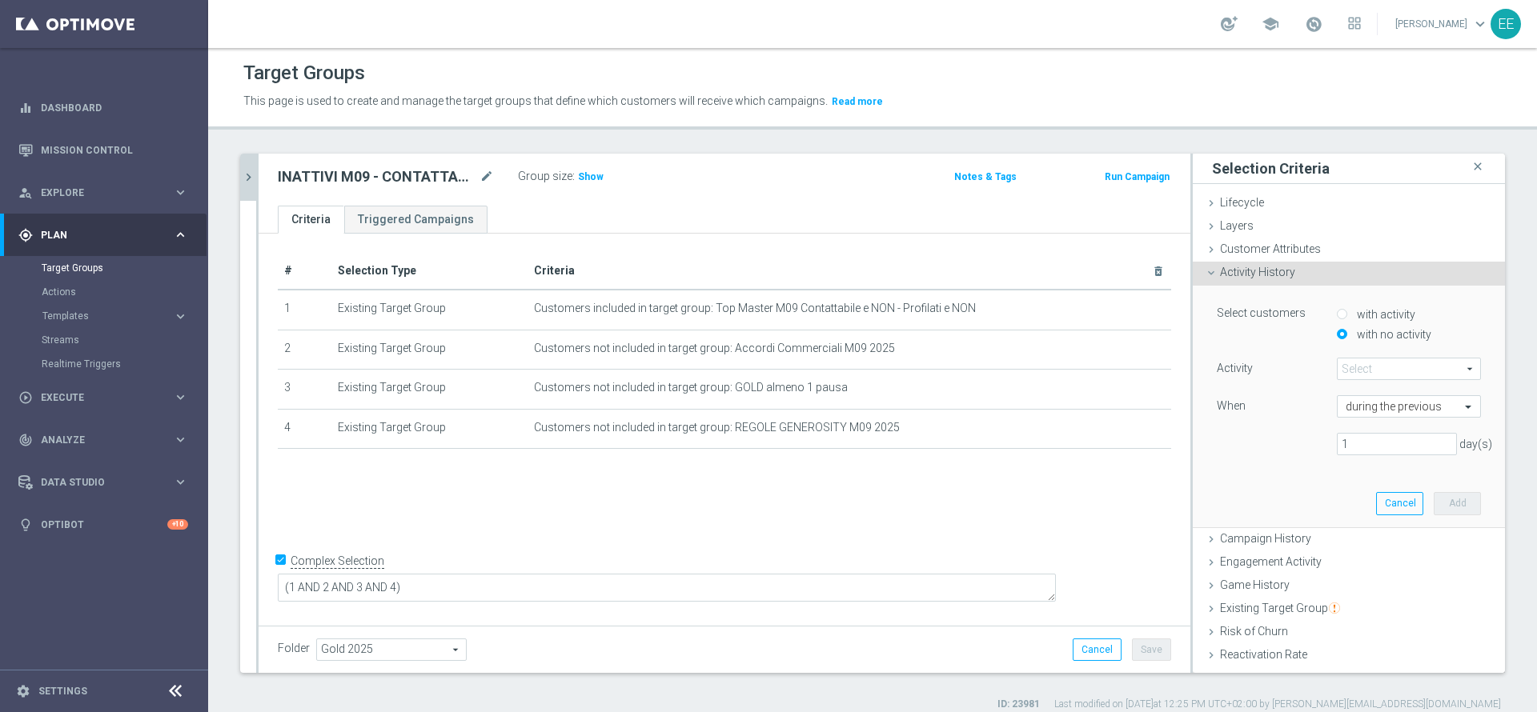
click at [1360, 366] on span at bounding box center [1408, 369] width 142 height 21
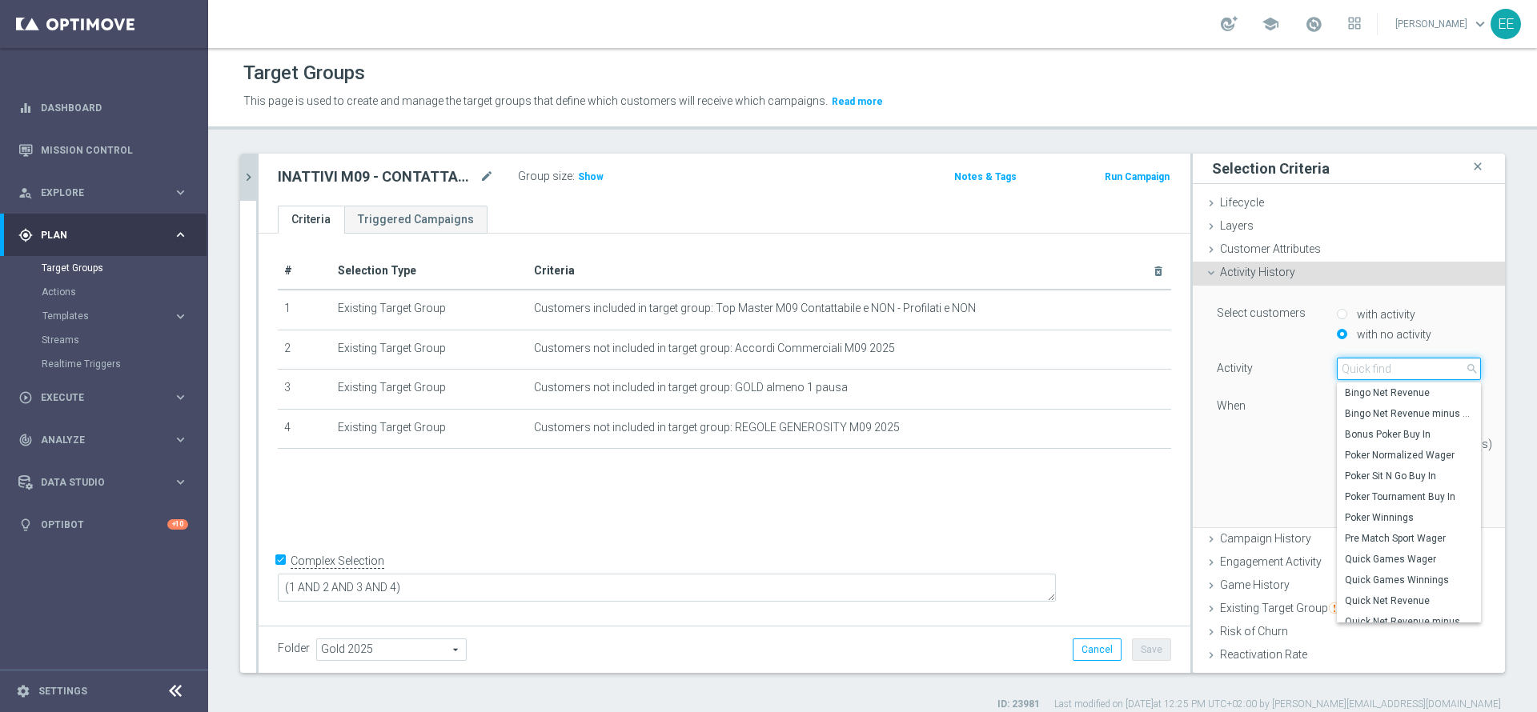
click at [1360, 366] on input "search" at bounding box center [1409, 369] width 144 height 22
type input "total w"
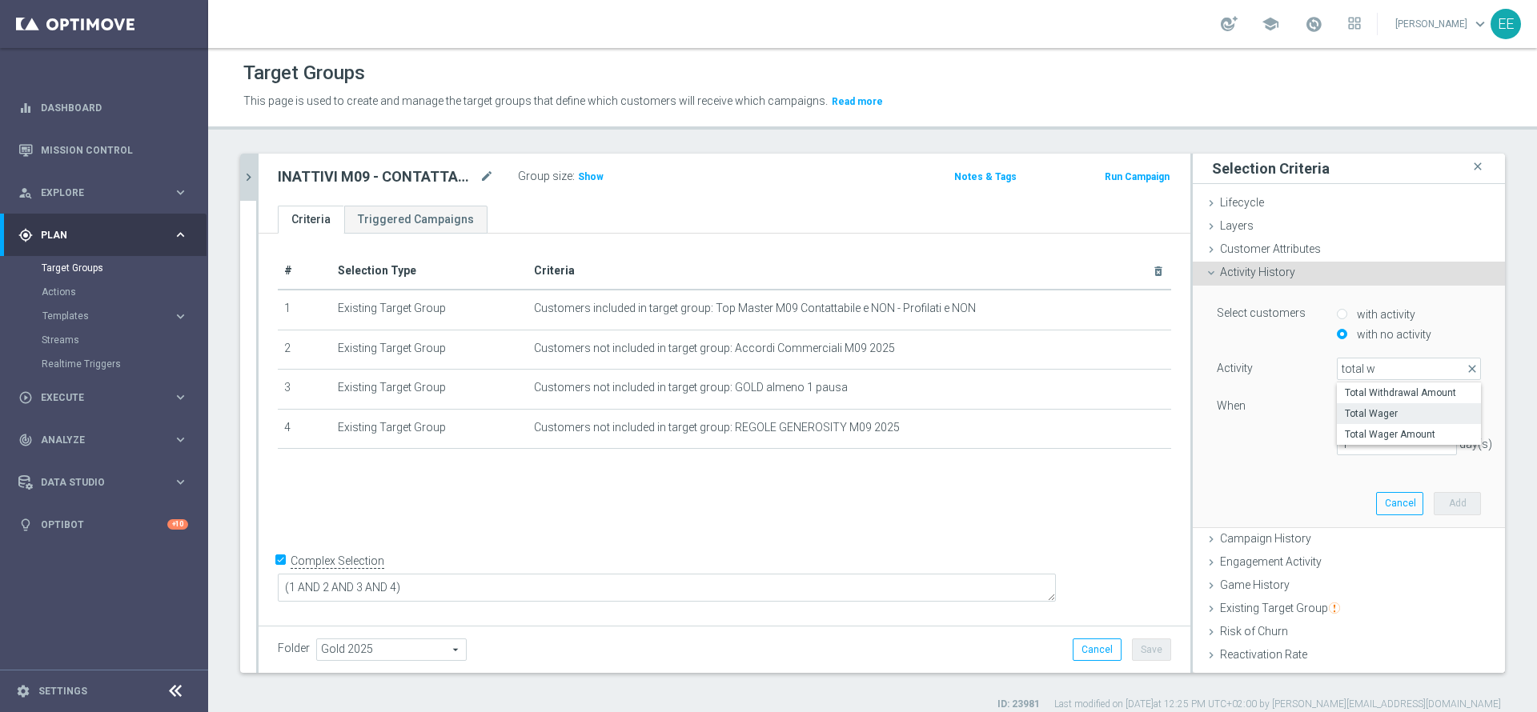
click at [1387, 406] on label "Total Wager" at bounding box center [1409, 413] width 144 height 21
type input "Total Wager"
click at [1376, 414] on input "text" at bounding box center [1392, 407] width 94 height 14
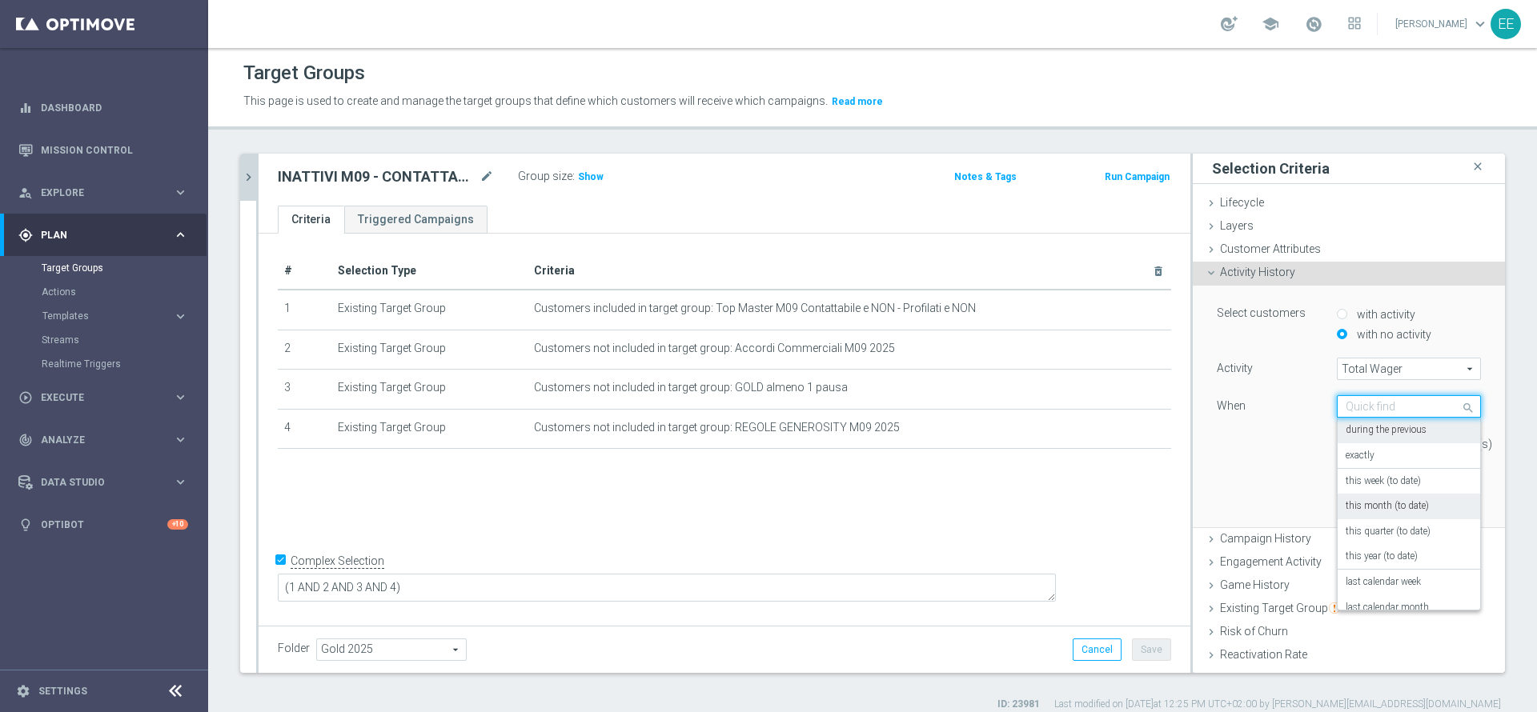
click at [1398, 505] on label "this month (to date)" at bounding box center [1386, 506] width 83 height 13
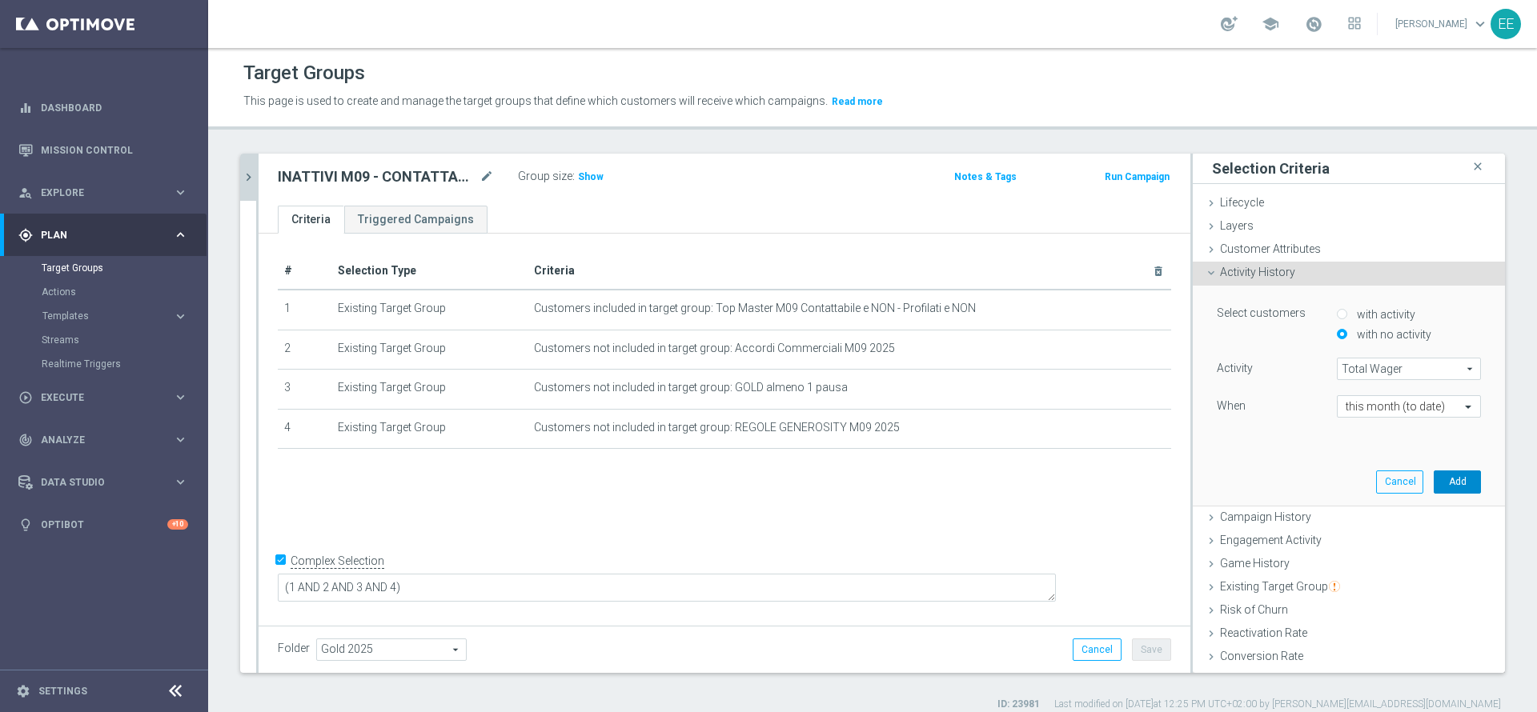
click at [1434, 481] on button "Add" at bounding box center [1457, 482] width 47 height 22
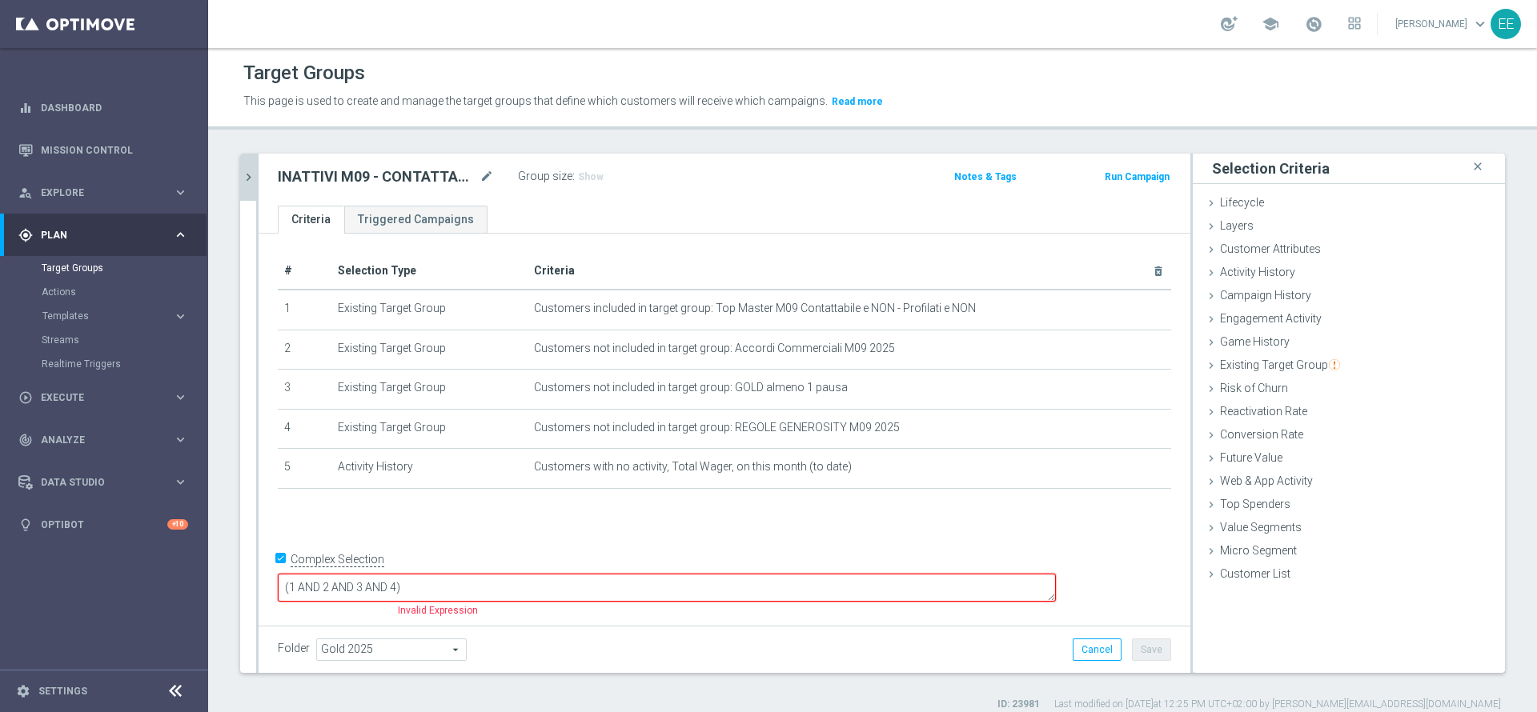
click at [516, 577] on textarea "(1 AND 2 AND 3 AND 4)" at bounding box center [667, 588] width 778 height 28
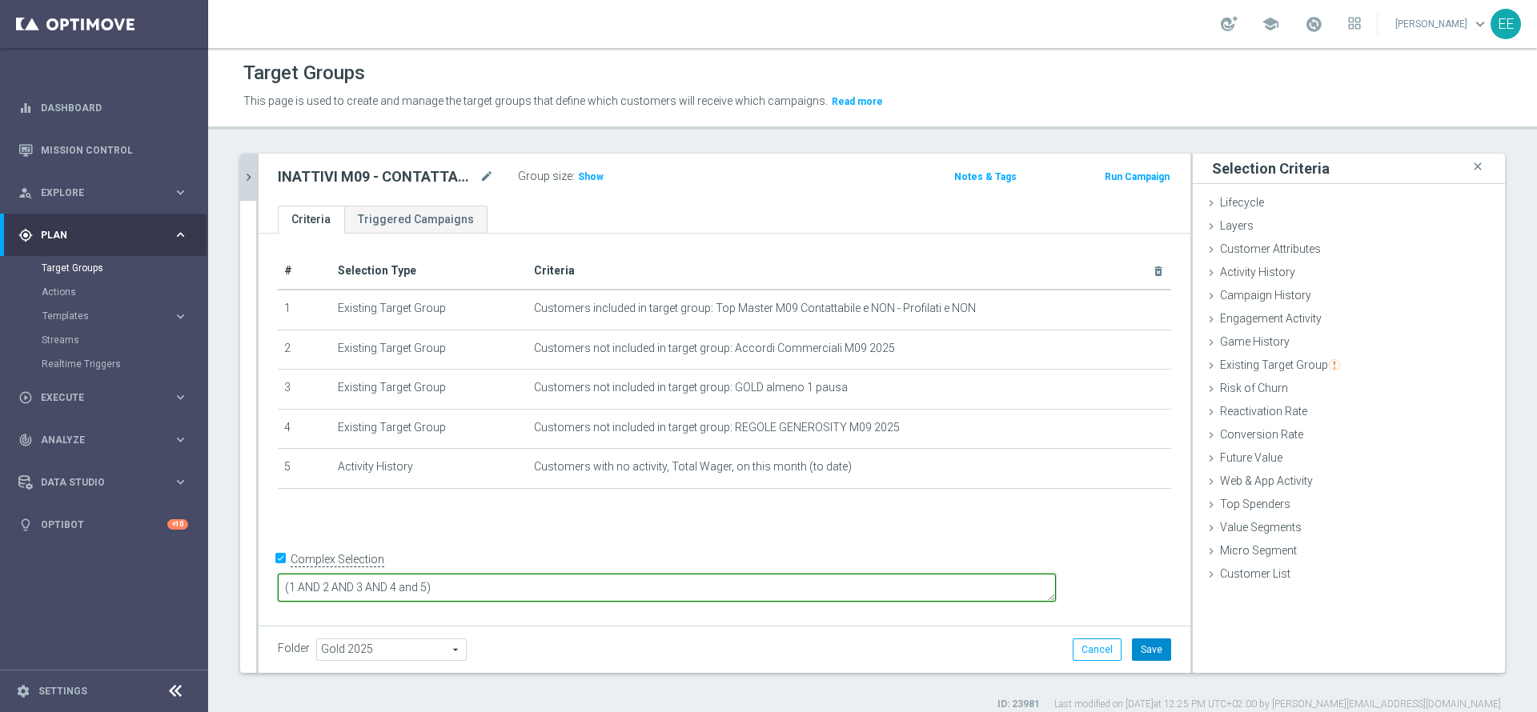
type textarea "(1 AND 2 AND 3 AND 4 and 5)"
click at [1138, 658] on button "Save" at bounding box center [1151, 650] width 39 height 22
click at [593, 180] on span "Show" at bounding box center [591, 176] width 26 height 11
click at [243, 162] on button "chevron_right" at bounding box center [248, 177] width 16 height 47
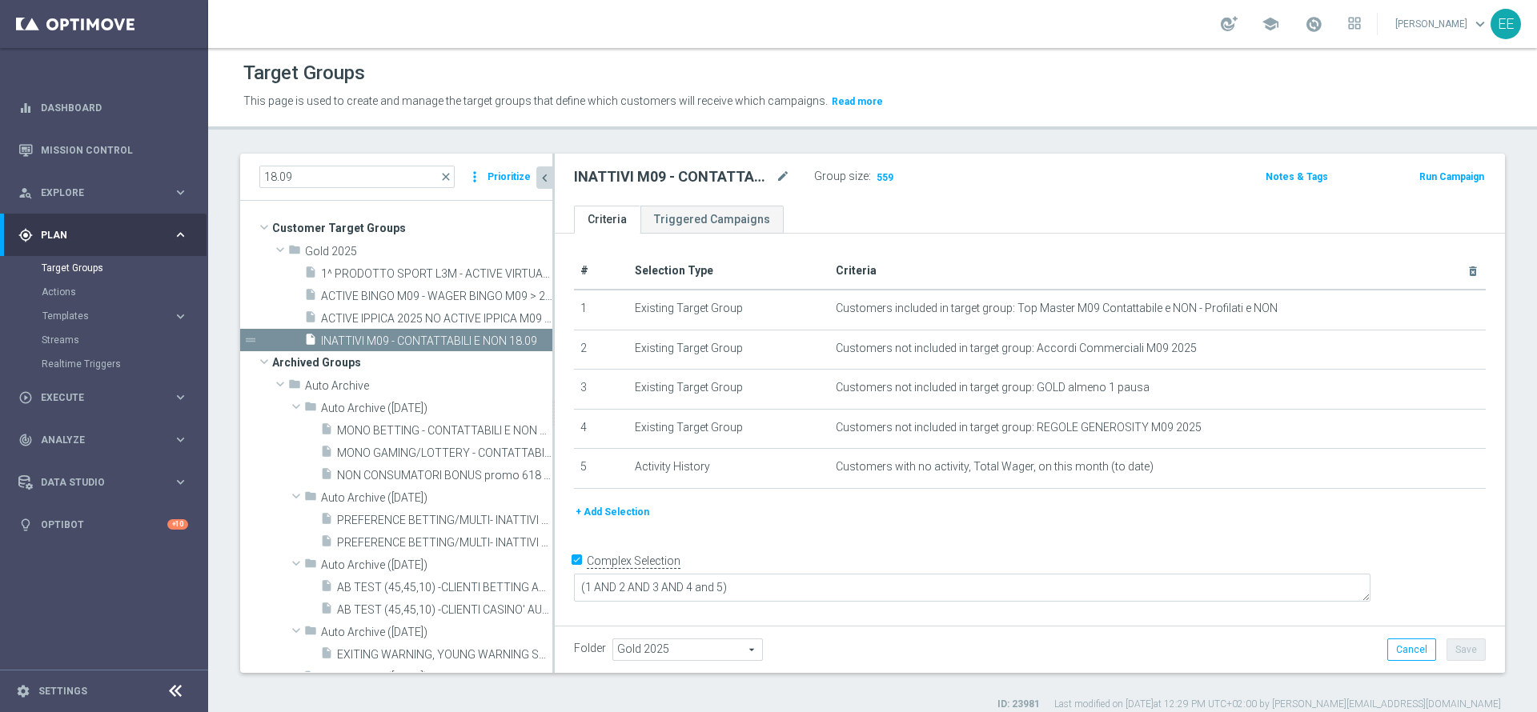
click at [551, 181] on icon "chevron_left" at bounding box center [544, 177] width 15 height 15
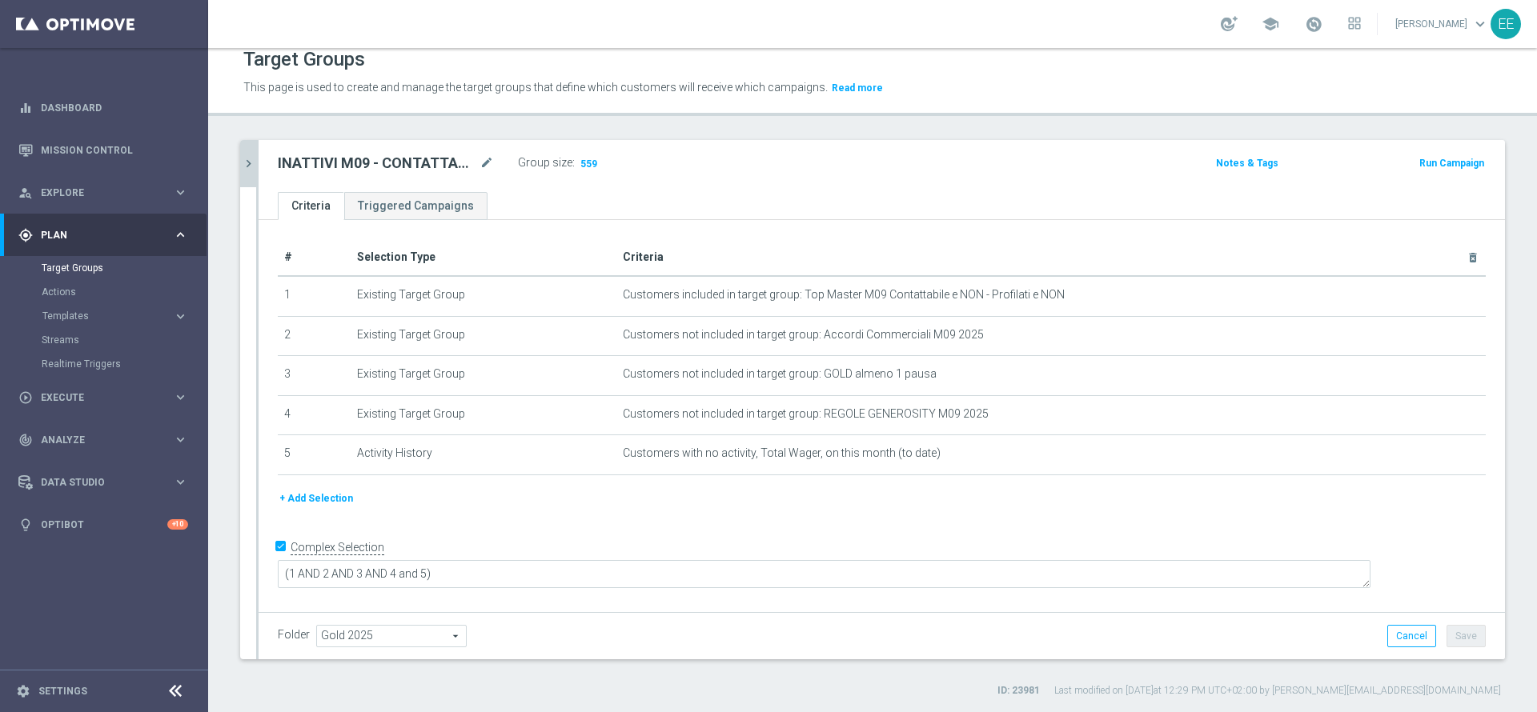
scroll to position [14, 0]
click at [251, 159] on icon "chevron_right" at bounding box center [248, 162] width 15 height 15
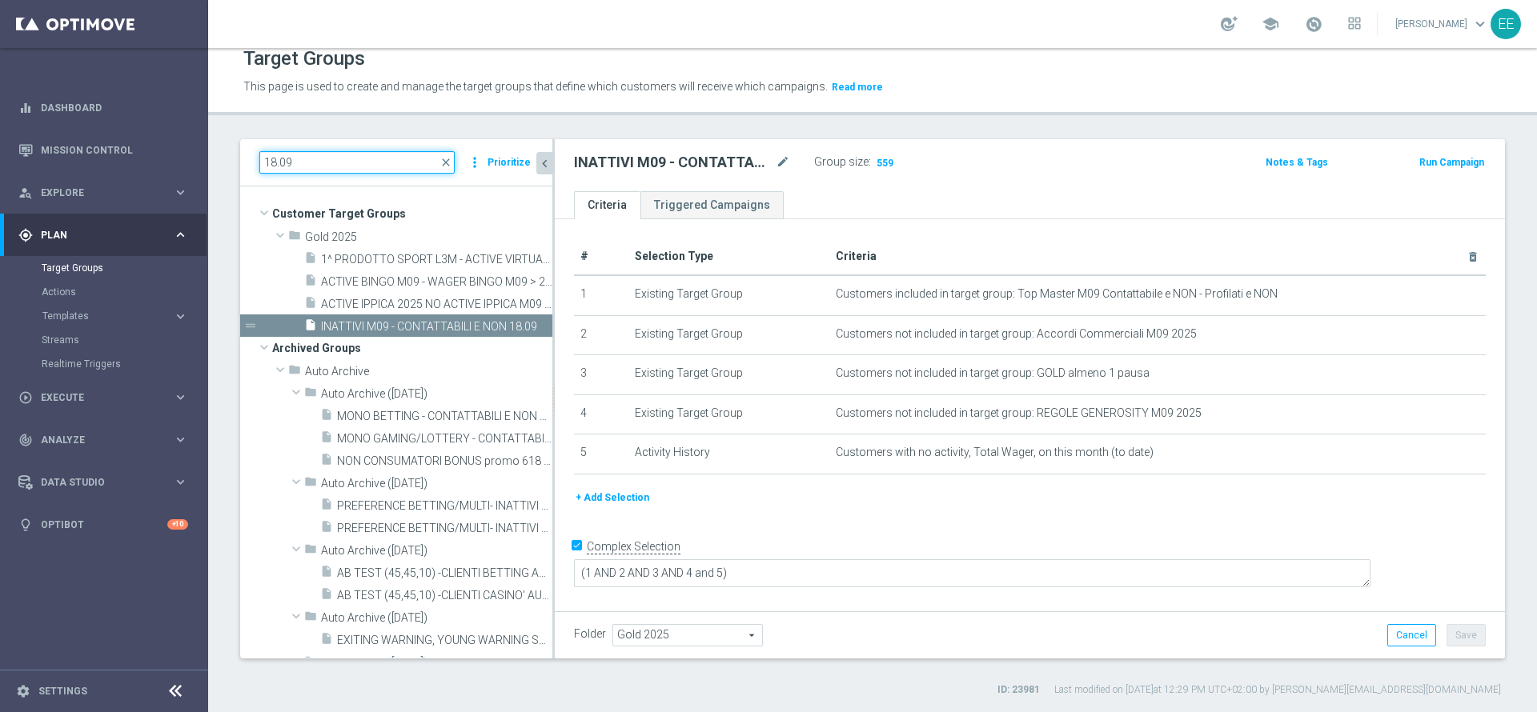
click at [318, 169] on input "18.09" at bounding box center [356, 162] width 195 height 22
click at [595, 497] on button "+ Add Selection" at bounding box center [612, 498] width 77 height 18
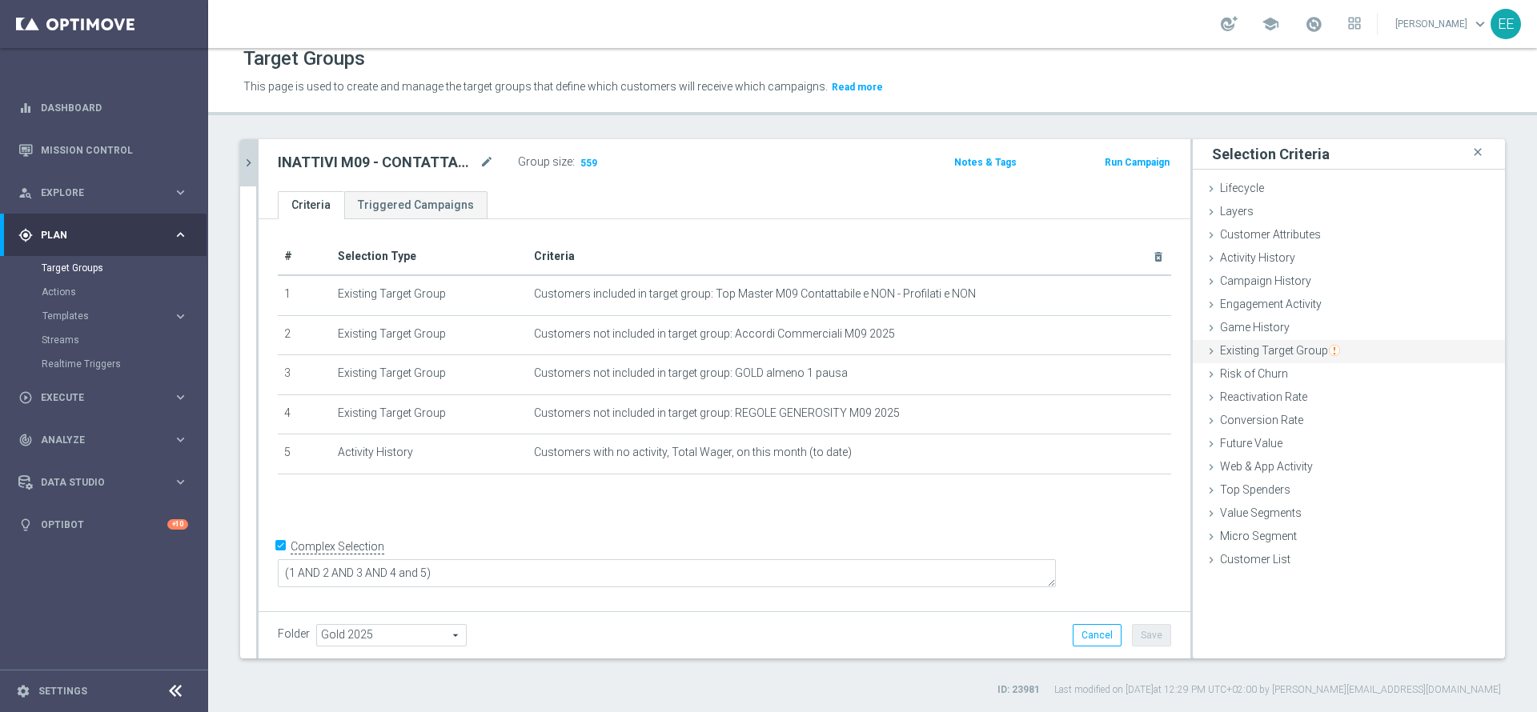
click at [1238, 351] on span "Existing Target Group" at bounding box center [1280, 350] width 120 height 13
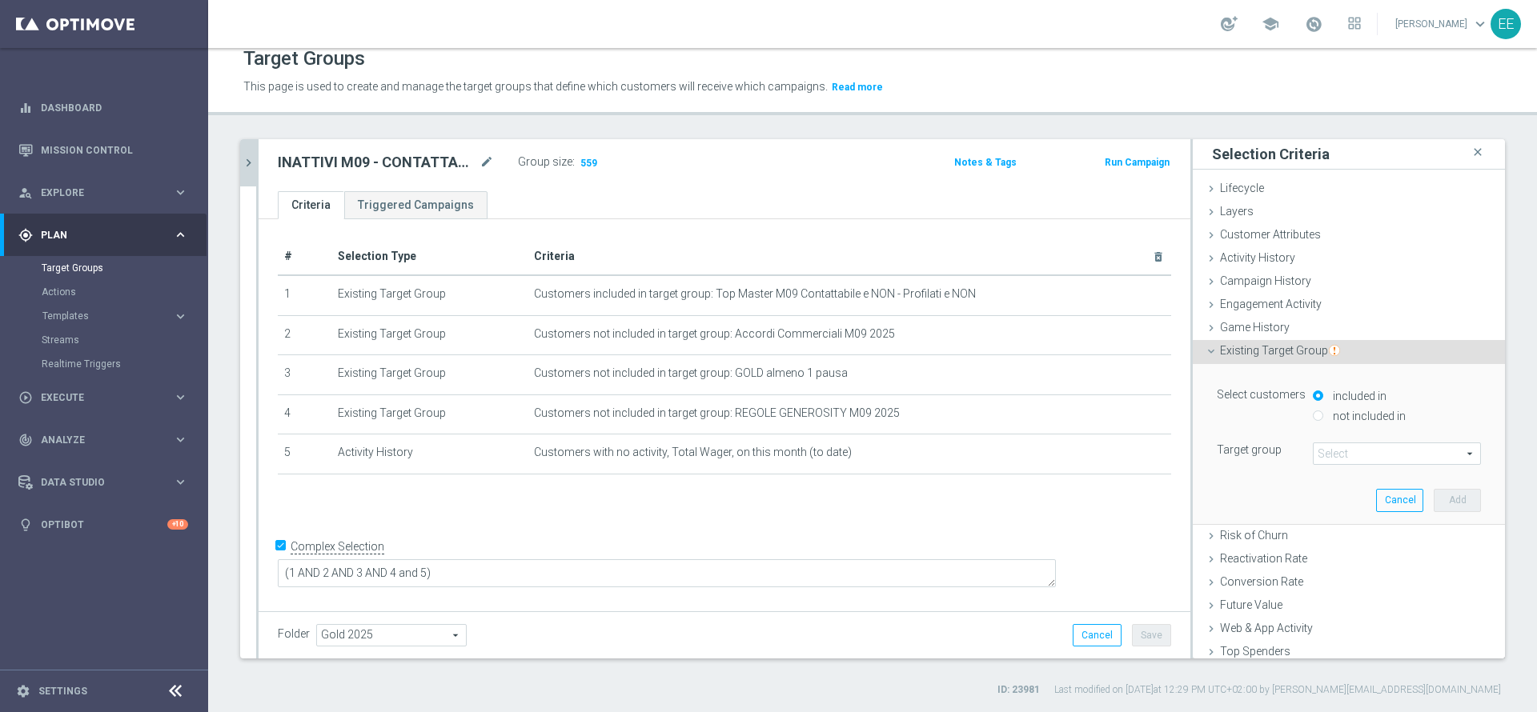
click at [1313, 423] on div "not included in" at bounding box center [1397, 417] width 168 height 20
click at [1313, 411] on input "not included in" at bounding box center [1318, 416] width 10 height 10
radio input "true"
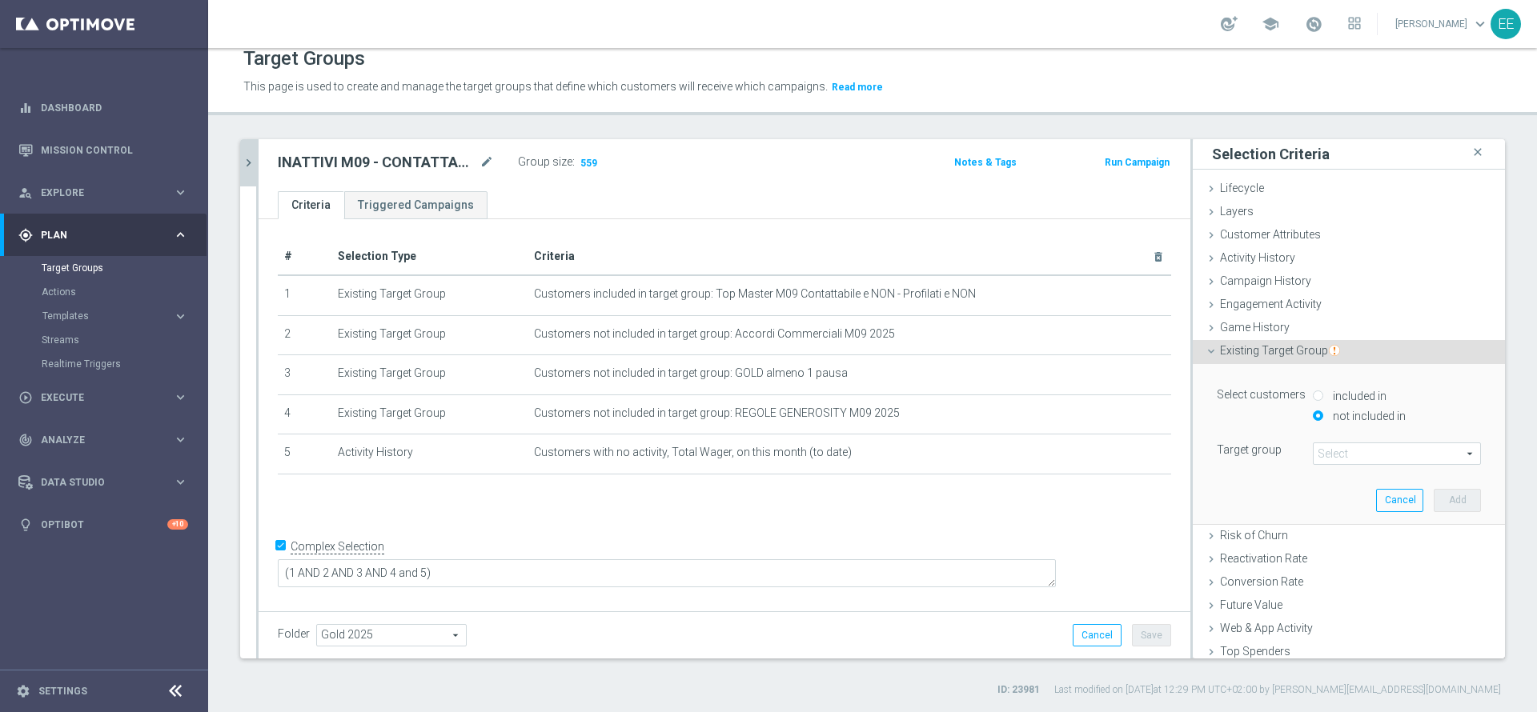
click at [1345, 453] on span at bounding box center [1396, 453] width 166 height 21
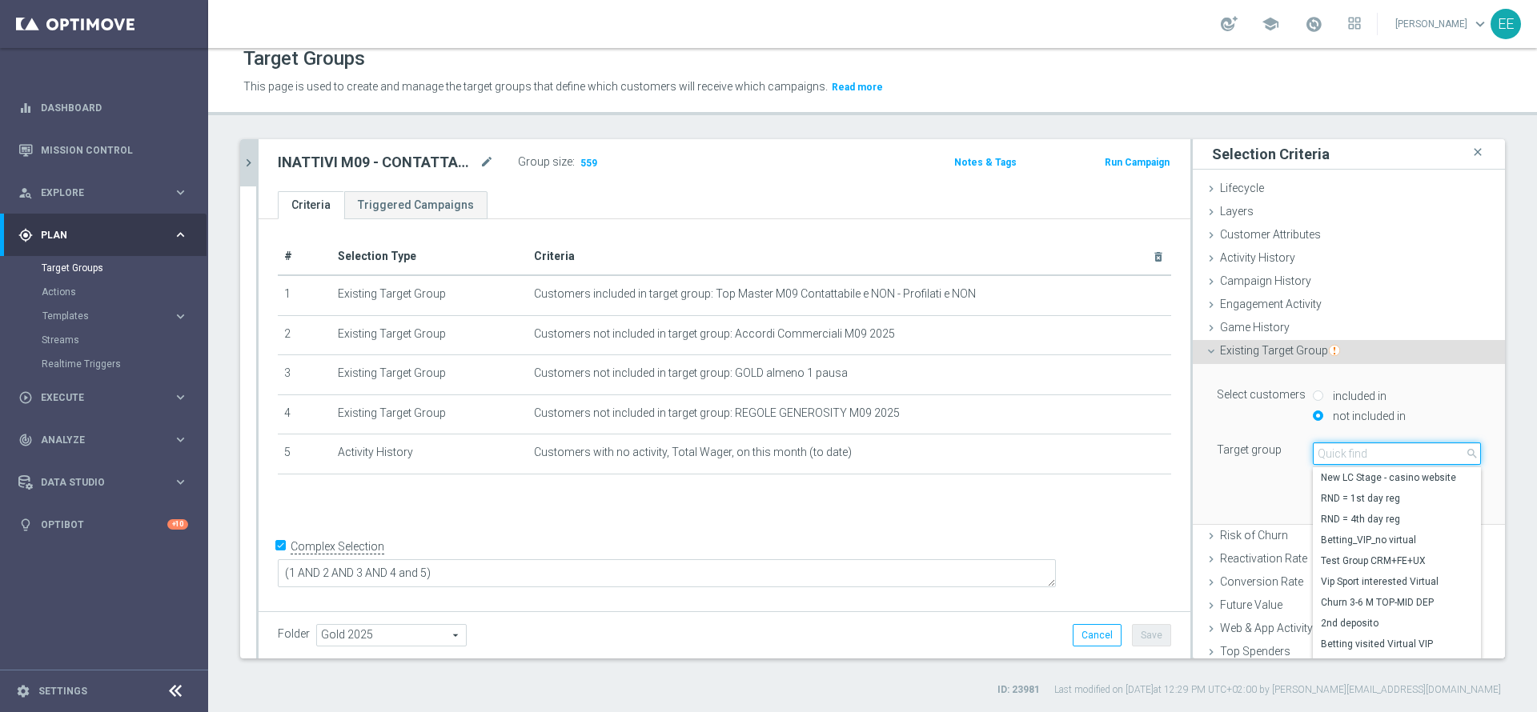
click at [1345, 453] on input "search" at bounding box center [1397, 454] width 168 height 22
type input "0"
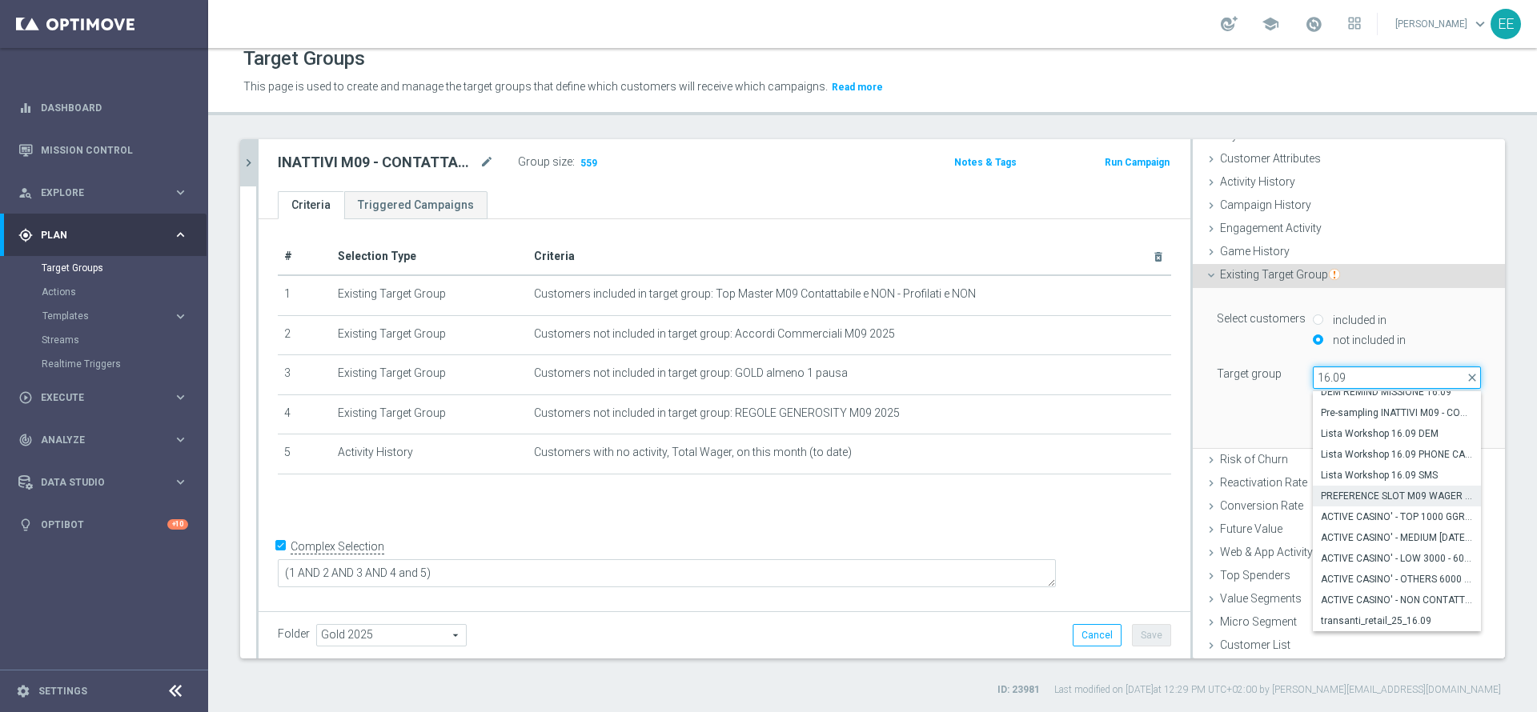
type input "16.09"
click at [1341, 499] on span "PREFERENCE SLOT M09 WAGER 100€ E GGR COMPRESO 0€ e 300€ 16.09" at bounding box center [1397, 496] width 152 height 13
type input "PREFERENCE SLOT M09 WAGER 100€ E GGR COMPRESO 0€ e 300€ 16.09"
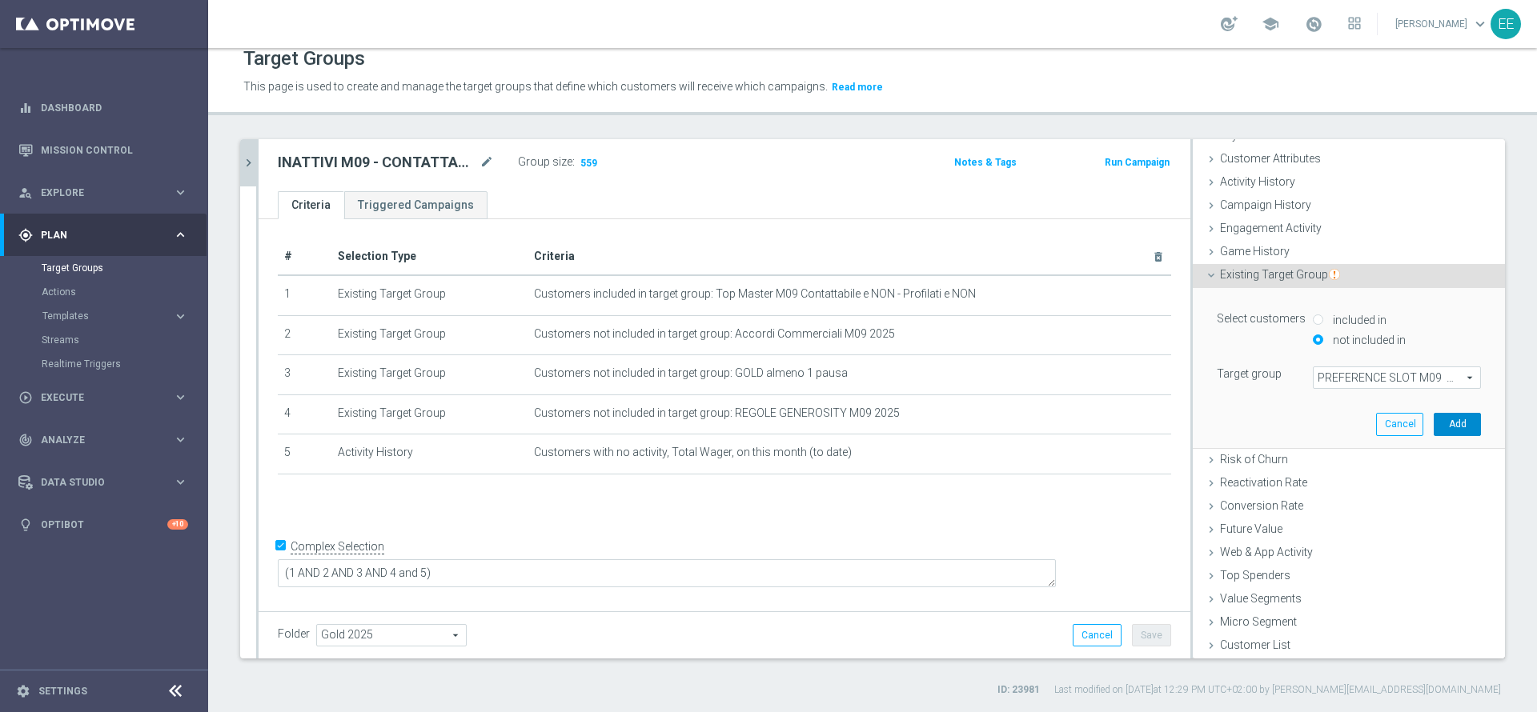
click at [1434, 424] on button "Add" at bounding box center [1457, 424] width 47 height 22
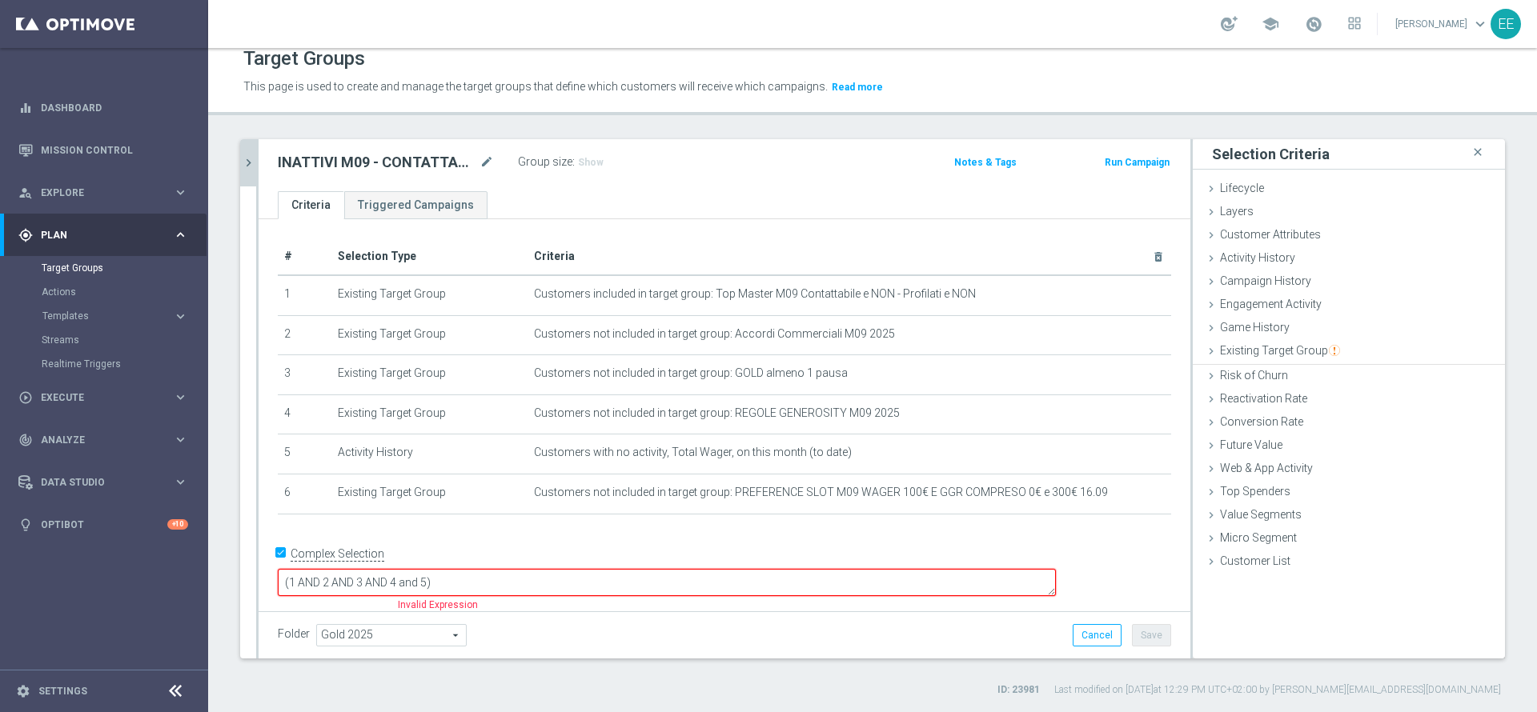
scroll to position [0, 0]
click at [539, 570] on textarea "(1 AND 2 AND 3 AND 4 and 5)" at bounding box center [667, 583] width 778 height 28
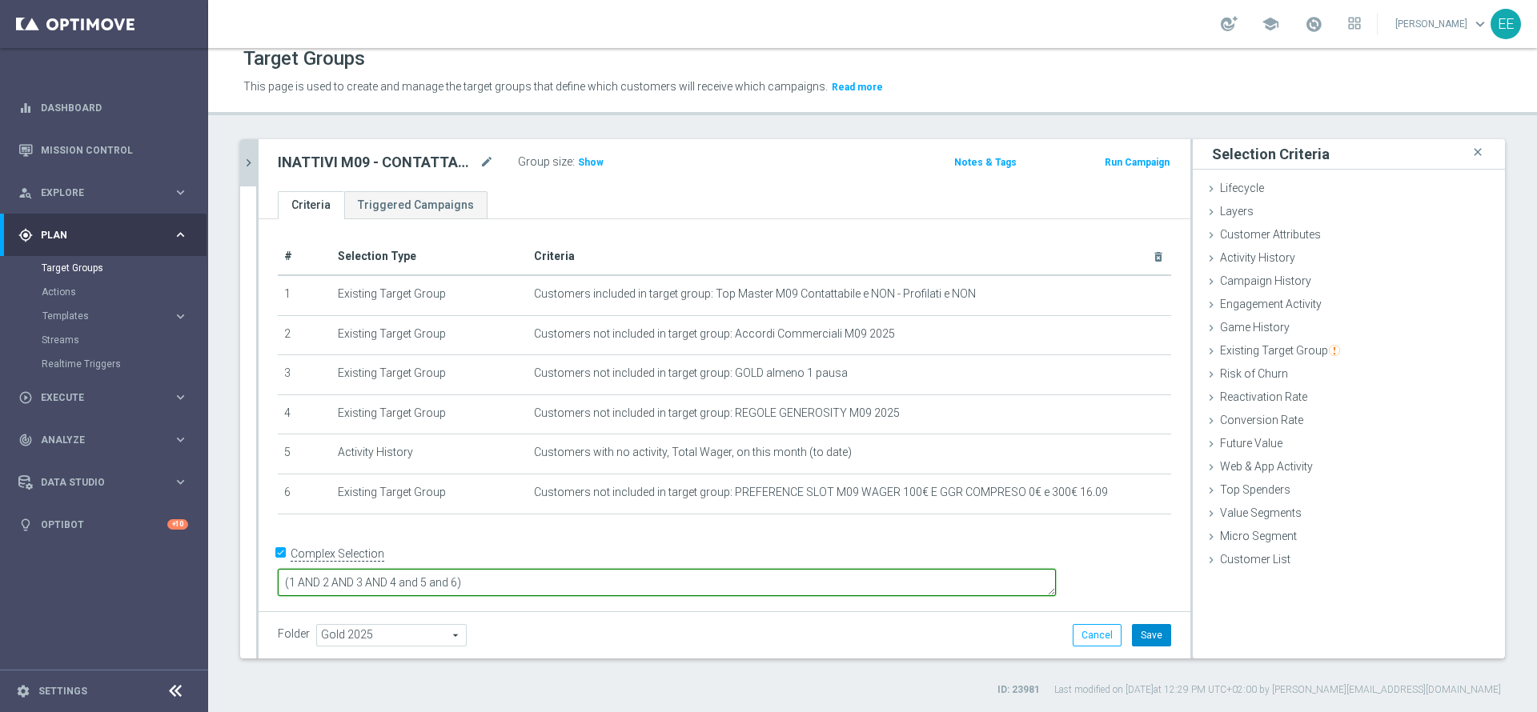
type textarea "(1 AND 2 AND 3 AND 4 and 5 and 6)"
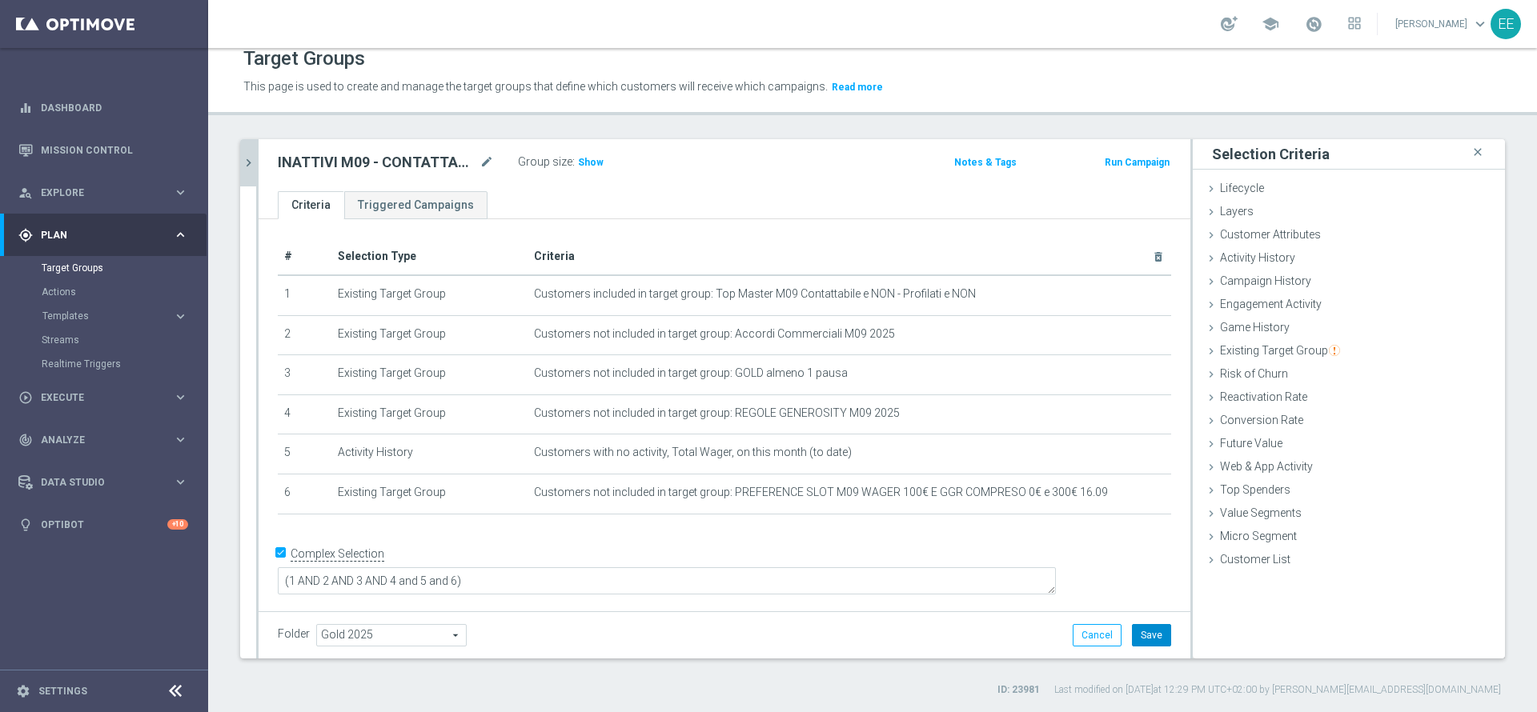
click at [1132, 636] on button "Save" at bounding box center [1151, 635] width 39 height 22
click at [587, 167] on span "Show" at bounding box center [591, 162] width 26 height 11
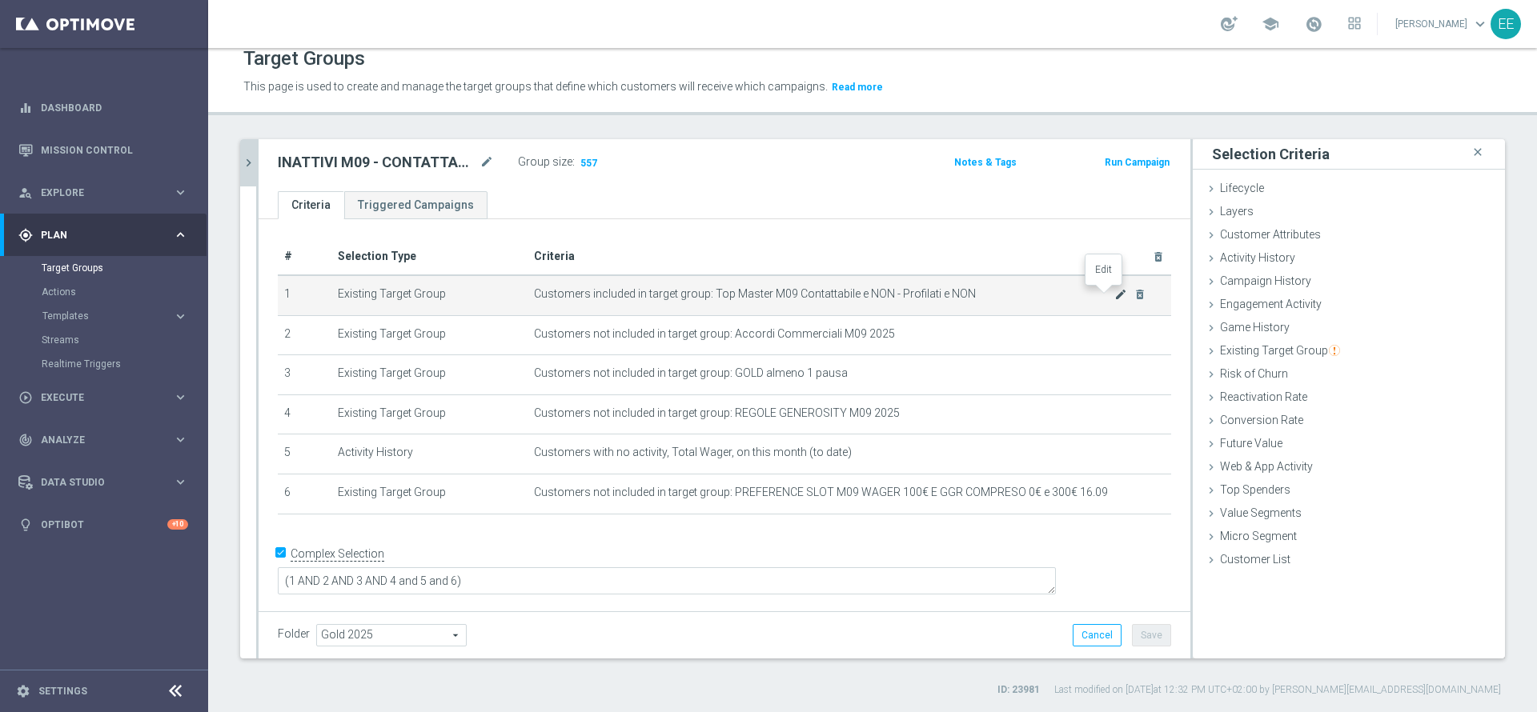
click at [1114, 296] on icon "mode_edit" at bounding box center [1120, 294] width 13 height 13
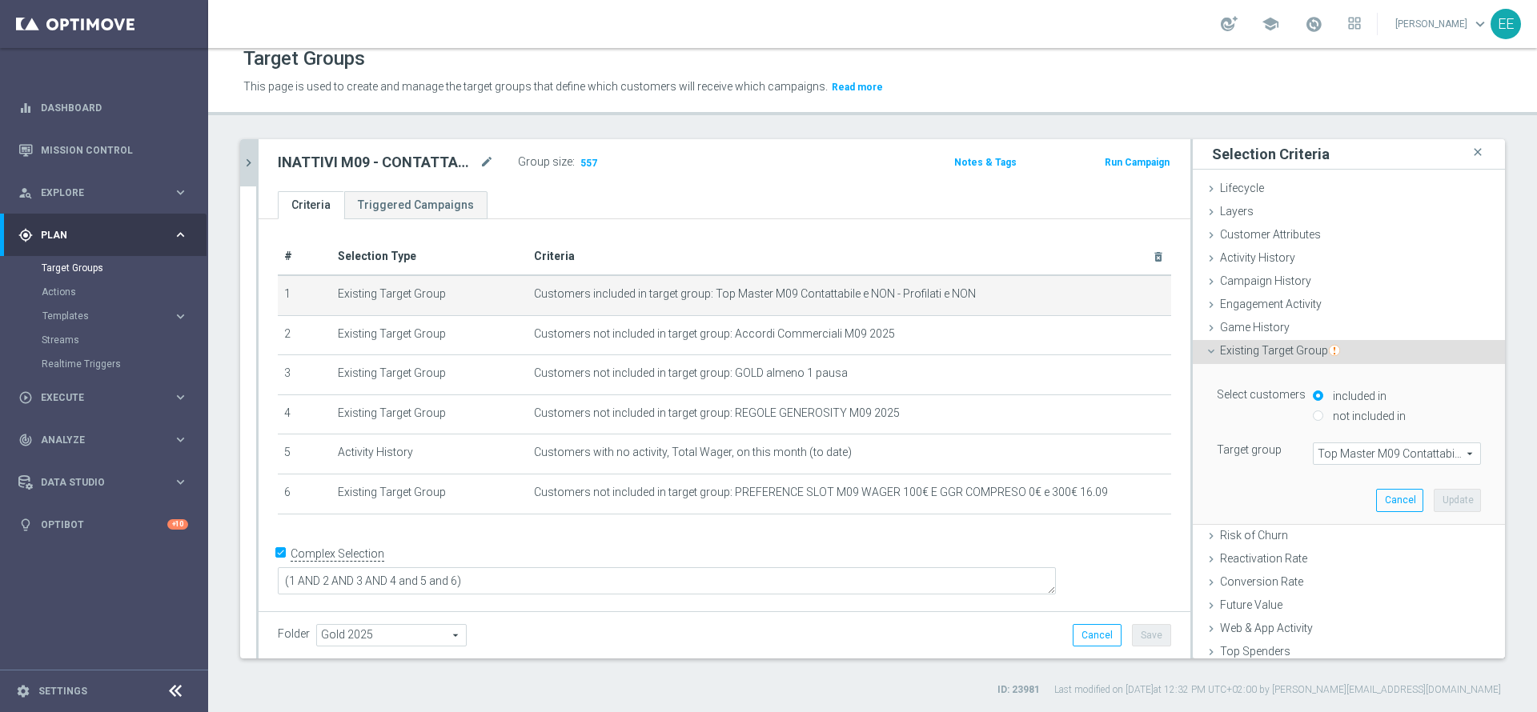
click at [1317, 456] on span "Top Master M09 Contattabile e NON - Profilati e NON" at bounding box center [1396, 453] width 166 height 21
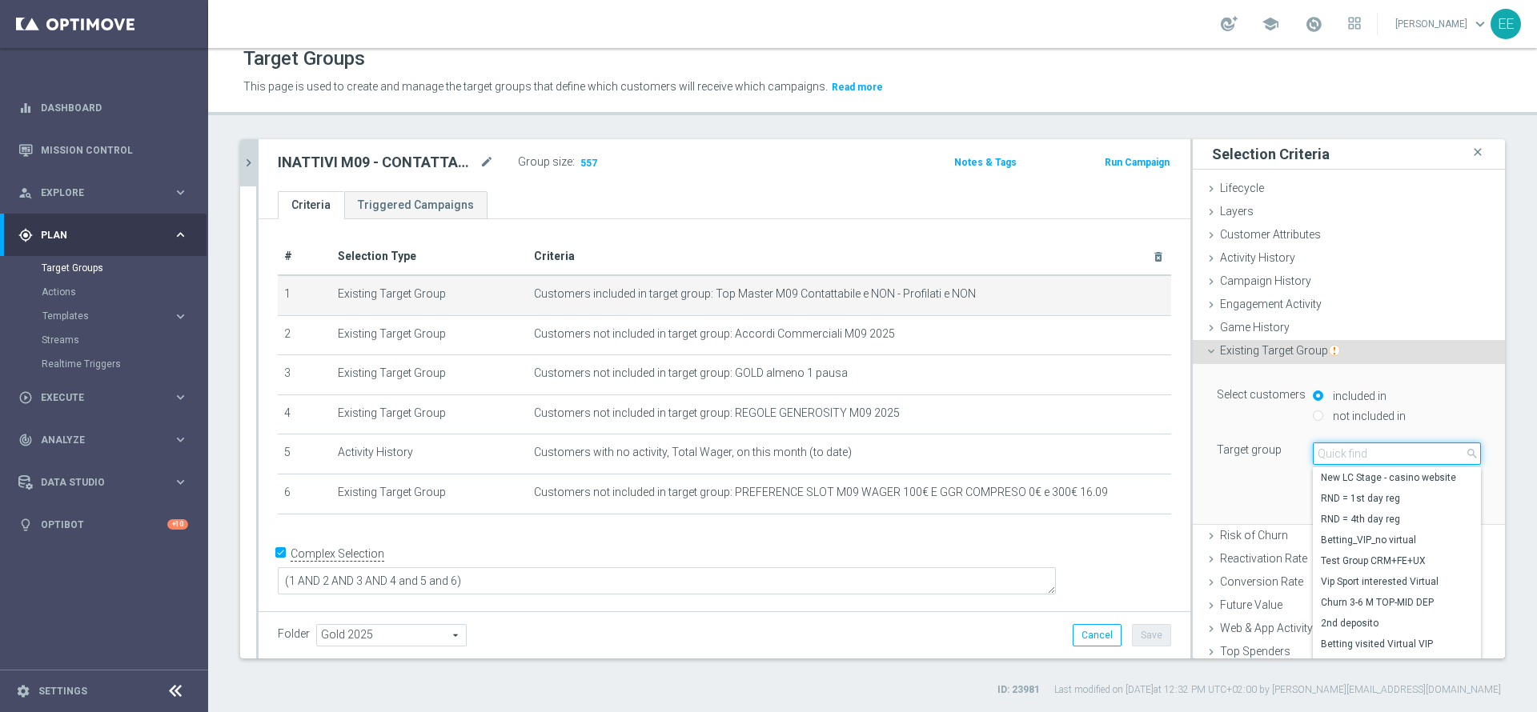
click at [1316, 455] on input "search" at bounding box center [1397, 454] width 168 height 22
type input "TOP MASTER M09"
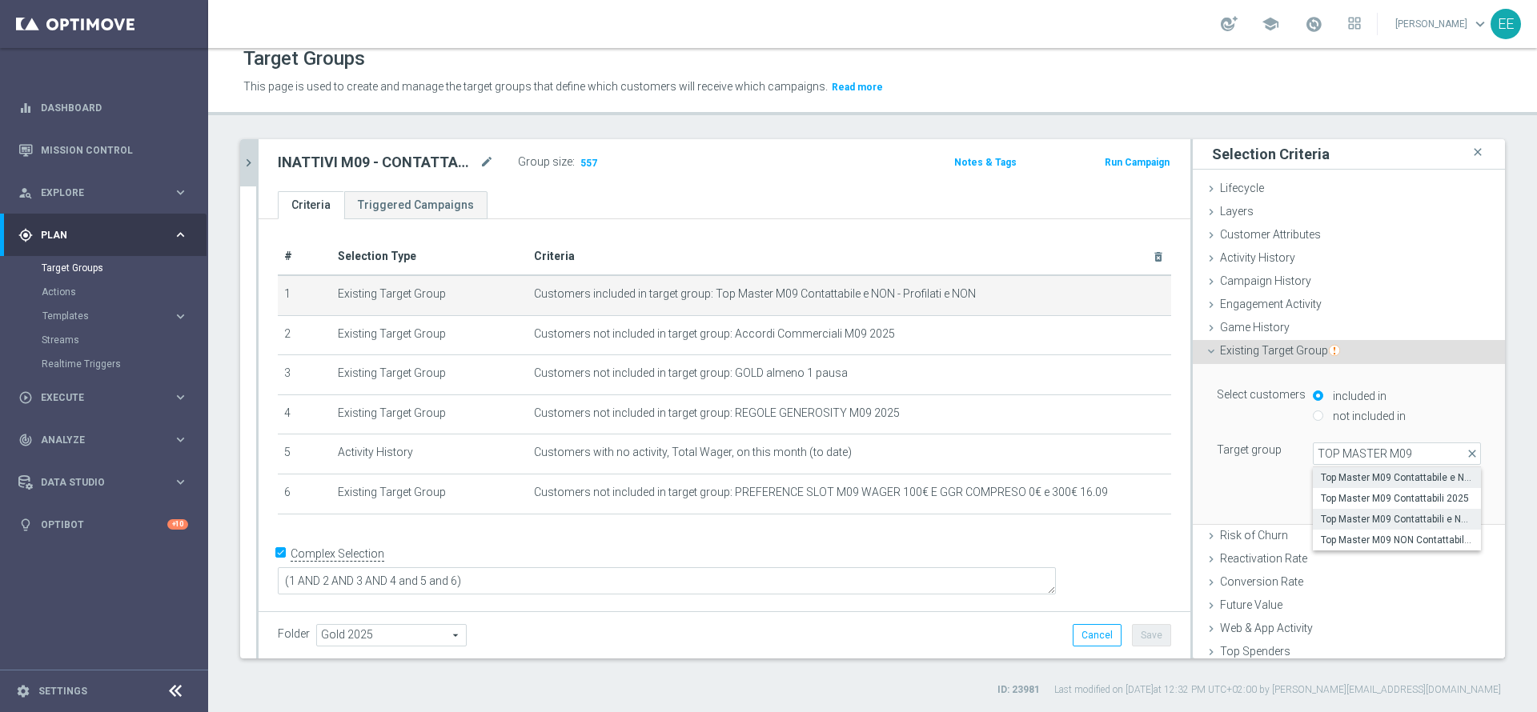
click at [1368, 516] on span "Top Master M09 Contattabili e NON Contattabili 2025" at bounding box center [1397, 519] width 152 height 13
type input "Top Master M09 Contattabili e NON Contattabili 2025"
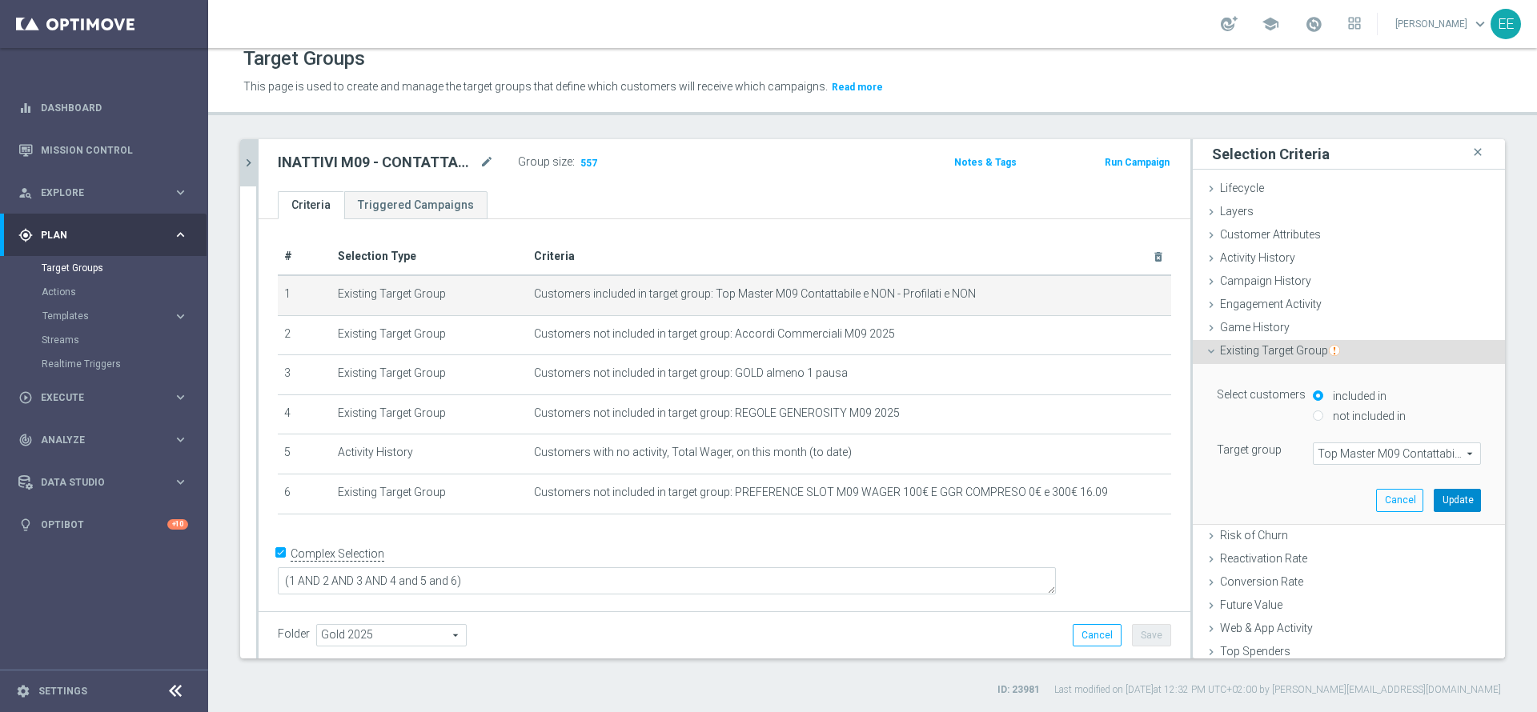
click at [1434, 494] on button "Update" at bounding box center [1457, 500] width 47 height 22
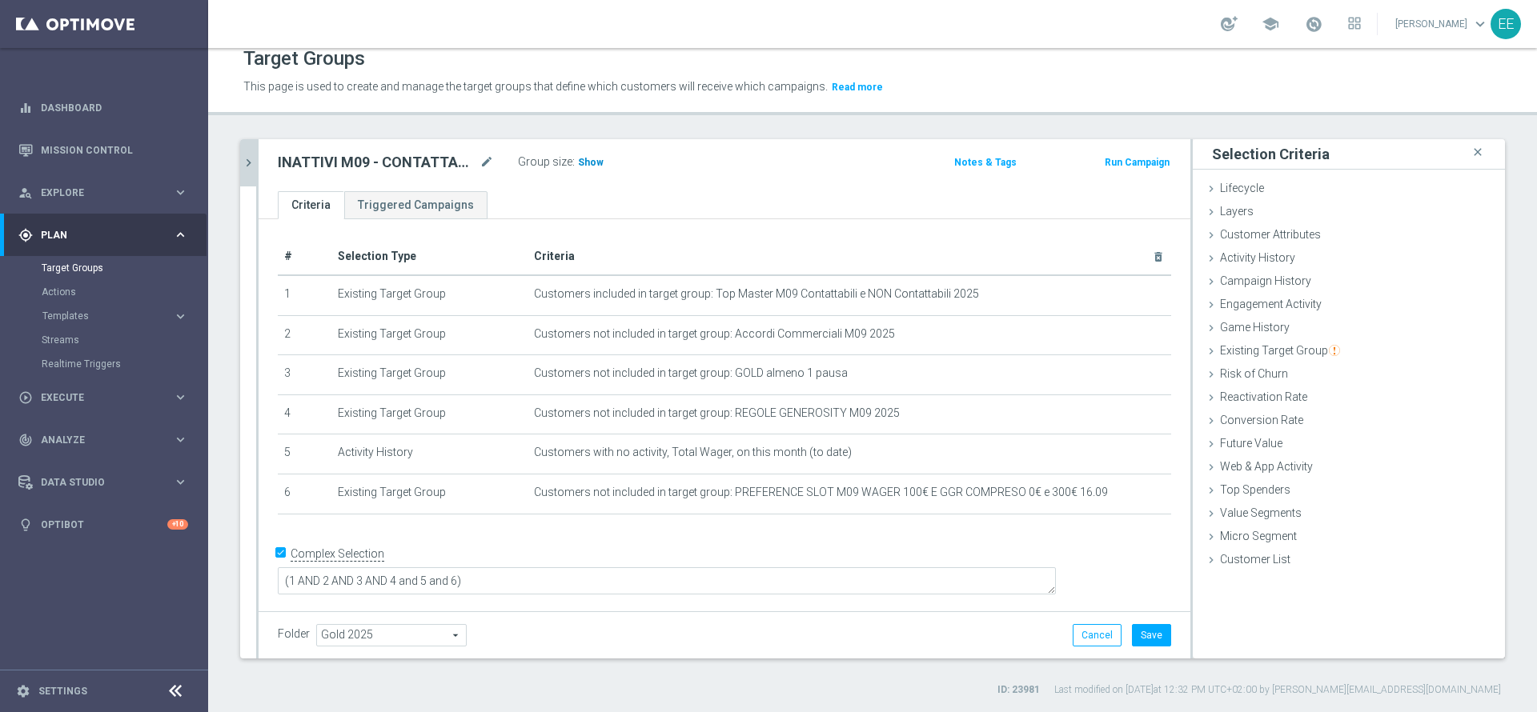
click at [599, 165] on span "Show" at bounding box center [591, 162] width 26 height 11
click at [728, 185] on div "INATTIVI M09 - CONTATTABILI E NON 18.09 mode_edit Group size : Show Calculating…" at bounding box center [725, 165] width 932 height 52
click at [1141, 636] on button "Save" at bounding box center [1151, 635] width 39 height 22
click at [58, 407] on div "play_circle_outline Execute keyboard_arrow_right" at bounding box center [103, 397] width 207 height 42
click at [90, 317] on div "Campaign Builder" at bounding box center [124, 311] width 165 height 24
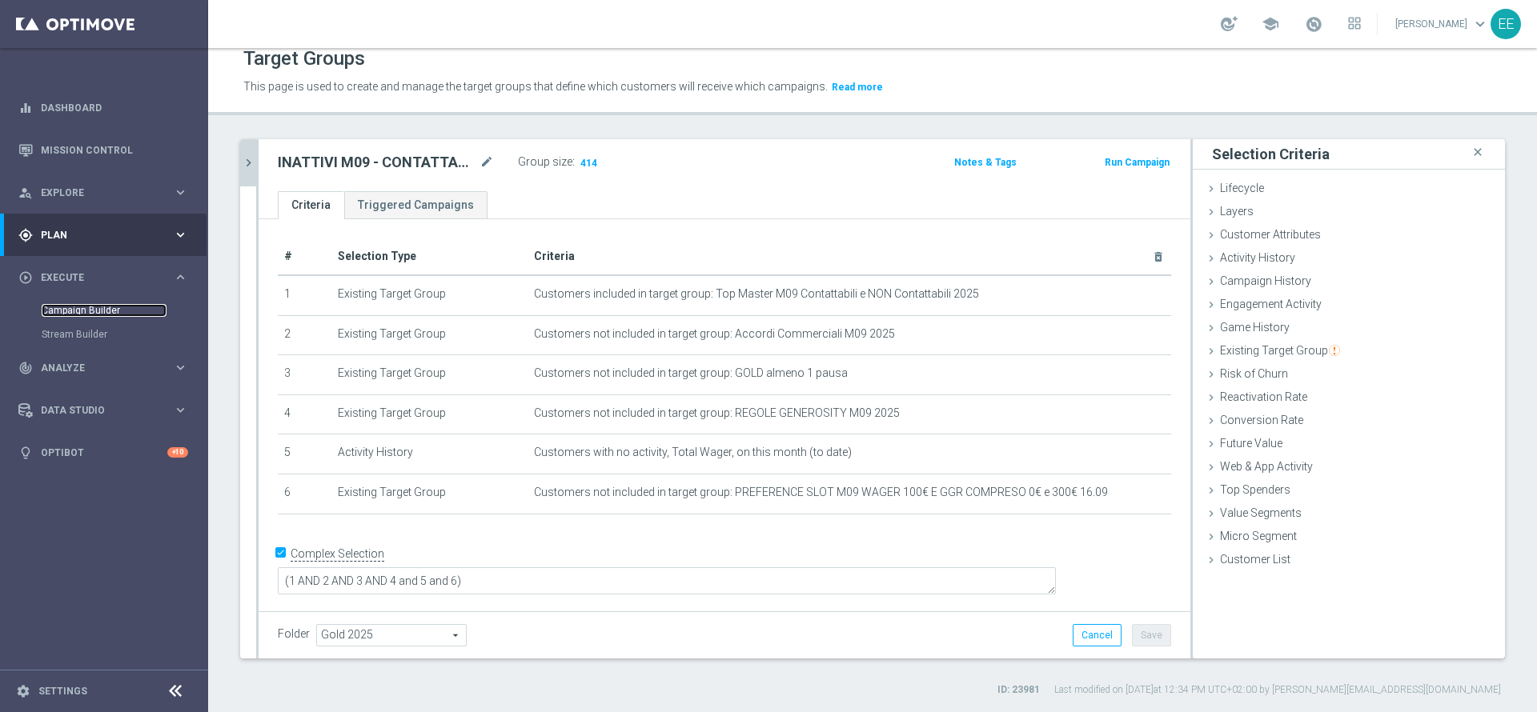
click at [80, 304] on link "Campaign Builder" at bounding box center [104, 310] width 125 height 13
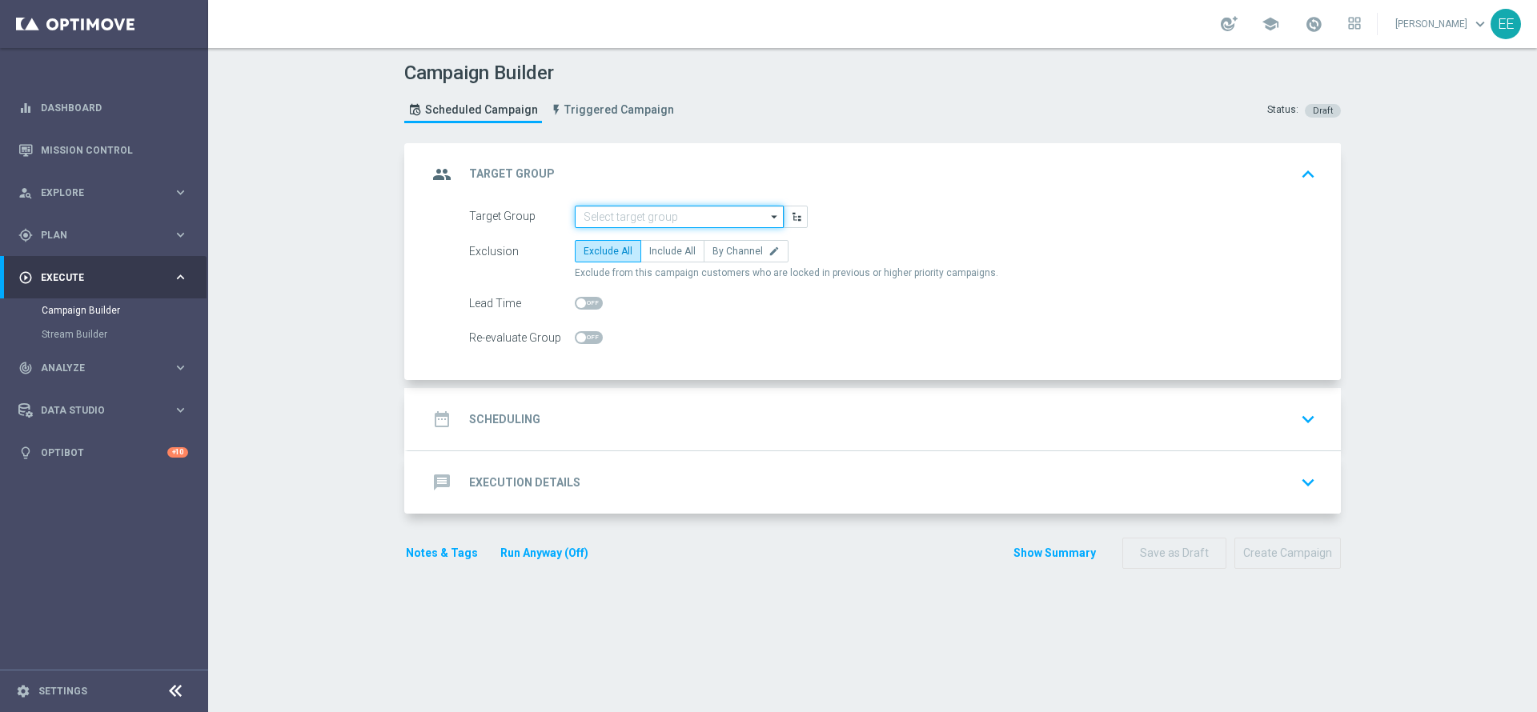
click at [620, 208] on input at bounding box center [679, 217] width 209 height 22
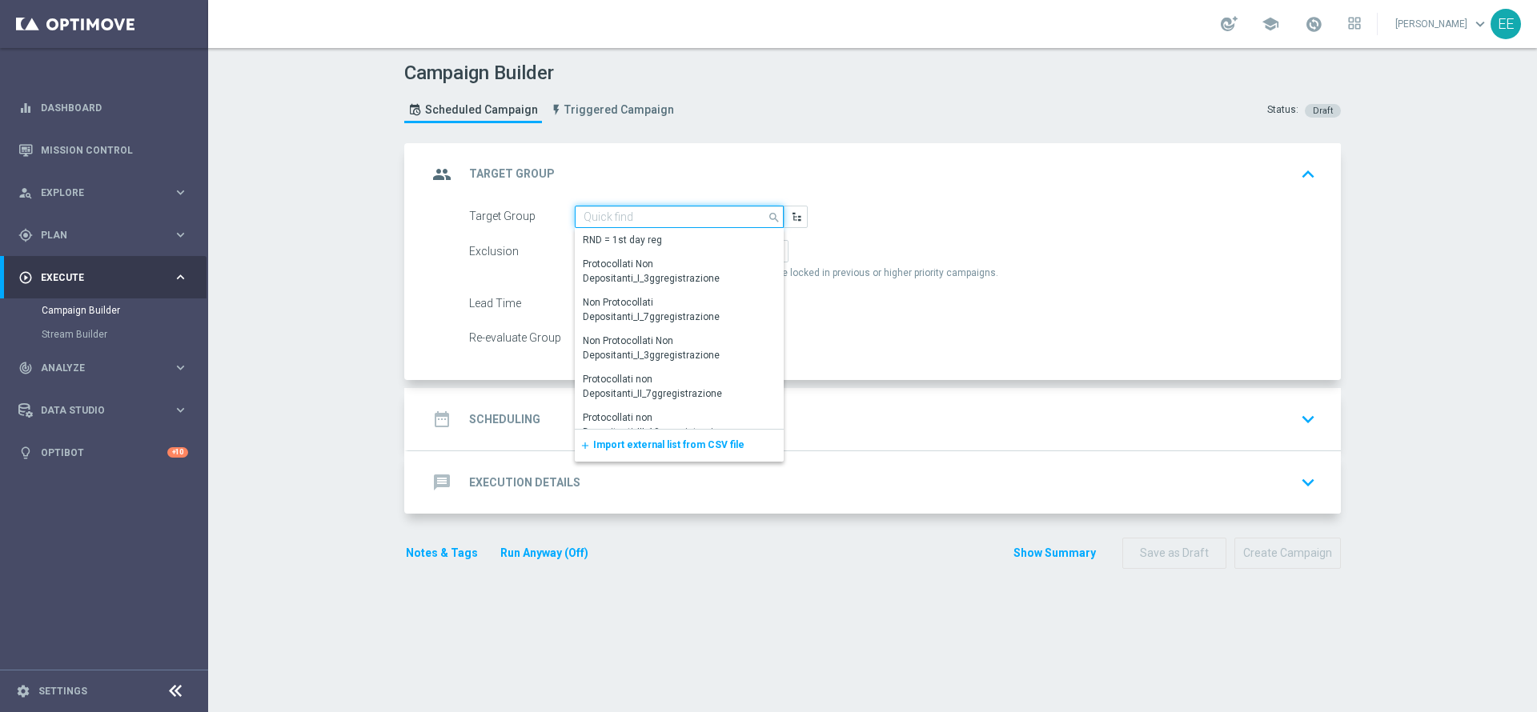
paste input "INATTIVI M09 - CONTATTABILI E NON"
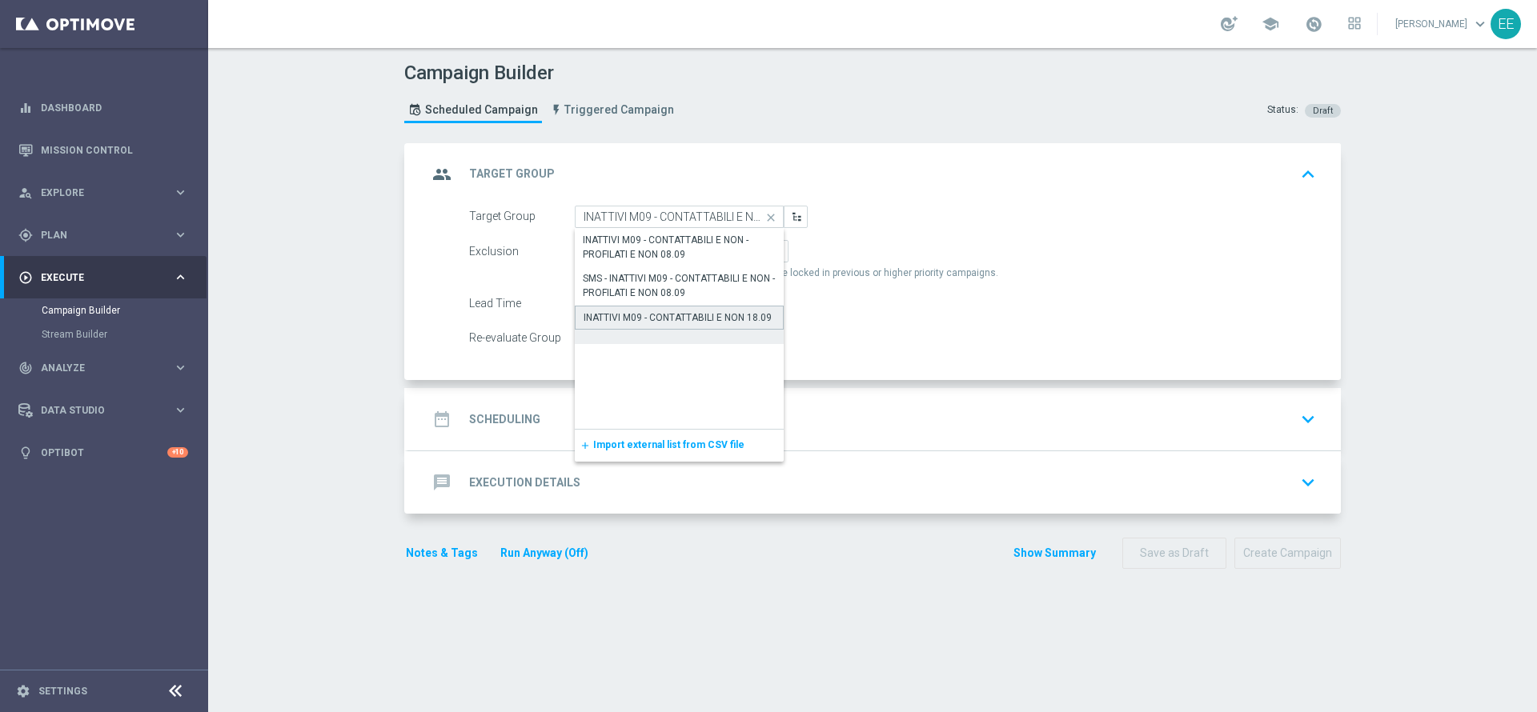
click at [648, 330] on div "INATTIVI M09 - CONTATTABILI E NON 18.09" at bounding box center [679, 325] width 209 height 38
click at [660, 319] on div "INATTIVI M09 - CONTATTABILI E NON 18.09" at bounding box center [678, 318] width 188 height 14
type input "INATTIVI M09 - CONTATTABILI E NON 18.09"
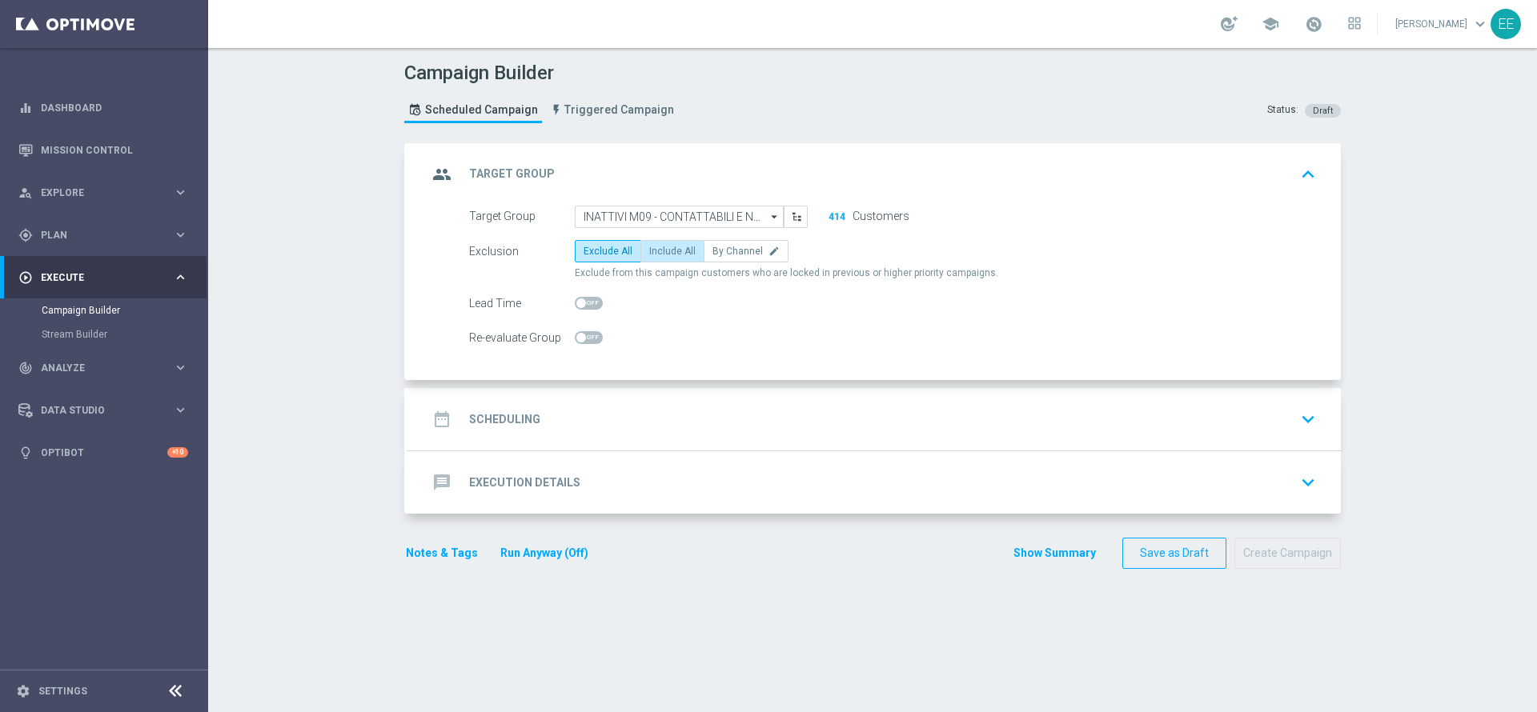
click at [675, 256] on span "Include All" at bounding box center [672, 251] width 46 height 11
click at [660, 256] on input "Include All" at bounding box center [654, 254] width 10 height 10
radio input "true"
click at [625, 435] on div "date_range Scheduling keyboard_arrow_down" at bounding box center [874, 419] width 932 height 62
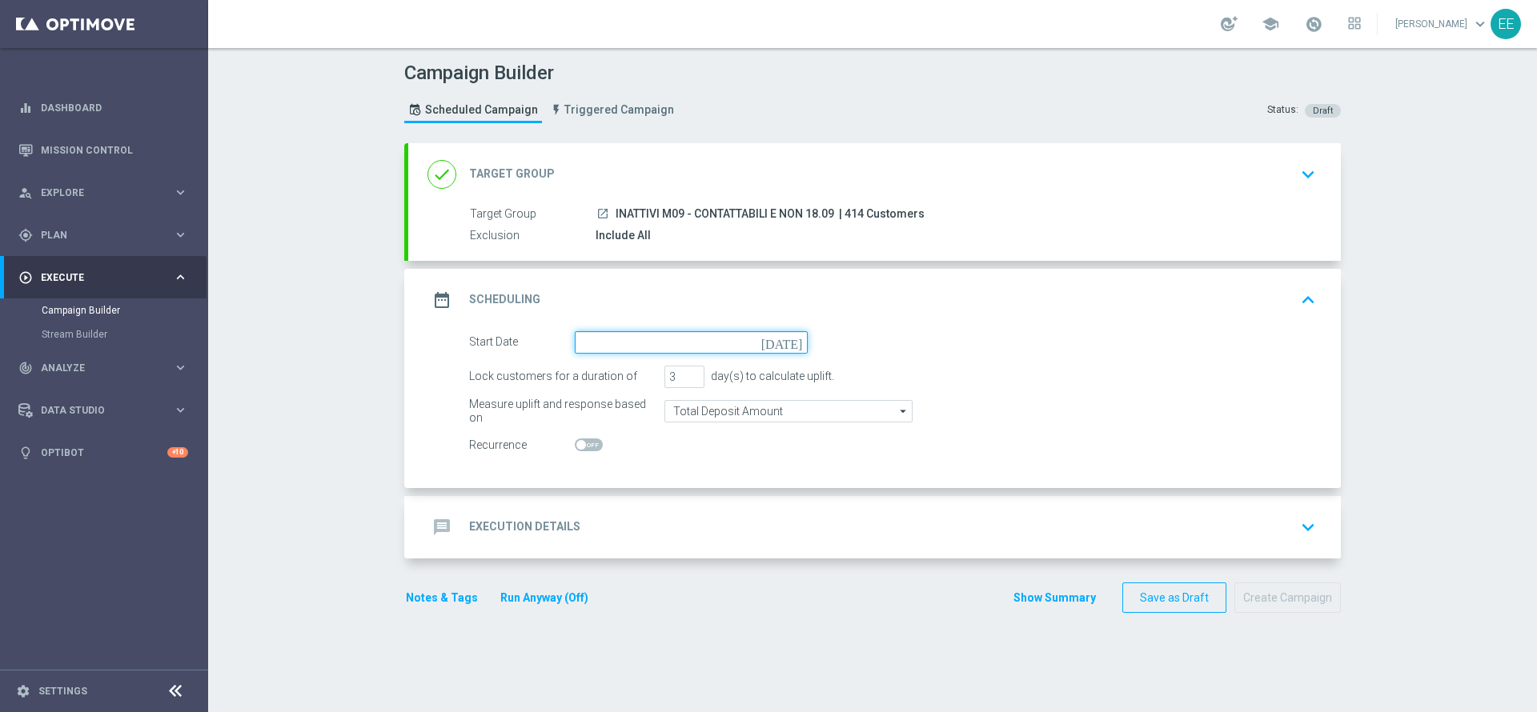
click at [599, 339] on input at bounding box center [691, 342] width 233 height 22
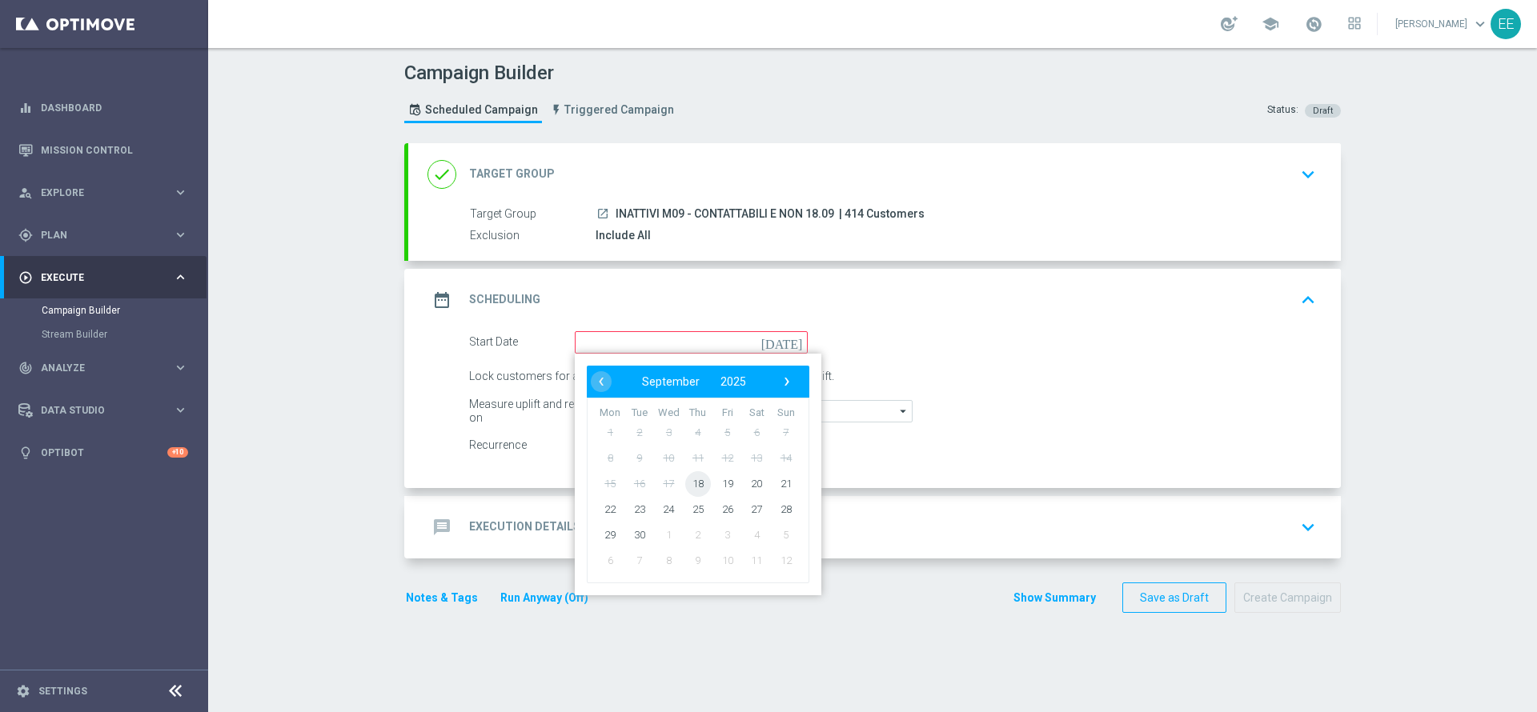
click at [690, 484] on span "18" at bounding box center [698, 484] width 26 height 26
type input "[DATE]"
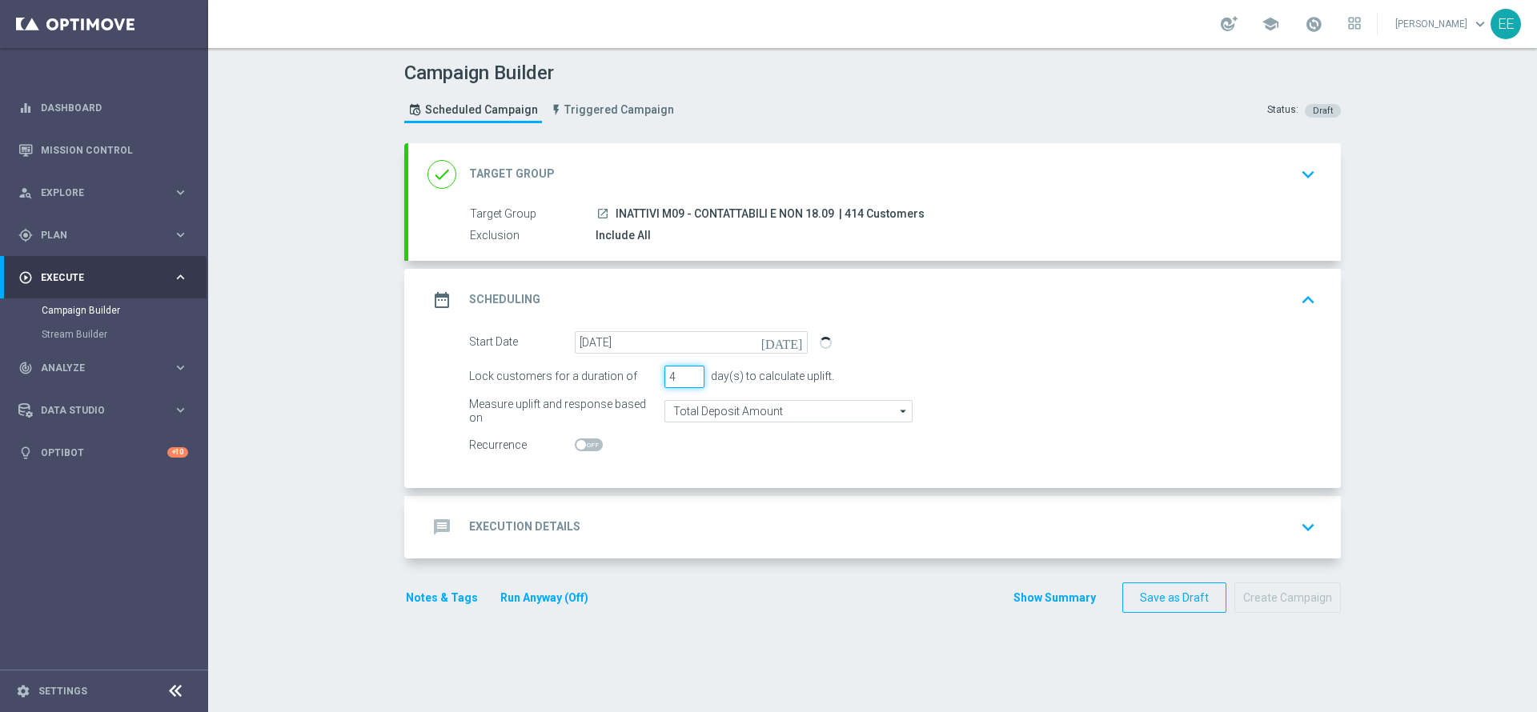
type input "4"
click at [680, 374] on input "4" at bounding box center [684, 377] width 40 height 22
click at [677, 533] on div "message Execution Details keyboard_arrow_down" at bounding box center [874, 527] width 894 height 30
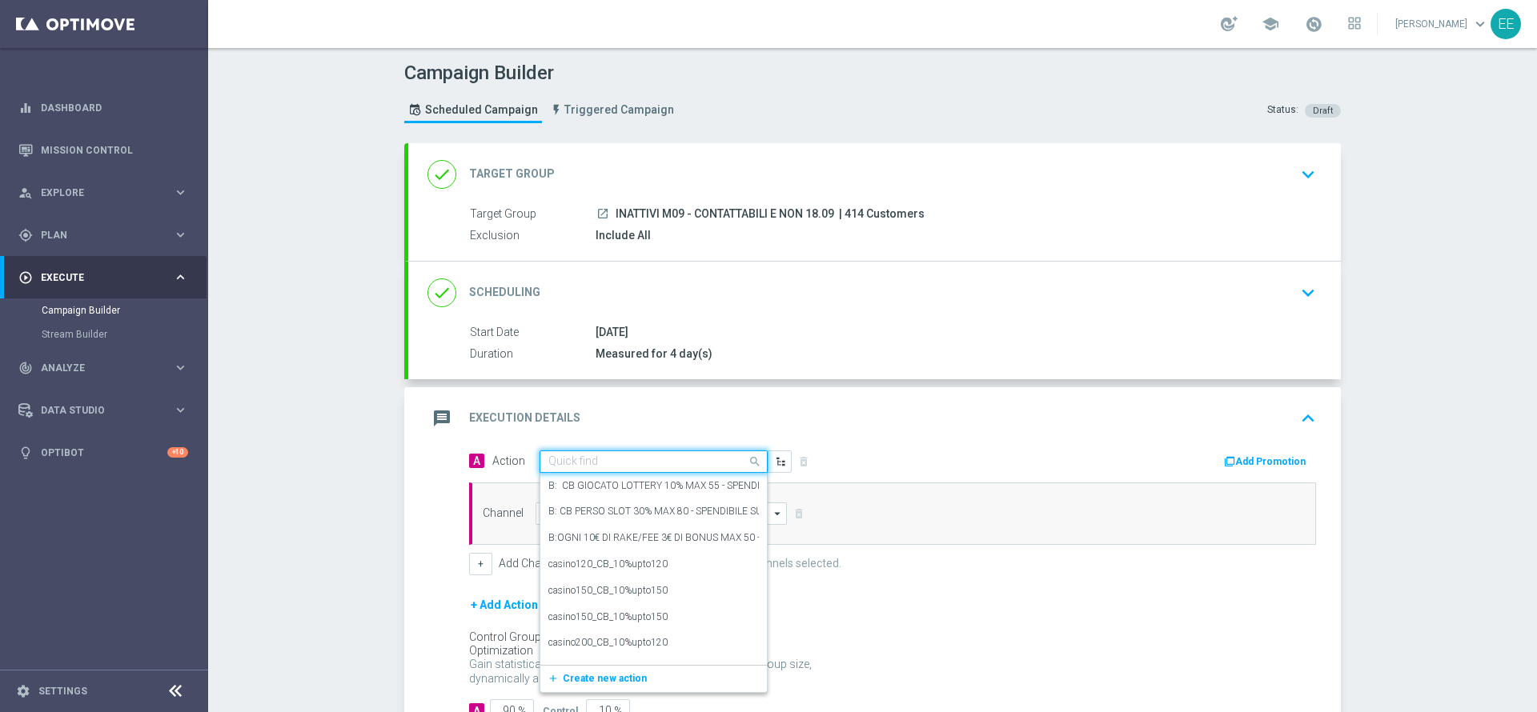
click at [584, 456] on input "text" at bounding box center [637, 462] width 178 height 14
paste input "BONUS FREE 20€ - SPENDIBILE TUTTI I GIOCHI"
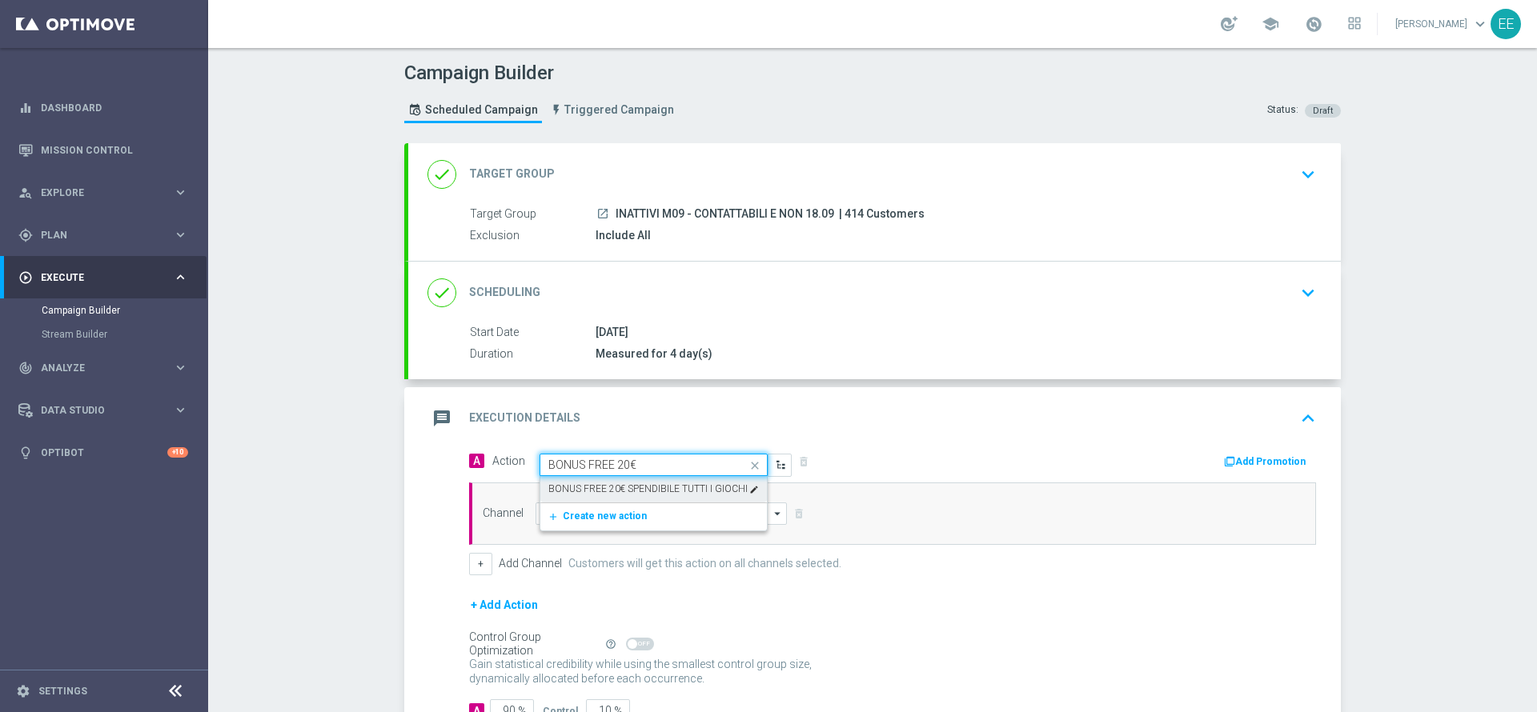
type input "BONUS FREE 20€"
click at [688, 488] on label "BONUS FREE 20€ SPENDIBILE TUTTI I GIOCHI" at bounding box center [647, 490] width 199 height 14
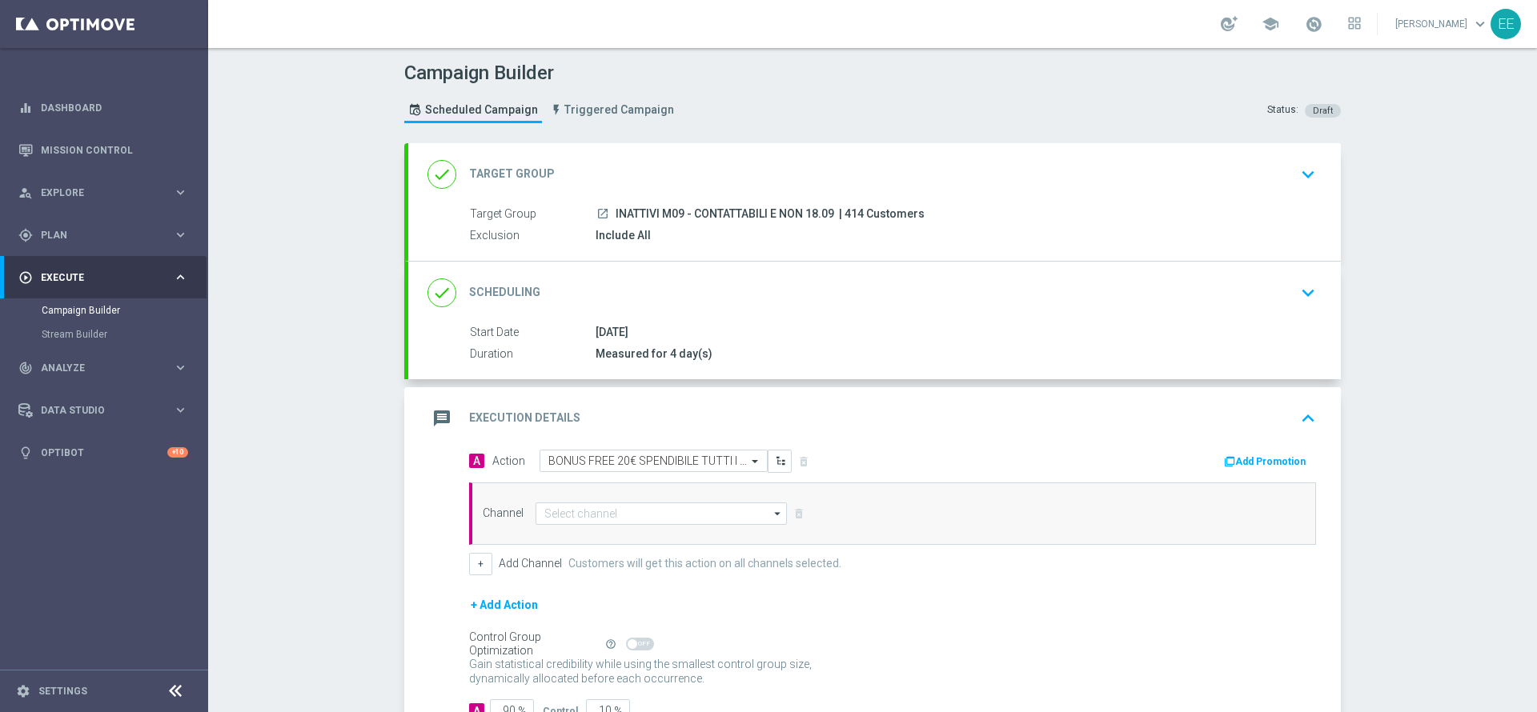
click at [1253, 455] on button "Add Promotion" at bounding box center [1266, 462] width 89 height 18
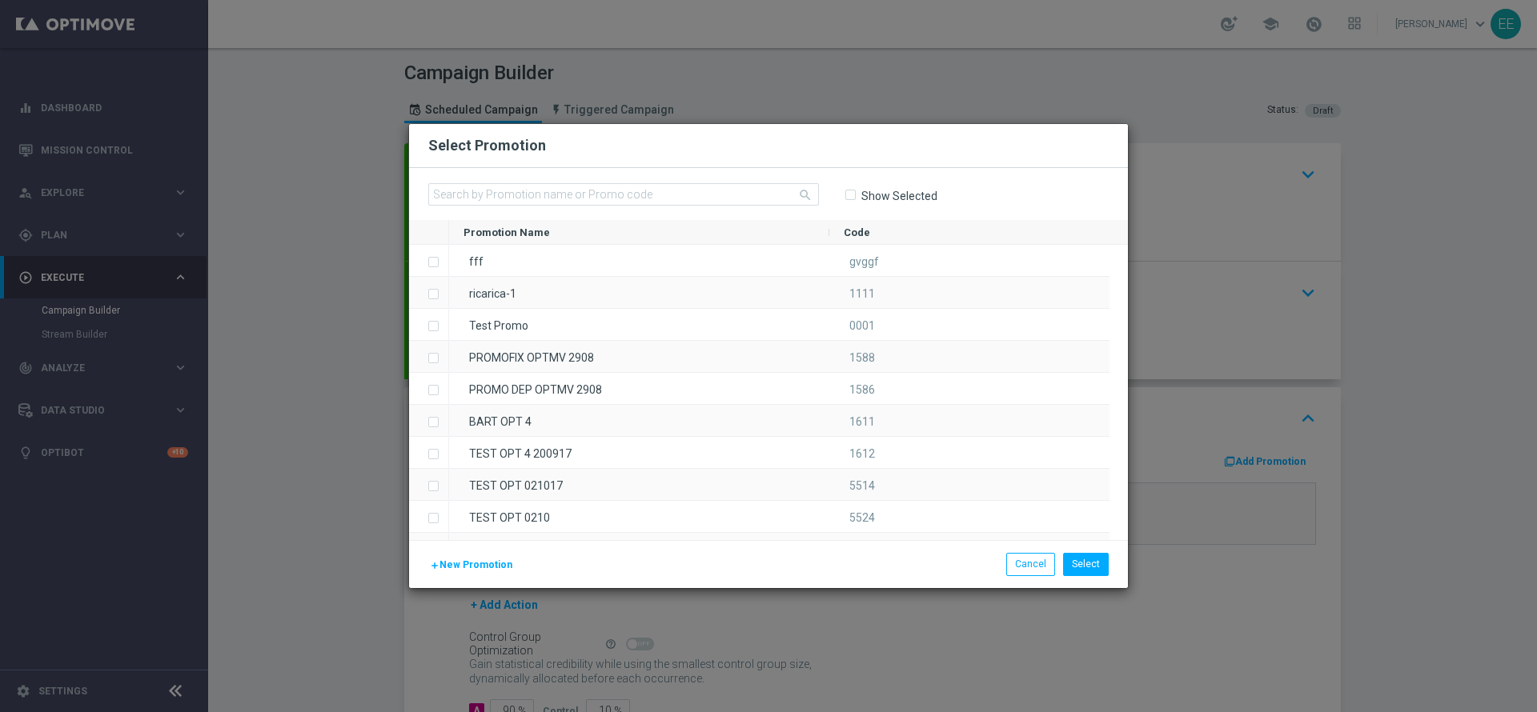
click at [675, 175] on div "search Show Selected" at bounding box center [768, 194] width 719 height 52
click at [672, 190] on input "text" at bounding box center [623, 194] width 391 height 22
paste input "236024"
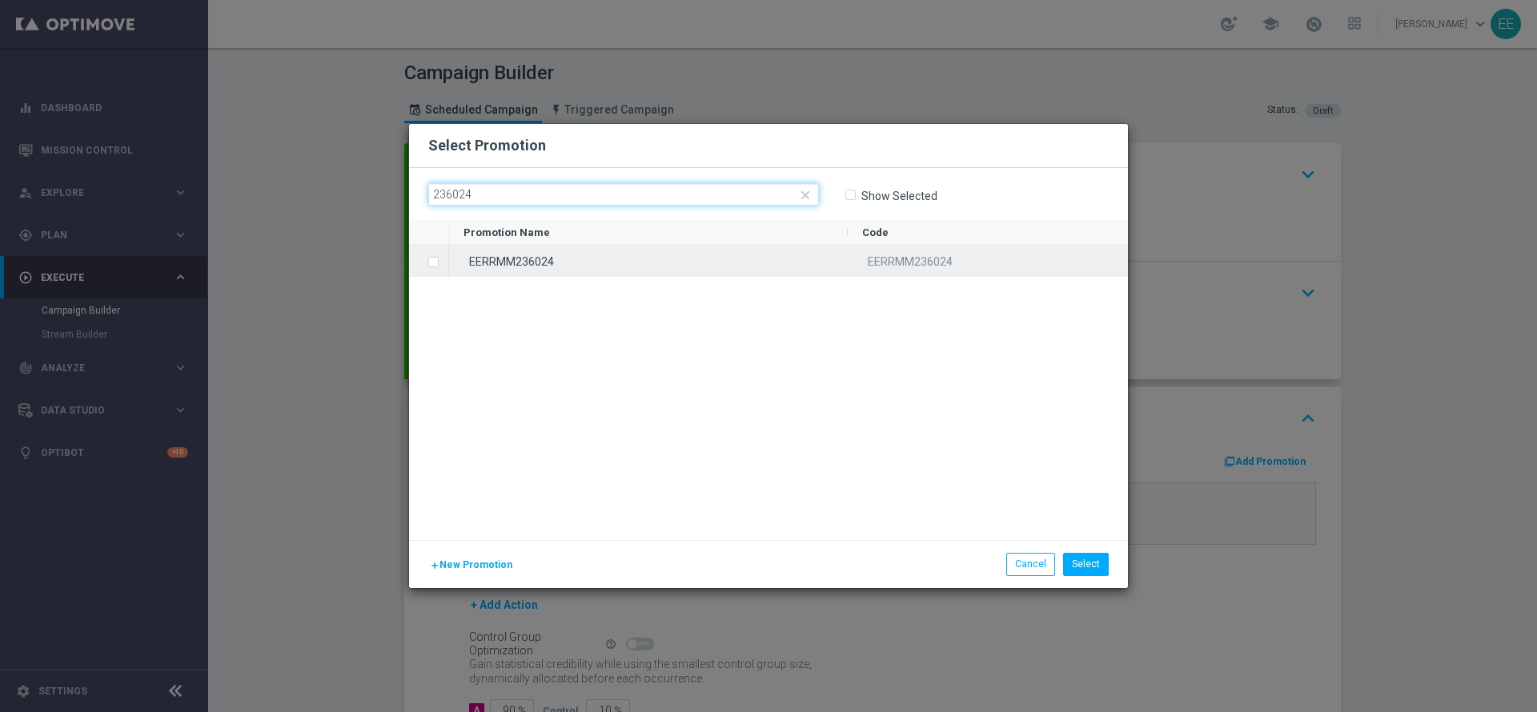
type input "236024"
click at [530, 254] on div "EERRMM236024" at bounding box center [648, 260] width 399 height 31
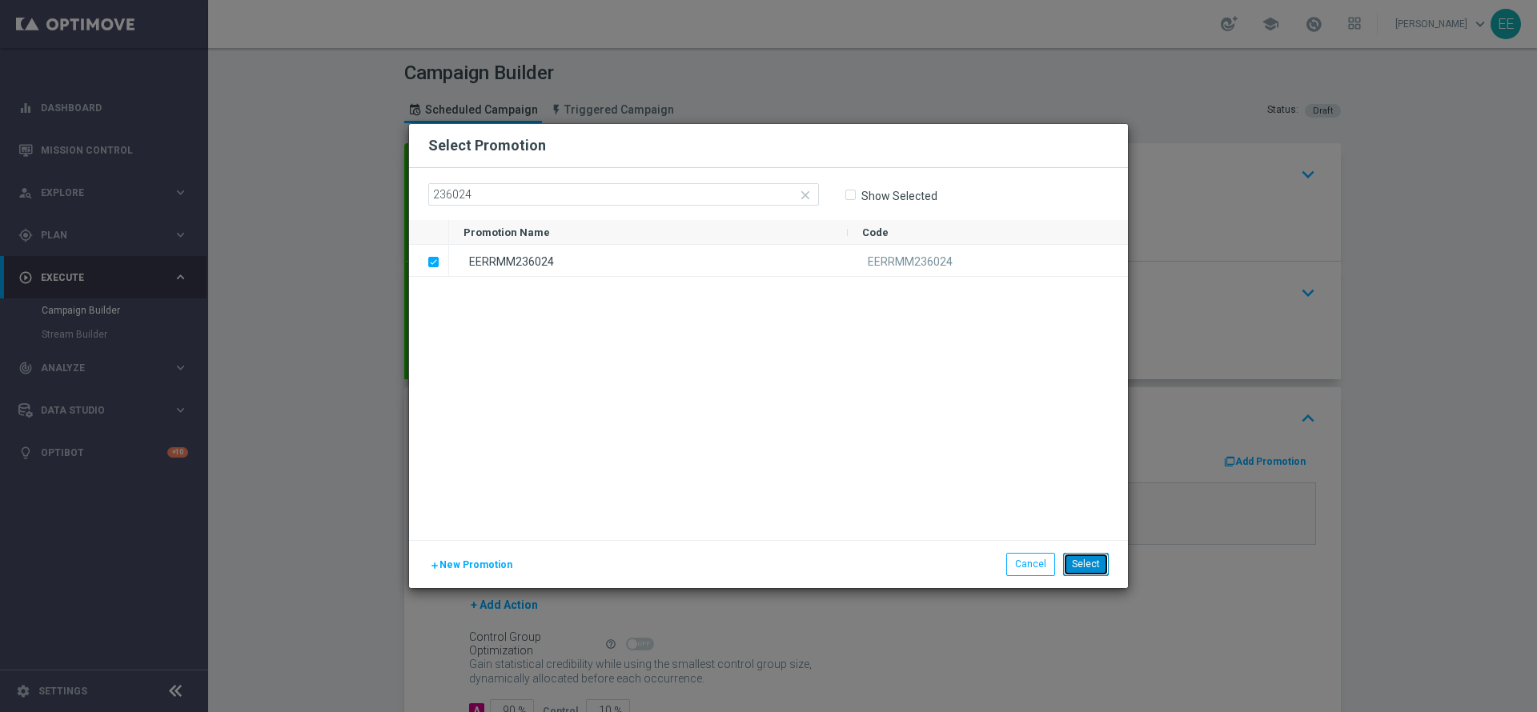
click at [1096, 564] on button "Select" at bounding box center [1086, 564] width 46 height 22
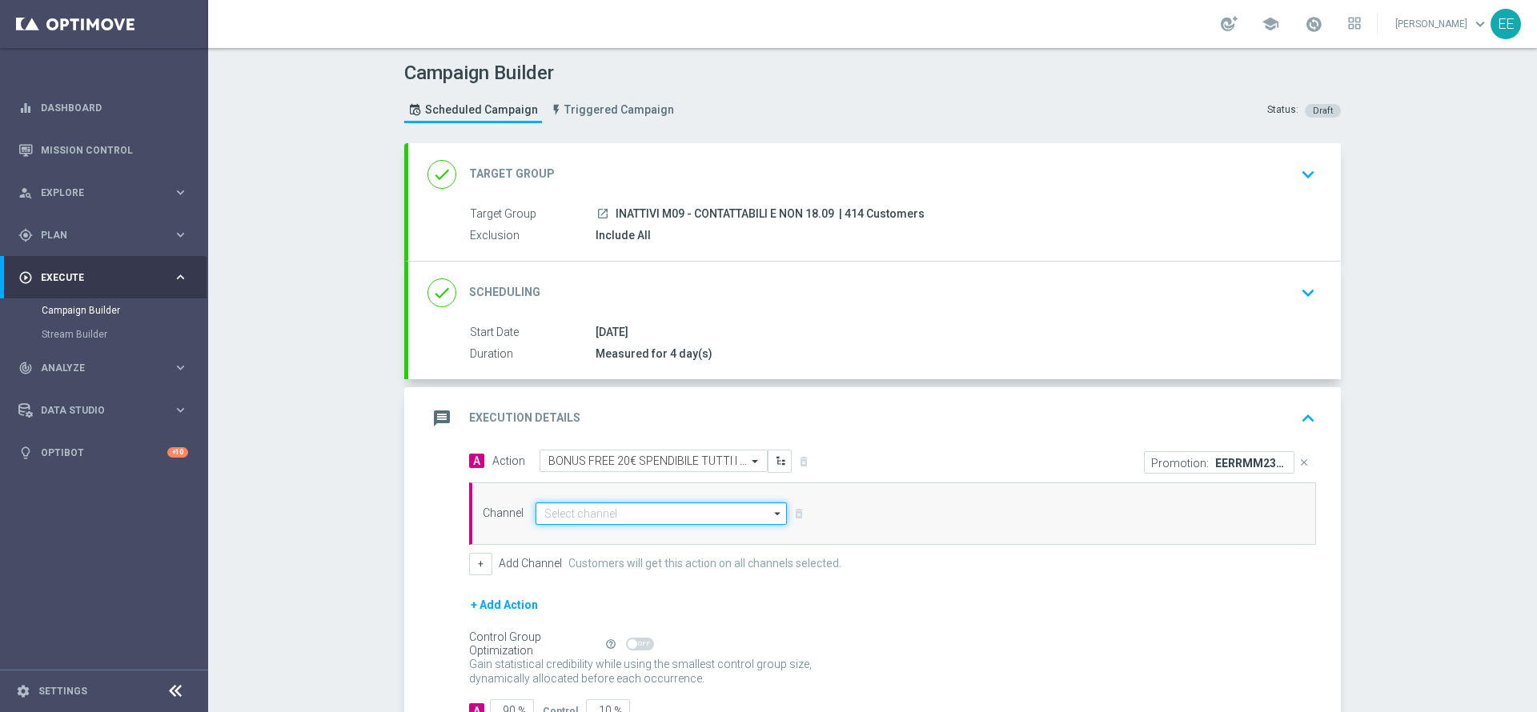
click at [609, 513] on input at bounding box center [660, 514] width 251 height 22
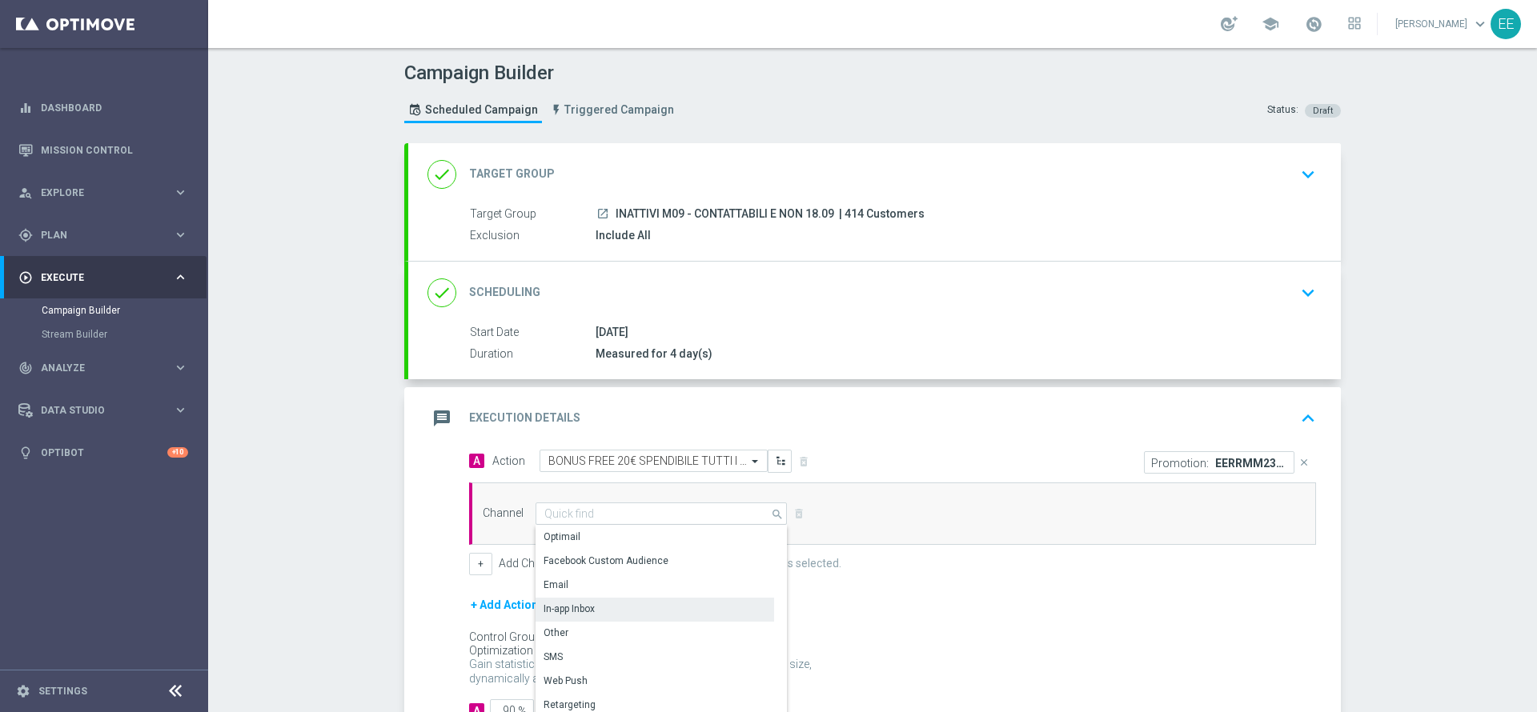
click at [556, 608] on div "In-app Inbox" at bounding box center [568, 609] width 51 height 14
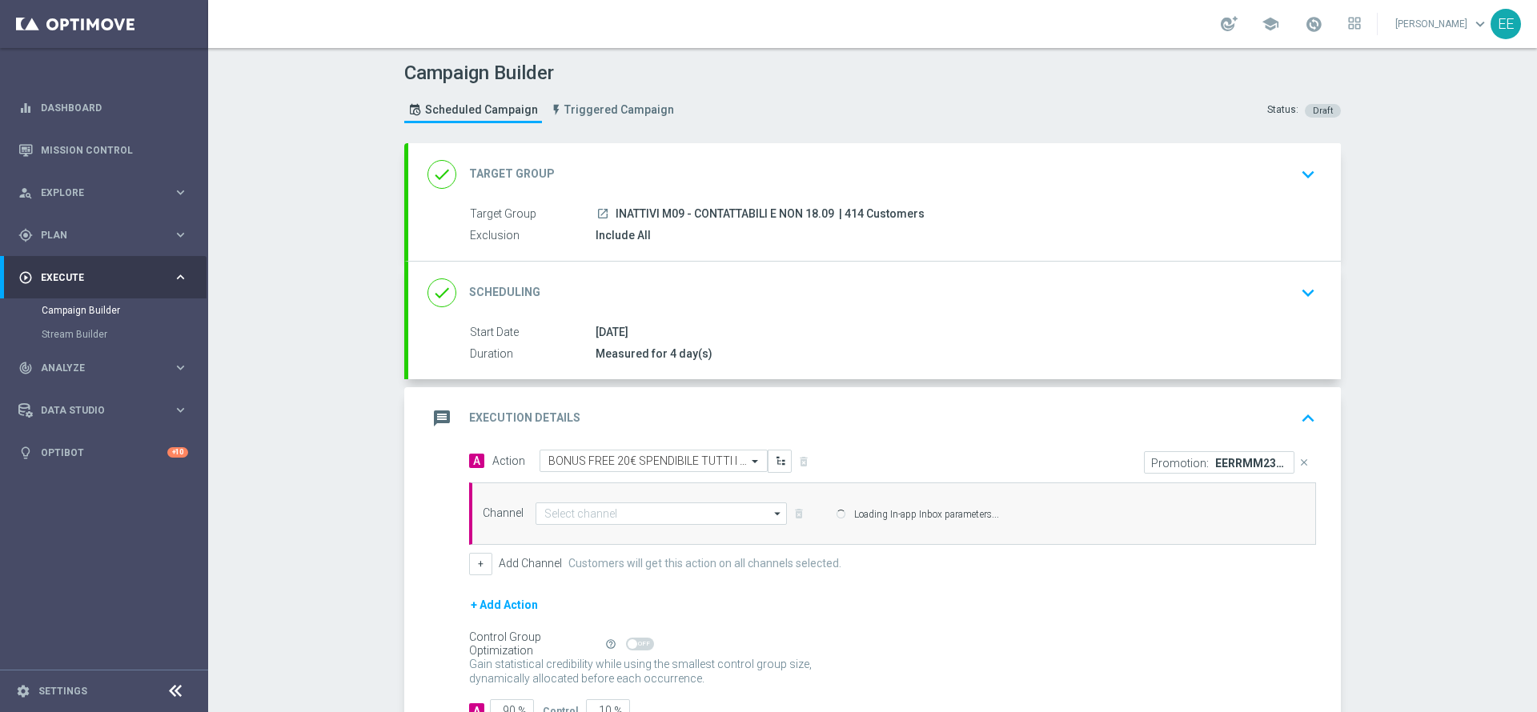
type input "In-app Inbox"
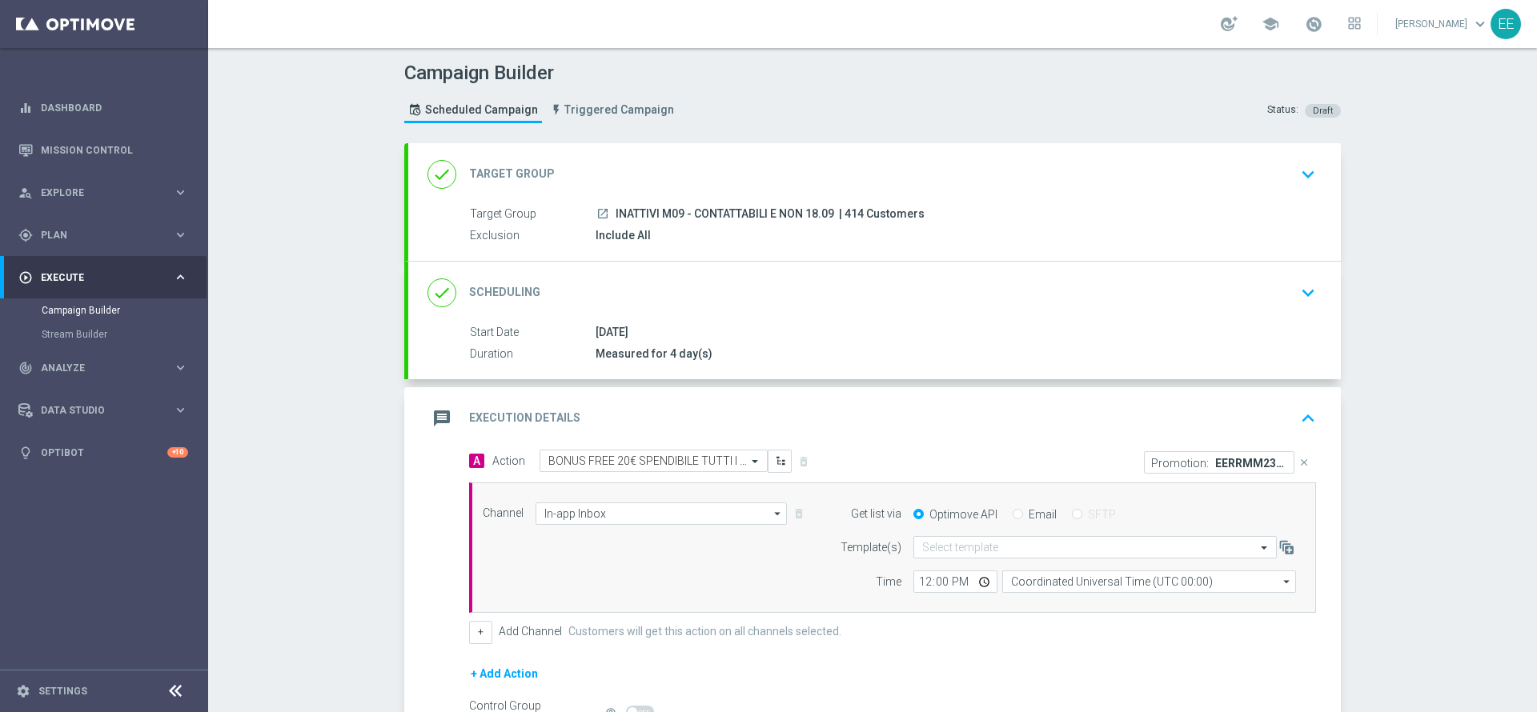
click at [1013, 511] on input "Email" at bounding box center [1018, 516] width 10 height 10
radio input "true"
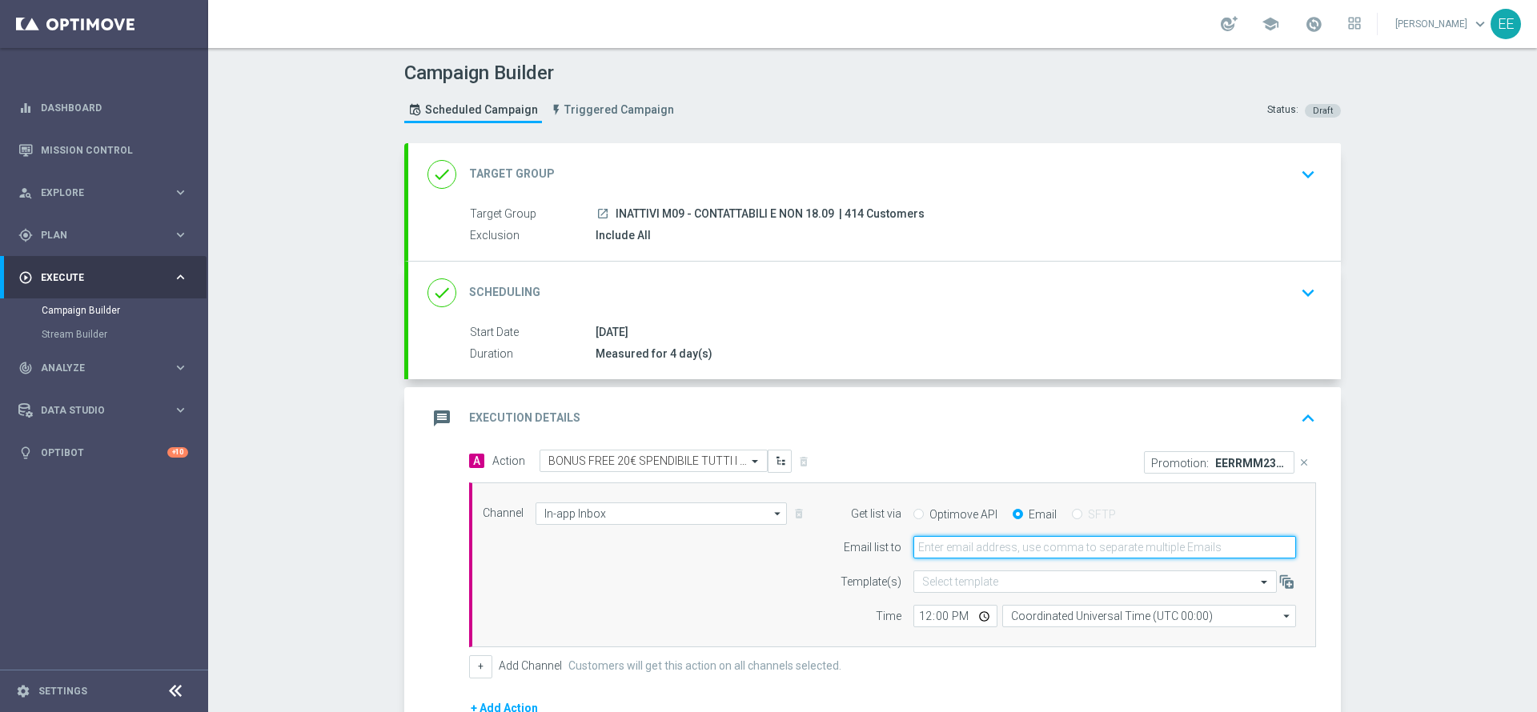
click at [1009, 537] on input "email" at bounding box center [1104, 547] width 383 height 22
type input "[PERSON_NAME][EMAIL_ADDRESS][DOMAIN_NAME]"
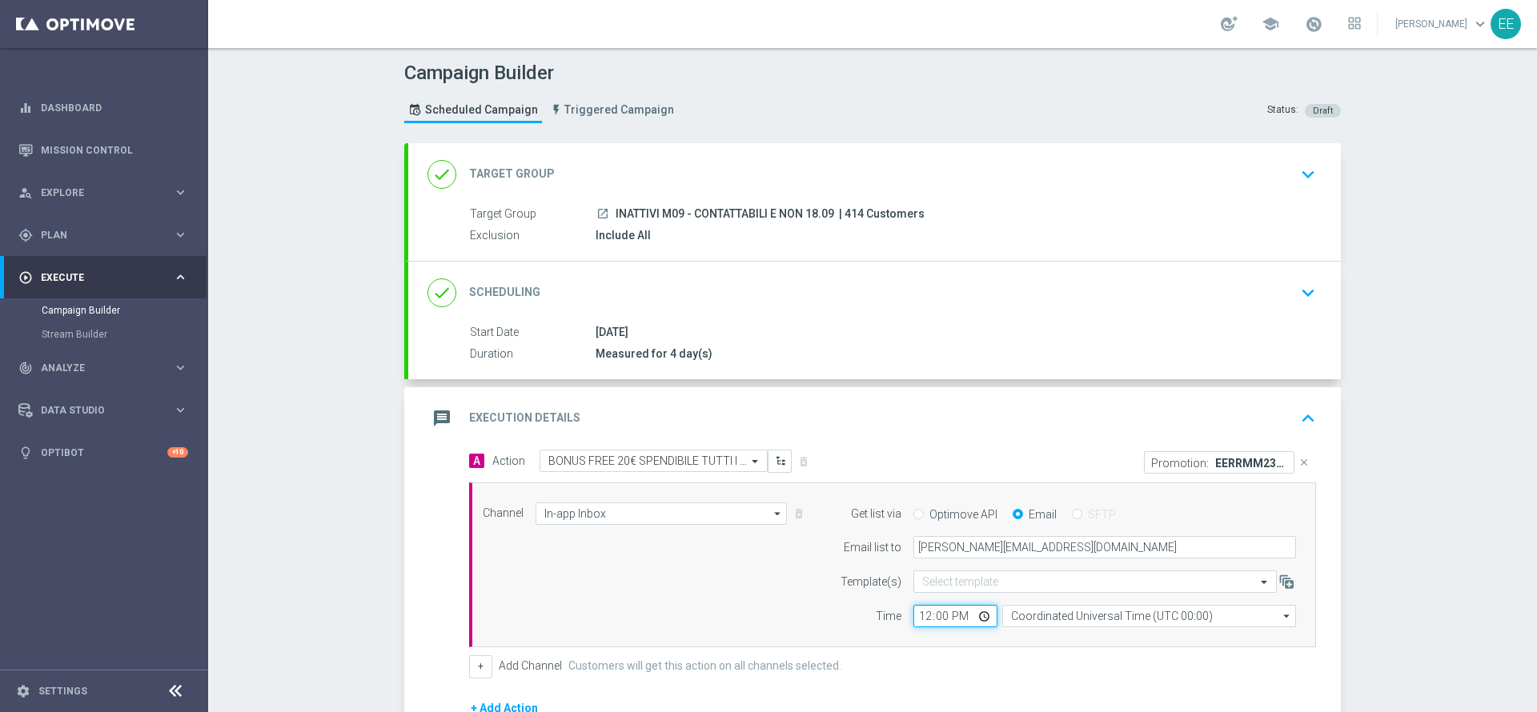
click at [918, 620] on input "12:00" at bounding box center [955, 616] width 84 height 22
type input "13:00"
click at [699, 572] on div "Channel In-app Inbox In-app Inbox arrow_drop_down Drag here to set row groups D…" at bounding box center [889, 566] width 837 height 126
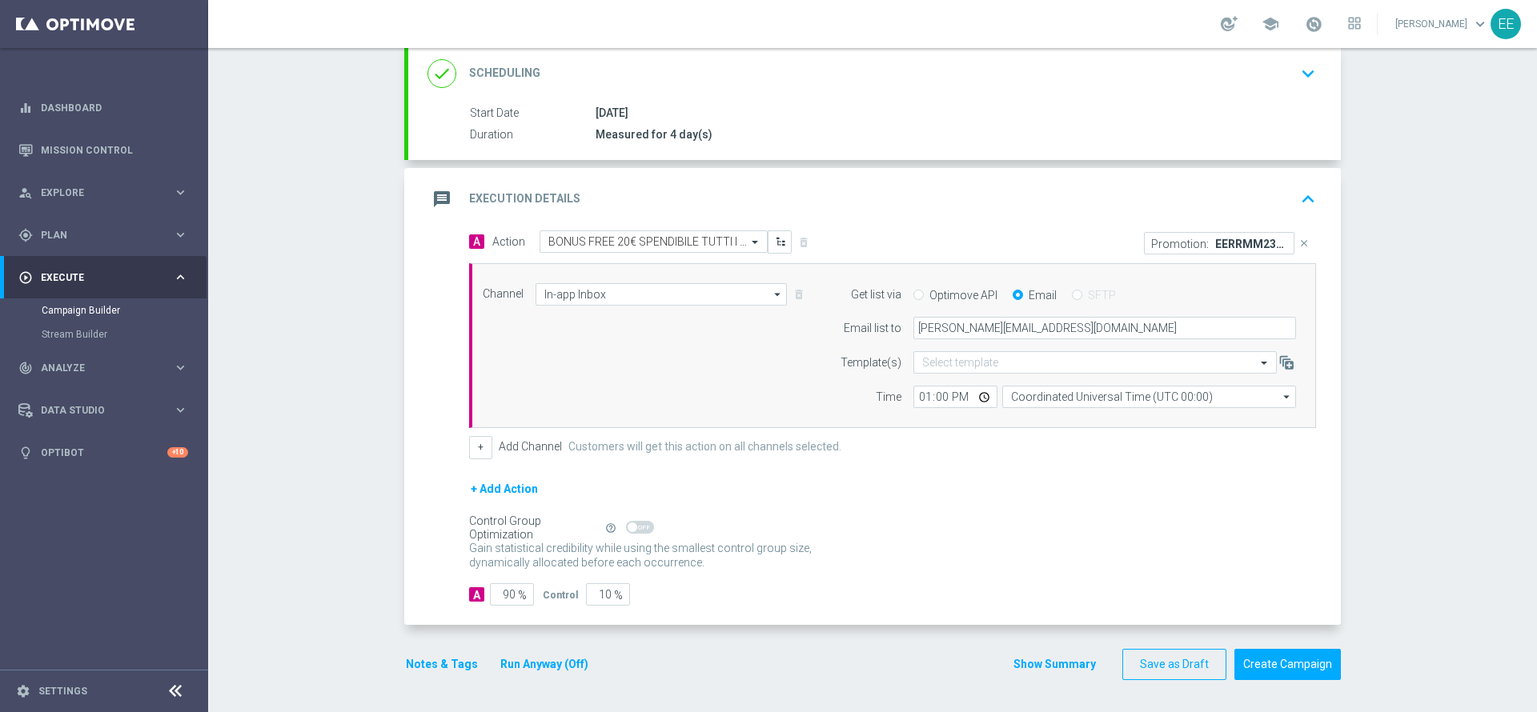
scroll to position [219, 0]
click at [434, 661] on button "Notes & Tags" at bounding box center [441, 666] width 75 height 20
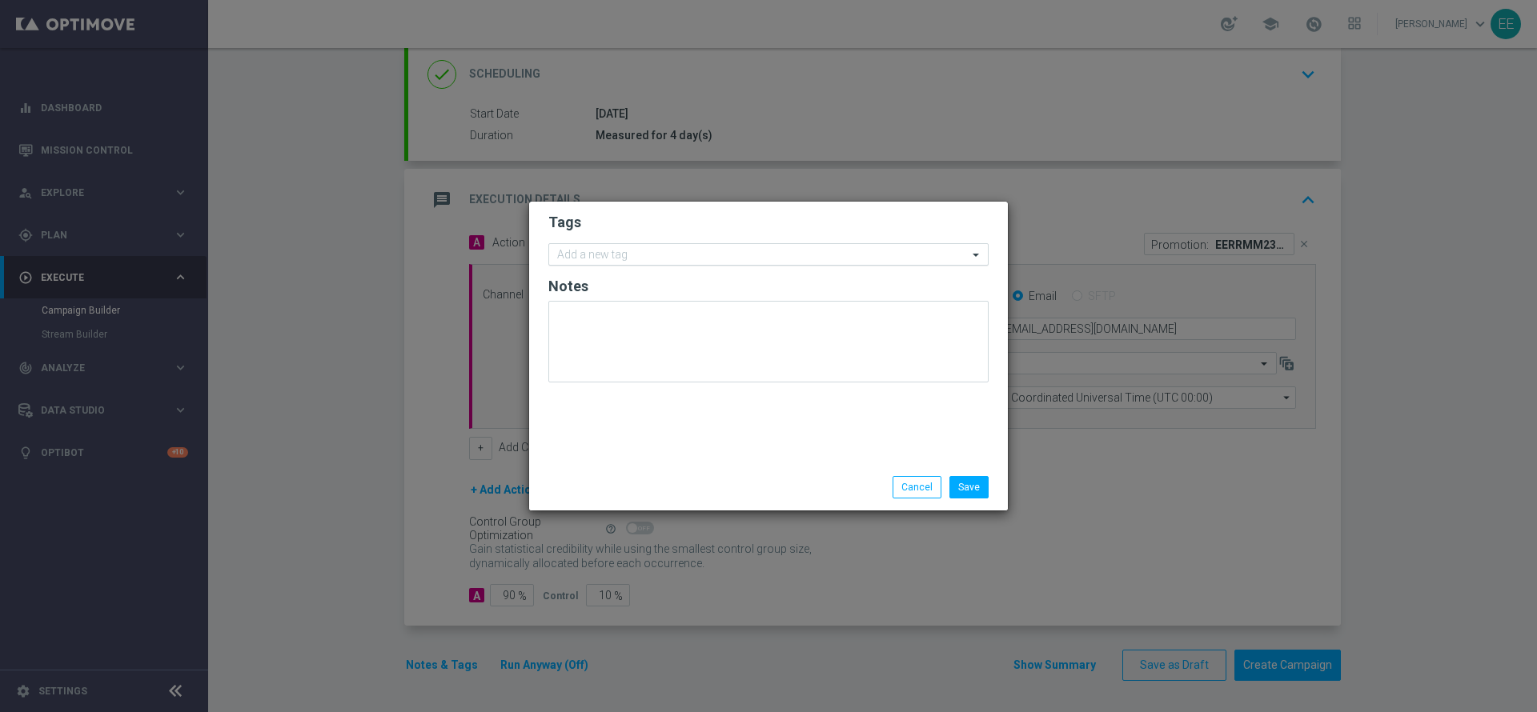
click at [636, 243] on div "Add a new tag" at bounding box center [768, 254] width 440 height 22
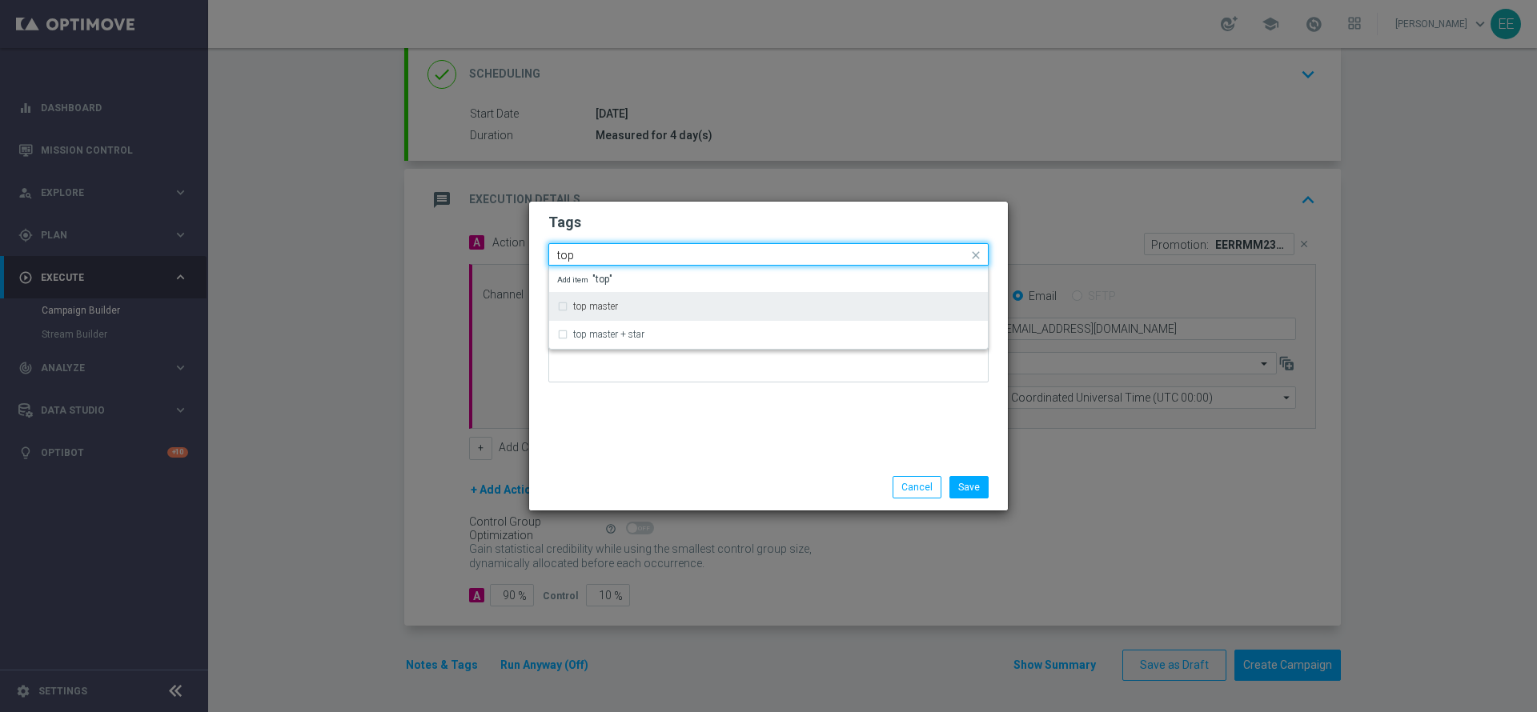
type input "top"
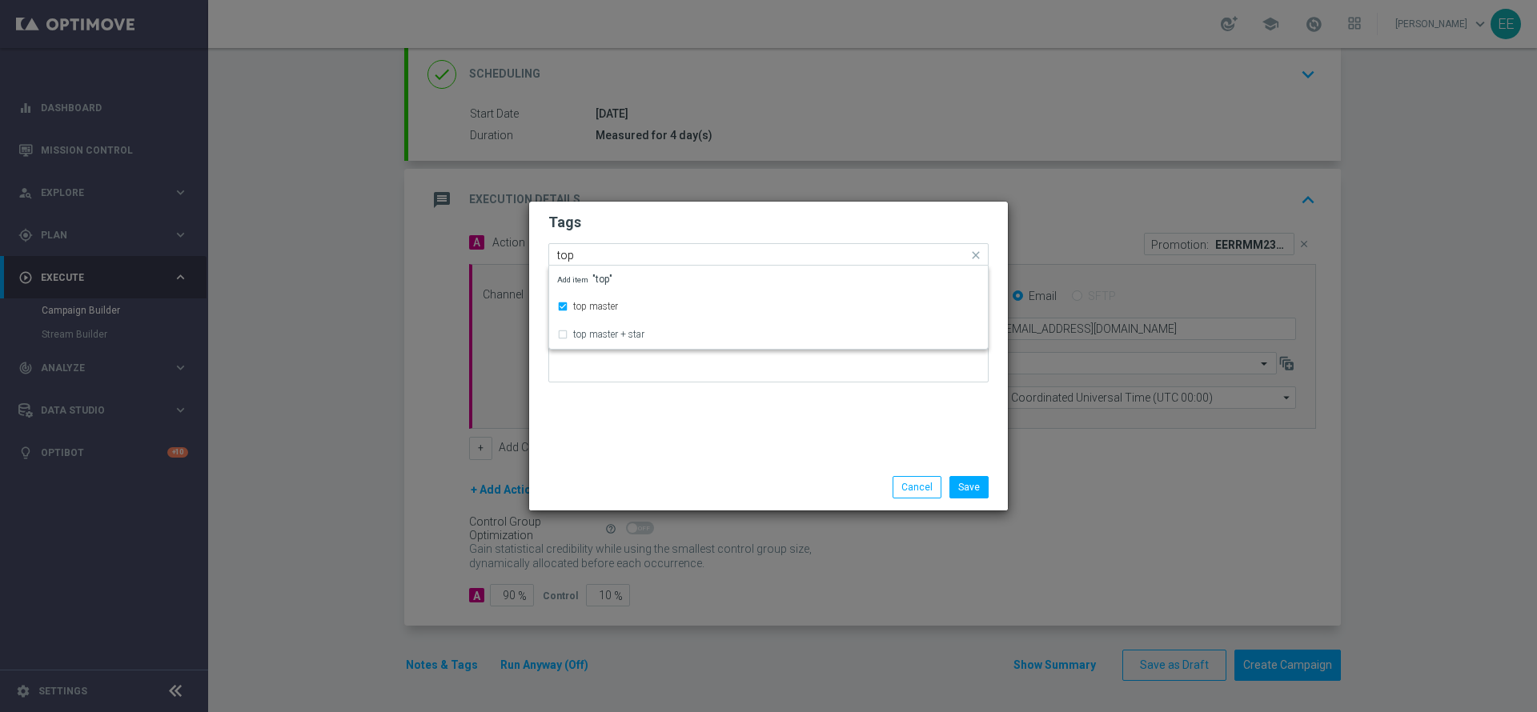
click at [636, 243] on div "Quick find × top master top" at bounding box center [768, 254] width 440 height 22
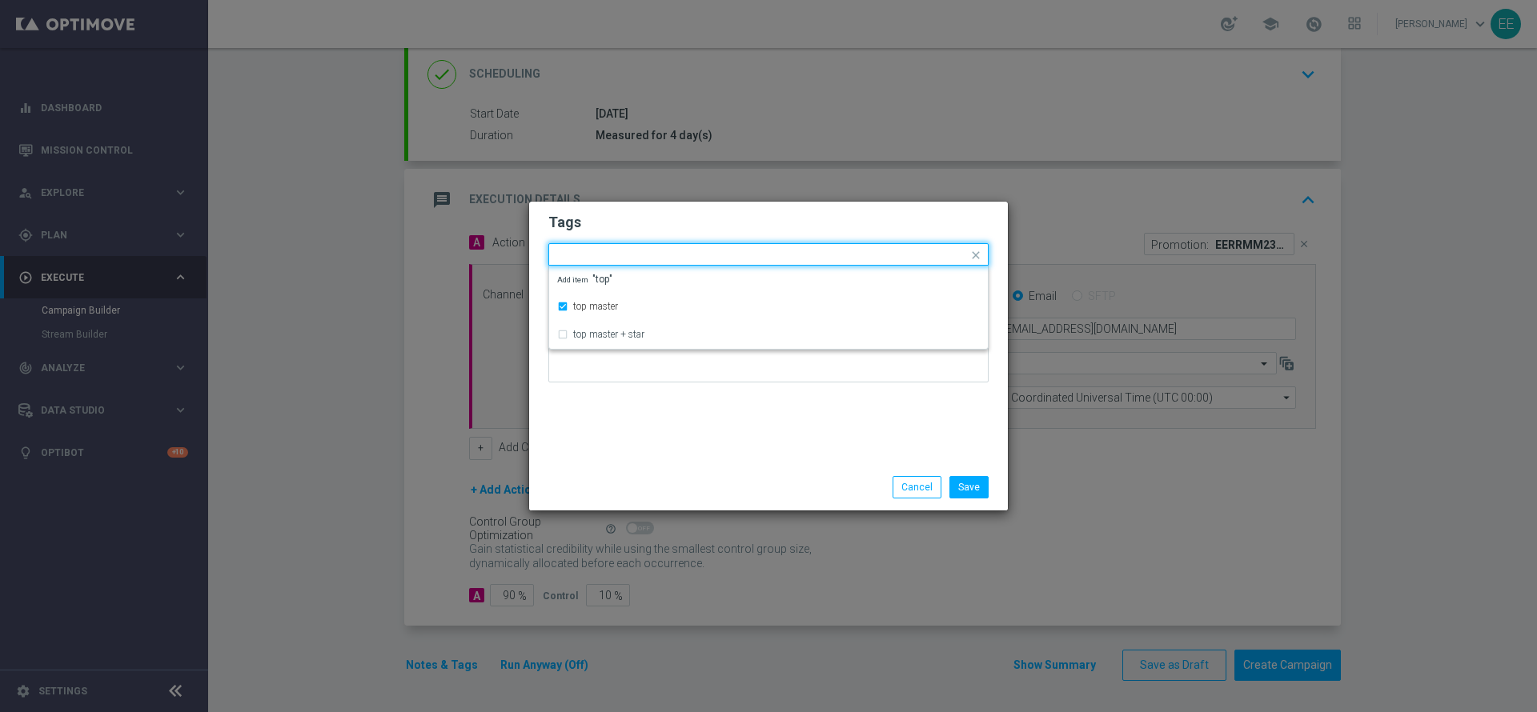
click at [620, 226] on h2 "Tags" at bounding box center [768, 222] width 440 height 19
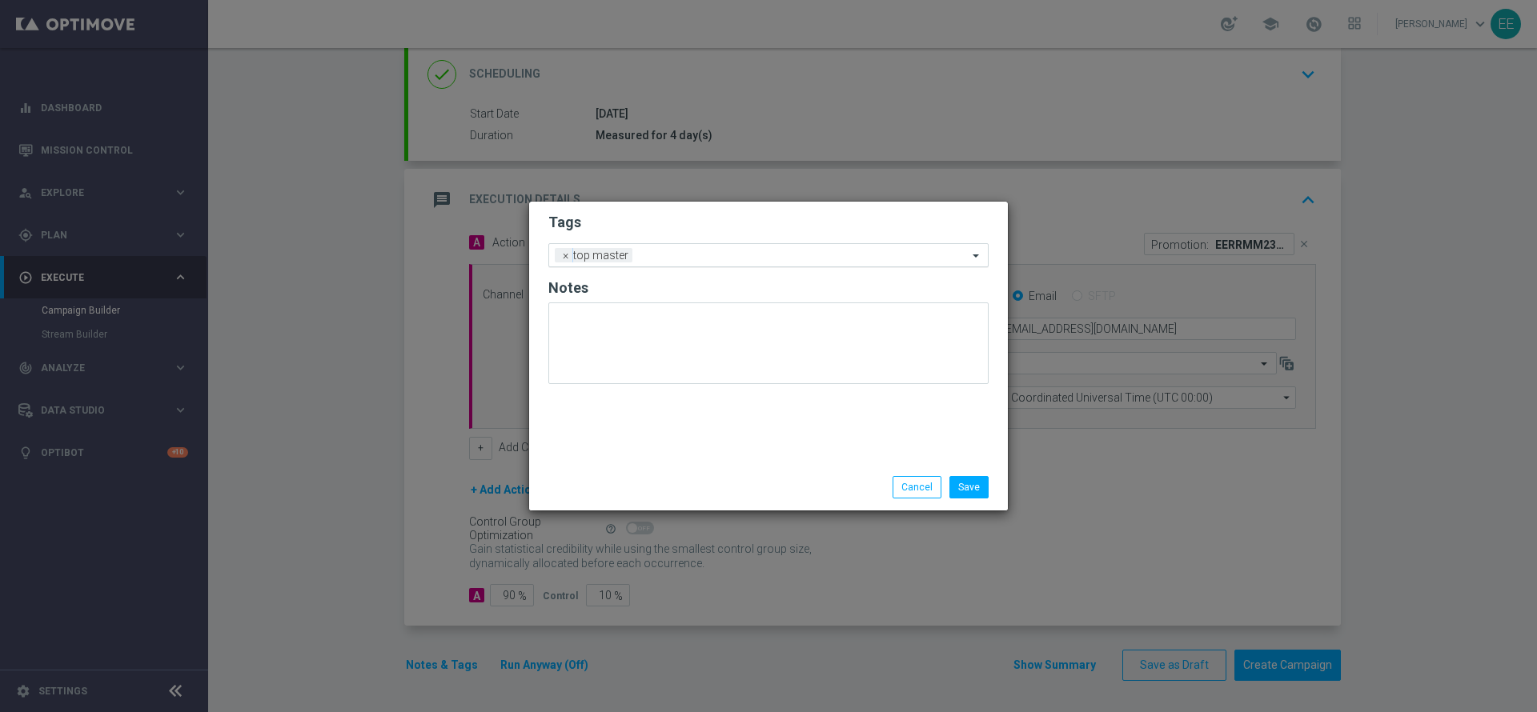
click at [659, 259] on input "text" at bounding box center [803, 257] width 329 height 14
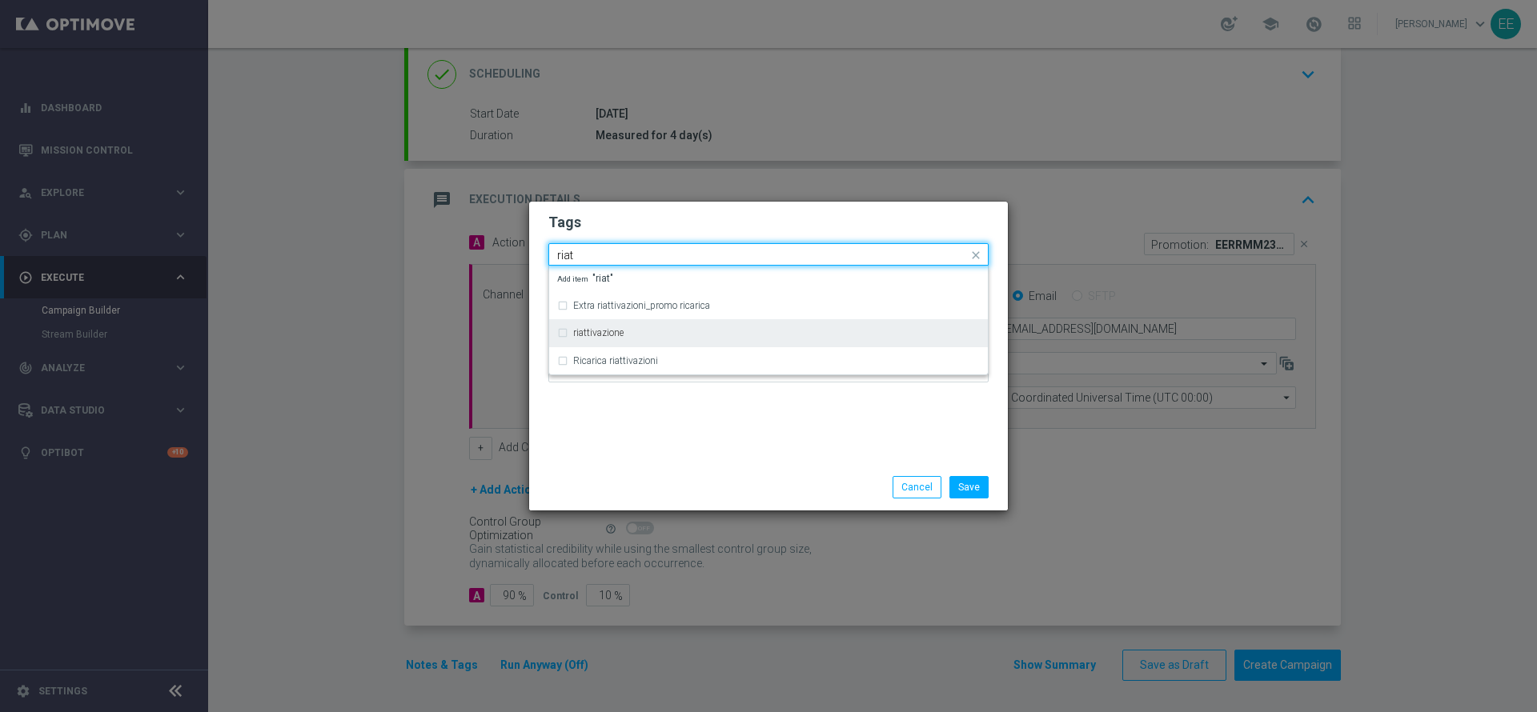
type input "riat"
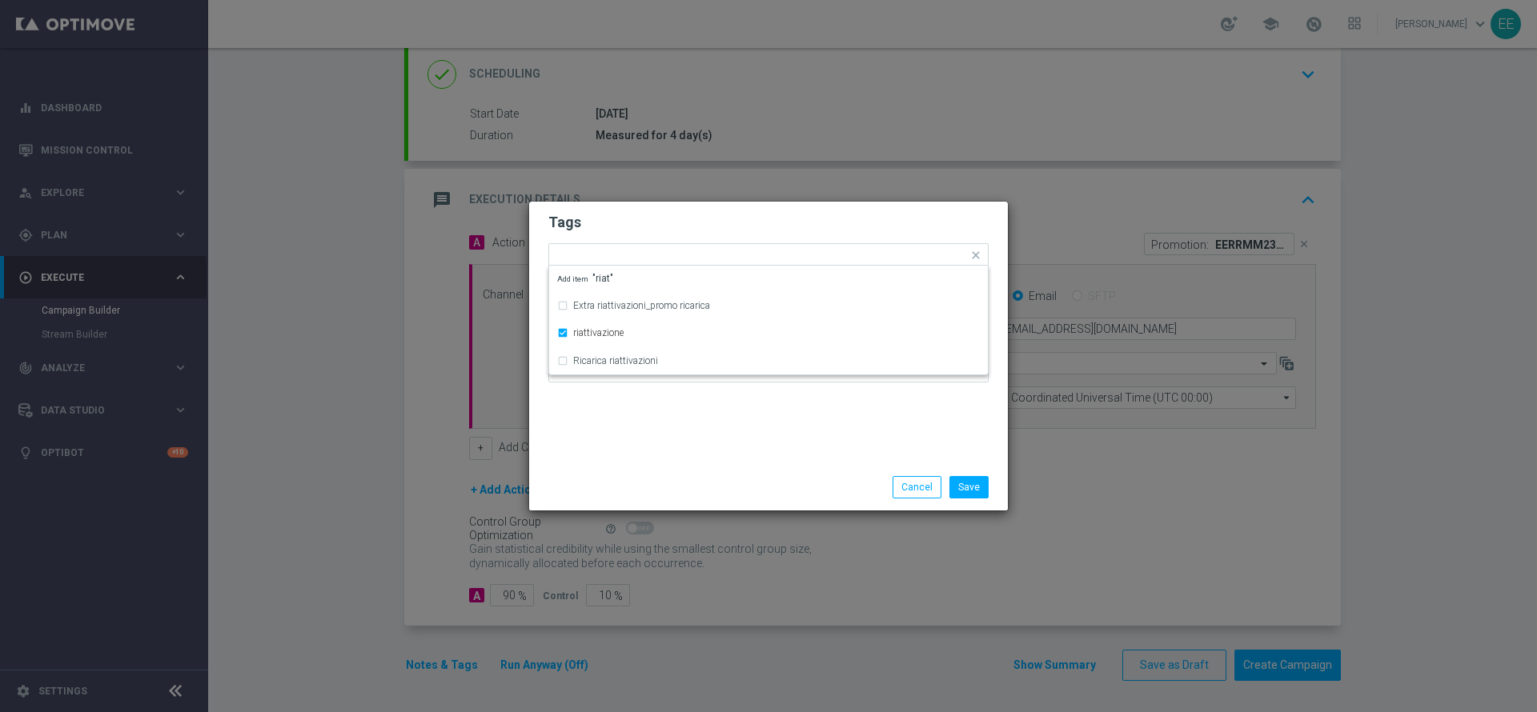
click at [651, 223] on h2 "Tags" at bounding box center [768, 222] width 440 height 19
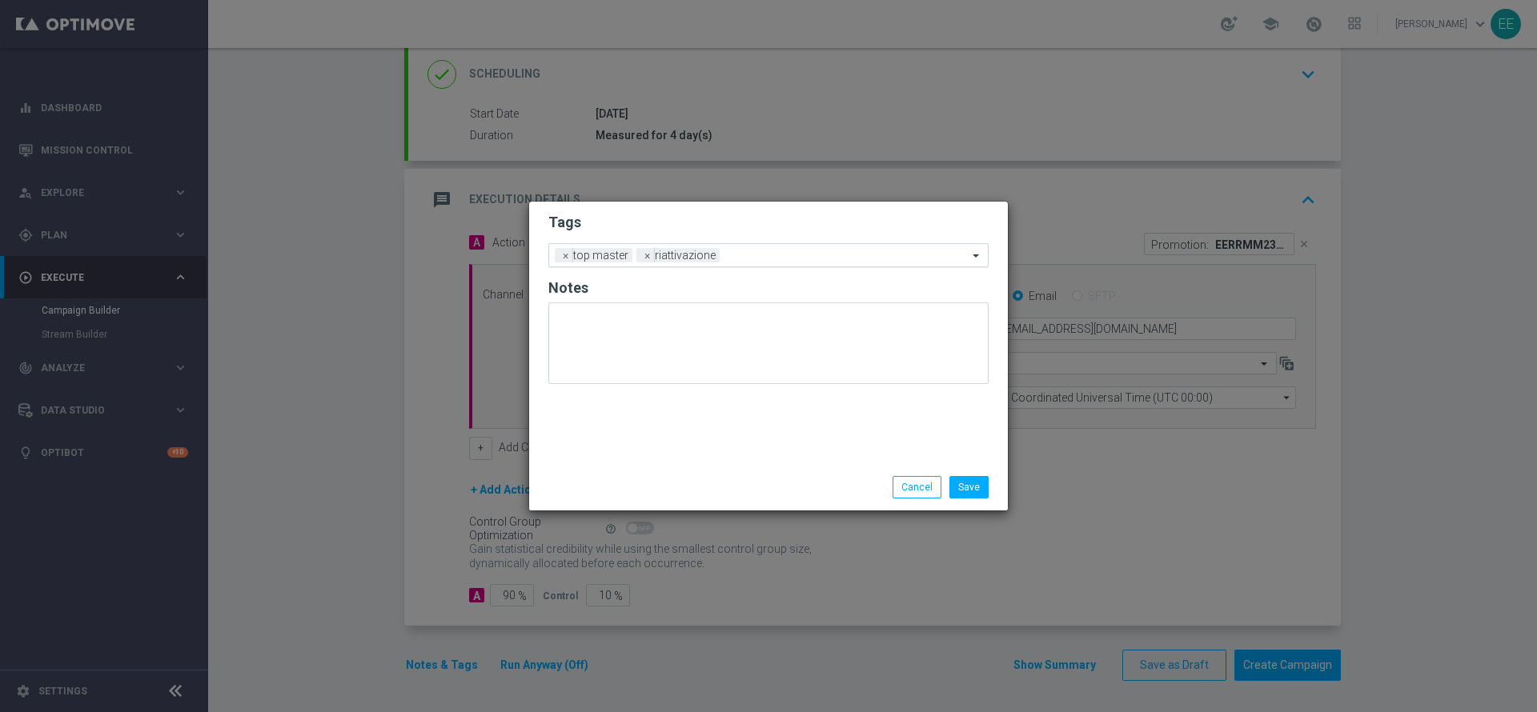
click at [741, 257] on input "text" at bounding box center [847, 257] width 242 height 14
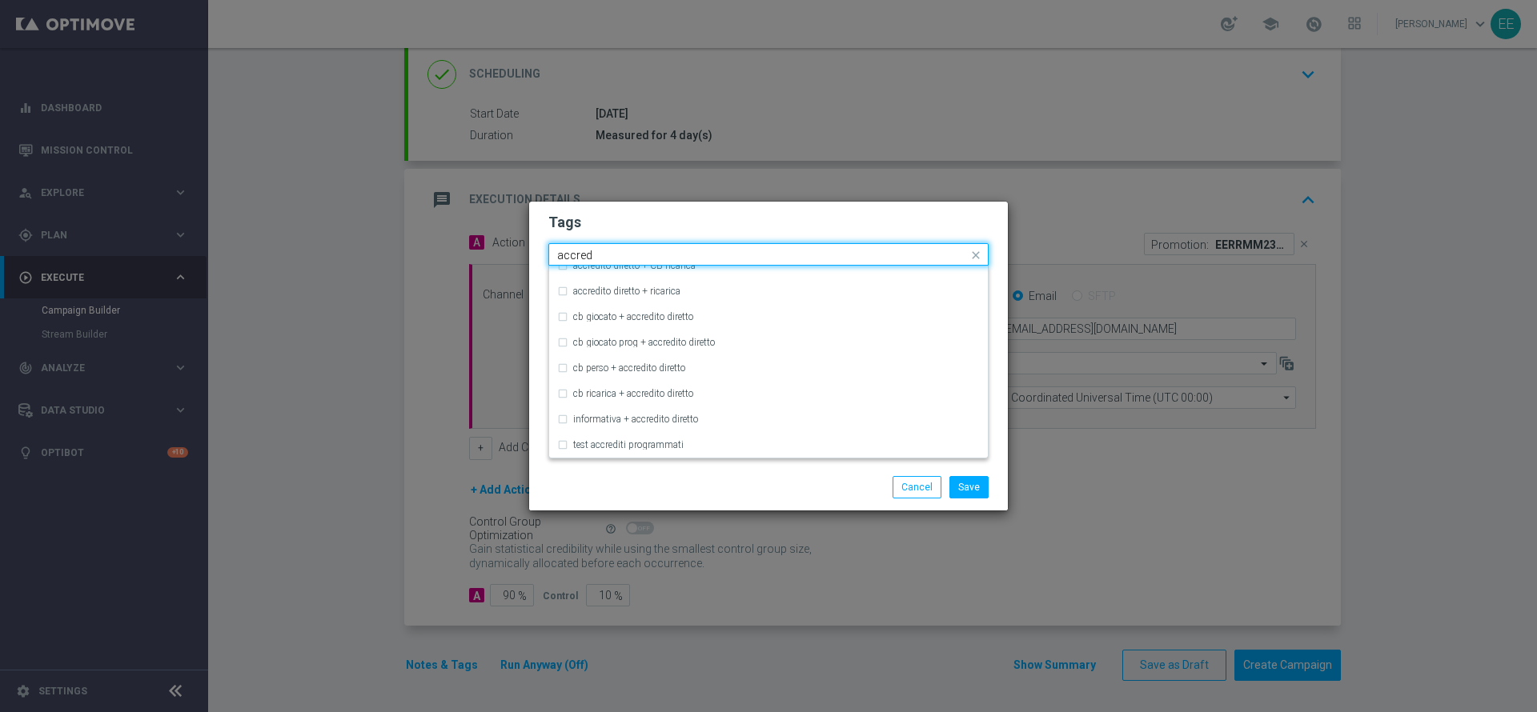
scroll to position [0, 0]
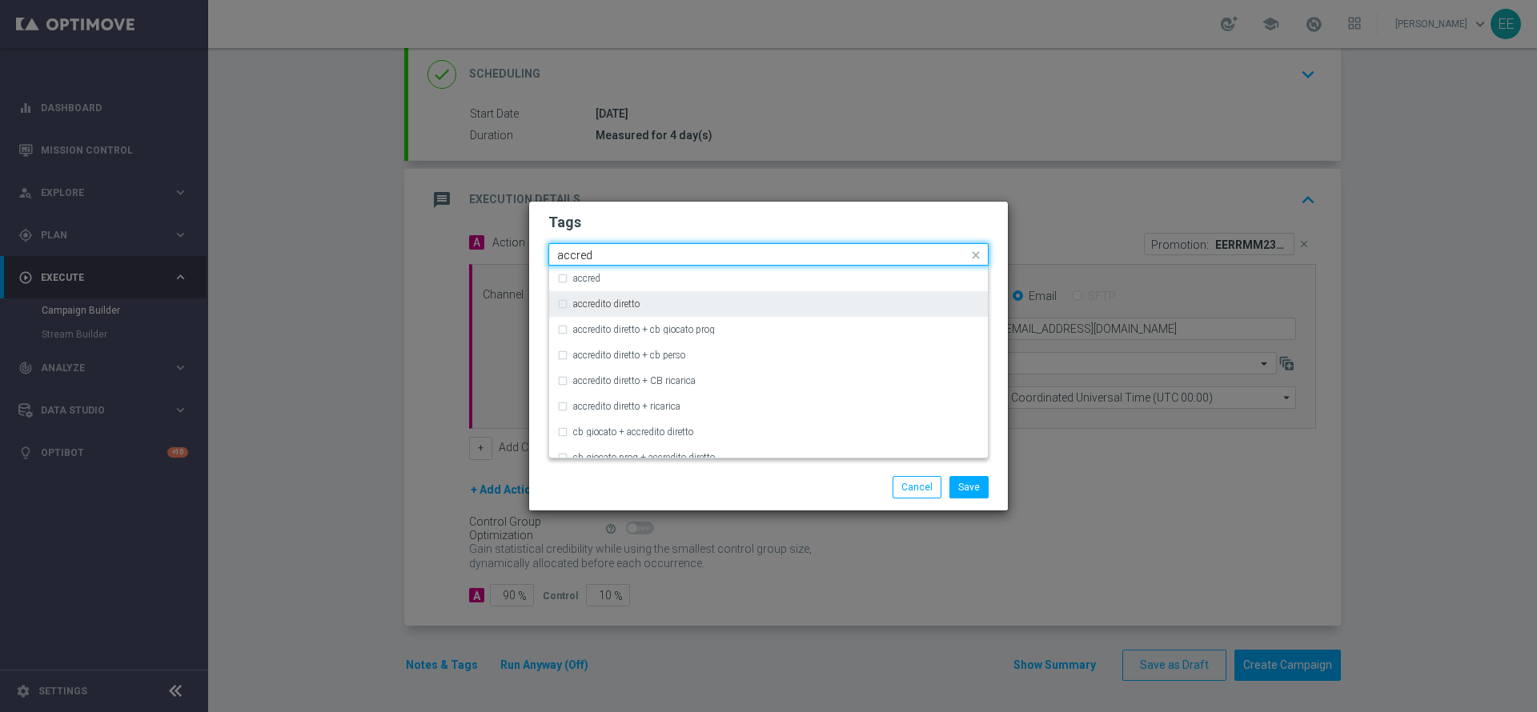
type input "accred"
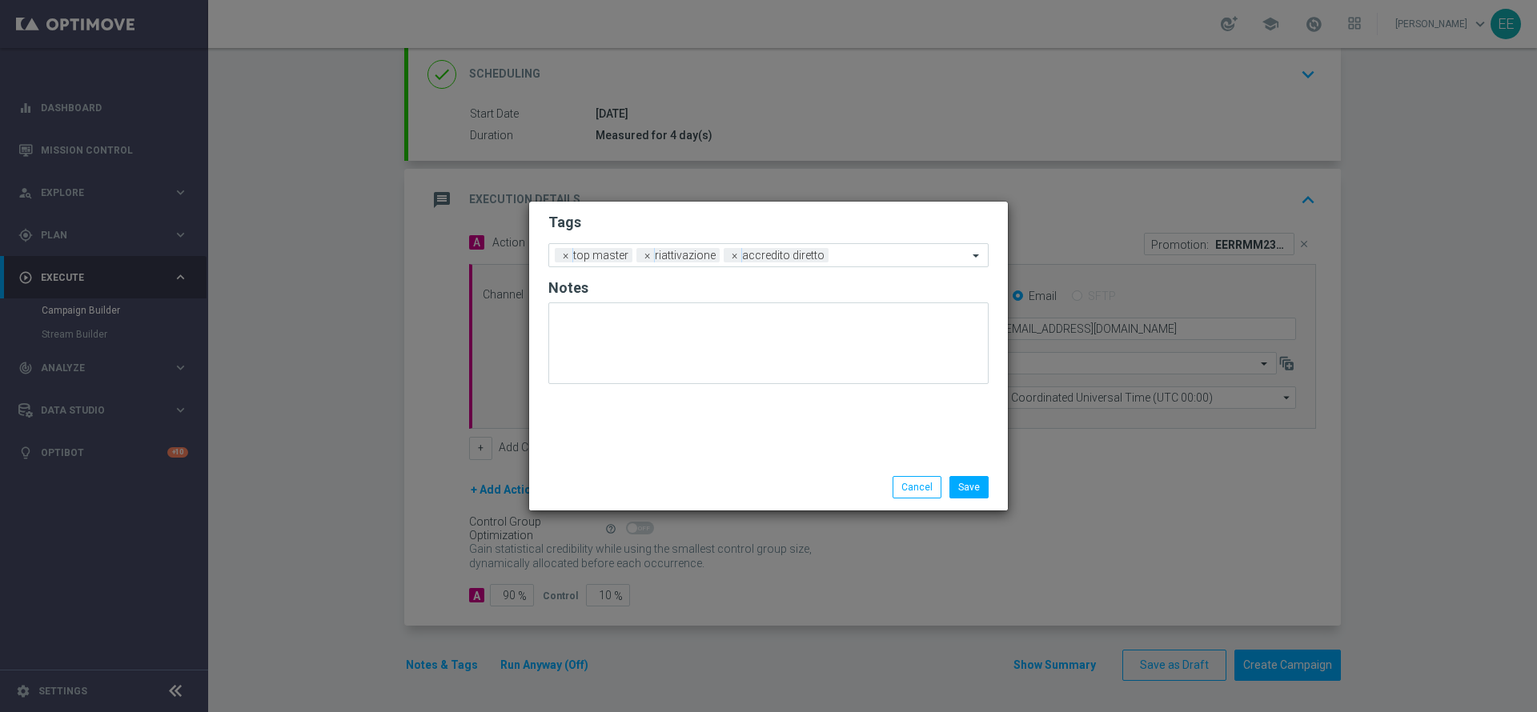
click at [726, 223] on h2 "Tags" at bounding box center [768, 222] width 440 height 19
click at [846, 250] on input "text" at bounding box center [901, 257] width 133 height 14
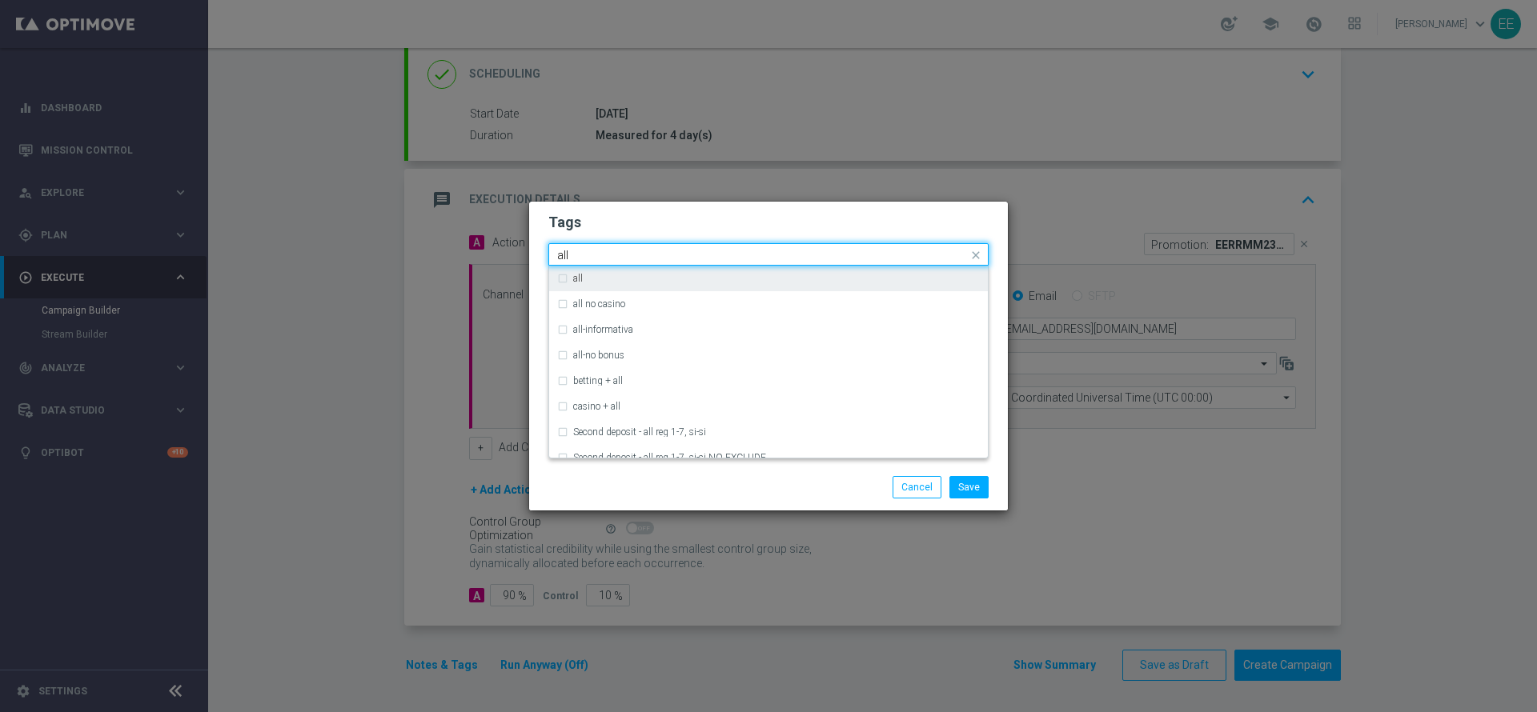
click at [828, 270] on div "all" at bounding box center [768, 279] width 423 height 26
type input "all"
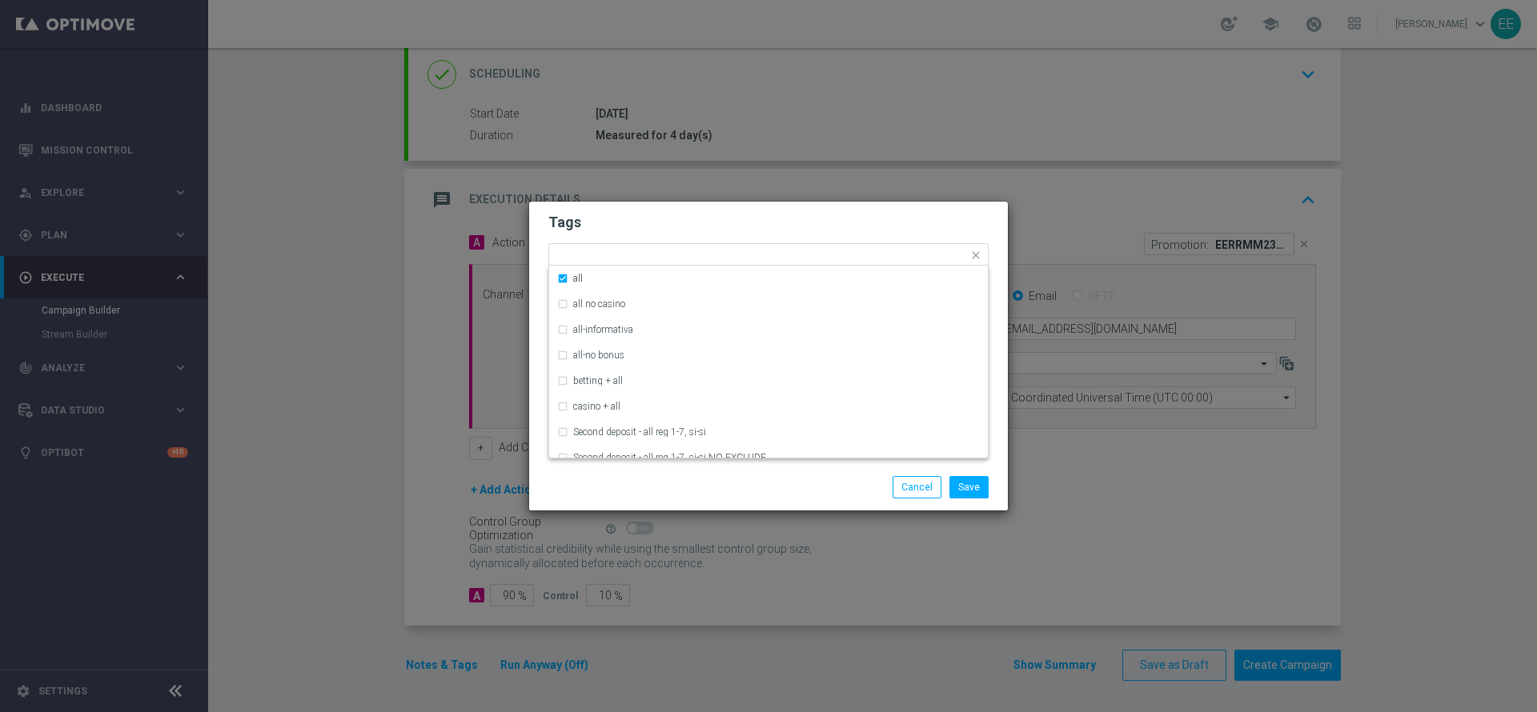
click at [800, 219] on h2 "Tags" at bounding box center [768, 222] width 440 height 19
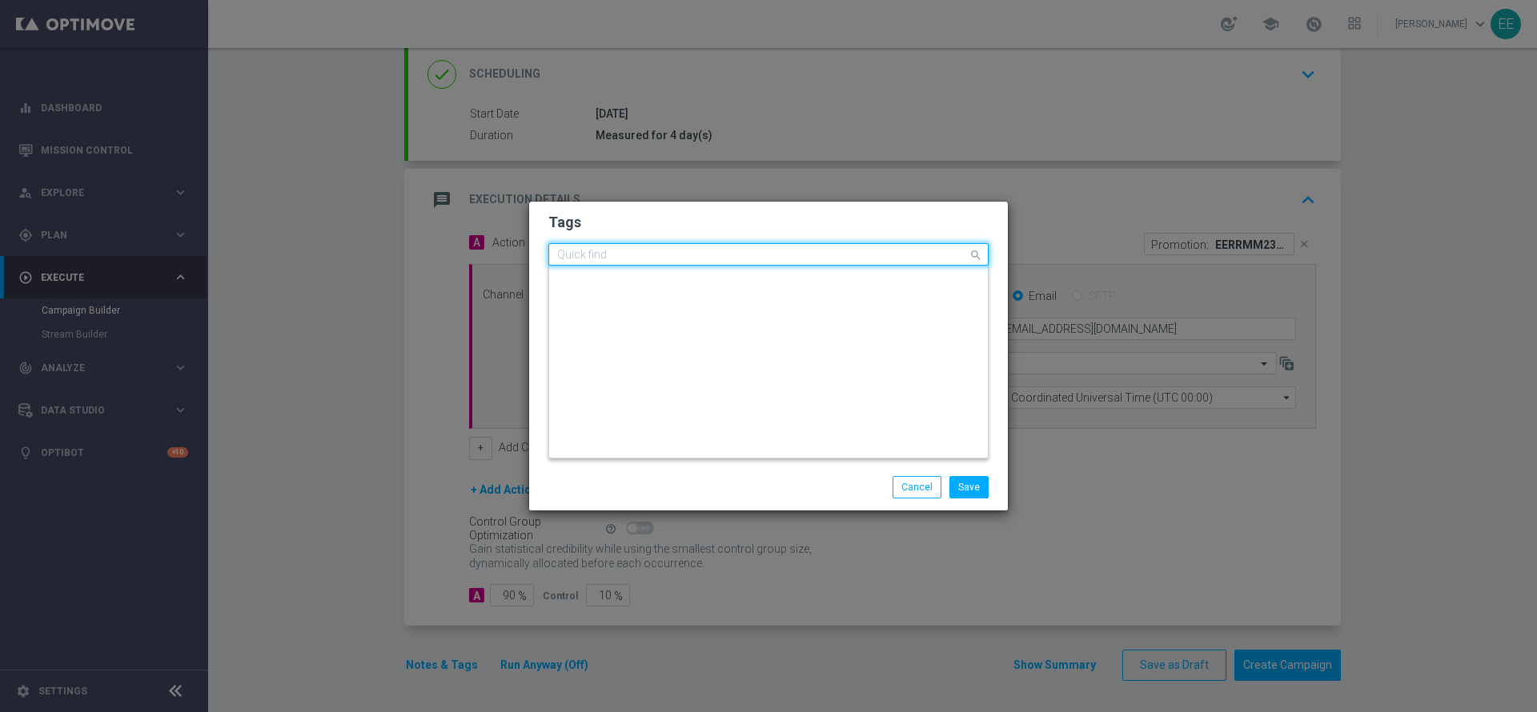
click at [912, 253] on input "text" at bounding box center [762, 256] width 411 height 14
type input "b"
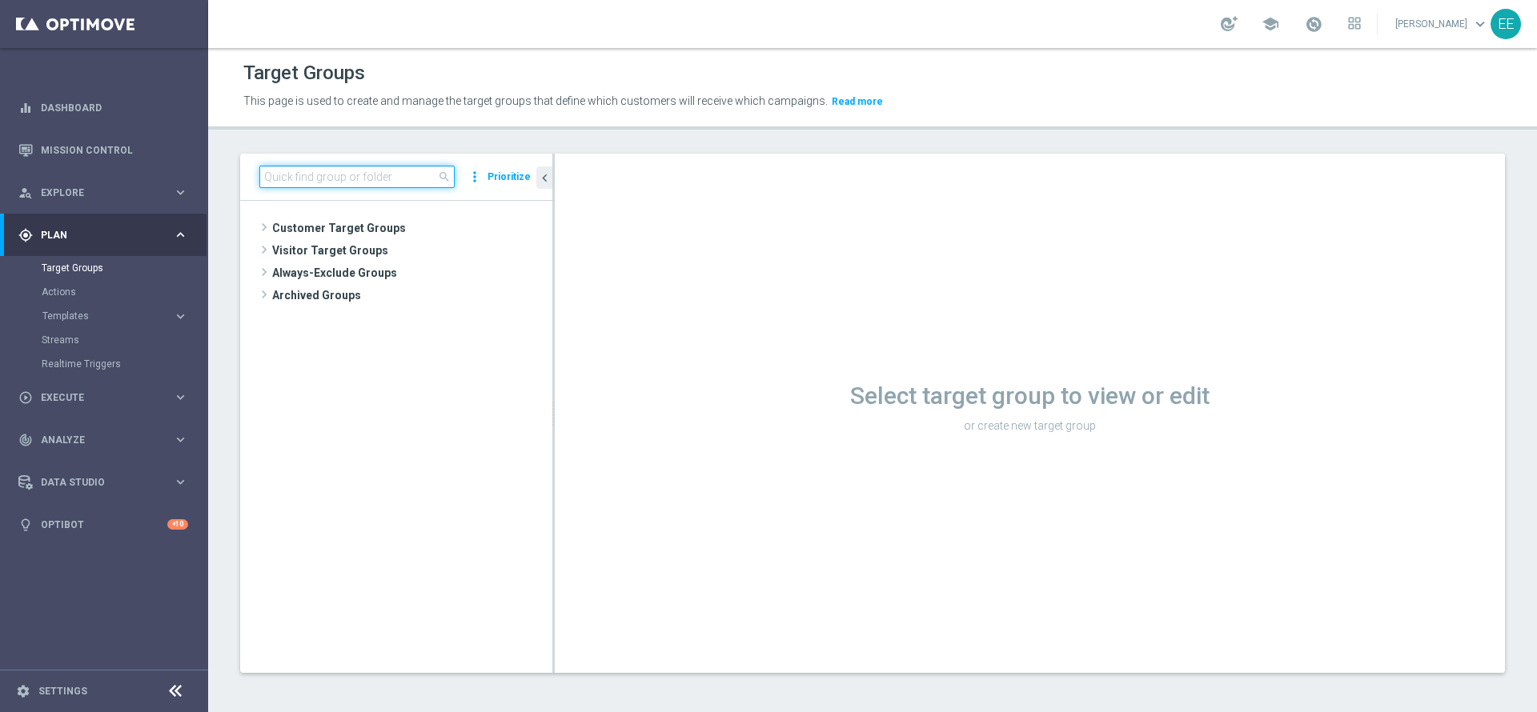
click at [328, 170] on input at bounding box center [356, 177] width 195 height 22
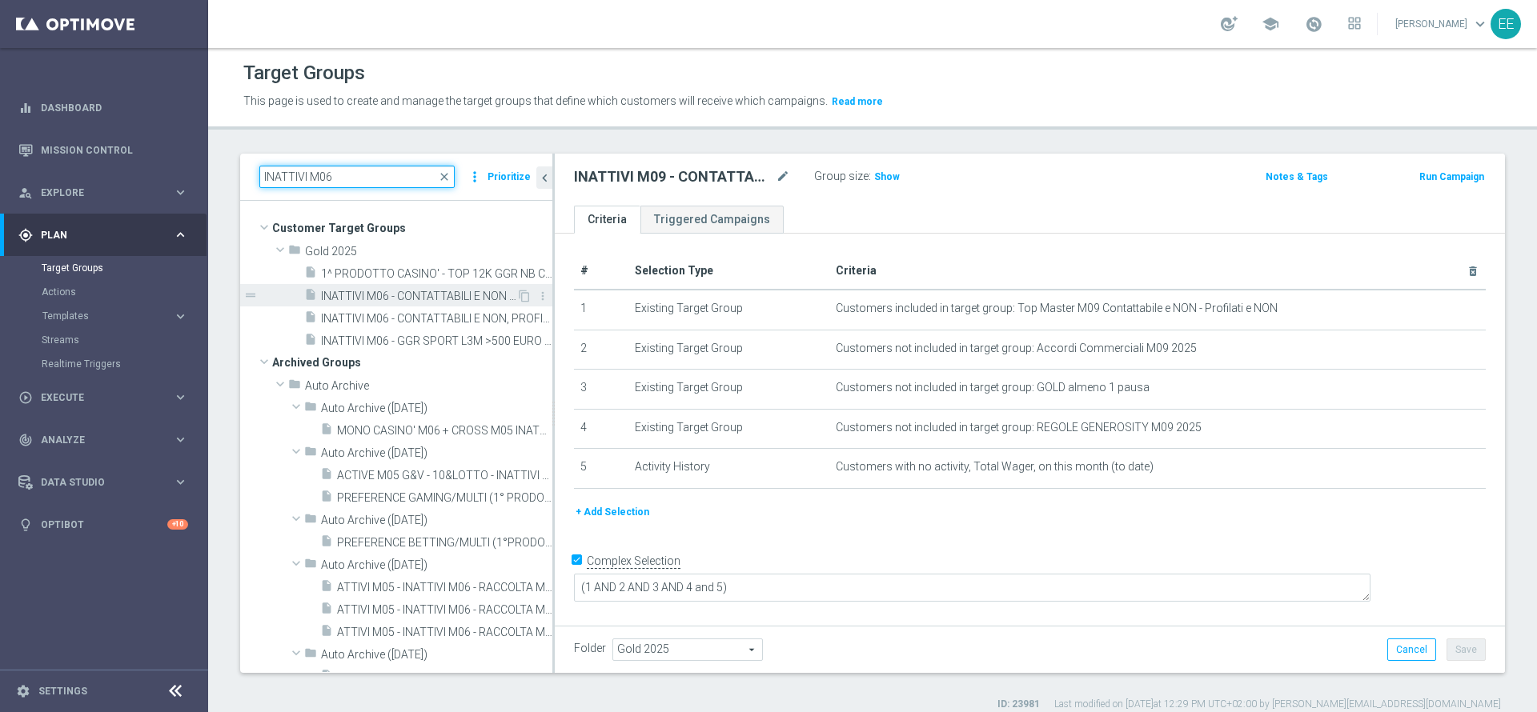
type input "INATTIVI M06"
click at [400, 287] on div "insert_drive_file INATTIVI M06 - CONTATTABILI E NON 16.06" at bounding box center [410, 295] width 212 height 22
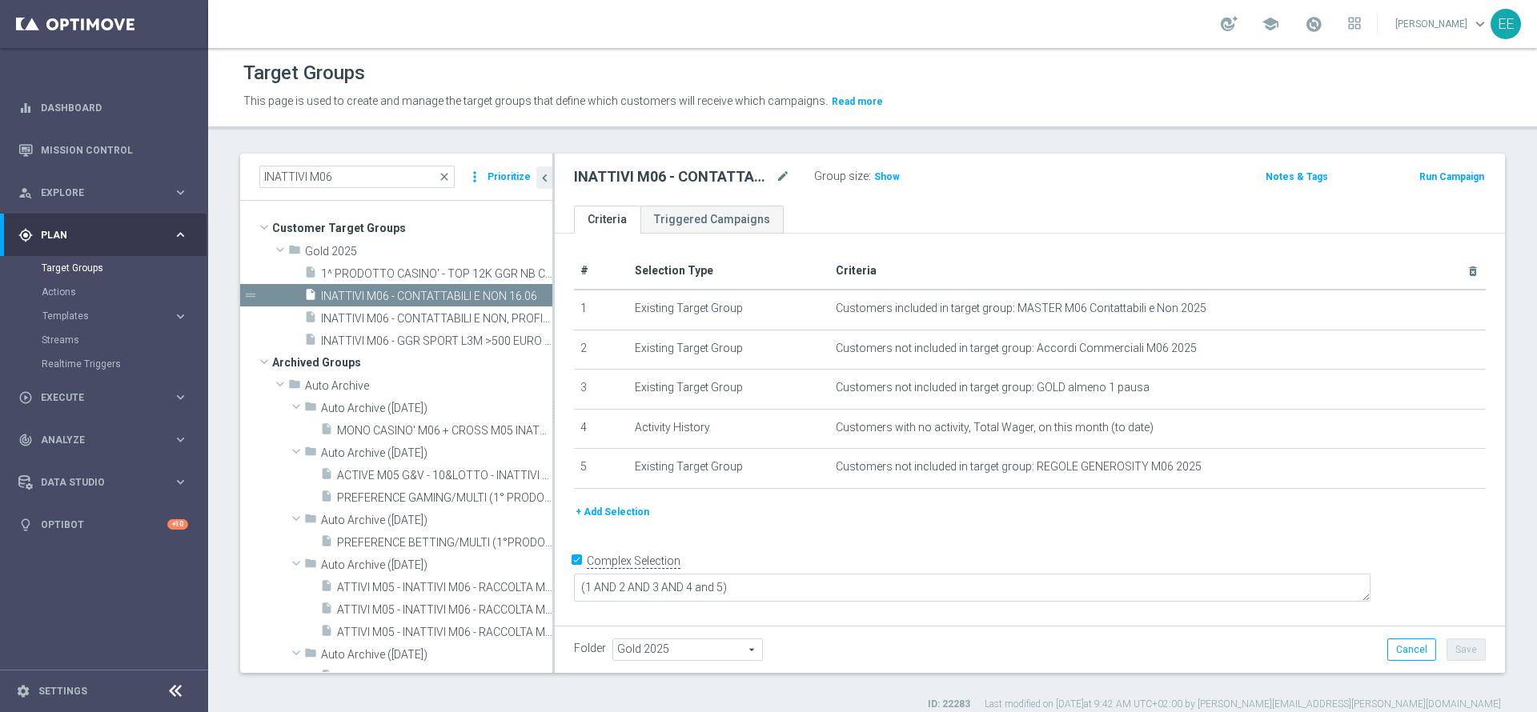
click at [624, 518] on button "+ Add Selection" at bounding box center [612, 512] width 77 height 18
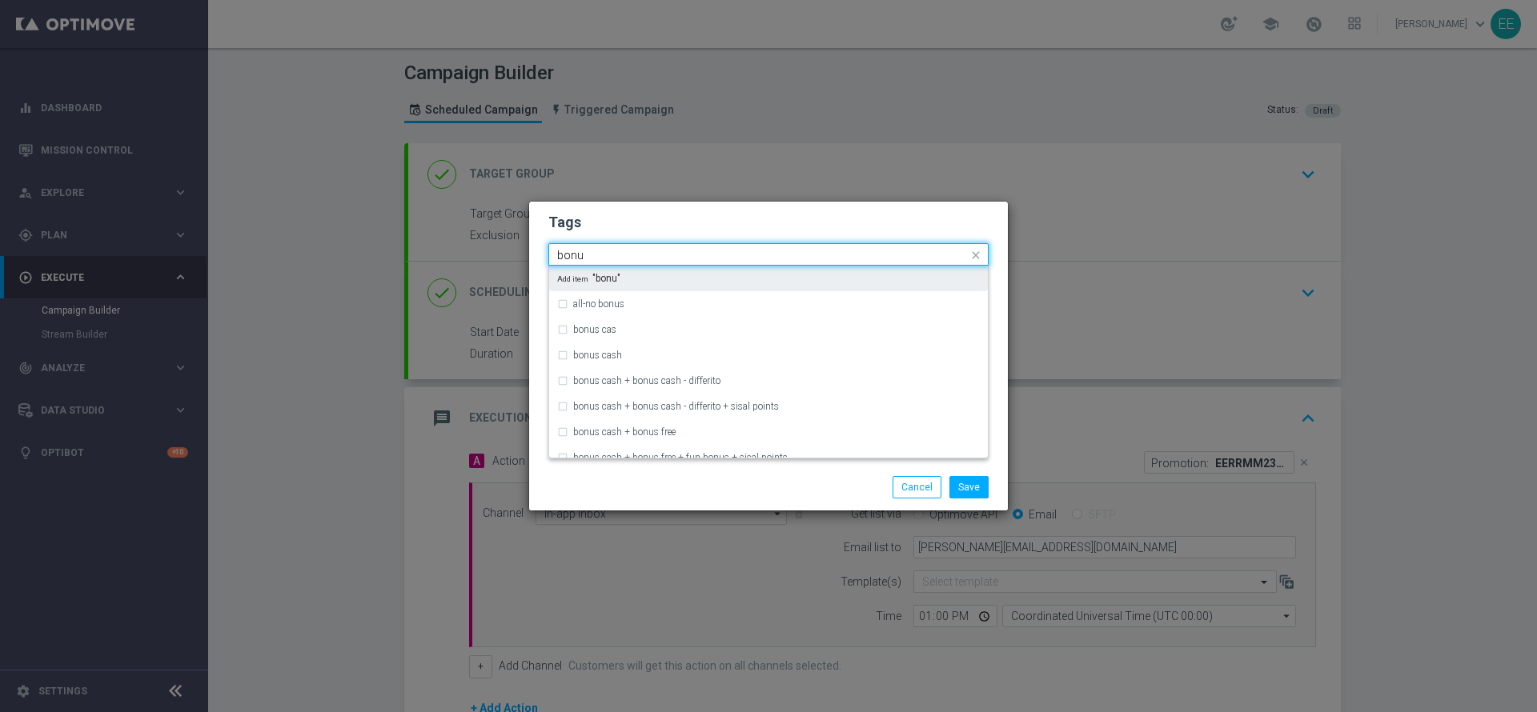
scroll to position [219, 0]
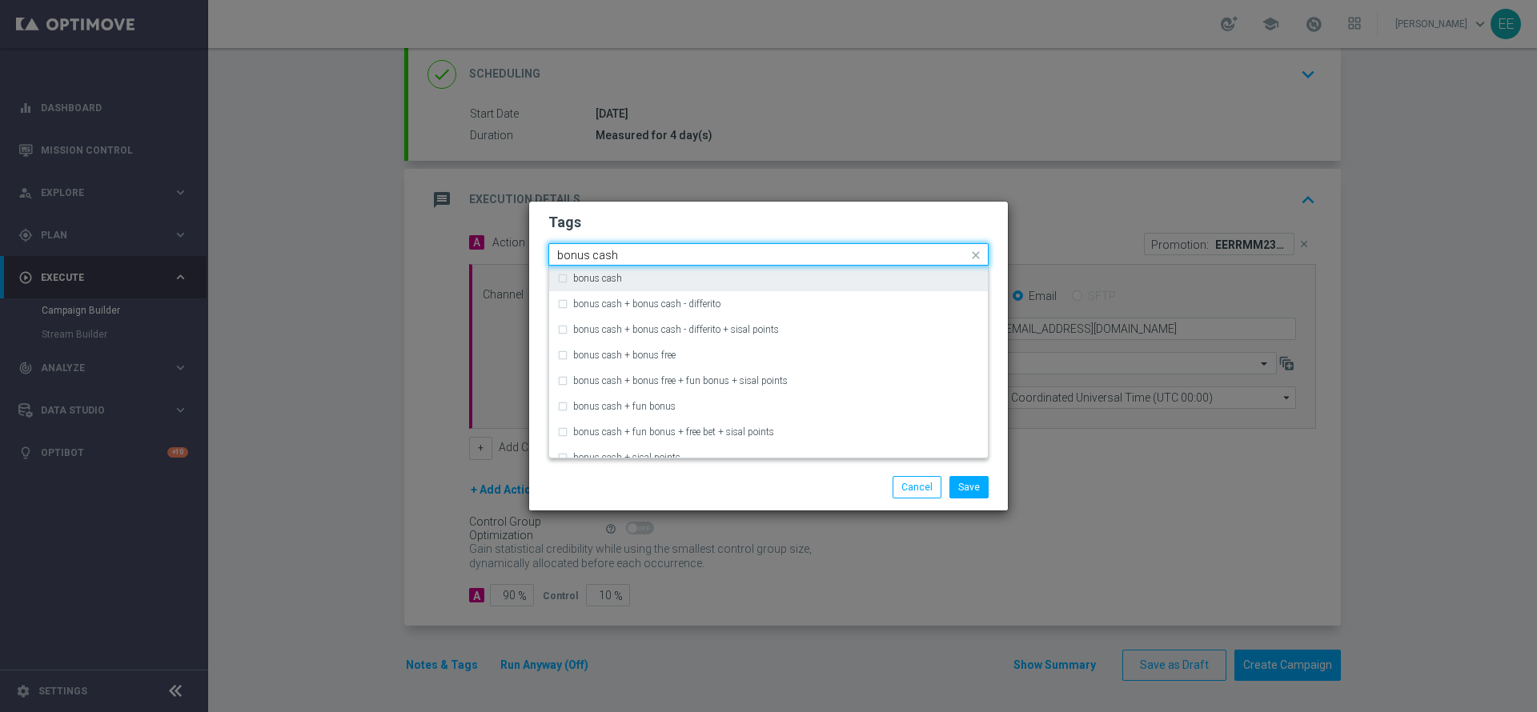
click at [898, 271] on div "bonus cash" at bounding box center [768, 279] width 423 height 26
type input "bonus cash"
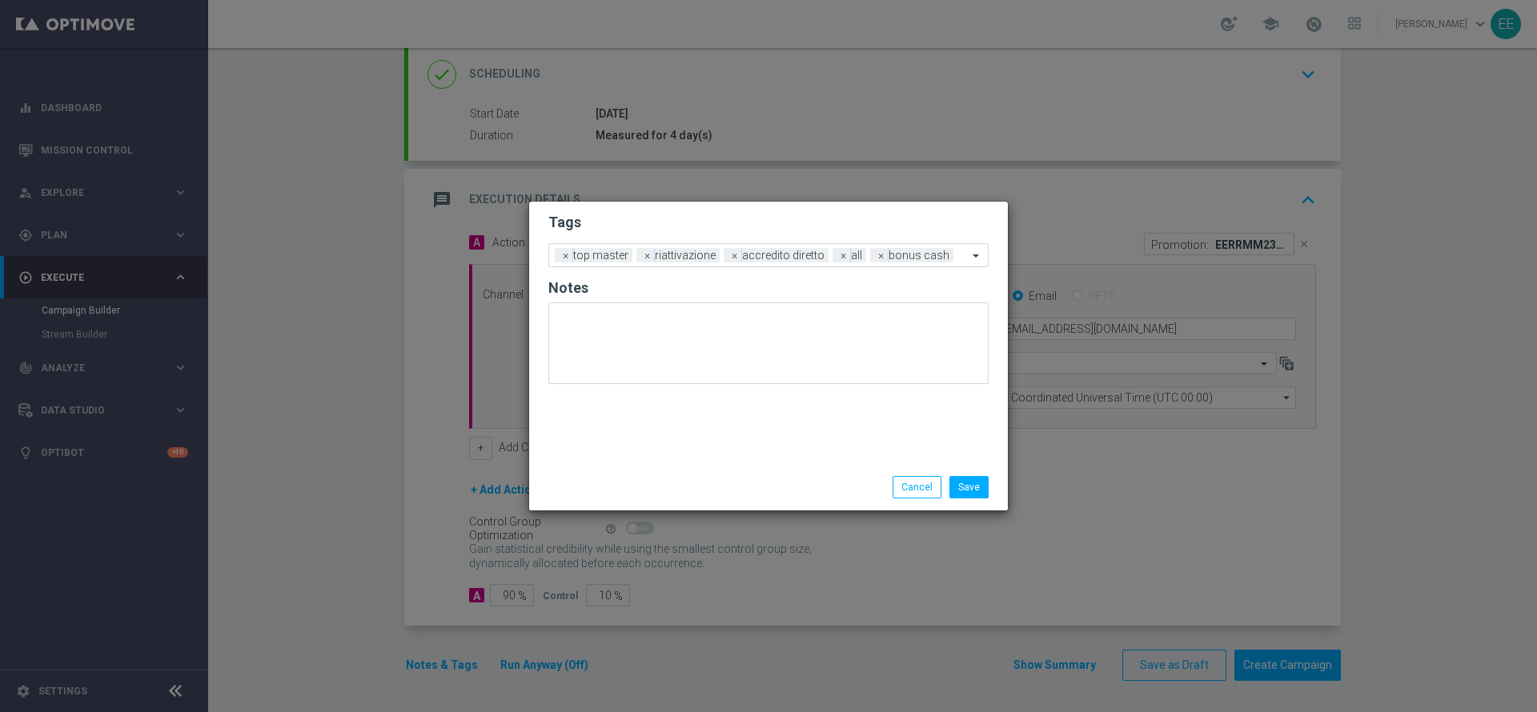
click at [852, 199] on modal-container "Tags Add a new tag × top master × riattivazione × accredito diretto × all × bon…" at bounding box center [768, 356] width 1537 height 712
click at [976, 489] on button "Save" at bounding box center [968, 487] width 39 height 22
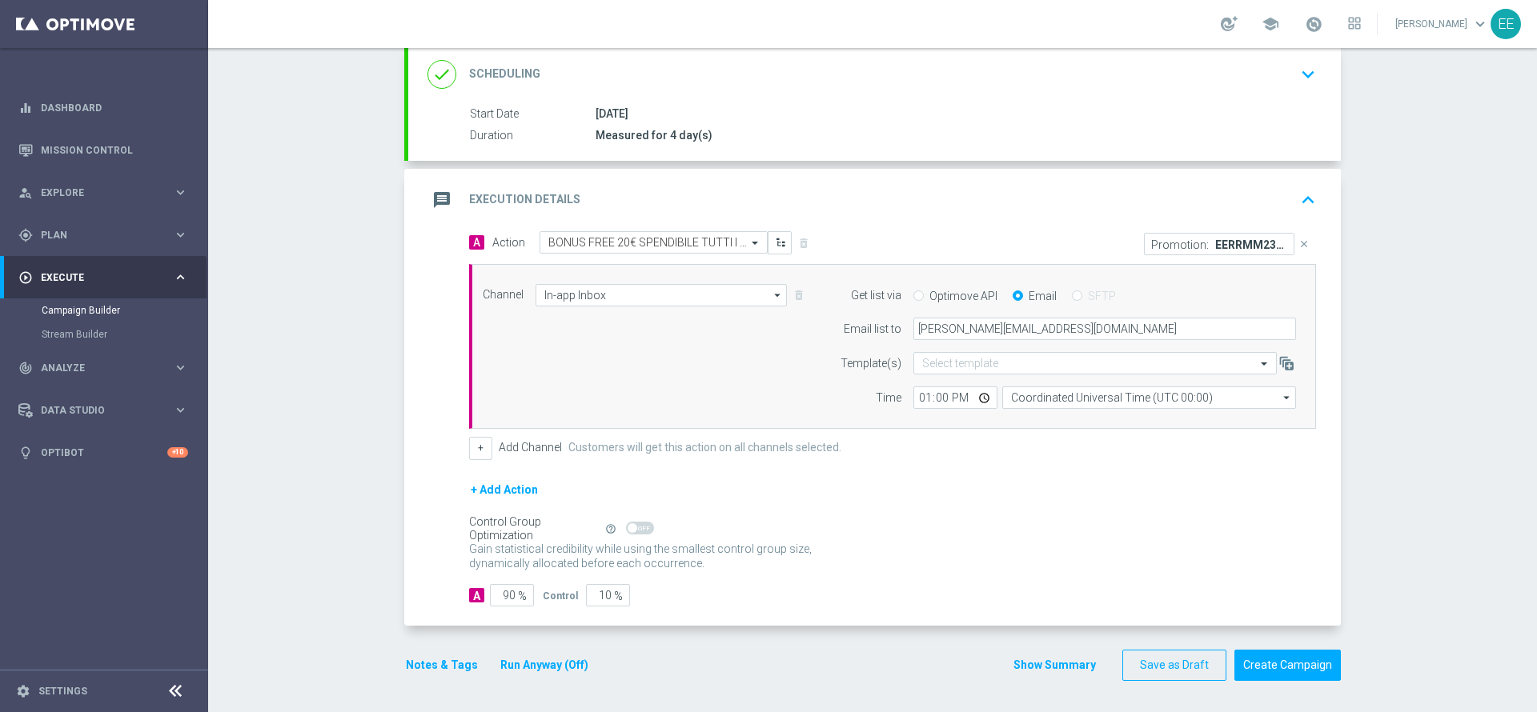
click at [534, 656] on button "Run Anyway (Off)" at bounding box center [544, 666] width 91 height 20
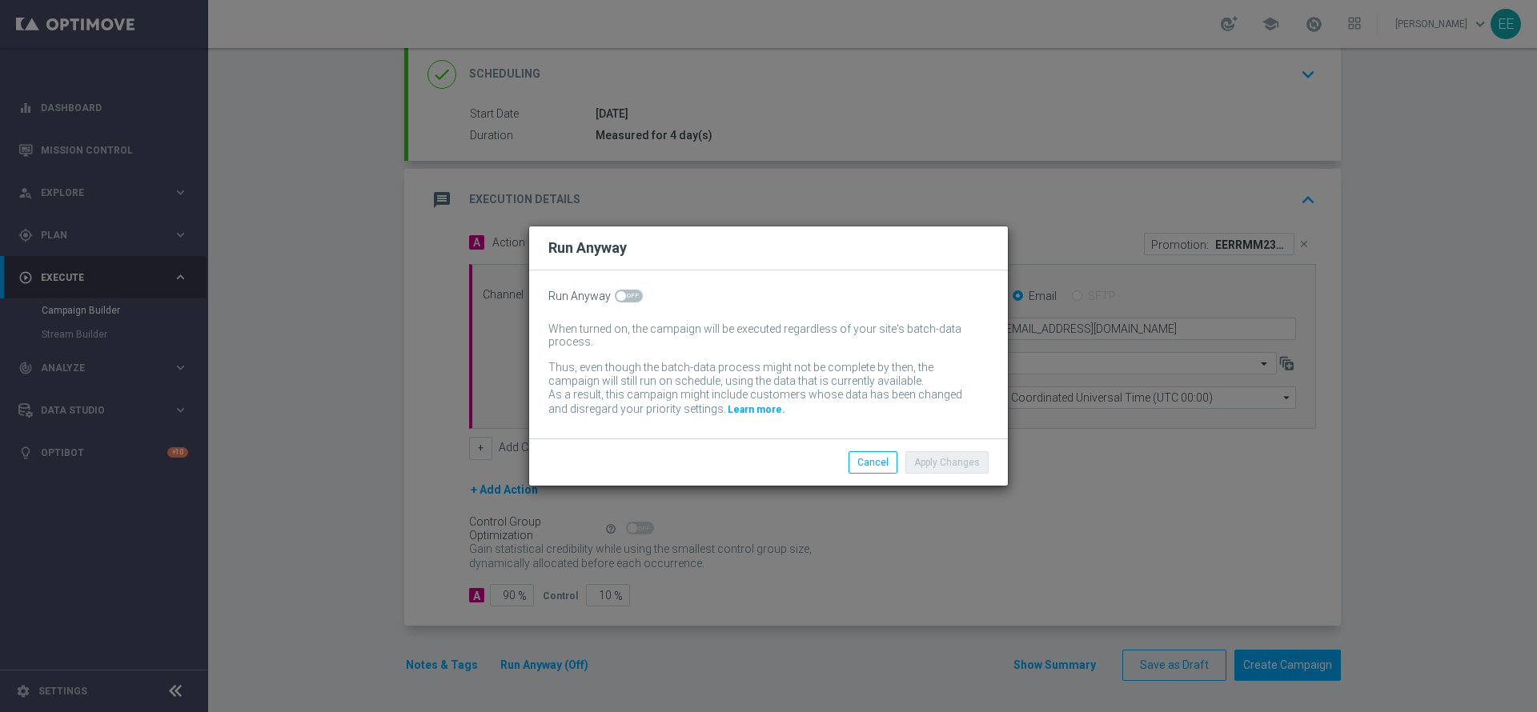
click at [628, 297] on span at bounding box center [629, 296] width 28 height 13
click at [628, 297] on input "checkbox" at bounding box center [629, 296] width 28 height 13
checkbox input "true"
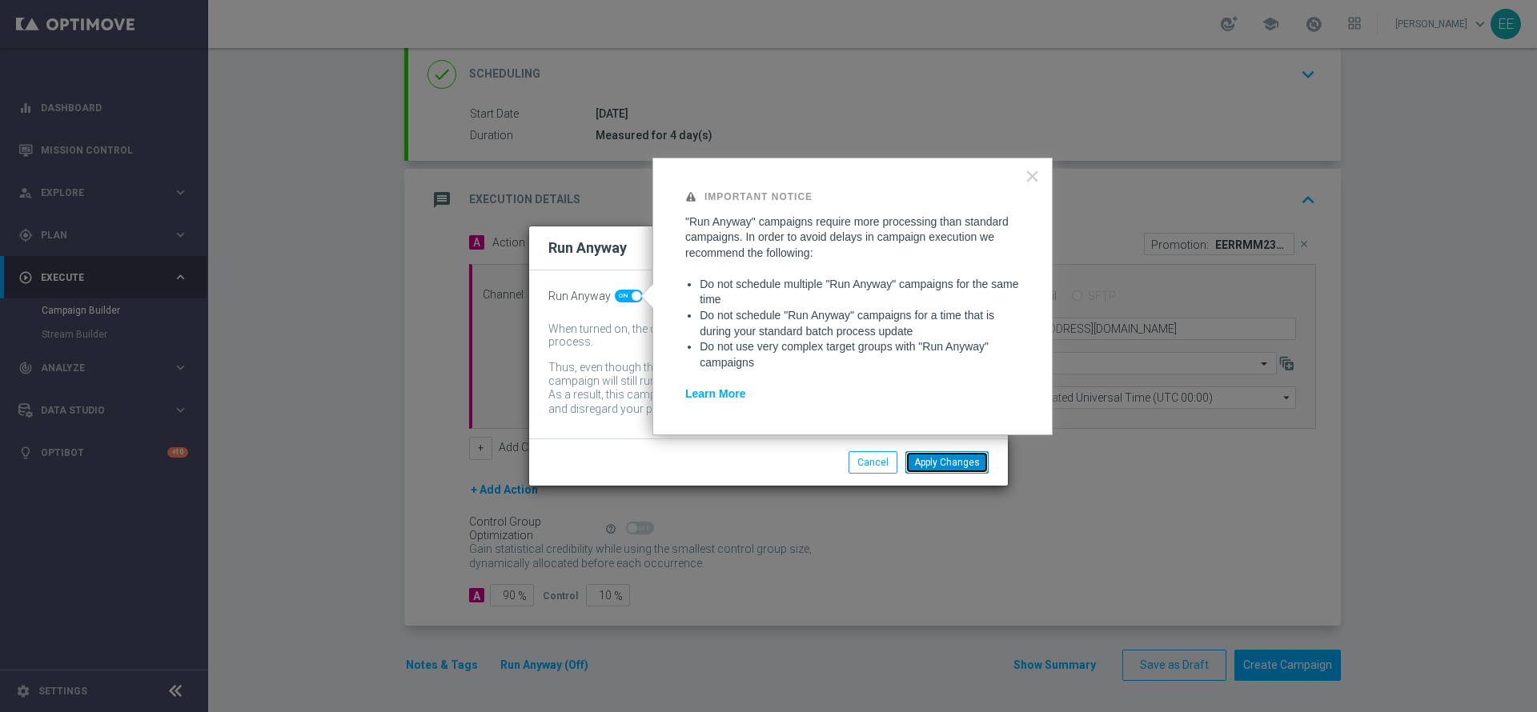
click at [933, 459] on button "Apply Changes" at bounding box center [946, 462] width 83 height 22
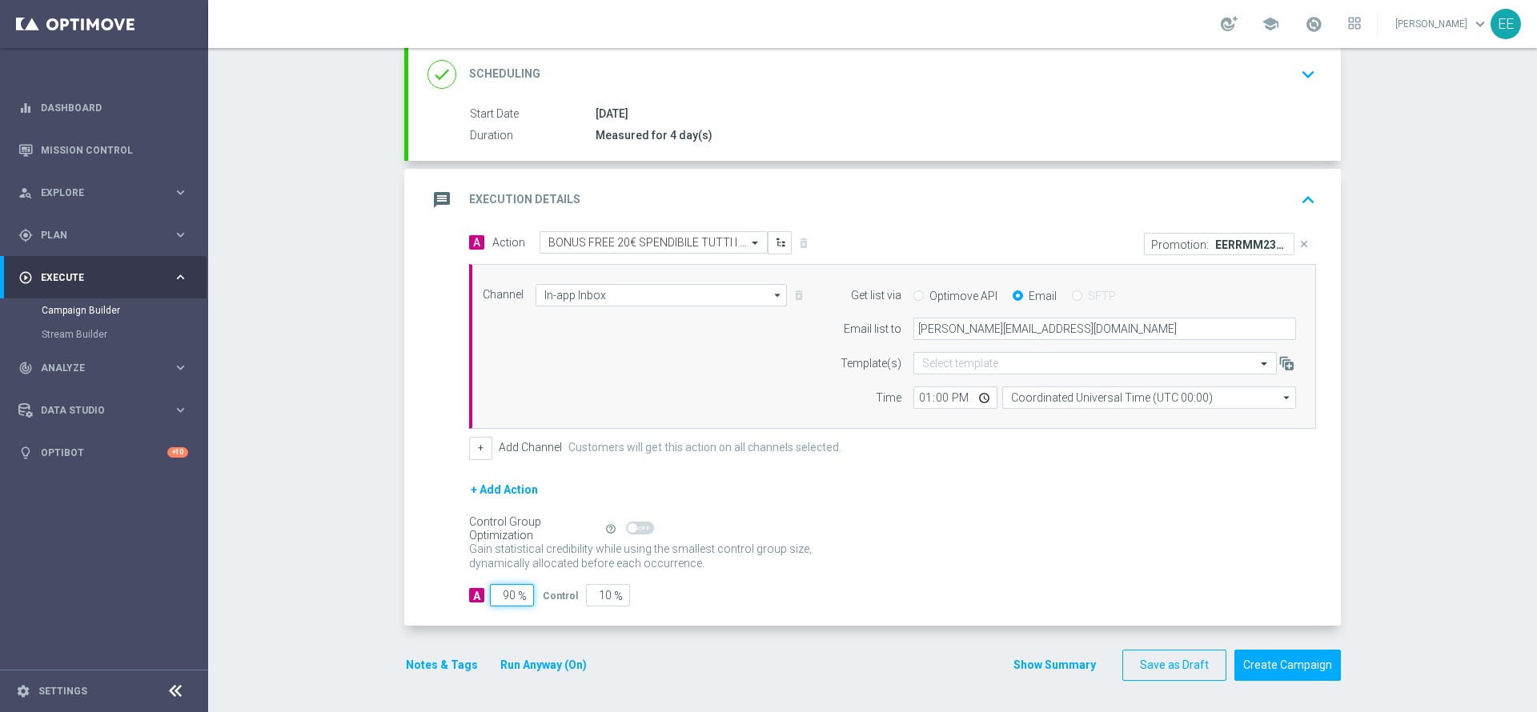
click at [507, 595] on input "90" at bounding box center [512, 595] width 44 height 22
type input "9"
type input "91"
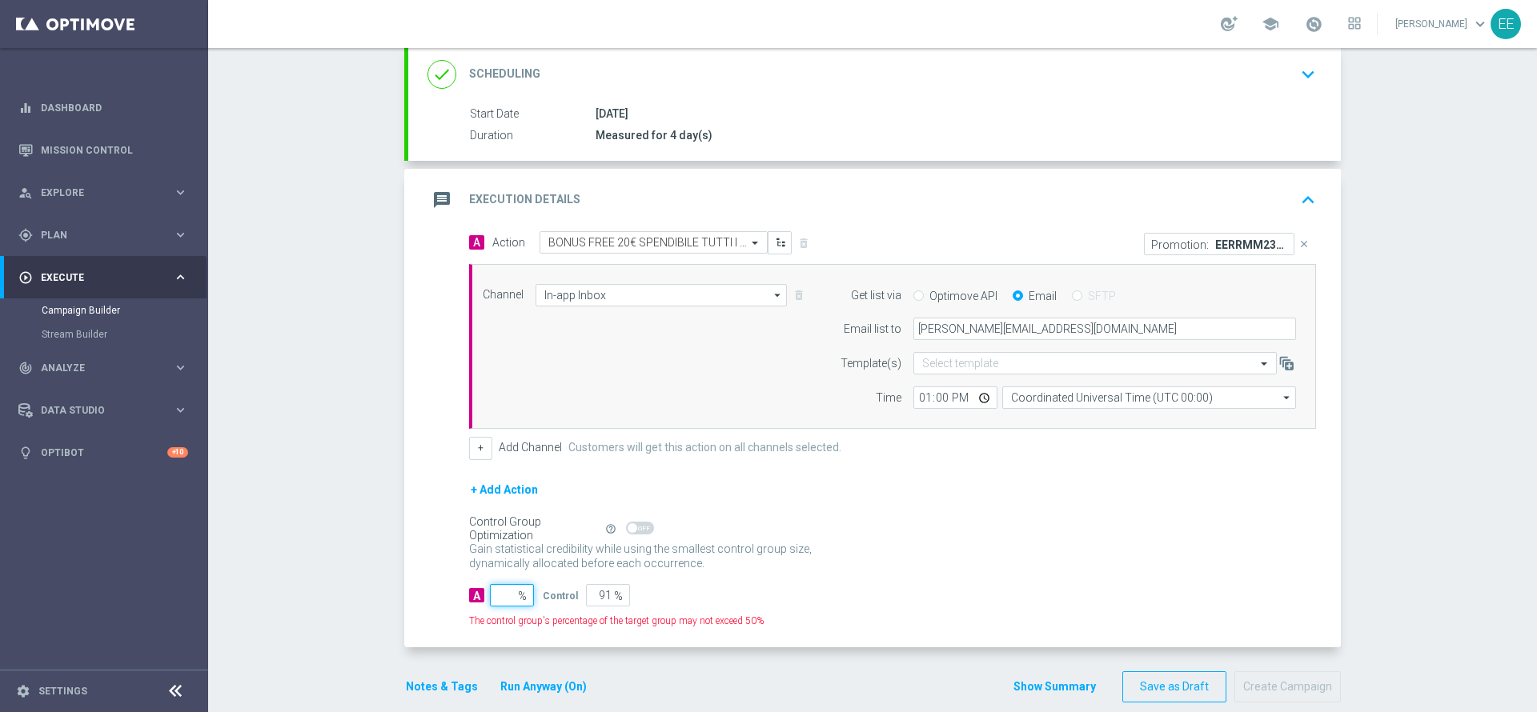
type input "100"
type input "1"
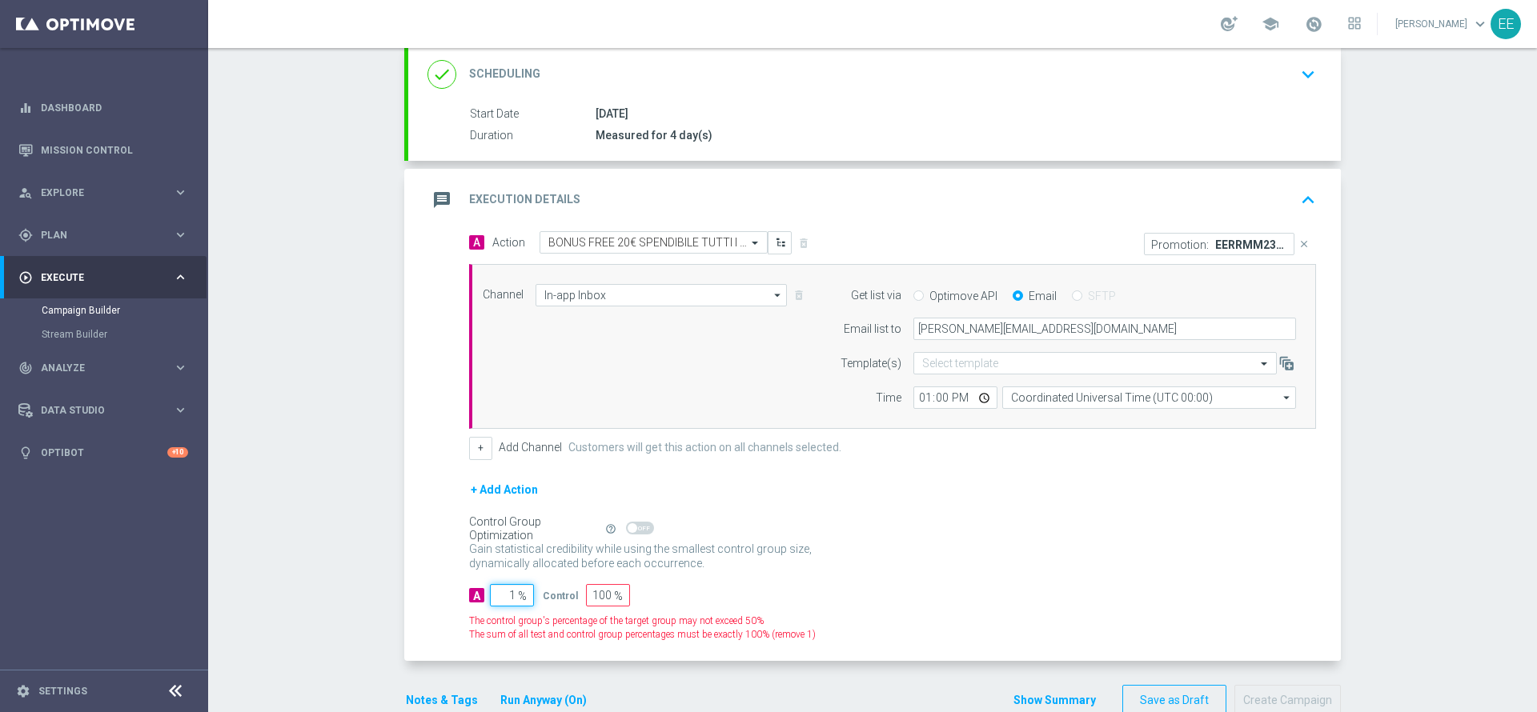
type input "99"
type input "10"
type input "90"
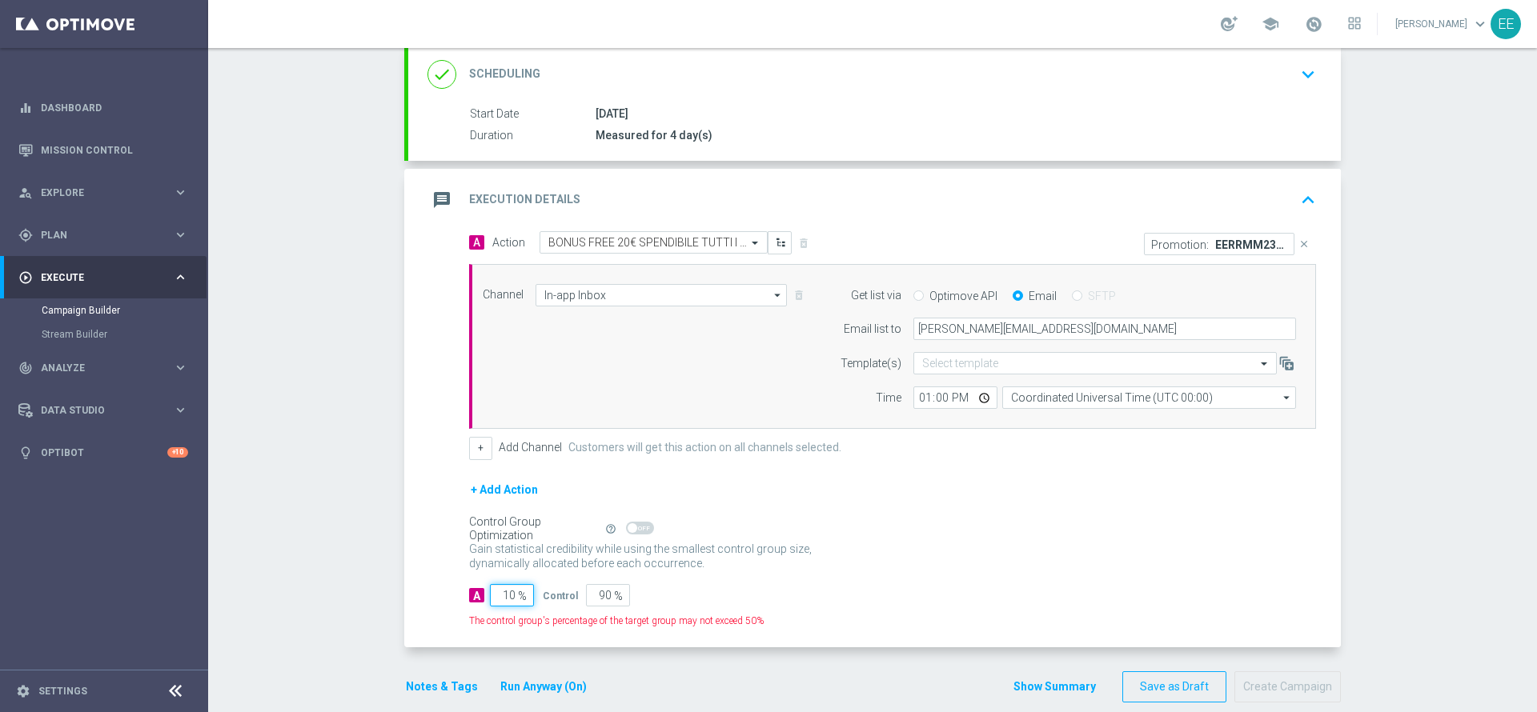
type input "100"
type input "0"
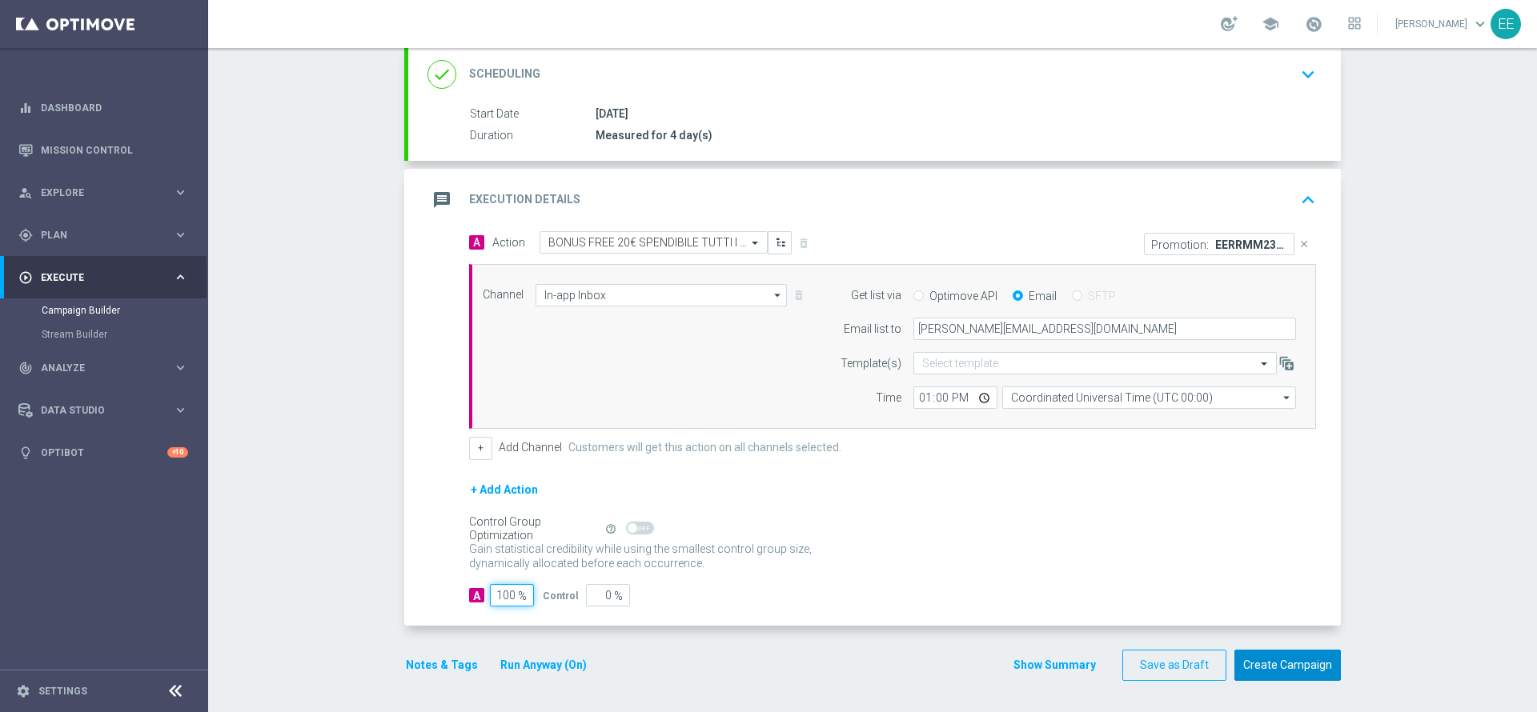
type input "100"
click at [1285, 654] on button "Create Campaign" at bounding box center [1287, 665] width 106 height 31
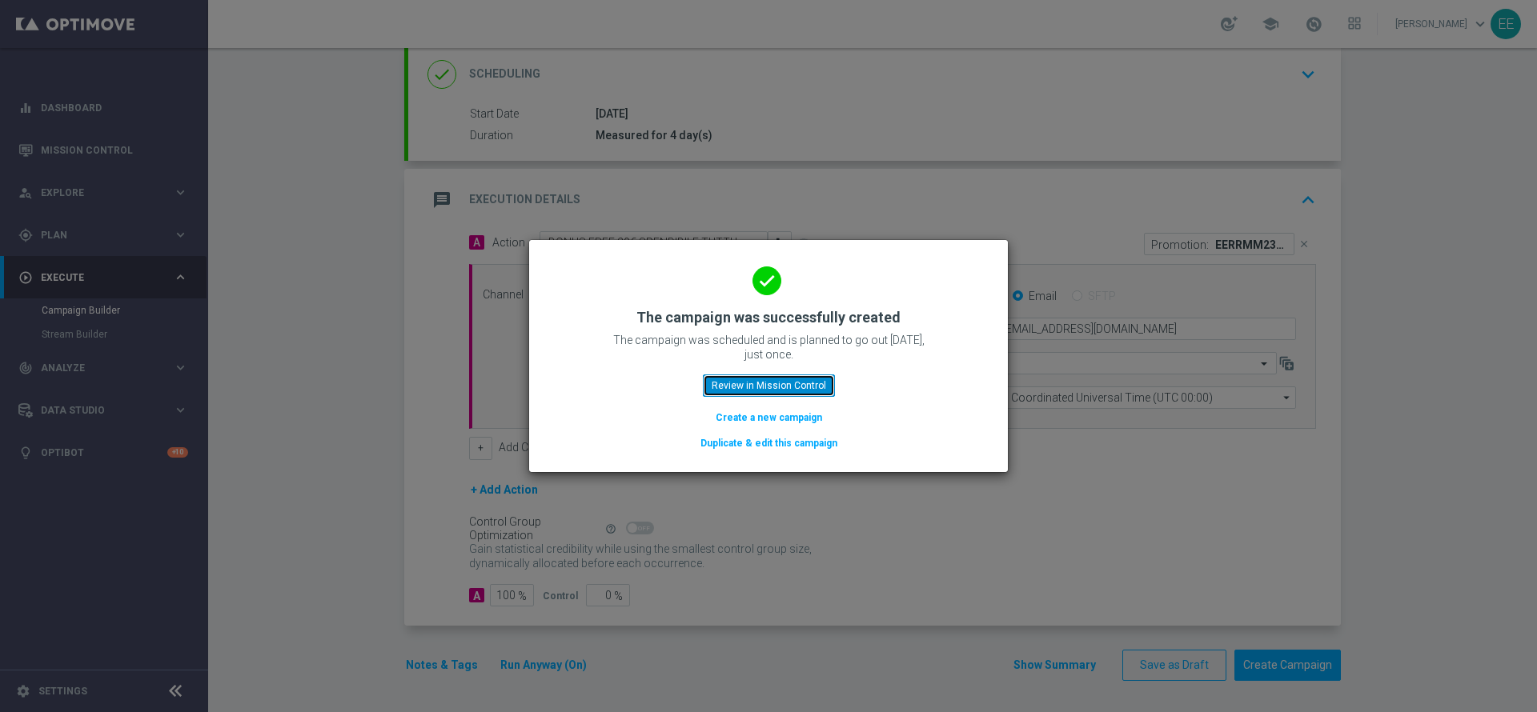
click at [772, 383] on button "Review in Mission Control" at bounding box center [769, 386] width 132 height 22
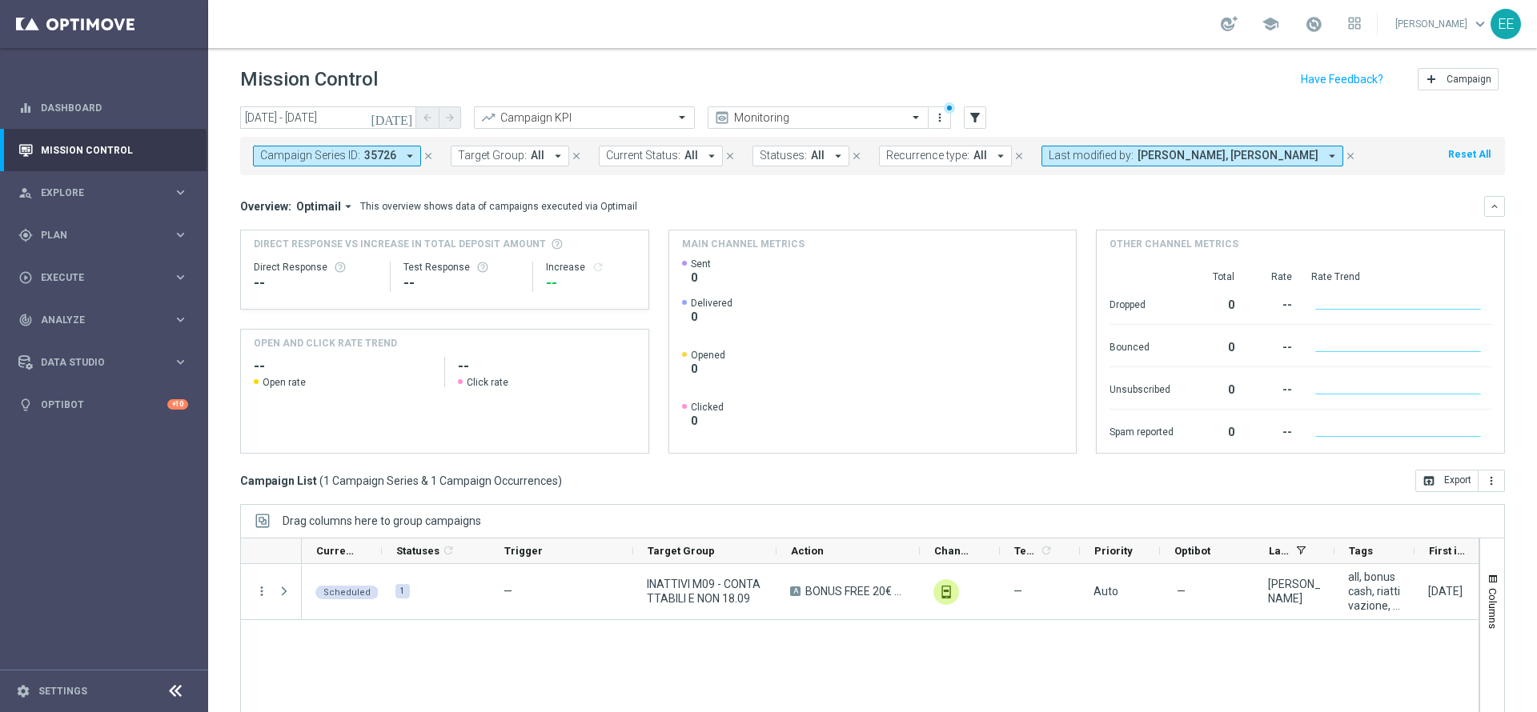
click at [429, 154] on icon "close" at bounding box center [428, 155] width 11 height 11
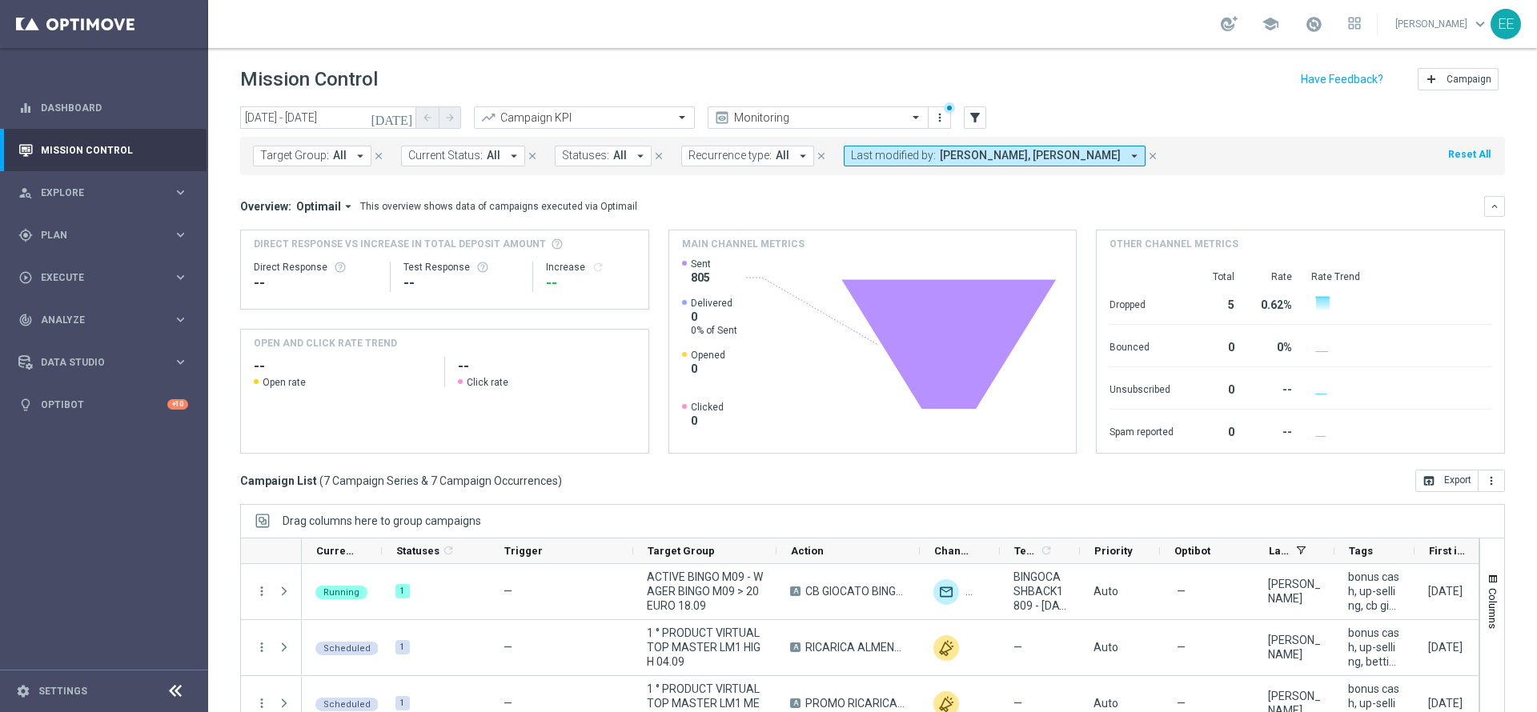
click at [979, 155] on span "[PERSON_NAME], [PERSON_NAME]" at bounding box center [1030, 156] width 181 height 14
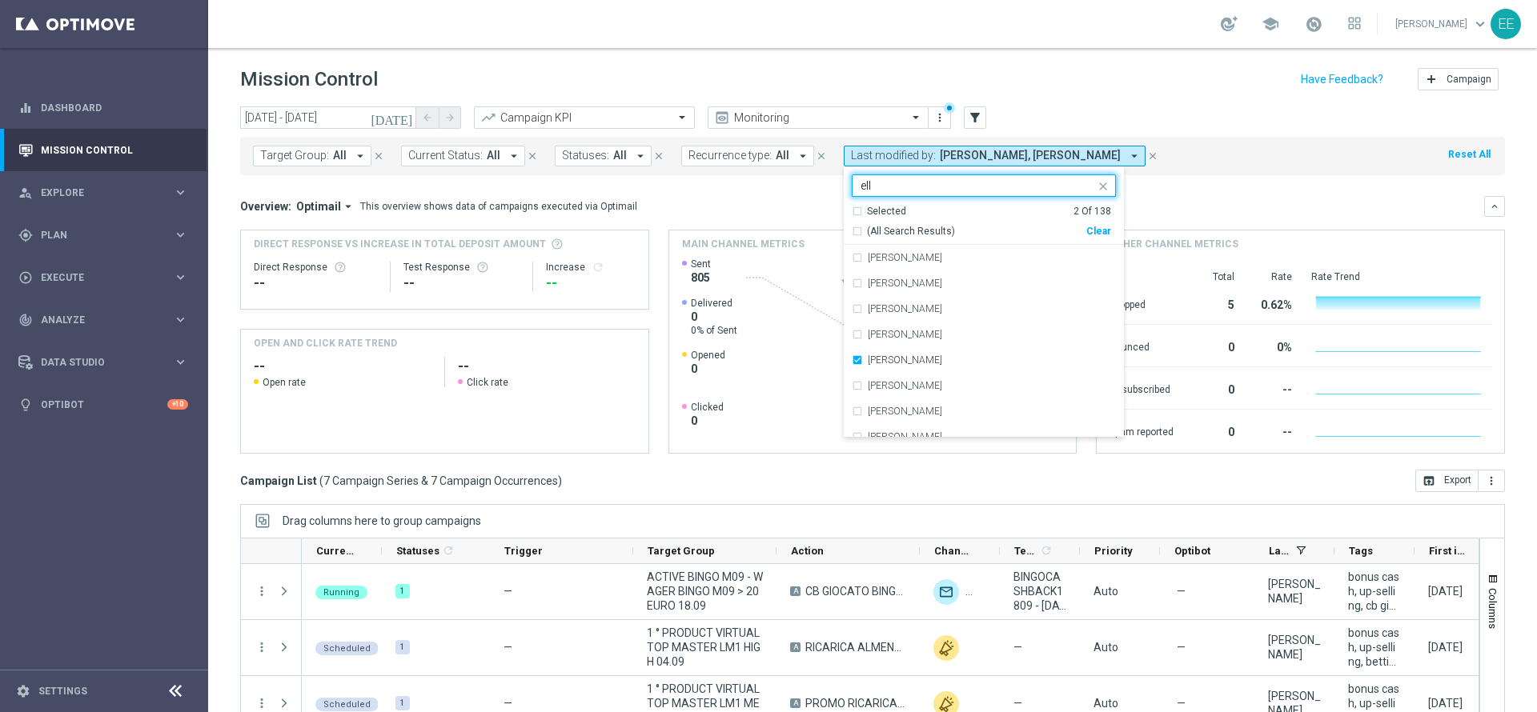
click at [0, 0] on div "Clear" at bounding box center [0, 0] width 0 height 0
type input "ell"
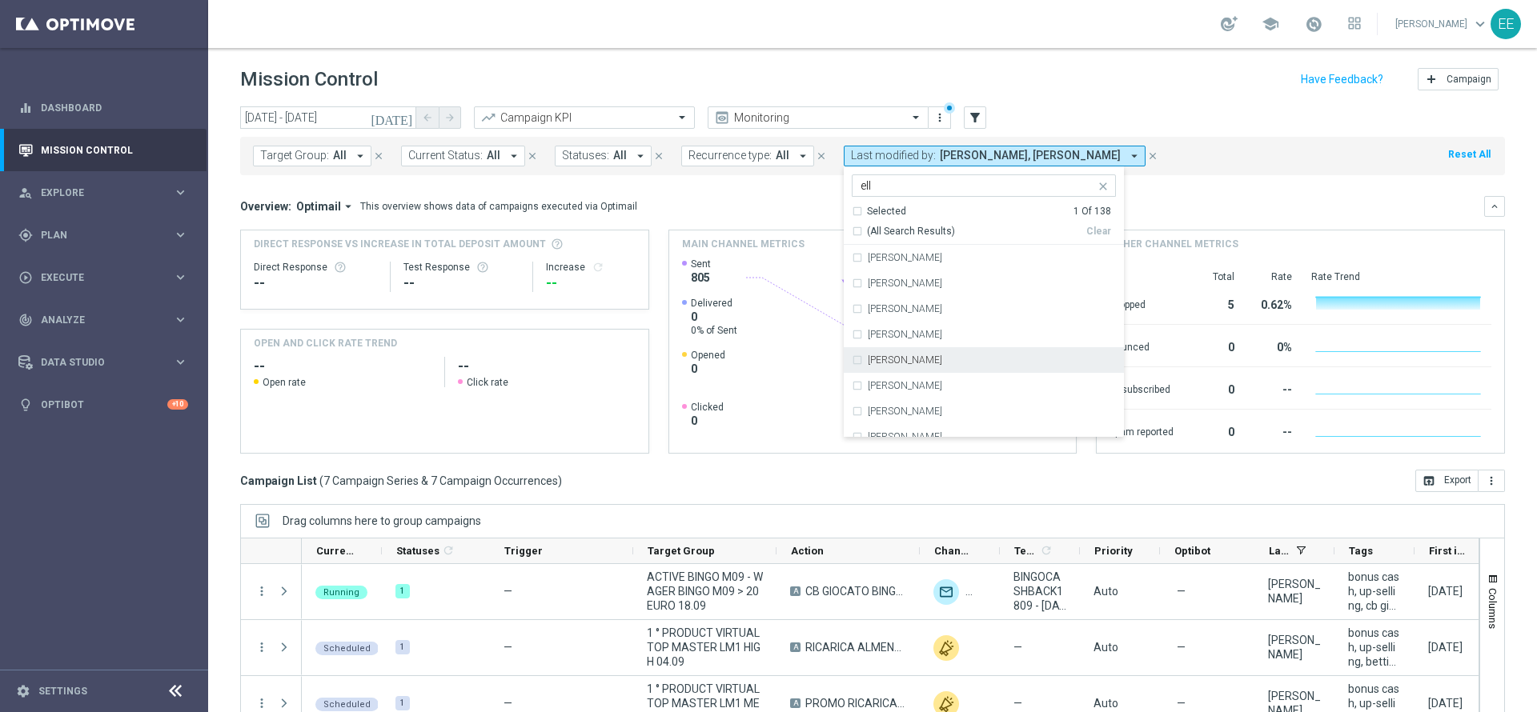
click at [904, 357] on label "[PERSON_NAME]" at bounding box center [905, 360] width 74 height 10
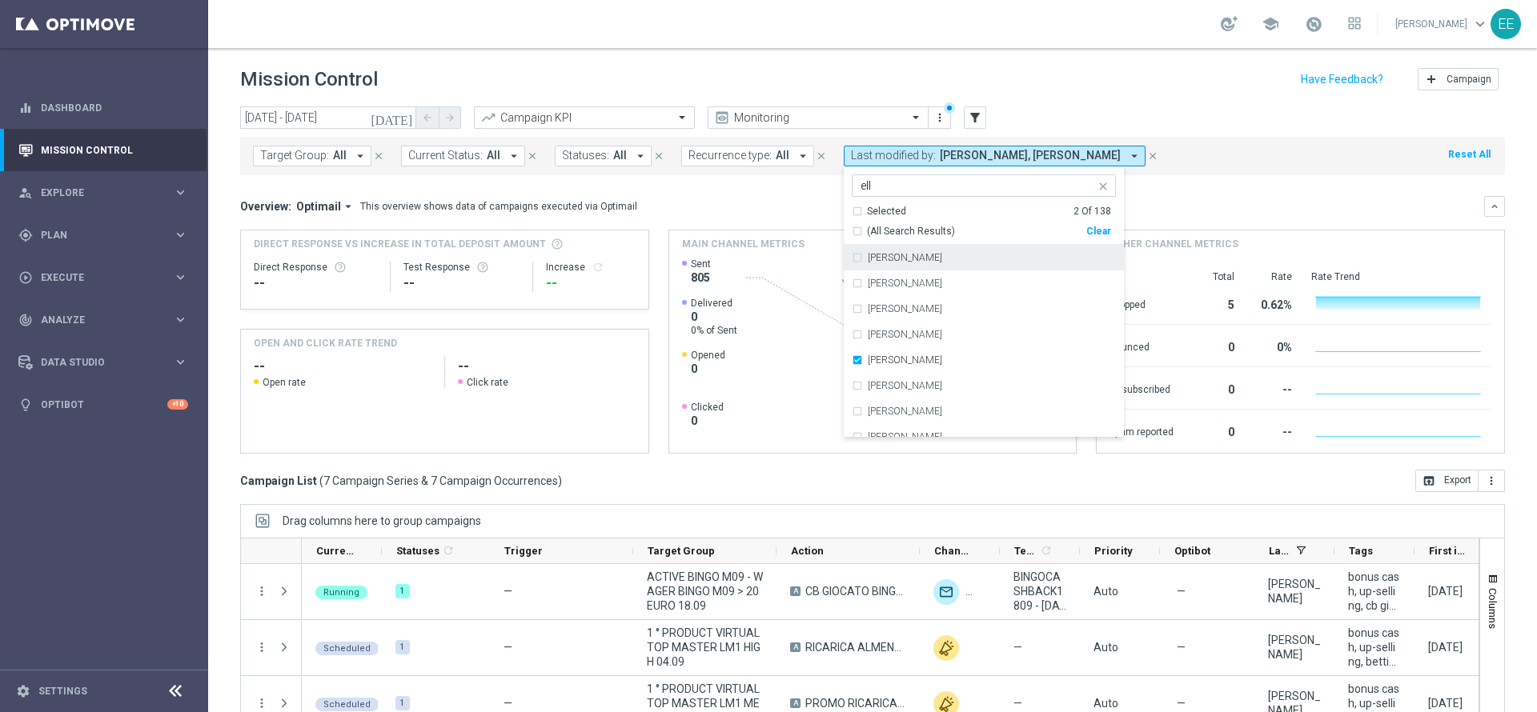
click at [1129, 174] on div "Target Group: All arrow_drop_down close Current Status: All arrow_drop_down clo…" at bounding box center [872, 156] width 1265 height 38
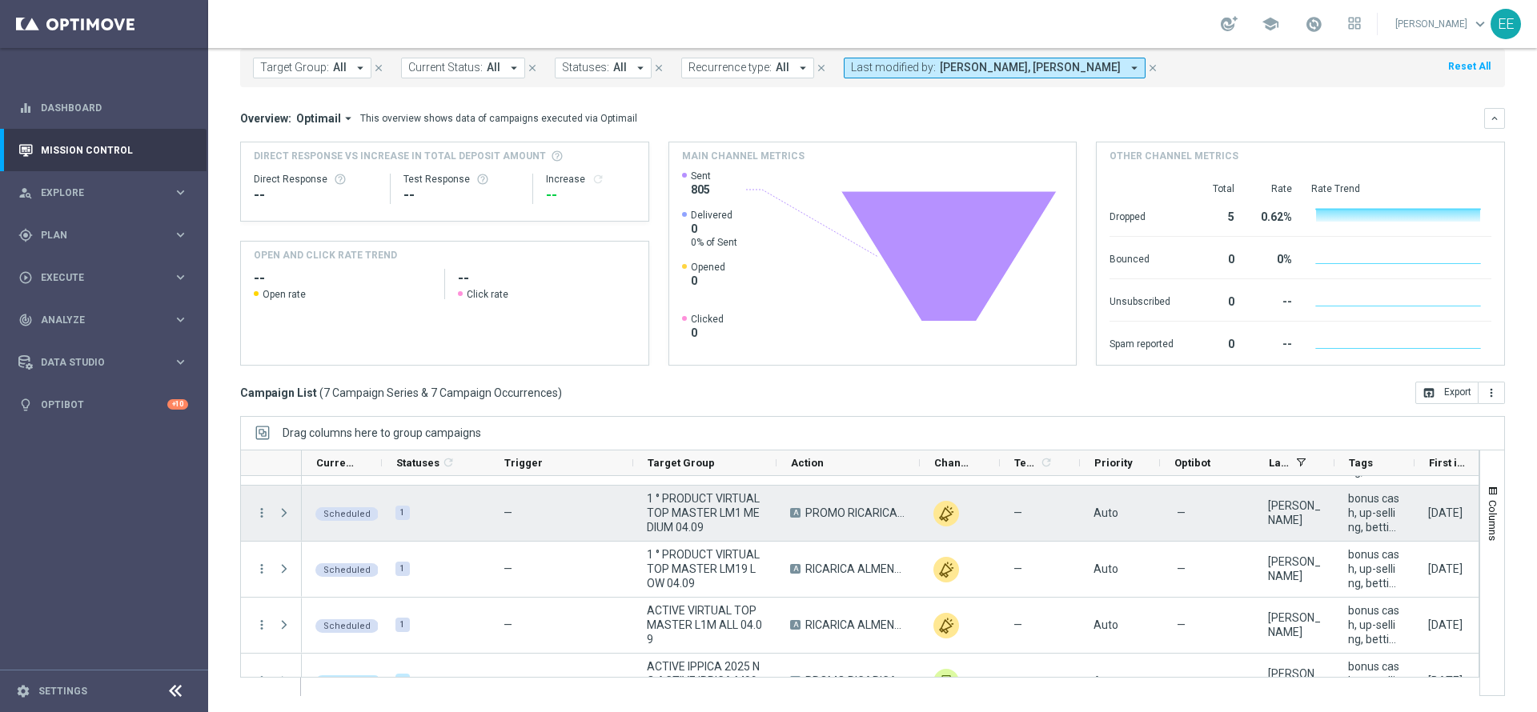
scroll to position [191, 0]
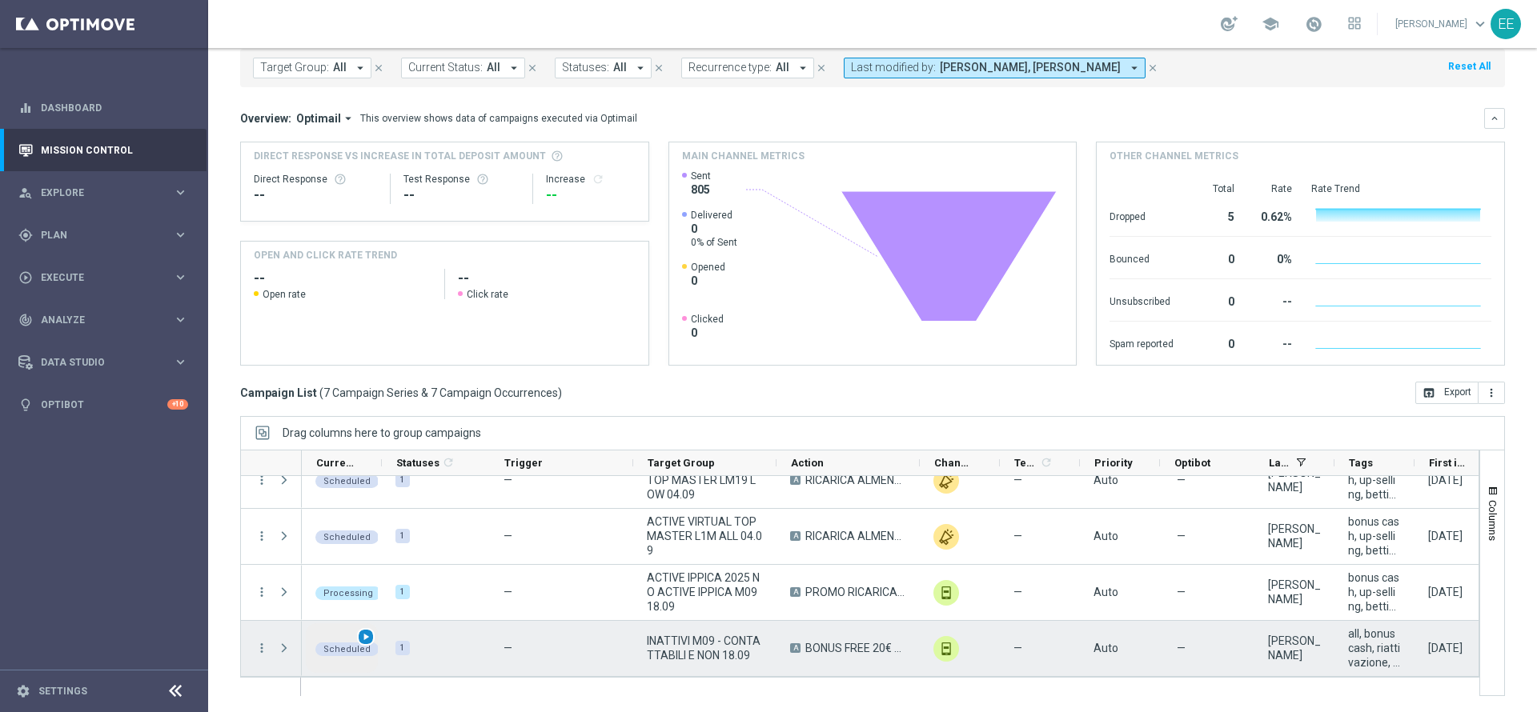
click at [365, 636] on span "play_arrow" at bounding box center [365, 637] width 11 height 11
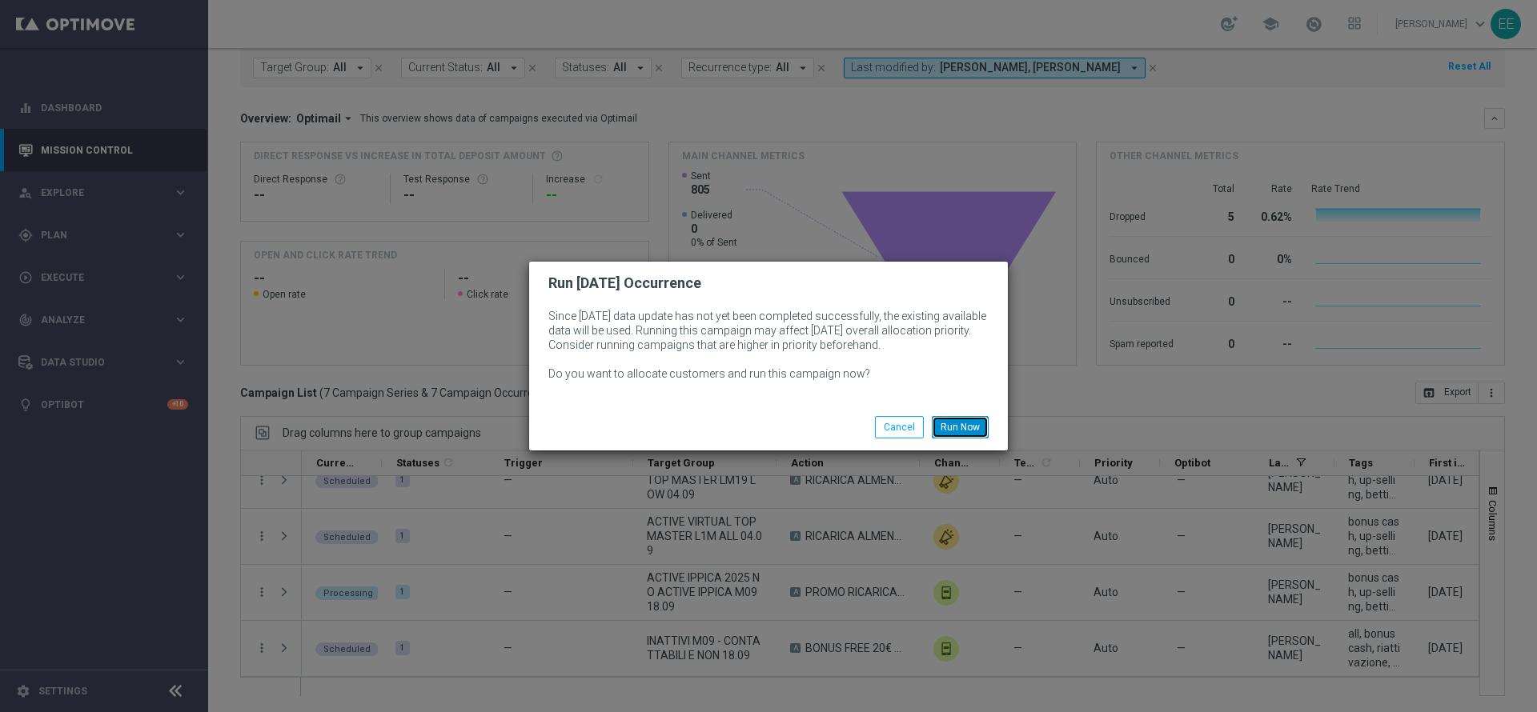
click at [971, 419] on button "Run Now" at bounding box center [960, 427] width 57 height 22
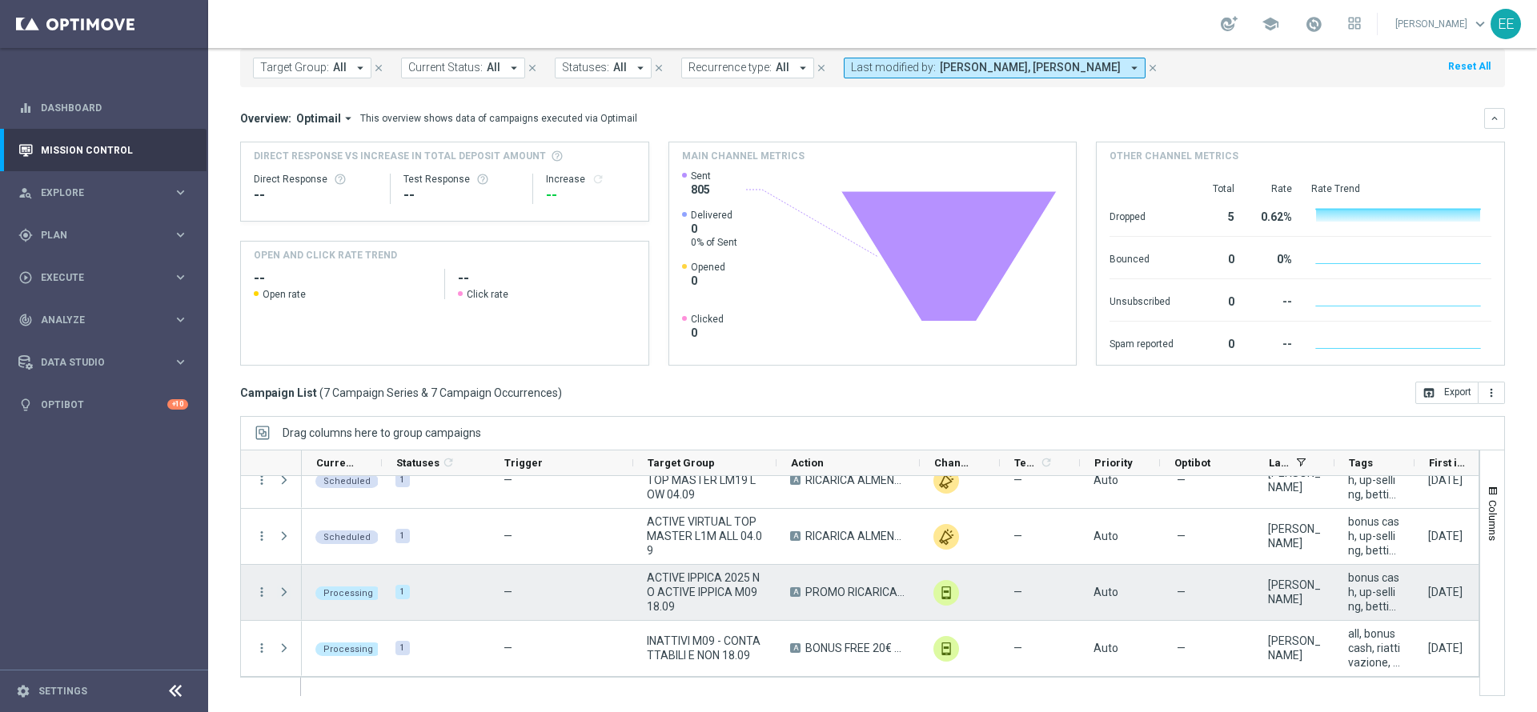
click at [286, 588] on span "Press SPACE to select this row." at bounding box center [284, 592] width 14 height 13
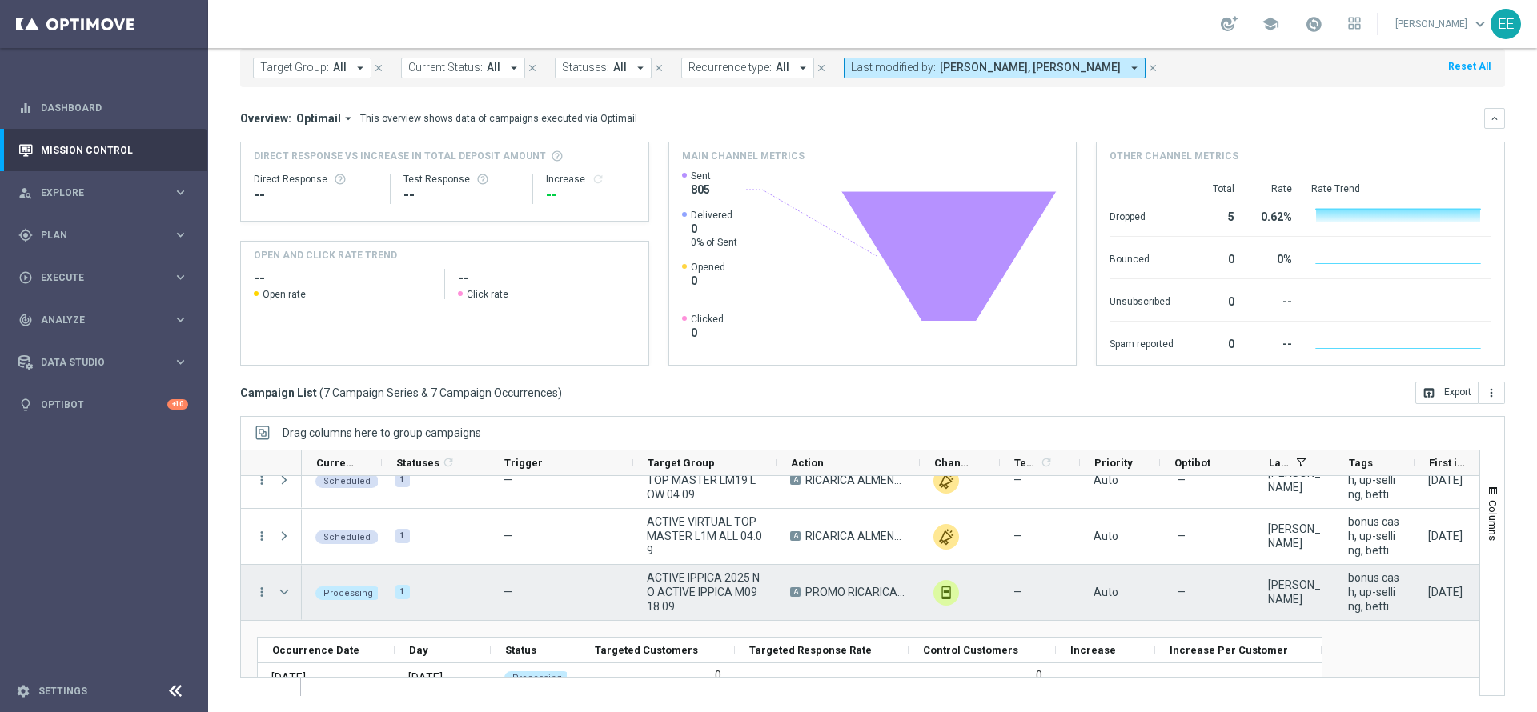
click at [286, 588] on span "Press SPACE to select this row." at bounding box center [284, 592] width 14 height 13
click at [0, 0] on span "Press SPACE to select this row." at bounding box center [0, 0] width 0 height 0
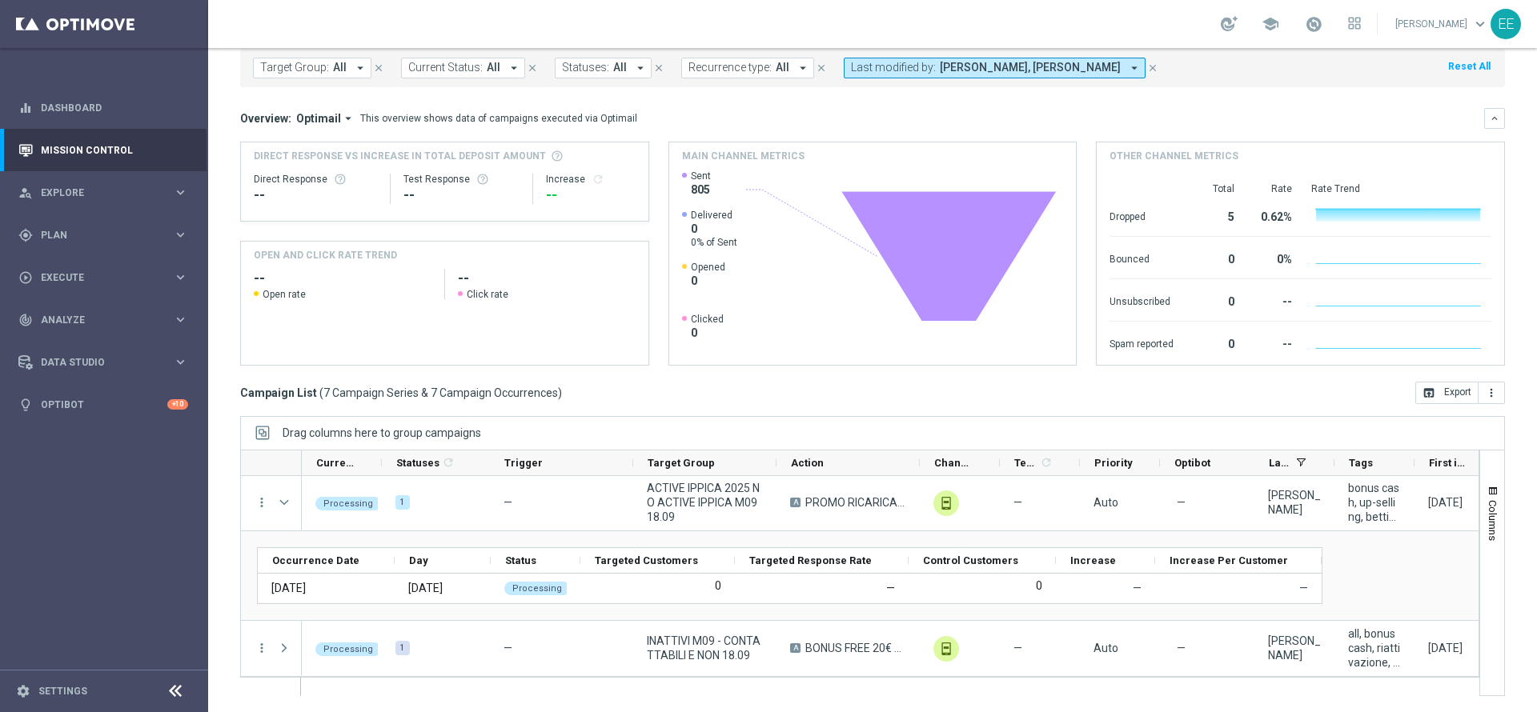
scroll to position [387, 0]
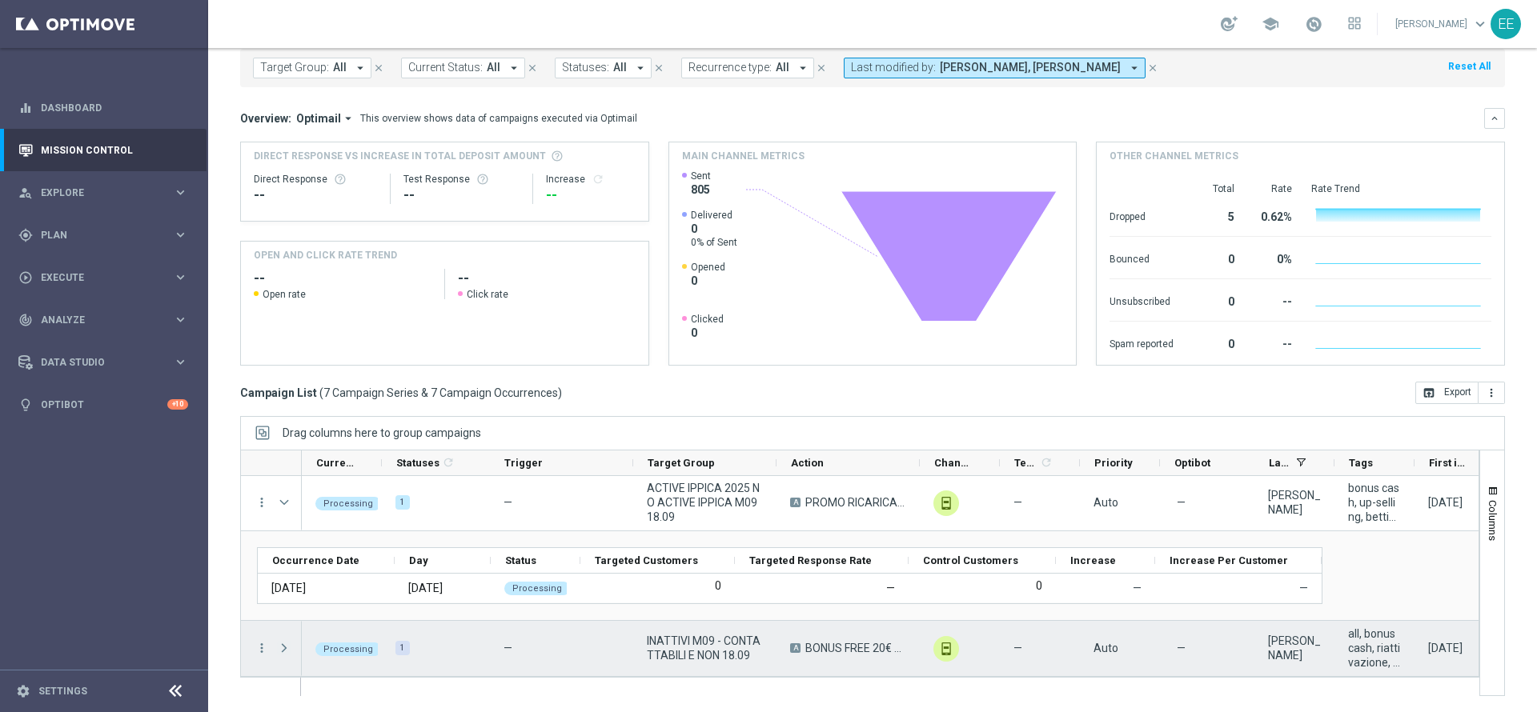
click at [284, 642] on span "Press SPACE to select this row." at bounding box center [284, 648] width 14 height 13
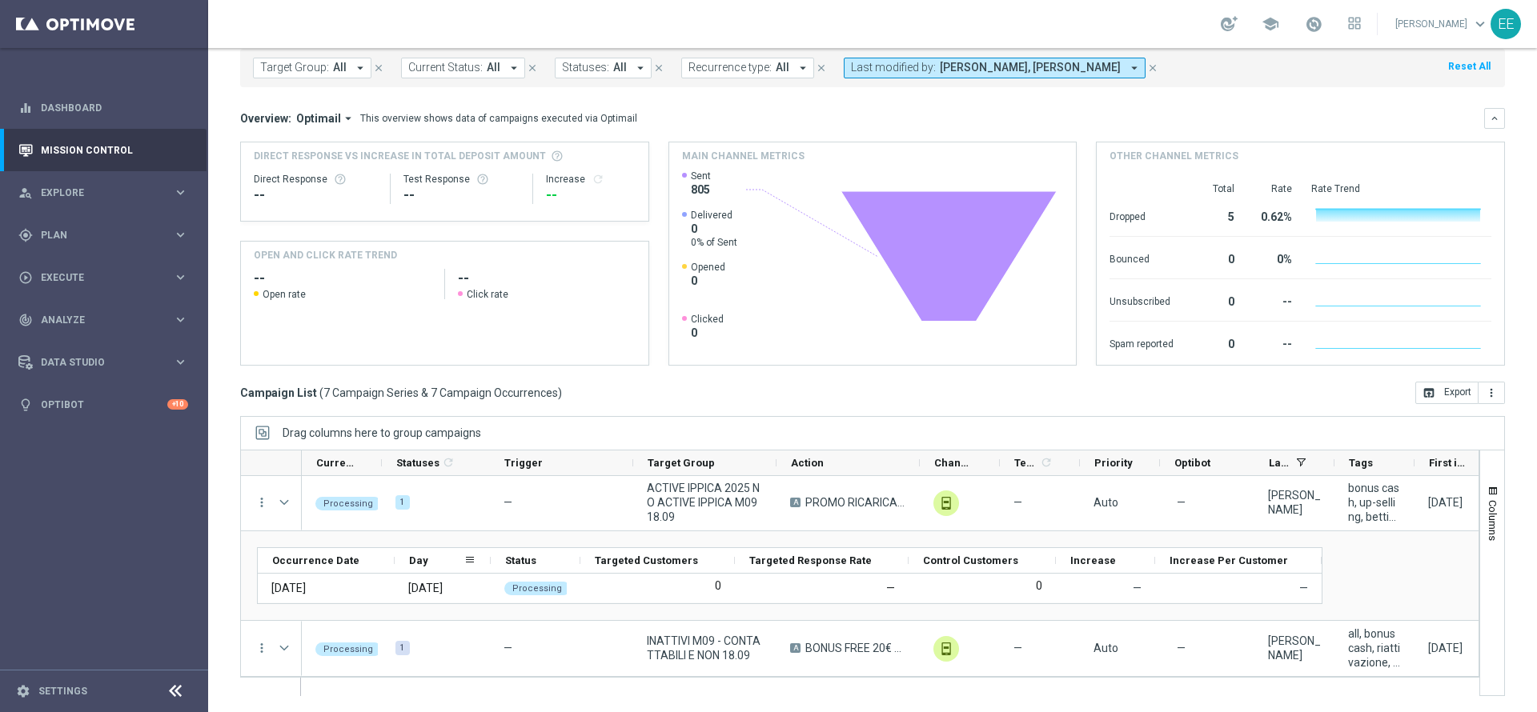
scroll to position [371, 0]
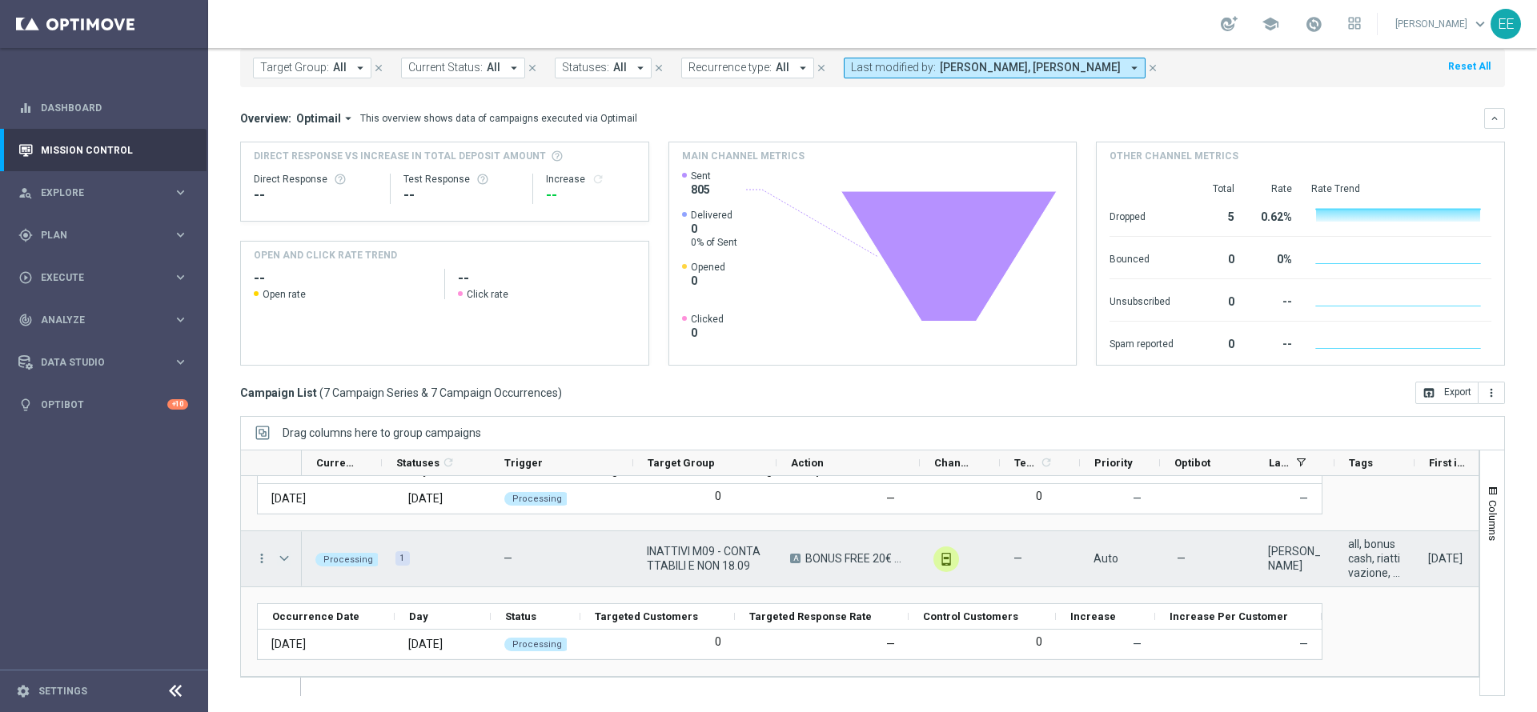
click at [281, 557] on span "Press SPACE to select this row." at bounding box center [284, 558] width 14 height 13
click at [0, 0] on span "Press SPACE to select this row." at bounding box center [0, 0] width 0 height 0
click at [690, 564] on span "INATTIVI M09 - CONTATTABILI E NON 18.09" at bounding box center [705, 558] width 116 height 29
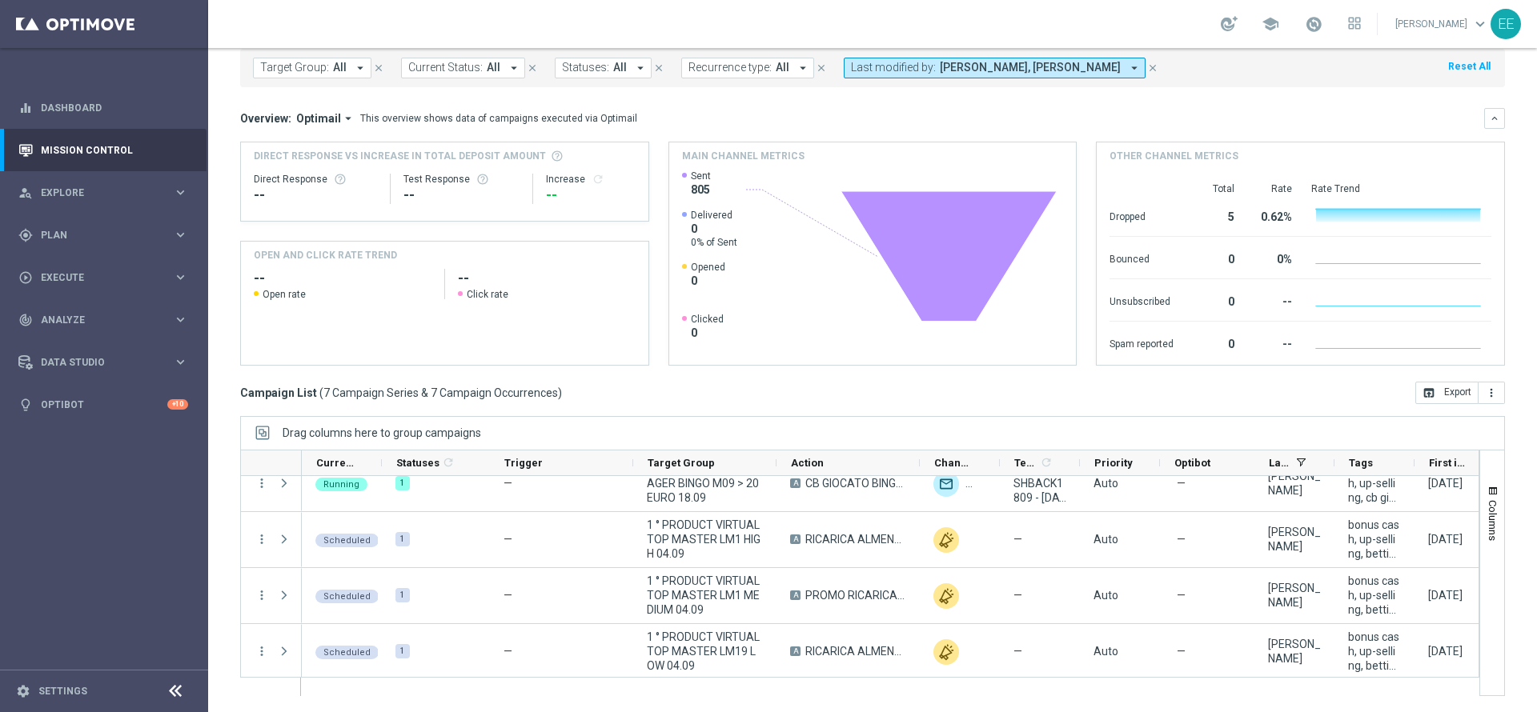
scroll to position [0, 0]
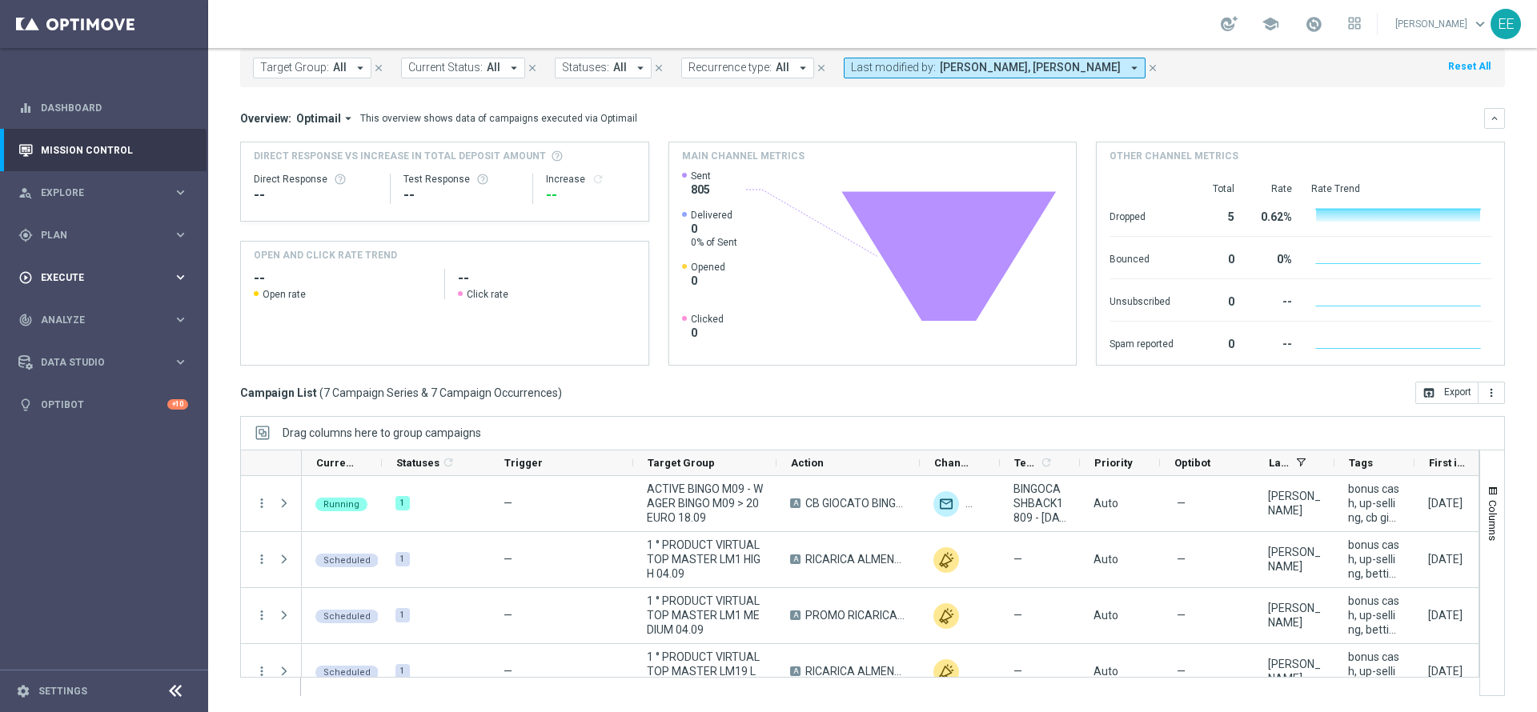
click at [90, 258] on div "play_circle_outline Execute keyboard_arrow_right" at bounding box center [103, 277] width 207 height 42
click at [94, 307] on link "Campaign Builder" at bounding box center [104, 310] width 125 height 13
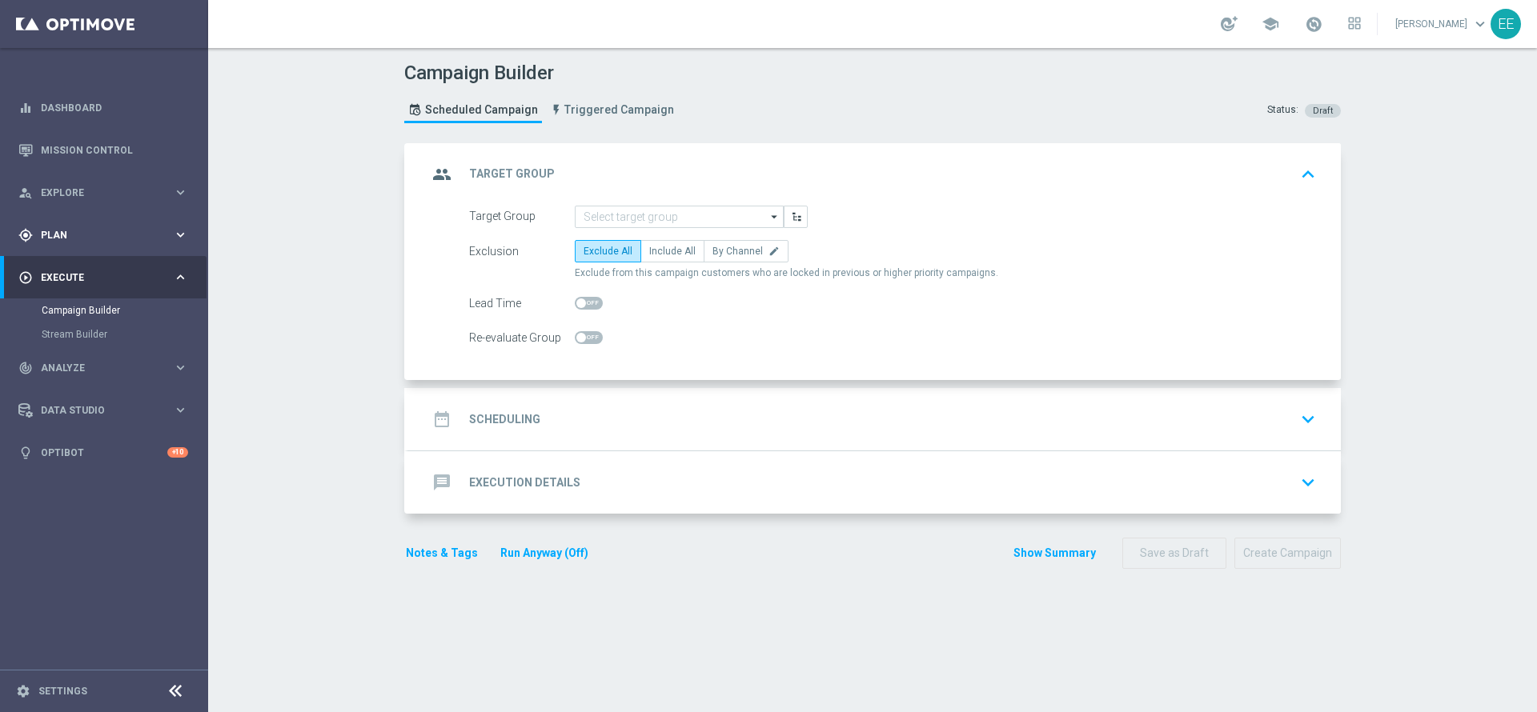
click at [41, 238] on span "Plan" at bounding box center [107, 236] width 132 height 10
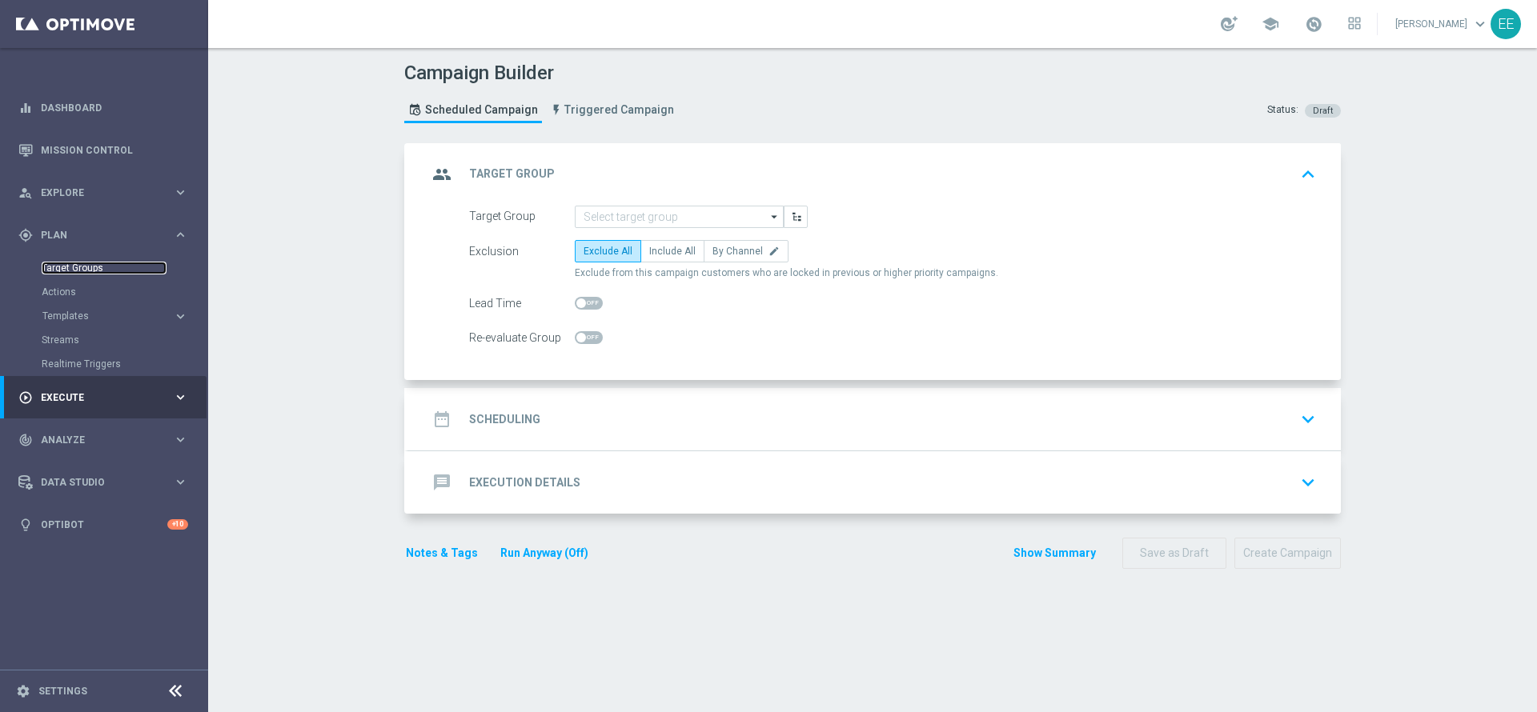
click at [76, 263] on link "Target Groups" at bounding box center [104, 268] width 125 height 13
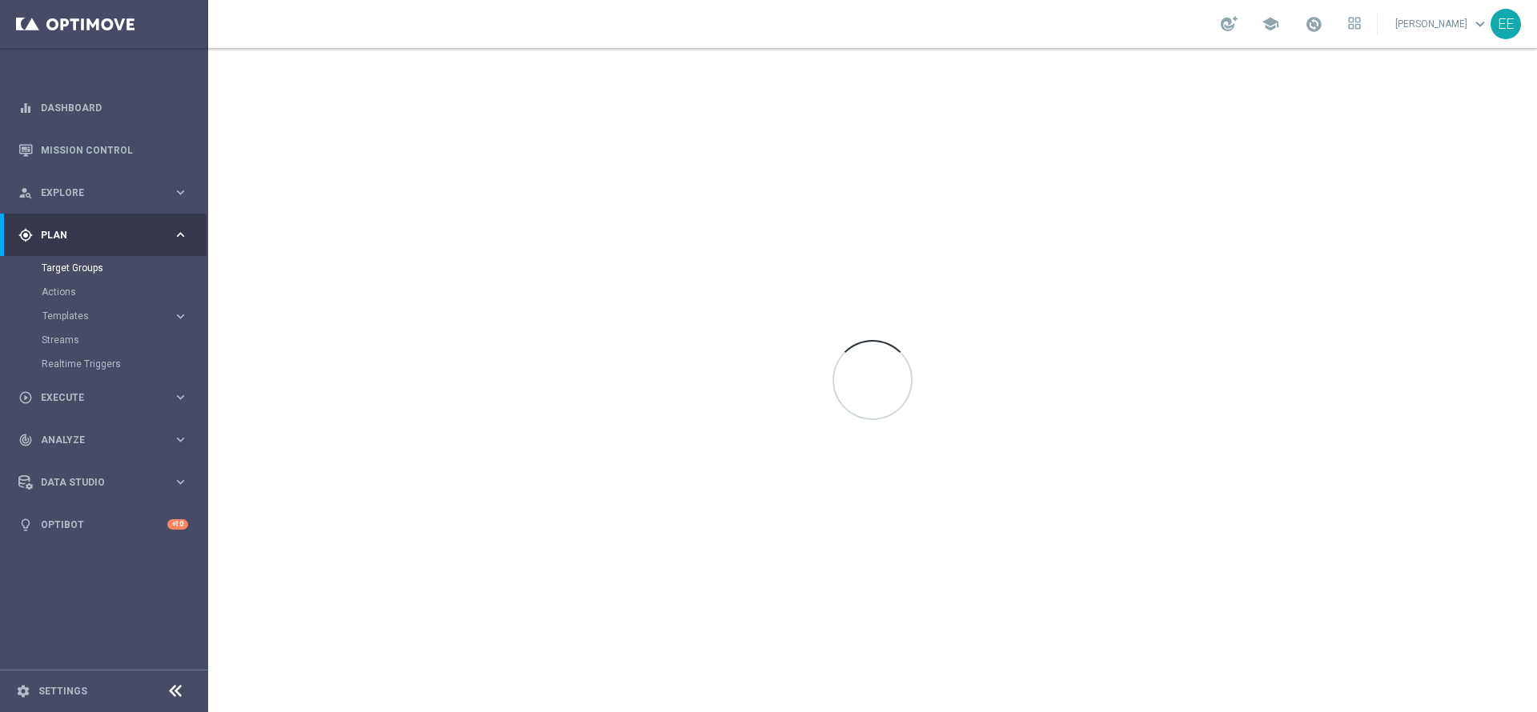
click at [1313, 29] on span at bounding box center [1314, 24] width 18 height 18
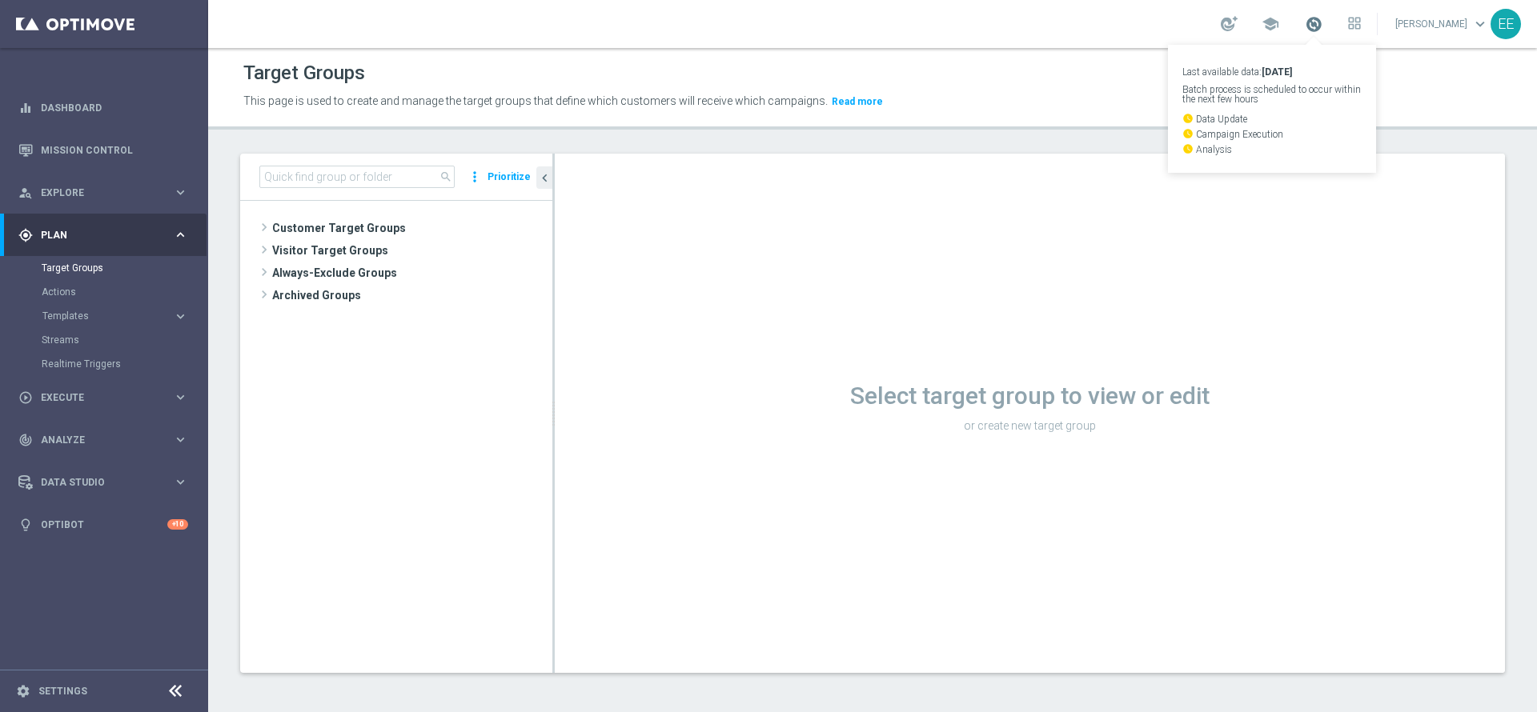
click at [1320, 26] on span at bounding box center [1314, 24] width 18 height 18
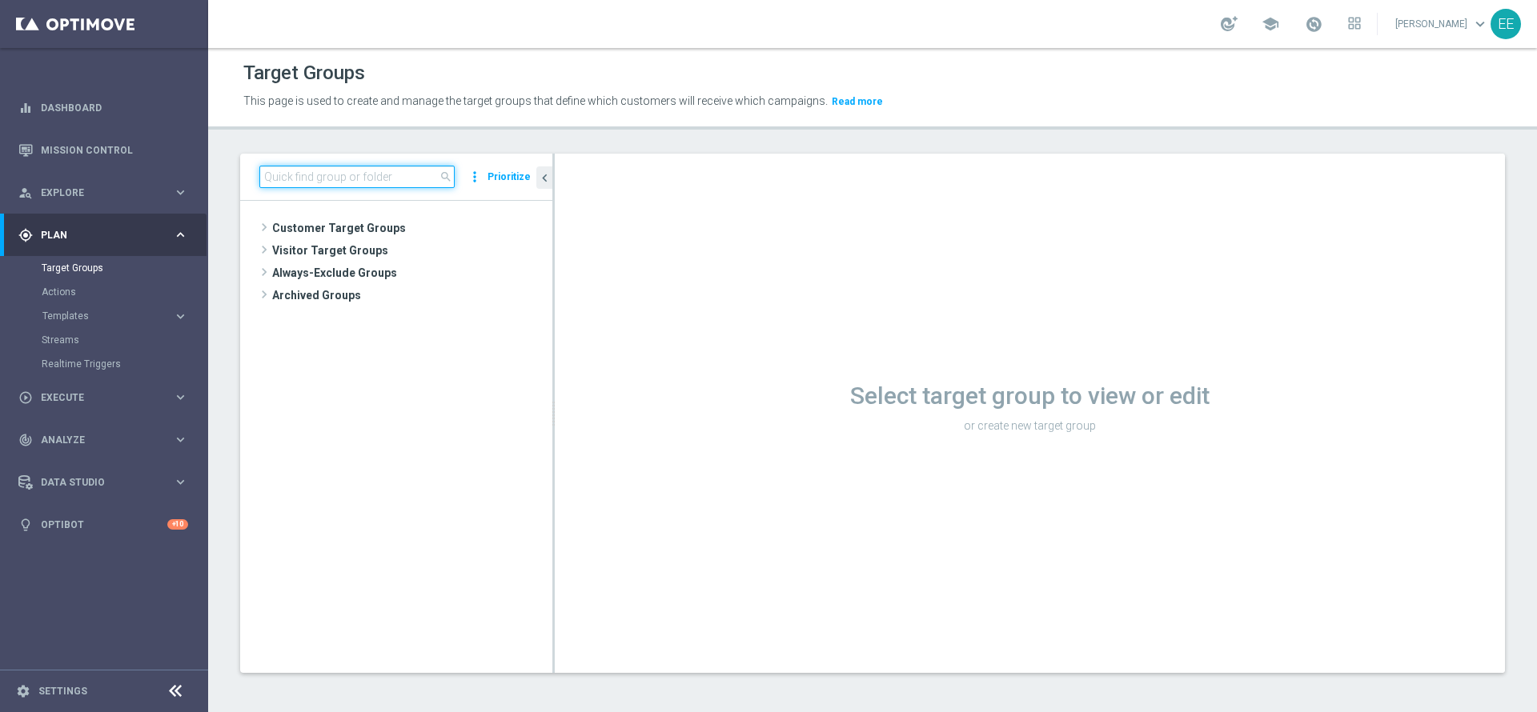
click at [315, 185] on input at bounding box center [356, 177] width 195 height 22
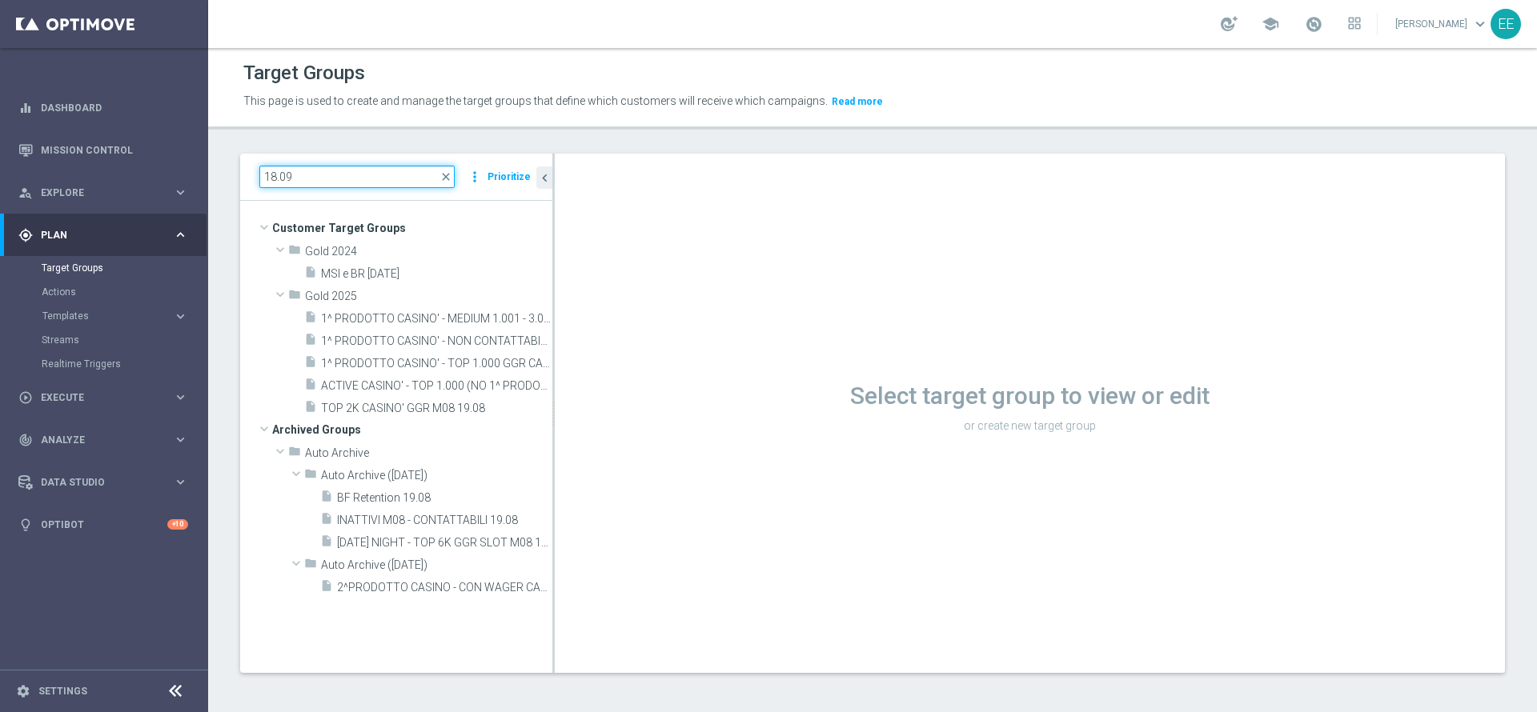
click at [315, 185] on input "18.09" at bounding box center [356, 177] width 195 height 22
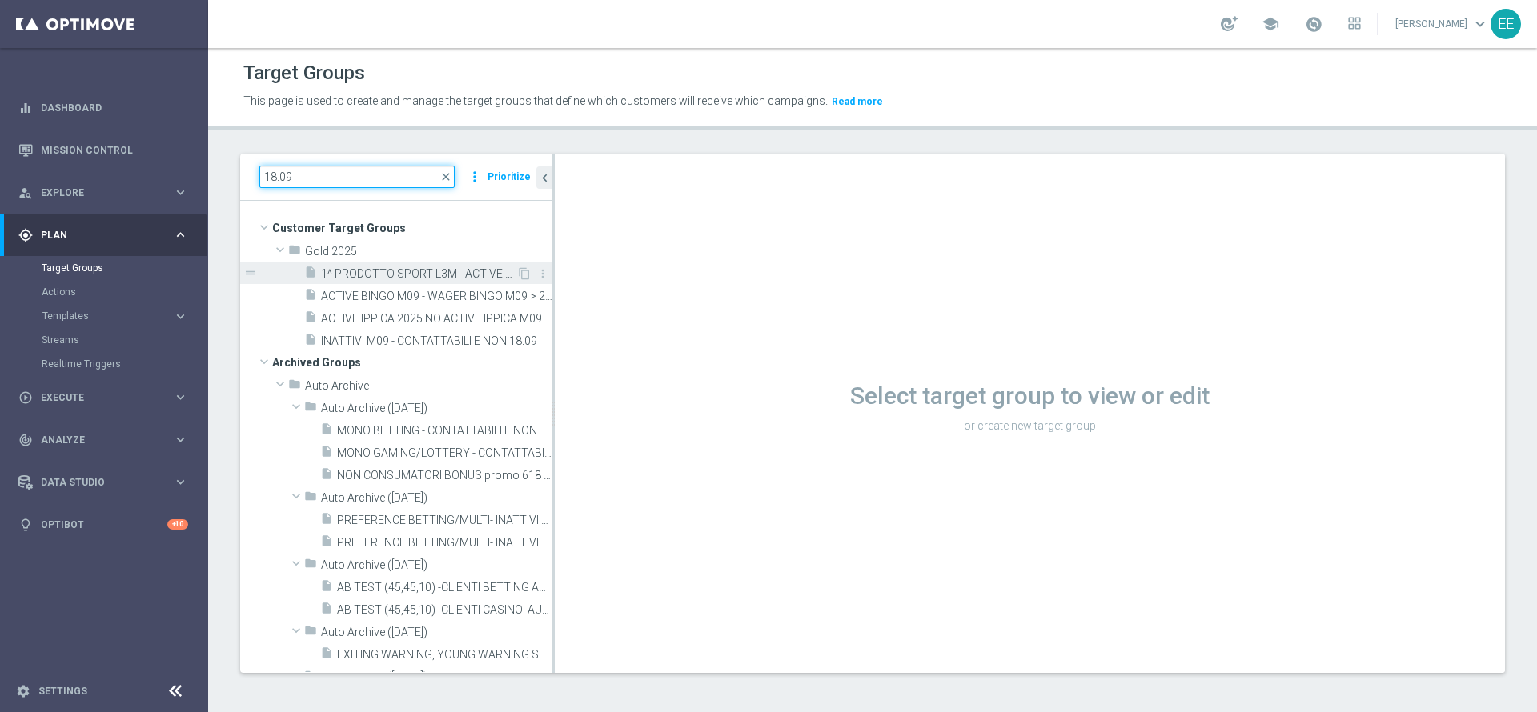
type input "18.09"
click at [407, 274] on span "1^ PRODOTTO SPORT L3M - ACTIVE VIRTUAL L2M - GGR VIRTUAL L2M > 0 18.09" at bounding box center [418, 274] width 195 height 14
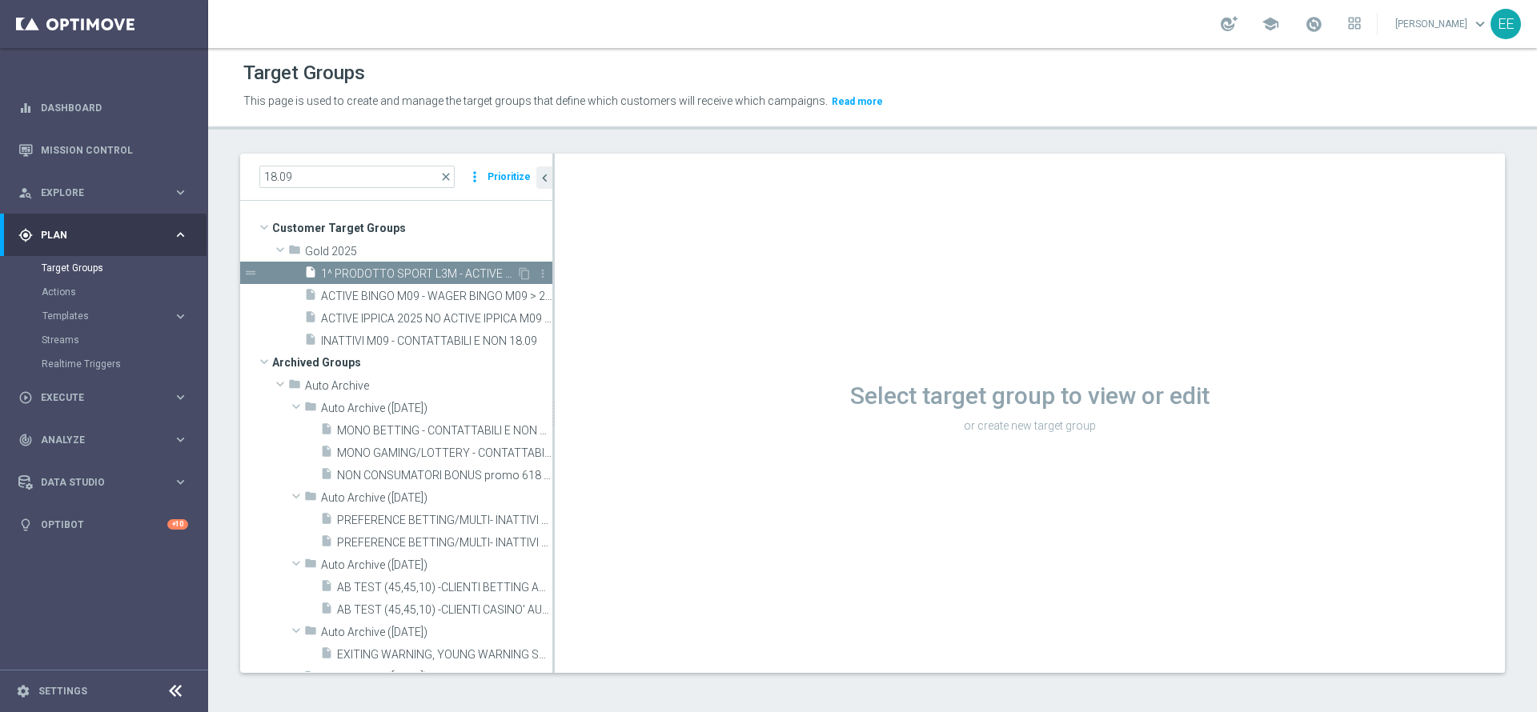
click at [407, 274] on span "1^ PRODOTTO SPORT L3M - ACTIVE VIRTUAL L2M - GGR VIRTUAL L2M > 0 18.09" at bounding box center [418, 274] width 195 height 14
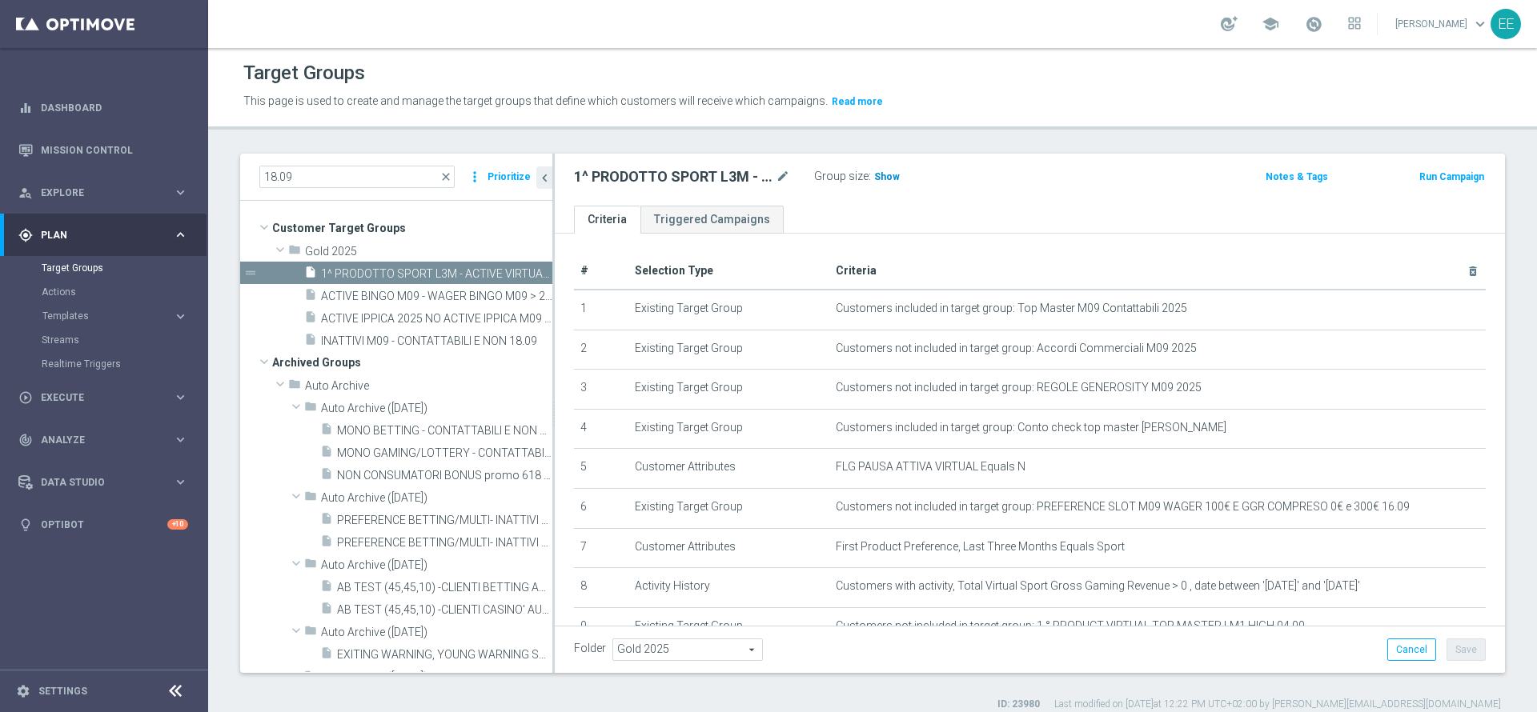
click at [884, 178] on span "Show" at bounding box center [887, 176] width 26 height 11
click at [1322, 31] on span at bounding box center [1314, 24] width 18 height 18
